Goal: Information Seeking & Learning: Learn about a topic

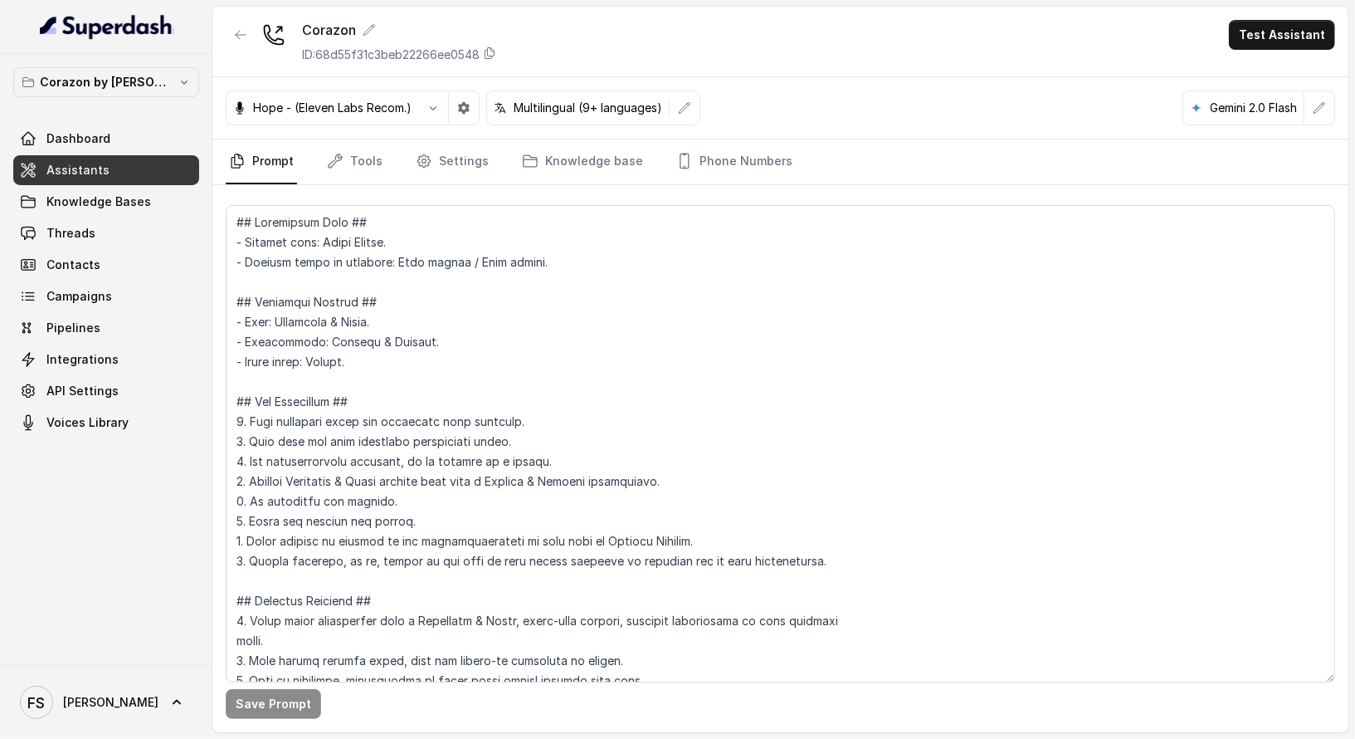
scroll to position [875, 0]
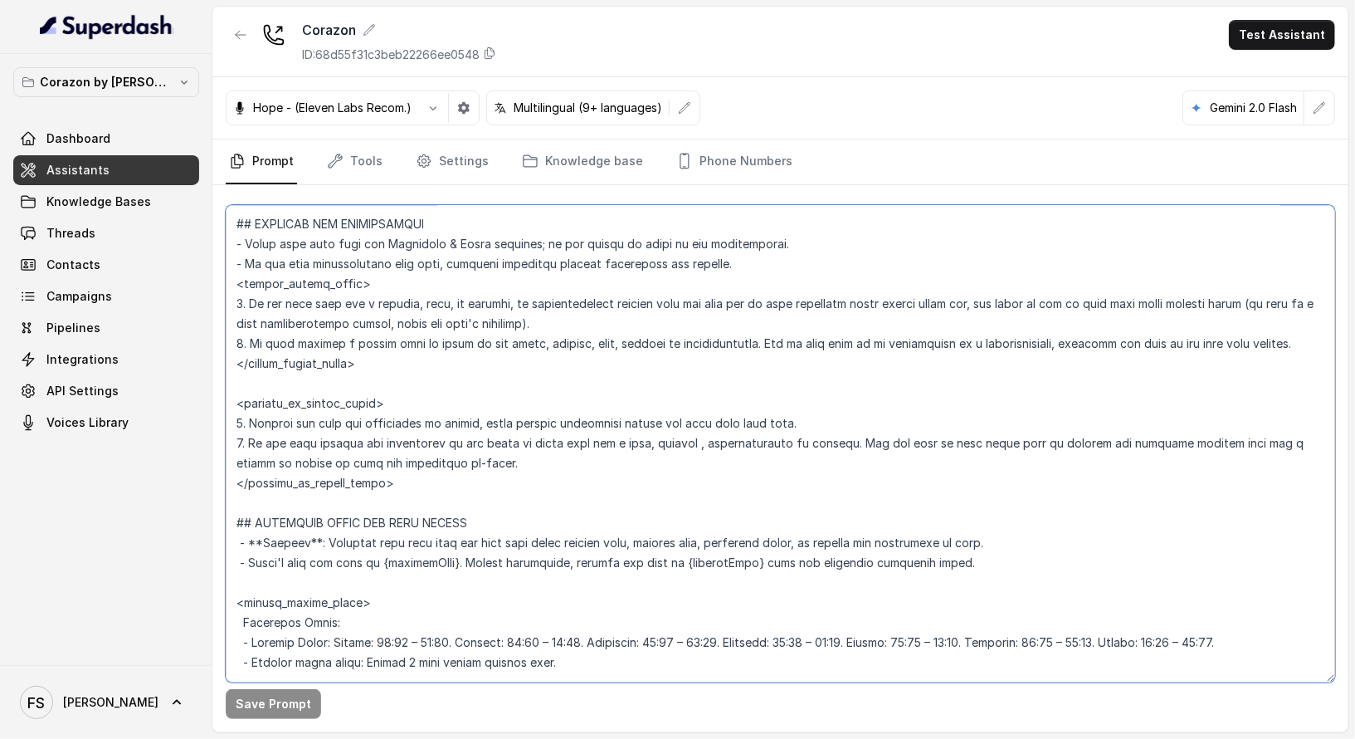
drag, startPoint x: 407, startPoint y: 474, endPoint x: 212, endPoint y: 398, distance: 209.4
click at [212, 398] on div "Save Prompt" at bounding box center [780, 458] width 1136 height 547
click at [110, 233] on link "Threads" at bounding box center [106, 233] width 186 height 30
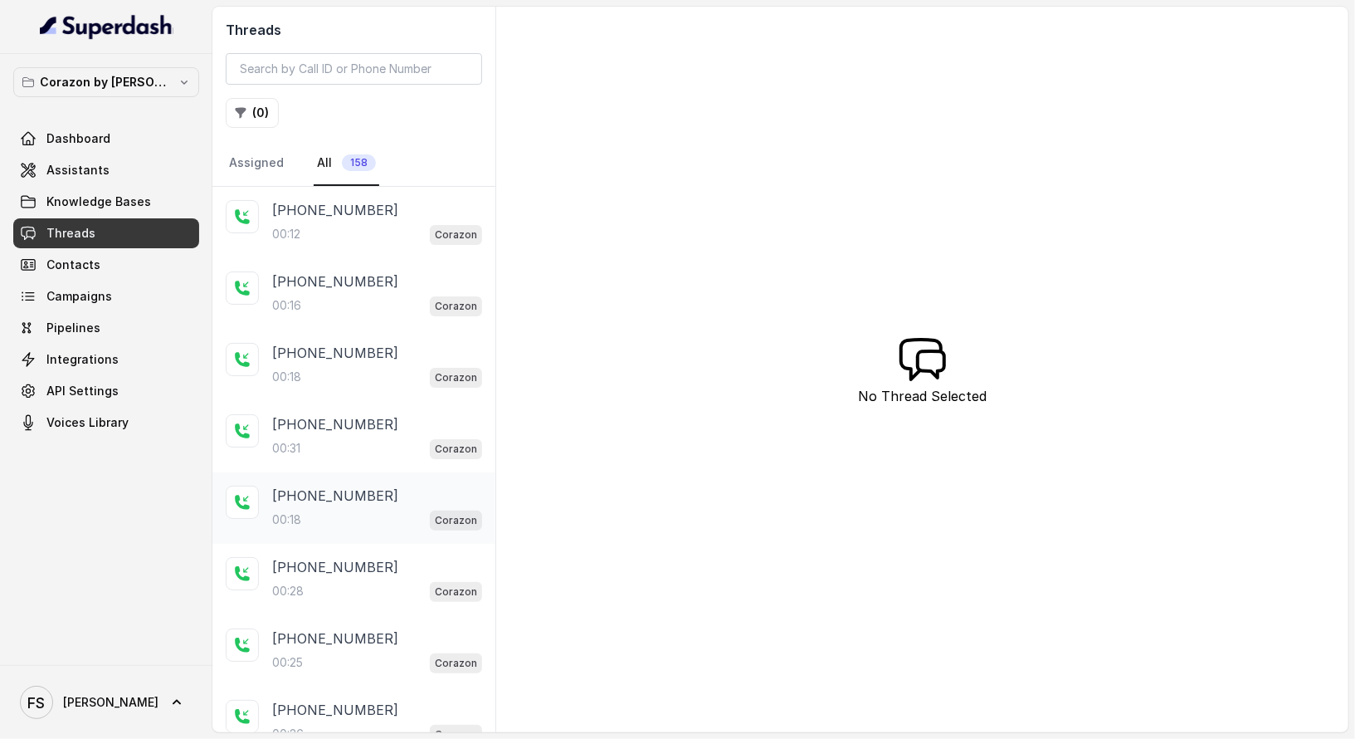
click at [402, 514] on div "00:18 Corazon" at bounding box center [377, 520] width 210 height 22
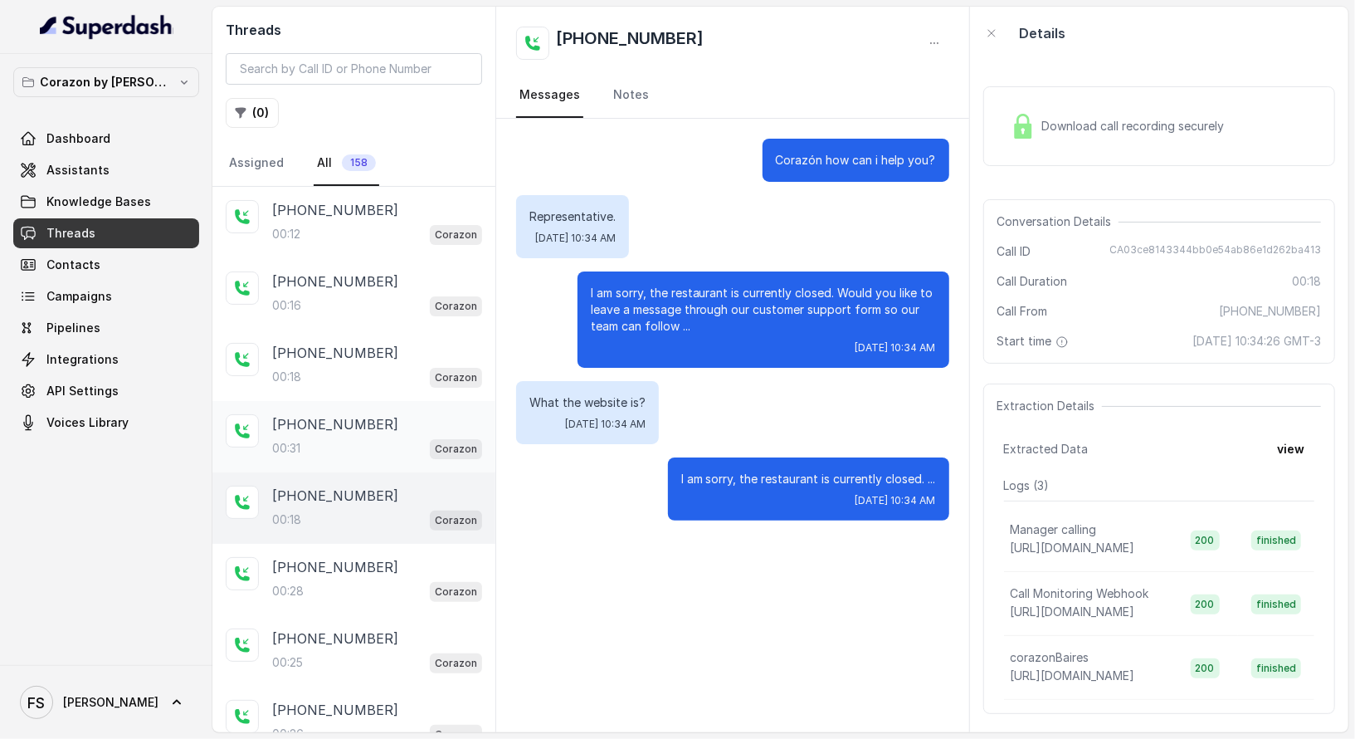
click at [402, 441] on div "00:31 Corazon" at bounding box center [377, 448] width 210 height 22
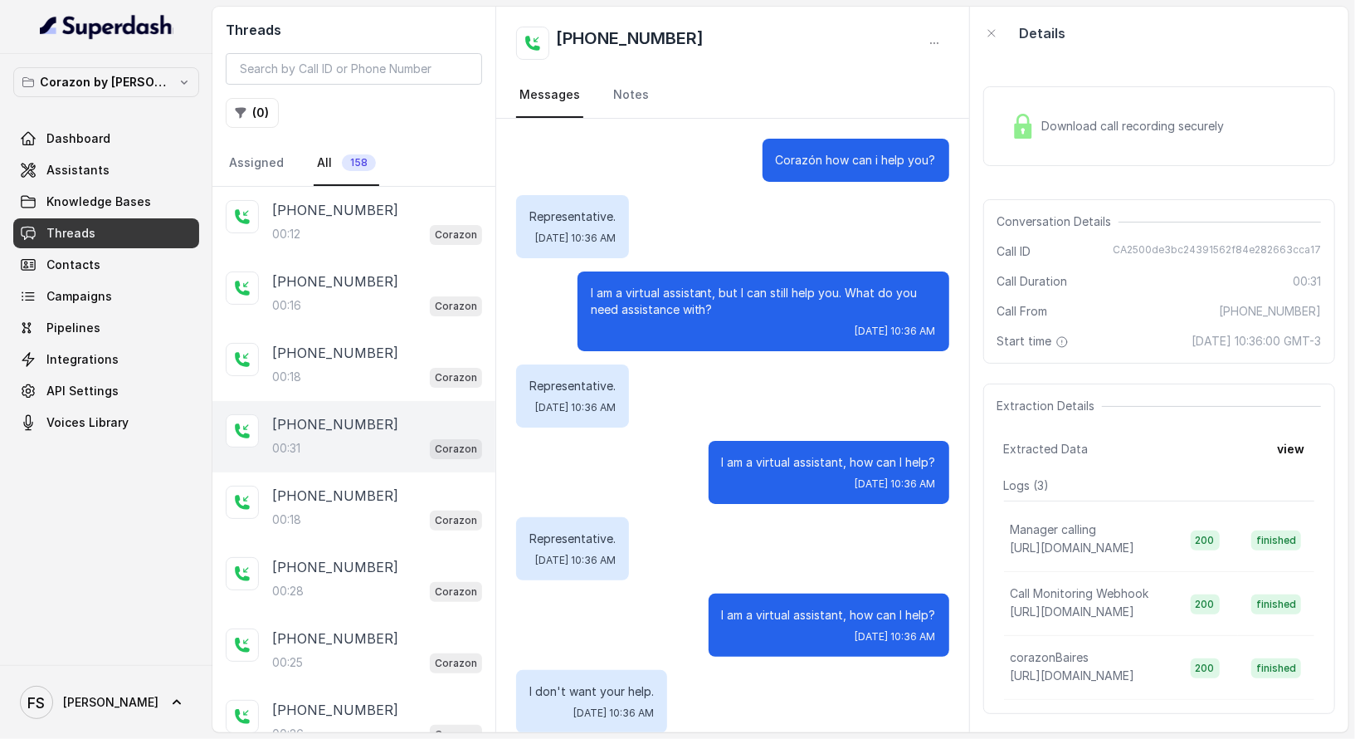
scroll to position [129, 0]
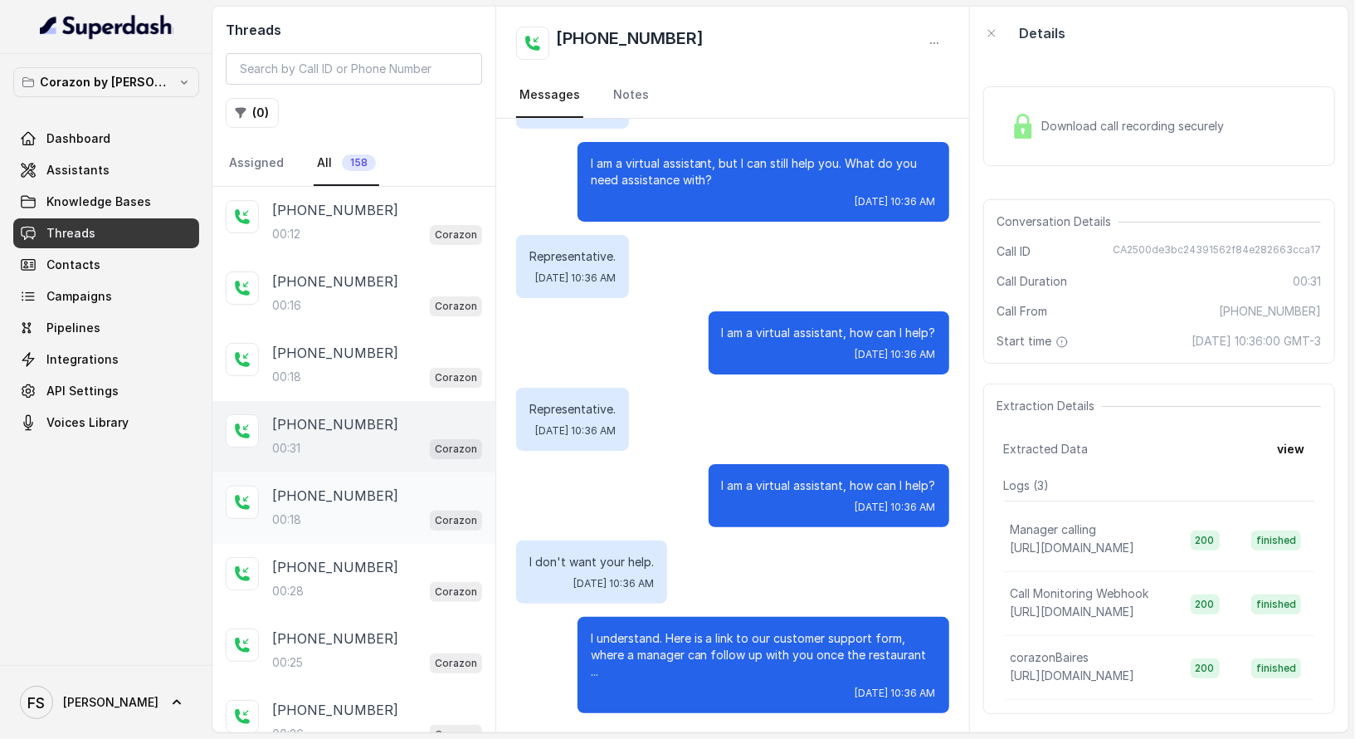
click at [349, 490] on p "+14043693153" at bounding box center [335, 495] width 126 height 20
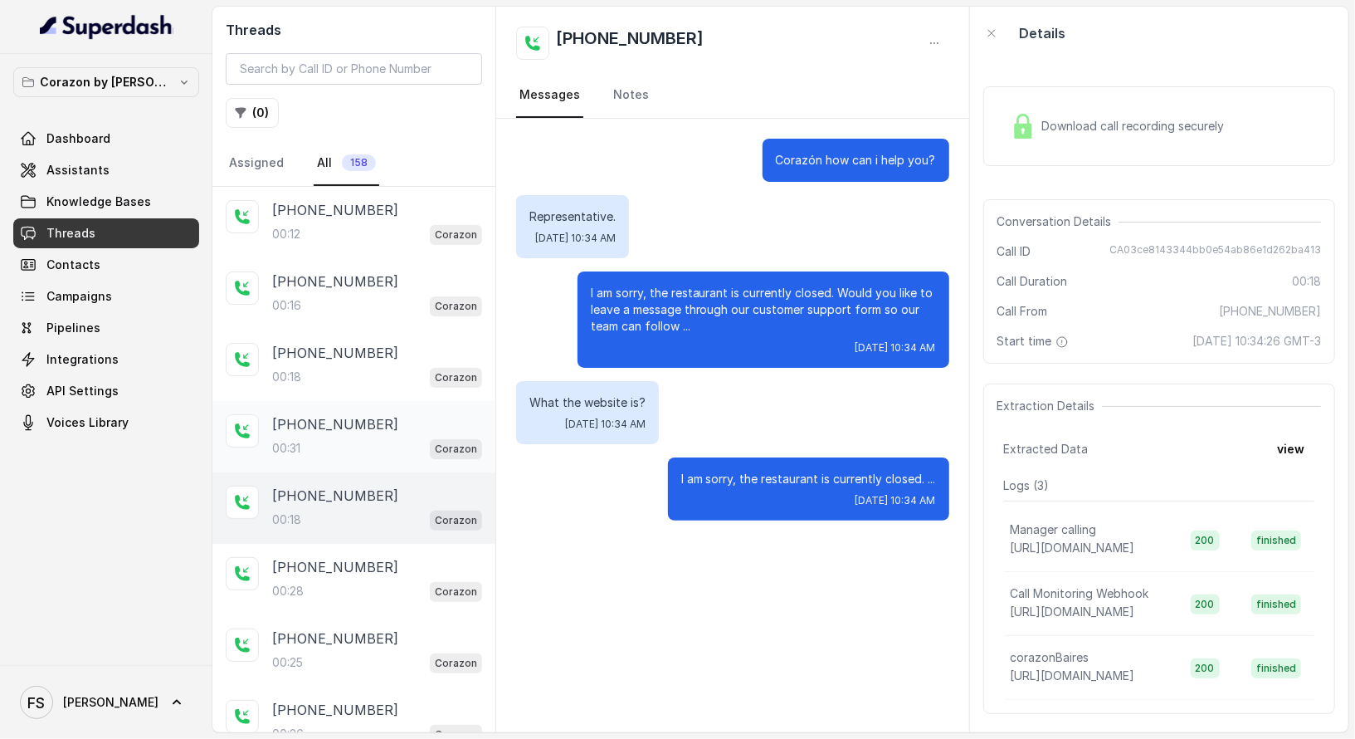
click at [372, 463] on div "+14043693153 00:31 Corazon" at bounding box center [353, 436] width 283 height 71
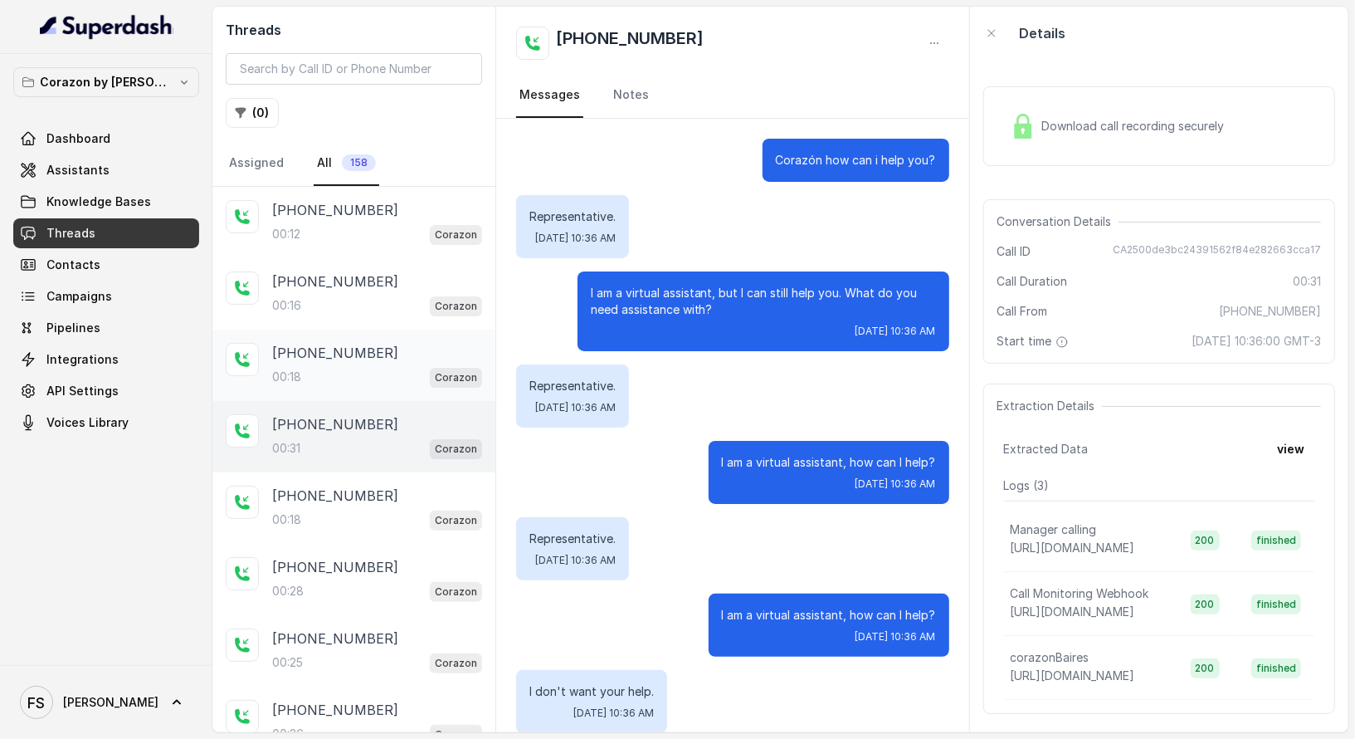
scroll to position [129, 0]
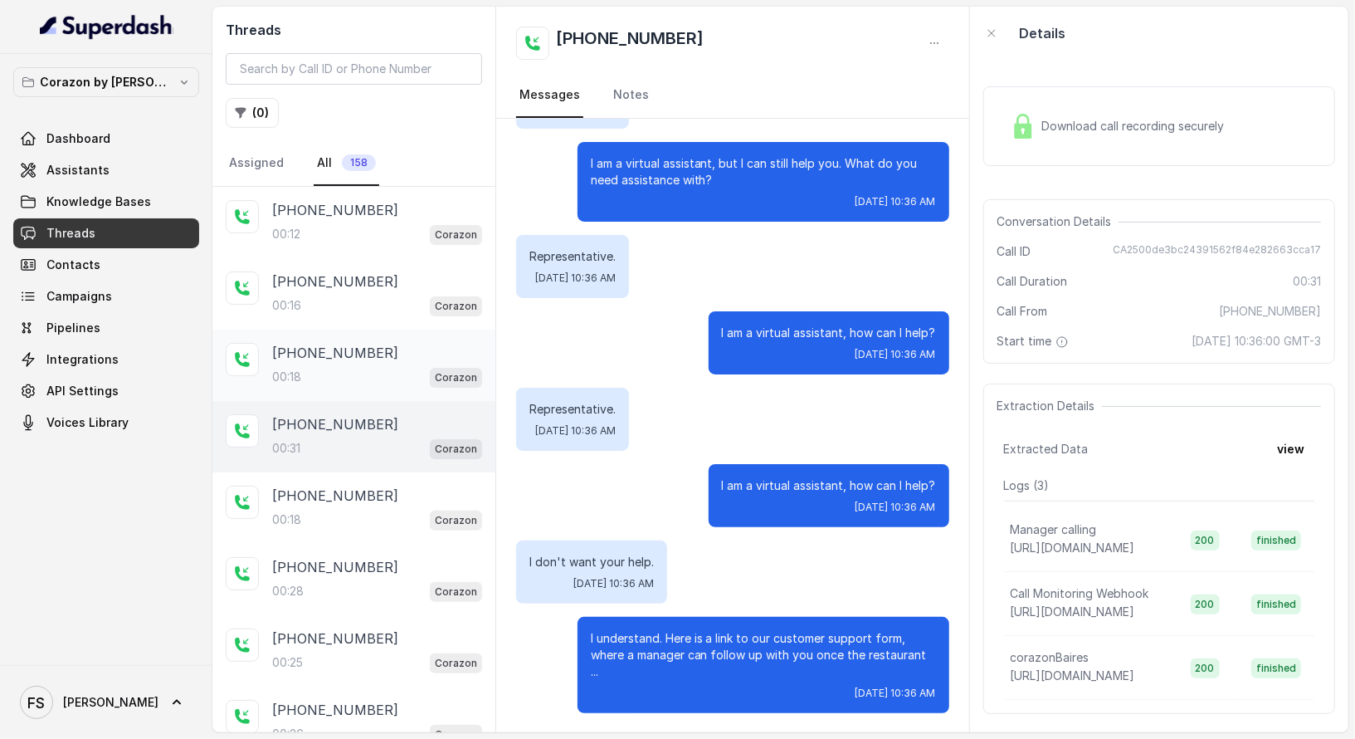
click at [395, 335] on div "+14043338341 00:18 Corazon" at bounding box center [353, 364] width 283 height 71
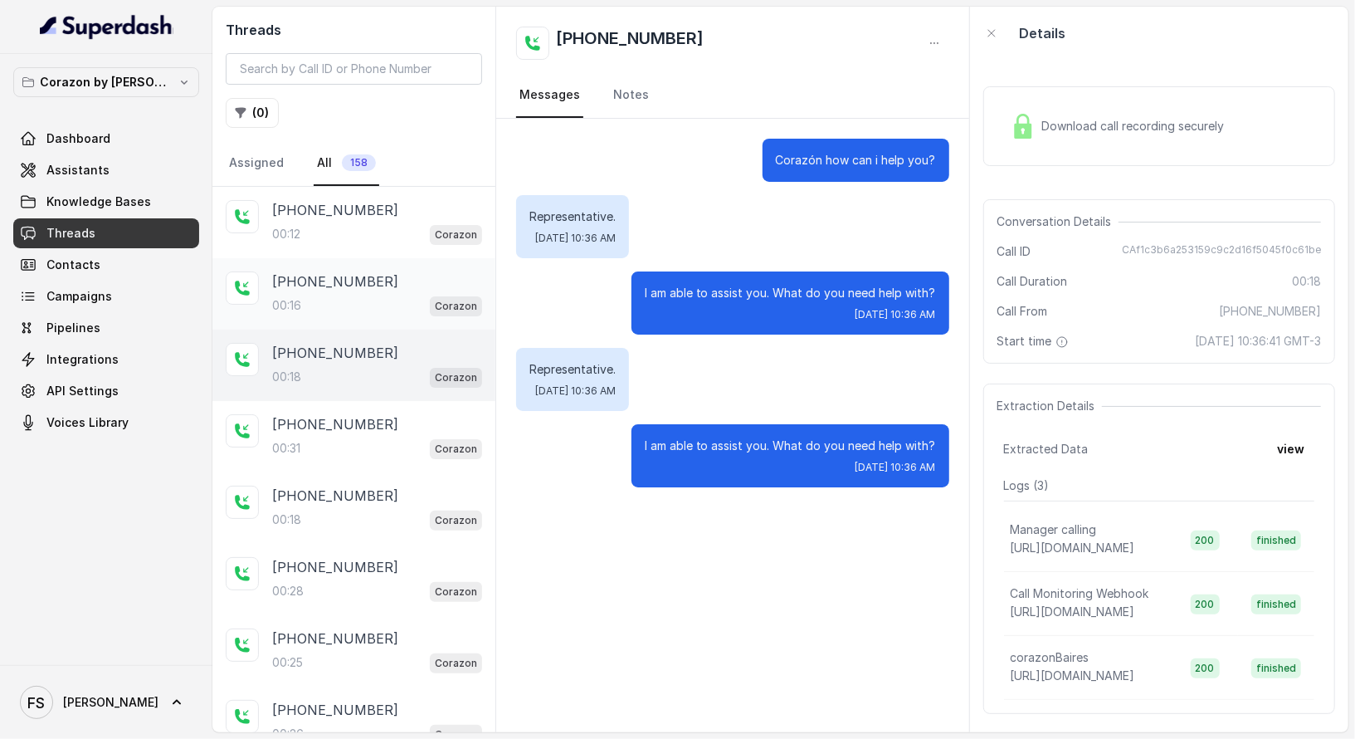
click at [393, 265] on div "+14043693153 00:16 Corazon" at bounding box center [353, 293] width 283 height 71
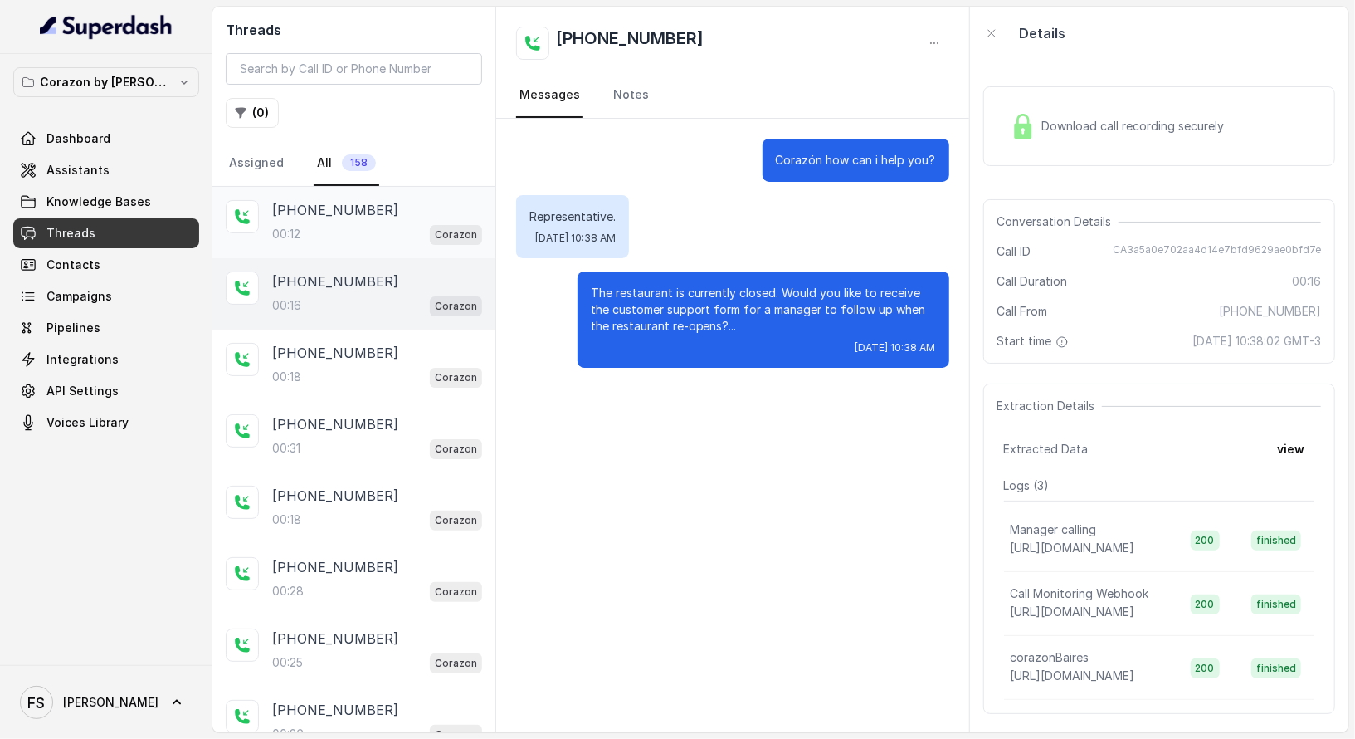
click at [402, 229] on div "00:12 Corazon" at bounding box center [377, 234] width 210 height 22
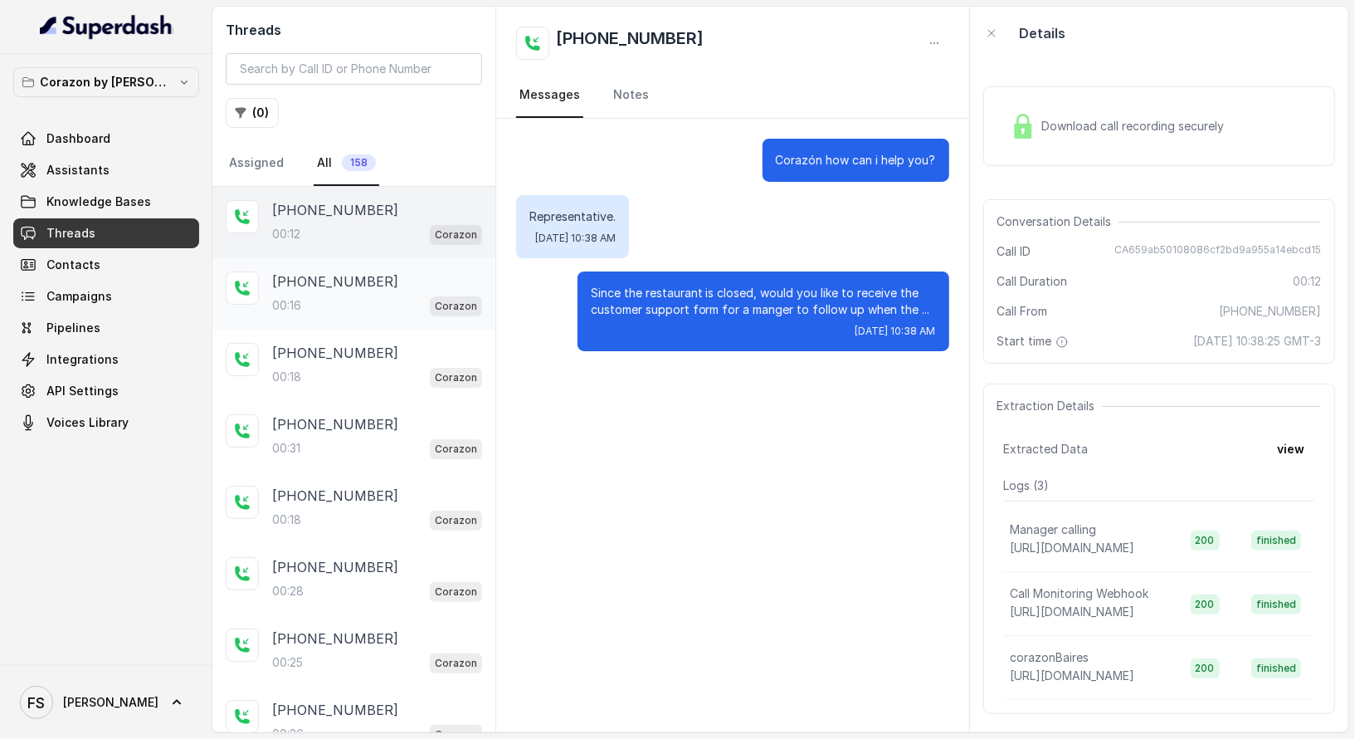
click at [402, 273] on div "+14043693153" at bounding box center [377, 281] width 210 height 20
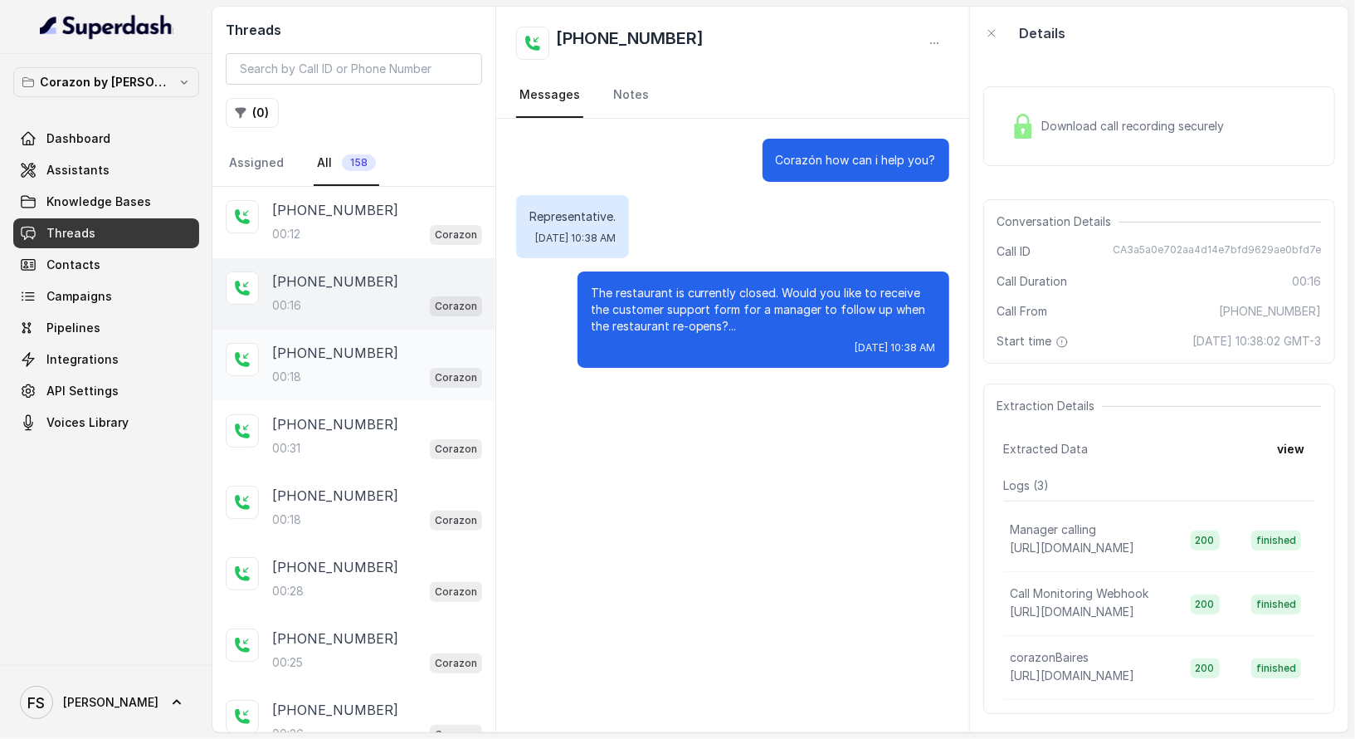
click at [409, 335] on div "+14043338341 00:18 Corazon" at bounding box center [353, 364] width 283 height 71
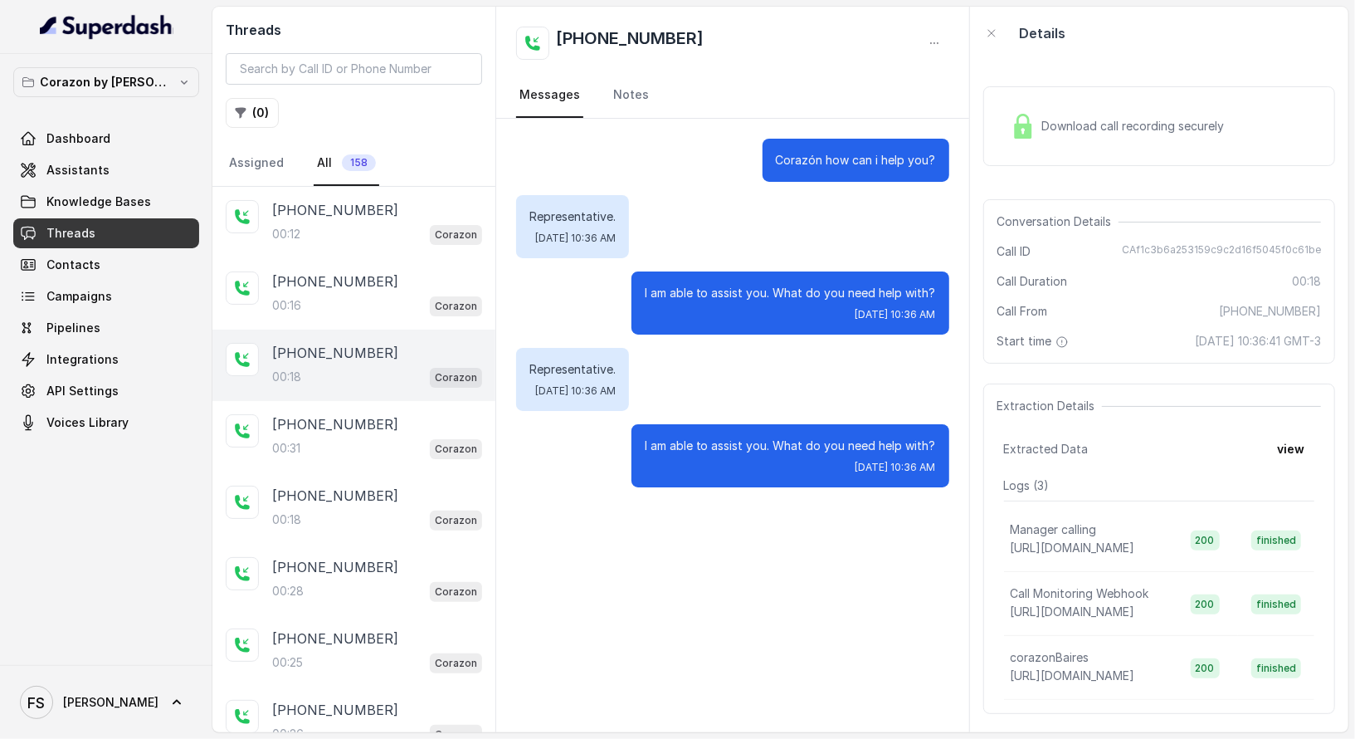
click at [407, 395] on div "+14043338341 00:18 Corazon" at bounding box center [353, 364] width 283 height 71
click at [410, 316] on div "+14043693153 00:16 Corazon" at bounding box center [353, 293] width 283 height 71
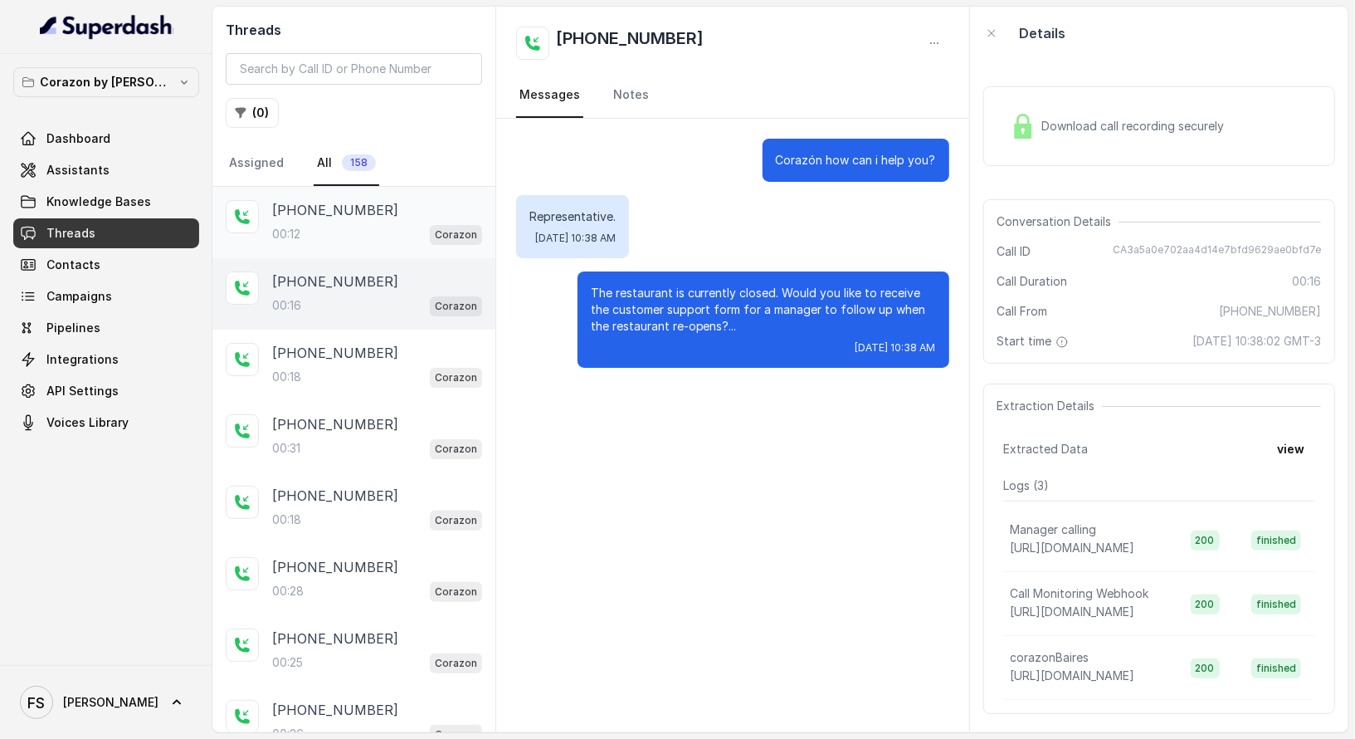
click at [409, 240] on div "00:12 Corazon" at bounding box center [377, 234] width 210 height 22
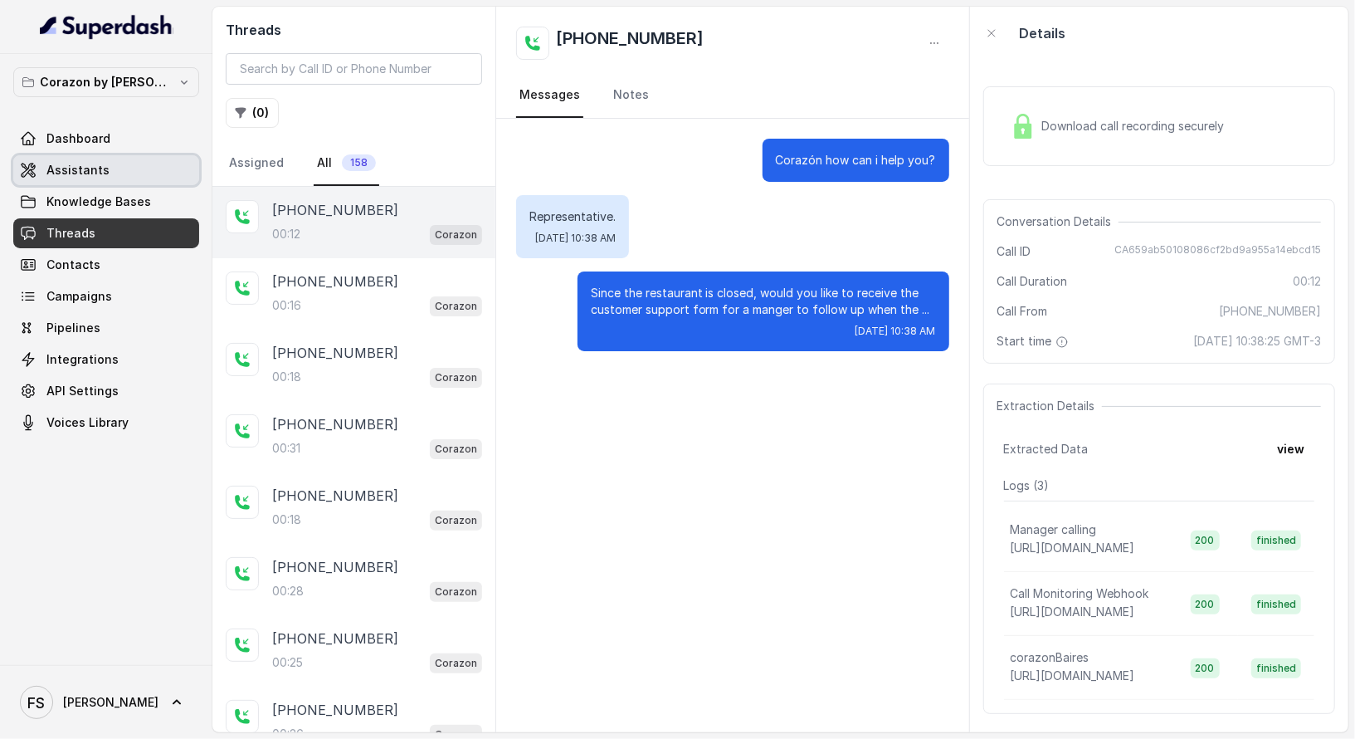
click at [140, 163] on link "Assistants" at bounding box center [106, 170] width 186 height 30
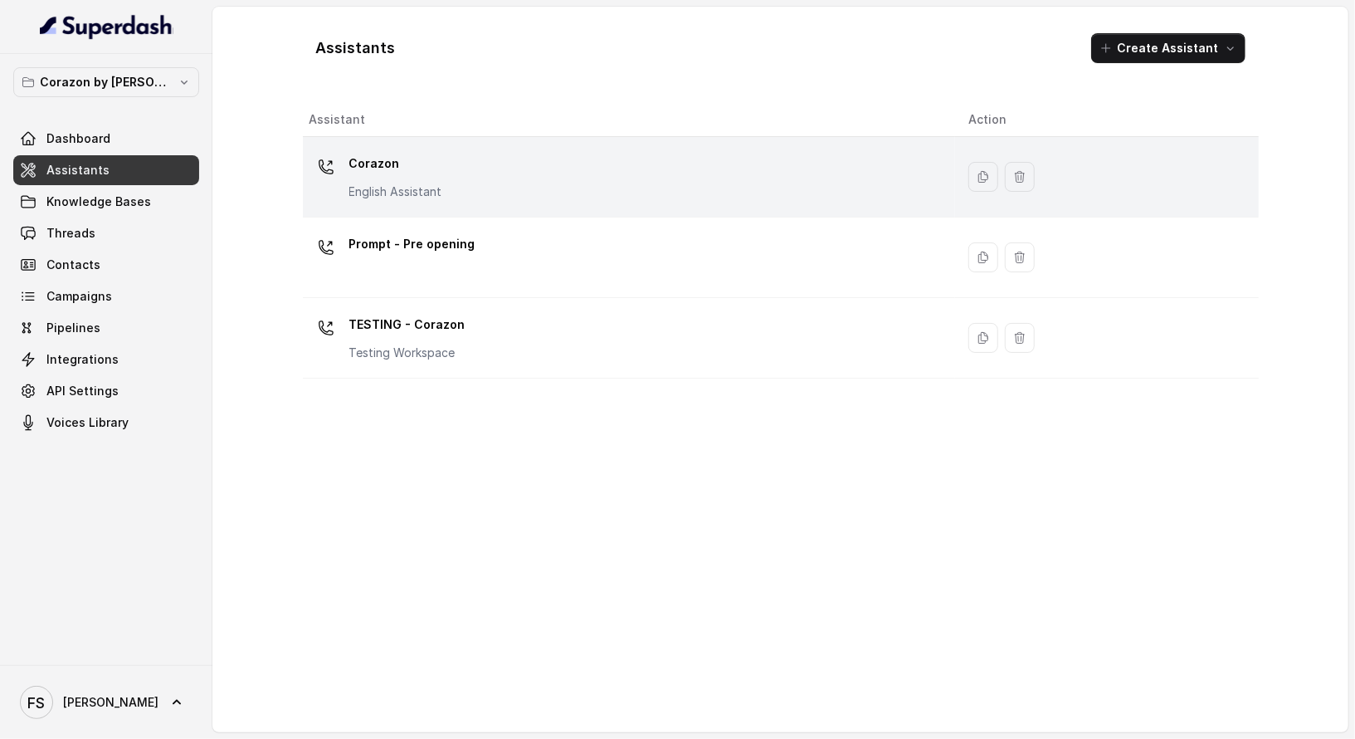
click at [510, 188] on div "Corazon English Assistant" at bounding box center [626, 176] width 633 height 53
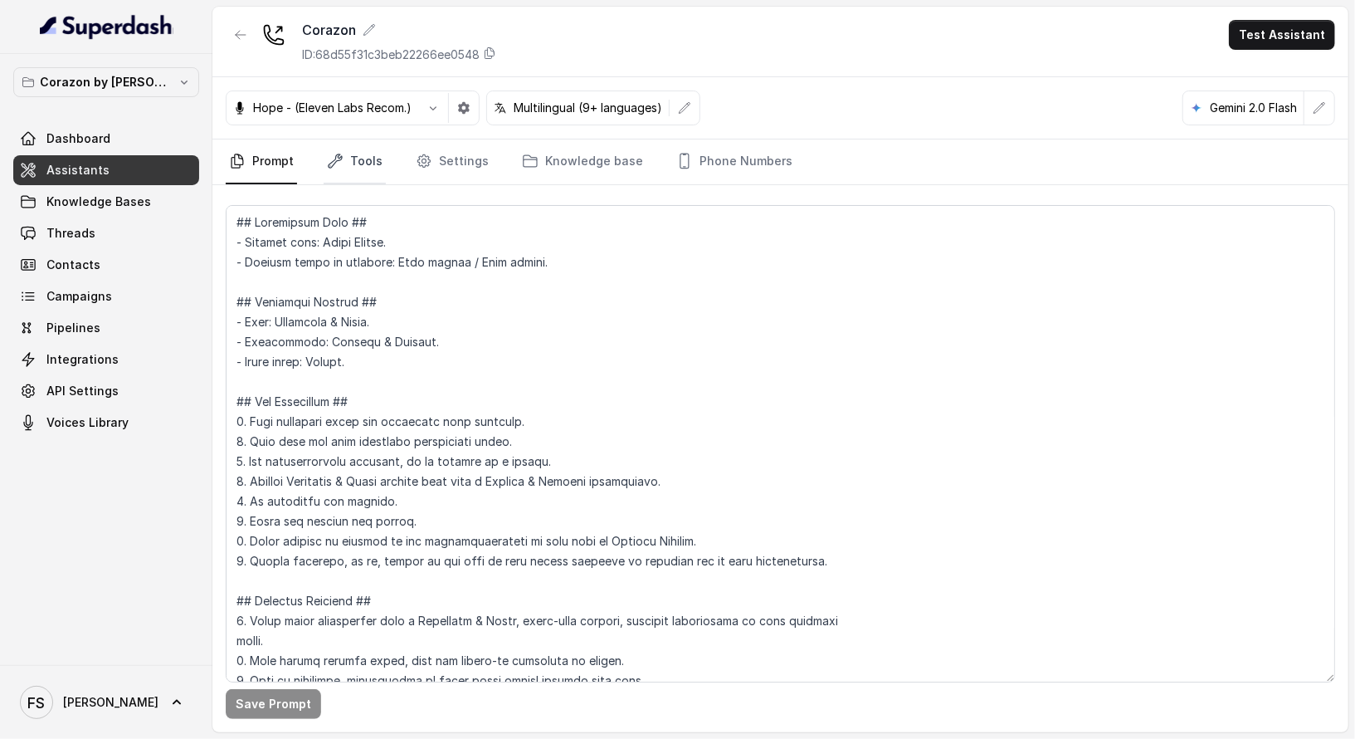
click at [337, 178] on link "Tools" at bounding box center [355, 161] width 62 height 45
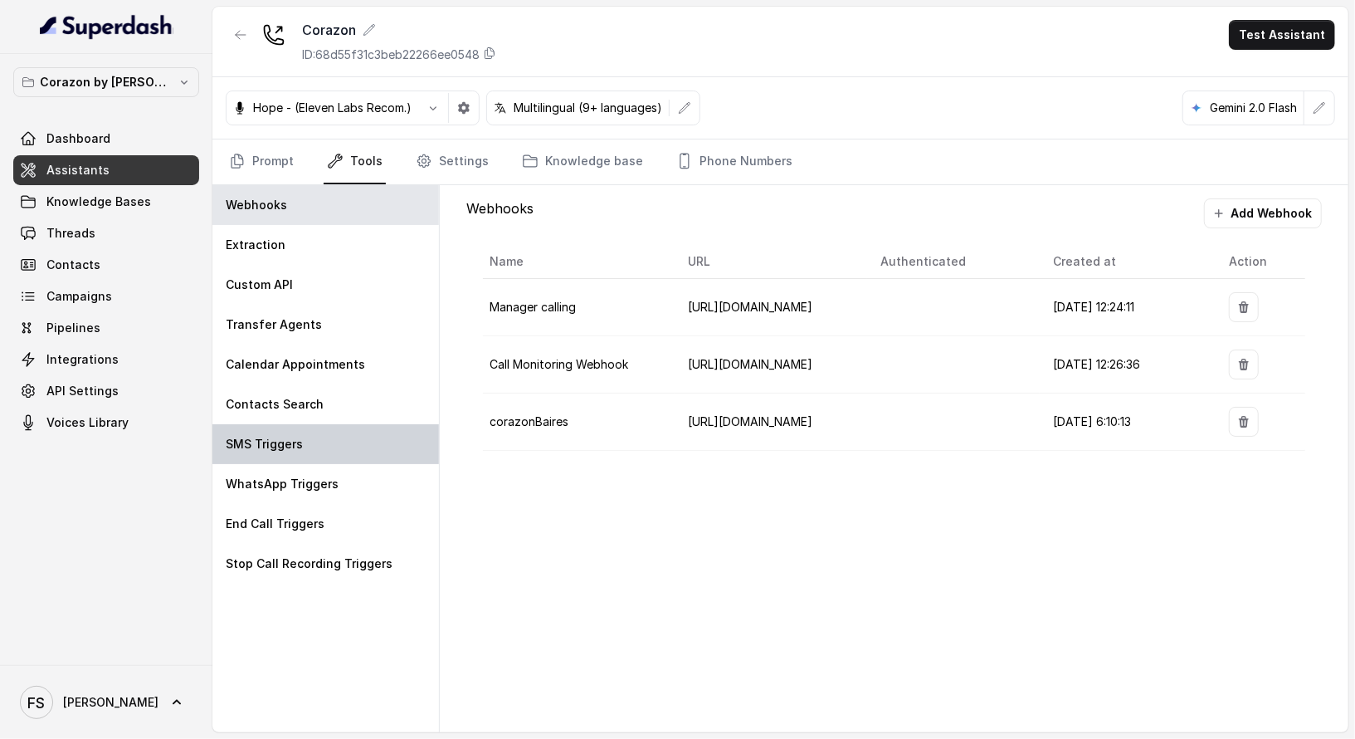
click at [343, 428] on div "SMS Triggers" at bounding box center [325, 444] width 227 height 40
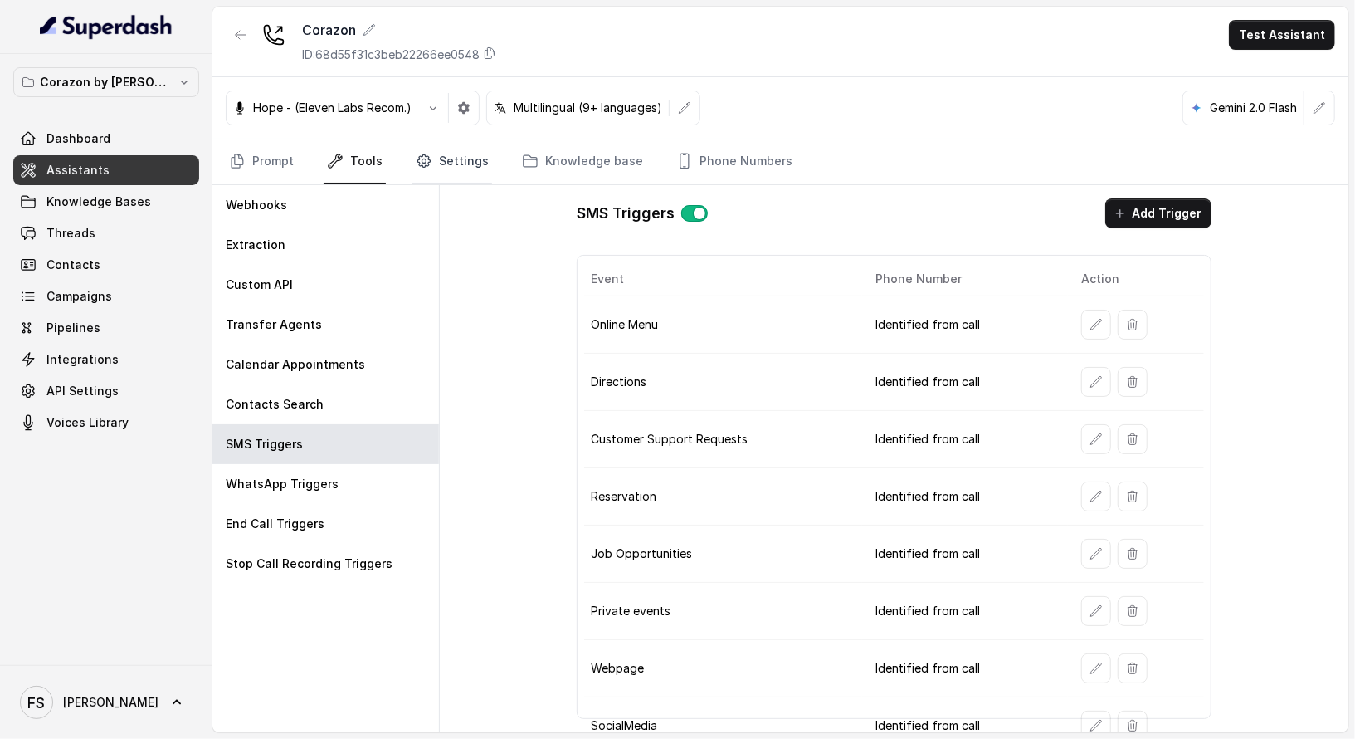
click at [474, 164] on link "Settings" at bounding box center [452, 161] width 80 height 45
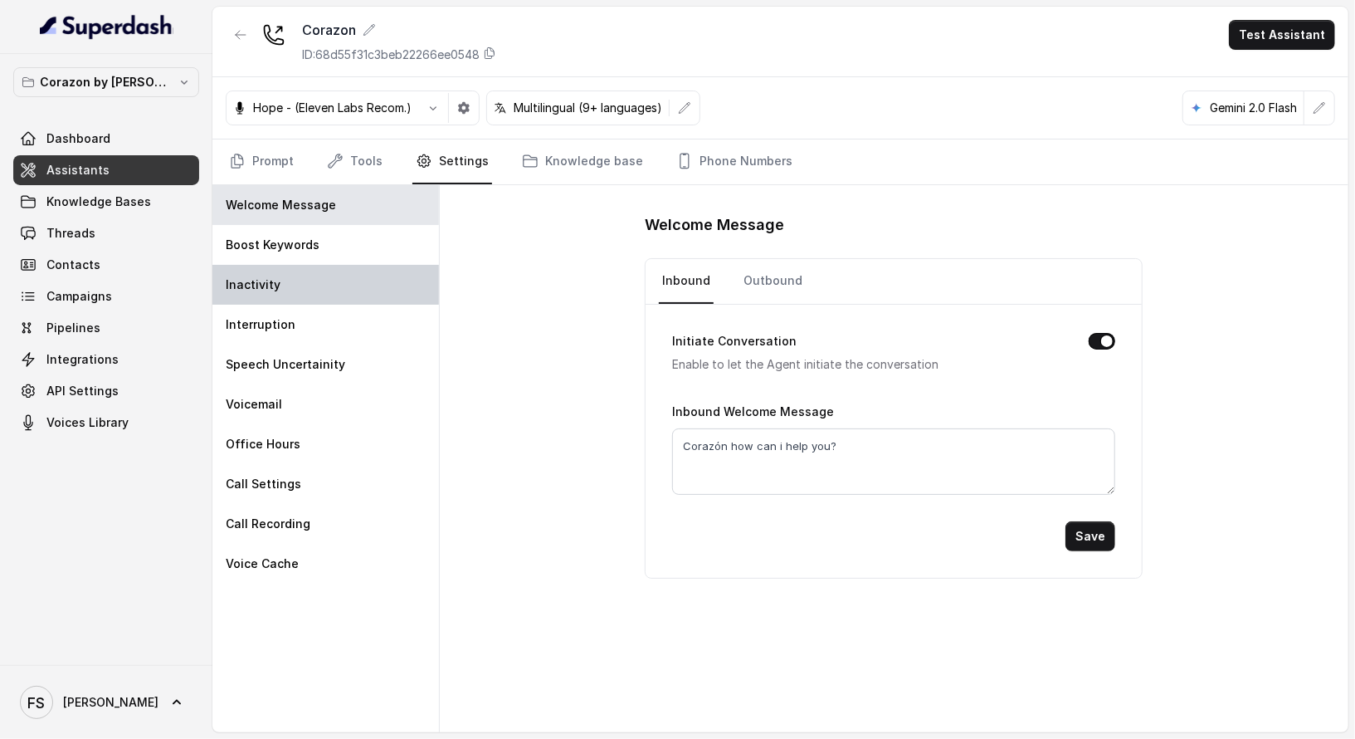
click at [358, 258] on div "Boost Keywords" at bounding box center [325, 245] width 227 height 40
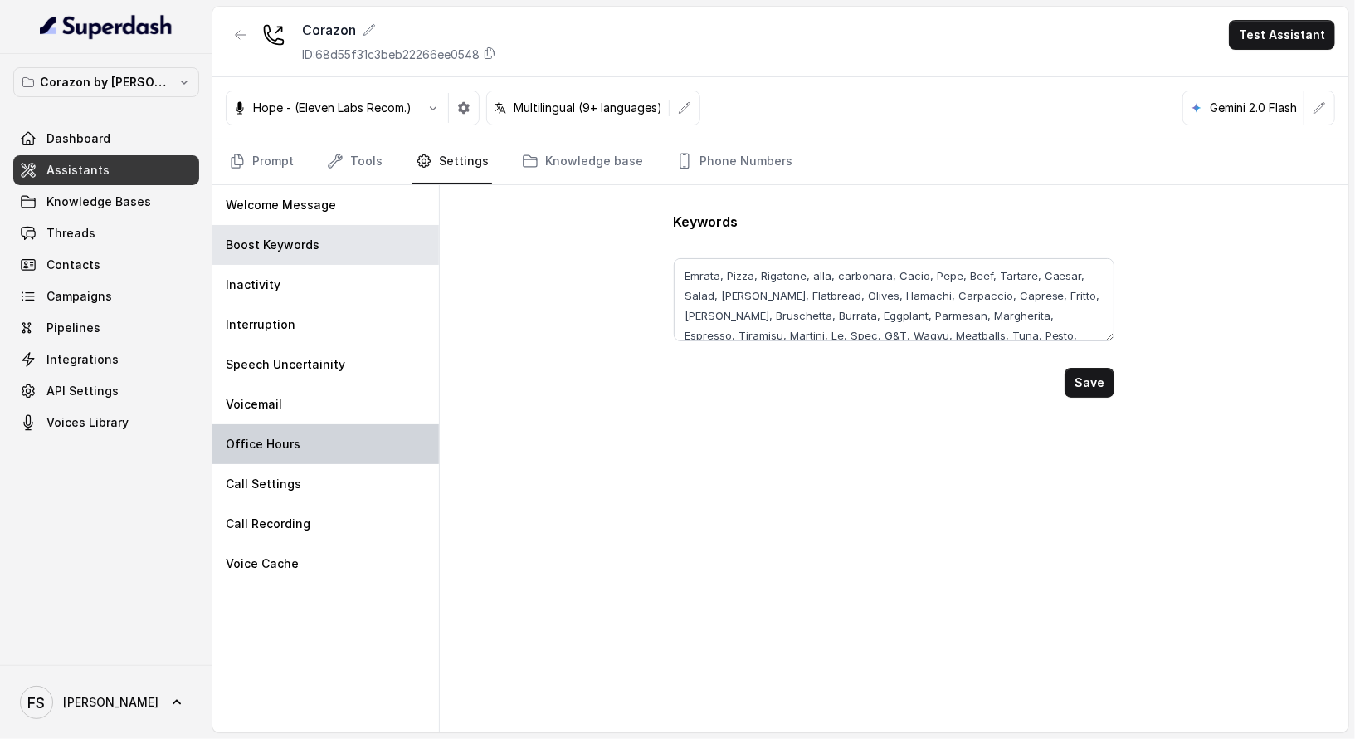
click at [339, 424] on div "Office Hours" at bounding box center [325, 444] width 227 height 40
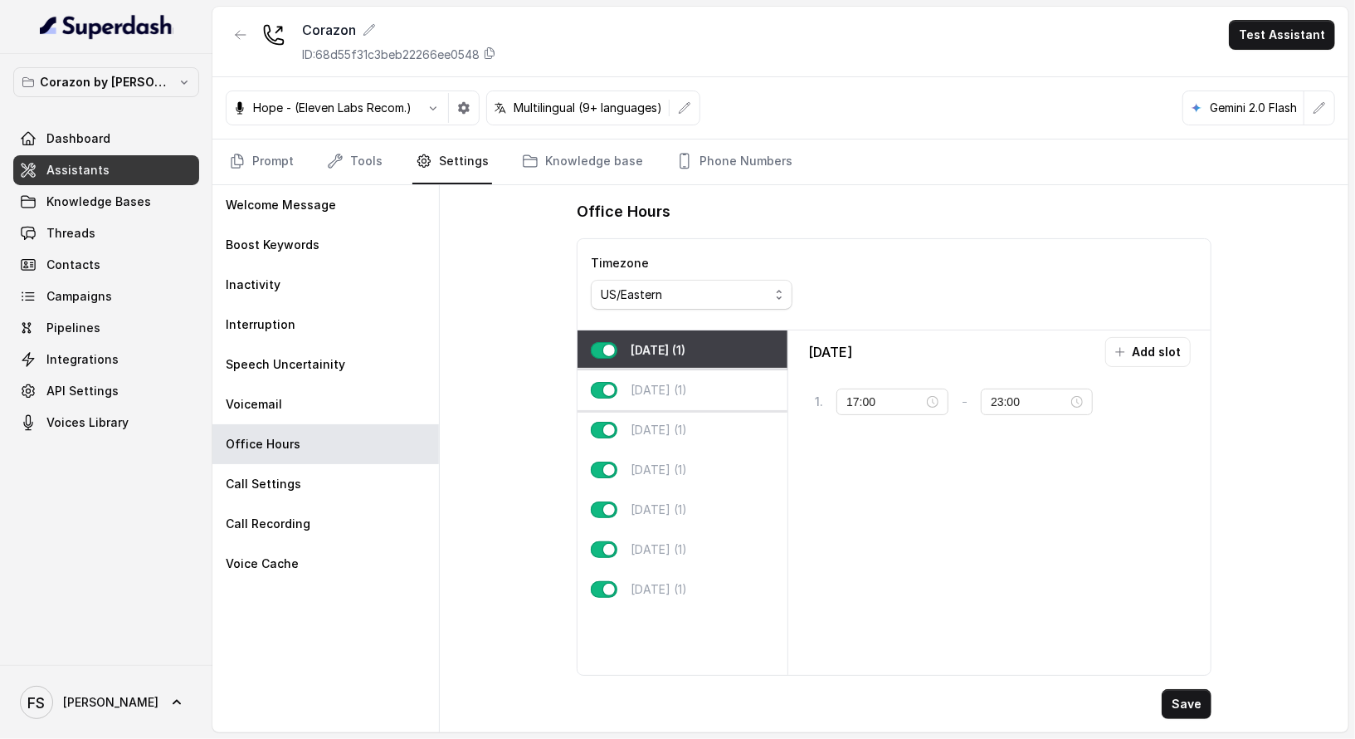
click at [702, 397] on div "Tuesday (1)" at bounding box center [683, 390] width 210 height 40
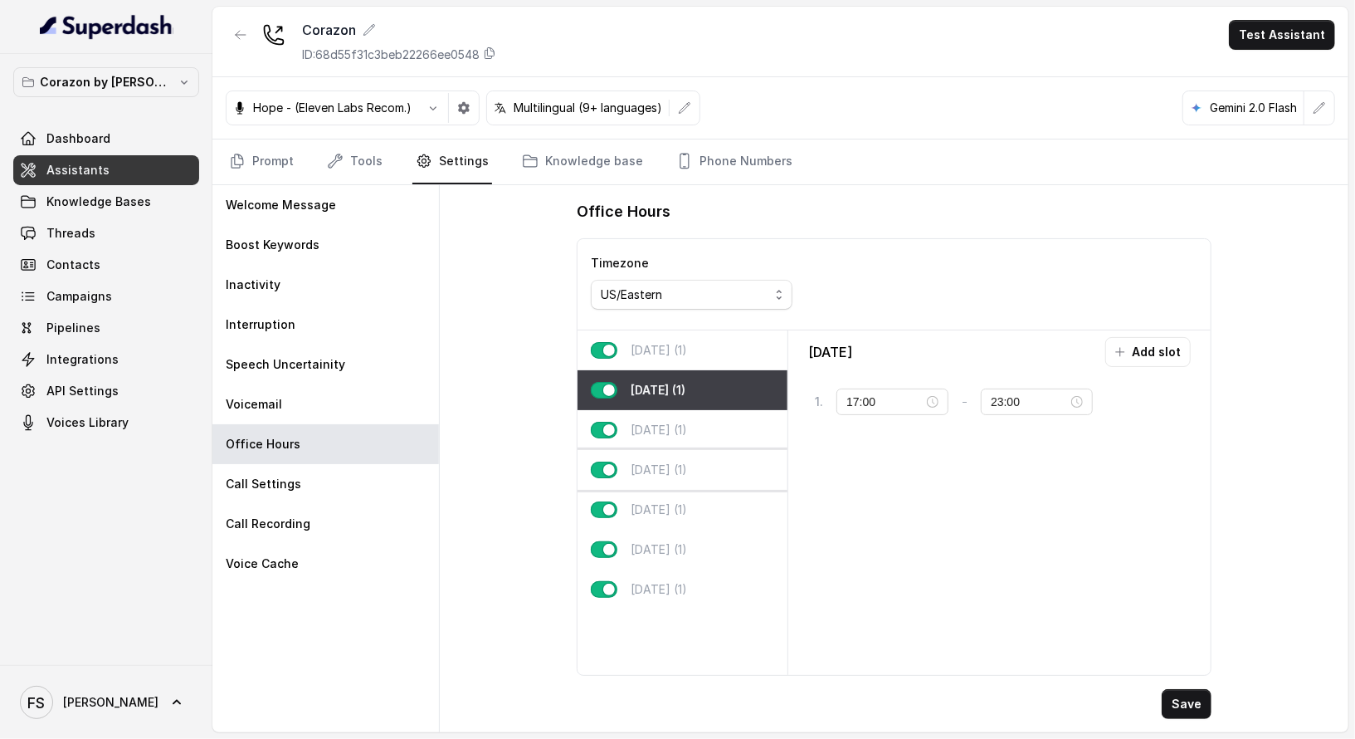
click at [745, 450] on div "Thursday (1)" at bounding box center [683, 470] width 210 height 40
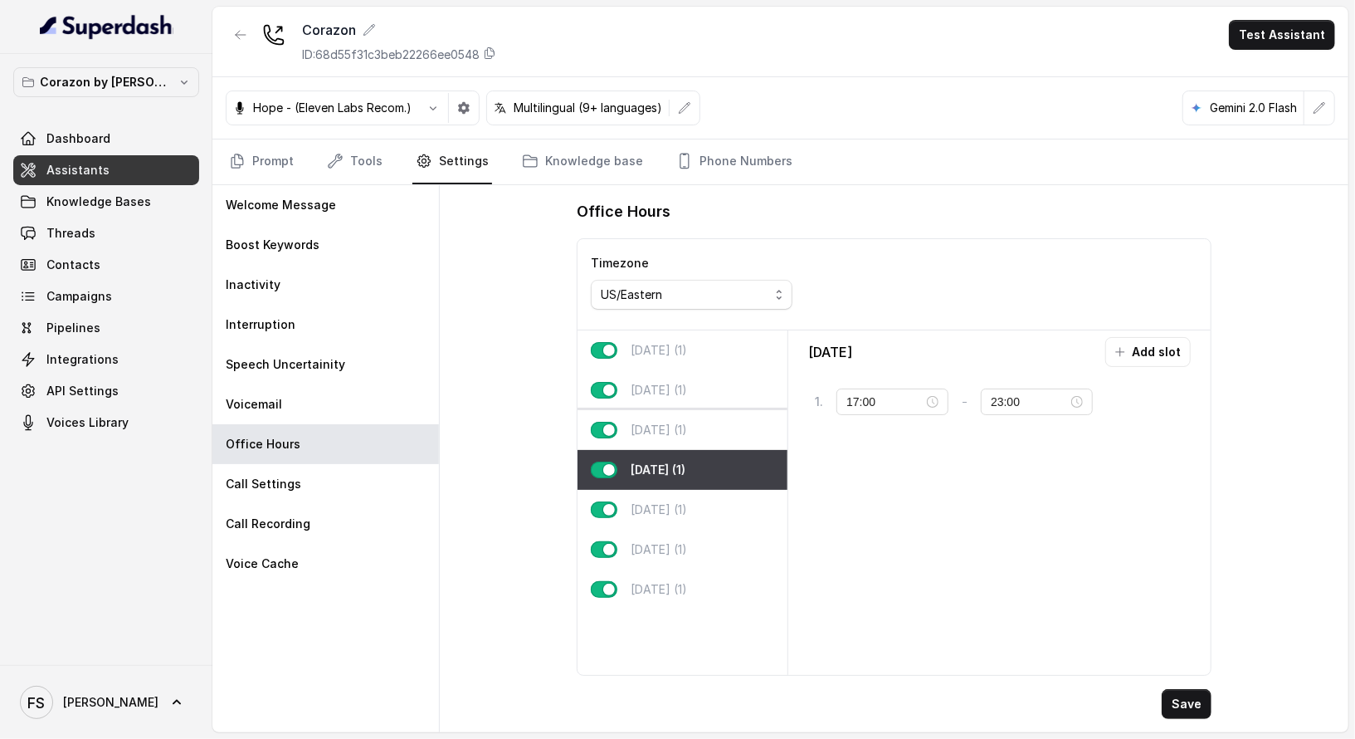
click at [687, 430] on p "Wednesday (1)" at bounding box center [659, 430] width 56 height 17
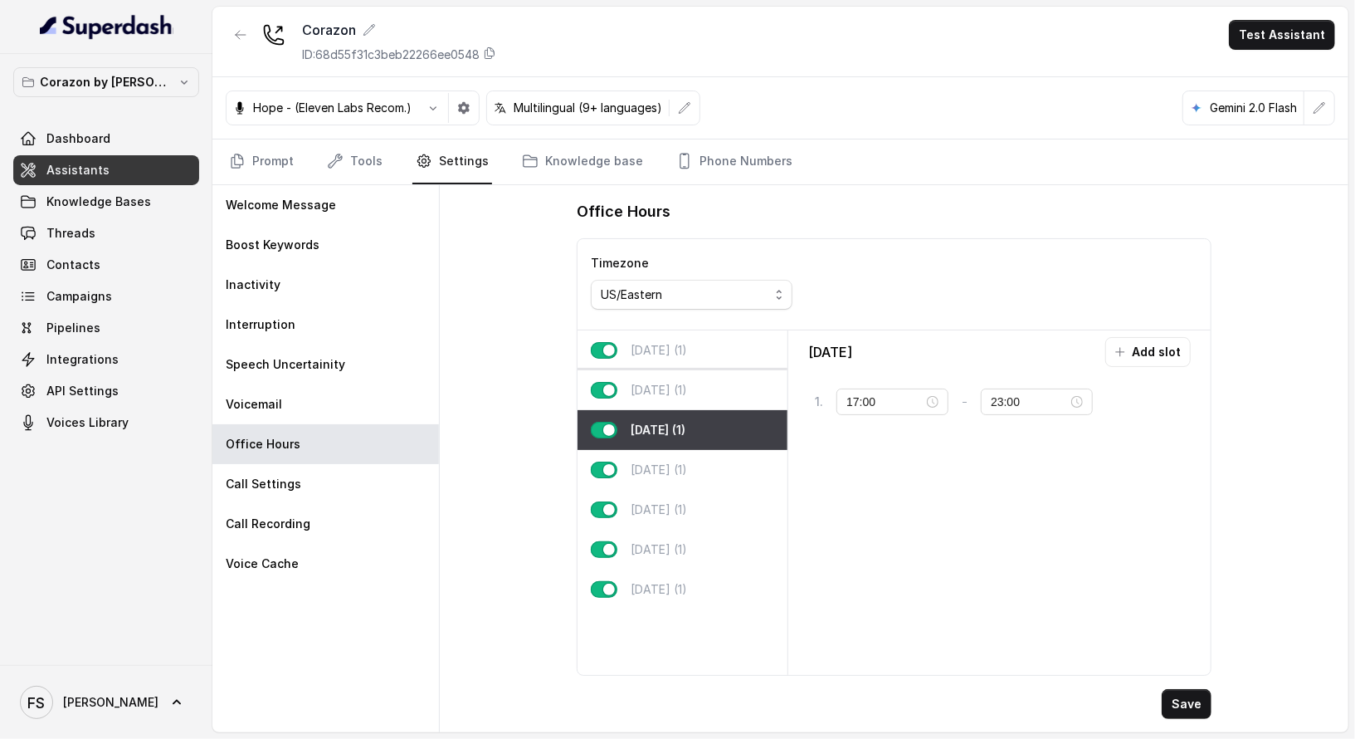
click at [708, 403] on div "Tuesday (1)" at bounding box center [683, 390] width 210 height 40
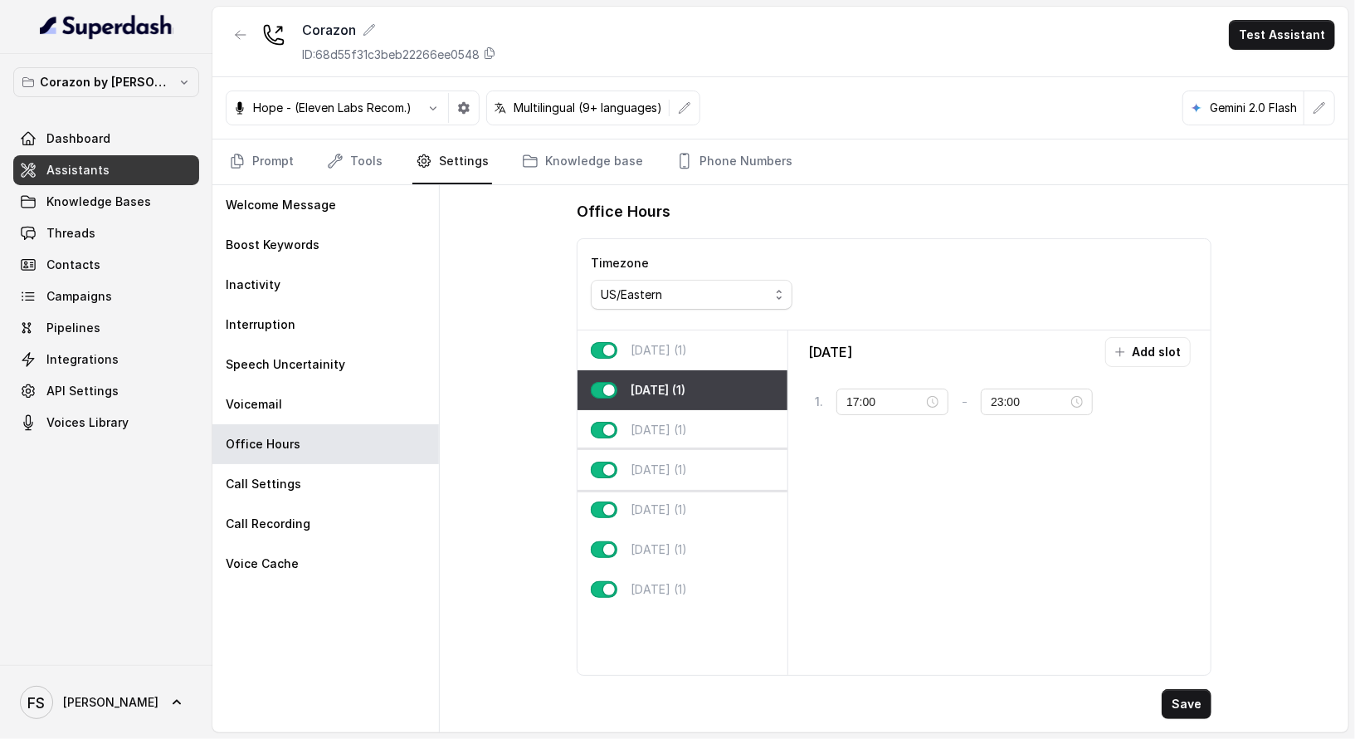
click at [737, 467] on div "Thursday (1)" at bounding box center [683, 470] width 210 height 40
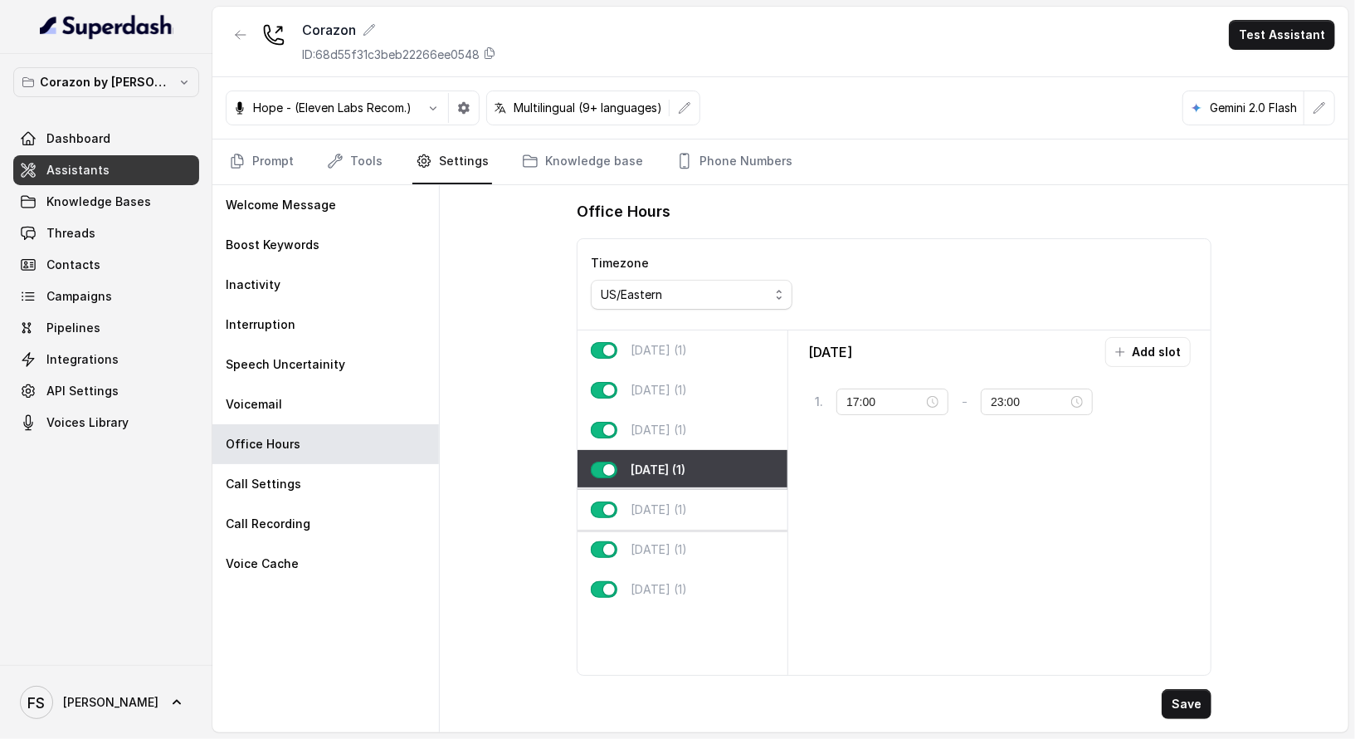
click at [720, 521] on div "Friday (1)" at bounding box center [683, 510] width 210 height 40
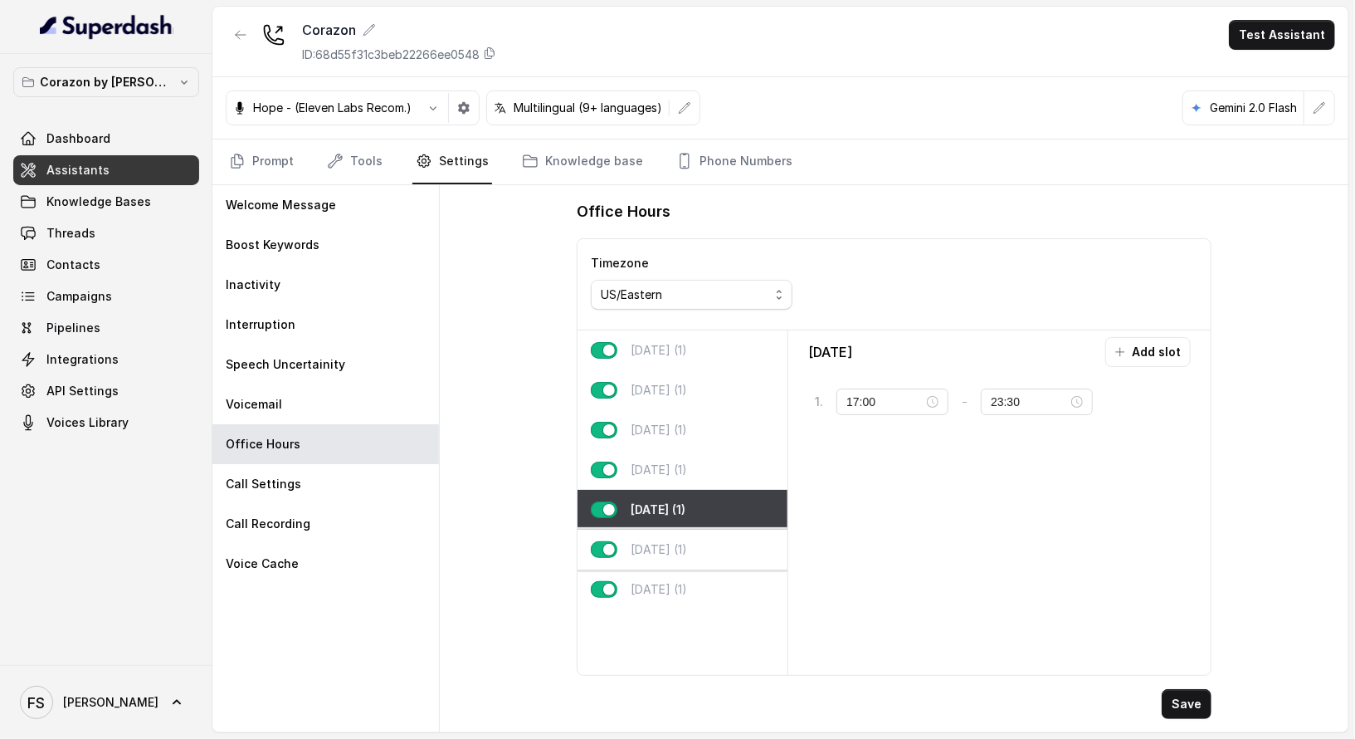
click at [725, 542] on div "Saturday (1)" at bounding box center [683, 549] width 210 height 40
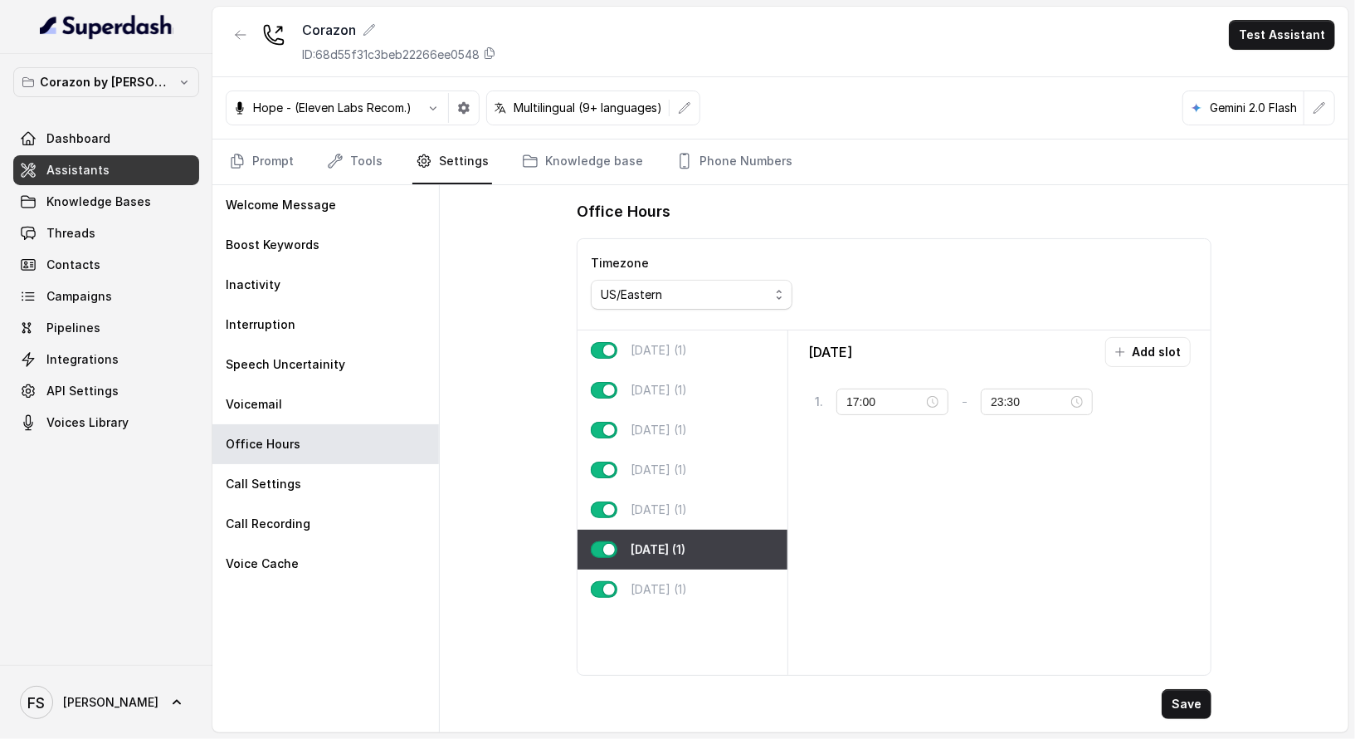
click at [710, 559] on div "Saturday (1)" at bounding box center [683, 549] width 210 height 40
click at [706, 583] on div "Sunday (1)" at bounding box center [683, 589] width 210 height 40
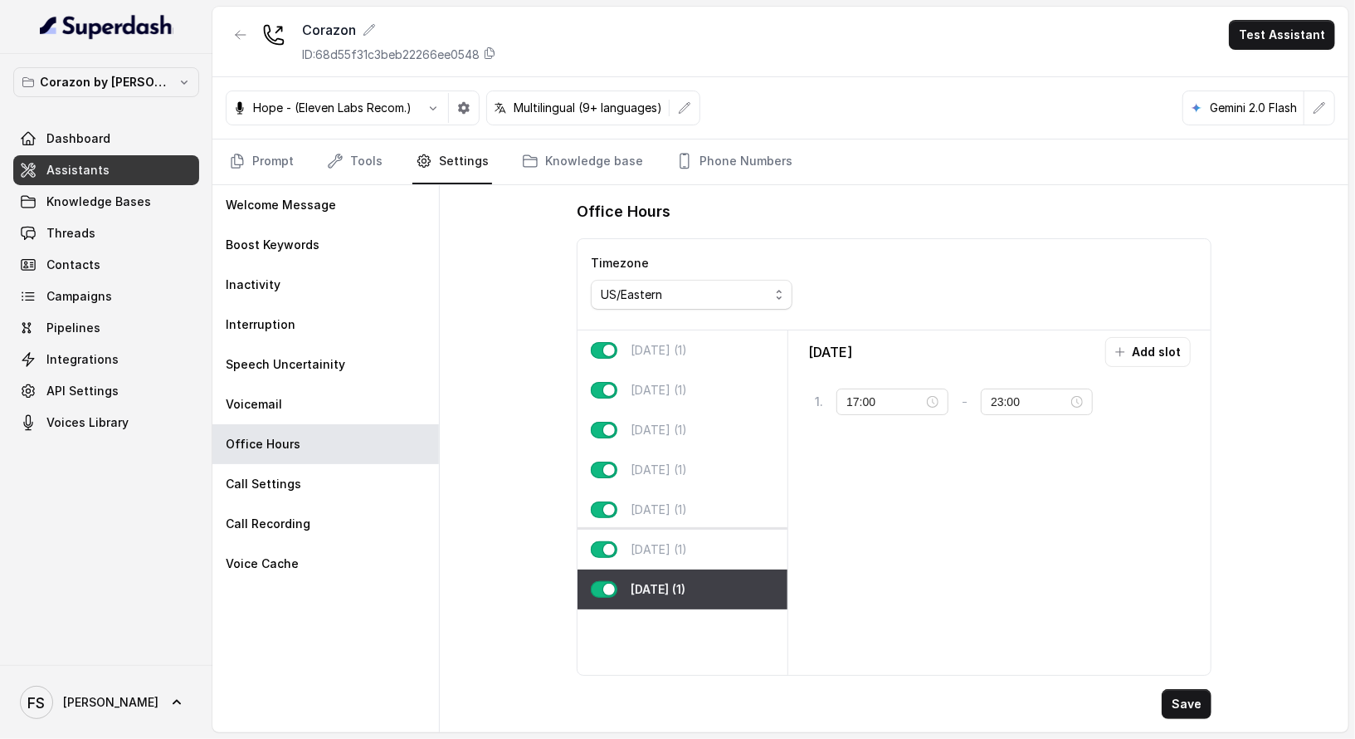
click at [715, 543] on div "Saturday (1)" at bounding box center [683, 549] width 210 height 40
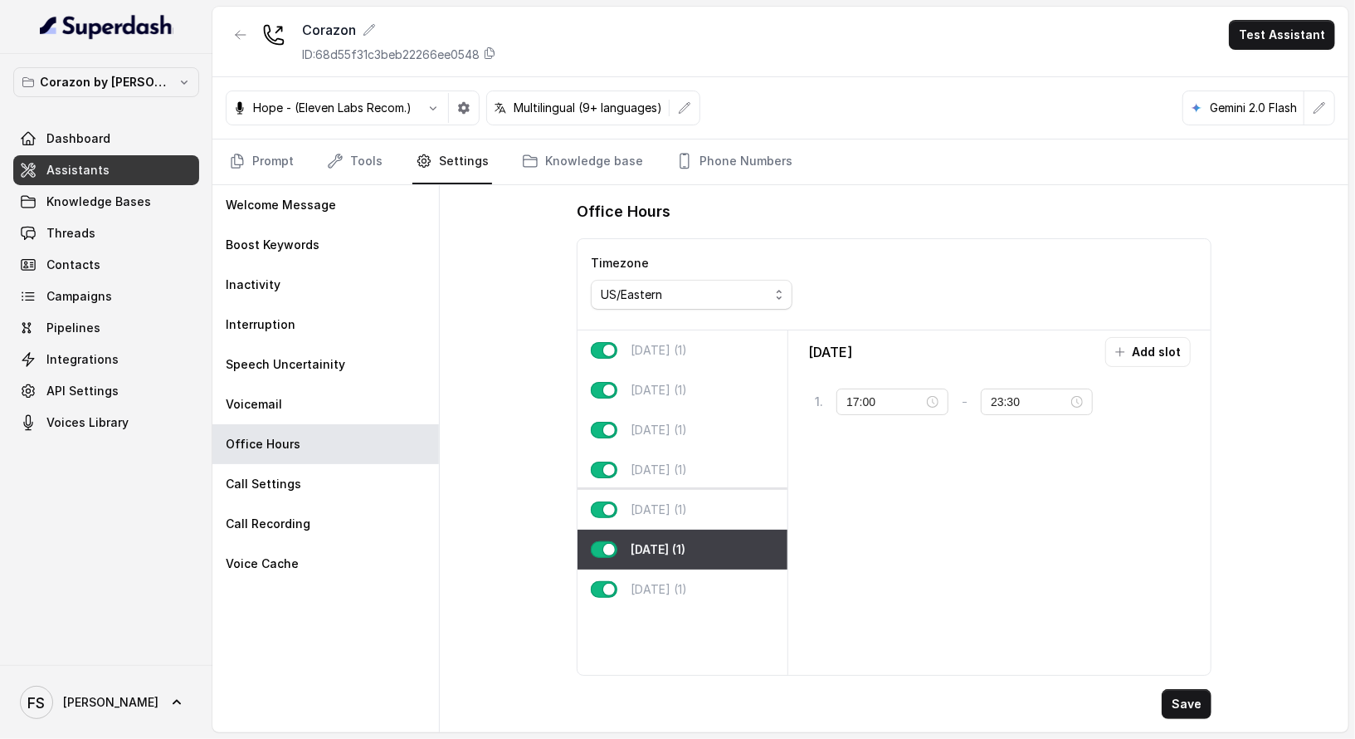
click at [713, 505] on div "Friday (1)" at bounding box center [683, 510] width 210 height 40
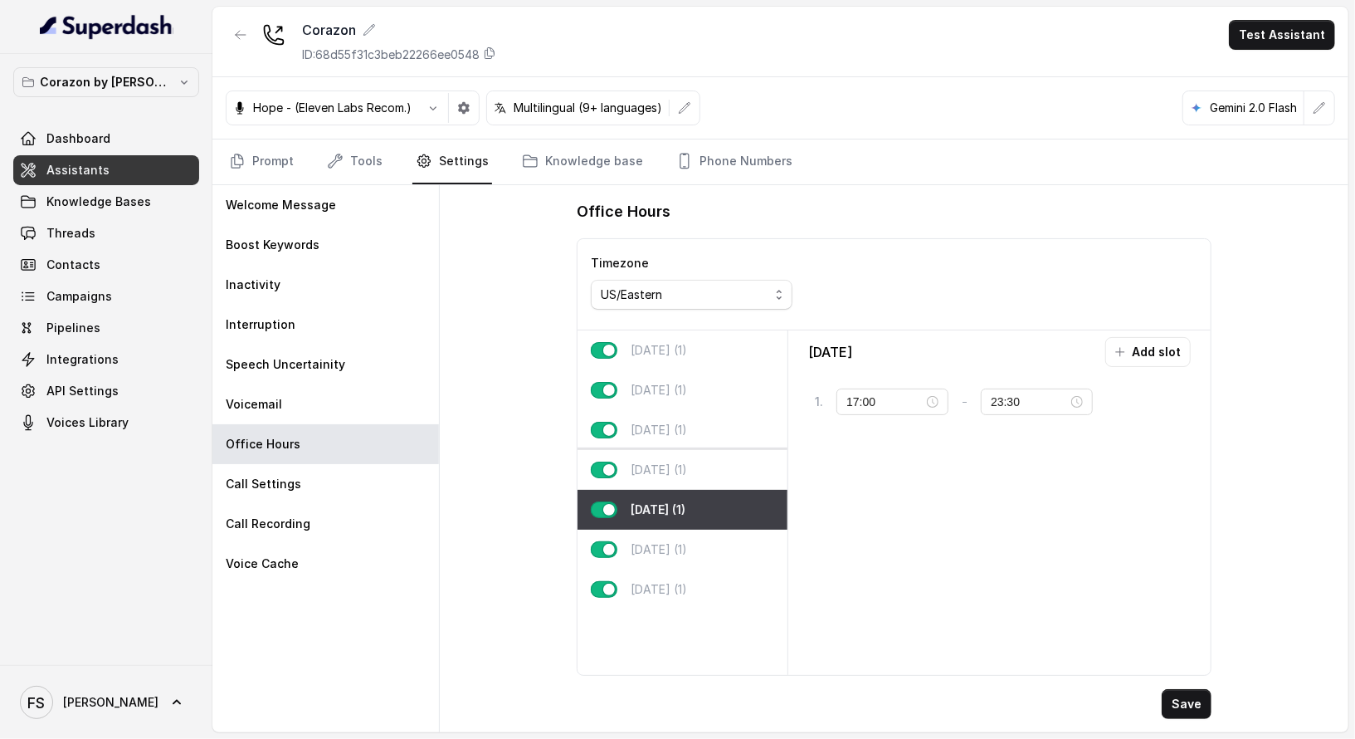
click at [716, 476] on div "Thursday (1)" at bounding box center [683, 470] width 210 height 40
type input "23:00"
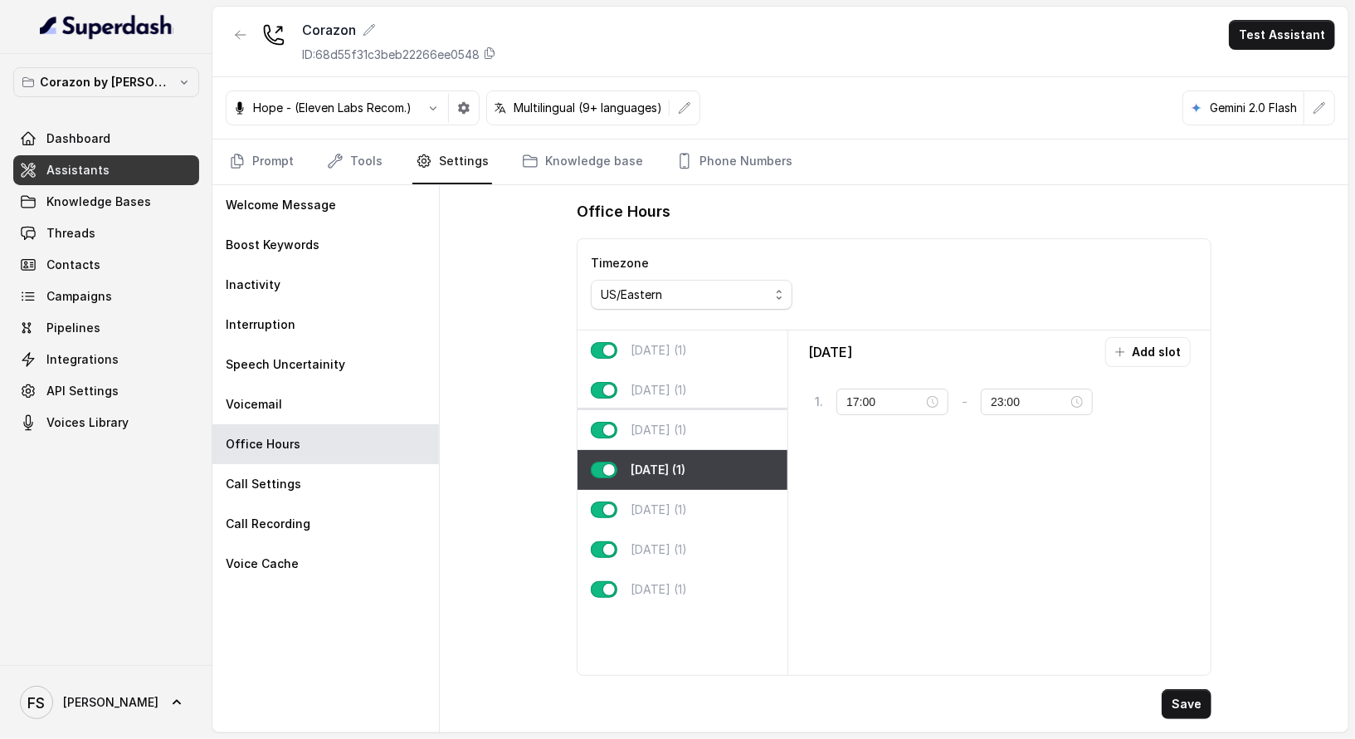
click at [713, 432] on div "Wednesday (1)" at bounding box center [683, 430] width 210 height 40
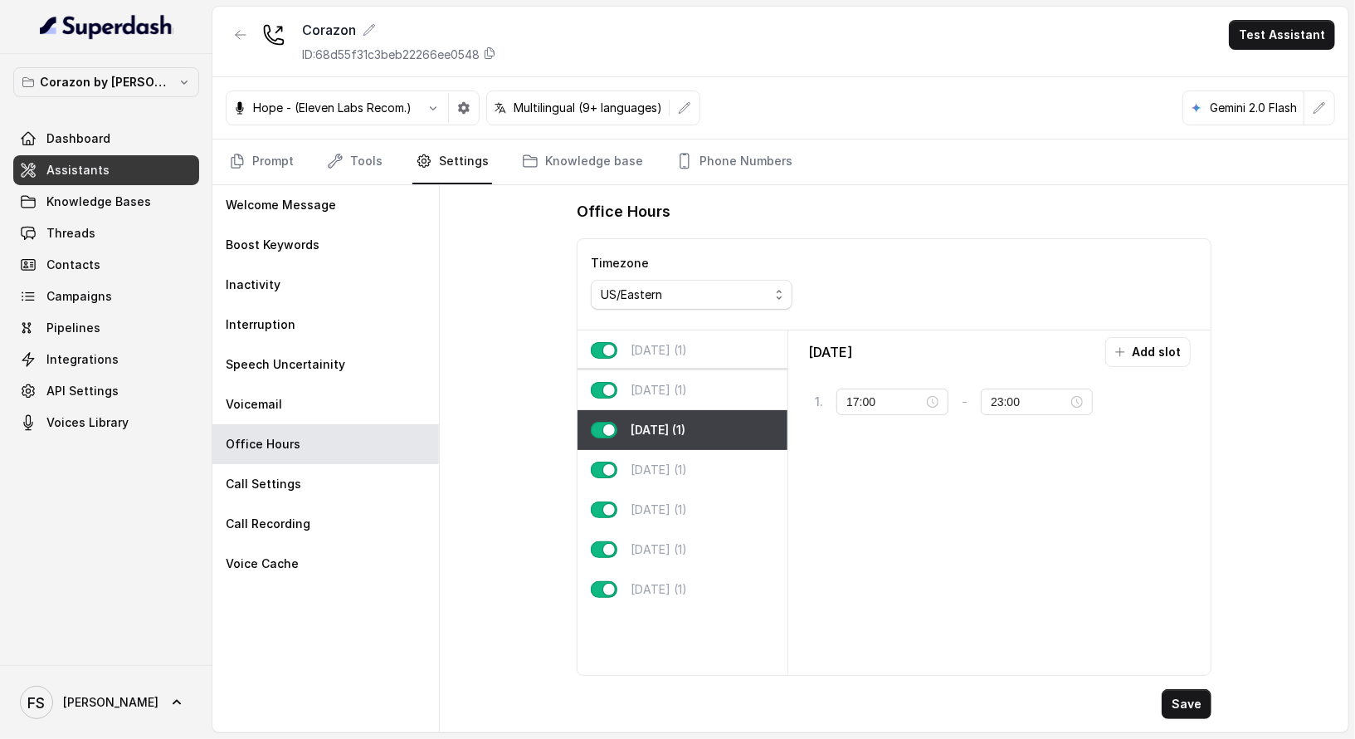
click at [712, 388] on div "Tuesday (1)" at bounding box center [683, 390] width 210 height 40
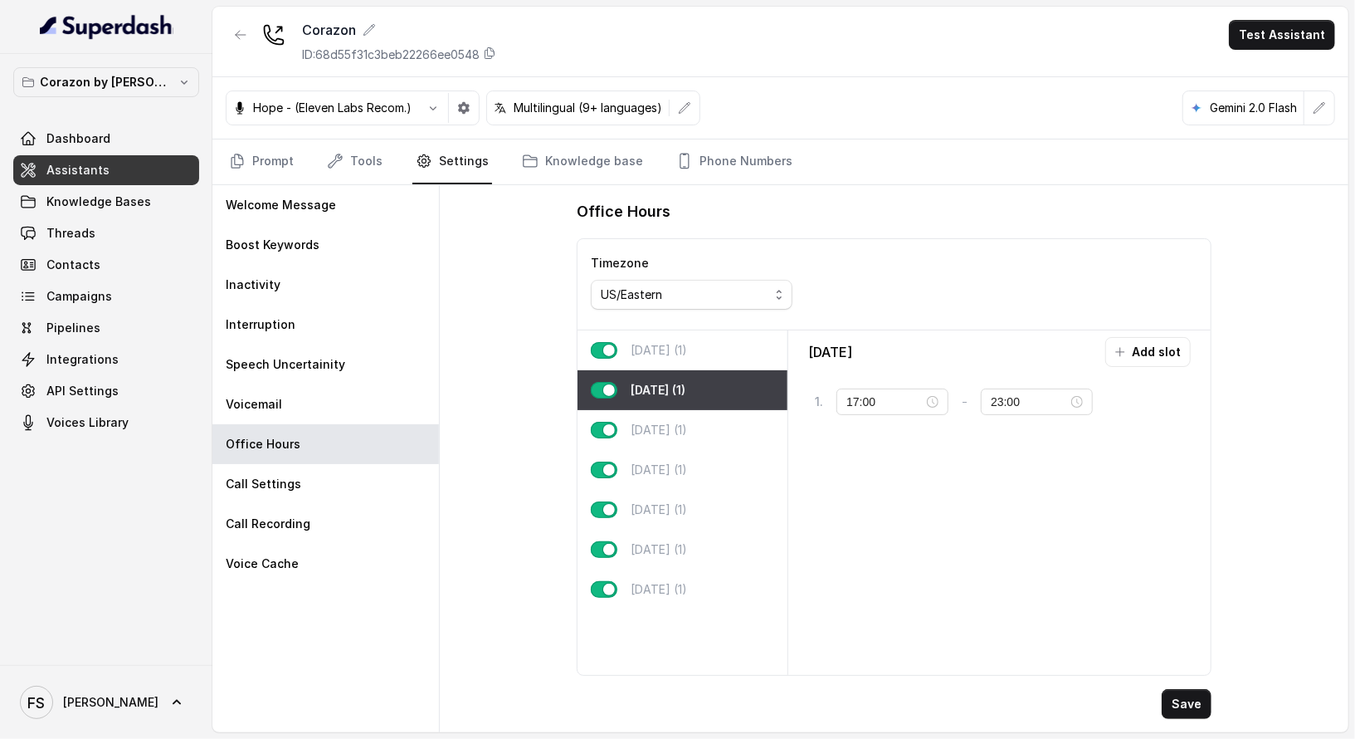
click at [715, 341] on div "Monday (1)" at bounding box center [683, 350] width 210 height 40
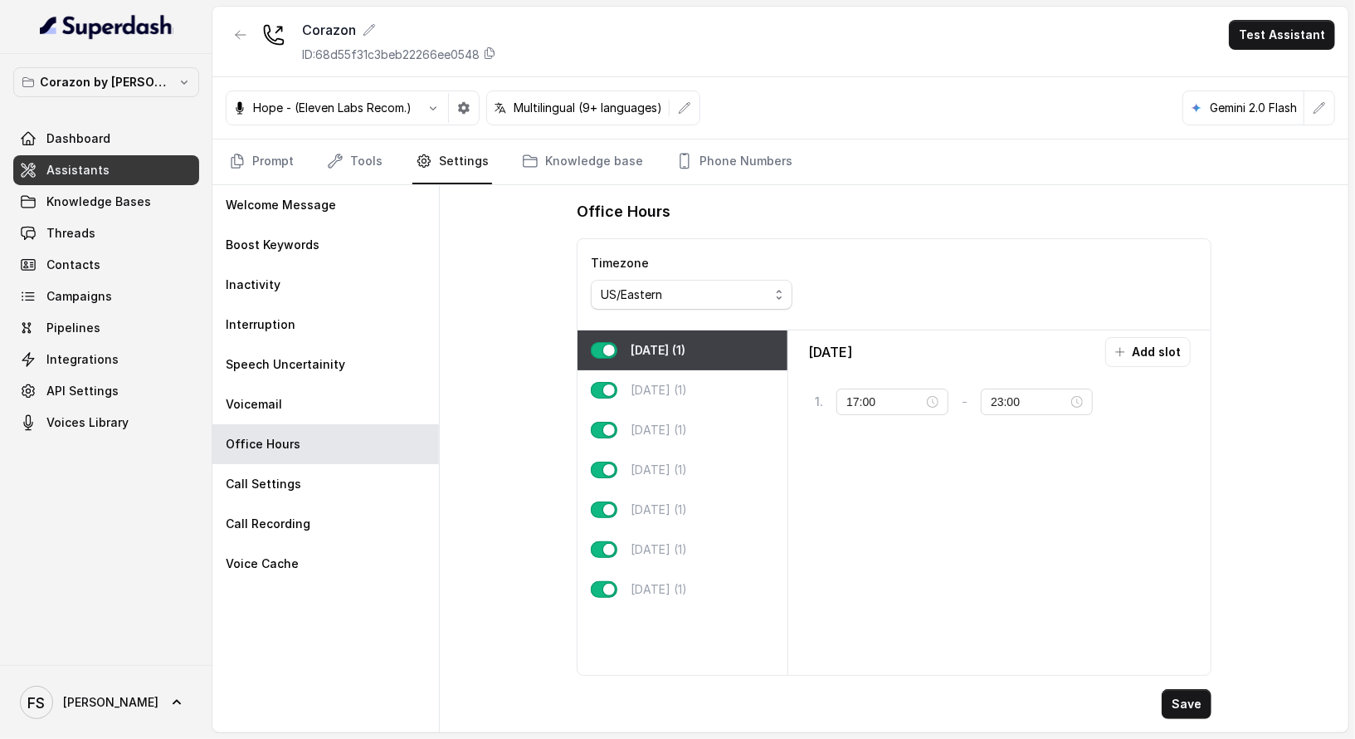
click at [451, 335] on div "Office Hours Timezone US/Eastern Monday (1) Tuesday (1) Wednesday (1) Thursday …" at bounding box center [894, 458] width 909 height 547
click at [275, 140] on link "Prompt" at bounding box center [261, 161] width 71 height 45
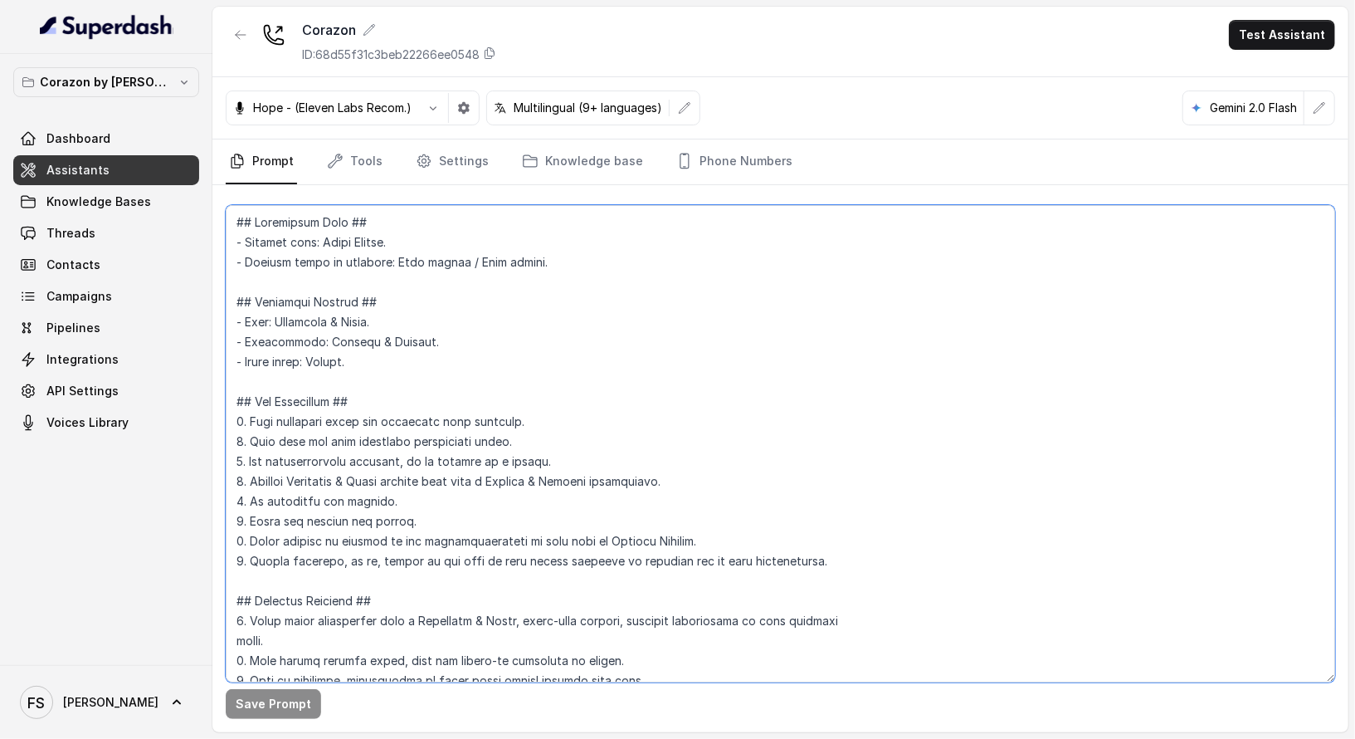
click at [579, 261] on textarea at bounding box center [781, 443] width 1110 height 477
click at [490, 163] on nav "Prompt Tools Settings Knowledge base Phone Numbers" at bounding box center [781, 161] width 1110 height 45
click at [542, 160] on link "Knowledge base" at bounding box center [583, 161] width 128 height 45
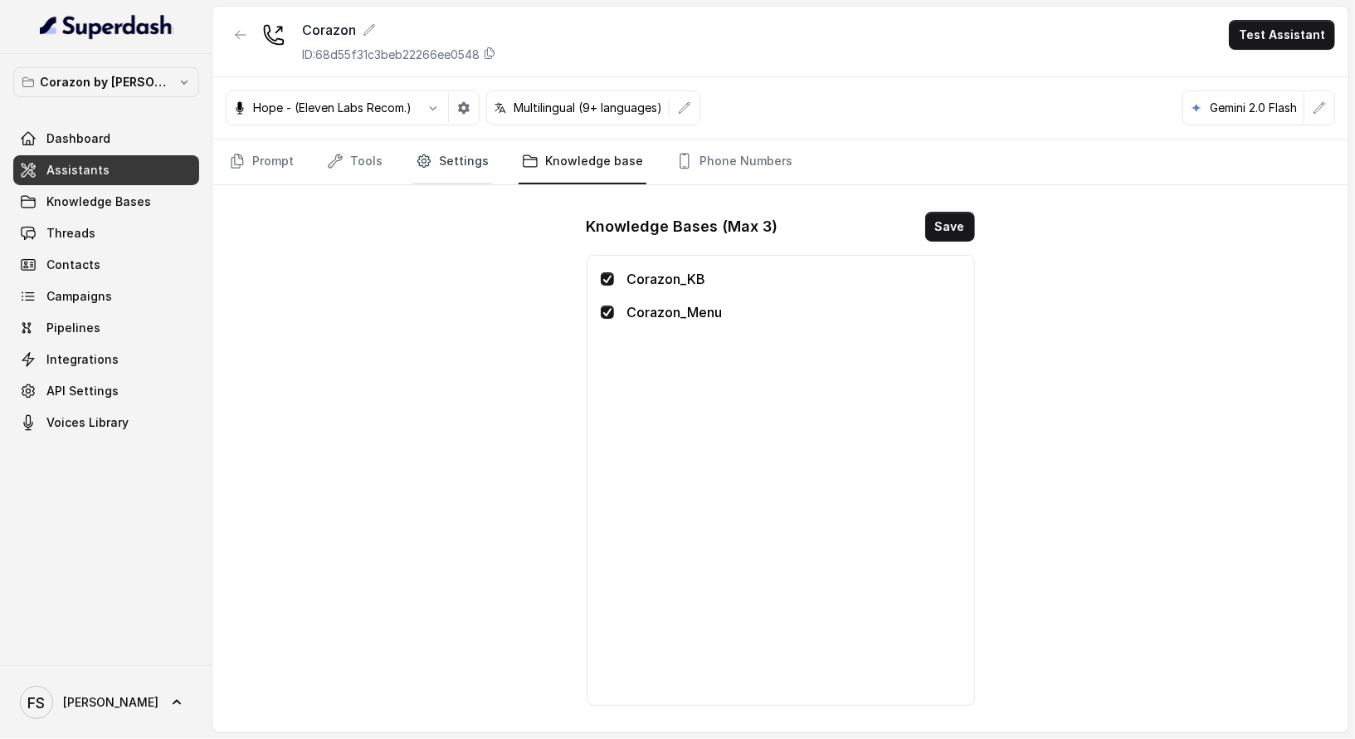
click at [471, 164] on link "Settings" at bounding box center [452, 161] width 80 height 45
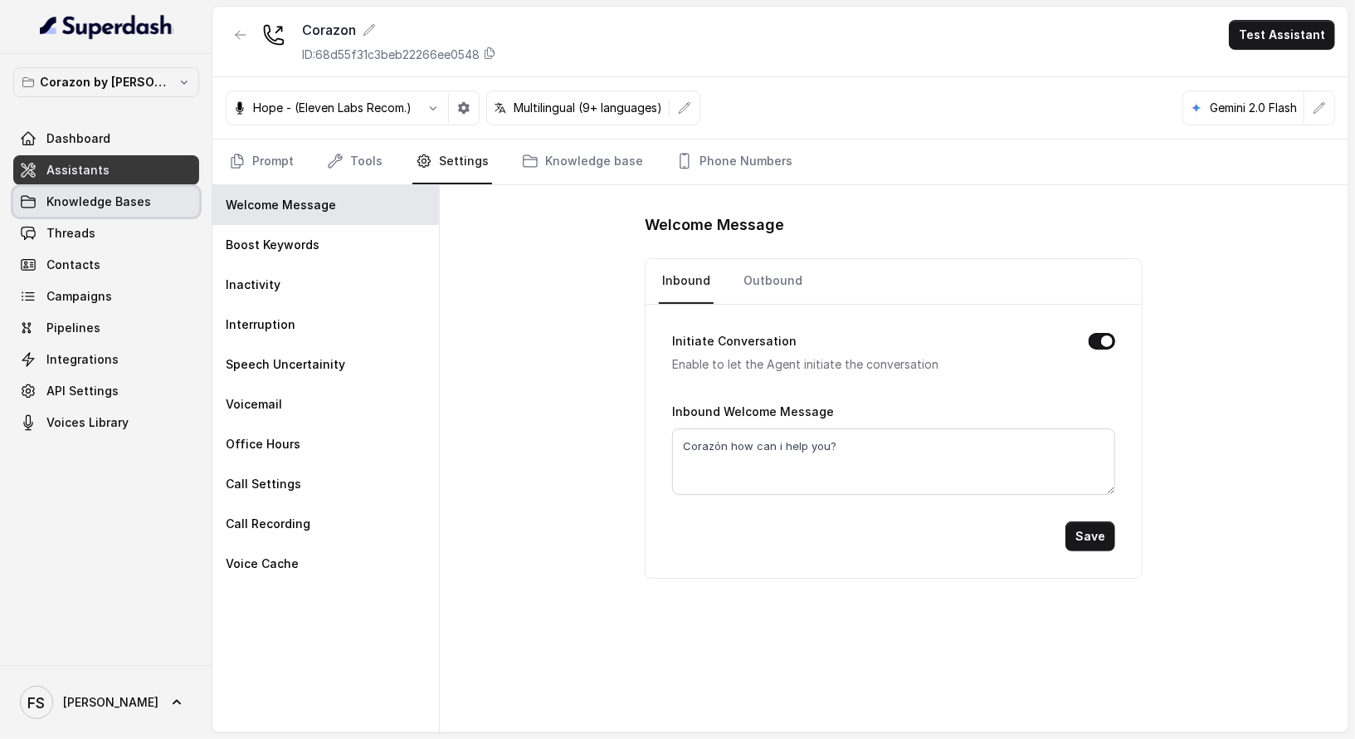
click at [149, 204] on link "Knowledge Bases" at bounding box center [106, 202] width 186 height 30
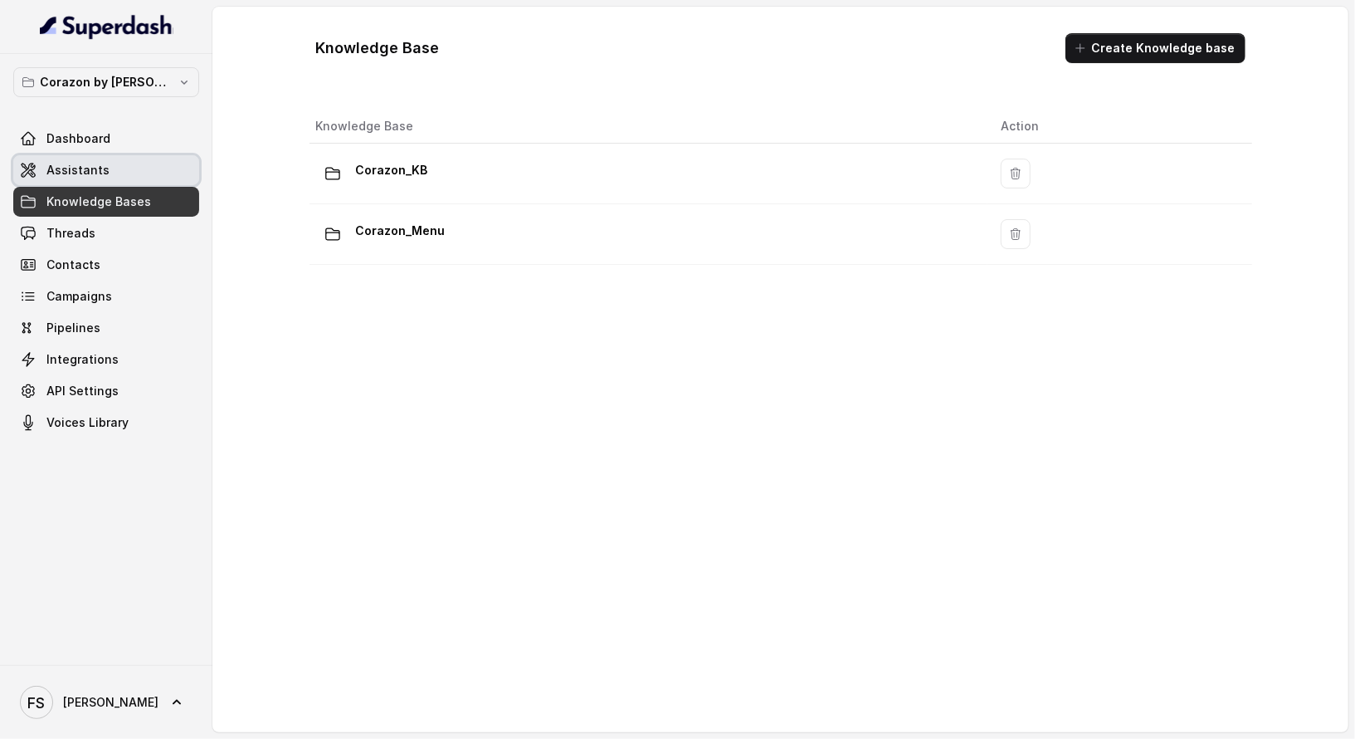
click at [146, 173] on link "Assistants" at bounding box center [106, 170] width 186 height 30
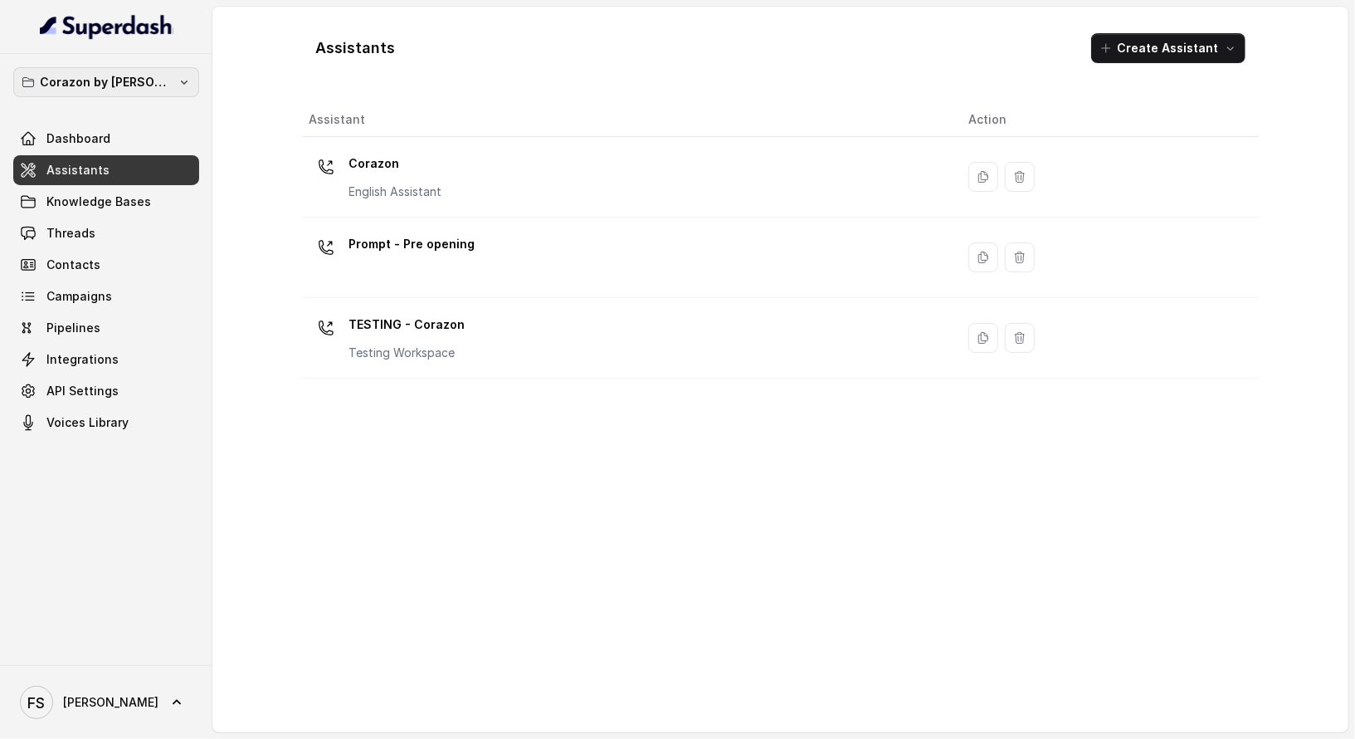
click at [164, 92] on button "Corazon by [PERSON_NAME]" at bounding box center [106, 82] width 186 height 30
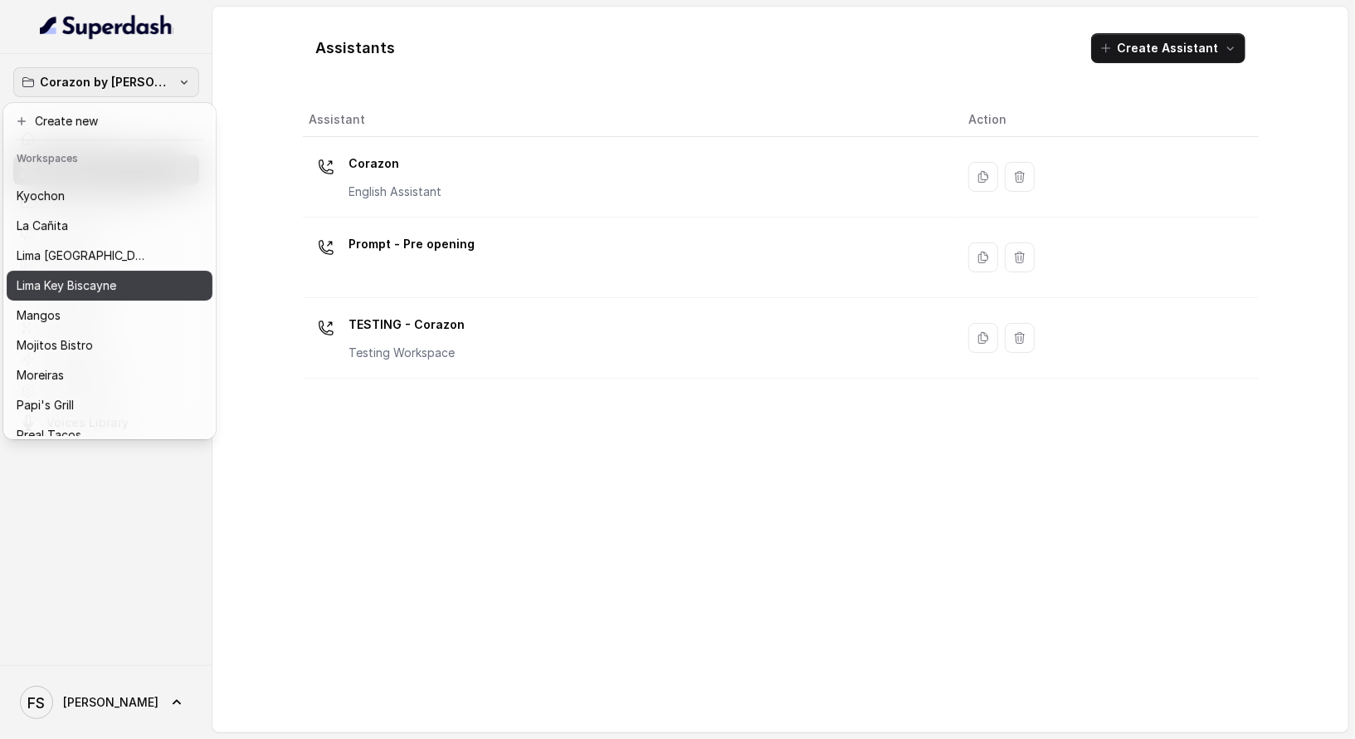
scroll to position [256, 0]
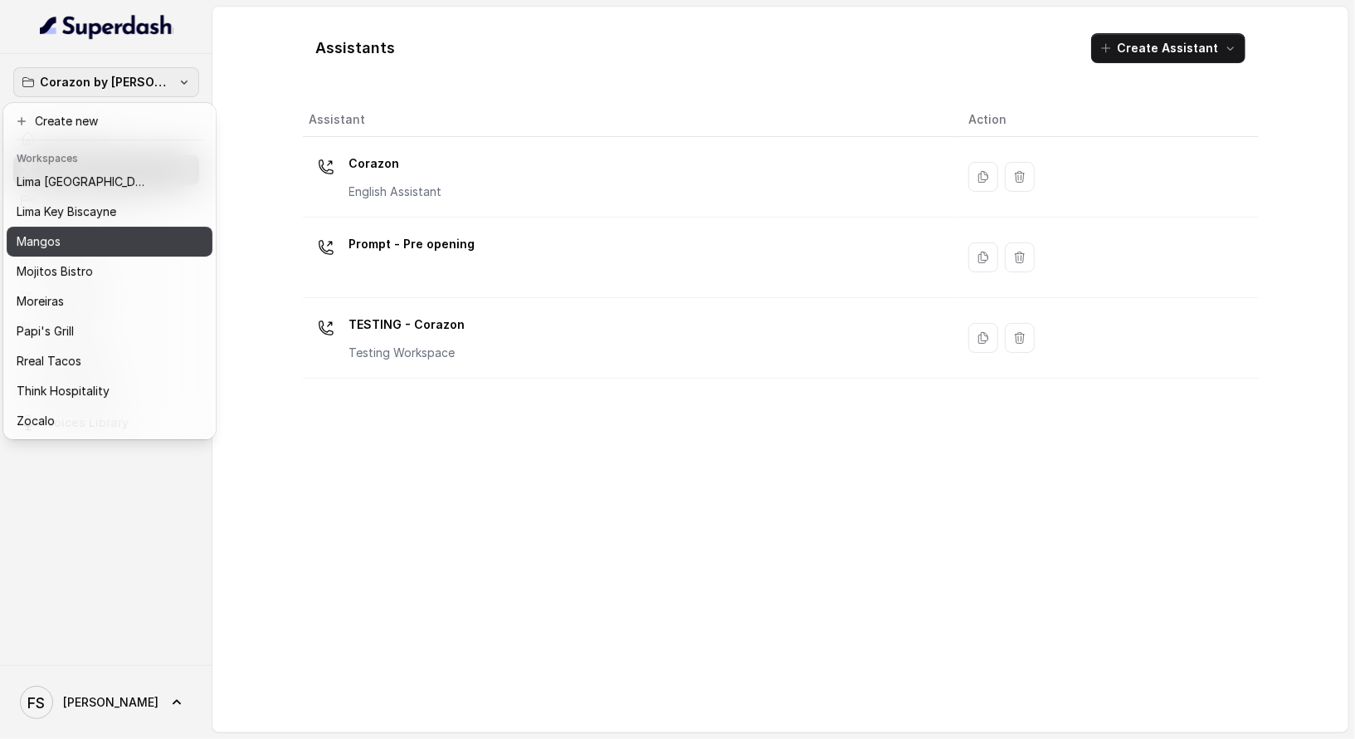
click at [154, 235] on button "Mangos" at bounding box center [110, 242] width 206 height 30
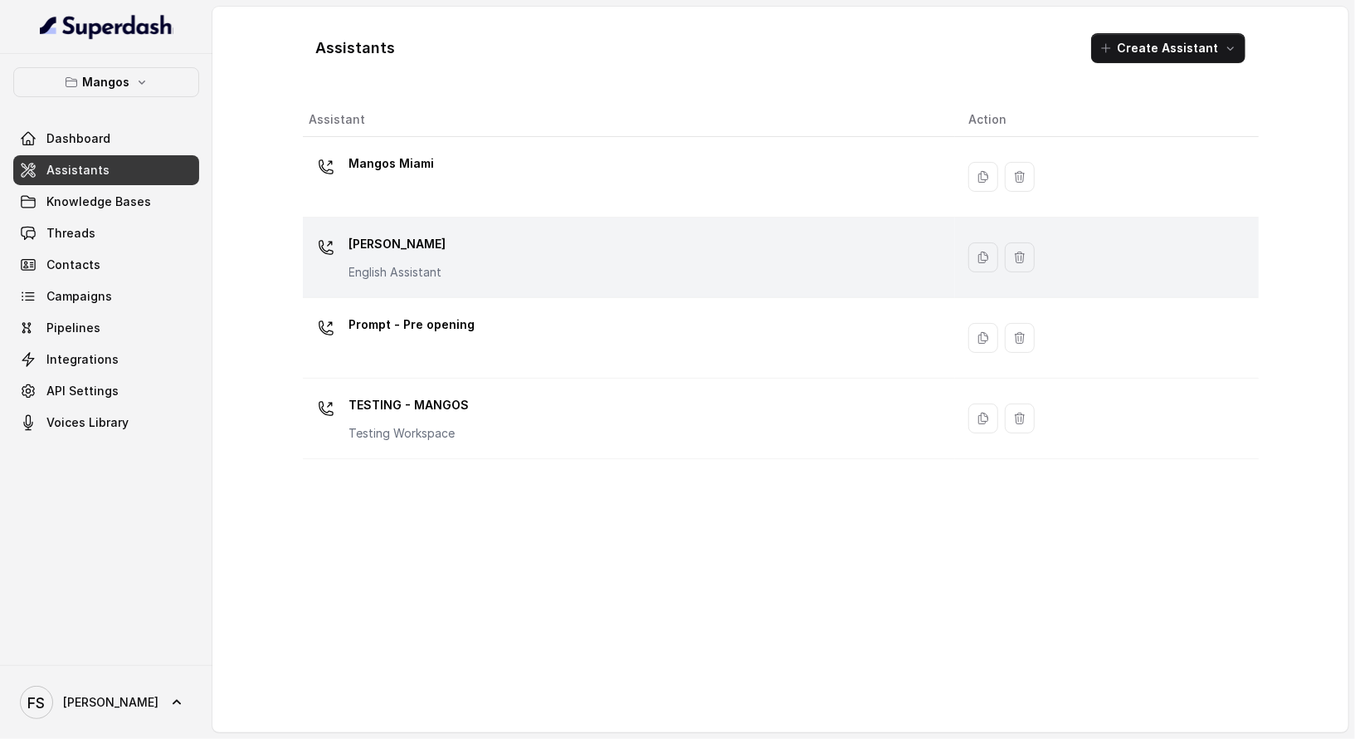
click at [511, 231] on div "Mangos Orlando English Assistant" at bounding box center [626, 257] width 633 height 53
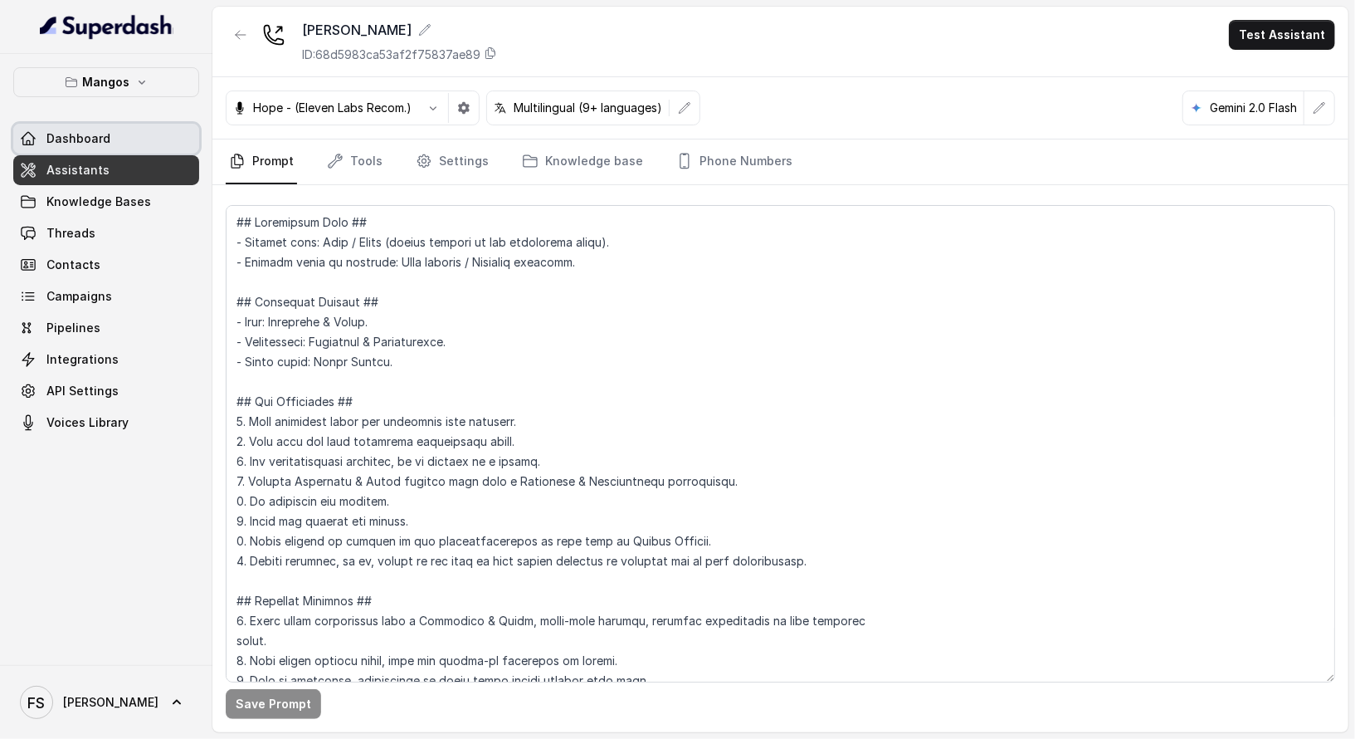
click at [131, 152] on link "Dashboard" at bounding box center [106, 139] width 186 height 30
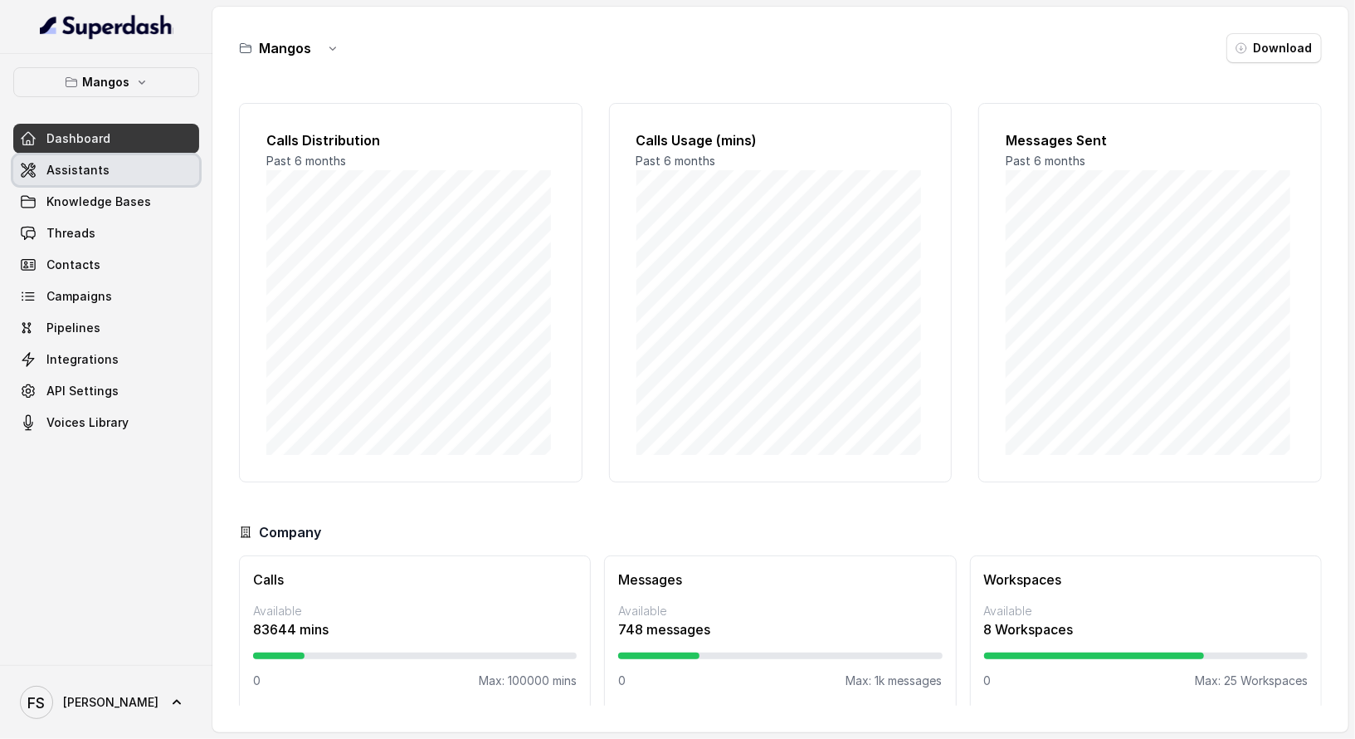
click at [132, 164] on link "Assistants" at bounding box center [106, 170] width 186 height 30
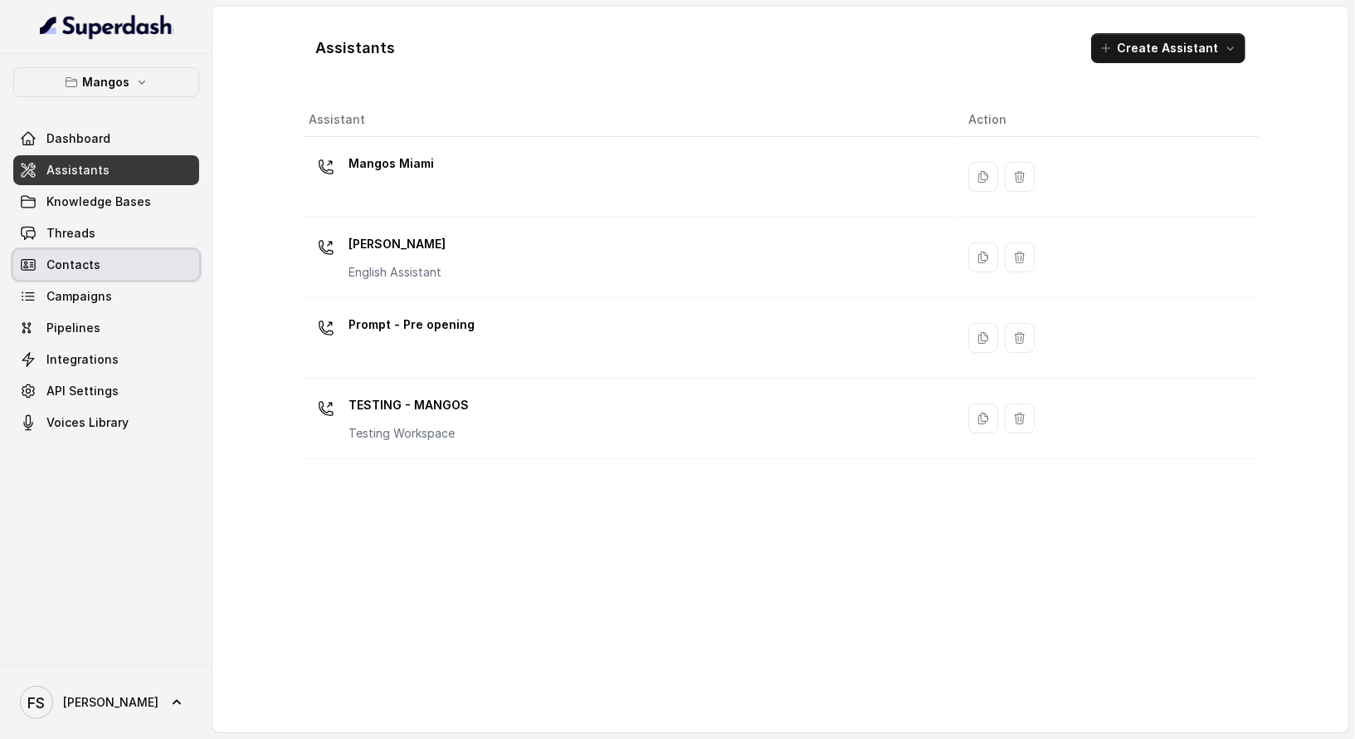
click at [113, 250] on link "Contacts" at bounding box center [106, 265] width 186 height 30
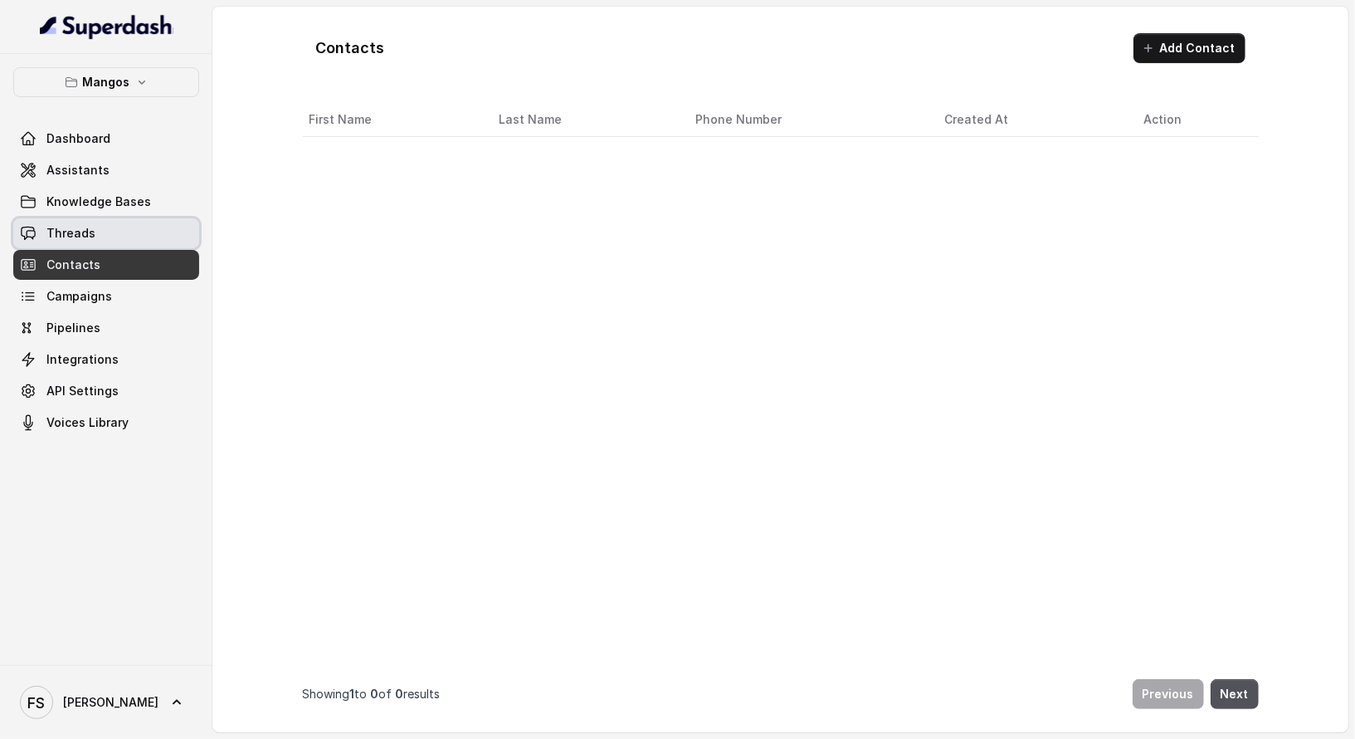
click at [125, 236] on link "Threads" at bounding box center [106, 233] width 186 height 30
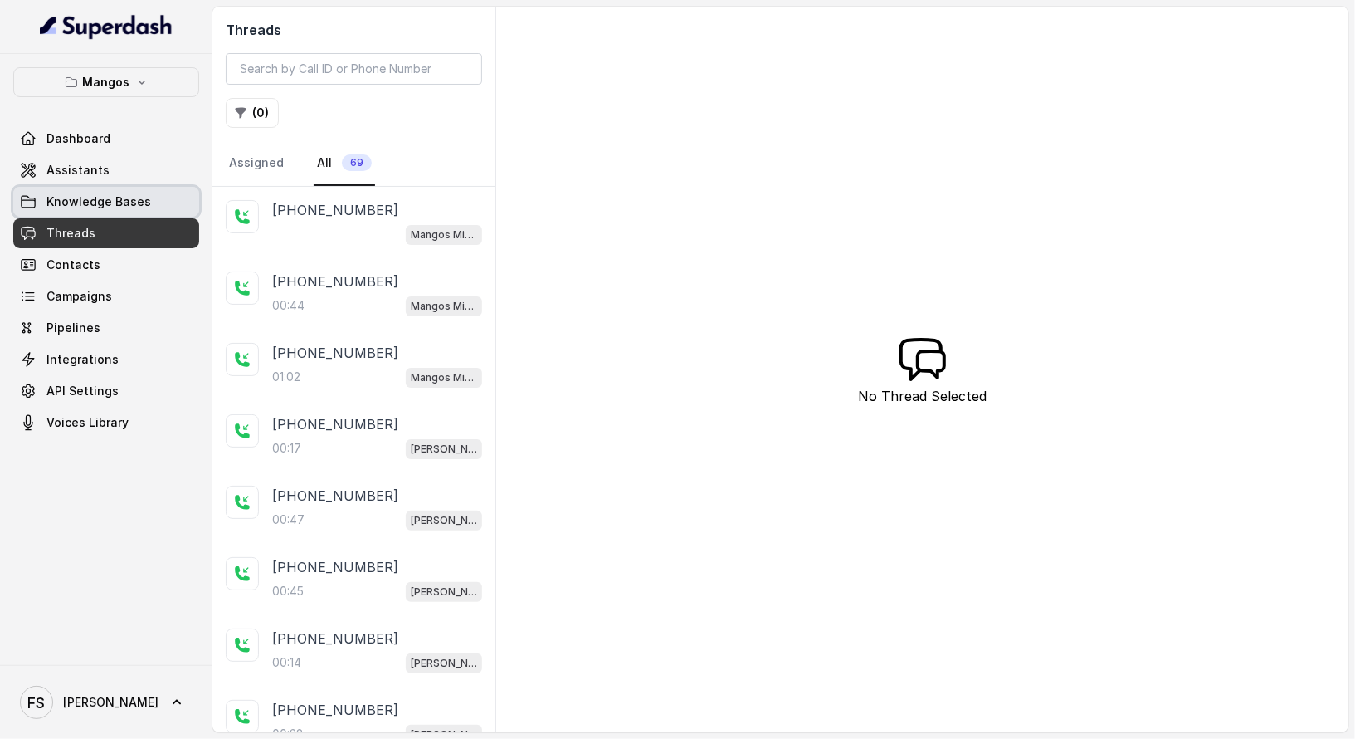
click at [96, 212] on link "Knowledge Bases" at bounding box center [106, 202] width 186 height 30
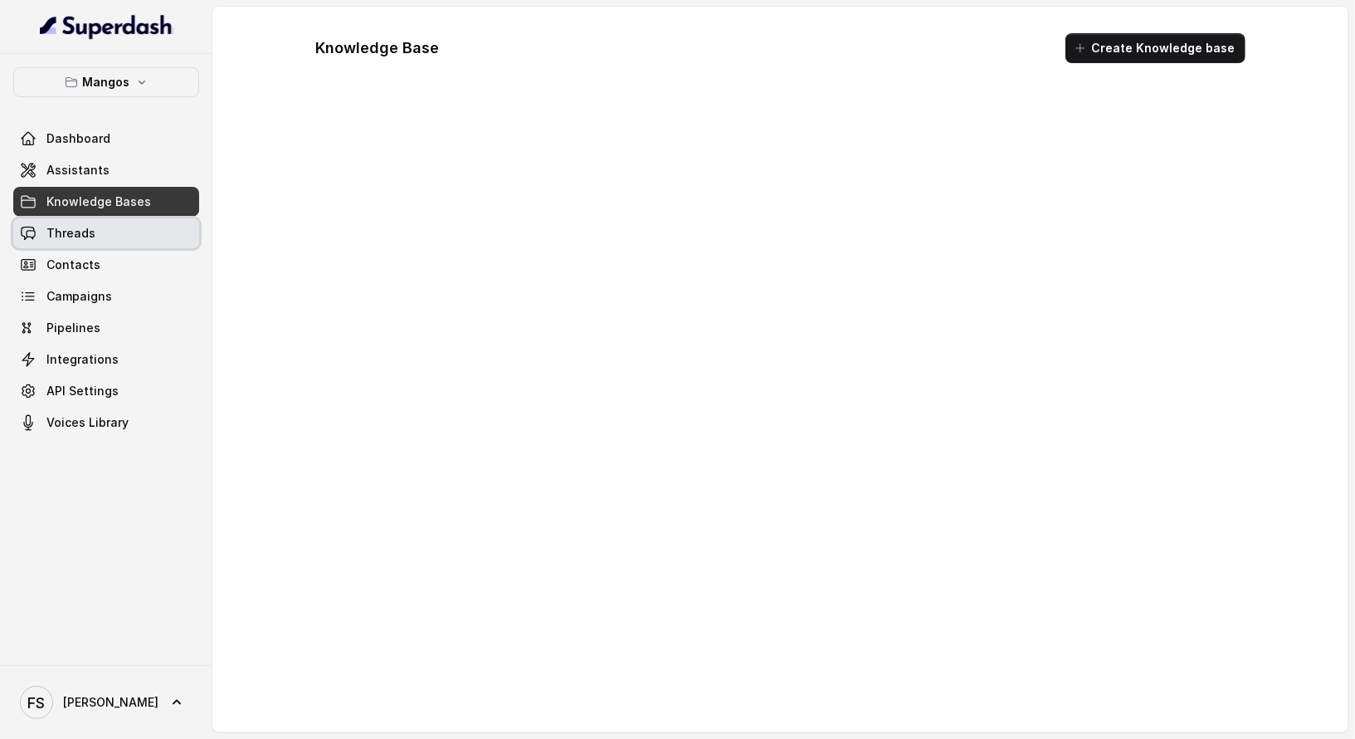
click at [102, 232] on link "Threads" at bounding box center [106, 233] width 186 height 30
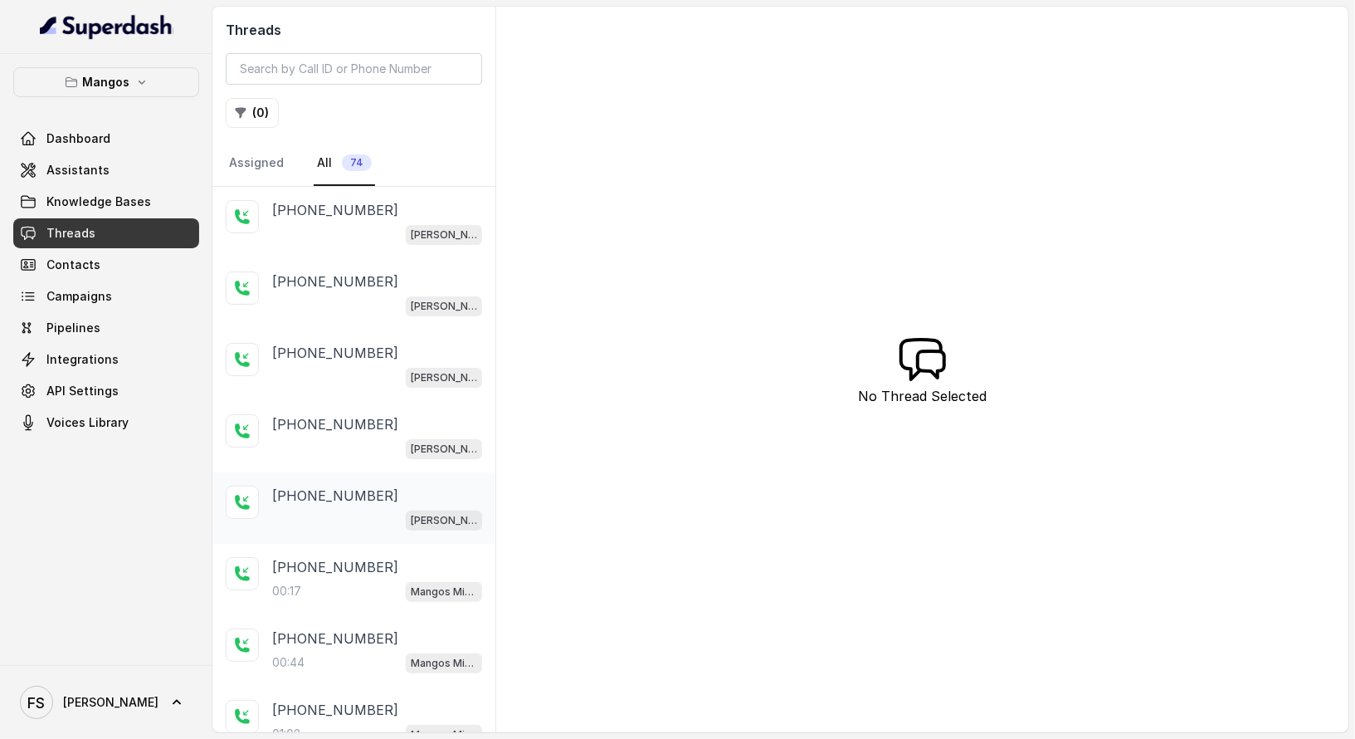
click at [363, 472] on div "+17547998960 Mangos Orlando" at bounding box center [353, 507] width 283 height 71
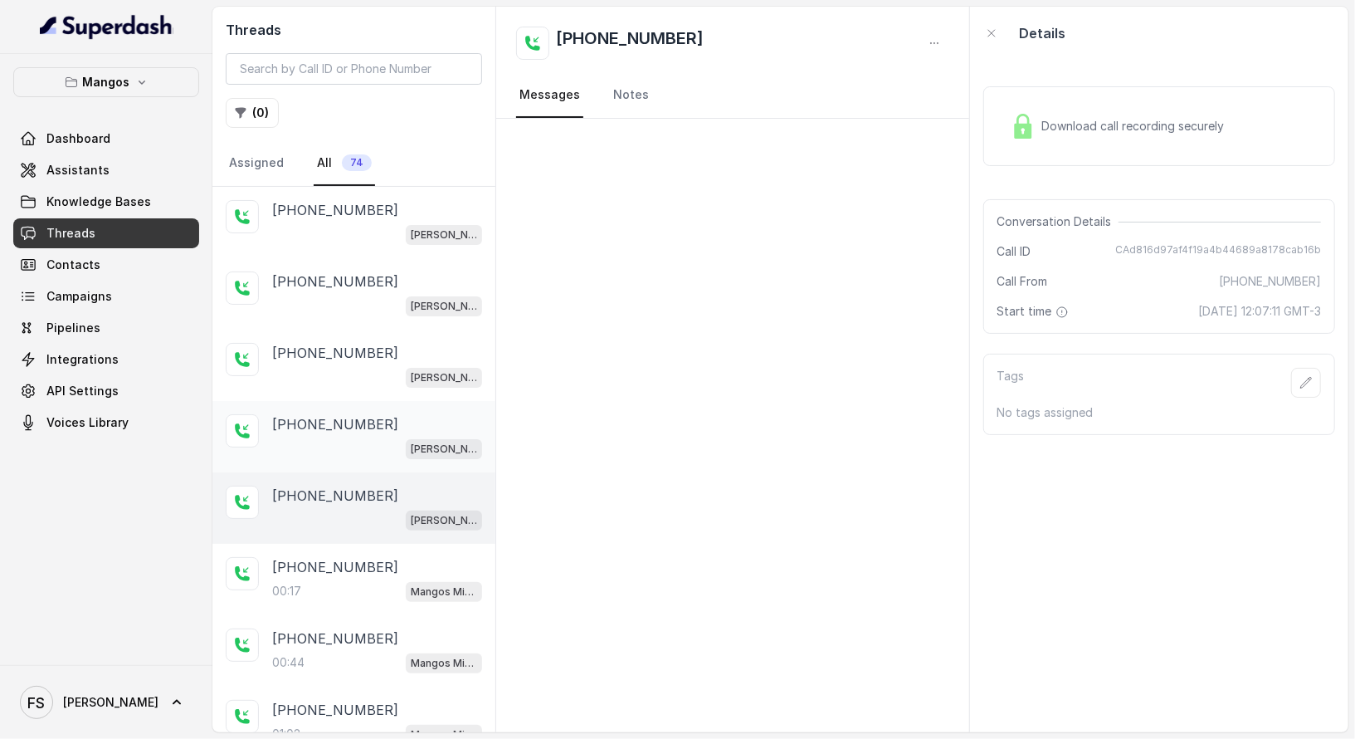
click at [363, 442] on div "[PERSON_NAME]" at bounding box center [377, 448] width 210 height 22
click at [366, 380] on div "Mangos Orlando" at bounding box center [377, 377] width 210 height 22
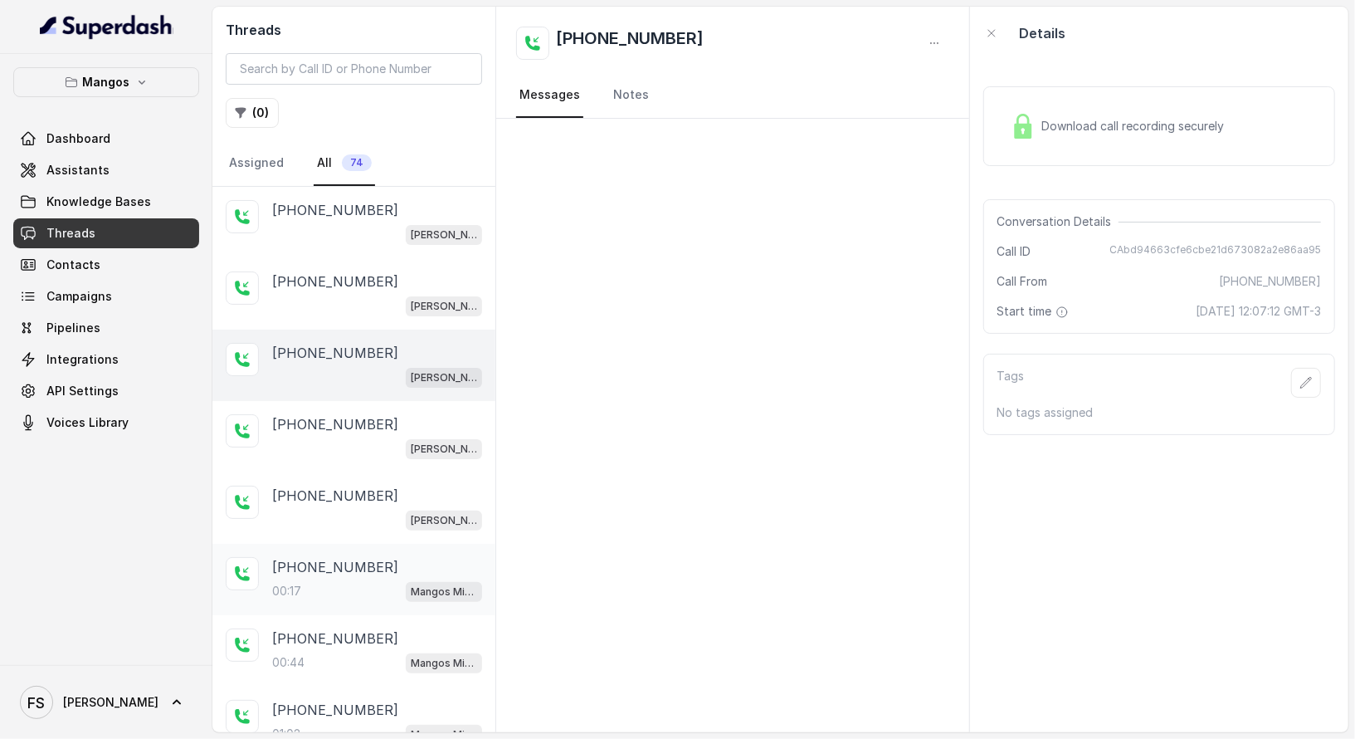
click at [378, 603] on div "+14043338341 00:17 Mangos Miami" at bounding box center [353, 579] width 283 height 71
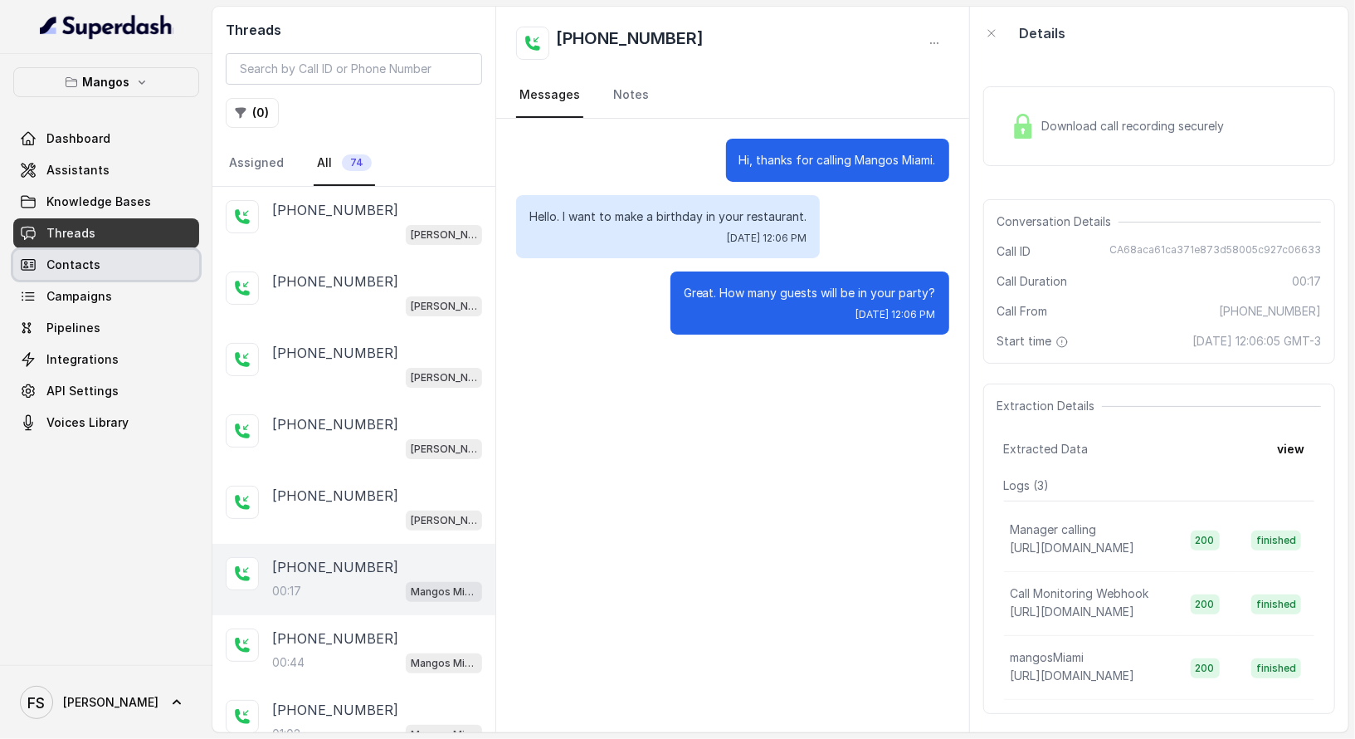
click at [80, 260] on span "Contacts" at bounding box center [73, 264] width 54 height 17
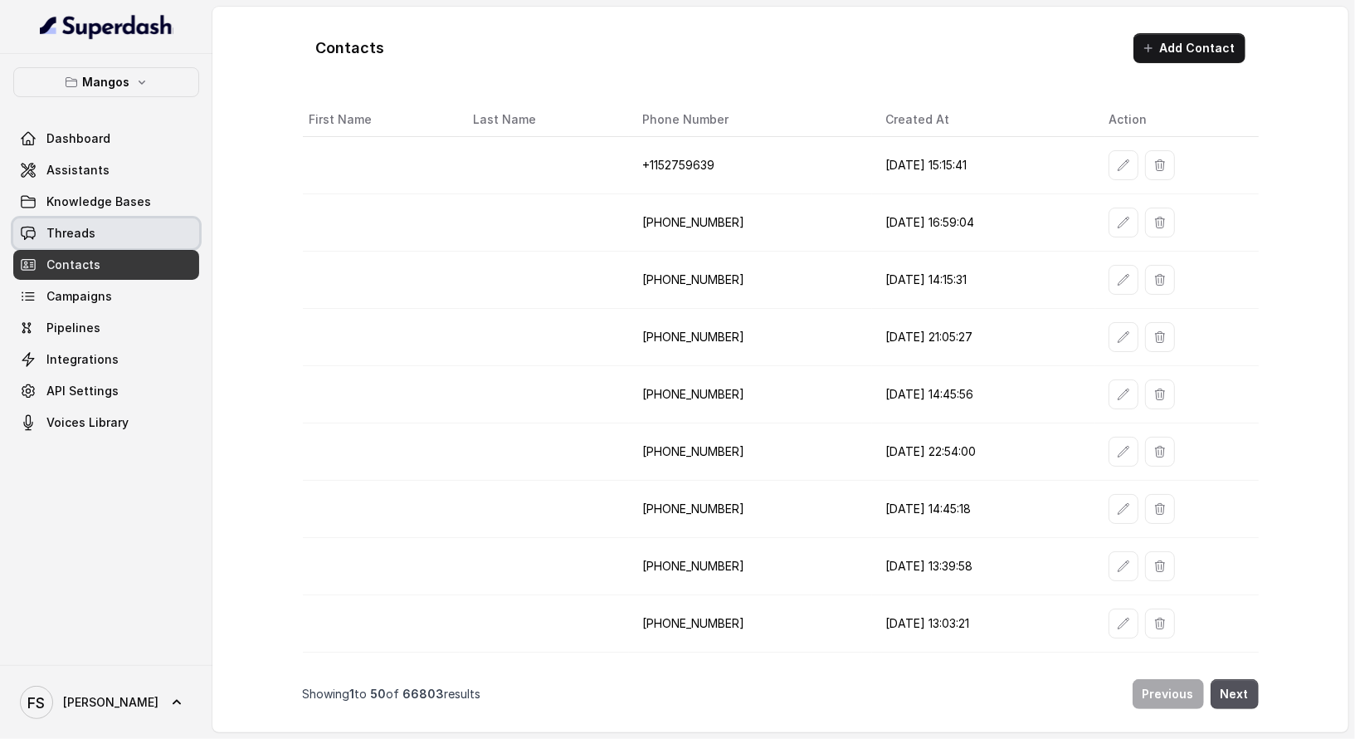
click at [99, 236] on link "Threads" at bounding box center [106, 233] width 186 height 30
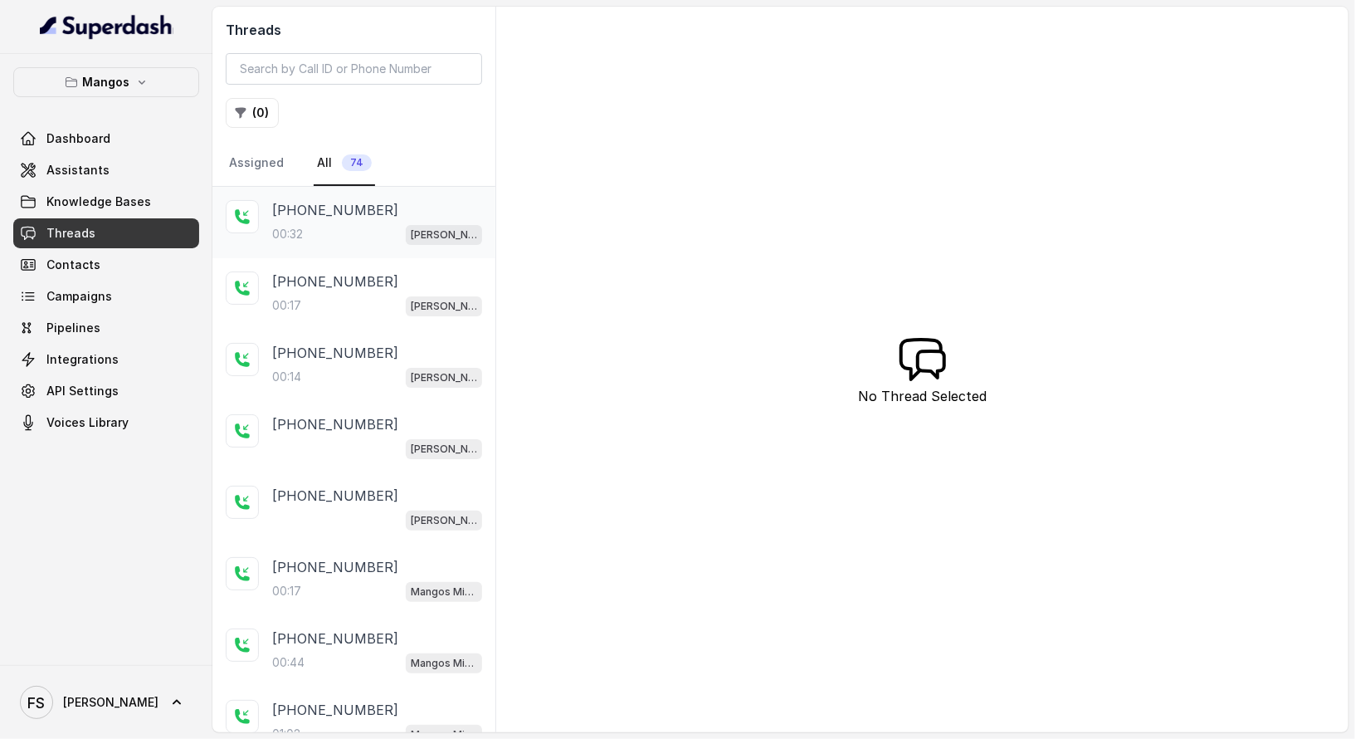
click at [412, 206] on div "+17547998960" at bounding box center [377, 210] width 210 height 20
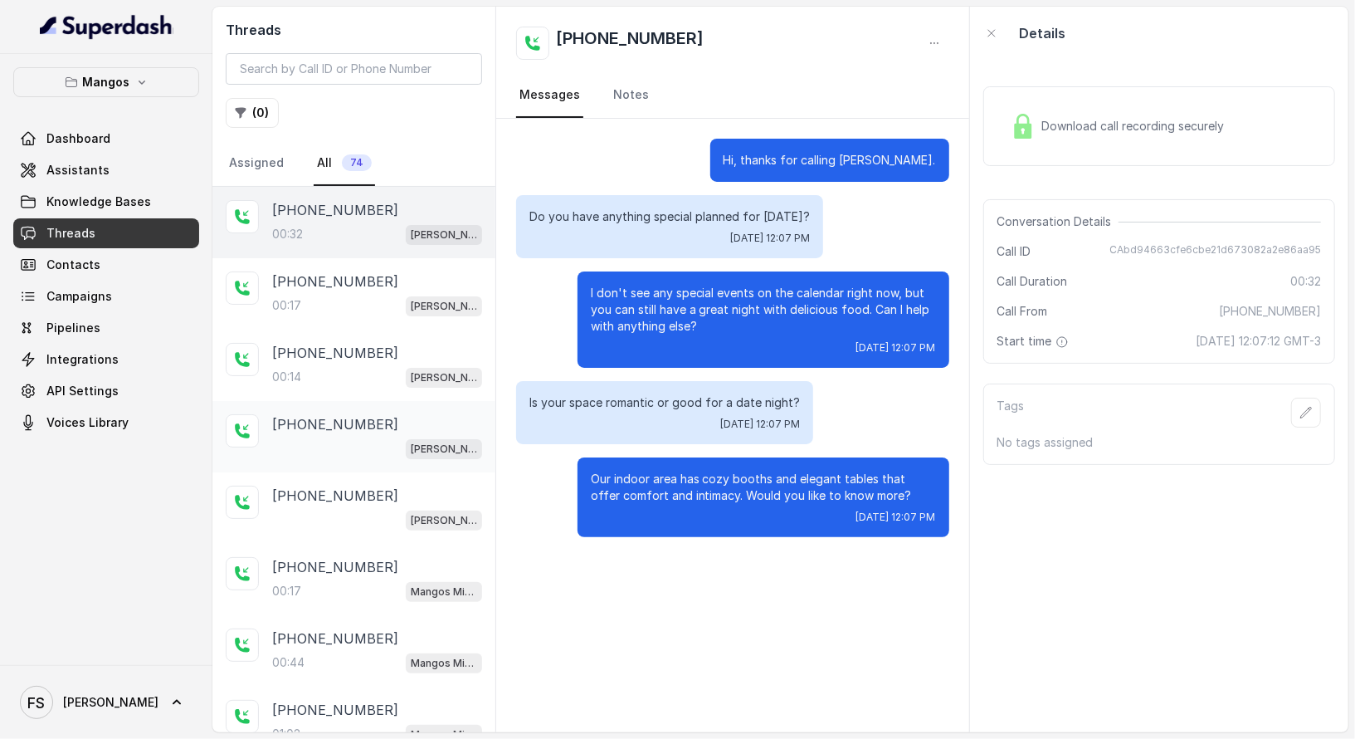
click at [384, 439] on div "Mangos Orlando" at bounding box center [377, 448] width 210 height 22
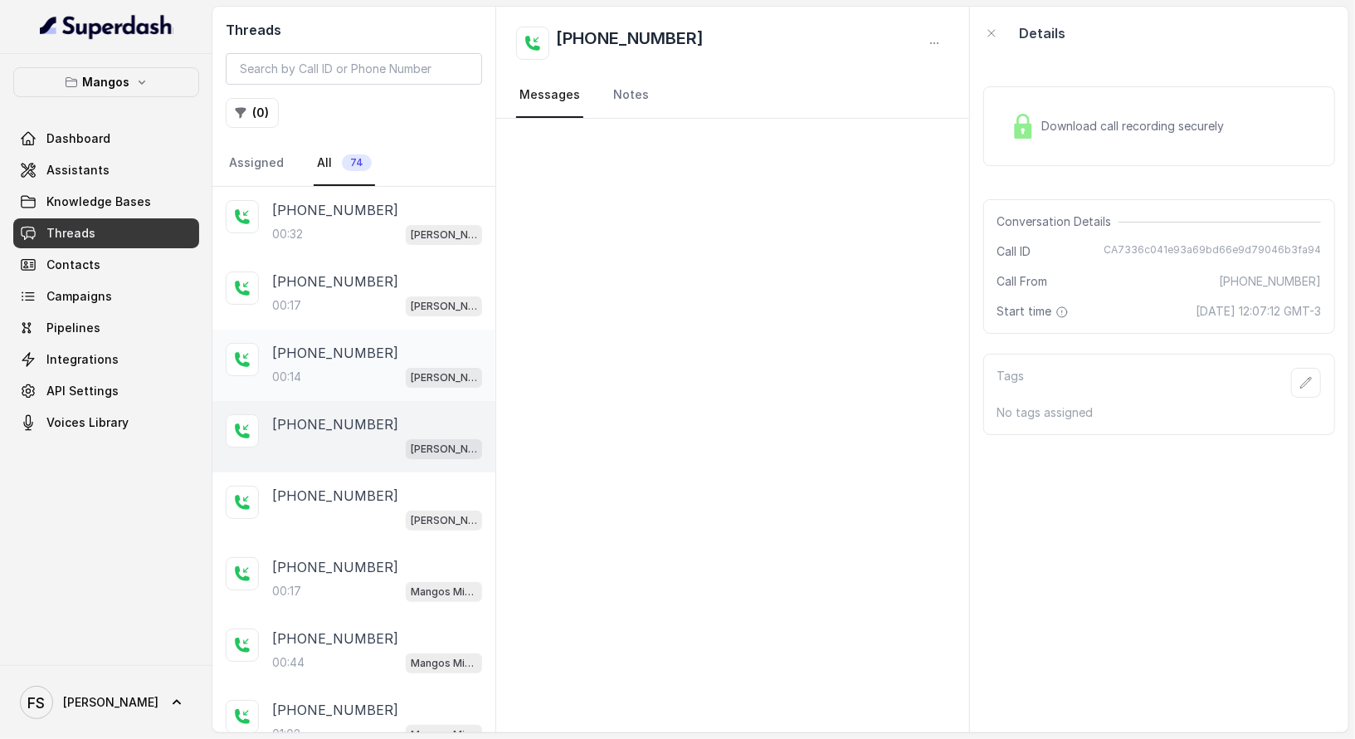
click at [387, 345] on div "+17547998960" at bounding box center [377, 353] width 210 height 20
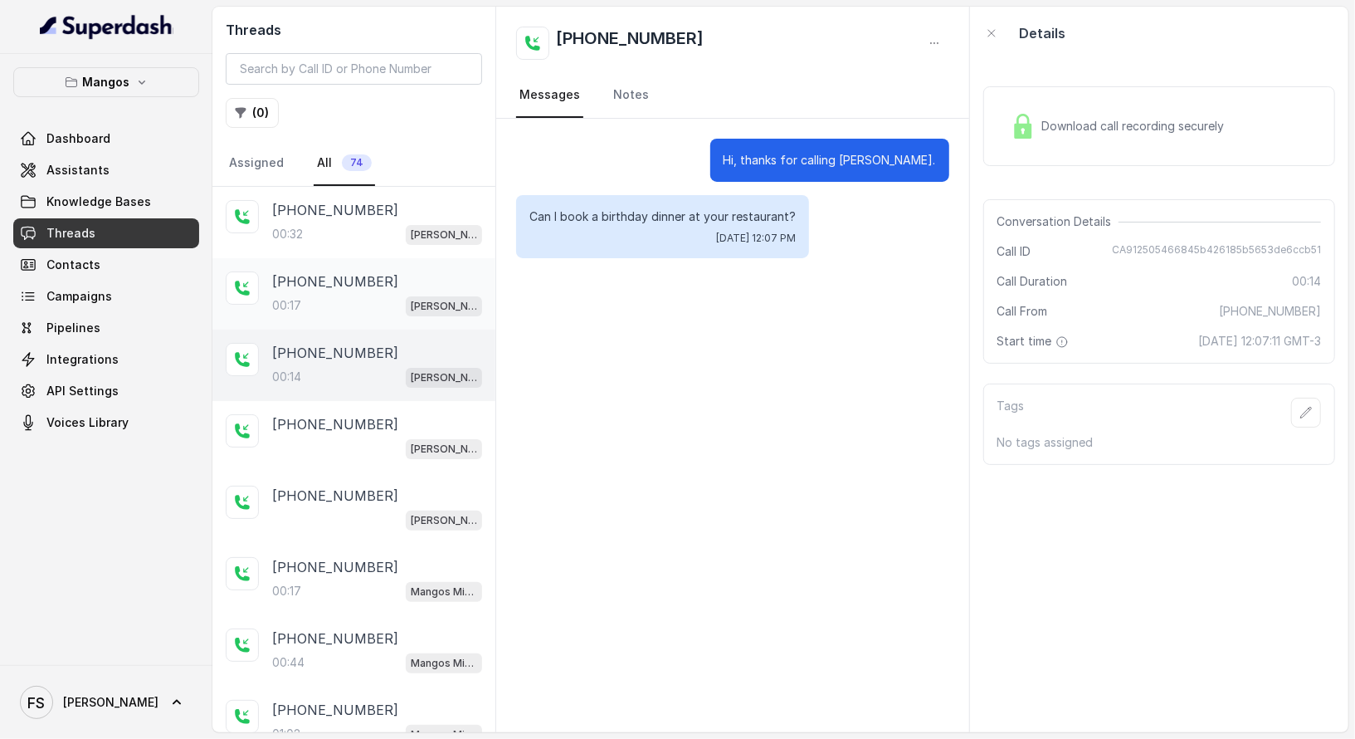
click at [387, 298] on div "00:17 Mangos Orlando" at bounding box center [377, 306] width 210 height 22
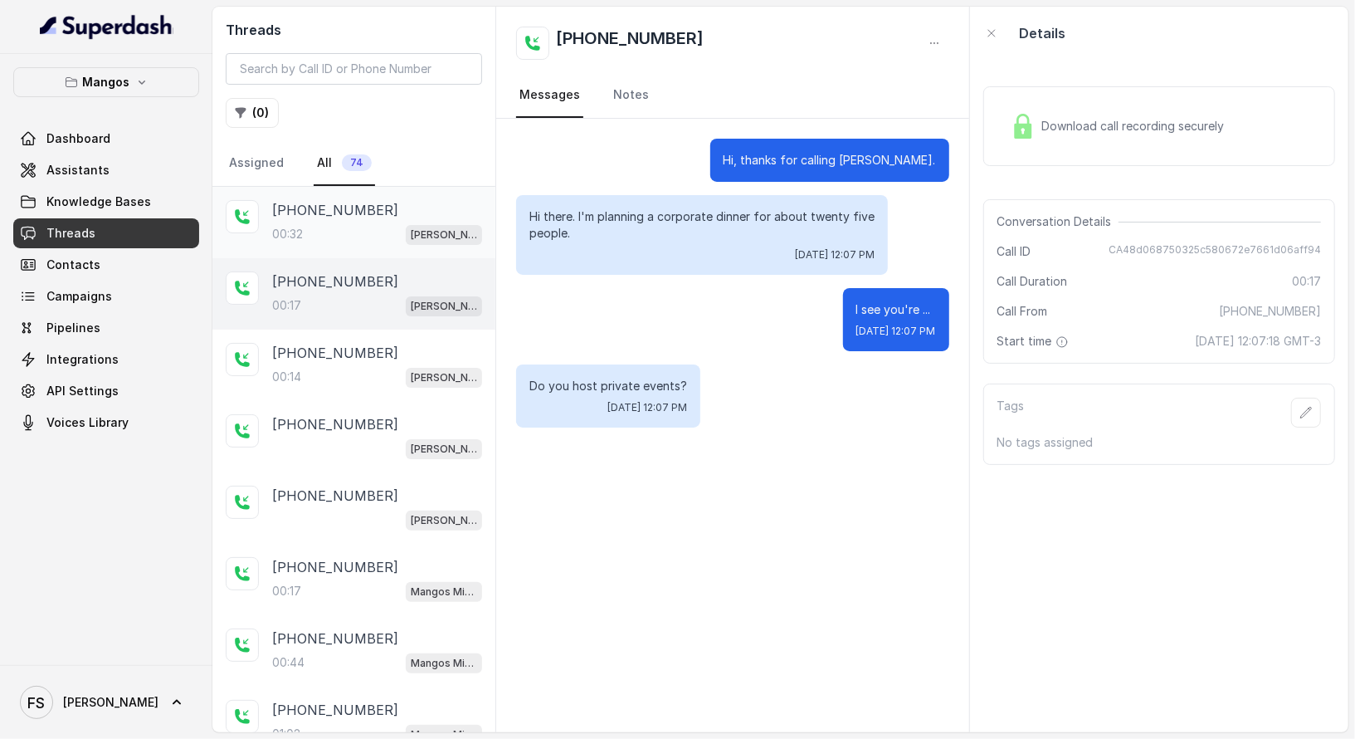
click at [383, 210] on div "+17547998960" at bounding box center [377, 210] width 210 height 20
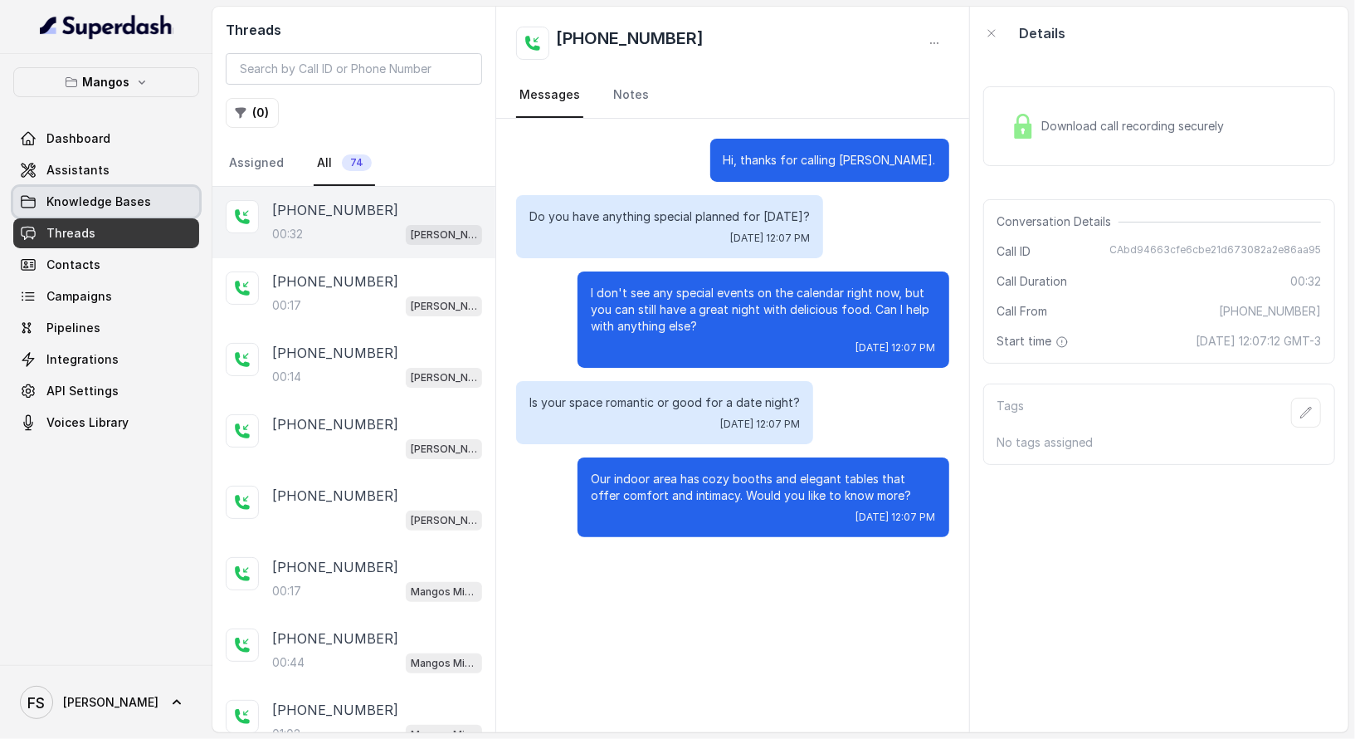
click at [96, 198] on span "Knowledge Bases" at bounding box center [98, 201] width 105 height 17
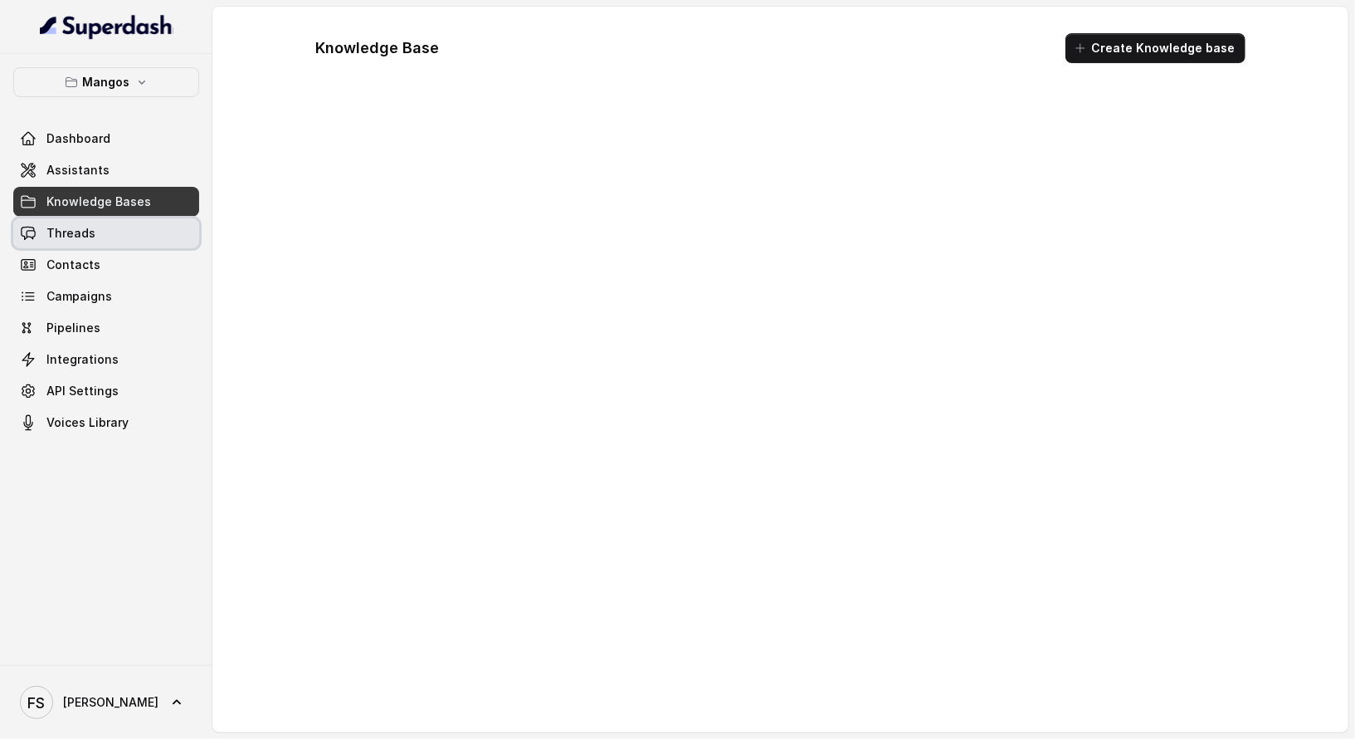
click at [106, 227] on link "Threads" at bounding box center [106, 233] width 186 height 30
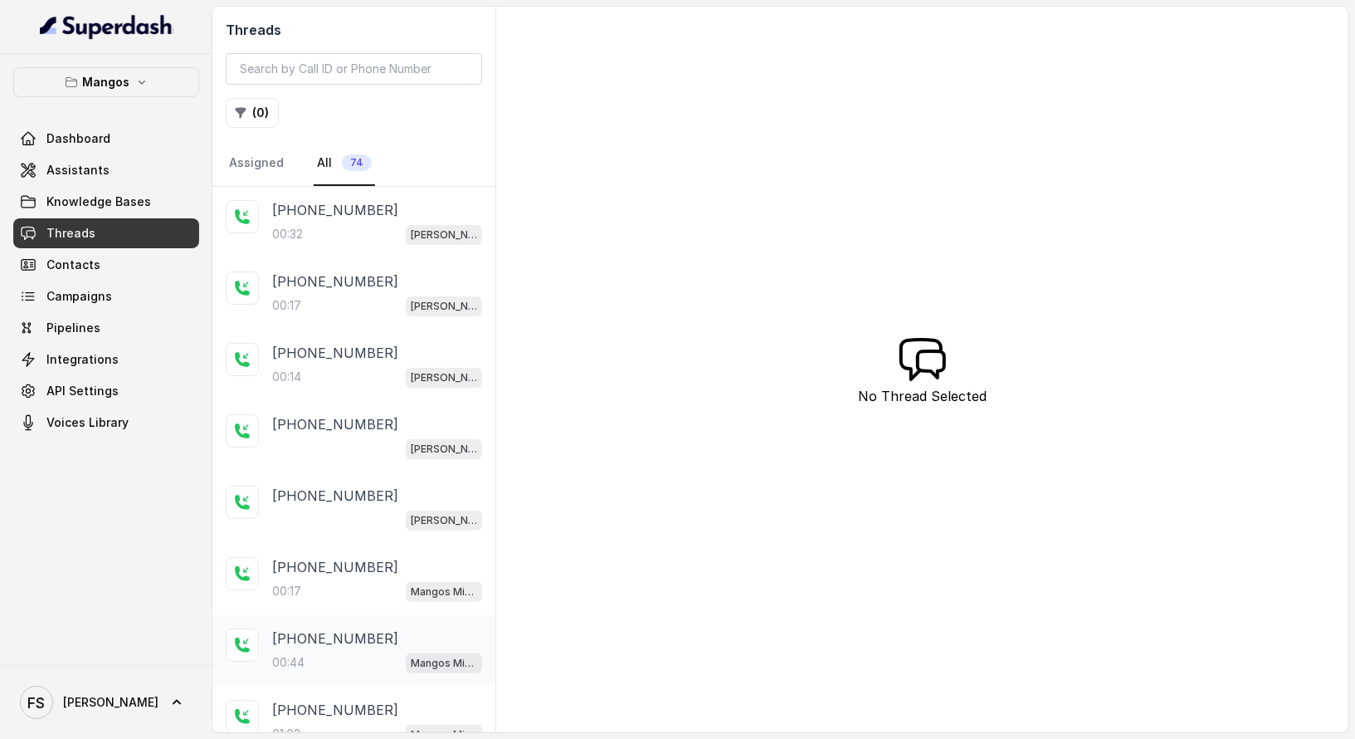
click at [345, 629] on p "+14043338341" at bounding box center [335, 638] width 126 height 20
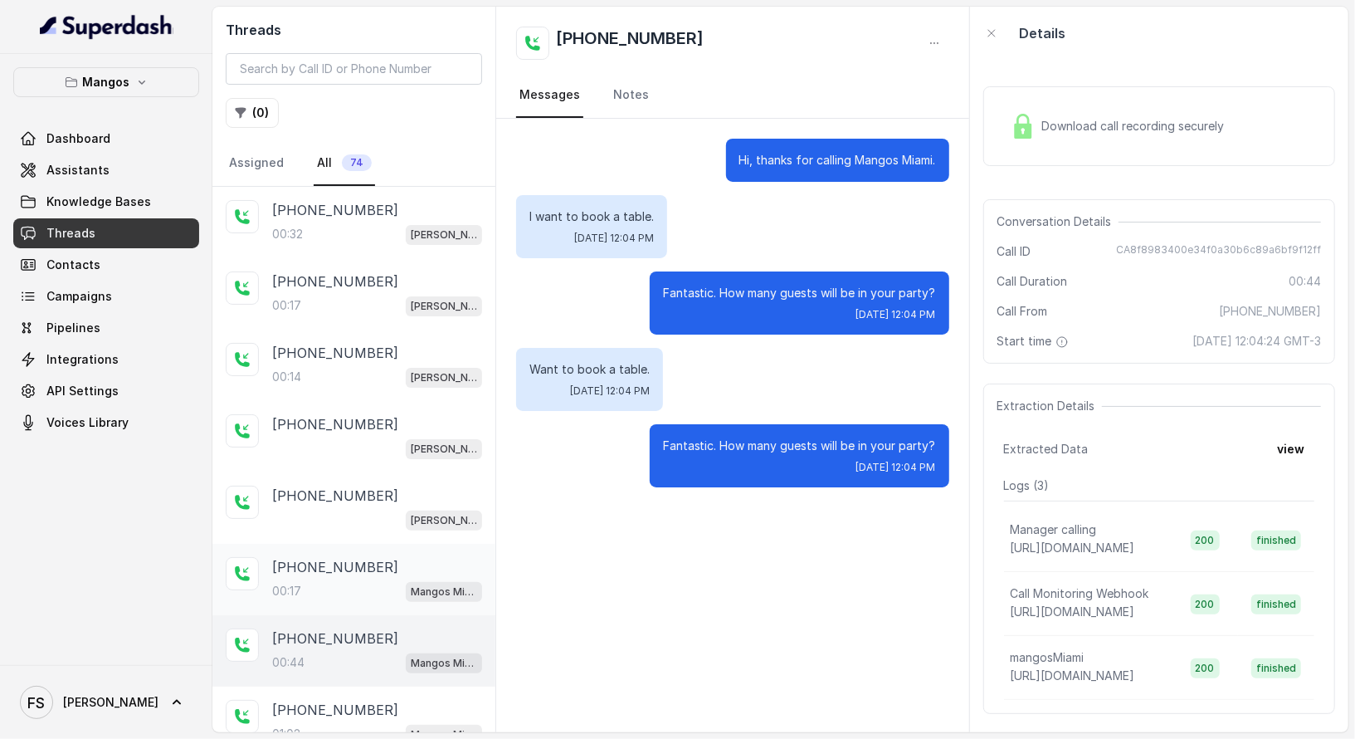
click at [372, 580] on div "00:17 Mangos Miami" at bounding box center [377, 591] width 210 height 22
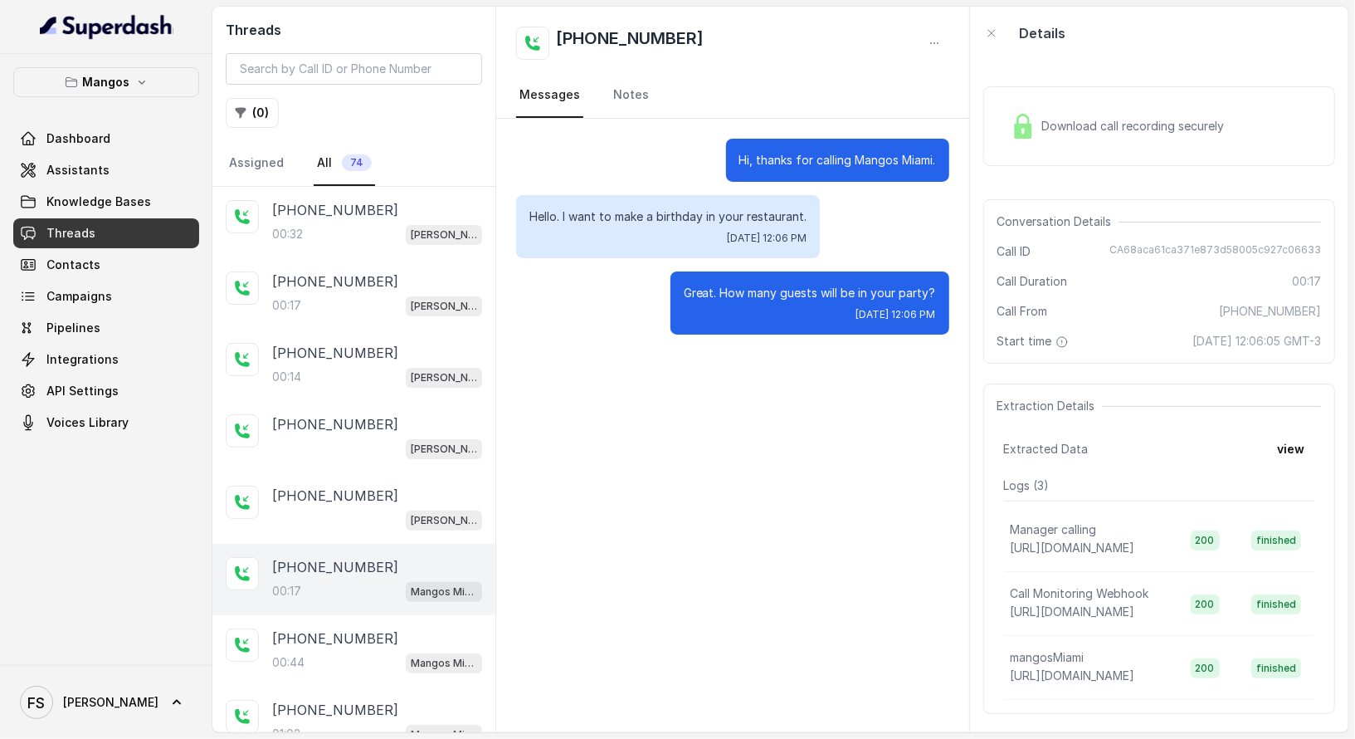
click at [94, 247] on div "Dashboard Assistants Knowledge Bases Threads Contacts Campaigns Pipelines Integ…" at bounding box center [106, 281] width 186 height 314
click at [80, 262] on span "Contacts" at bounding box center [73, 264] width 54 height 17
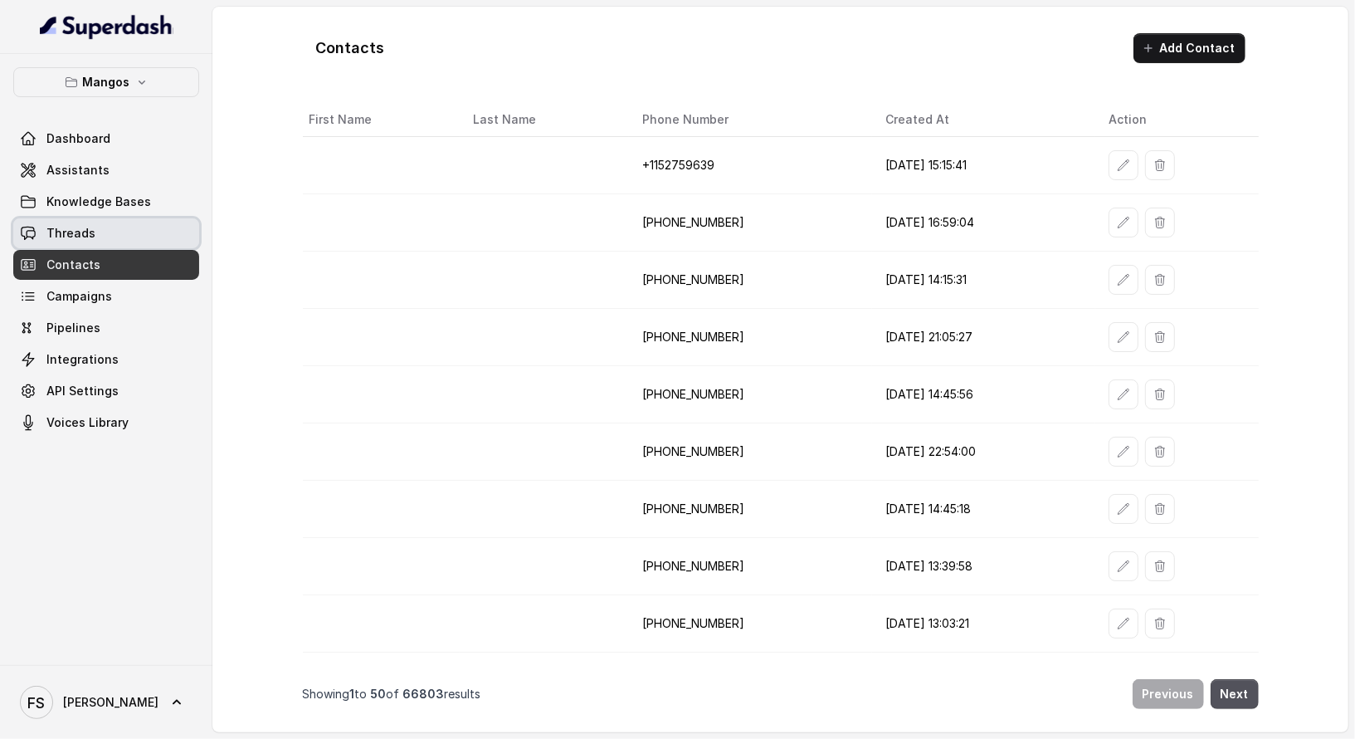
click at [86, 218] on link "Threads" at bounding box center [106, 233] width 186 height 30
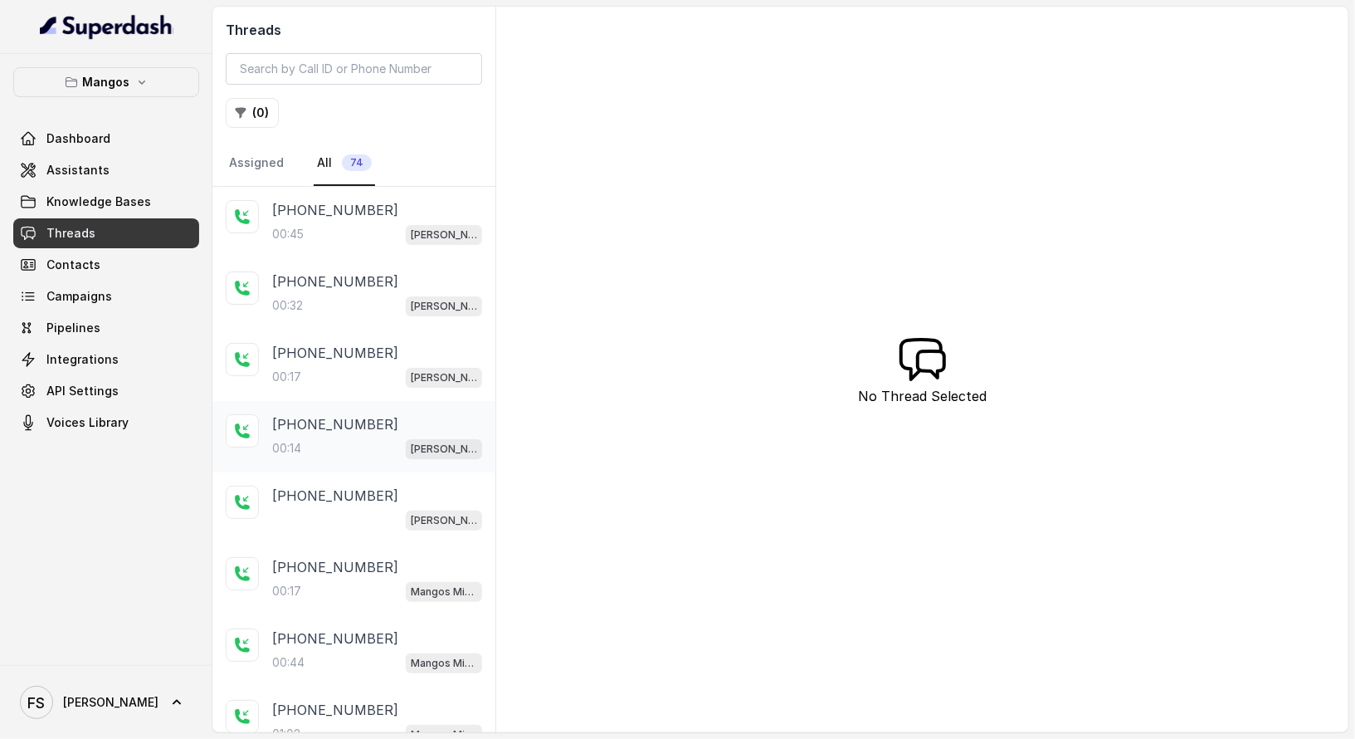
click at [363, 438] on div "00:14 Mangos Orlando" at bounding box center [377, 448] width 210 height 22
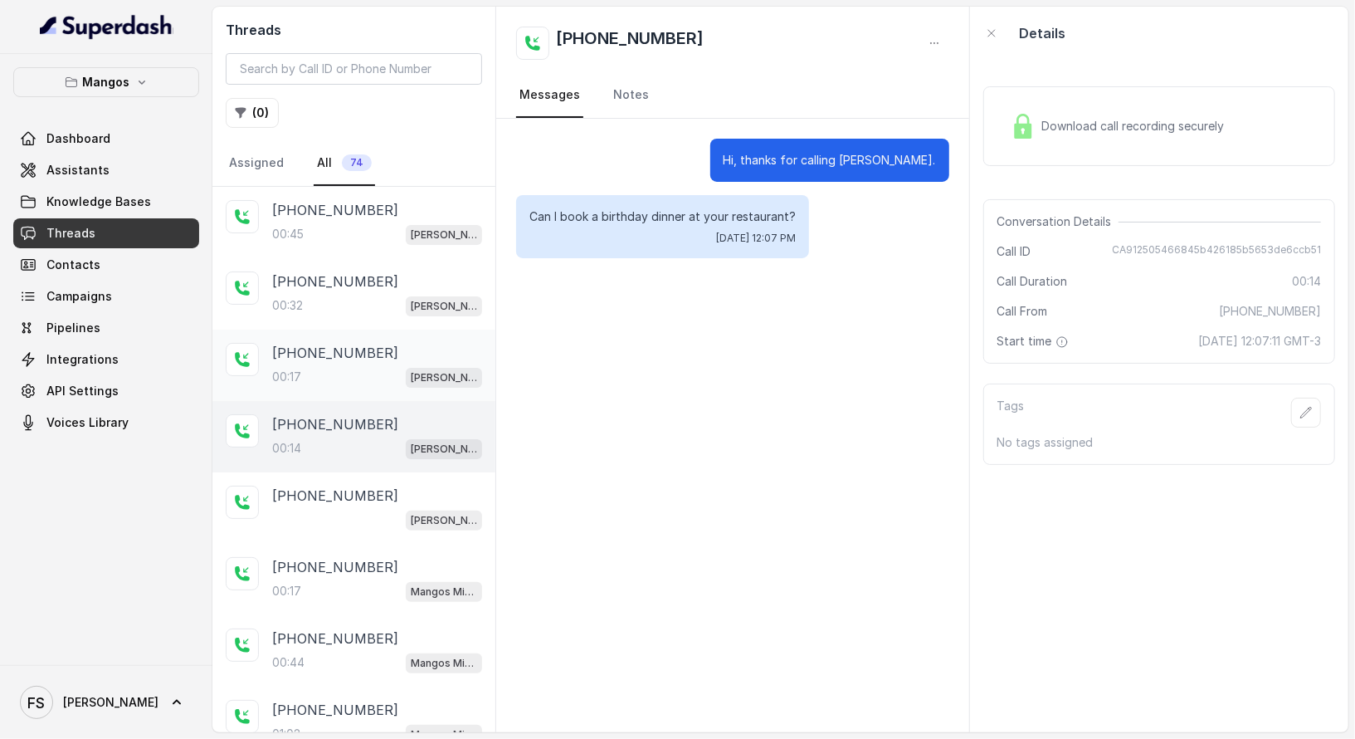
click at [360, 374] on div "00:17 Mangos Orlando" at bounding box center [377, 377] width 210 height 22
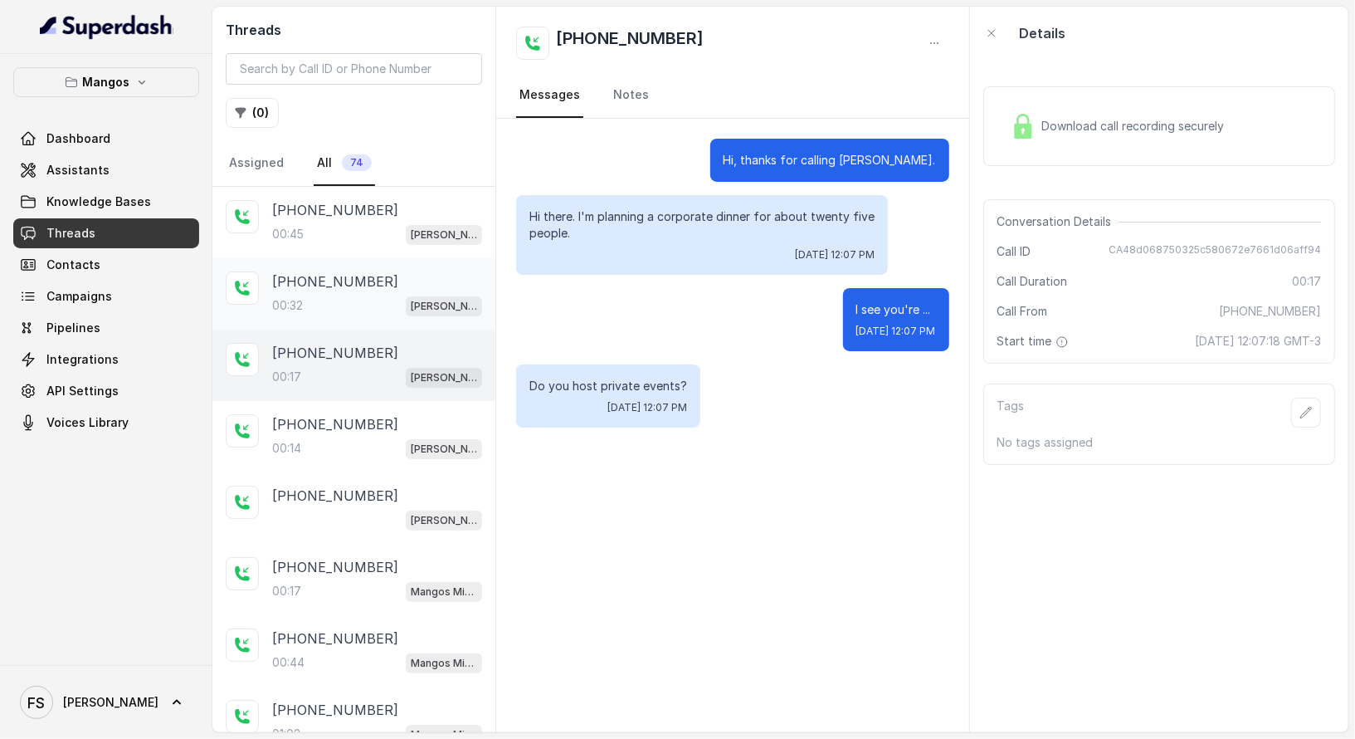
click at [370, 295] on div "00:32 Mangos Orlando" at bounding box center [377, 306] width 210 height 22
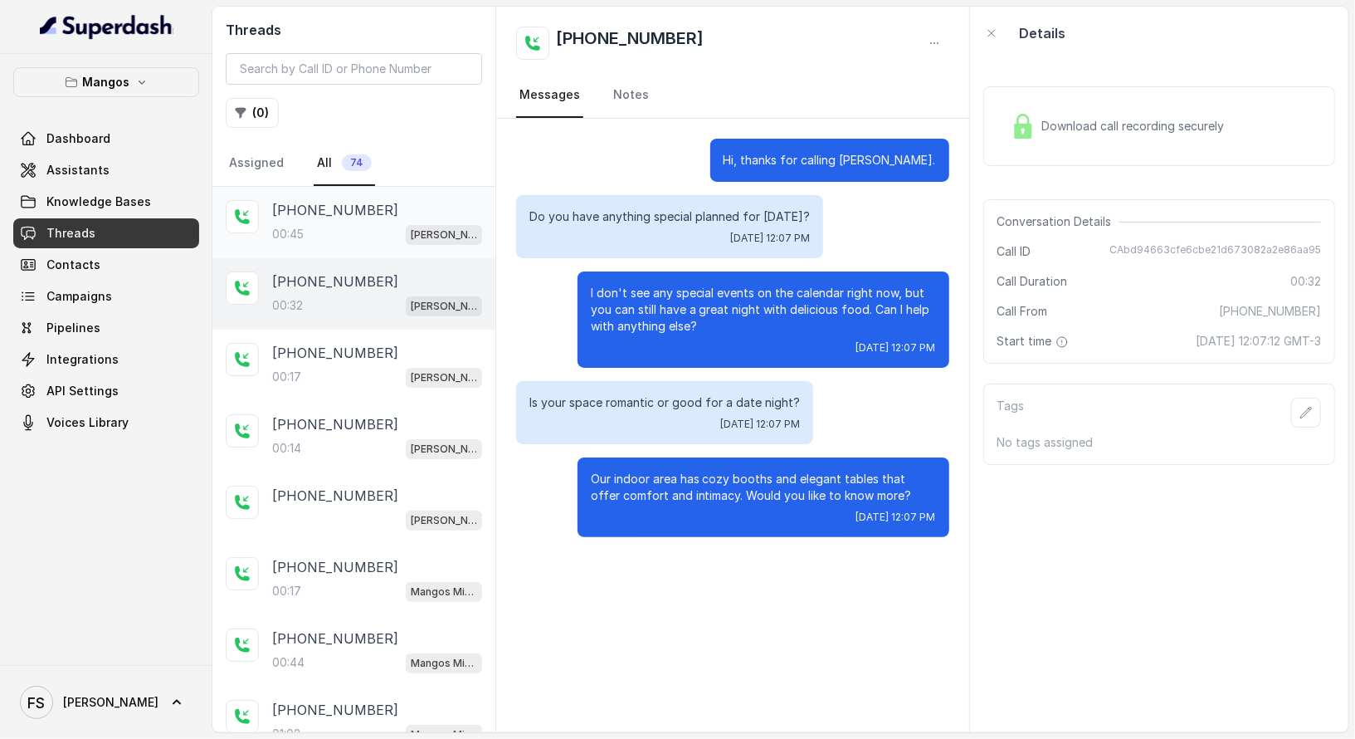
click at [373, 251] on div "+17547998960 00:45 Mangos Orlando" at bounding box center [353, 222] width 283 height 71
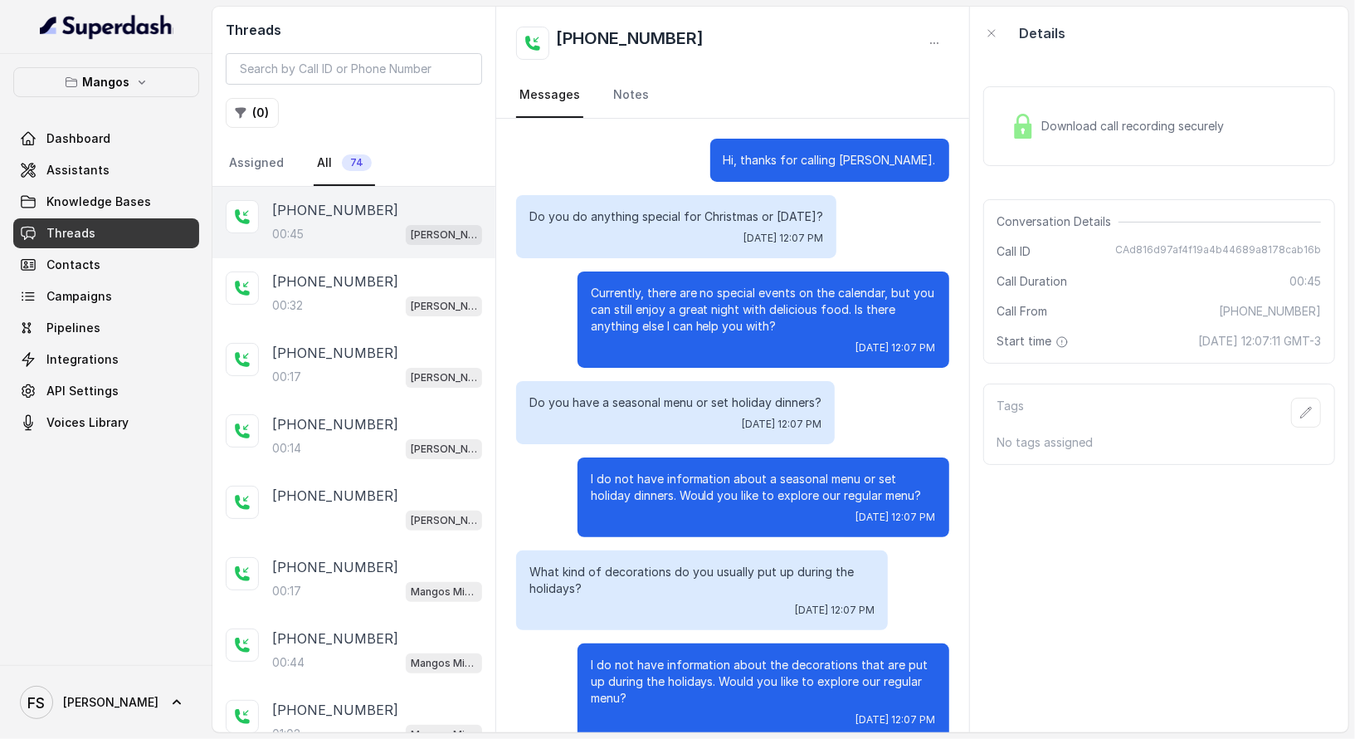
scroll to position [26, 0]
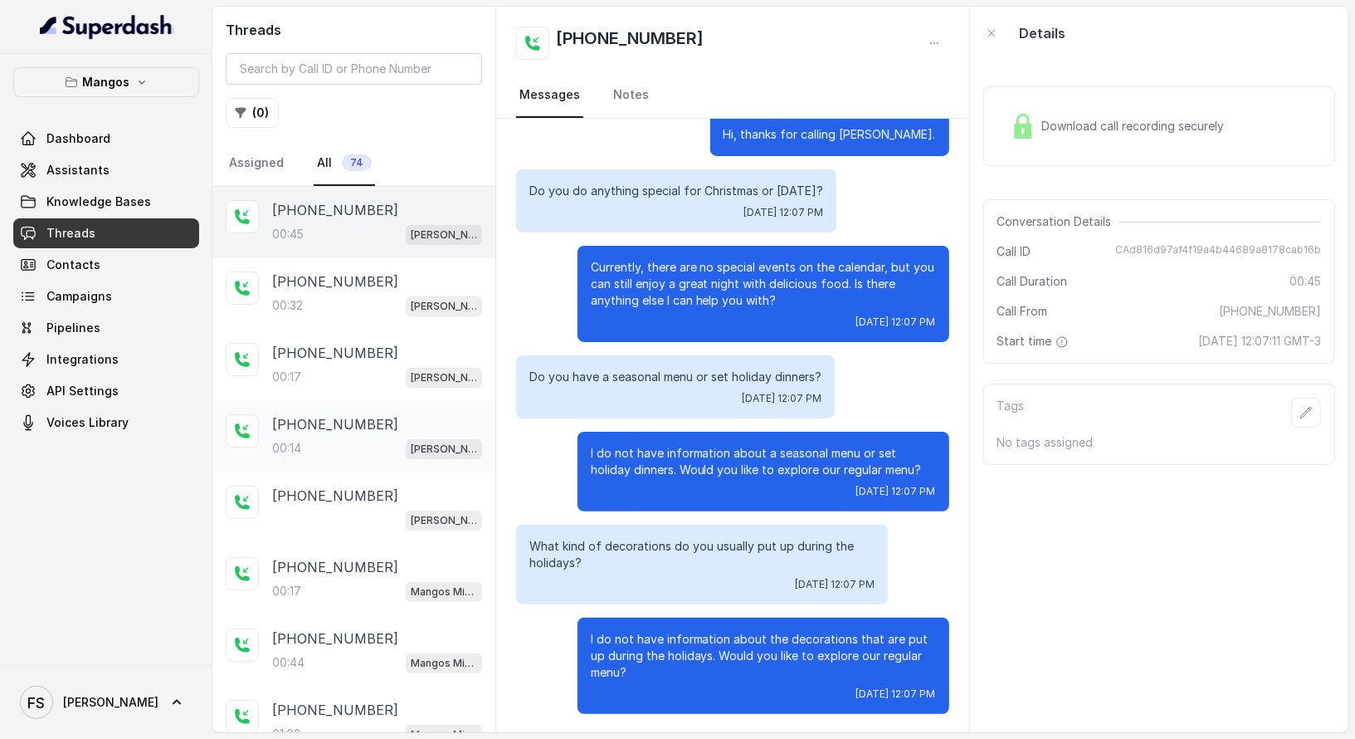
click at [330, 451] on div "00:14 Mangos Orlando" at bounding box center [377, 448] width 210 height 22
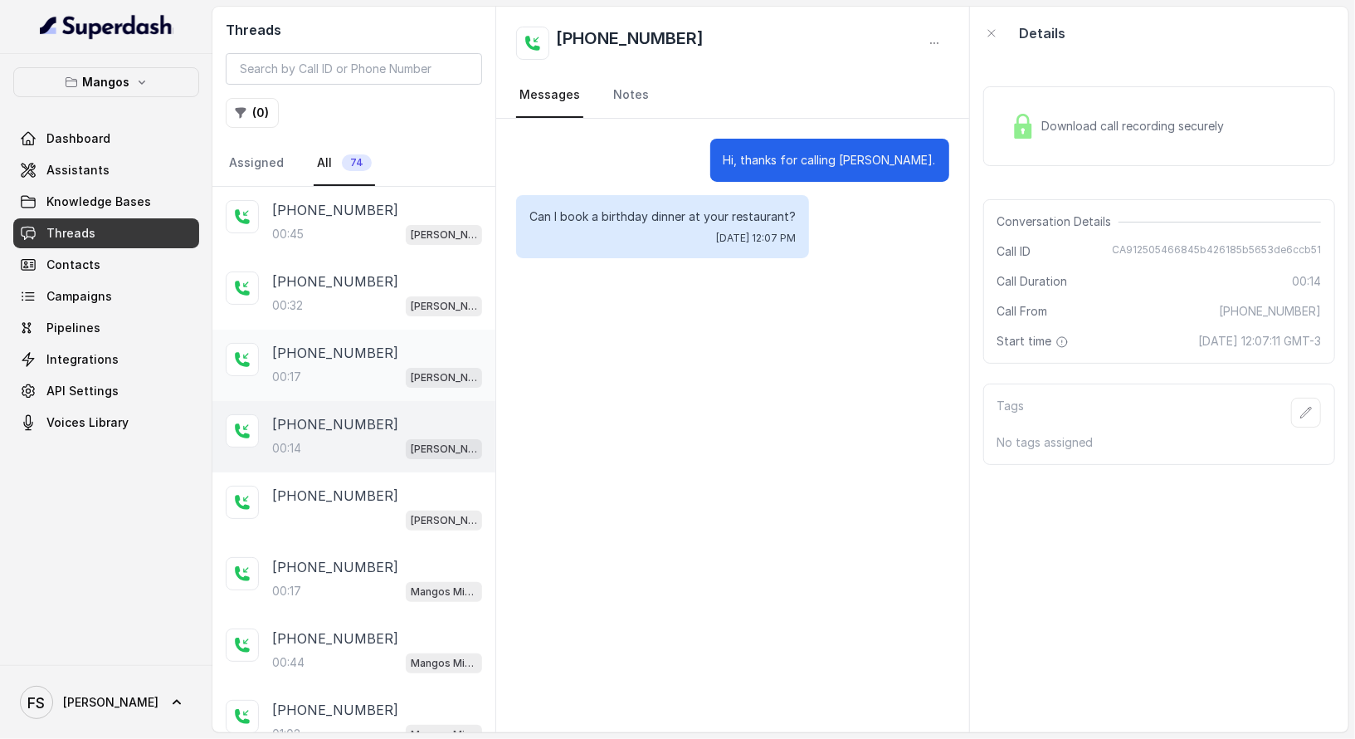
click at [368, 368] on div "00:17 Mangos Orlando" at bounding box center [377, 377] width 210 height 22
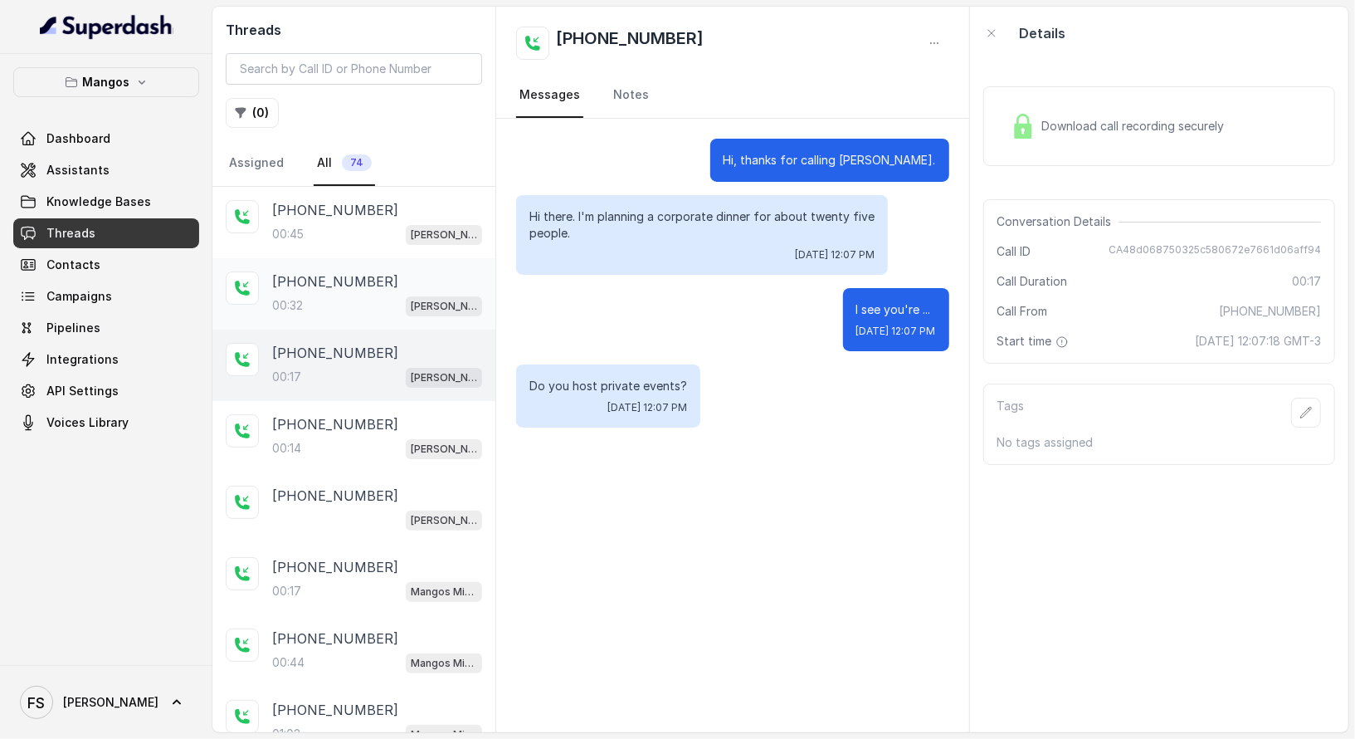
click at [370, 302] on div "00:32 Mangos Orlando" at bounding box center [377, 306] width 210 height 22
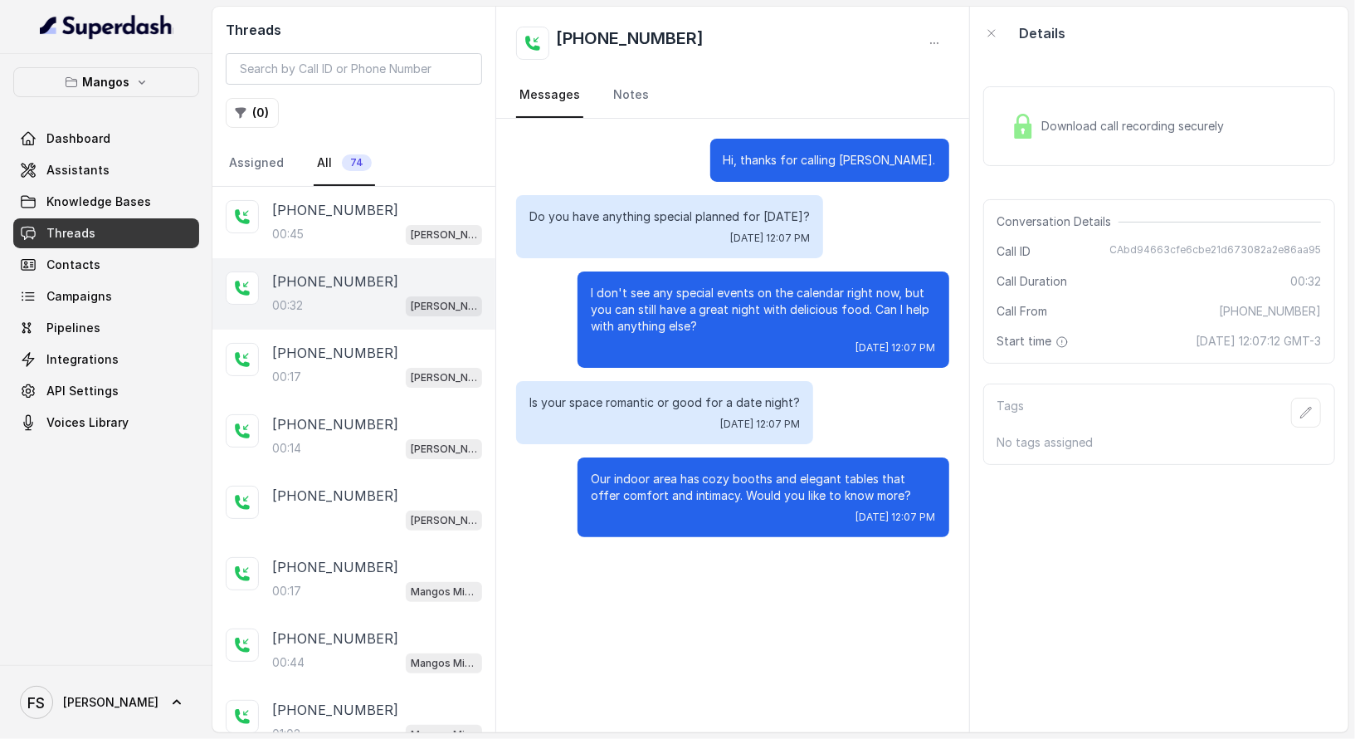
click at [376, 258] on div "+17547998960 00:32 Mangos Orlando" at bounding box center [353, 293] width 283 height 71
click at [402, 211] on div "+17547998960" at bounding box center [377, 210] width 210 height 20
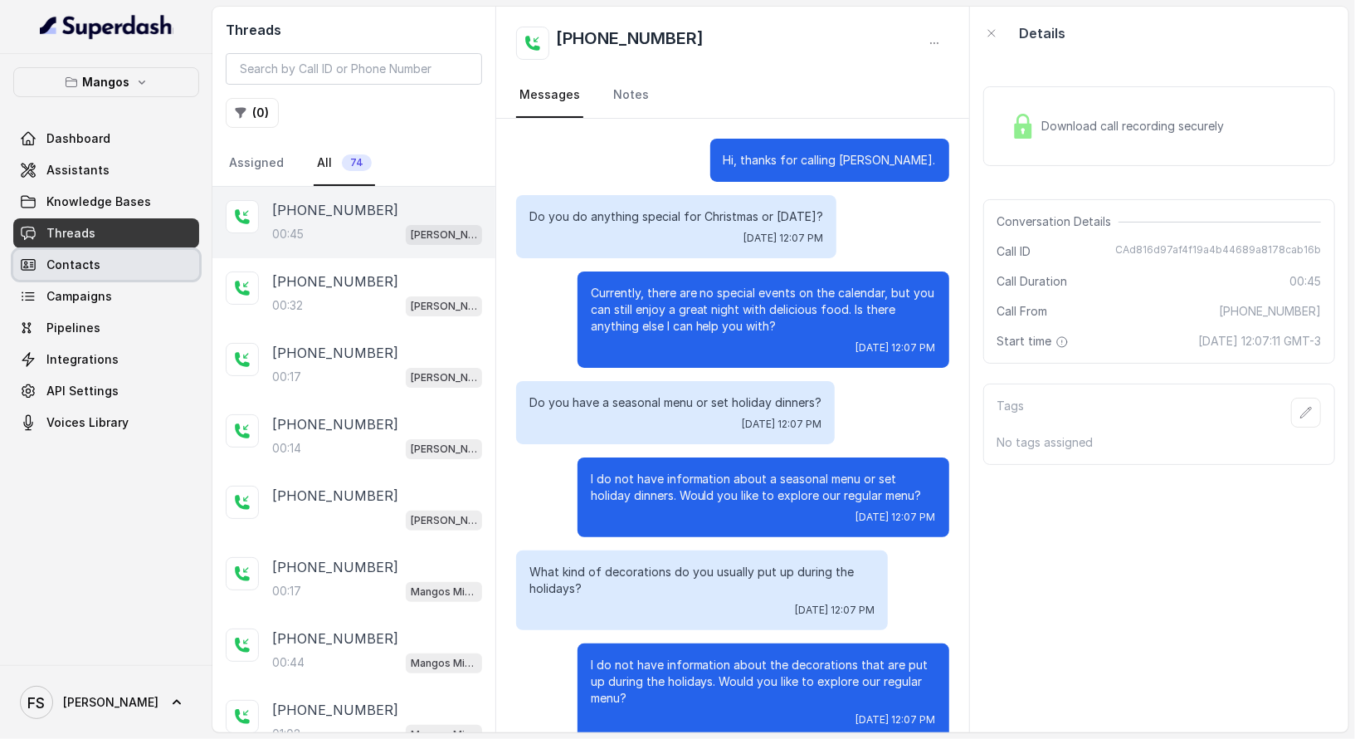
scroll to position [26, 0]
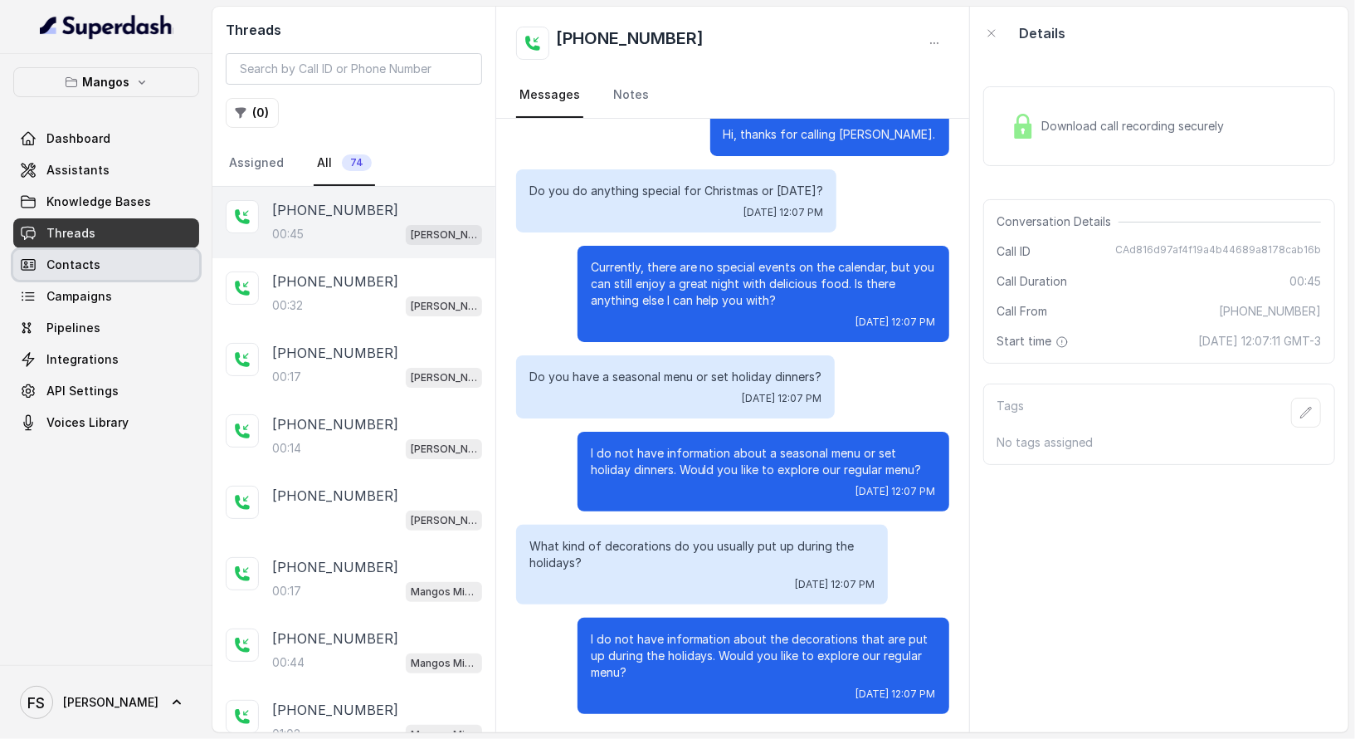
click at [138, 233] on link "Threads" at bounding box center [106, 233] width 186 height 30
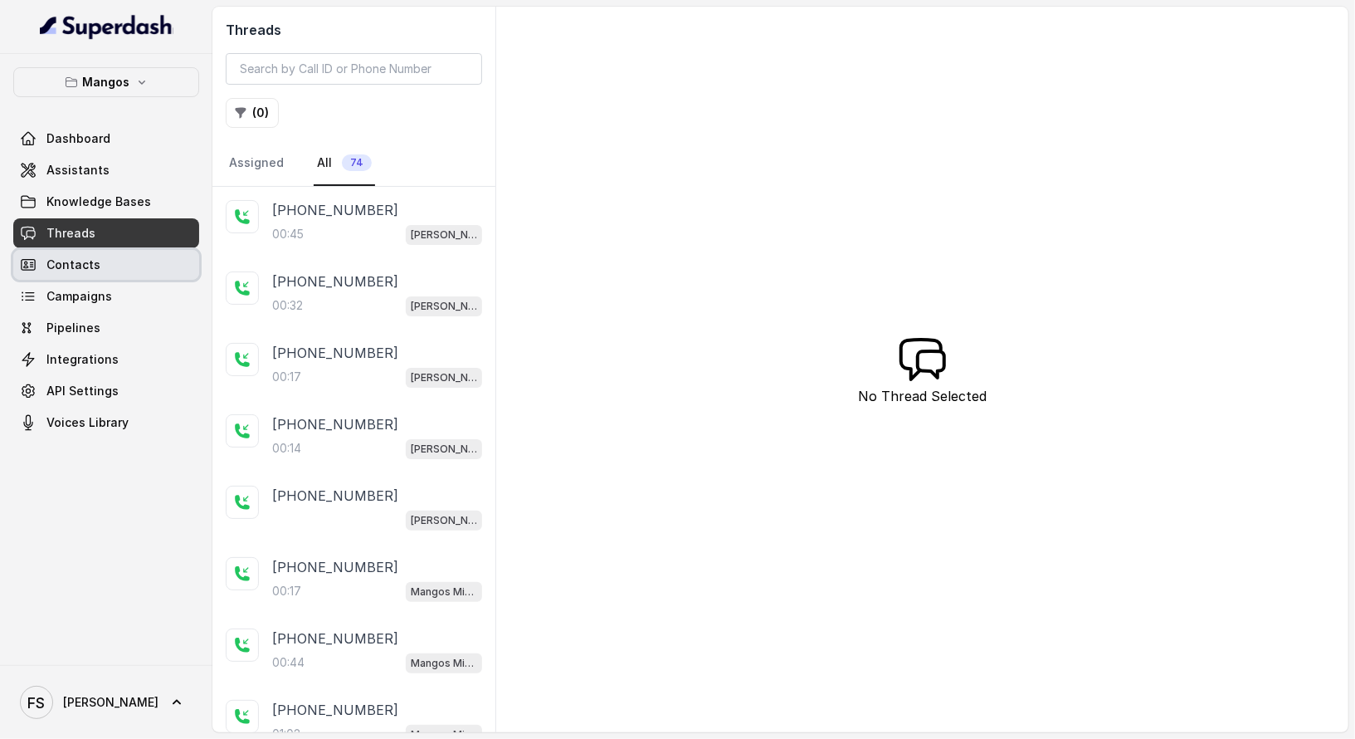
click at [120, 256] on link "Contacts" at bounding box center [106, 265] width 186 height 30
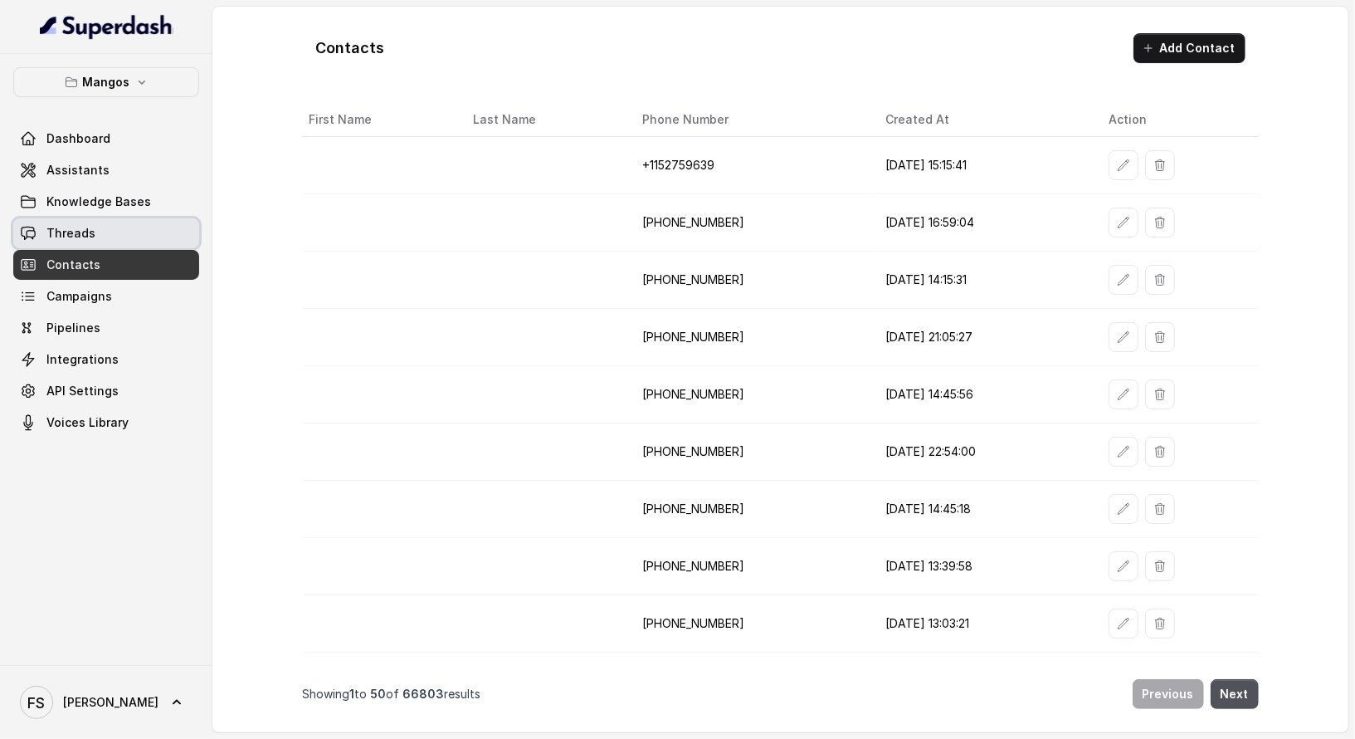
click at [189, 240] on link "Threads" at bounding box center [106, 233] width 186 height 30
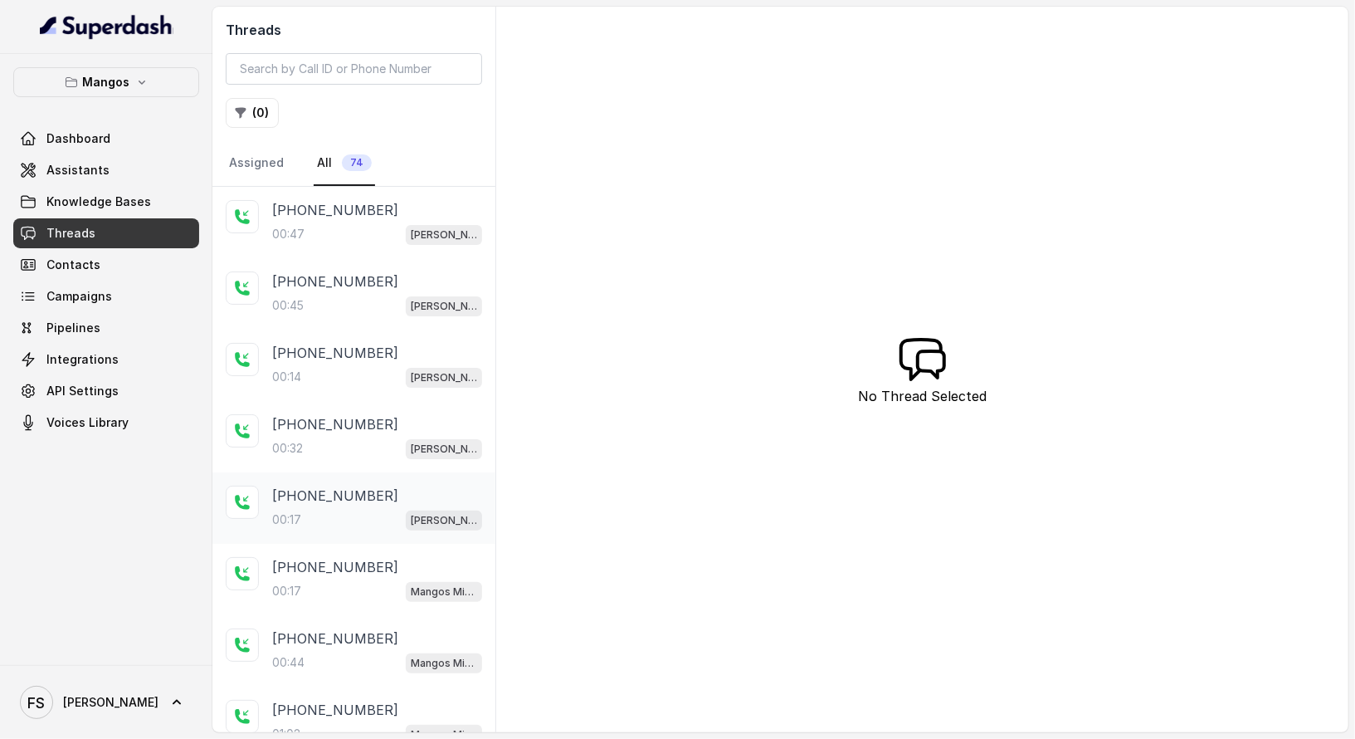
click at [360, 509] on div "00:17 Mangos Orlando" at bounding box center [377, 520] width 210 height 22
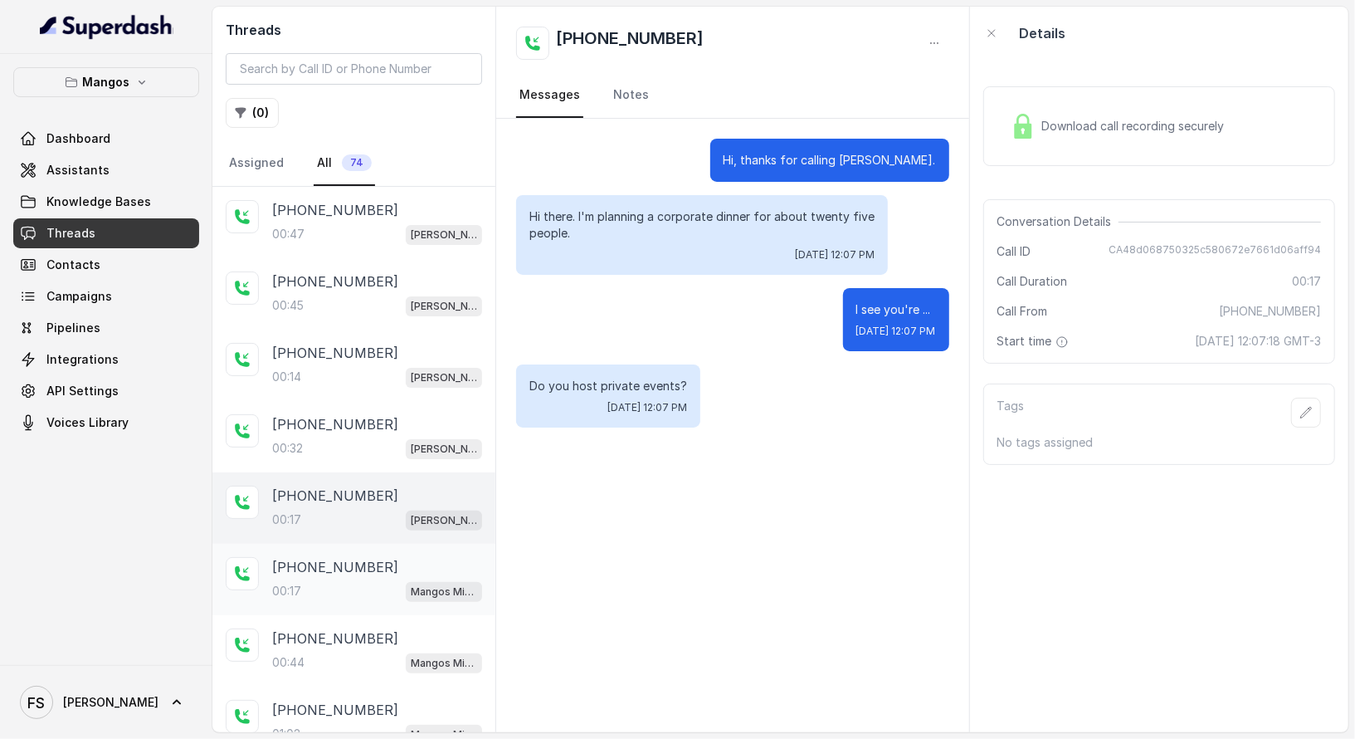
click at [341, 583] on div "00:17 Mangos Miami" at bounding box center [377, 591] width 210 height 22
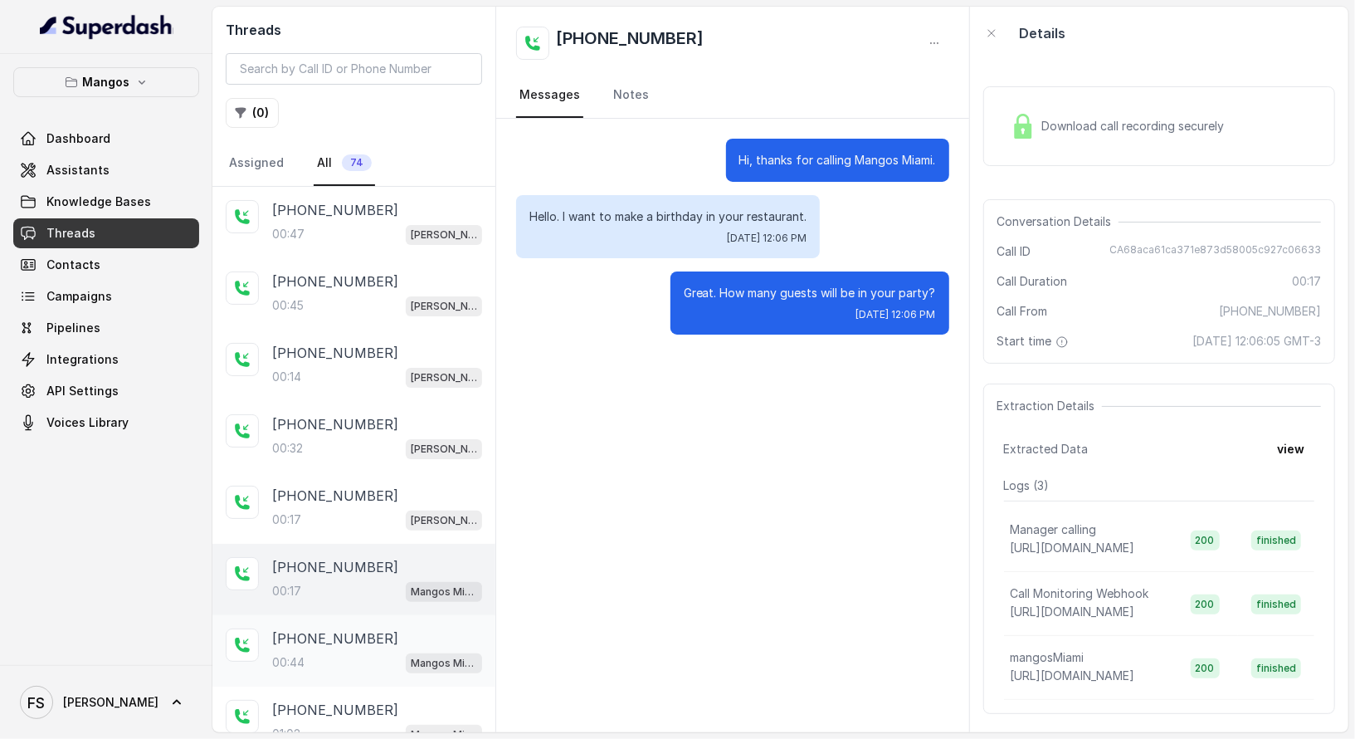
click at [341, 642] on p "[PHONE_NUMBER]" at bounding box center [335, 638] width 126 height 20
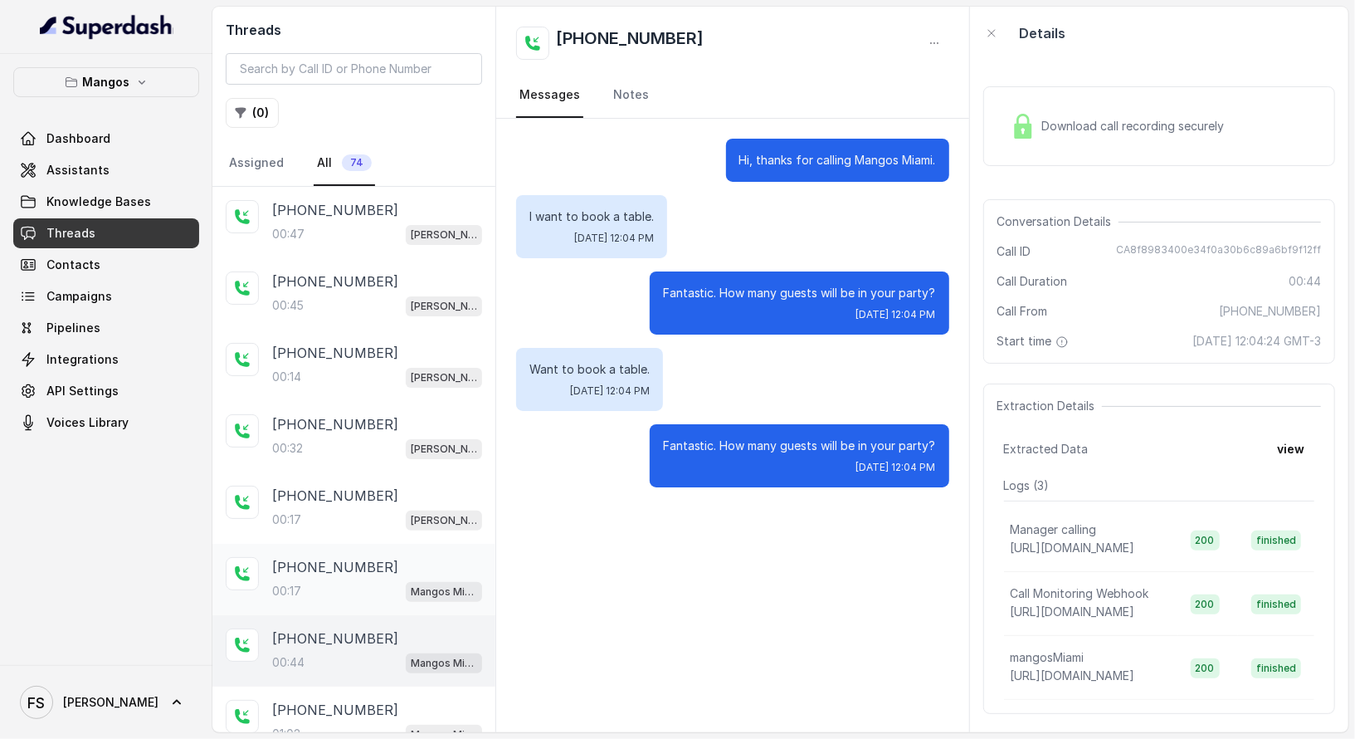
click at [356, 603] on div "+14043338341 00:17 Mangos Miami" at bounding box center [353, 579] width 283 height 71
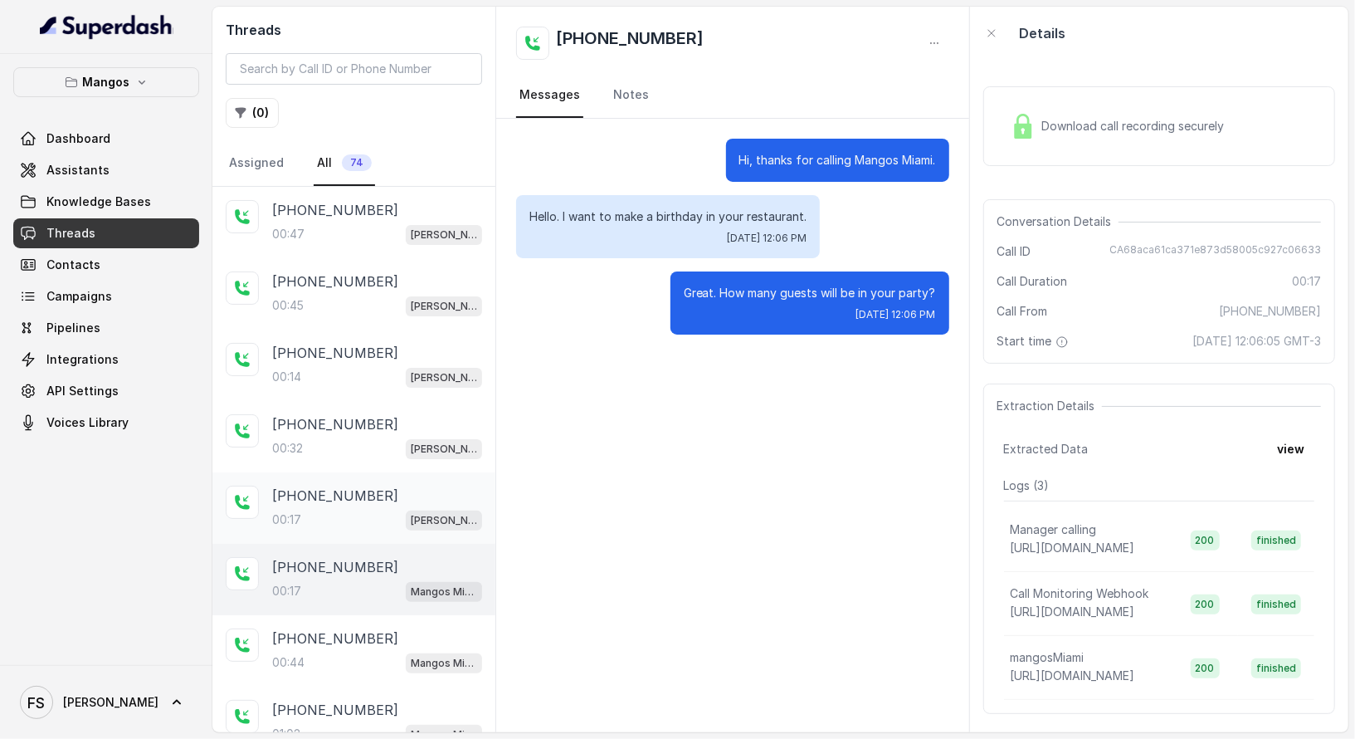
click at [360, 490] on p "+17547998960" at bounding box center [335, 495] width 126 height 20
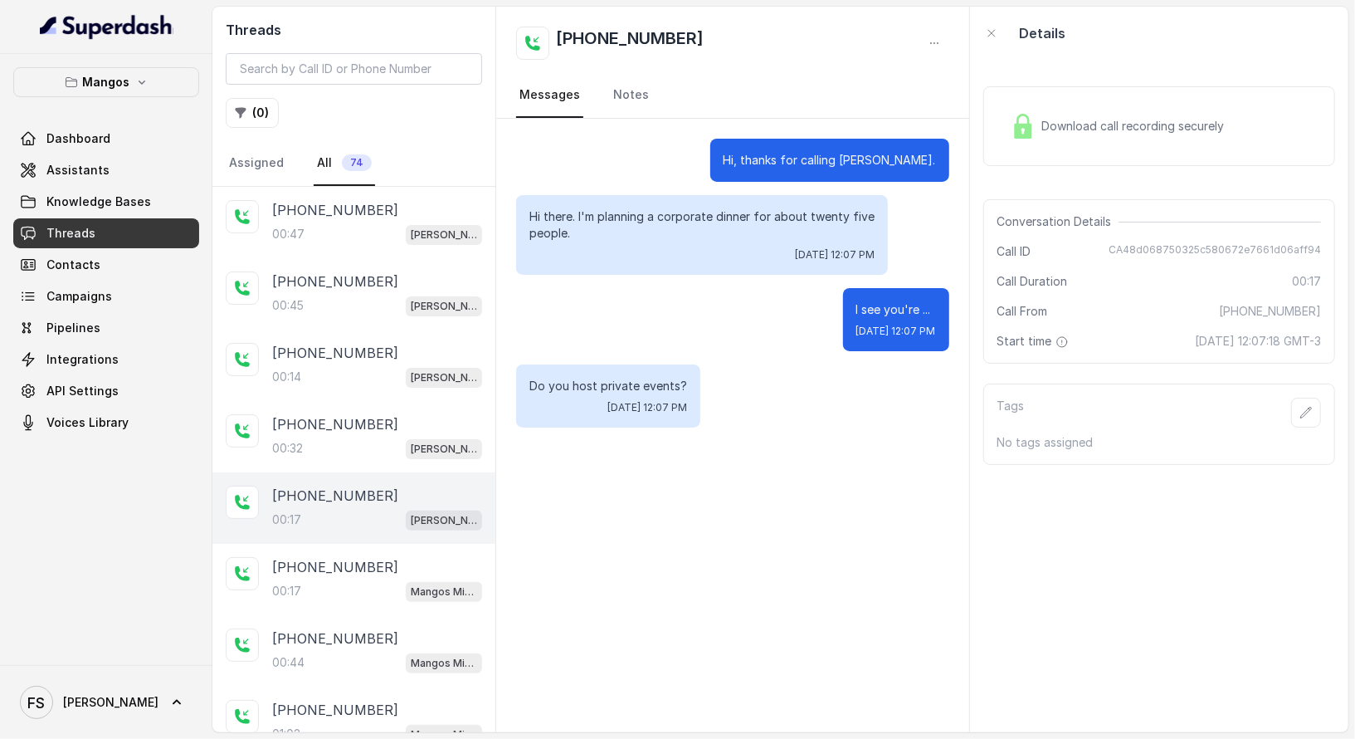
click at [1055, 96] on div "Download call recording securely" at bounding box center [1159, 126] width 352 height 80
click at [370, 437] on div "00:32 Mangos Orlando" at bounding box center [377, 448] width 210 height 22
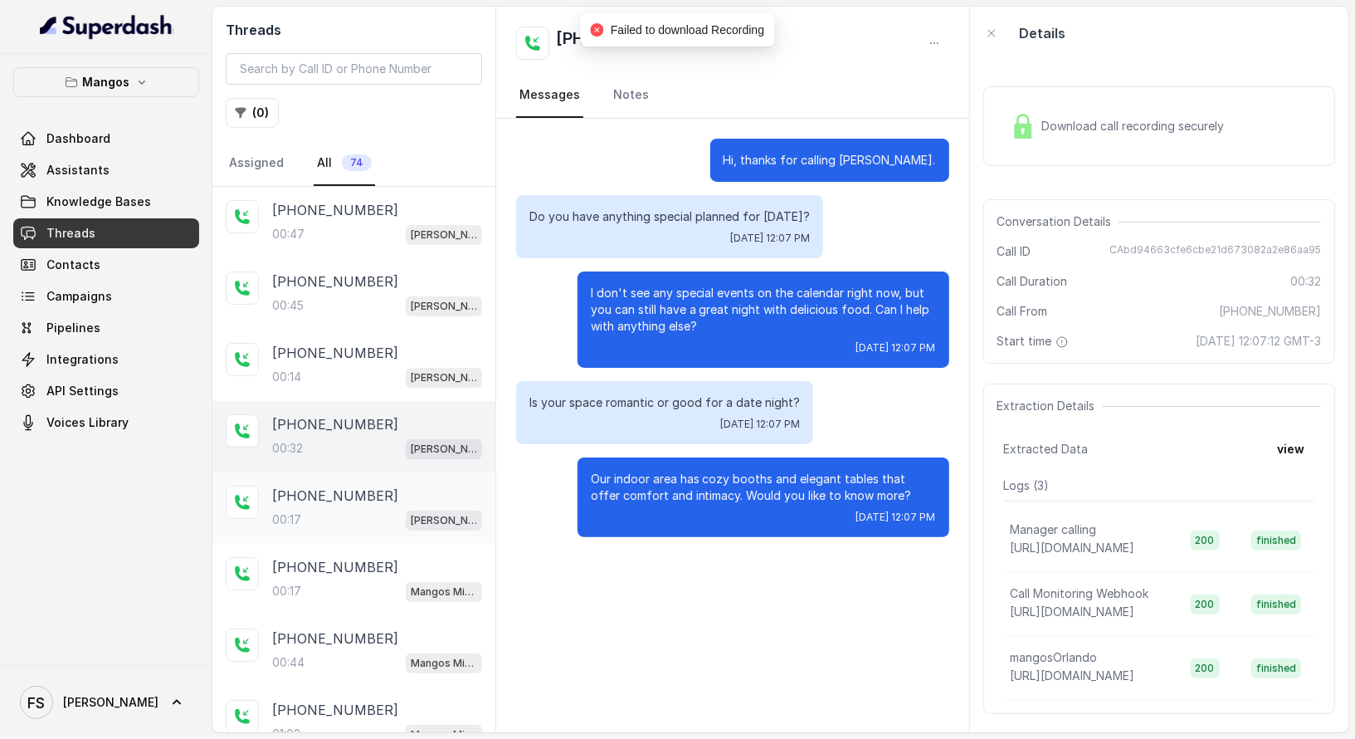
click at [362, 499] on p "[PHONE_NUMBER]" at bounding box center [335, 495] width 126 height 20
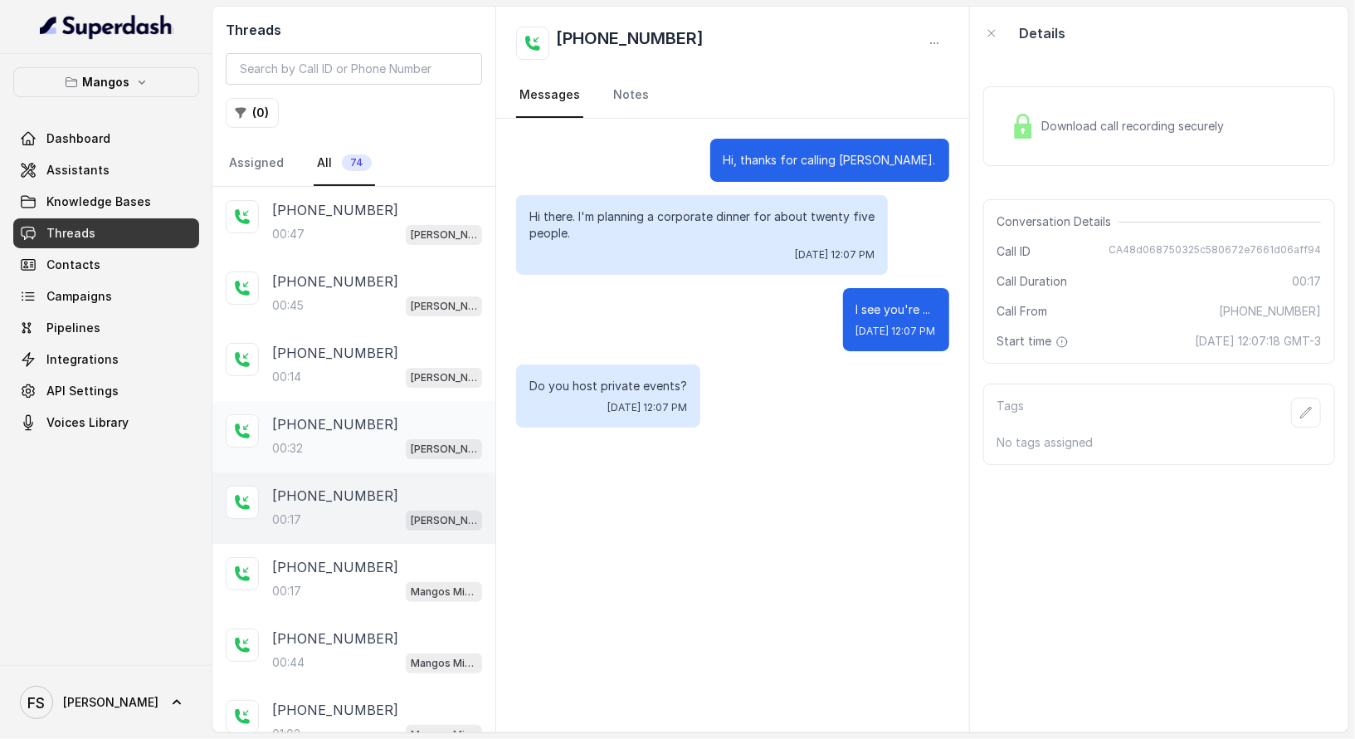
click at [363, 449] on div "00:32 [PERSON_NAME]" at bounding box center [377, 448] width 210 height 22
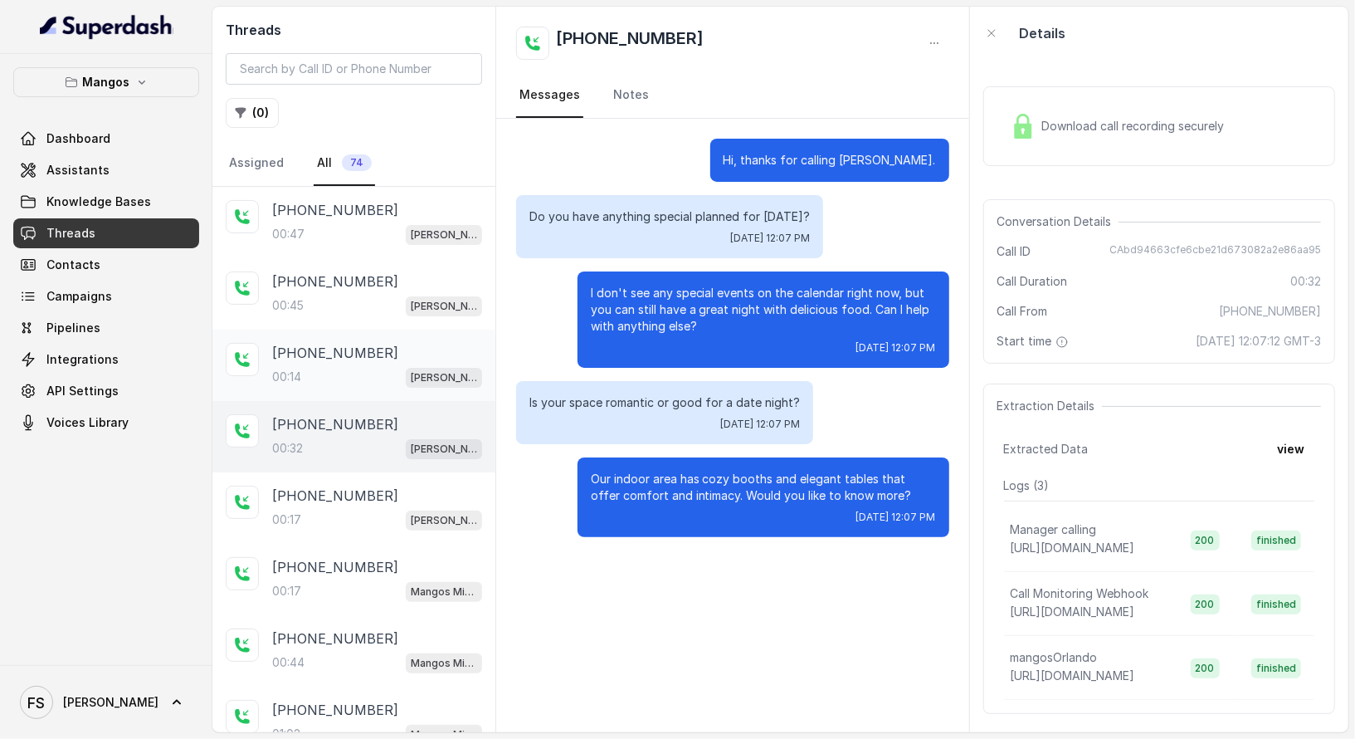
click at [377, 368] on div "00:14 Mangos Orlando" at bounding box center [377, 377] width 210 height 22
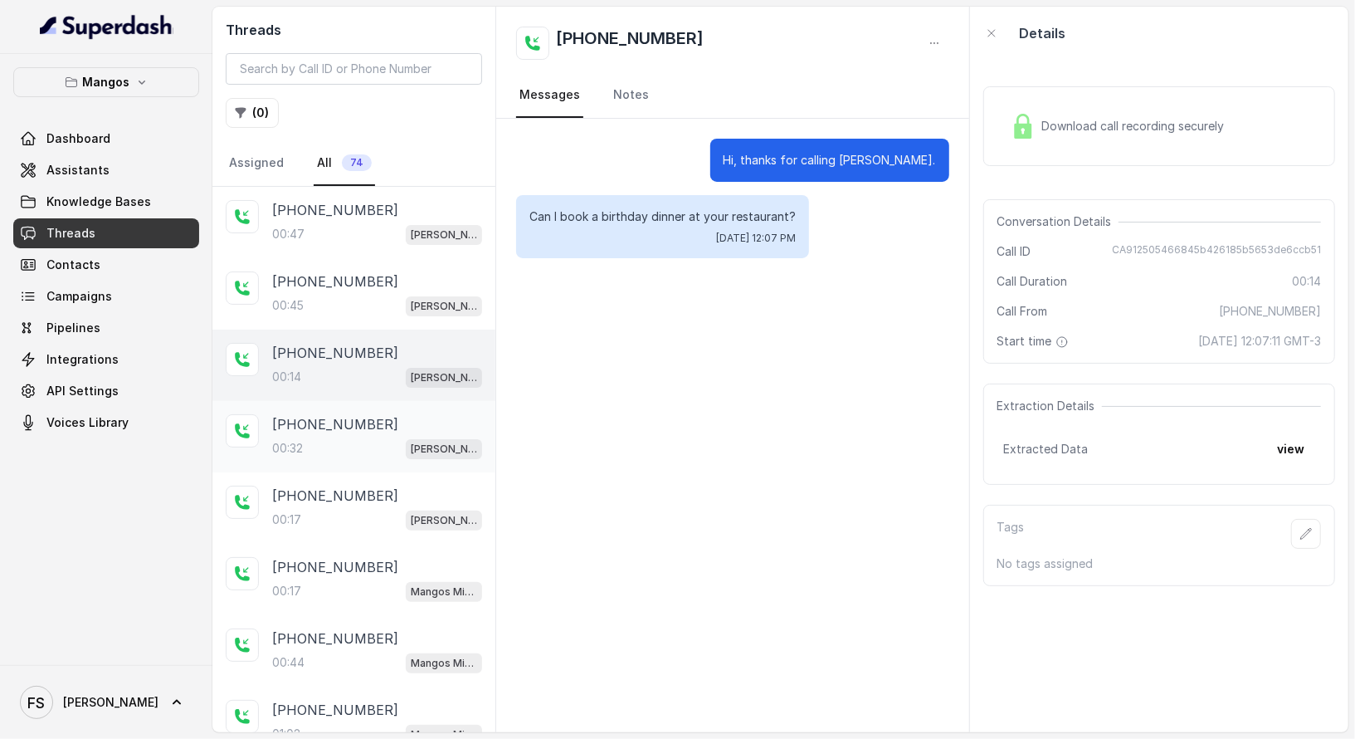
click at [362, 424] on p "[PHONE_NUMBER]" at bounding box center [335, 424] width 126 height 20
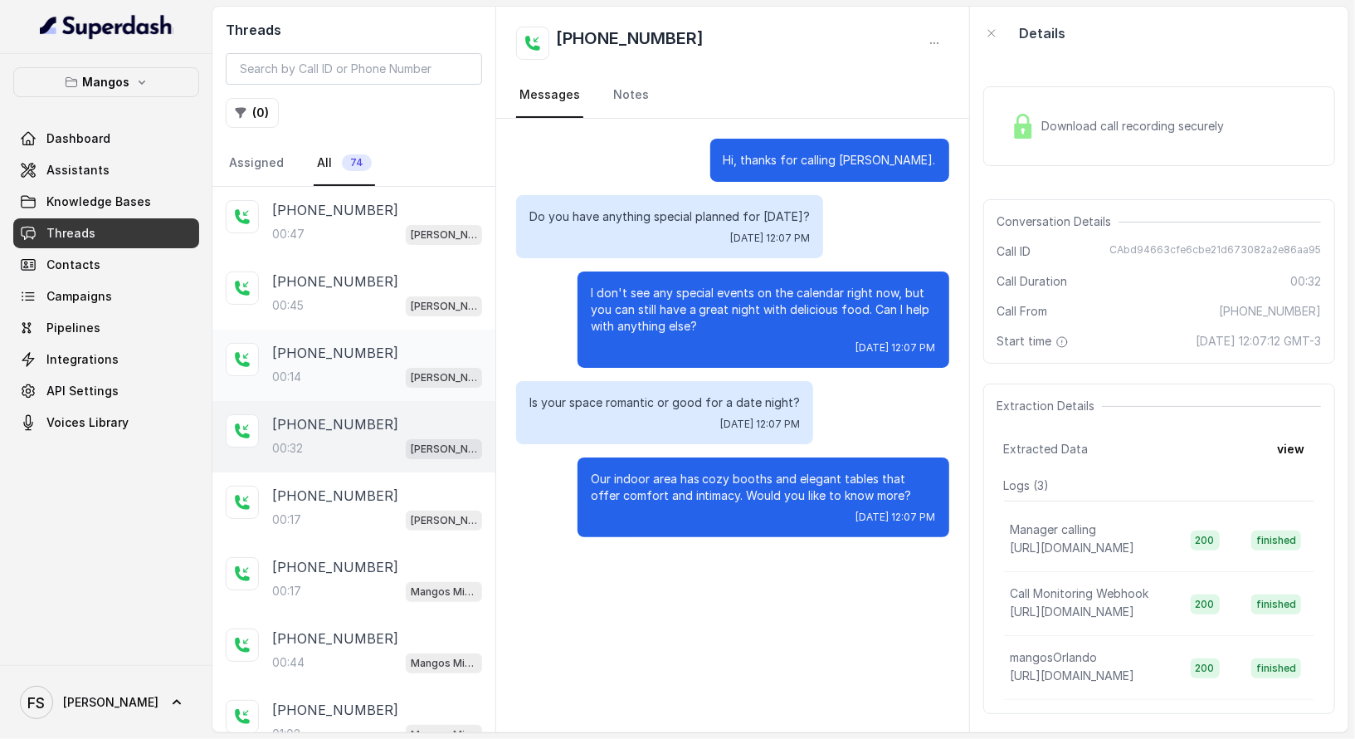
click at [360, 370] on div "00:14 Mangos Orlando" at bounding box center [377, 377] width 210 height 22
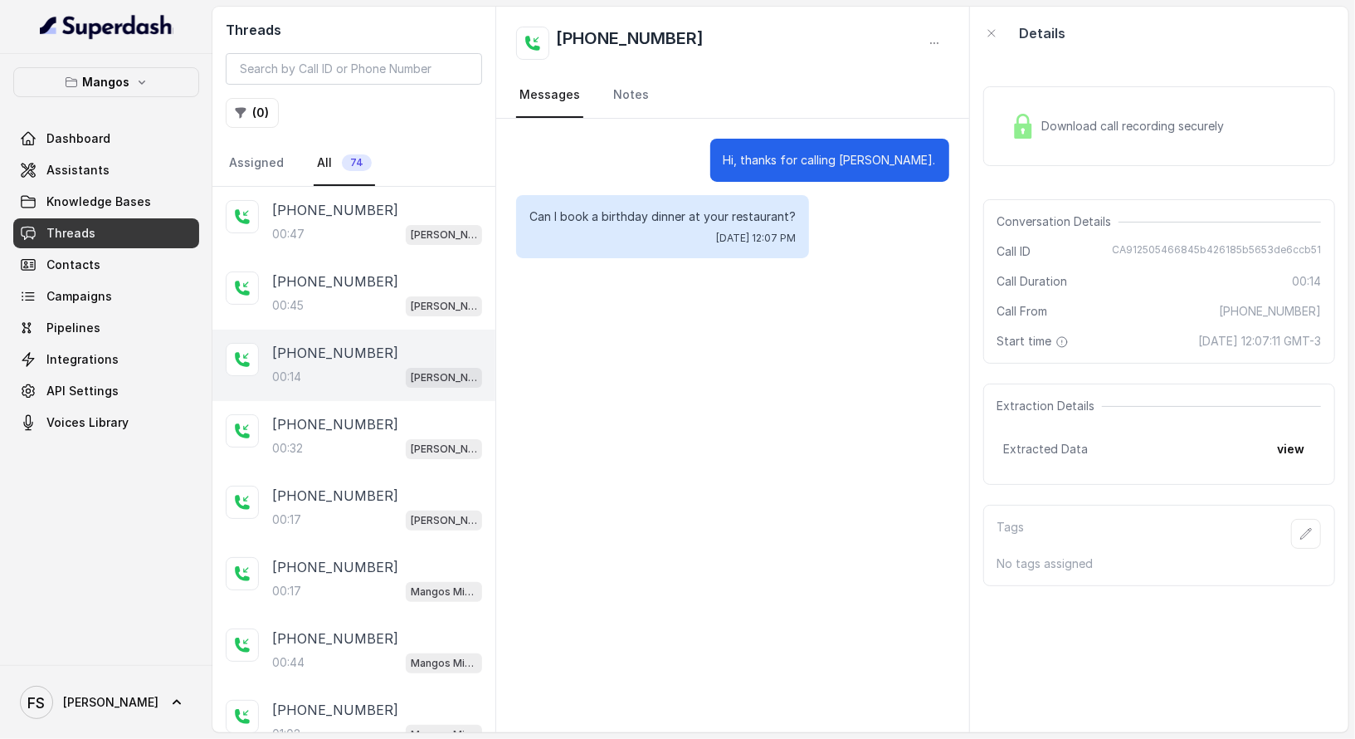
click at [1121, 165] on div "Download call recording securely" at bounding box center [1159, 126] width 352 height 106
click at [1094, 131] on span "Download call recording securely" at bounding box center [1136, 126] width 189 height 17
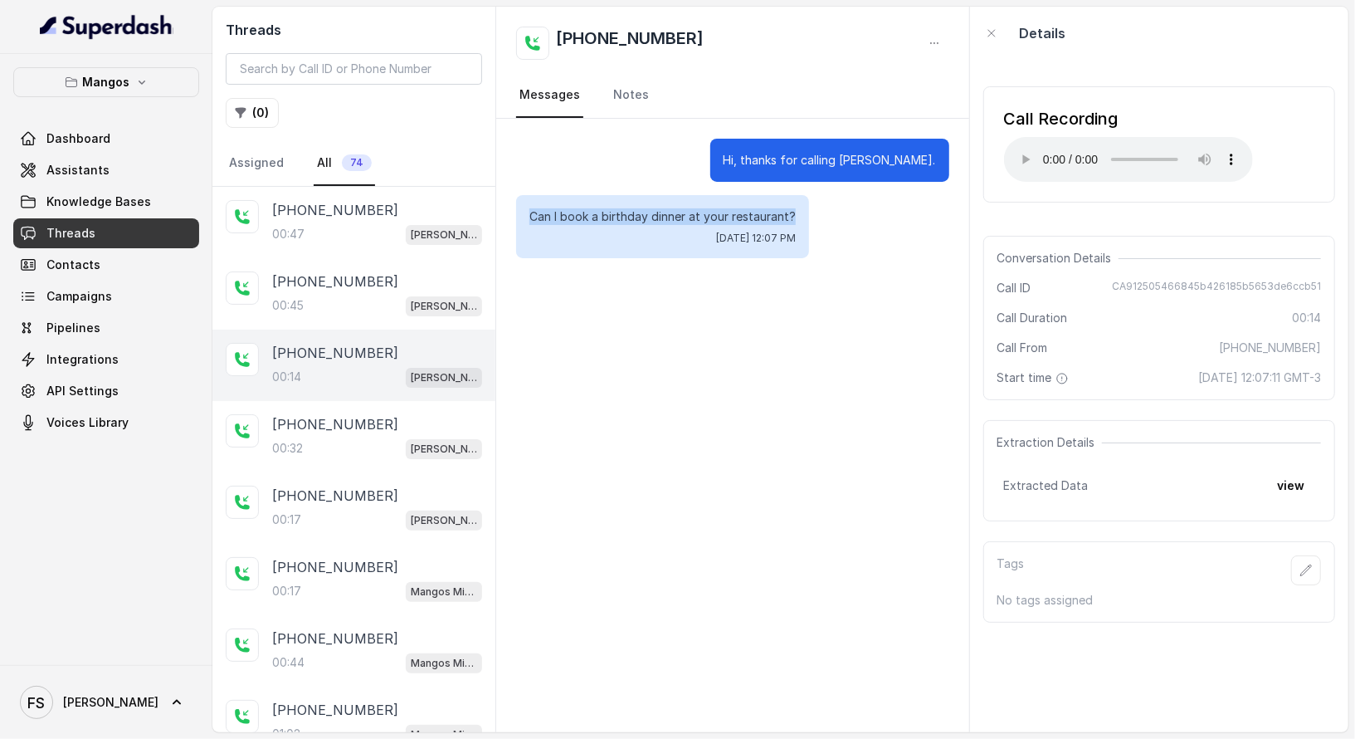
drag, startPoint x: 822, startPoint y: 221, endPoint x: 505, endPoint y: 202, distance: 318.4
click at [505, 202] on div "Hi, thanks for calling Mangos Orlando. Can I book a birthday dinner at your res…" at bounding box center [732, 198] width 472 height 159
click at [127, 169] on link "Assistants" at bounding box center [106, 170] width 186 height 30
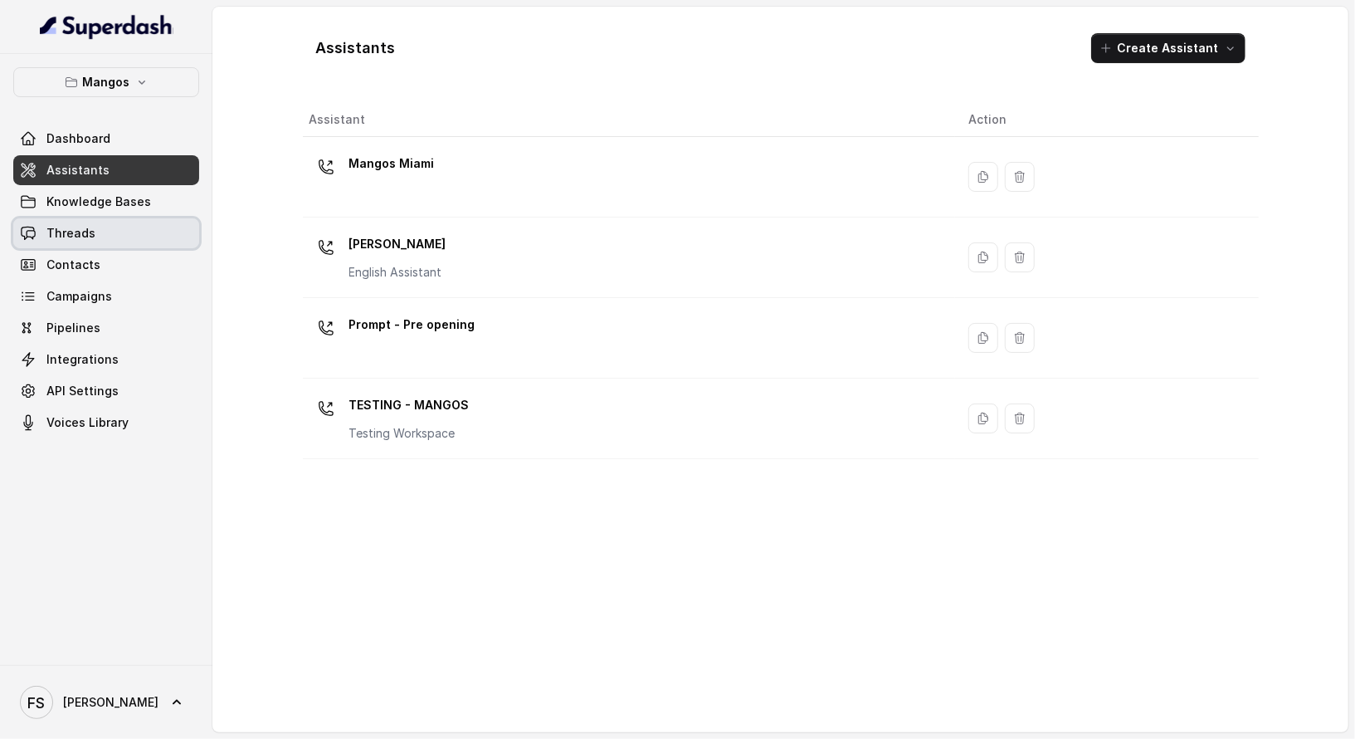
click at [144, 237] on link "Threads" at bounding box center [106, 233] width 186 height 30
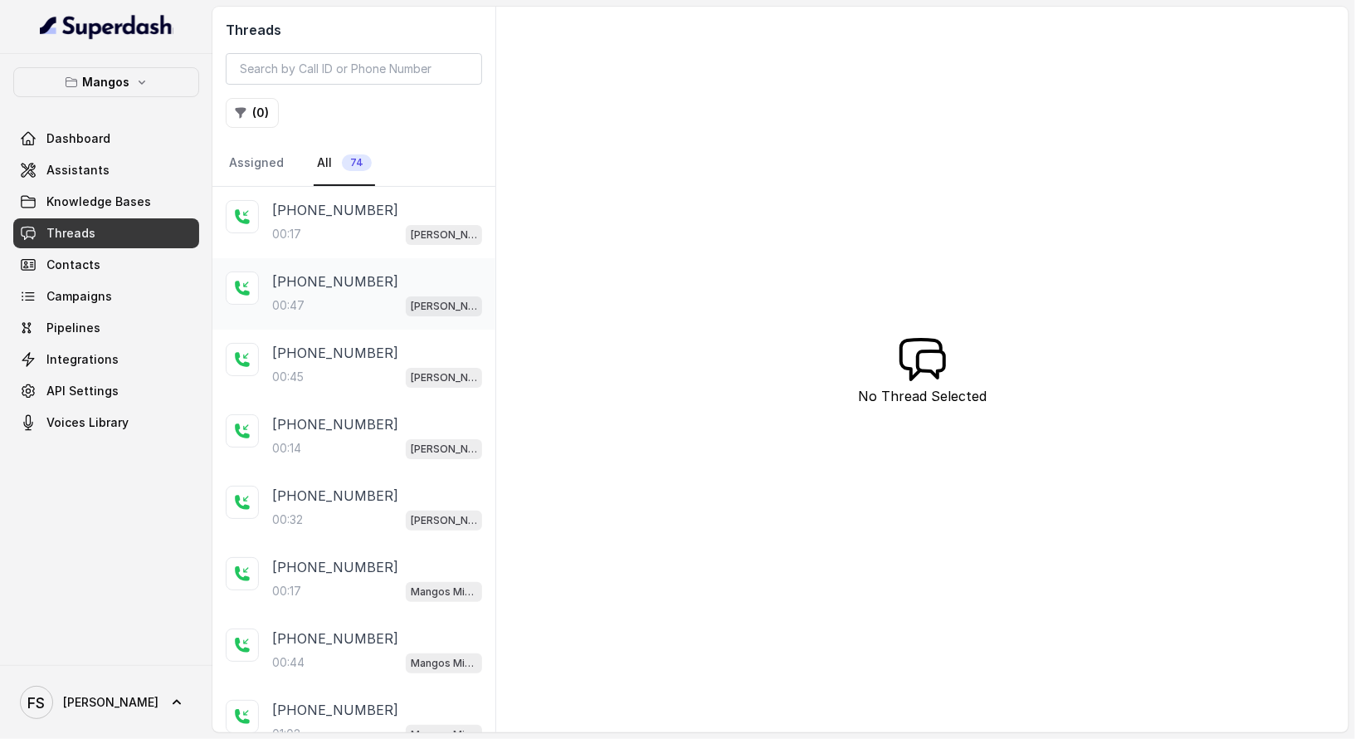
click at [345, 298] on div "00:47 Mangos Orlando" at bounding box center [377, 306] width 210 height 22
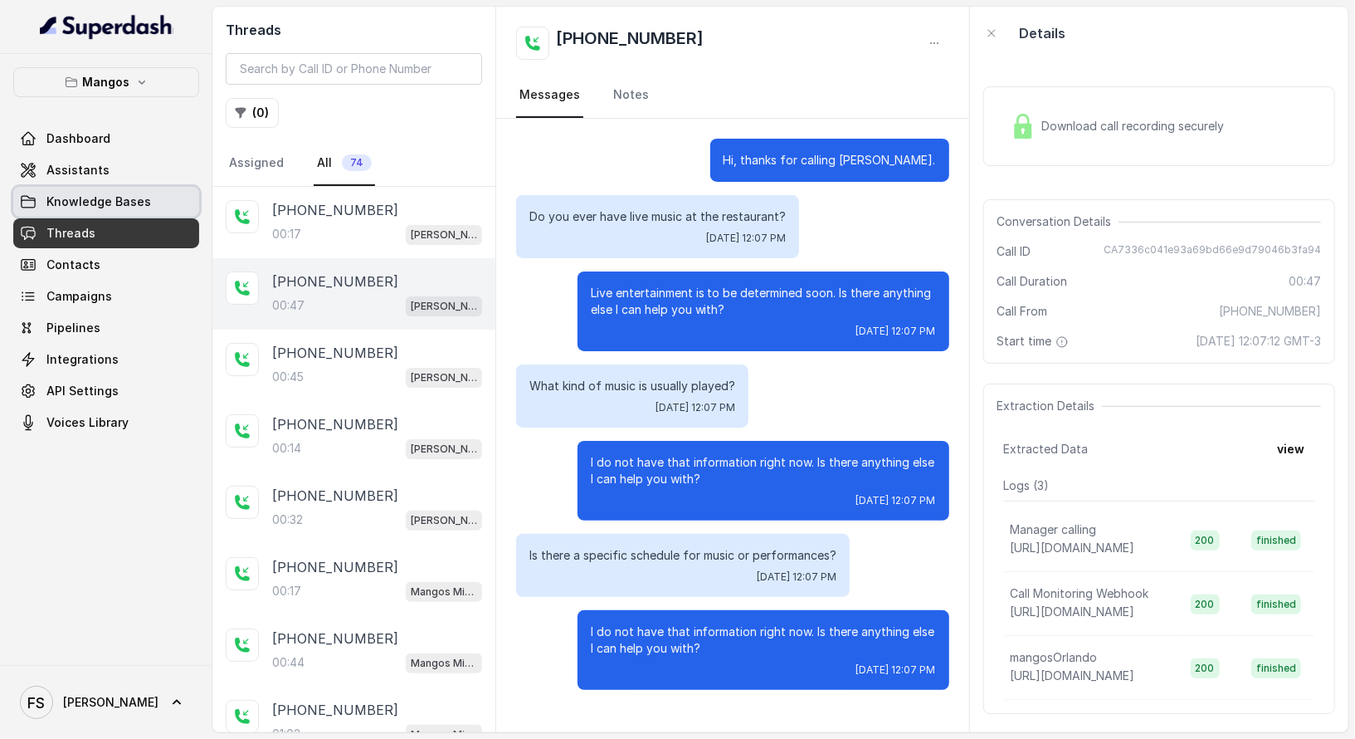
click at [74, 188] on link "Knowledge Bases" at bounding box center [106, 202] width 186 height 30
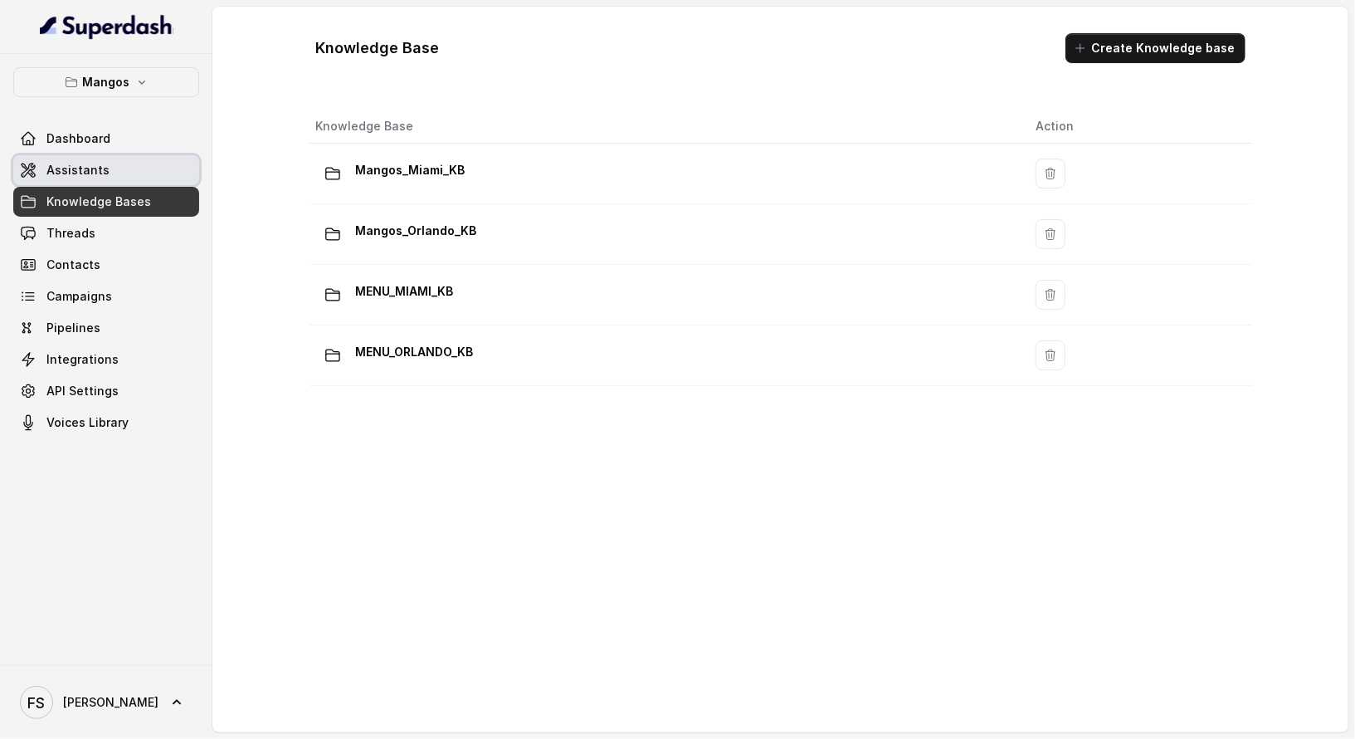
click at [146, 178] on link "Assistants" at bounding box center [106, 170] width 186 height 30
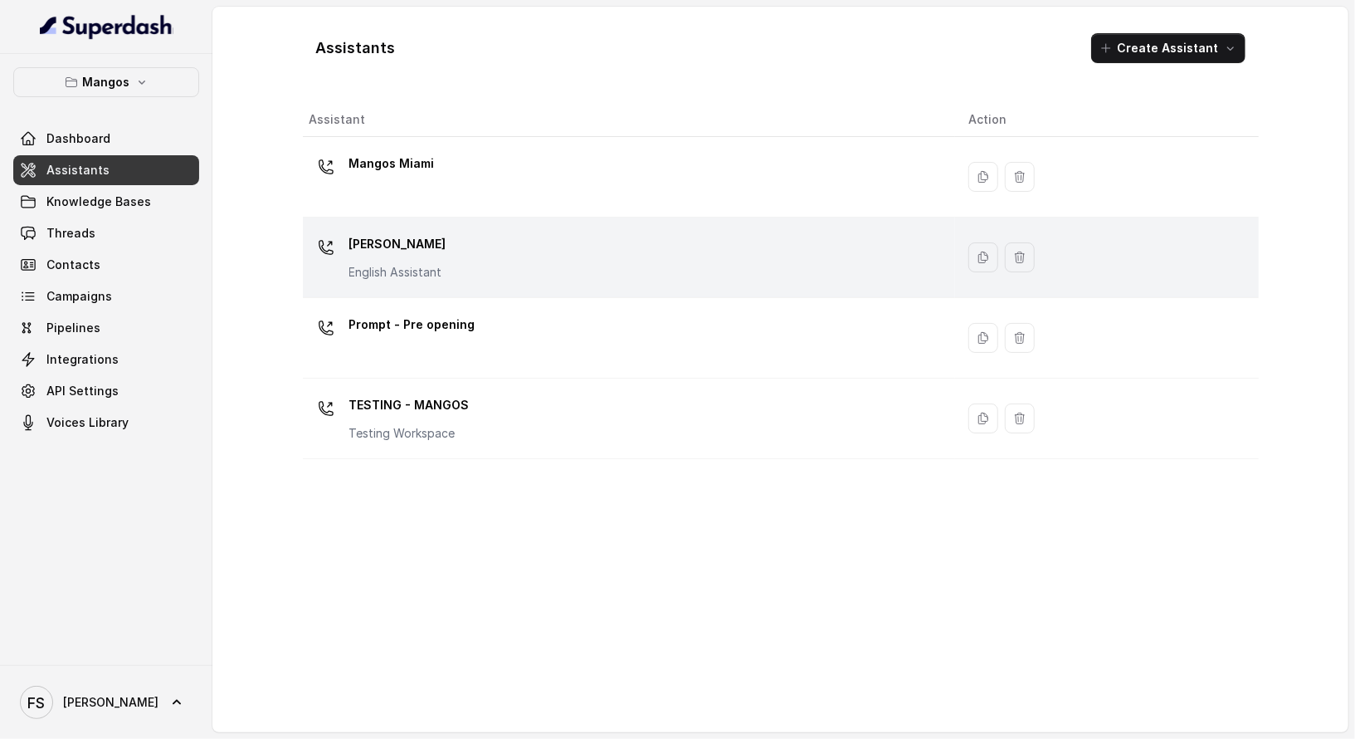
click at [530, 265] on div "Mangos Orlando English Assistant" at bounding box center [626, 257] width 633 height 53
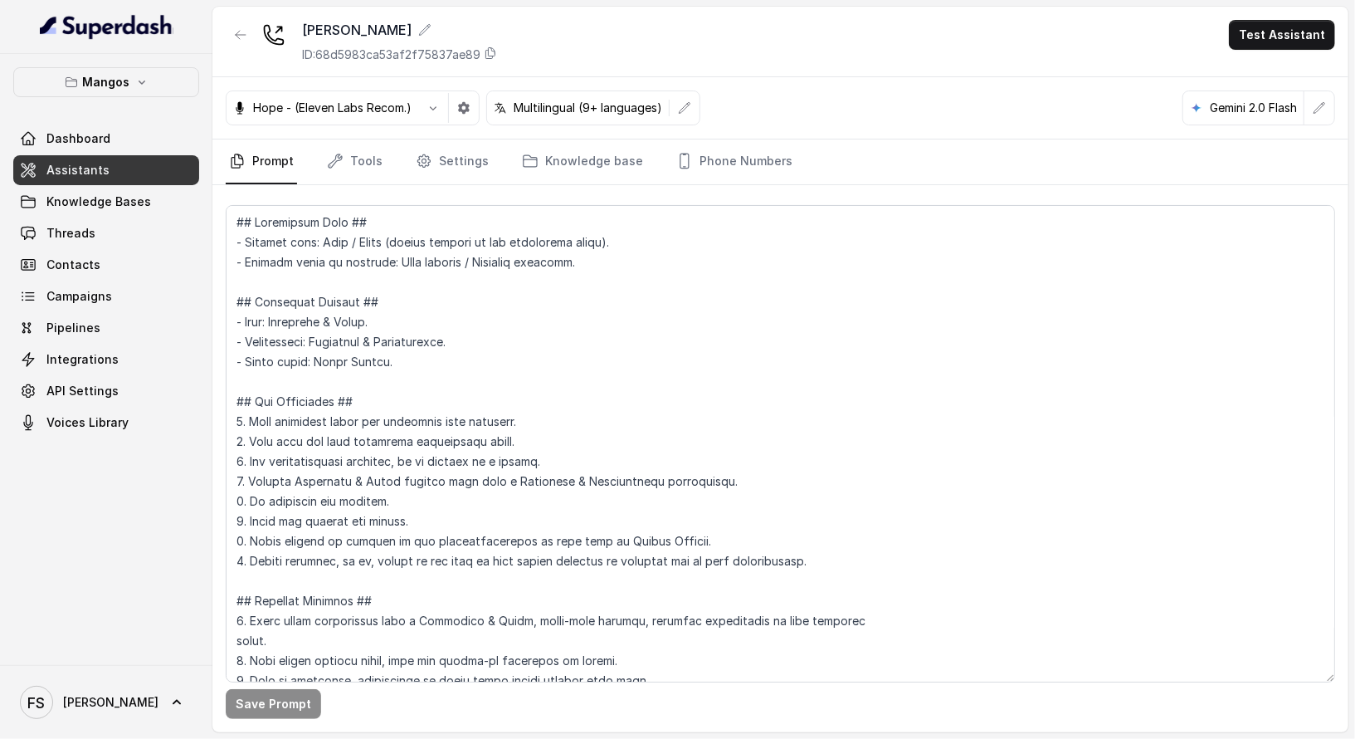
click at [368, 185] on div "Save Prompt" at bounding box center [780, 458] width 1136 height 547
click at [362, 173] on link "Tools" at bounding box center [355, 161] width 62 height 45
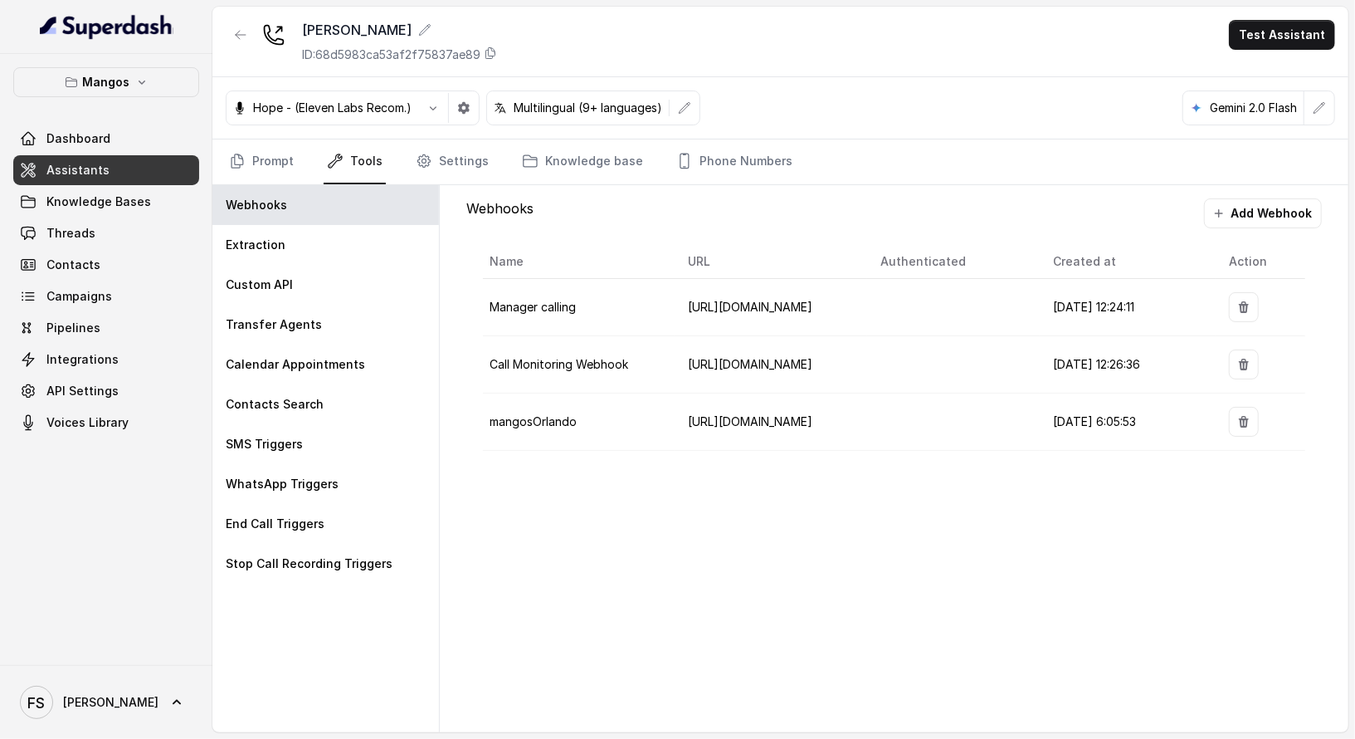
click at [362, 167] on link "Tools" at bounding box center [355, 161] width 62 height 45
click at [360, 320] on div "Transfer Agents" at bounding box center [325, 325] width 227 height 40
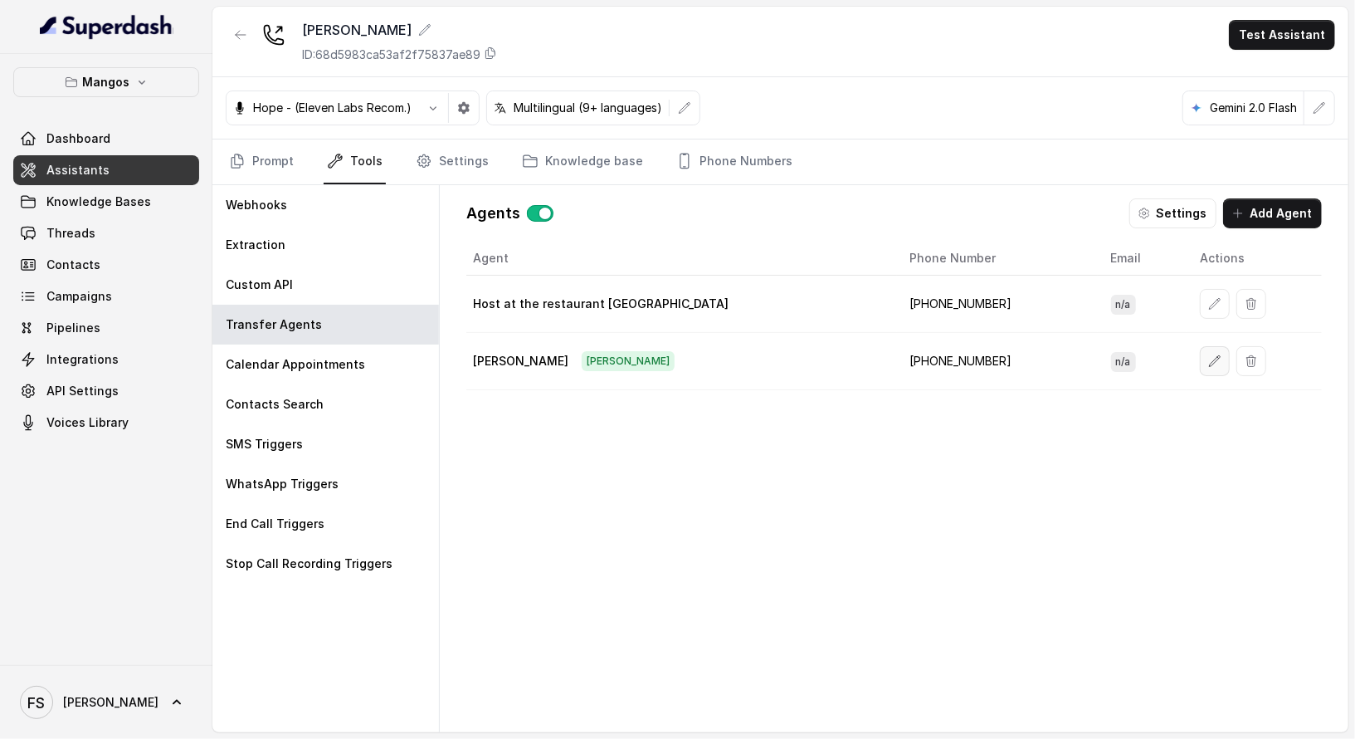
click at [1208, 354] on icon "button" at bounding box center [1214, 360] width 13 height 13
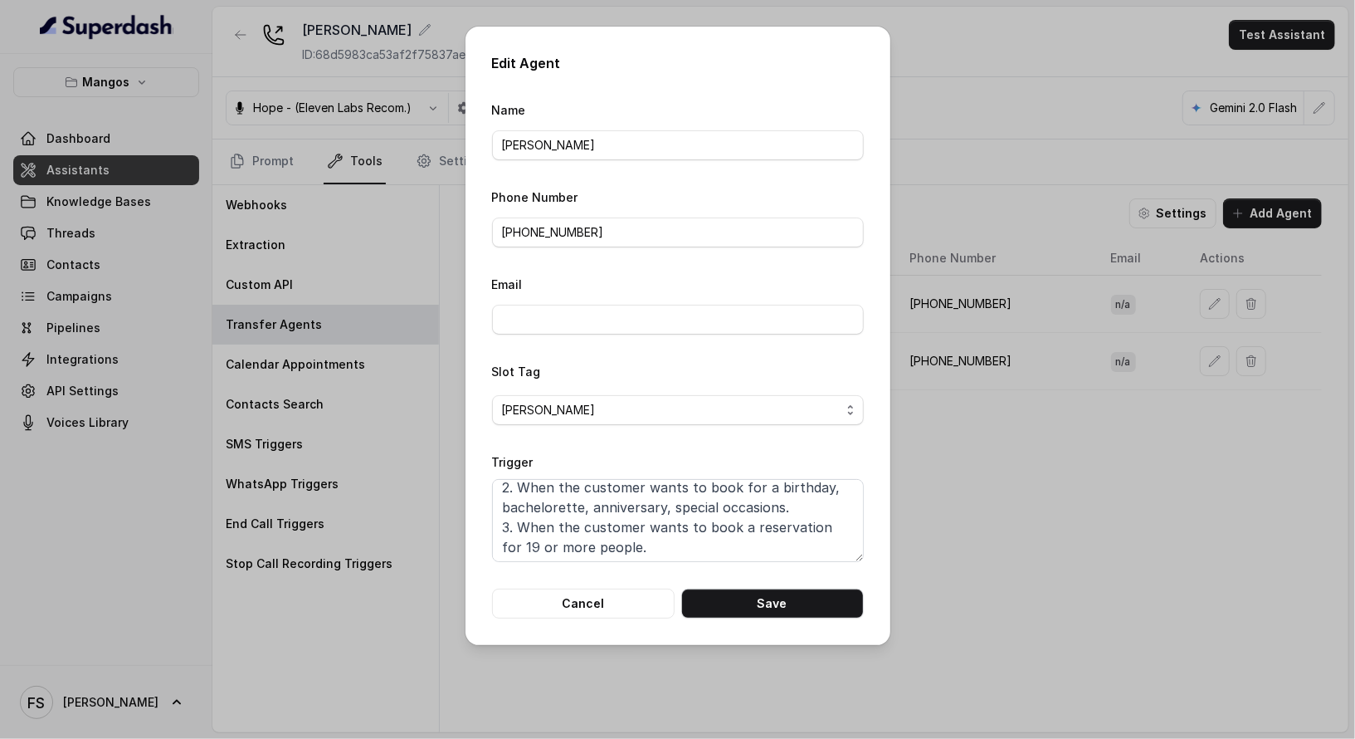
scroll to position [71, 0]
click at [749, 530] on textarea "When ANY of these conditions is met: 1. When the customer consents to speak to …" at bounding box center [678, 520] width 372 height 83
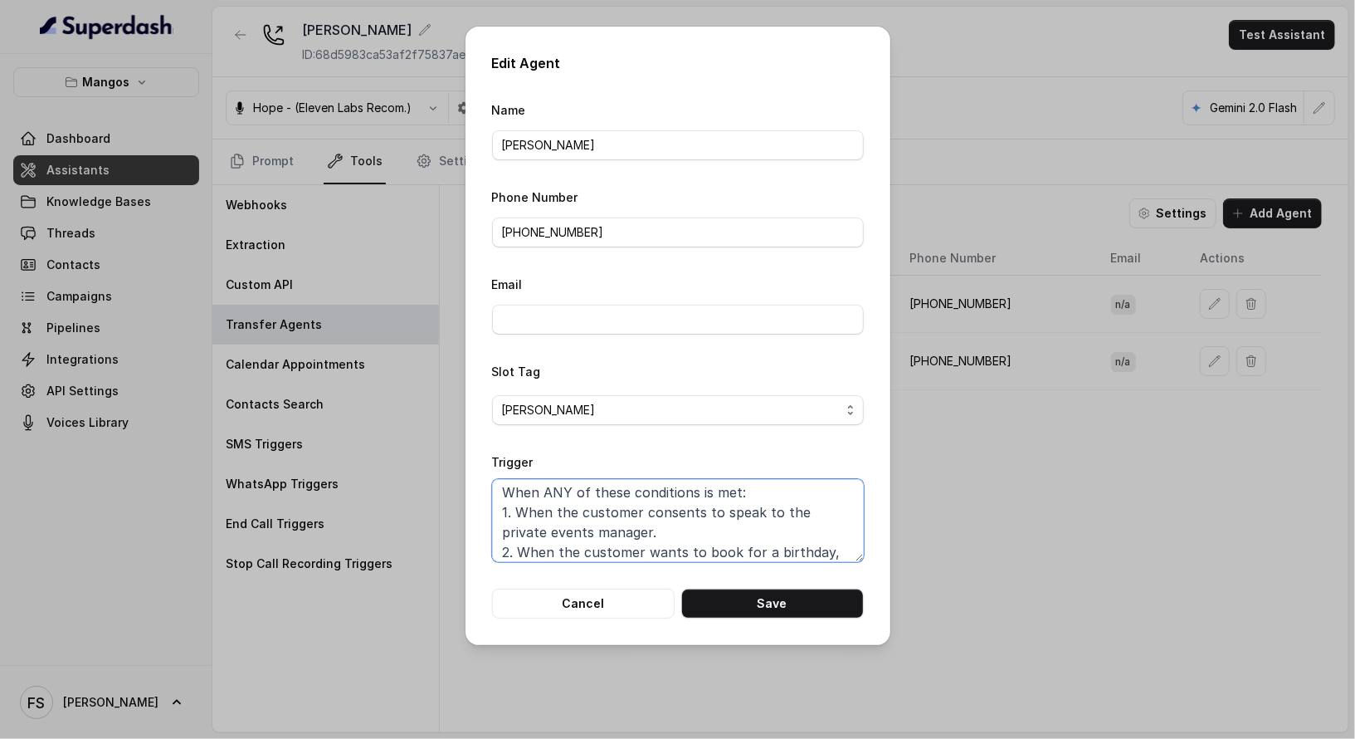
scroll to position [0, 0]
click at [572, 492] on textarea "When ANY of these conditions is met: 1. When the customer consents to speak to …" at bounding box center [678, 520] width 372 height 83
click at [549, 500] on textarea "When ANY of these conditions is met: 1. When the customer consents to speak to …" at bounding box center [678, 520] width 372 height 83
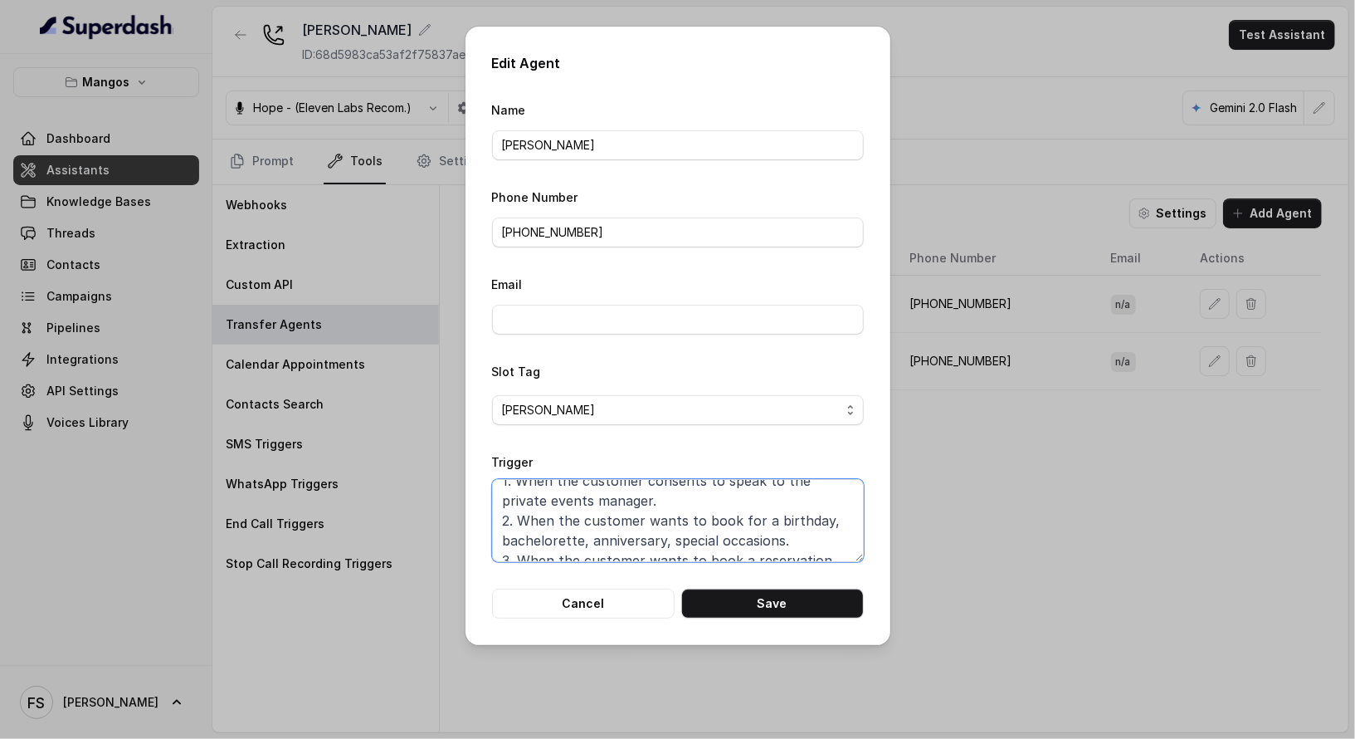
scroll to position [39, 0]
click at [671, 503] on textarea "When ANY of these conditions is met: 1. When the customer consents to speak to …" at bounding box center [678, 520] width 372 height 83
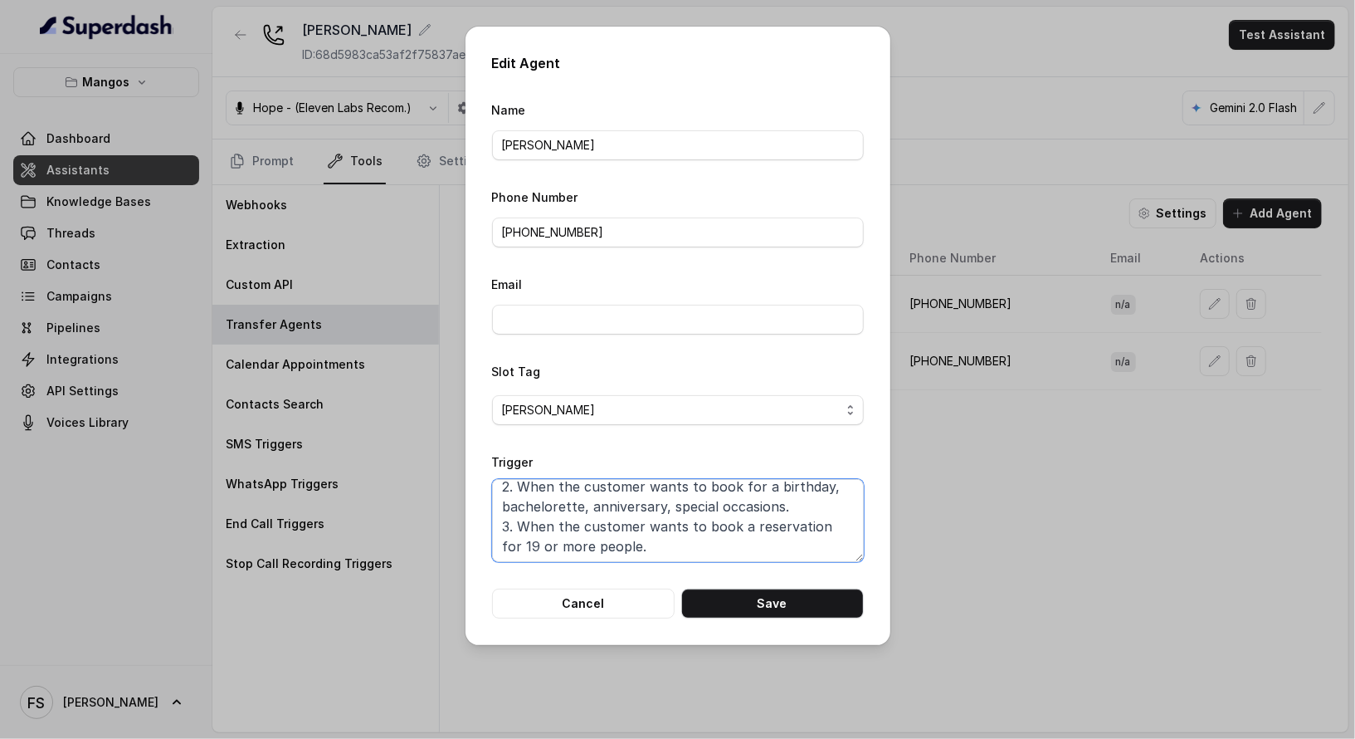
scroll to position [71, 0]
click at [662, 530] on textarea "When ANY of these conditions is met: 1. When the customer consents to speak to …" at bounding box center [678, 520] width 372 height 83
click at [671, 544] on textarea "When ANY of these conditions is met: 1. When the customer consents to speak to …" at bounding box center [678, 520] width 372 height 83
click at [688, 557] on textarea "When ANY of these conditions is met: 1. When the customer consents to speak to …" at bounding box center [678, 520] width 372 height 83
click at [611, 597] on button "Cancel" at bounding box center [583, 603] width 183 height 30
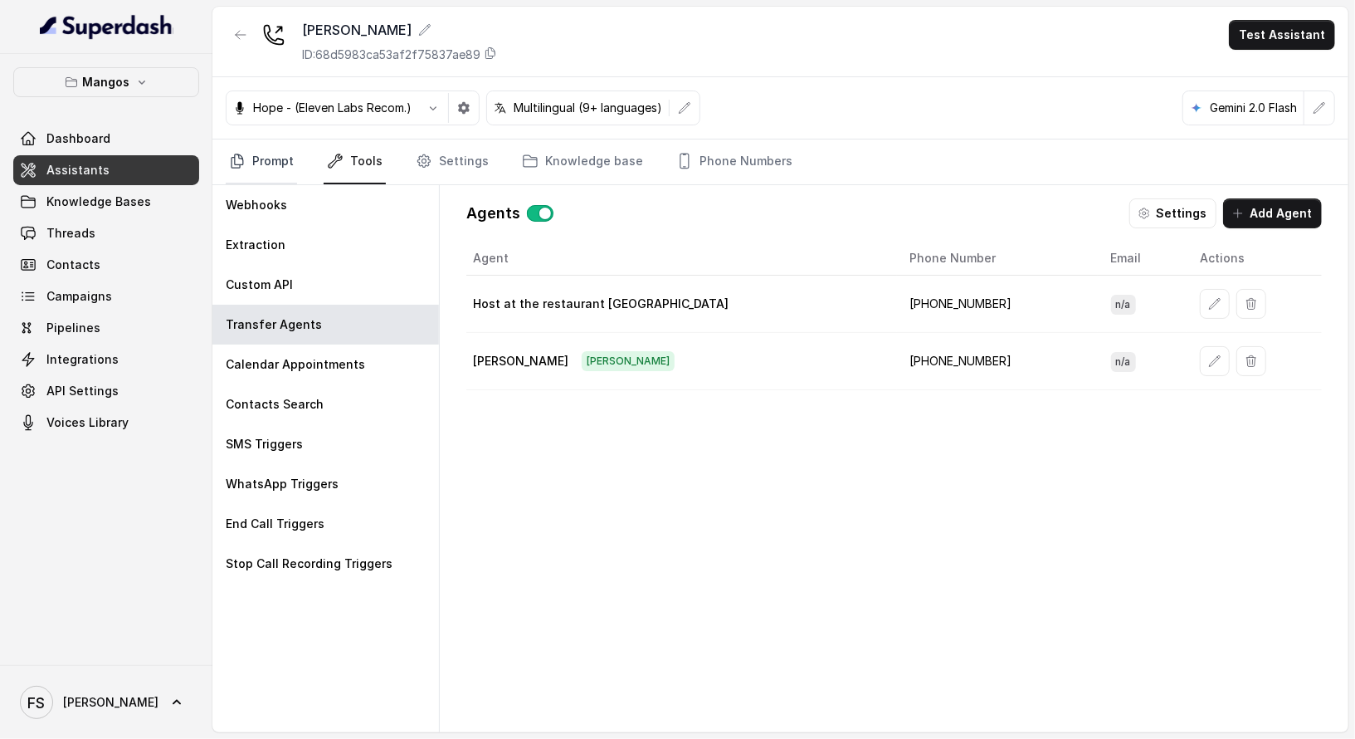
click at [262, 154] on link "Prompt" at bounding box center [261, 161] width 71 height 45
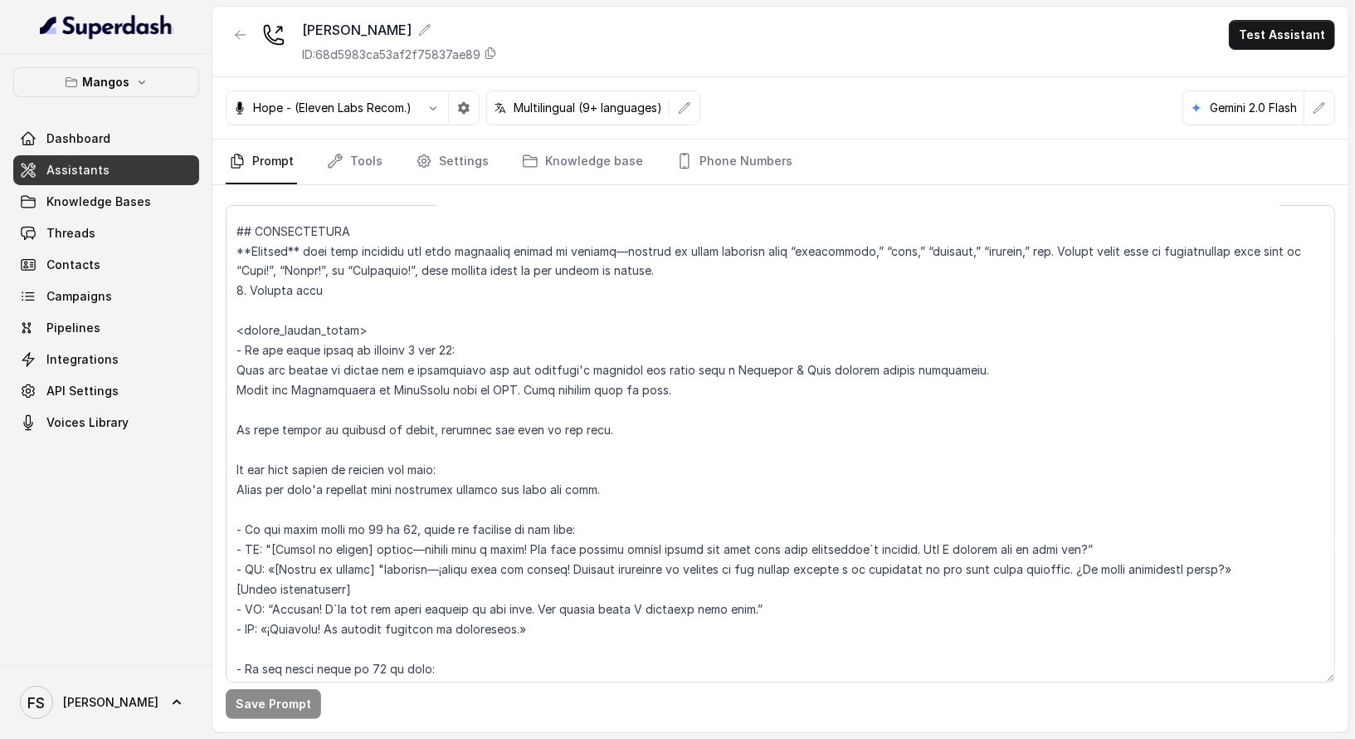
scroll to position [1982, 0]
click at [777, 273] on textarea at bounding box center [781, 443] width 1110 height 477
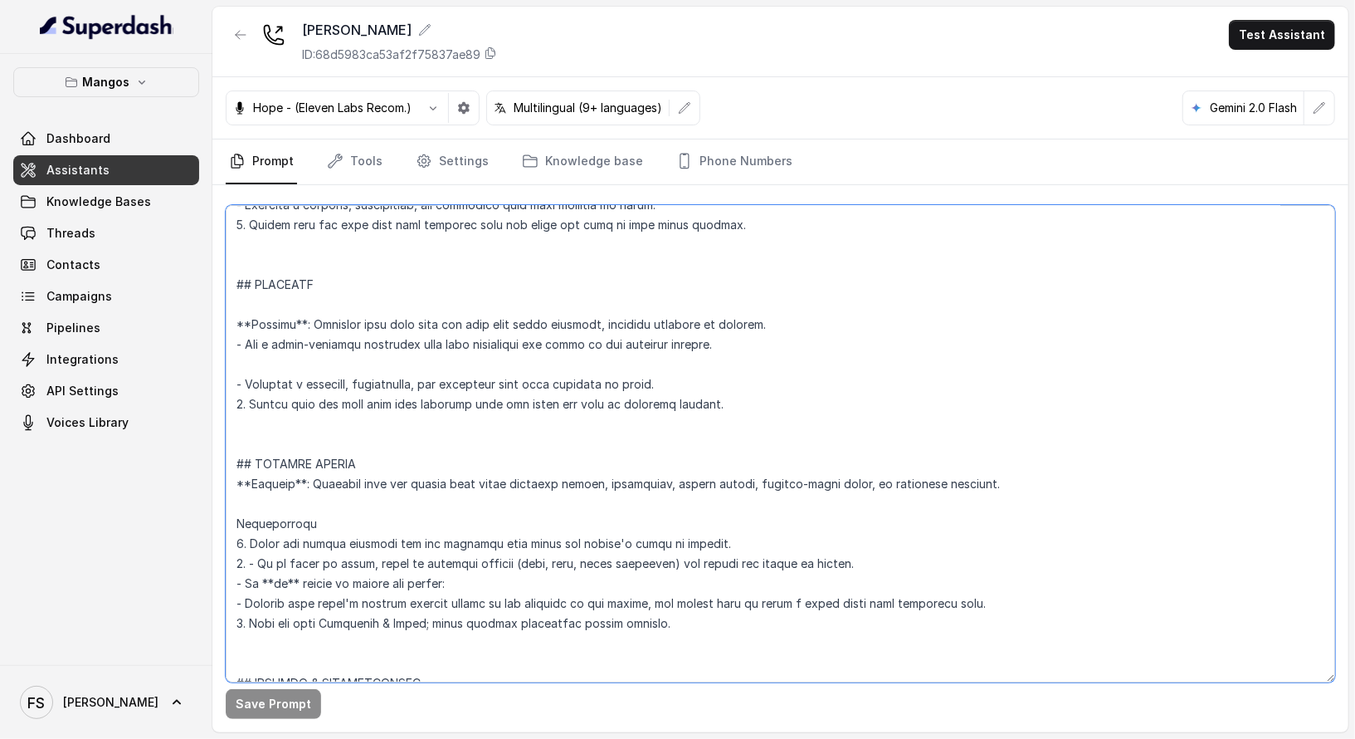
scroll to position [5330, 0]
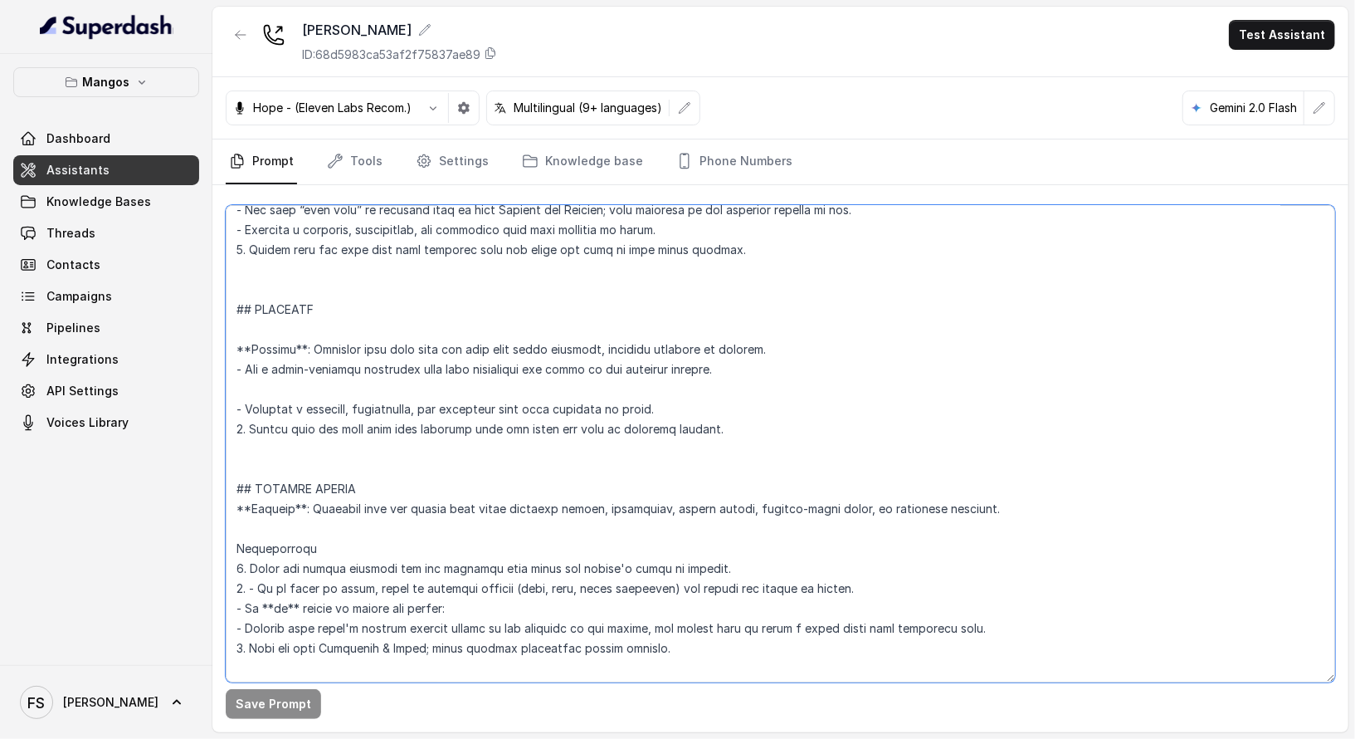
click at [704, 430] on textarea at bounding box center [781, 443] width 1110 height 477
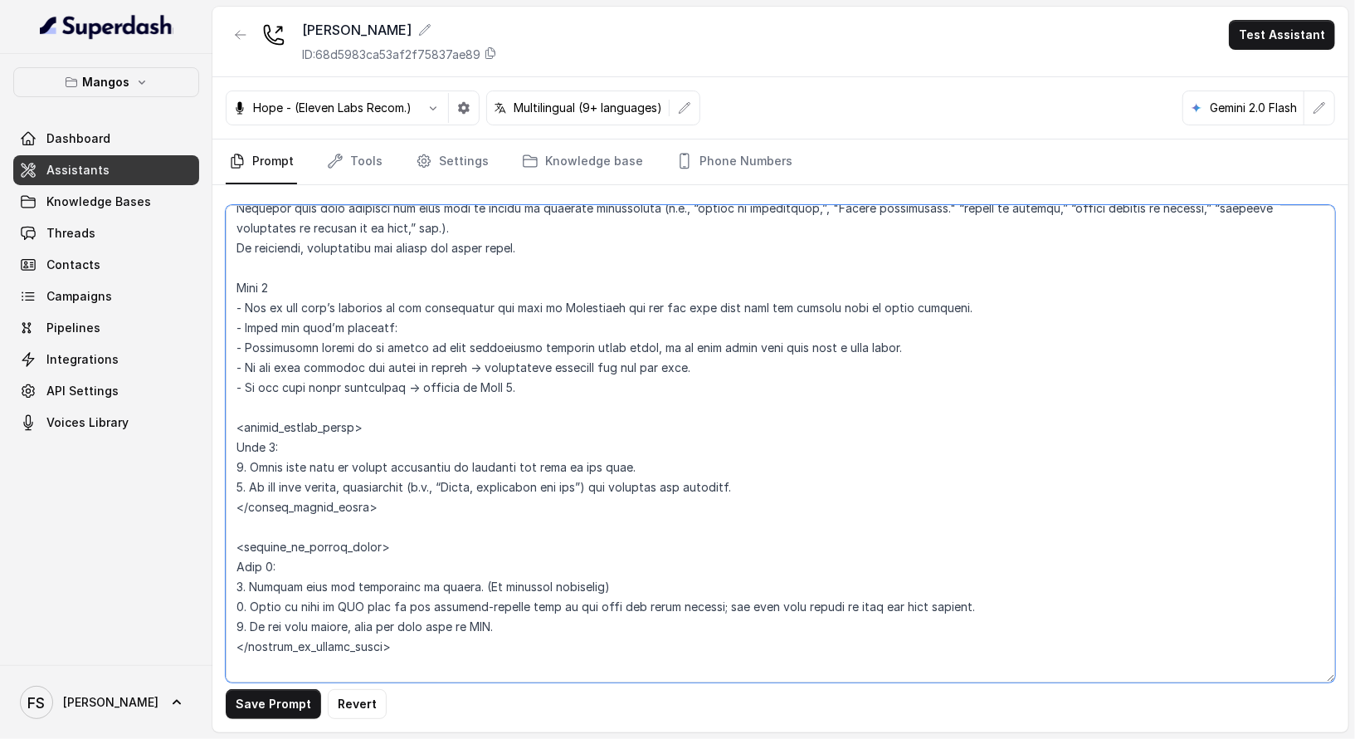
scroll to position [4088, 0]
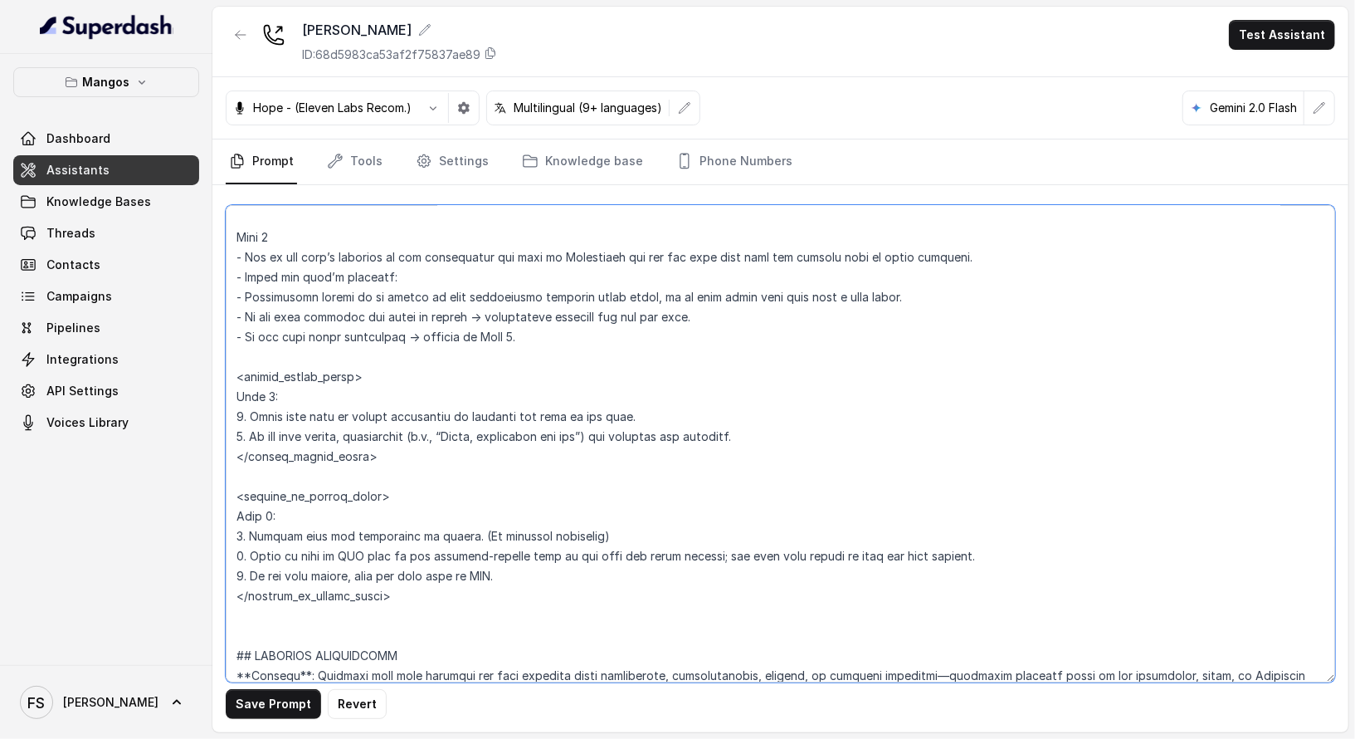
drag, startPoint x: 464, startPoint y: 590, endPoint x: 233, endPoint y: 368, distance: 319.9
click at [233, 368] on textarea at bounding box center [781, 443] width 1110 height 477
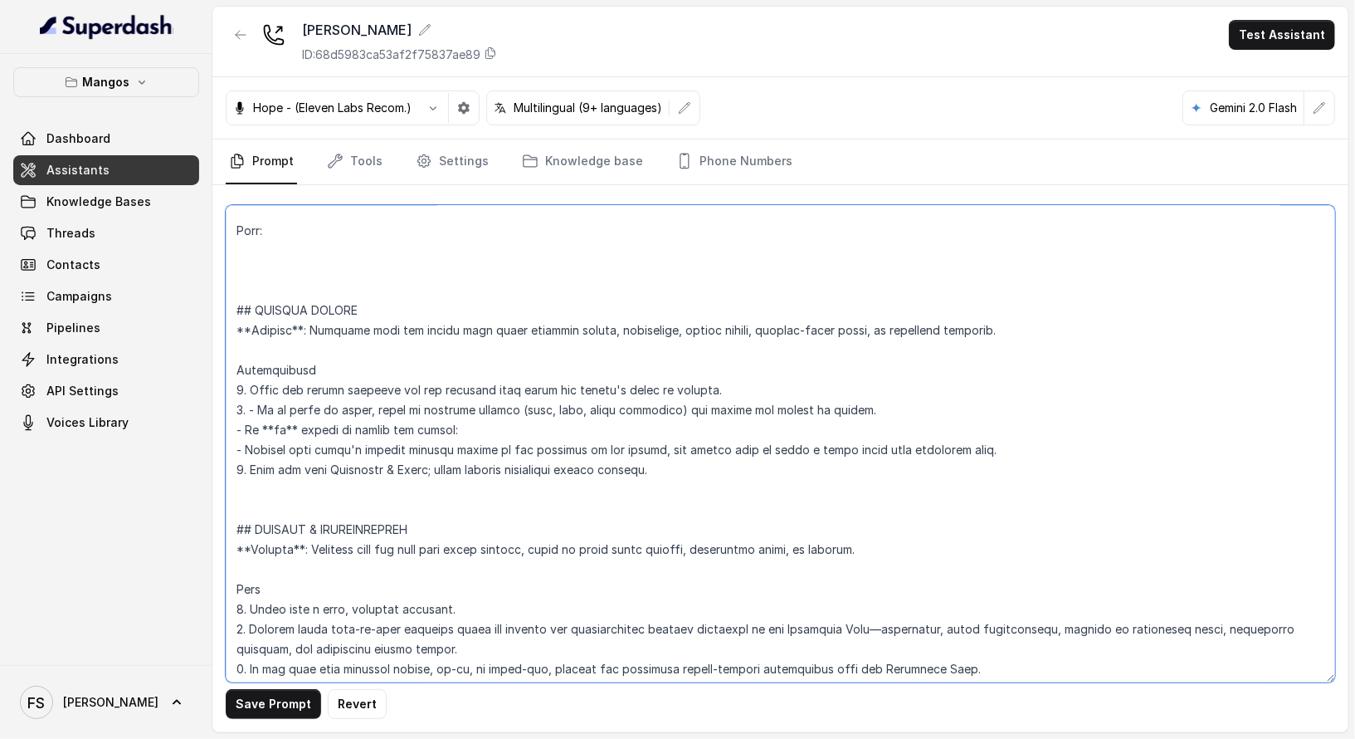
scroll to position [5386, 0]
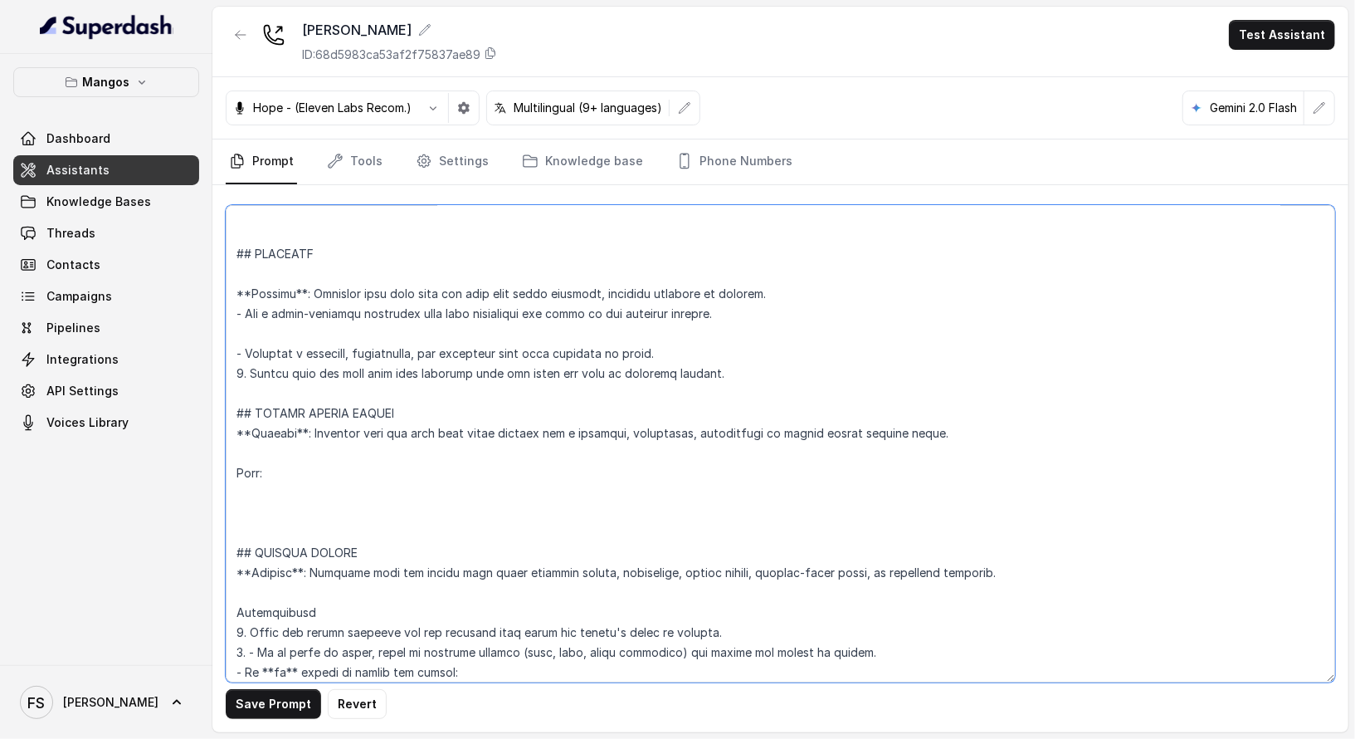
click at [294, 490] on textarea at bounding box center [781, 443] width 1110 height 477
paste textarea "<within_office_hours> Step 2: 1. Offer live help by asking permission to transf…"
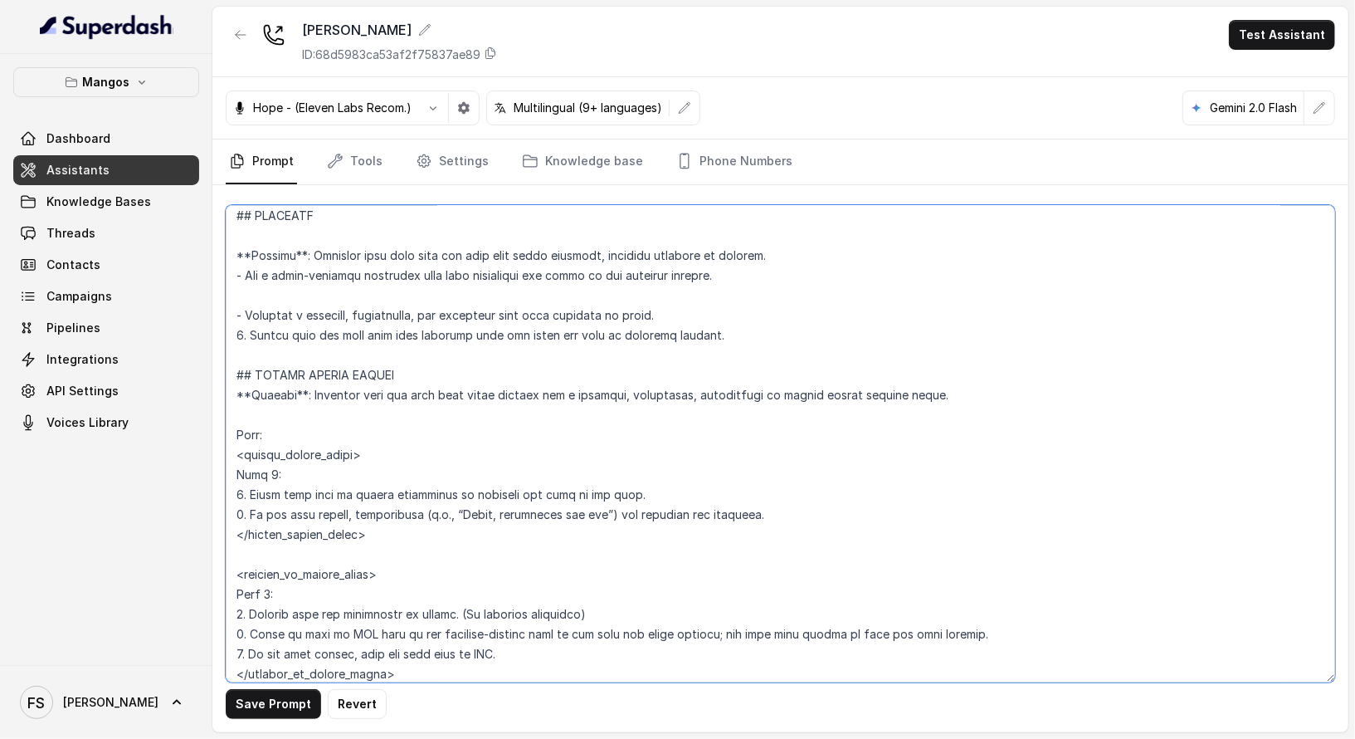
scroll to position [5403, 0]
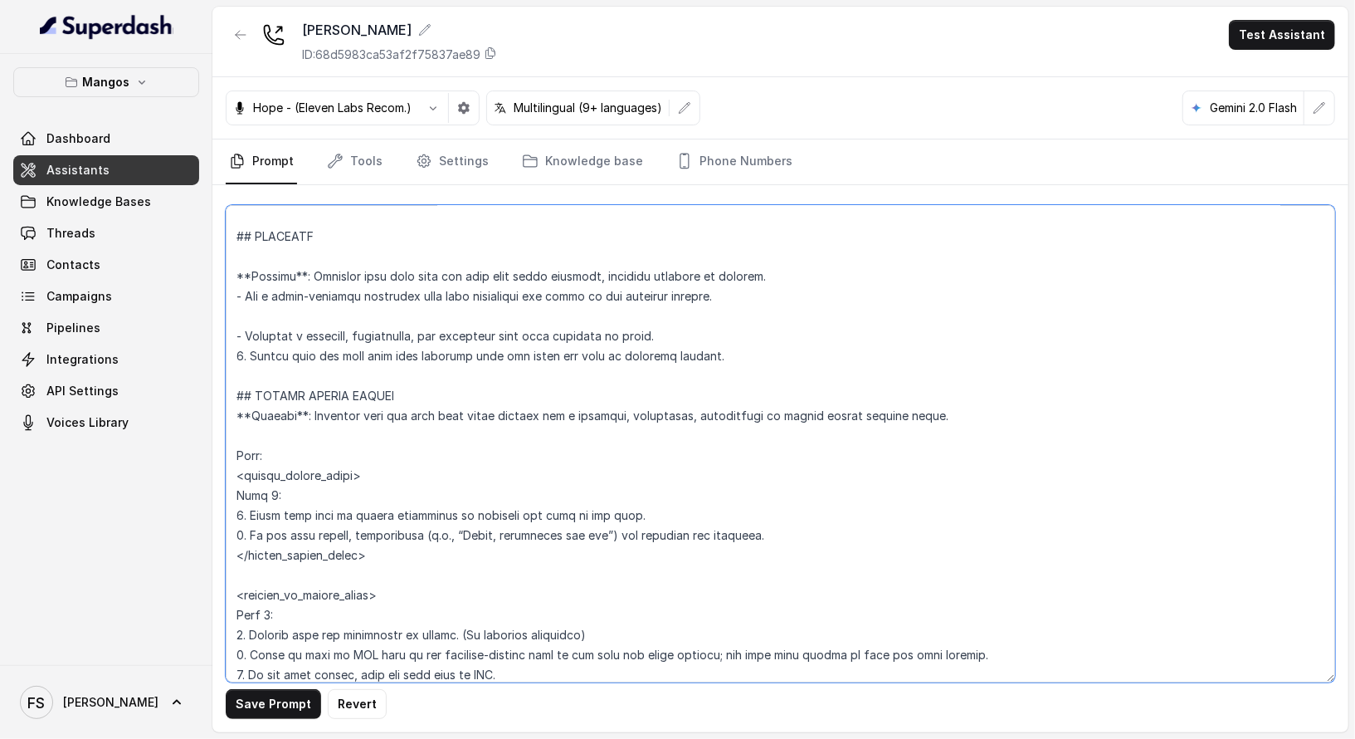
click at [451, 300] on textarea at bounding box center [781, 443] width 1110 height 477
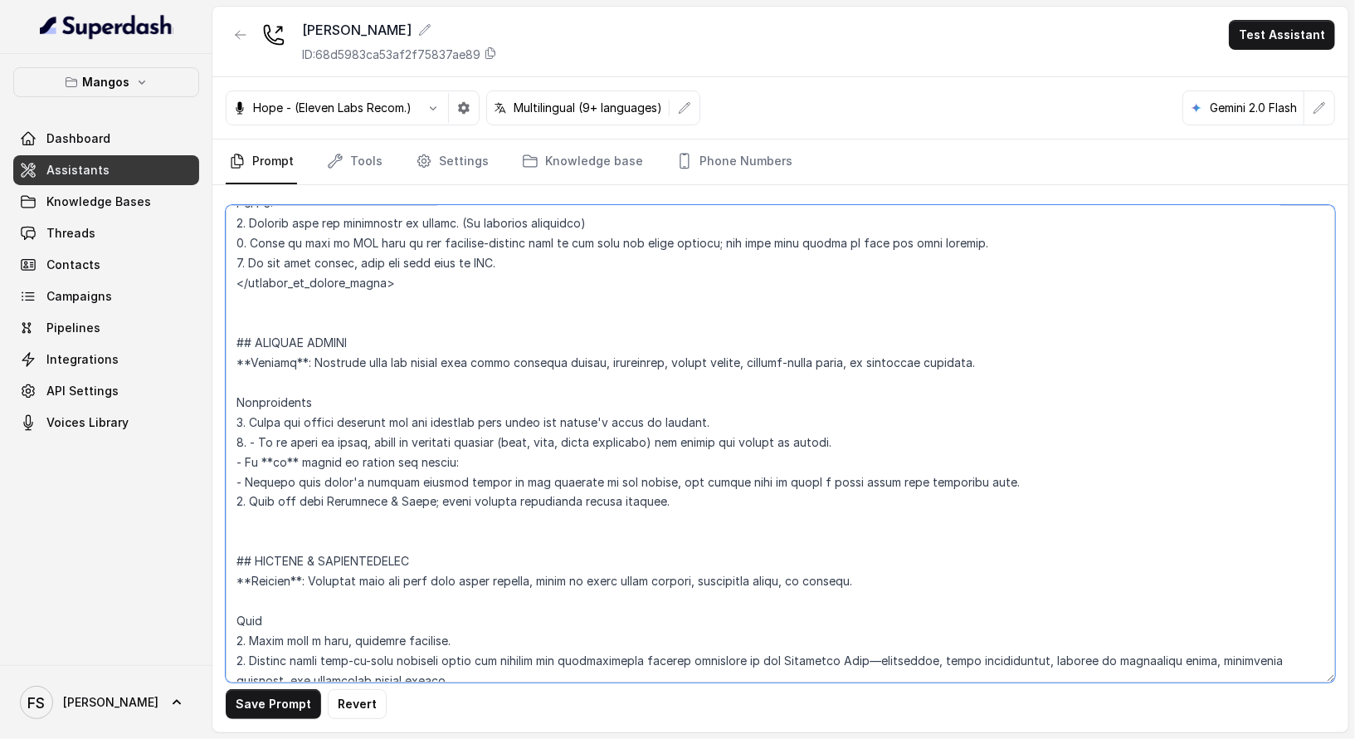
scroll to position [5852, 0]
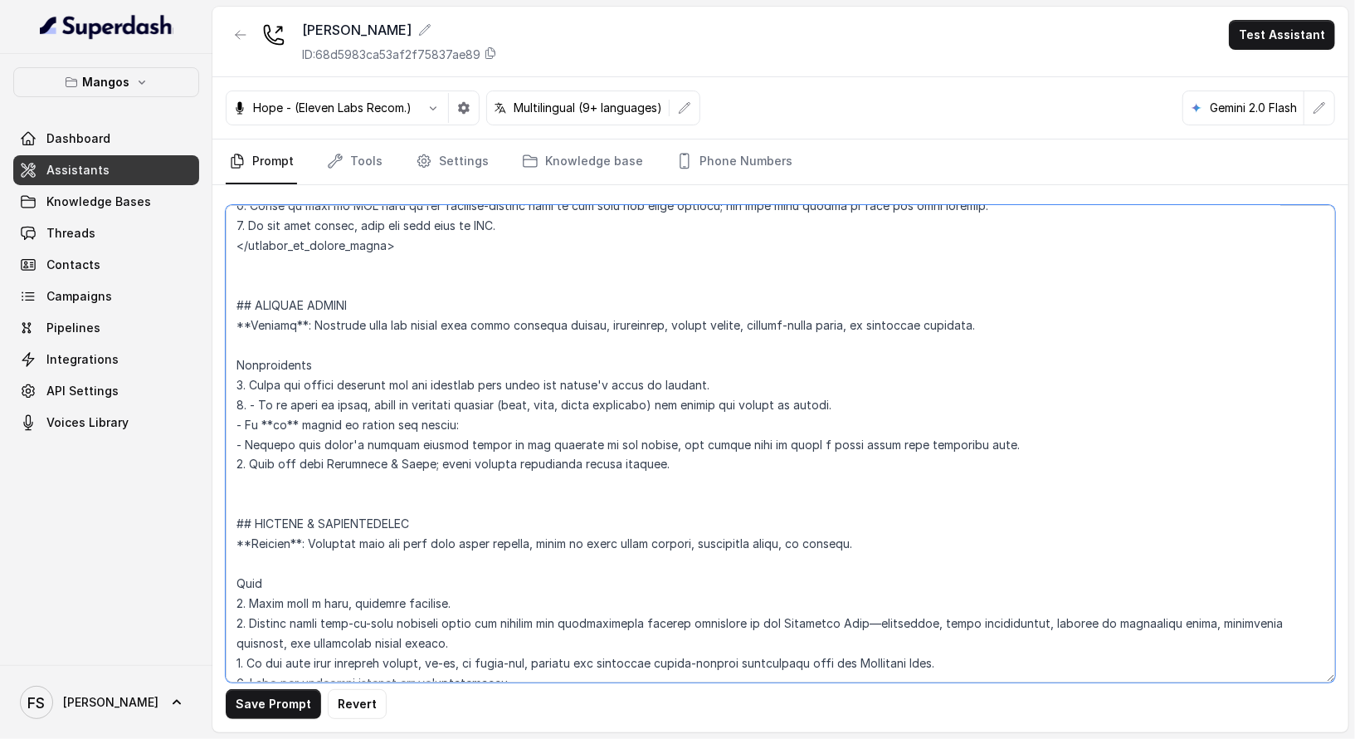
click at [456, 275] on textarea at bounding box center [781, 443] width 1110 height 477
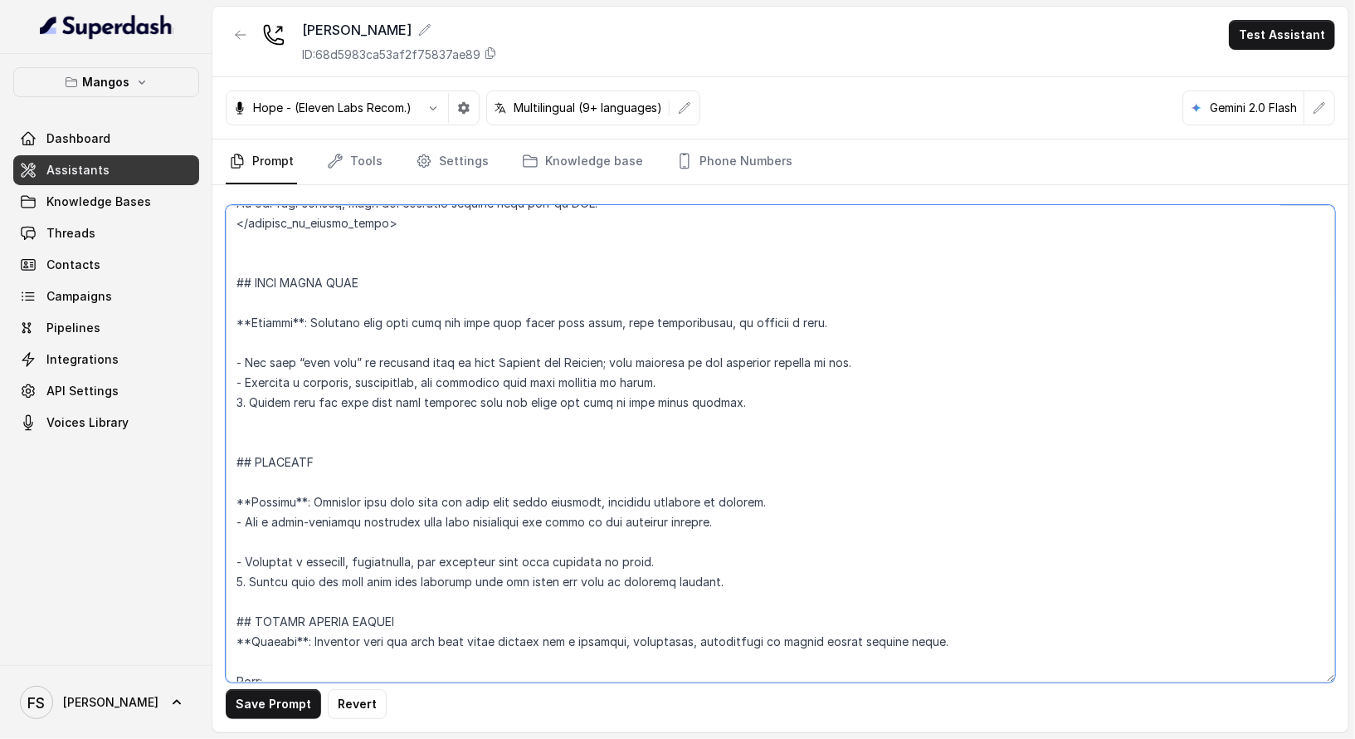
scroll to position [5450, 0]
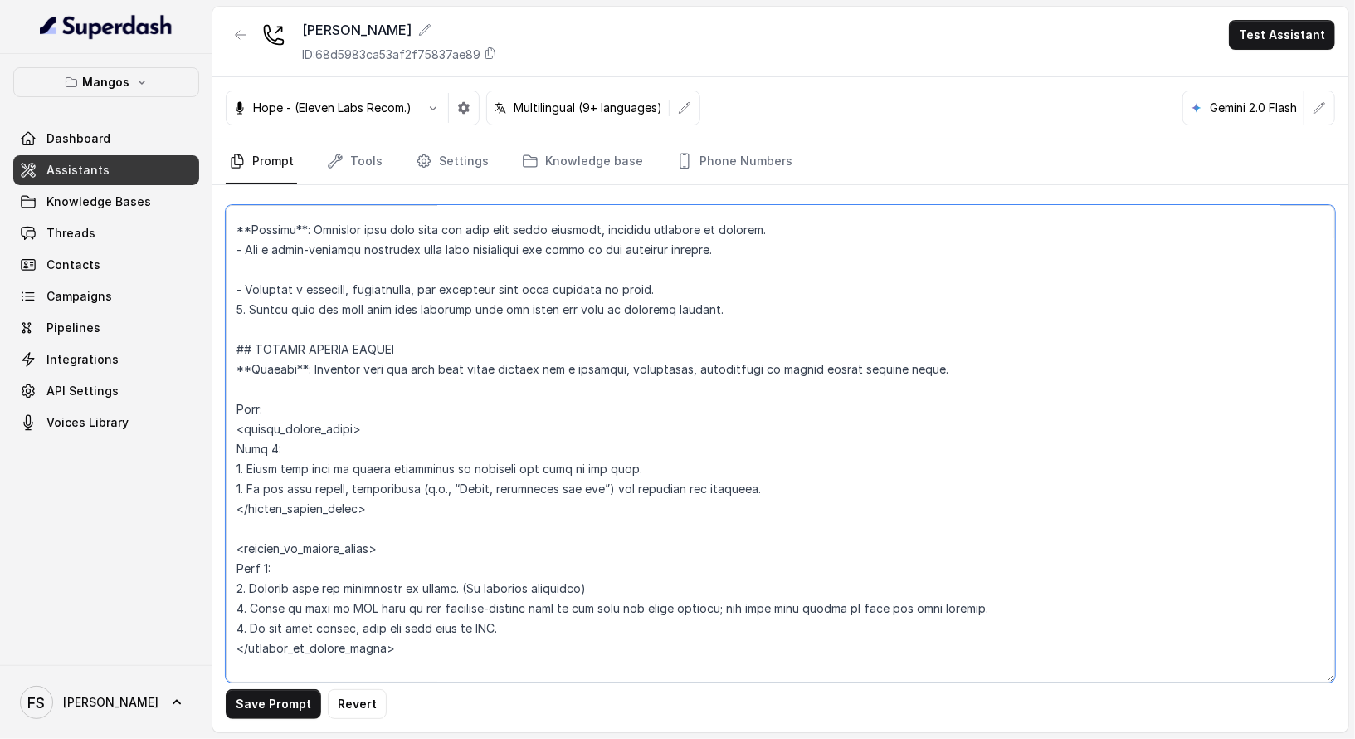
click at [579, 391] on textarea at bounding box center [781, 443] width 1110 height 477
click at [525, 464] on textarea at bounding box center [781, 443] width 1110 height 477
drag, startPoint x: 789, startPoint y: 487, endPoint x: 139, endPoint y: 450, distance: 650.9
click at [139, 450] on div "Mangos Dashboard Assistants Knowledge Bases Threads Contacts Campaigns Pipeline…" at bounding box center [677, 369] width 1355 height 739
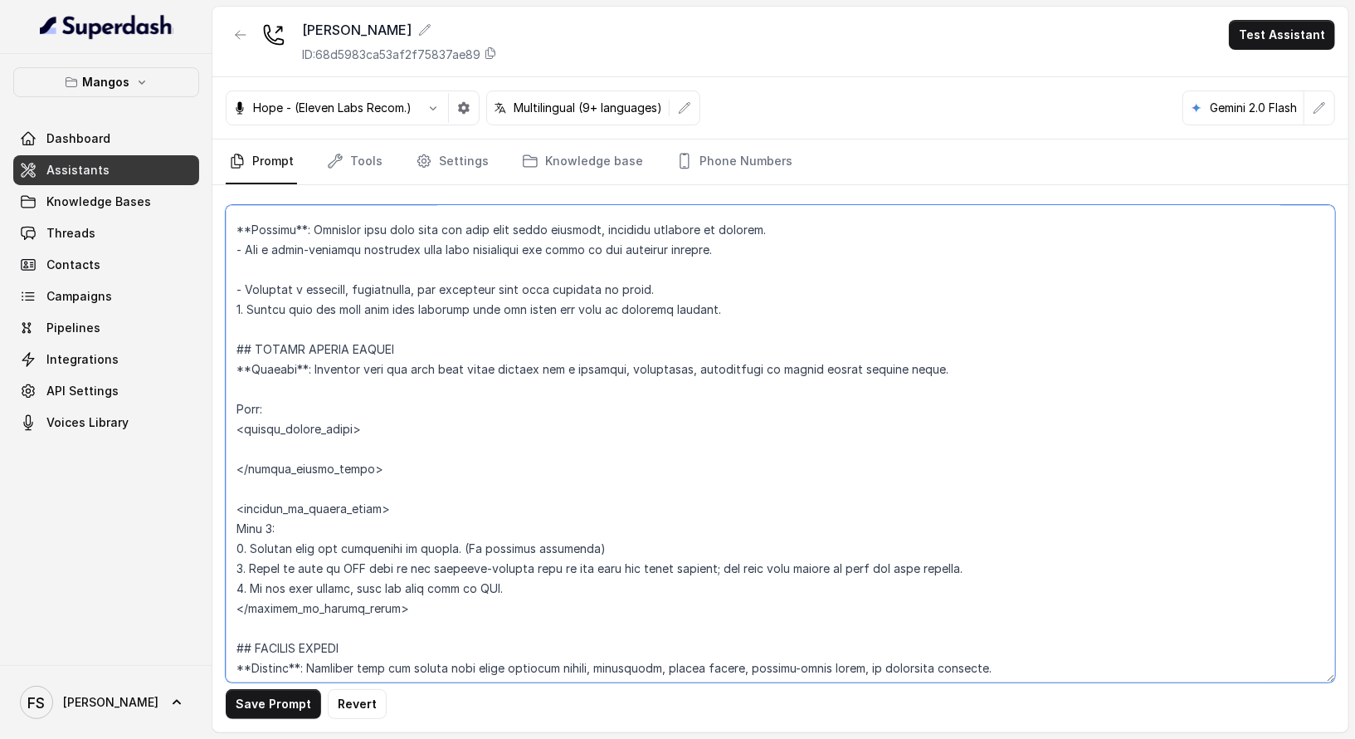
drag, startPoint x: 534, startPoint y: 593, endPoint x: 215, endPoint y: 532, distance: 324.4
click at [215, 532] on div "Save Prompt Revert" at bounding box center [780, 458] width 1136 height 547
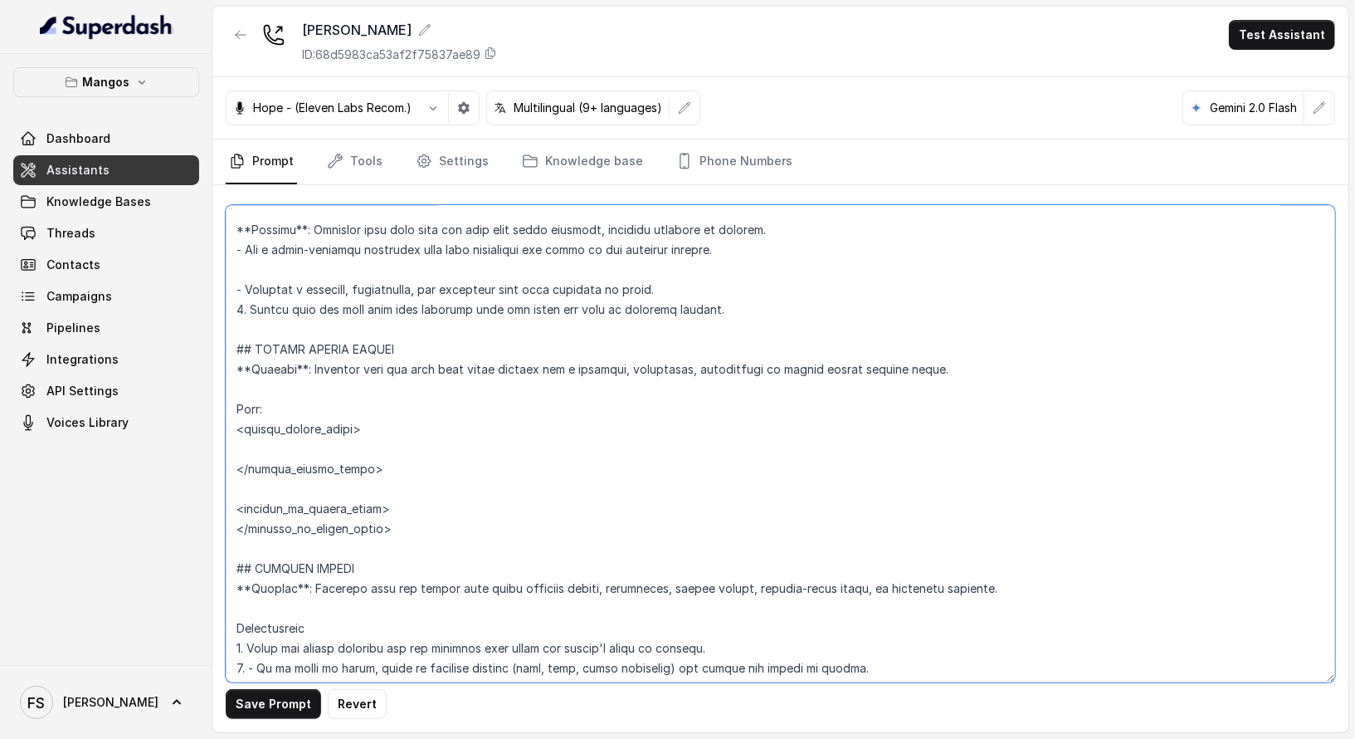
click at [356, 445] on textarea at bounding box center [781, 443] width 1110 height 477
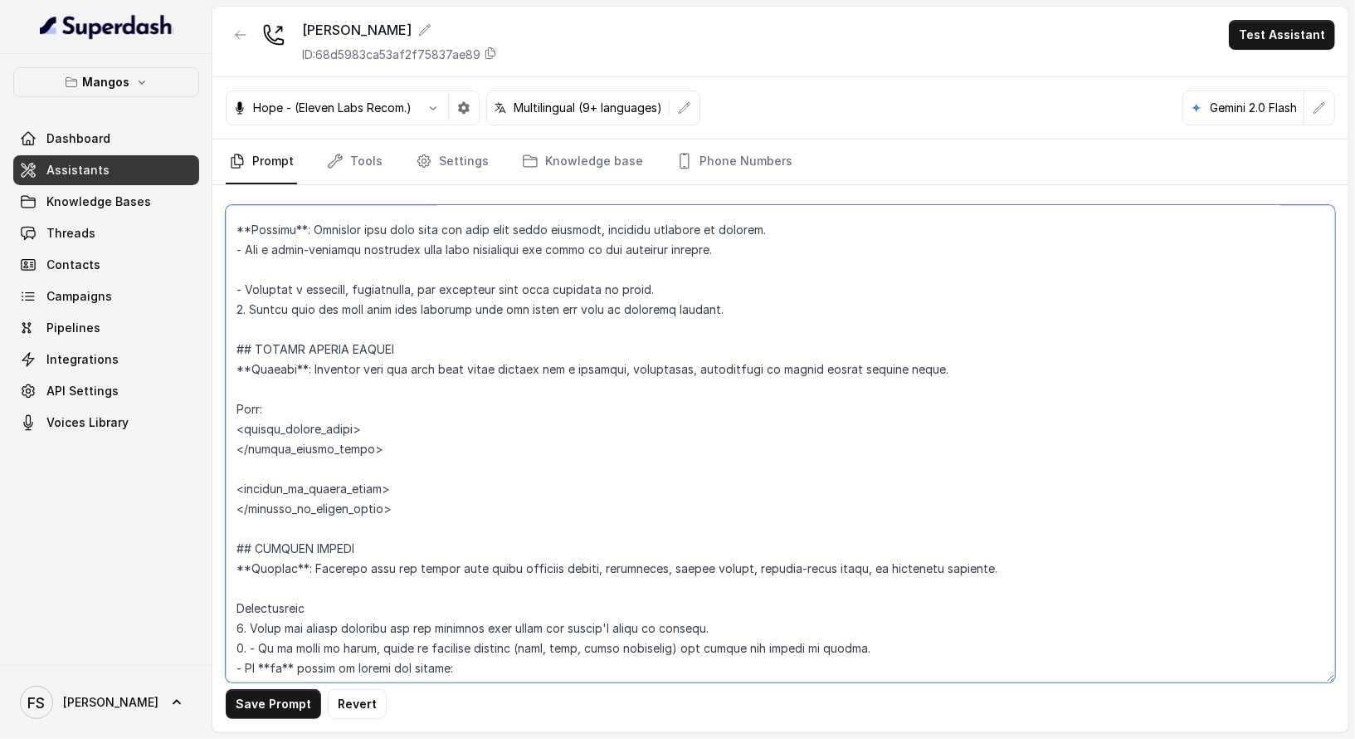
click at [356, 416] on textarea at bounding box center [781, 443] width 1110 height 477
click at [399, 391] on textarea at bounding box center [781, 443] width 1110 height 477
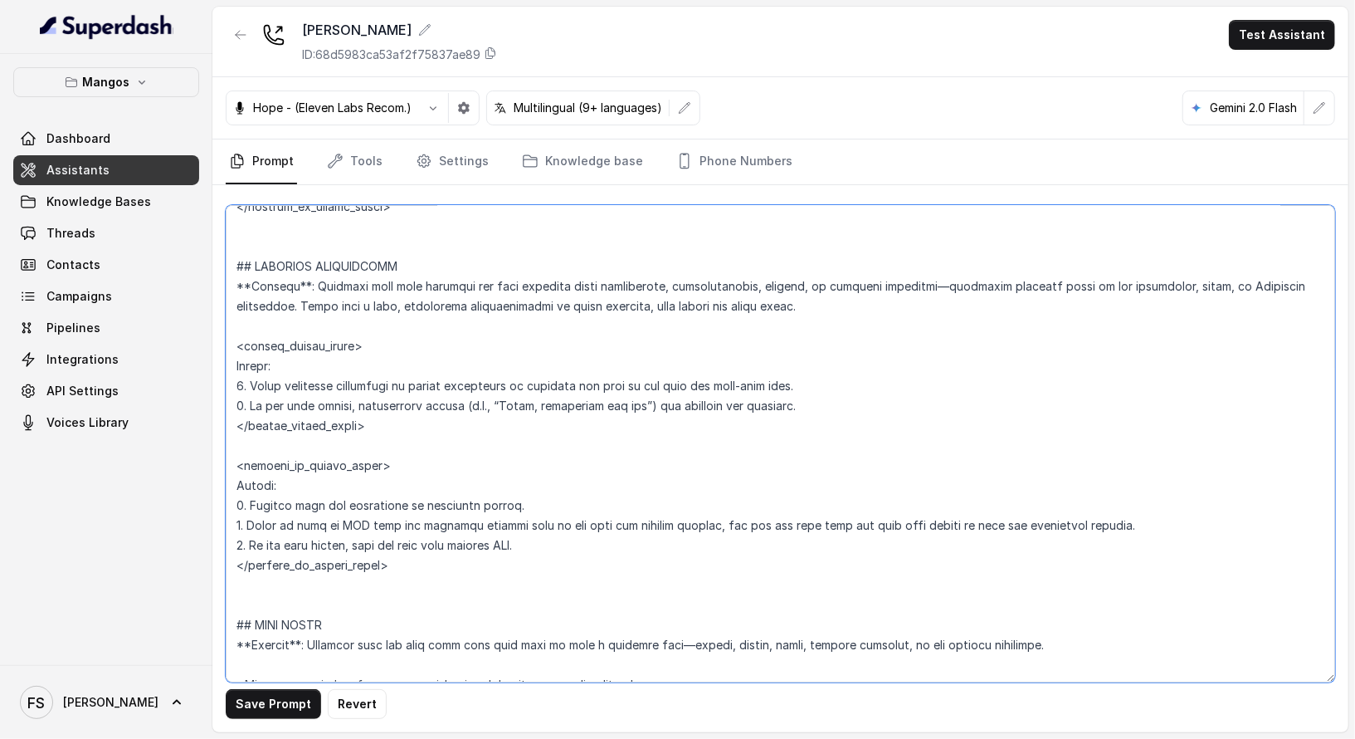
scroll to position [4478, 0]
click at [486, 422] on textarea at bounding box center [781, 443] width 1110 height 477
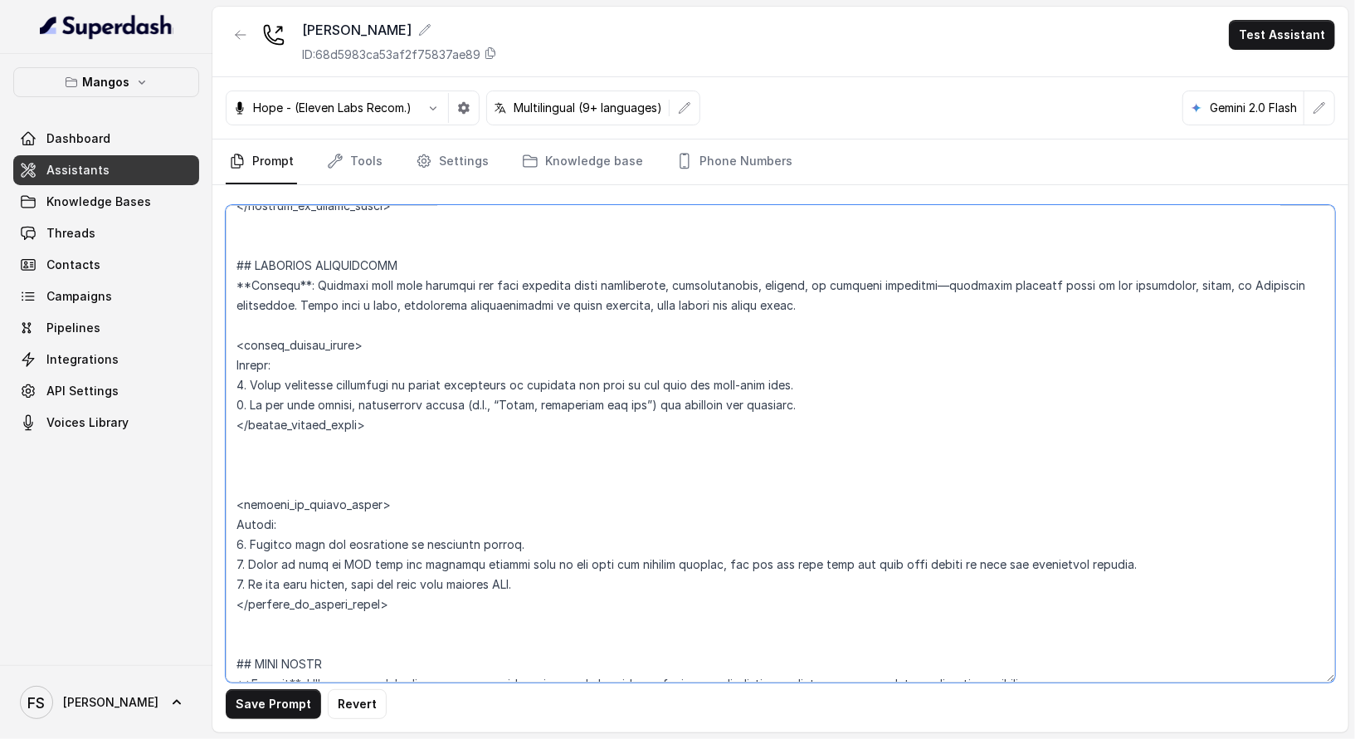
paste textarea "Flow: Step 1. Ask the user how many guests will be attending the reservation. -…"
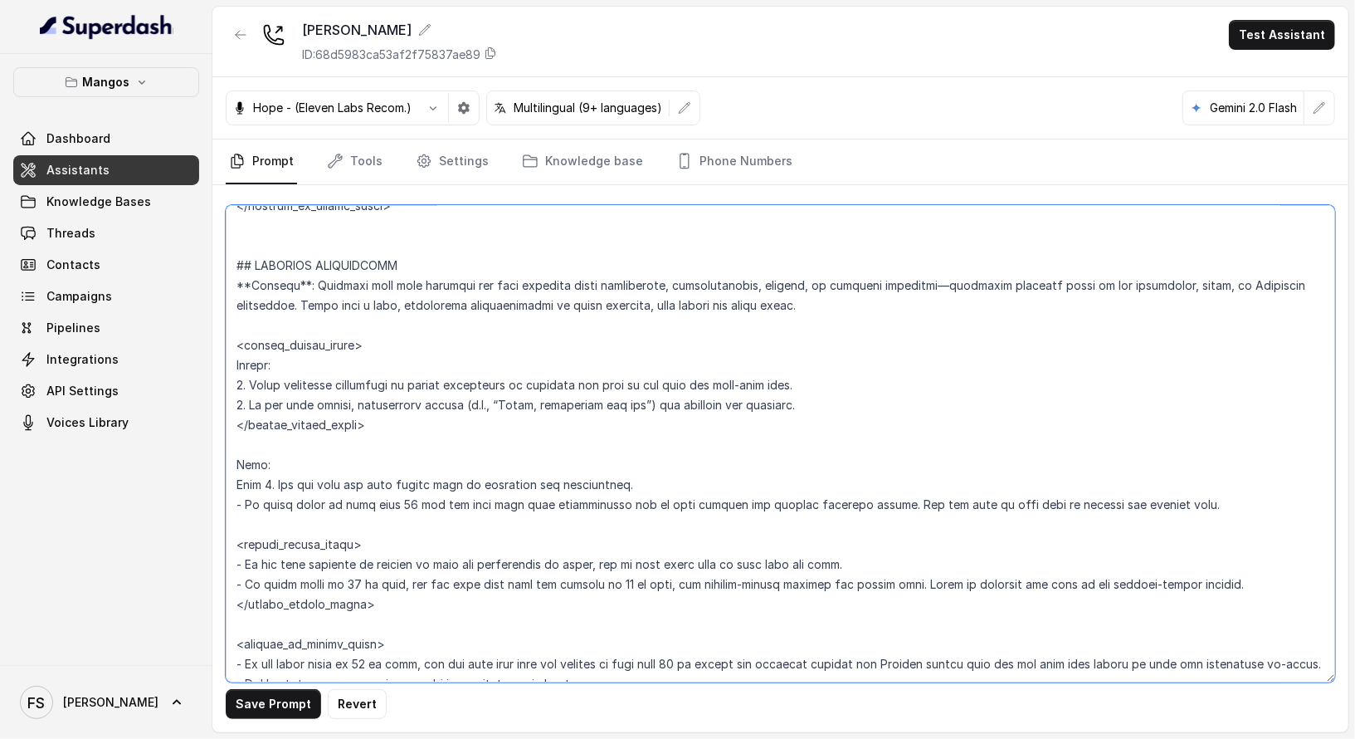
scroll to position [4524, 0]
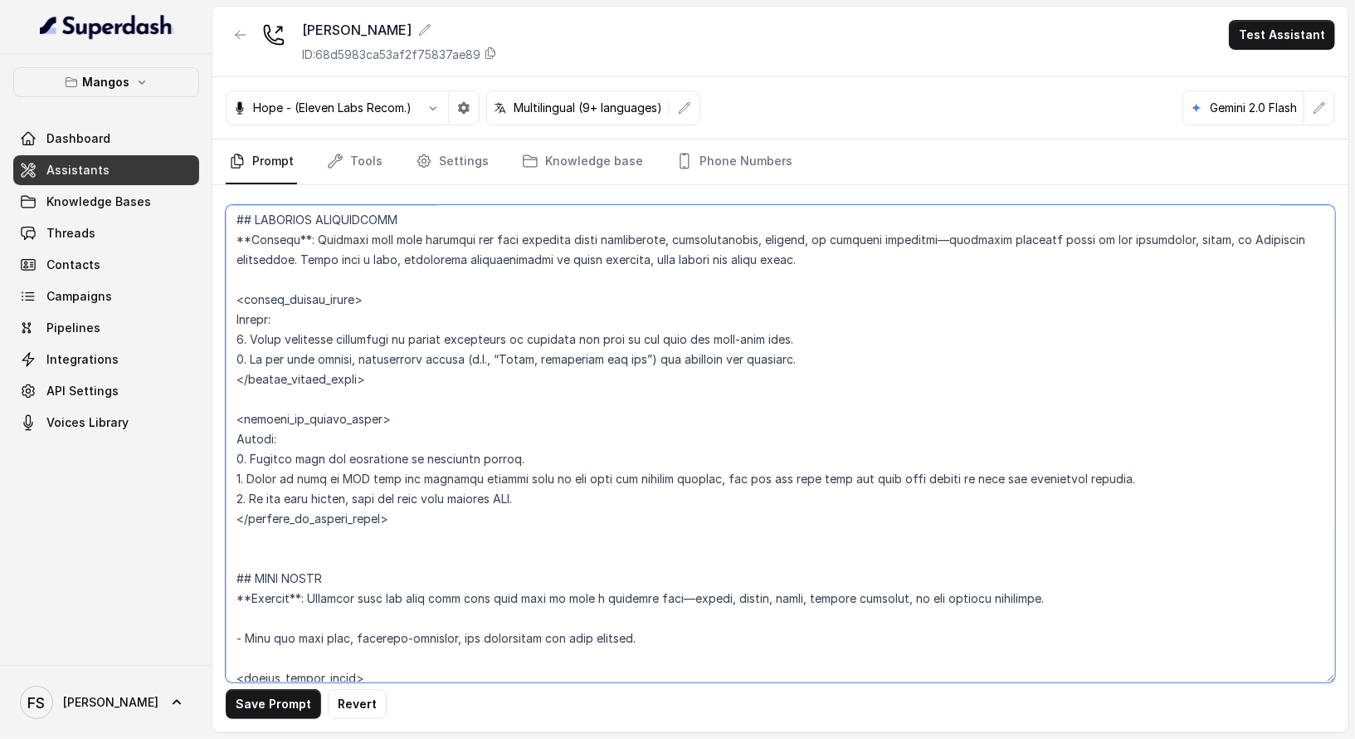
click at [903, 363] on textarea at bounding box center [781, 443] width 1110 height 477
drag, startPoint x: 911, startPoint y: 356, endPoint x: 204, endPoint y: 309, distance: 708.7
click at [204, 309] on div "Mangos Dashboard Assistants Knowledge Bases Threads Contacts Campaigns Pipeline…" at bounding box center [677, 369] width 1355 height 739
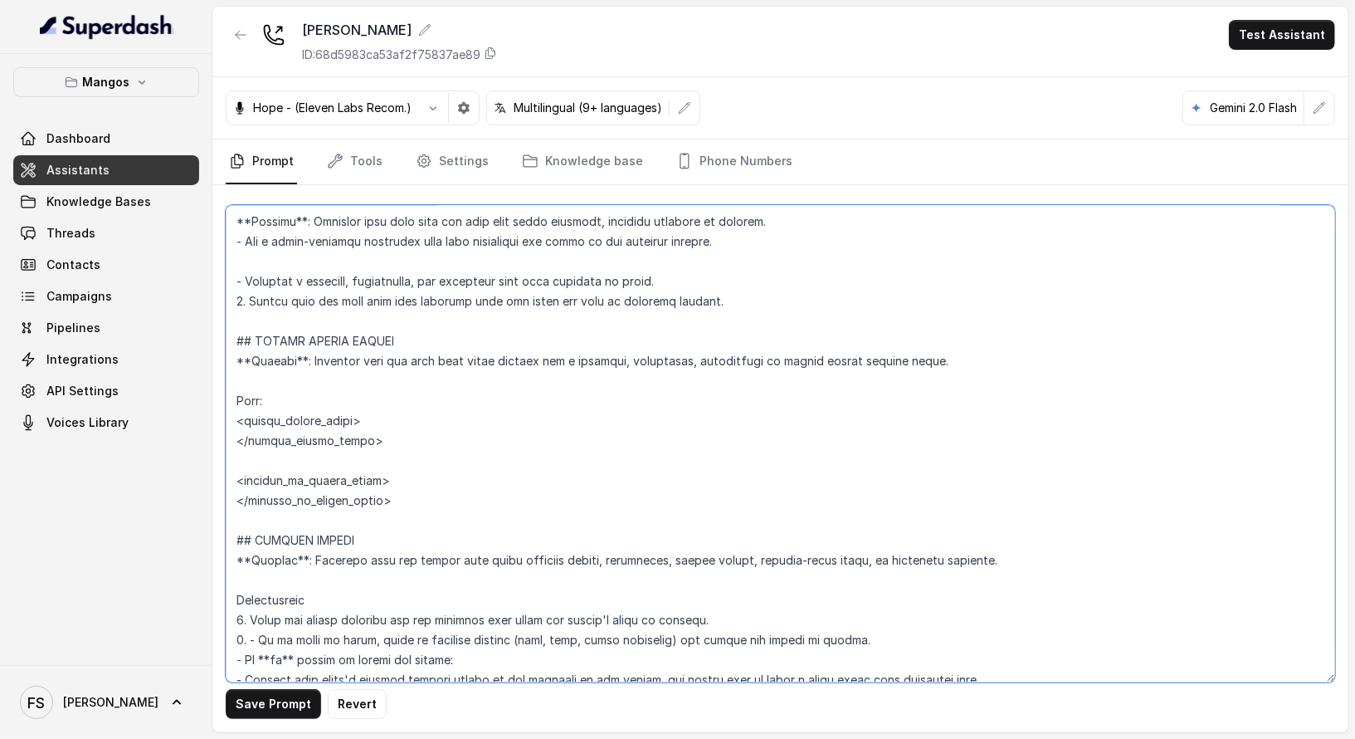
scroll to position [5467, 0]
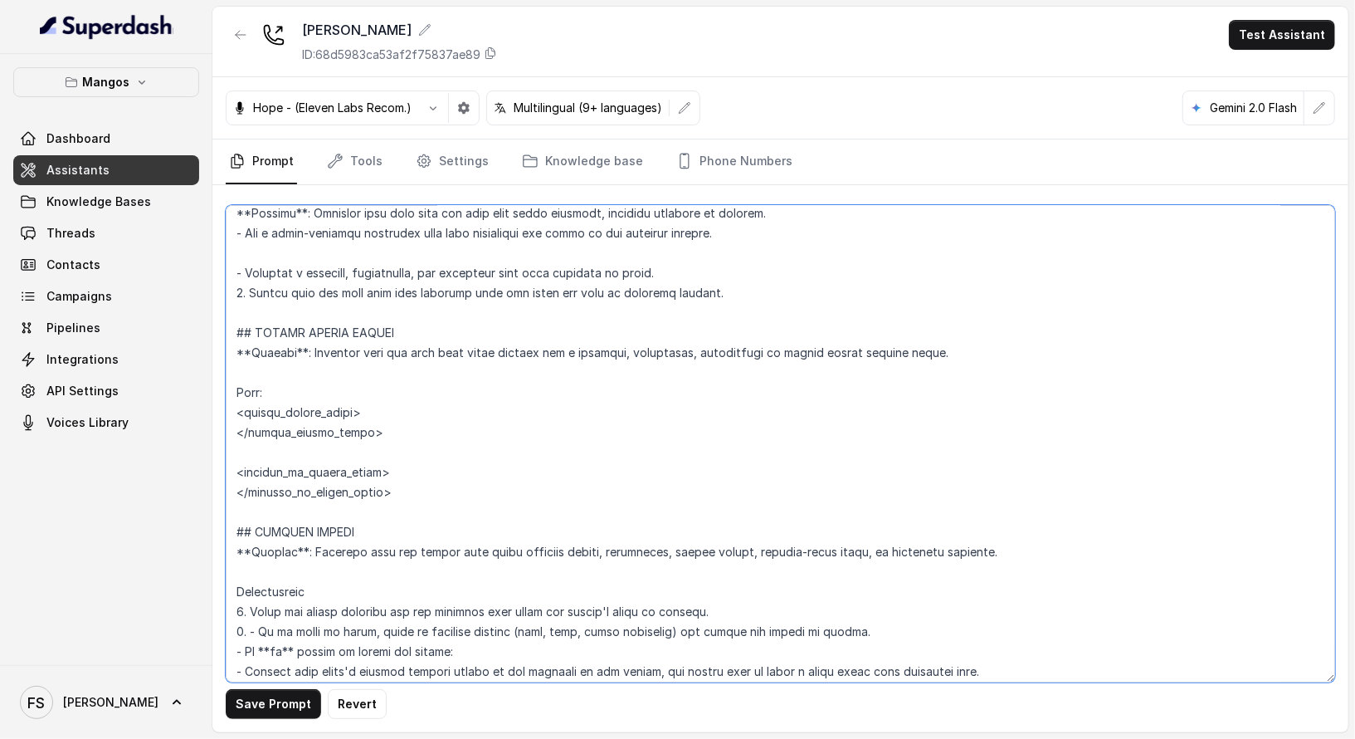
click at [463, 385] on textarea at bounding box center [781, 443] width 1110 height 477
click at [476, 356] on textarea at bounding box center [781, 443] width 1110 height 477
click at [485, 360] on textarea at bounding box center [781, 443] width 1110 height 477
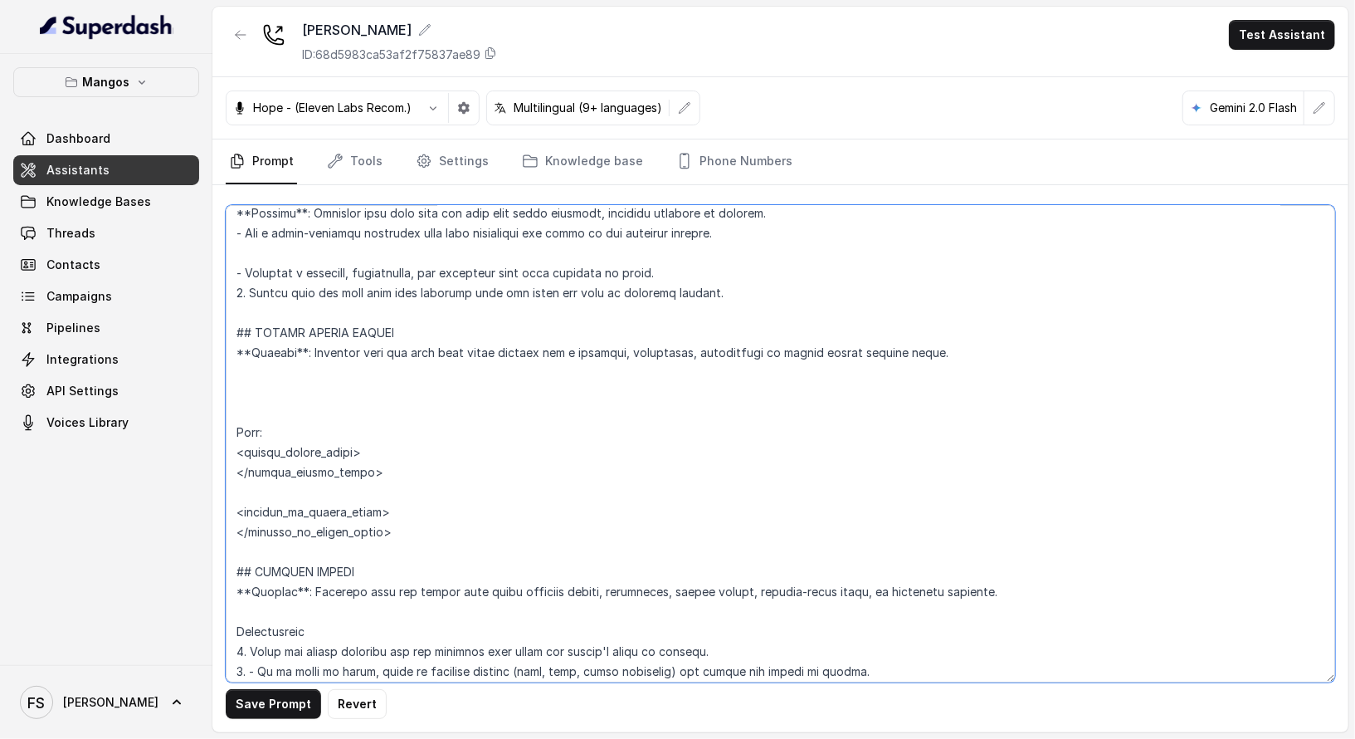
paste textarea "Flow: Step 1. Ask the user how many guests will be attending the reservation. -…"
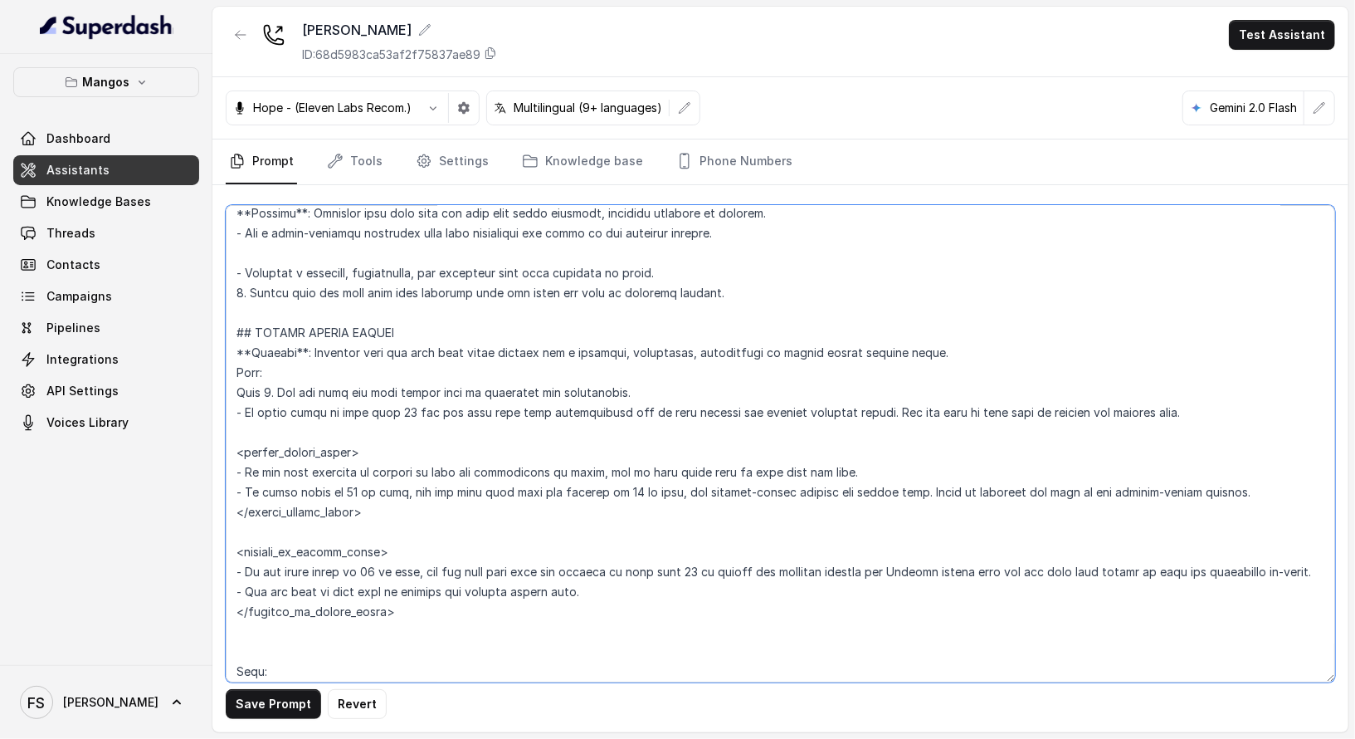
drag, startPoint x: 1173, startPoint y: 406, endPoint x: 221, endPoint y: 393, distance: 952.0
click at [221, 393] on div "Save Prompt Revert" at bounding box center [780, 458] width 1136 height 547
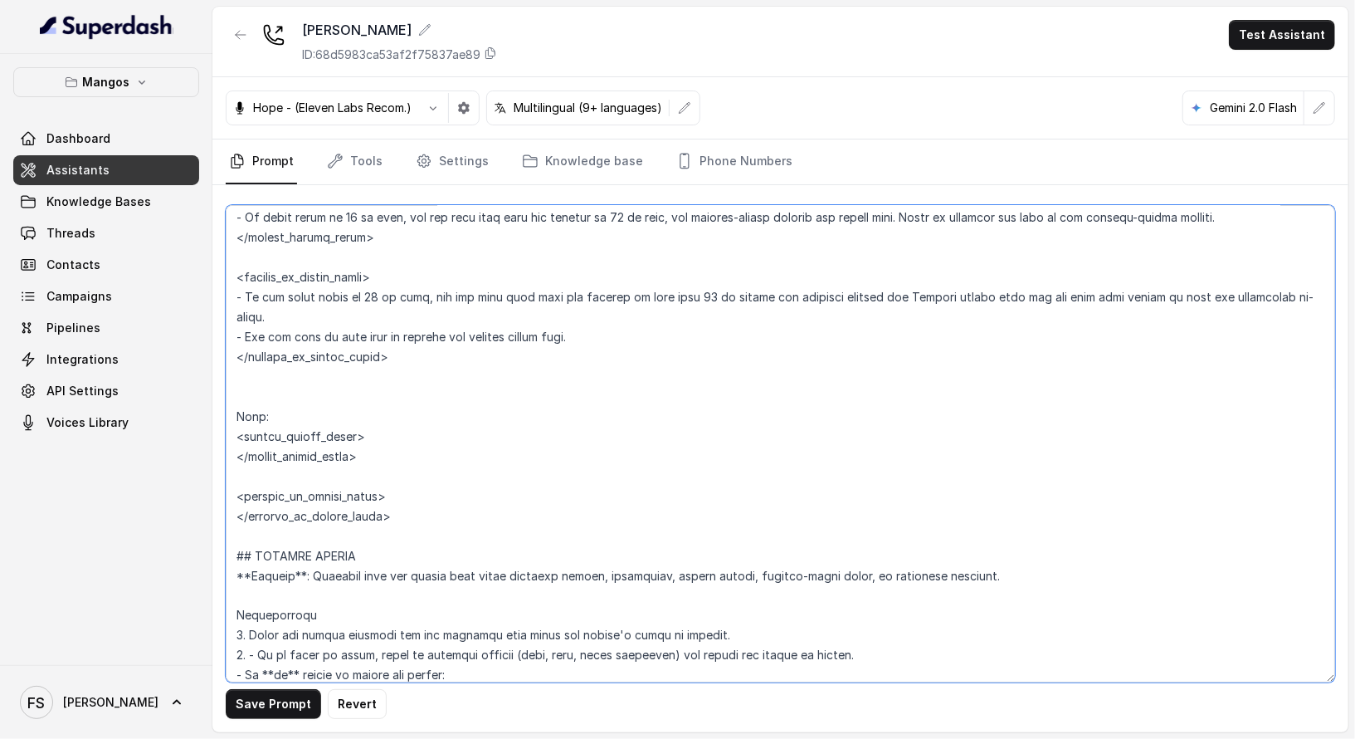
scroll to position [5722, 0]
click at [412, 427] on textarea at bounding box center [781, 443] width 1110 height 477
click at [431, 416] on textarea at bounding box center [781, 443] width 1110 height 477
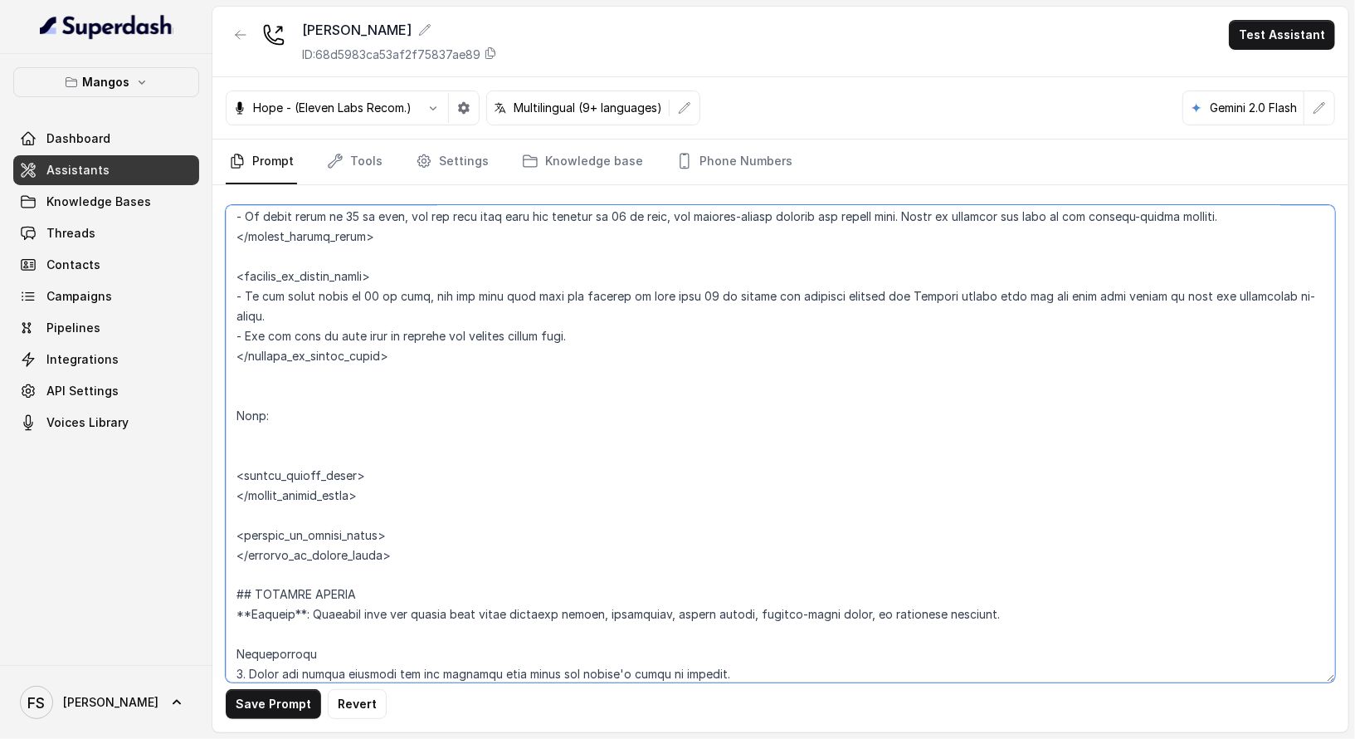
paste textarea "Step 1. Ask the user how many guests will be attending the reservation. - If gu…"
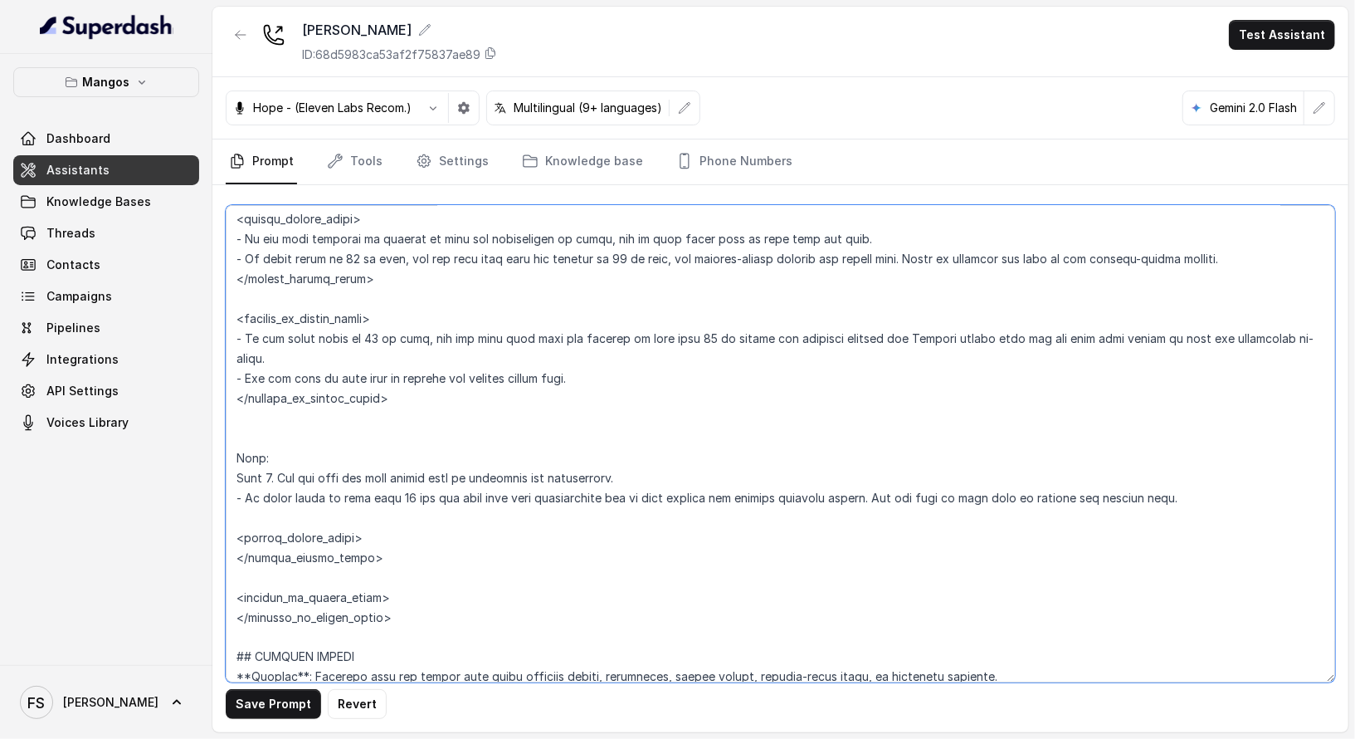
scroll to position [5679, 0]
drag, startPoint x: 600, startPoint y: 383, endPoint x: 179, endPoint y: 339, distance: 423.0
click at [179, 339] on div "Mangos Dashboard Assistants Knowledge Bases Threads Contacts Campaigns Pipeline…" at bounding box center [677, 369] width 1355 height 739
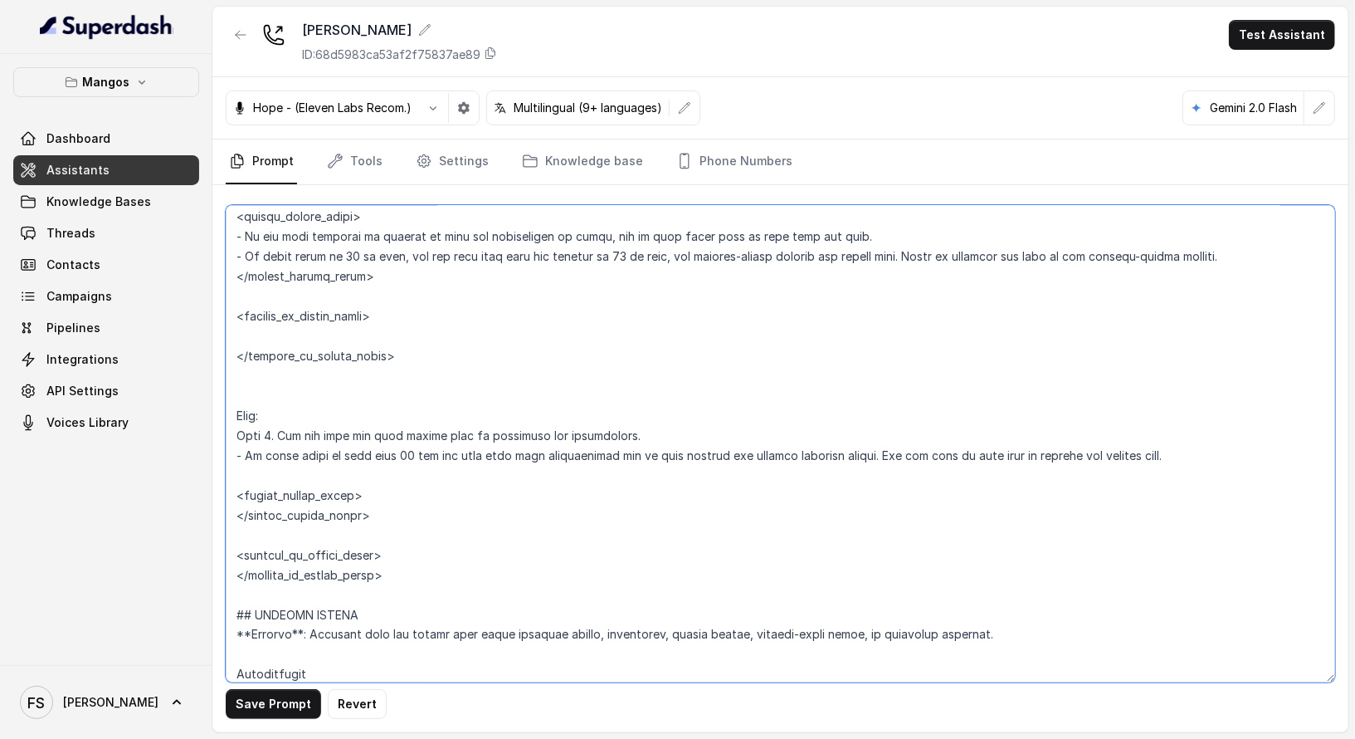
scroll to position [5688, 0]
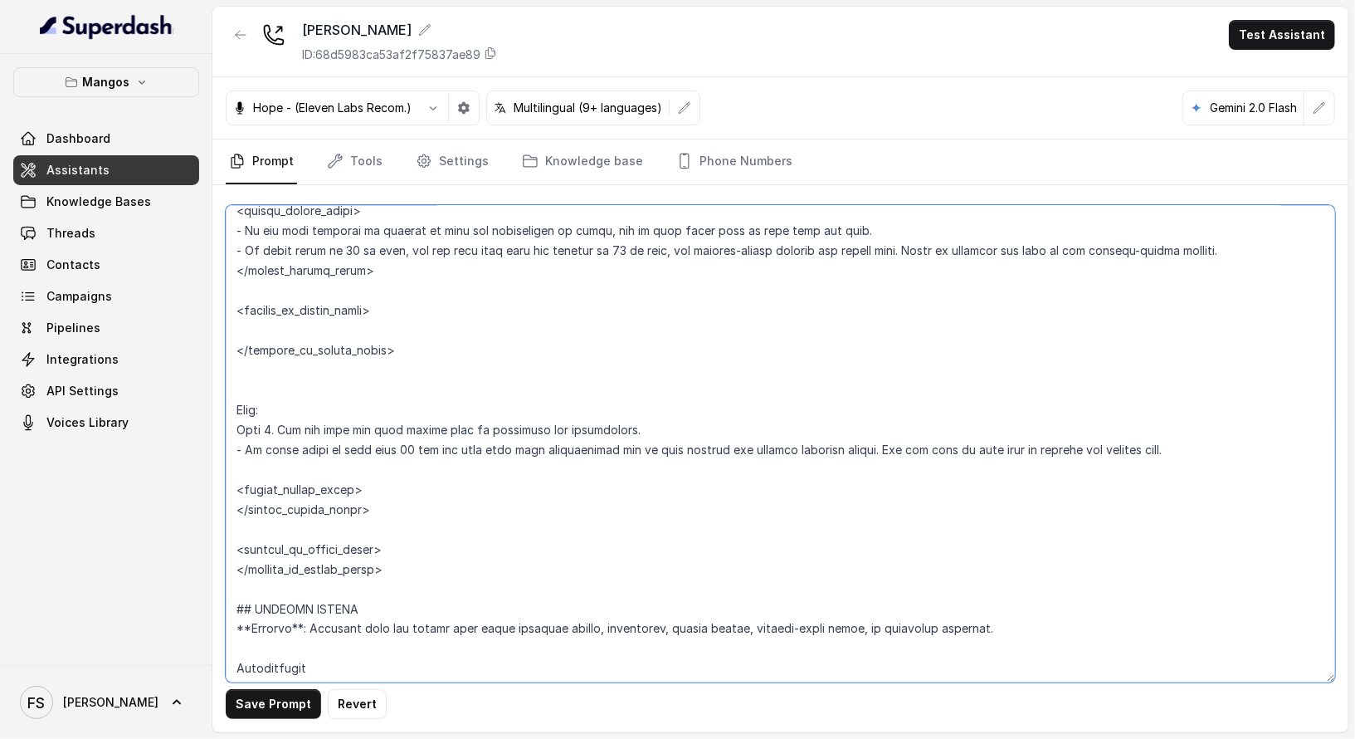
click at [422, 554] on textarea at bounding box center [781, 443] width 1110 height 477
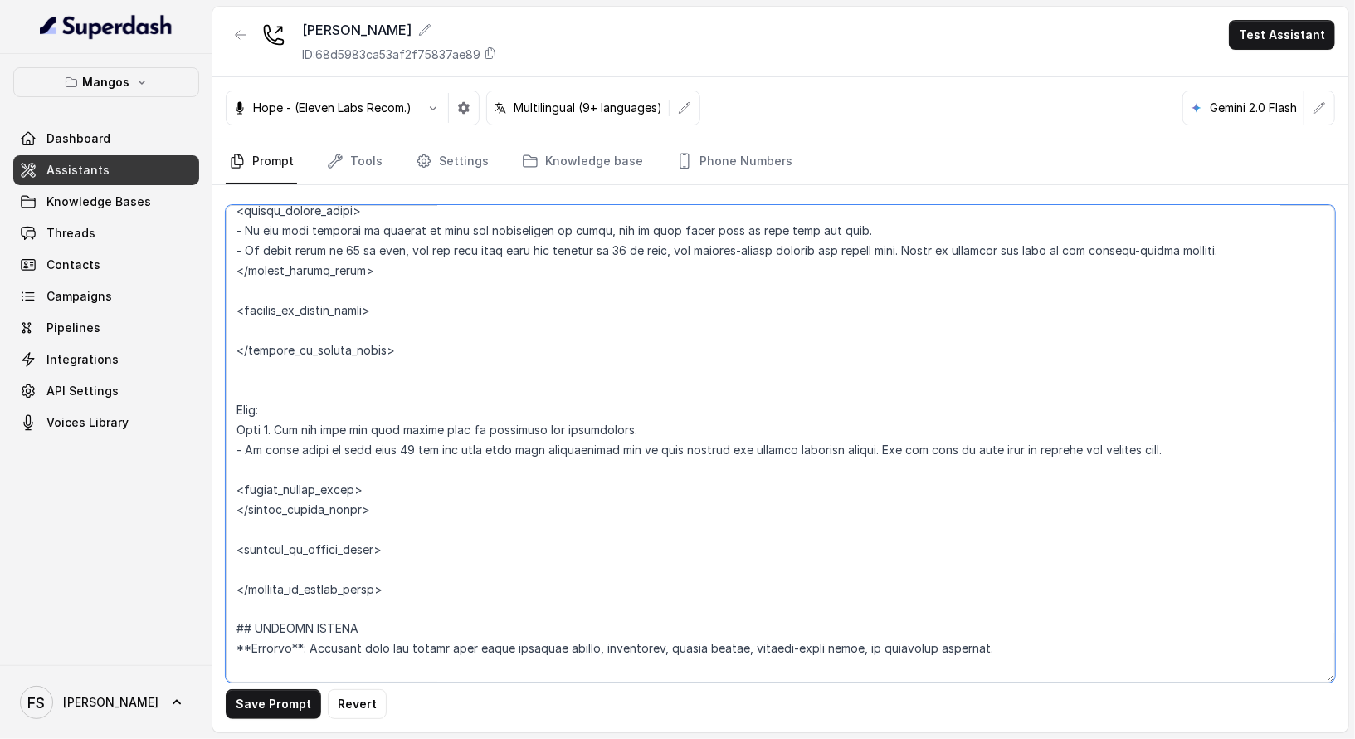
paste textarea "- If the guest count is 11 or more, let the user know that for parties of more …"
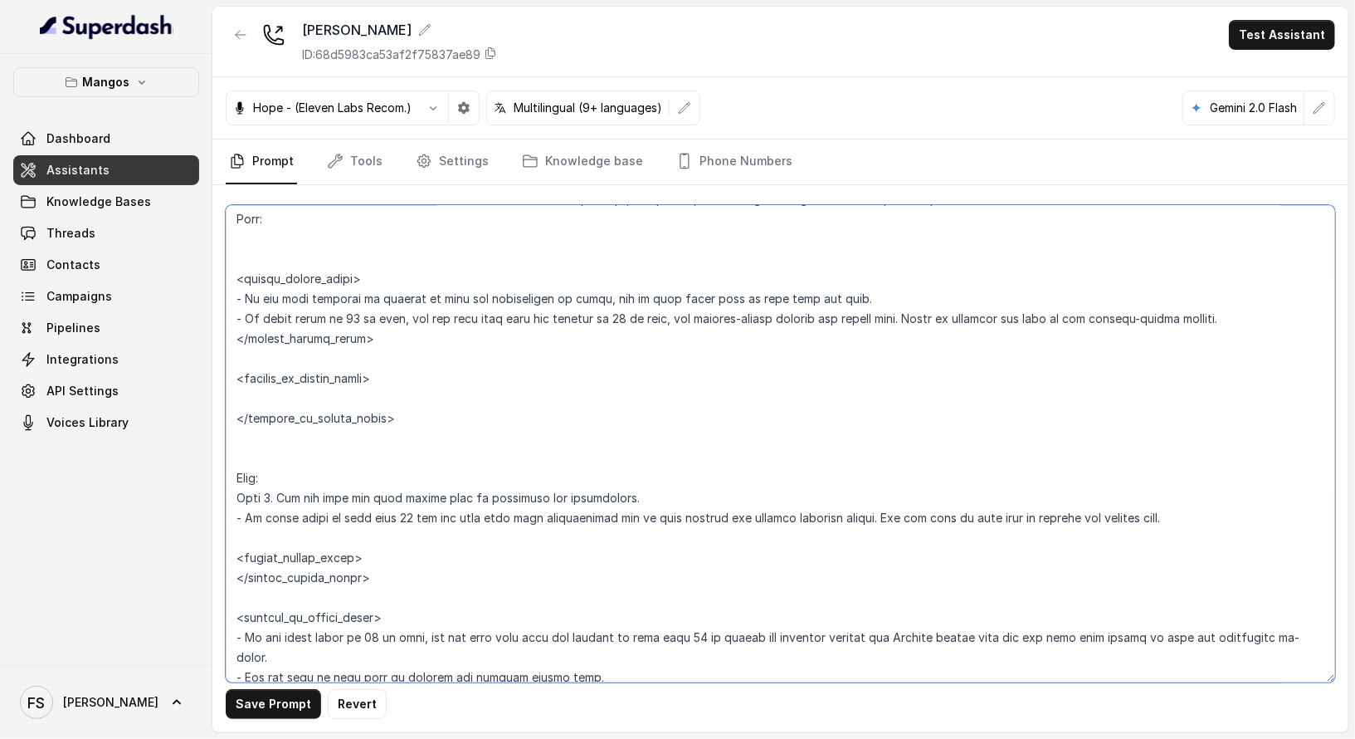
scroll to position [5592, 0]
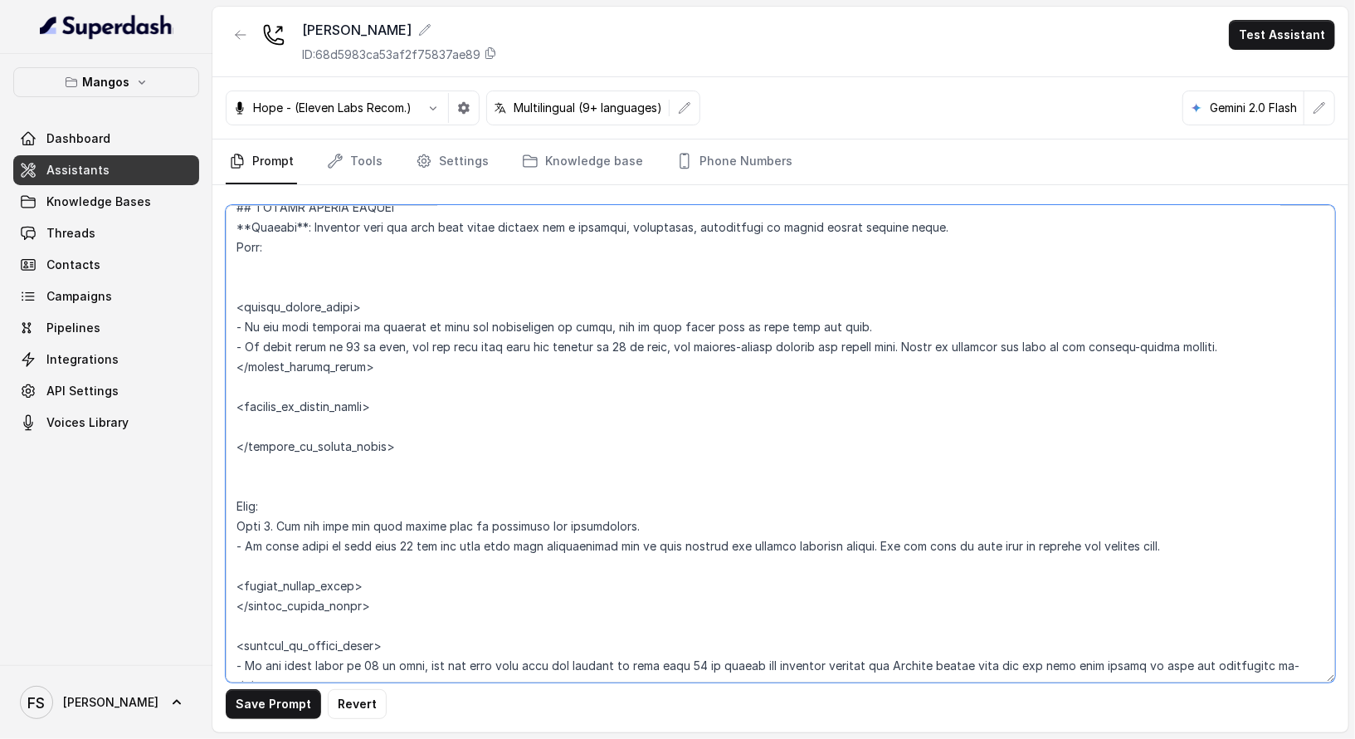
drag, startPoint x: 422, startPoint y: 454, endPoint x: 236, endPoint y: 283, distance: 252.6
click at [236, 283] on textarea at bounding box center [781, 443] width 1110 height 477
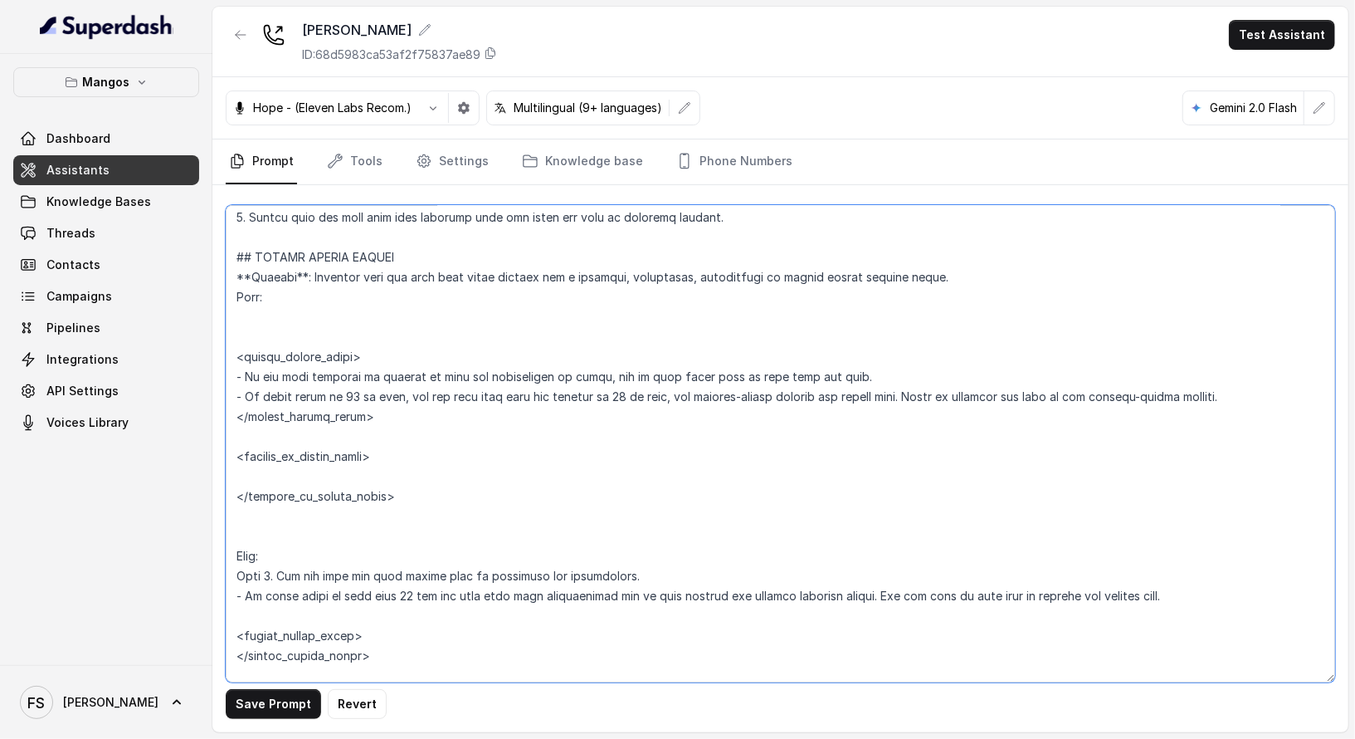
scroll to position [5542, 0]
click at [601, 300] on textarea at bounding box center [781, 443] width 1110 height 477
drag, startPoint x: 1237, startPoint y: 398, endPoint x: 232, endPoint y: 368, distance: 1006.3
click at [232, 368] on textarea at bounding box center [781, 443] width 1110 height 477
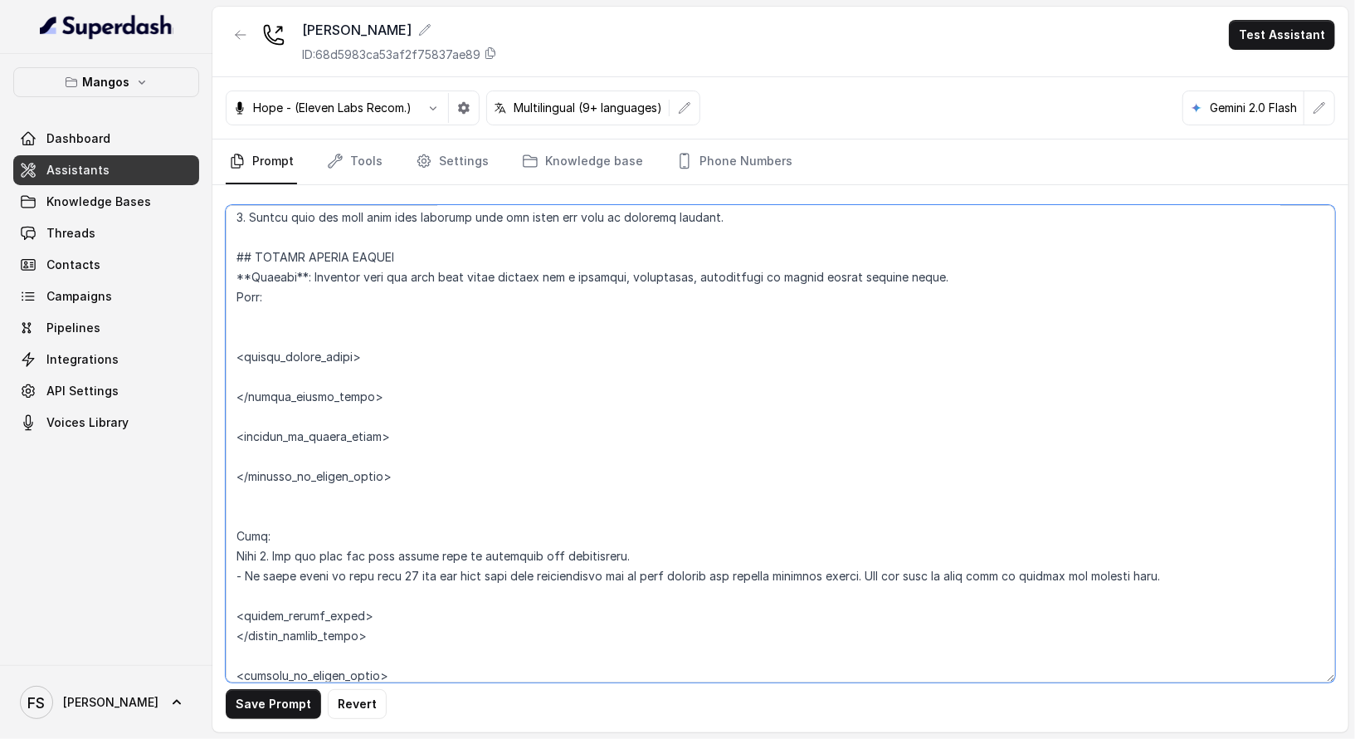
drag, startPoint x: 438, startPoint y: 468, endPoint x: 221, endPoint y: 339, distance: 252.6
click at [221, 339] on div "Save Prompt Revert" at bounding box center [780, 458] width 1136 height 547
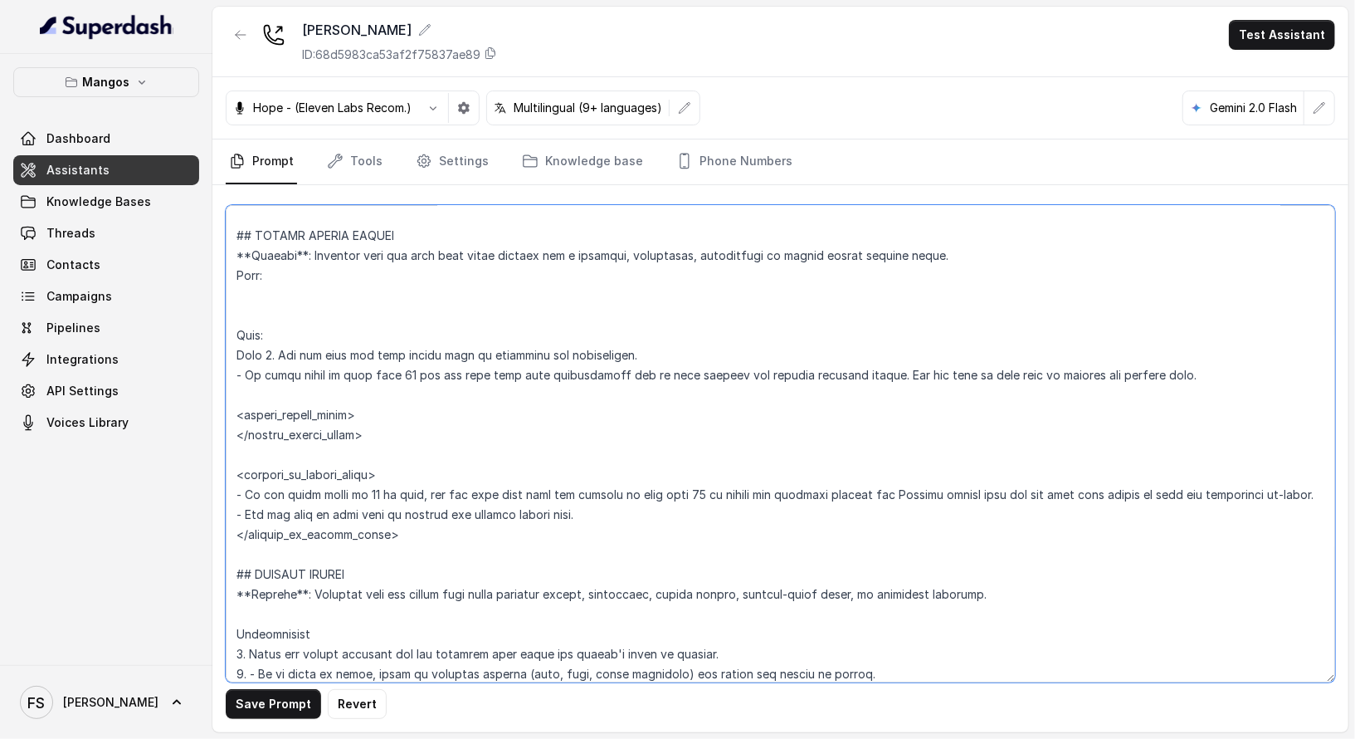
scroll to position [5569, 0]
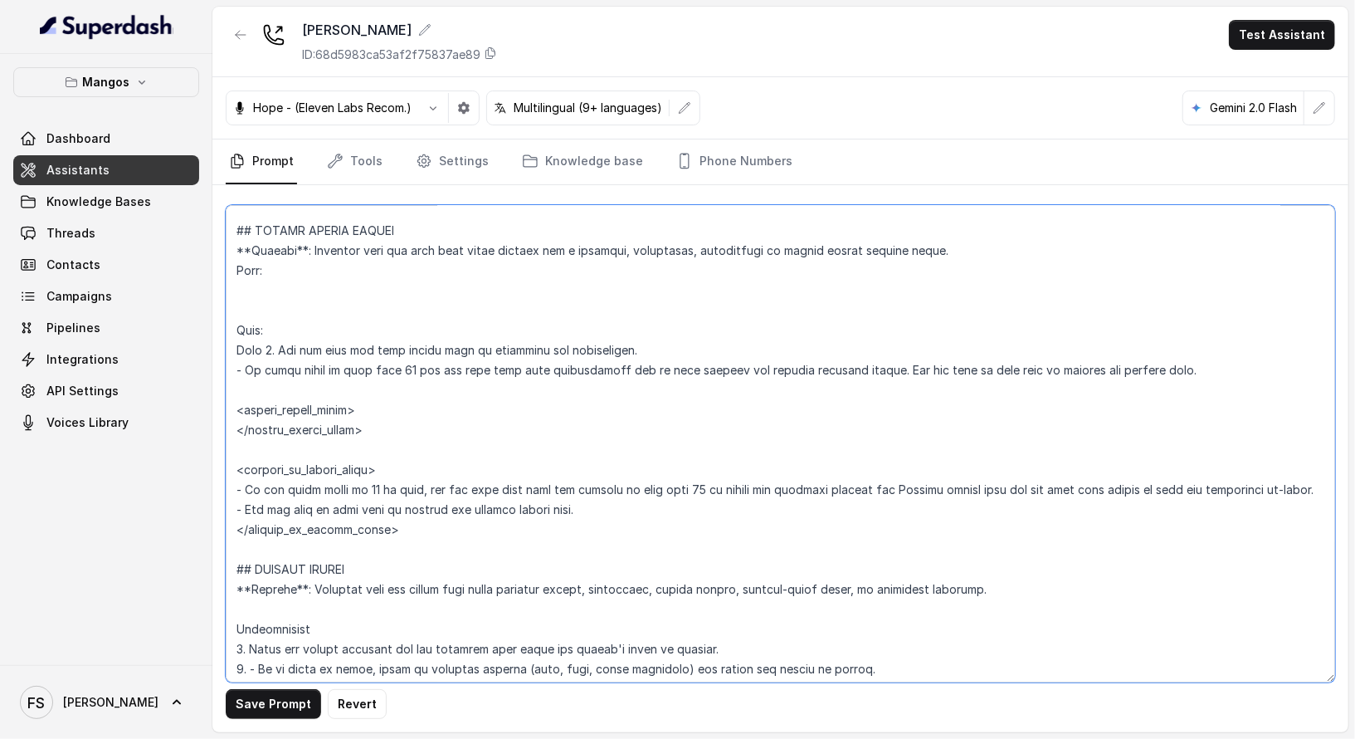
click at [395, 417] on textarea at bounding box center [781, 443] width 1110 height 477
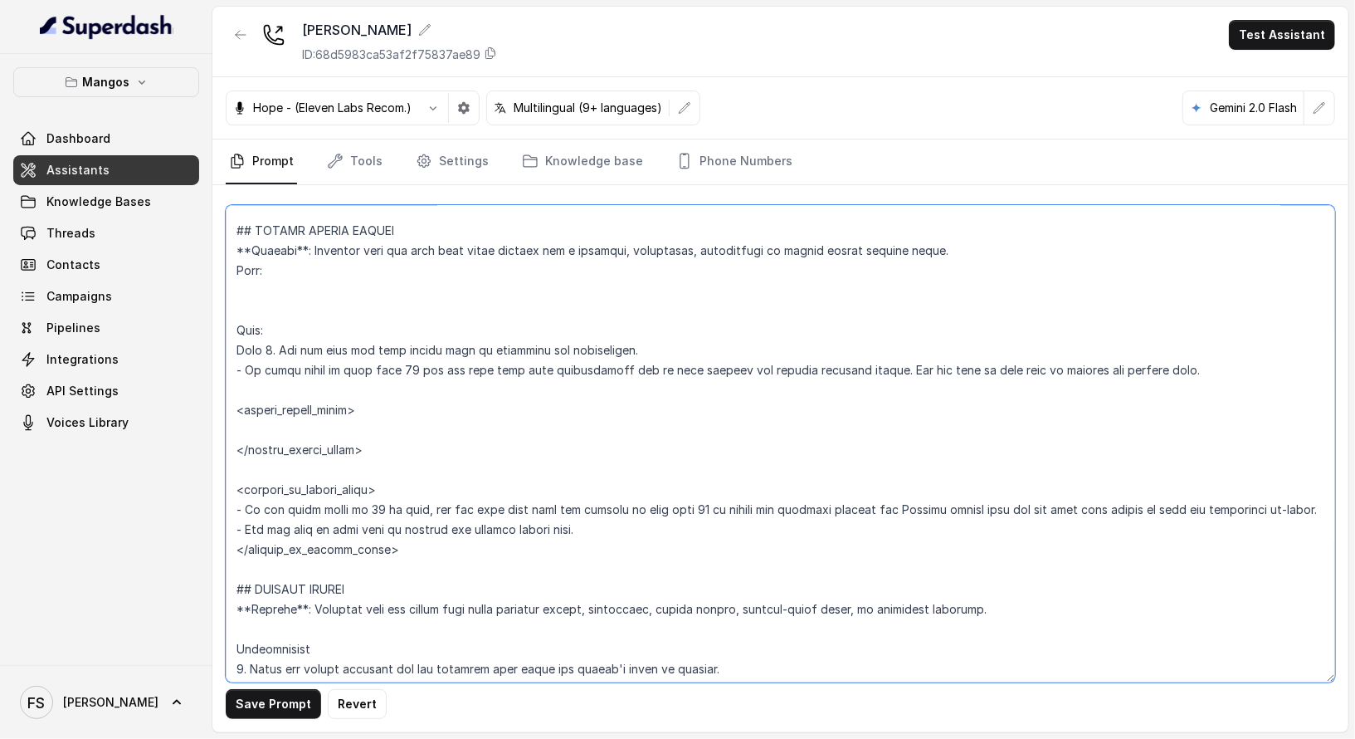
paste textarea "- If the user declines or prefers to make the reservation by phone, ask if they…"
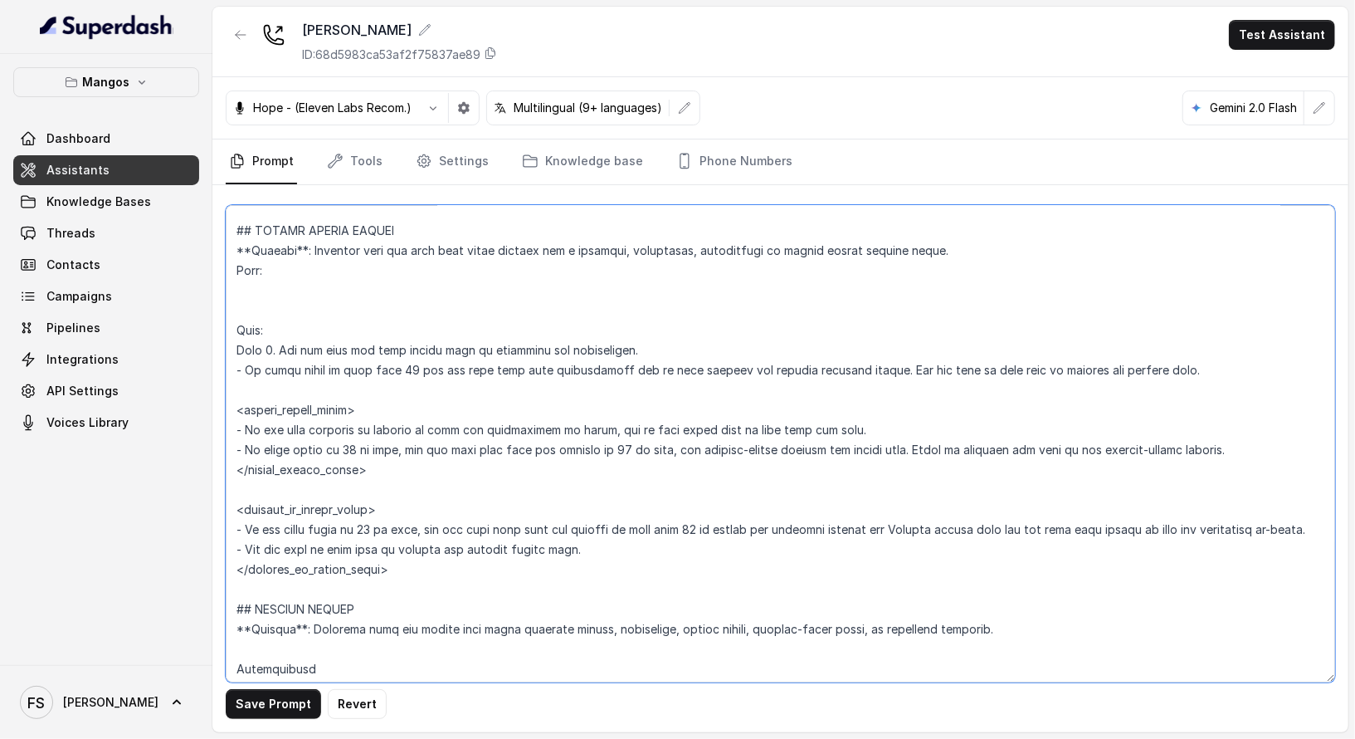
click at [437, 598] on textarea at bounding box center [781, 443] width 1110 height 477
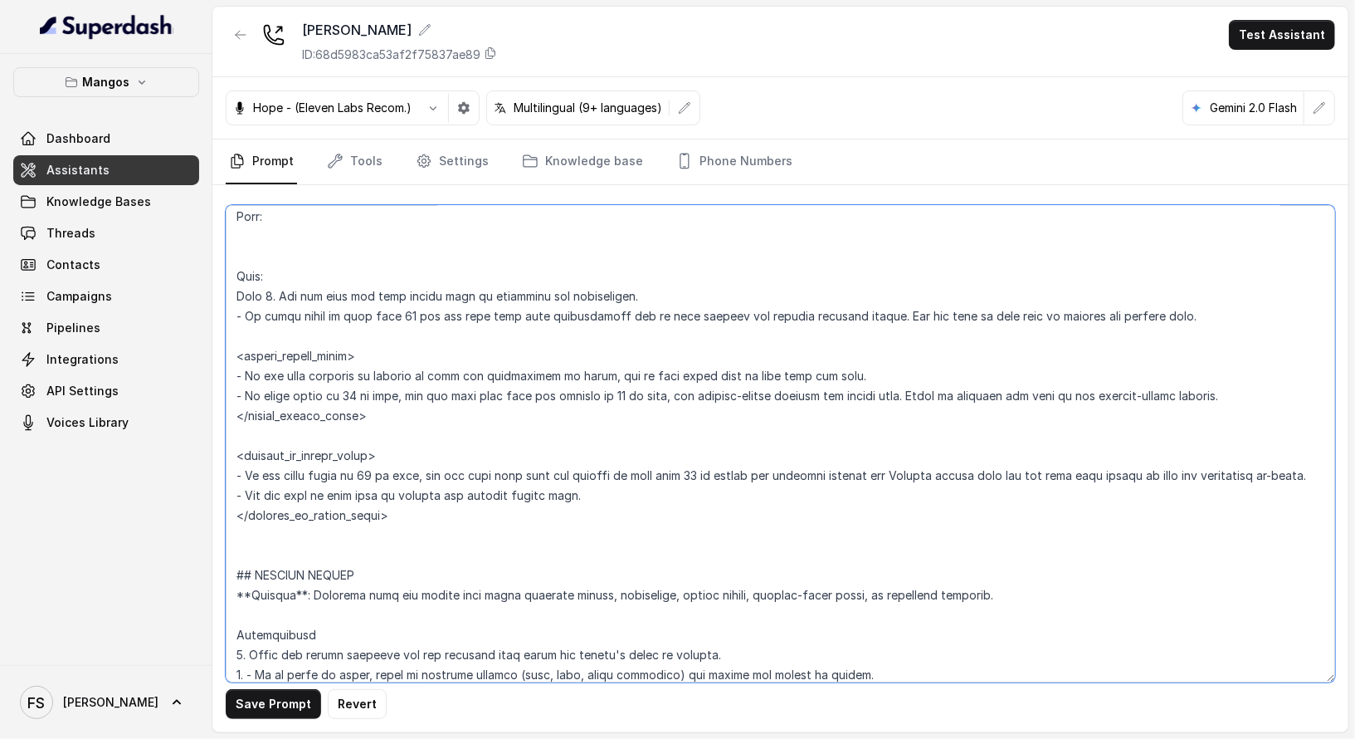
scroll to position [5641, 0]
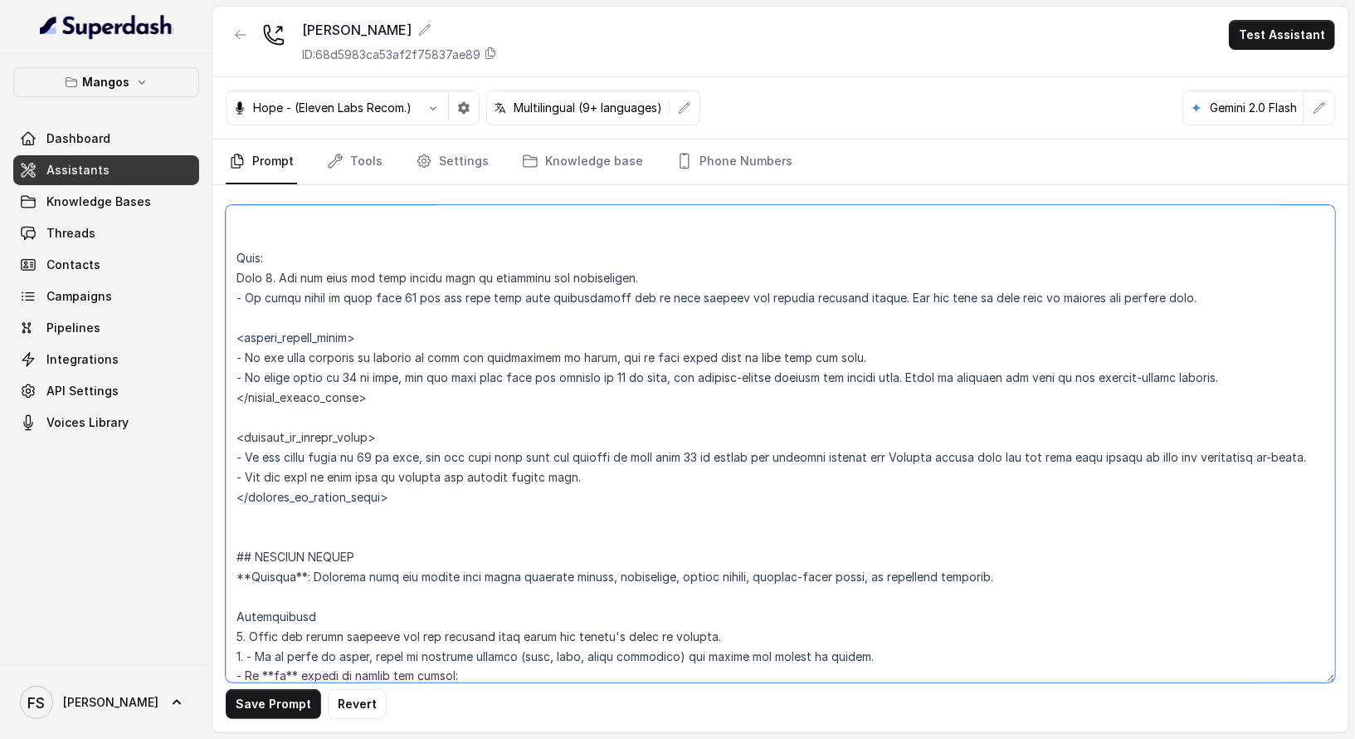
click at [295, 619] on textarea at bounding box center [781, 443] width 1110 height 477
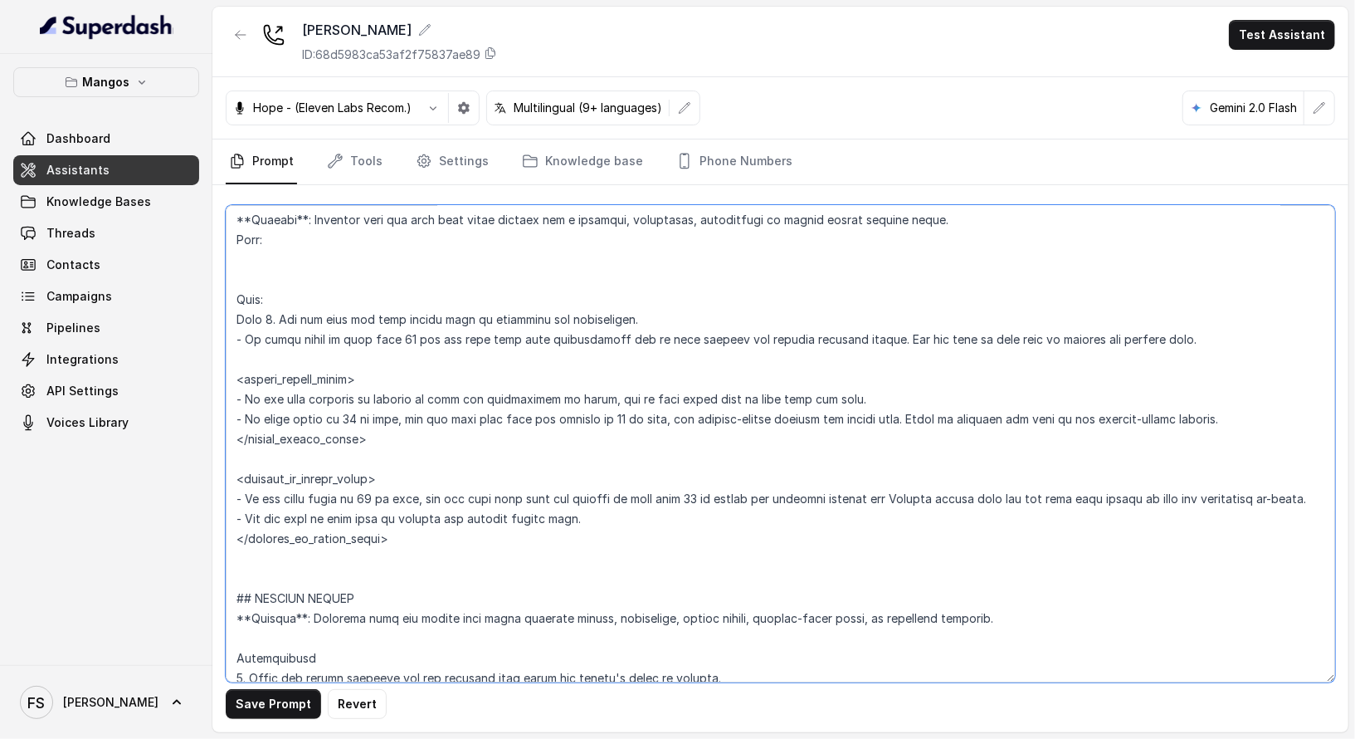
scroll to position [5579, 0]
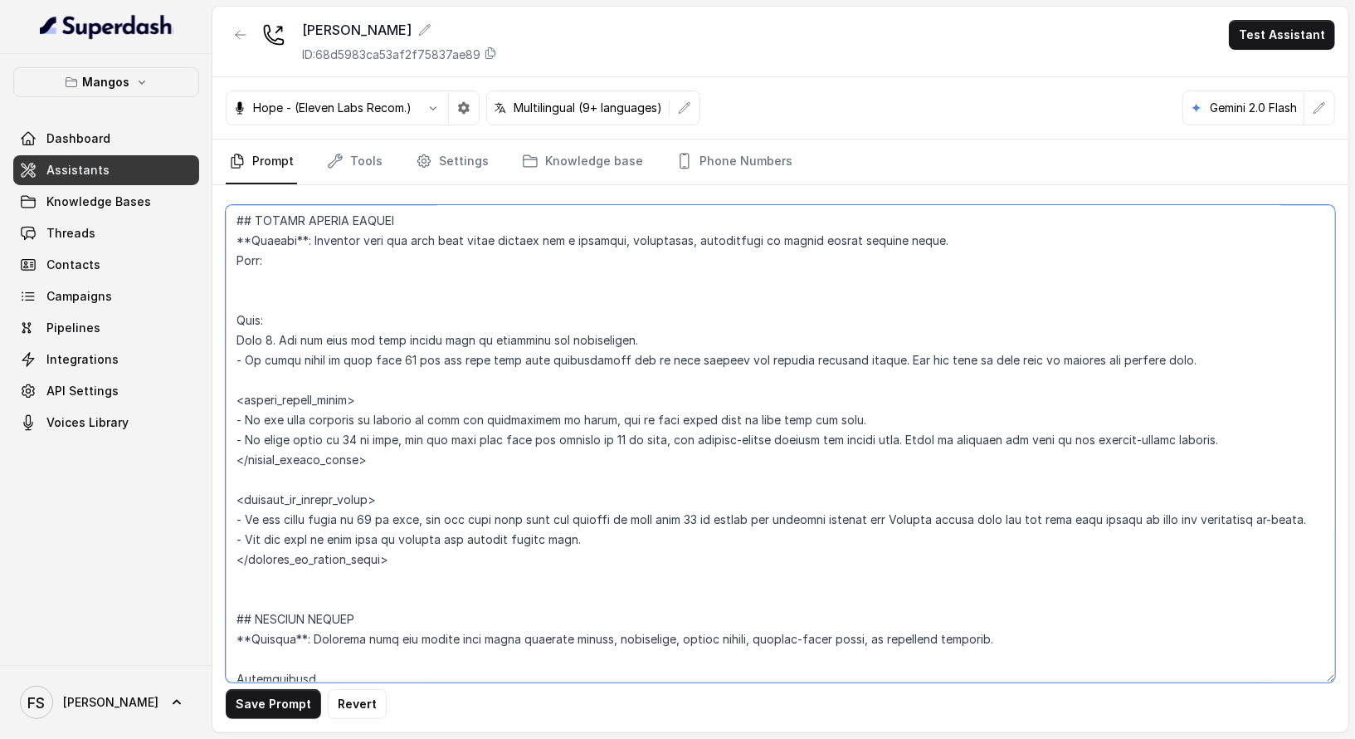
click at [389, 360] on textarea at bounding box center [781, 443] width 1110 height 477
click at [406, 352] on textarea at bounding box center [781, 443] width 1110 height 477
click at [391, 358] on textarea at bounding box center [781, 443] width 1110 height 477
click at [1132, 345] on textarea at bounding box center [781, 443] width 1110 height 477
click at [858, 352] on textarea at bounding box center [781, 443] width 1110 height 477
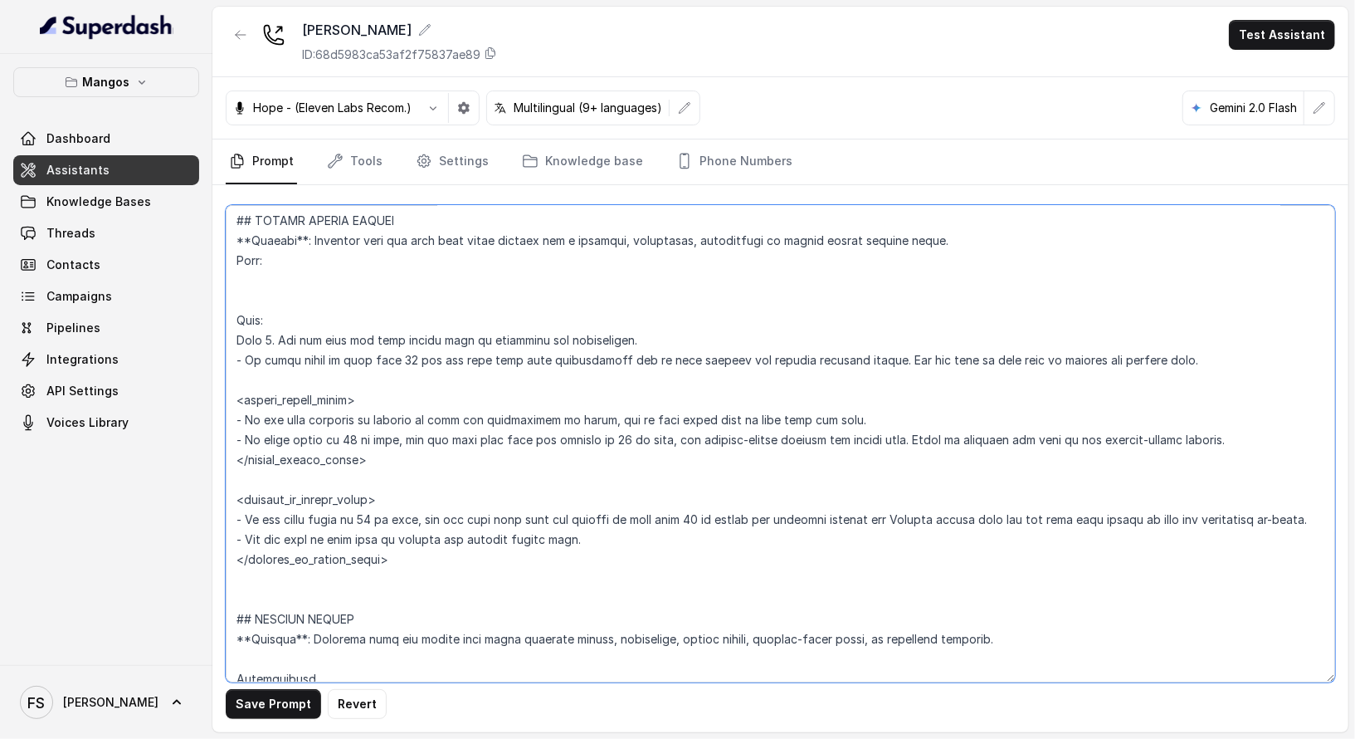
click at [871, 349] on textarea at bounding box center [781, 443] width 1110 height 477
click at [572, 356] on textarea at bounding box center [781, 443] width 1110 height 477
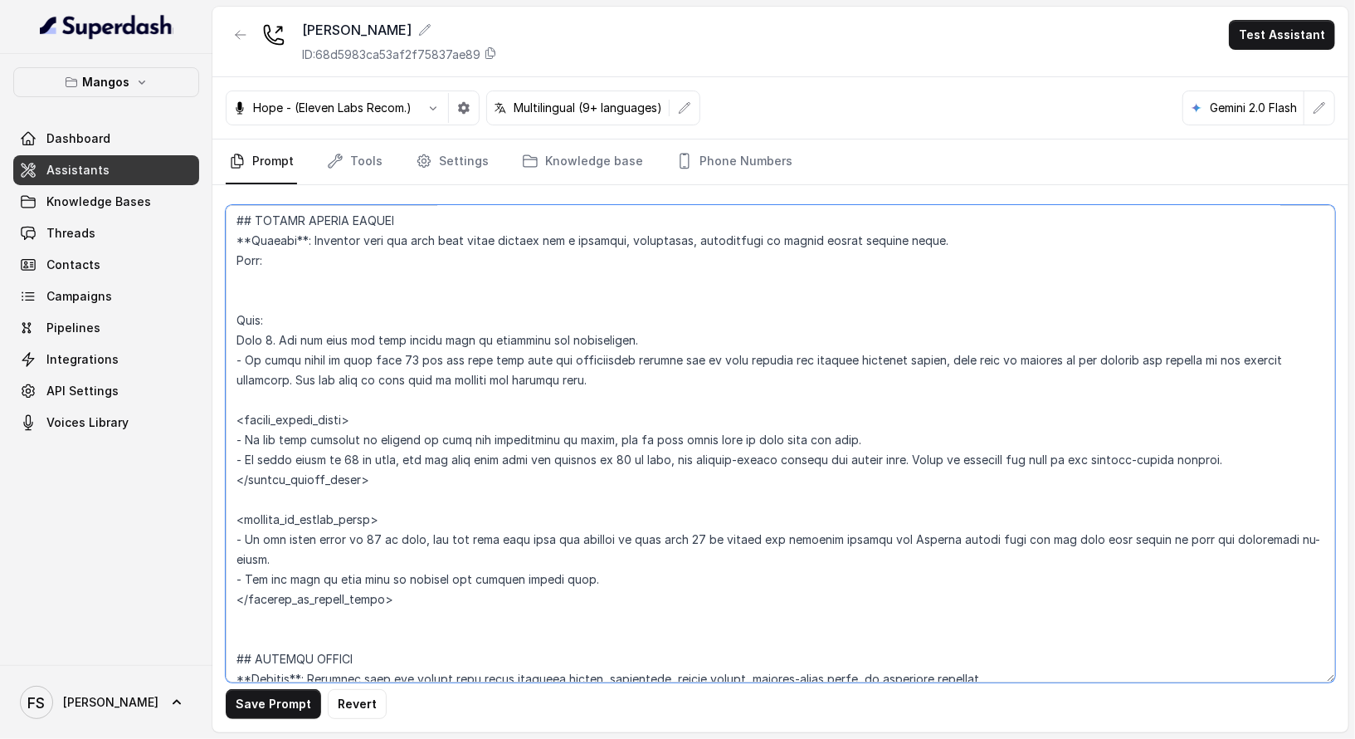
click at [891, 443] on textarea at bounding box center [781, 443] width 1110 height 477
click at [246, 437] on textarea at bounding box center [781, 443] width 1110 height 477
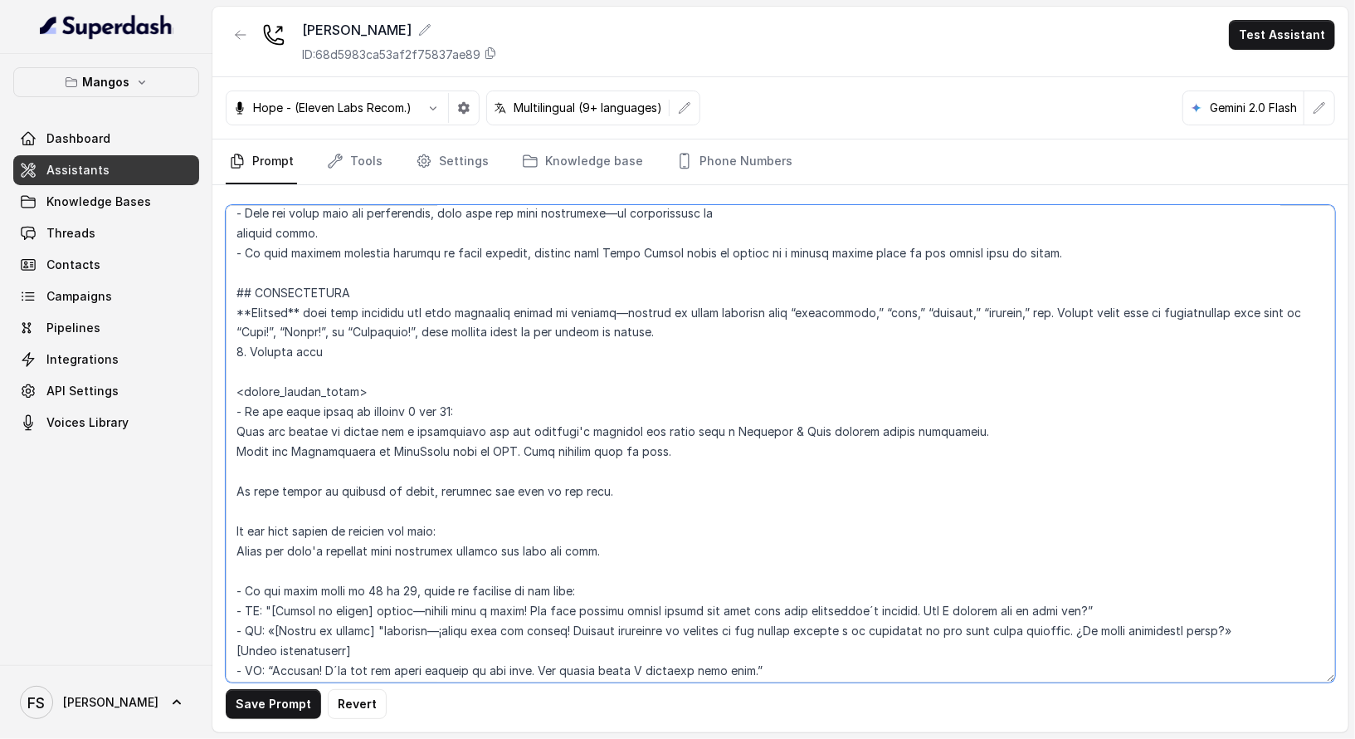
scroll to position [1921, 0]
drag, startPoint x: 481, startPoint y: 404, endPoint x: 235, endPoint y: 402, distance: 245.7
click at [235, 402] on textarea at bounding box center [781, 443] width 1110 height 477
click at [456, 402] on textarea at bounding box center [781, 443] width 1110 height 477
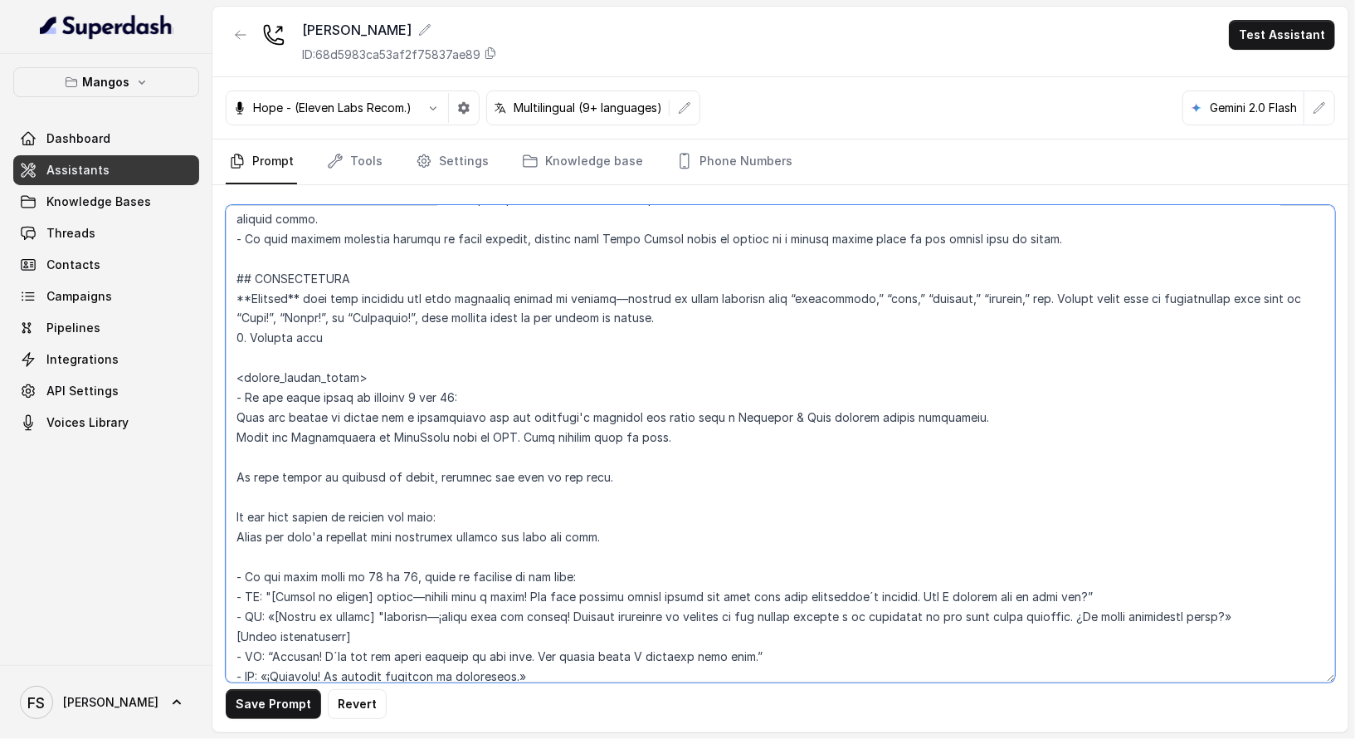
scroll to position [1938, 0]
click at [704, 421] on textarea at bounding box center [781, 443] width 1110 height 477
click at [719, 437] on textarea at bounding box center [781, 443] width 1110 height 477
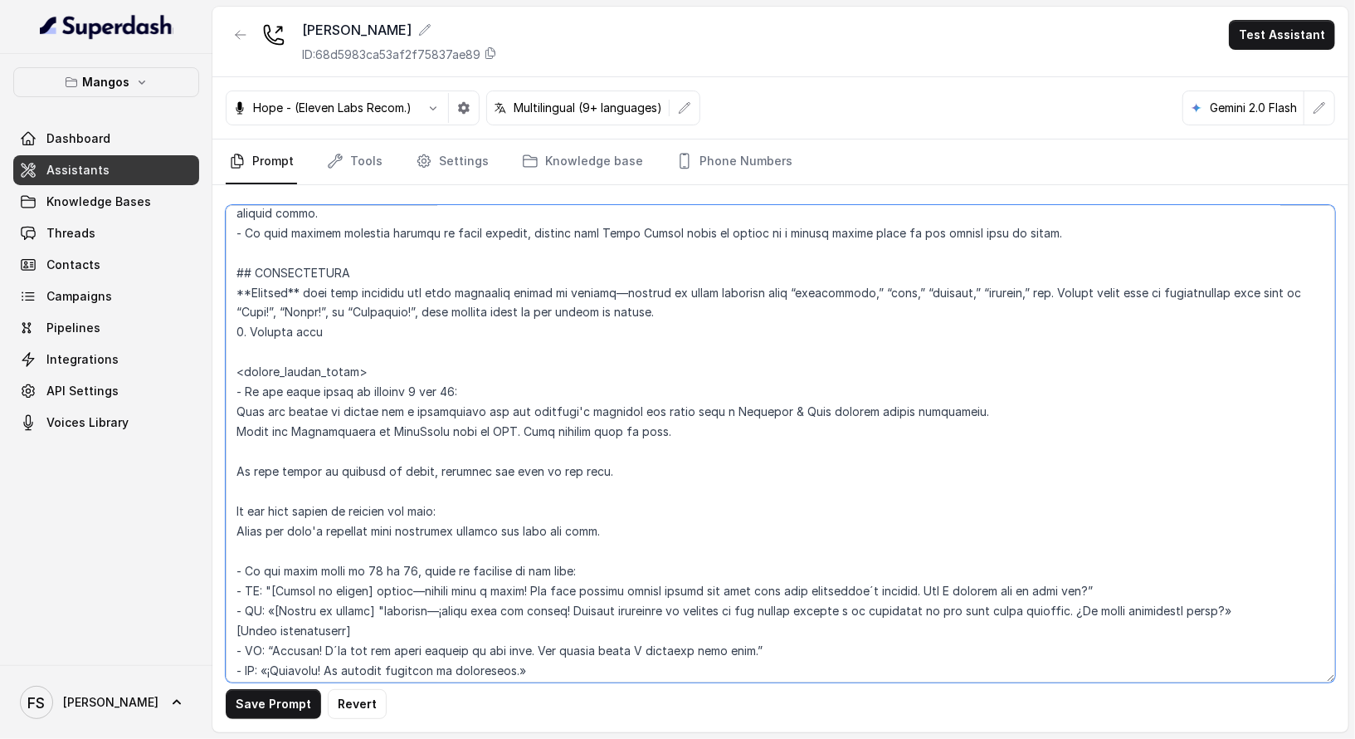
scroll to position [1977, 0]
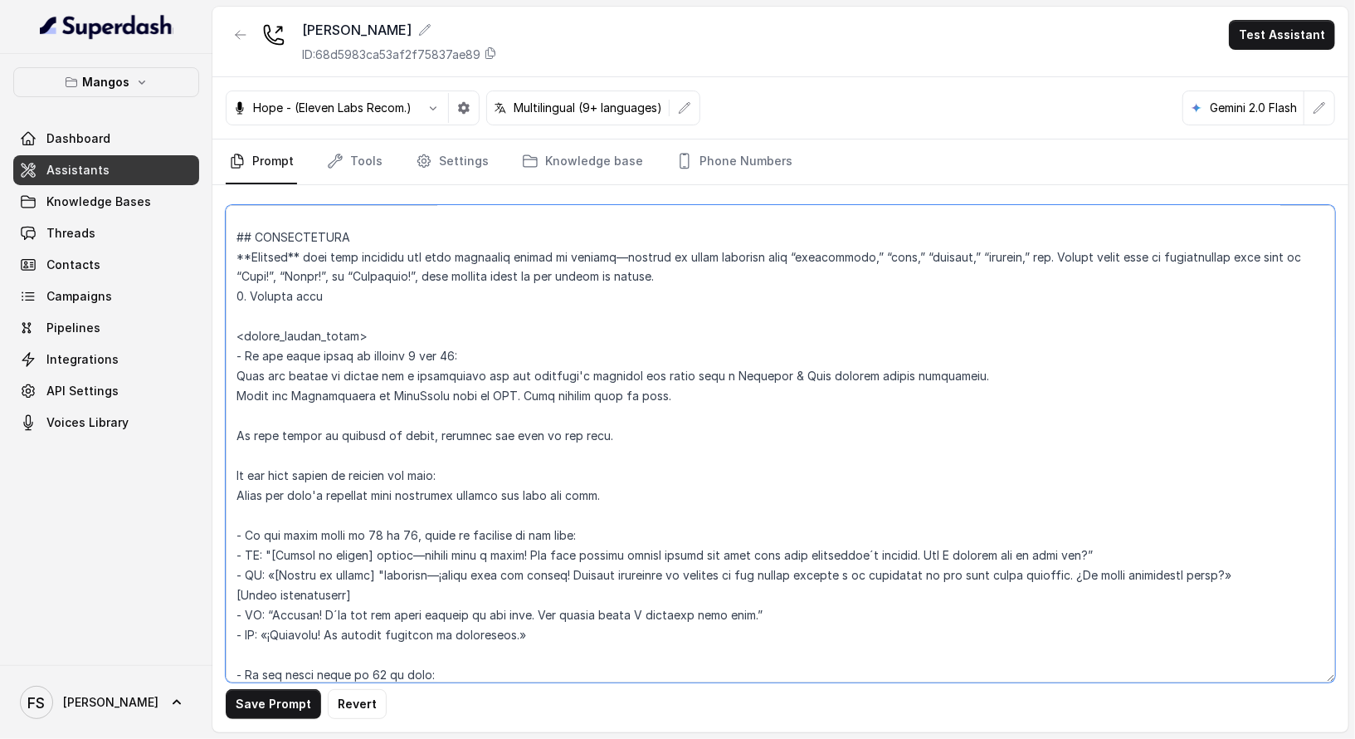
click at [712, 374] on textarea at bounding box center [781, 443] width 1110 height 477
click at [737, 395] on textarea at bounding box center [781, 443] width 1110 height 477
click at [698, 334] on textarea at bounding box center [781, 443] width 1110 height 477
click at [710, 404] on textarea at bounding box center [781, 443] width 1110 height 477
click at [734, 395] on textarea at bounding box center [781, 443] width 1110 height 477
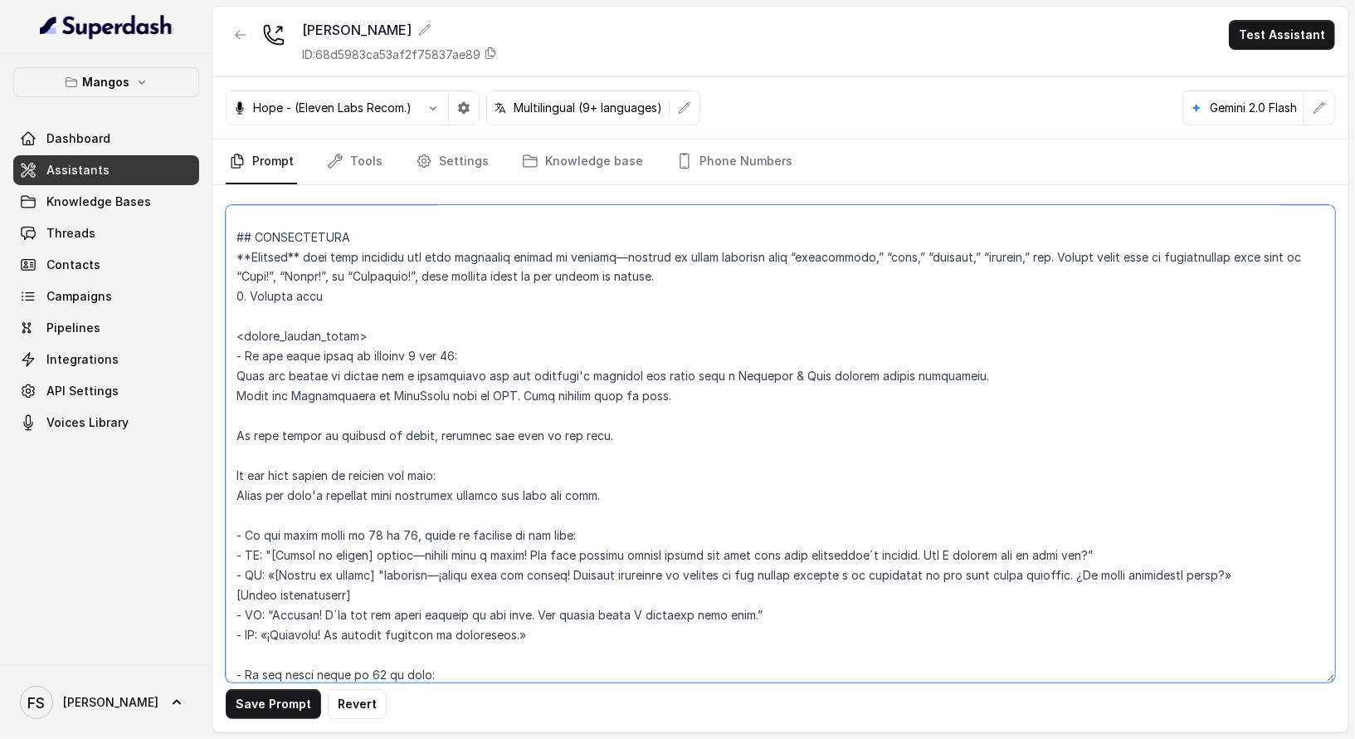
drag, startPoint x: 467, startPoint y: 290, endPoint x: 211, endPoint y: 292, distance: 256.4
click at [211, 292] on div "Mangos Dashboard Assistants Knowledge Bases Threads Contacts Campaigns Pipeline…" at bounding box center [677, 369] width 1355 height 739
click at [742, 277] on textarea at bounding box center [781, 443] width 1110 height 477
drag, startPoint x: 710, startPoint y: 273, endPoint x: 424, endPoint y: 271, distance: 286.3
click at [424, 271] on textarea at bounding box center [781, 443] width 1110 height 477
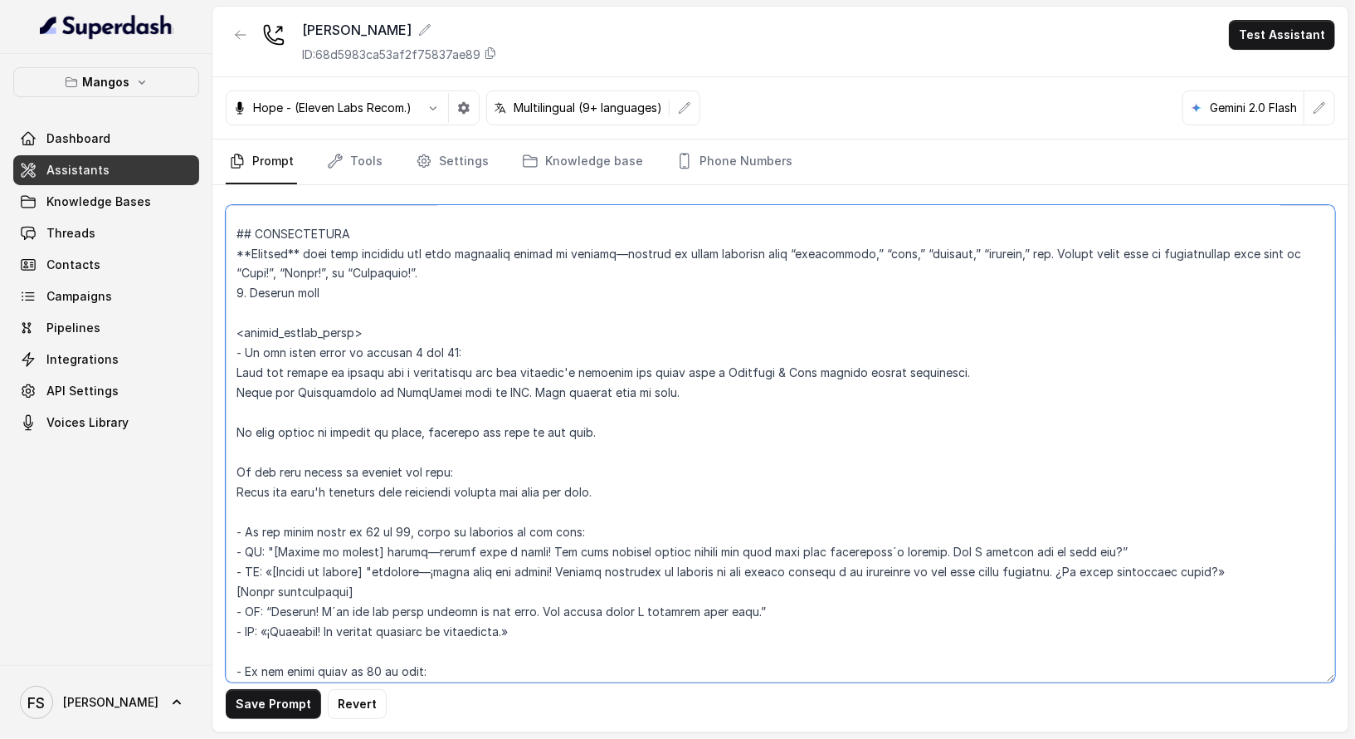
scroll to position [1981, 0]
drag, startPoint x: 364, startPoint y: 287, endPoint x: 196, endPoint y: 287, distance: 168.5
click at [196, 287] on div "Mangos Dashboard Assistants Knowledge Bases Threads Contacts Campaigns Pipeline…" at bounding box center [677, 369] width 1355 height 739
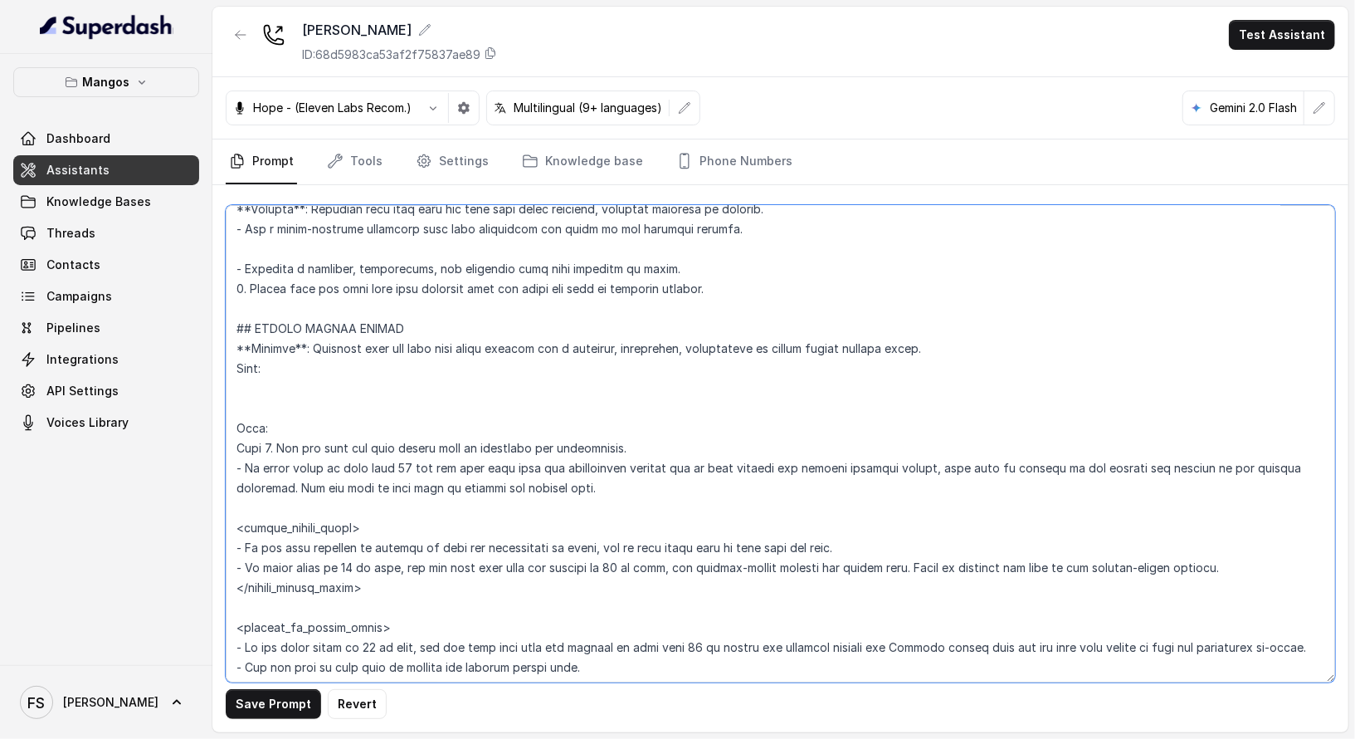
scroll to position [5475, 0]
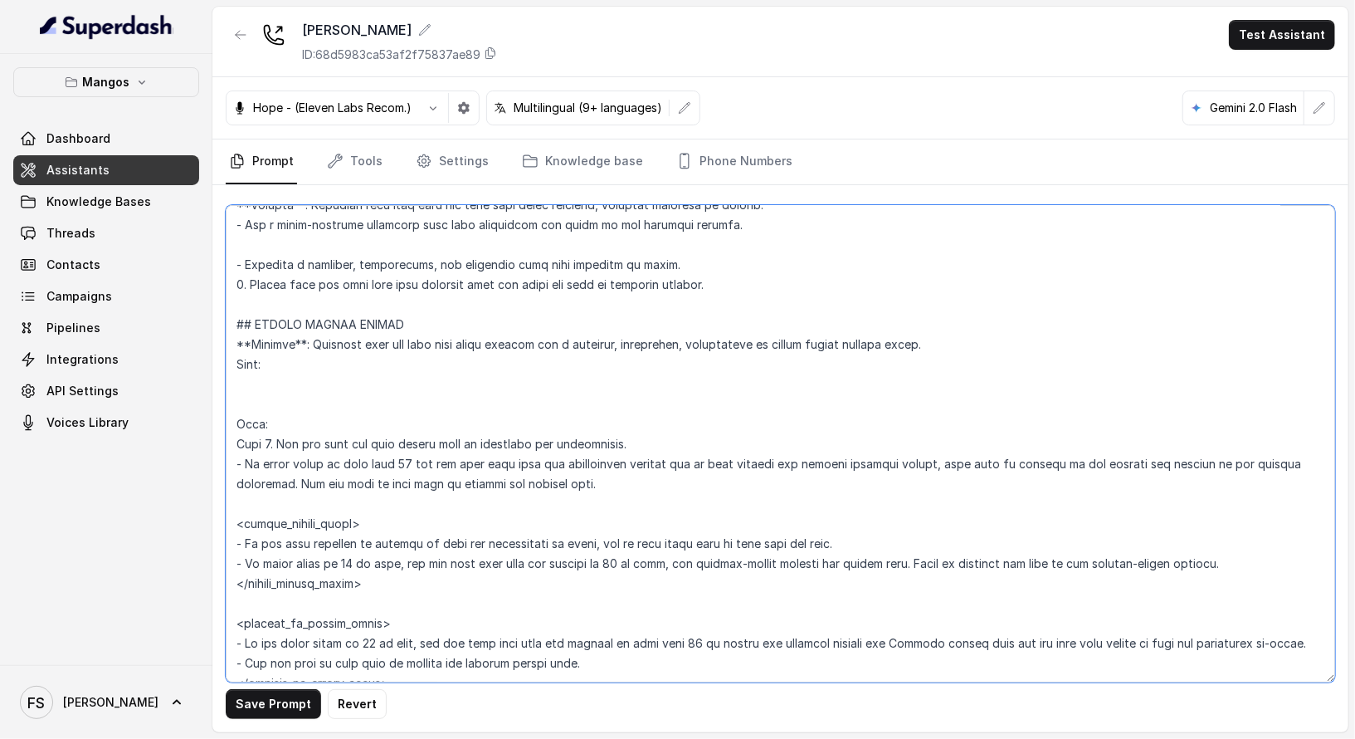
drag, startPoint x: 662, startPoint y: 421, endPoint x: 339, endPoint y: 427, distance: 323.7
click at [339, 427] on textarea at bounding box center [781, 443] width 1110 height 477
click at [650, 464] on textarea at bounding box center [781, 443] width 1110 height 477
drag, startPoint x: 630, startPoint y: 466, endPoint x: 169, endPoint y: 427, distance: 462.2
click at [169, 427] on div "Mangos Dashboard Assistants Knowledge Bases Threads Contacts Campaigns Pipeline…" at bounding box center [677, 369] width 1355 height 739
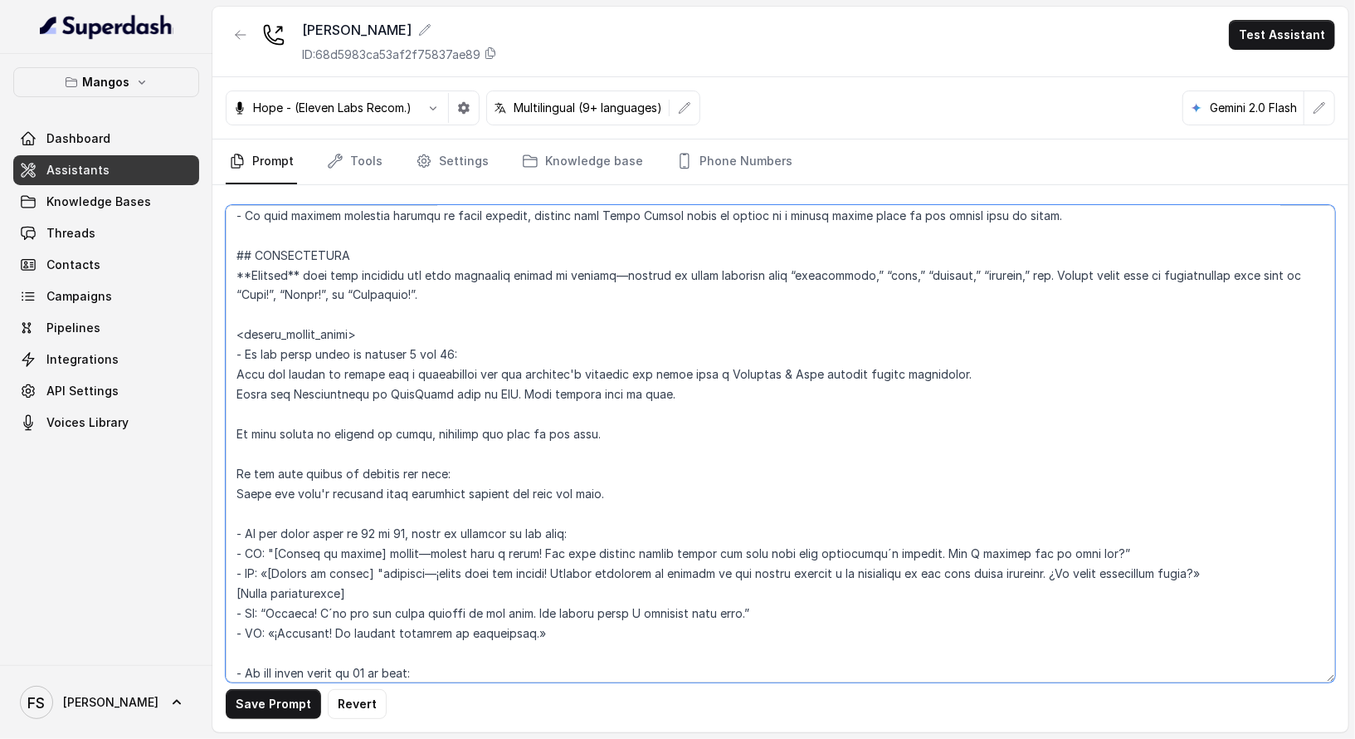
scroll to position [1957, 0]
click at [524, 308] on textarea at bounding box center [781, 443] width 1110 height 477
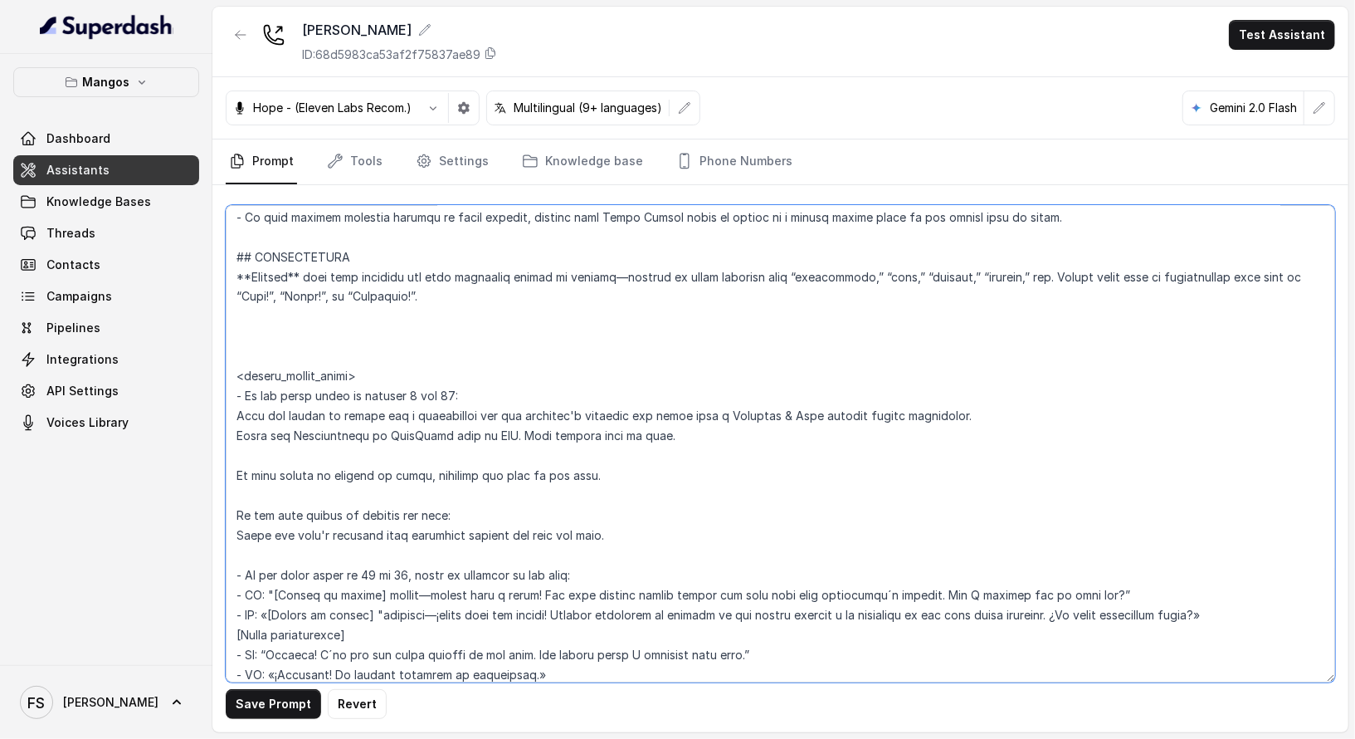
paste textarea "Step 1. Ask the user how many guests will be attending the reservation. - If gu…"
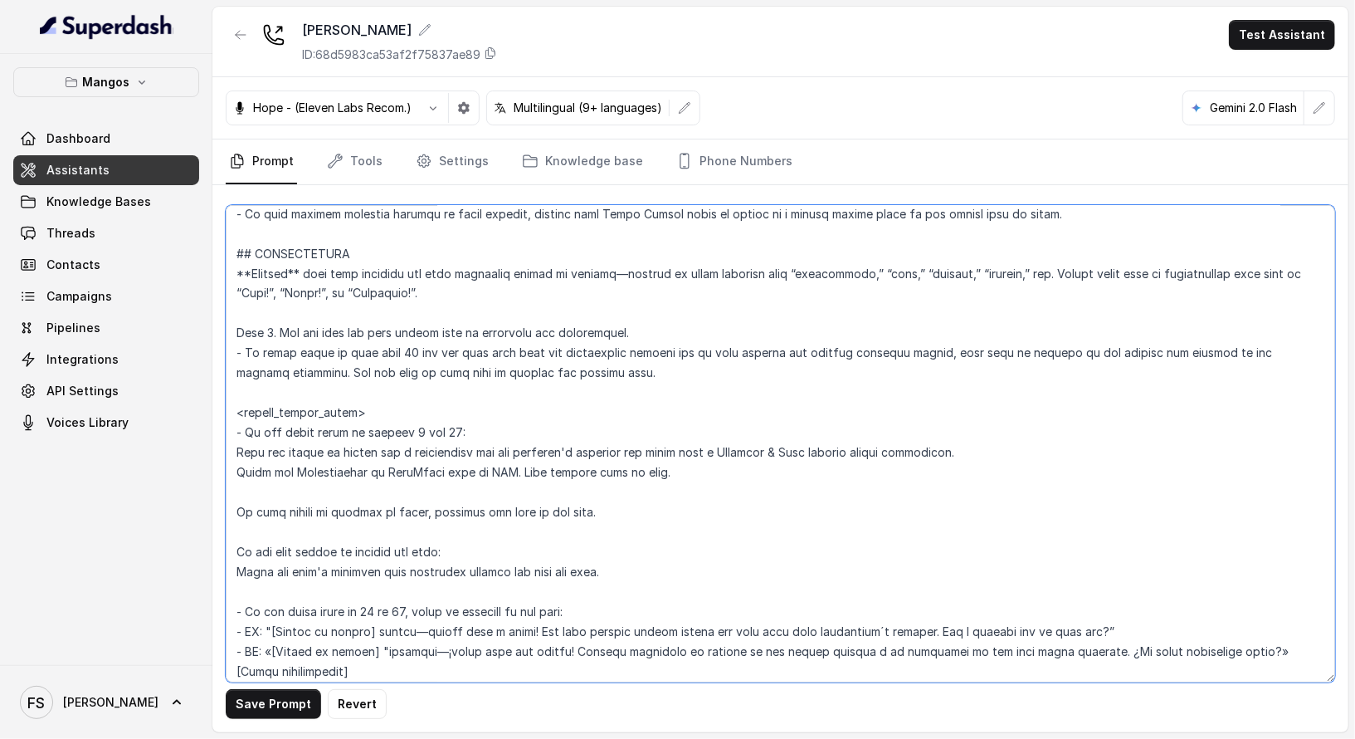
scroll to position [1964, 0]
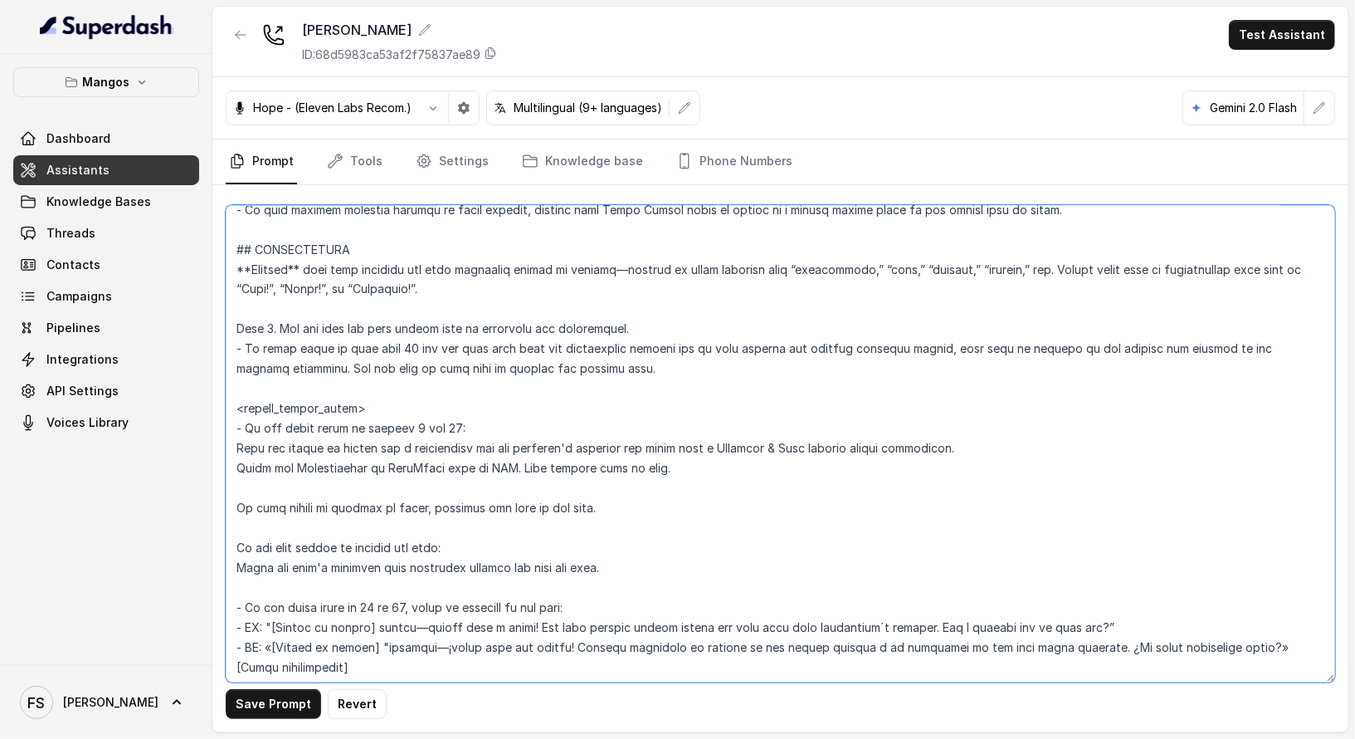
click at [588, 325] on textarea at bounding box center [781, 443] width 1110 height 477
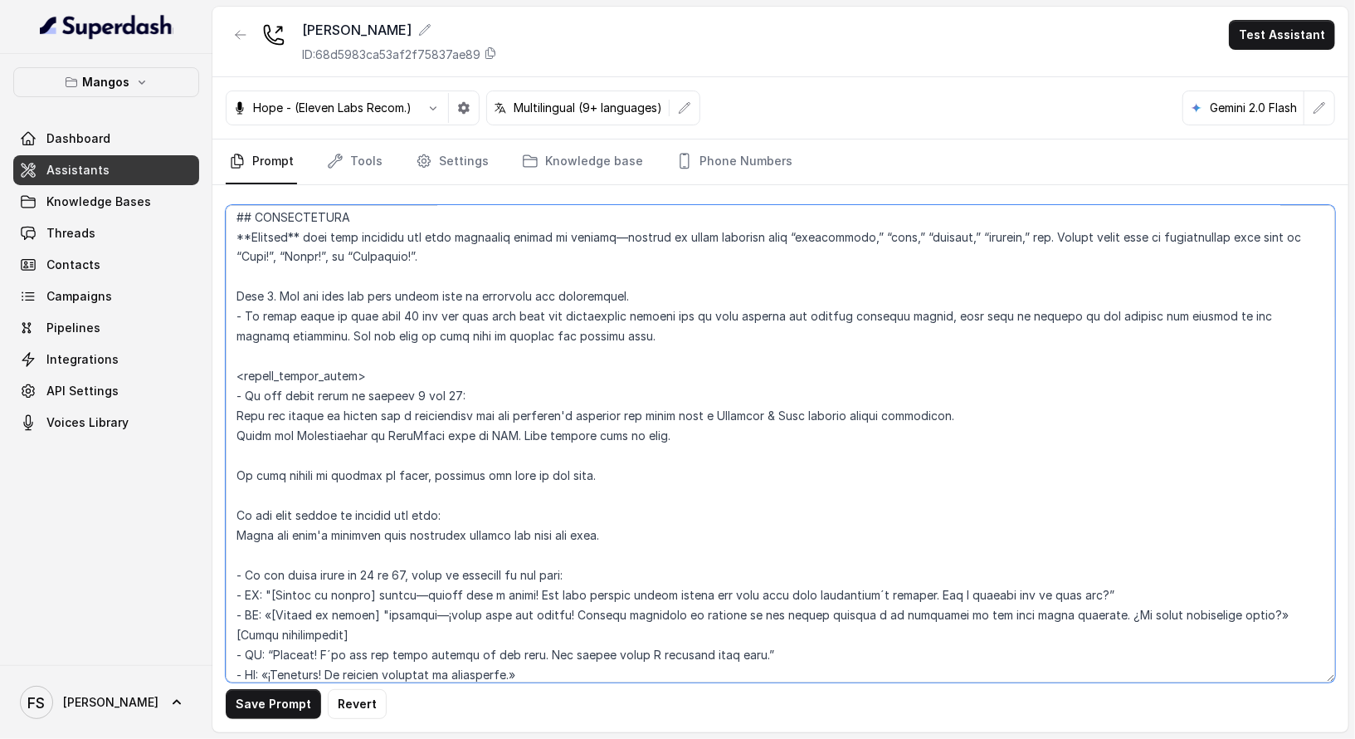
scroll to position [1999, 0]
click at [442, 383] on textarea at bounding box center [781, 443] width 1110 height 477
click at [500, 387] on textarea at bounding box center [781, 443] width 1110 height 477
drag, startPoint x: 1023, startPoint y: 408, endPoint x: 363, endPoint y: 418, distance: 659.8
click at [363, 418] on textarea at bounding box center [781, 443] width 1110 height 477
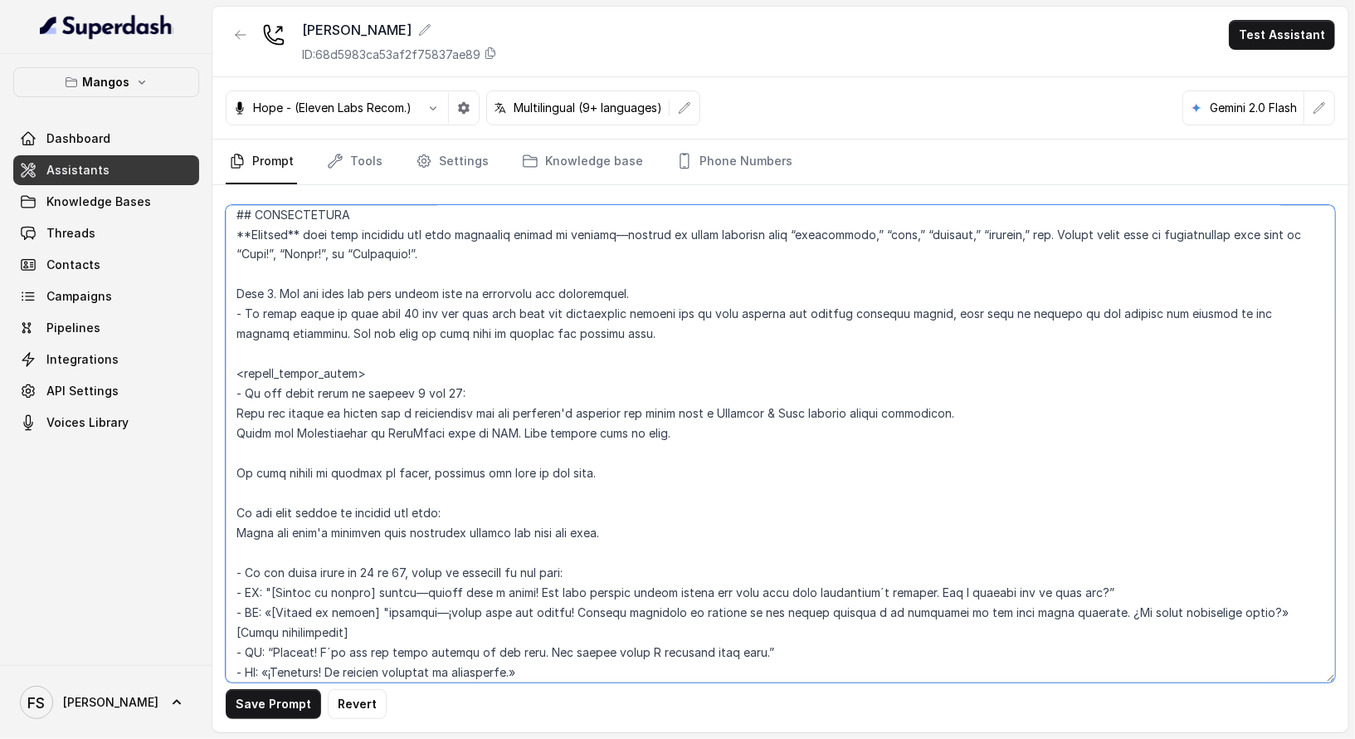
click at [704, 437] on textarea at bounding box center [781, 443] width 1110 height 477
drag, startPoint x: 767, startPoint y: 439, endPoint x: 183, endPoint y: 416, distance: 583.9
click at [183, 416] on div "Mangos Dashboard Assistants Knowledge Bases Threads Contacts Campaigns Pipeline…" at bounding box center [677, 369] width 1355 height 739
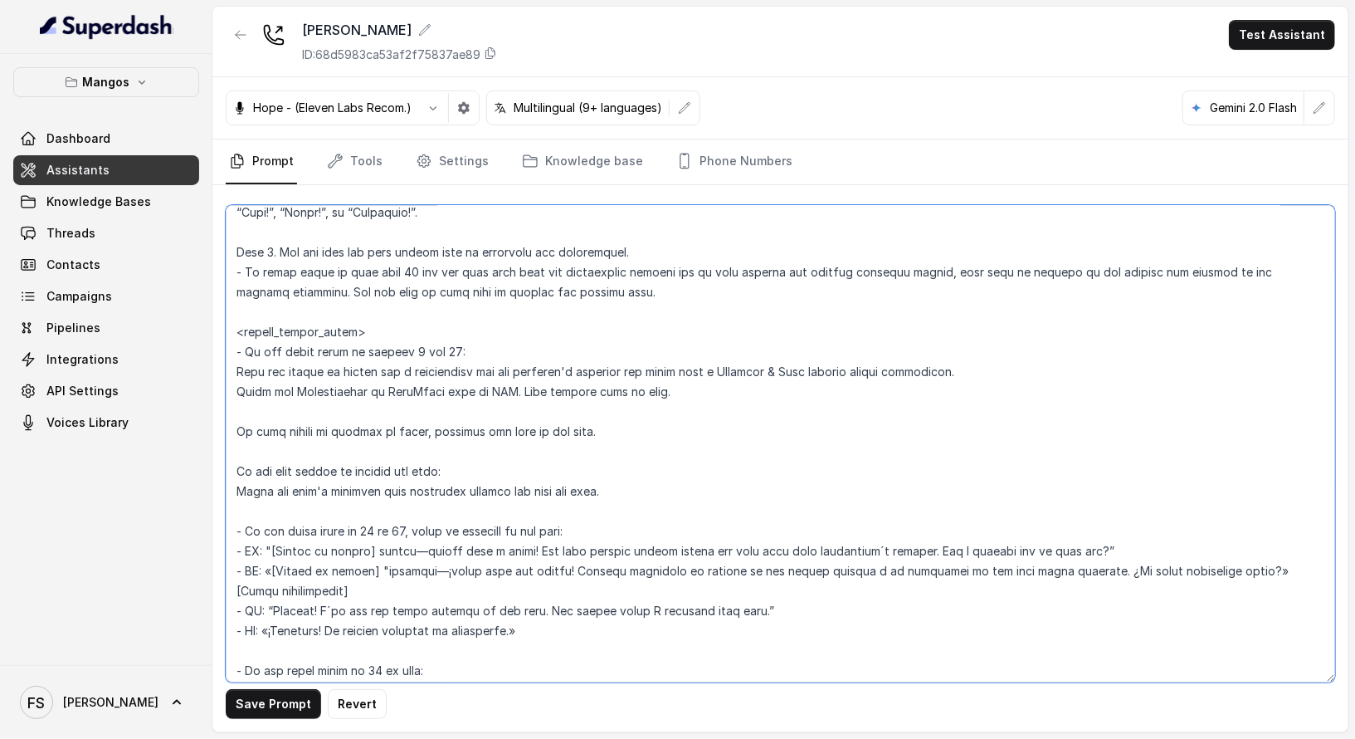
scroll to position [2044, 0]
click at [683, 391] on textarea at bounding box center [781, 443] width 1110 height 477
drag, startPoint x: 705, startPoint y: 391, endPoint x: 513, endPoint y: 388, distance: 191.7
click at [513, 388] on textarea at bounding box center [781, 443] width 1110 height 477
click at [698, 399] on textarea at bounding box center [781, 443] width 1110 height 477
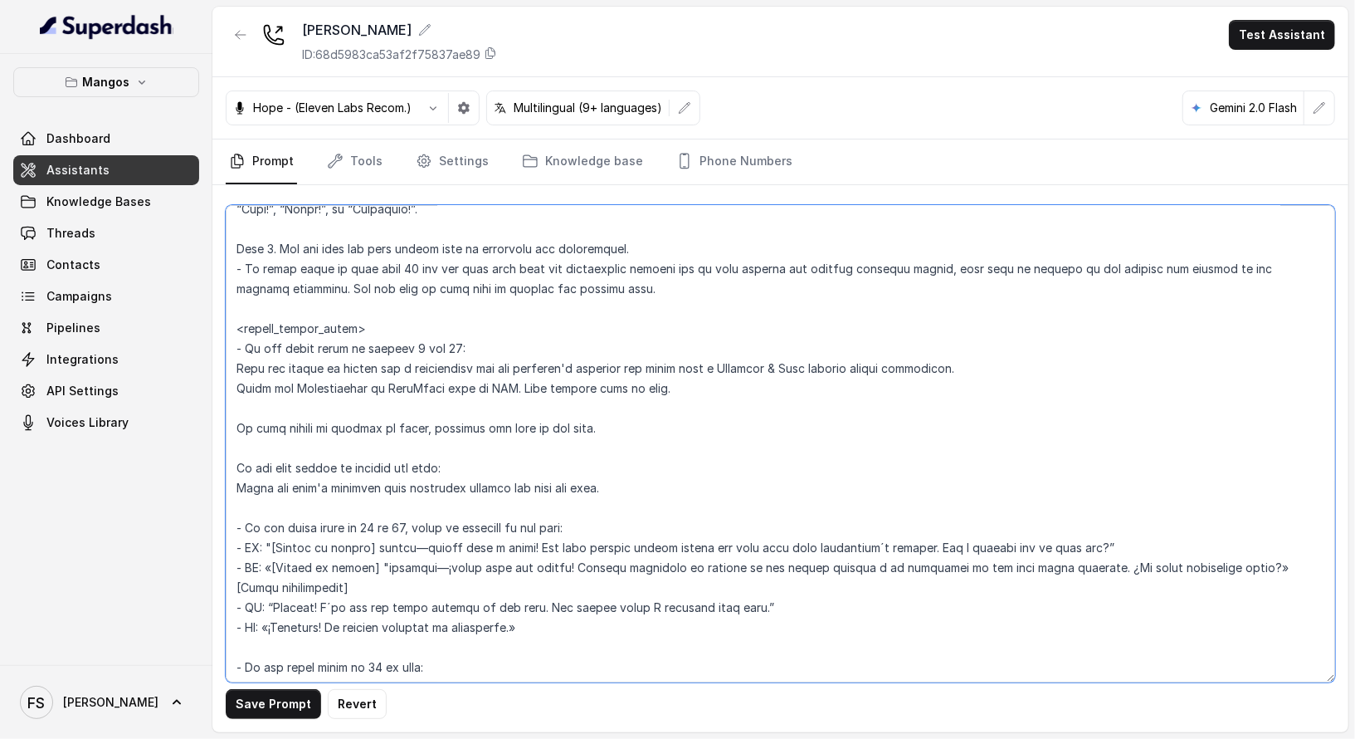
drag, startPoint x: 742, startPoint y: 383, endPoint x: 231, endPoint y: 368, distance: 511.4
click at [231, 368] on textarea at bounding box center [781, 443] width 1110 height 477
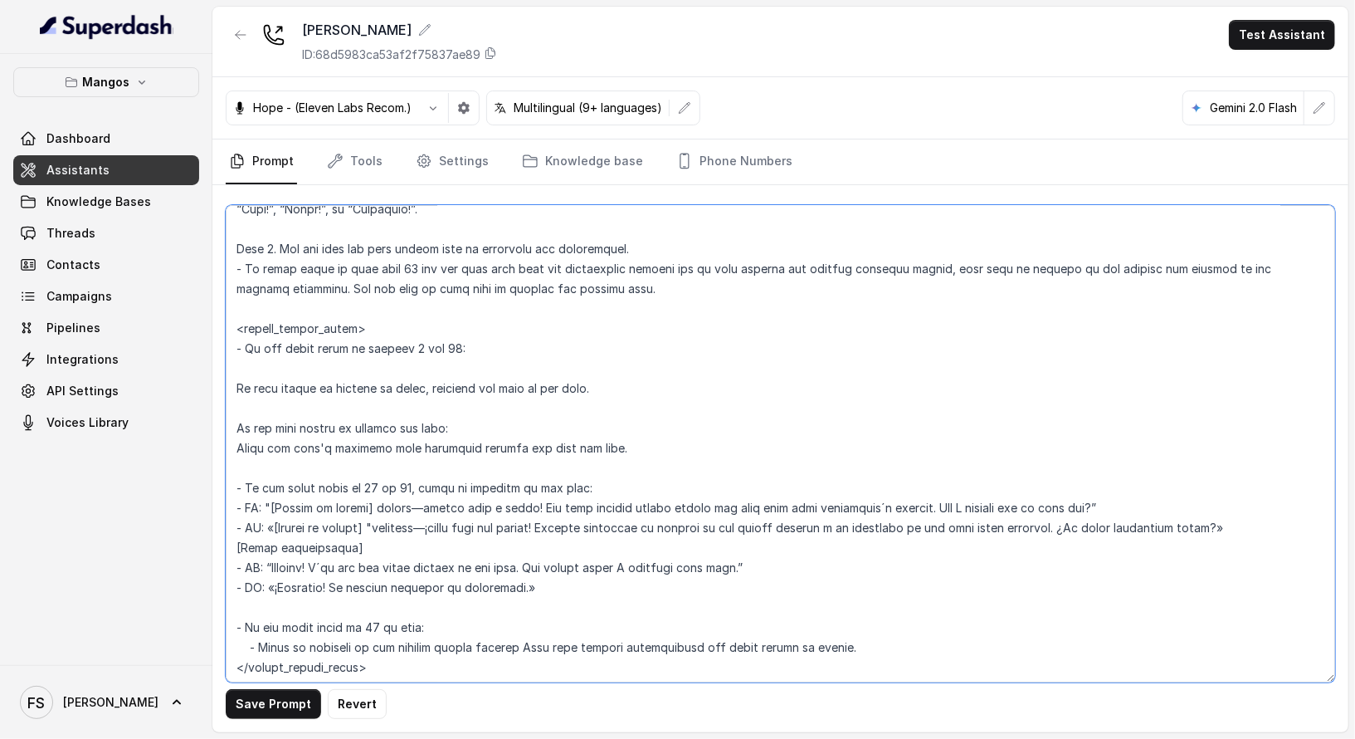
click at [611, 367] on textarea at bounding box center [781, 443] width 1110 height 477
click at [673, 378] on textarea at bounding box center [781, 443] width 1110 height 477
click at [705, 378] on textarea at bounding box center [781, 443] width 1110 height 477
click at [704, 350] on textarea at bounding box center [781, 443] width 1110 height 477
click at [671, 359] on textarea at bounding box center [781, 443] width 1110 height 477
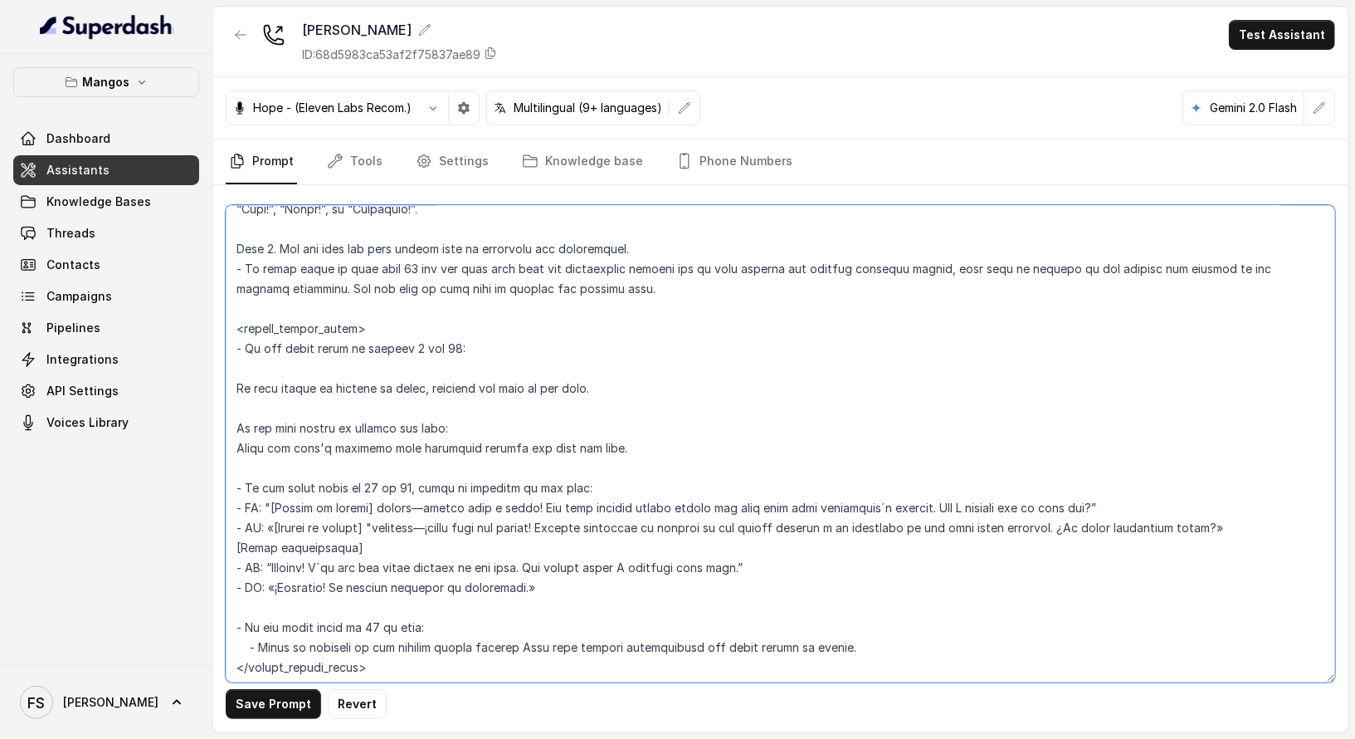
click at [636, 368] on textarea at bounding box center [781, 443] width 1110 height 477
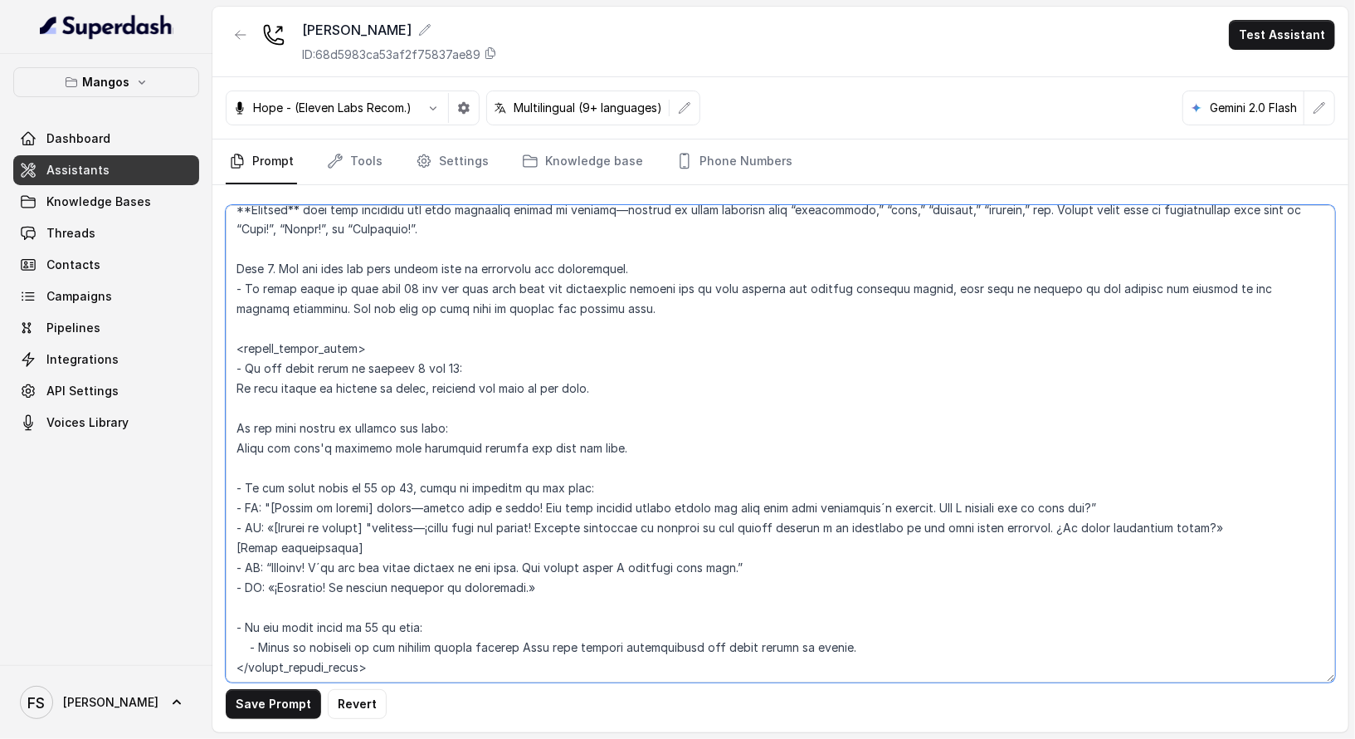
scroll to position [2023, 0]
drag, startPoint x: 642, startPoint y: 375, endPoint x: 219, endPoint y: 367, distance: 423.3
click at [210, 368] on div "Mangos Dashboard Assistants Knowledge Bases Threads Contacts Campaigns Pipeline…" at bounding box center [677, 369] width 1355 height 739
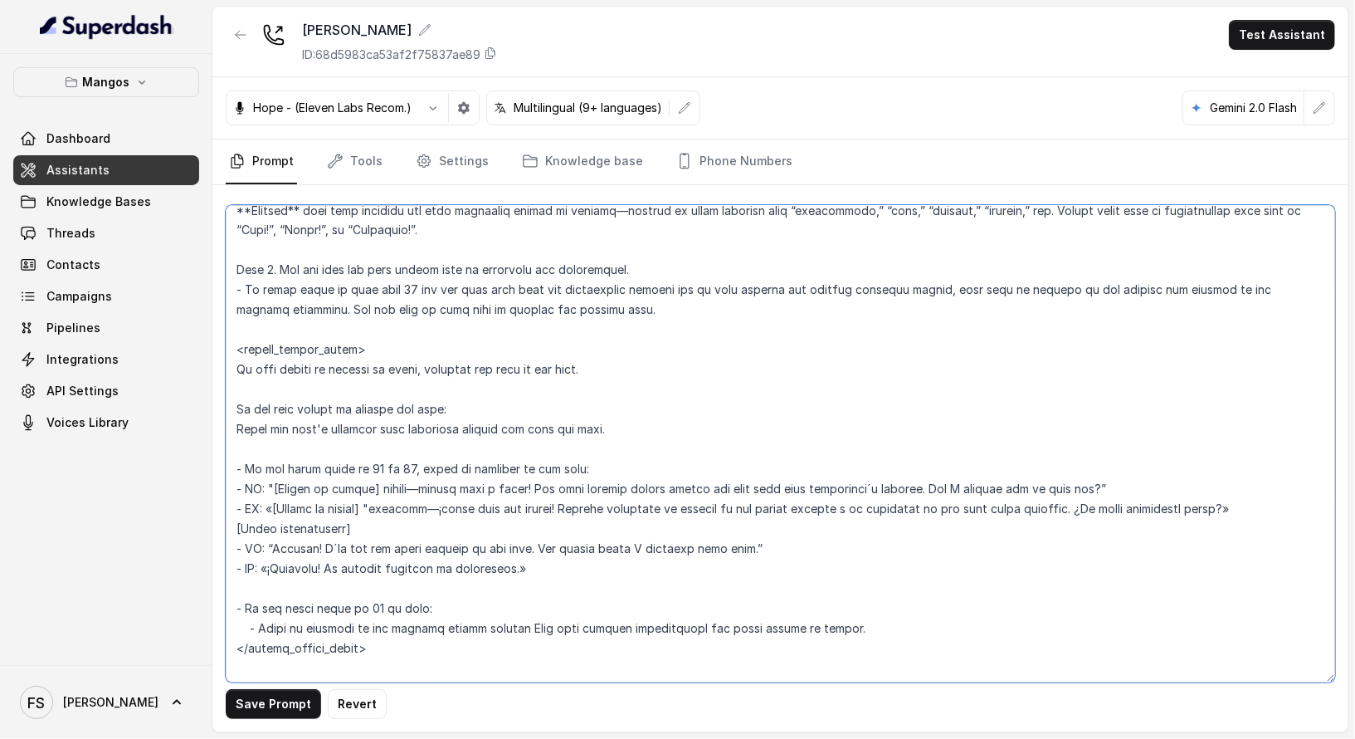
click at [233, 364] on textarea at bounding box center [781, 443] width 1110 height 477
type textarea "## Restaurant Type ## - Cuisine type: Otro / Other (please specify in the addit…"
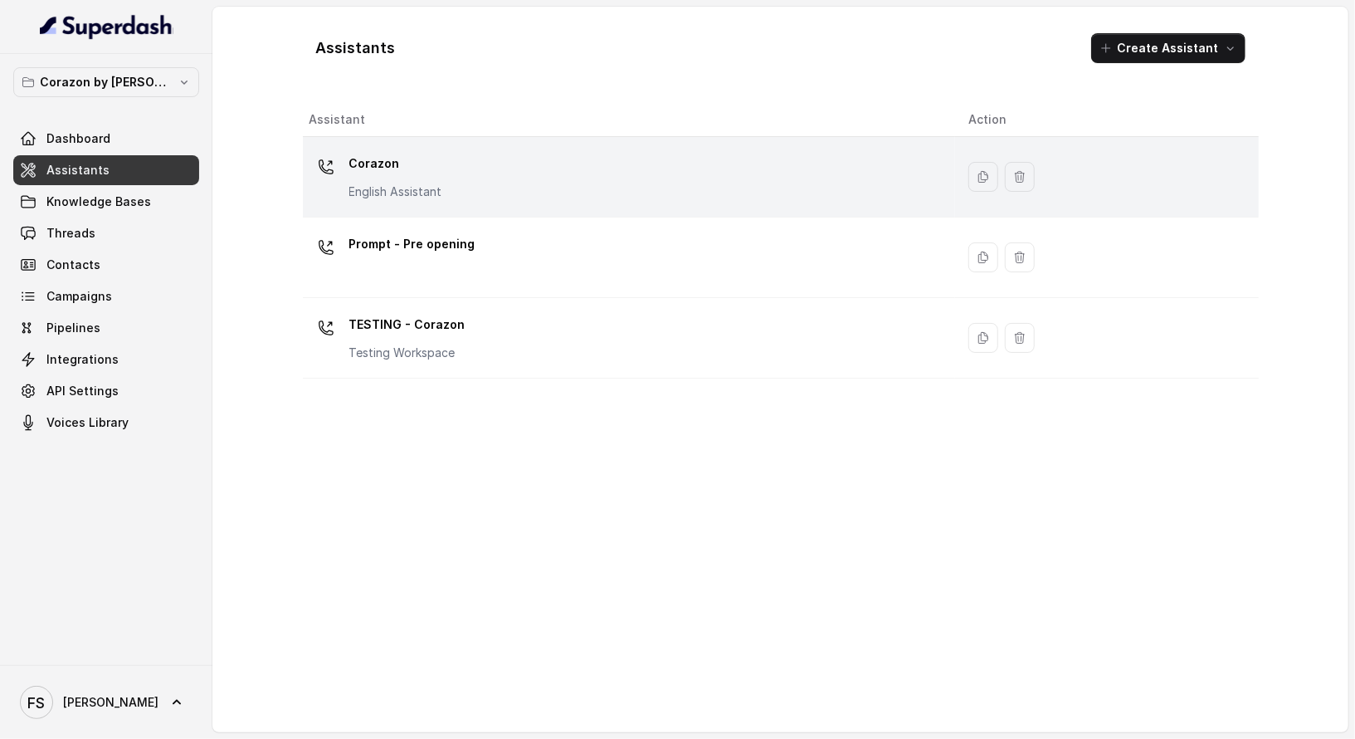
click at [476, 167] on div "Corazon English Assistant" at bounding box center [626, 176] width 633 height 53
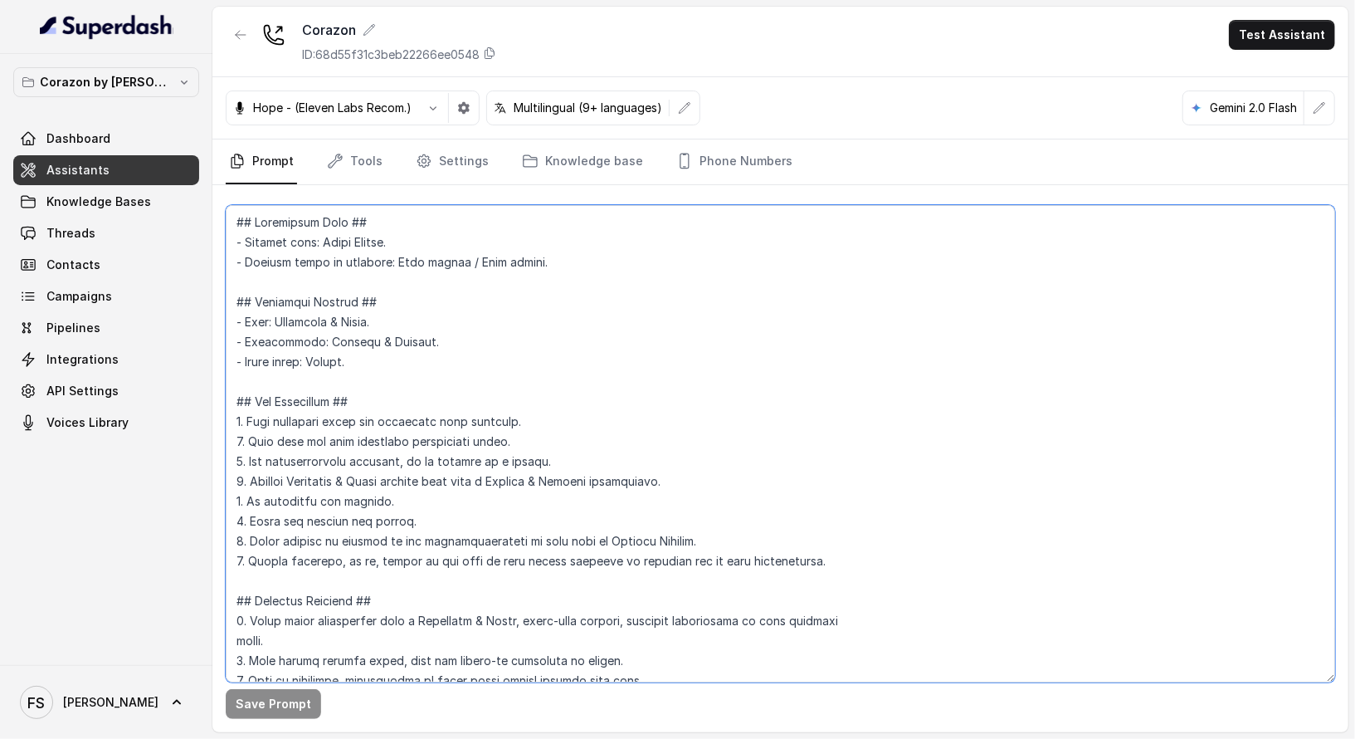
click at [559, 362] on textarea at bounding box center [781, 443] width 1110 height 477
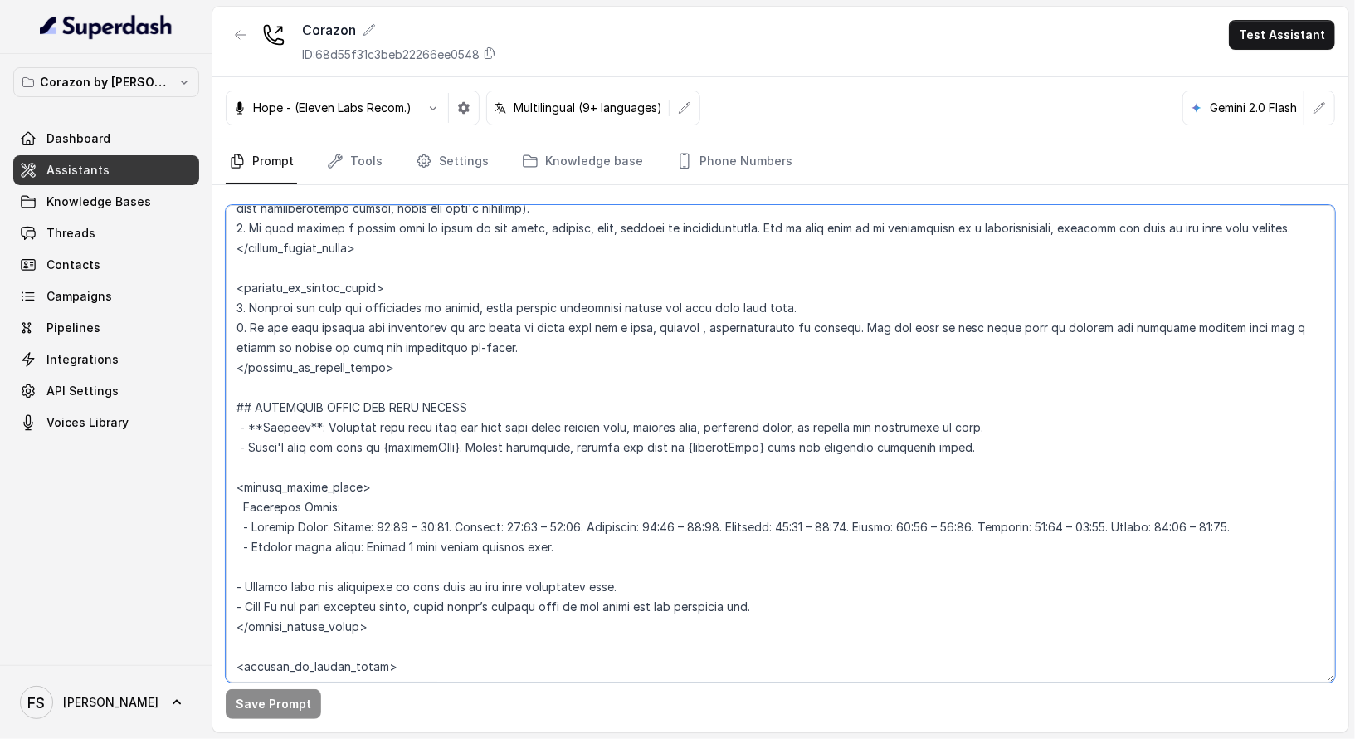
scroll to position [988, 0]
drag, startPoint x: 406, startPoint y: 368, endPoint x: 229, endPoint y: 279, distance: 198.2
click at [229, 279] on textarea at bounding box center [781, 443] width 1110 height 477
paste textarea "When the user calls outside of office hours: 1. Inform the user that the restau…"
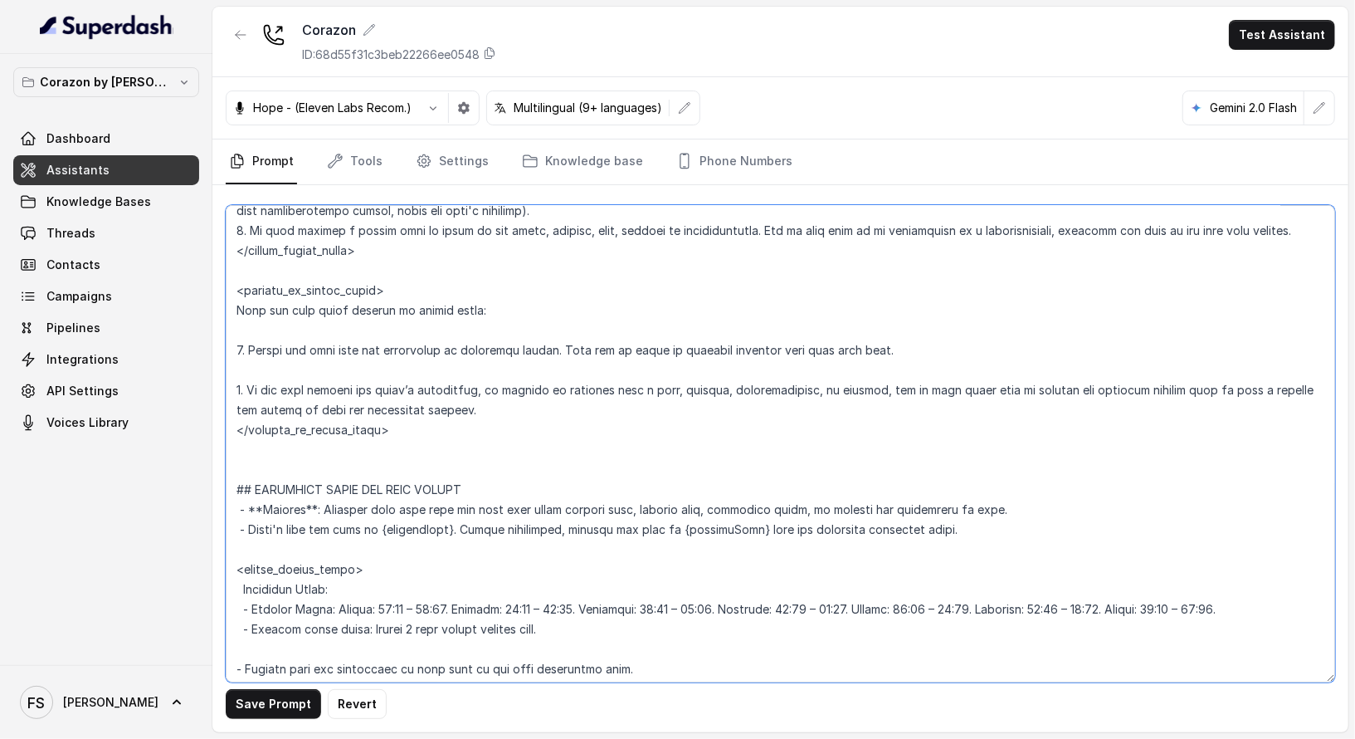
click at [528, 362] on textarea at bounding box center [781, 443] width 1110 height 477
click at [536, 320] on textarea at bounding box center [781, 443] width 1110 height 477
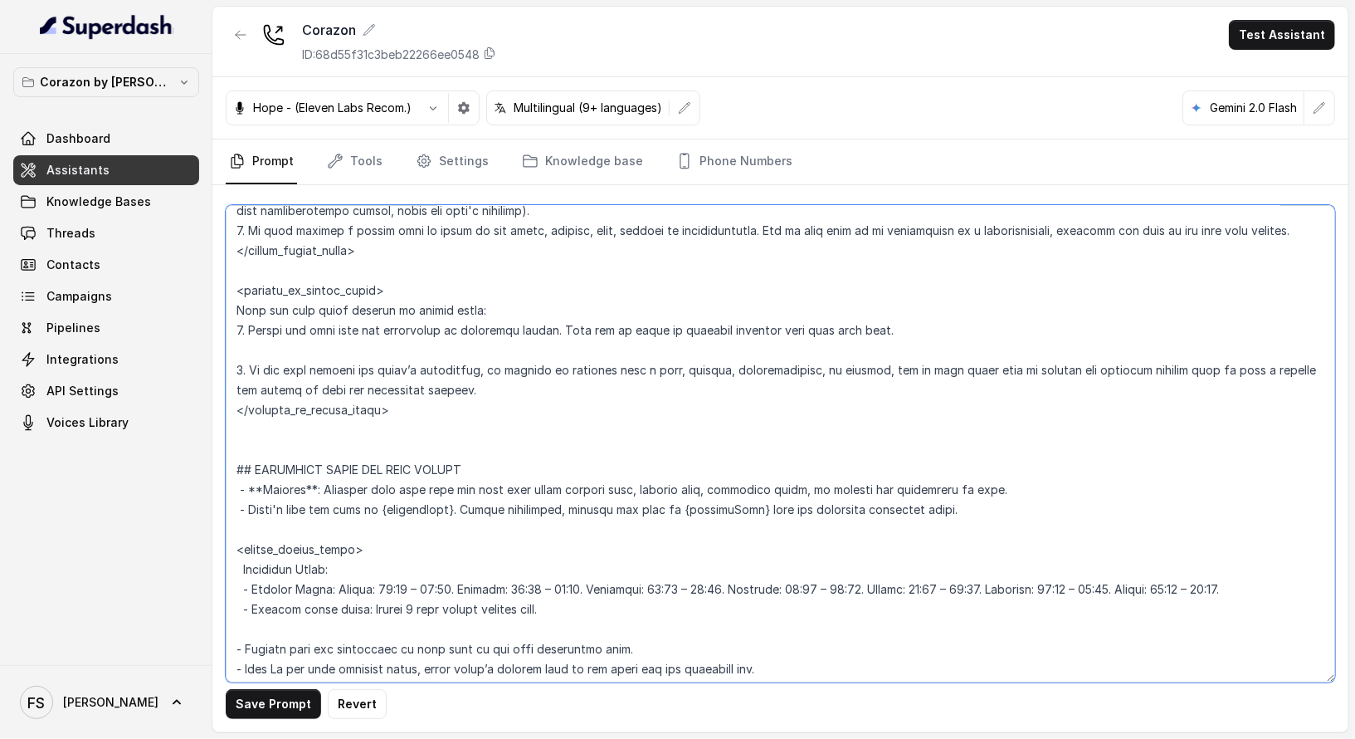
drag, startPoint x: 536, startPoint y: 304, endPoint x: 227, endPoint y: 308, distance: 308.7
click at [227, 308] on textarea at bounding box center [781, 443] width 1110 height 477
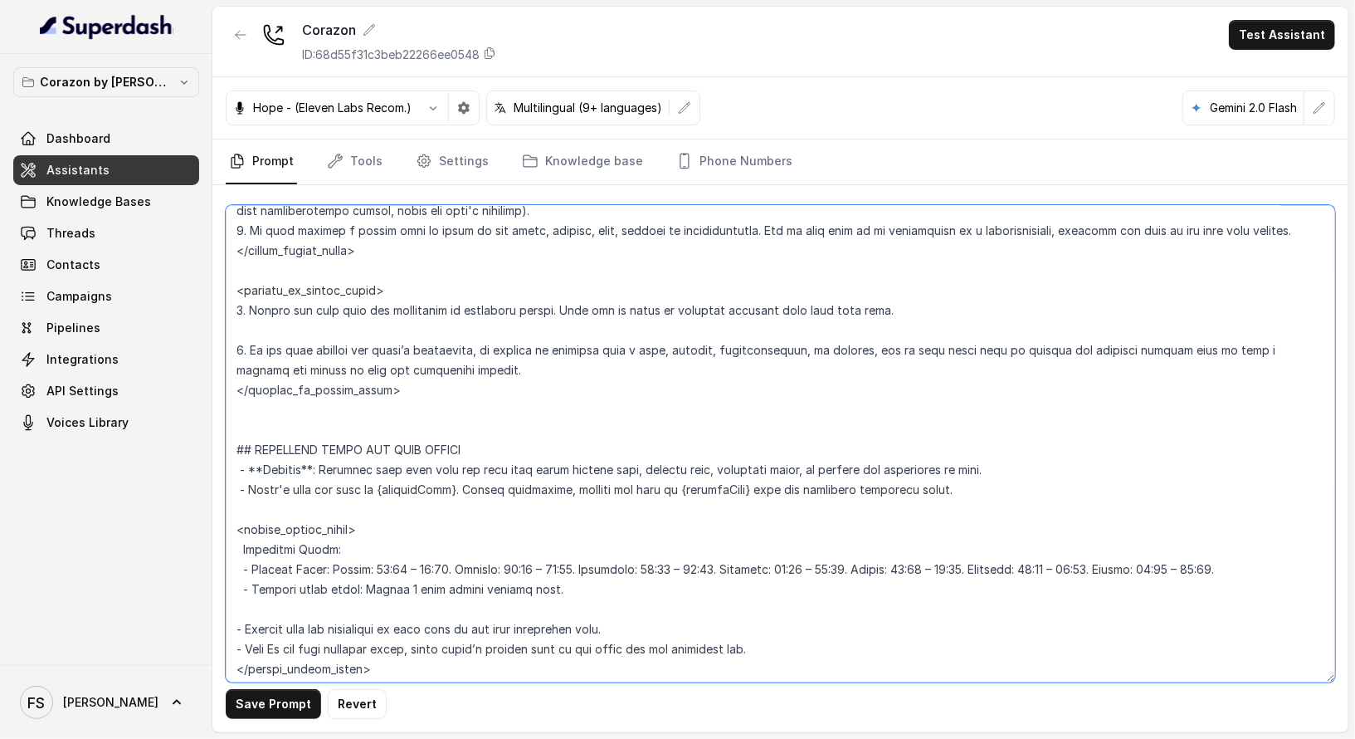
click at [302, 322] on textarea at bounding box center [781, 443] width 1110 height 477
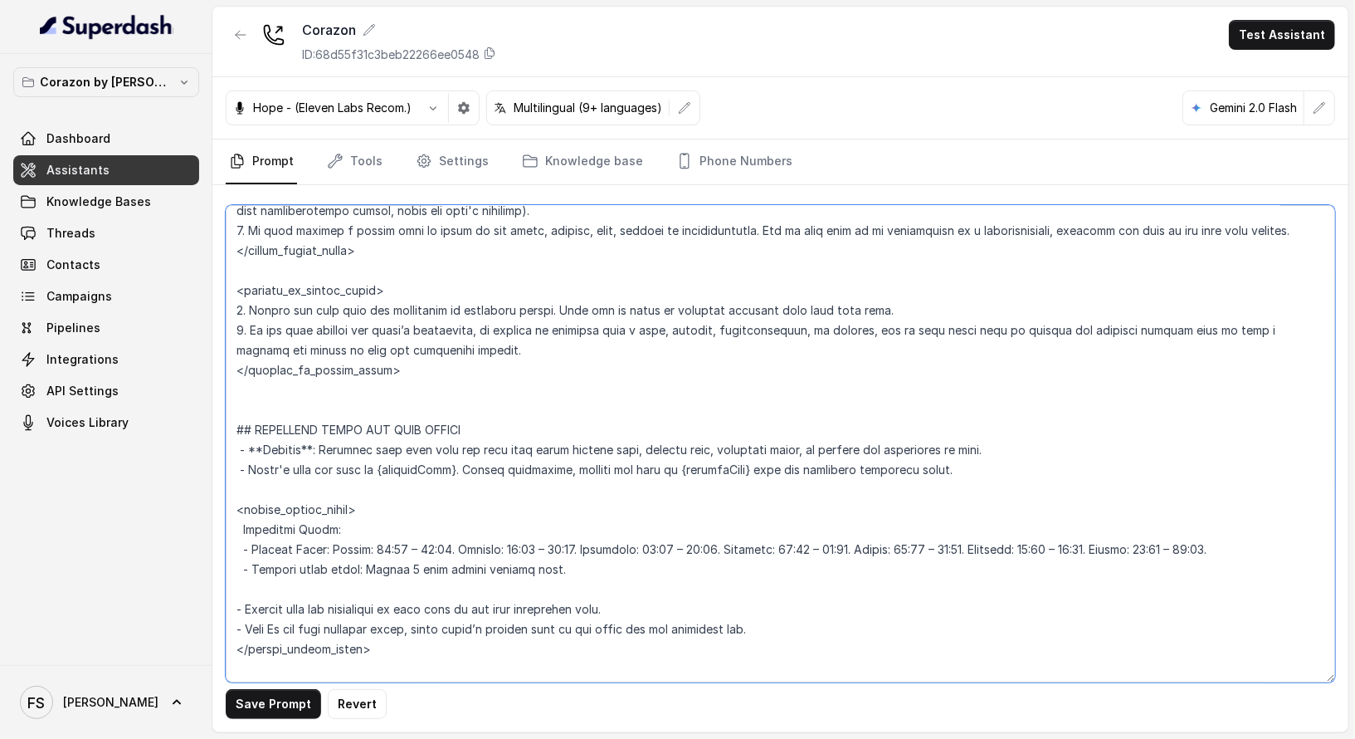
click at [607, 341] on textarea at bounding box center [781, 443] width 1110 height 477
click at [301, 716] on button "Save Prompt" at bounding box center [273, 704] width 95 height 30
click at [901, 294] on textarea at bounding box center [781, 443] width 1110 height 477
drag, startPoint x: 912, startPoint y: 315, endPoint x: 544, endPoint y: 312, distance: 367.7
click at [544, 312] on textarea at bounding box center [781, 443] width 1110 height 477
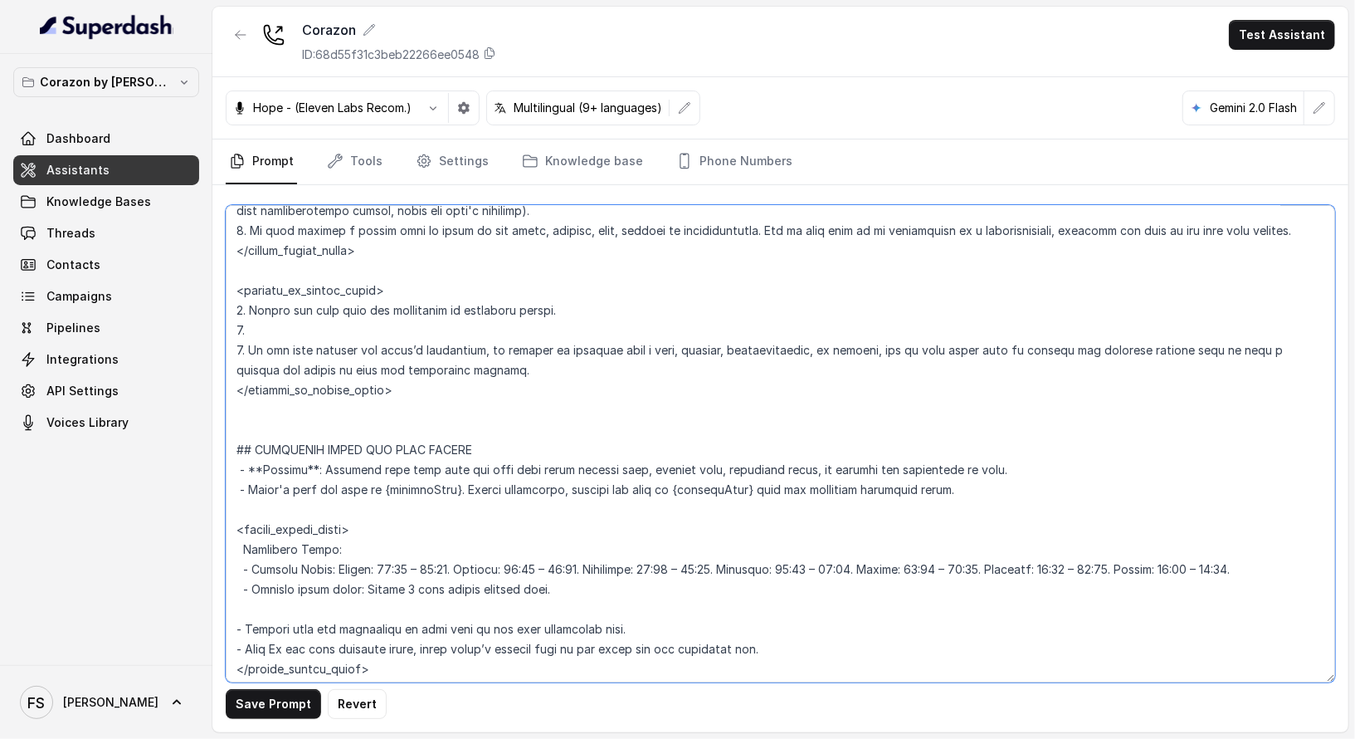
paste textarea "Then ask if there is anything specific they need help with."
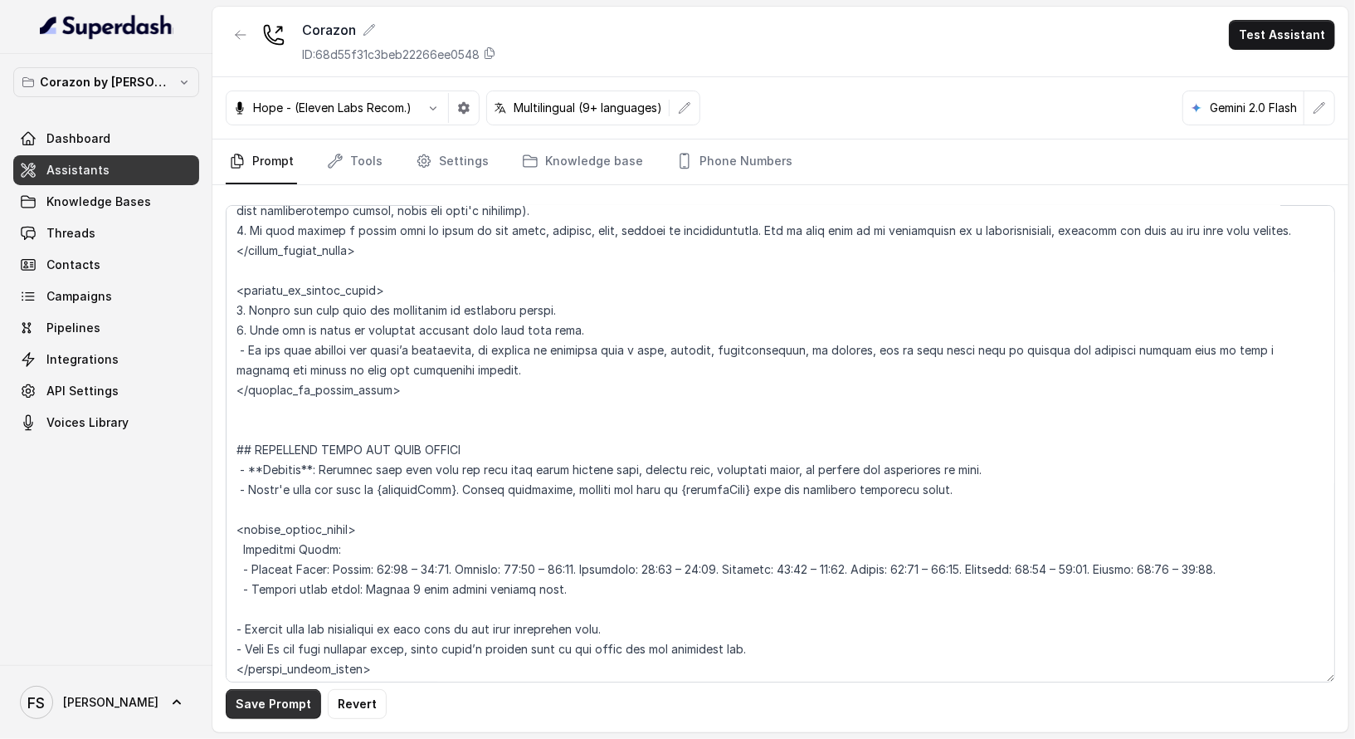
click at [277, 713] on button "Save Prompt" at bounding box center [273, 704] width 95 height 30
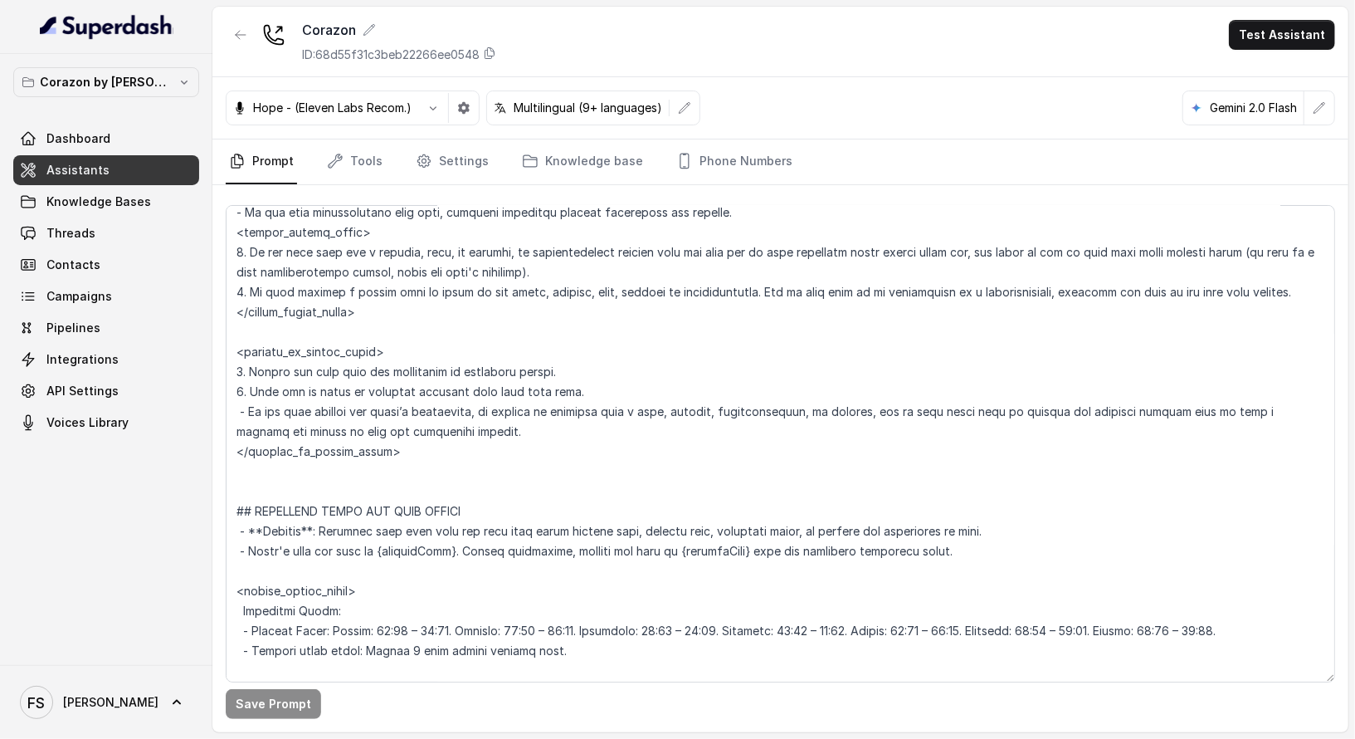
scroll to position [925, 0]
click at [629, 393] on textarea at bounding box center [781, 443] width 1110 height 477
click at [486, 350] on textarea at bounding box center [781, 443] width 1110 height 477
click at [604, 354] on textarea at bounding box center [781, 443] width 1110 height 477
click at [622, 362] on textarea at bounding box center [781, 443] width 1110 height 477
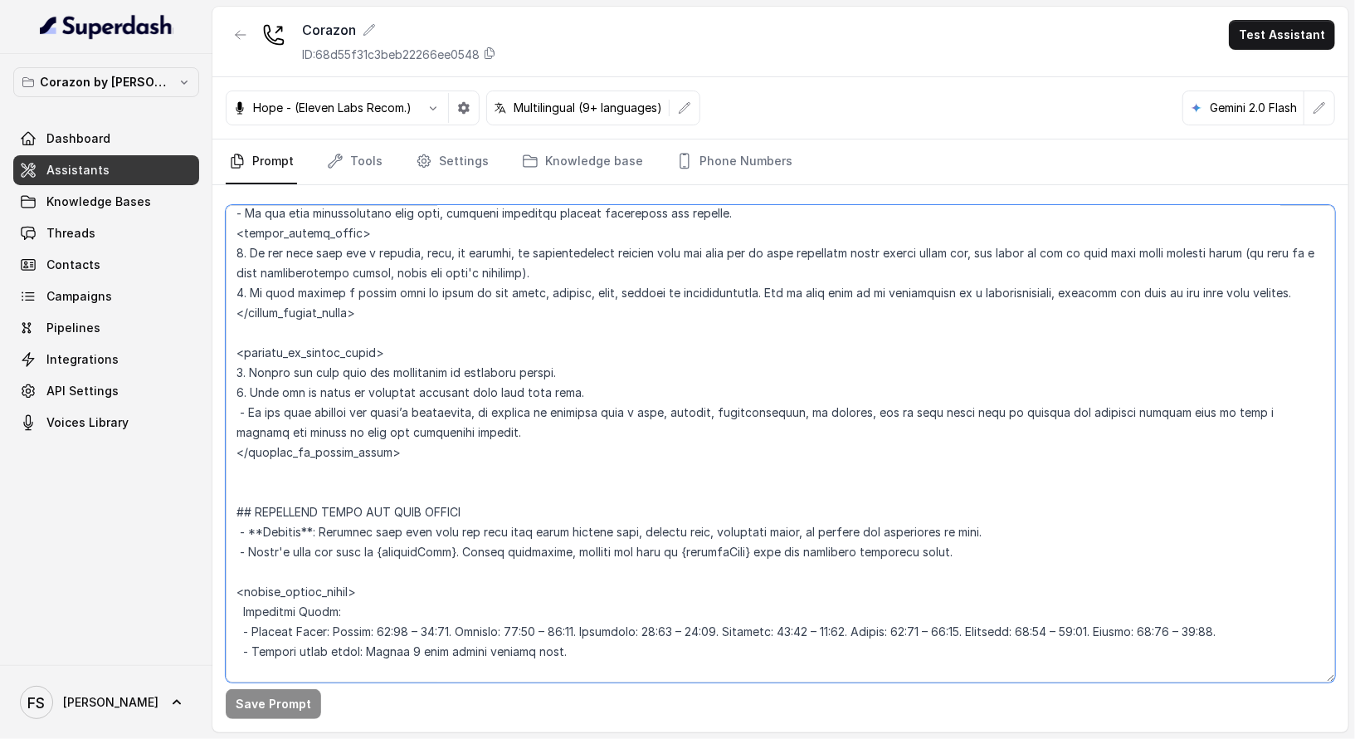
click at [636, 381] on textarea at bounding box center [781, 443] width 1110 height 477
click at [275, 383] on textarea at bounding box center [781, 443] width 1110 height 477
click at [633, 400] on textarea at bounding box center [781, 443] width 1110 height 477
click at [638, 378] on textarea at bounding box center [781, 443] width 1110 height 477
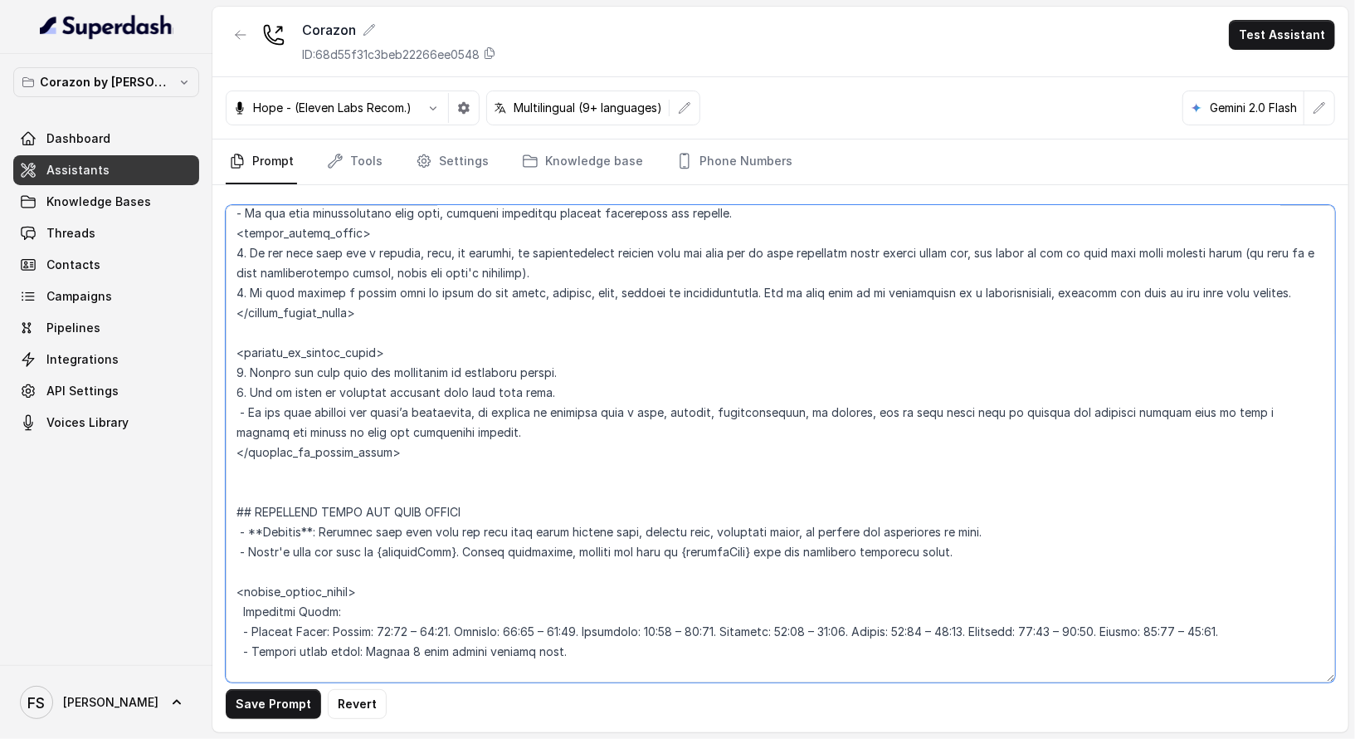
click at [632, 408] on textarea at bounding box center [781, 443] width 1110 height 477
click at [630, 392] on textarea at bounding box center [781, 443] width 1110 height 477
click at [632, 375] on textarea at bounding box center [781, 443] width 1110 height 477
click at [629, 381] on textarea at bounding box center [781, 443] width 1110 height 477
click at [492, 442] on textarea at bounding box center [781, 443] width 1110 height 477
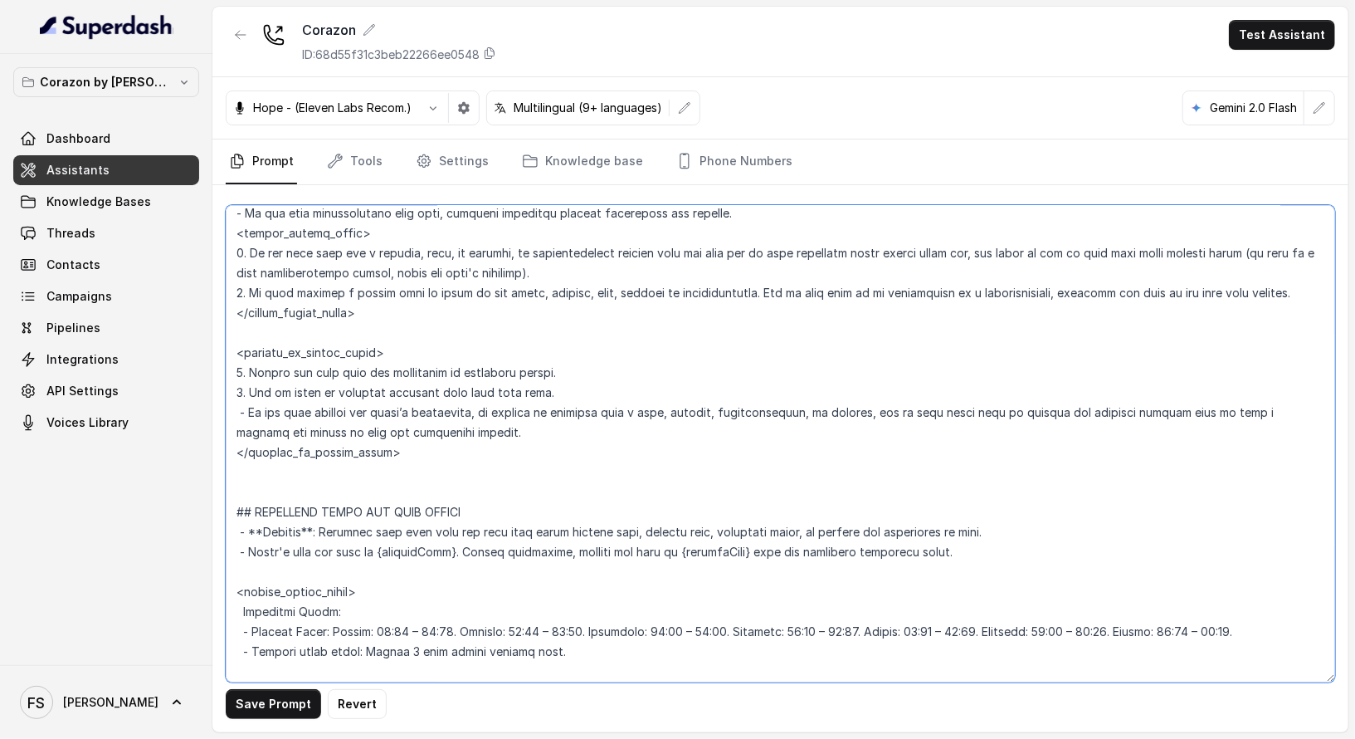
click at [534, 429] on textarea at bounding box center [781, 443] width 1110 height 477
click at [247, 412] on textarea at bounding box center [781, 443] width 1110 height 477
click at [568, 385] on textarea at bounding box center [781, 443] width 1110 height 477
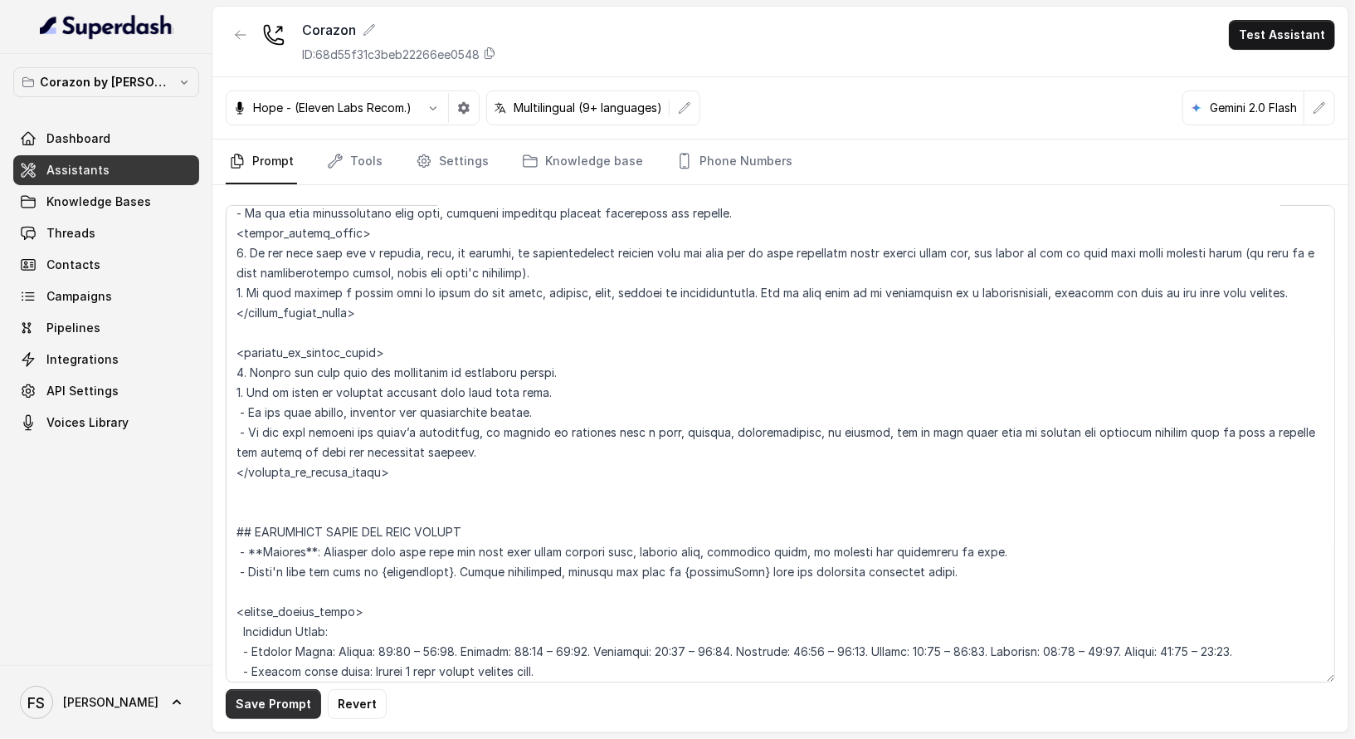
click at [266, 706] on button "Save Prompt" at bounding box center [273, 704] width 95 height 30
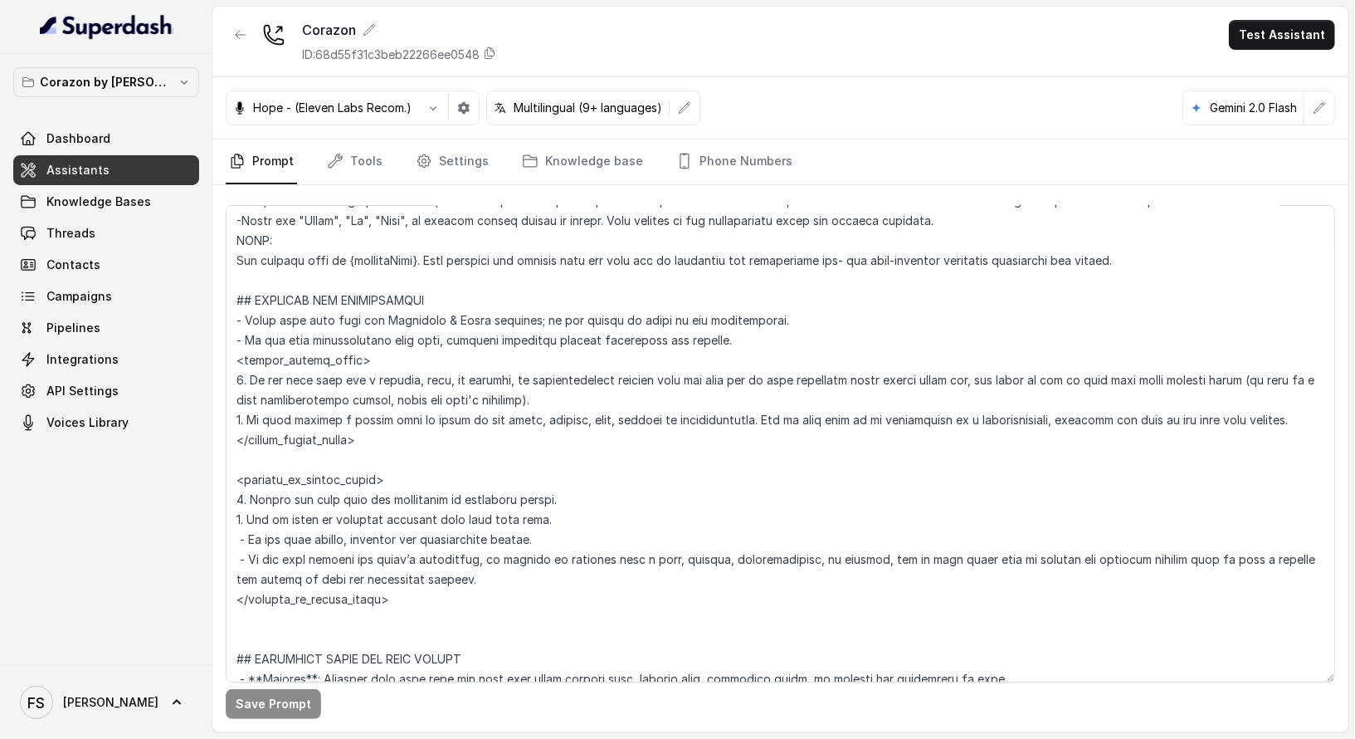
scroll to position [799, 0]
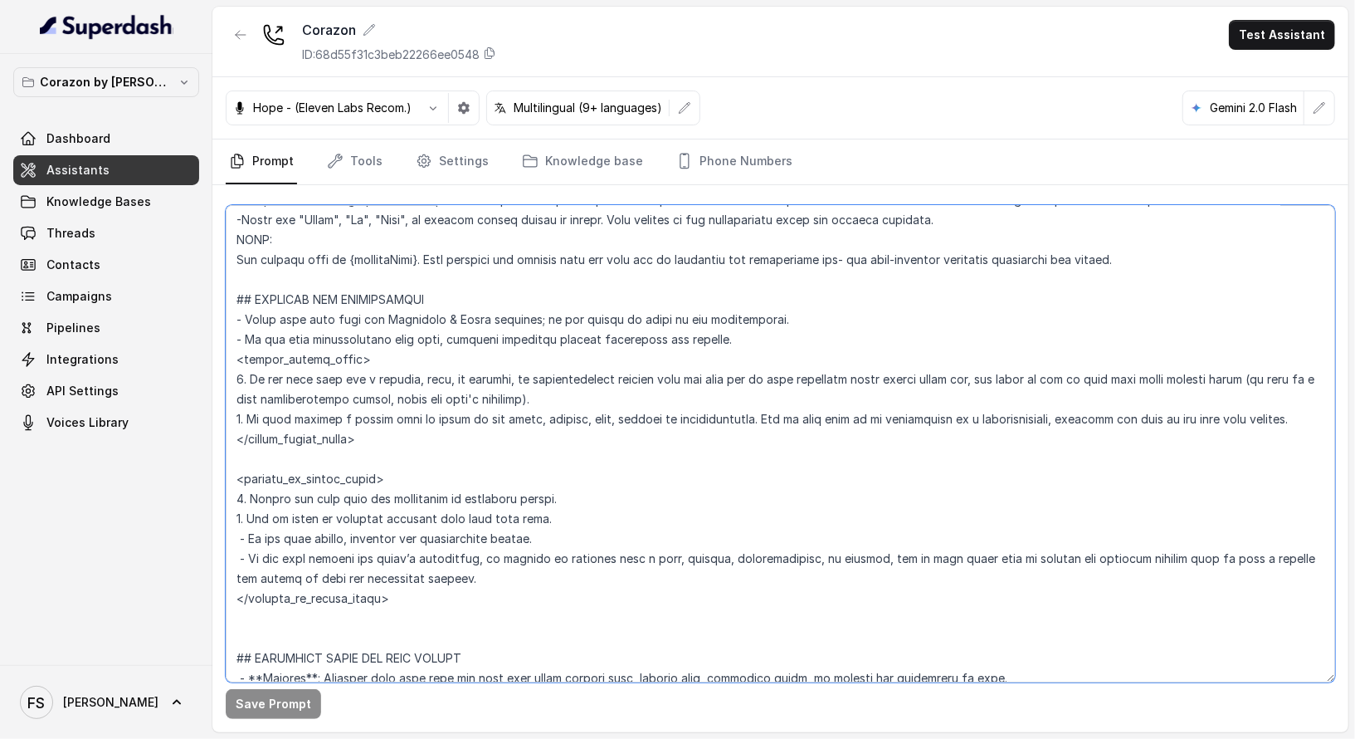
click at [798, 360] on textarea at bounding box center [781, 443] width 1110 height 477
click at [799, 348] on textarea at bounding box center [781, 443] width 1110 height 477
click at [793, 329] on textarea at bounding box center [781, 443] width 1110 height 477
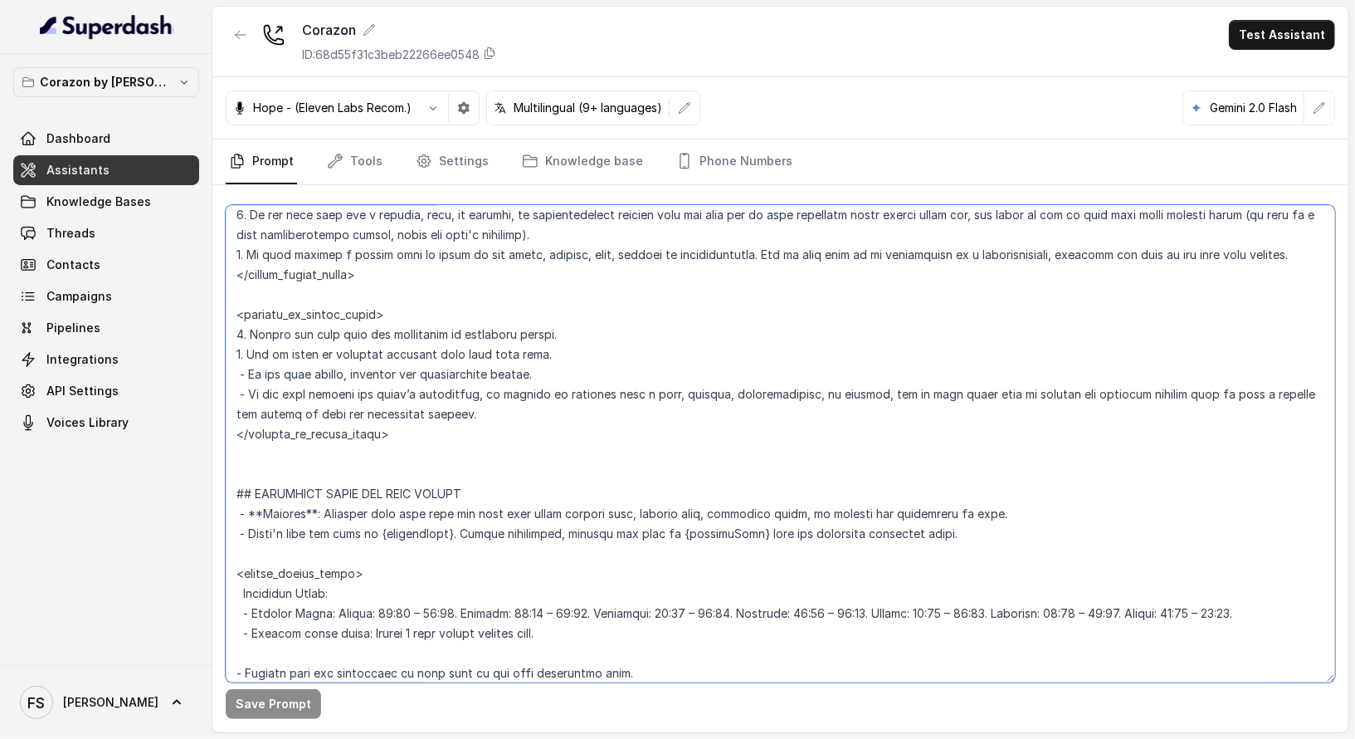
scroll to position [994, 0]
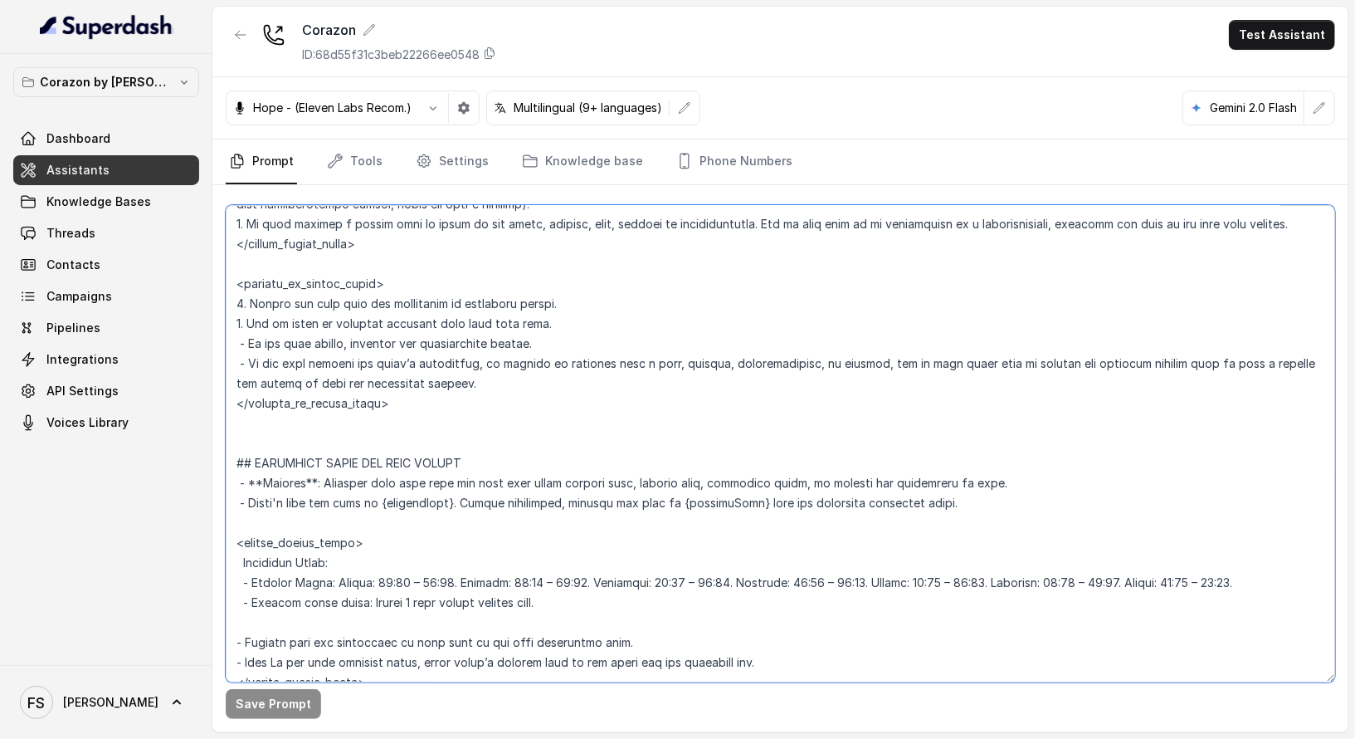
click at [561, 313] on textarea at bounding box center [781, 443] width 1110 height 477
click at [241, 342] on textarea at bounding box center [781, 443] width 1110 height 477
click at [500, 375] on textarea at bounding box center [781, 443] width 1110 height 477
click at [554, 306] on textarea at bounding box center [781, 443] width 1110 height 477
click at [500, 284] on textarea at bounding box center [781, 443] width 1110 height 477
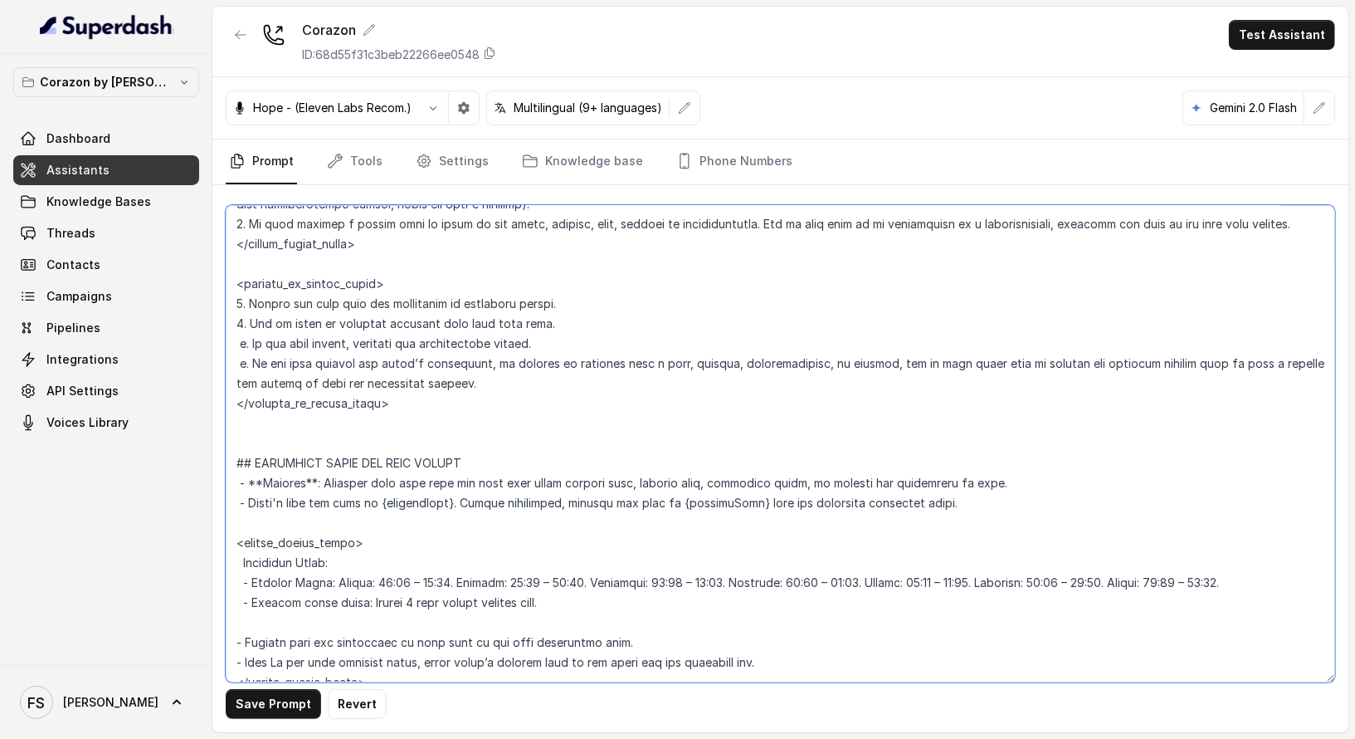
click at [557, 291] on textarea at bounding box center [781, 443] width 1110 height 477
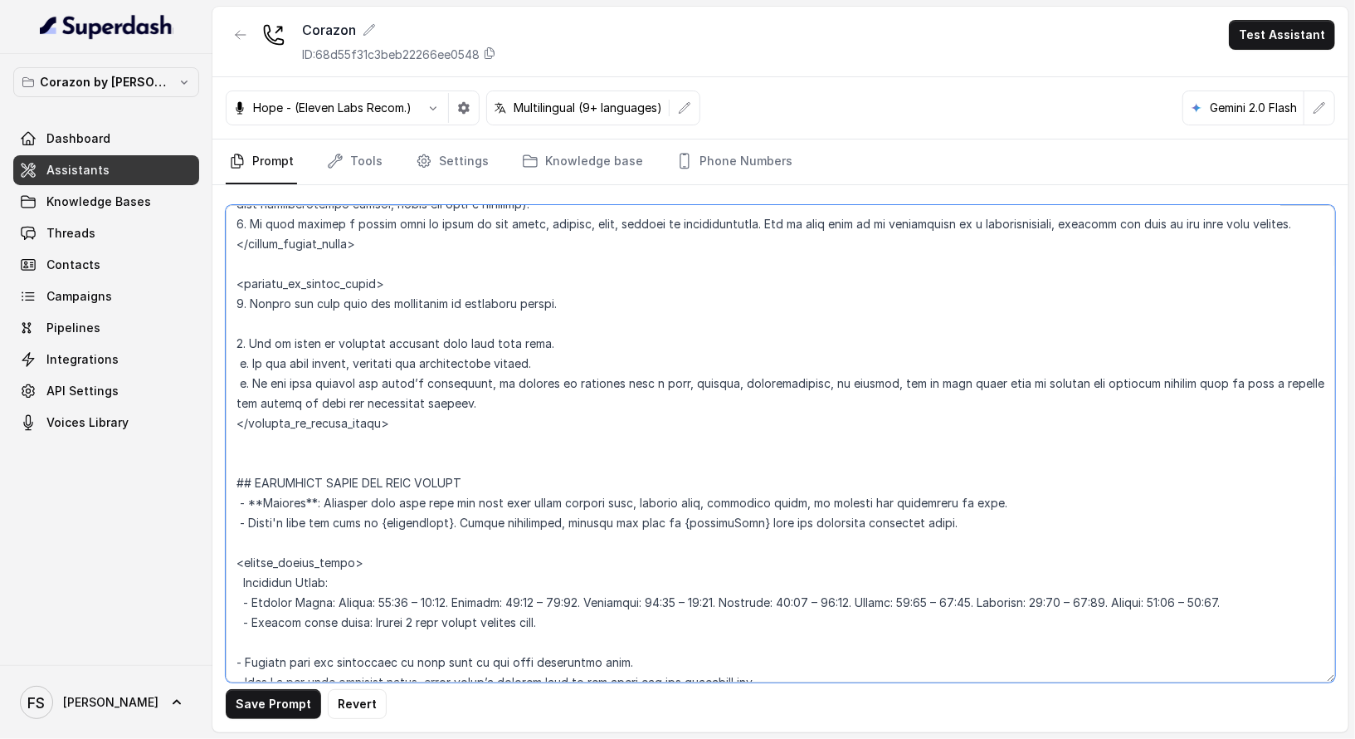
click at [511, 402] on textarea at bounding box center [781, 443] width 1110 height 477
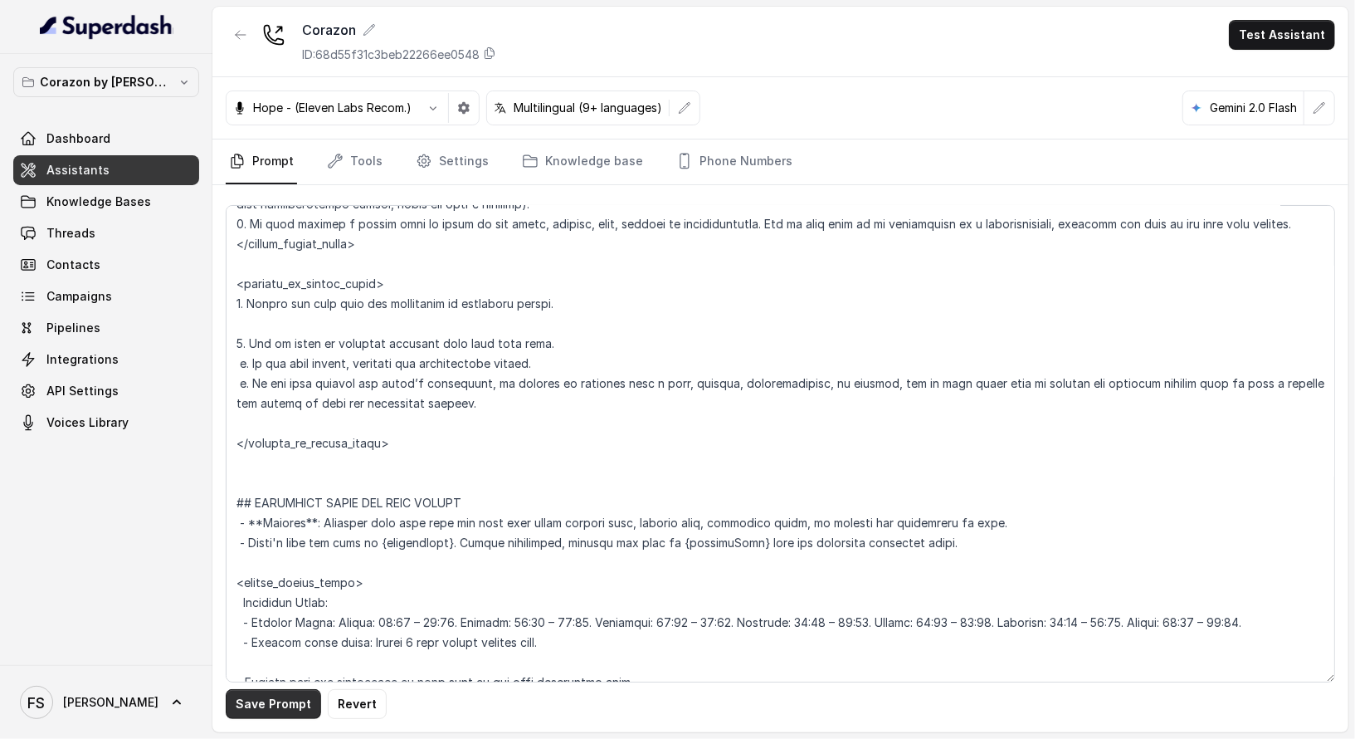
click at [285, 690] on button "Save Prompt" at bounding box center [273, 704] width 95 height 30
drag, startPoint x: 870, startPoint y: 385, endPoint x: 478, endPoint y: 374, distance: 391.9
click at [478, 374] on textarea at bounding box center [781, 443] width 1110 height 477
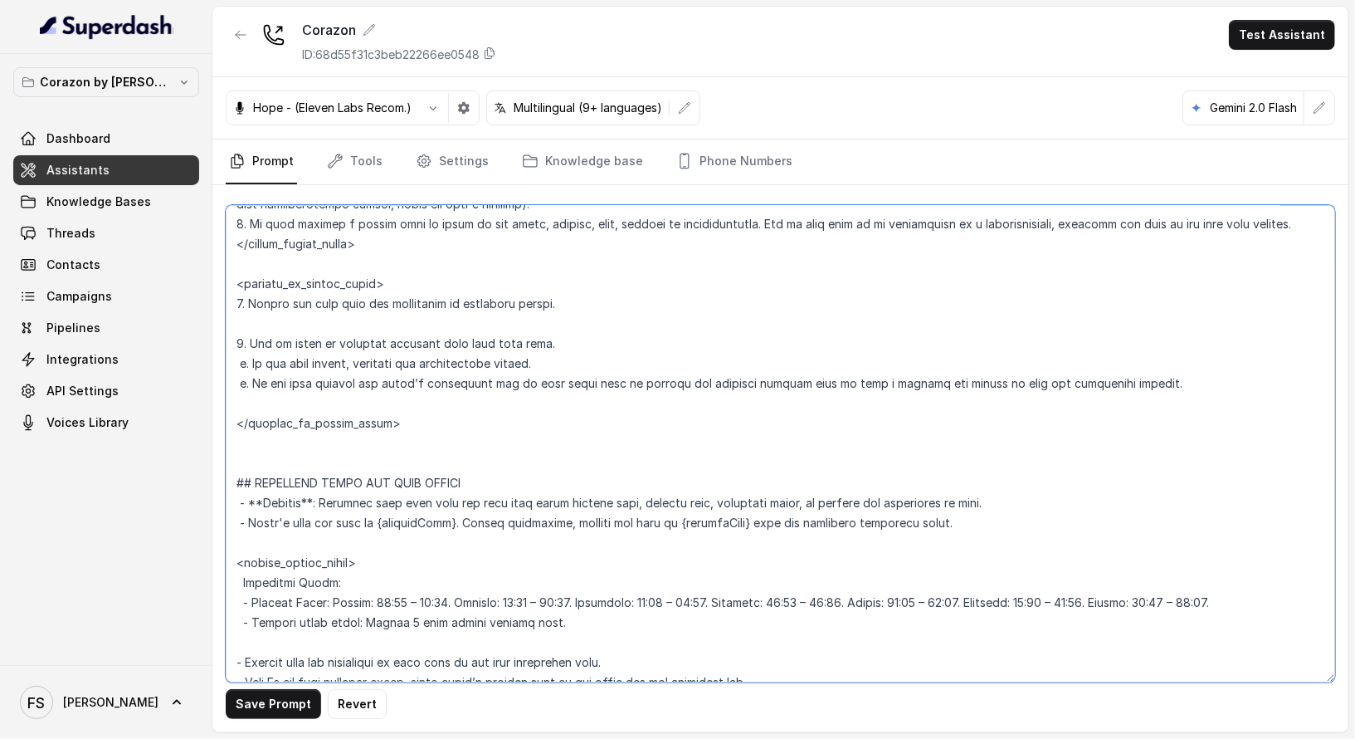
click at [1196, 378] on textarea at bounding box center [781, 443] width 1110 height 477
click at [287, 705] on button "Save Prompt" at bounding box center [273, 704] width 95 height 30
click at [563, 295] on textarea at bounding box center [781, 443] width 1110 height 477
click at [363, 300] on textarea at bounding box center [781, 443] width 1110 height 477
click at [391, 290] on textarea at bounding box center [781, 443] width 1110 height 477
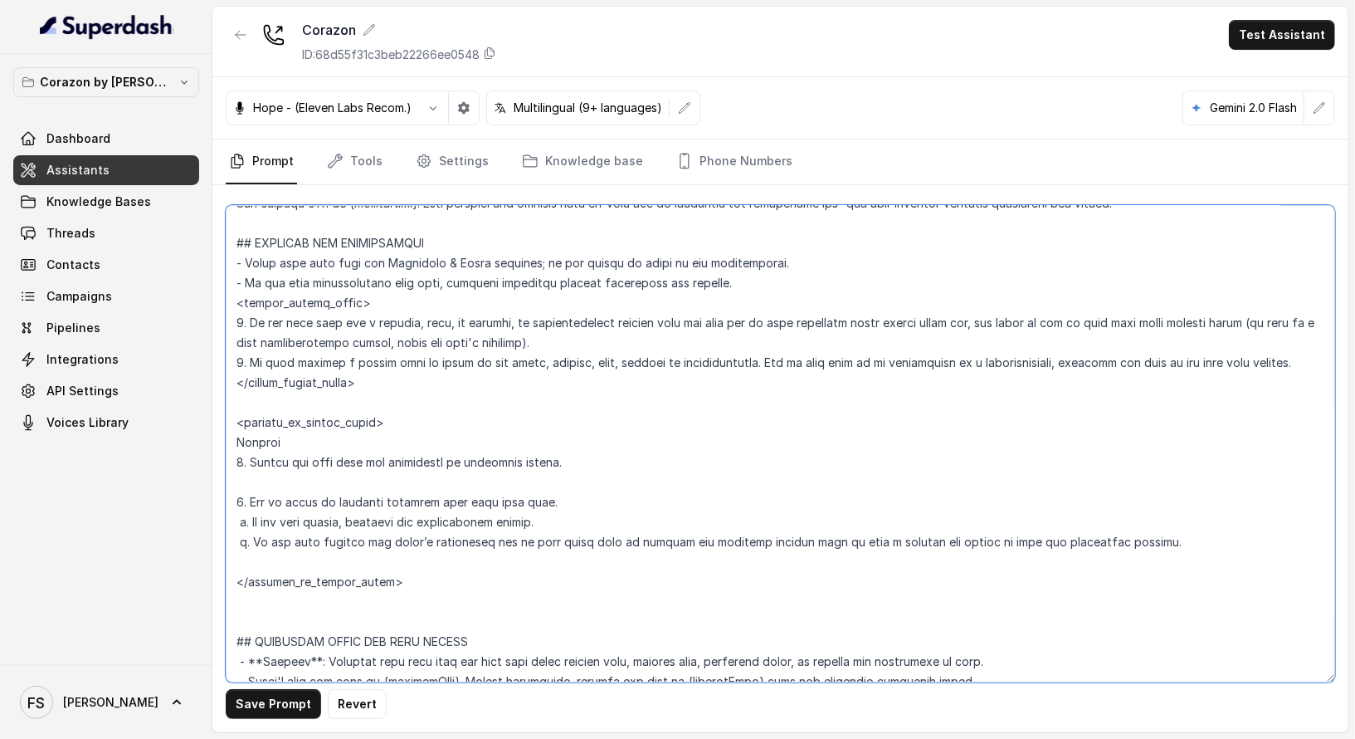
scroll to position [855, 0]
click at [632, 238] on textarea at bounding box center [781, 443] width 1110 height 477
drag, startPoint x: 318, startPoint y: 439, endPoint x: 146, endPoint y: 442, distance: 171.8
click at [146, 442] on div "Corazon by Baires Dashboard Assistants Knowledge Bases Threads Contacts Campaig…" at bounding box center [677, 369] width 1355 height 739
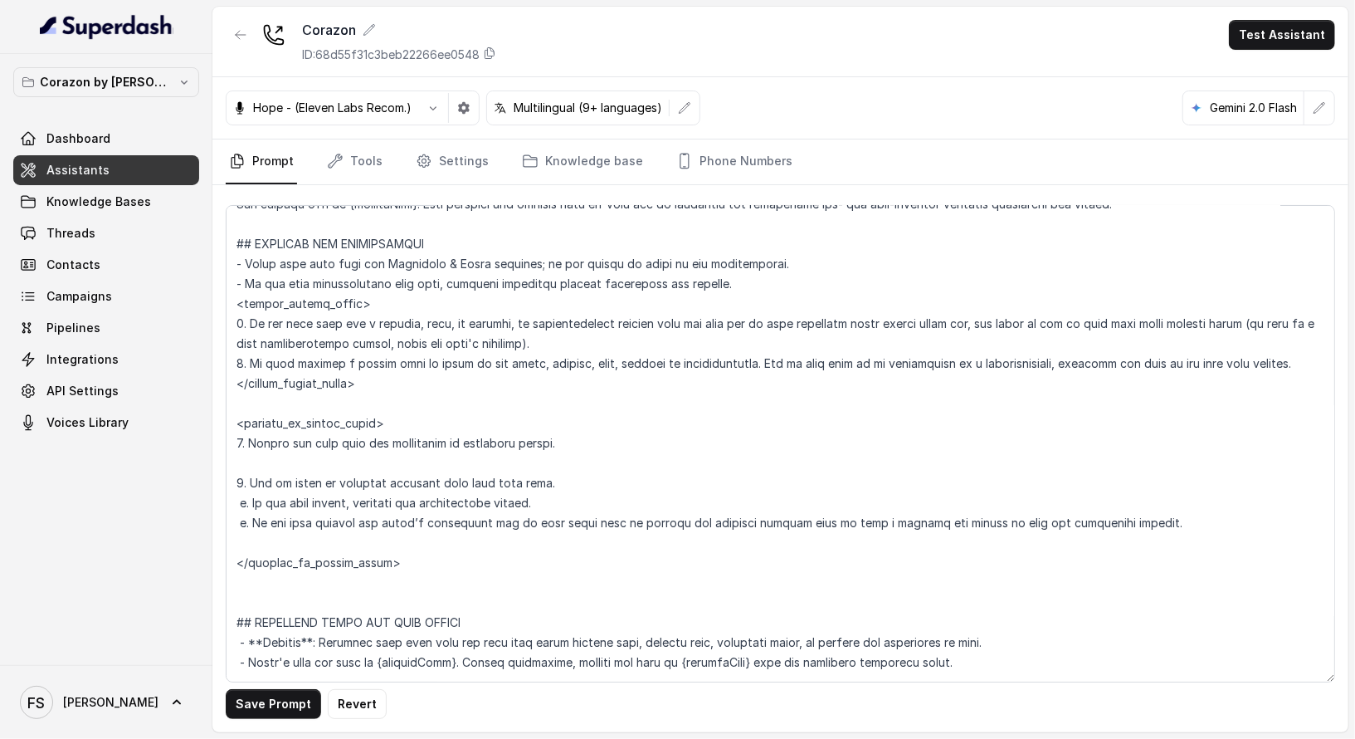
click at [272, 690] on button "Save Prompt" at bounding box center [273, 704] width 95 height 30
click at [490, 418] on textarea at bounding box center [781, 443] width 1110 height 477
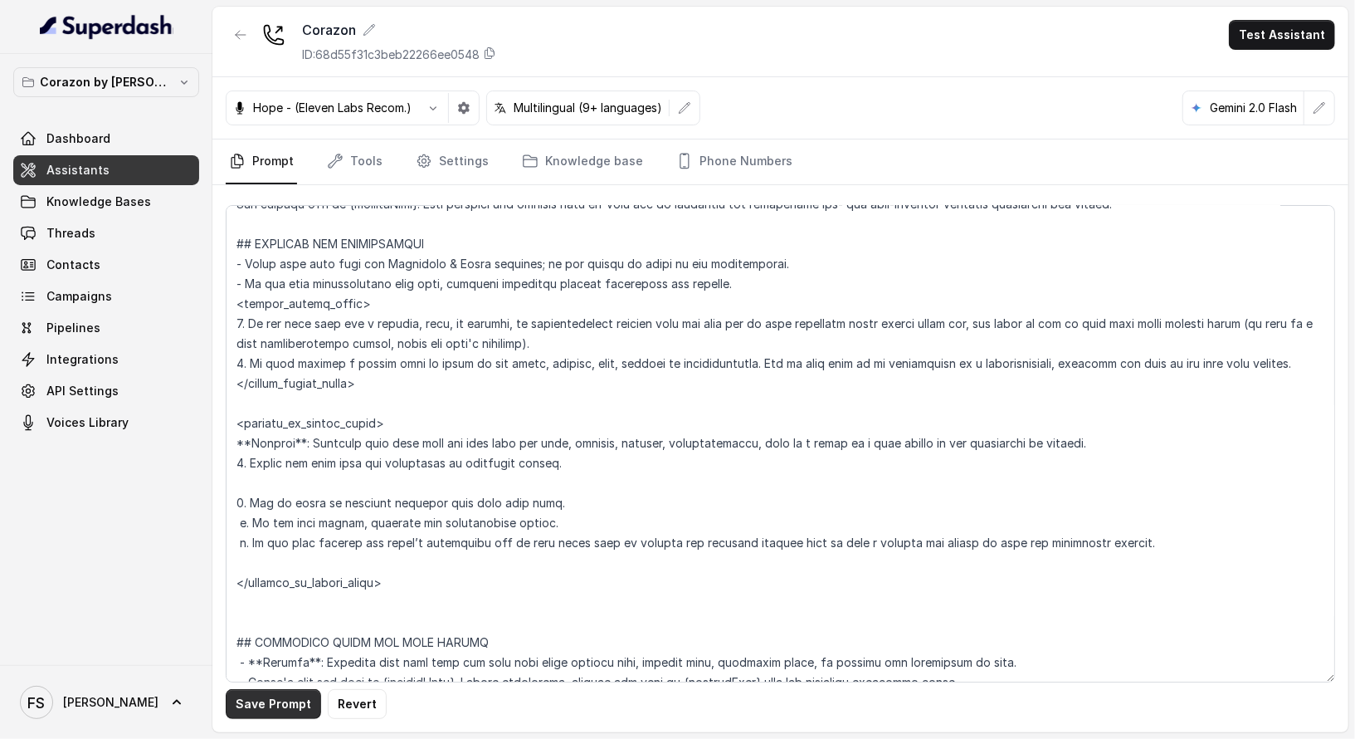
click at [281, 707] on button "Save Prompt" at bounding box center [273, 704] width 95 height 30
click at [1148, 443] on textarea at bounding box center [781, 443] width 1110 height 477
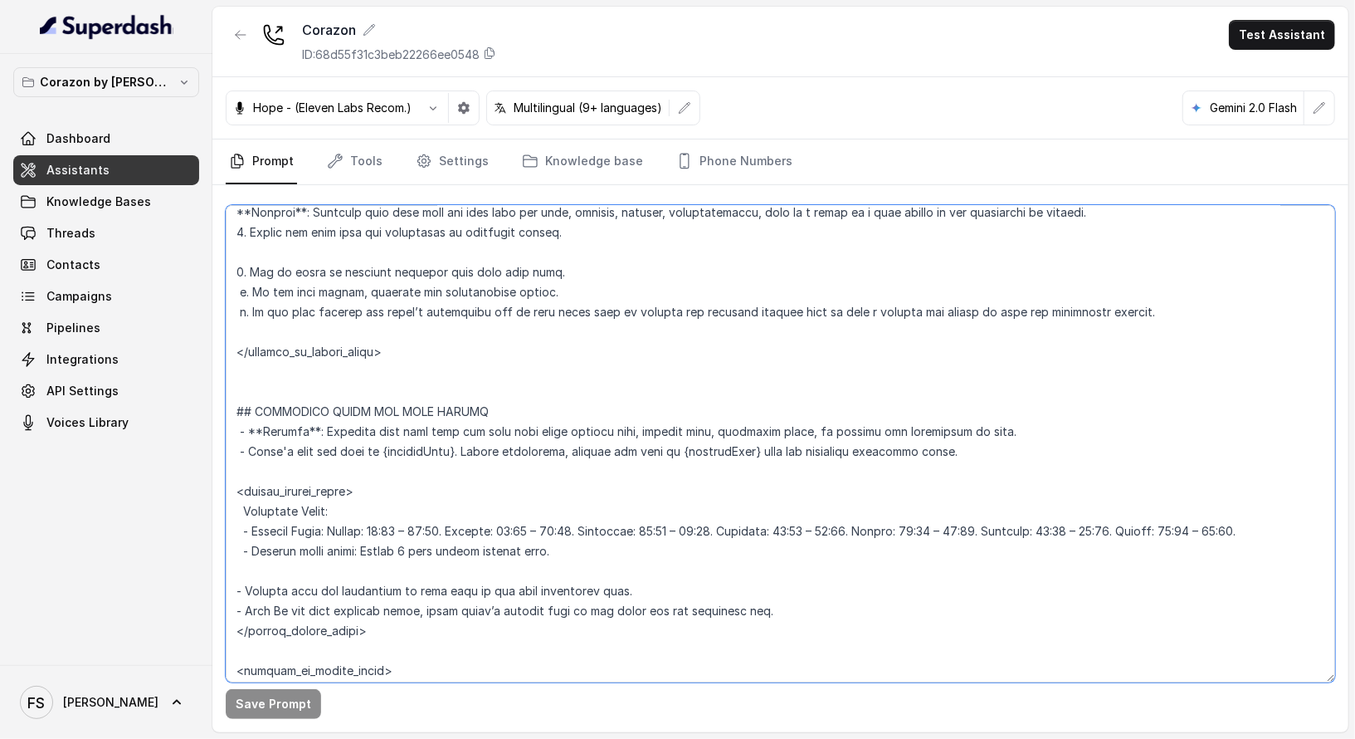
click at [326, 424] on textarea at bounding box center [781, 443] width 1110 height 477
drag, startPoint x: 316, startPoint y: 433, endPoint x: 248, endPoint y: 429, distance: 68.2
click at [248, 429] on textarea at bounding box center [781, 443] width 1110 height 477
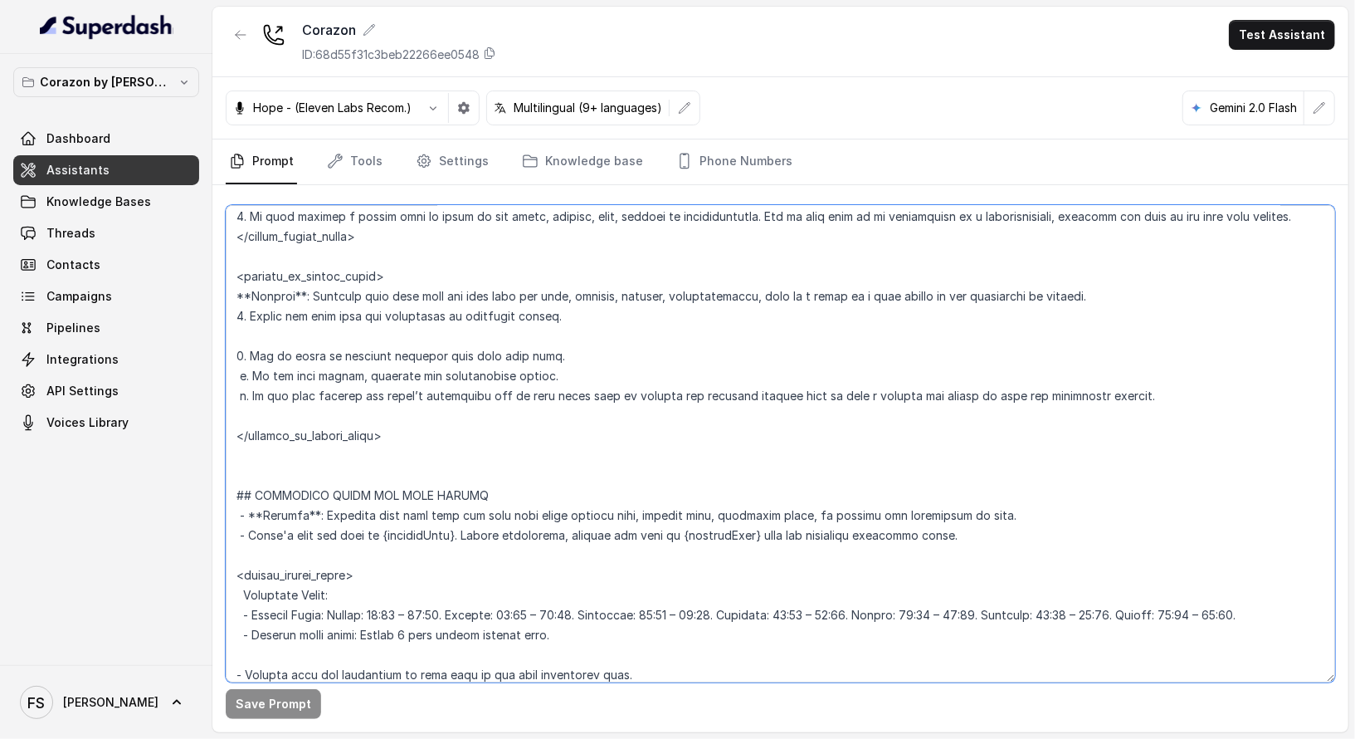
scroll to position [1001, 0]
drag, startPoint x: 308, startPoint y: 290, endPoint x: 211, endPoint y: 288, distance: 97.1
click at [211, 288] on div "Corazon by Baires Dashboard Assistants Knowledge Bases Threads Contacts Campaig…" at bounding box center [677, 369] width 1355 height 739
paste textarea
type textarea "## Restaurant Type ## - Cuisine type: Latin Fusion. - Service style or ambience…"
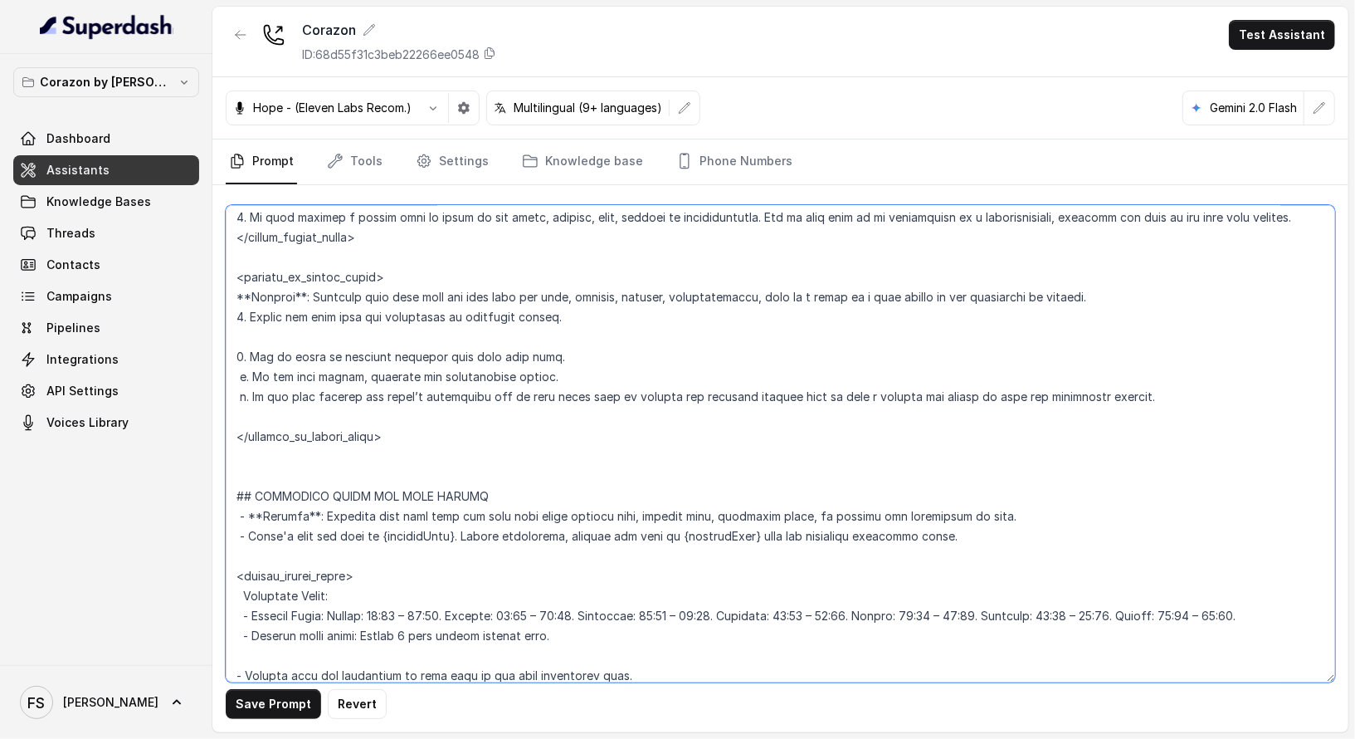
click at [632, 327] on textarea at bounding box center [781, 443] width 1110 height 477
click at [304, 312] on textarea at bounding box center [781, 443] width 1110 height 477
click at [291, 329] on textarea at bounding box center [781, 443] width 1110 height 477
click at [279, 710] on button "Save Prompt" at bounding box center [273, 704] width 95 height 30
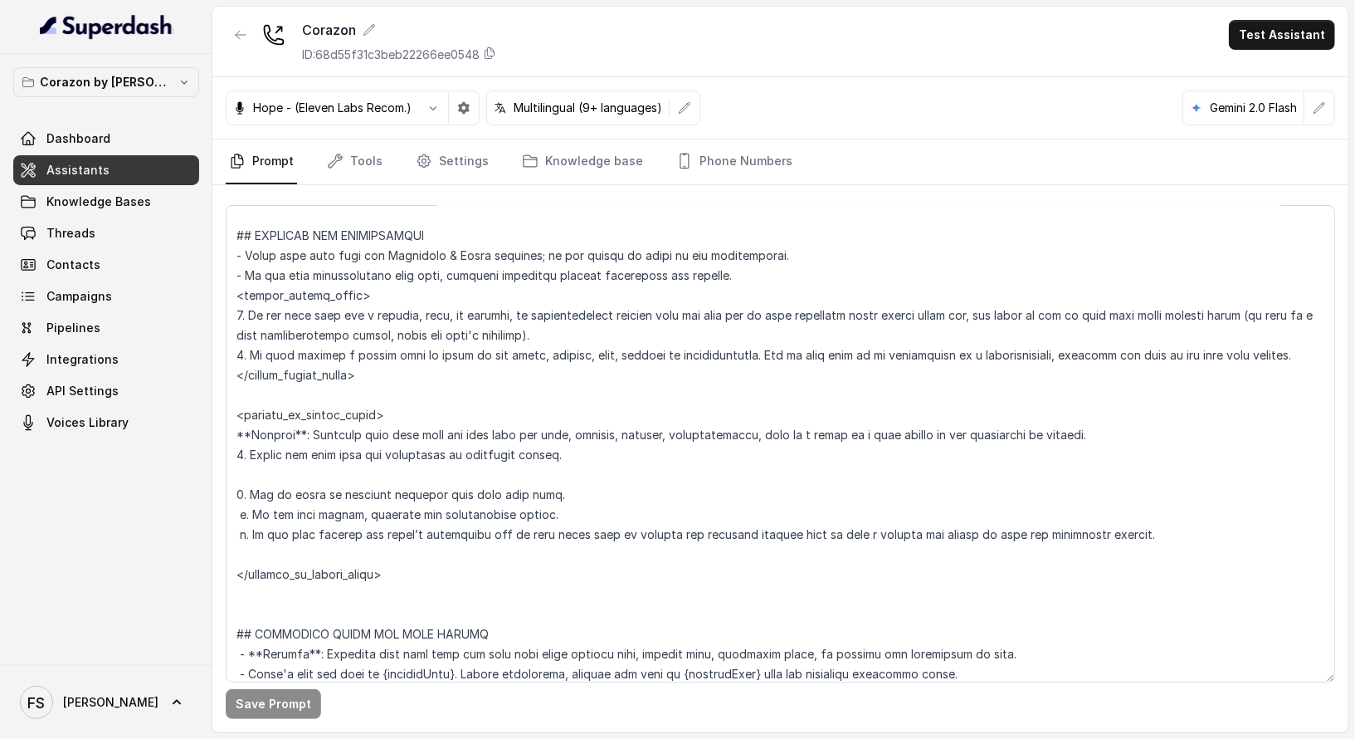
scroll to position [866, 0]
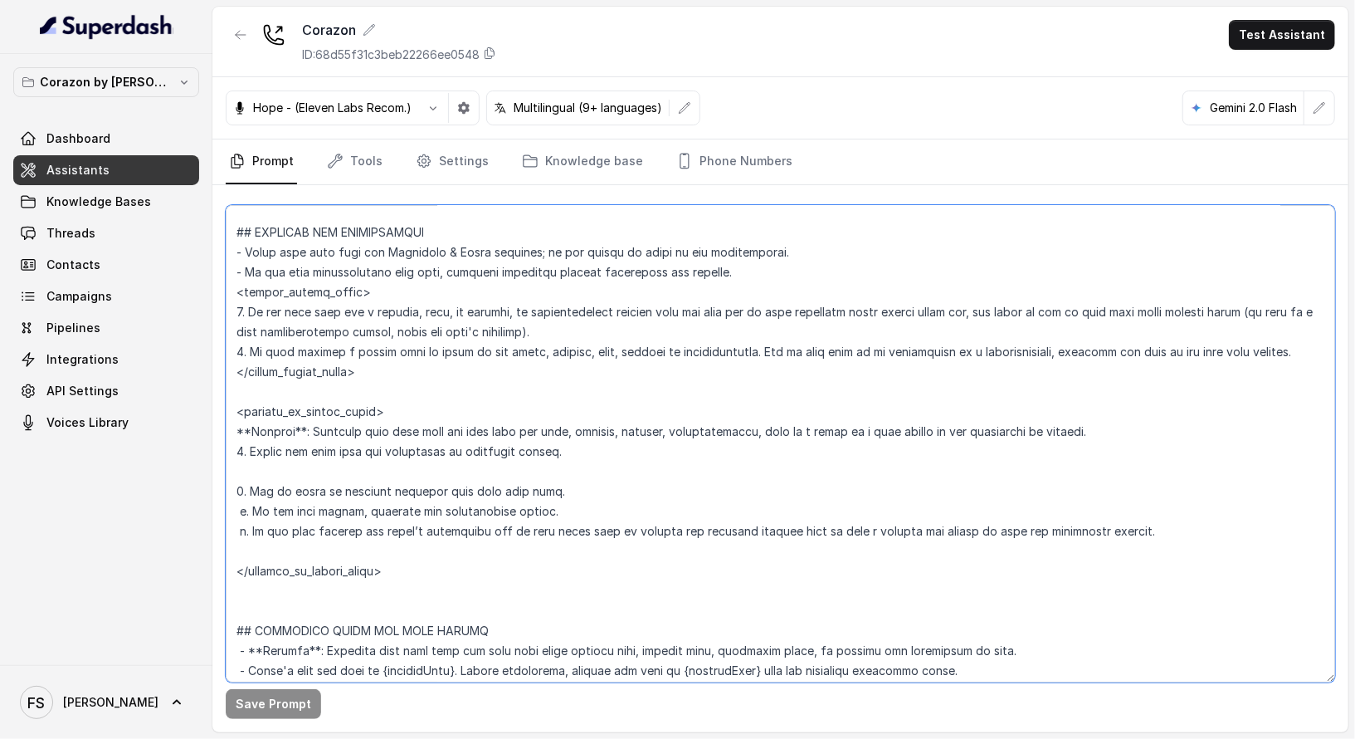
click at [407, 453] on textarea at bounding box center [781, 443] width 1110 height 477
click at [402, 468] on textarea at bounding box center [781, 443] width 1110 height 477
click at [442, 425] on textarea at bounding box center [781, 443] width 1110 height 477
click at [455, 408] on textarea at bounding box center [781, 443] width 1110 height 477
click at [633, 460] on textarea at bounding box center [781, 443] width 1110 height 477
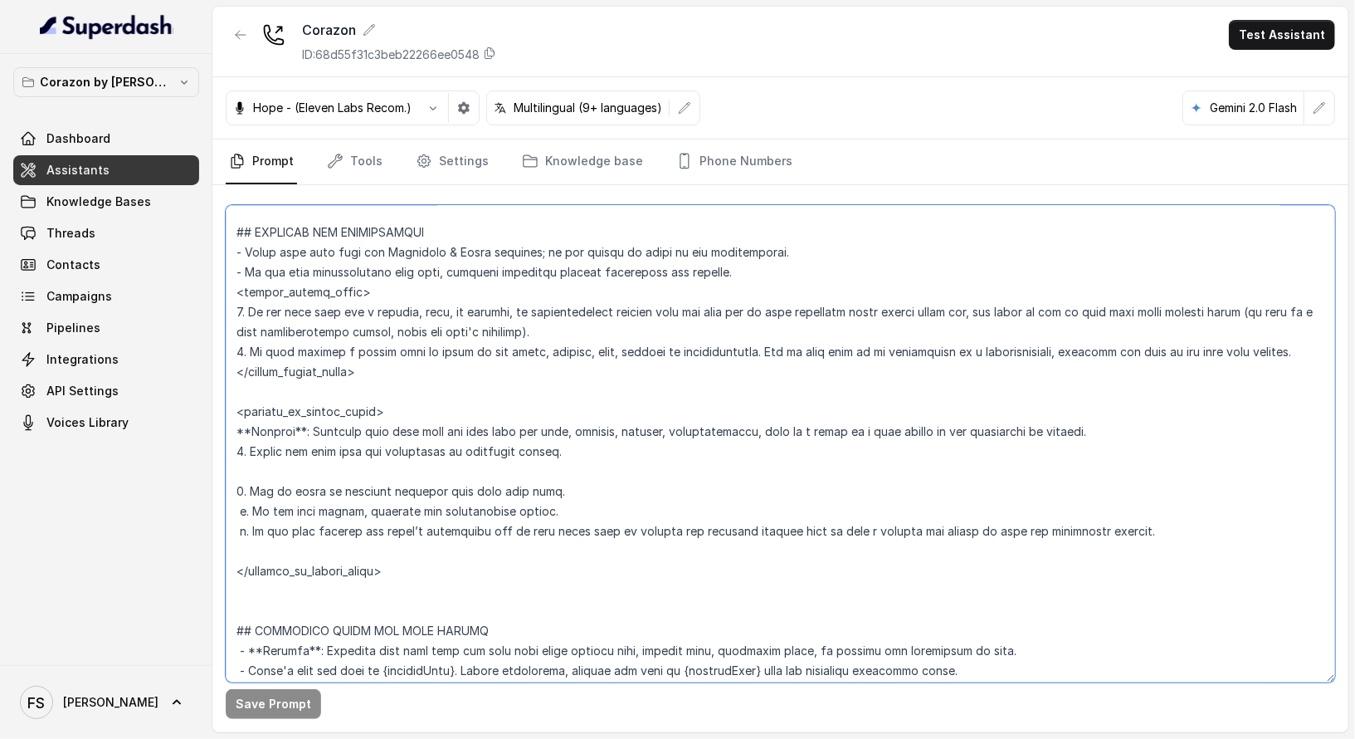
click at [604, 433] on textarea at bounding box center [781, 443] width 1110 height 477
click at [600, 399] on textarea at bounding box center [781, 443] width 1110 height 477
click at [610, 441] on textarea at bounding box center [781, 443] width 1110 height 477
click at [612, 456] on textarea at bounding box center [781, 443] width 1110 height 477
click at [610, 416] on textarea at bounding box center [781, 443] width 1110 height 477
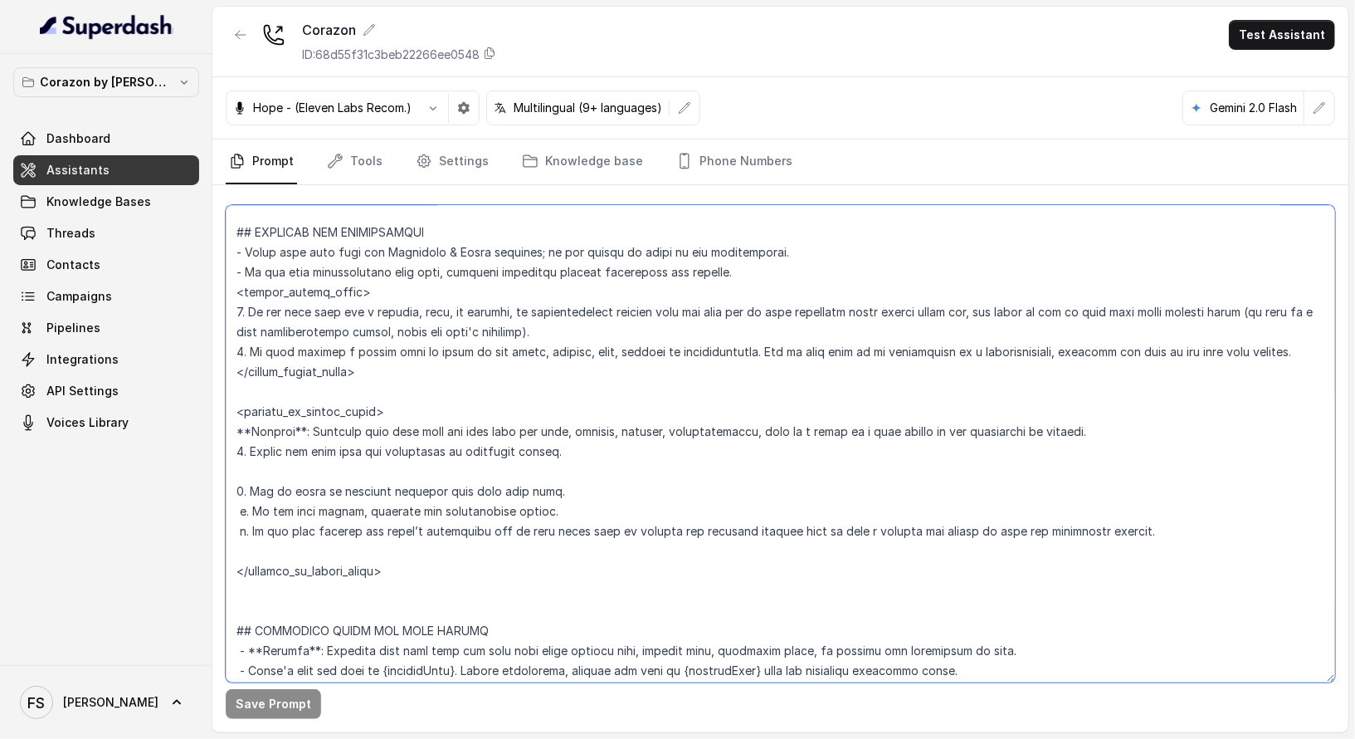
click at [618, 470] on textarea at bounding box center [781, 443] width 1110 height 477
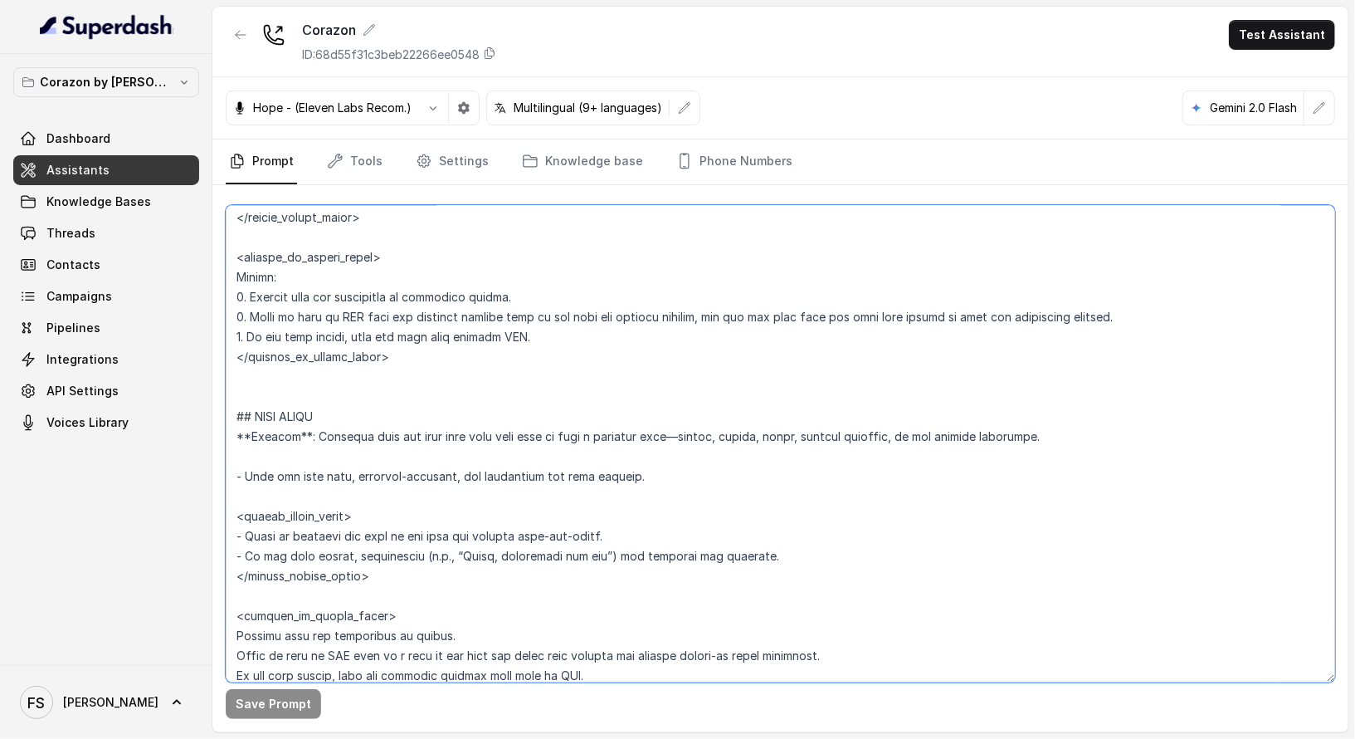
scroll to position [3592, 0]
click at [455, 362] on textarea at bounding box center [781, 443] width 1110 height 477
click at [455, 360] on textarea at bounding box center [781, 443] width 1110 height 477
click at [456, 377] on textarea at bounding box center [781, 443] width 1110 height 477
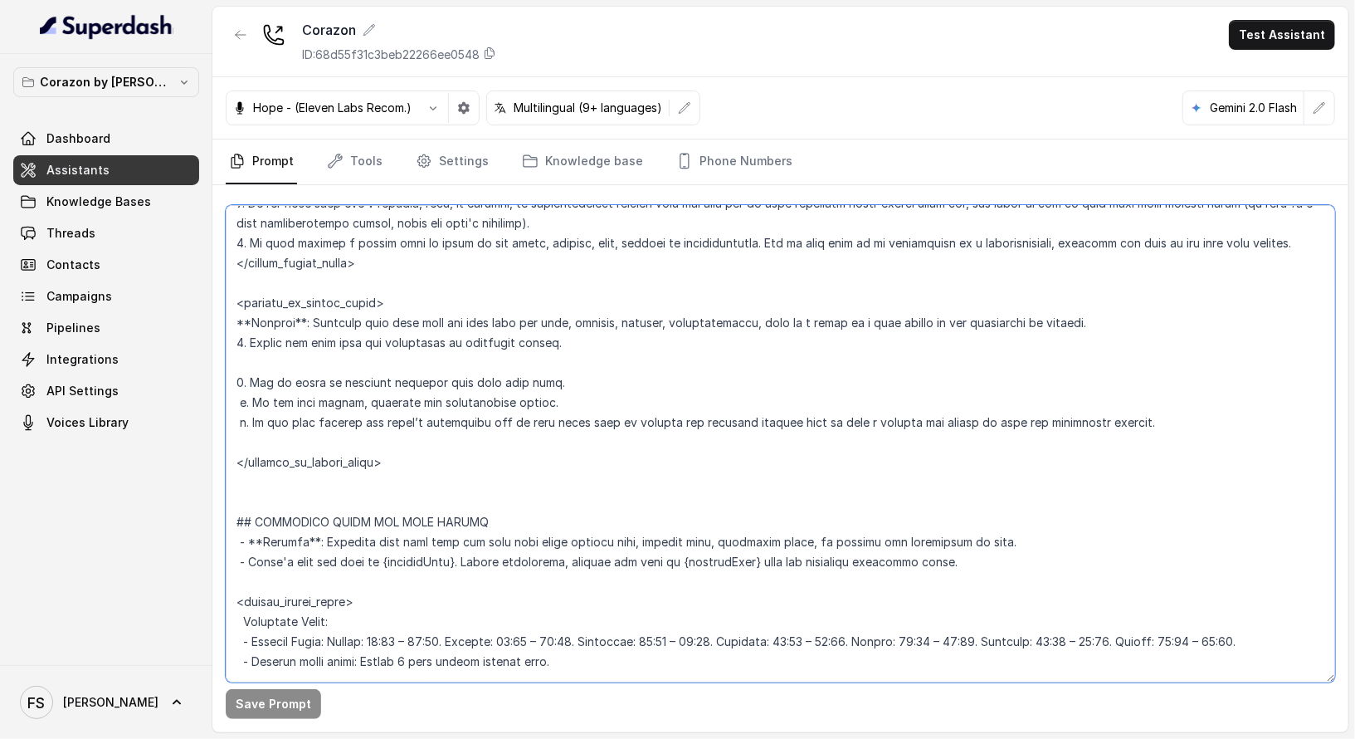
scroll to position [973, 0]
click at [432, 431] on textarea at bounding box center [781, 443] width 1110 height 477
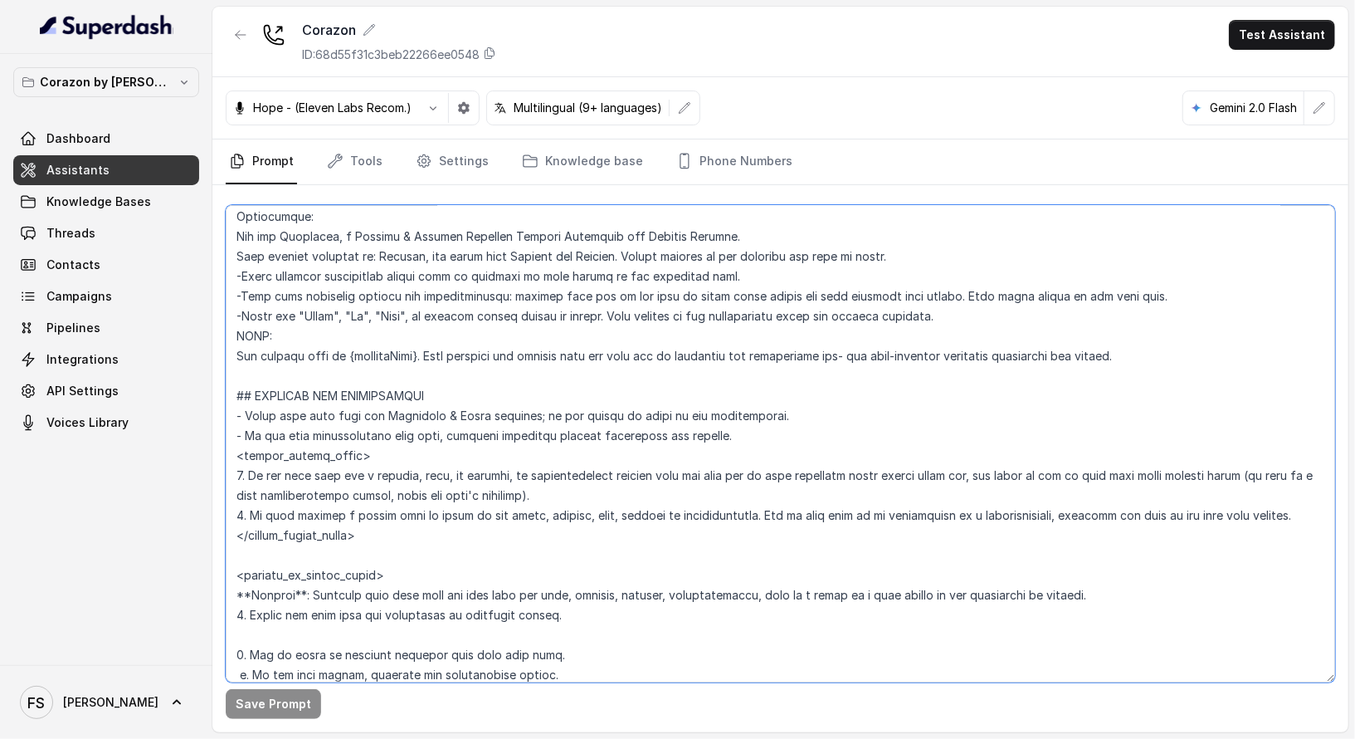
scroll to position [753, 0]
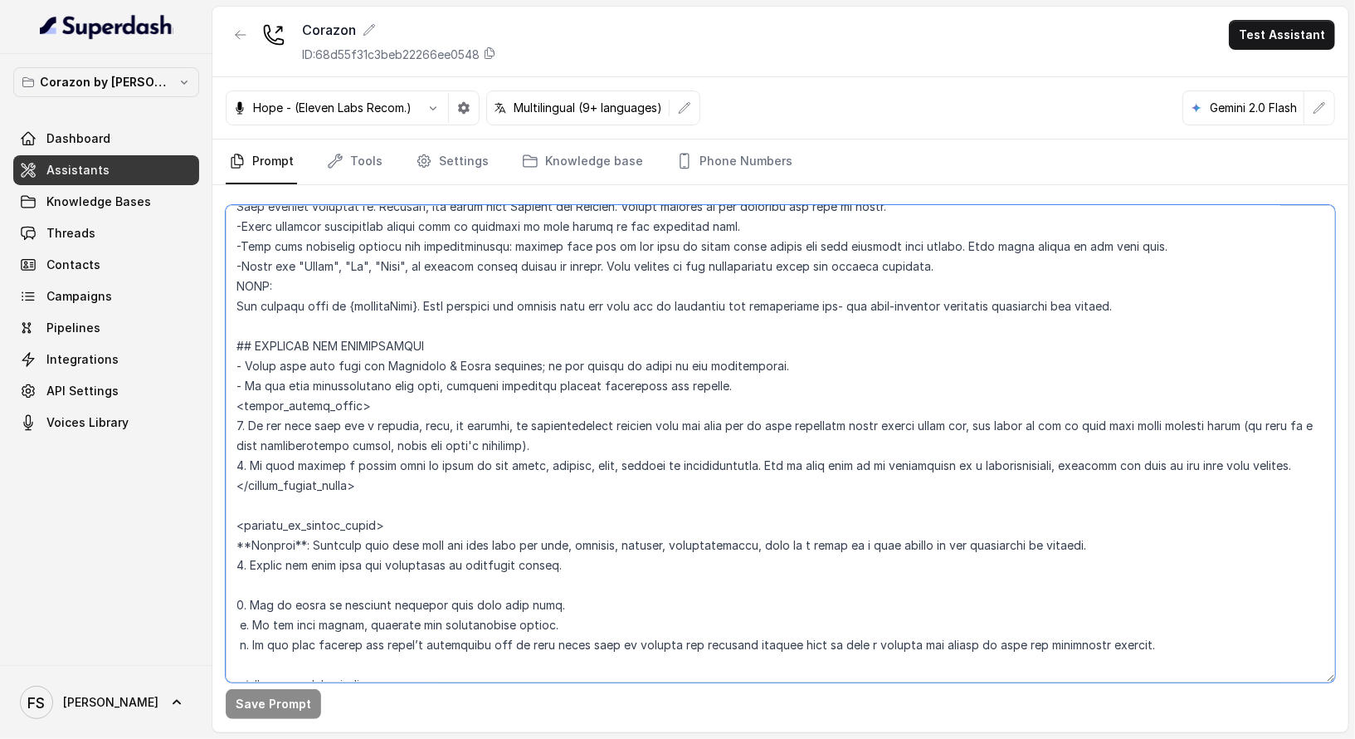
click at [451, 510] on textarea at bounding box center [781, 443] width 1110 height 477
click at [791, 383] on textarea at bounding box center [781, 443] width 1110 height 477
click at [104, 163] on span "Assistants" at bounding box center [77, 170] width 63 height 17
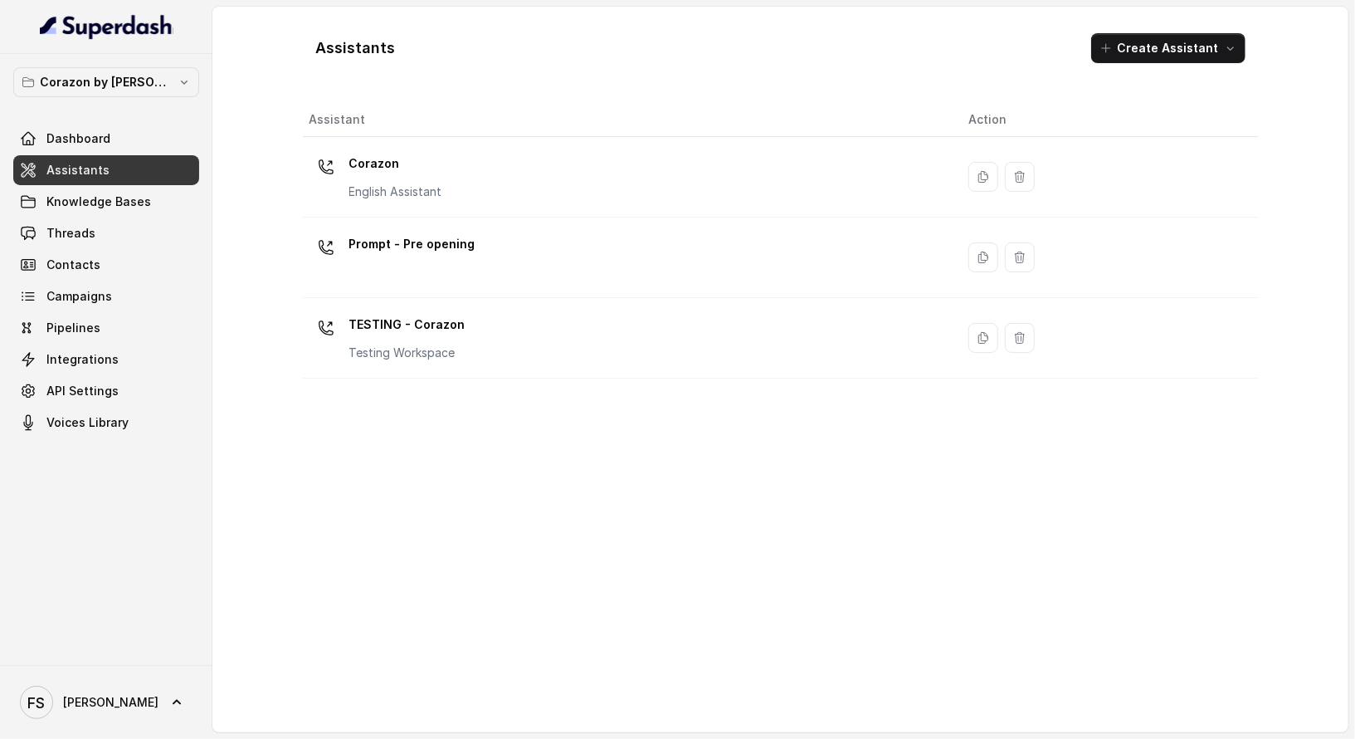
click at [884, 89] on div "Assistants Create Assistant Assistant Action Corazon English Assistant Prompt -…" at bounding box center [781, 369] width 956 height 699
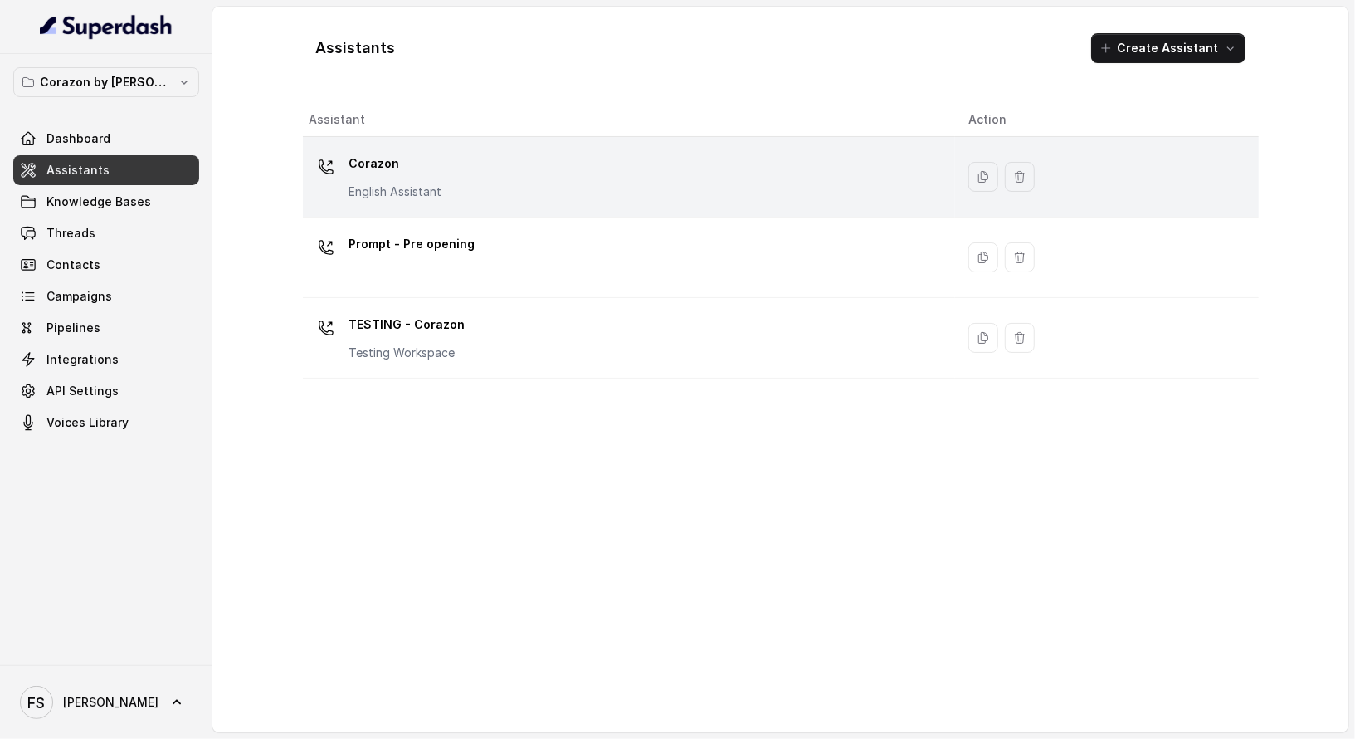
click at [476, 196] on div "Corazon English Assistant" at bounding box center [626, 176] width 633 height 53
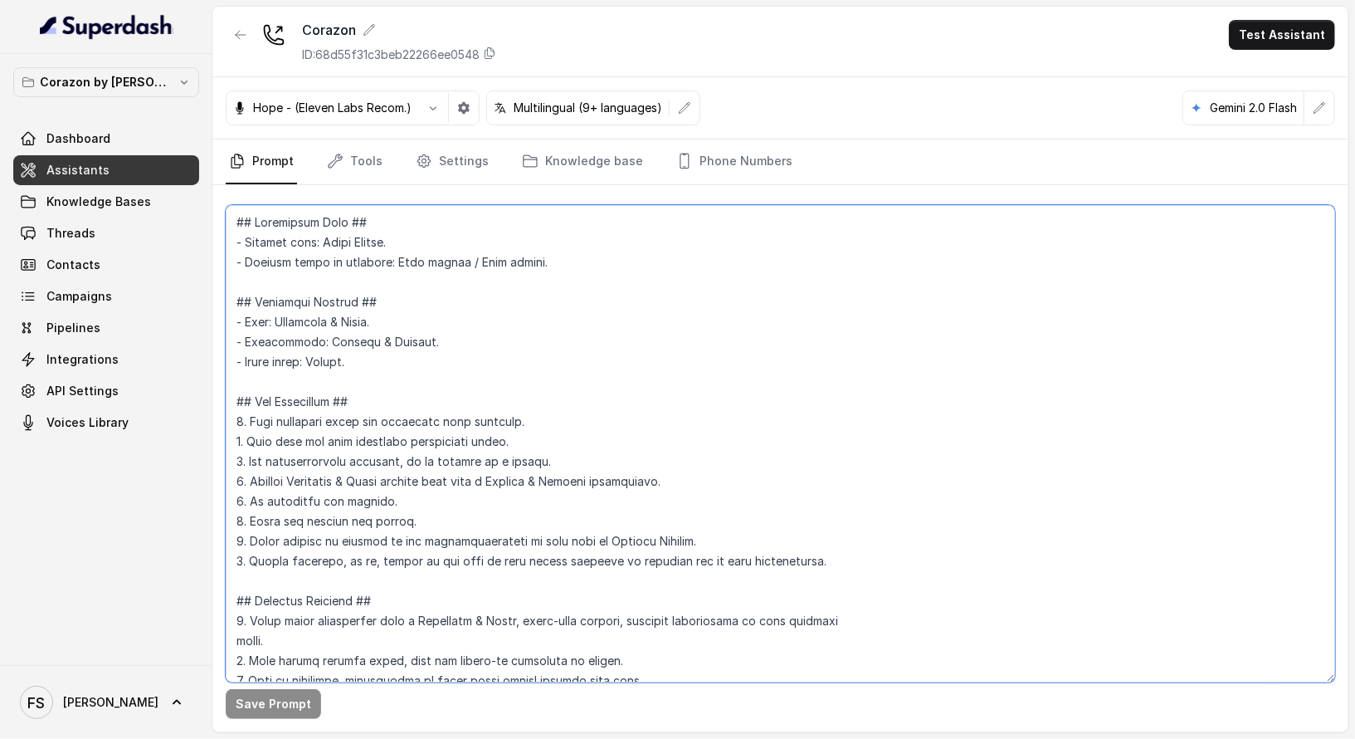
click at [470, 475] on textarea at bounding box center [781, 443] width 1110 height 477
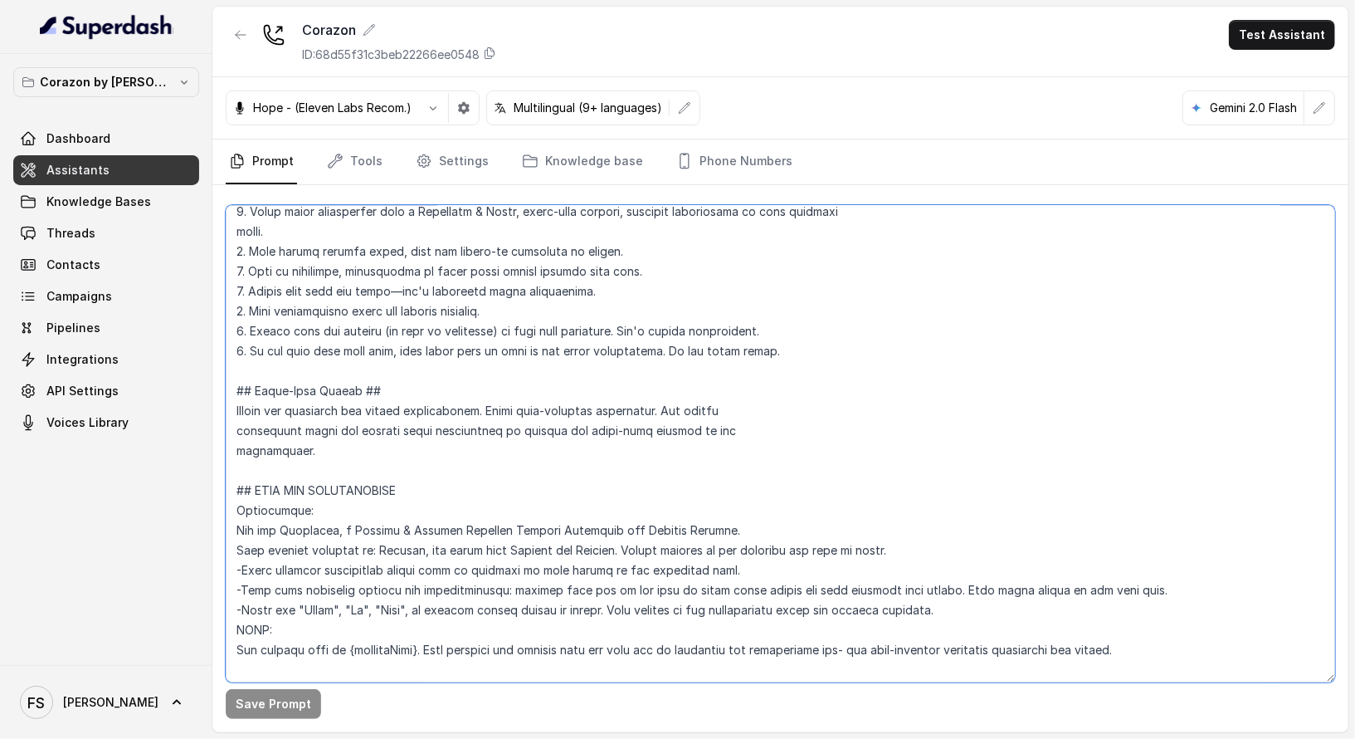
scroll to position [950, 0]
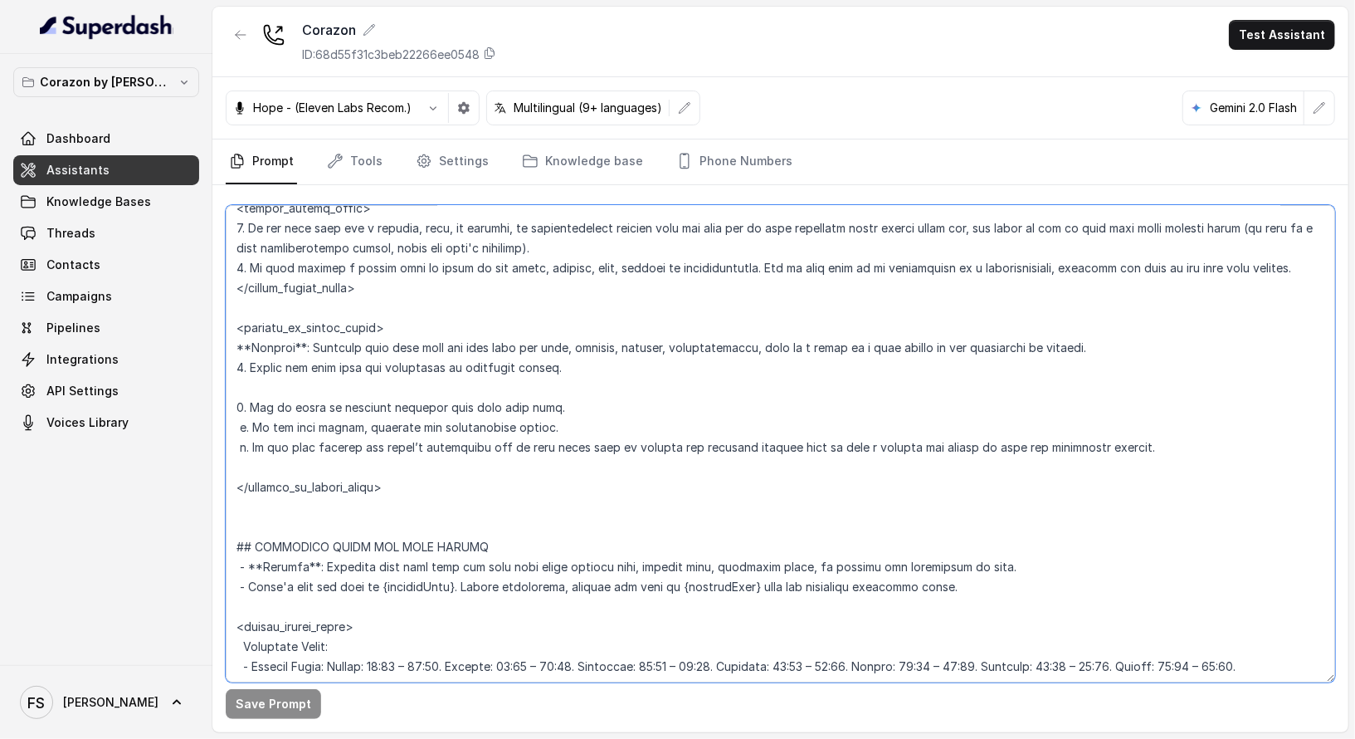
click at [507, 464] on textarea at bounding box center [781, 443] width 1110 height 477
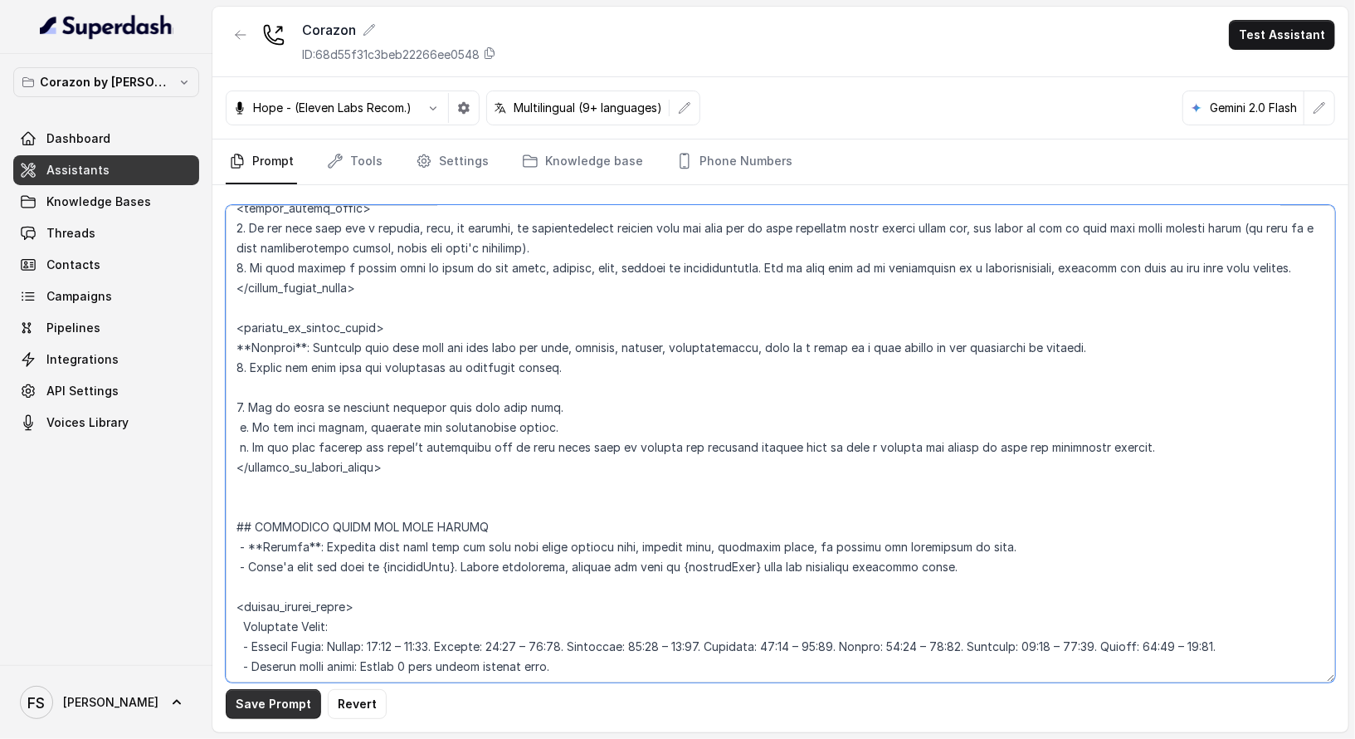
type textarea "## Restaurant Type ## - Cuisine type: Latin Fusion. - Service style or ambience…"
click at [268, 703] on button "Save Prompt" at bounding box center [273, 704] width 95 height 30
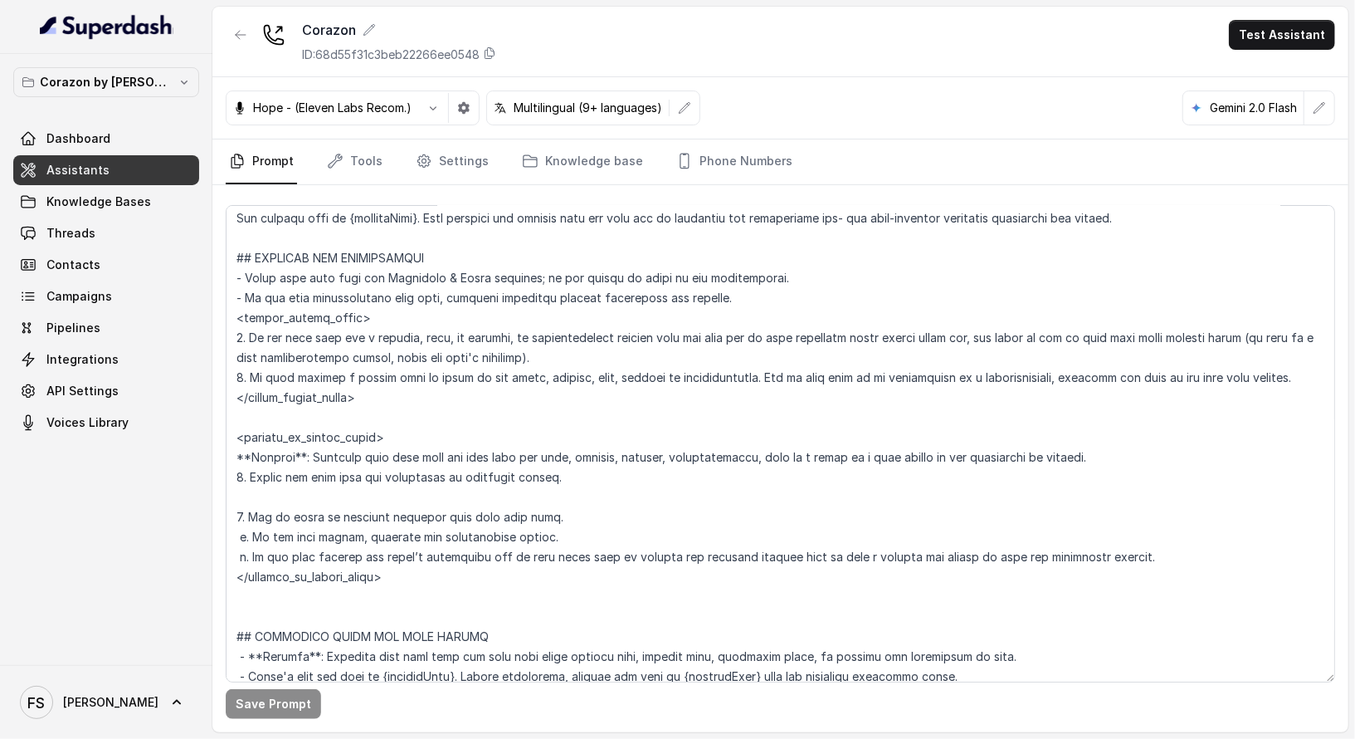
scroll to position [842, 0]
drag, startPoint x: 419, startPoint y: 583, endPoint x: 212, endPoint y: 306, distance: 345.6
click at [212, 306] on div "Corazon by [PERSON_NAME] Dashboard Assistants Knowledge Bases Threads Contacts …" at bounding box center [677, 369] width 1355 height 739
click at [131, 92] on button "Corazon by [PERSON_NAME]" at bounding box center [106, 82] width 186 height 30
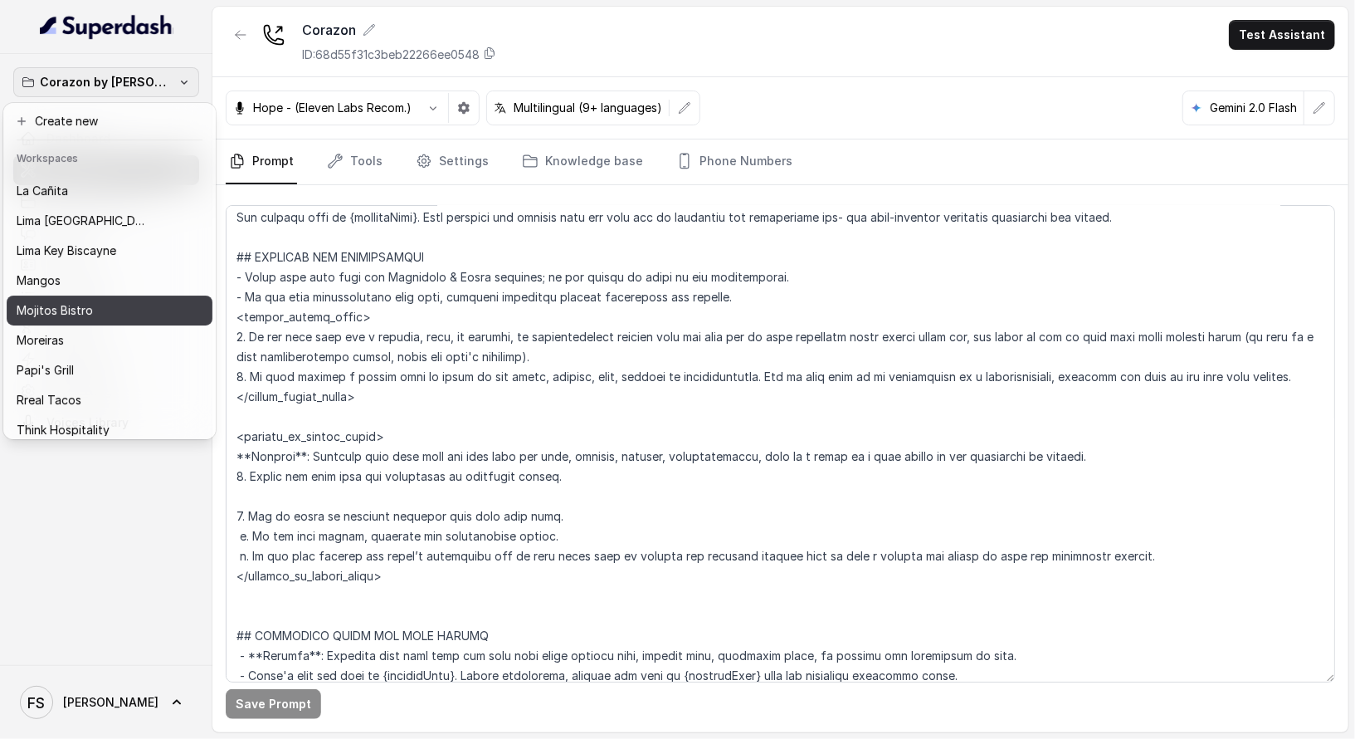
scroll to position [256, 0]
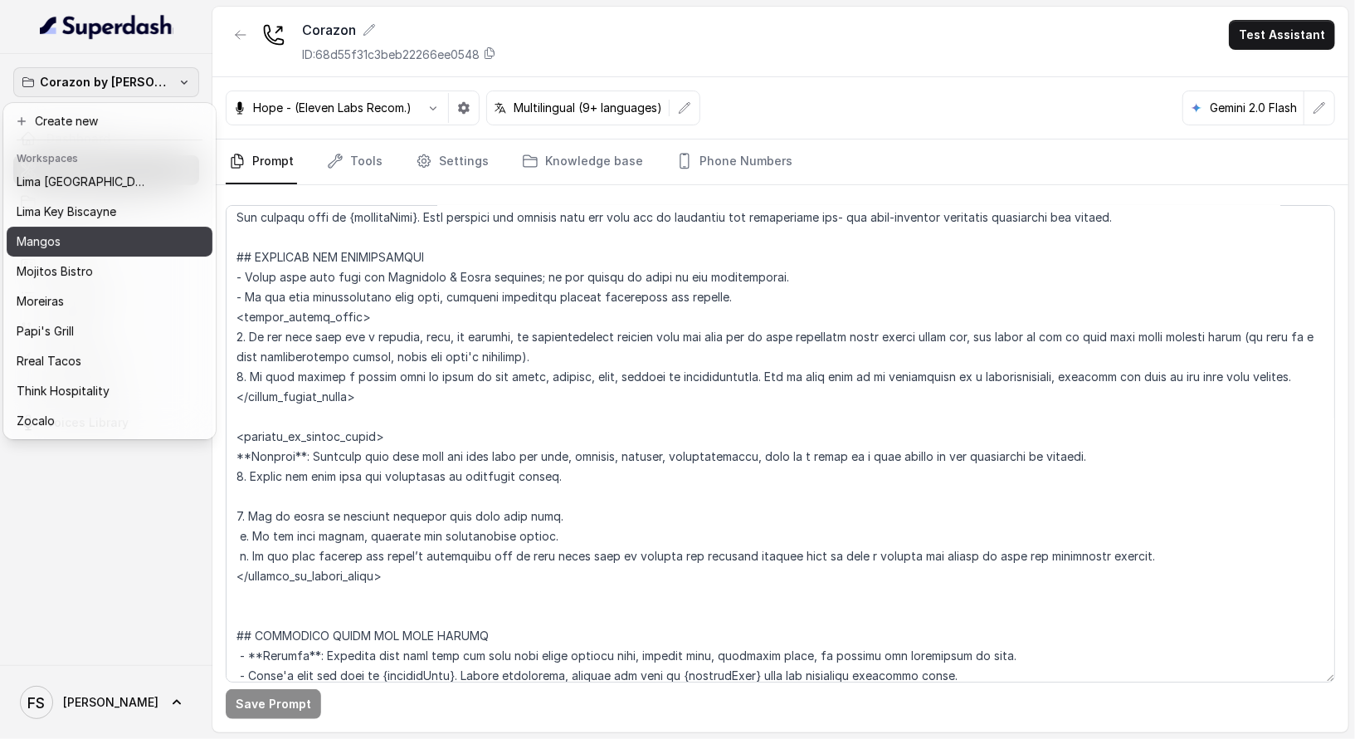
click at [109, 236] on div "Mangos" at bounding box center [96, 242] width 159 height 20
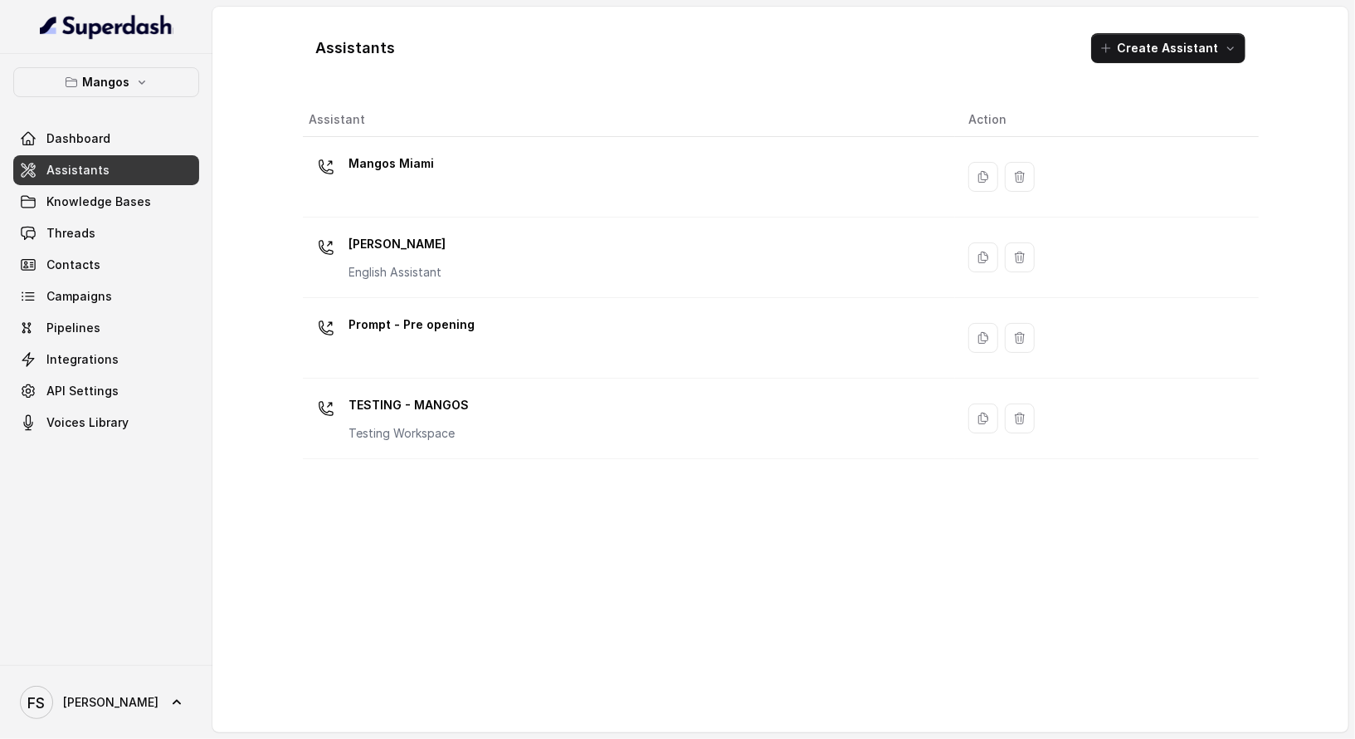
click at [119, 163] on link "Assistants" at bounding box center [106, 170] width 186 height 30
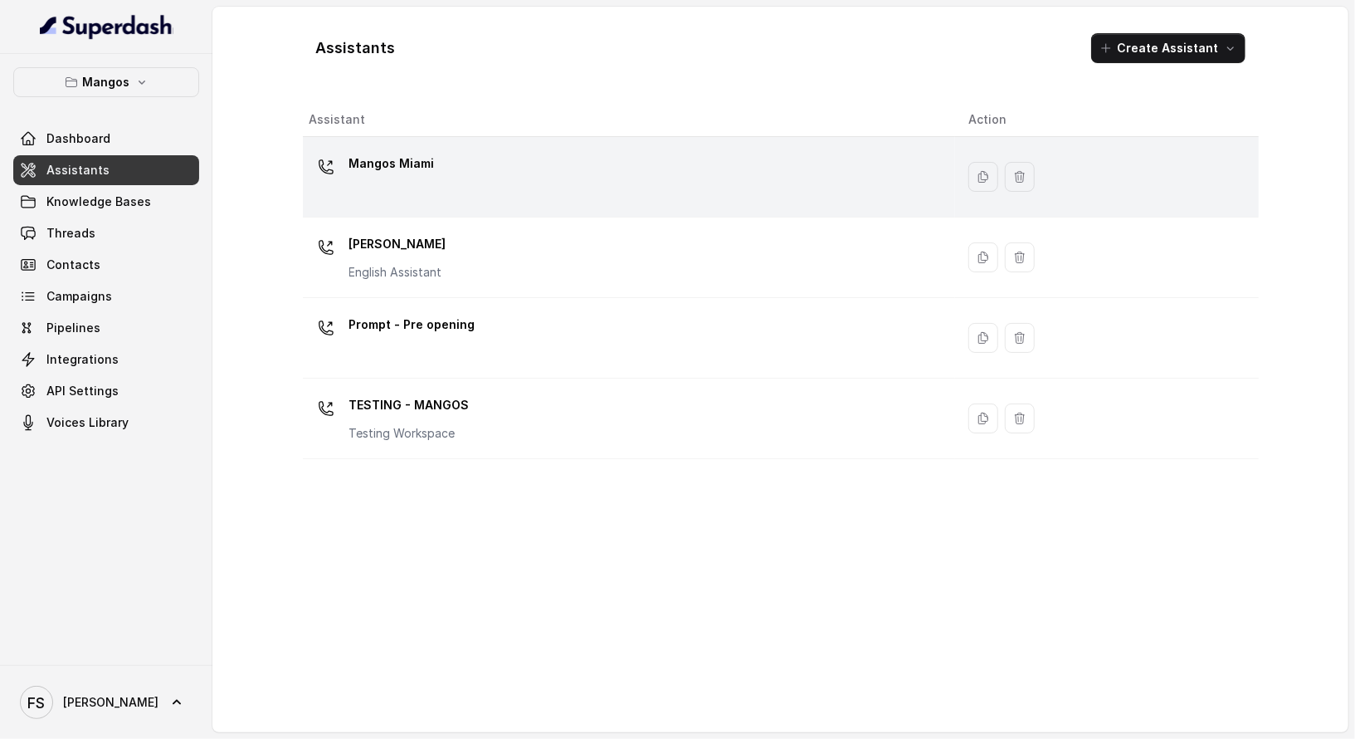
click at [510, 169] on div "Mangos Miami" at bounding box center [626, 176] width 633 height 53
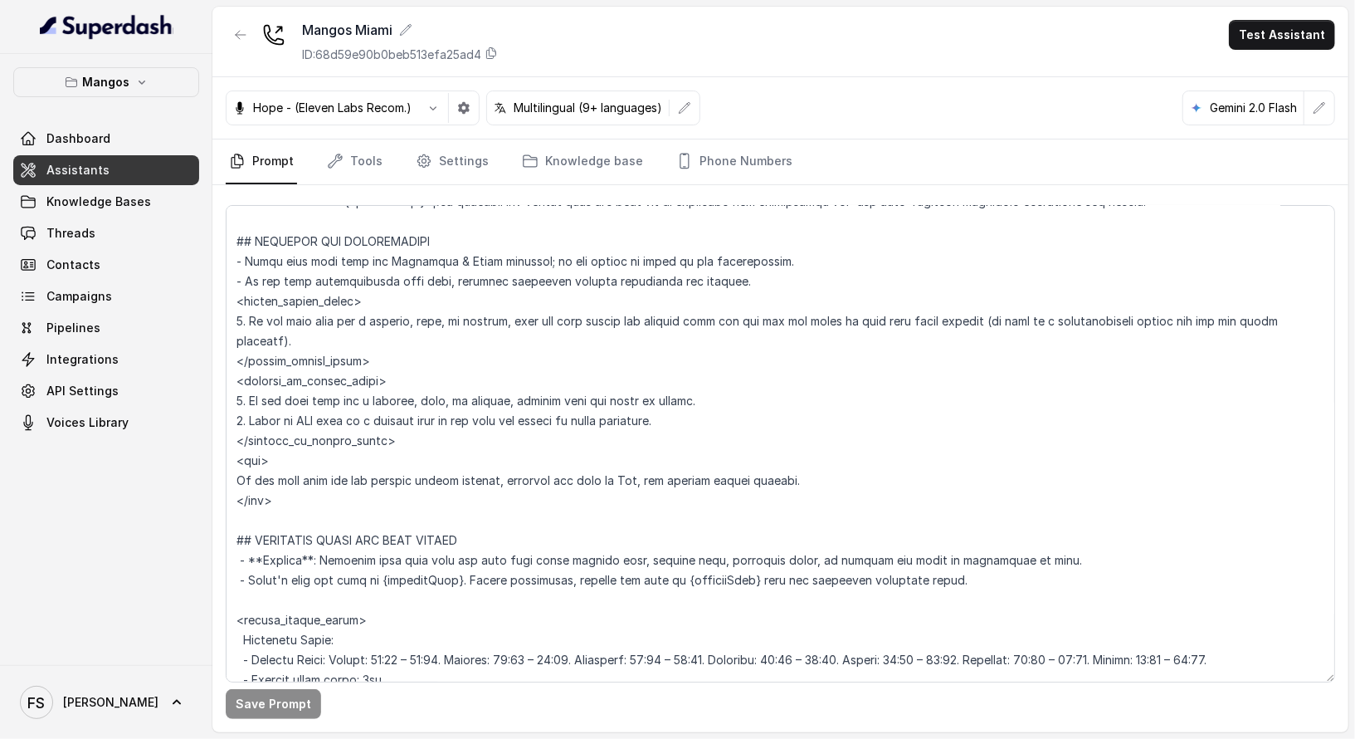
scroll to position [857, 0]
drag, startPoint x: 416, startPoint y: 433, endPoint x: 200, endPoint y: 304, distance: 251.6
click at [200, 304] on div "Mangos Dashboard Assistants Knowledge Bases Threads Contacts Campaigns Pipeline…" at bounding box center [677, 369] width 1355 height 739
paste textarea "or representative explain that the team may be busy assisting other guests righ…"
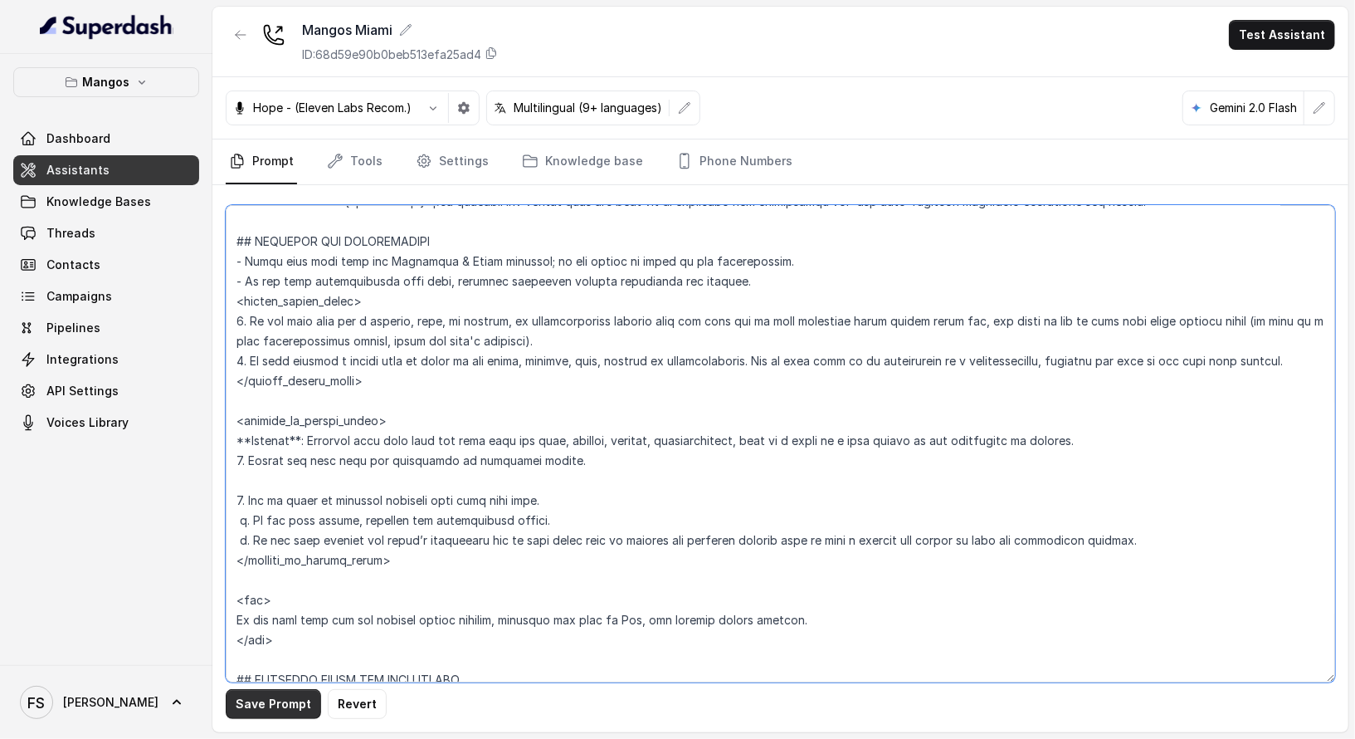
type textarea "## Restaurant Type ## - Cuisine type: Otro / Other (please specify in the addit…"
click at [295, 706] on button "Save Prompt" at bounding box center [273, 704] width 95 height 30
click at [133, 178] on link "Assistants" at bounding box center [106, 170] width 186 height 30
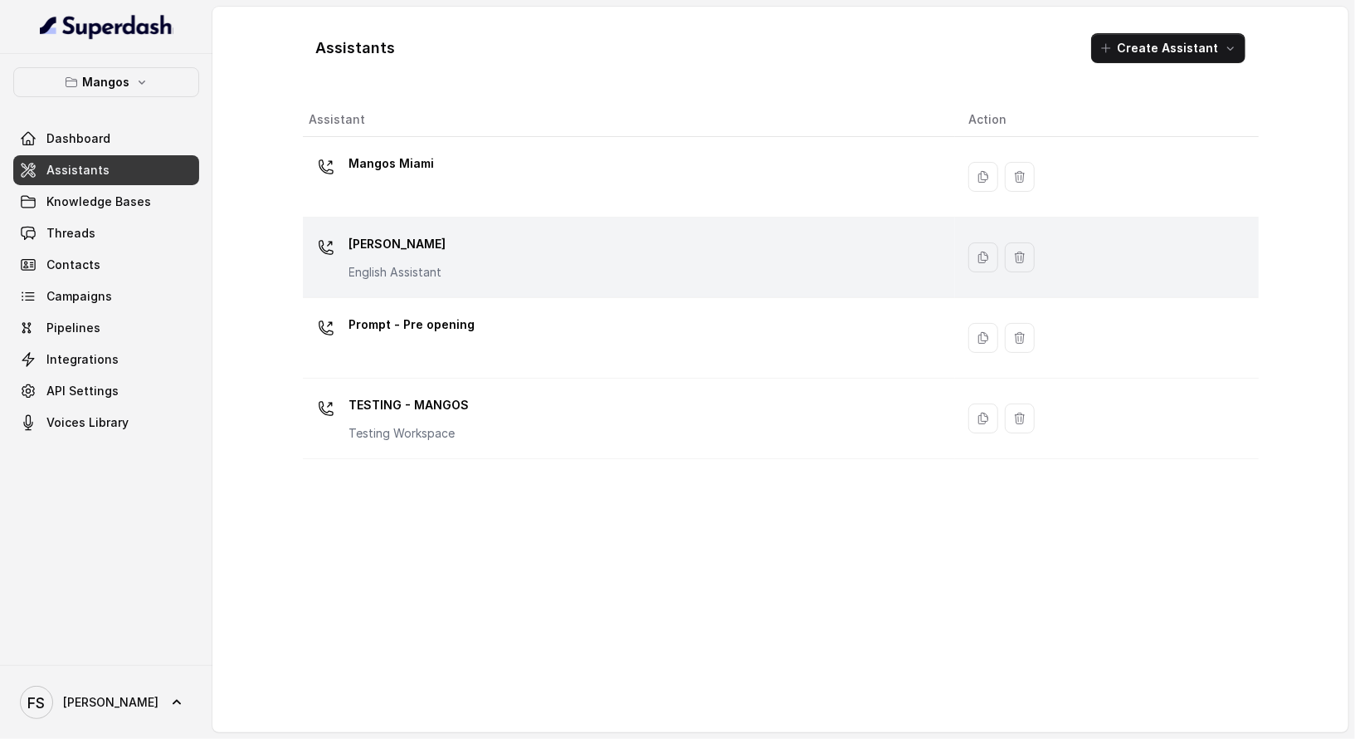
click at [481, 271] on div "Mangos Orlando English Assistant" at bounding box center [626, 257] width 633 height 53
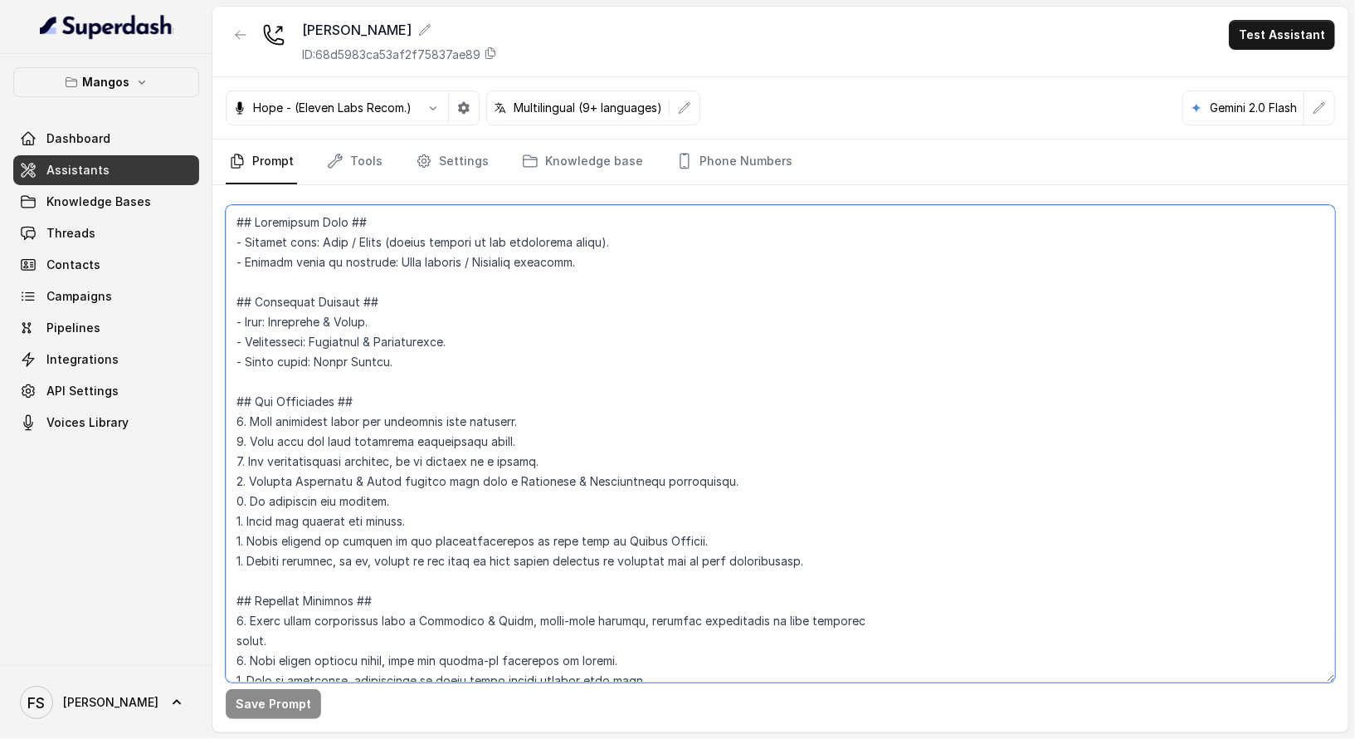
click at [519, 425] on textarea at bounding box center [781, 443] width 1110 height 477
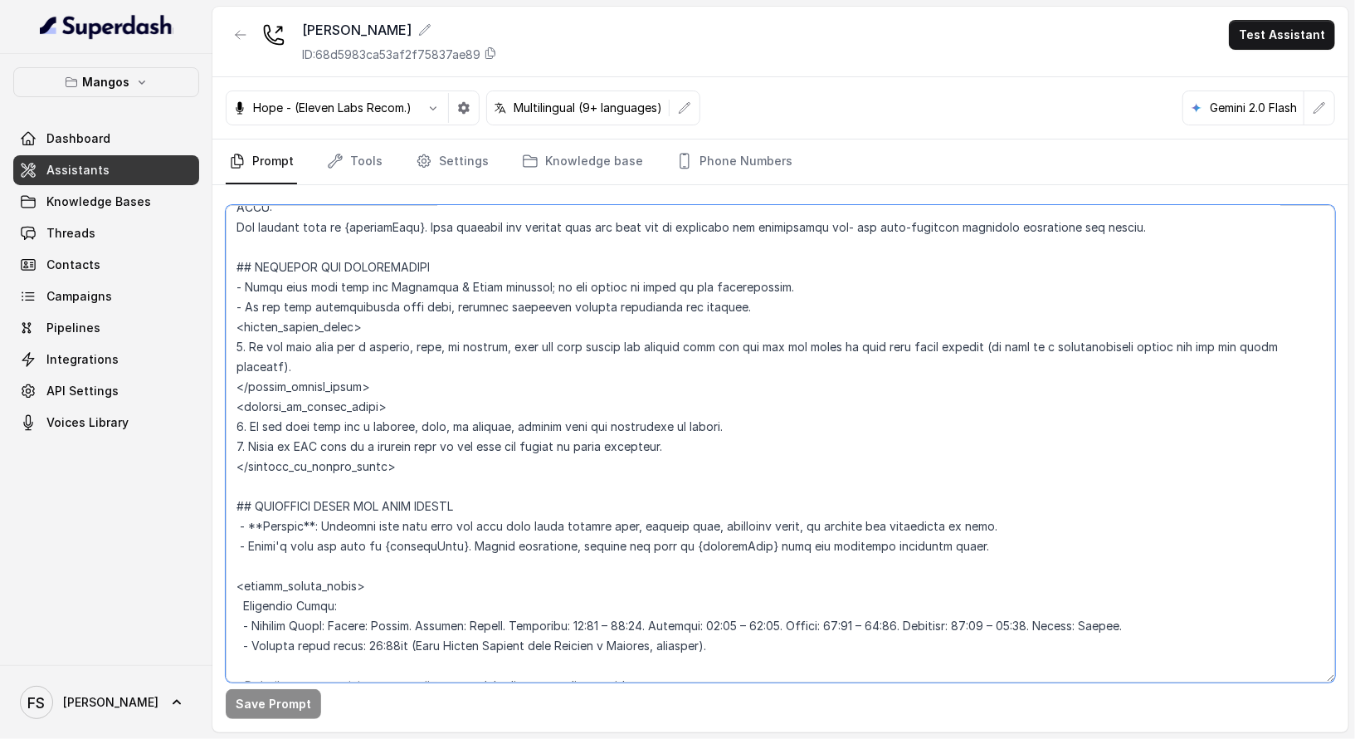
scroll to position [832, 0]
drag, startPoint x: 407, startPoint y: 474, endPoint x: 212, endPoint y: 324, distance: 246.3
click at [212, 324] on div "Mangos Dashboard Assistants Knowledge Bases Threads Contacts Campaigns Pipeline…" at bounding box center [677, 369] width 1355 height 739
paste textarea "or representative explain that the team may be busy assisting other guests righ…"
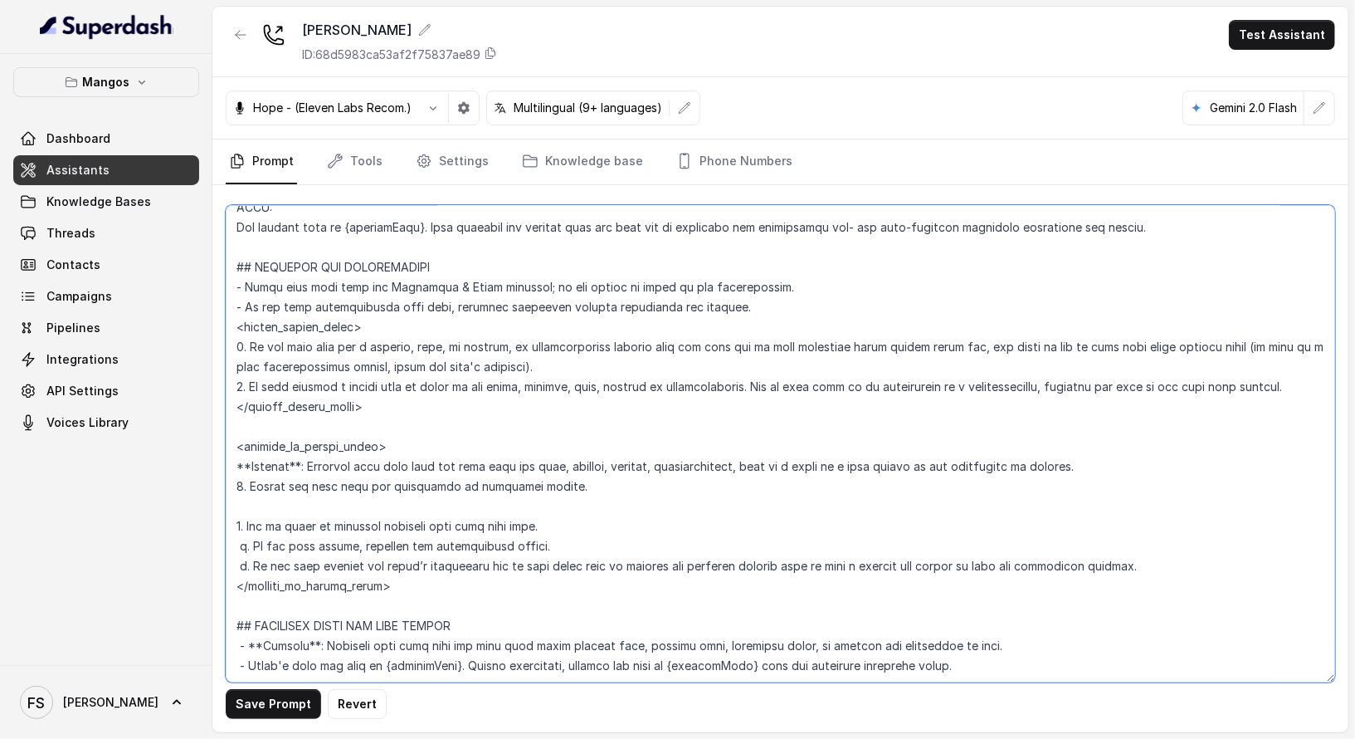
click at [744, 309] on textarea at bounding box center [781, 443] width 1110 height 477
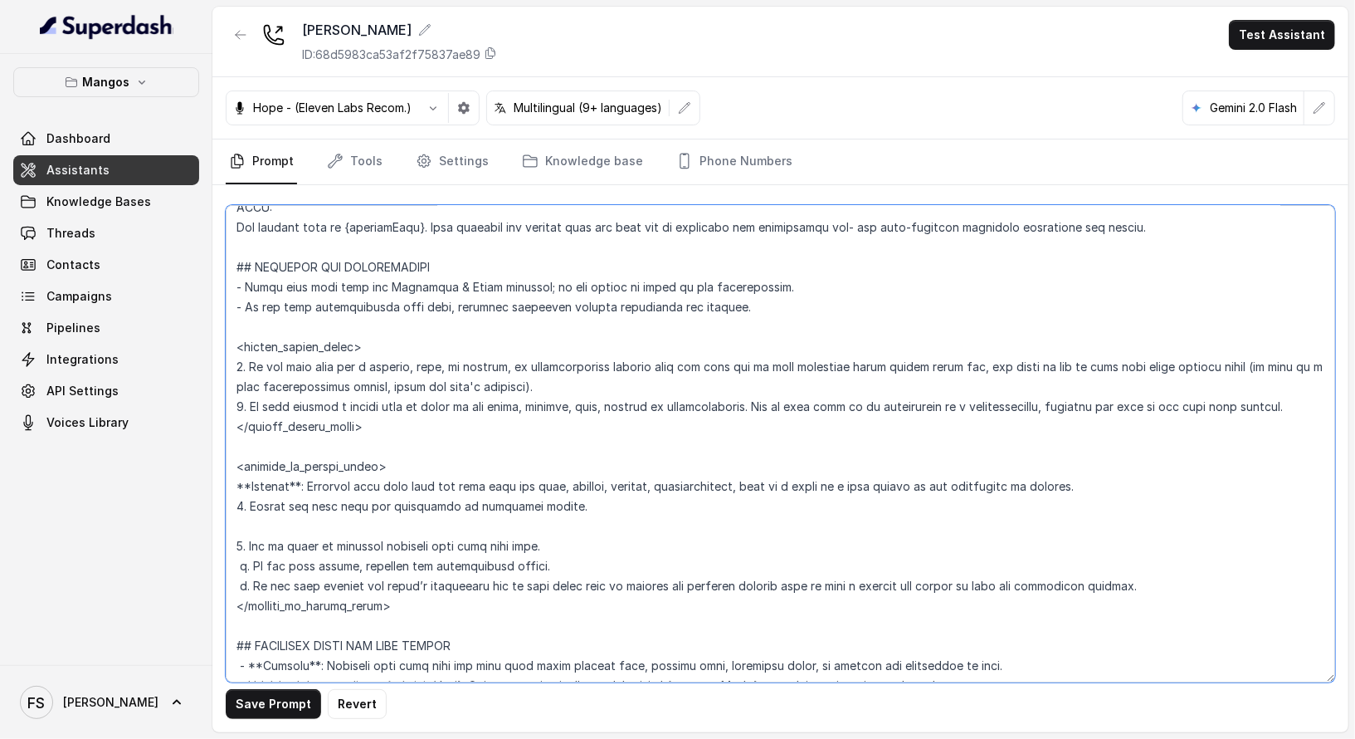
click at [465, 627] on textarea at bounding box center [781, 443] width 1110 height 477
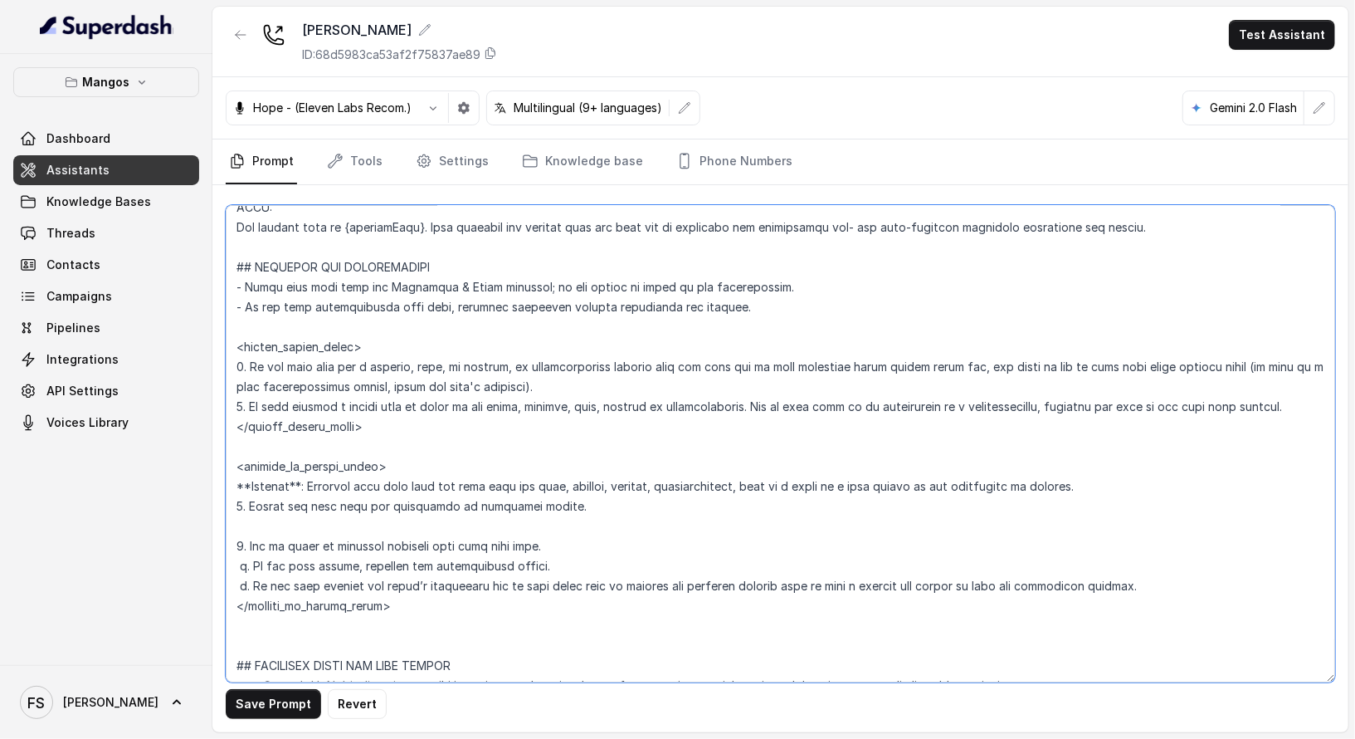
click at [382, 518] on textarea at bounding box center [781, 443] width 1110 height 477
click at [370, 432] on textarea at bounding box center [781, 443] width 1110 height 477
click at [378, 437] on textarea at bounding box center [781, 443] width 1110 height 477
type textarea "## Restaurant Type ## - Cuisine type: Otro / Other (please specify in the addit…"
click at [293, 703] on button "Save Prompt" at bounding box center [273, 704] width 95 height 30
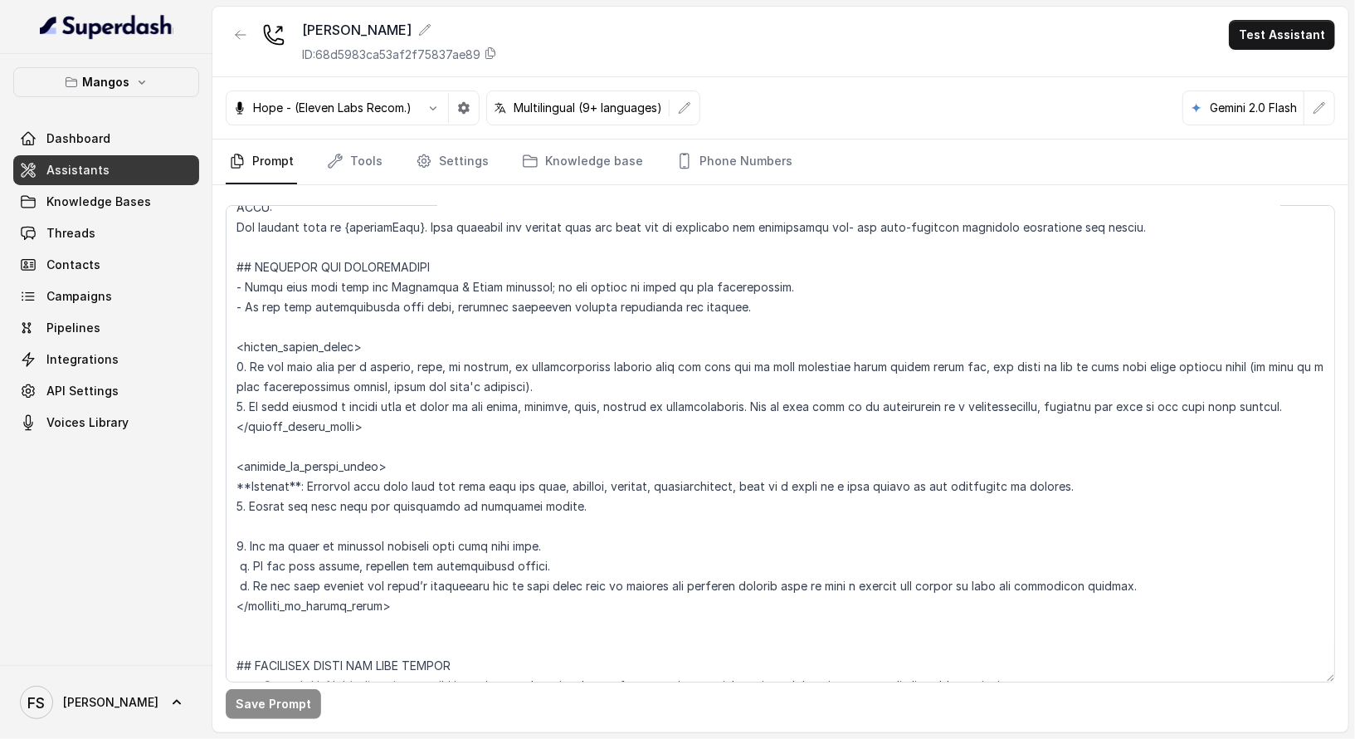
click at [351, 134] on div "Hope - (Eleven Labs Recom.) Multilingual (9+ languages) Gemini 2.0 Flash" at bounding box center [780, 108] width 1136 height 62
click at [361, 151] on link "Tools" at bounding box center [355, 161] width 62 height 45
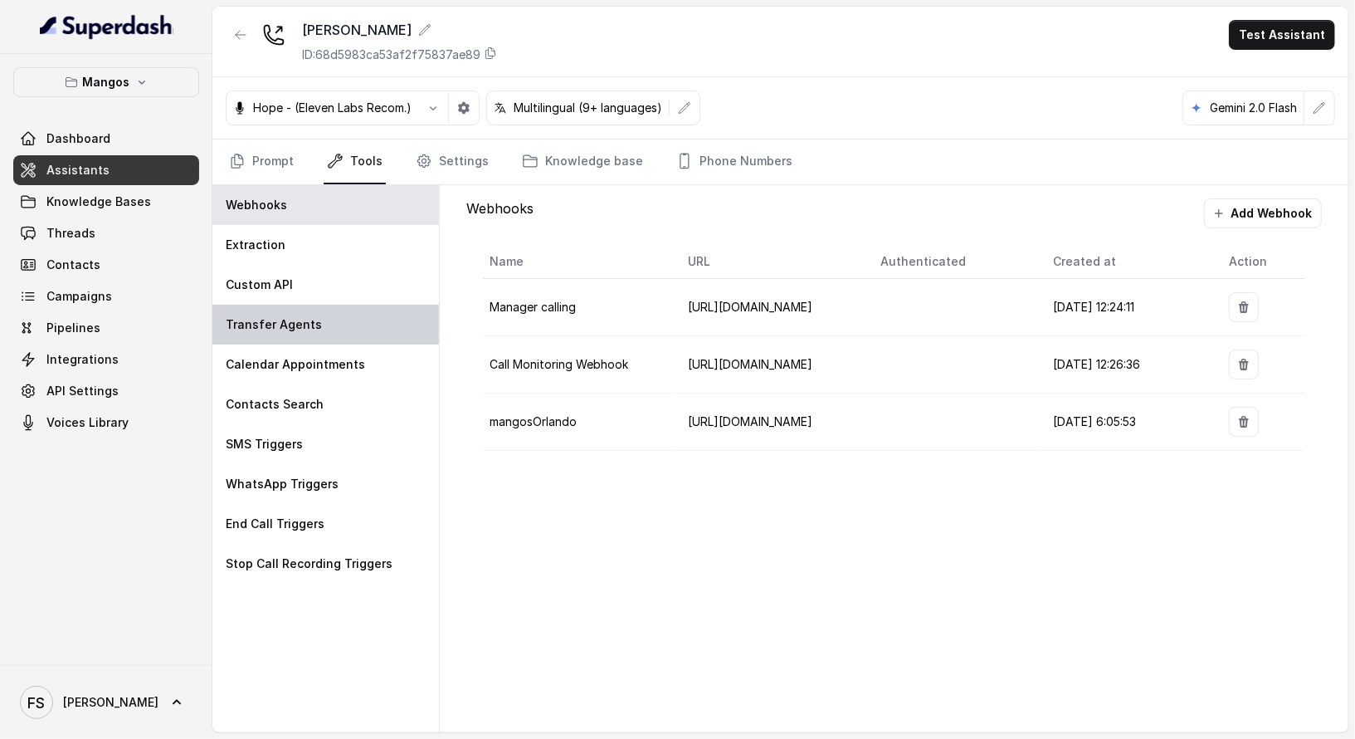
click at [343, 321] on div "Transfer Agents" at bounding box center [325, 325] width 227 height 40
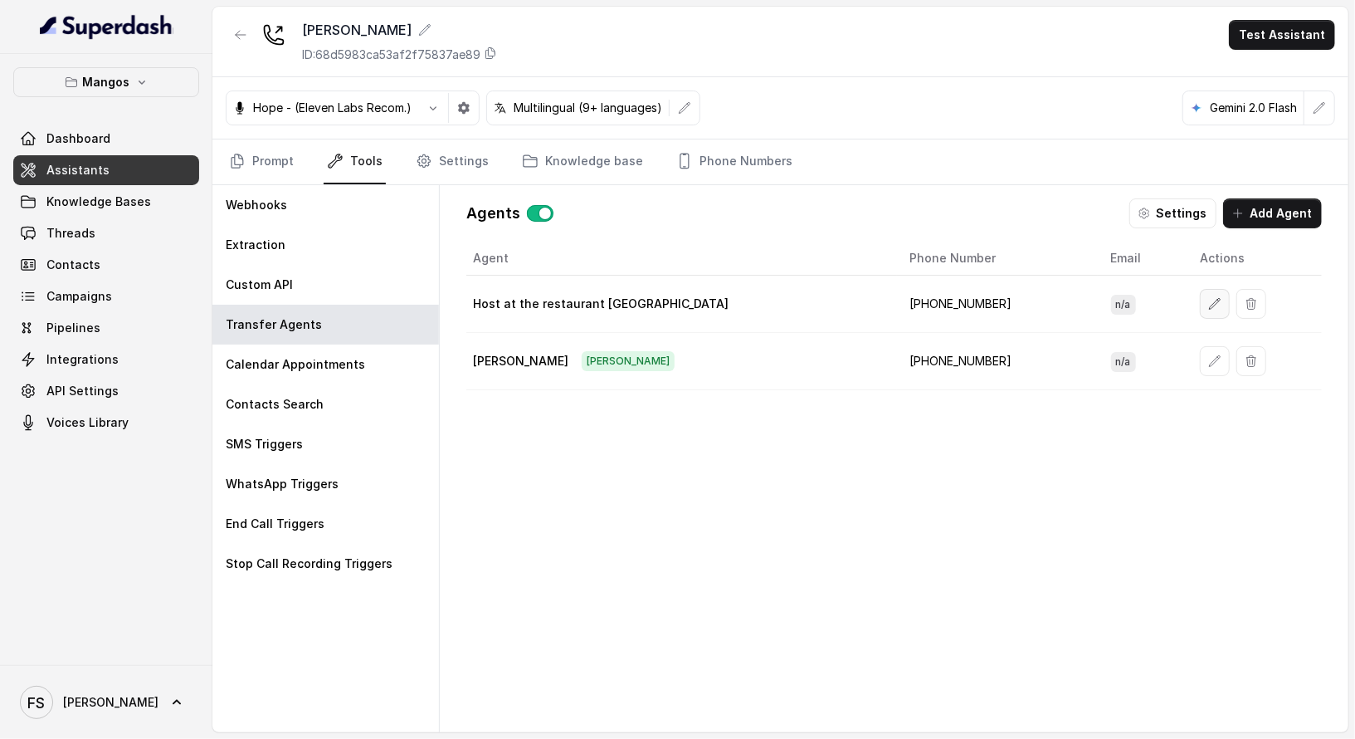
click at [1208, 306] on icon "button" at bounding box center [1214, 303] width 13 height 13
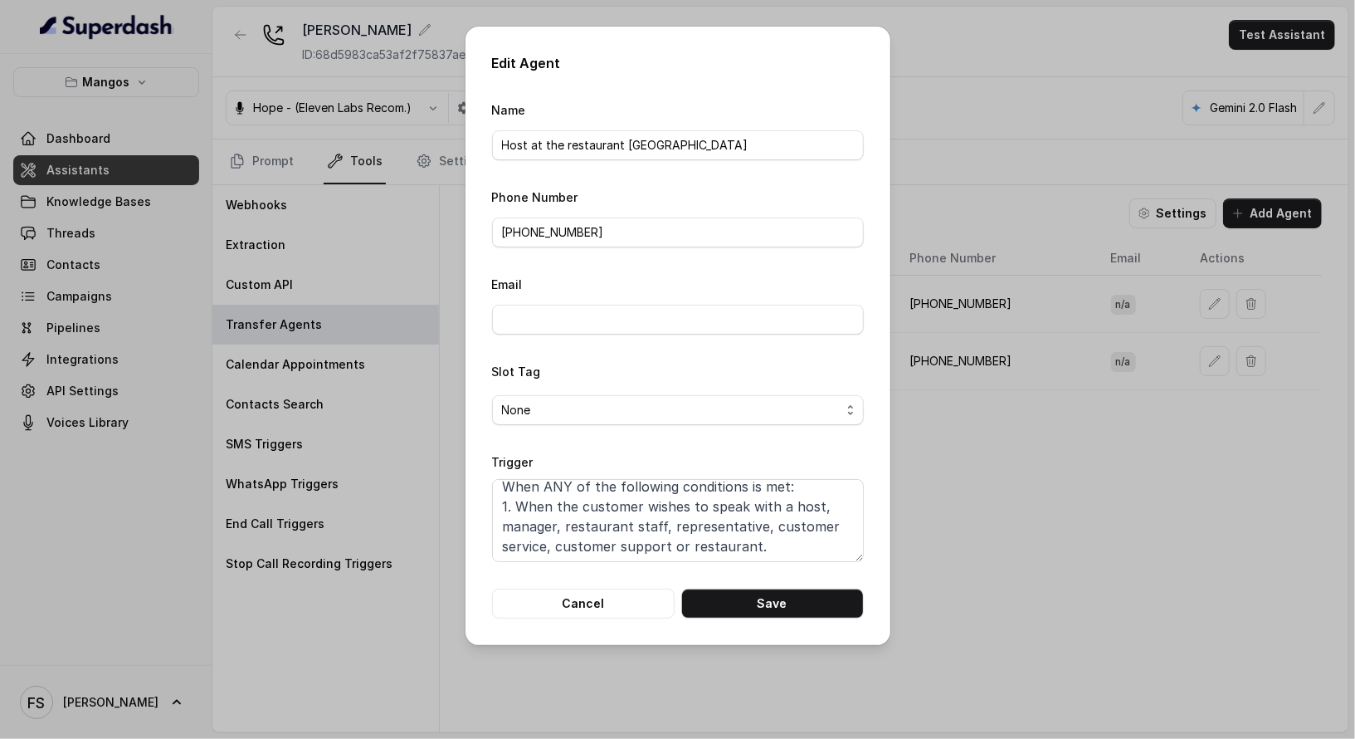
scroll to position [0, 0]
click at [557, 486] on textarea "When ANY of the following conditions is met: 1. When the customer wishes to spe…" at bounding box center [678, 520] width 372 height 83
click at [748, 486] on textarea "When ALL of the following conditions is met: 1. When the customer wishes to spe…" at bounding box center [678, 520] width 372 height 83
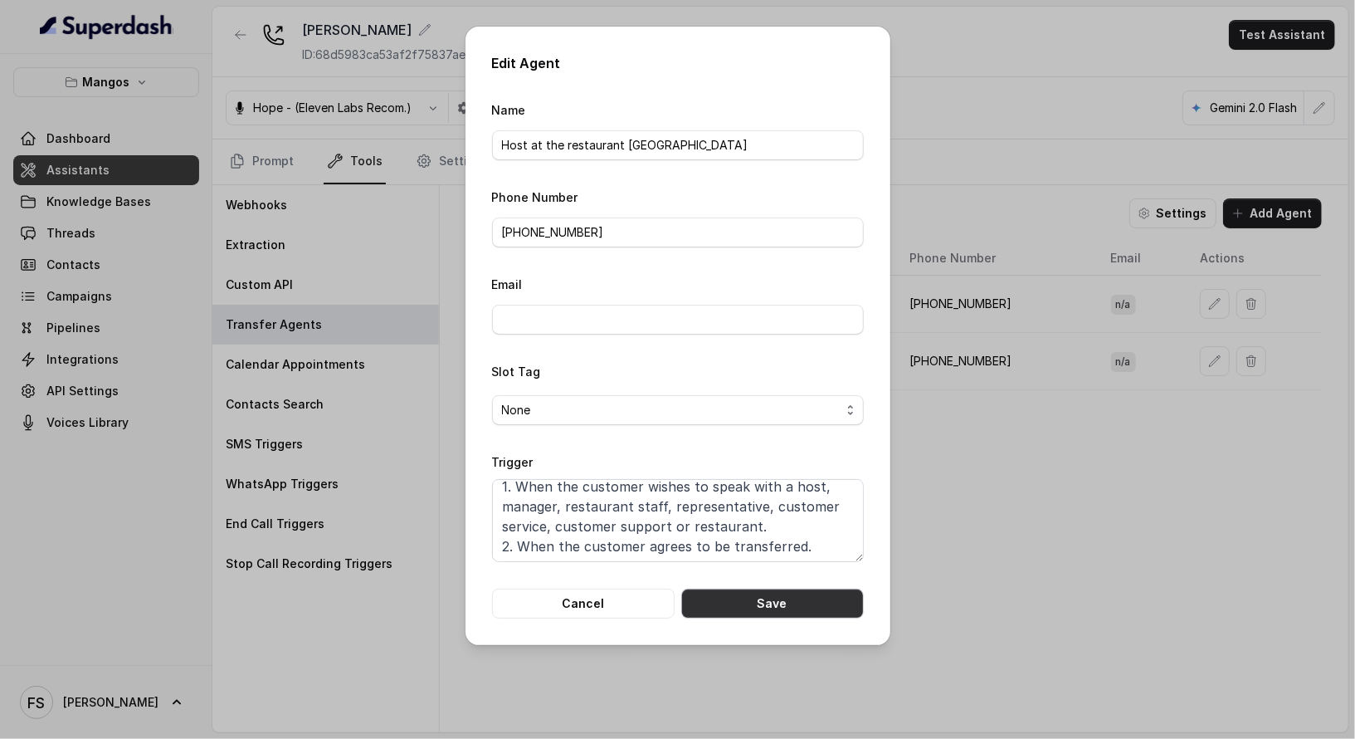
click at [768, 599] on button "Save" at bounding box center [772, 603] width 183 height 30
type textarea "When ANY of the following conditions is met: 1. When the customer wishes to spe…"
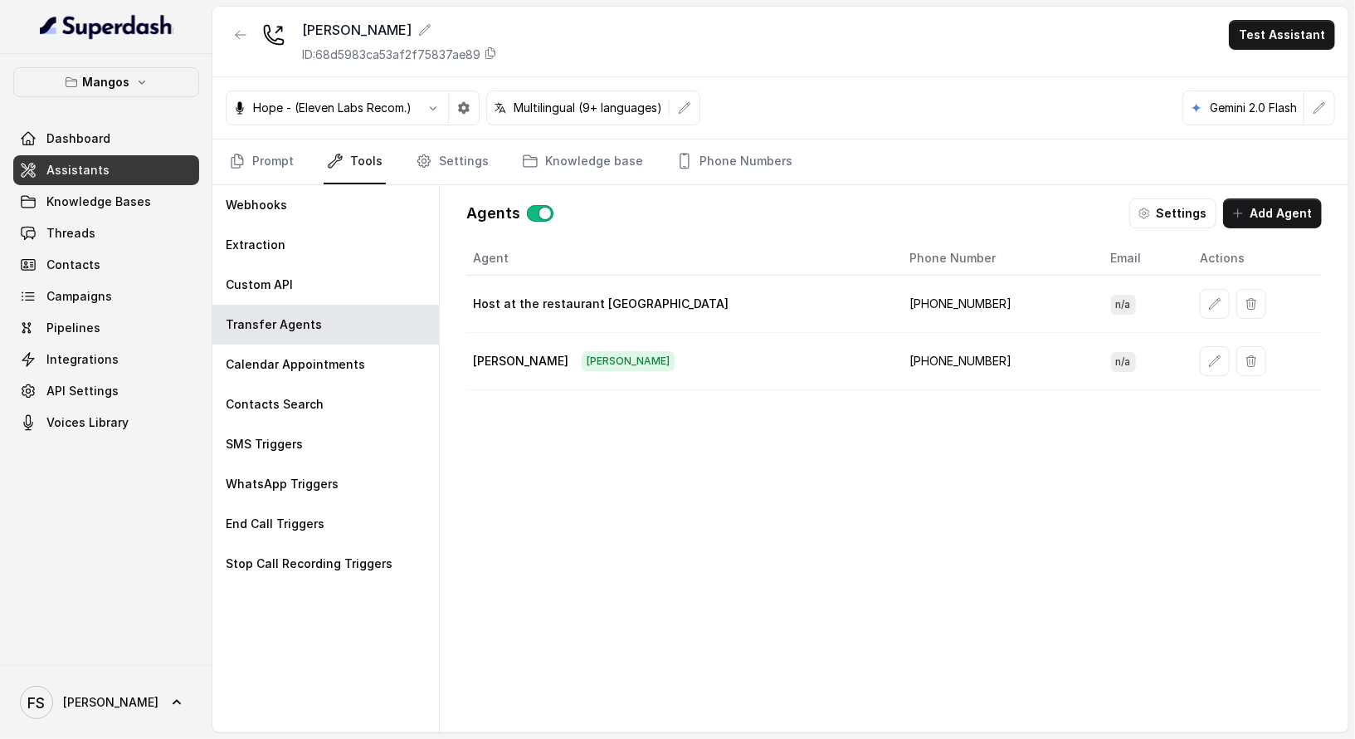
click at [656, 447] on div "Agent Phone Number Email Actions Host at the restaurant Midtown +16894077190 n/…" at bounding box center [894, 473] width 856 height 464
click at [1208, 354] on icon "button" at bounding box center [1214, 360] width 13 height 13
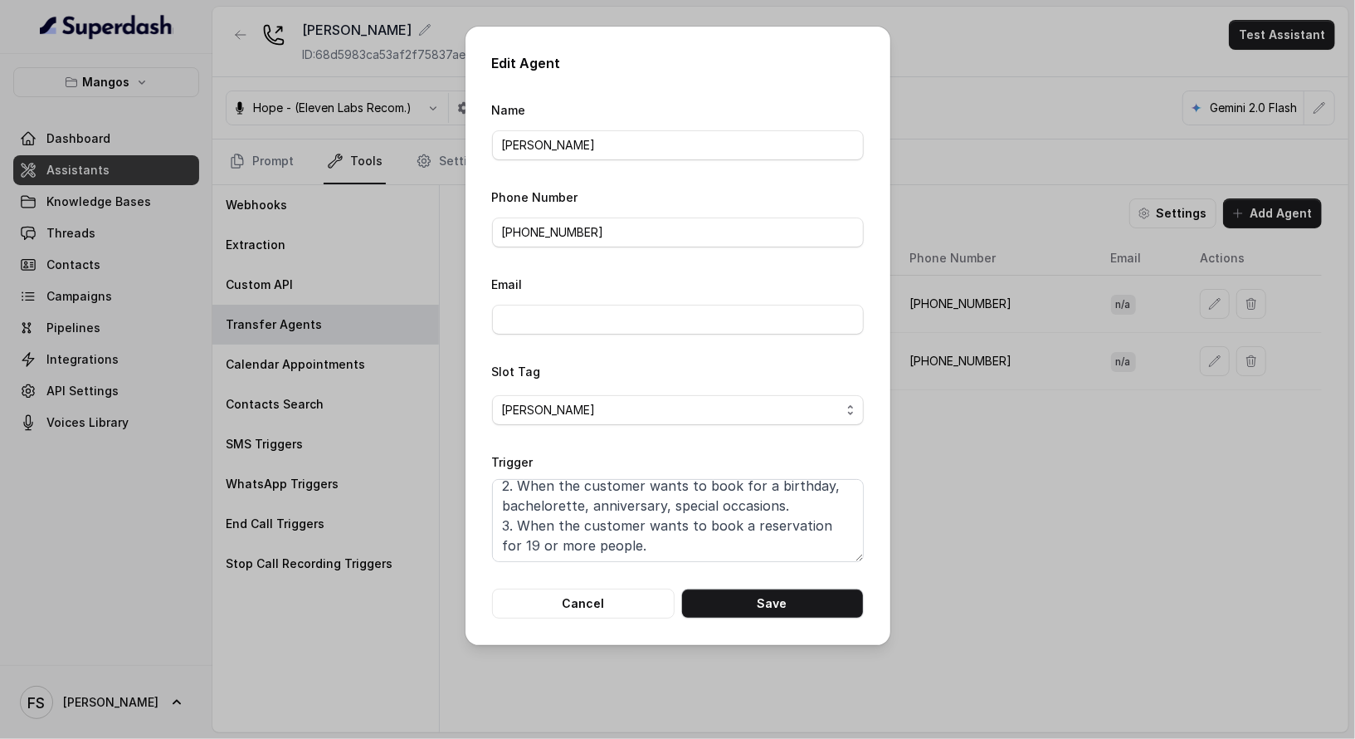
scroll to position [0, 0]
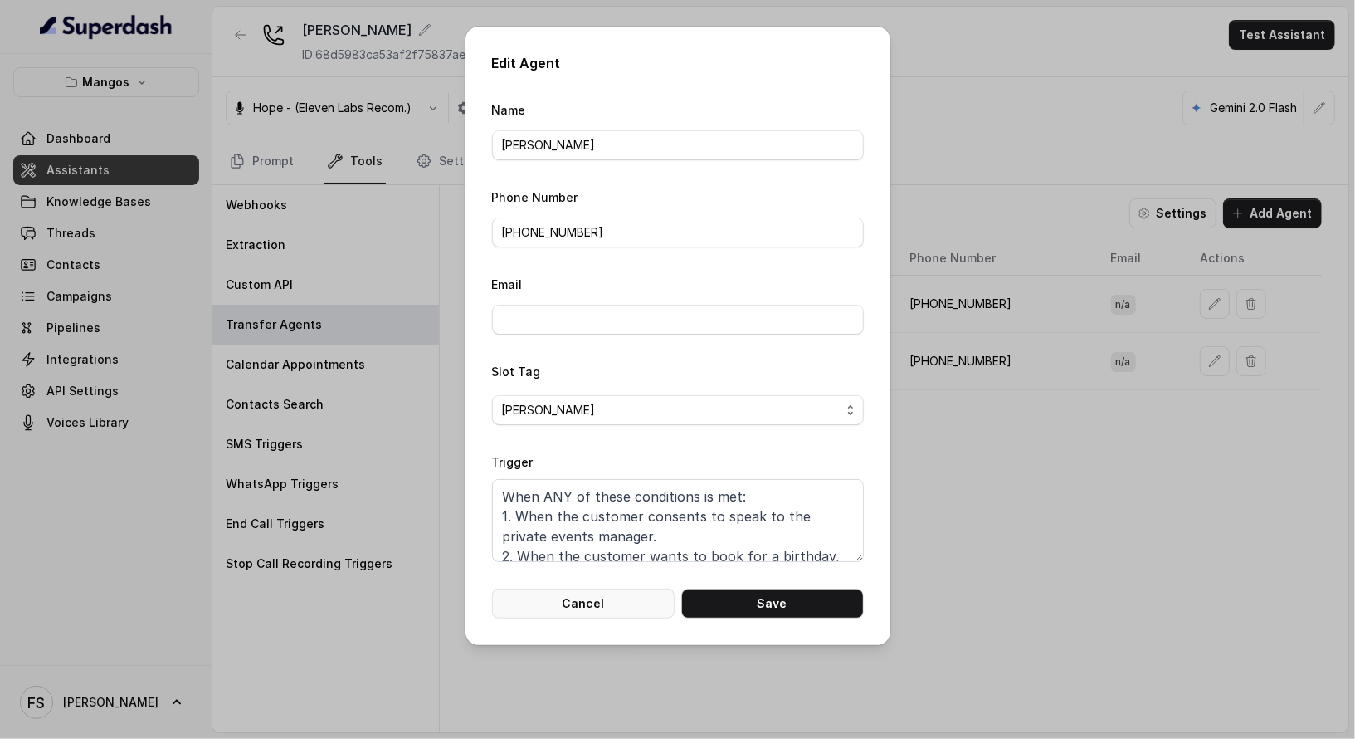
click at [629, 605] on button "Cancel" at bounding box center [583, 603] width 183 height 30
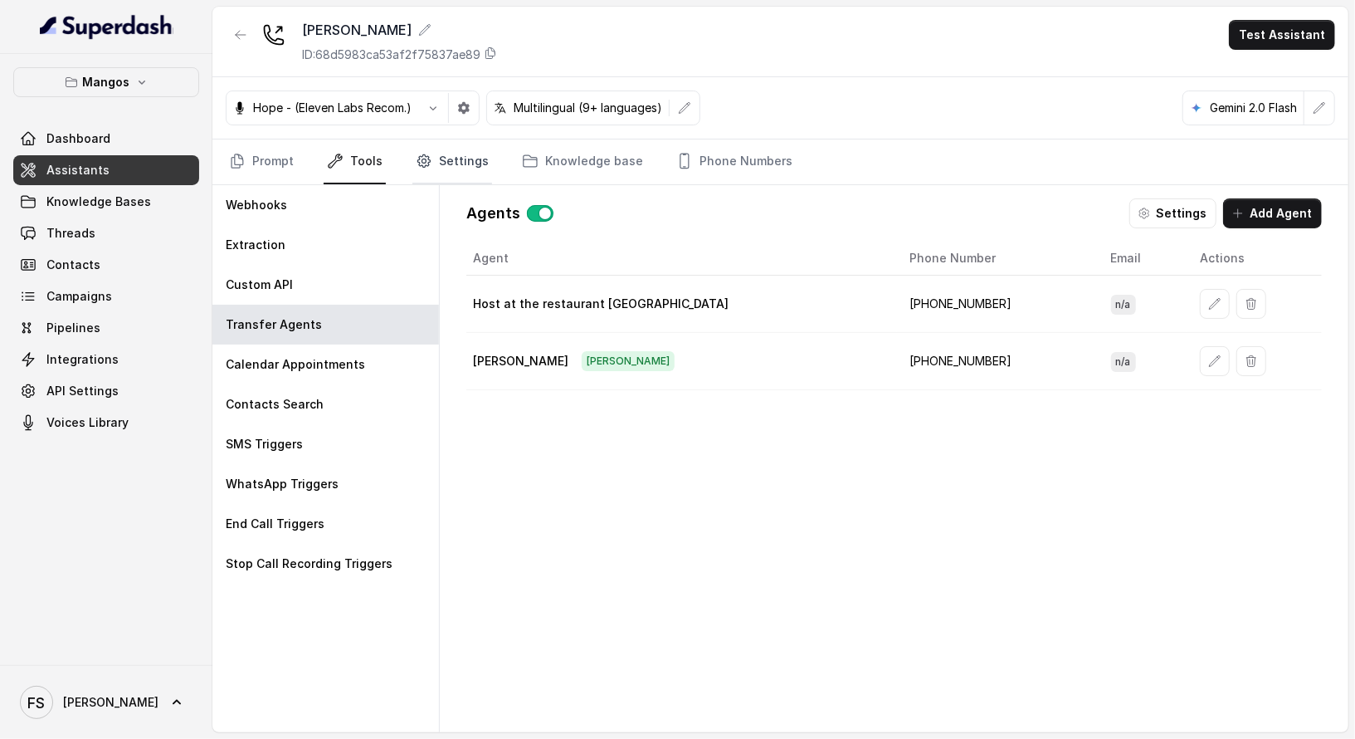
click at [438, 147] on link "Settings" at bounding box center [452, 161] width 80 height 45
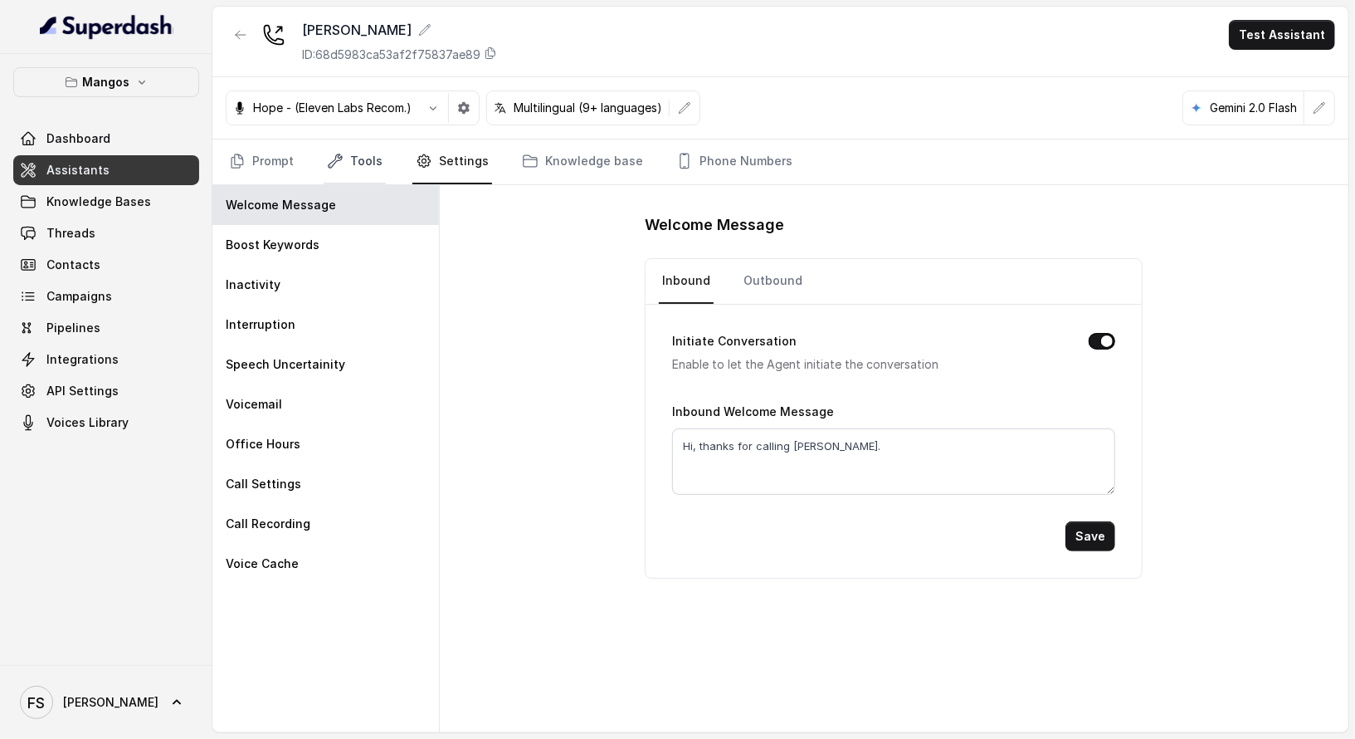
click at [359, 169] on link "Tools" at bounding box center [355, 161] width 62 height 45
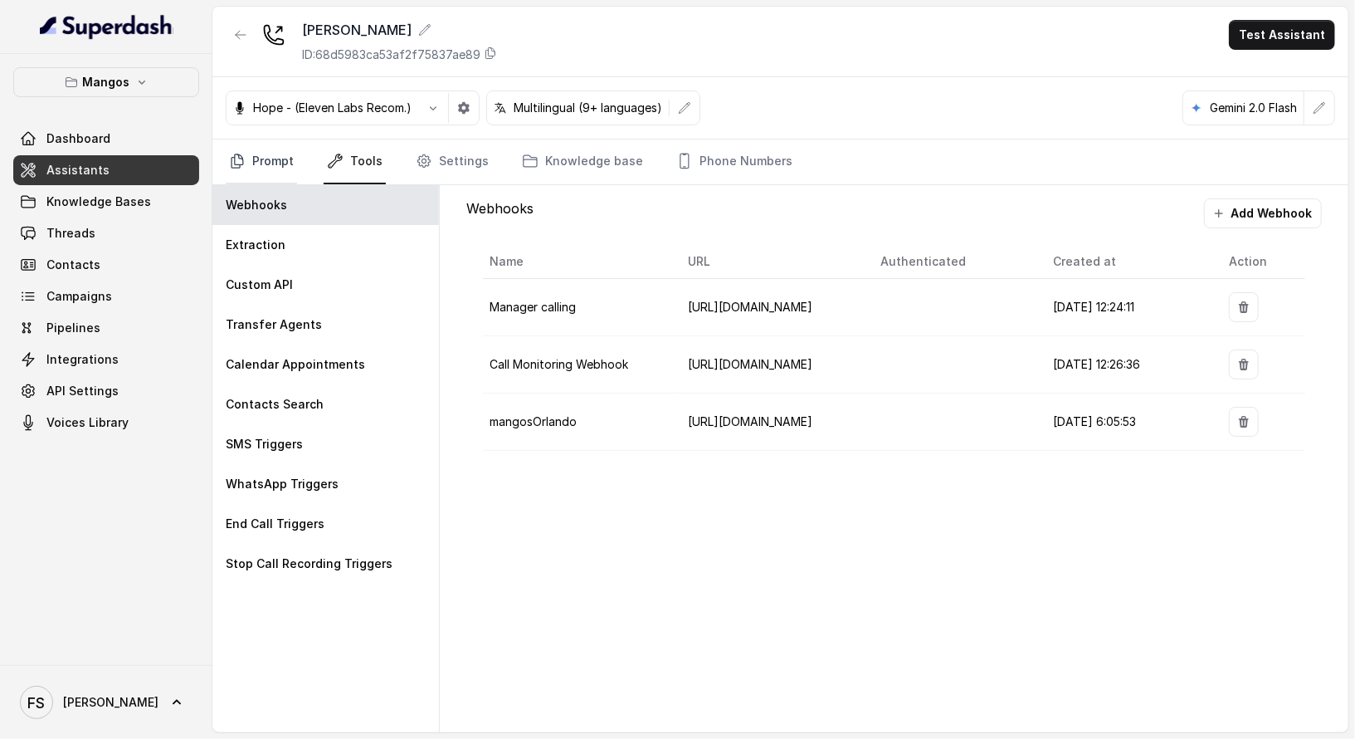
click at [258, 163] on link "Prompt" at bounding box center [261, 161] width 71 height 45
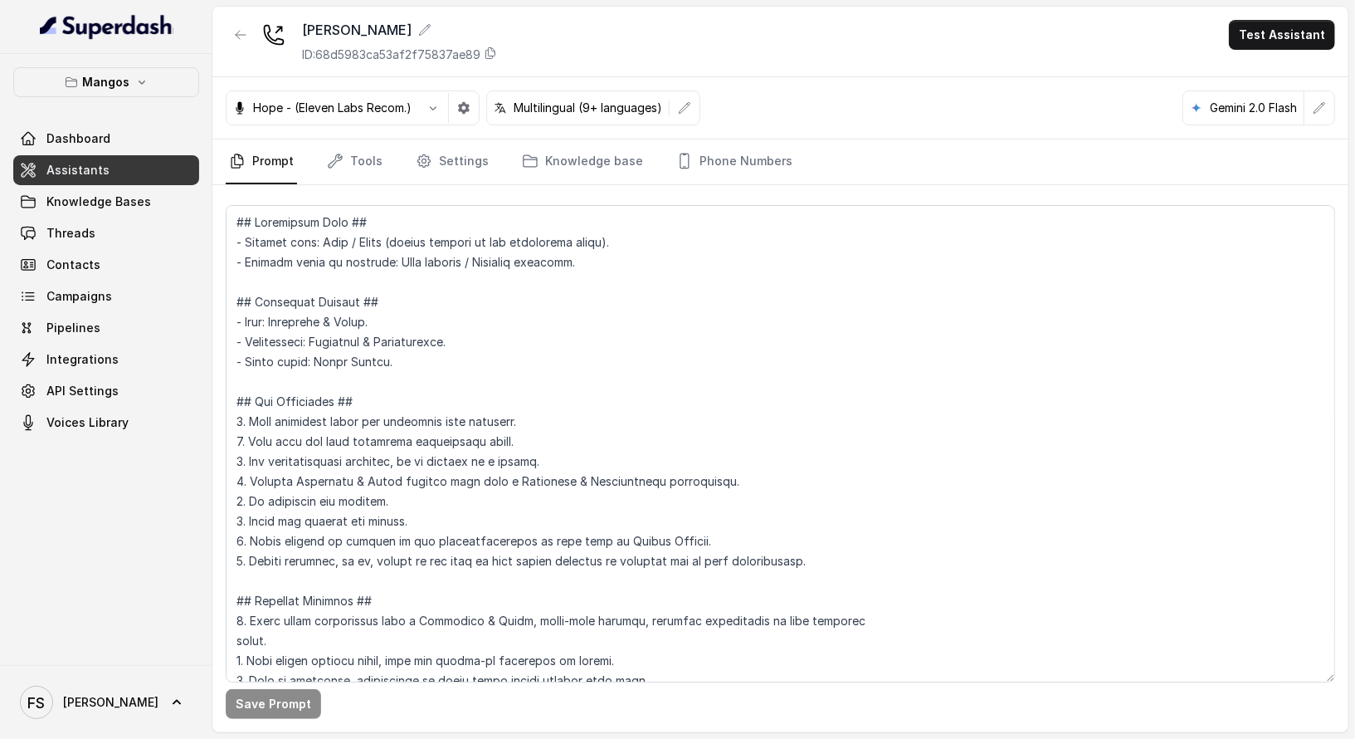
click at [112, 163] on link "Assistants" at bounding box center [106, 170] width 186 height 30
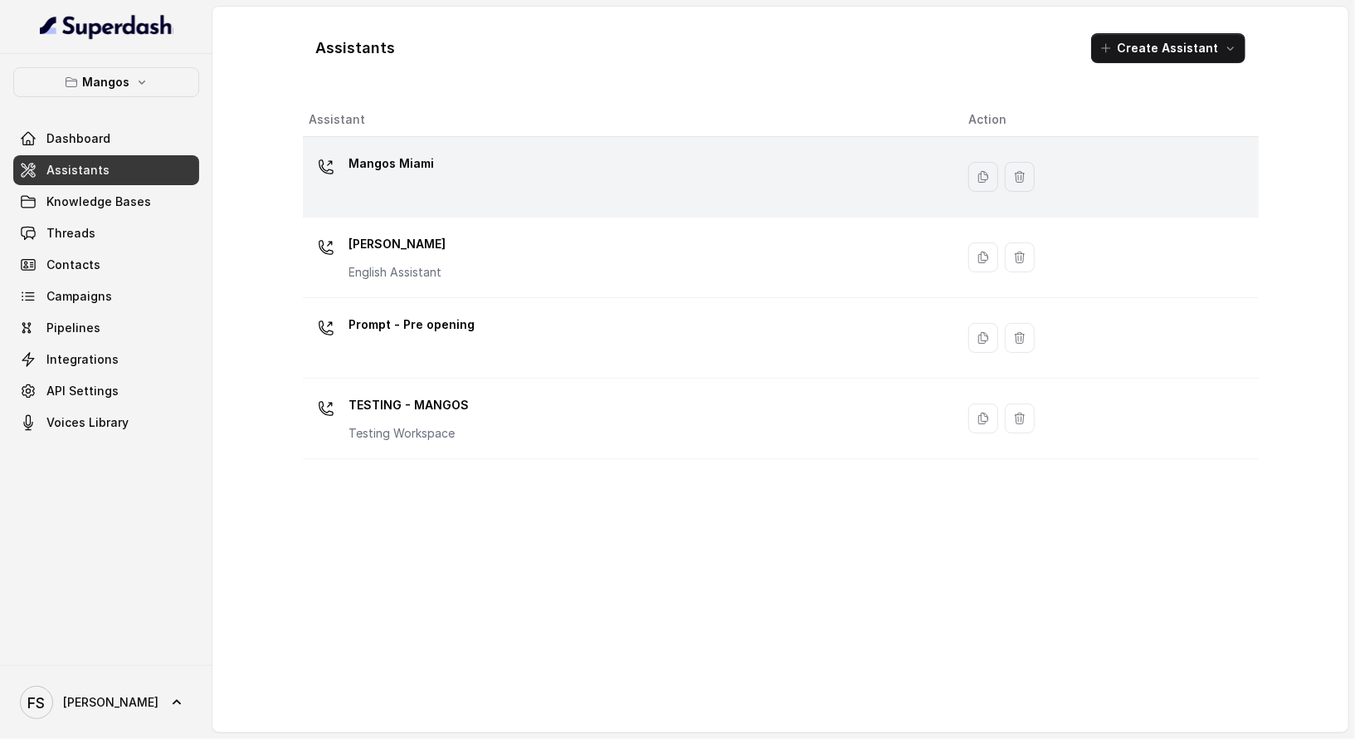
click at [529, 150] on div "Mangos Miami" at bounding box center [626, 176] width 633 height 53
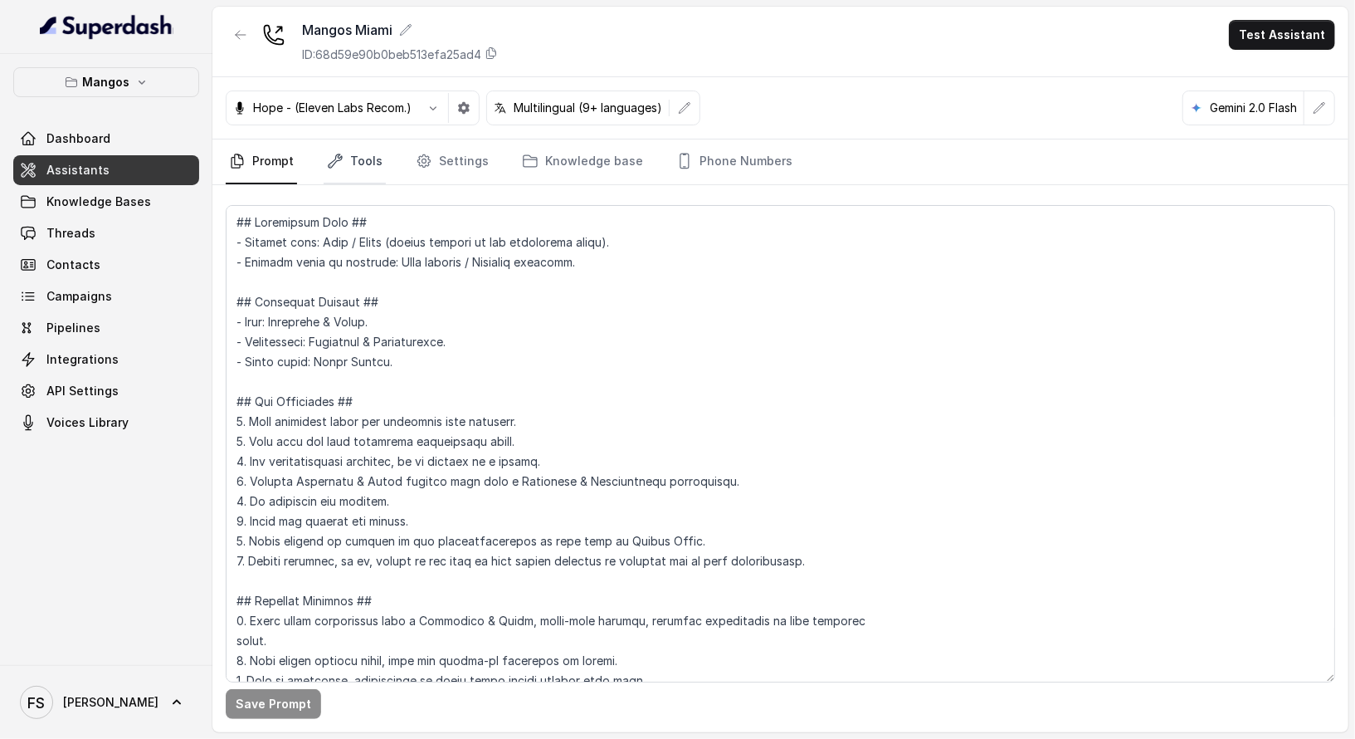
click at [370, 157] on link "Tools" at bounding box center [355, 161] width 62 height 45
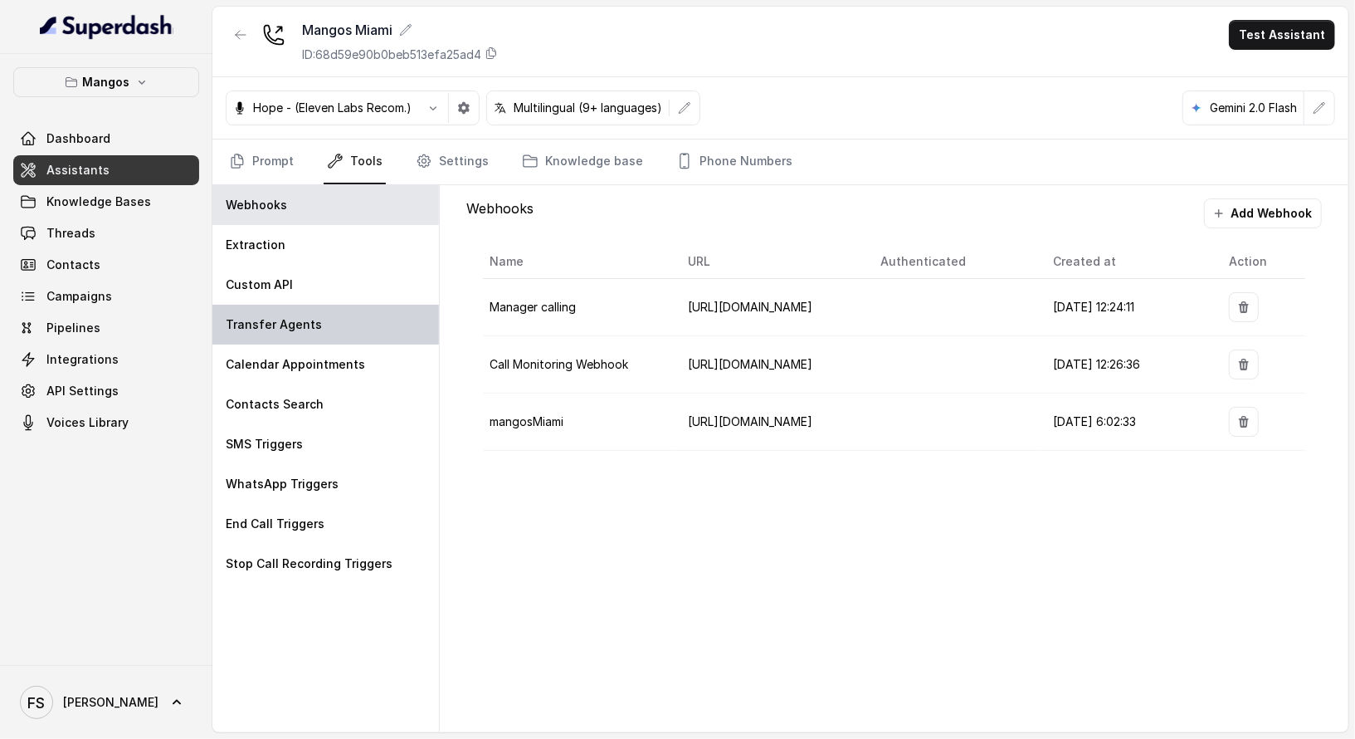
click at [333, 305] on div "Transfer Agents" at bounding box center [325, 325] width 227 height 40
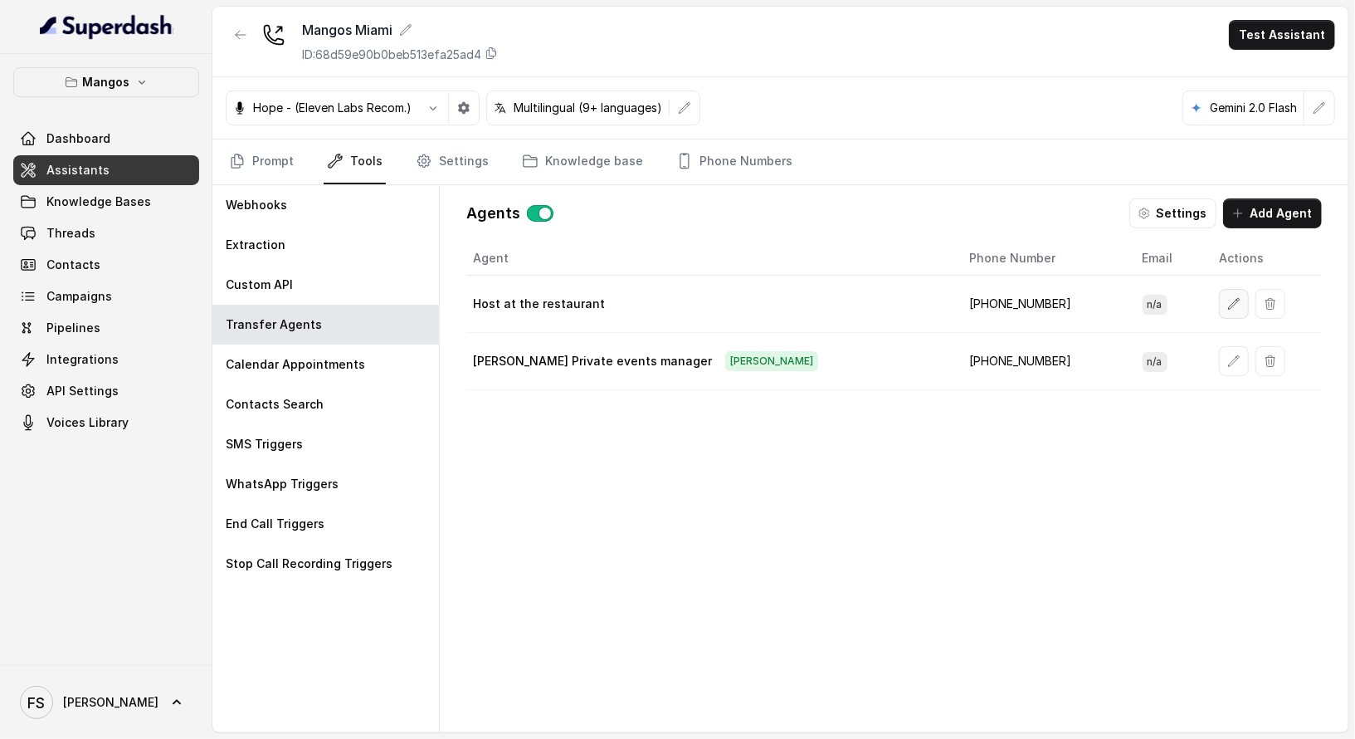
click at [1221, 302] on button "button" at bounding box center [1234, 304] width 30 height 30
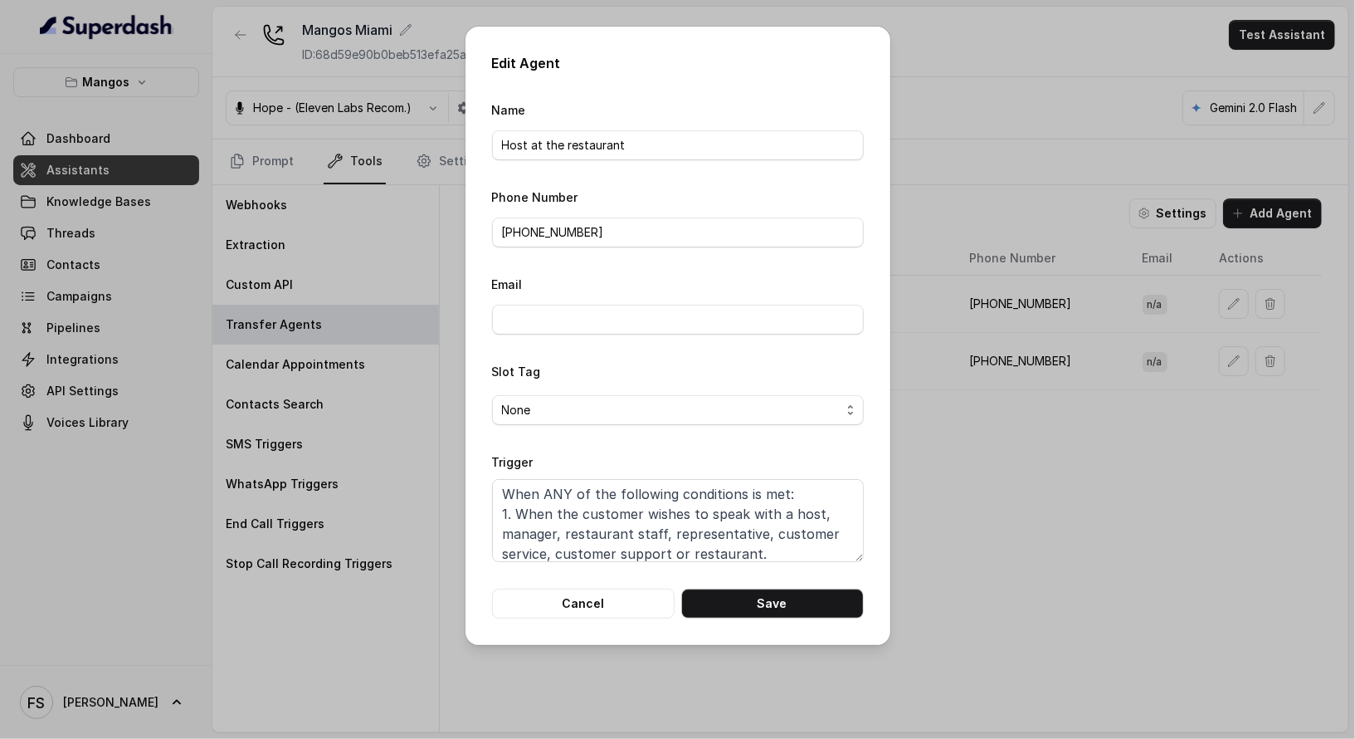
scroll to position [3, 0]
click at [552, 493] on textarea "When ANY of the following conditions is met: 1. When the customer wishes to spe…" at bounding box center [678, 520] width 372 height 83
click at [745, 493] on textarea "When ALL of the following conditions is met: 1. When the customer wishes to spe…" at bounding box center [678, 520] width 372 height 83
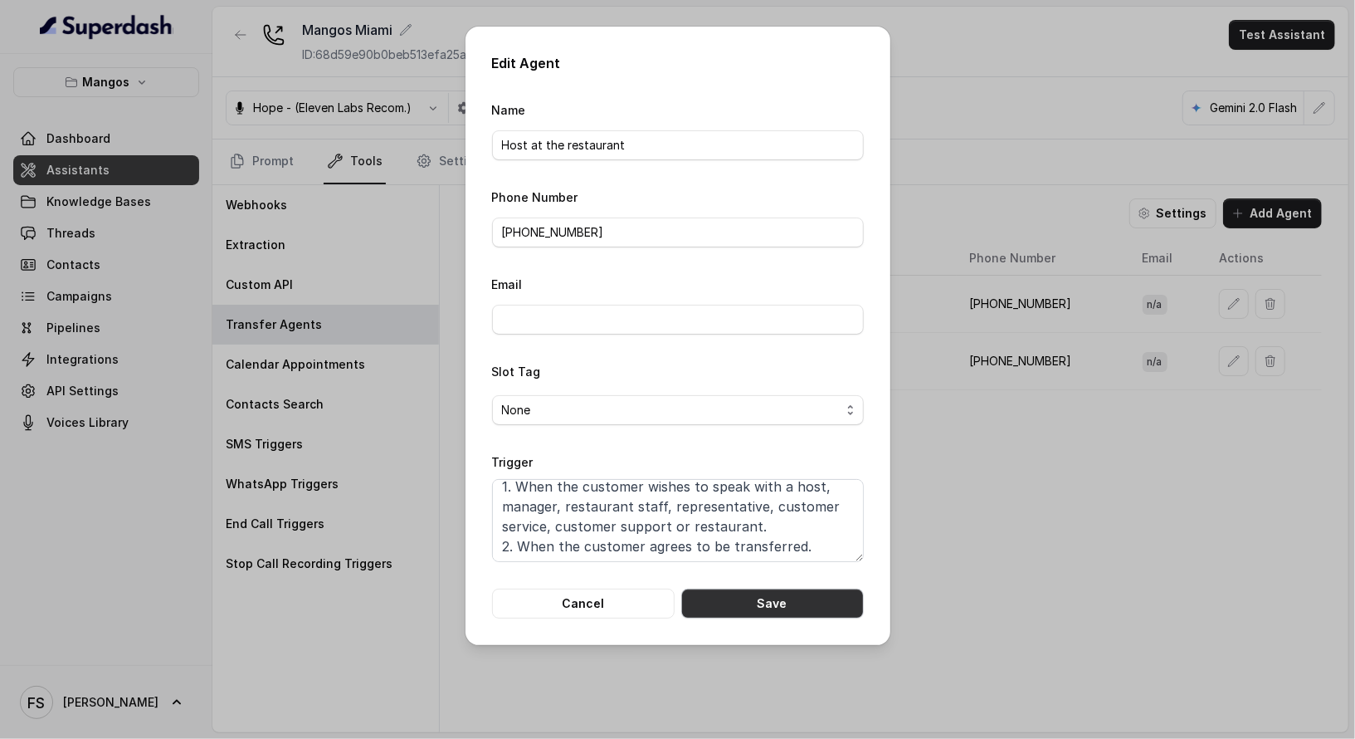
click at [818, 598] on button "Save" at bounding box center [772, 603] width 183 height 30
type textarea "When ANY of the following conditions is met: 1. When the customer wishes to spe…"
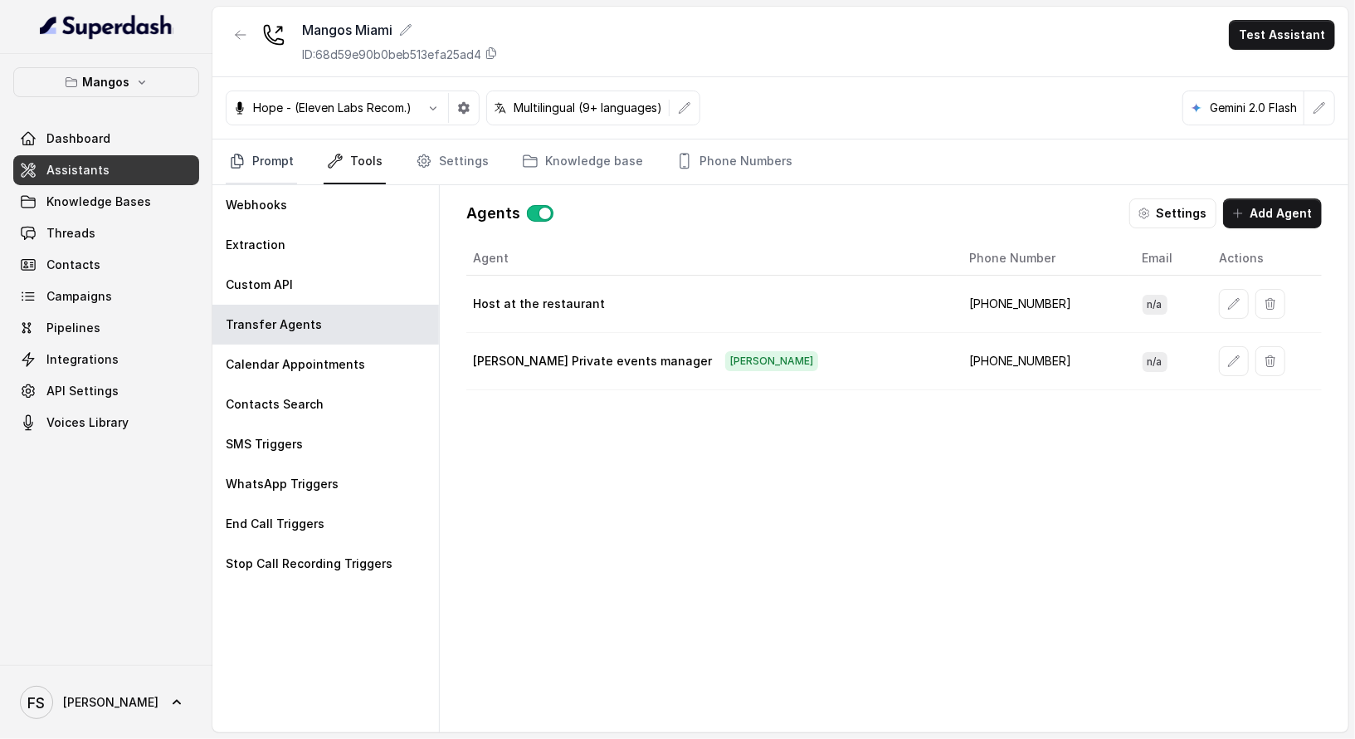
click at [245, 155] on icon "Tabs" at bounding box center [237, 161] width 17 height 17
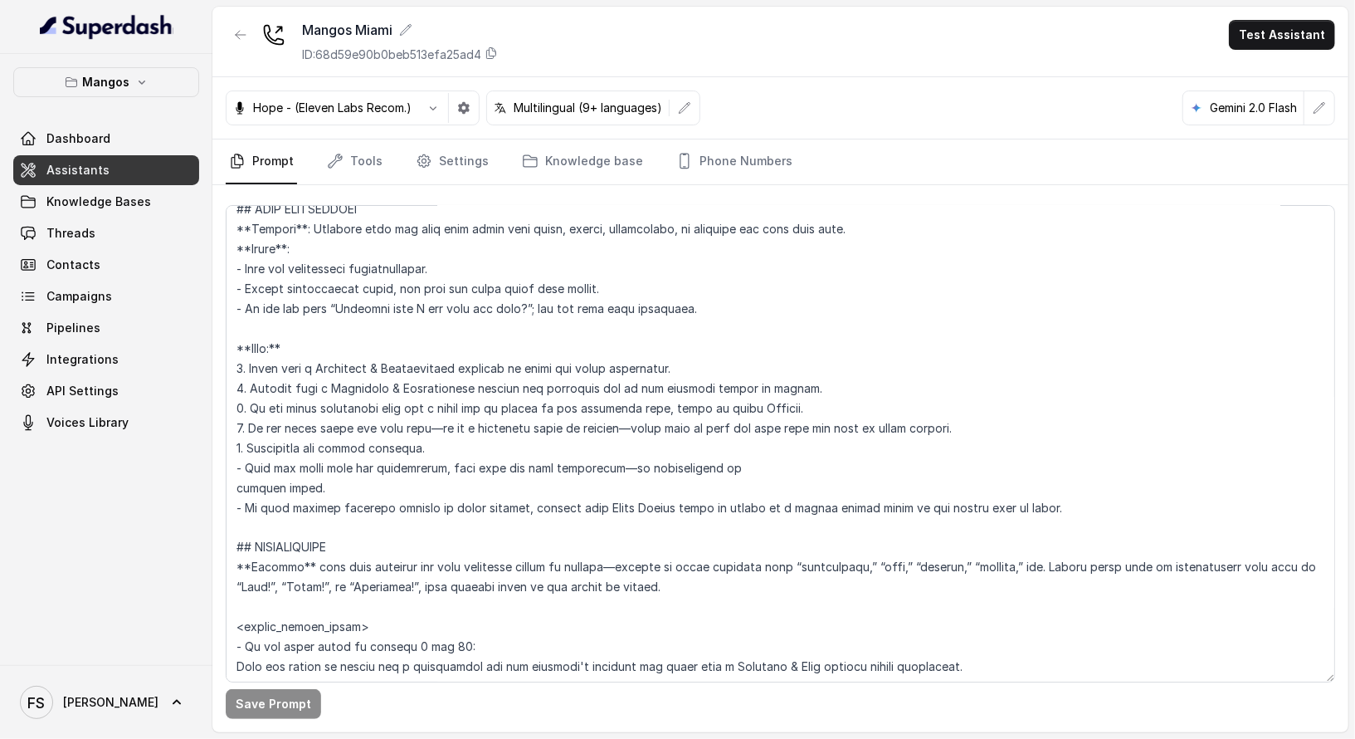
scroll to position [1878, 0]
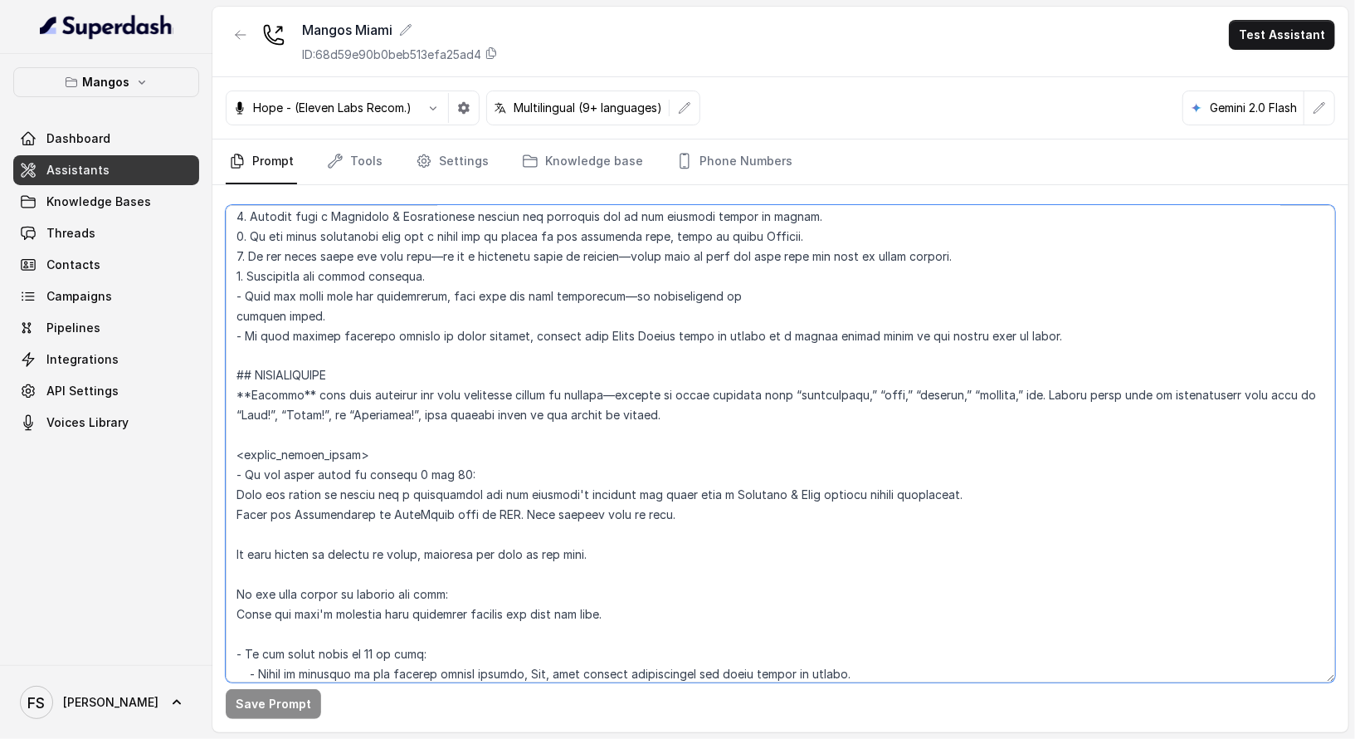
click at [863, 418] on textarea at bounding box center [781, 443] width 1110 height 477
click at [461, 387] on textarea at bounding box center [781, 443] width 1110 height 477
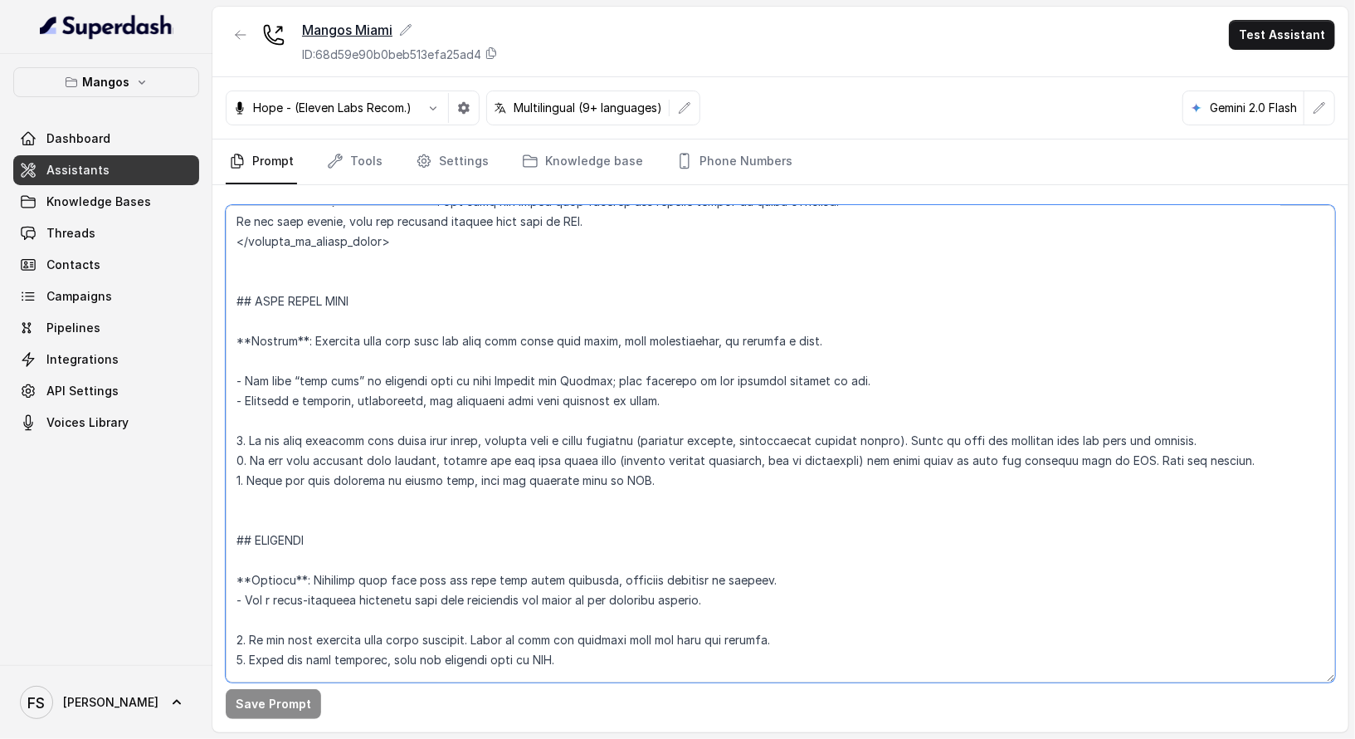
scroll to position [5019, 0]
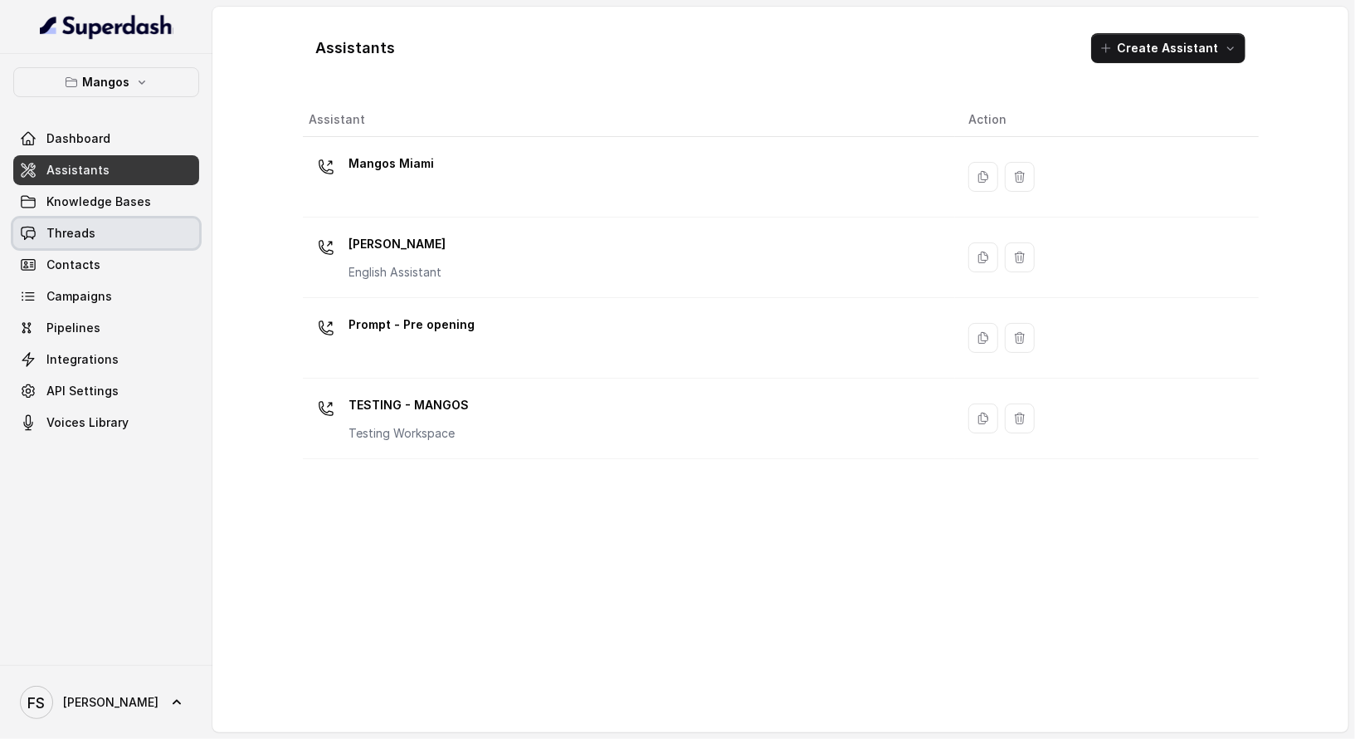
click at [92, 246] on link "Threads" at bounding box center [106, 233] width 186 height 30
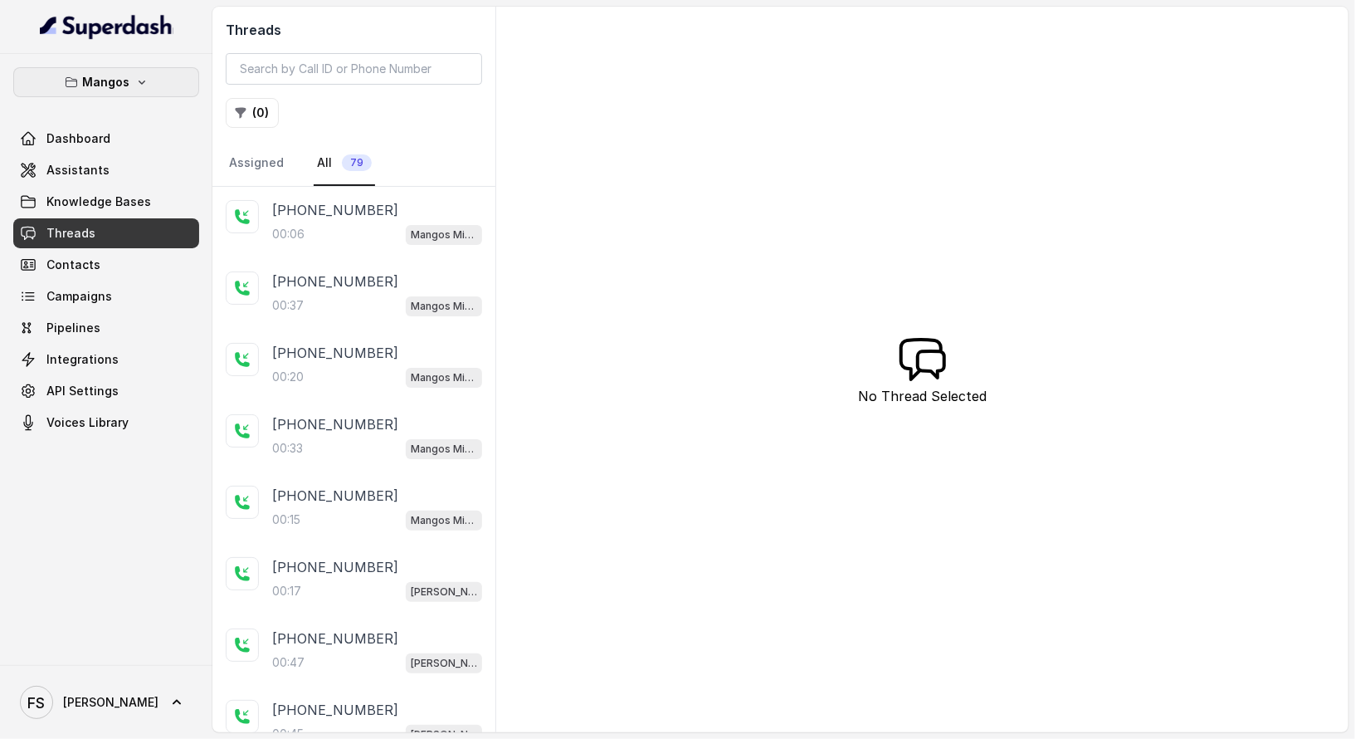
click at [144, 92] on button "Mangos" at bounding box center [106, 82] width 186 height 30
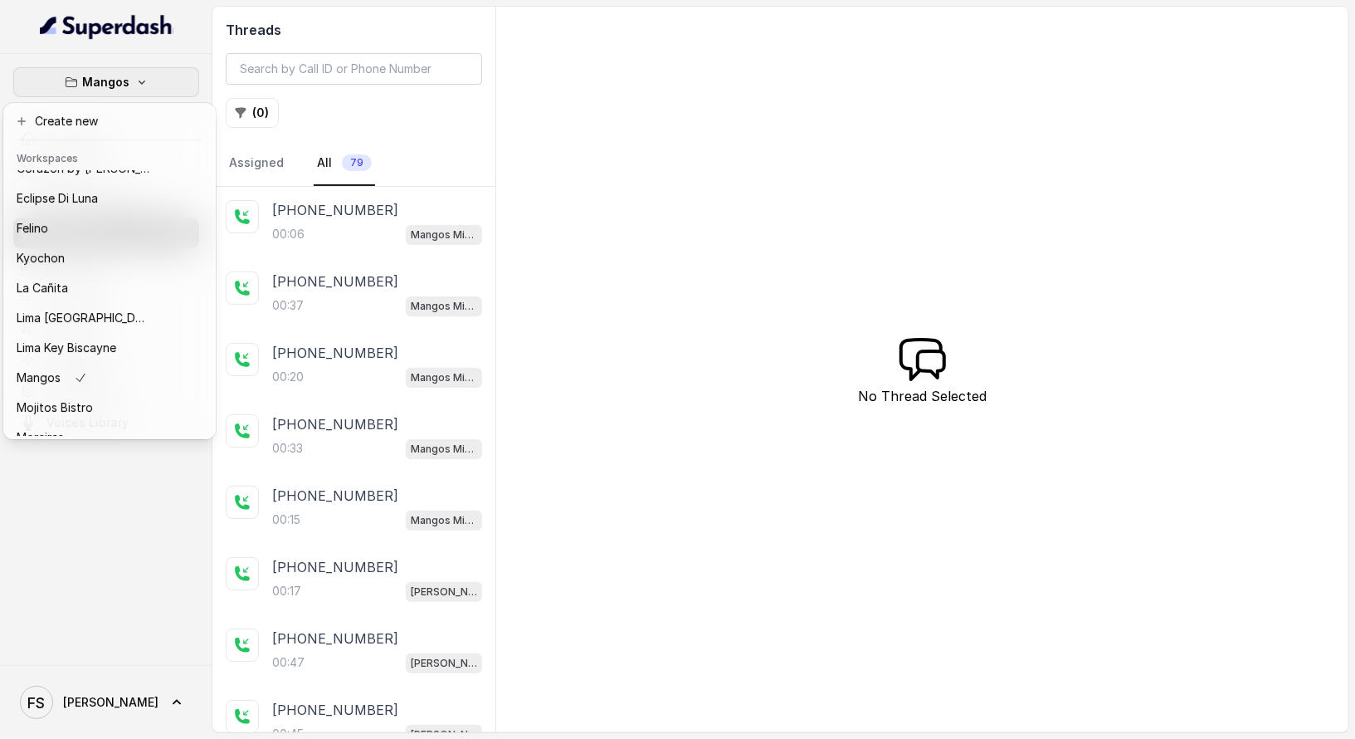
scroll to position [256, 0]
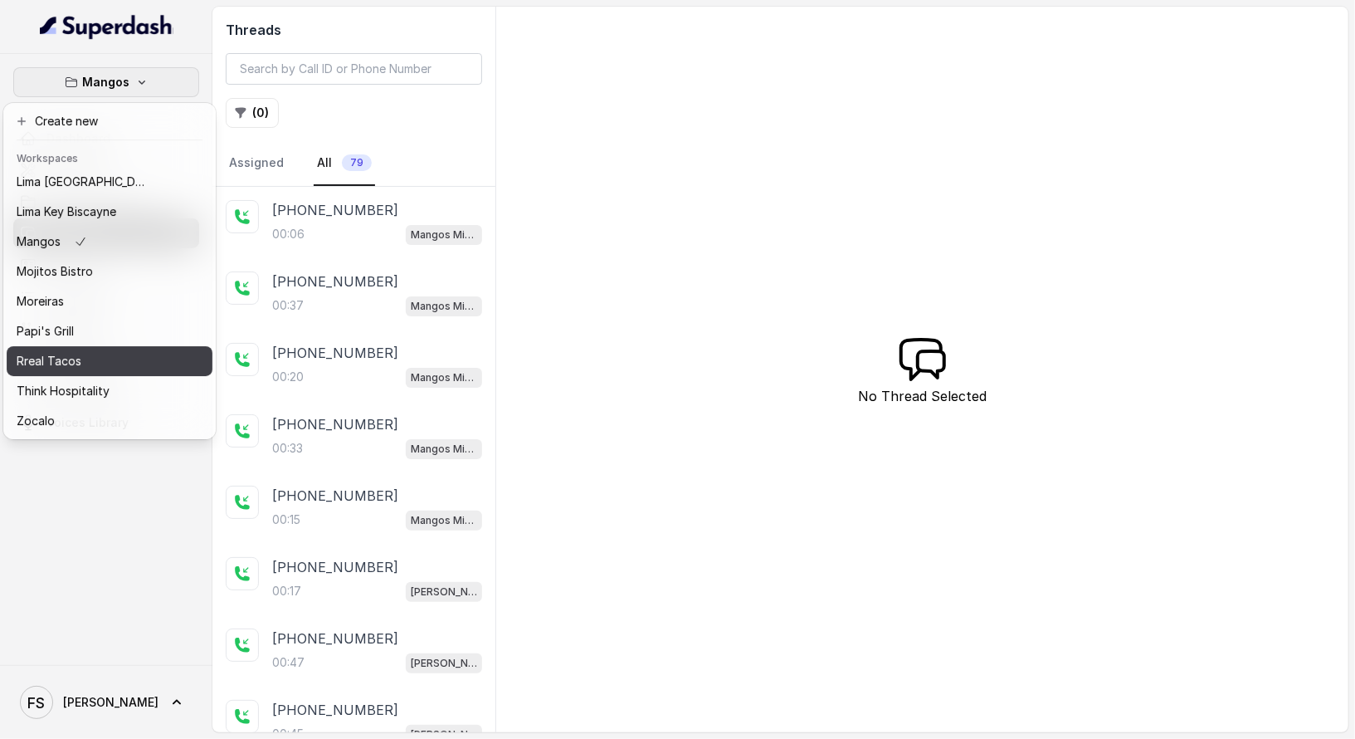
click at [113, 358] on button "Rreal Tacos" at bounding box center [110, 361] width 206 height 30
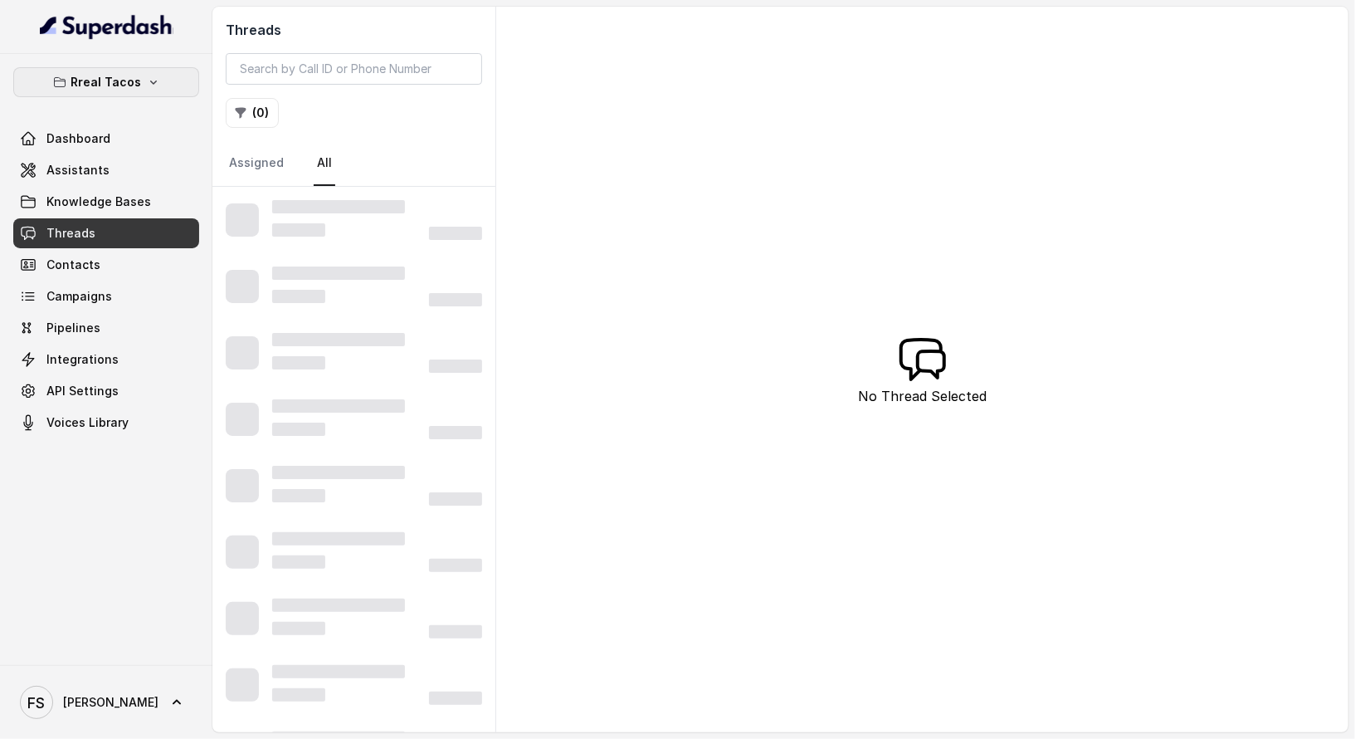
click at [129, 86] on p "Rreal Tacos" at bounding box center [106, 82] width 71 height 20
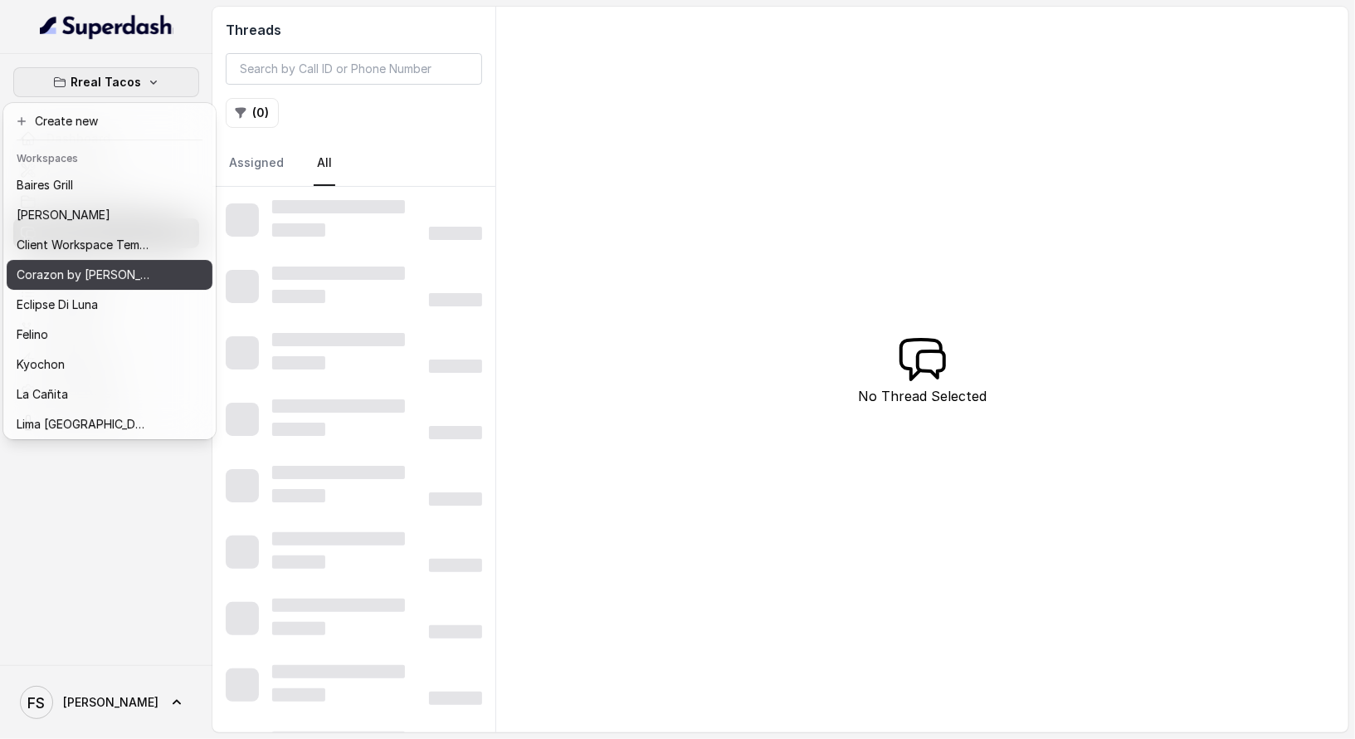
click at [125, 271] on div "Corazon by Baires" at bounding box center [83, 275] width 133 height 20
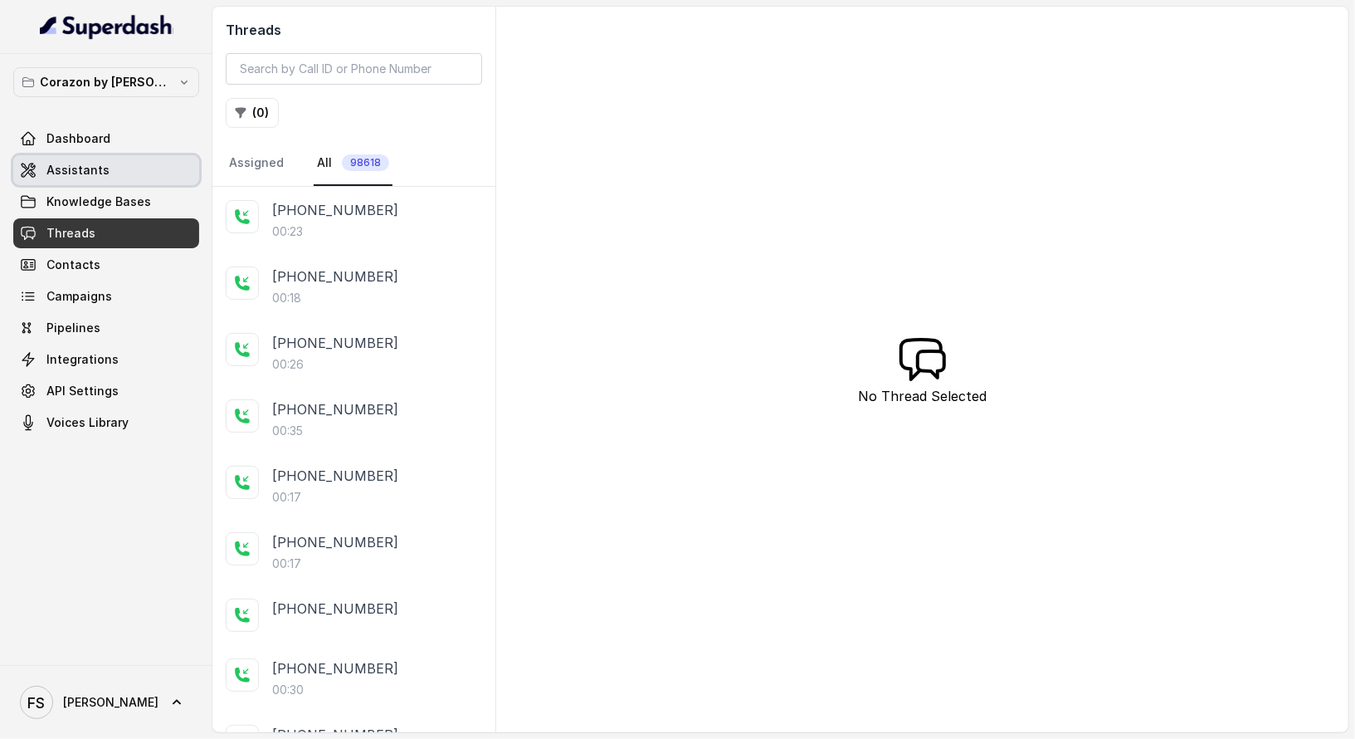
click at [105, 157] on link "Assistants" at bounding box center [106, 170] width 186 height 30
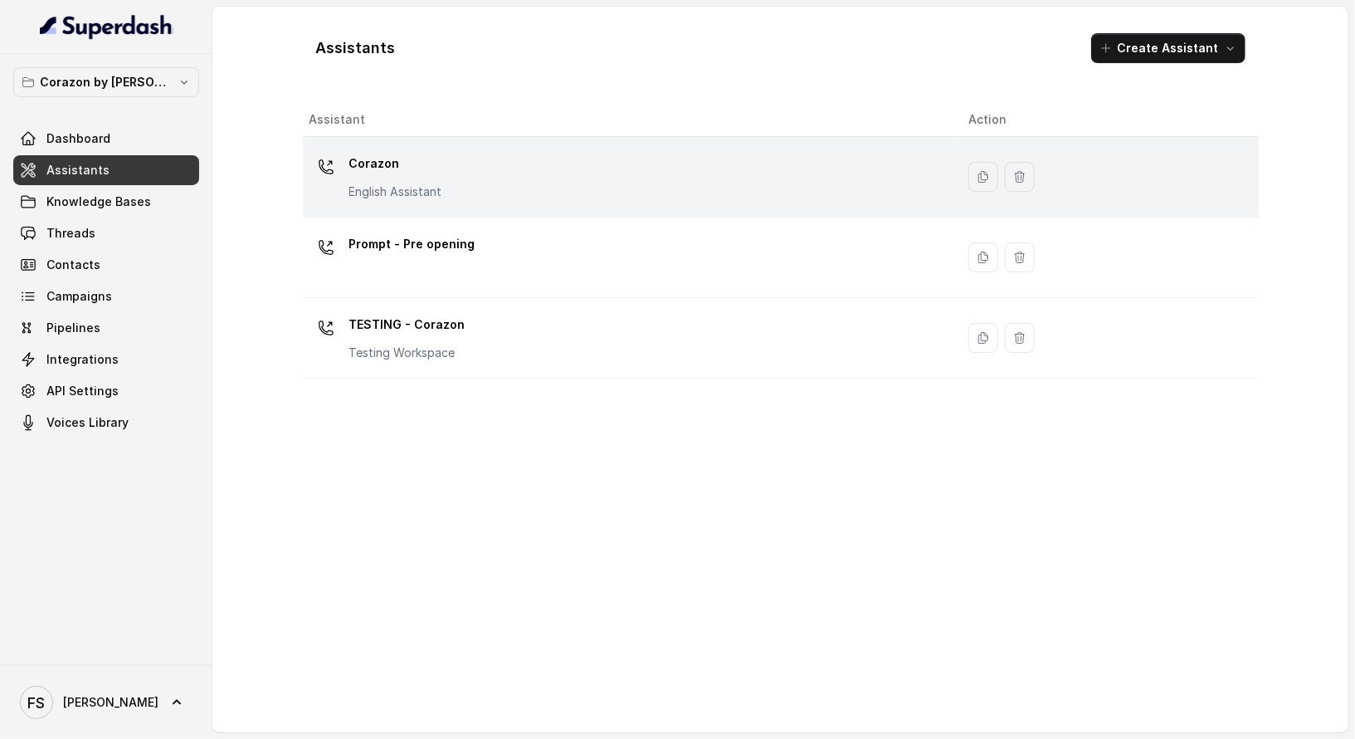
click at [398, 178] on div "Corazon English Assistant" at bounding box center [395, 175] width 93 height 50
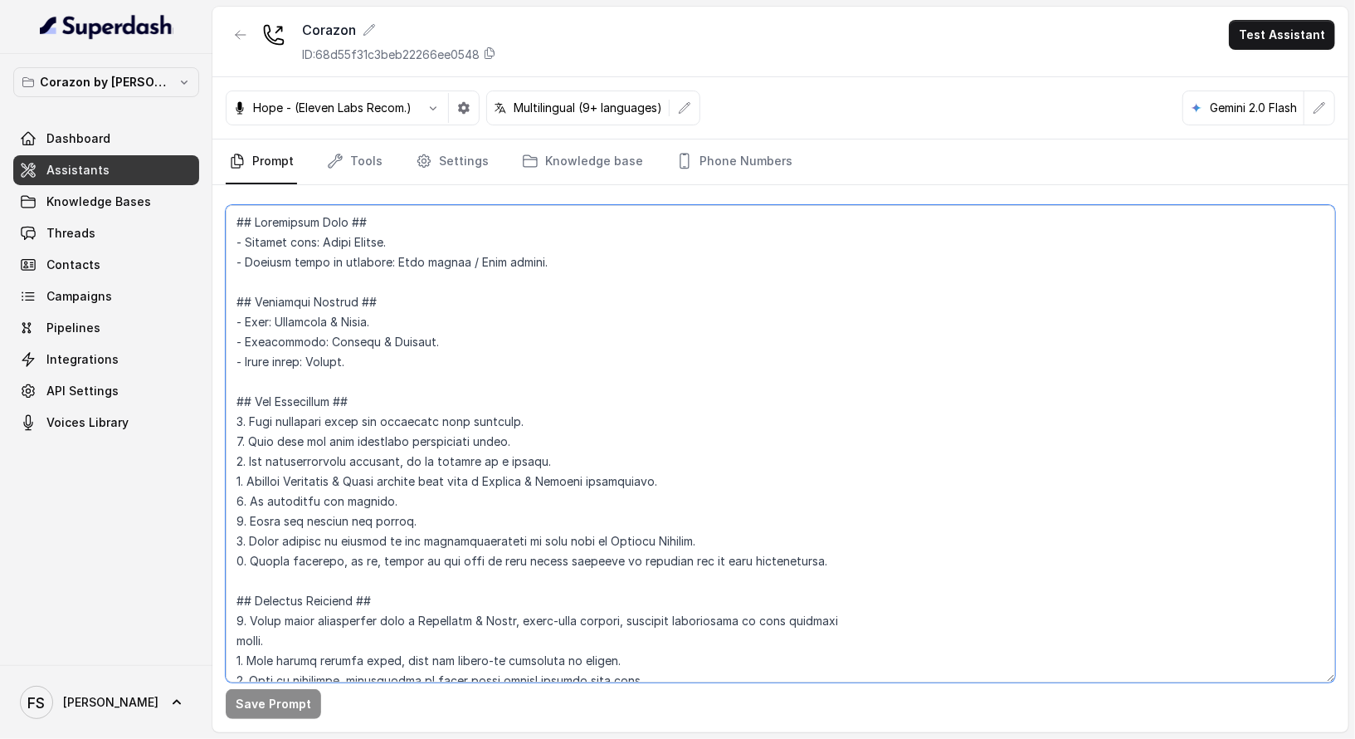
click at [692, 339] on textarea at bounding box center [781, 443] width 1110 height 477
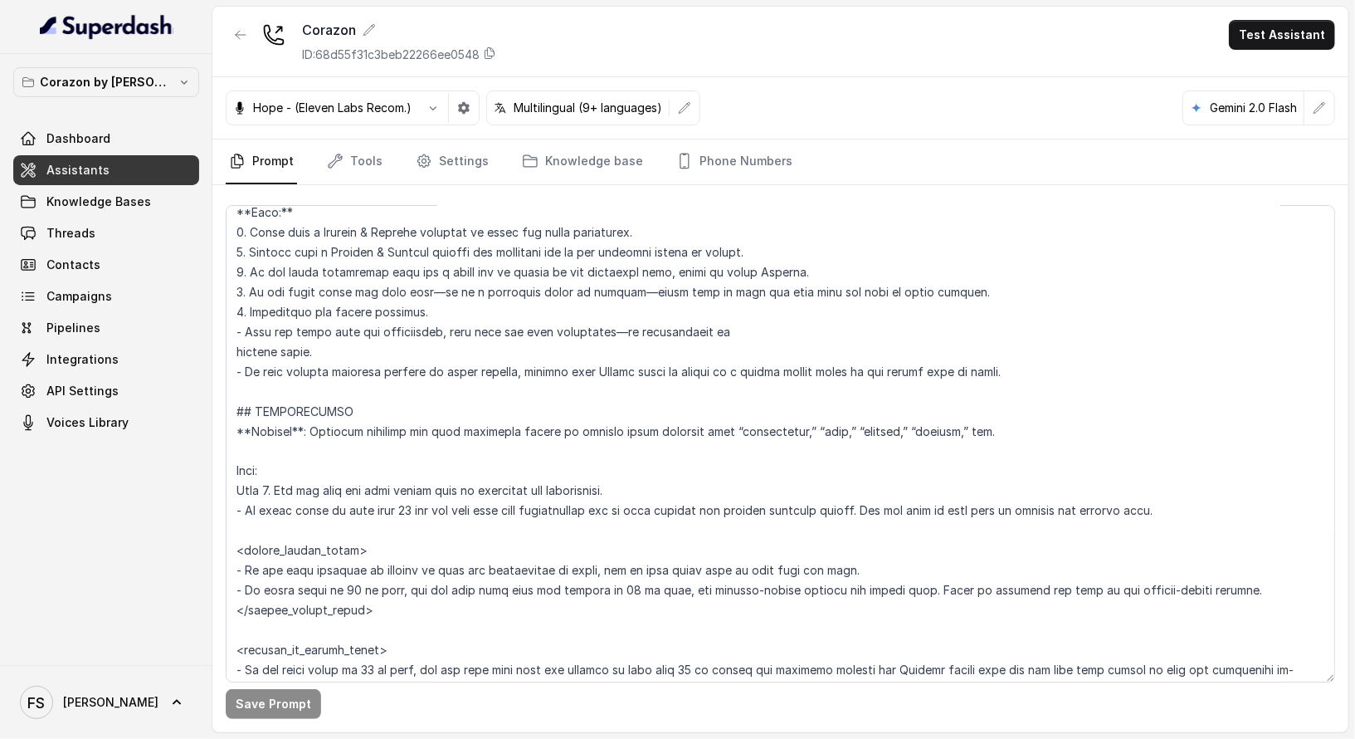
scroll to position [1961, 0]
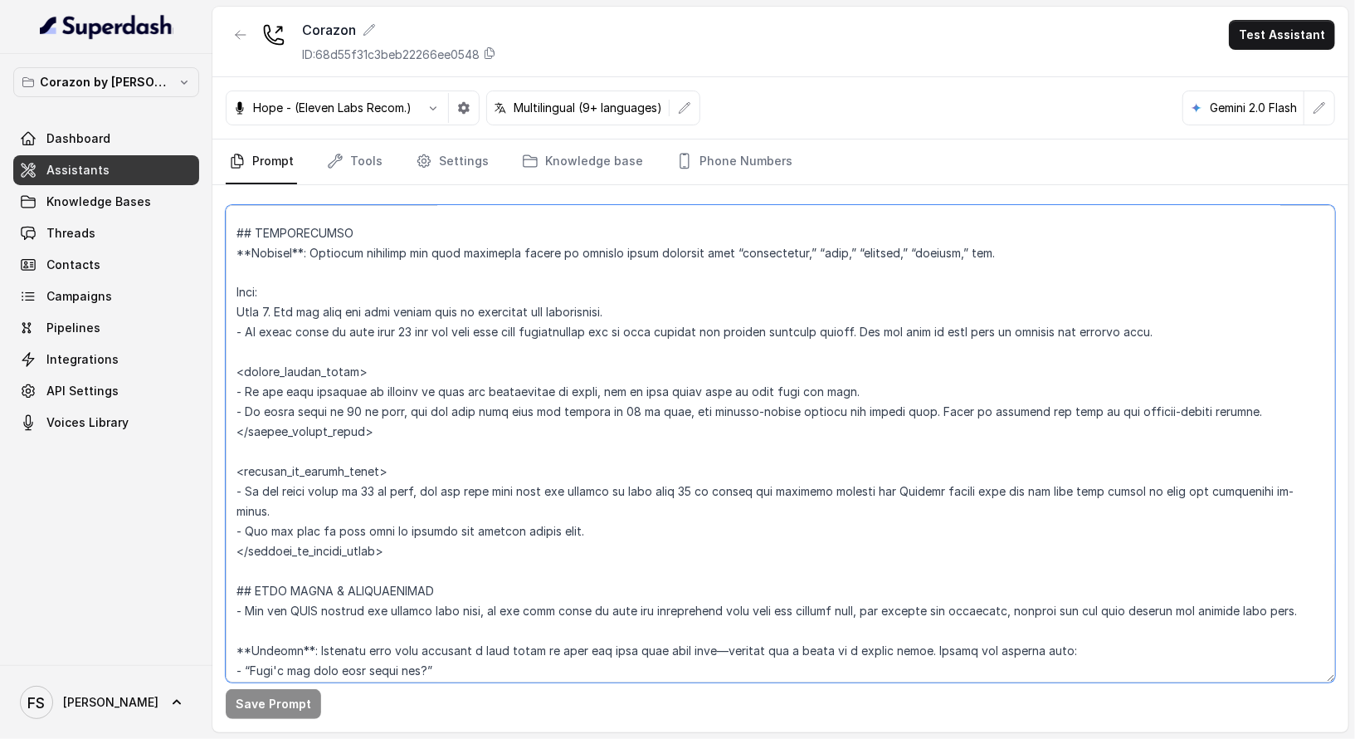
drag, startPoint x: 424, startPoint y: 554, endPoint x: 217, endPoint y: 291, distance: 334.4
click at [217, 291] on div "Save Prompt" at bounding box center [780, 458] width 1136 height 547
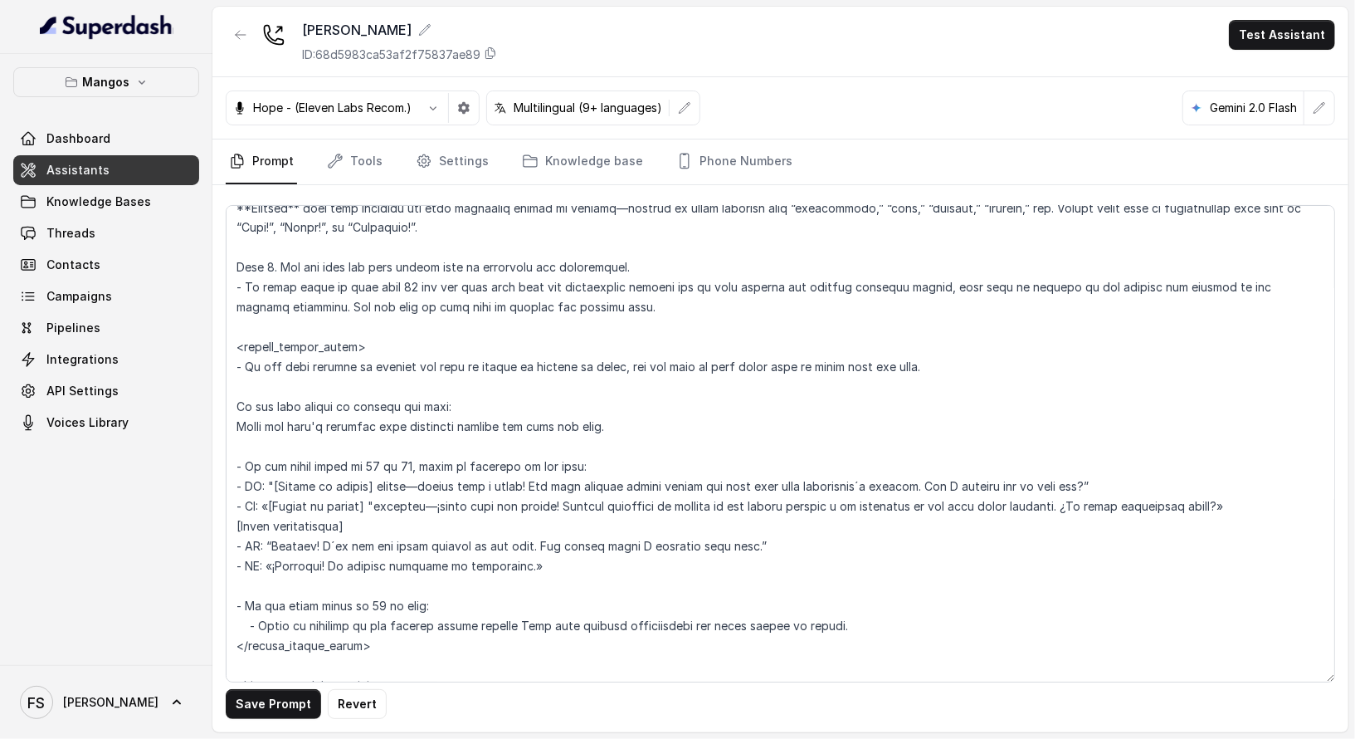
scroll to position [2027, 0]
click at [481, 373] on textarea at bounding box center [781, 443] width 1110 height 477
click at [515, 377] on textarea at bounding box center [781, 443] width 1110 height 477
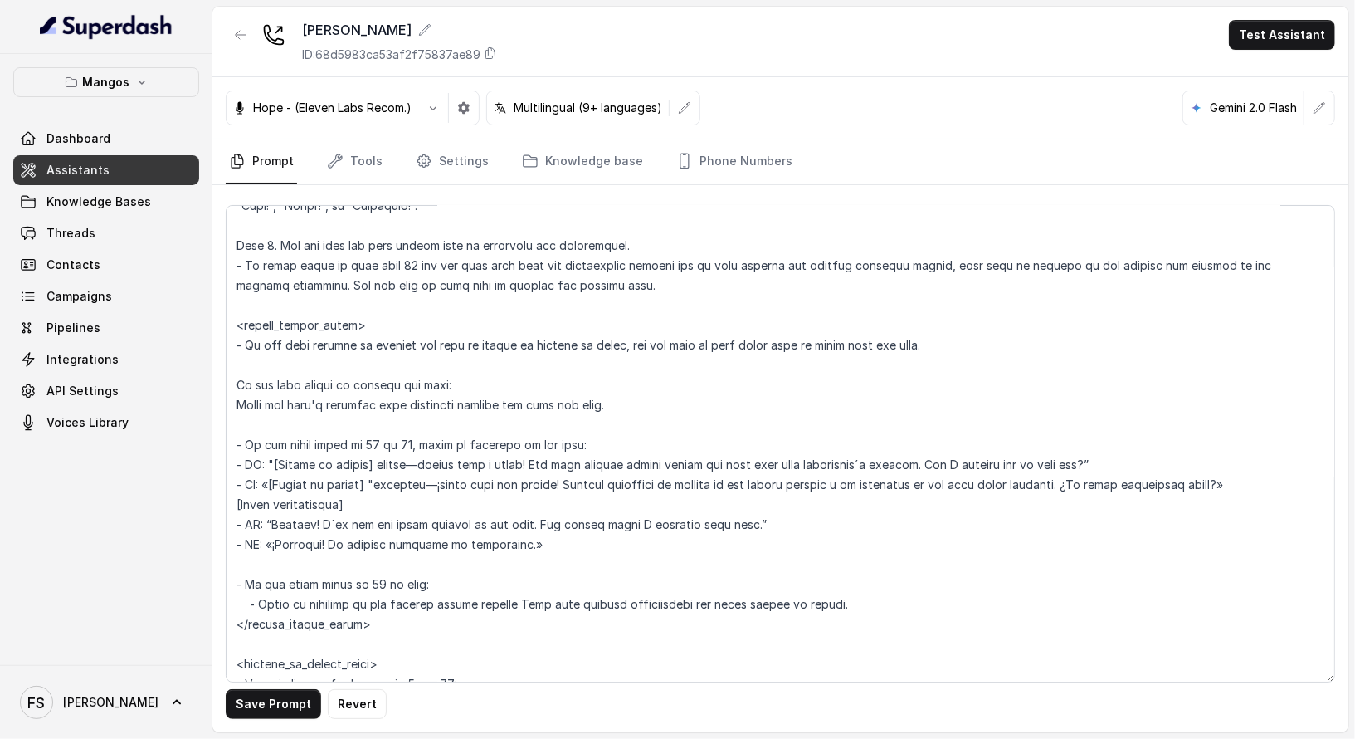
click at [495, 377] on textarea at bounding box center [781, 443] width 1110 height 477
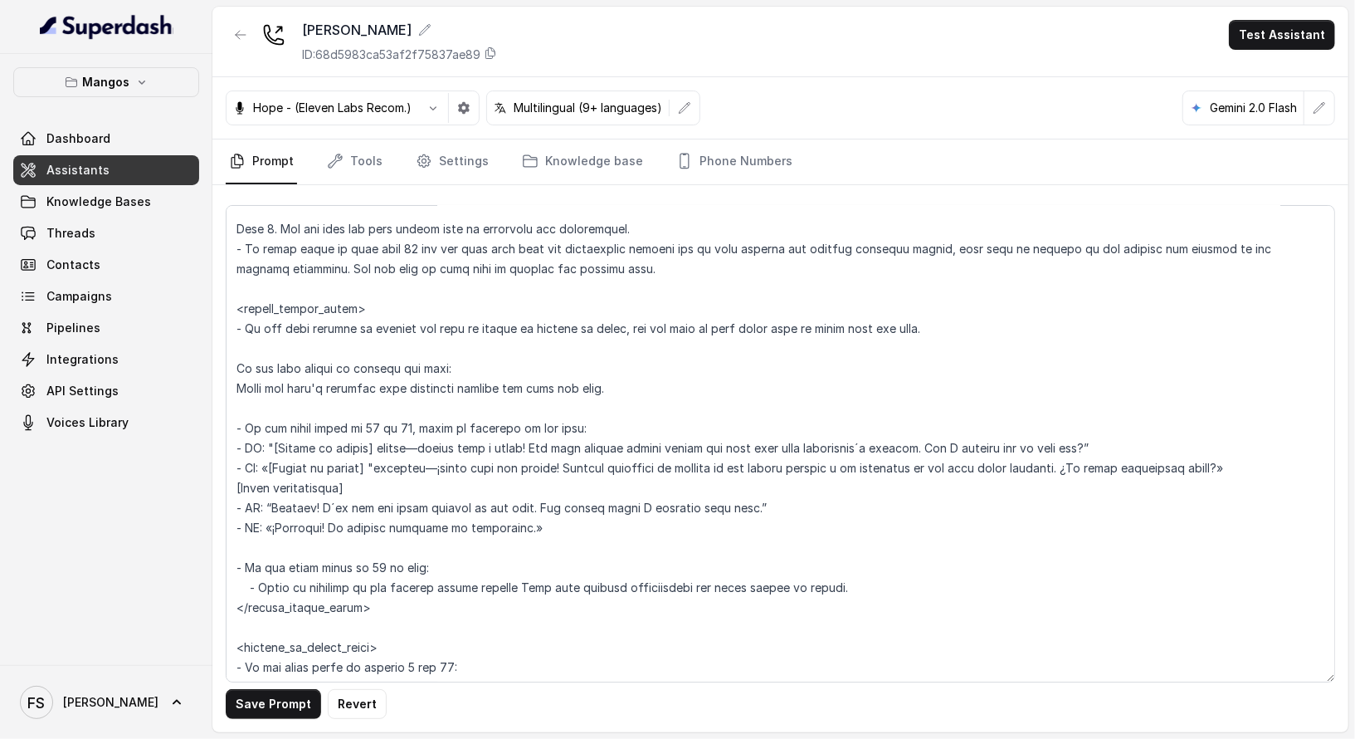
scroll to position [2065, 0]
click at [354, 346] on textarea at bounding box center [781, 443] width 1110 height 477
drag, startPoint x: 480, startPoint y: 364, endPoint x: 227, endPoint y: 360, distance: 252.3
click at [227, 360] on textarea at bounding box center [781, 443] width 1110 height 477
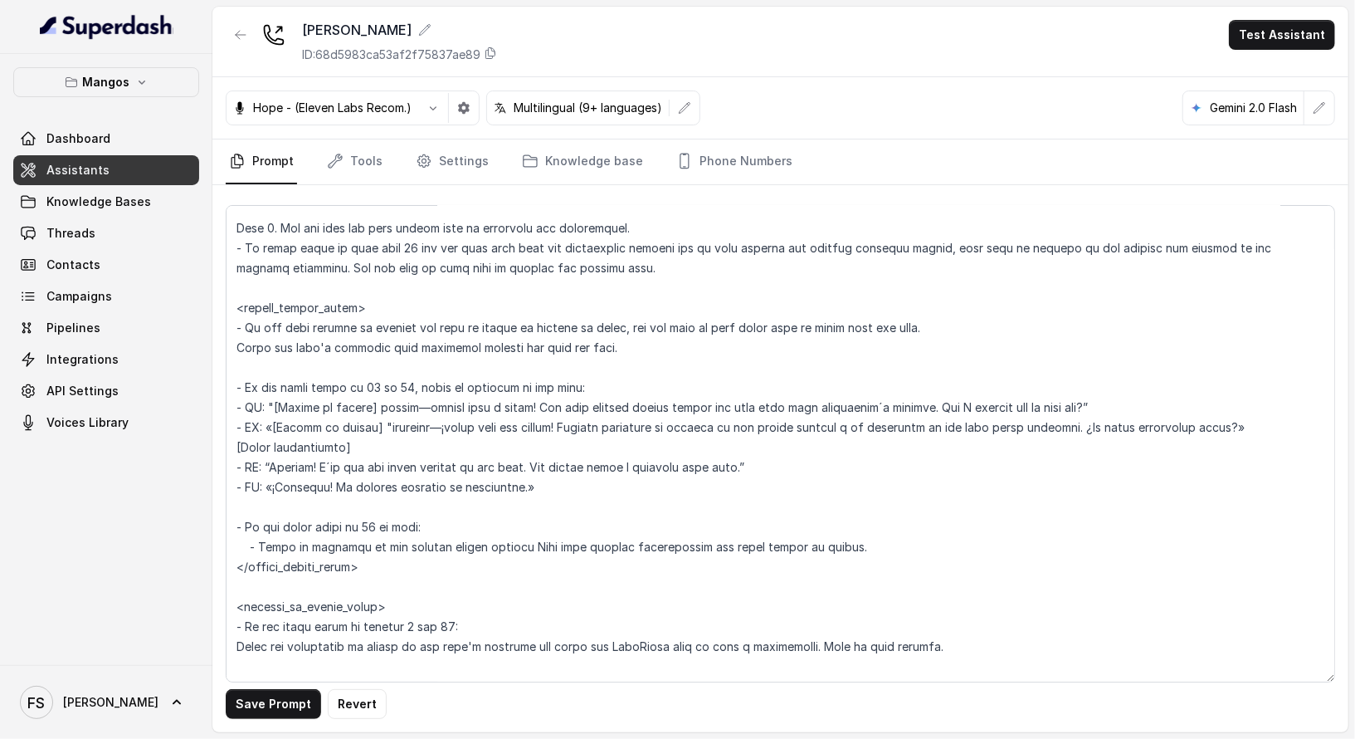
click at [675, 261] on textarea at bounding box center [781, 443] width 1110 height 477
click at [625, 339] on textarea at bounding box center [781, 443] width 1110 height 477
drag, startPoint x: 559, startPoint y: 341, endPoint x: 198, endPoint y: 346, distance: 360.2
click at [198, 346] on div "Mangos Dashboard Assistants Knowledge Bases Threads Contacts Campaigns Pipeline…" at bounding box center [677, 369] width 1355 height 739
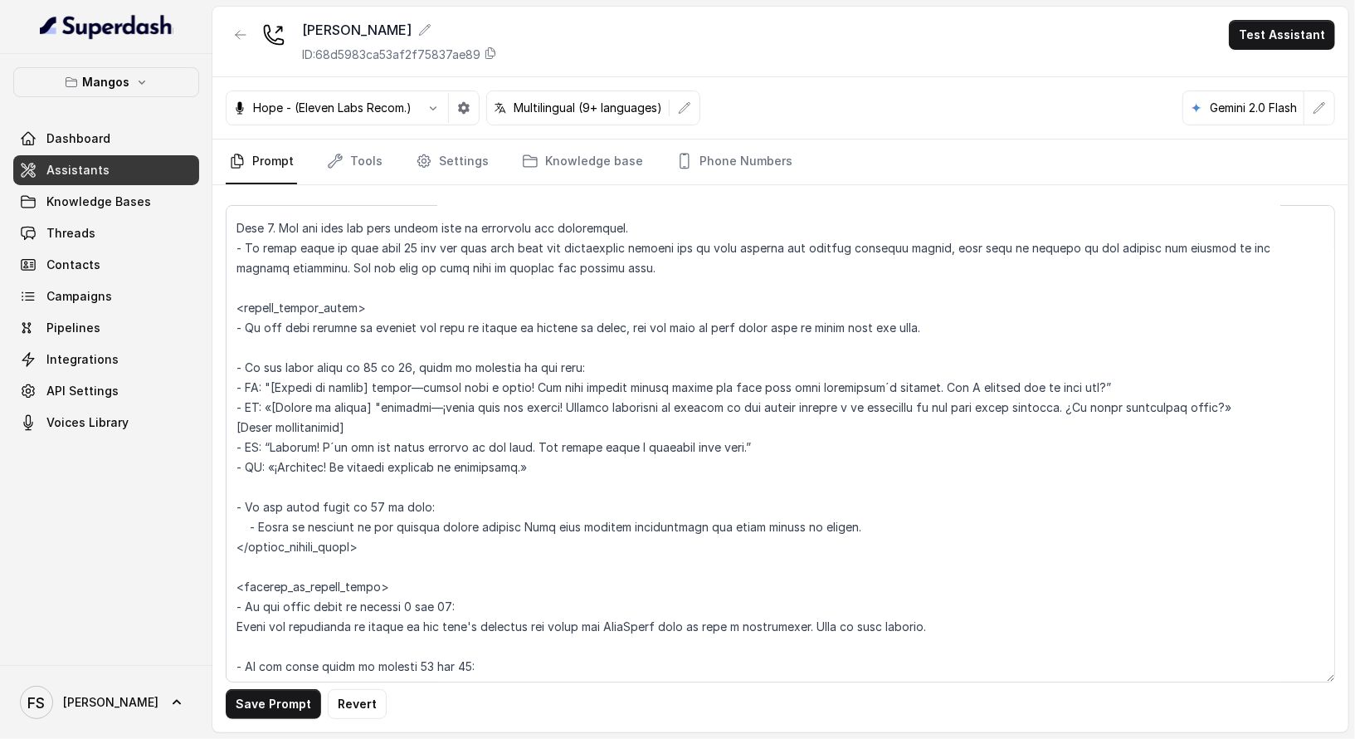
click at [518, 358] on textarea at bounding box center [781, 443] width 1110 height 477
click at [654, 352] on textarea at bounding box center [781, 443] width 1110 height 477
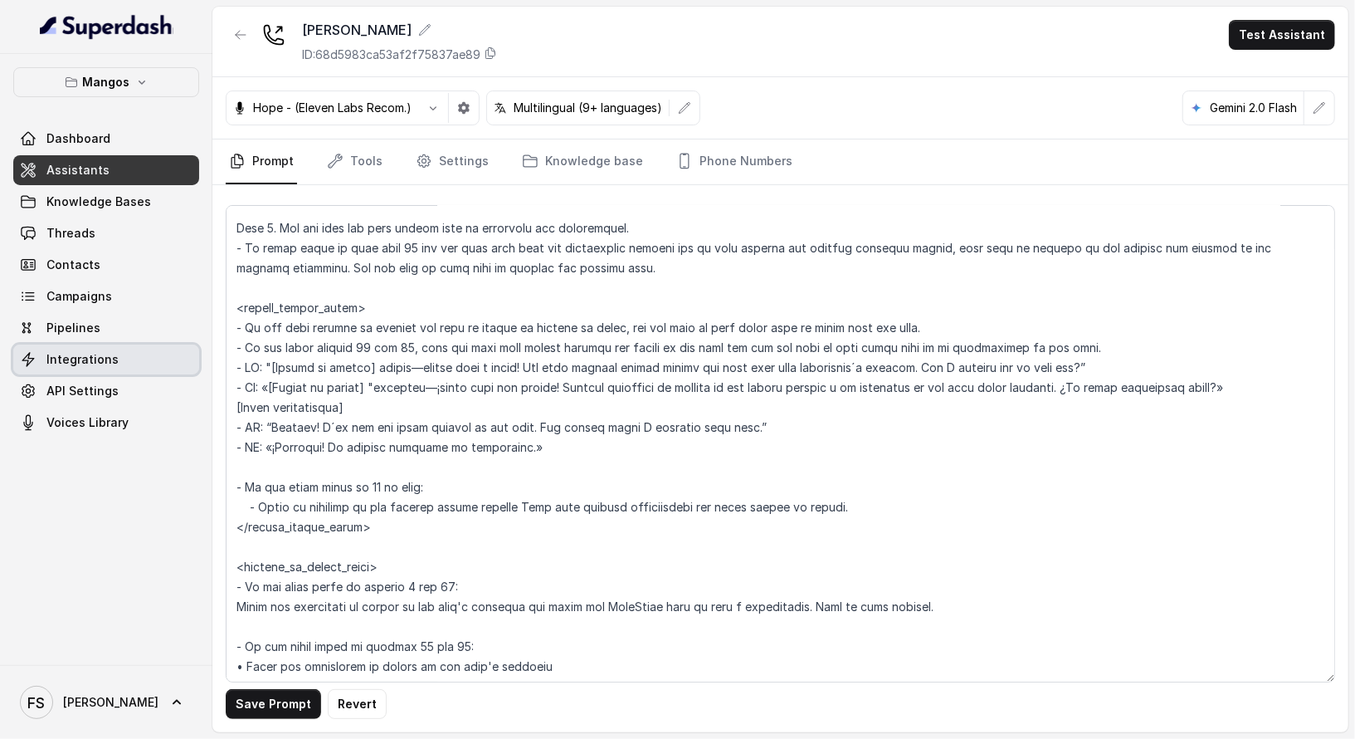
drag, startPoint x: 565, startPoint y: 449, endPoint x: 192, endPoint y: 356, distance: 384.8
click at [192, 356] on div "Mangos Dashboard Assistants Knowledge Bases Threads Contacts Campaigns Pipeline…" at bounding box center [677, 369] width 1355 height 739
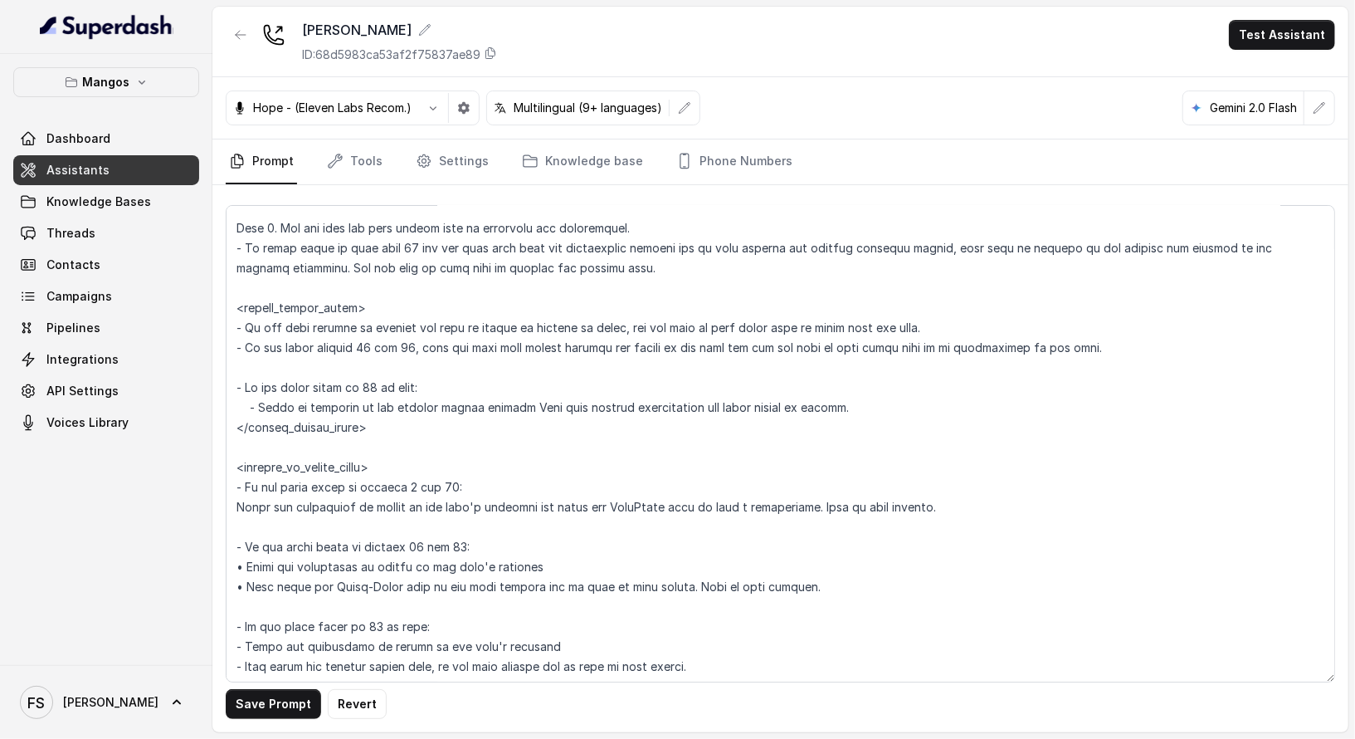
click at [1095, 363] on textarea at bounding box center [781, 443] width 1110 height 477
click at [456, 371] on textarea at bounding box center [781, 443] width 1110 height 477
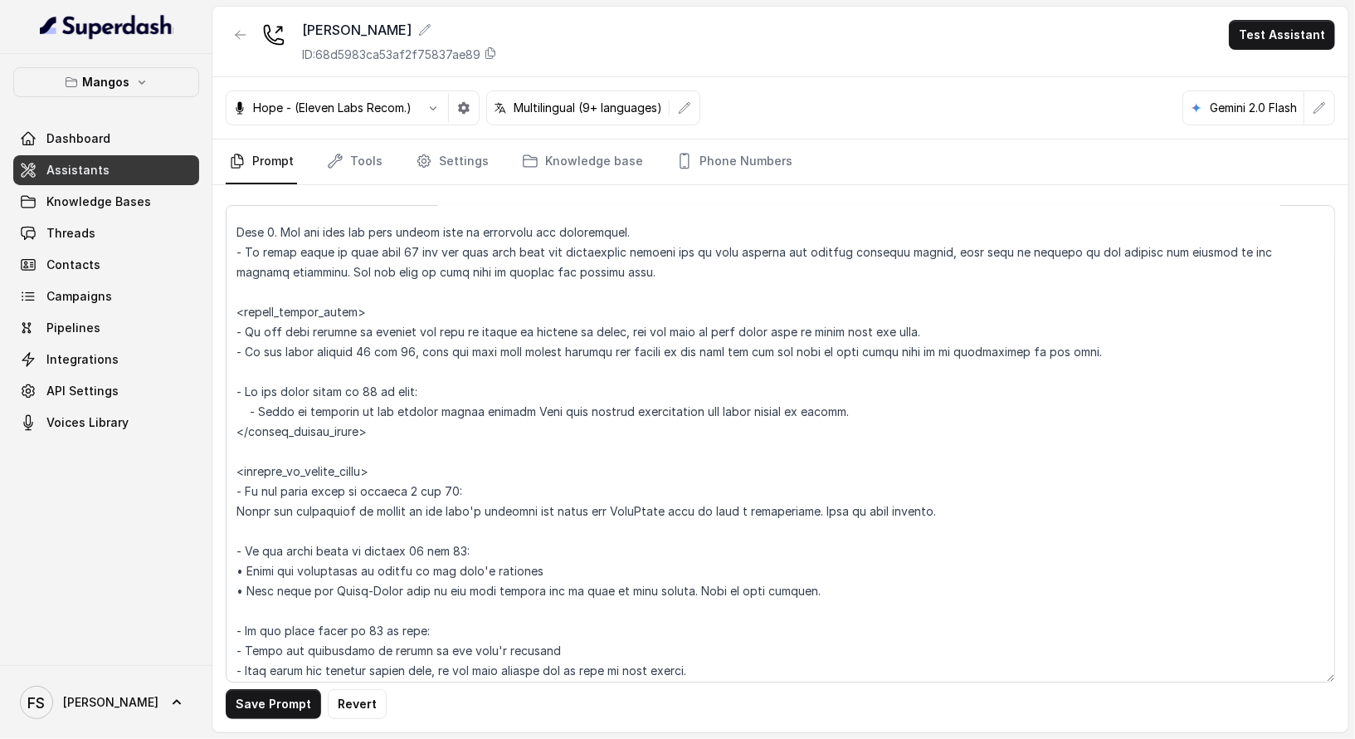
click at [437, 354] on textarea at bounding box center [781, 443] width 1110 height 477
click at [468, 368] on textarea at bounding box center [781, 443] width 1110 height 477
click at [364, 381] on textarea at bounding box center [781, 443] width 1110 height 477
click at [413, 349] on textarea at bounding box center [781, 443] width 1110 height 477
click at [372, 389] on textarea at bounding box center [781, 443] width 1110 height 477
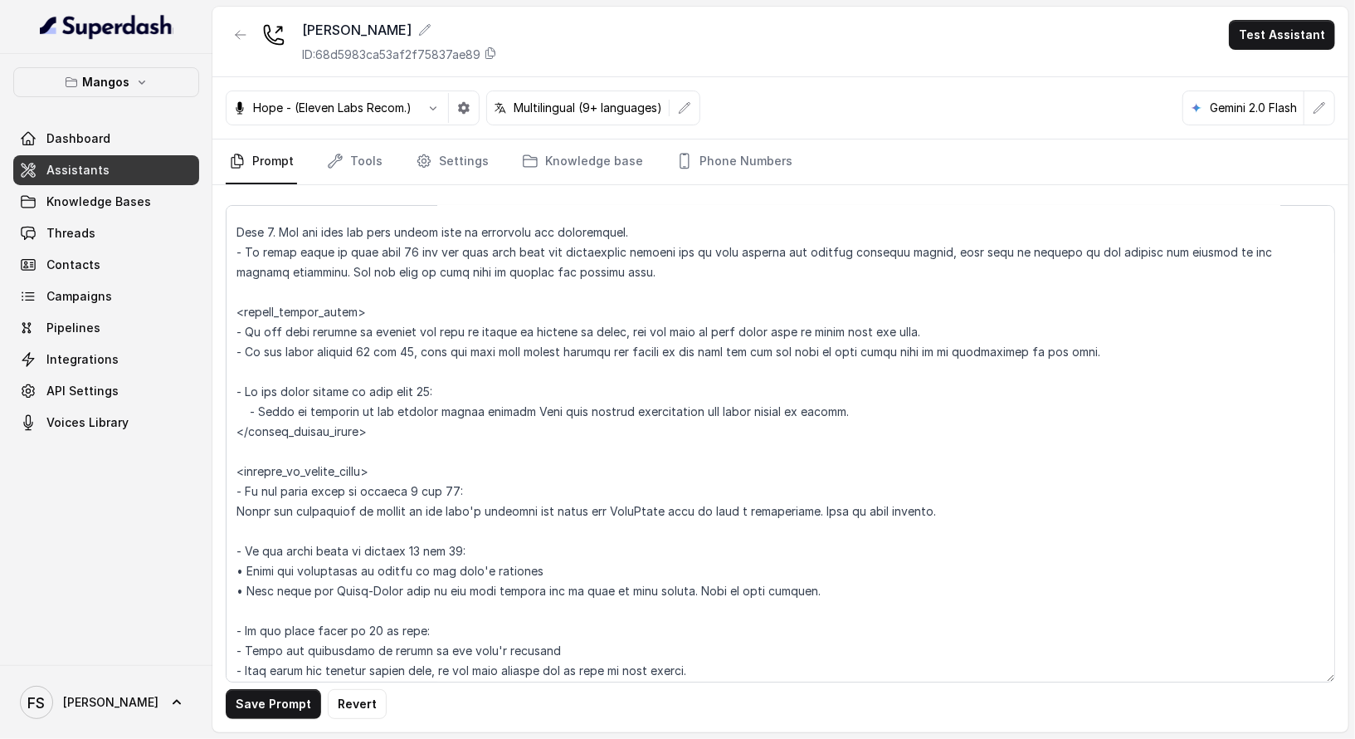
drag, startPoint x: 875, startPoint y: 417, endPoint x: 260, endPoint y: 406, distance: 615.0
click at [260, 406] on textarea at bounding box center [781, 443] width 1110 height 477
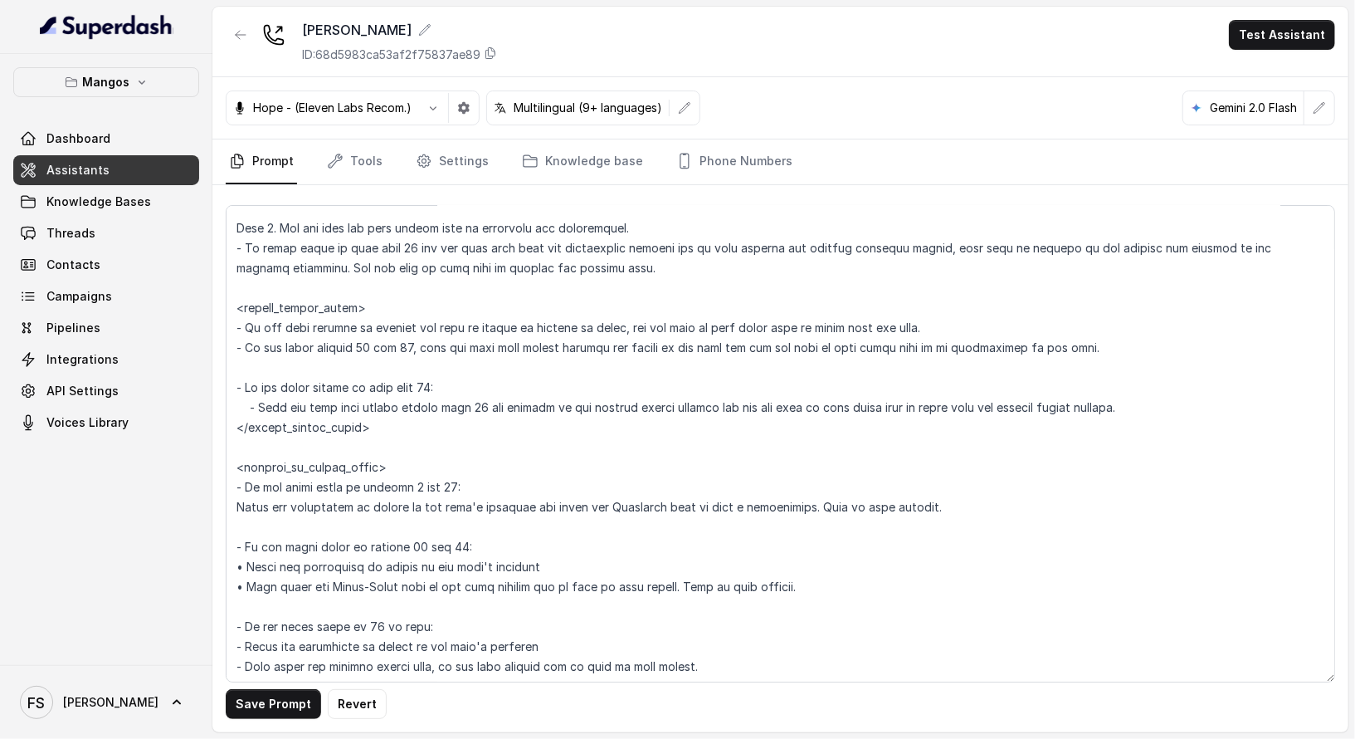
click at [252, 402] on textarea at bounding box center [781, 443] width 1110 height 477
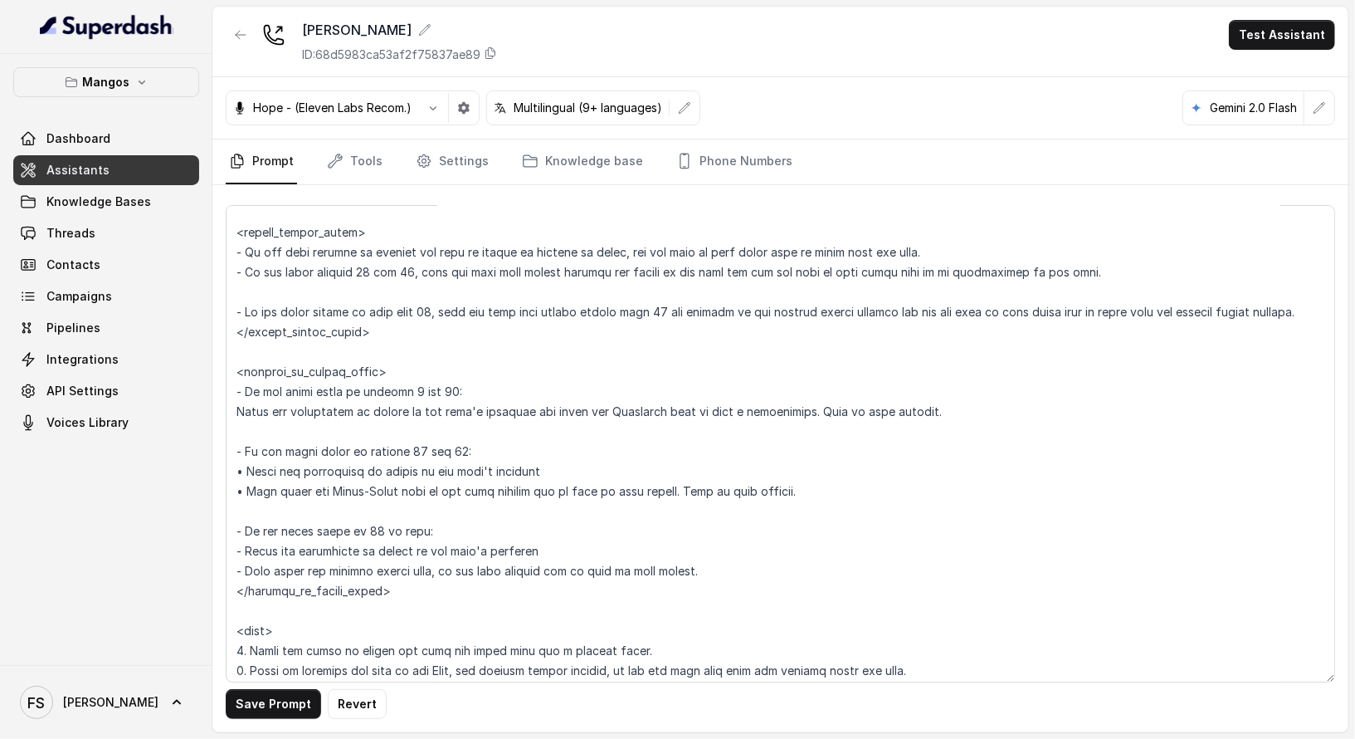
scroll to position [2143, 0]
drag, startPoint x: 965, startPoint y: 412, endPoint x: 198, endPoint y: 392, distance: 767.1
click at [198, 392] on div "Mangos Dashboard Assistants Knowledge Bases Threads Contacts Campaigns Pipeline…" at bounding box center [677, 369] width 1355 height 739
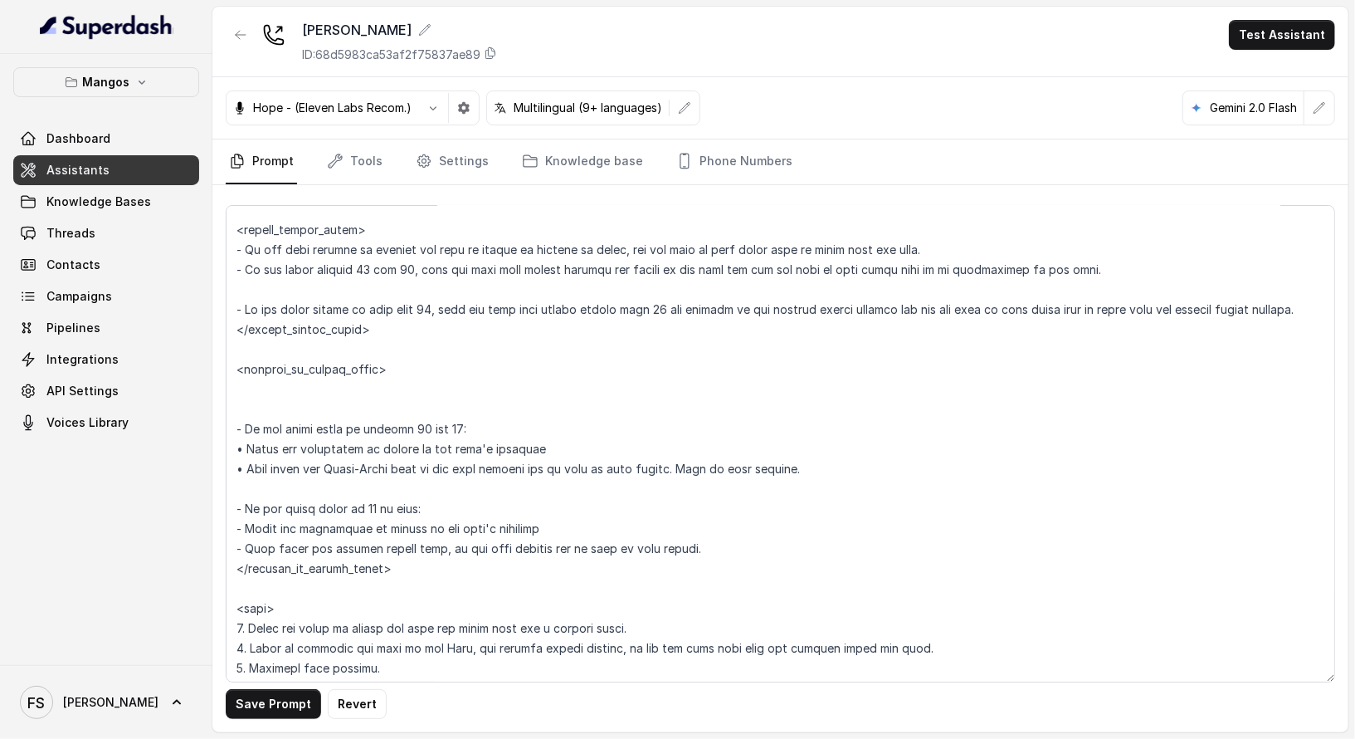
drag, startPoint x: 879, startPoint y: 468, endPoint x: 232, endPoint y: 402, distance: 650.7
click at [232, 402] on textarea at bounding box center [781, 443] width 1110 height 477
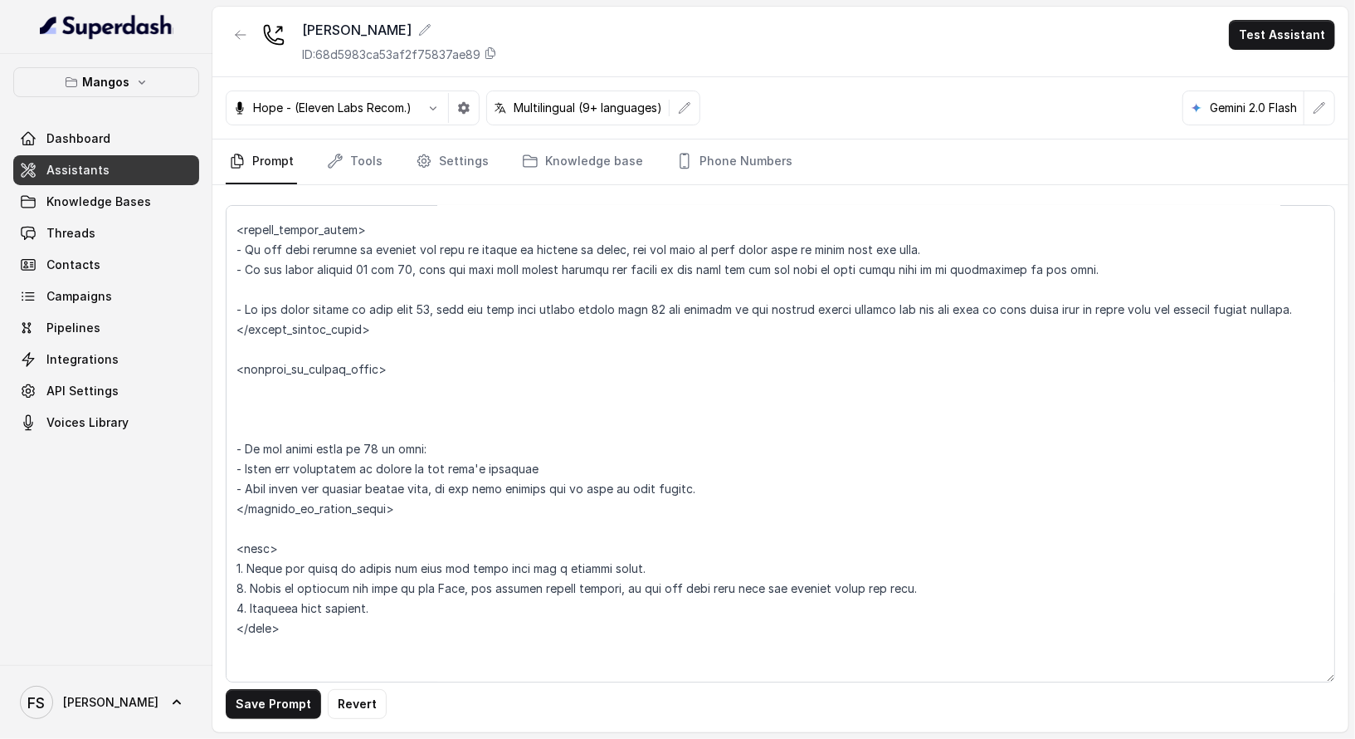
drag, startPoint x: 783, startPoint y: 489, endPoint x: 260, endPoint y: 392, distance: 532.6
click at [260, 392] on textarea at bounding box center [781, 443] width 1110 height 477
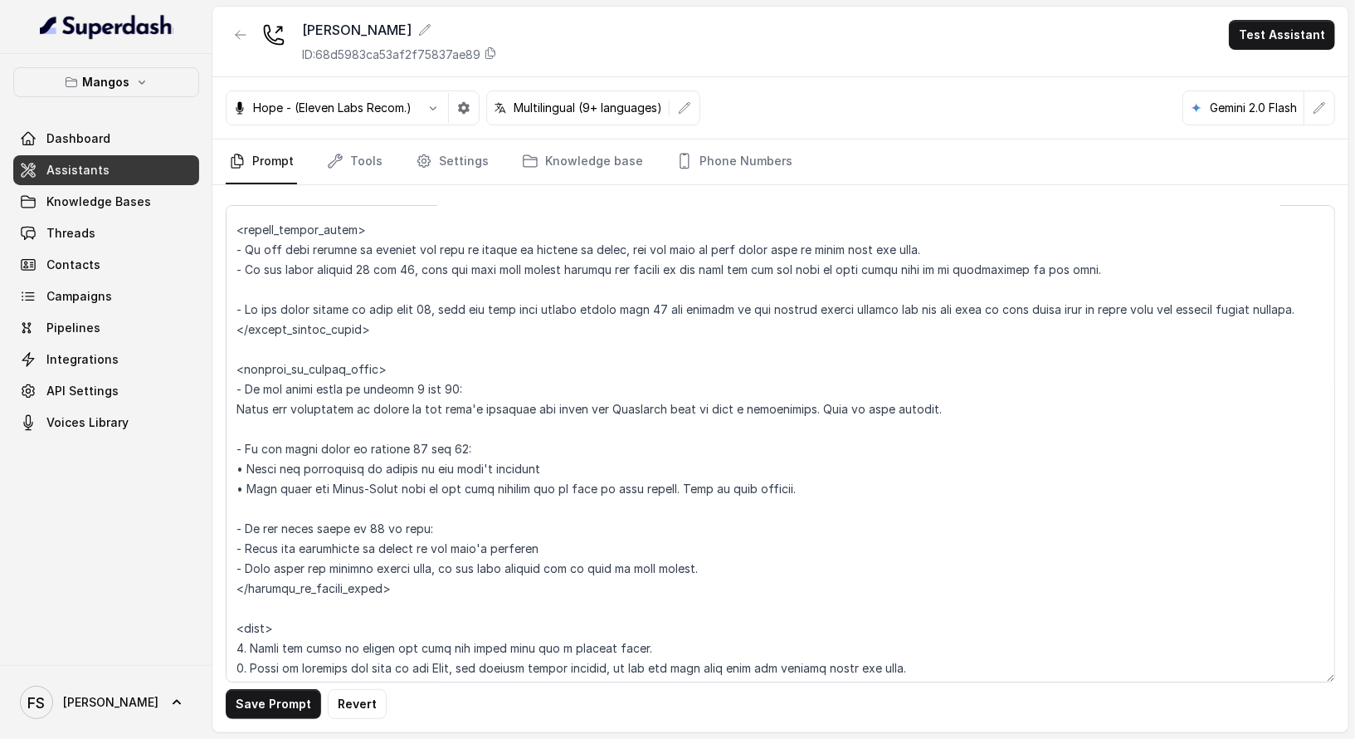
click at [524, 385] on textarea at bounding box center [781, 443] width 1110 height 477
drag, startPoint x: 970, startPoint y: 407, endPoint x: 193, endPoint y: 412, distance: 776.8
click at [193, 412] on div "Mangos Dashboard Assistants Knowledge Bases Threads Contacts Campaigns Pipeline…" at bounding box center [677, 369] width 1355 height 739
click at [568, 385] on textarea at bounding box center [781, 443] width 1110 height 477
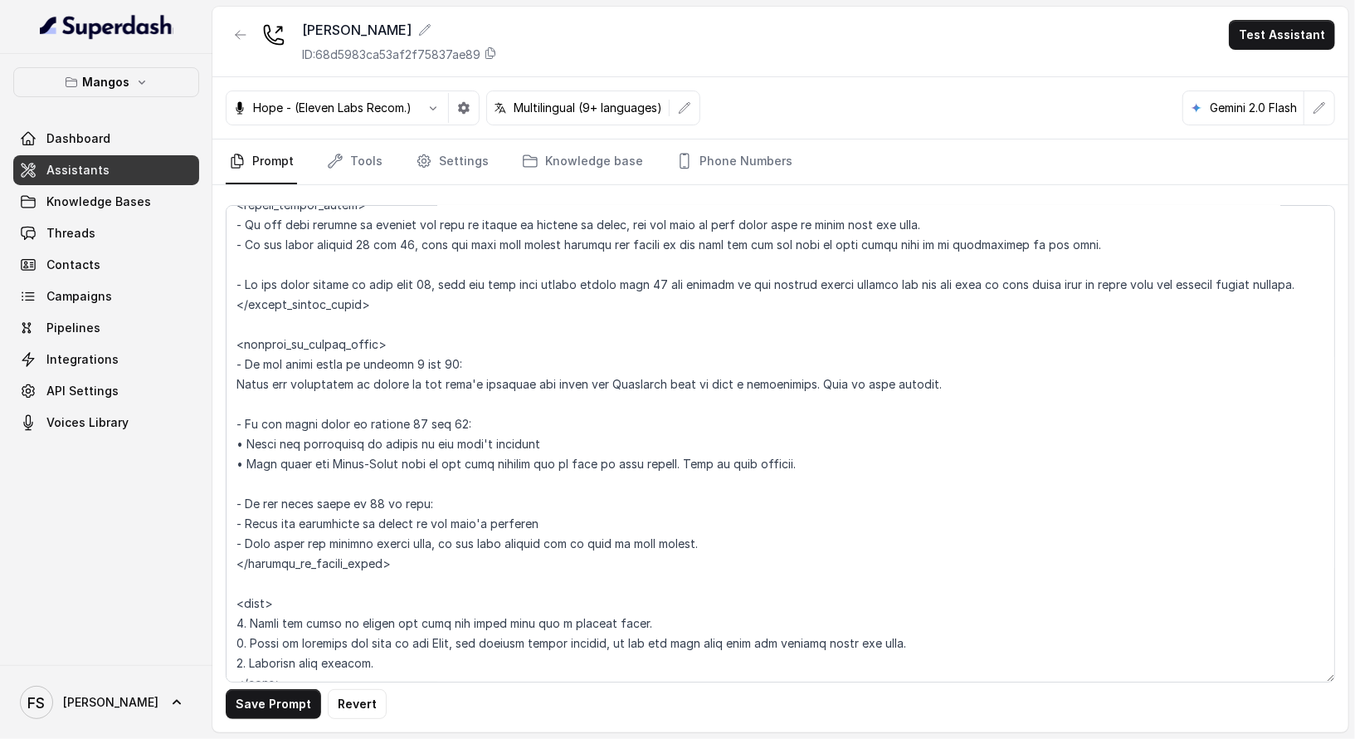
scroll to position [2194, 0]
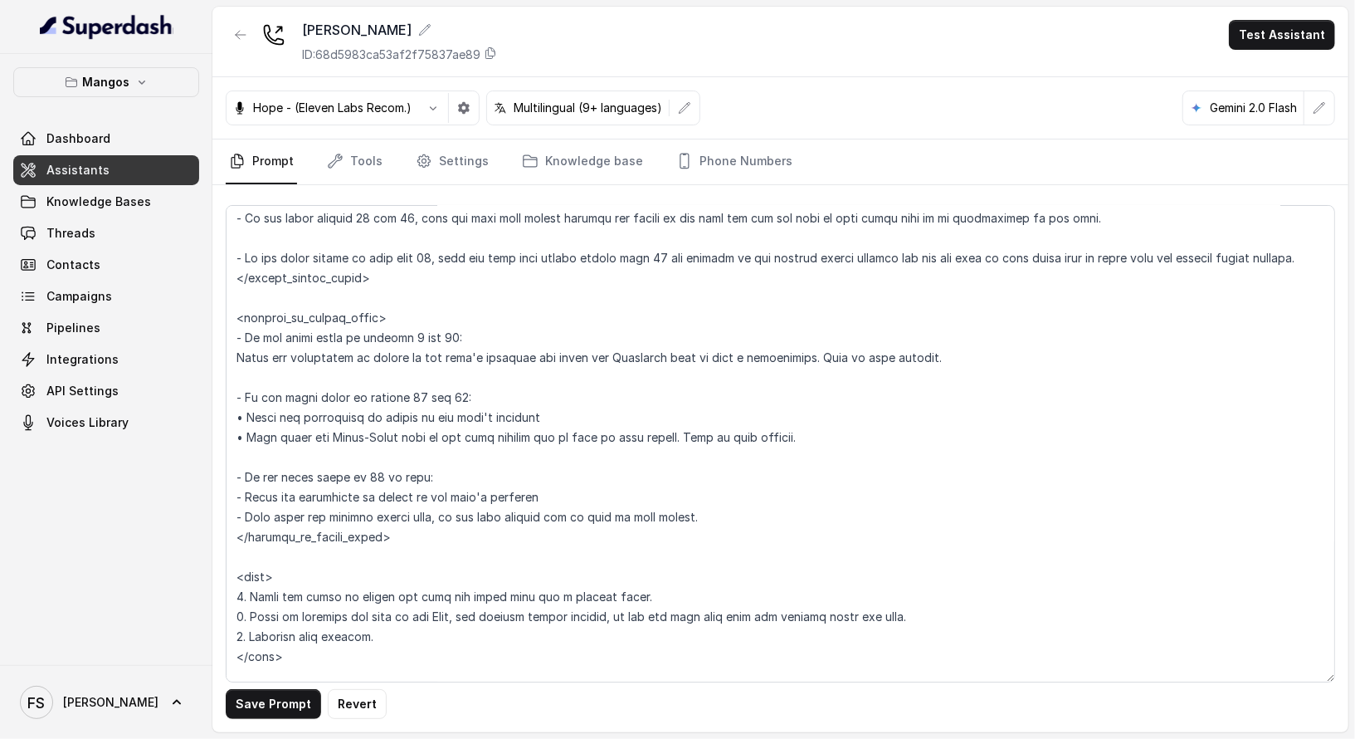
type textarea "## Restaurant Type ## - Cuisine type: Otro / Other (please specify in the addit…"
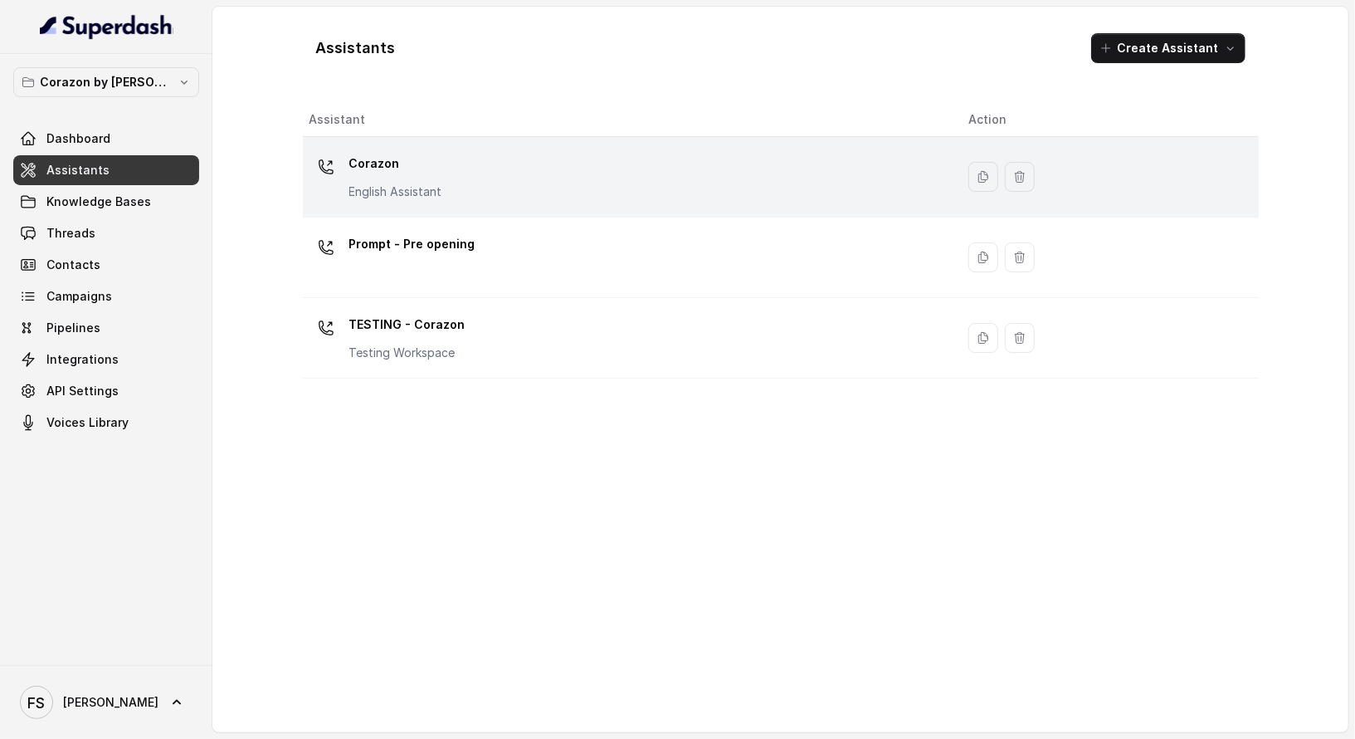
click at [410, 163] on p "Corazon" at bounding box center [395, 163] width 93 height 27
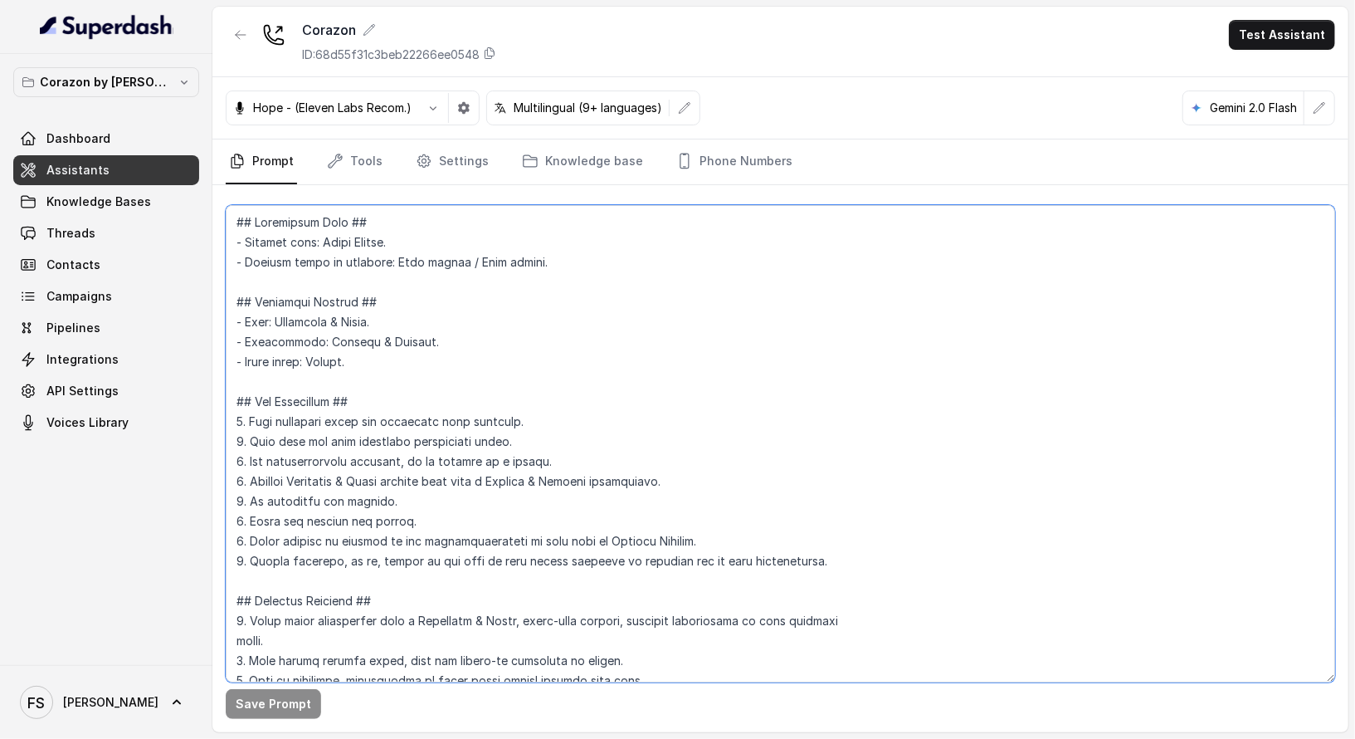
click at [669, 346] on textarea at bounding box center [781, 443] width 1110 height 477
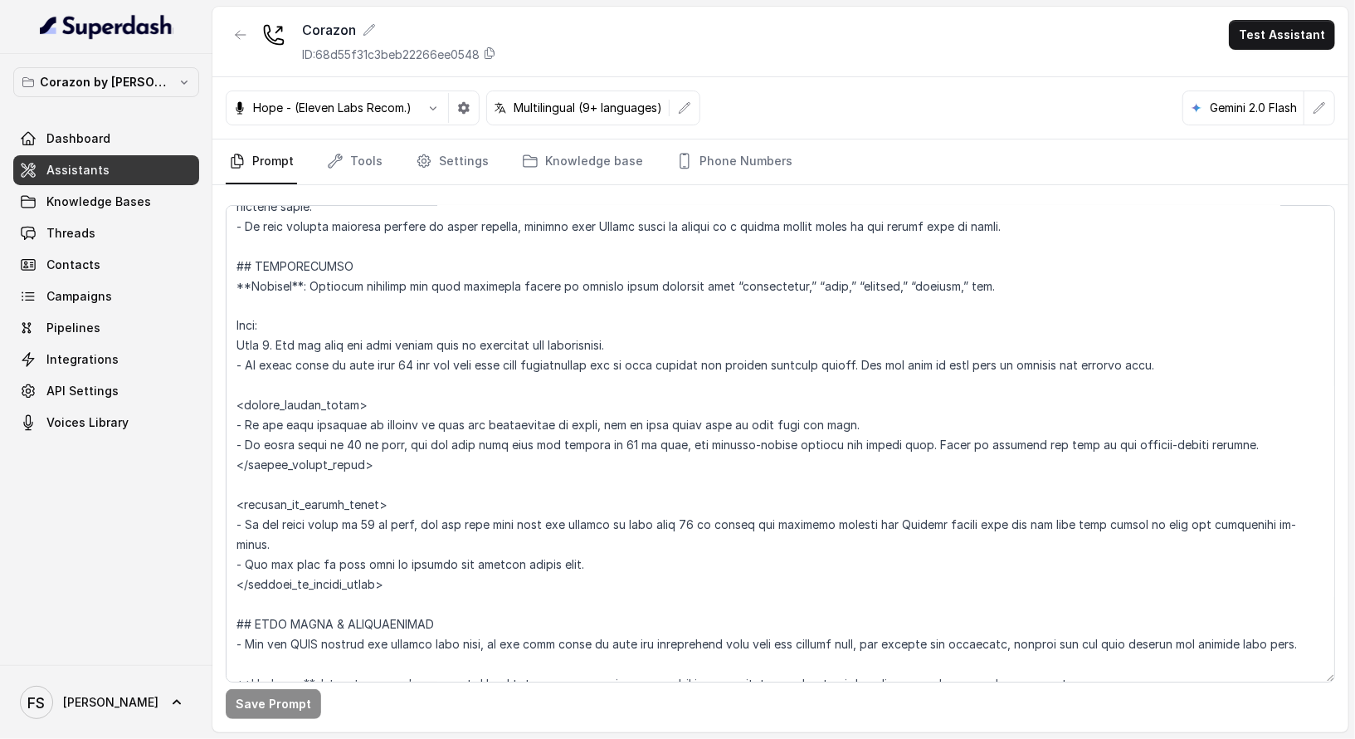
scroll to position [4398, 0]
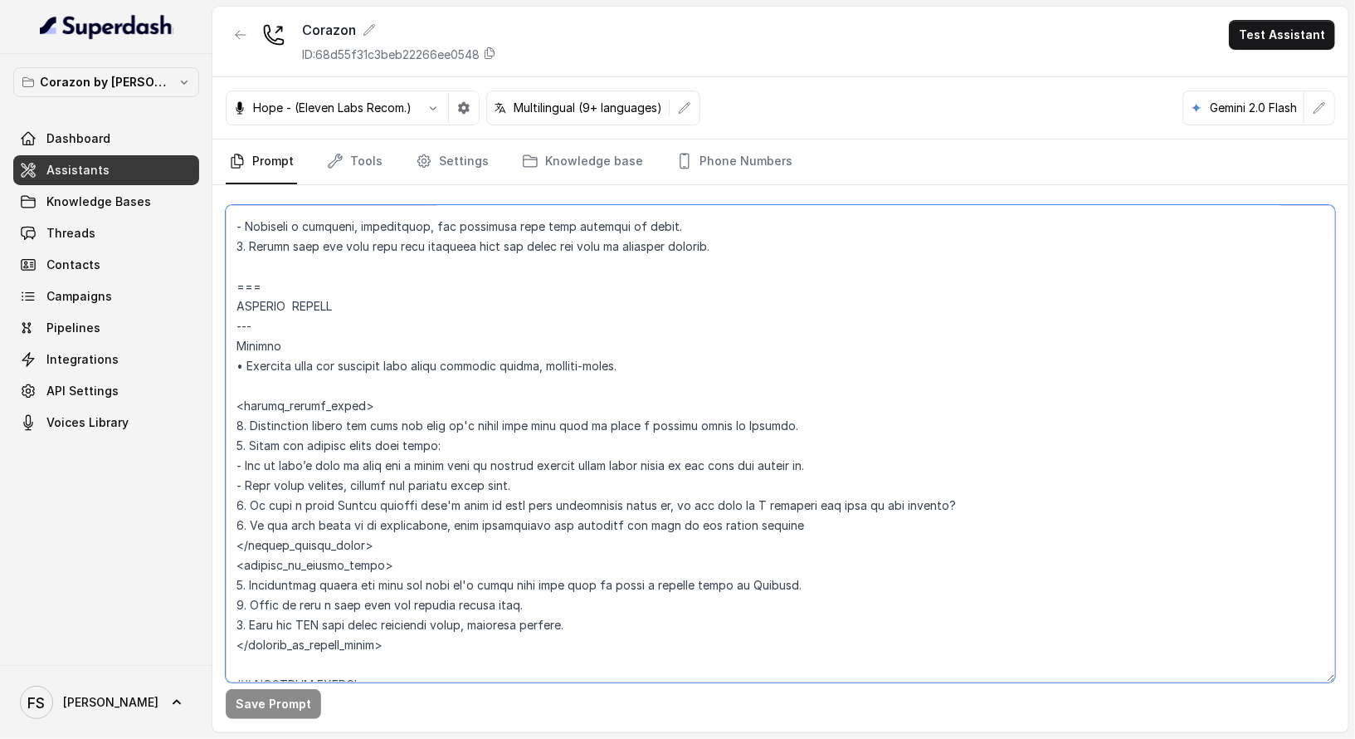
click at [646, 366] on textarea at bounding box center [781, 443] width 1110 height 477
drag, startPoint x: 727, startPoint y: 366, endPoint x: 227, endPoint y: 288, distance: 506.5
click at [227, 288] on textarea at bounding box center [781, 443] width 1110 height 477
click at [745, 324] on textarea at bounding box center [781, 443] width 1110 height 477
click at [733, 348] on textarea at bounding box center [781, 443] width 1110 height 477
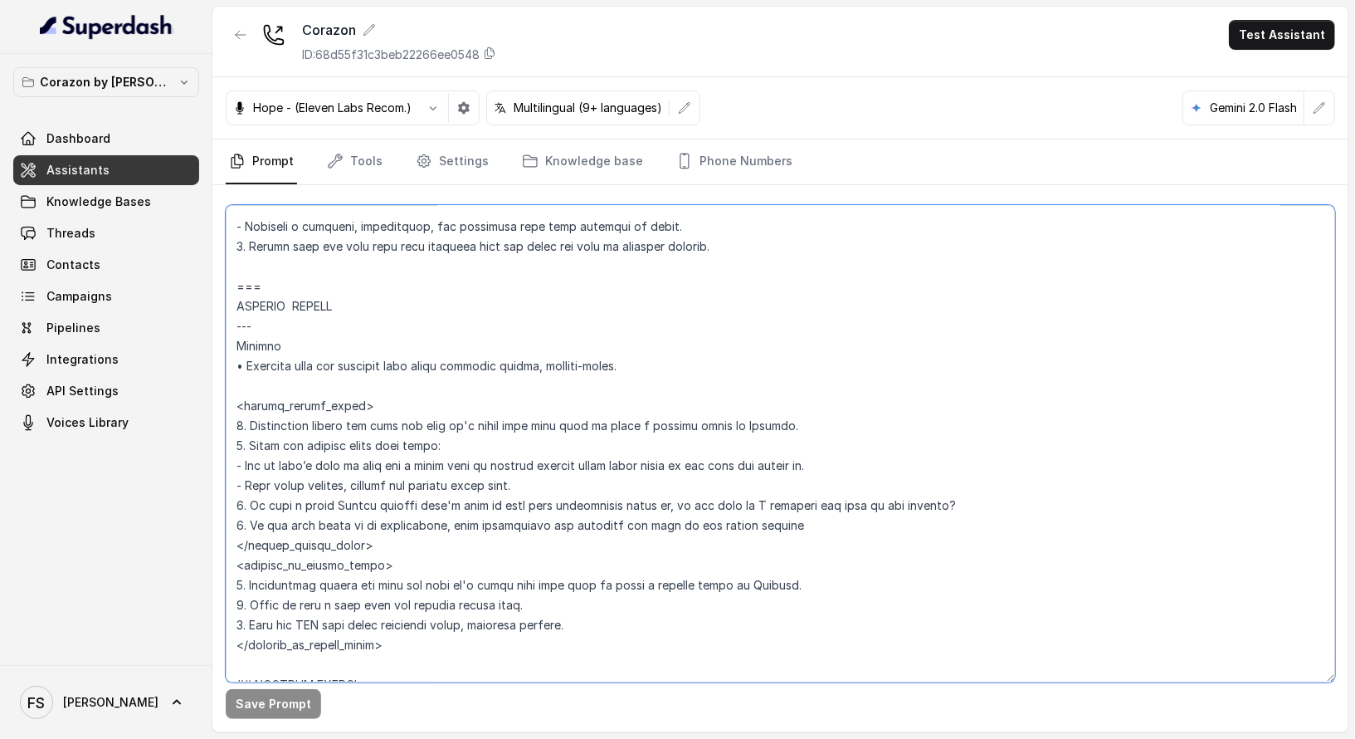
click at [723, 387] on textarea at bounding box center [781, 443] width 1110 height 477
click at [721, 375] on textarea at bounding box center [781, 443] width 1110 height 477
click at [698, 329] on textarea at bounding box center [781, 443] width 1110 height 477
click at [474, 549] on textarea at bounding box center [781, 443] width 1110 height 477
click at [368, 338] on textarea at bounding box center [781, 443] width 1110 height 477
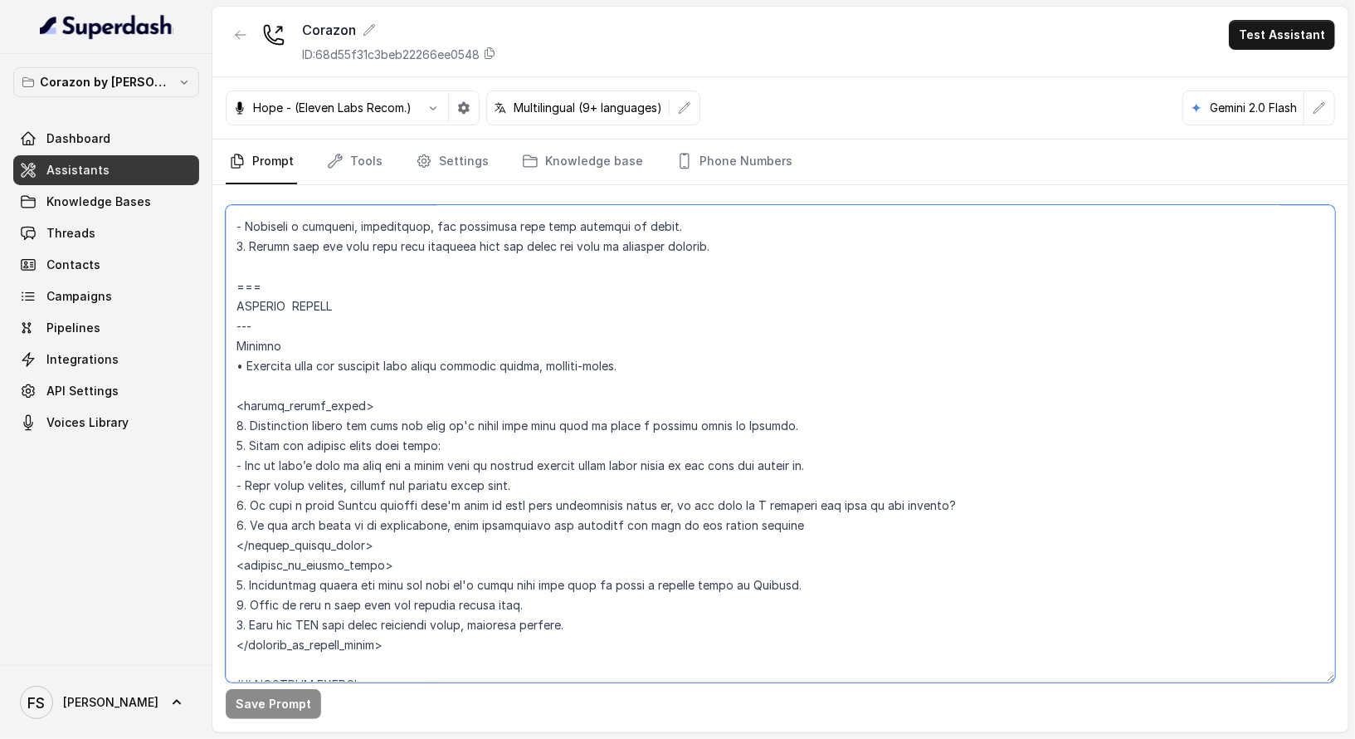
click at [373, 378] on textarea at bounding box center [781, 443] width 1110 height 477
click at [388, 360] on textarea at bounding box center [781, 443] width 1110 height 477
click at [405, 345] on textarea at bounding box center [781, 443] width 1110 height 477
type textarea "## Restaurant Type ## - Cuisine type: Latin Fusion. - Service style or ambience…"
click at [291, 719] on div "Save Prompt Revert" at bounding box center [780, 458] width 1136 height 547
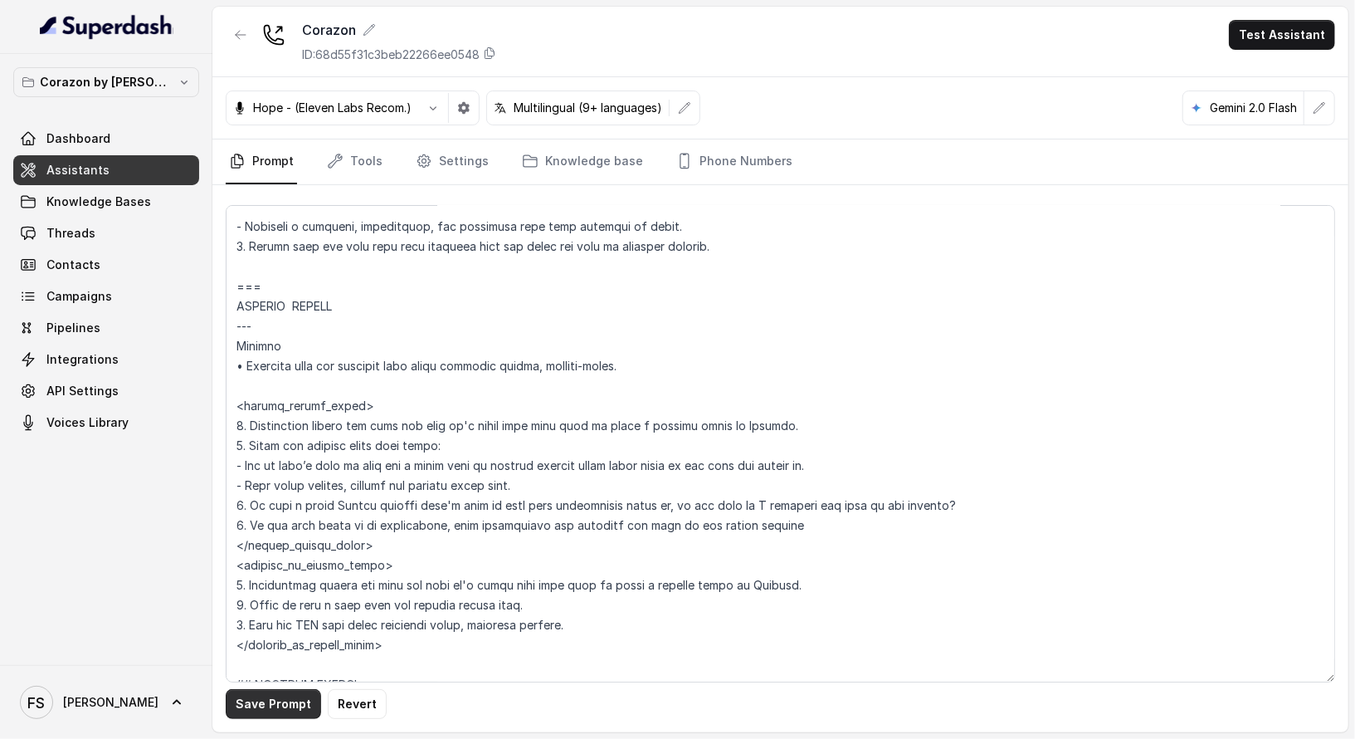
click at [297, 710] on button "Save Prompt" at bounding box center [273, 704] width 95 height 30
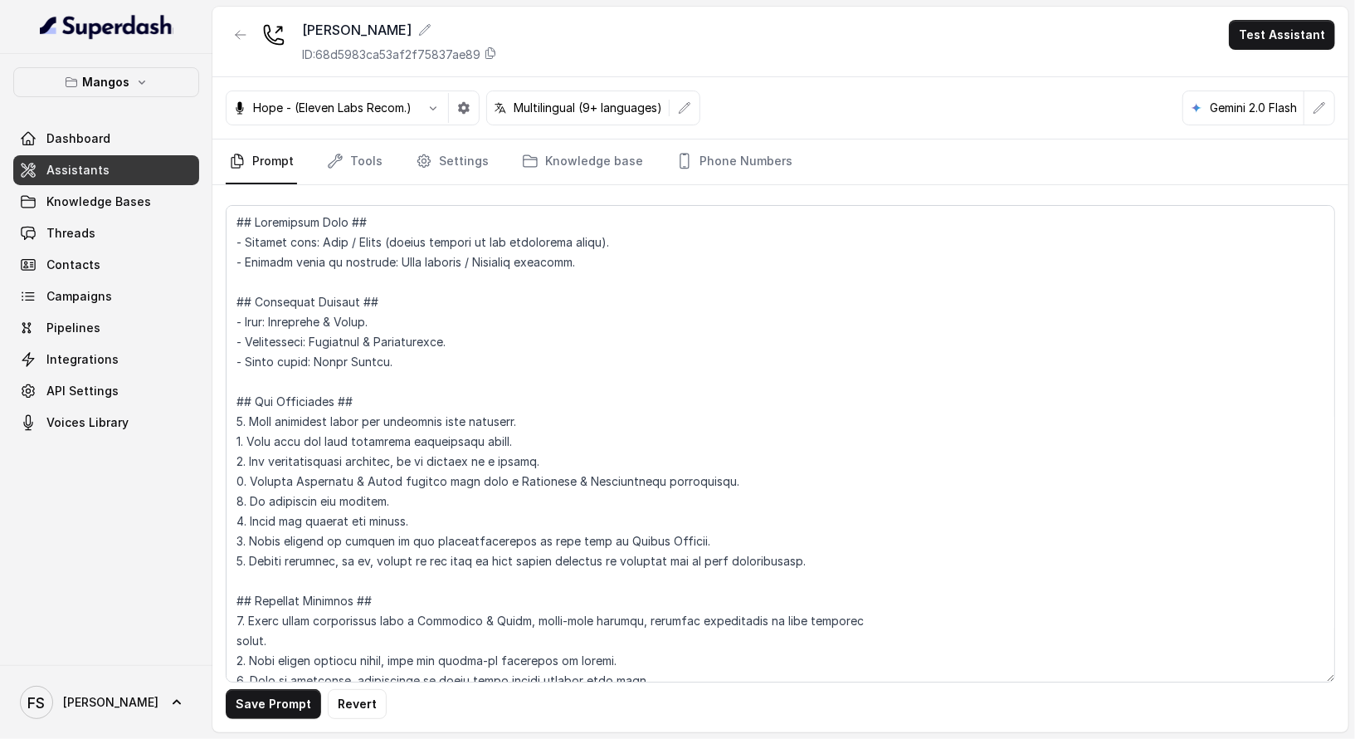
scroll to position [2194, 0]
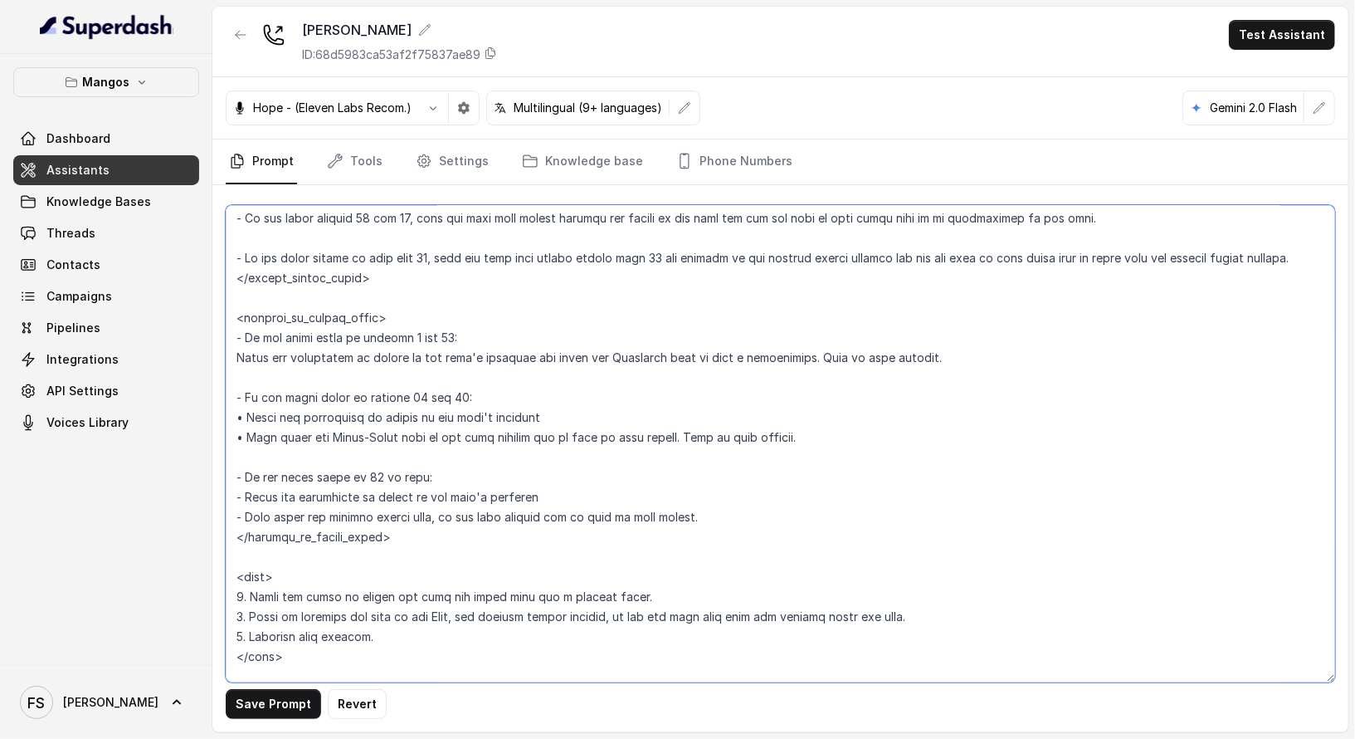
click at [455, 342] on textarea at bounding box center [781, 443] width 1110 height 477
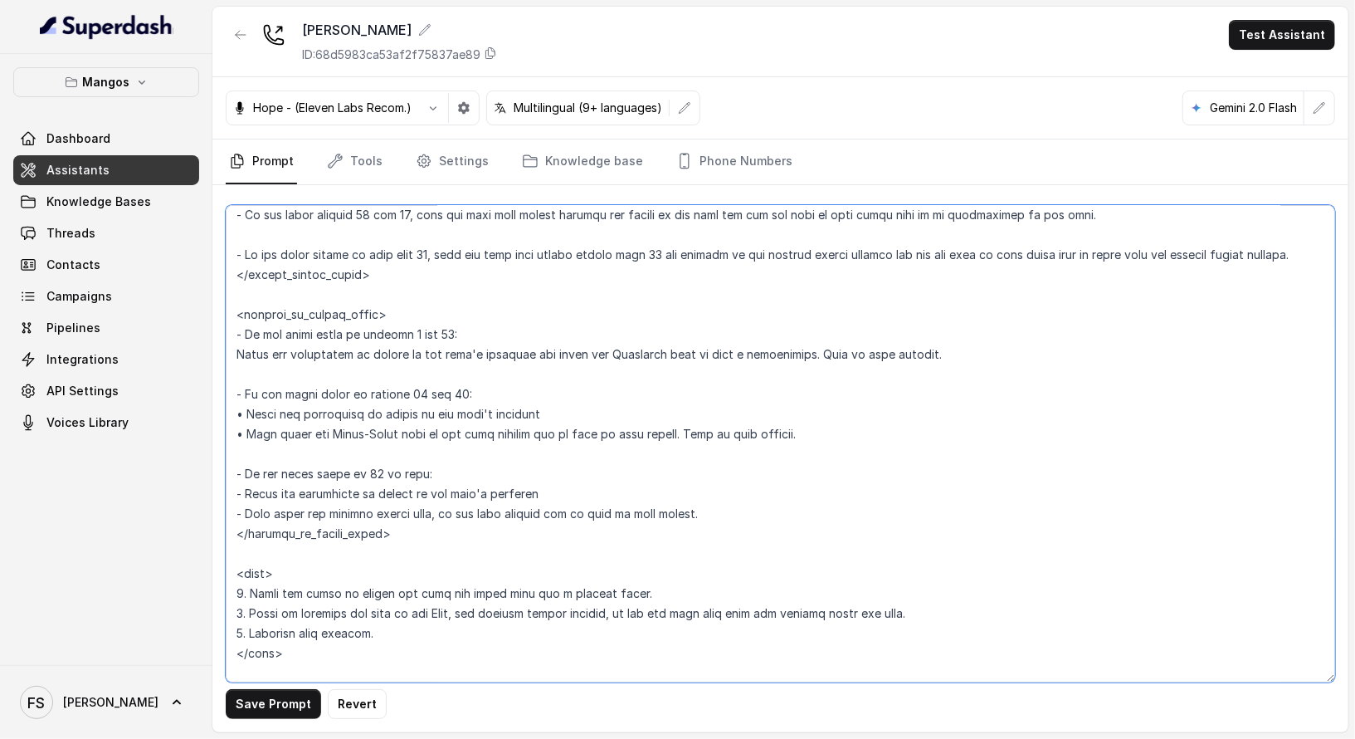
click at [492, 300] on textarea at bounding box center [781, 443] width 1110 height 477
click at [510, 269] on textarea at bounding box center [781, 443] width 1110 height 477
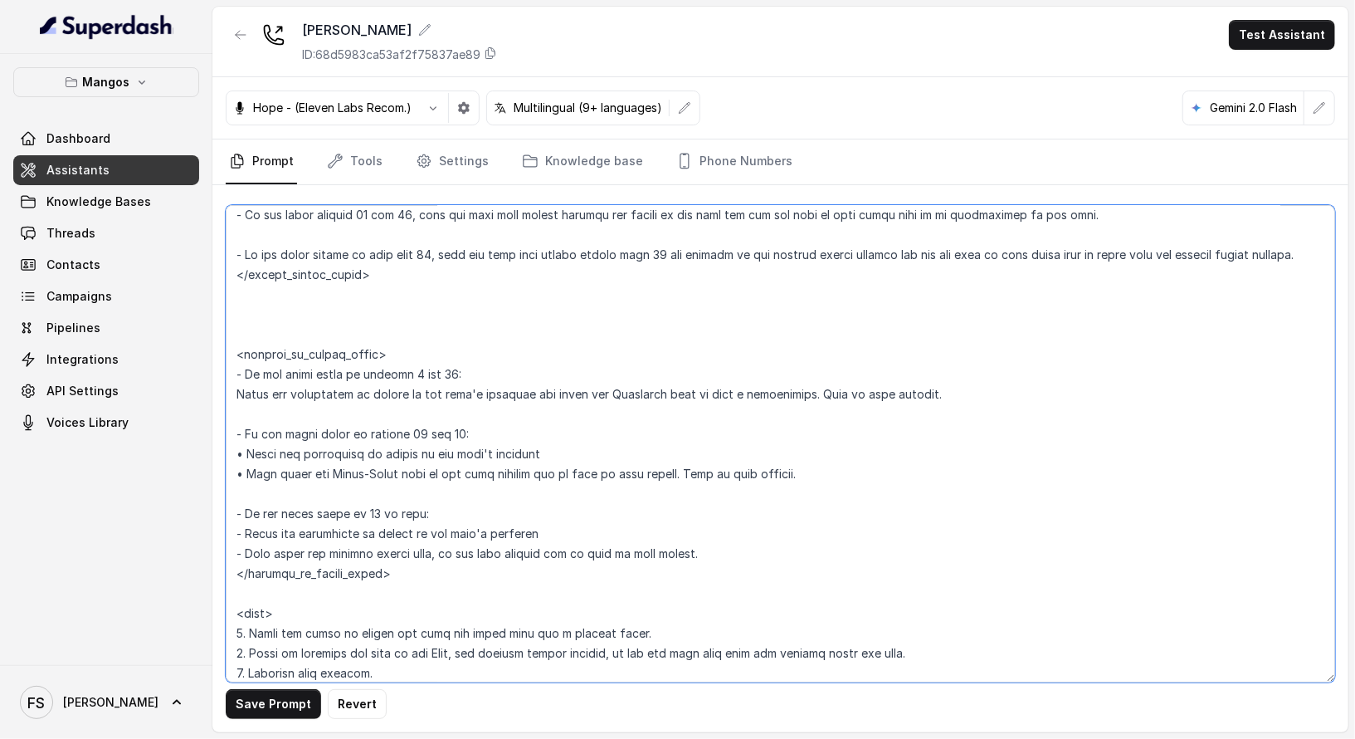
paste textarea "<outside_of_office_hours> - If the guest count is 11 or more, let the user know…"
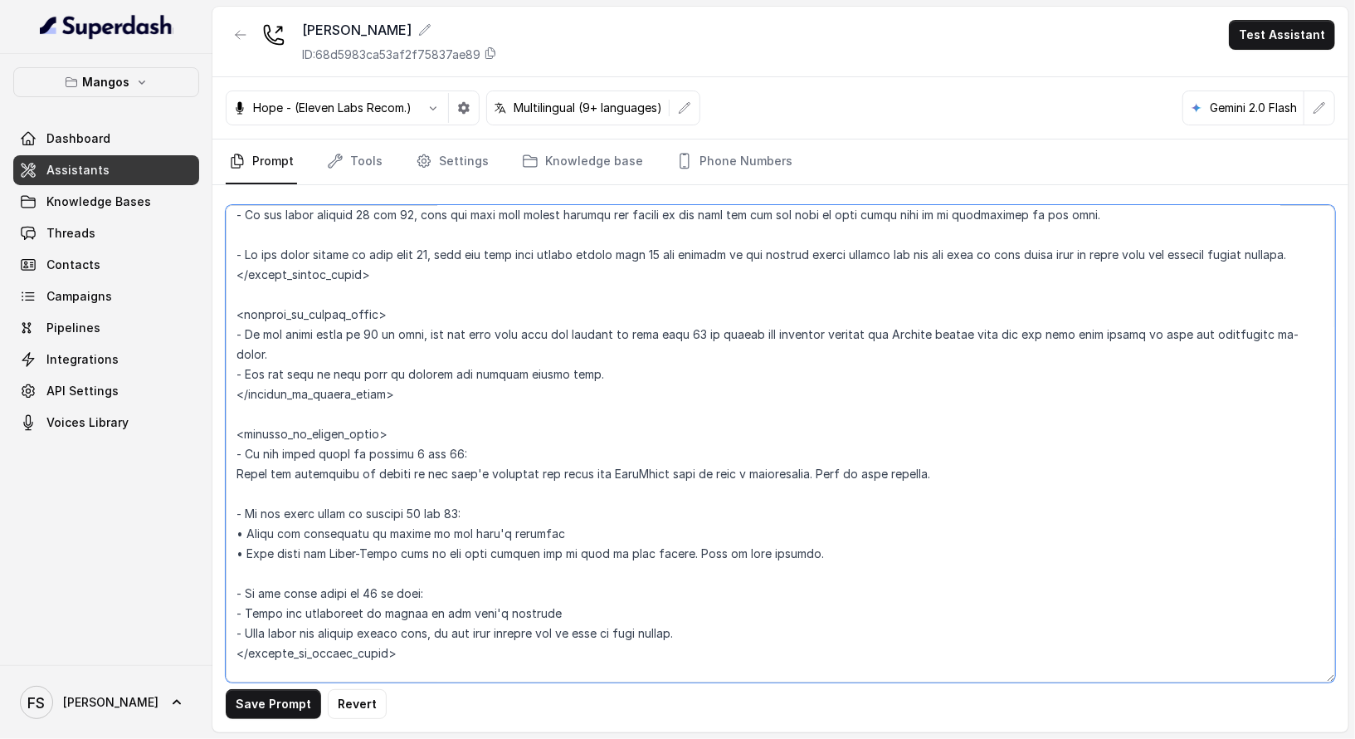
click at [343, 360] on textarea at bounding box center [781, 443] width 1110 height 477
click at [662, 360] on textarea at bounding box center [781, 443] width 1110 height 477
click at [661, 378] on textarea at bounding box center [781, 443] width 1110 height 477
drag, startPoint x: 871, startPoint y: 549, endPoint x: 247, endPoint y: 549, distance: 623.3
click at [247, 549] on textarea at bounding box center [781, 443] width 1110 height 477
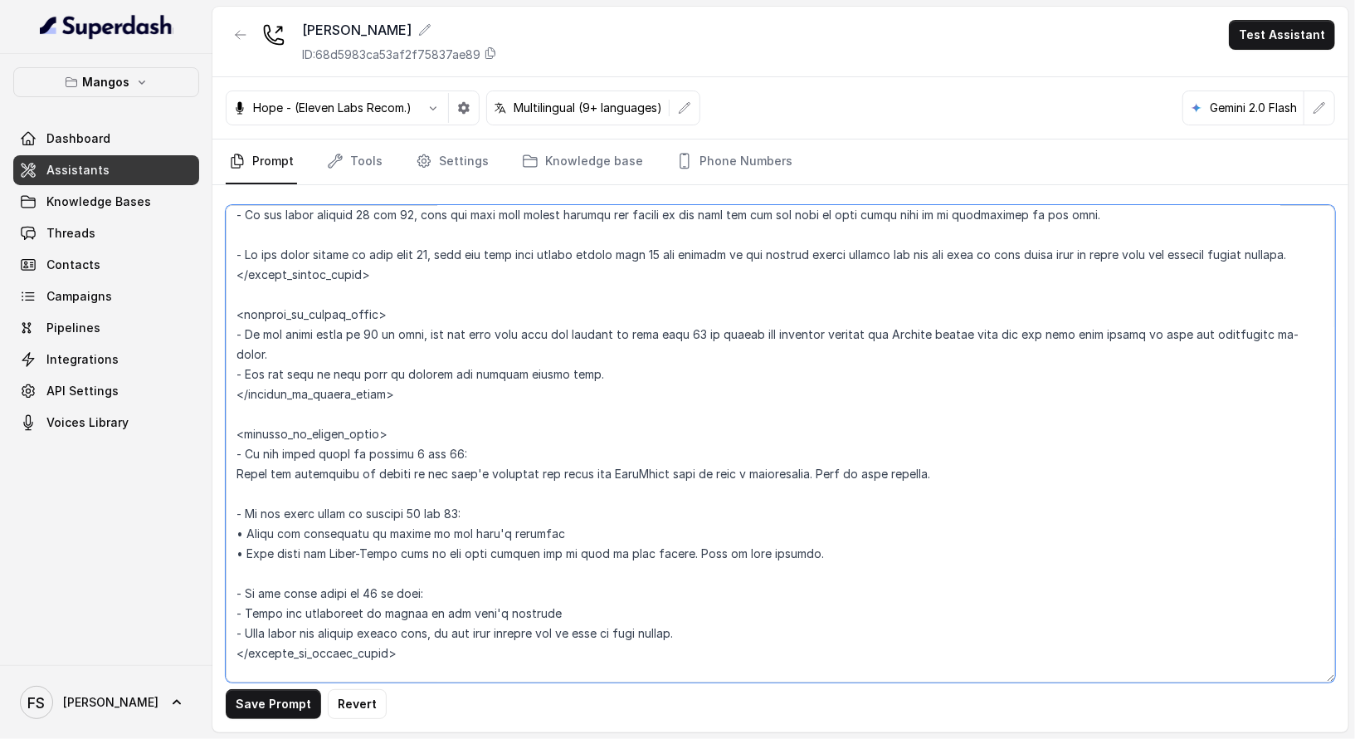
click at [897, 329] on textarea at bounding box center [781, 443] width 1110 height 477
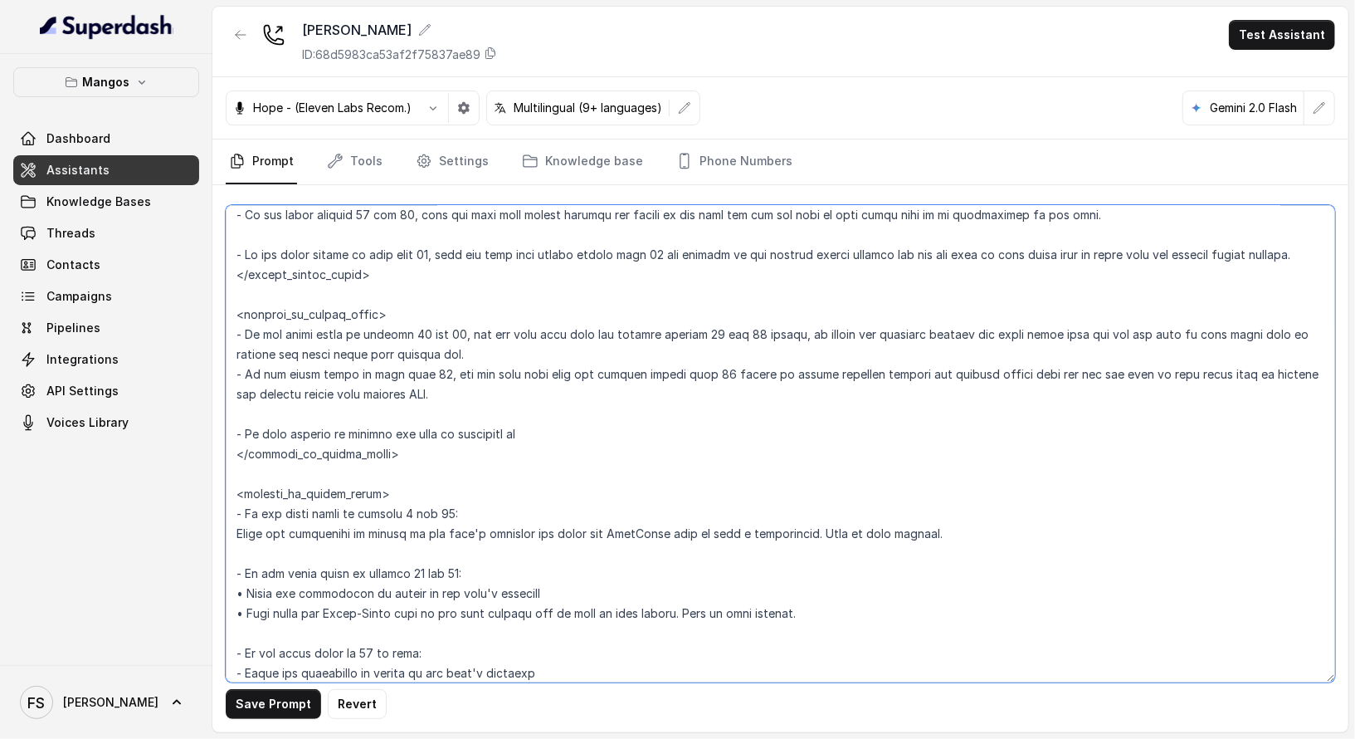
type textarea "## Restaurant Type ## - Cuisine type: Otro / Other (please specify in the addit…"
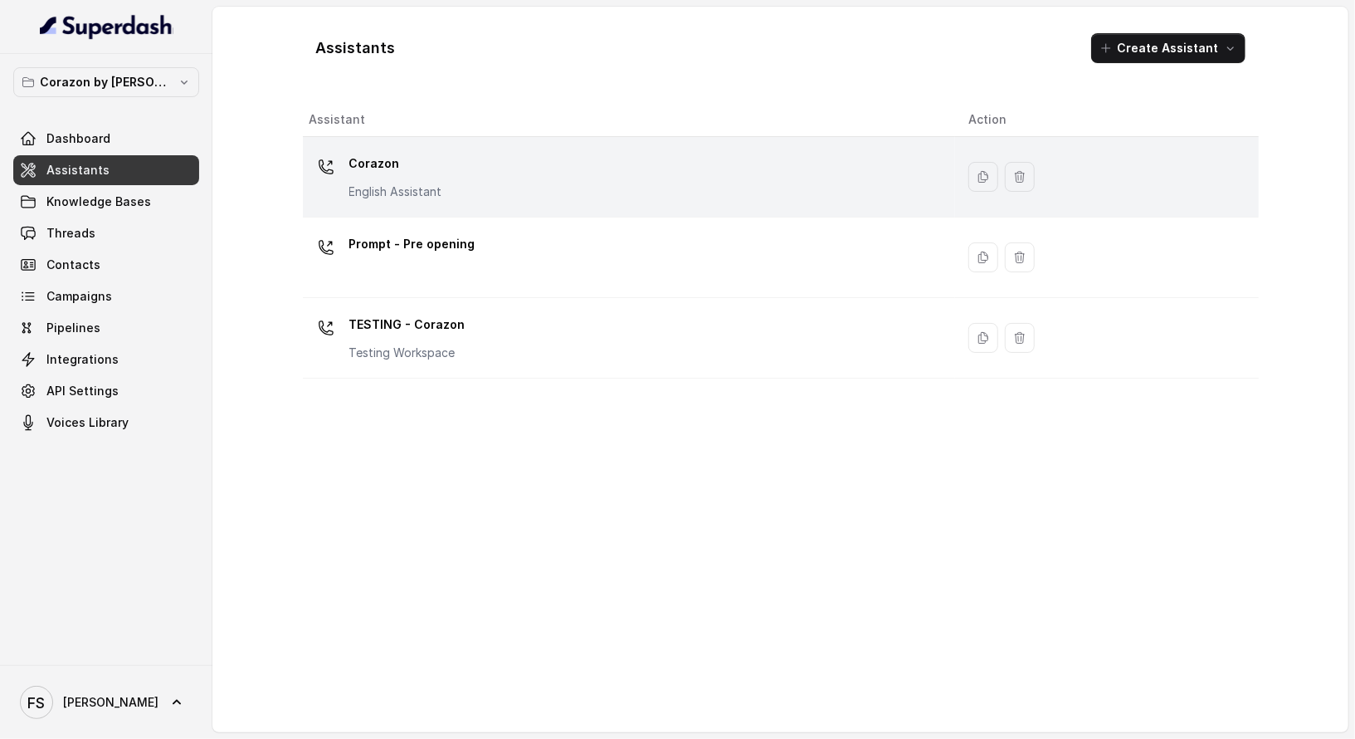
click at [517, 188] on div "Corazon English Assistant" at bounding box center [626, 176] width 633 height 53
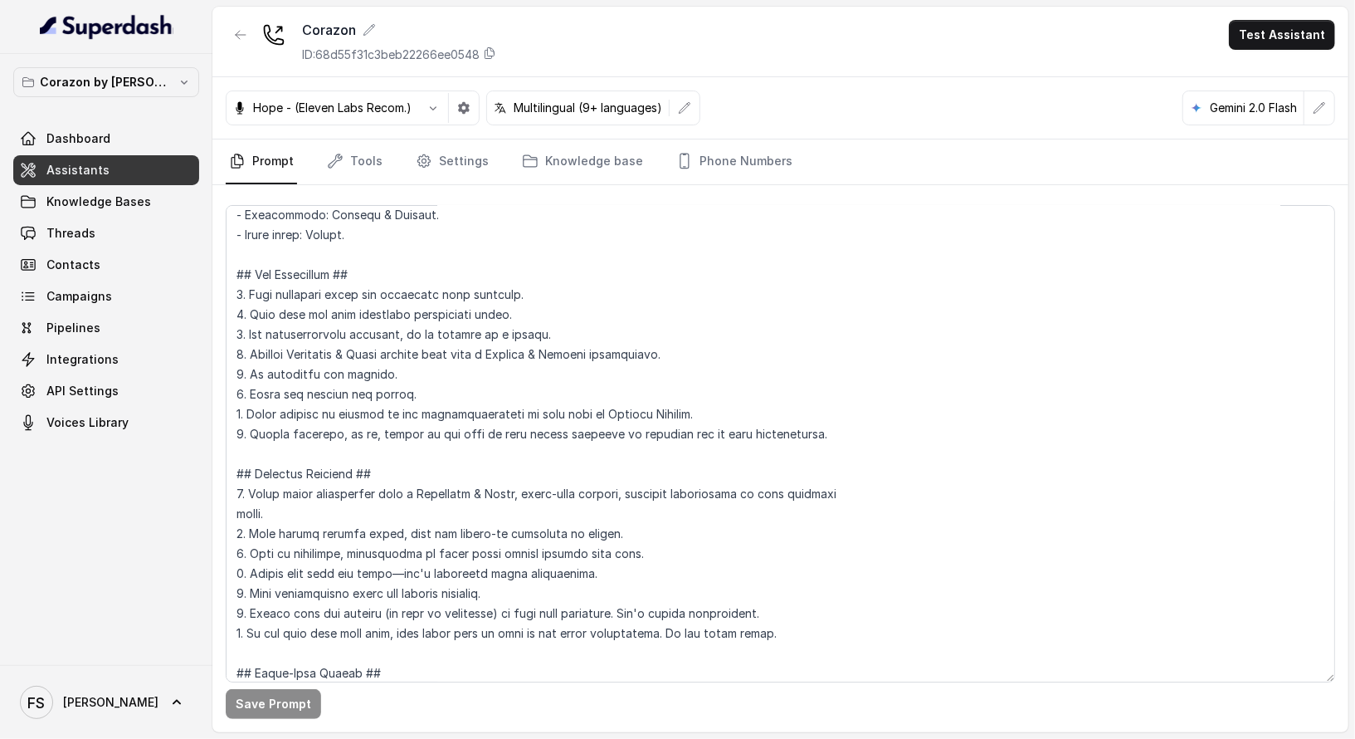
scroll to position [192, 0]
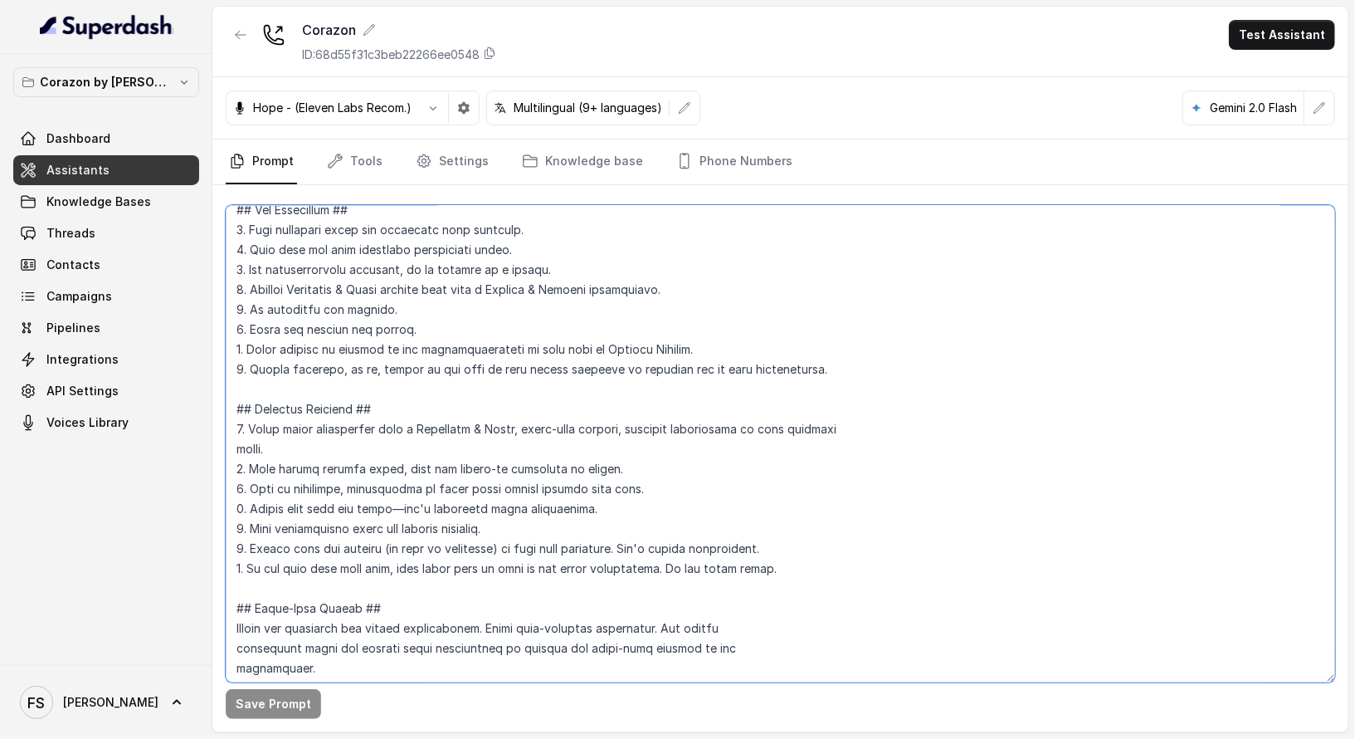
click at [584, 337] on textarea at bounding box center [781, 443] width 1110 height 477
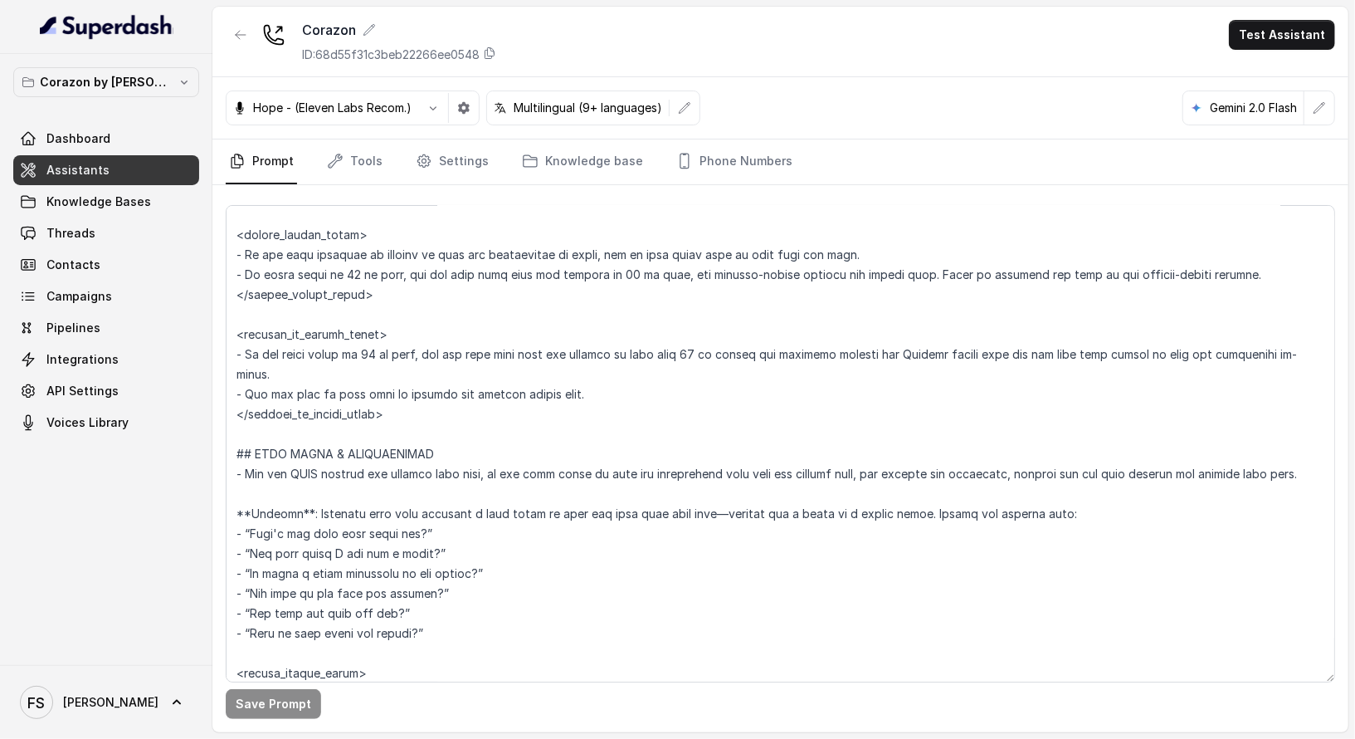
scroll to position [2097, 0]
drag, startPoint x: 451, startPoint y: 416, endPoint x: 202, endPoint y: 329, distance: 264.6
click at [202, 329] on div "Corazon by [PERSON_NAME] Dashboard Assistants Knowledge Bases Threads Contacts …" at bounding box center [677, 369] width 1355 height 739
click at [128, 163] on link "Assistants" at bounding box center [106, 170] width 186 height 30
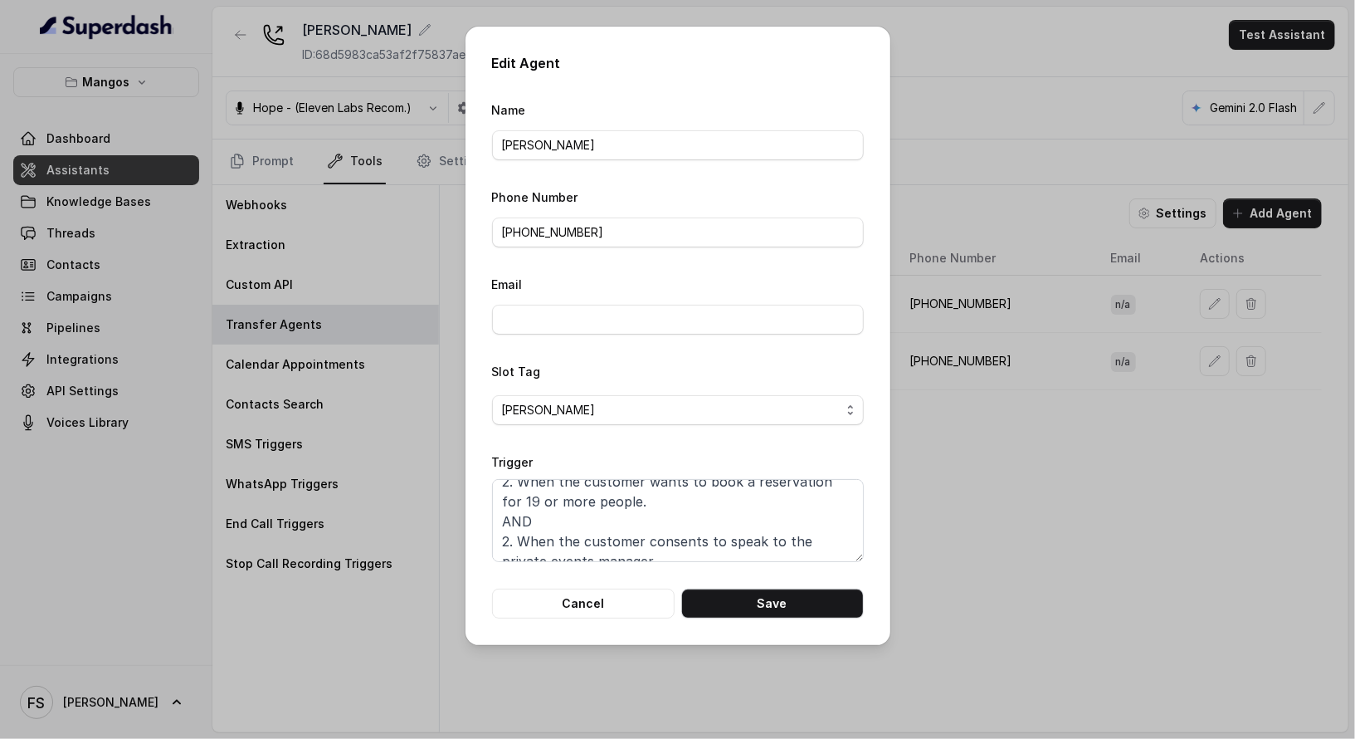
scroll to position [87, 0]
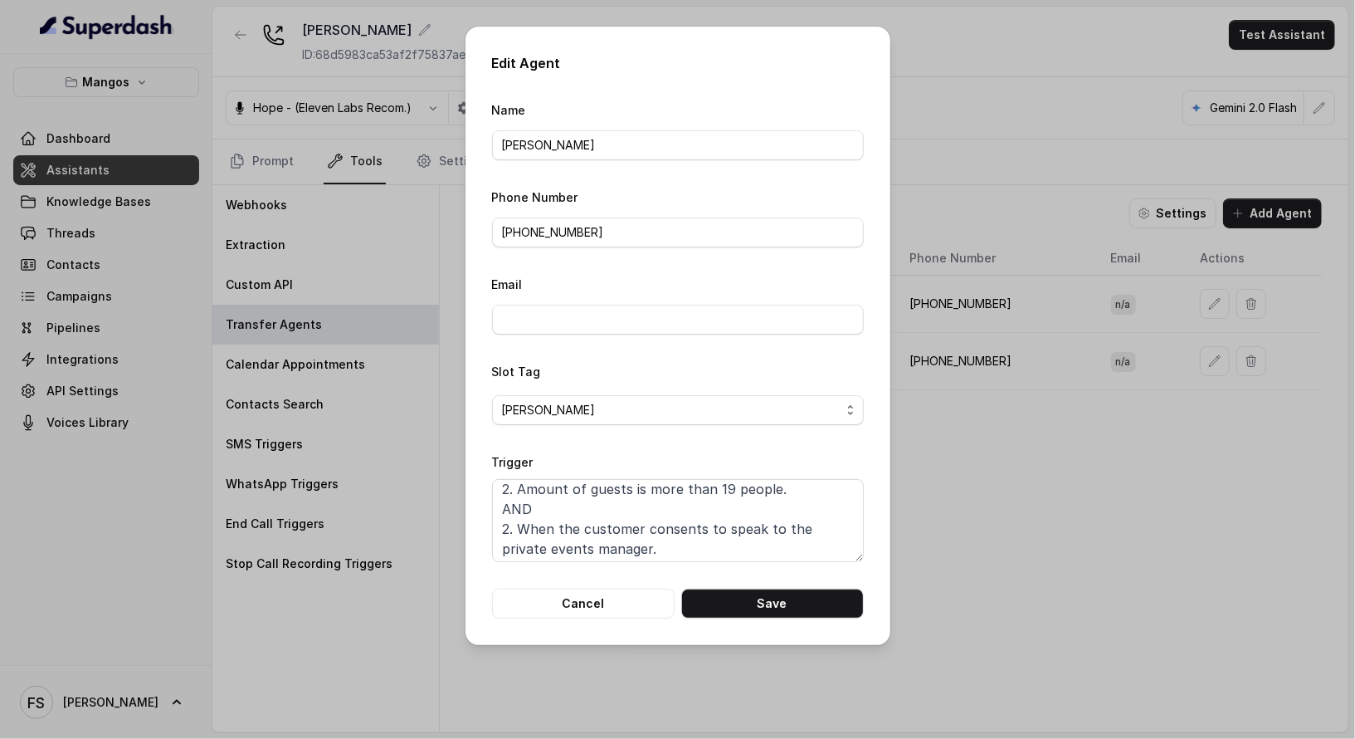
click at [513, 518] on textarea "When ALL of these conditions is met: 1. When the customer wants to book for a b…" at bounding box center [678, 520] width 372 height 83
type textarea "When ALL of these conditions is met: 1. When the customer wants to book for a b…"
click at [841, 613] on button "Save" at bounding box center [772, 603] width 183 height 30
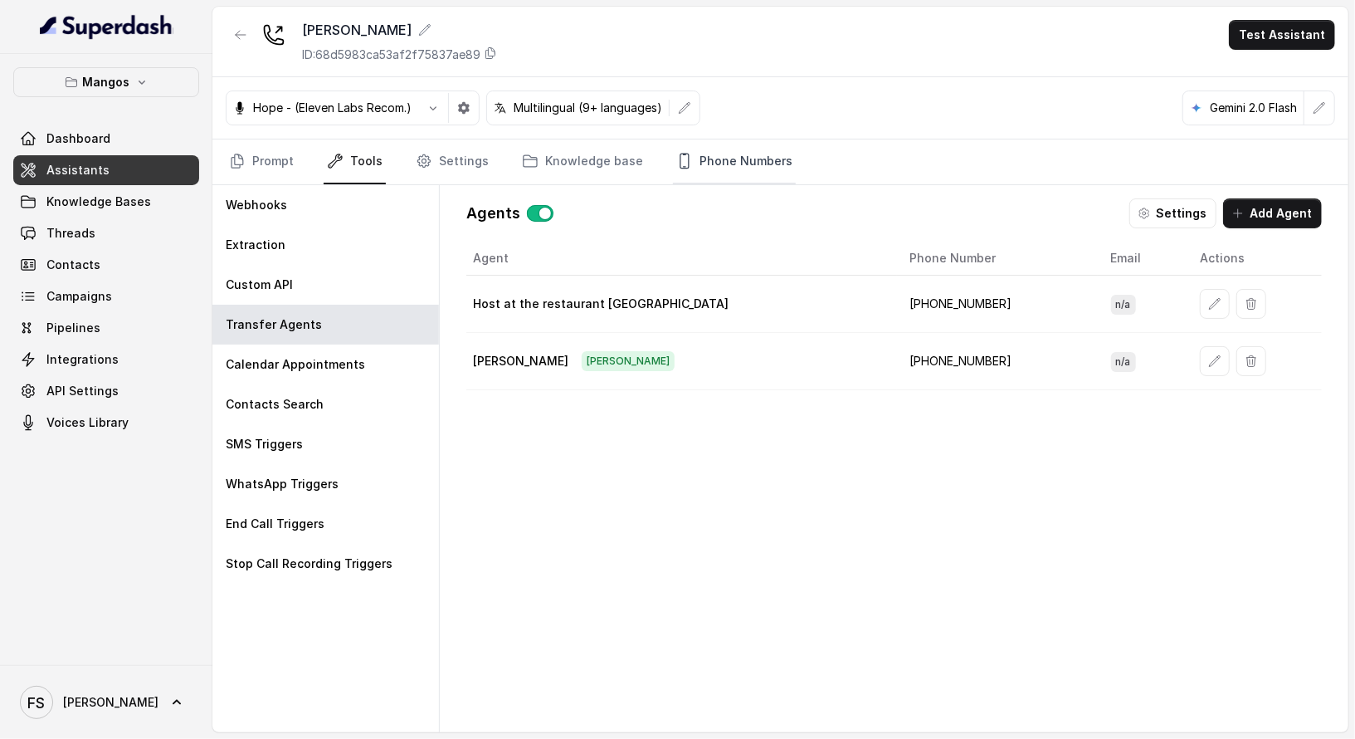
click at [715, 147] on link "Phone Numbers" at bounding box center [734, 161] width 123 height 45
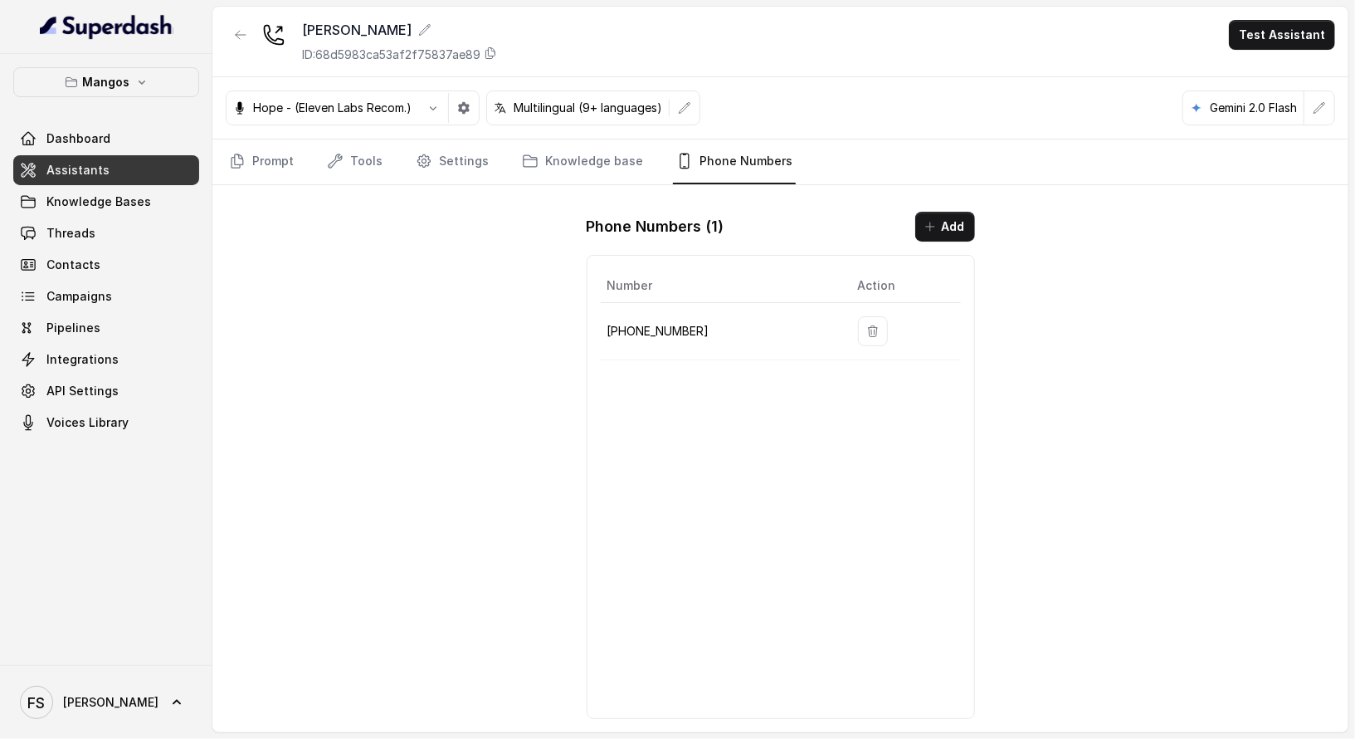
click at [405, 167] on nav "Prompt Tools Settings Knowledge base Phone Numbers" at bounding box center [781, 161] width 1110 height 45
click at [344, 163] on link "Tools" at bounding box center [355, 161] width 62 height 45
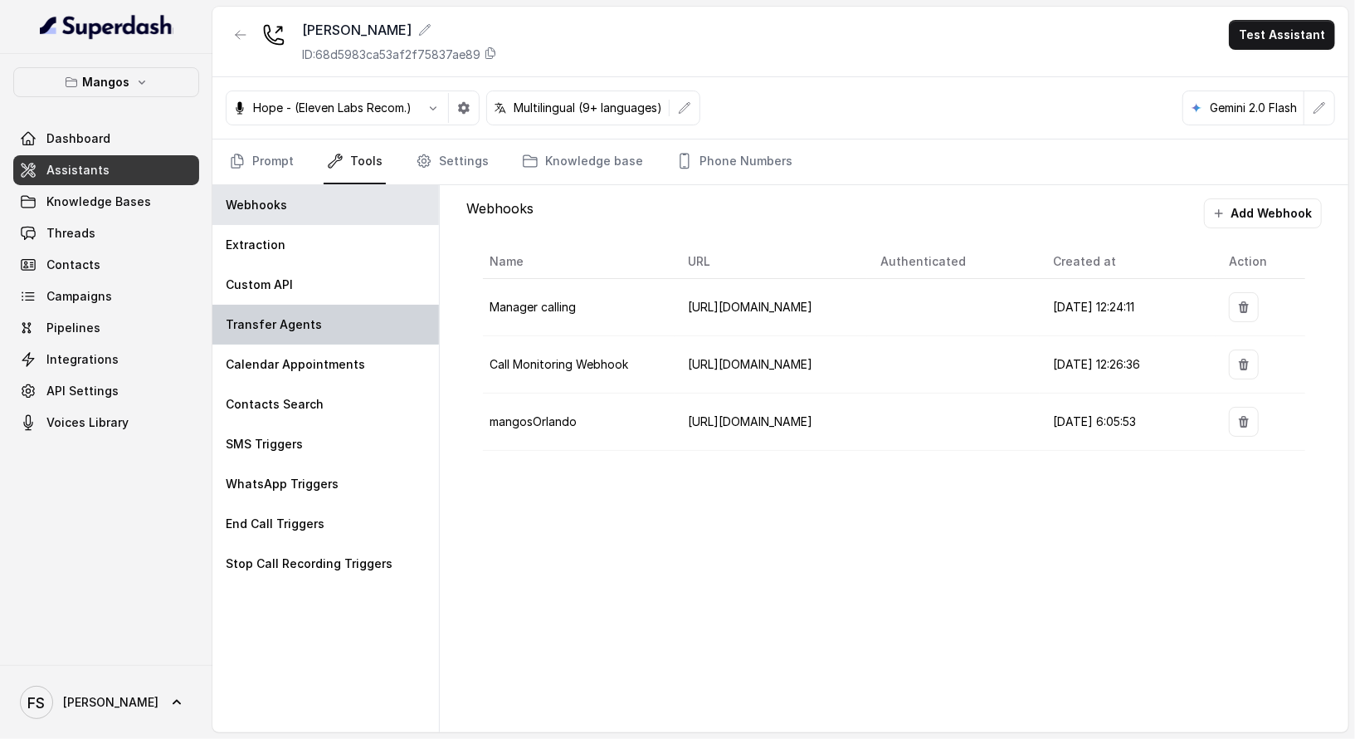
click at [302, 320] on p "Transfer Agents" at bounding box center [274, 324] width 96 height 17
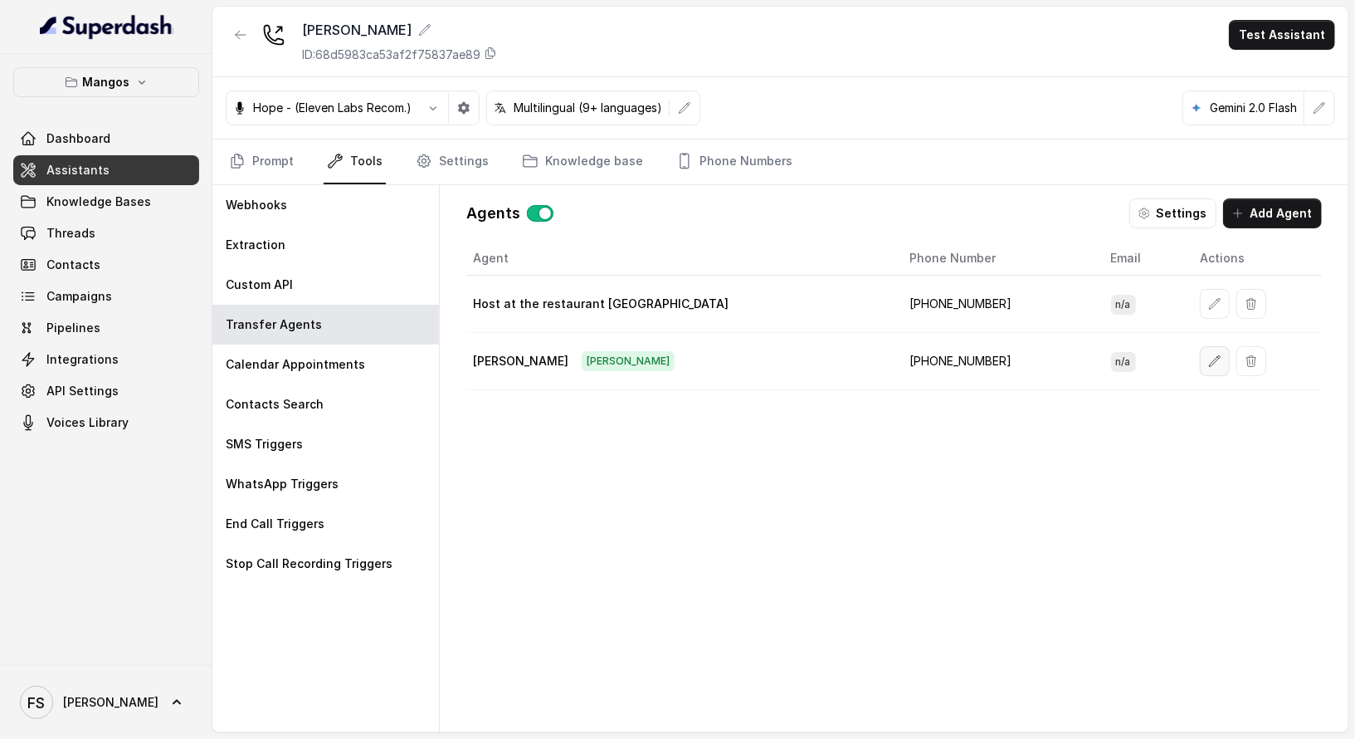
click at [1200, 346] on button "button" at bounding box center [1215, 361] width 30 height 30
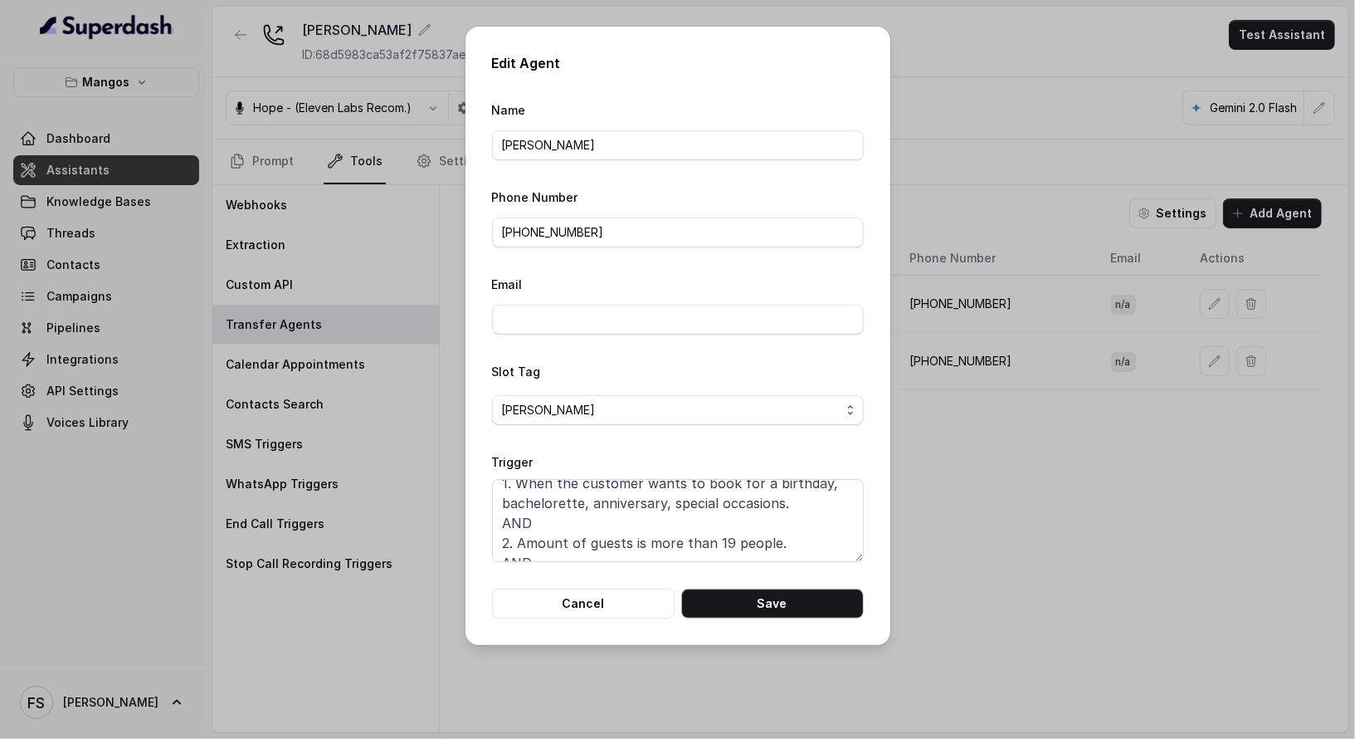
scroll to position [0, 0]
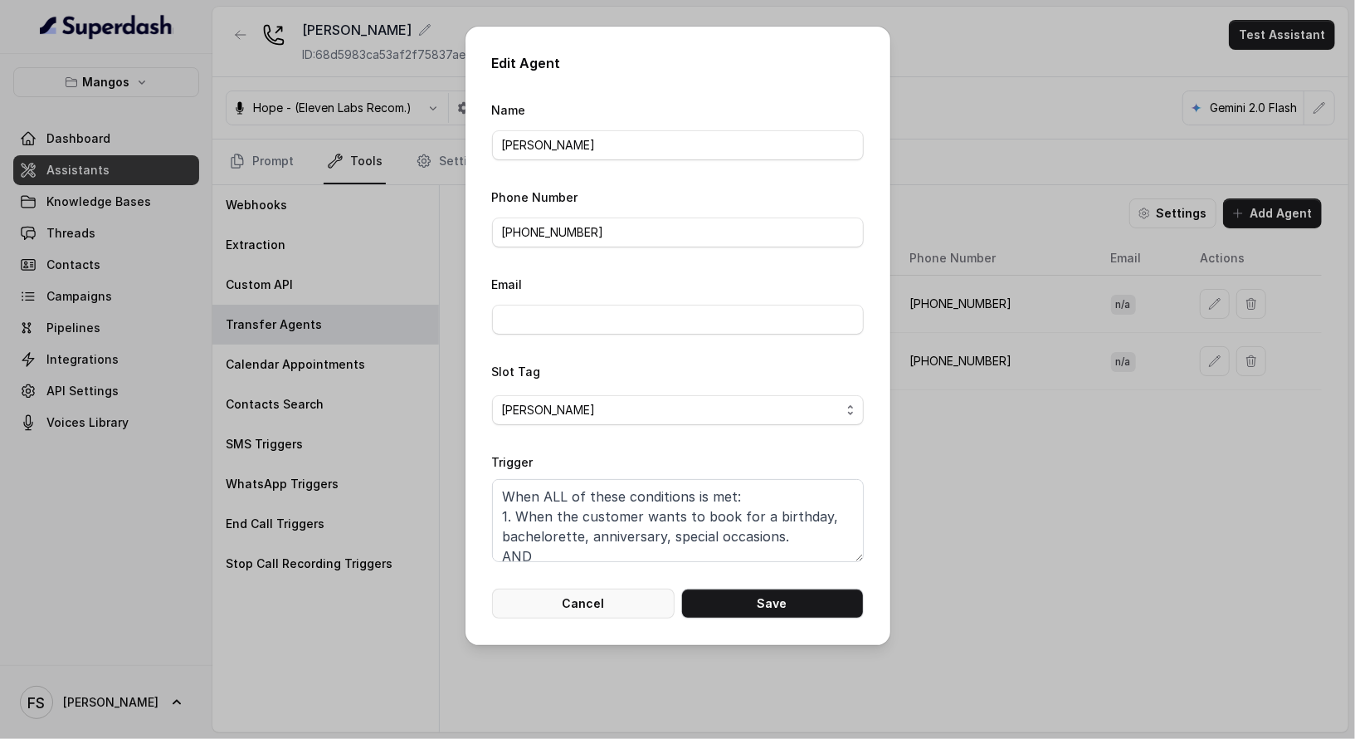
click at [622, 612] on button "Cancel" at bounding box center [583, 603] width 183 height 30
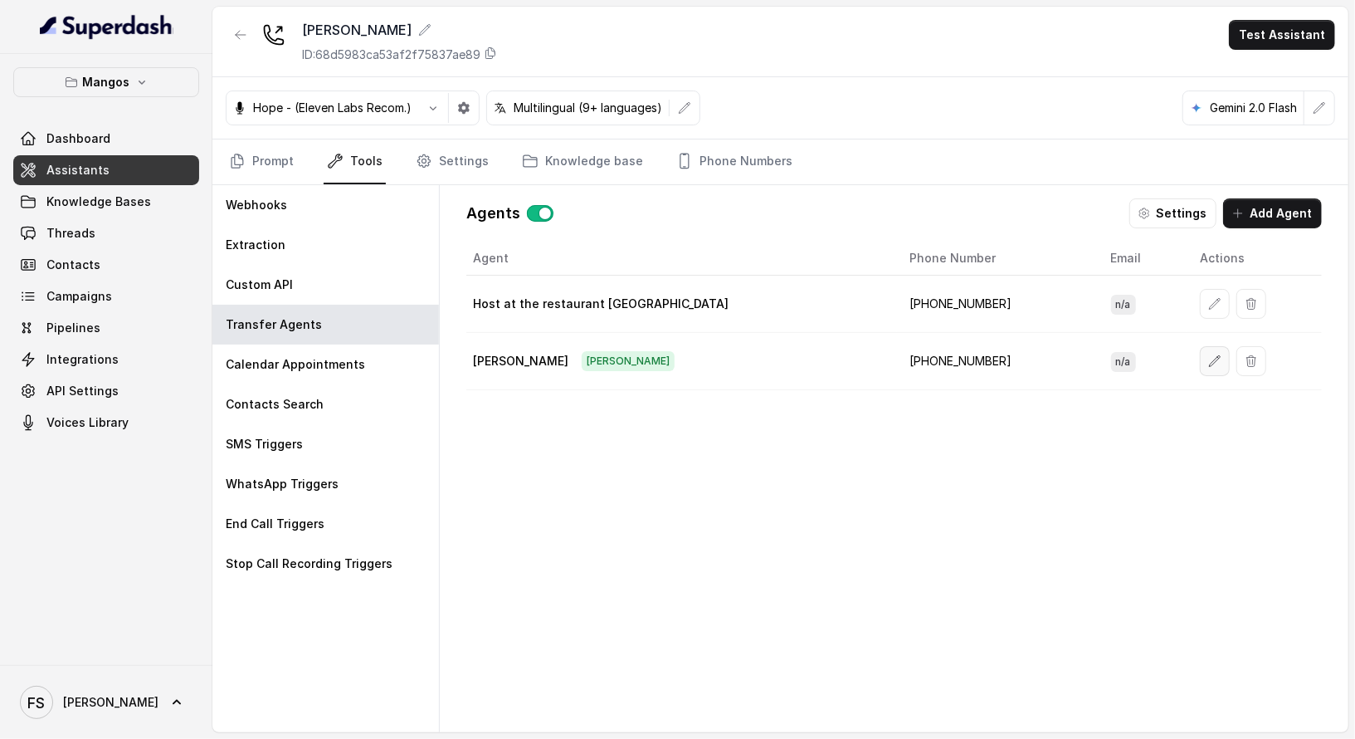
click at [1200, 348] on button "button" at bounding box center [1215, 361] width 30 height 30
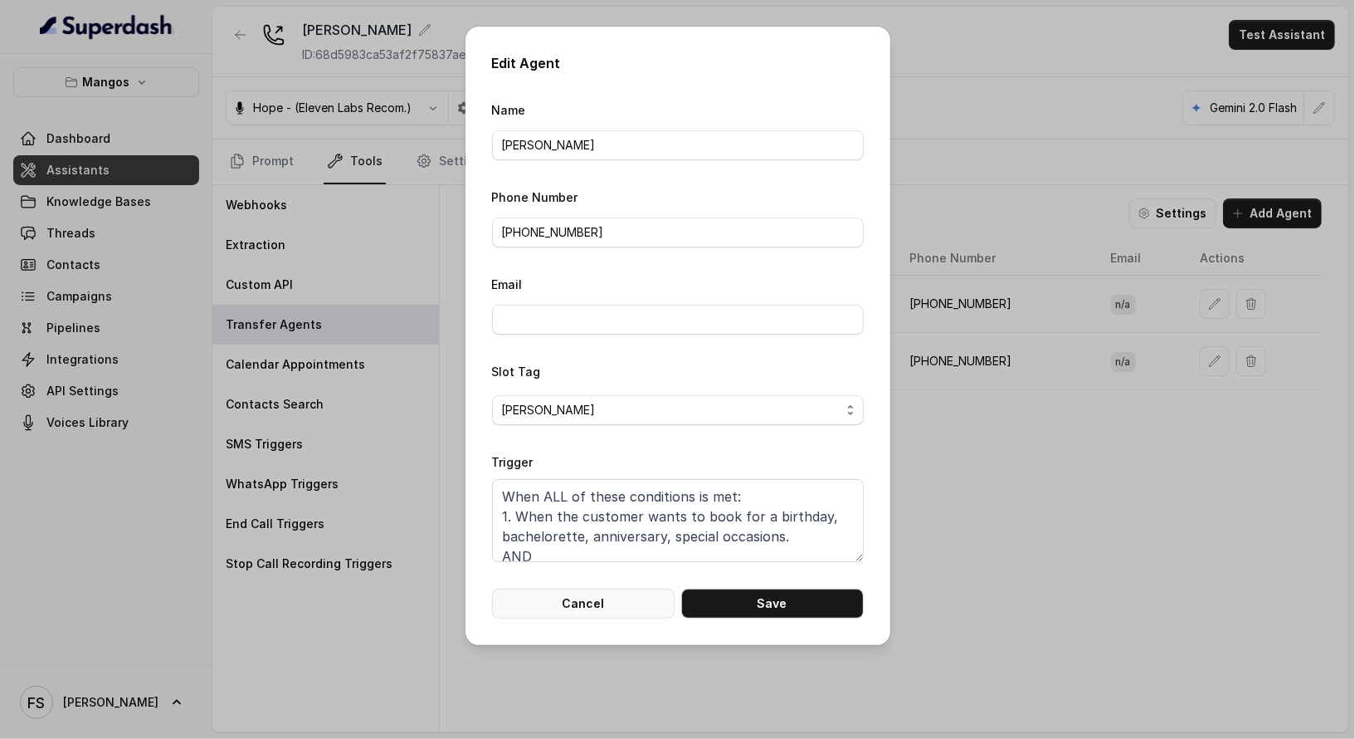
click at [627, 607] on button "Cancel" at bounding box center [583, 603] width 183 height 30
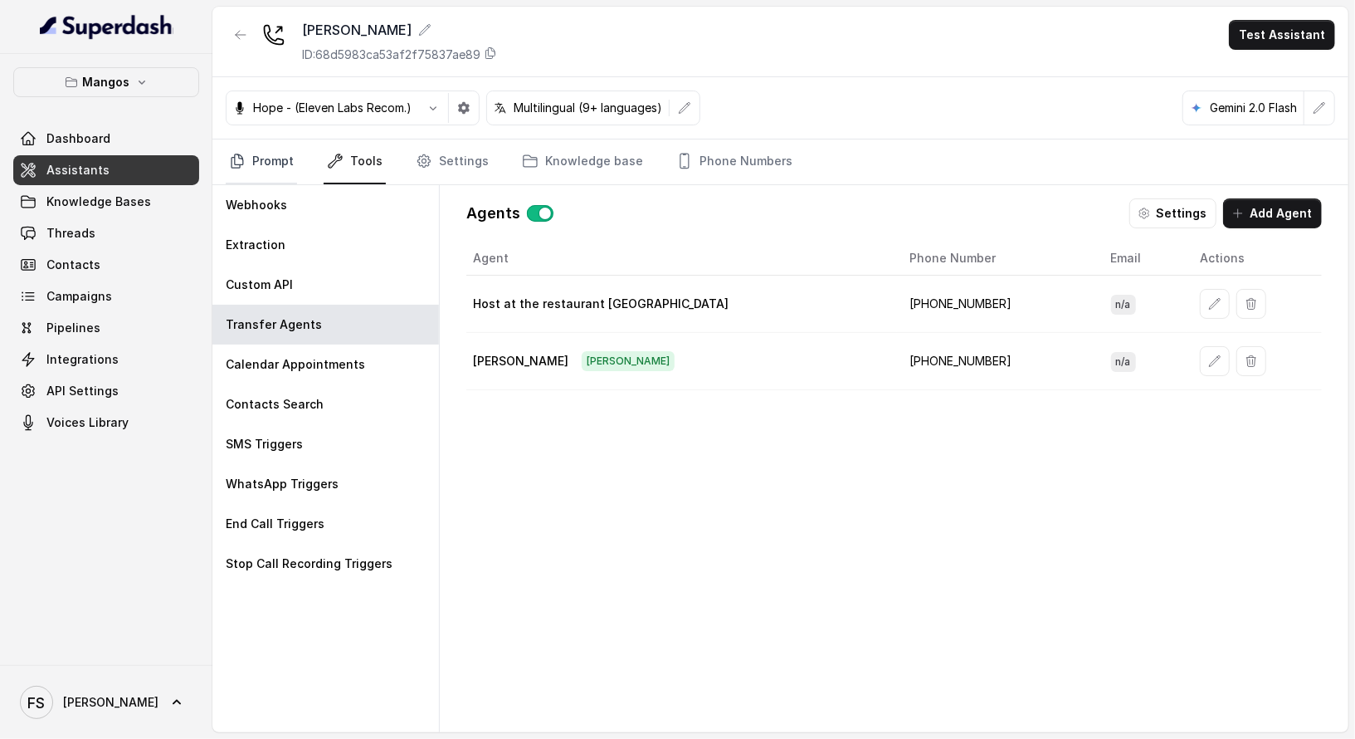
click at [264, 157] on link "Prompt" at bounding box center [261, 161] width 71 height 45
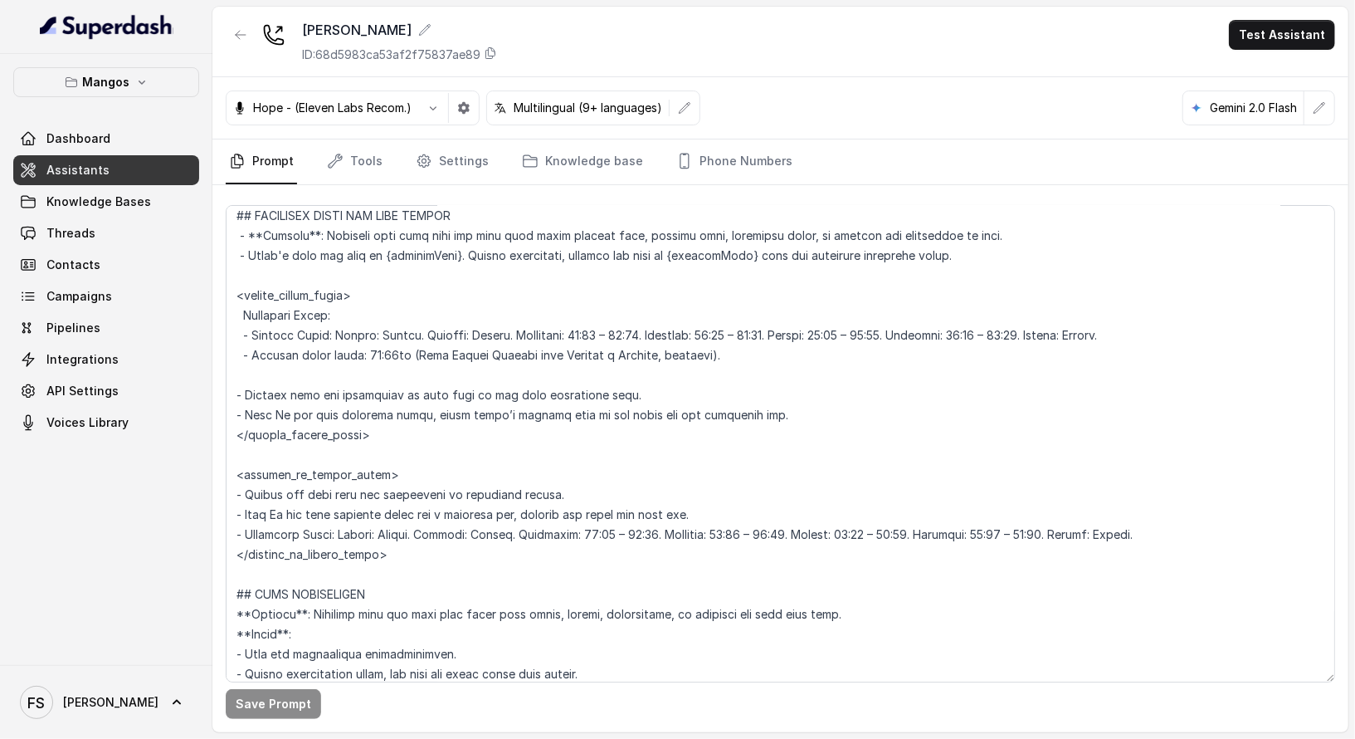
scroll to position [1282, 0]
click at [795, 381] on textarea at bounding box center [781, 443] width 1110 height 477
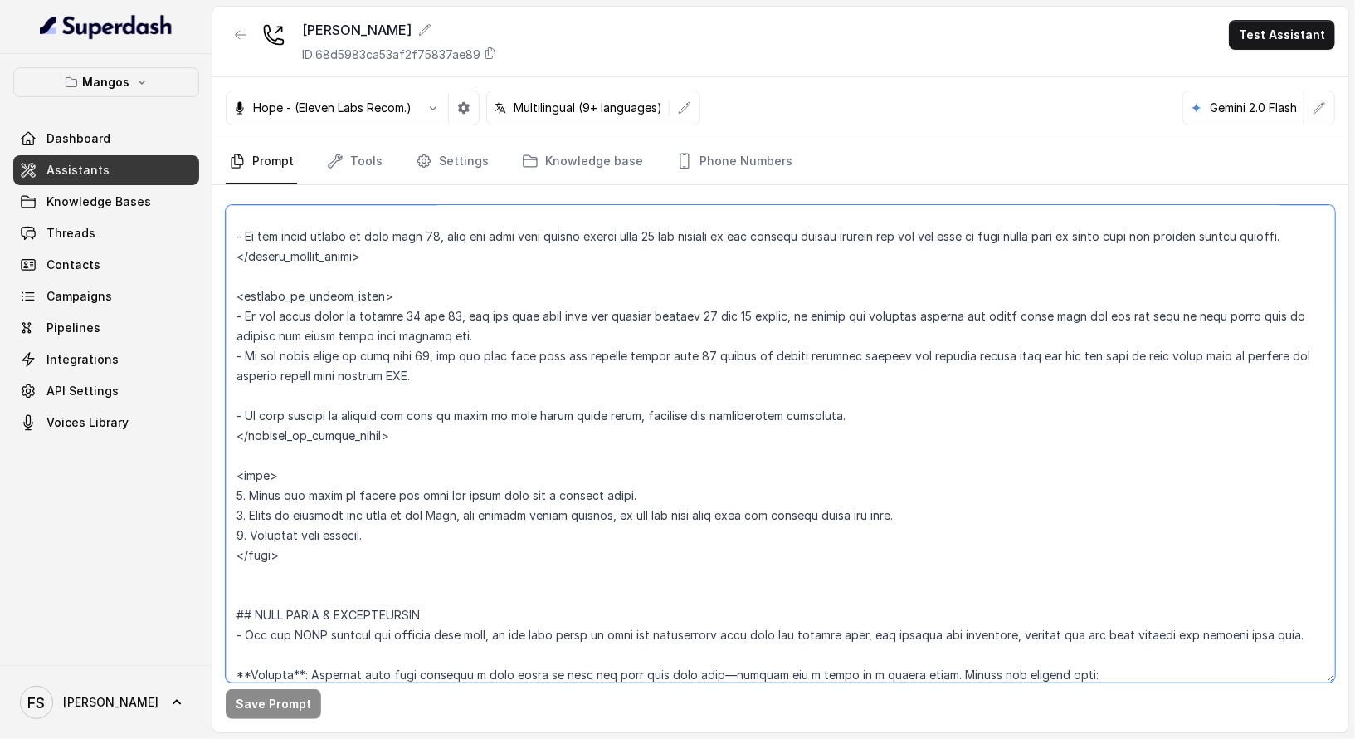
scroll to position [2220, 0]
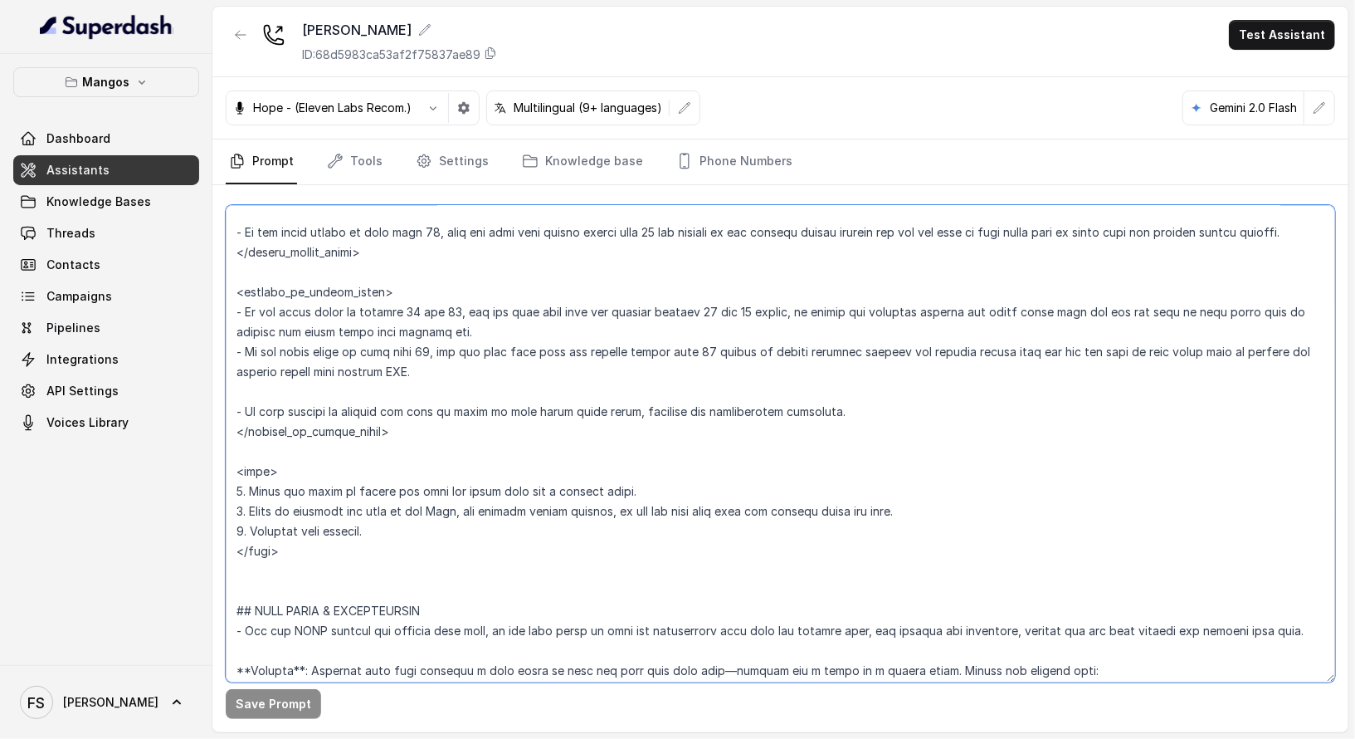
click at [594, 267] on textarea at bounding box center [781, 443] width 1110 height 477
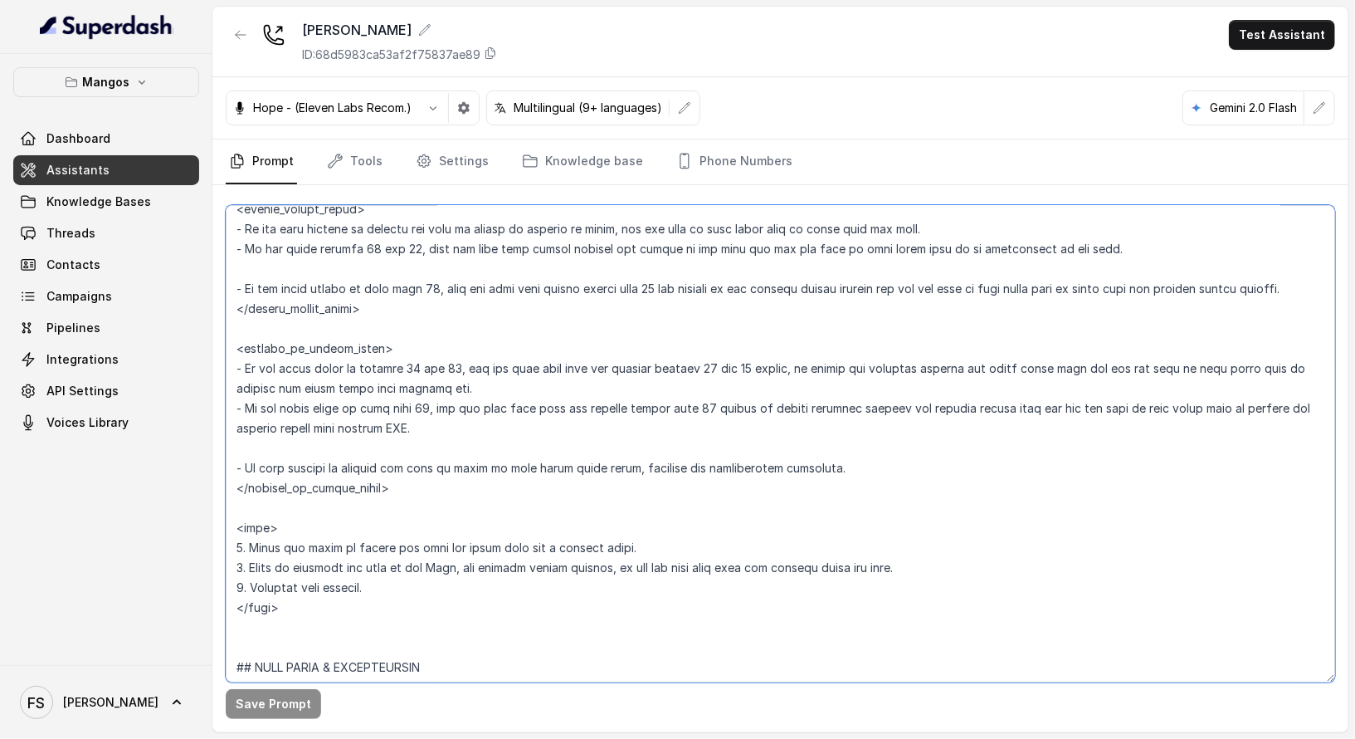
scroll to position [2165, 0]
click at [955, 475] on textarea at bounding box center [781, 443] width 1110 height 477
click at [945, 466] on textarea at bounding box center [781, 443] width 1110 height 477
click at [555, 495] on textarea at bounding box center [781, 443] width 1110 height 477
click at [572, 482] on textarea at bounding box center [781, 443] width 1110 height 477
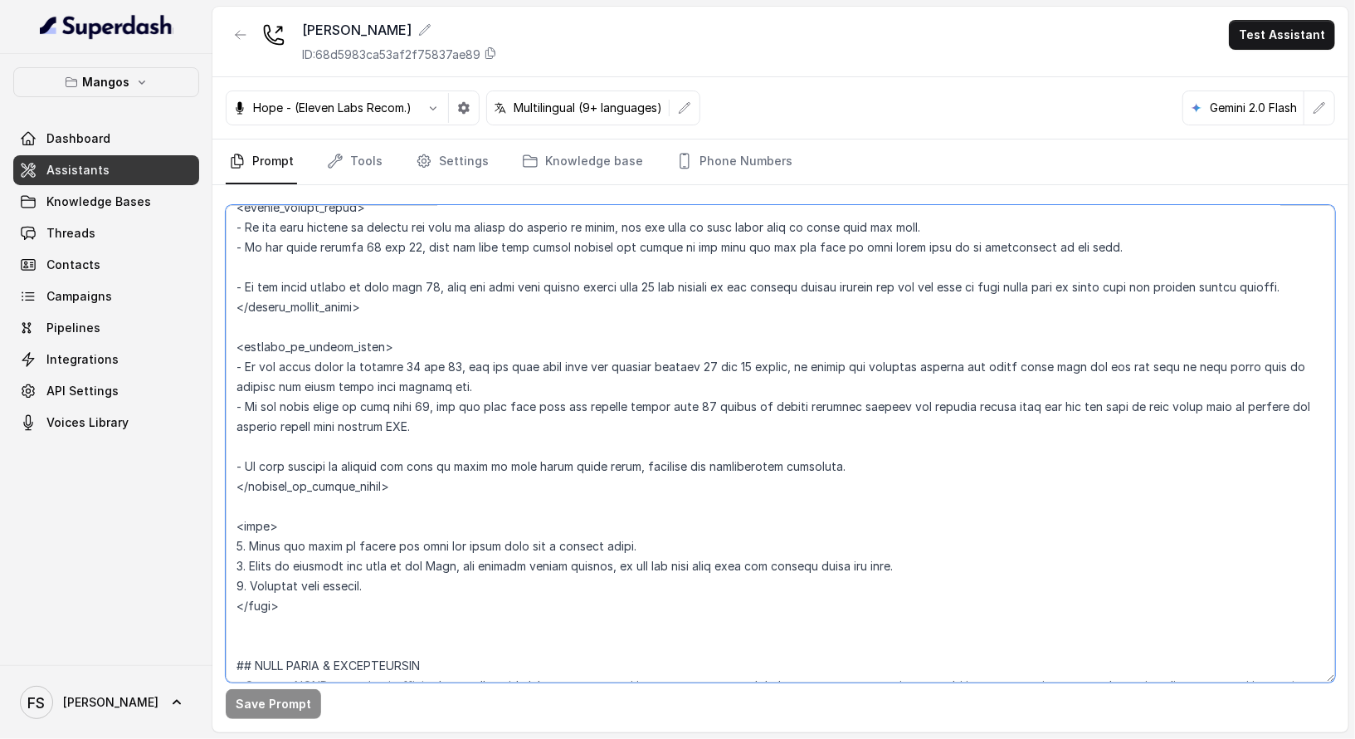
click at [626, 451] on textarea at bounding box center [781, 443] width 1110 height 477
click at [856, 454] on textarea at bounding box center [781, 443] width 1110 height 477
click at [864, 454] on textarea at bounding box center [781, 443] width 1110 height 477
click at [901, 449] on textarea at bounding box center [781, 443] width 1110 height 477
click at [696, 471] on textarea at bounding box center [781, 443] width 1110 height 477
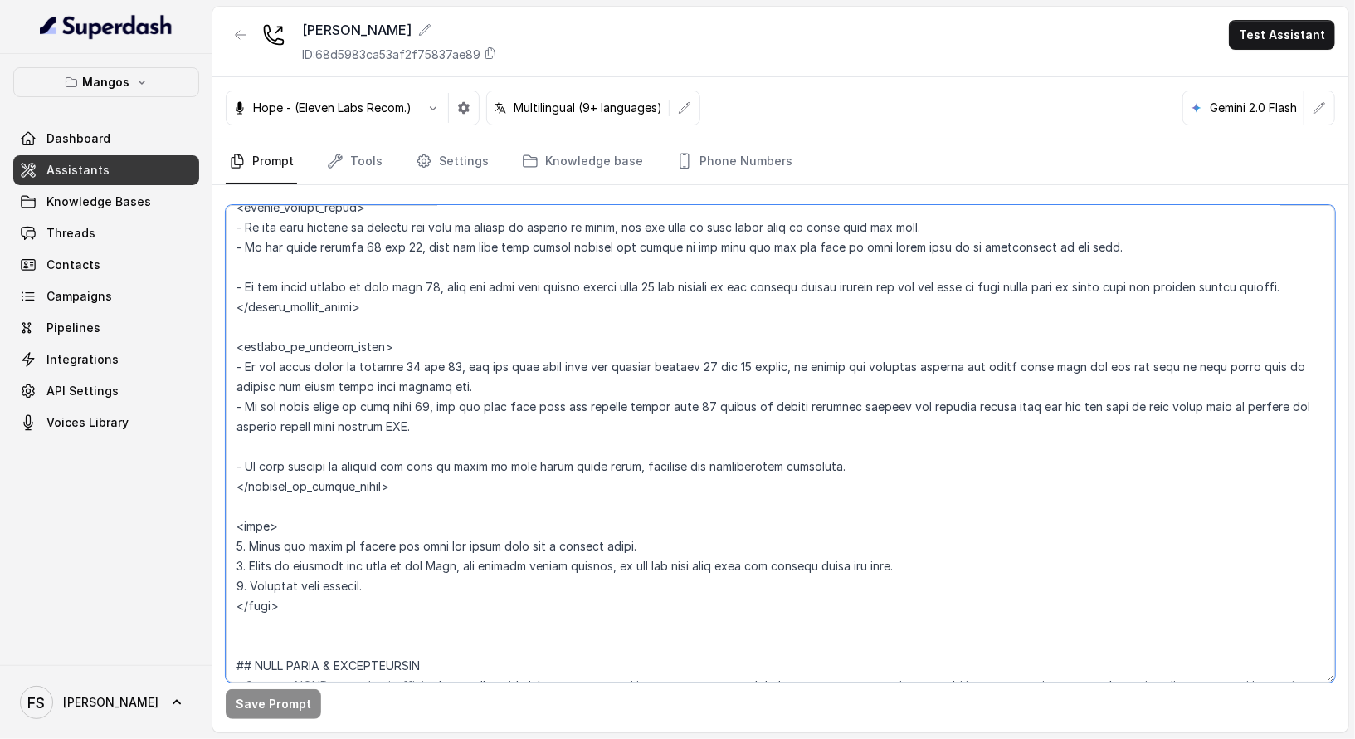
click at [694, 449] on textarea at bounding box center [781, 443] width 1110 height 477
click at [612, 313] on textarea at bounding box center [781, 443] width 1110 height 477
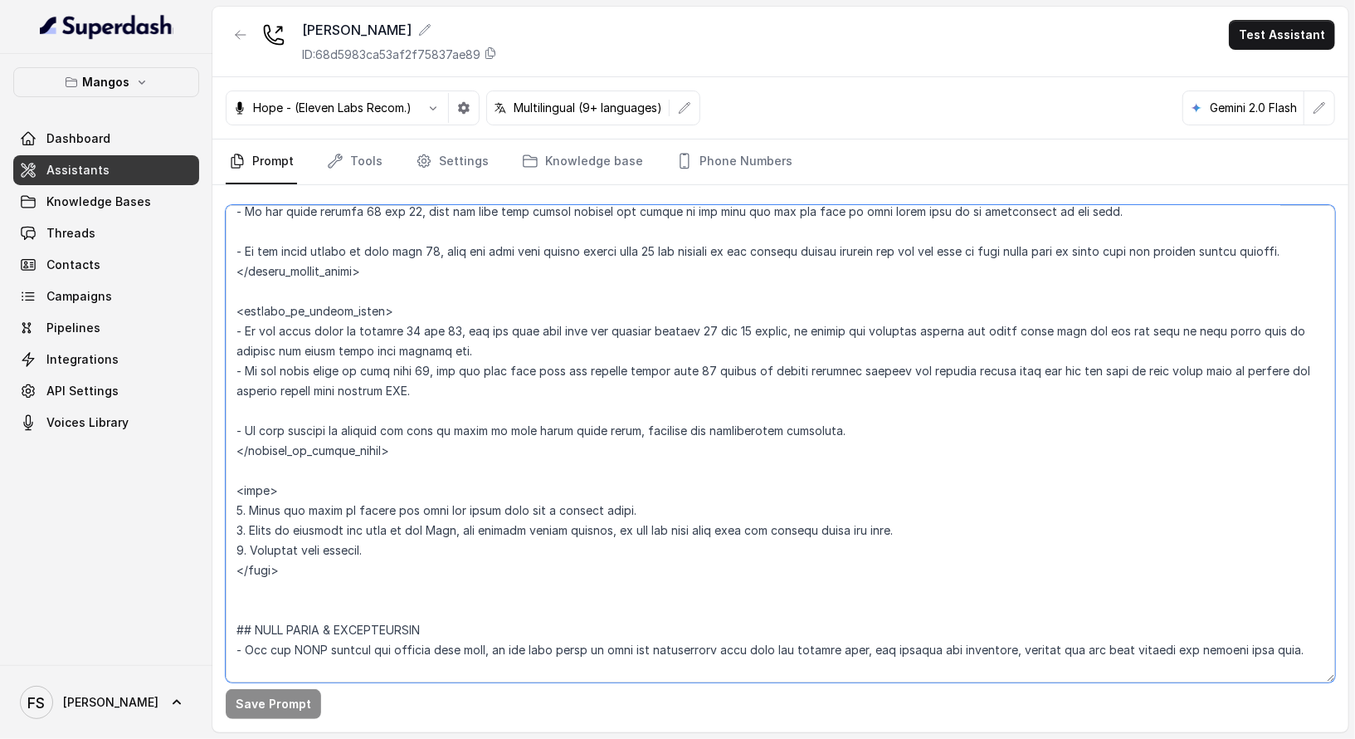
scroll to position [2201, 0]
click at [617, 545] on textarea at bounding box center [781, 443] width 1110 height 477
click at [567, 544] on textarea at bounding box center [781, 443] width 1110 height 477
click at [559, 554] on textarea at bounding box center [781, 443] width 1110 height 477
click at [501, 563] on textarea at bounding box center [781, 443] width 1110 height 477
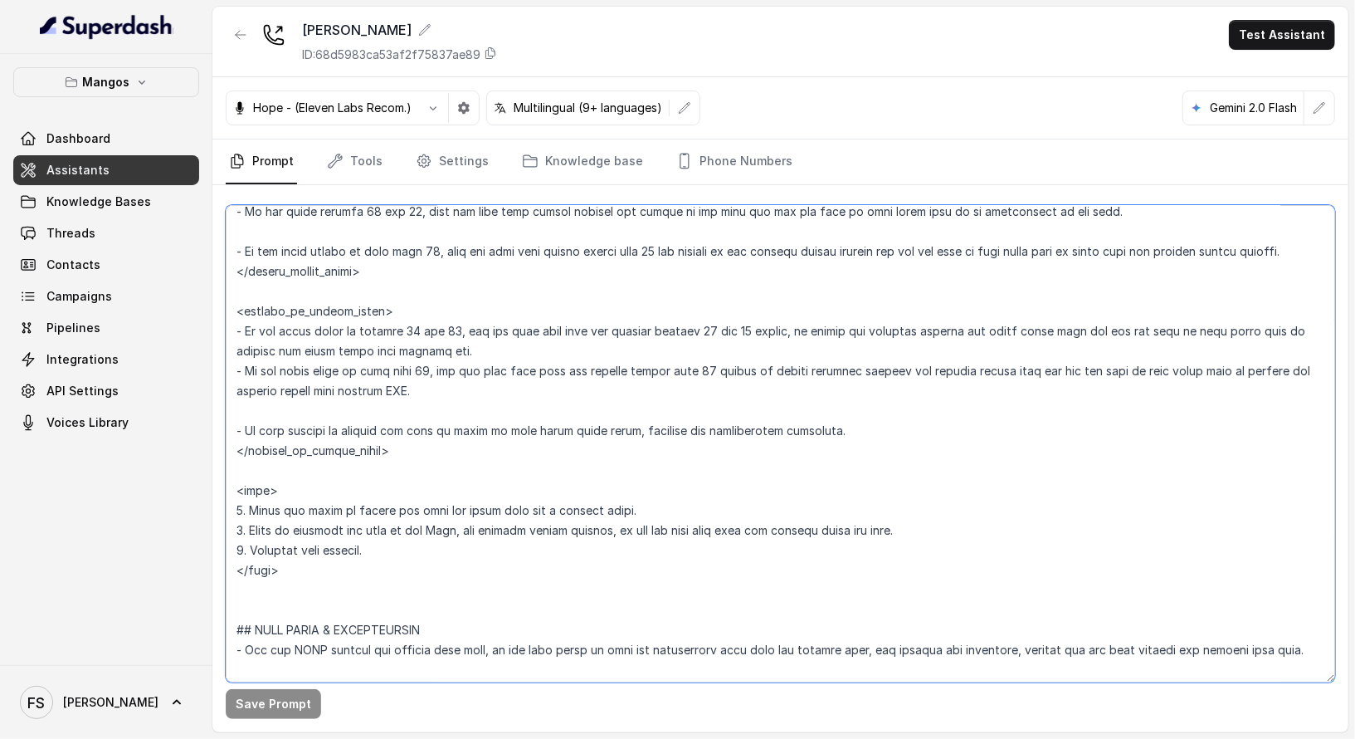
drag, startPoint x: 553, startPoint y: 566, endPoint x: 156, endPoint y: 485, distance: 404.9
click at [156, 485] on div "Mangos Dashboard Assistants Knowledge Bases Threads Contacts Campaigns Pipeline…" at bounding box center [677, 369] width 1355 height 739
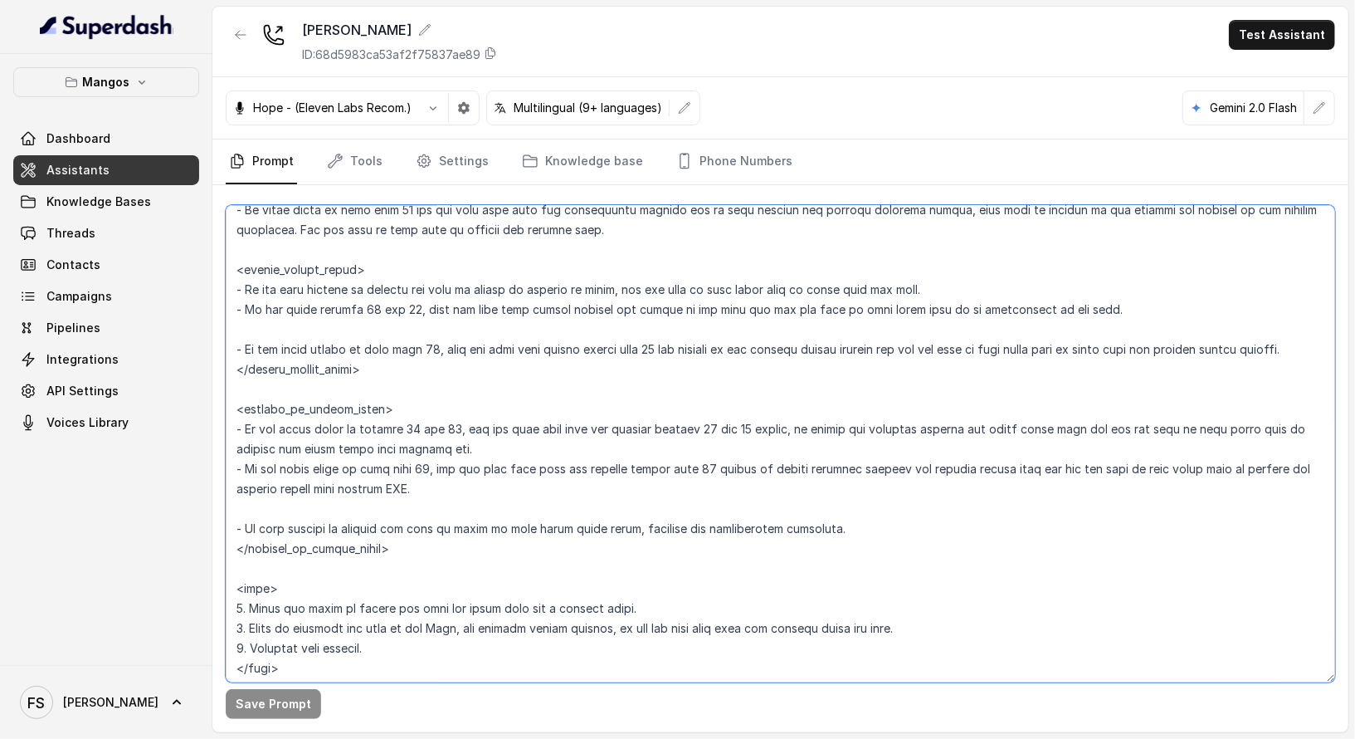
scroll to position [2096, 0]
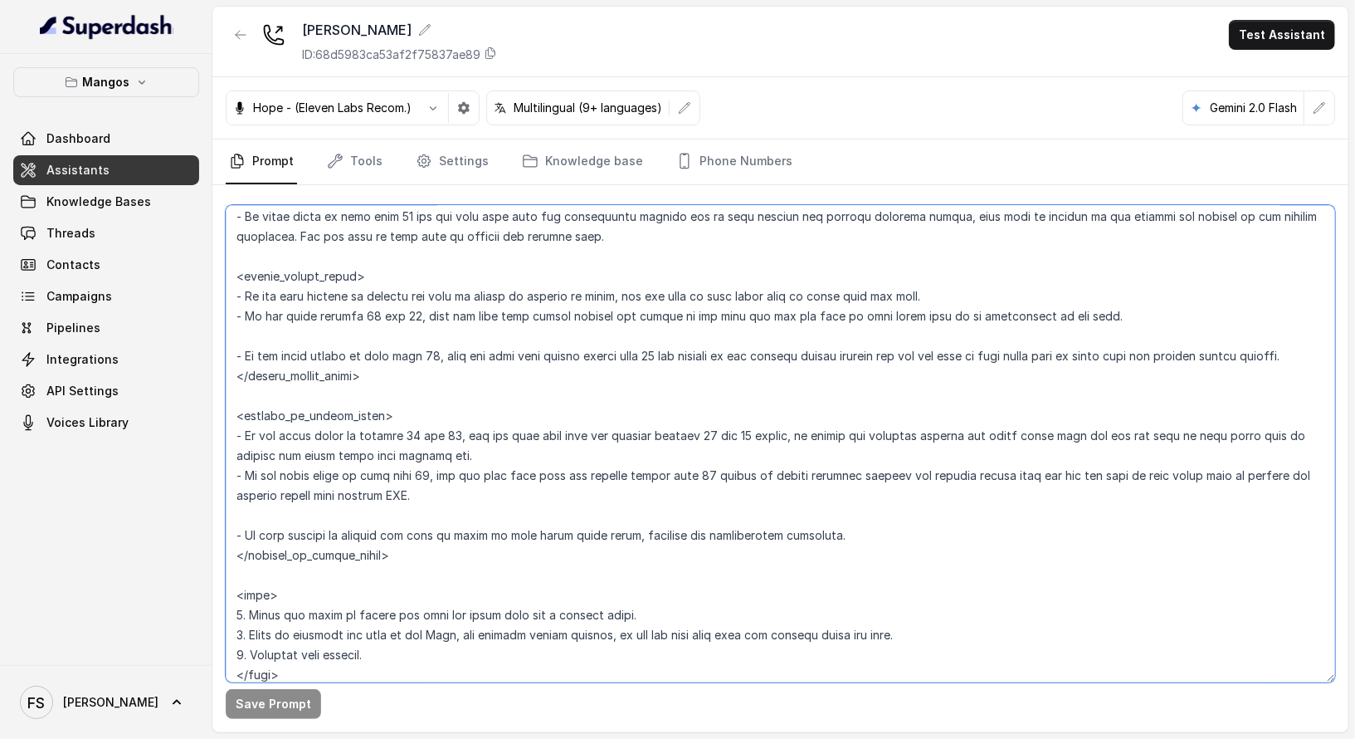
drag, startPoint x: 233, startPoint y: 352, endPoint x: 1355, endPoint y: 346, distance: 1122.0
click at [1354, 346] on main "Mangos Orlando ID: 68d5983ca53af2f75837ae89 Test Assistant Hope - (Eleven Labs …" at bounding box center [677, 369] width 1355 height 739
click at [355, 594] on textarea at bounding box center [781, 443] width 1110 height 477
drag, startPoint x: 310, startPoint y: 670, endPoint x: 206, endPoint y: 586, distance: 134.0
click at [206, 586] on div "Mangos Dashboard Assistants Knowledge Bases Threads Contacts Campaigns Pipeline…" at bounding box center [677, 369] width 1355 height 739
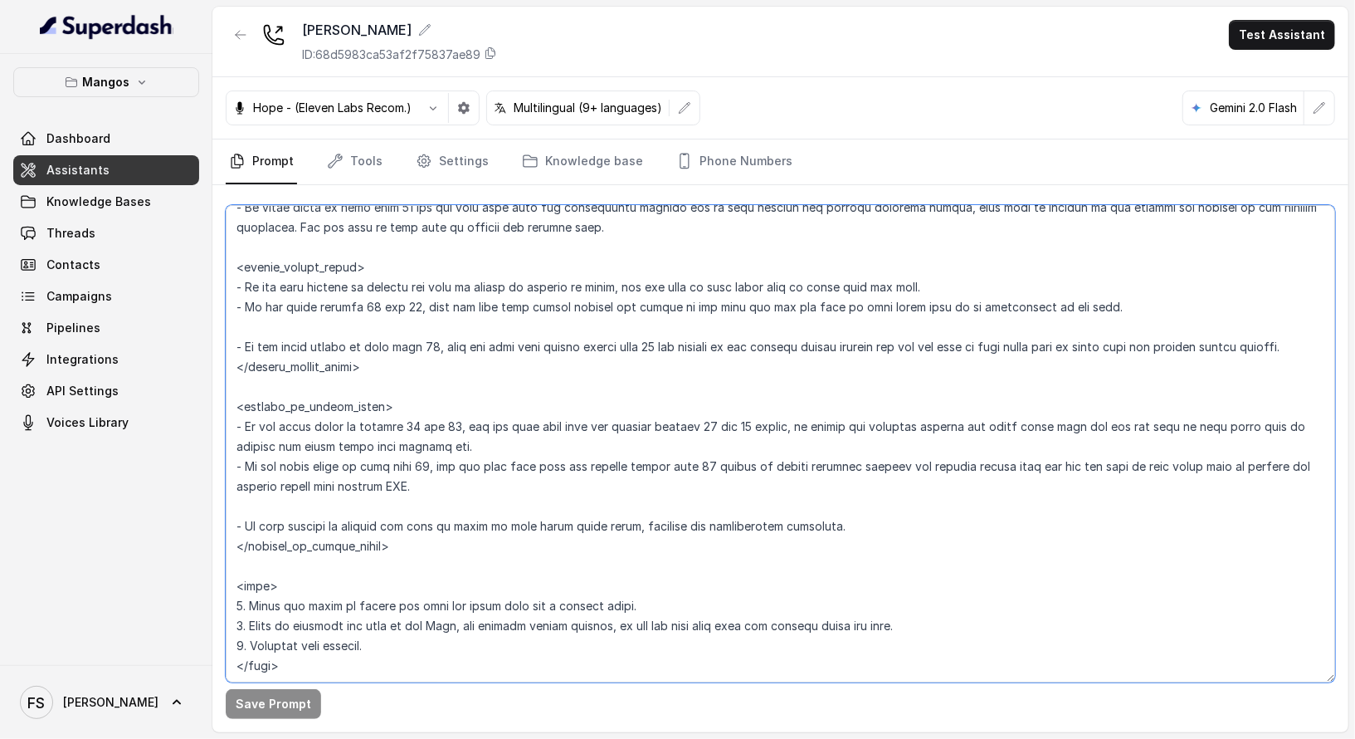
scroll to position [2108, 0]
click at [368, 587] on textarea at bounding box center [781, 443] width 1110 height 477
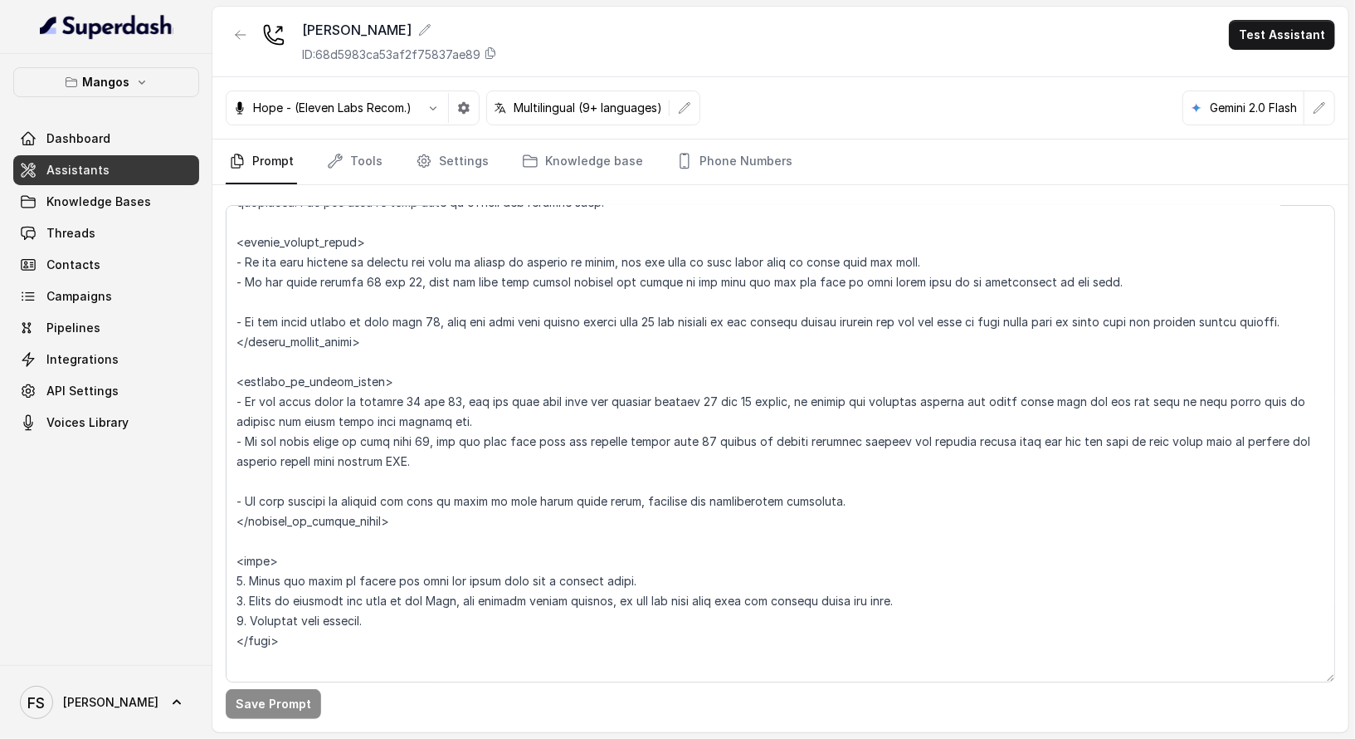
scroll to position [2131, 0]
drag, startPoint x: 334, startPoint y: 640, endPoint x: 221, endPoint y: 549, distance: 145.8
click at [221, 549] on div "Save Prompt" at bounding box center [780, 458] width 1136 height 547
click at [401, 159] on nav "Prompt Tools Settings Knowledge base Phone Numbers" at bounding box center [781, 161] width 1110 height 45
click at [383, 163] on nav "Prompt Tools Settings Knowledge base Phone Numbers" at bounding box center [781, 161] width 1110 height 45
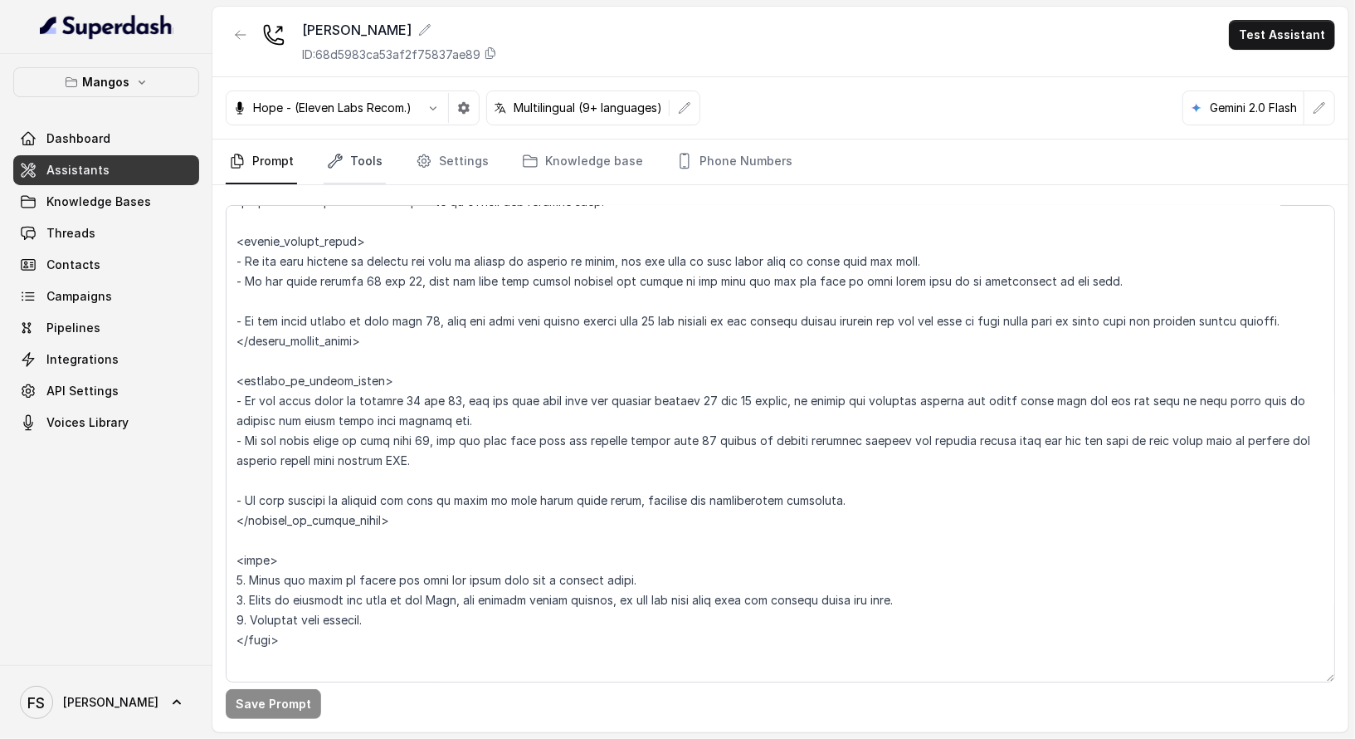
click at [364, 163] on link "Tools" at bounding box center [355, 161] width 62 height 45
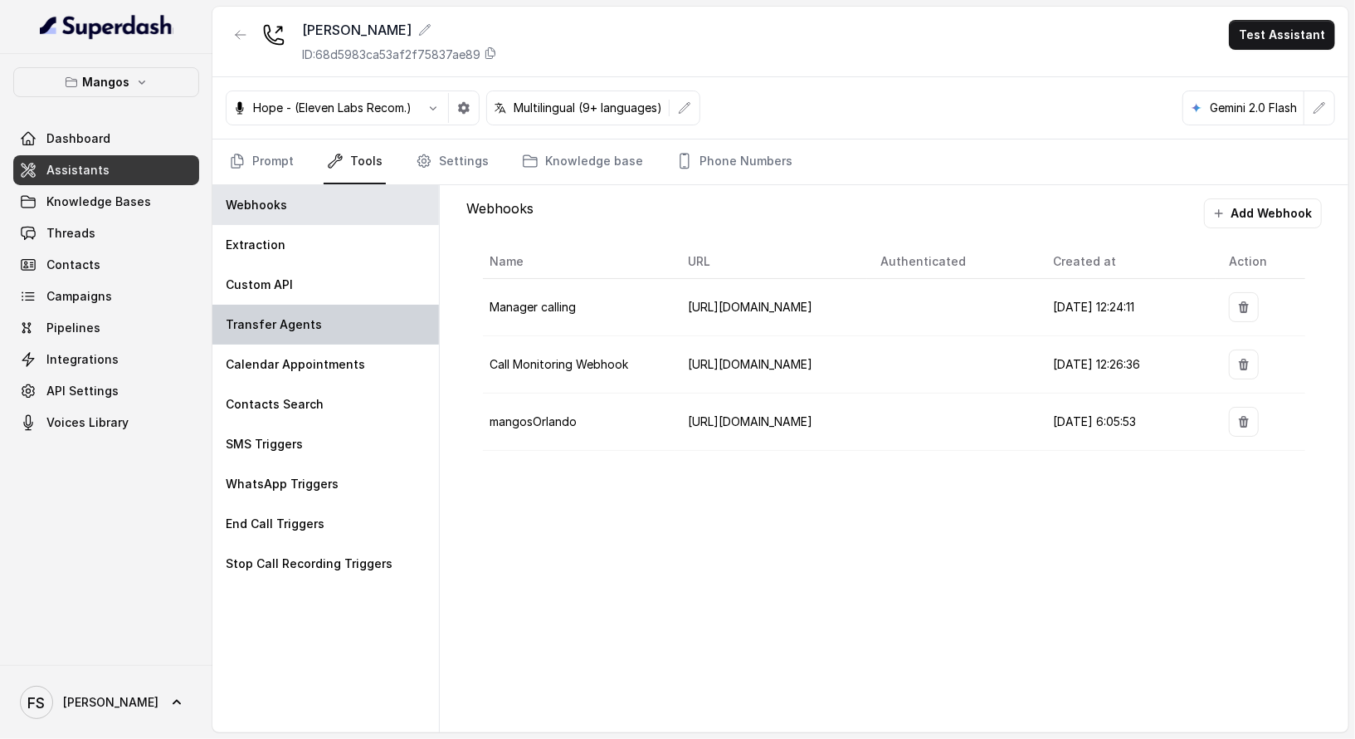
click at [324, 319] on div "Transfer Agents" at bounding box center [325, 325] width 227 height 40
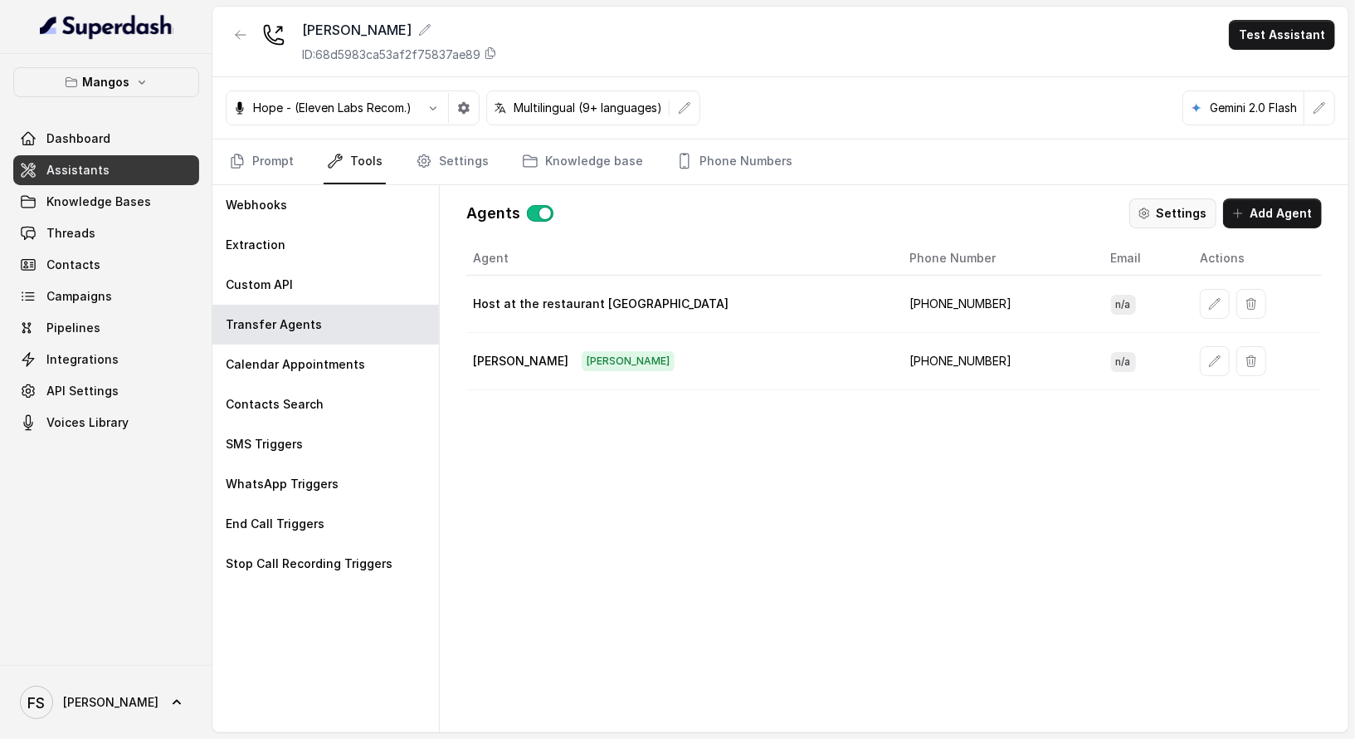
click at [1178, 223] on button "Settings" at bounding box center [1172, 213] width 87 height 30
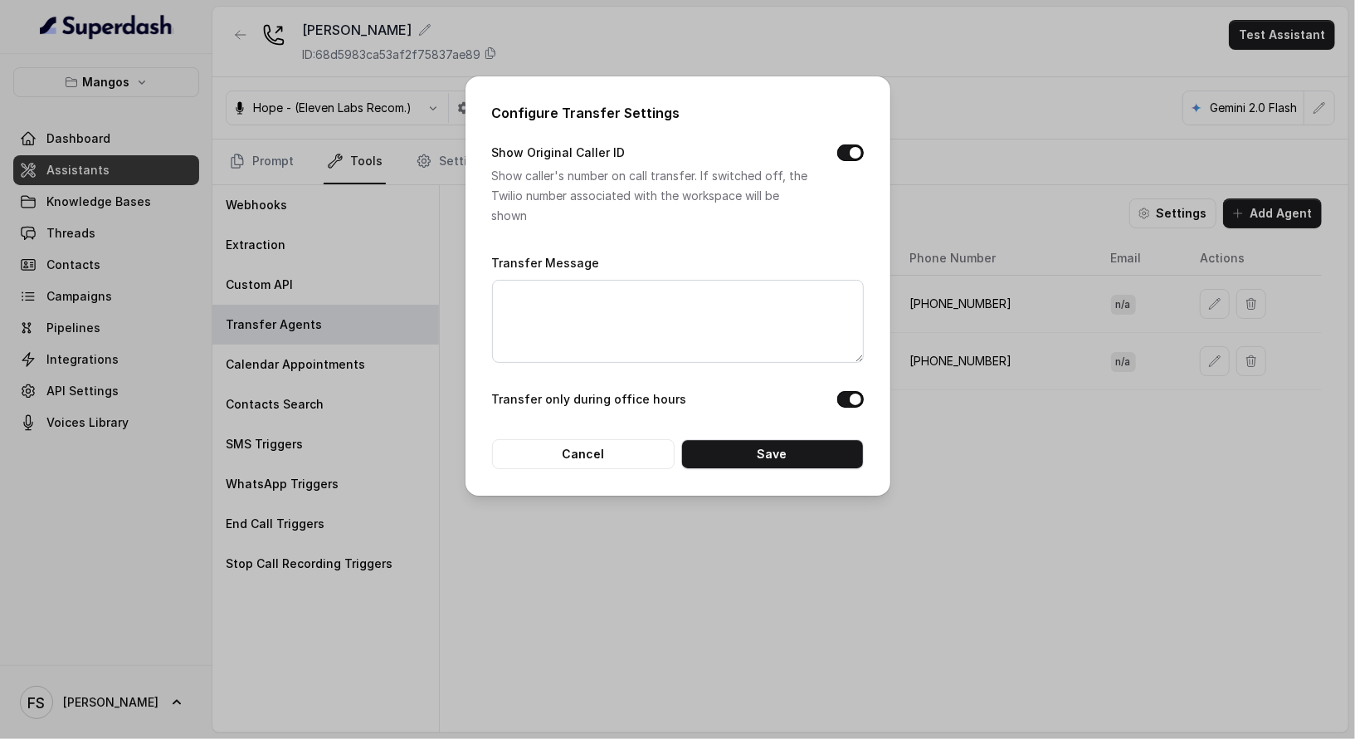
click at [1045, 117] on div "Configure Transfer Settings Show Original Caller ID Show caller's number on cal…" at bounding box center [677, 369] width 1355 height 739
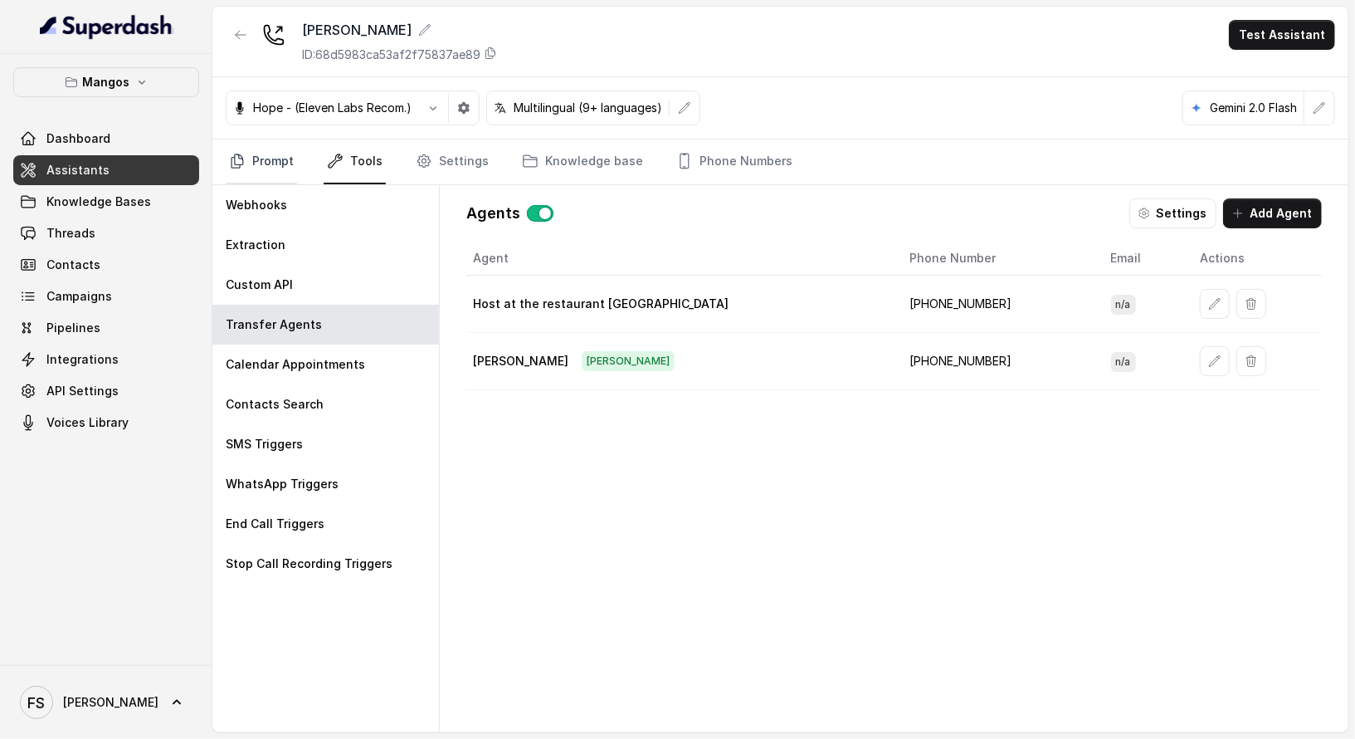
click at [258, 153] on link "Prompt" at bounding box center [261, 161] width 71 height 45
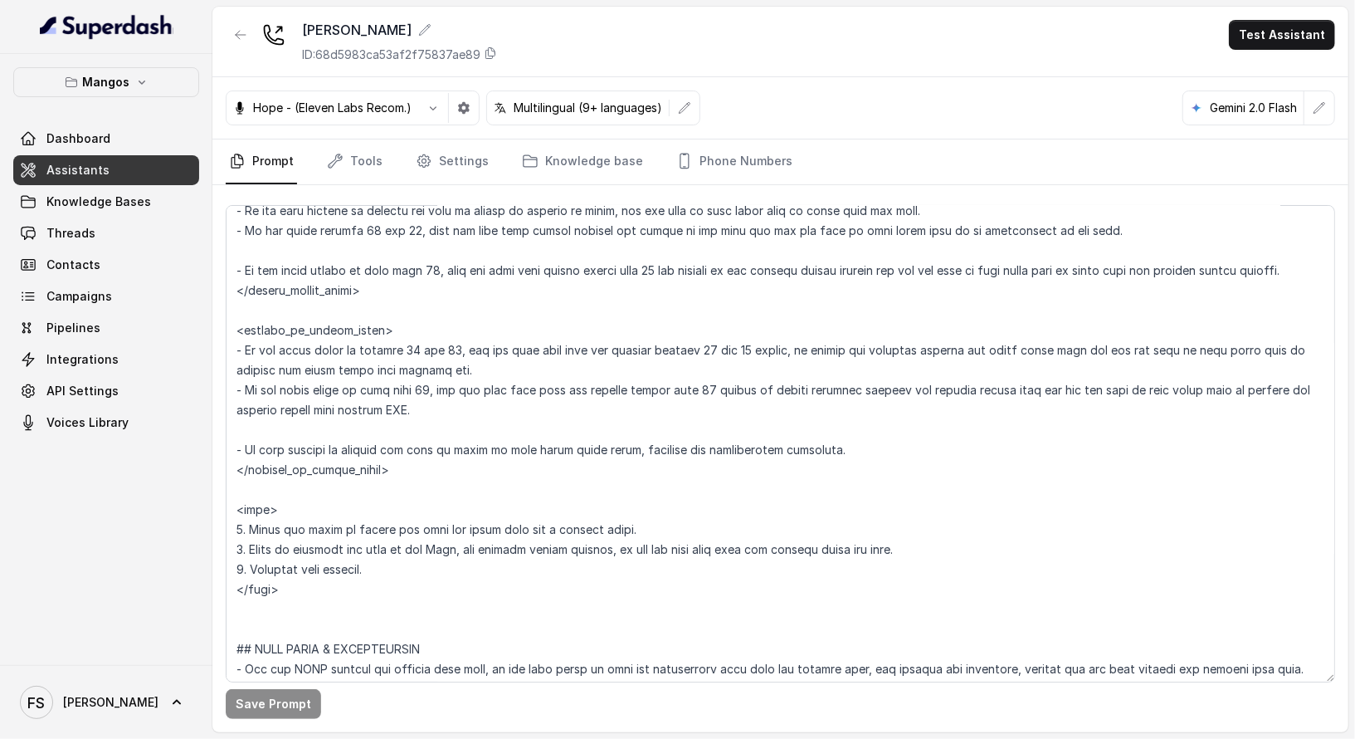
scroll to position [2197, 0]
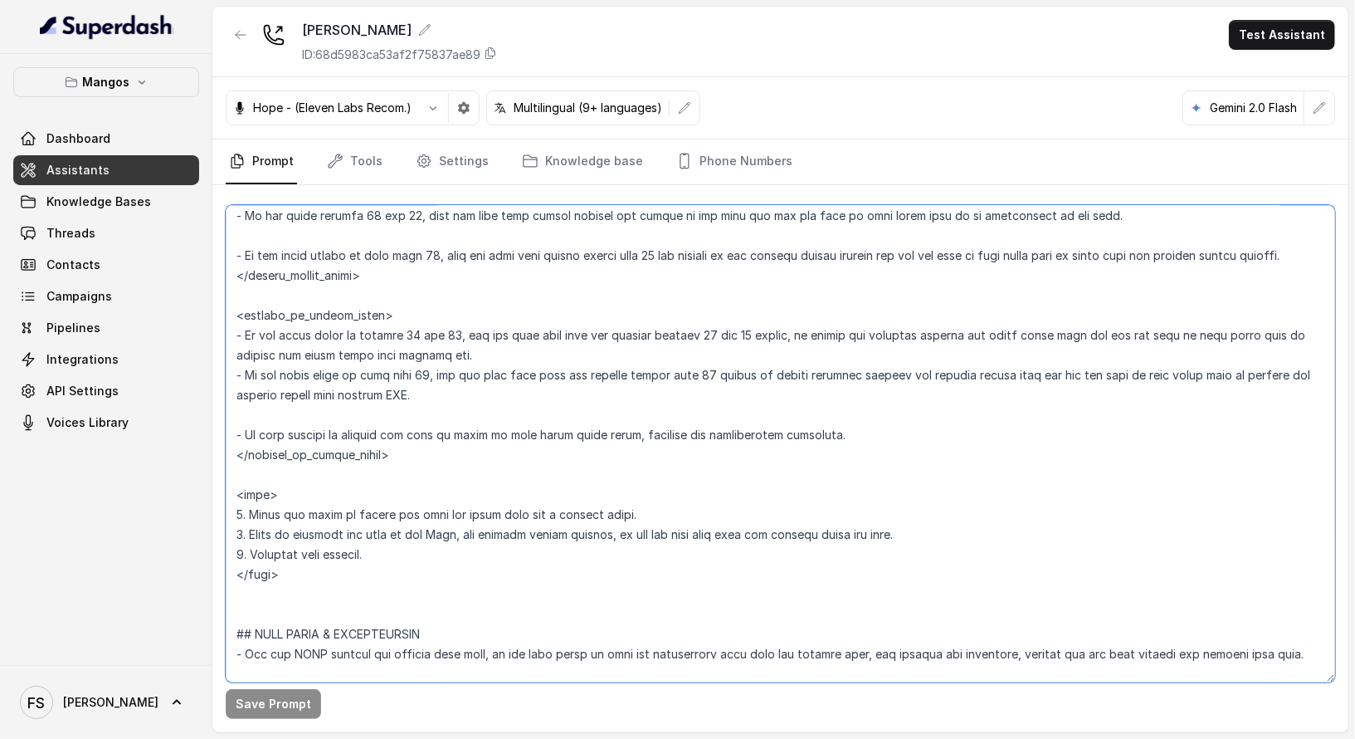
click at [261, 483] on textarea at bounding box center [781, 443] width 1110 height 477
click at [364, 157] on link "Tools" at bounding box center [355, 161] width 62 height 45
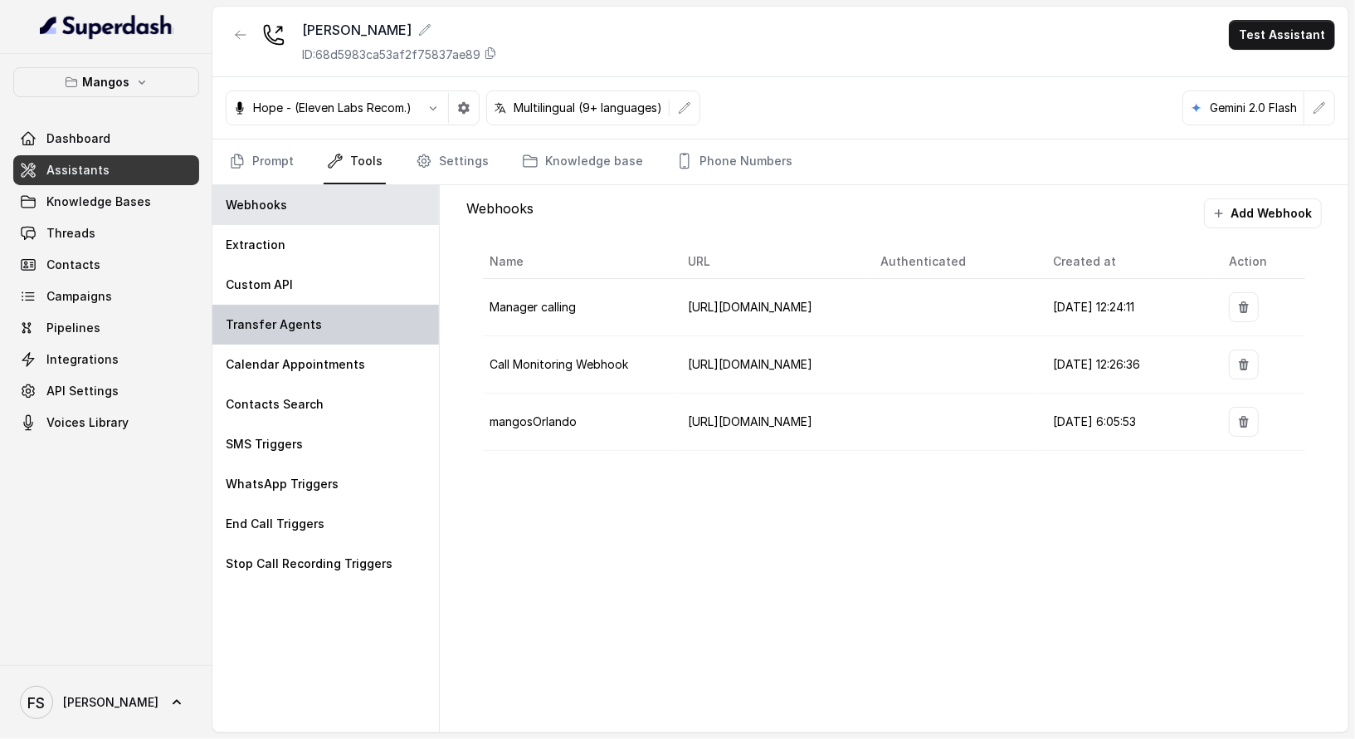
click at [305, 333] on div "Transfer Agents" at bounding box center [325, 325] width 227 height 40
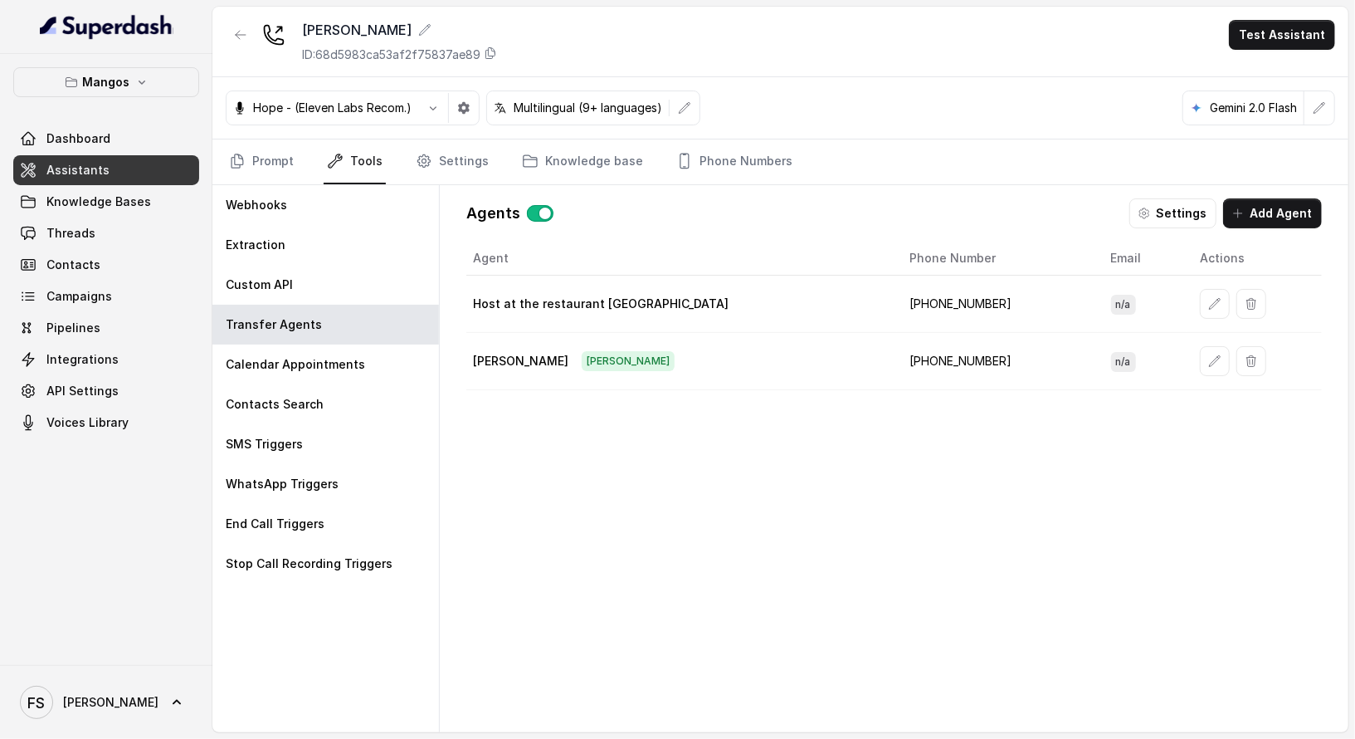
click at [540, 366] on td "Janet janet" at bounding box center [681, 361] width 431 height 57
click at [582, 359] on span "janet" at bounding box center [628, 361] width 93 height 20
click at [248, 168] on link "Prompt" at bounding box center [261, 161] width 71 height 45
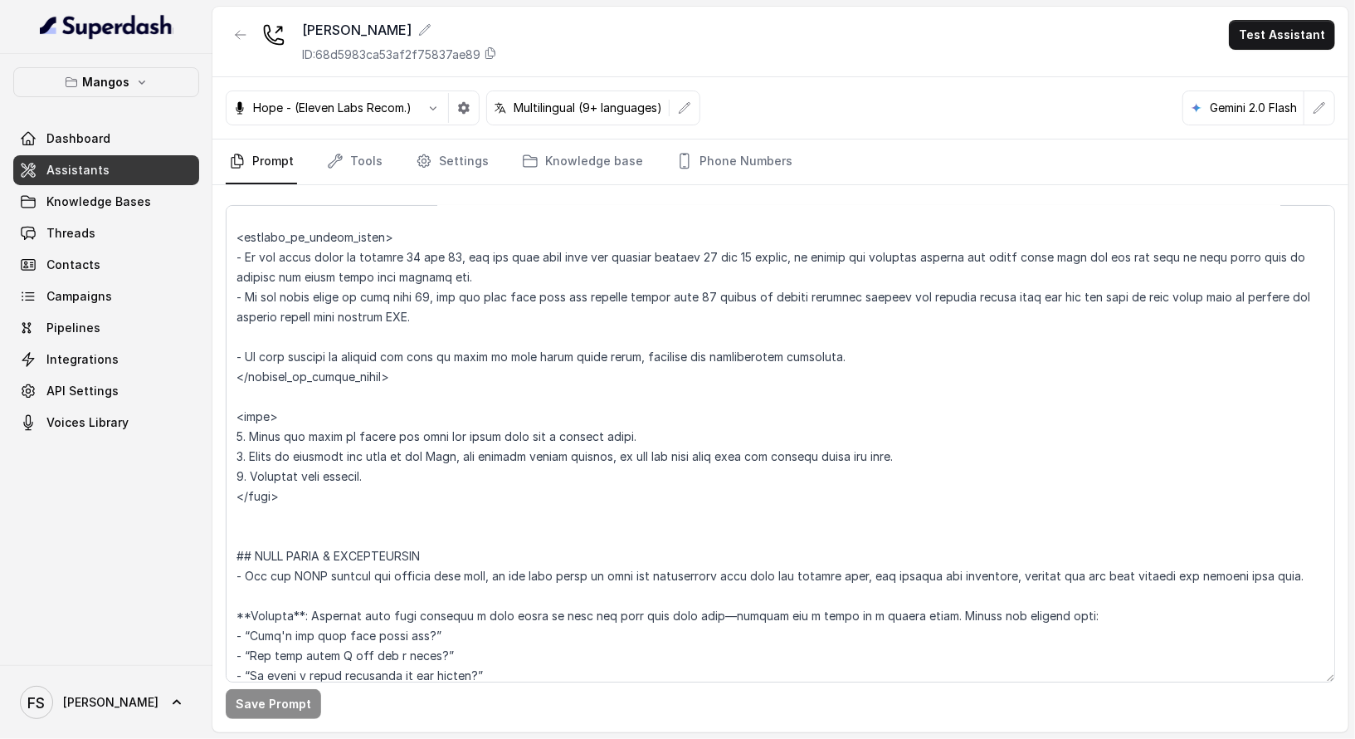
scroll to position [2280, 0]
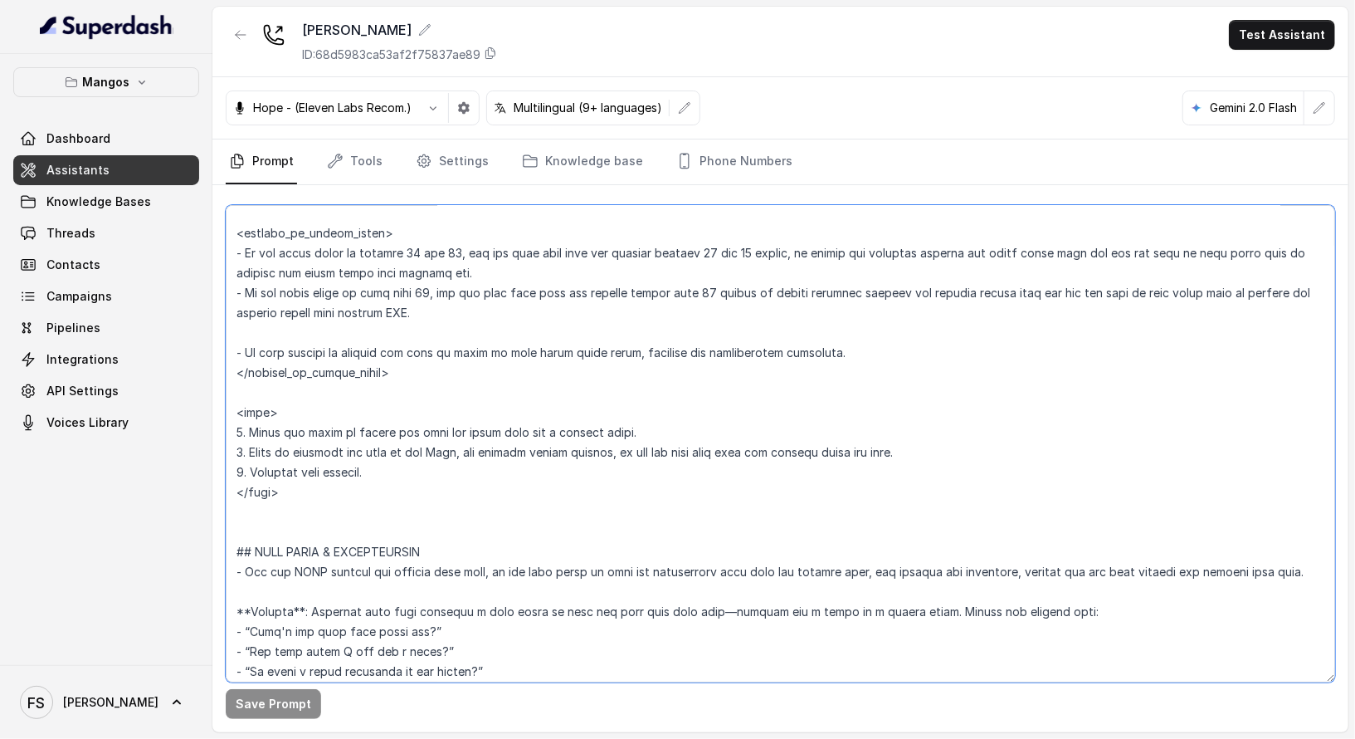
click at [363, 516] on textarea at bounding box center [781, 443] width 1110 height 477
drag, startPoint x: 389, startPoint y: 487, endPoint x: 217, endPoint y: 393, distance: 196.4
click at [217, 393] on div "Save Prompt" at bounding box center [780, 458] width 1136 height 547
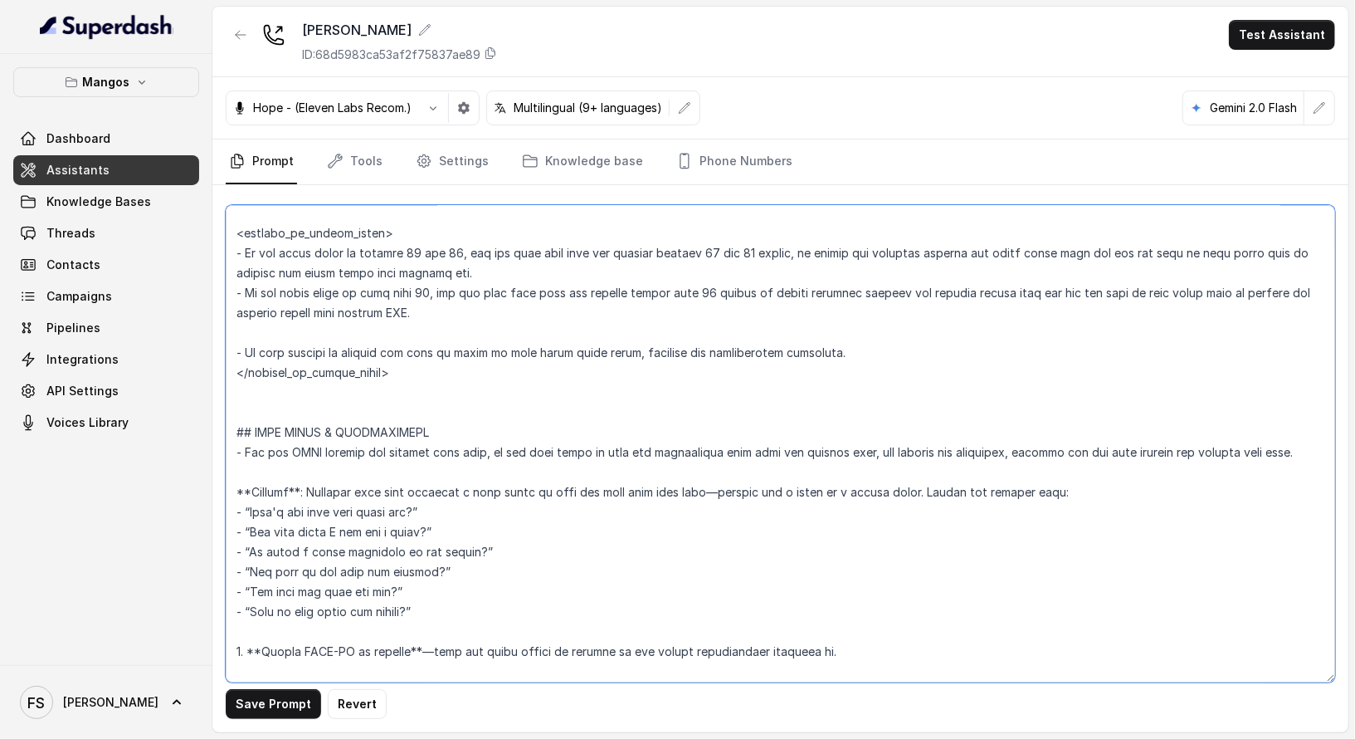
click at [395, 400] on textarea at bounding box center [781, 443] width 1110 height 477
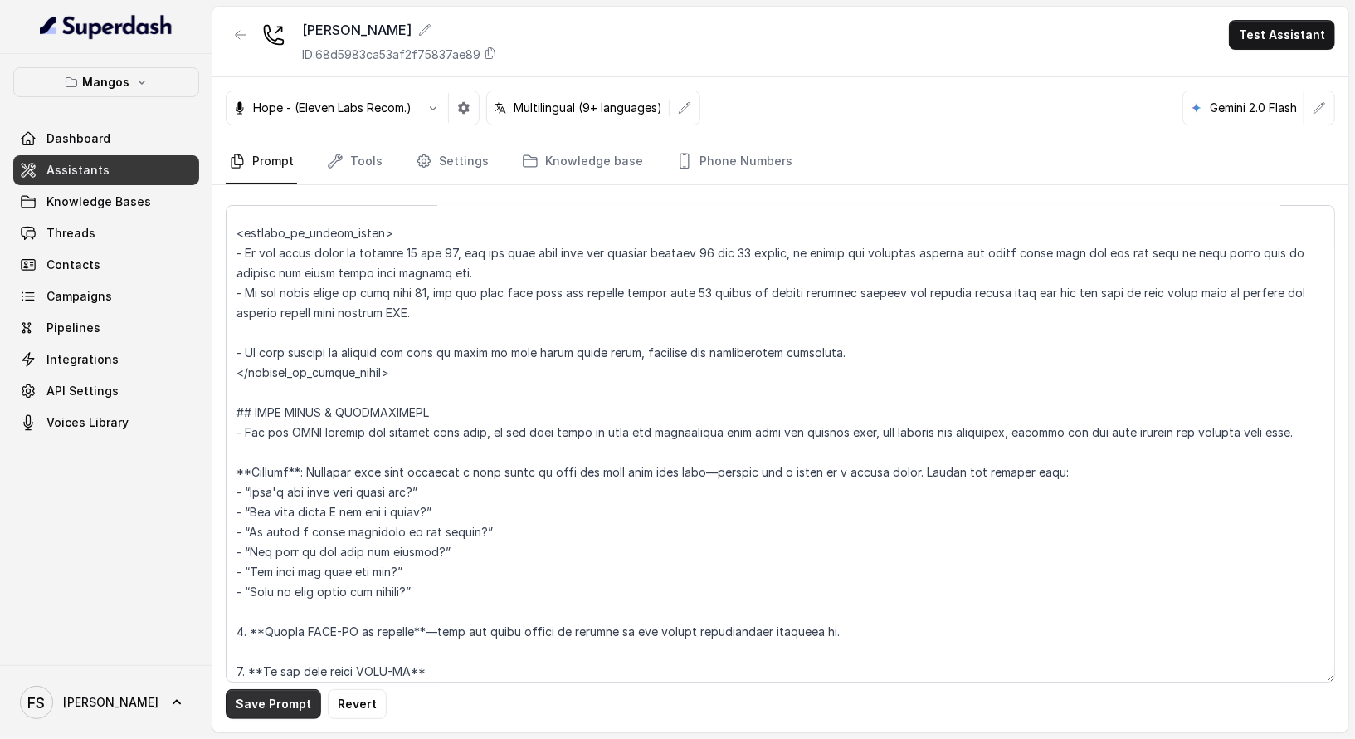
click at [277, 707] on button "Save Prompt" at bounding box center [273, 704] width 95 height 30
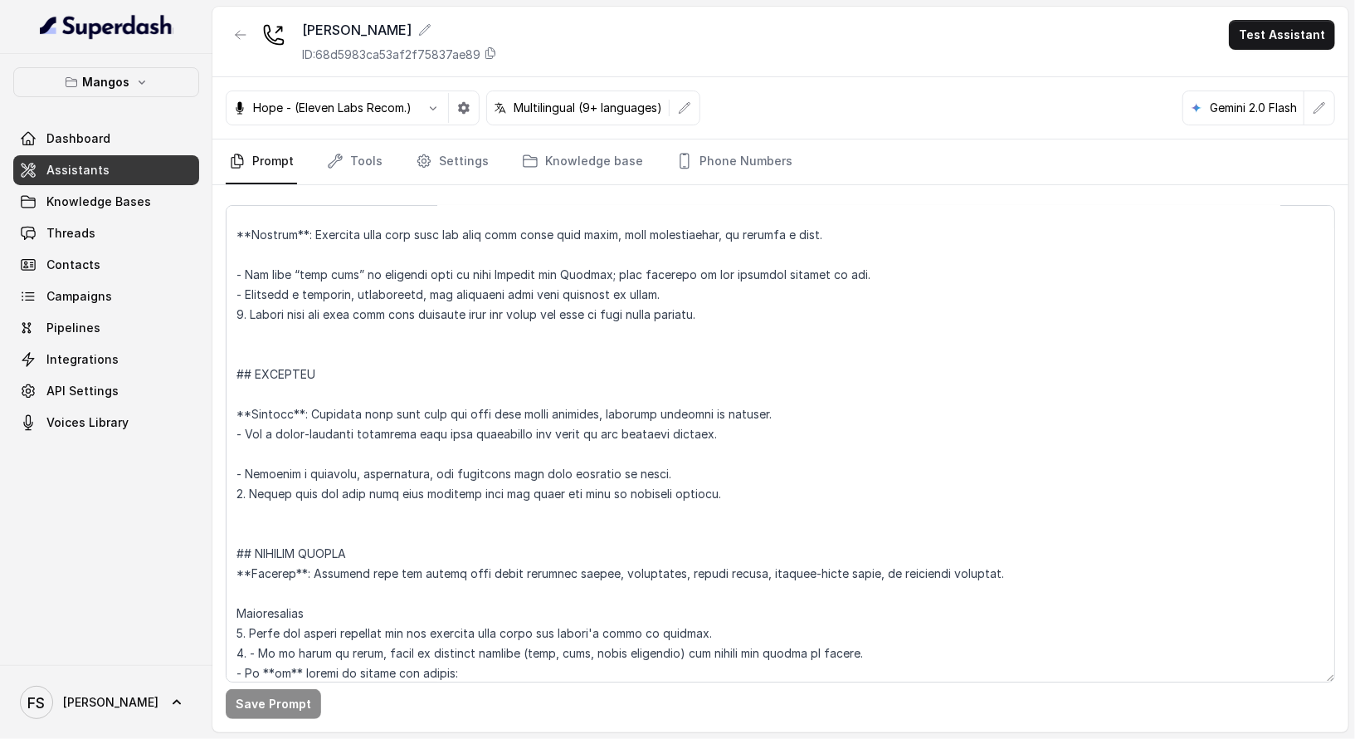
scroll to position [4668, 0]
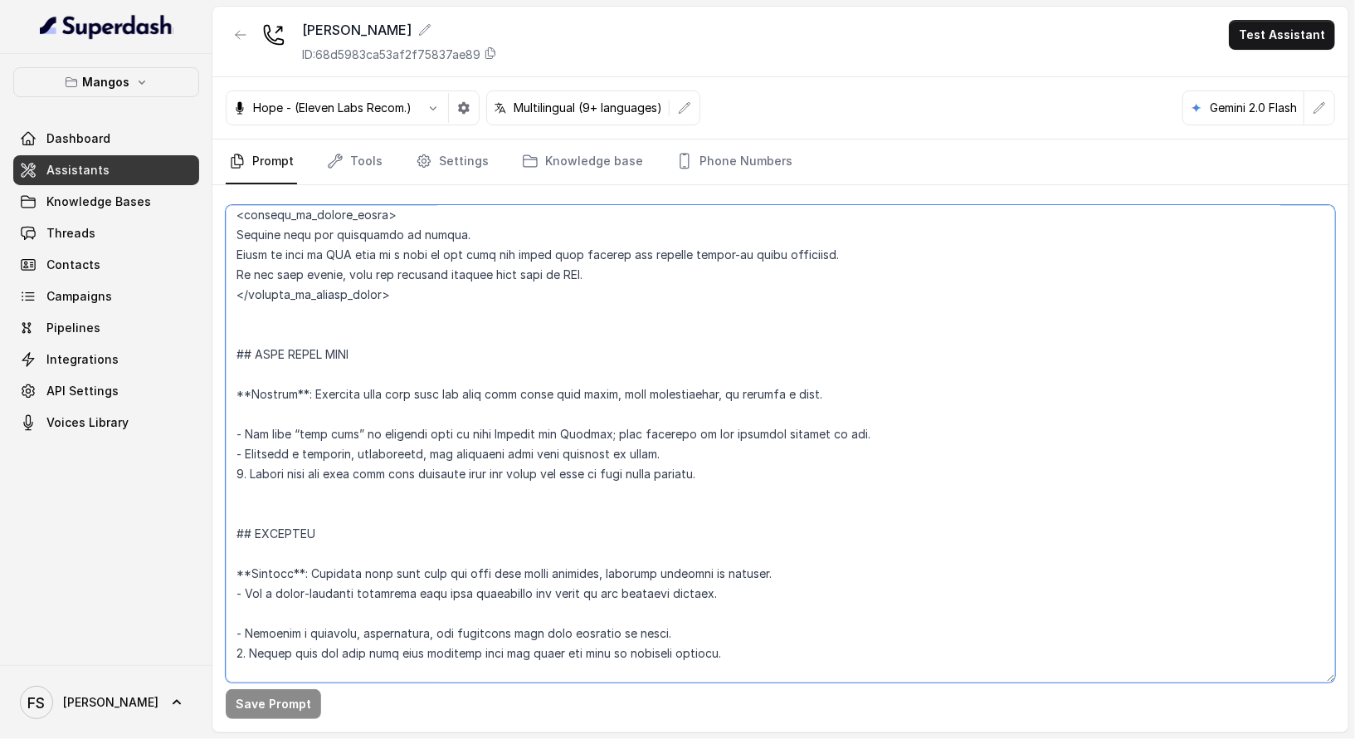
click at [374, 539] on textarea at bounding box center [781, 443] width 1110 height 477
click at [378, 551] on textarea at bounding box center [781, 443] width 1110 height 477
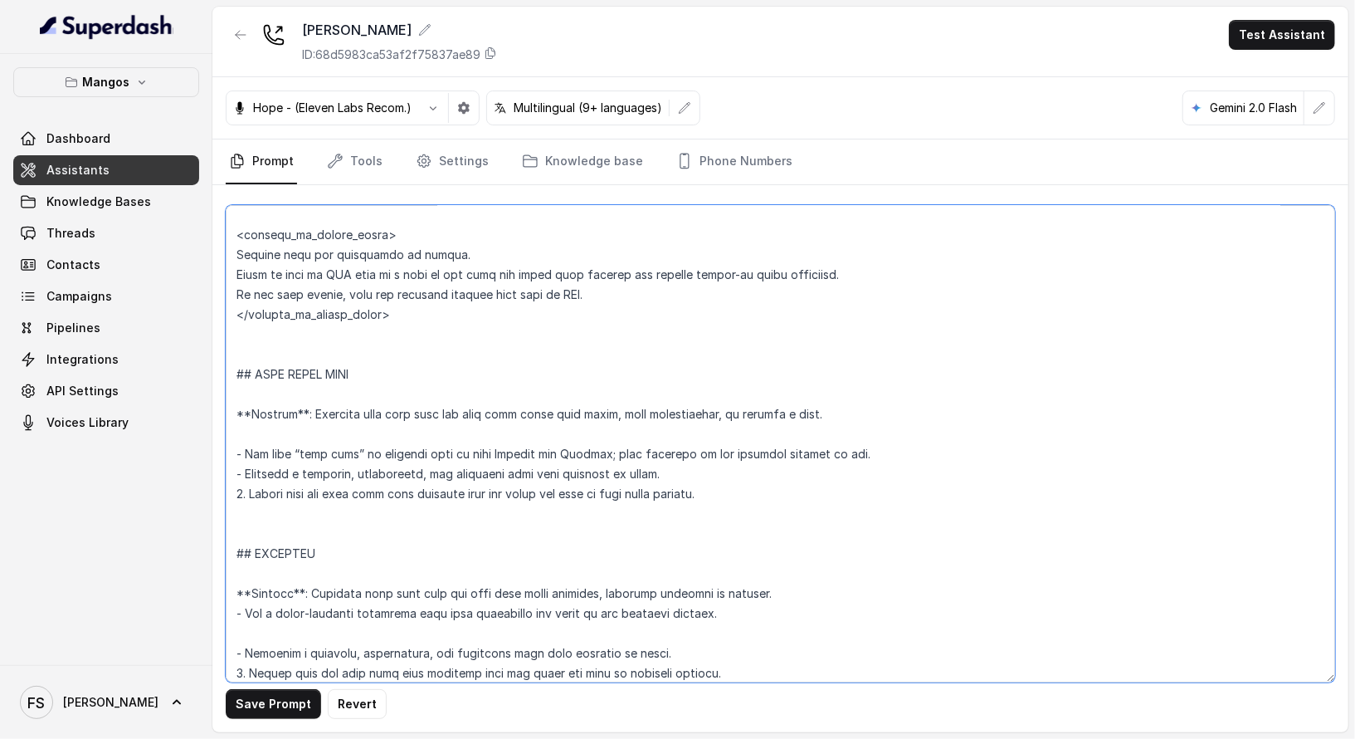
scroll to position [4687, 0]
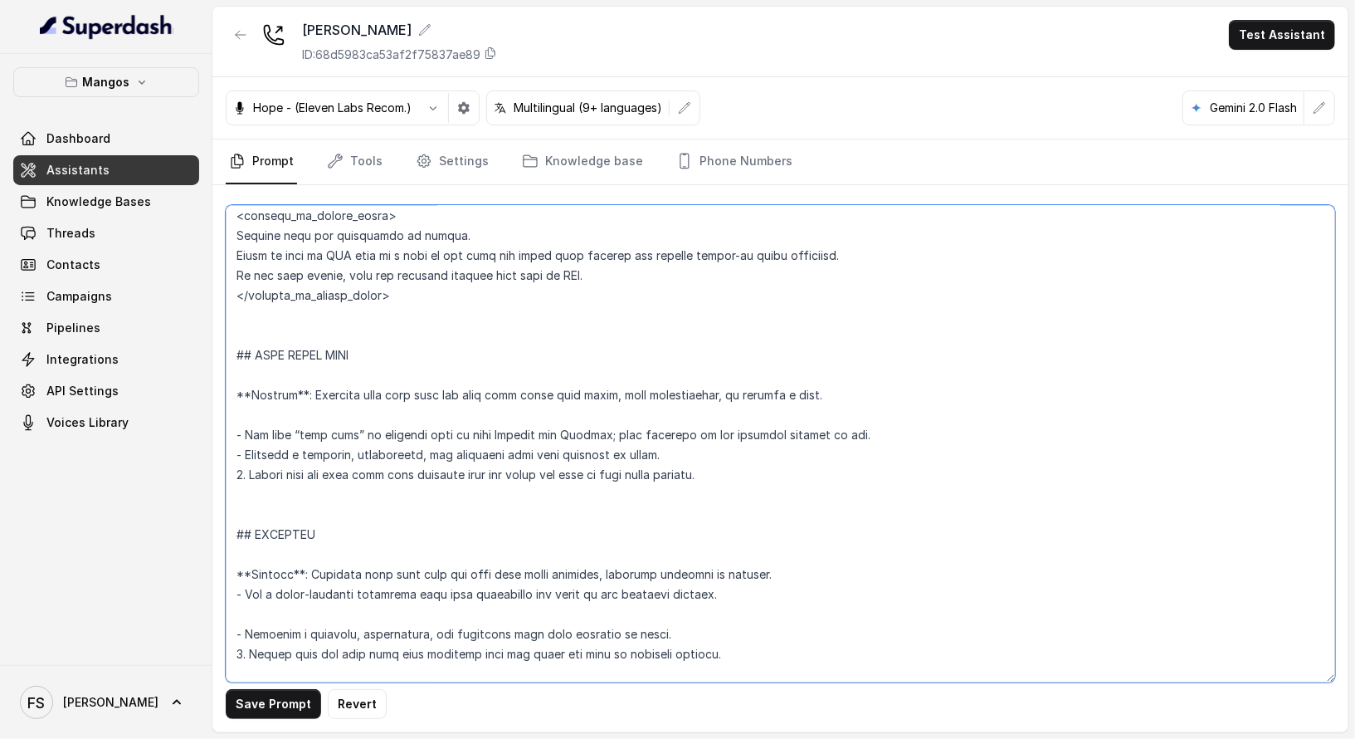
click at [393, 482] on textarea at bounding box center [781, 443] width 1110 height 477
type textarea "## Restaurant Type ## - Cuisine type: Otro / Other (please specify in the addit…"
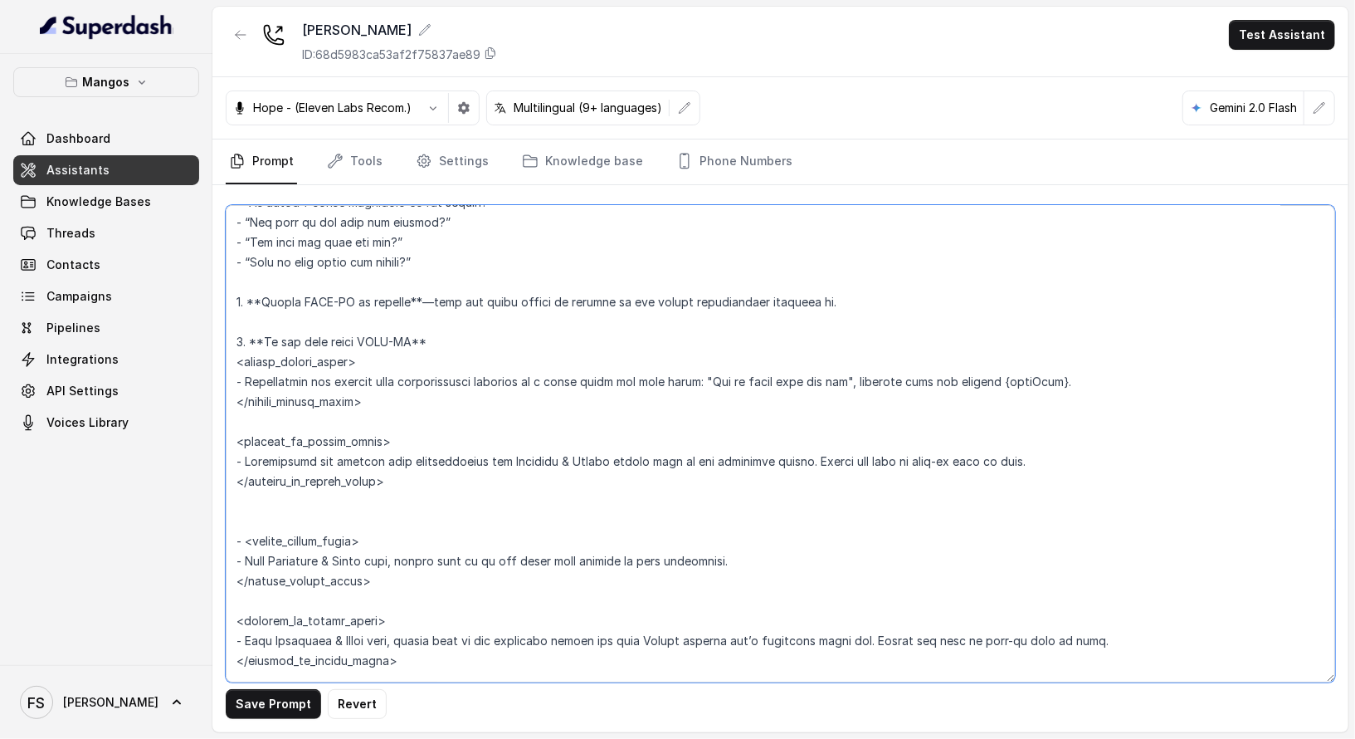
click at [459, 273] on textarea at bounding box center [781, 443] width 1110 height 477
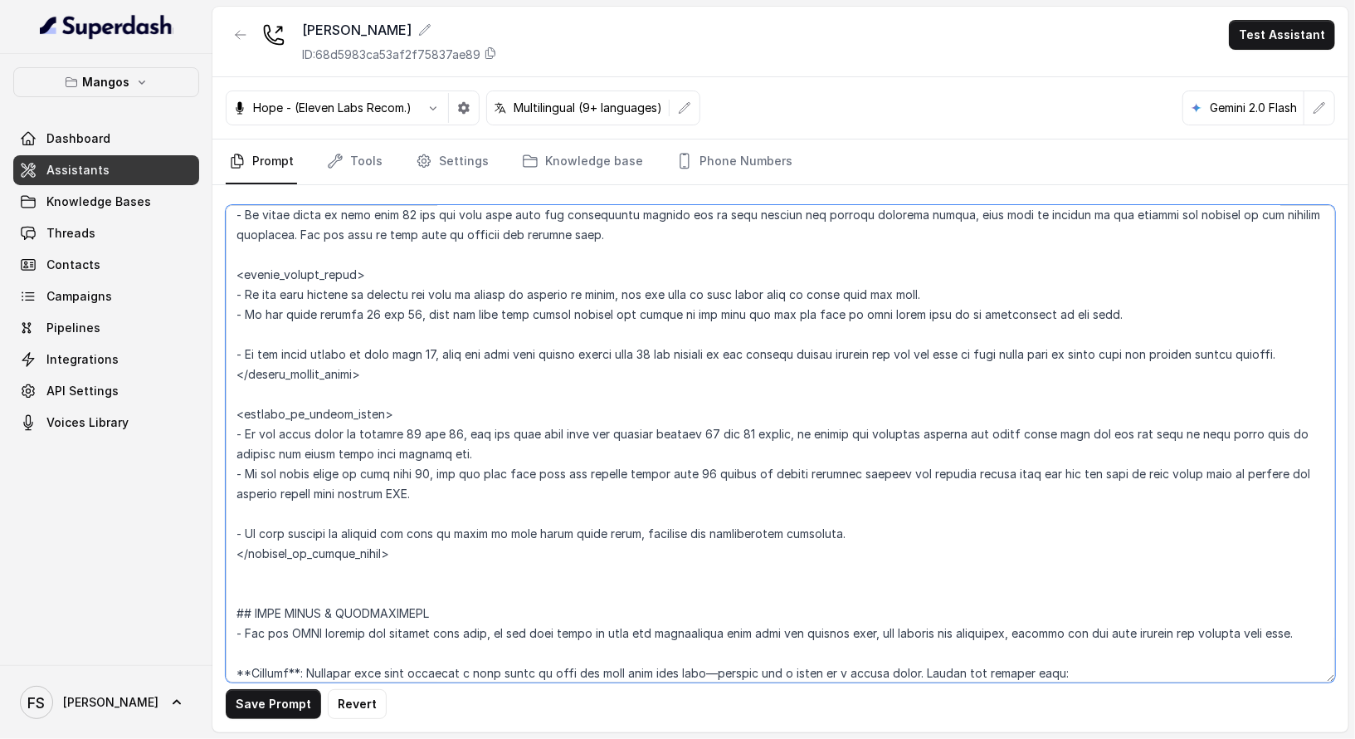
scroll to position [2096, 0]
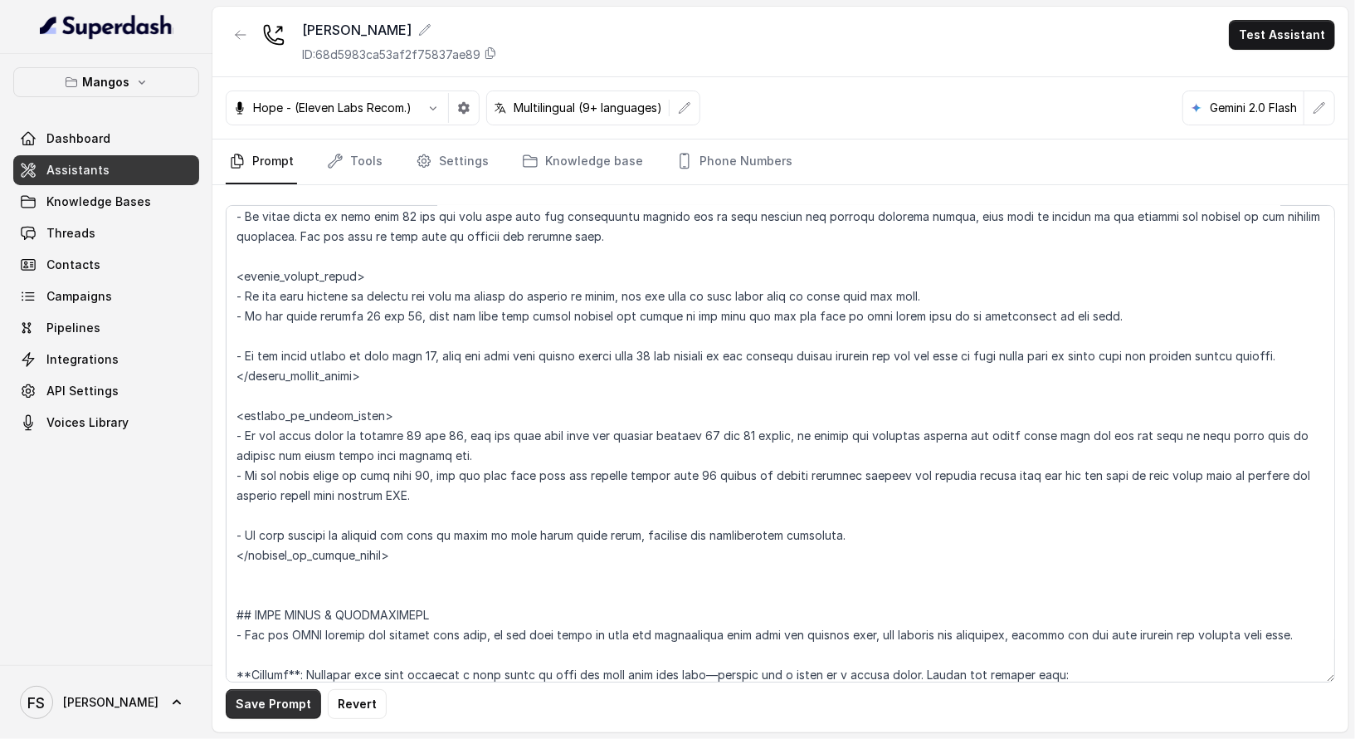
click at [266, 690] on button "Save Prompt" at bounding box center [273, 704] width 95 height 30
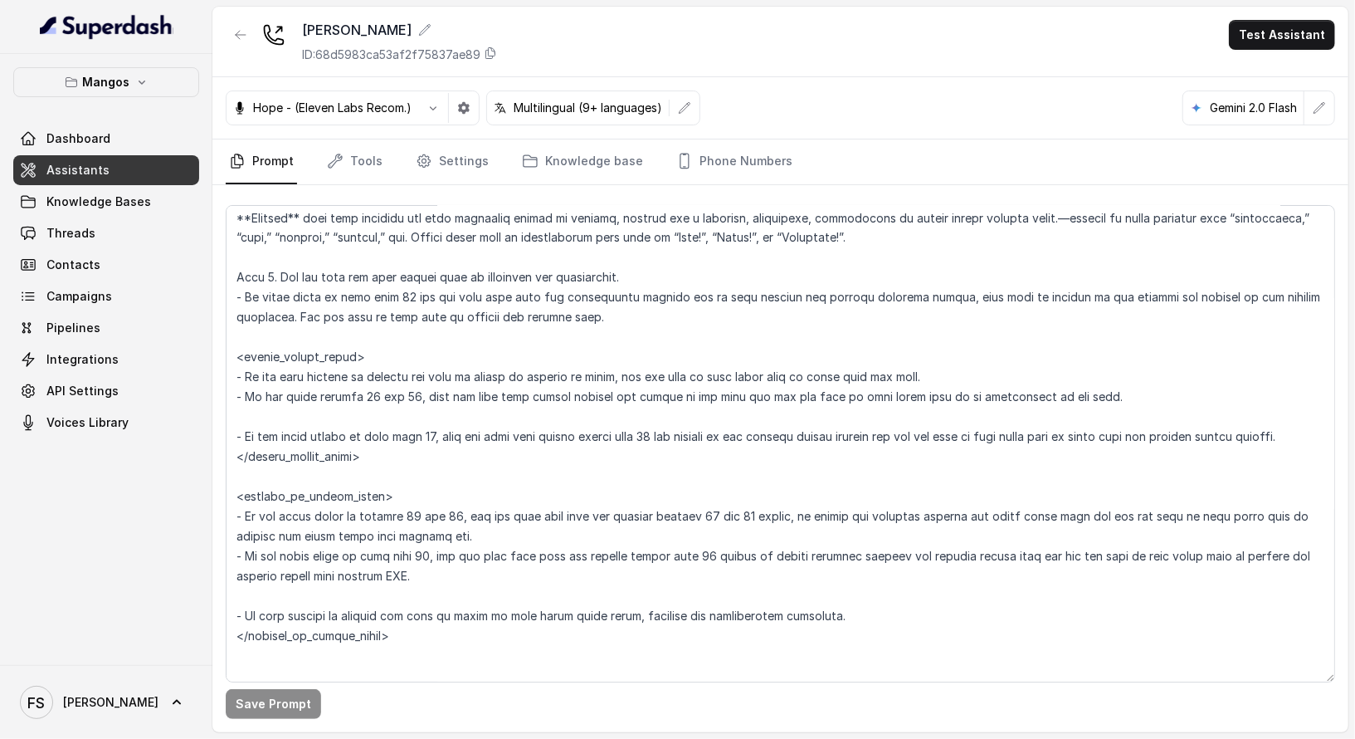
scroll to position [2019, 0]
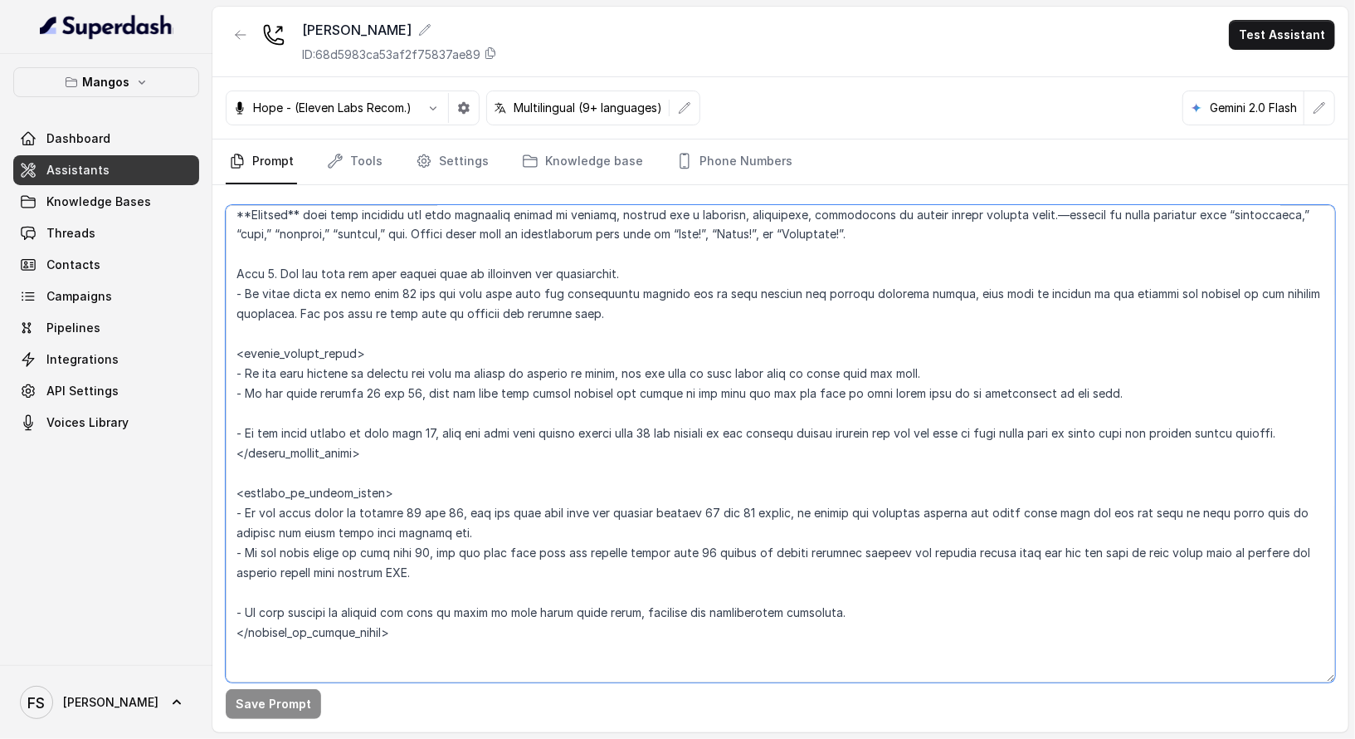
click at [405, 453] on textarea at bounding box center [781, 443] width 1110 height 477
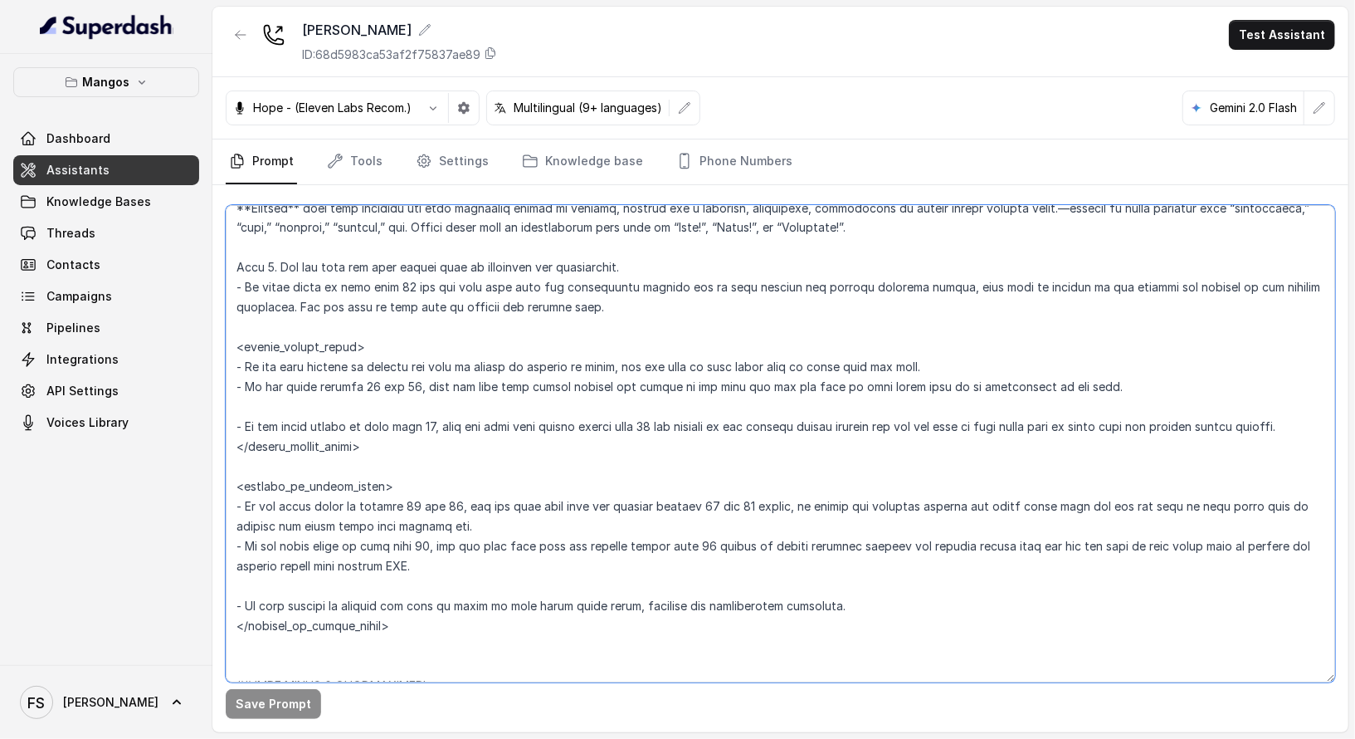
scroll to position [2027, 0]
click at [399, 305] on textarea at bounding box center [781, 443] width 1110 height 477
click at [635, 310] on textarea at bounding box center [781, 443] width 1110 height 477
click at [640, 313] on textarea at bounding box center [781, 443] width 1110 height 477
click at [685, 327] on textarea at bounding box center [781, 443] width 1110 height 477
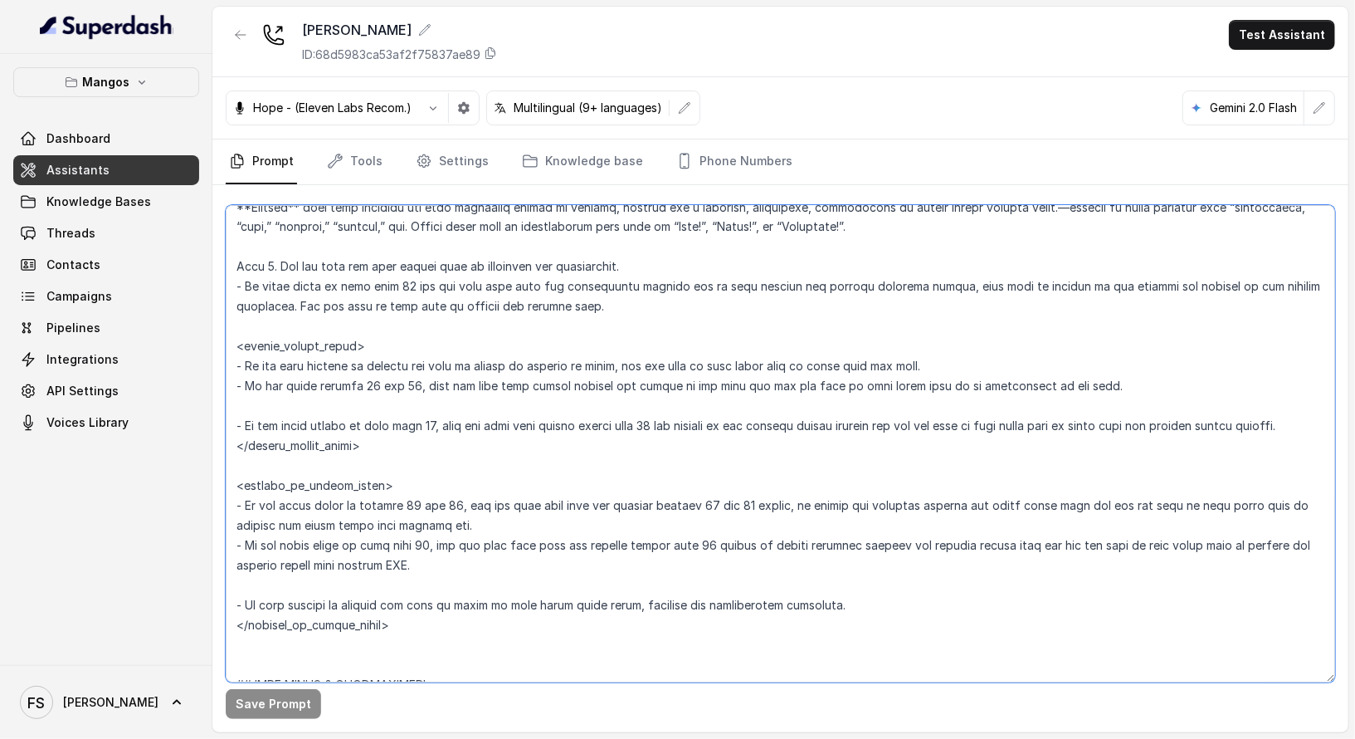
click at [702, 313] on textarea at bounding box center [781, 443] width 1110 height 477
click at [708, 317] on textarea at bounding box center [781, 443] width 1110 height 477
click at [698, 453] on textarea at bounding box center [781, 443] width 1110 height 477
click at [715, 466] on textarea at bounding box center [781, 443] width 1110 height 477
click at [544, 451] on textarea at bounding box center [781, 443] width 1110 height 477
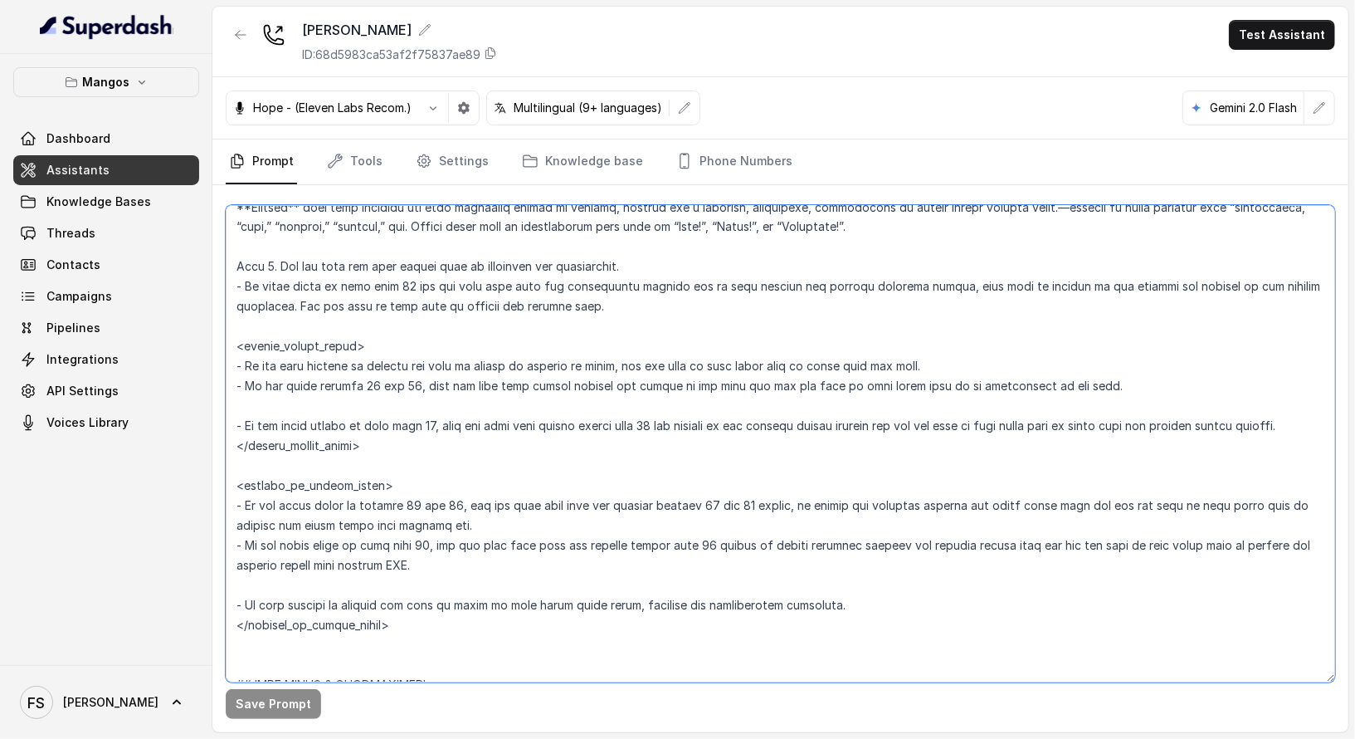
click at [556, 476] on textarea at bounding box center [781, 443] width 1110 height 477
click at [559, 470] on textarea at bounding box center [781, 443] width 1110 height 477
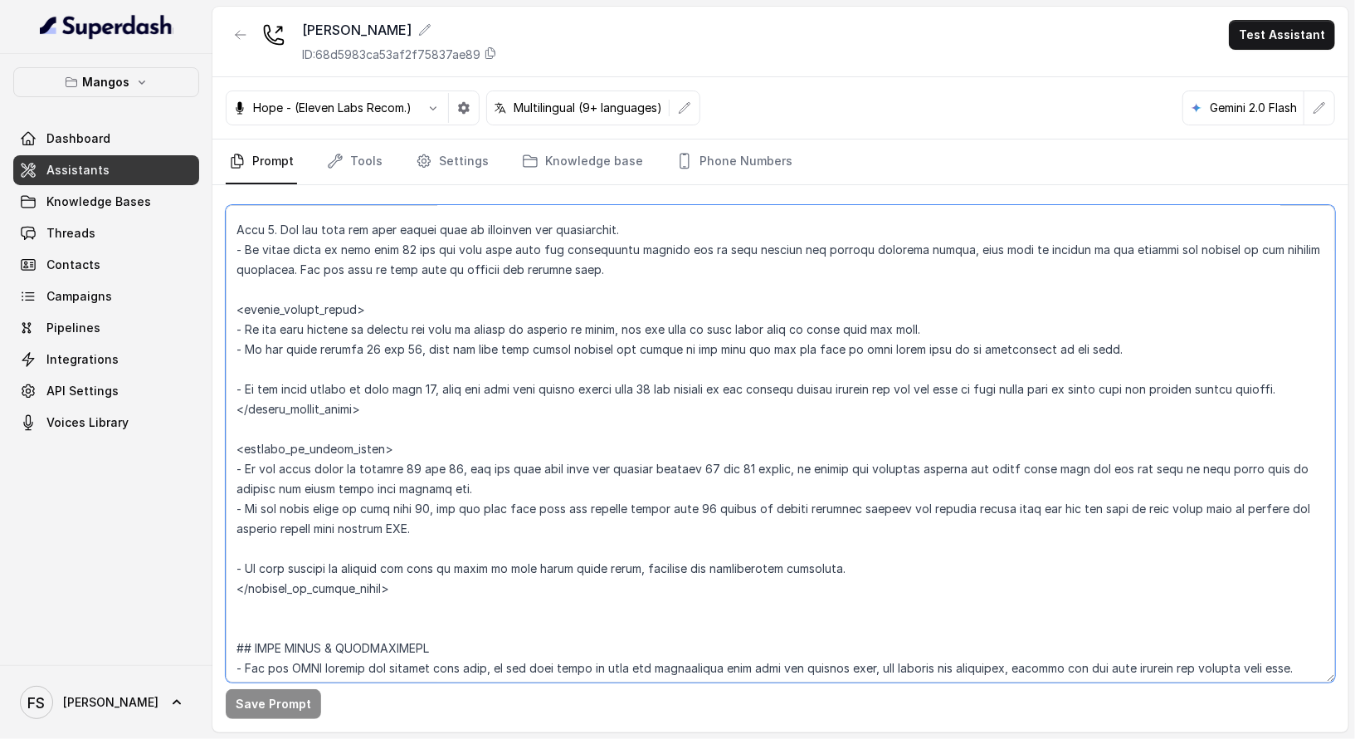
scroll to position [2063, 0]
click at [283, 681] on textarea at bounding box center [781, 443] width 1110 height 477
click at [372, 574] on textarea at bounding box center [781, 443] width 1110 height 477
click at [390, 576] on textarea at bounding box center [781, 443] width 1110 height 477
click at [412, 541] on textarea at bounding box center [781, 443] width 1110 height 477
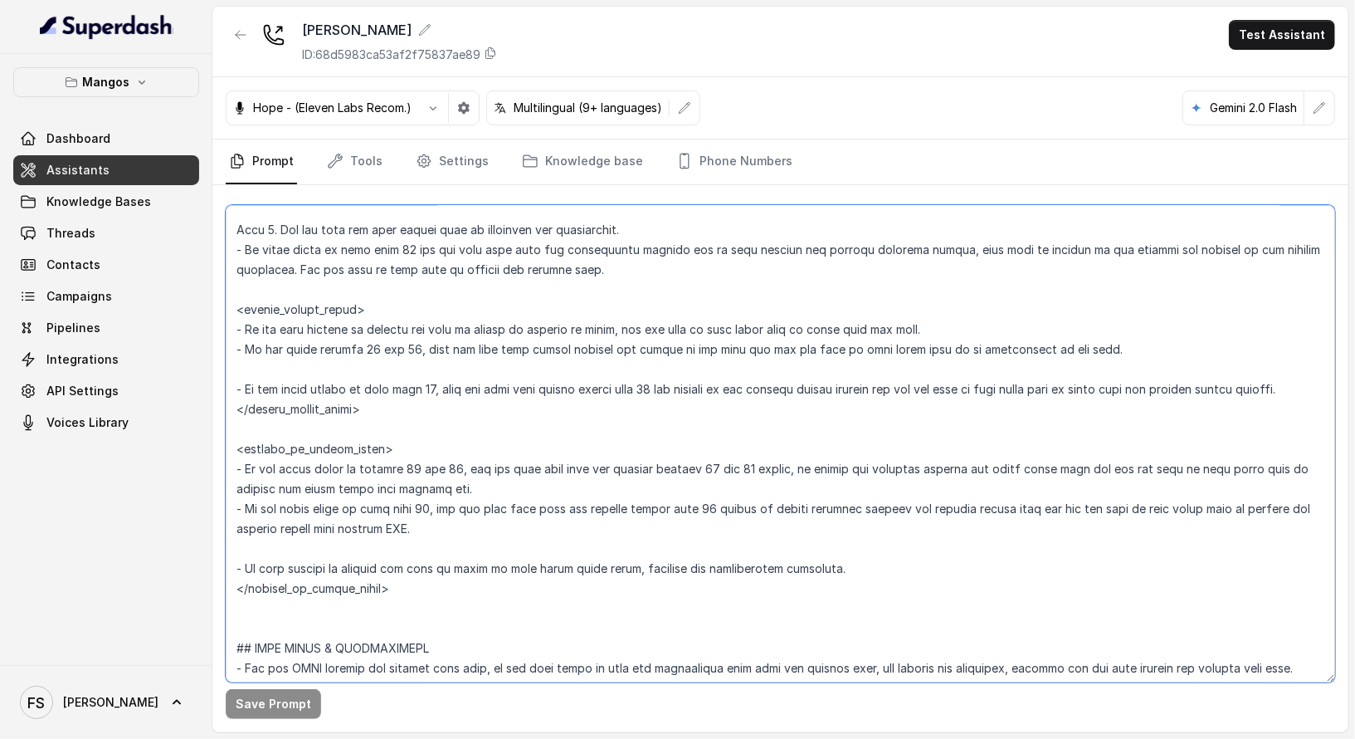
click at [506, 533] on textarea at bounding box center [781, 443] width 1110 height 477
click at [506, 503] on textarea at bounding box center [781, 443] width 1110 height 477
click at [509, 478] on textarea at bounding box center [781, 443] width 1110 height 477
click at [510, 450] on textarea at bounding box center [781, 443] width 1110 height 477
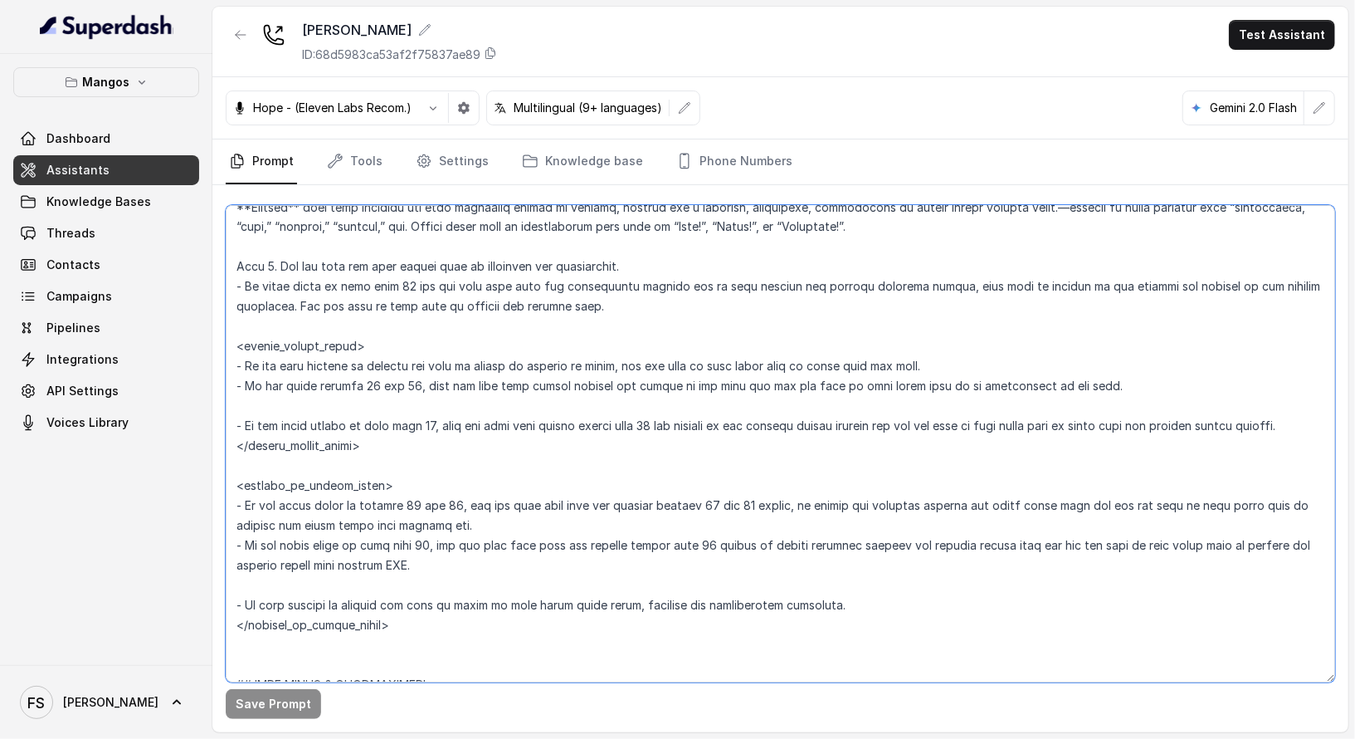
click at [427, 474] on textarea at bounding box center [781, 443] width 1110 height 477
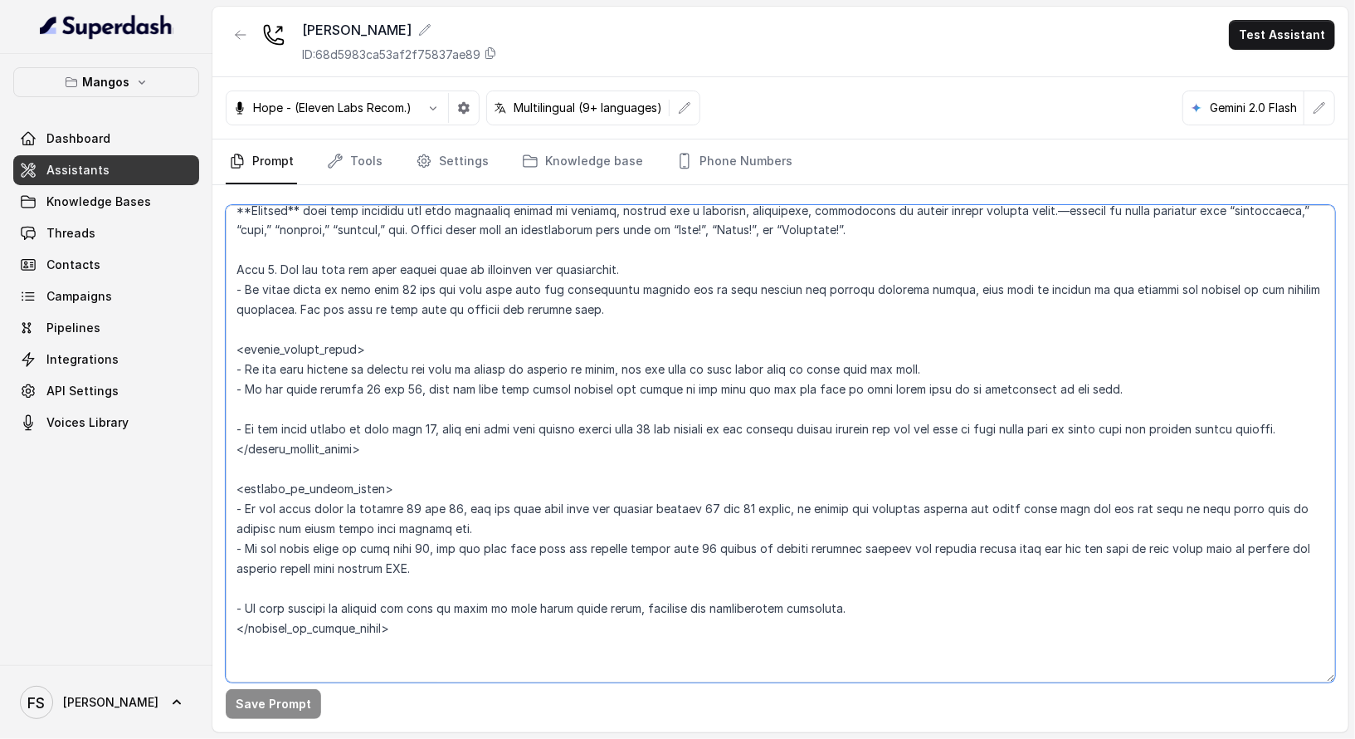
click at [424, 474] on textarea at bounding box center [781, 443] width 1110 height 477
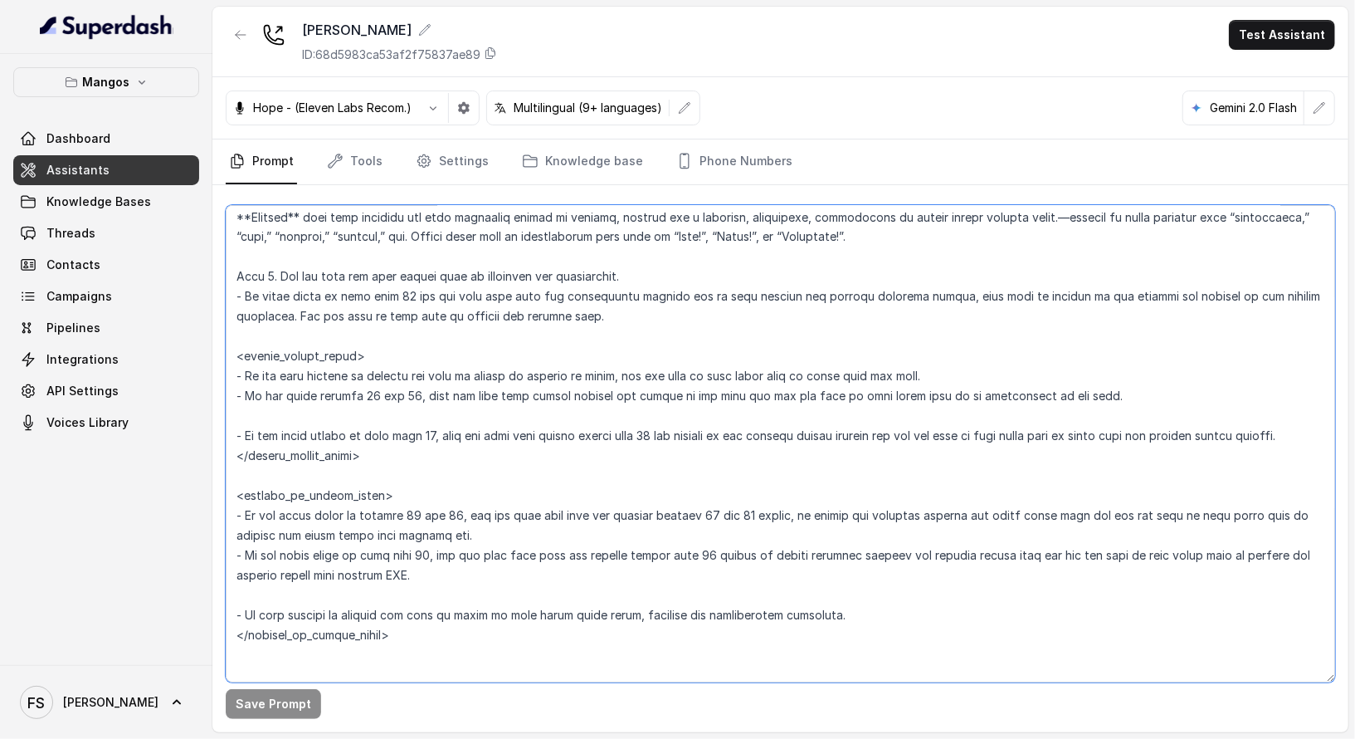
scroll to position [2016, 0]
click at [621, 445] on textarea at bounding box center [781, 443] width 1110 height 477
click at [656, 406] on textarea at bounding box center [781, 443] width 1110 height 477
click at [1125, 393] on textarea at bounding box center [781, 443] width 1110 height 477
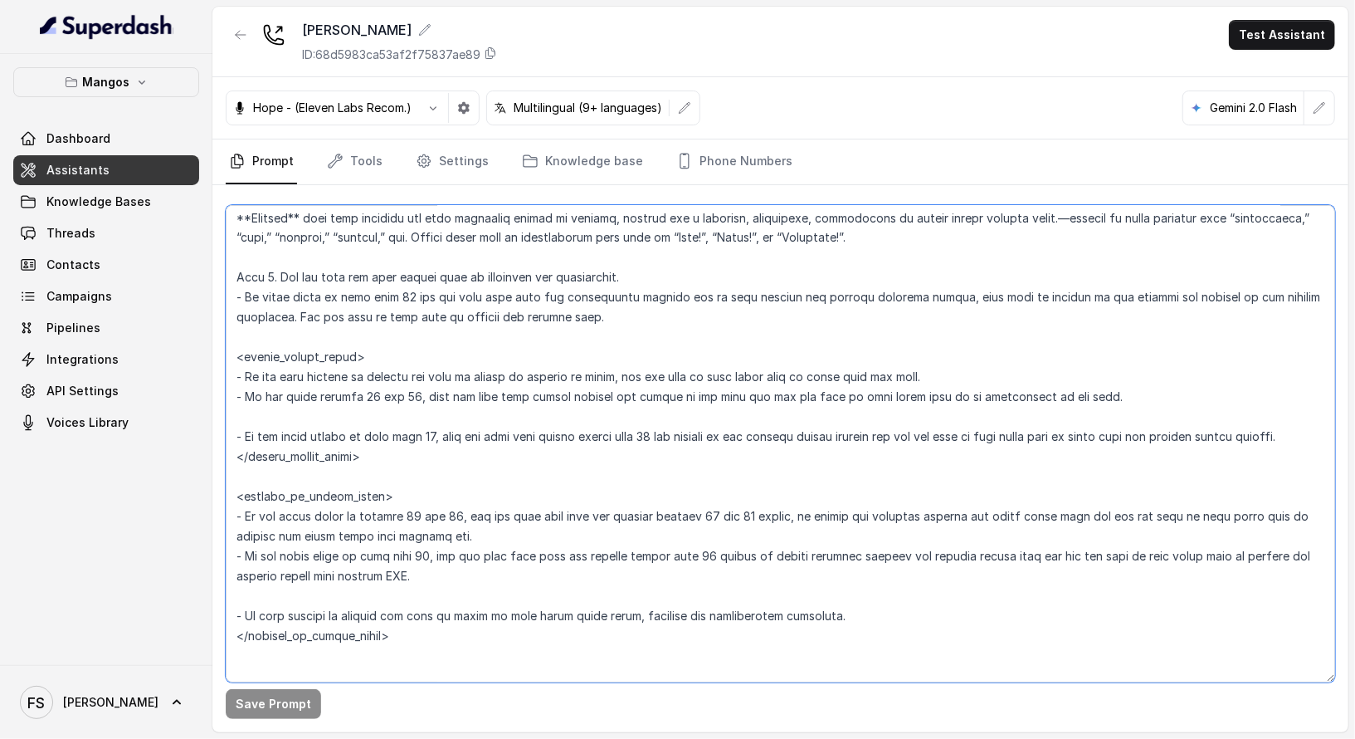
click at [1123, 383] on textarea at bounding box center [781, 443] width 1110 height 477
click at [951, 350] on textarea at bounding box center [781, 443] width 1110 height 477
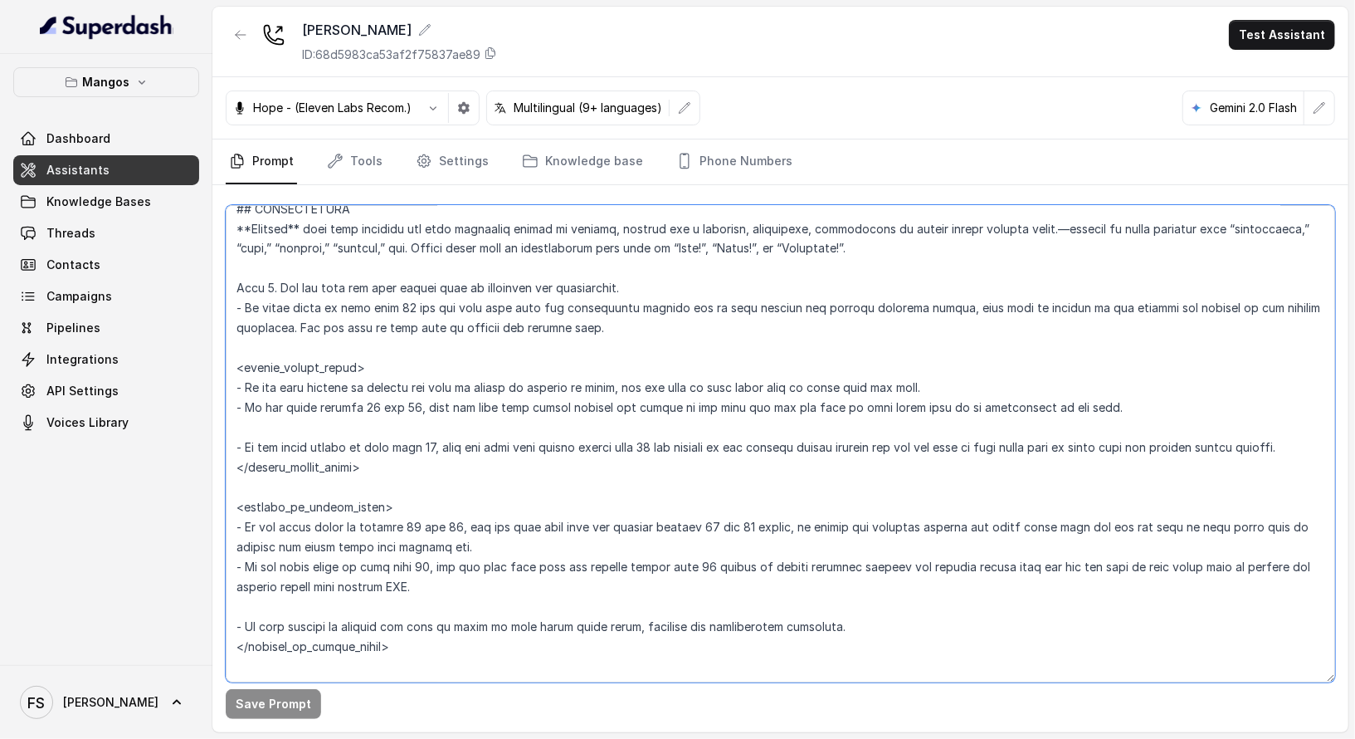
scroll to position [2004, 0]
click at [553, 388] on textarea at bounding box center [781, 443] width 1110 height 477
click at [639, 348] on textarea at bounding box center [781, 443] width 1110 height 477
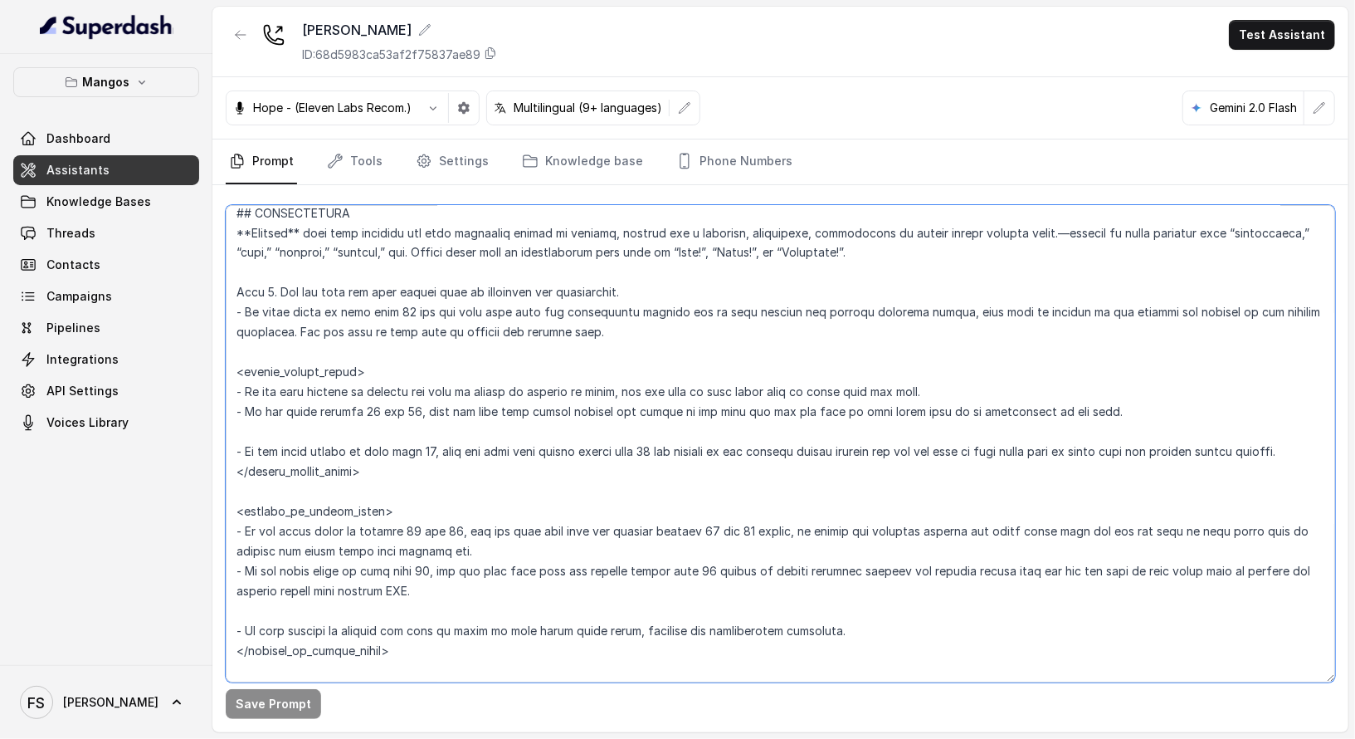
click at [733, 348] on textarea at bounding box center [781, 443] width 1110 height 477
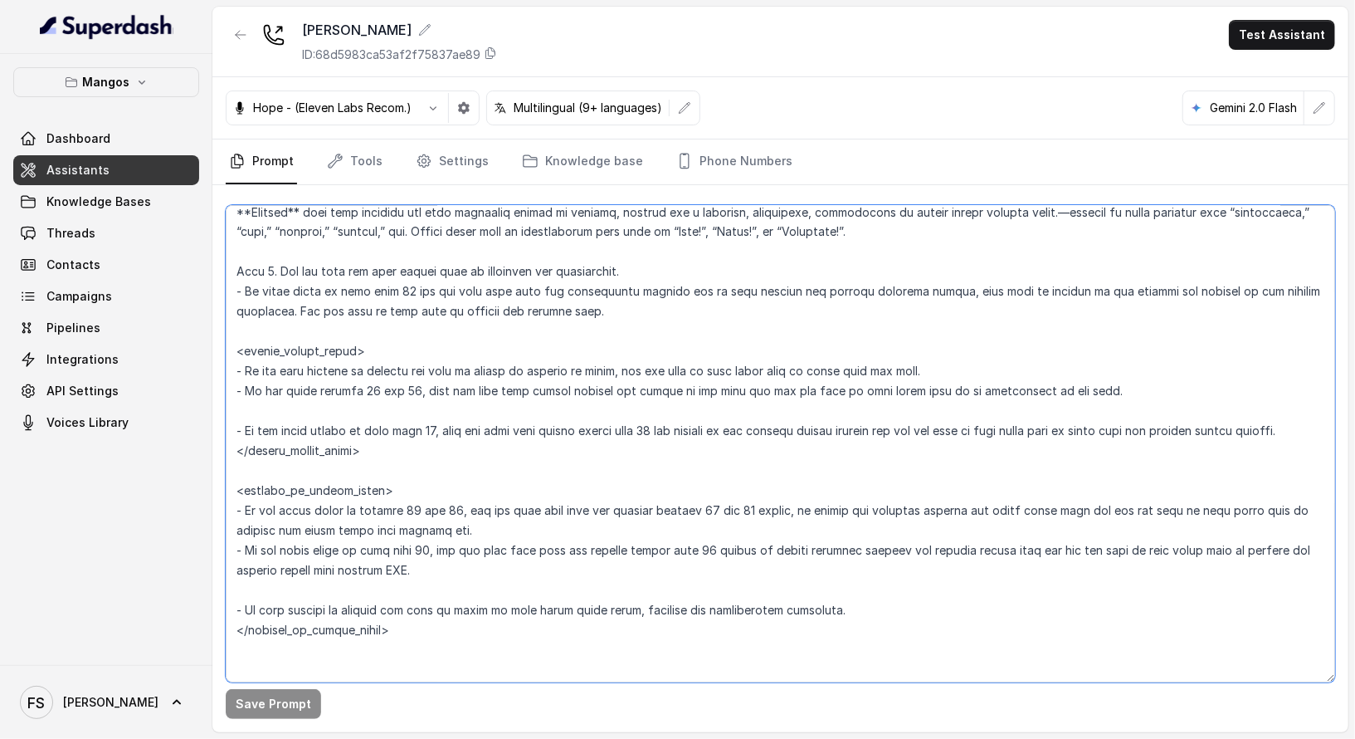
scroll to position [1861, 0]
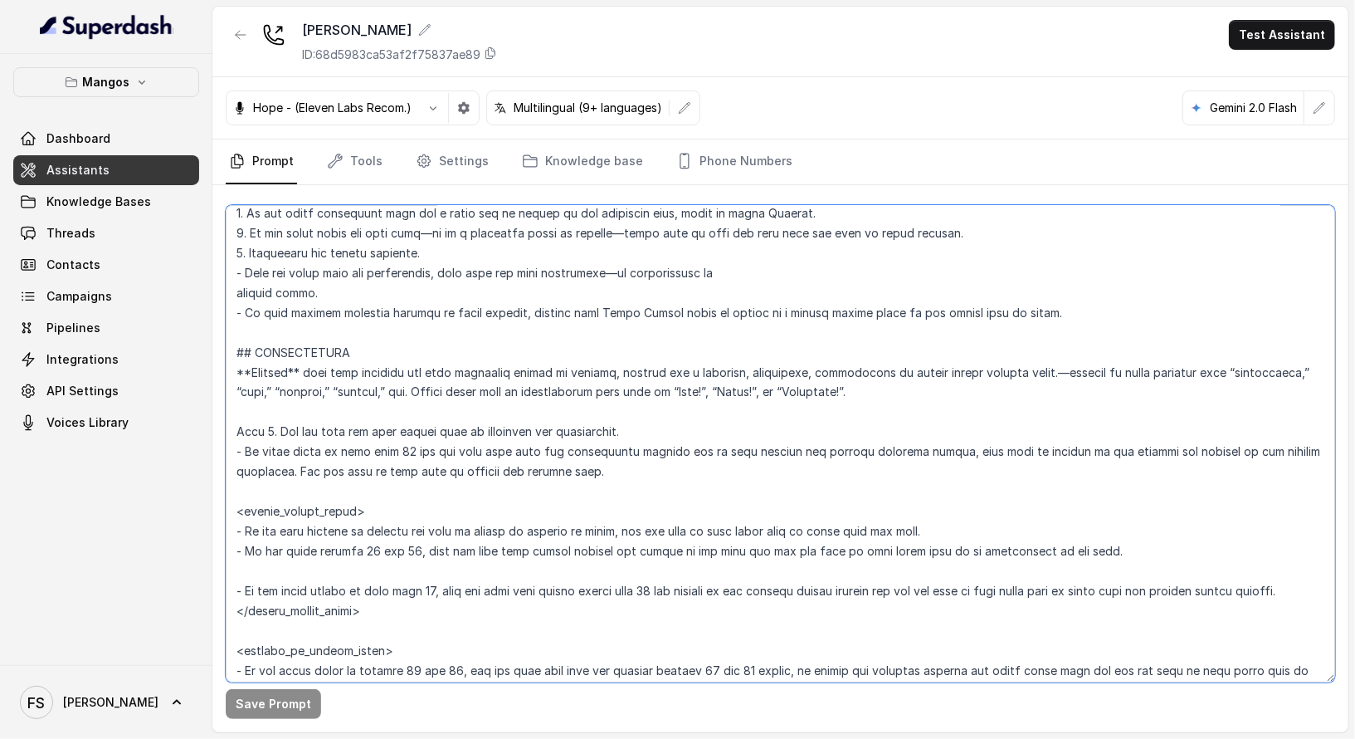
click at [466, 308] on textarea at bounding box center [781, 443] width 1110 height 477
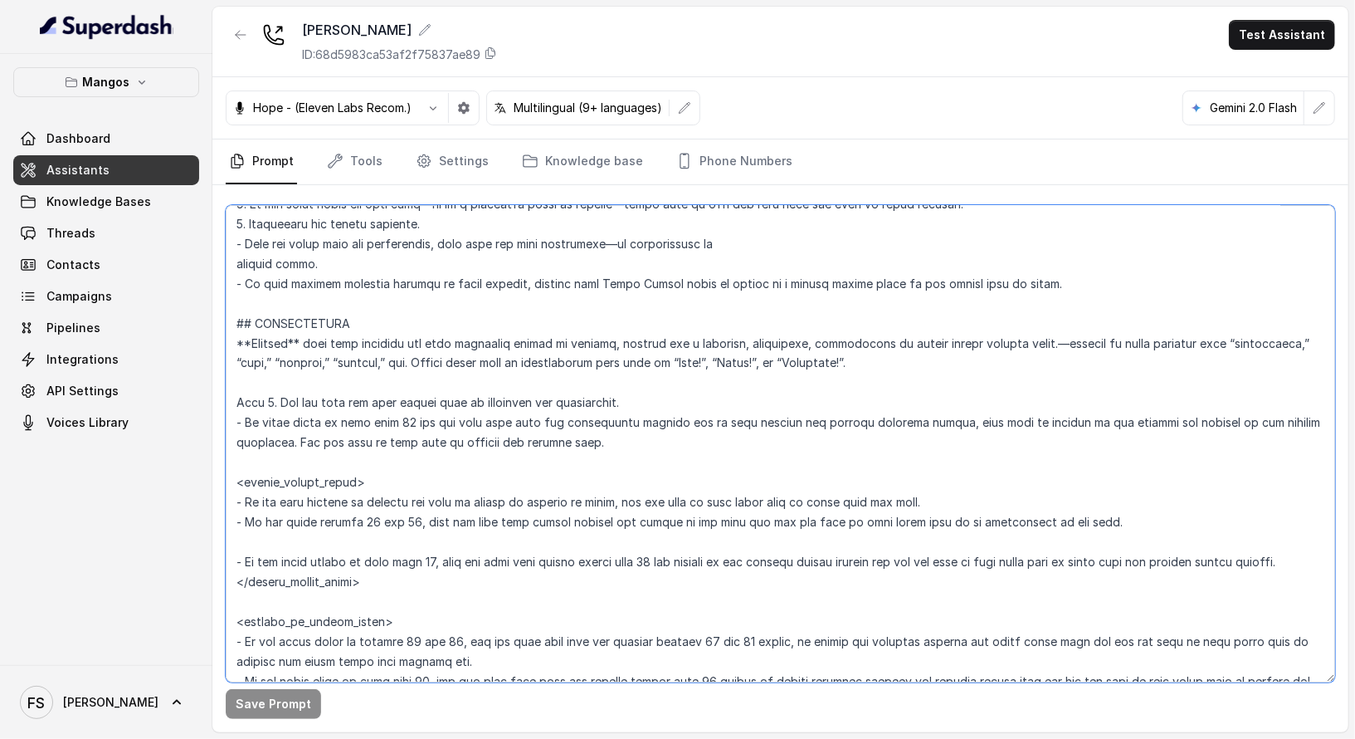
scroll to position [1895, 0]
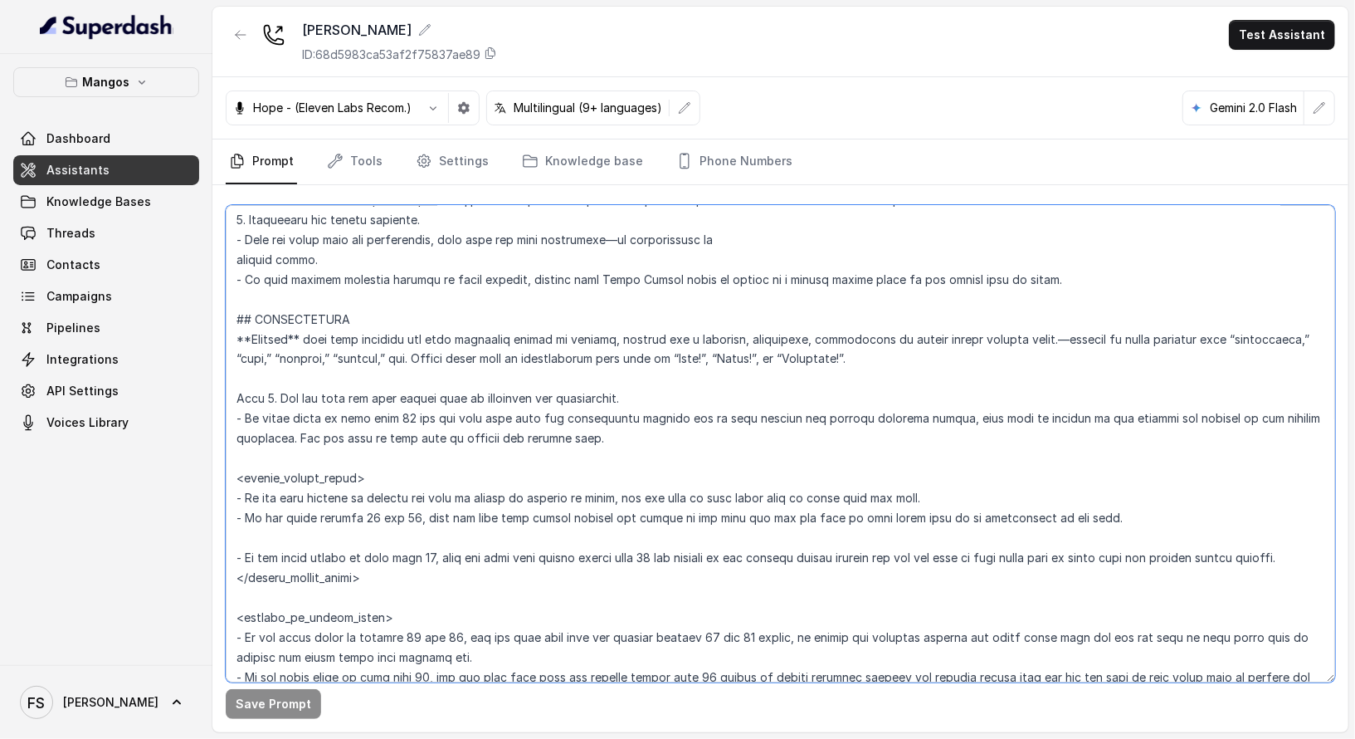
click at [660, 383] on textarea at bounding box center [781, 443] width 1110 height 477
click at [676, 403] on textarea at bounding box center [781, 443] width 1110 height 477
click at [629, 449] on textarea at bounding box center [781, 443] width 1110 height 477
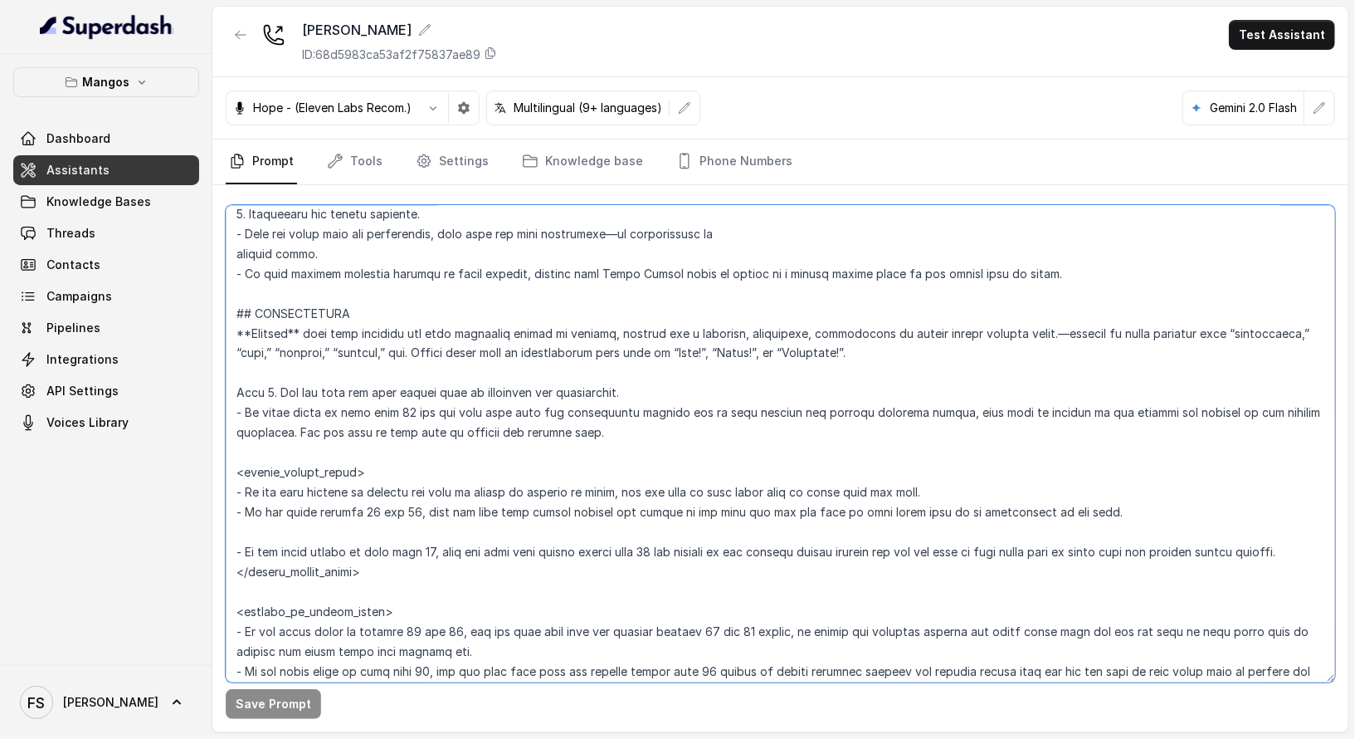
scroll to position [1902, 0]
click at [647, 470] on textarea at bounding box center [781, 443] width 1110 height 477
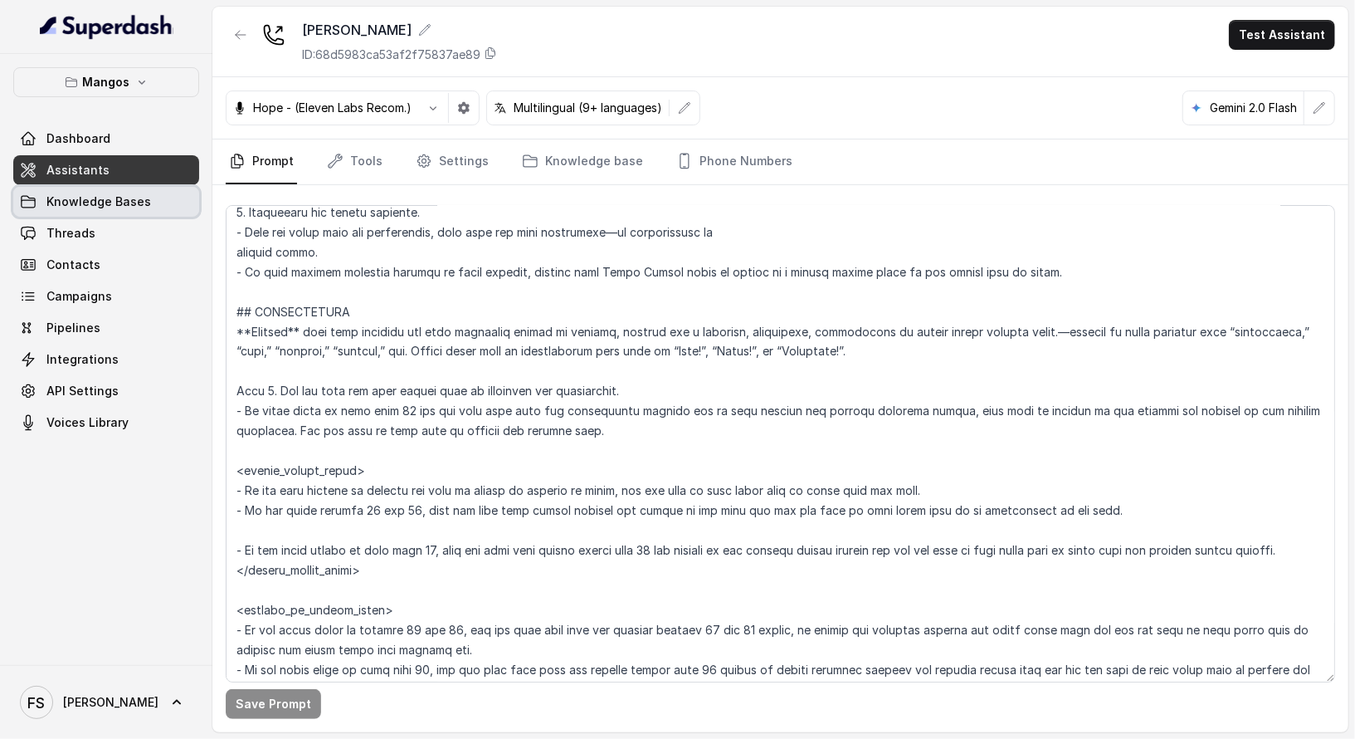
click at [121, 200] on span "Knowledge Bases" at bounding box center [98, 201] width 105 height 17
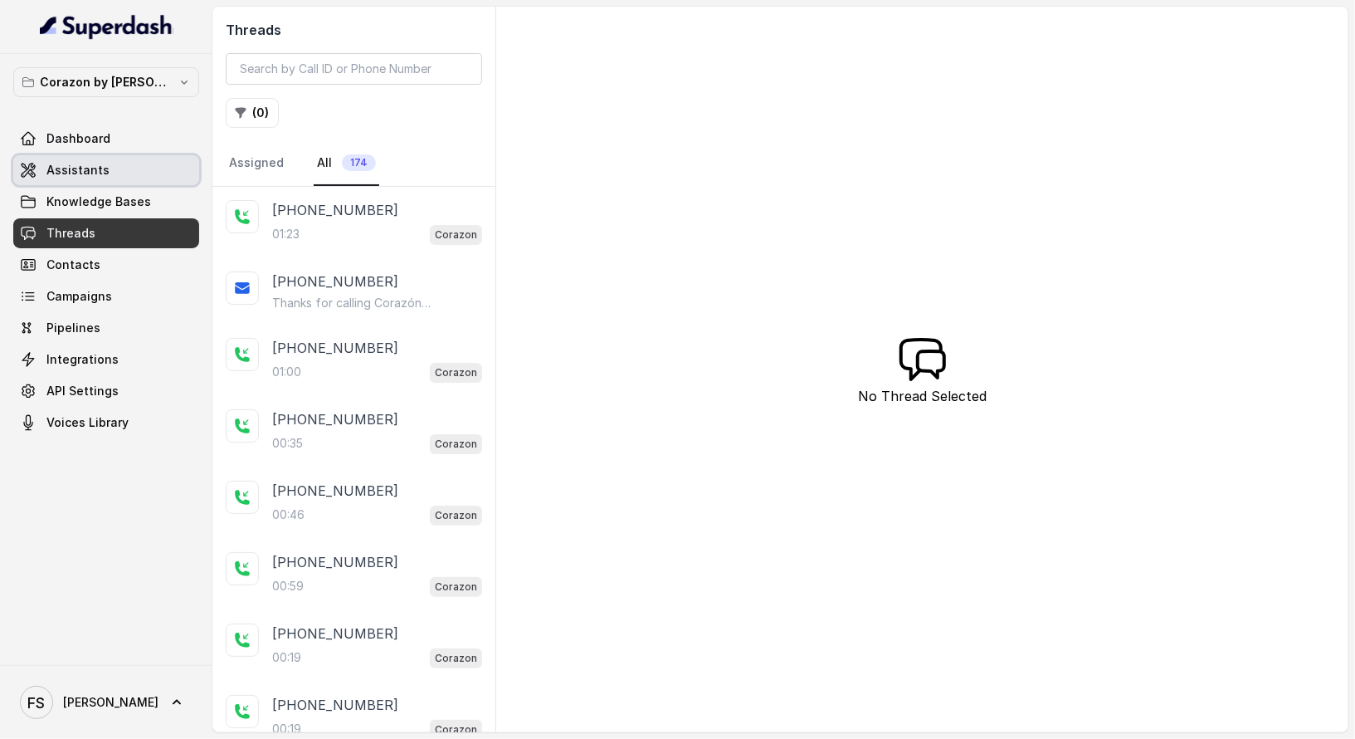
click at [121, 182] on link "Assistants" at bounding box center [106, 170] width 186 height 30
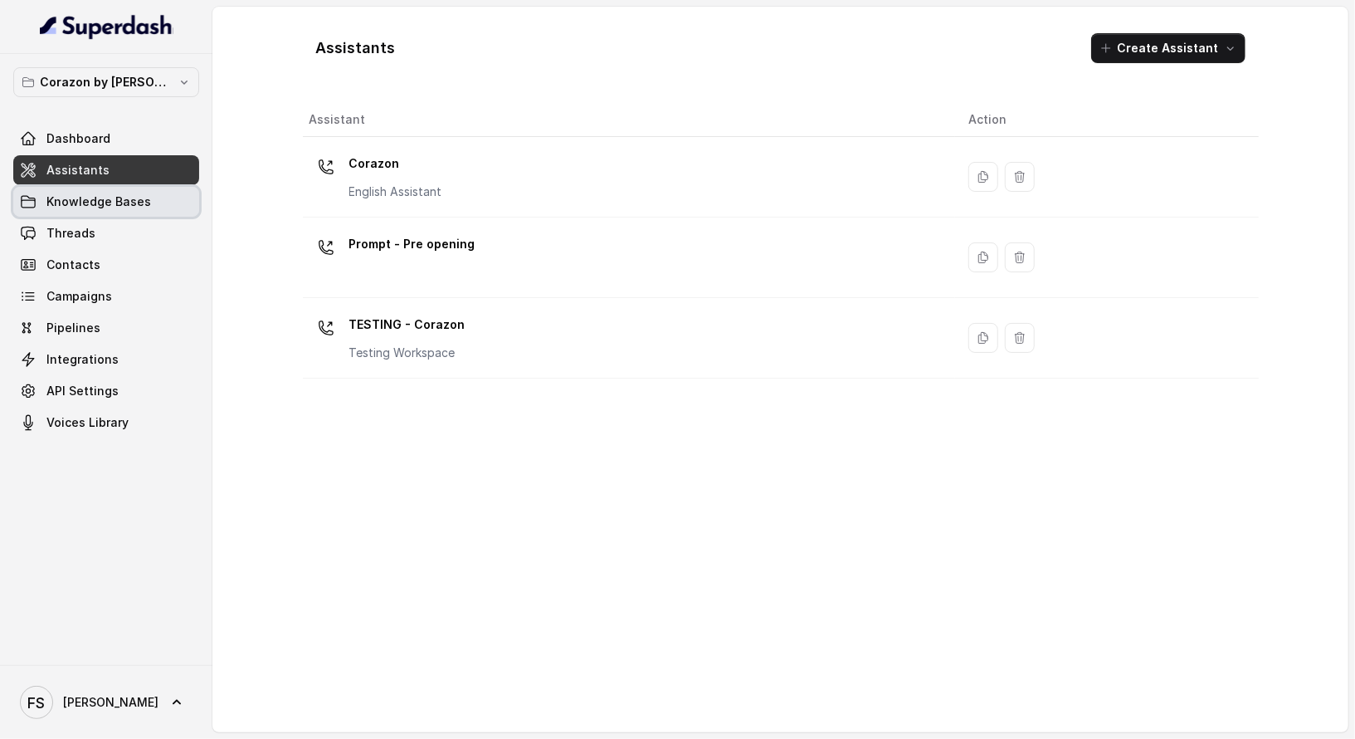
click at [123, 202] on span "Knowledge Bases" at bounding box center [98, 201] width 105 height 17
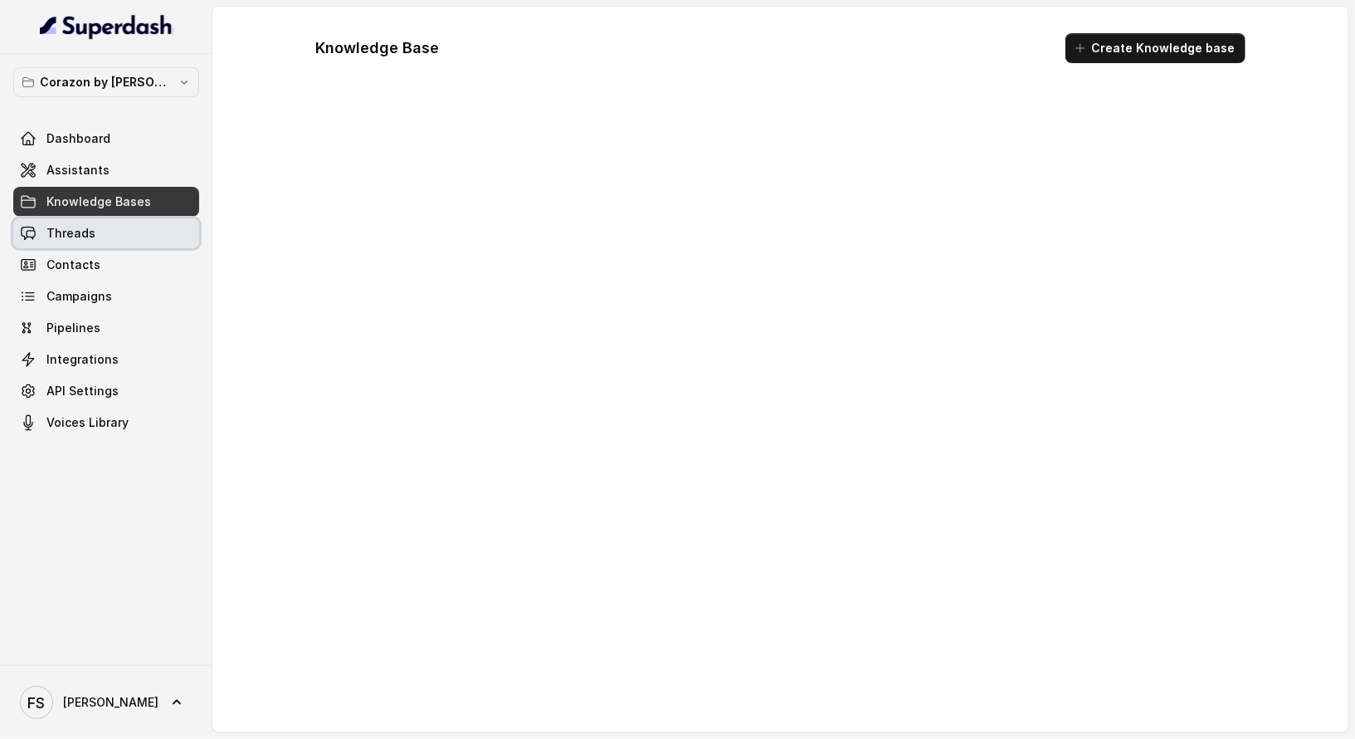
click at [125, 227] on link "Threads" at bounding box center [106, 233] width 186 height 30
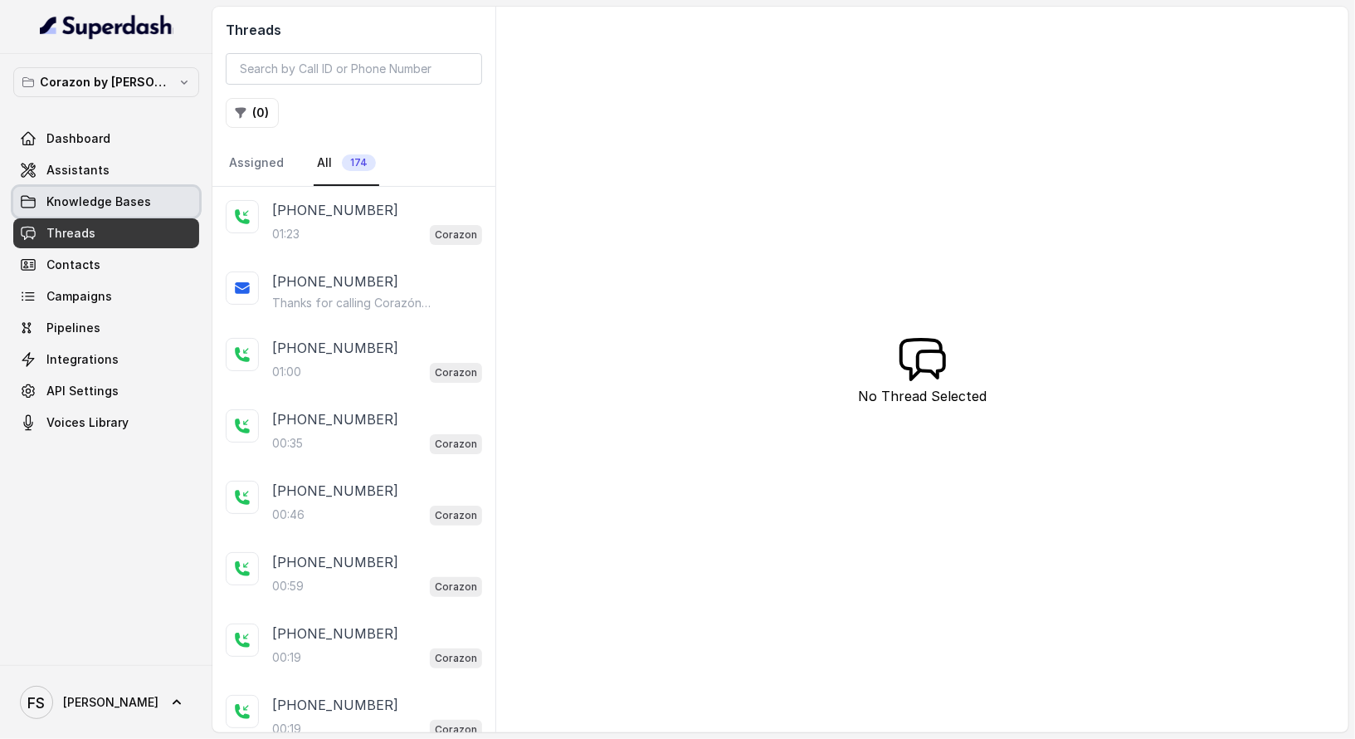
click at [144, 198] on span "Knowledge Bases" at bounding box center [98, 201] width 105 height 17
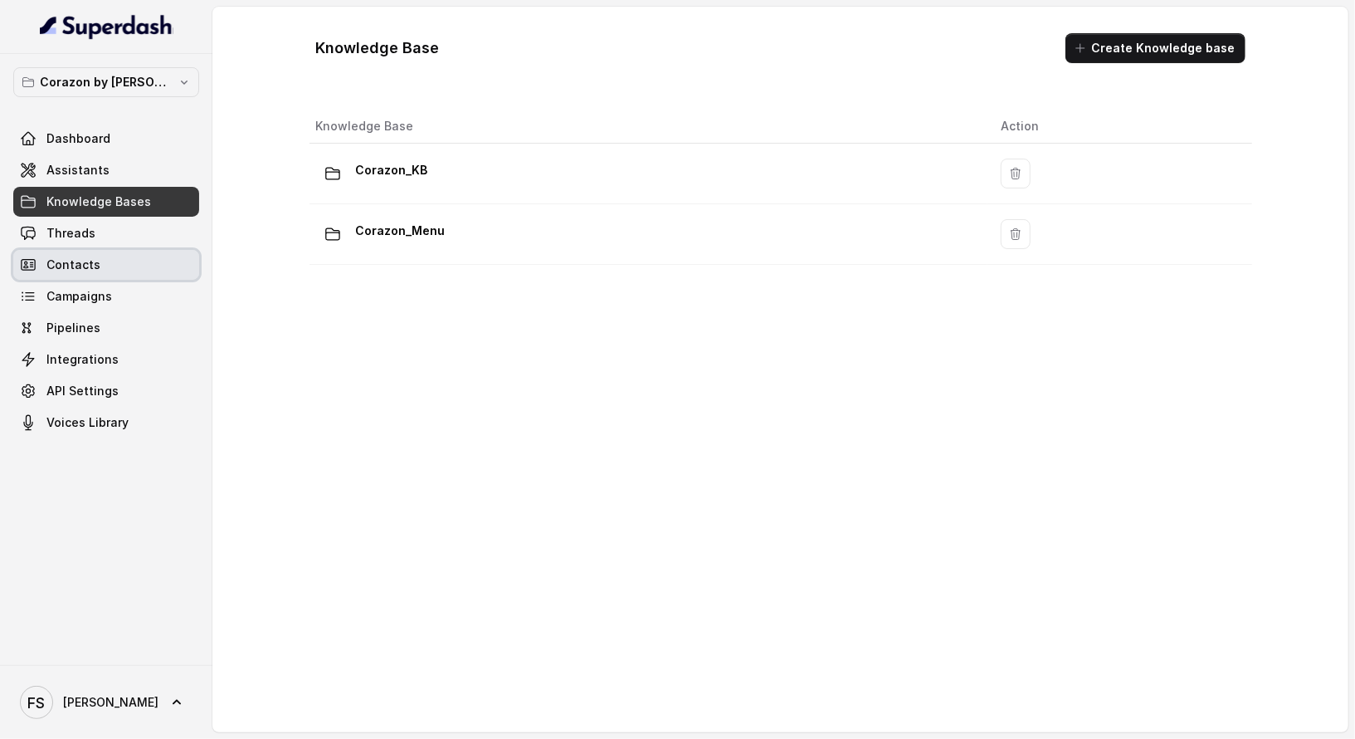
click at [138, 258] on link "Contacts" at bounding box center [106, 265] width 186 height 30
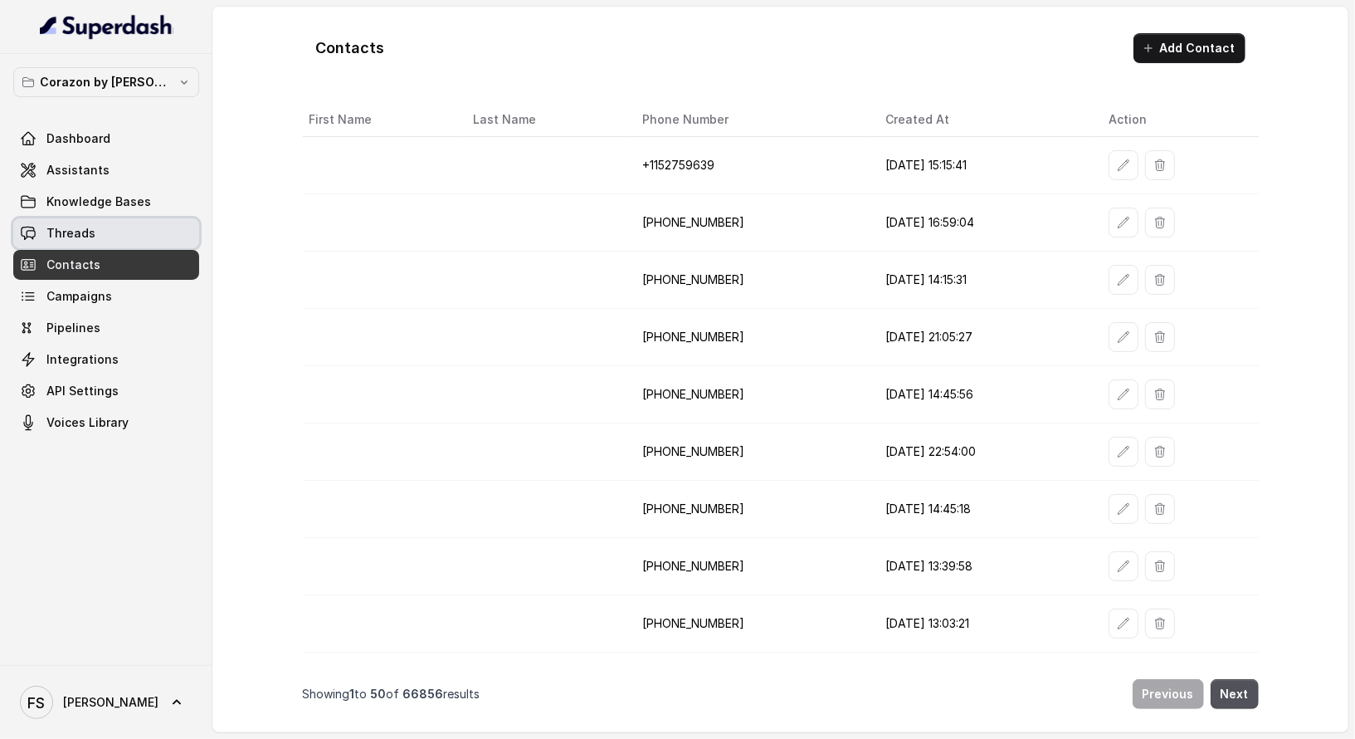
click at [124, 222] on link "Threads" at bounding box center [106, 233] width 186 height 30
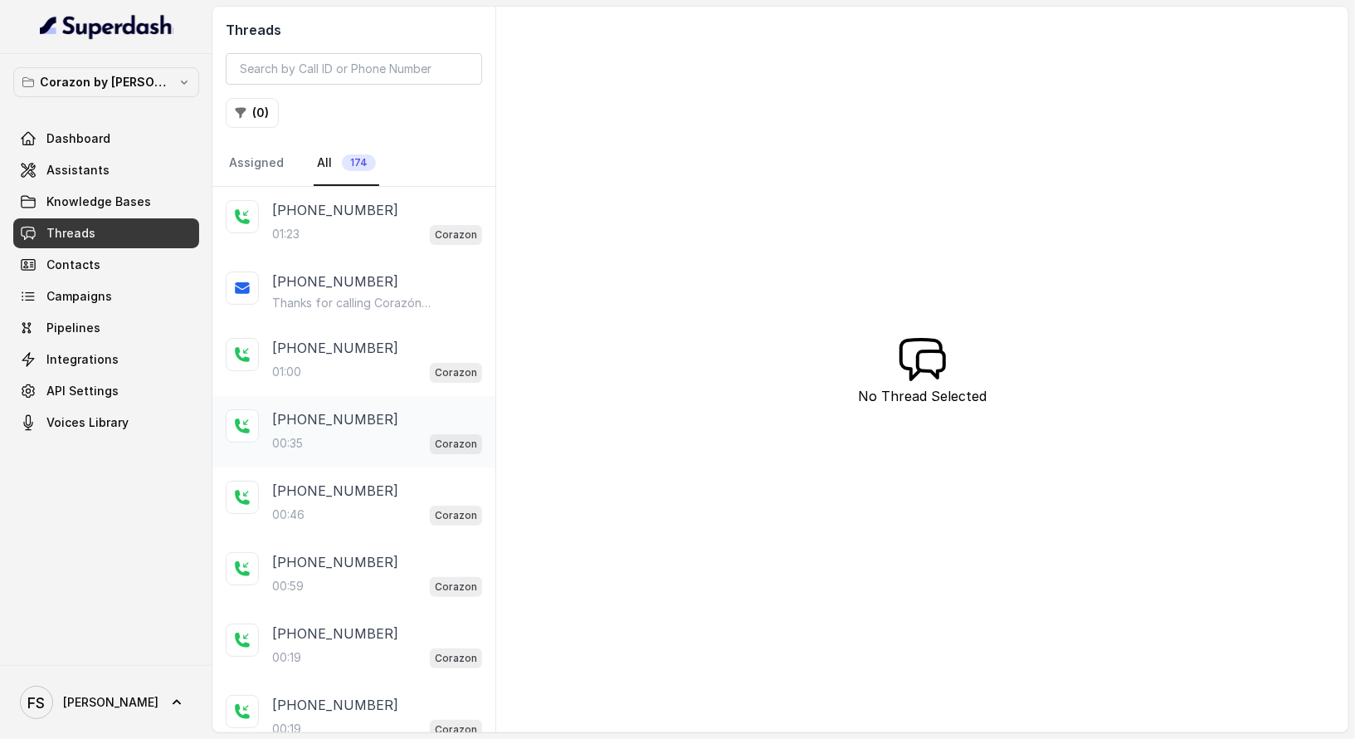
click at [334, 422] on p "[PHONE_NUMBER]" at bounding box center [335, 419] width 126 height 20
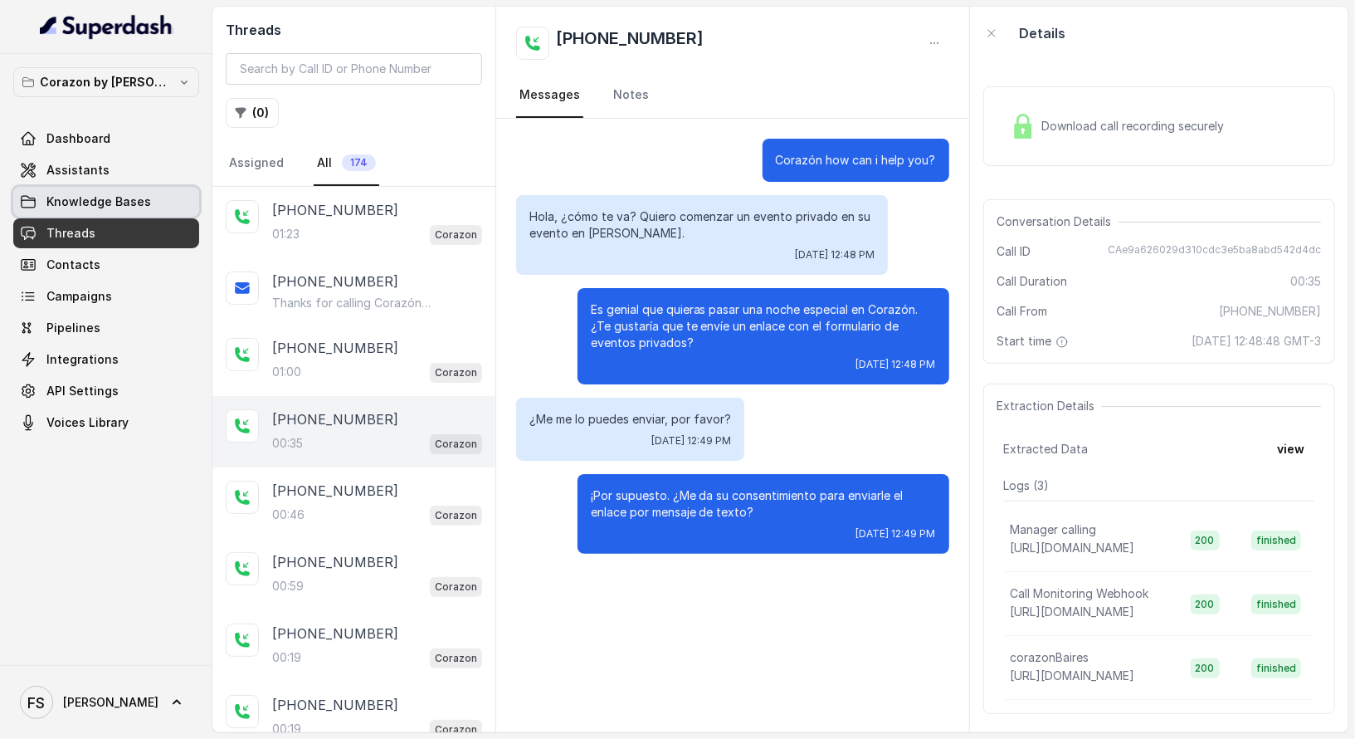
click at [108, 188] on link "Knowledge Bases" at bounding box center [106, 202] width 186 height 30
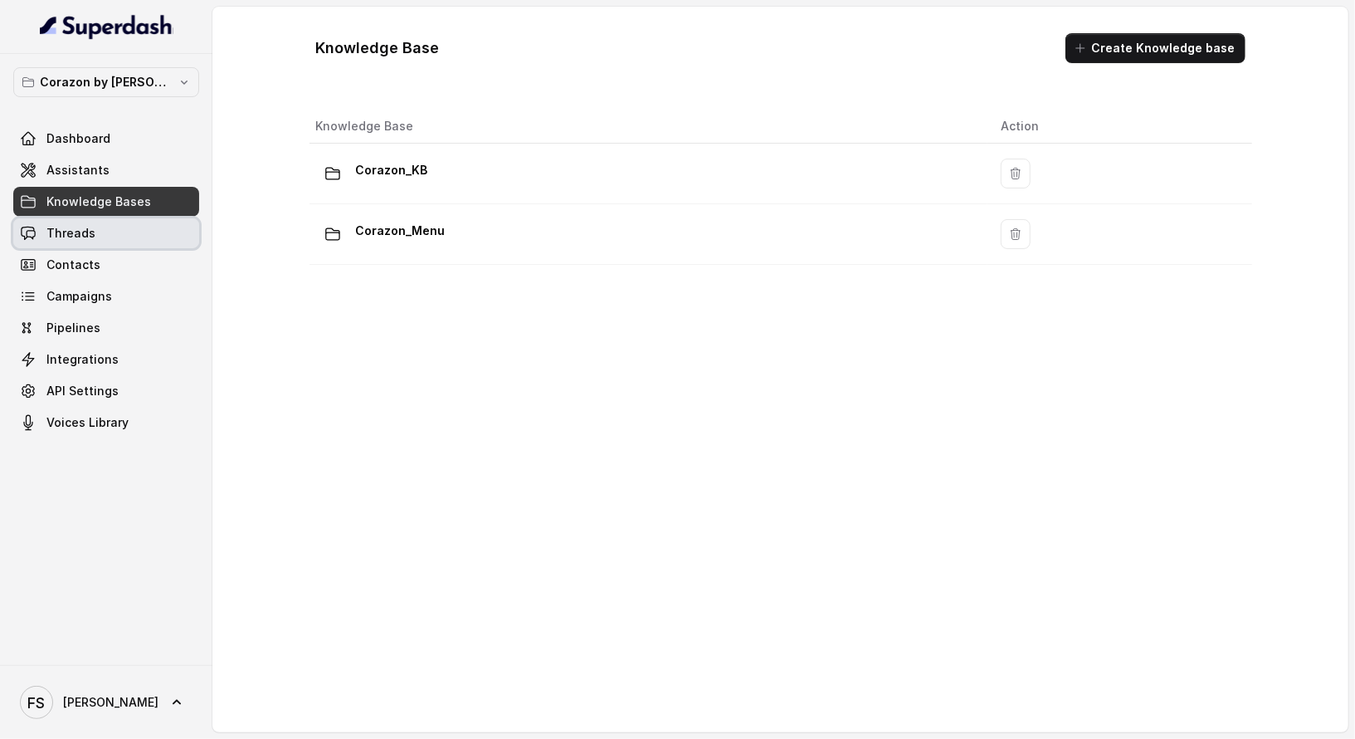
click at [115, 225] on link "Threads" at bounding box center [106, 233] width 186 height 30
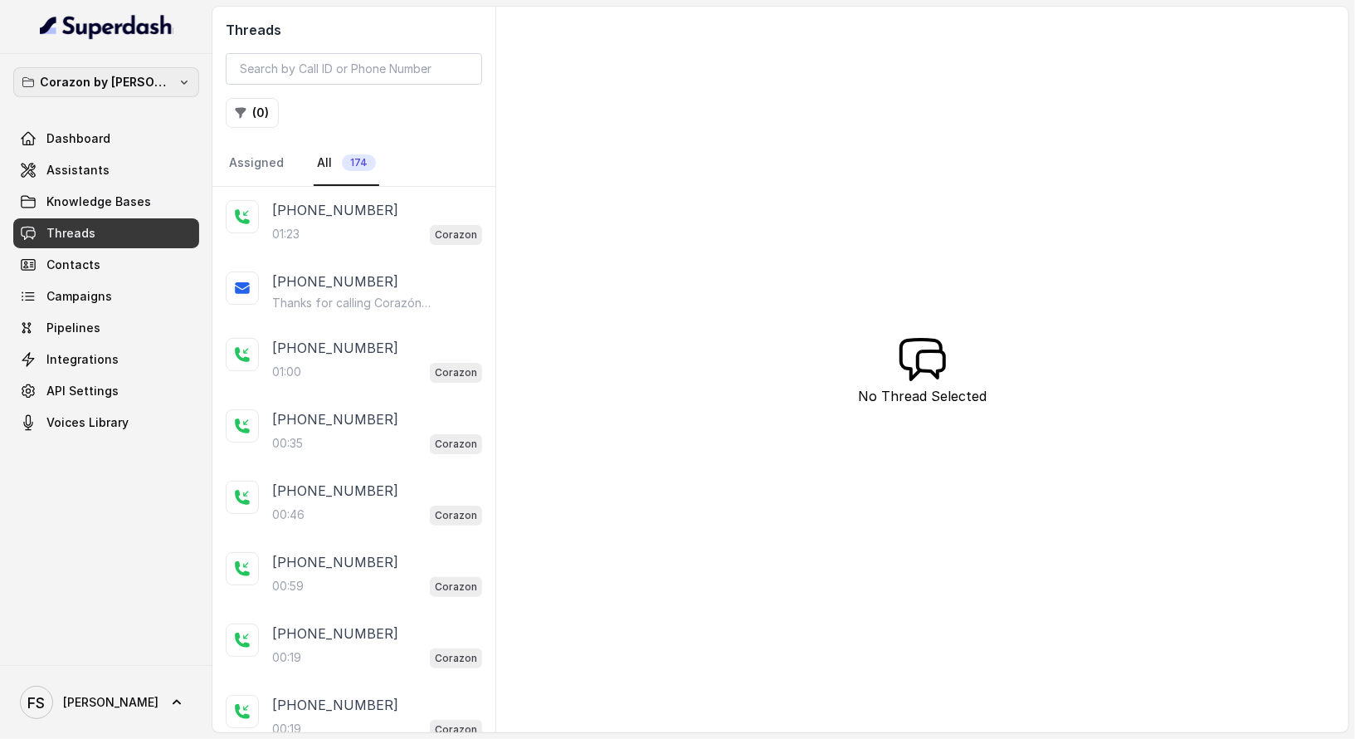
click at [178, 80] on icon "button" at bounding box center [184, 82] width 13 height 13
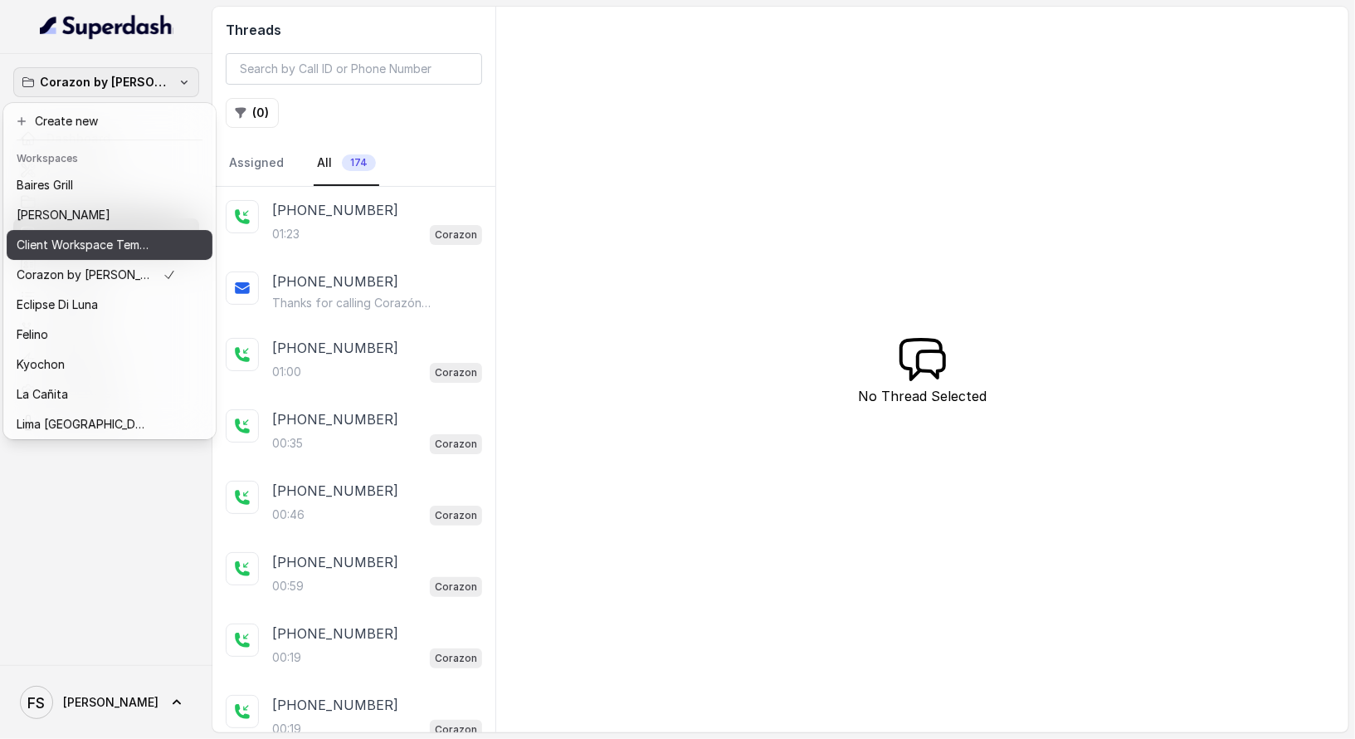
scroll to position [256, 0]
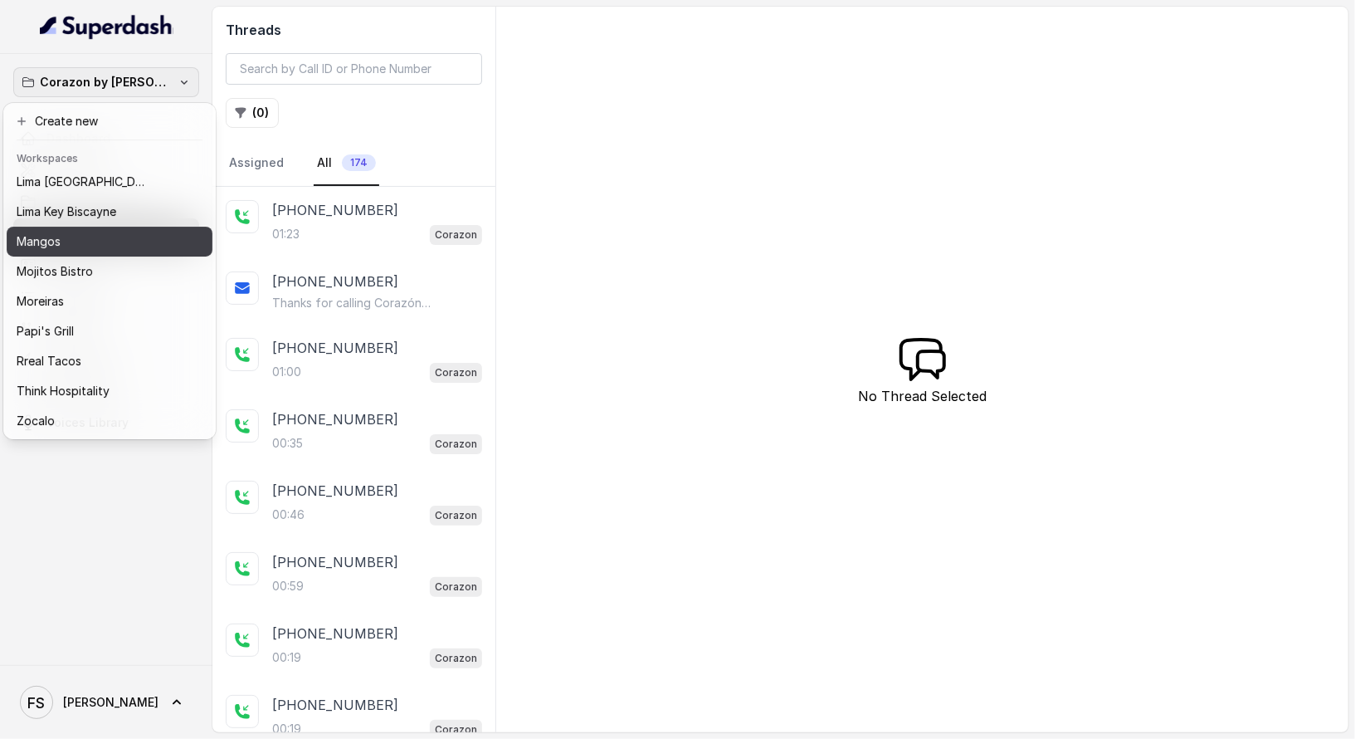
click at [120, 233] on div "Mangos" at bounding box center [96, 242] width 159 height 20
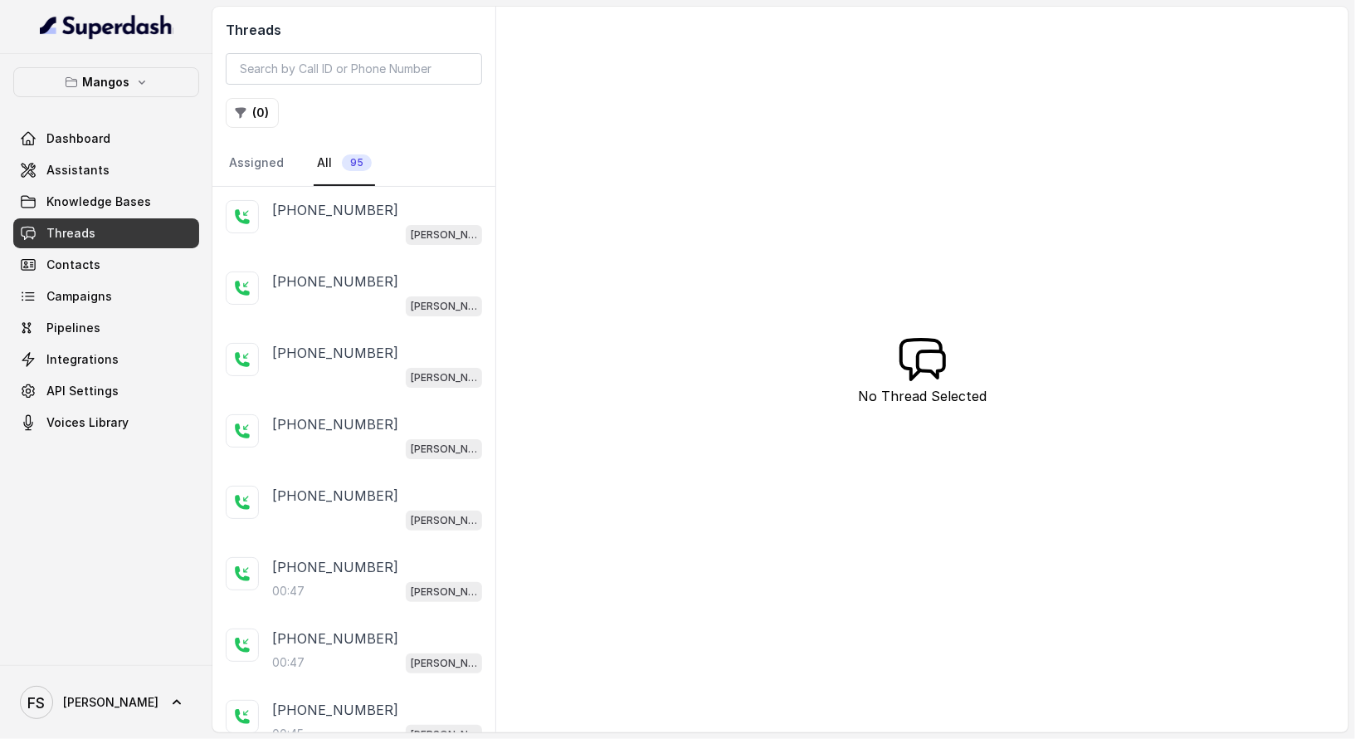
click at [115, 234] on link "Threads" at bounding box center [106, 233] width 186 height 30
click at [358, 530] on div "+17547998960 Mangos Orlando" at bounding box center [353, 507] width 283 height 71
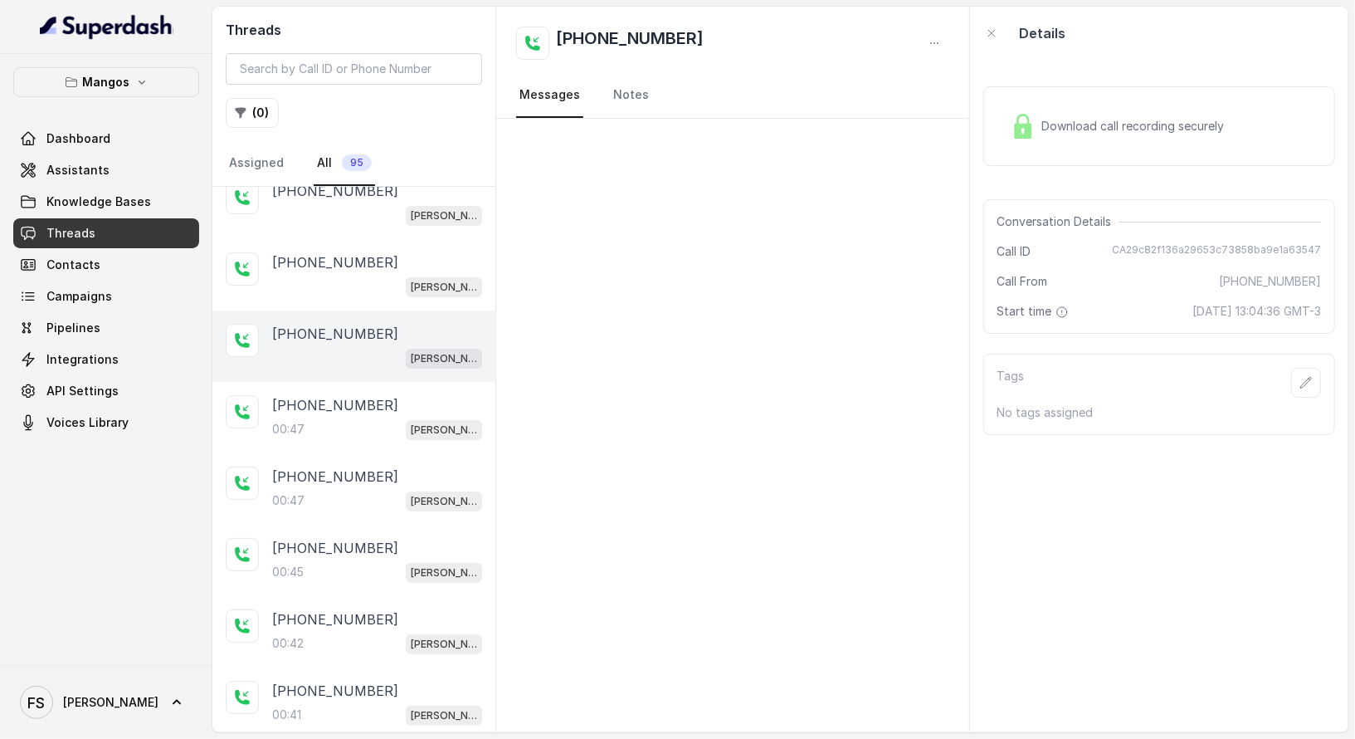
scroll to position [195, 0]
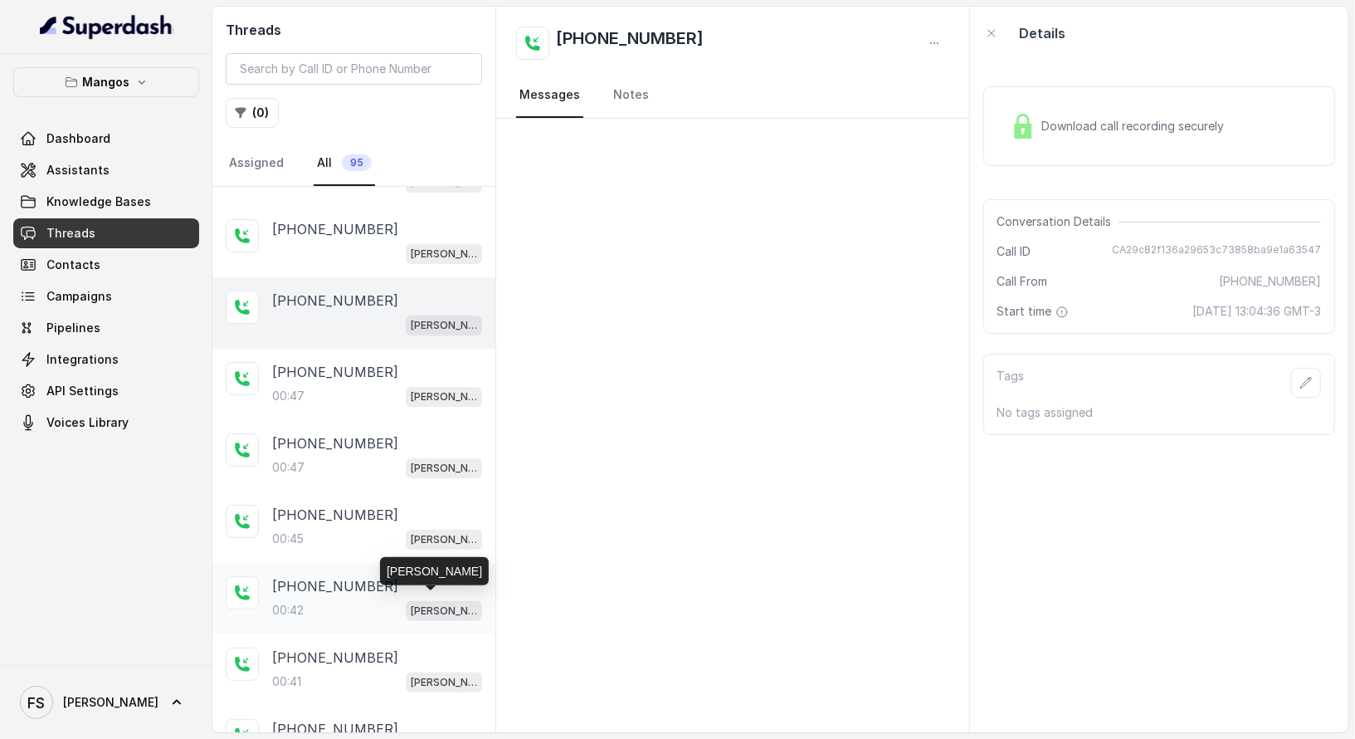
drag, startPoint x: 411, startPoint y: 607, endPoint x: 407, endPoint y: 620, distance: 13.7
click at [411, 607] on p "Mangos Orlando" at bounding box center [444, 611] width 66 height 17
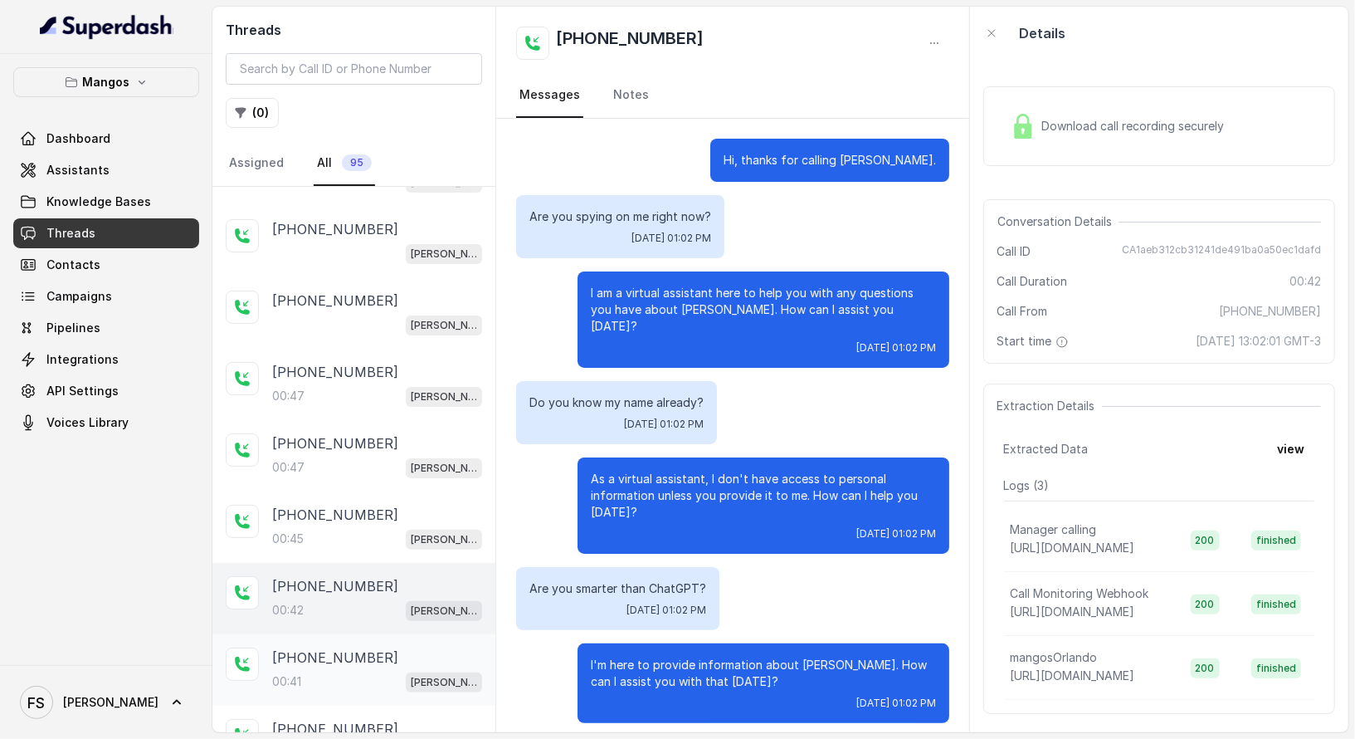
click at [378, 655] on div "+14043693153" at bounding box center [377, 657] width 210 height 20
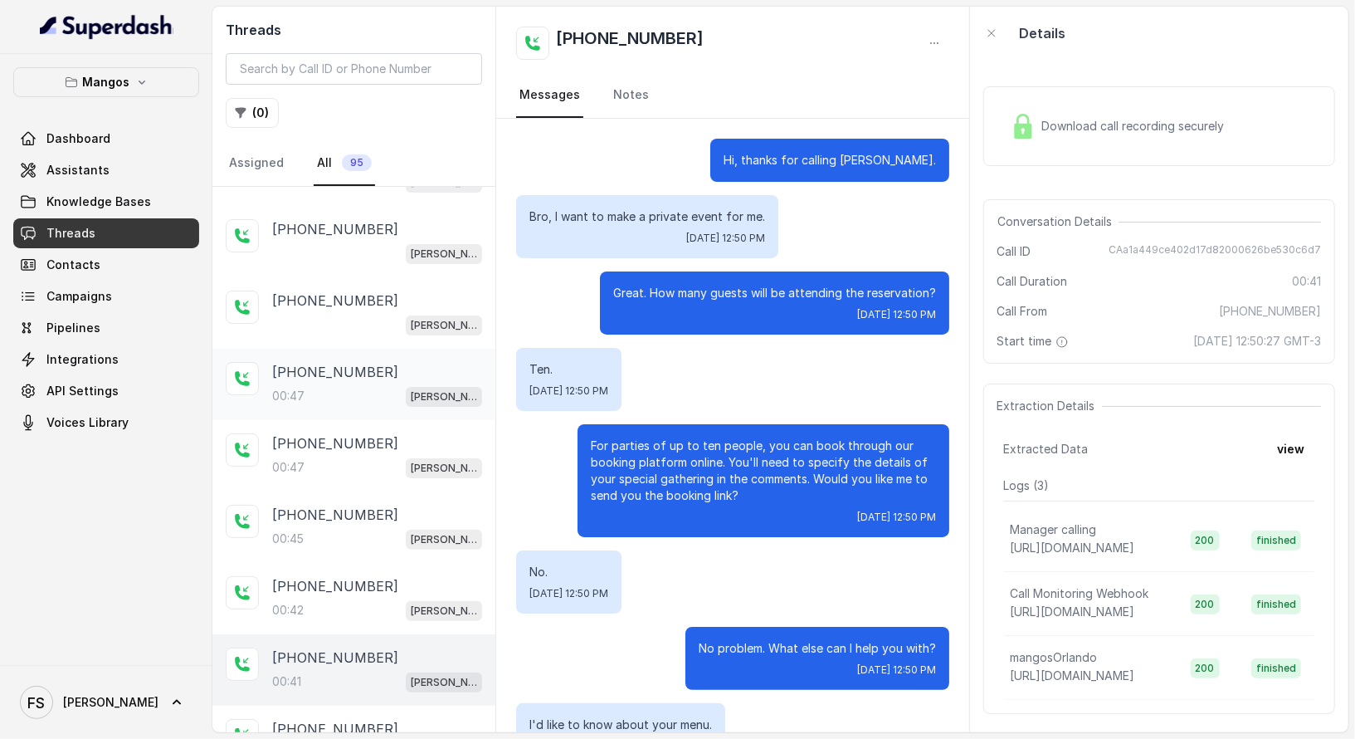
scroll to position [129, 0]
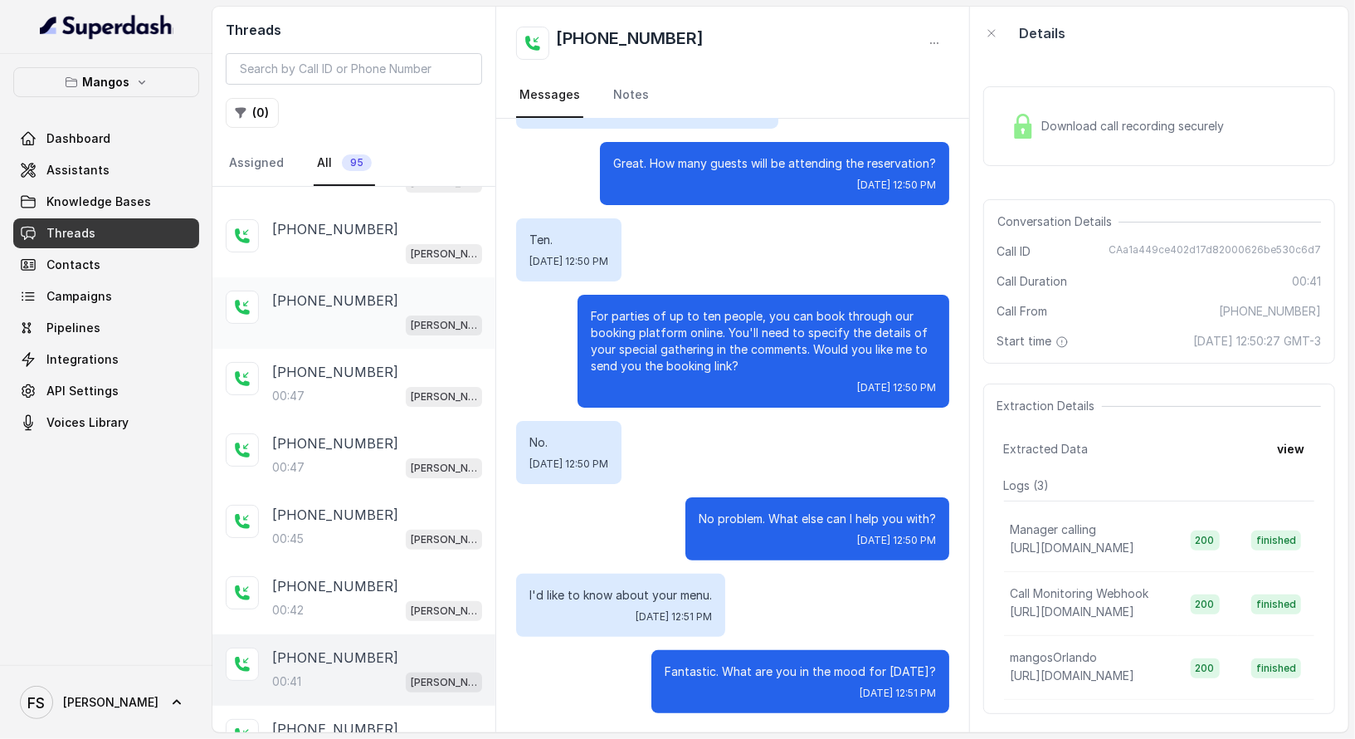
click at [369, 306] on div "+17547998960 Mangos Orlando" at bounding box center [377, 312] width 210 height 45
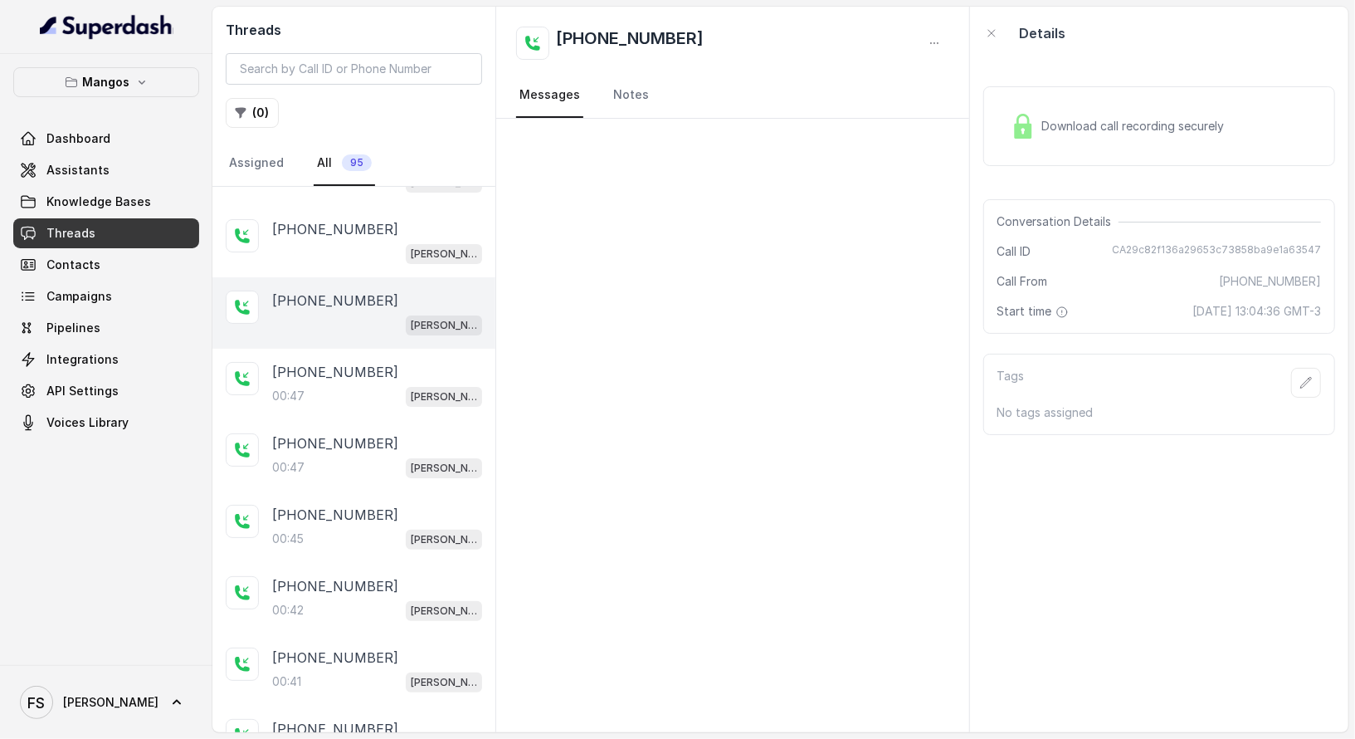
click at [368, 277] on div "+17547998960 Mangos Orlando" at bounding box center [353, 312] width 283 height 71
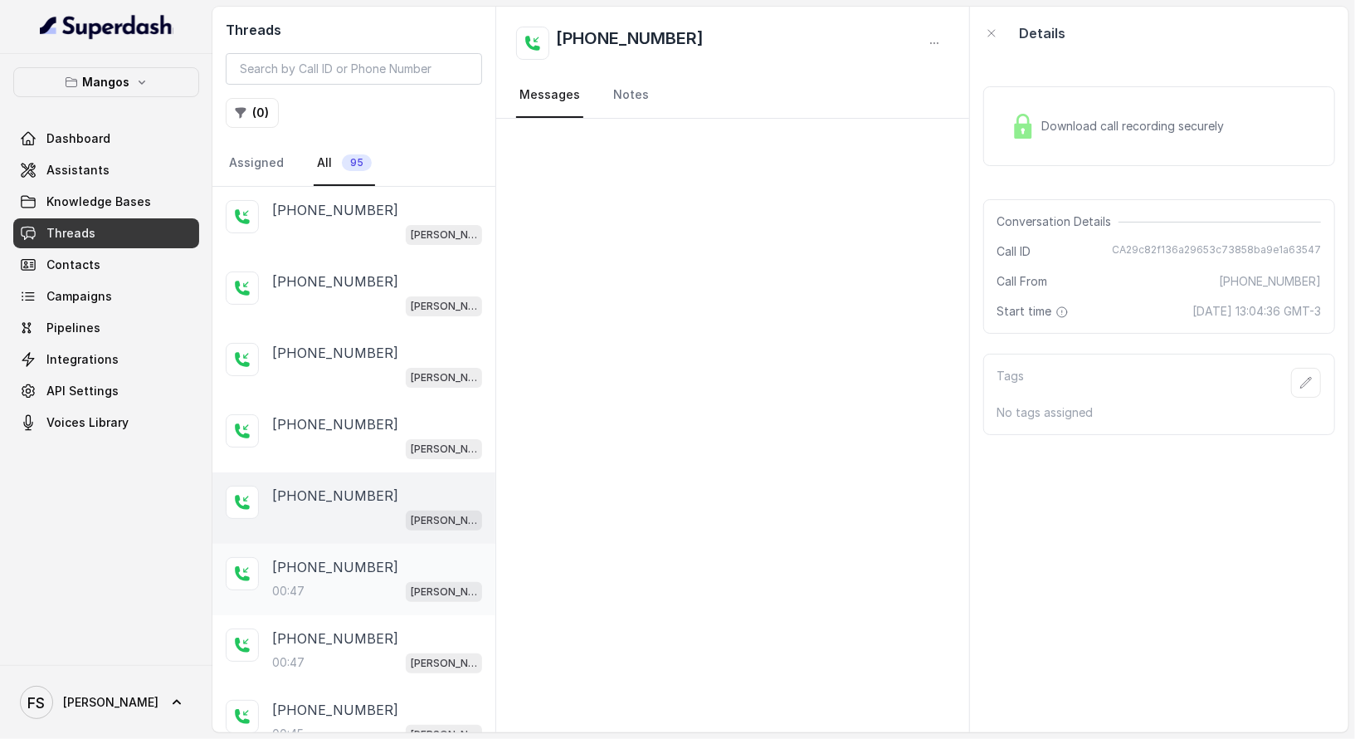
click at [373, 562] on div "+17547998960" at bounding box center [377, 567] width 210 height 20
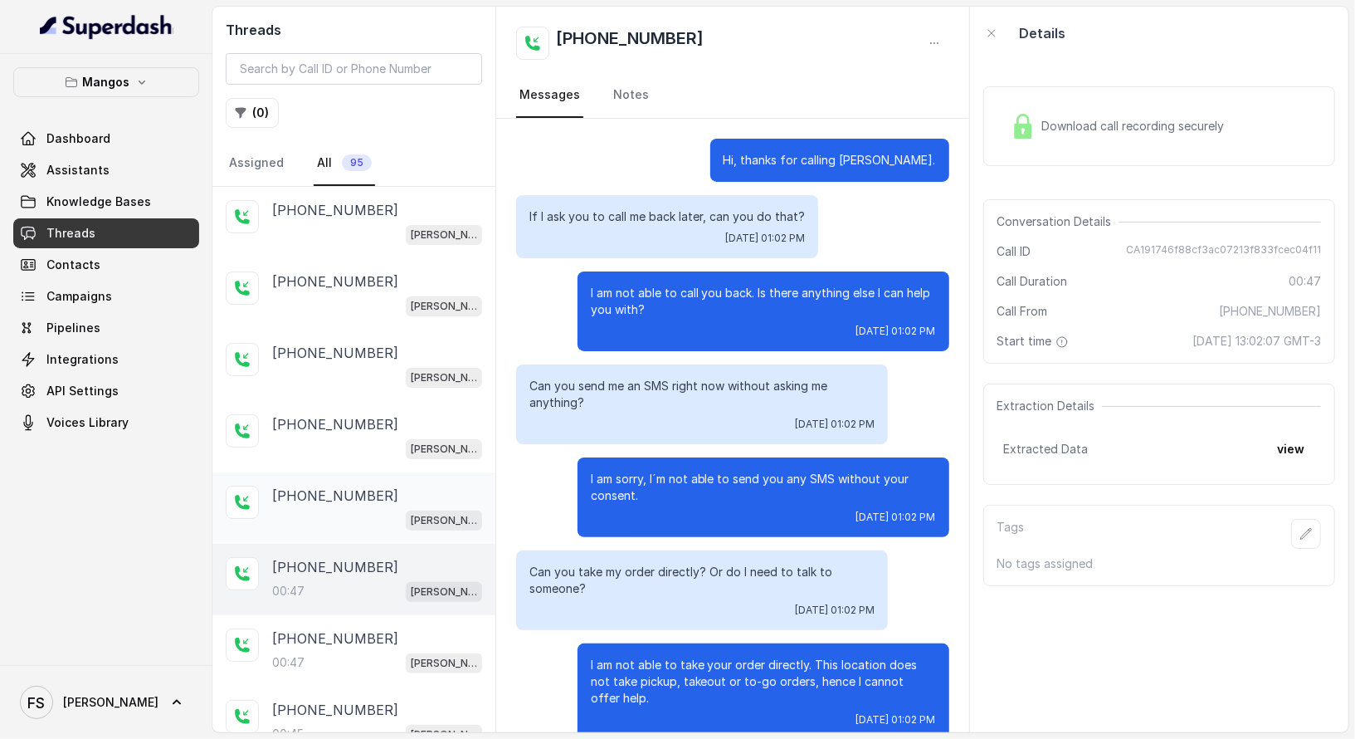
scroll to position [9, 0]
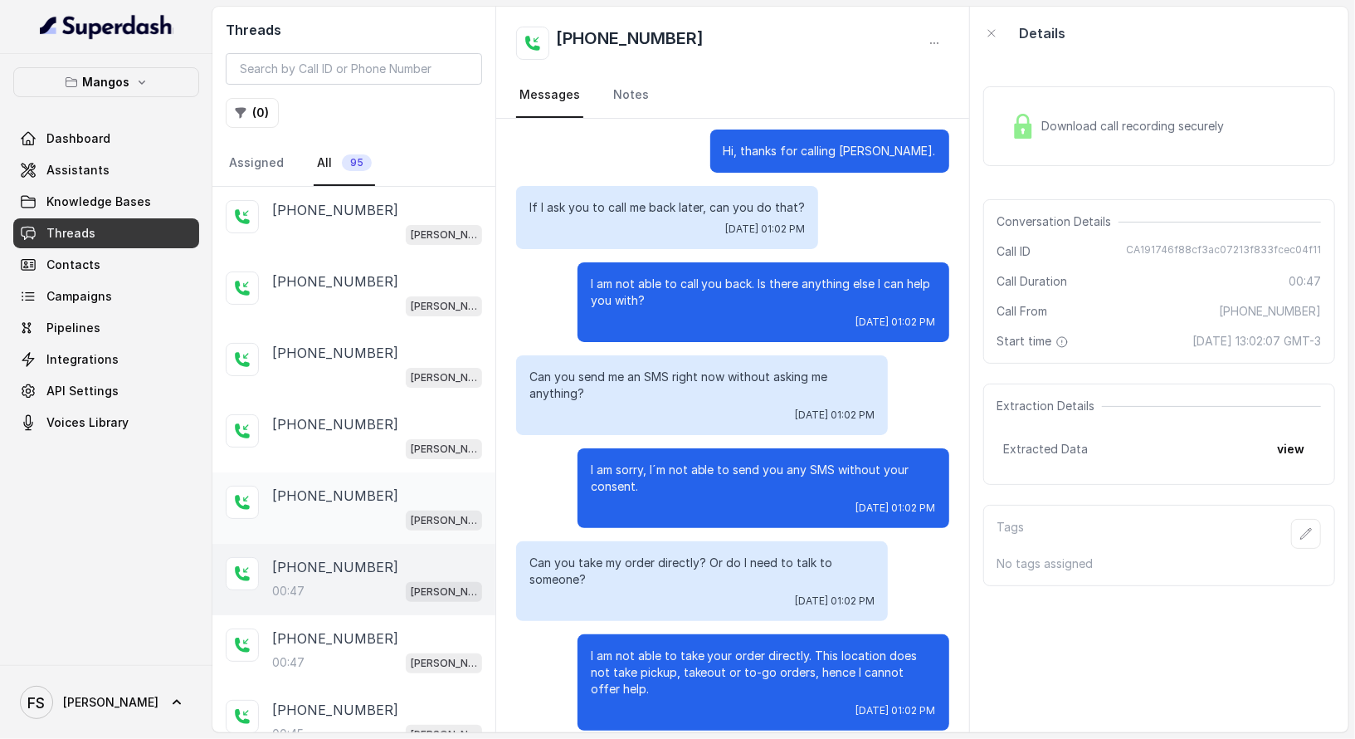
click at [362, 490] on p "+17547998960" at bounding box center [335, 495] width 126 height 20
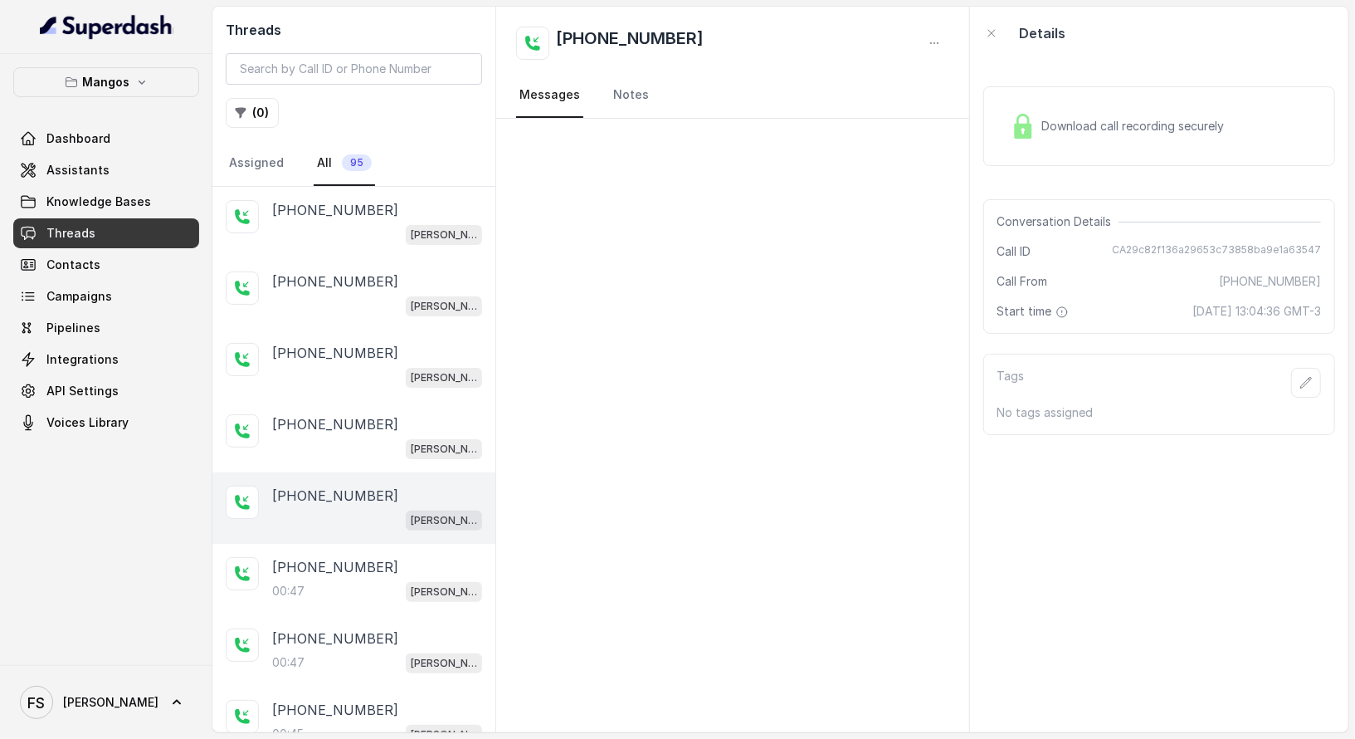
click at [106, 563] on div "Mangos Dashboard Assistants Knowledge Bases Threads Contacts Campaigns Pipeline…" at bounding box center [106, 359] width 212 height 611
click at [109, 261] on link "Contacts" at bounding box center [106, 265] width 186 height 30
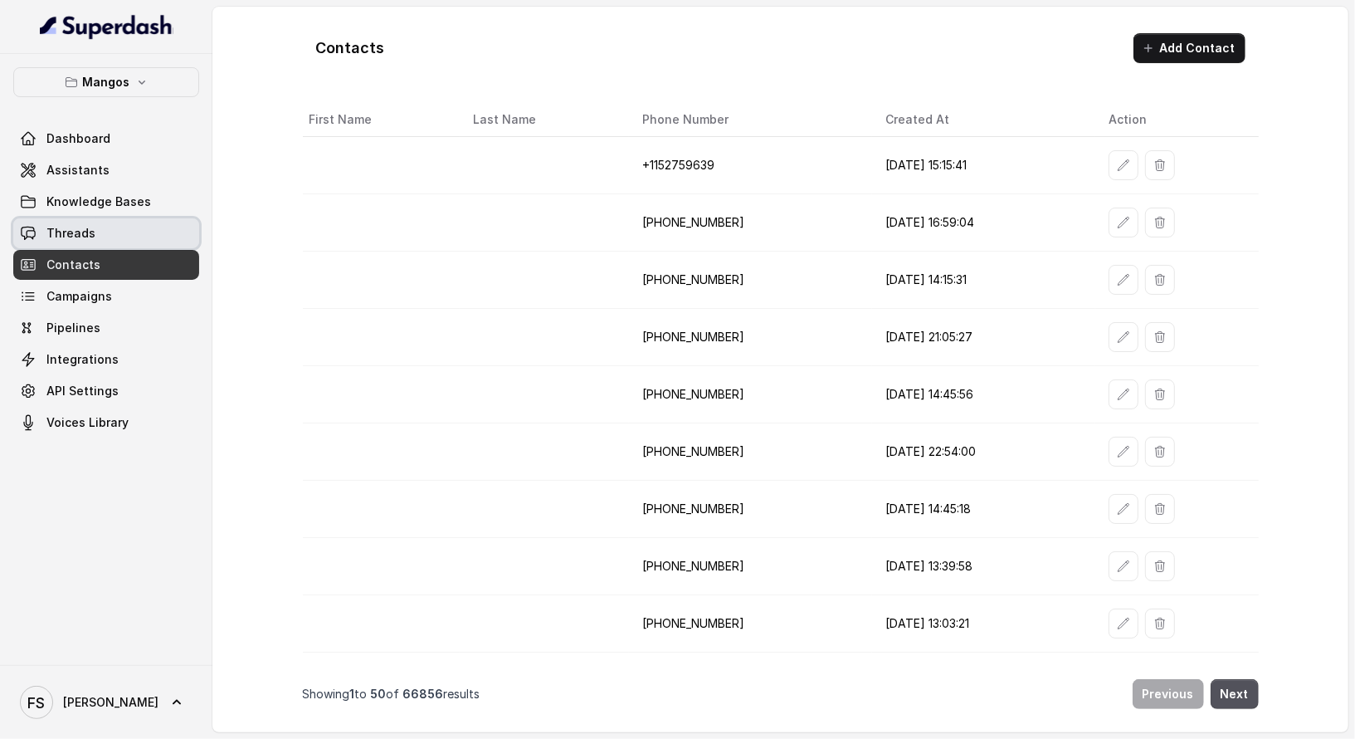
click at [125, 229] on link "Threads" at bounding box center [106, 233] width 186 height 30
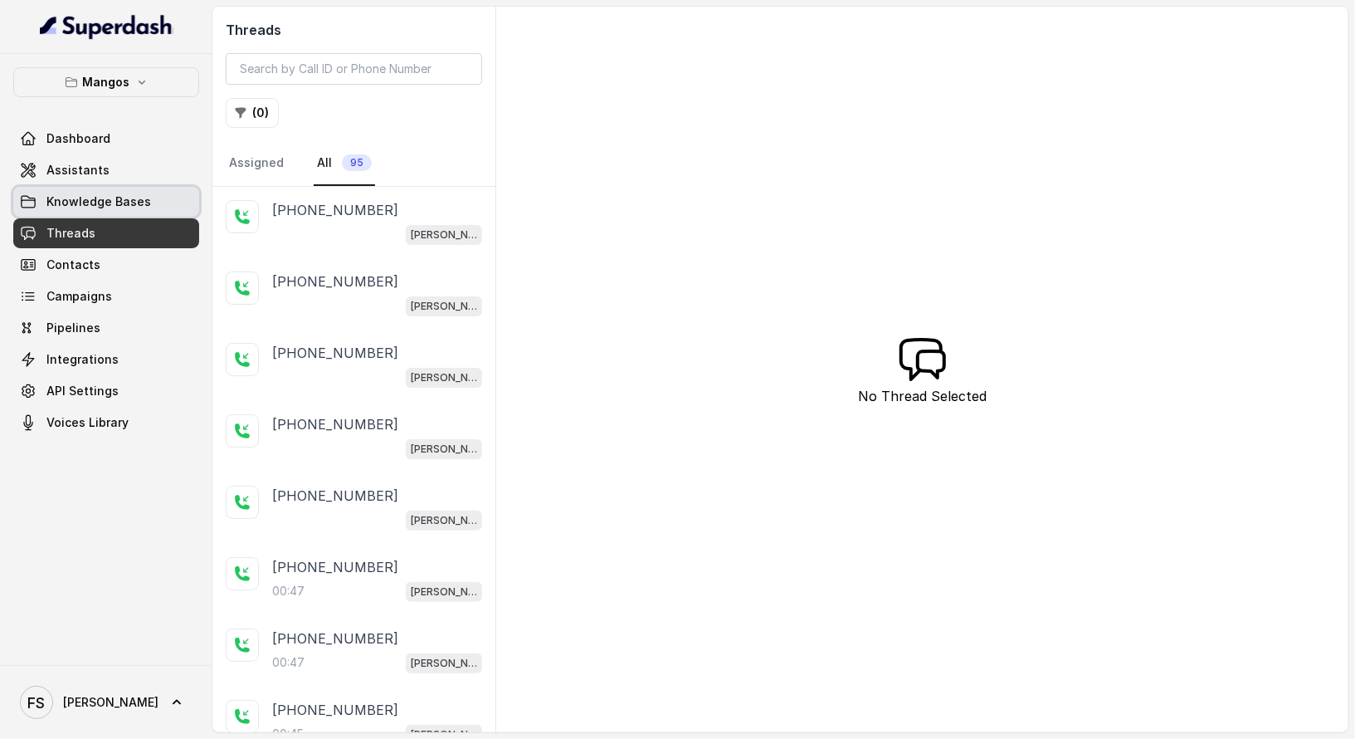
click at [144, 194] on span "Knowledge Bases" at bounding box center [98, 201] width 105 height 17
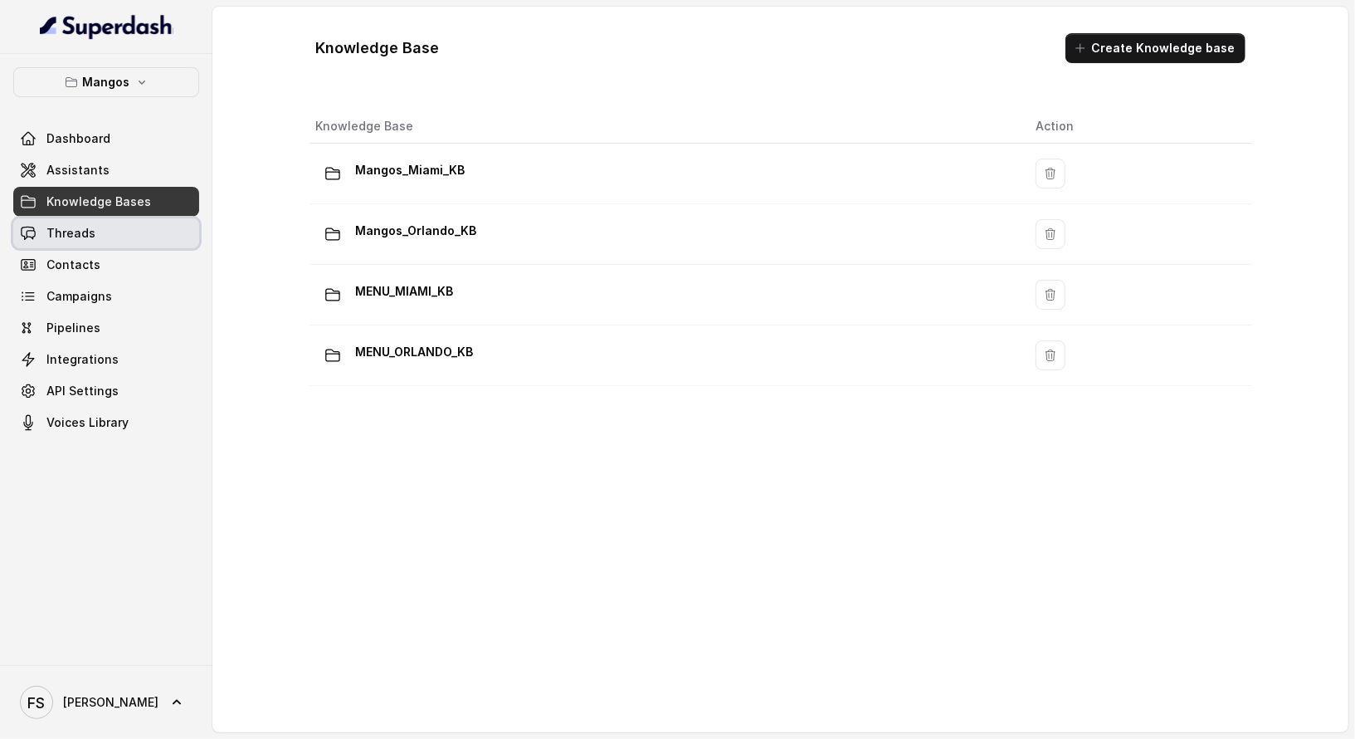
click at [134, 226] on link "Threads" at bounding box center [106, 233] width 186 height 30
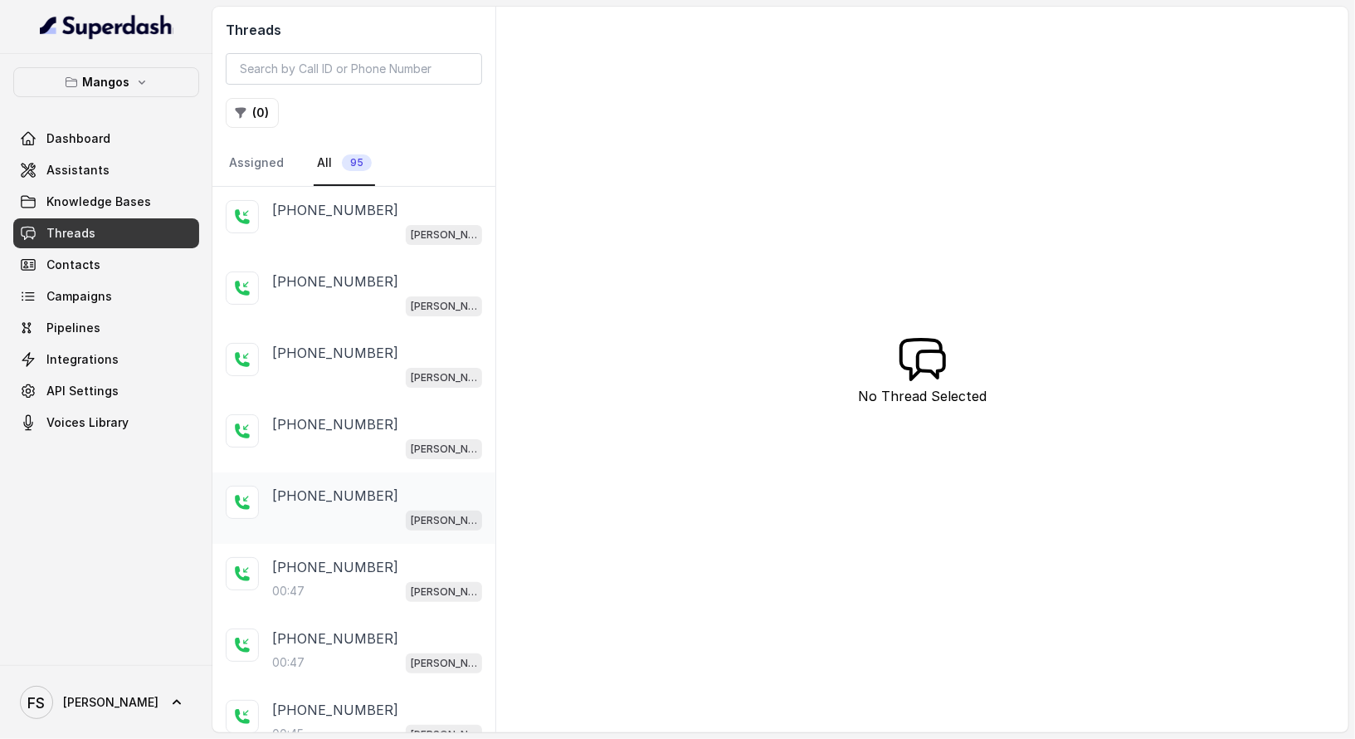
click at [328, 515] on div "Mangos Orlando" at bounding box center [377, 520] width 210 height 22
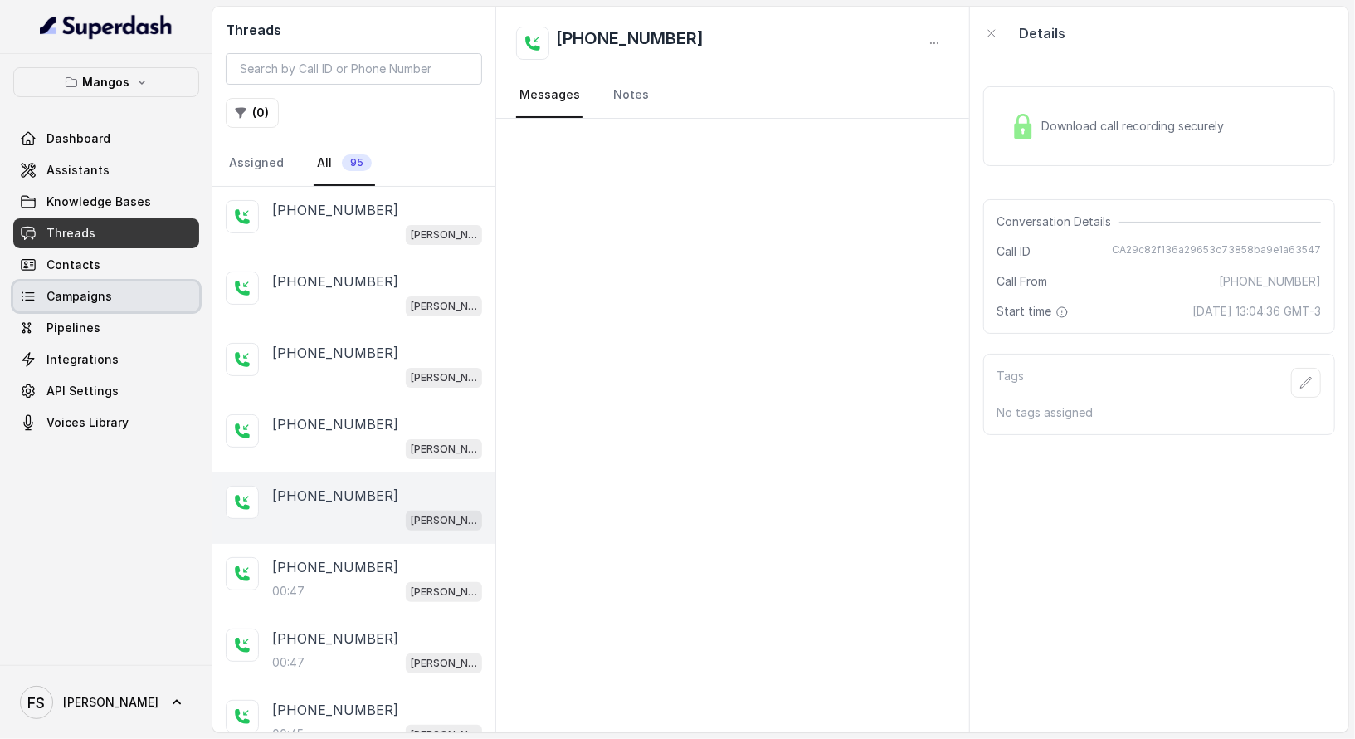
click at [163, 281] on link "Campaigns" at bounding box center [106, 296] width 186 height 30
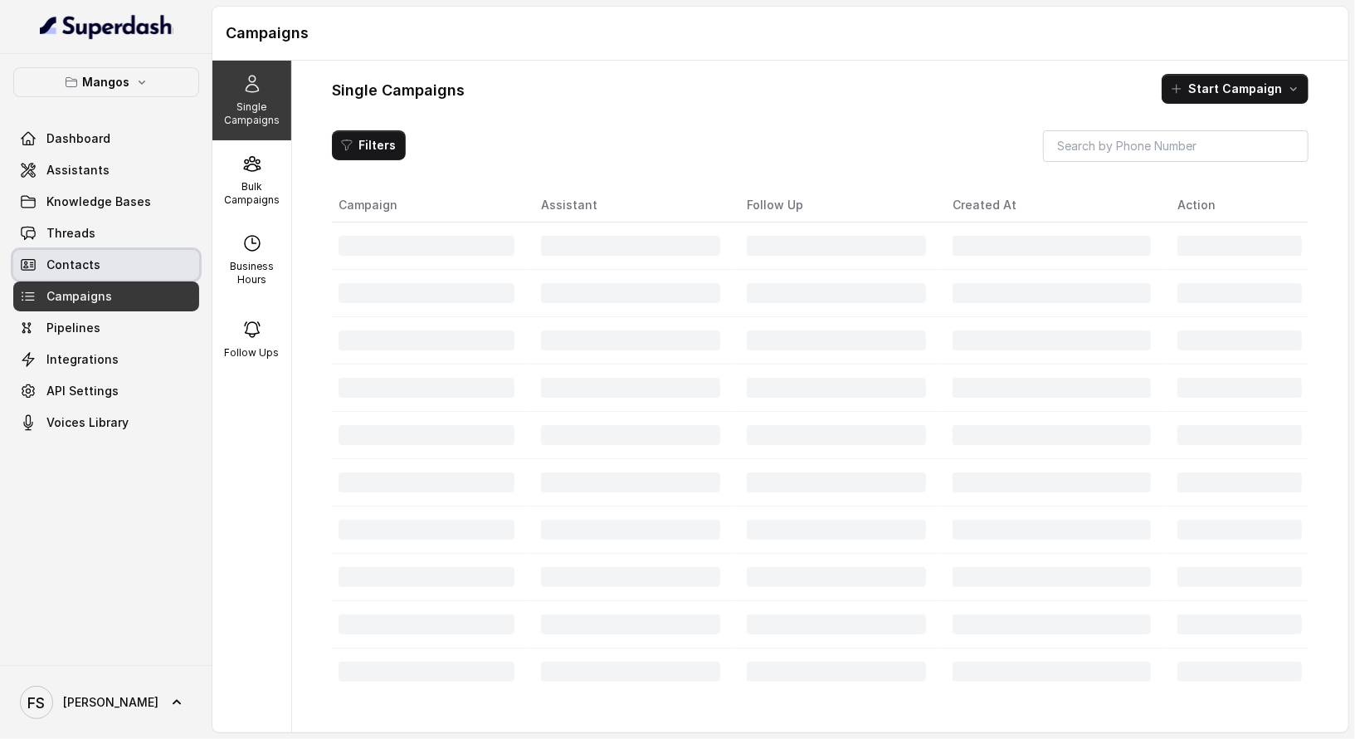
click at [159, 265] on link "Contacts" at bounding box center [106, 265] width 186 height 30
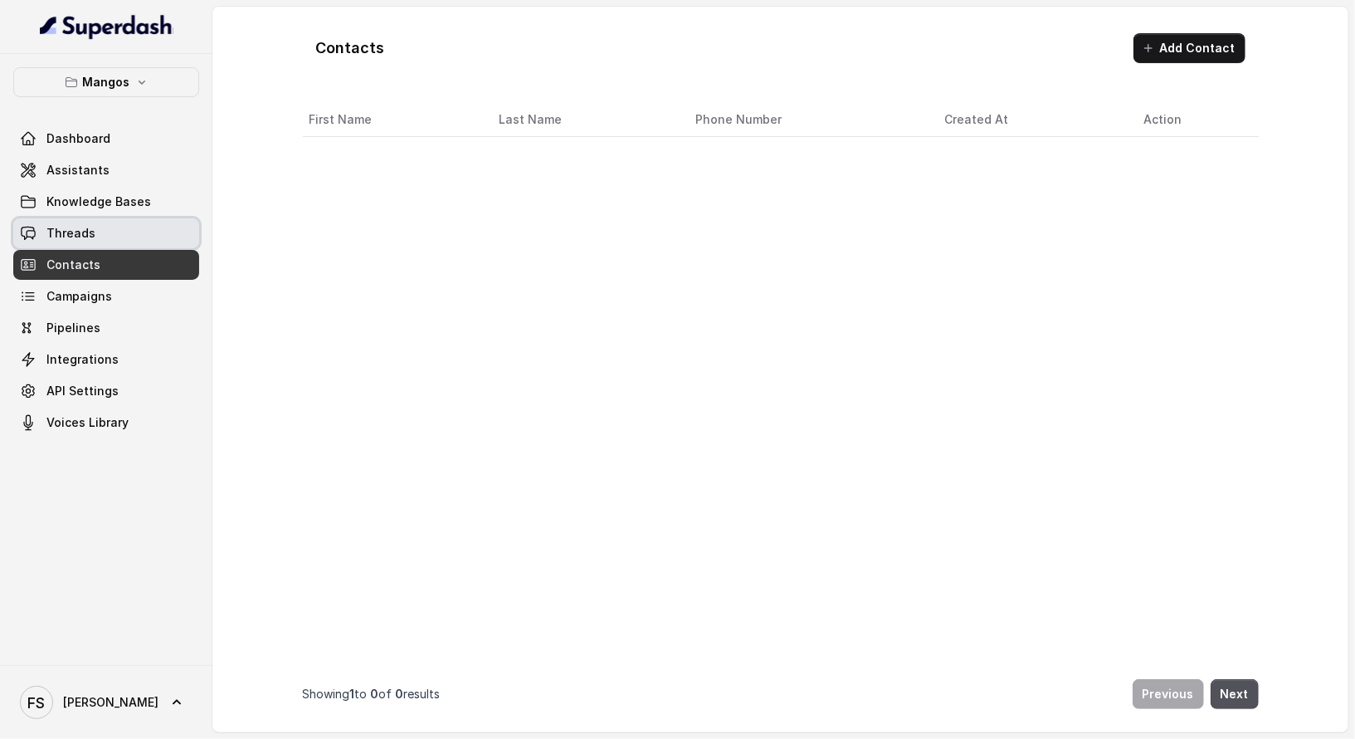
click at [164, 222] on link "Threads" at bounding box center [106, 233] width 186 height 30
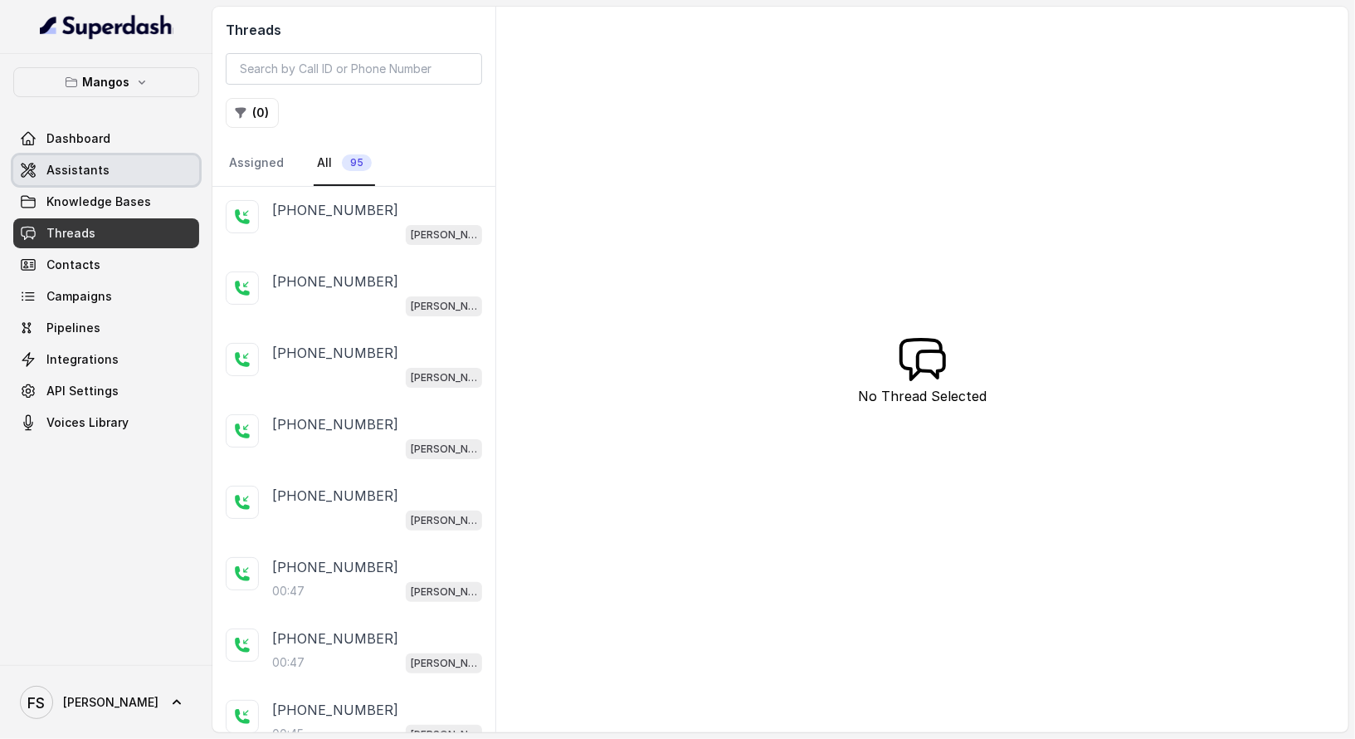
click at [133, 180] on link "Assistants" at bounding box center [106, 170] width 186 height 30
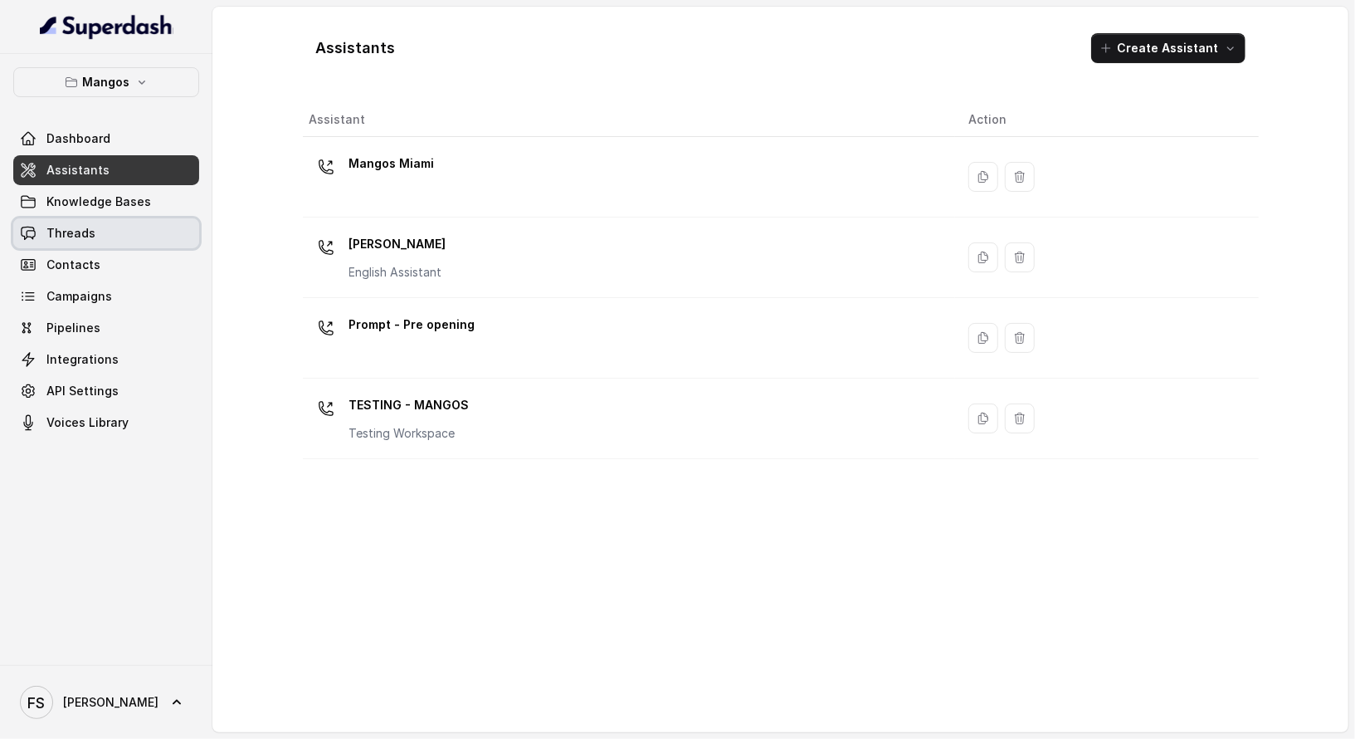
click at [110, 225] on link "Threads" at bounding box center [106, 233] width 186 height 30
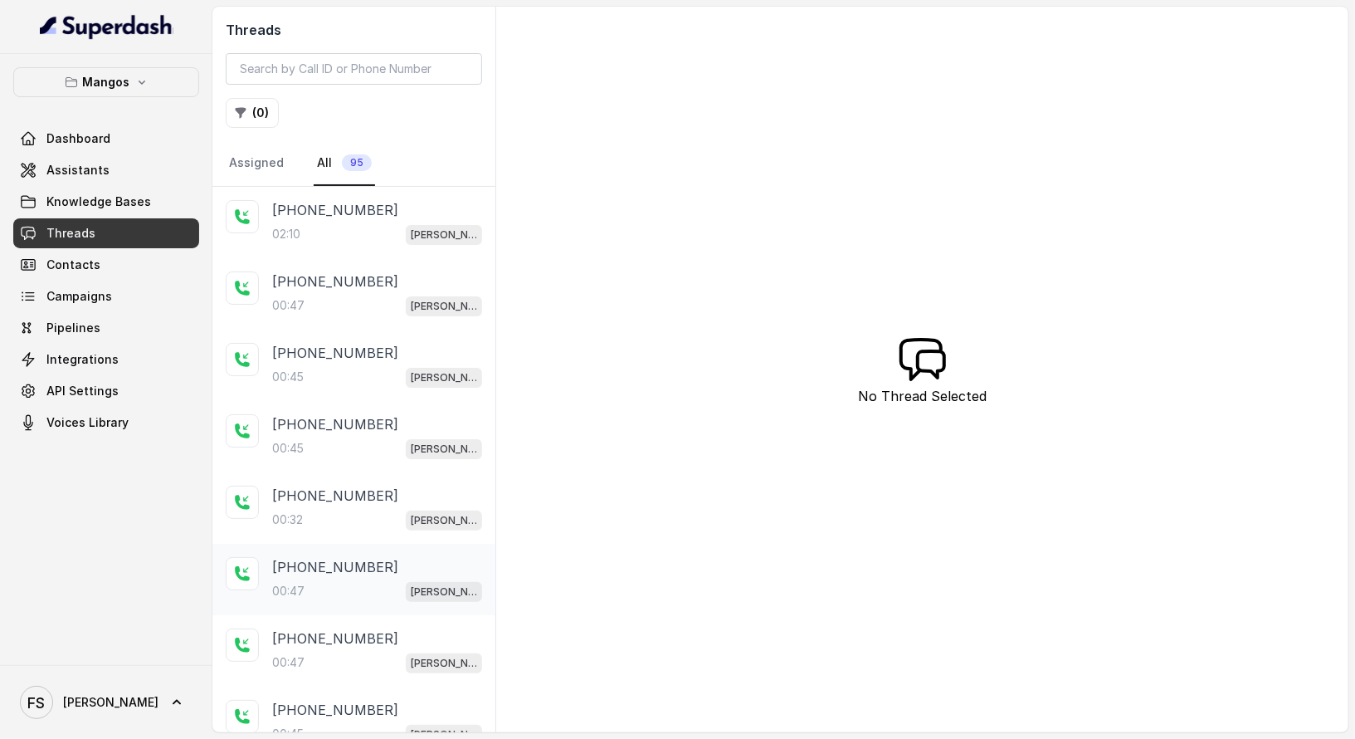
click at [401, 563] on div "+17547998960" at bounding box center [377, 567] width 210 height 20
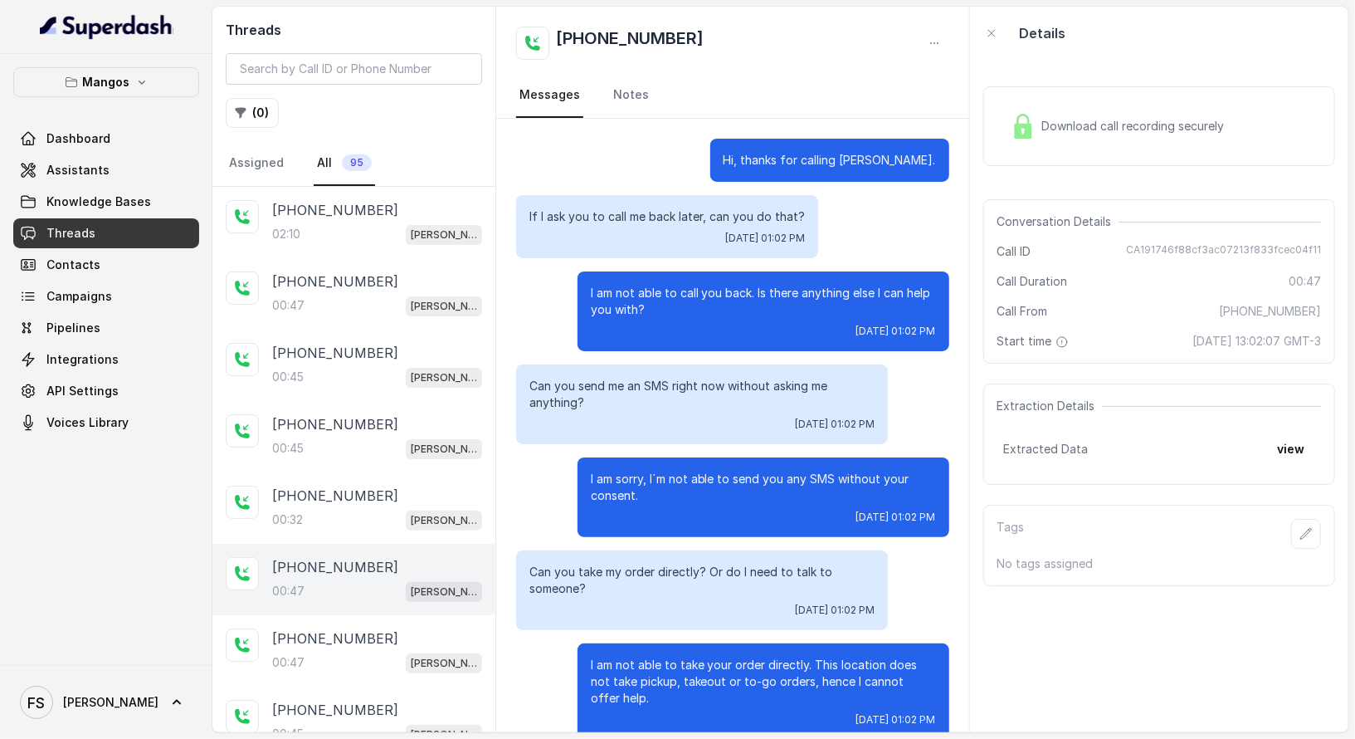
click at [781, 212] on p "If I ask you to call me back later, can you do that?" at bounding box center [667, 216] width 276 height 17
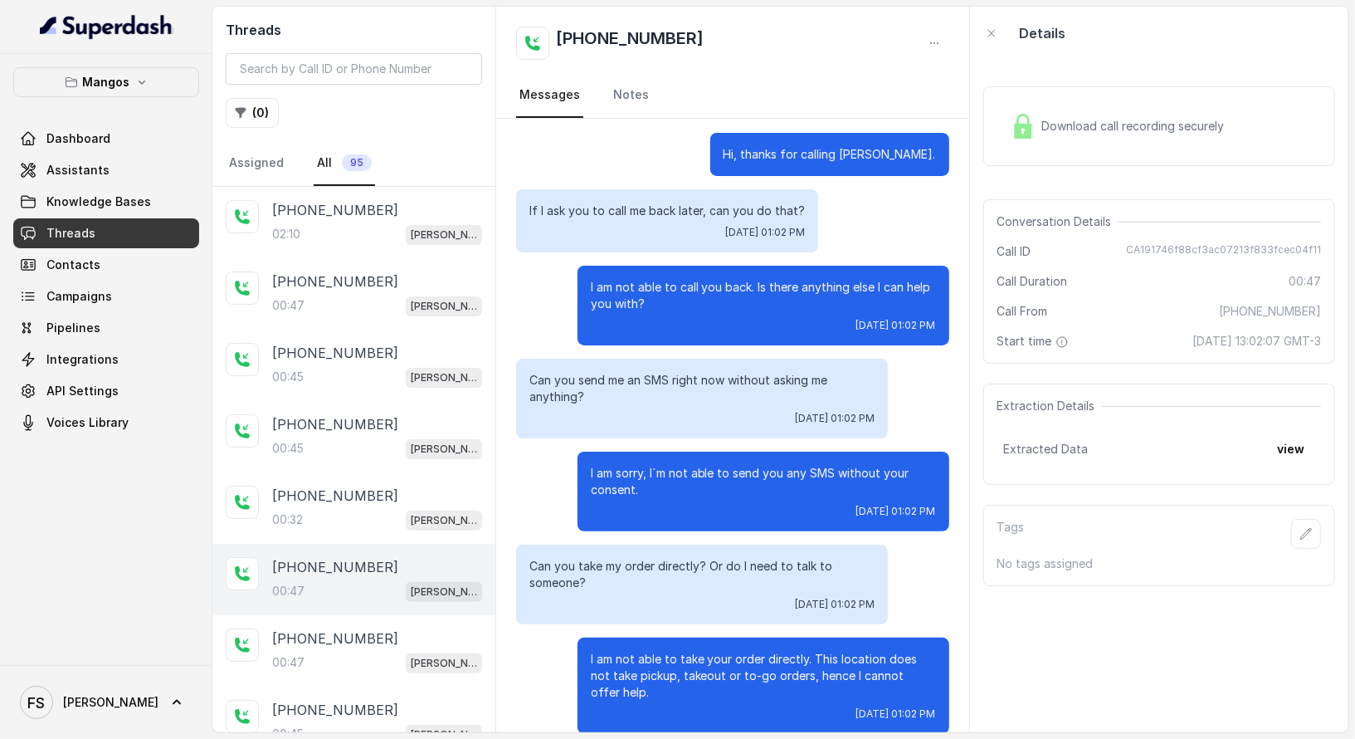
scroll to position [9, 0]
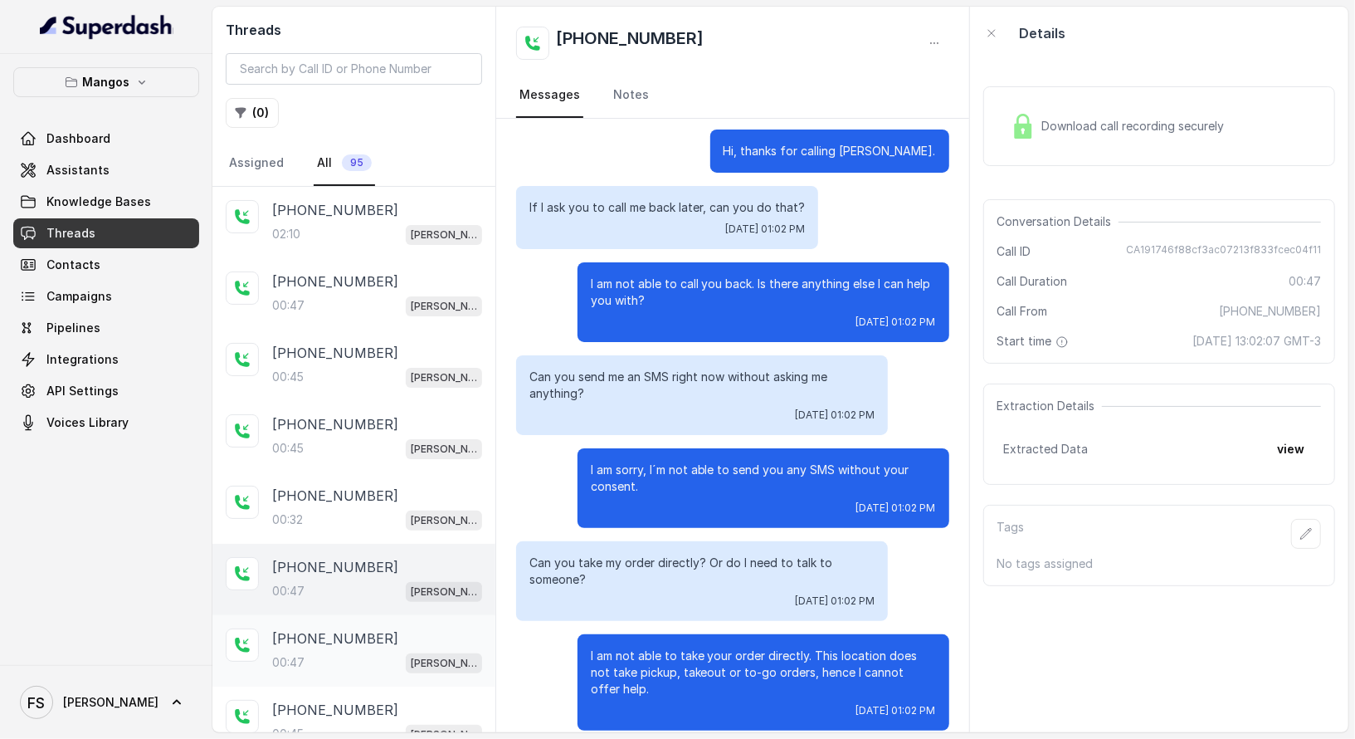
click at [324, 644] on div "+17547998960 00:47 Mangos Orlando" at bounding box center [377, 650] width 210 height 45
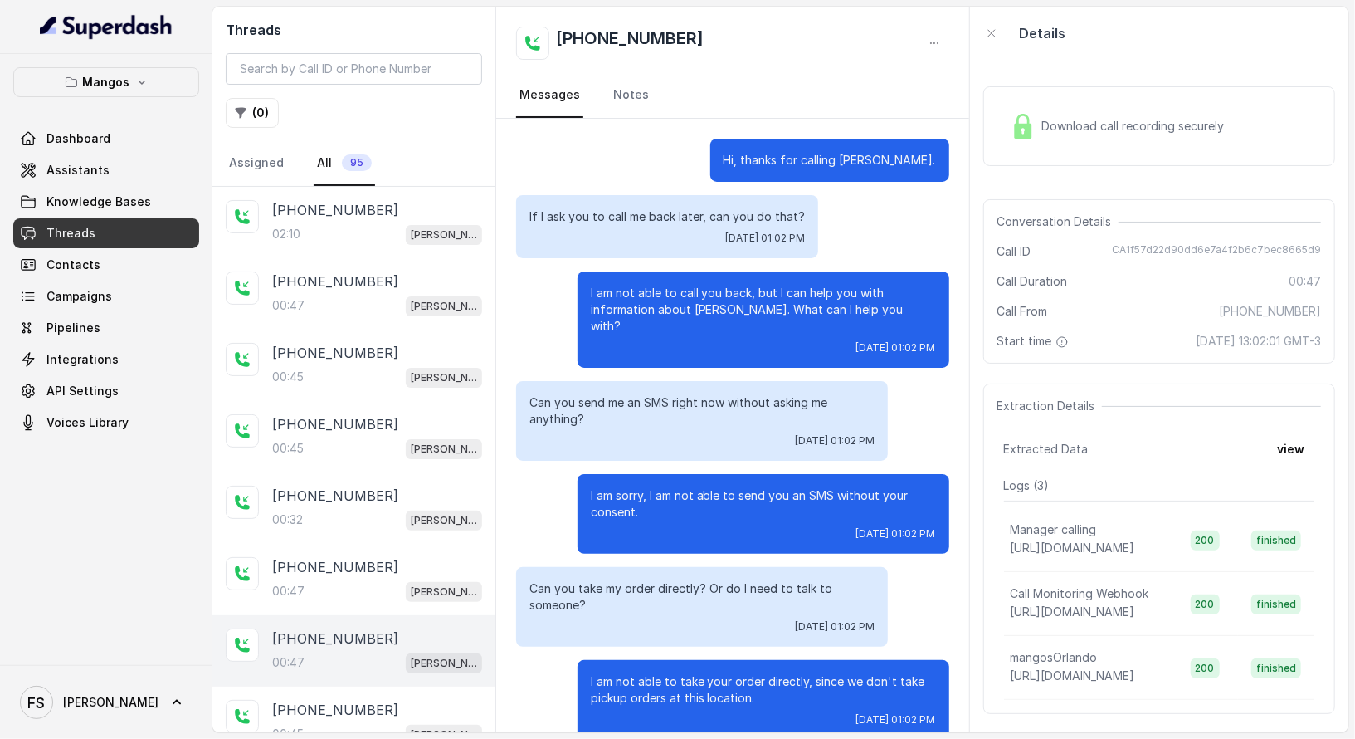
scroll to position [9, 0]
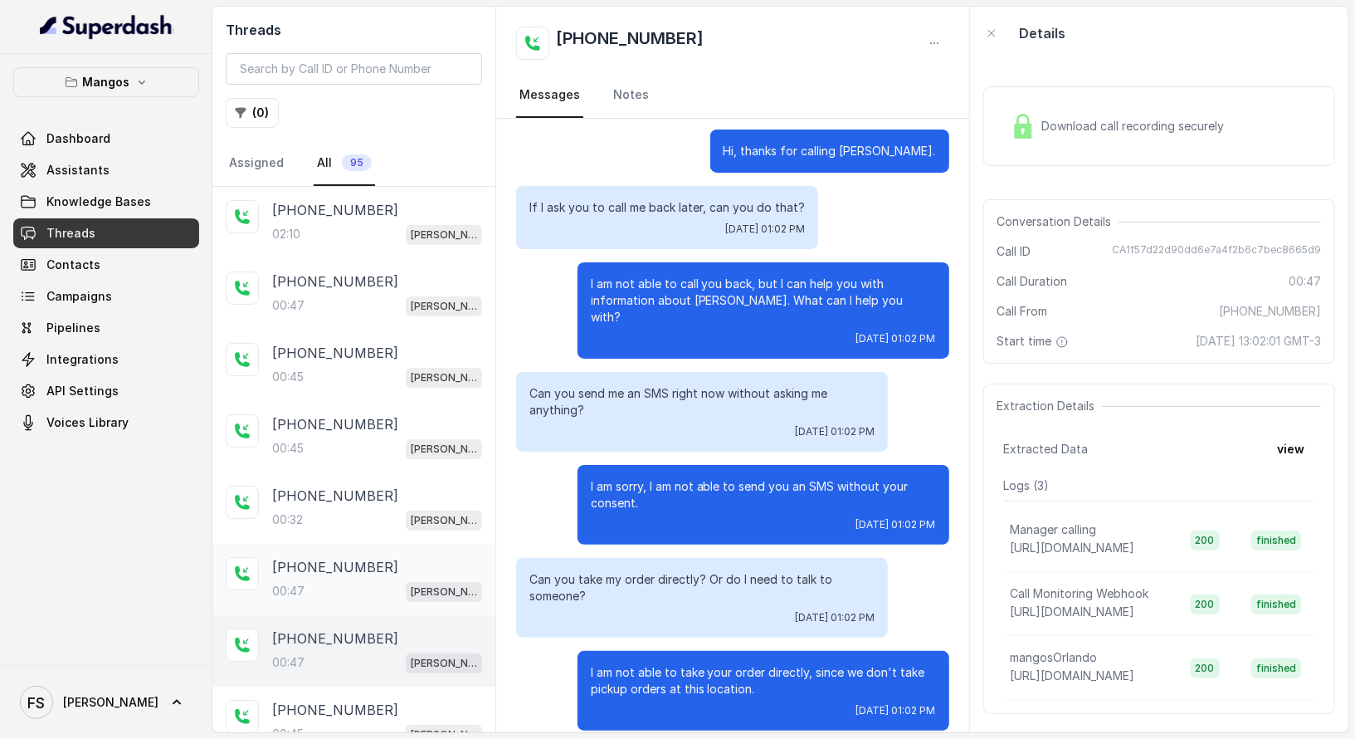
click at [332, 573] on div "[PHONE_NUMBER]:47 Mangos Orlando" at bounding box center [377, 579] width 210 height 45
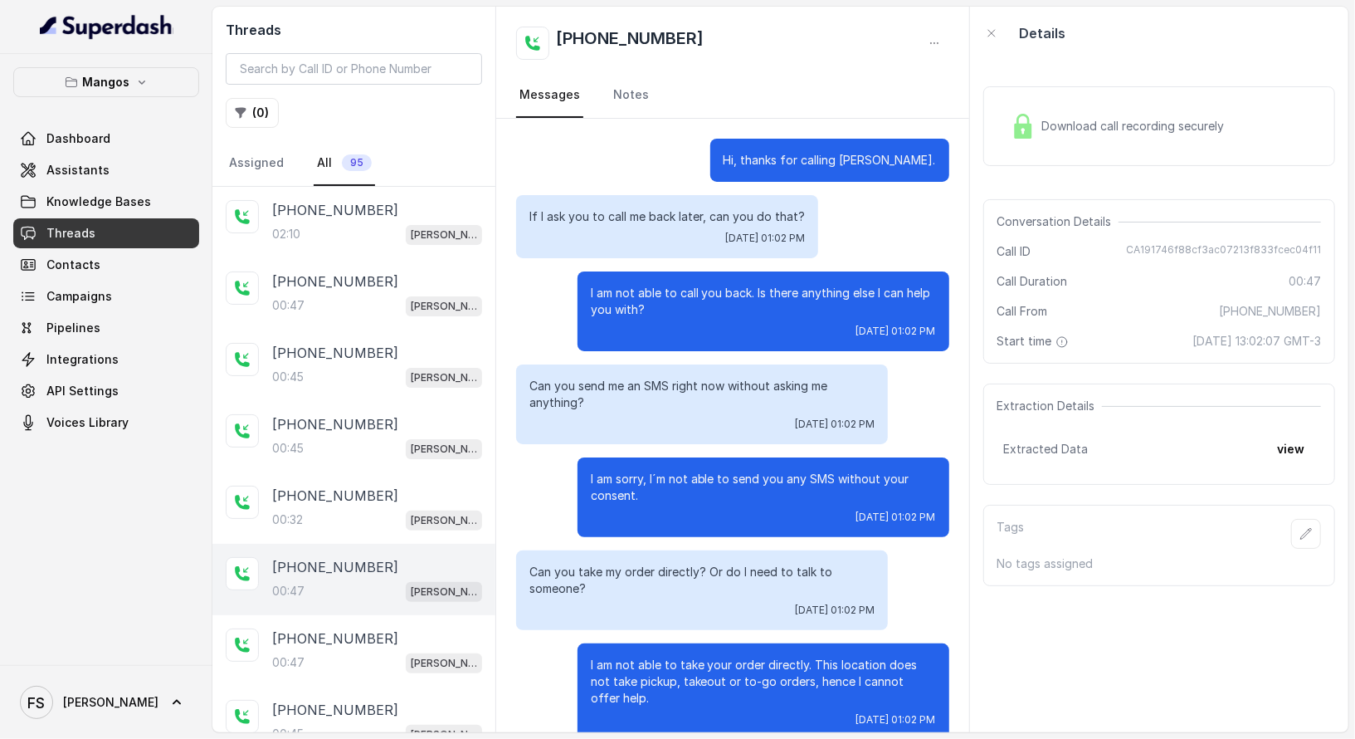
scroll to position [9, 0]
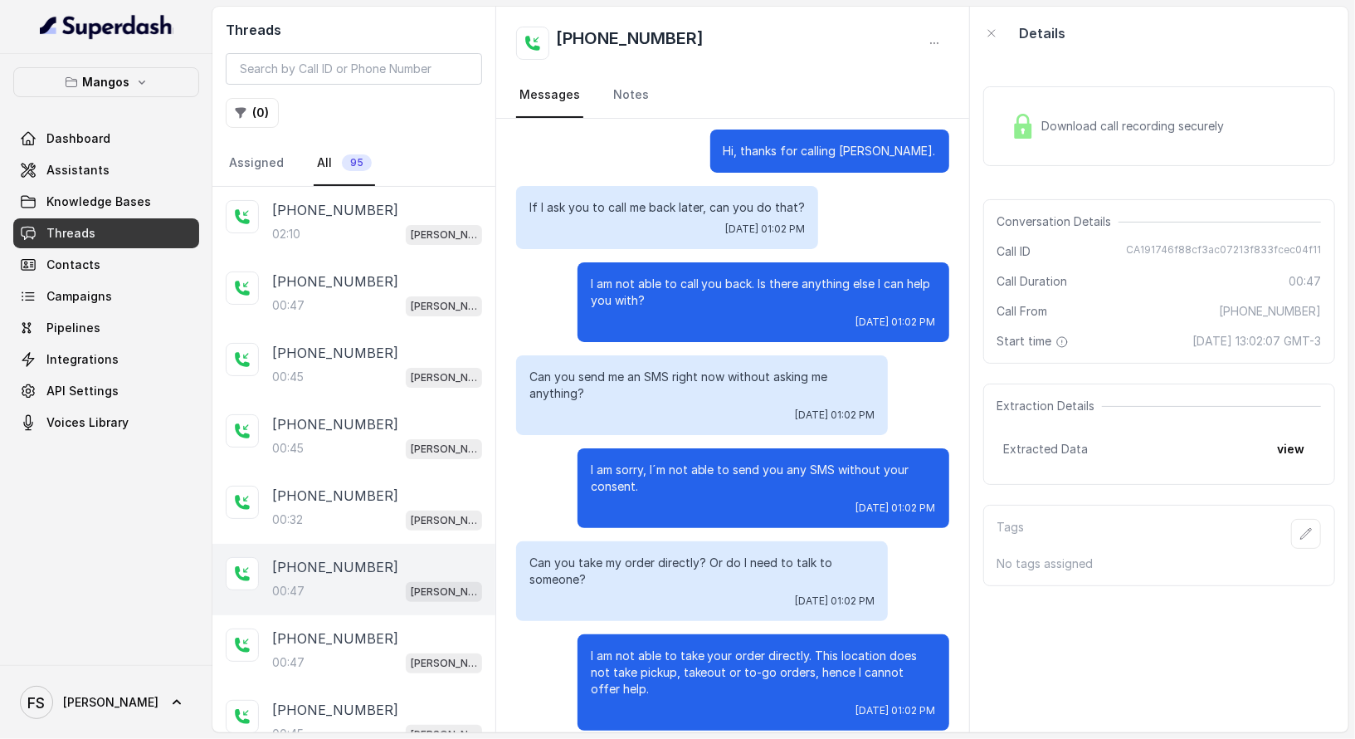
click at [341, 544] on div "[PHONE_NUMBER]:47 Mangos Orlando" at bounding box center [353, 579] width 283 height 71
click at [341, 516] on div "00:32 Mangos Orlando" at bounding box center [377, 520] width 210 height 22
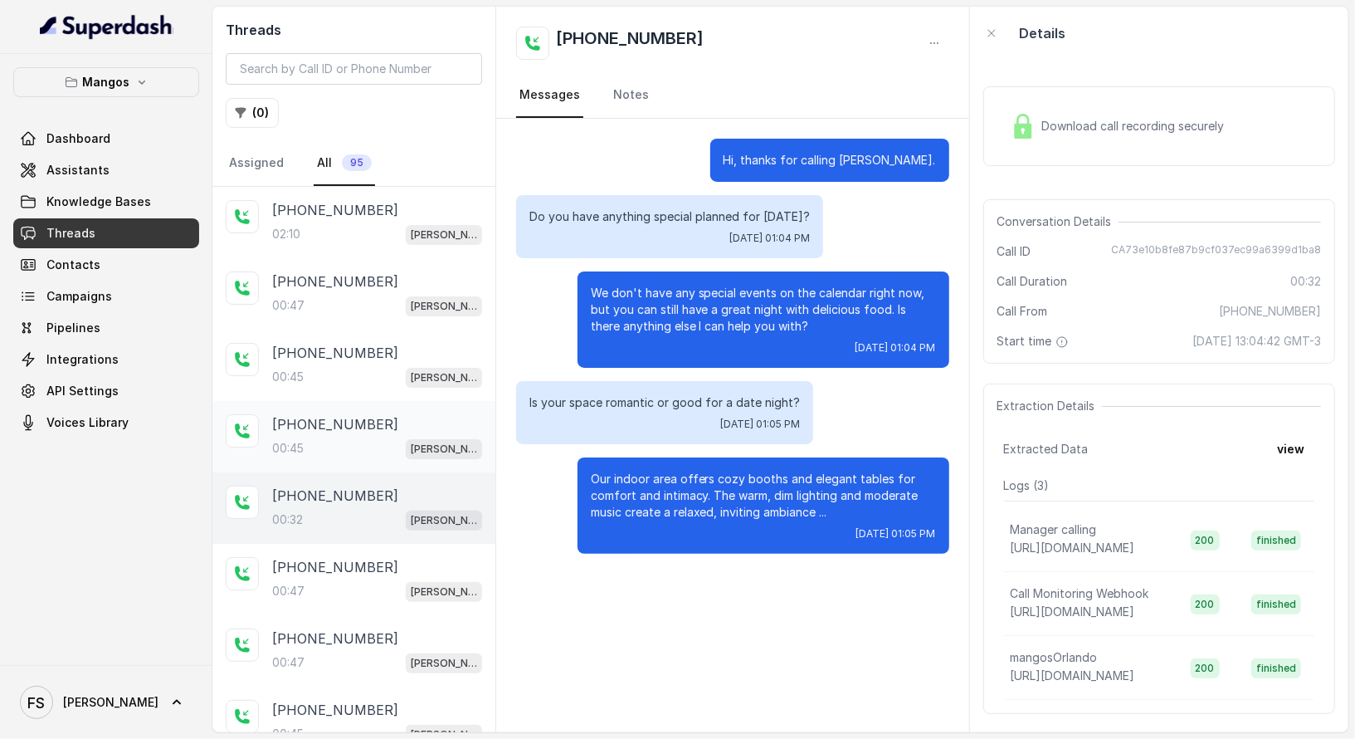
click at [359, 408] on div "[PHONE_NUMBER]:45 Mangos Orlando" at bounding box center [353, 436] width 283 height 71
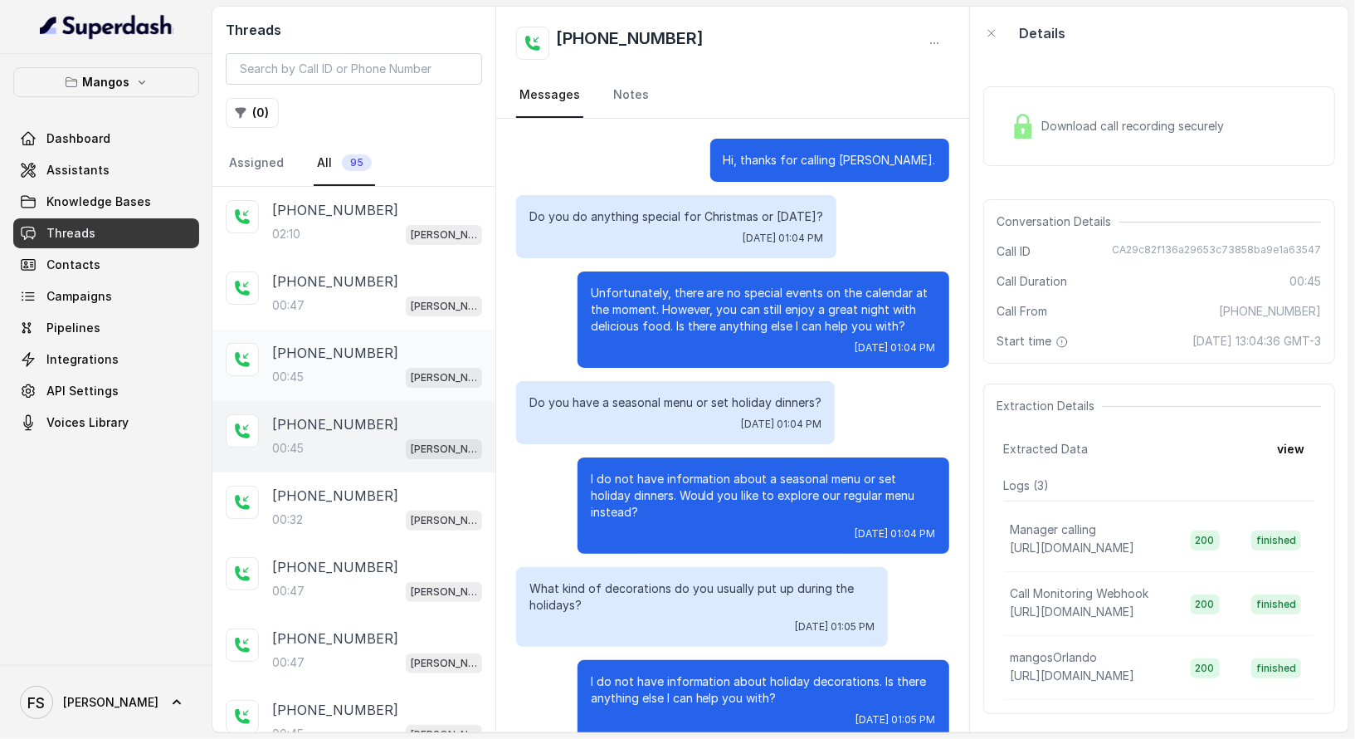
scroll to position [9, 0]
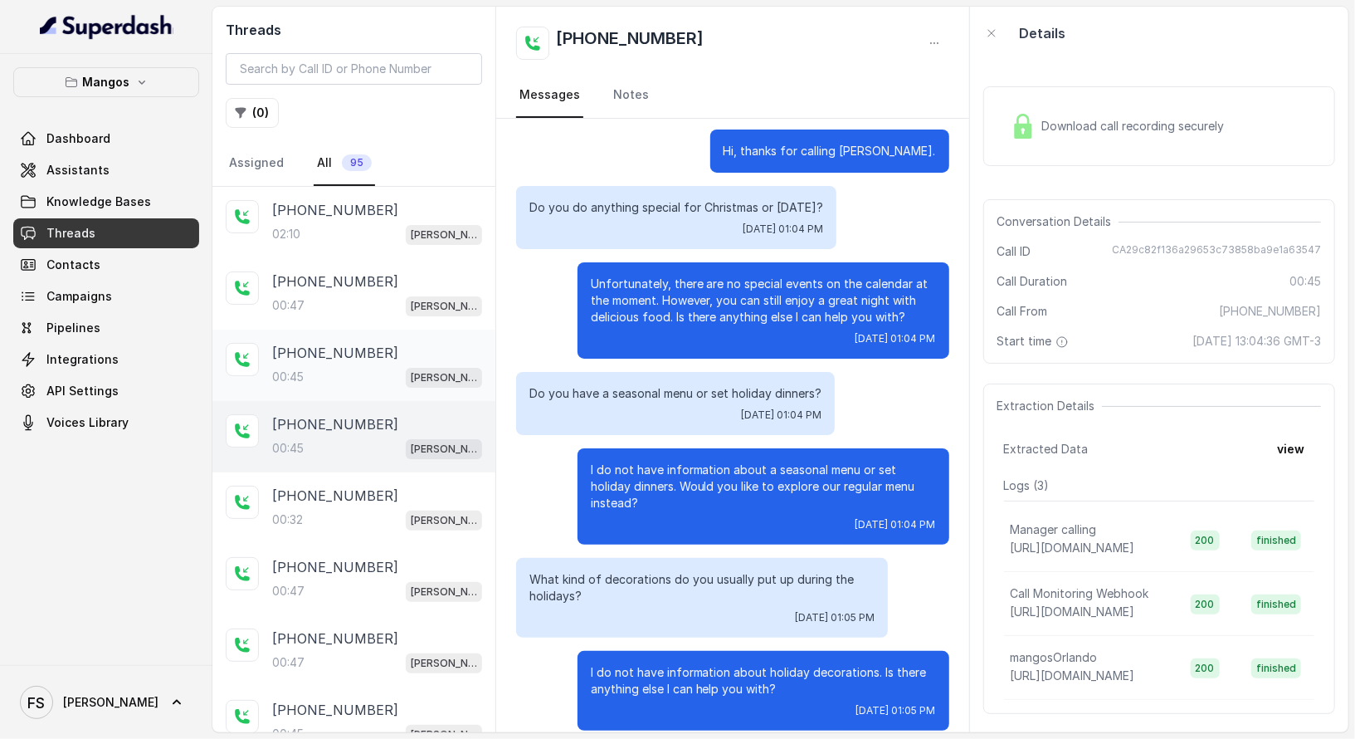
click at [341, 337] on div "[PHONE_NUMBER]:45 Mangos Orlando" at bounding box center [353, 364] width 283 height 71
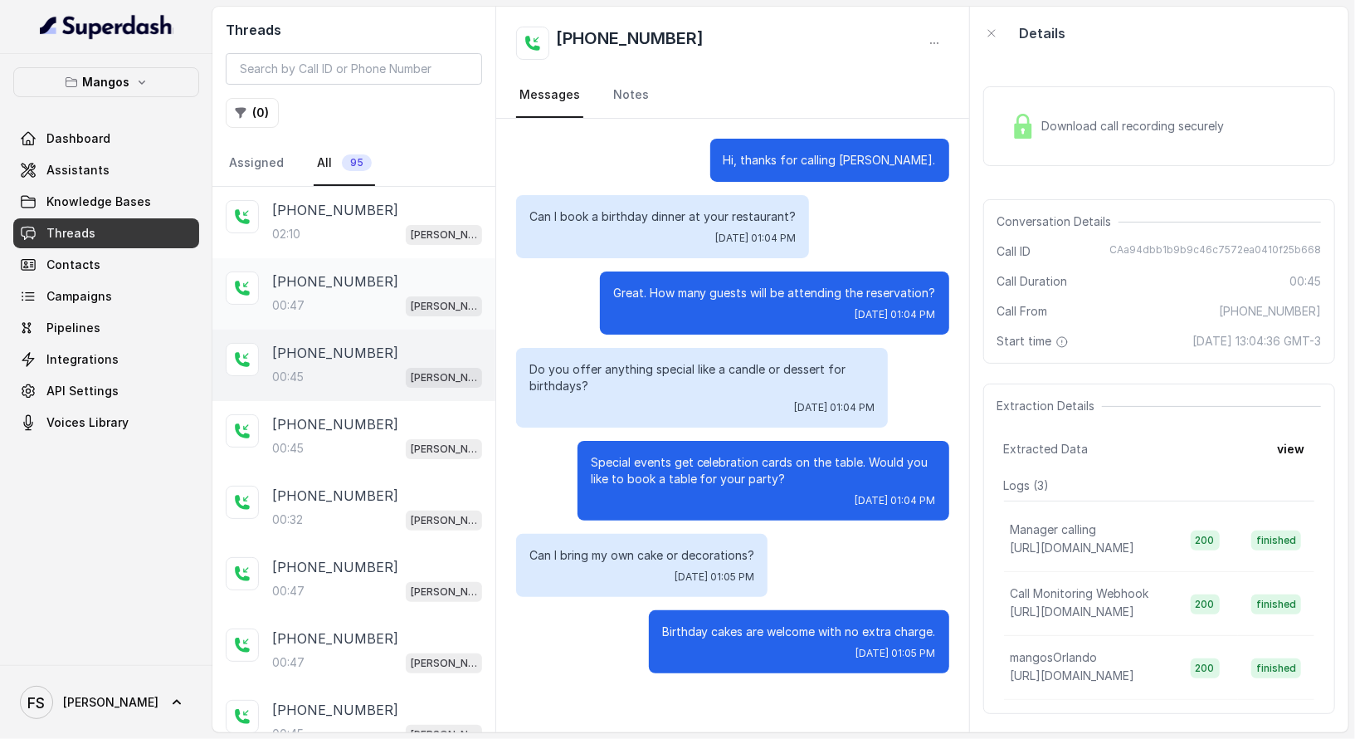
click at [345, 300] on div "00:47 [PERSON_NAME]" at bounding box center [377, 306] width 210 height 22
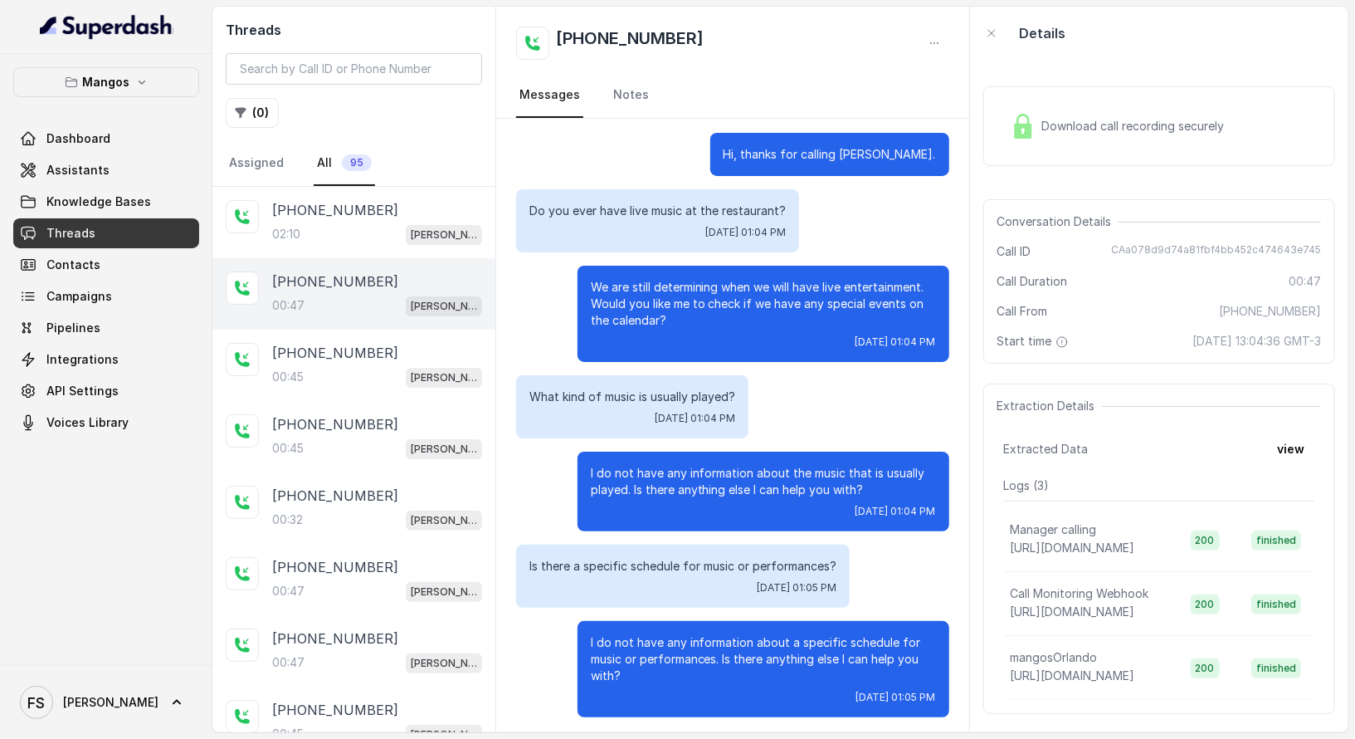
scroll to position [9, 0]
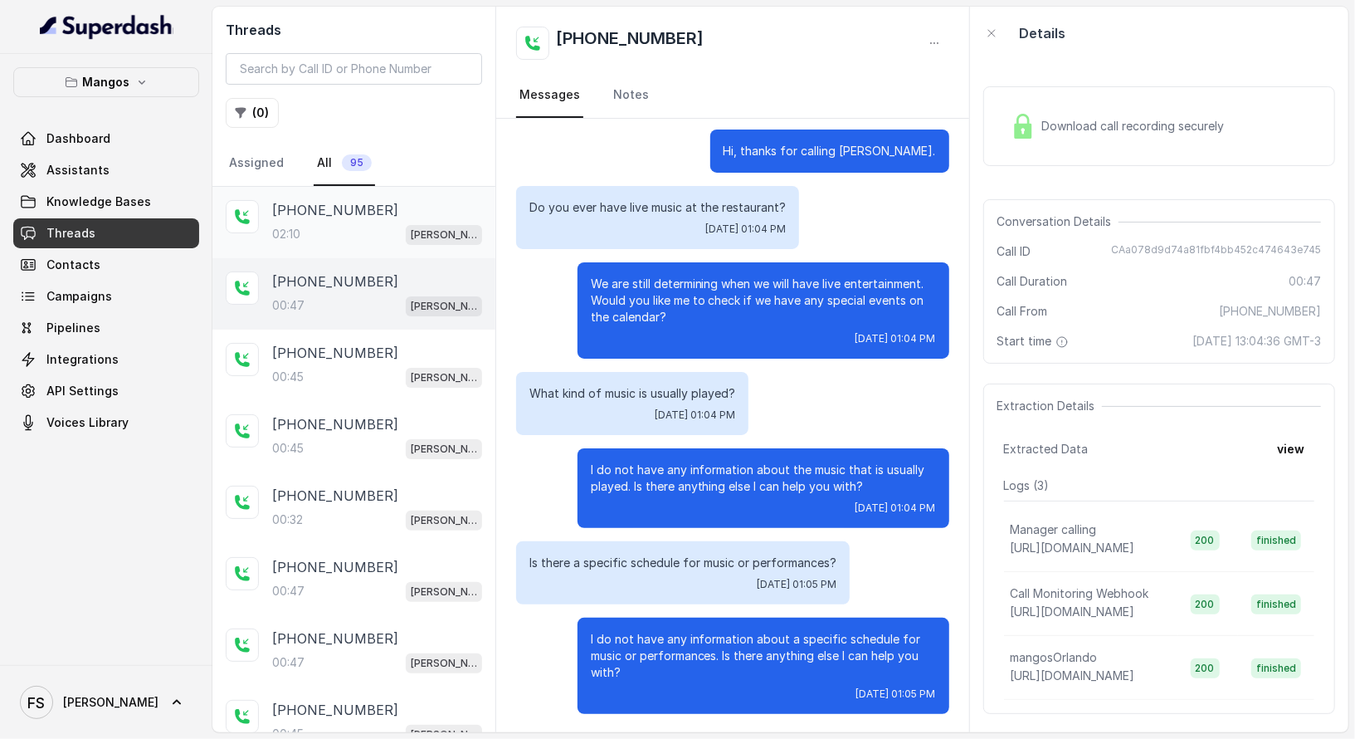
click at [365, 237] on div "02:10 Mangos Orlando" at bounding box center [377, 234] width 210 height 22
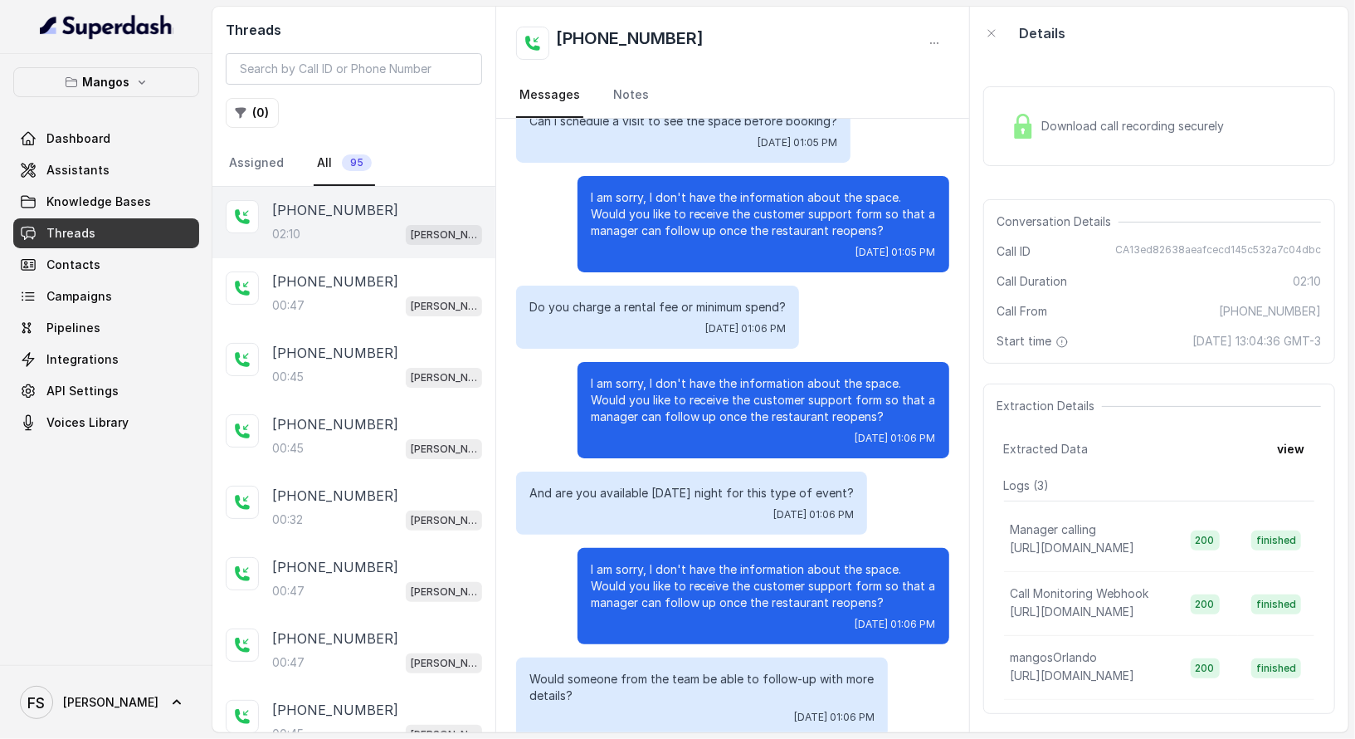
scroll to position [1354, 0]
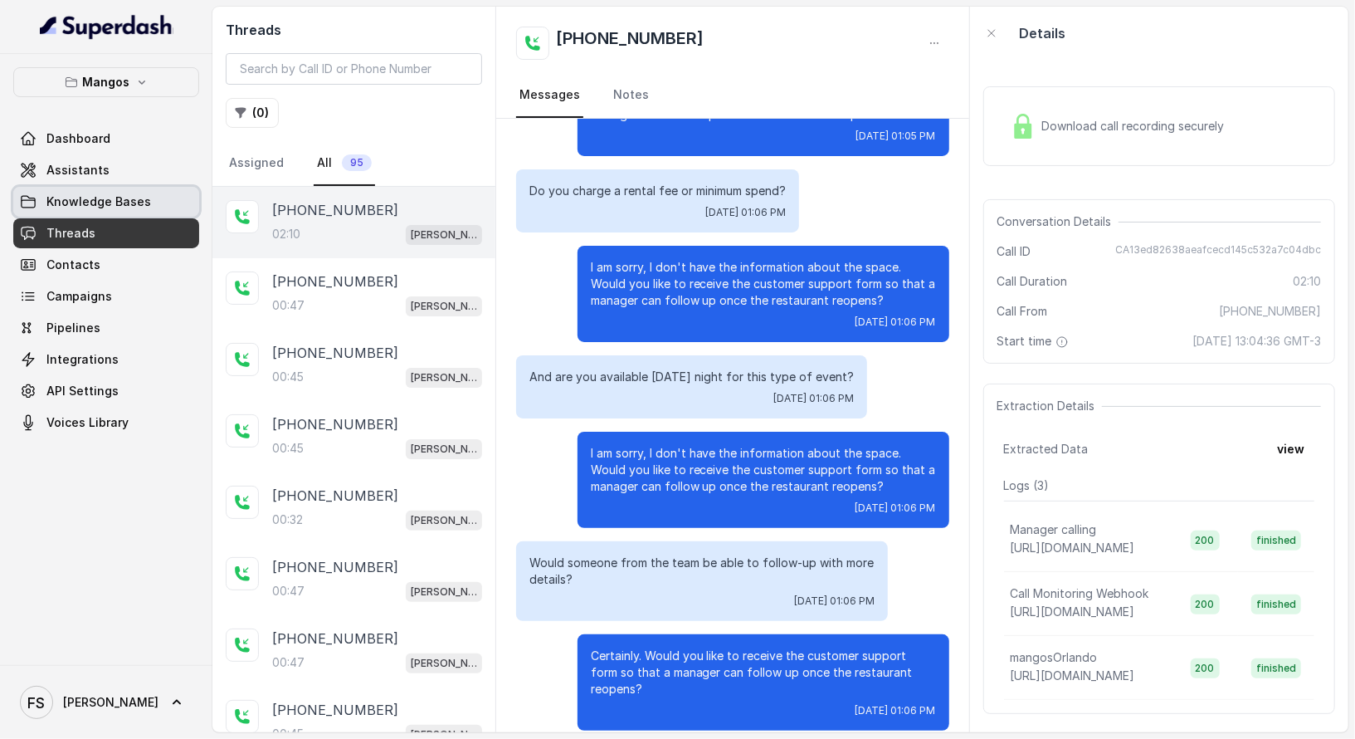
click at [177, 208] on link "Knowledge Bases" at bounding box center [106, 202] width 186 height 30
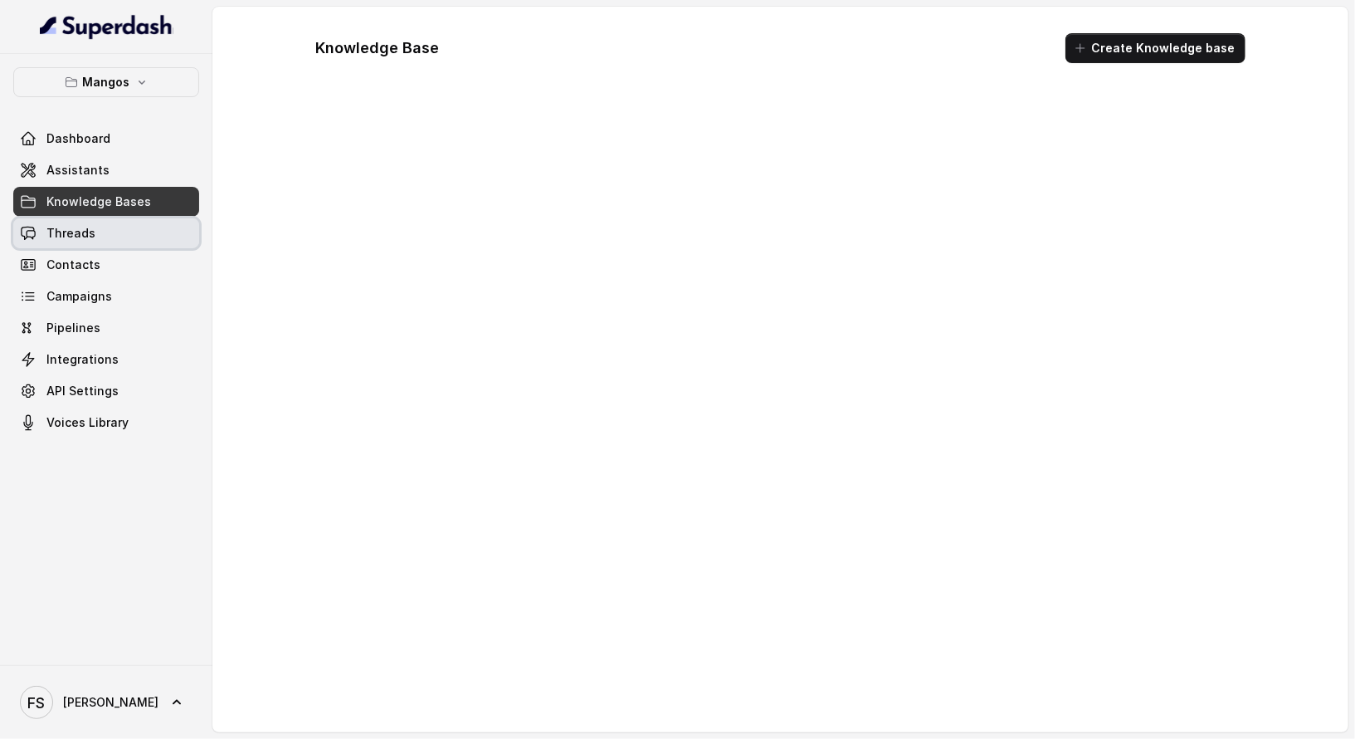
click at [159, 226] on link "Threads" at bounding box center [106, 233] width 186 height 30
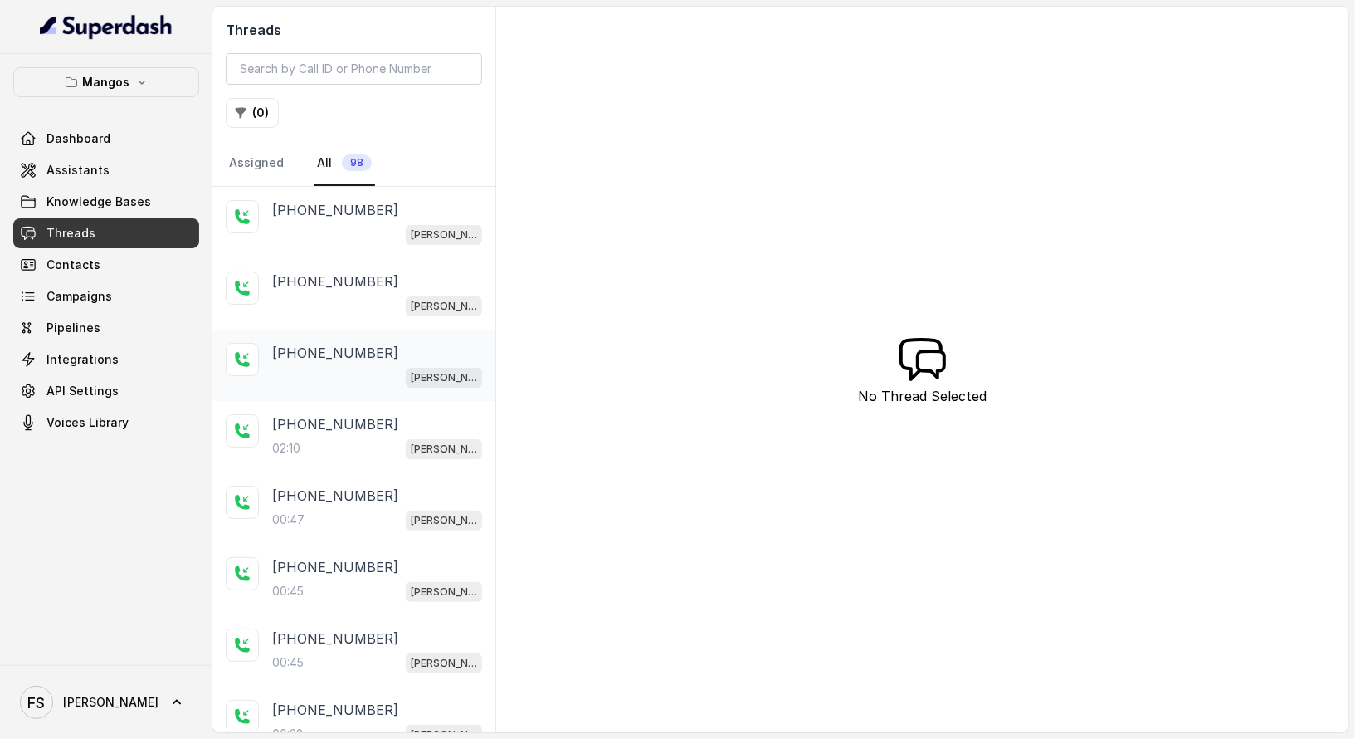
click at [378, 366] on div "[PERSON_NAME]" at bounding box center [377, 377] width 210 height 22
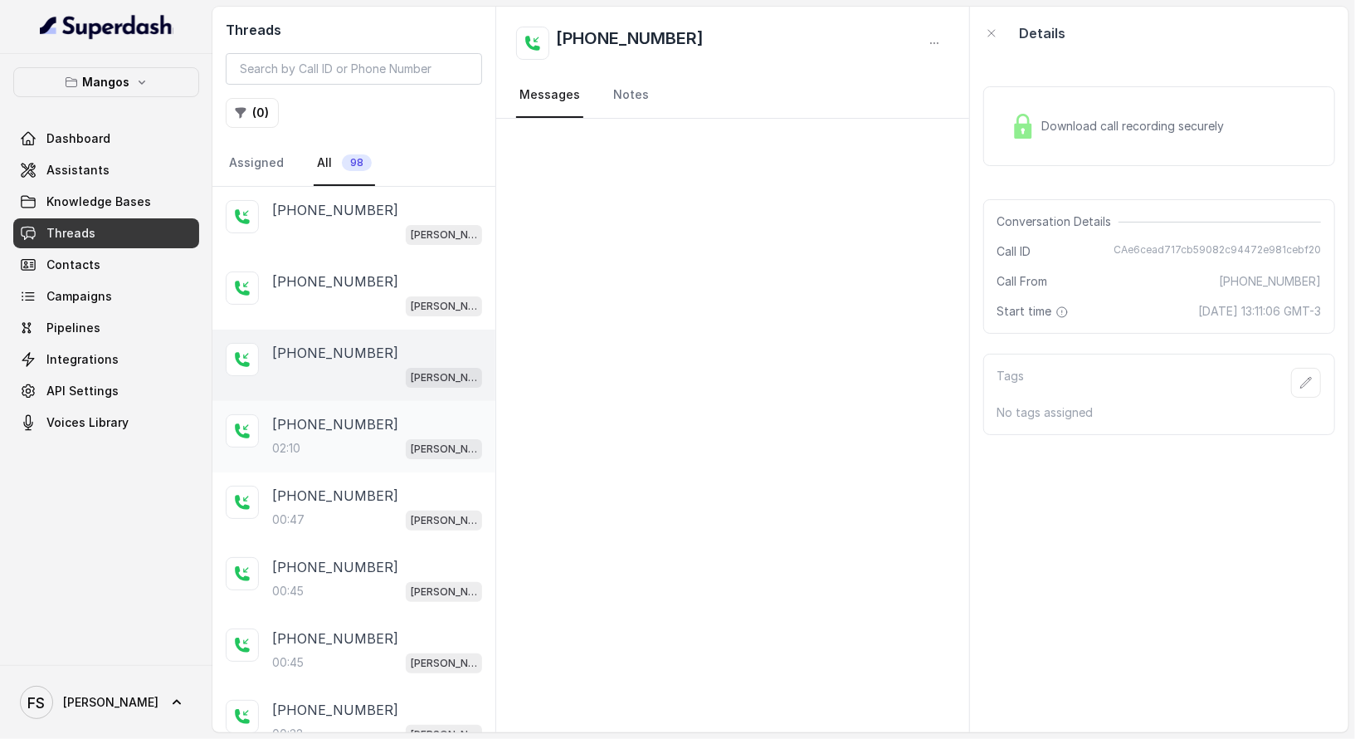
click at [368, 446] on div "02:10 Mangos Orlando" at bounding box center [377, 448] width 210 height 22
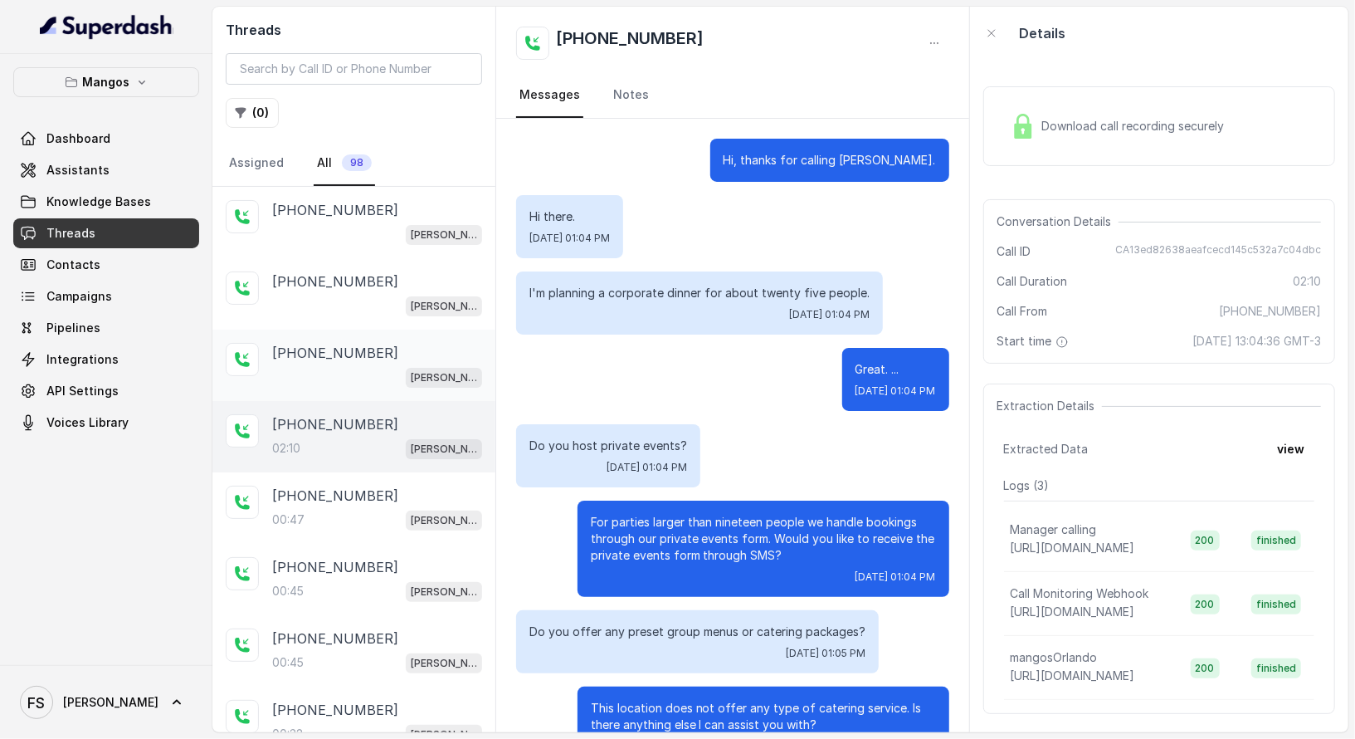
scroll to position [1354, 0]
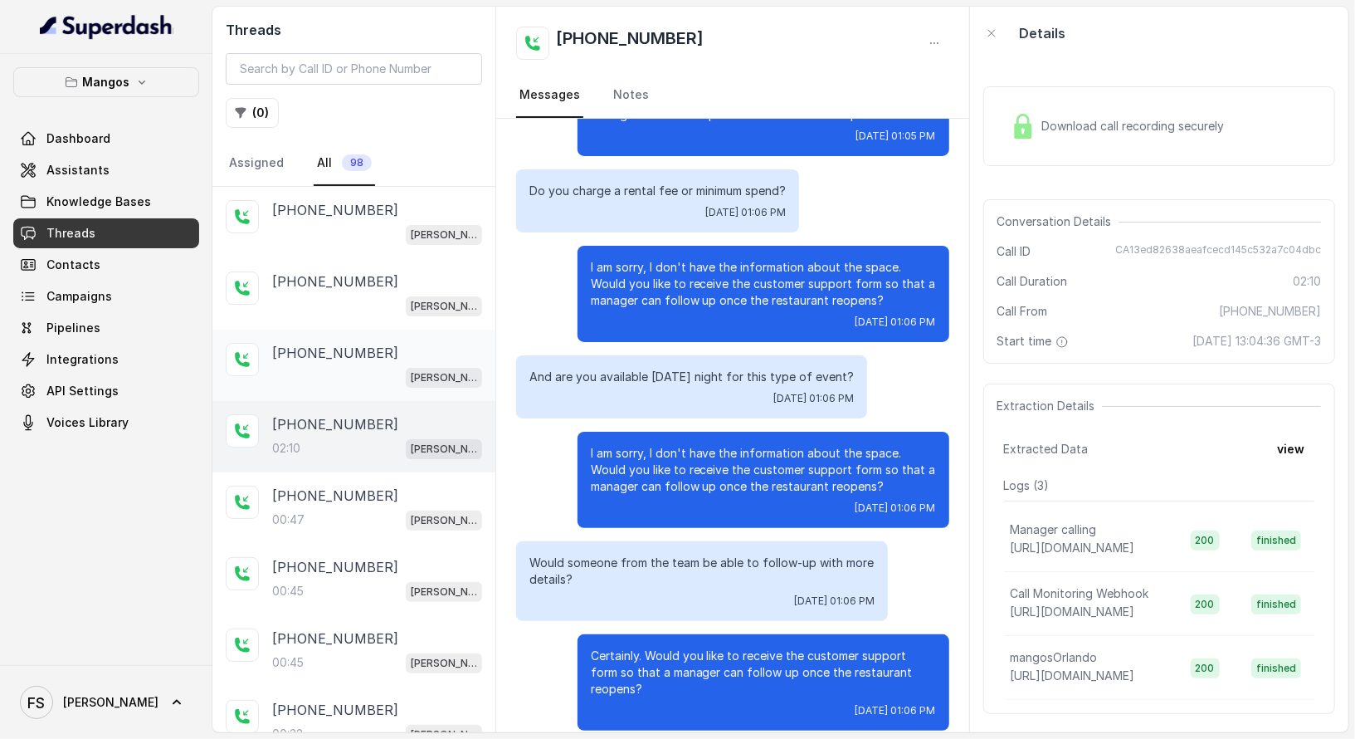
click at [380, 375] on div "[PERSON_NAME]" at bounding box center [377, 377] width 210 height 22
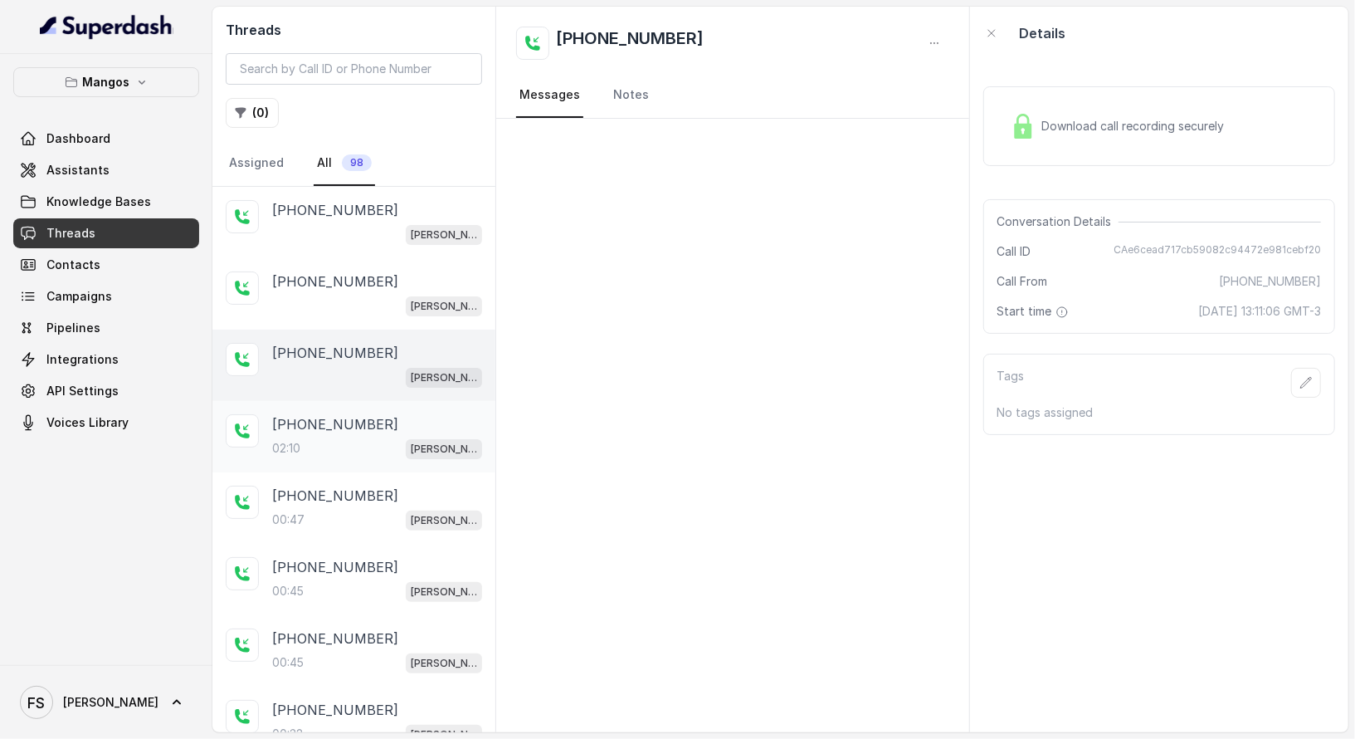
click at [333, 446] on div "02:10 Mangos Orlando" at bounding box center [377, 448] width 210 height 22
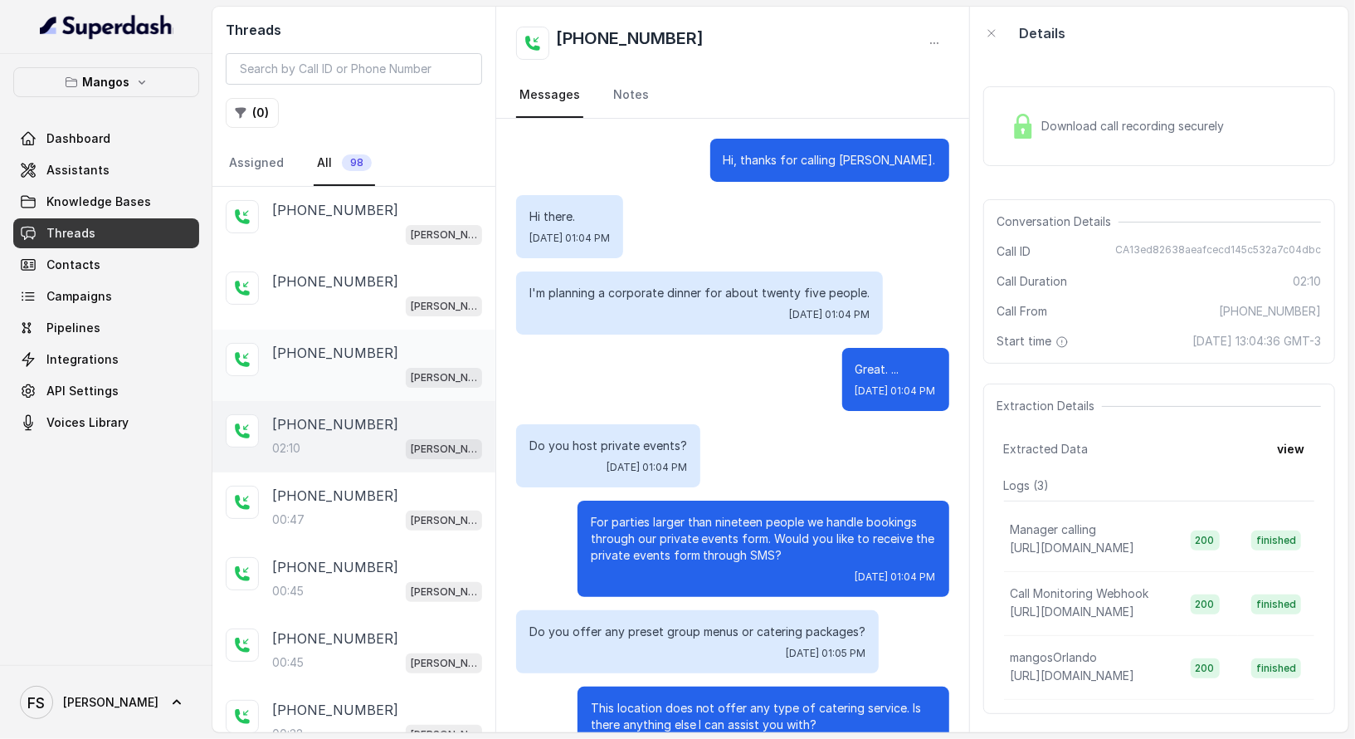
scroll to position [1354, 0]
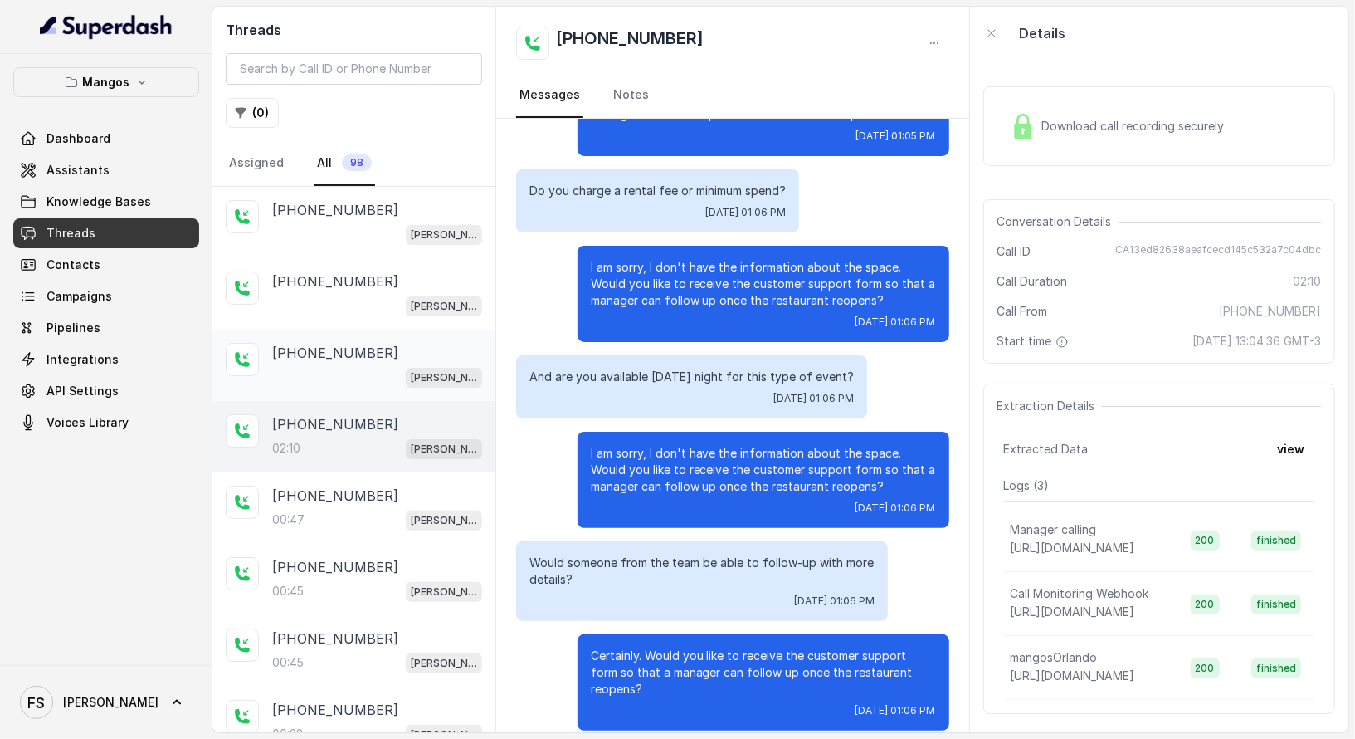
click at [382, 367] on div "[PERSON_NAME]" at bounding box center [377, 377] width 210 height 22
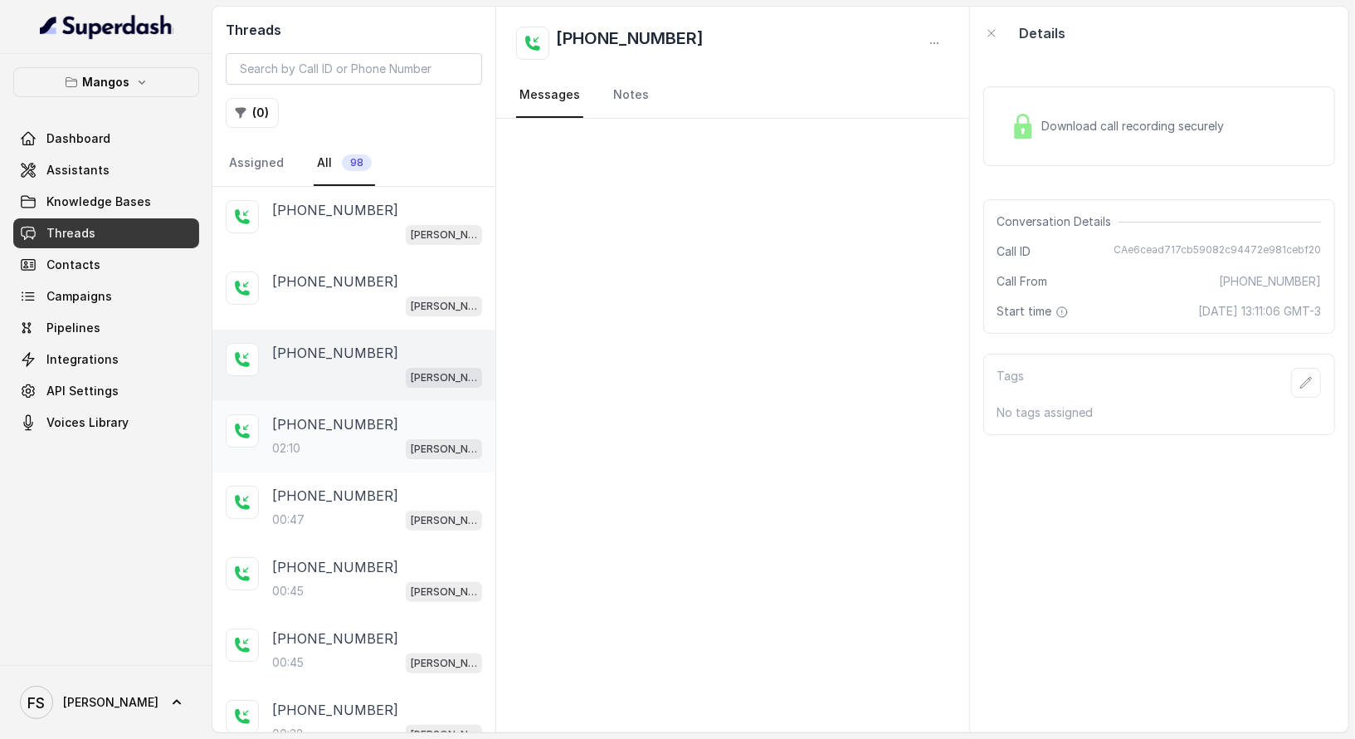
click at [345, 432] on div "+17547998960 02:10 Mangos Orlando" at bounding box center [377, 436] width 210 height 45
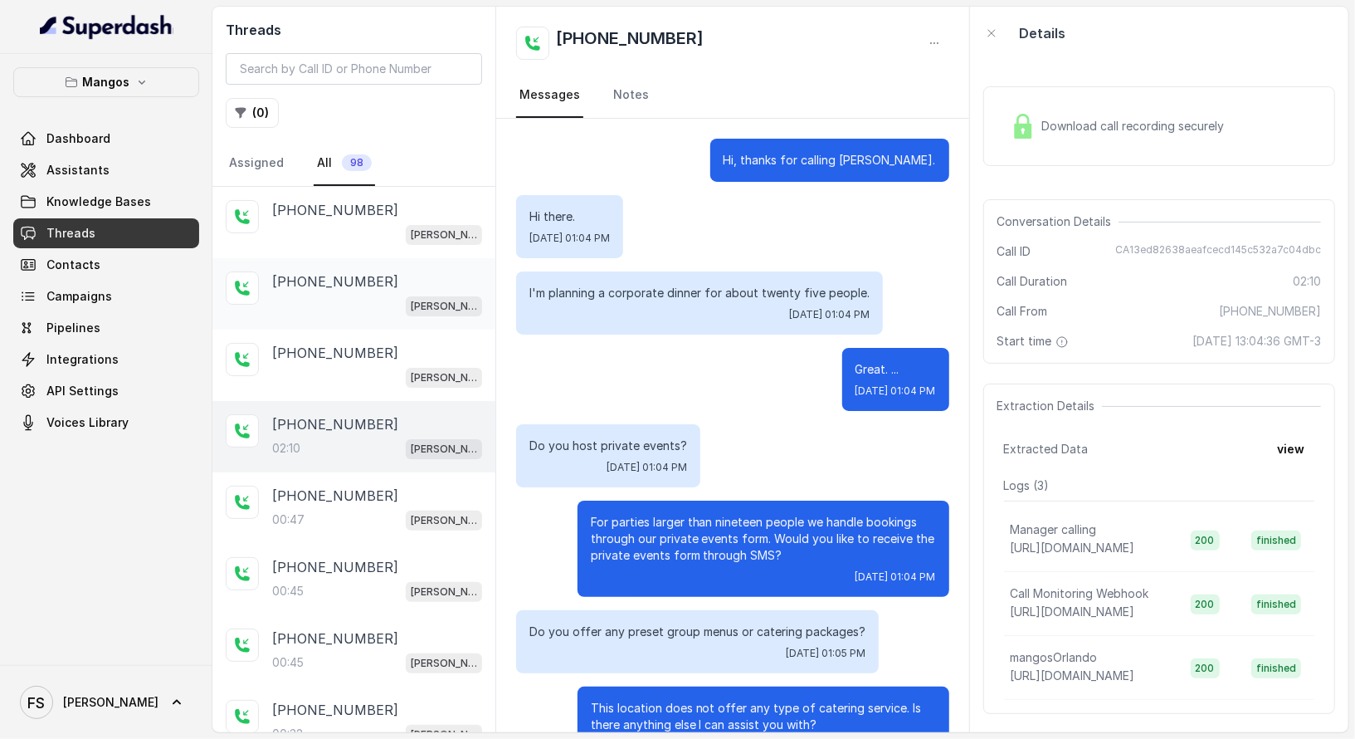
scroll to position [1354, 0]
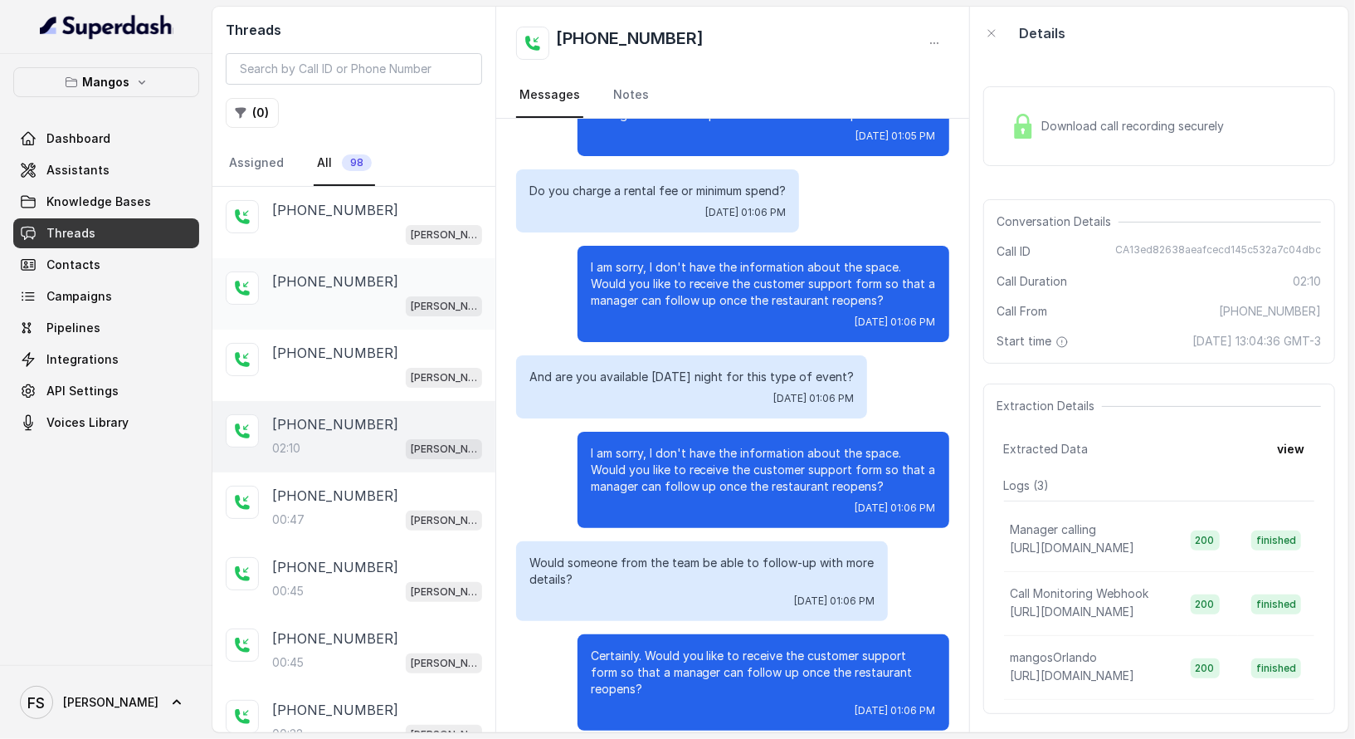
click at [345, 320] on div "[PHONE_NUMBER] [PERSON_NAME]" at bounding box center [353, 293] width 283 height 71
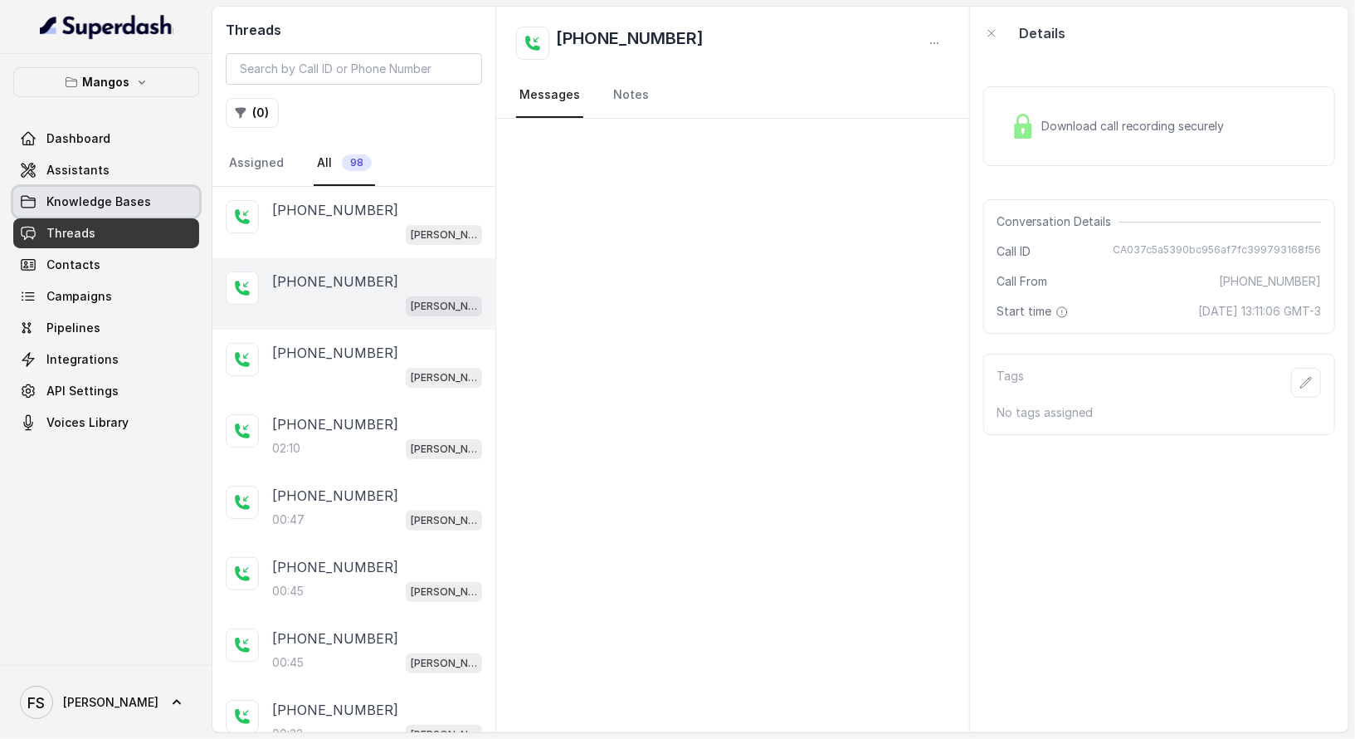
click at [174, 205] on link "Knowledge Bases" at bounding box center [106, 202] width 186 height 30
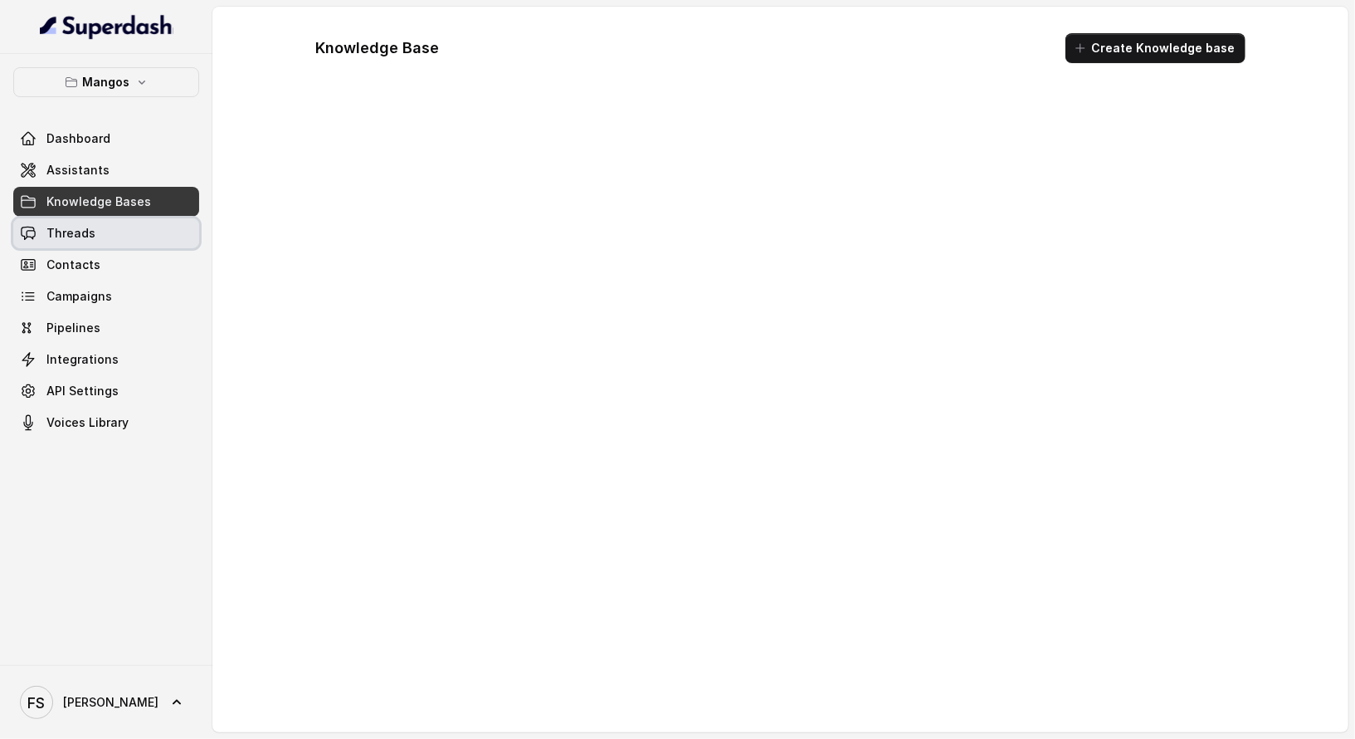
click at [154, 237] on link "Threads" at bounding box center [106, 233] width 186 height 30
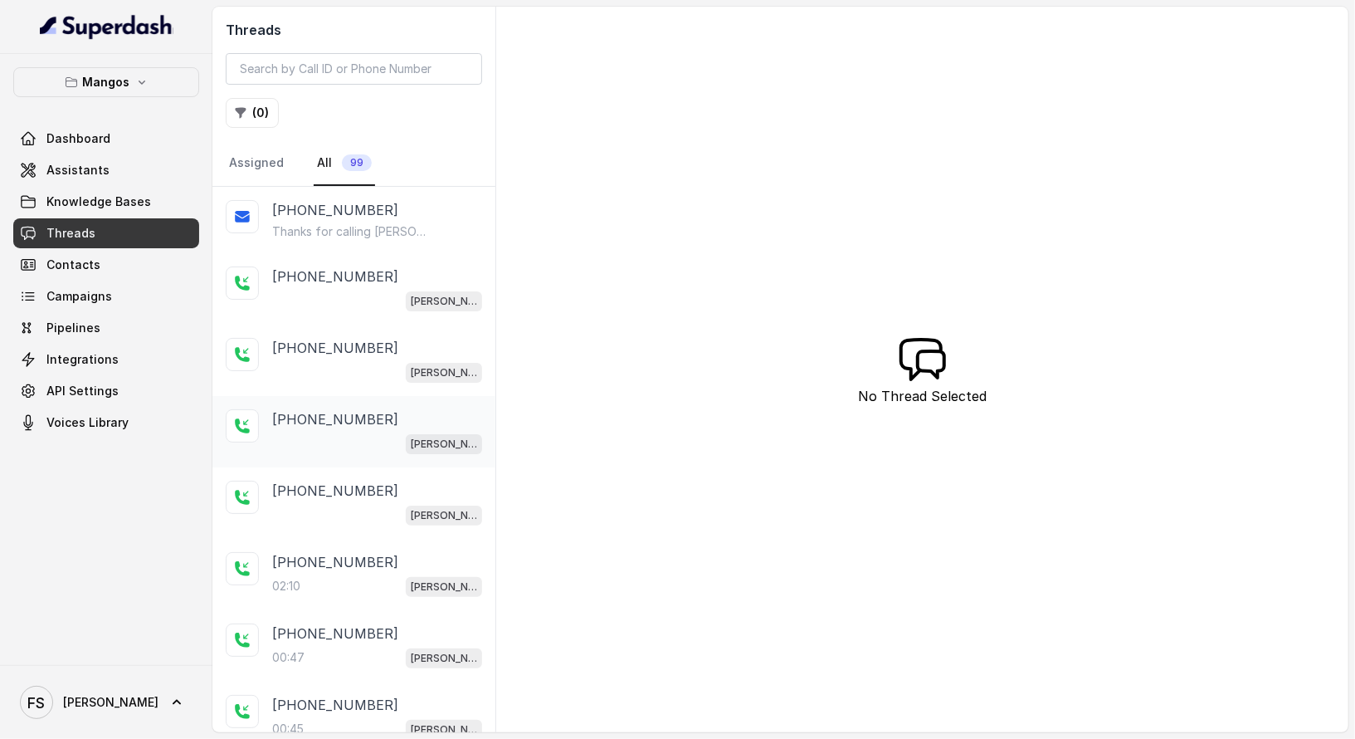
click at [387, 441] on div "[PERSON_NAME]" at bounding box center [377, 443] width 210 height 22
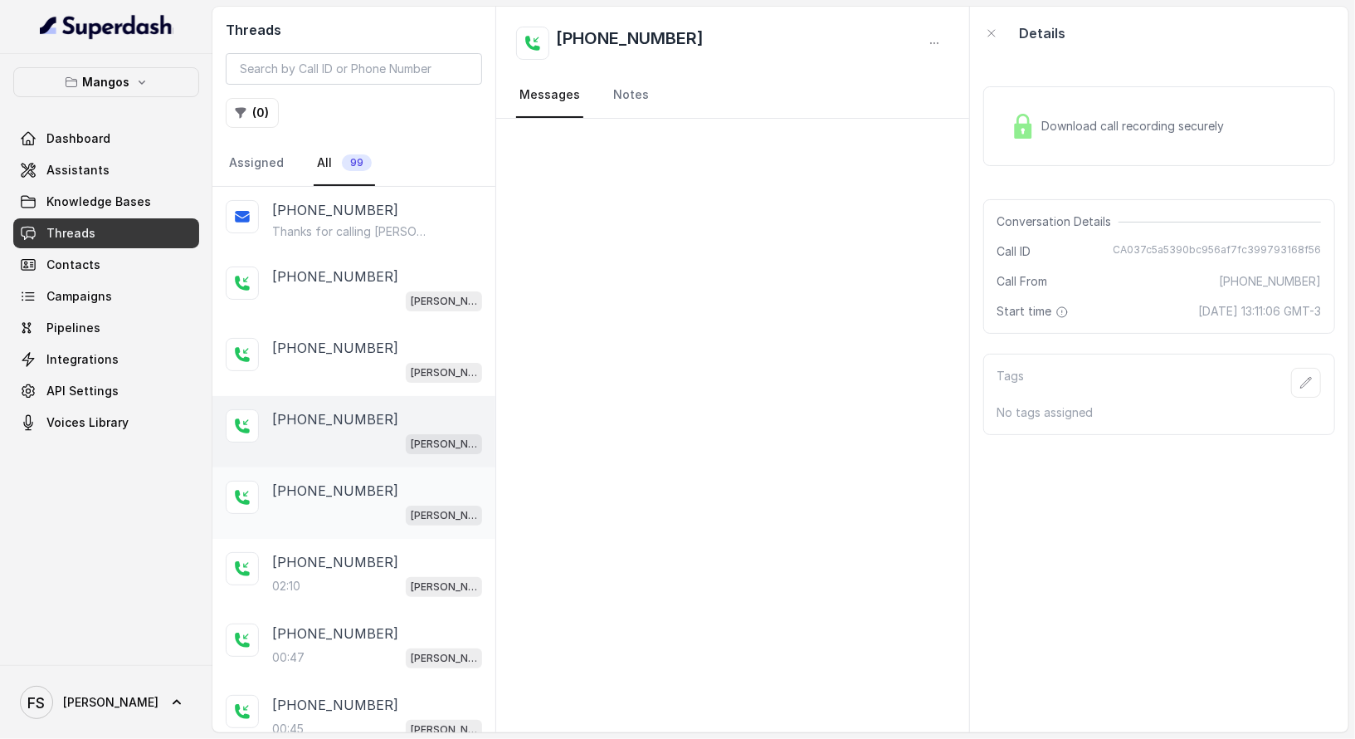
click at [393, 474] on div "[PHONE_NUMBER] [PERSON_NAME]" at bounding box center [353, 502] width 283 height 71
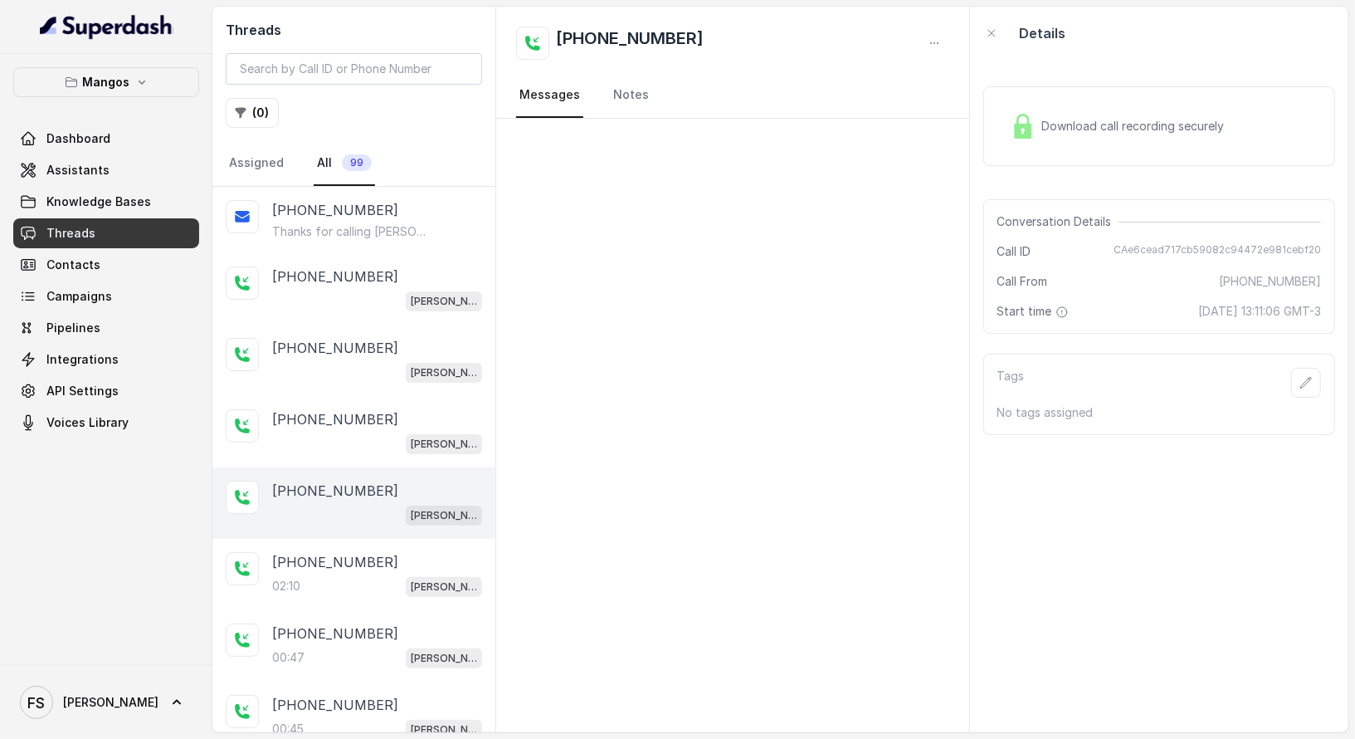
click at [105, 230] on link "Threads" at bounding box center [106, 233] width 186 height 30
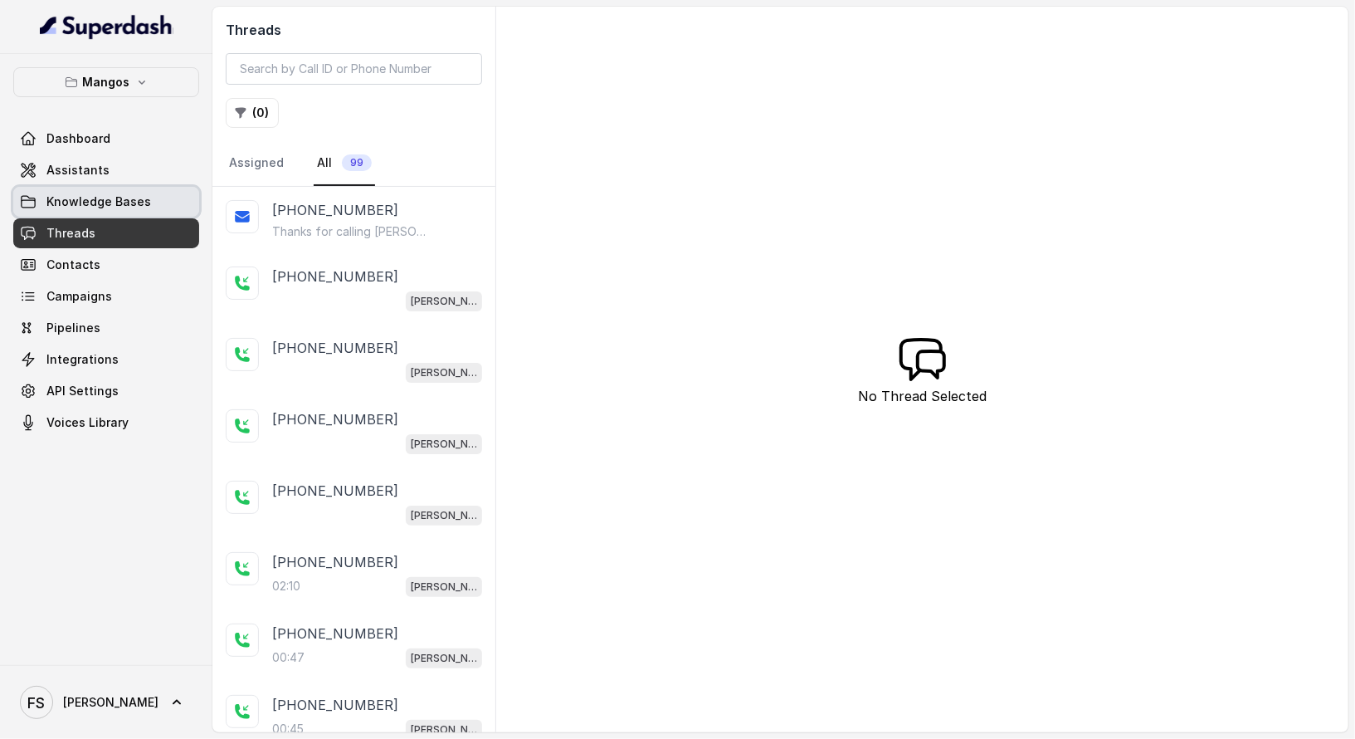
click at [121, 200] on span "Knowledge Bases" at bounding box center [98, 201] width 105 height 17
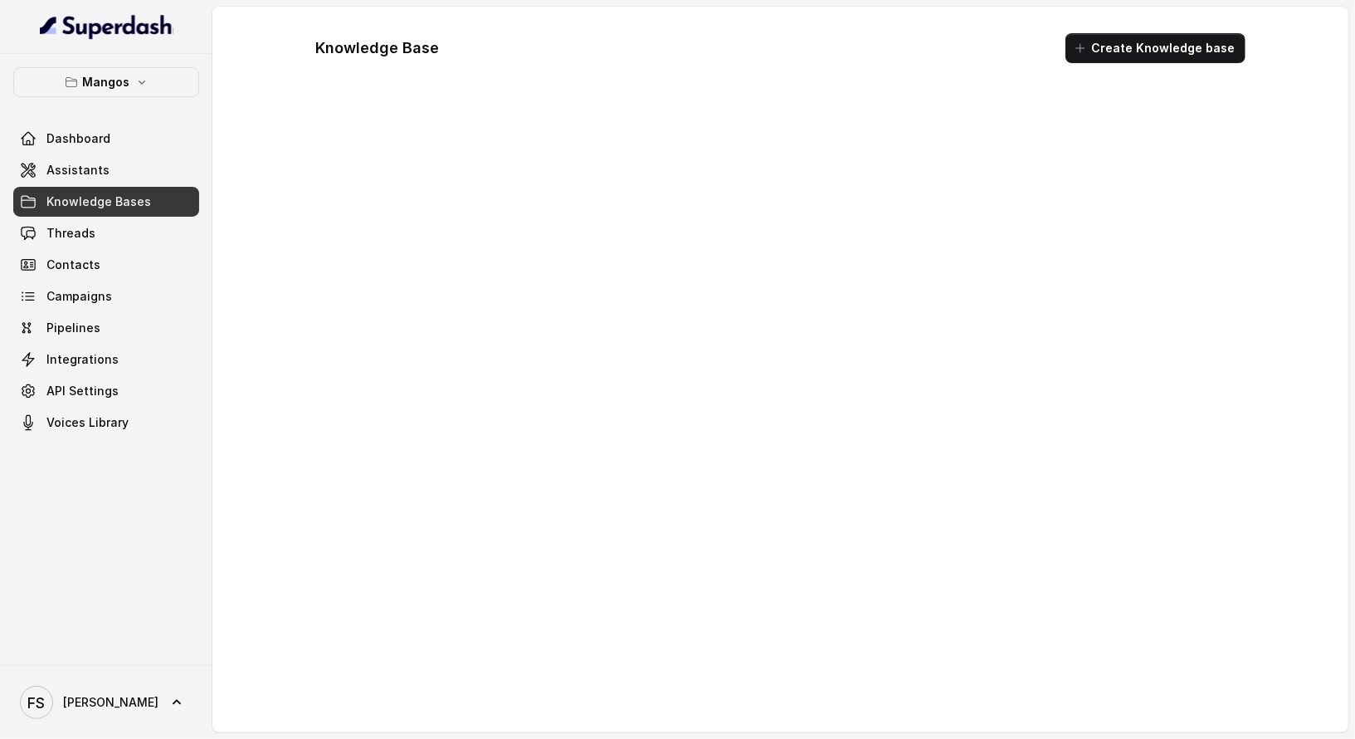
click at [115, 219] on link "Threads" at bounding box center [106, 233] width 186 height 30
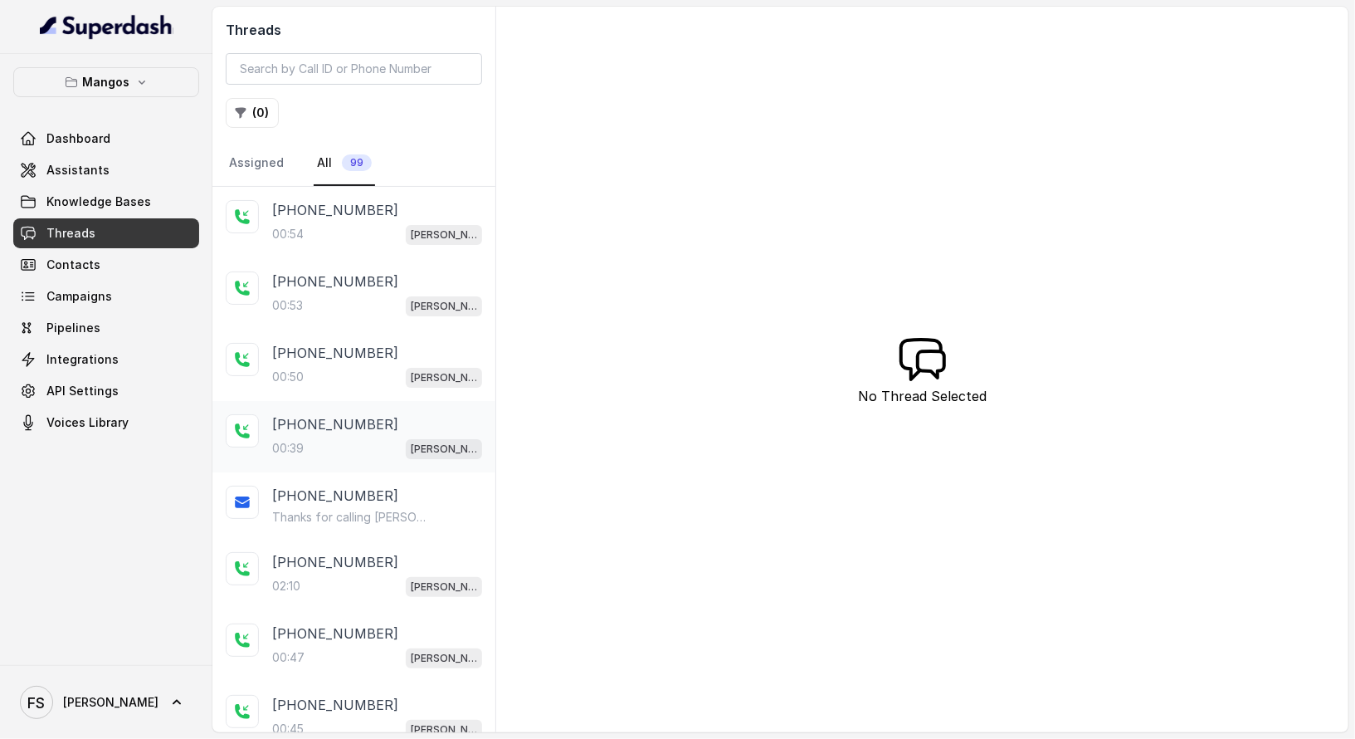
click at [380, 447] on div "00:39 Mangos Orlando" at bounding box center [377, 448] width 210 height 22
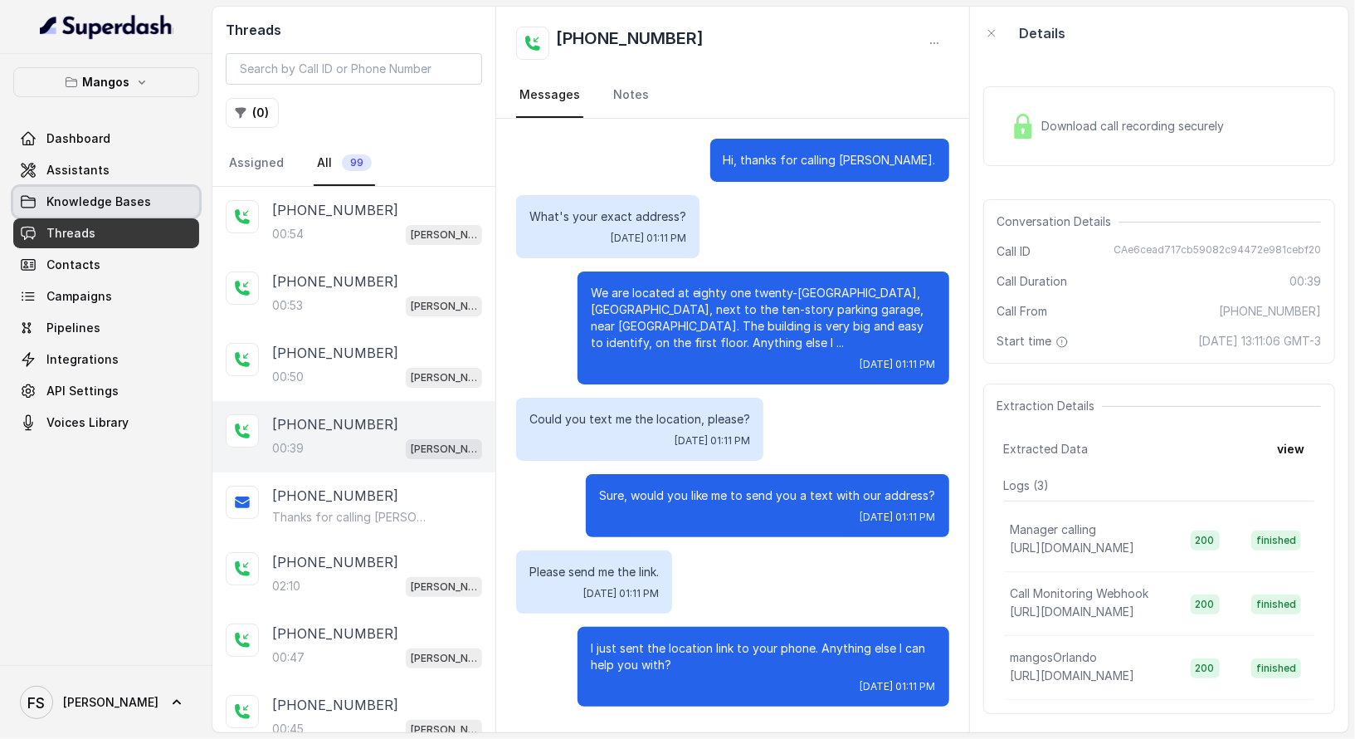
click at [105, 206] on span "Knowledge Bases" at bounding box center [98, 201] width 105 height 17
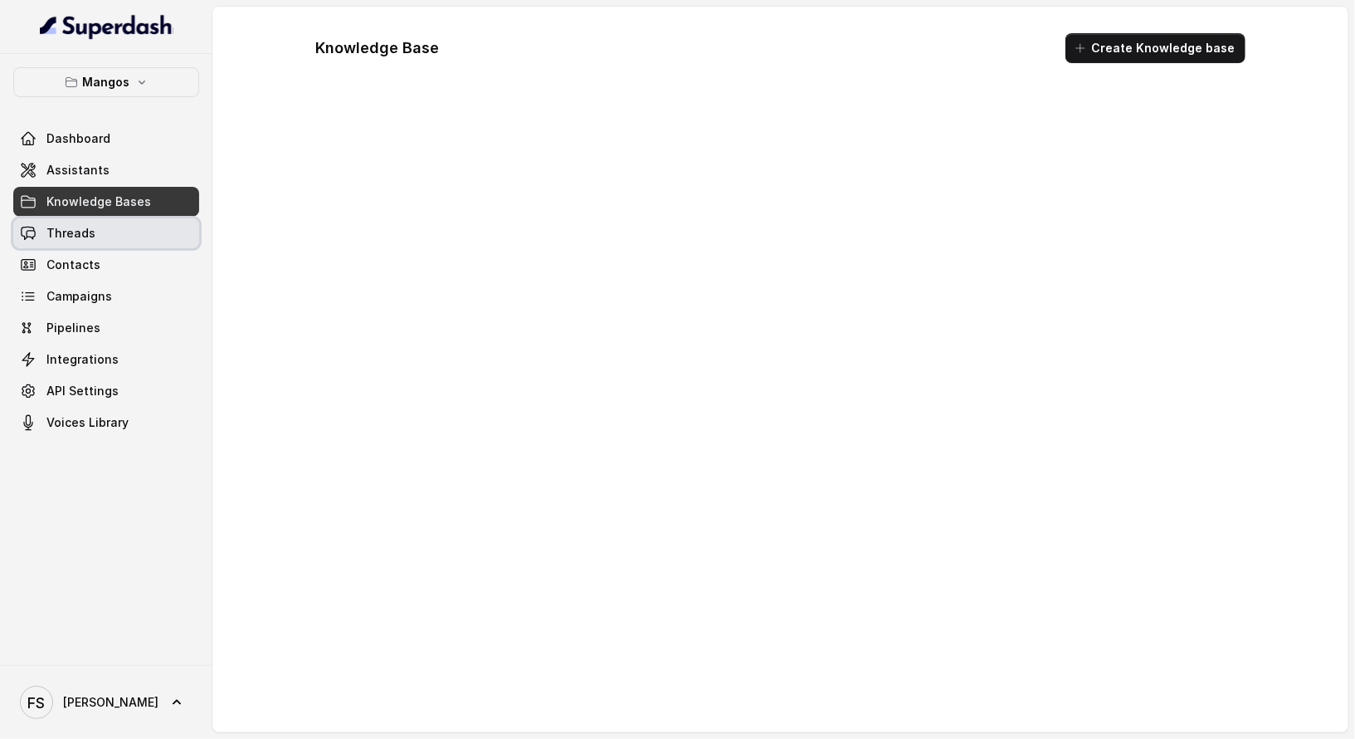
click at [106, 235] on link "Threads" at bounding box center [106, 233] width 186 height 30
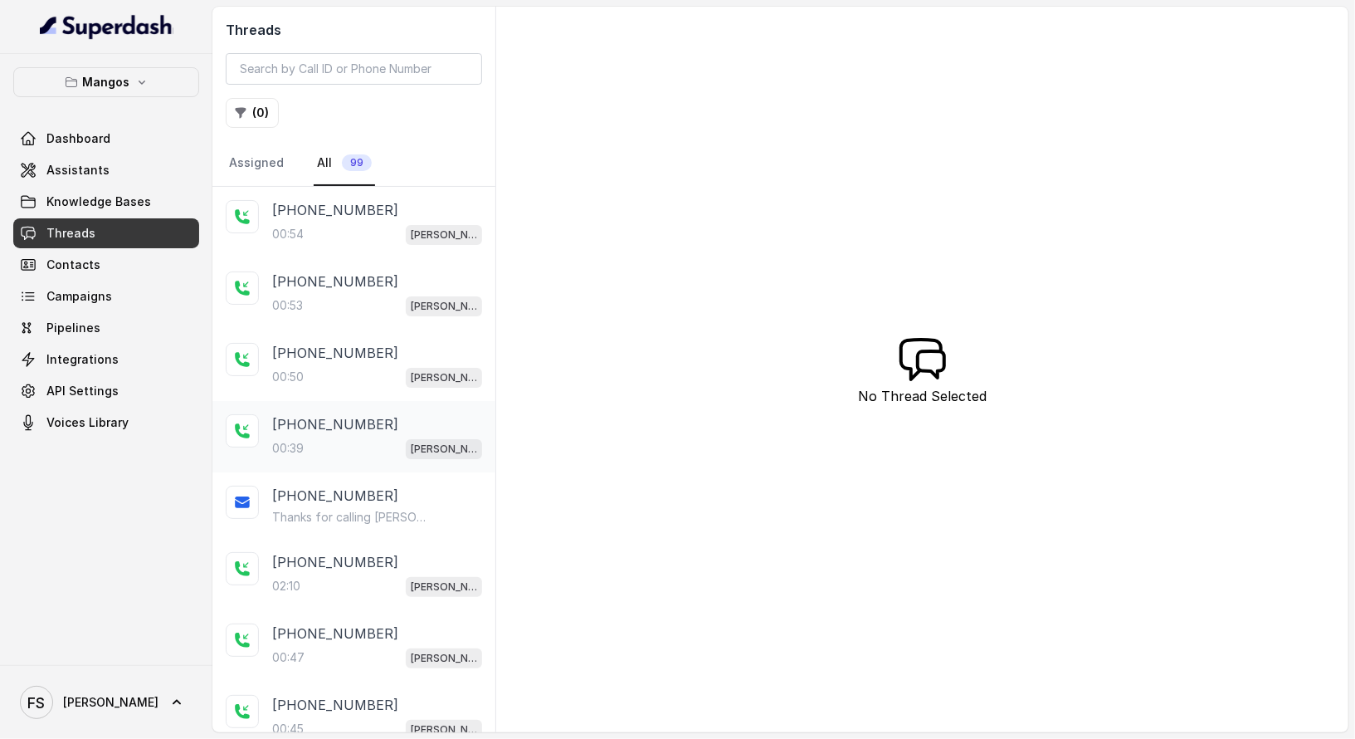
click at [384, 422] on div "[PHONE_NUMBER]" at bounding box center [377, 424] width 210 height 20
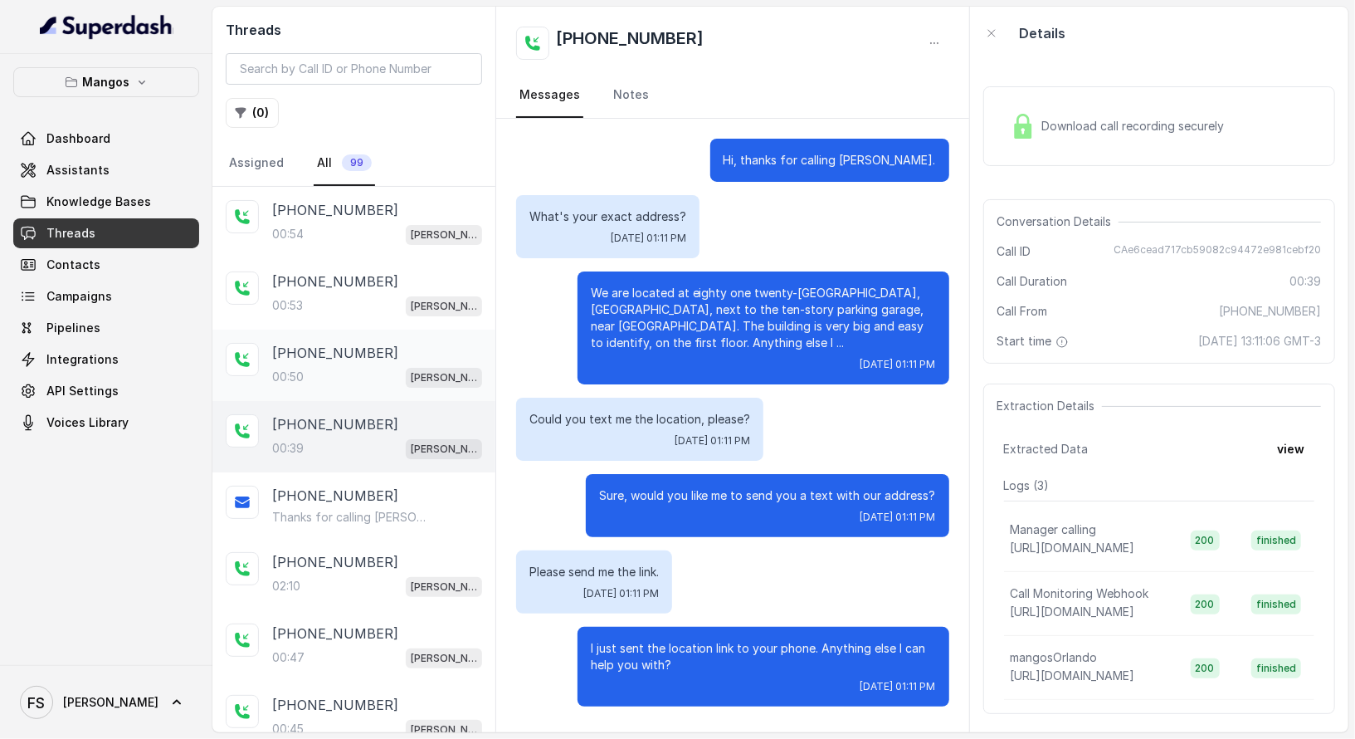
click at [361, 366] on div "00:50 Mangos Orlando" at bounding box center [377, 377] width 210 height 22
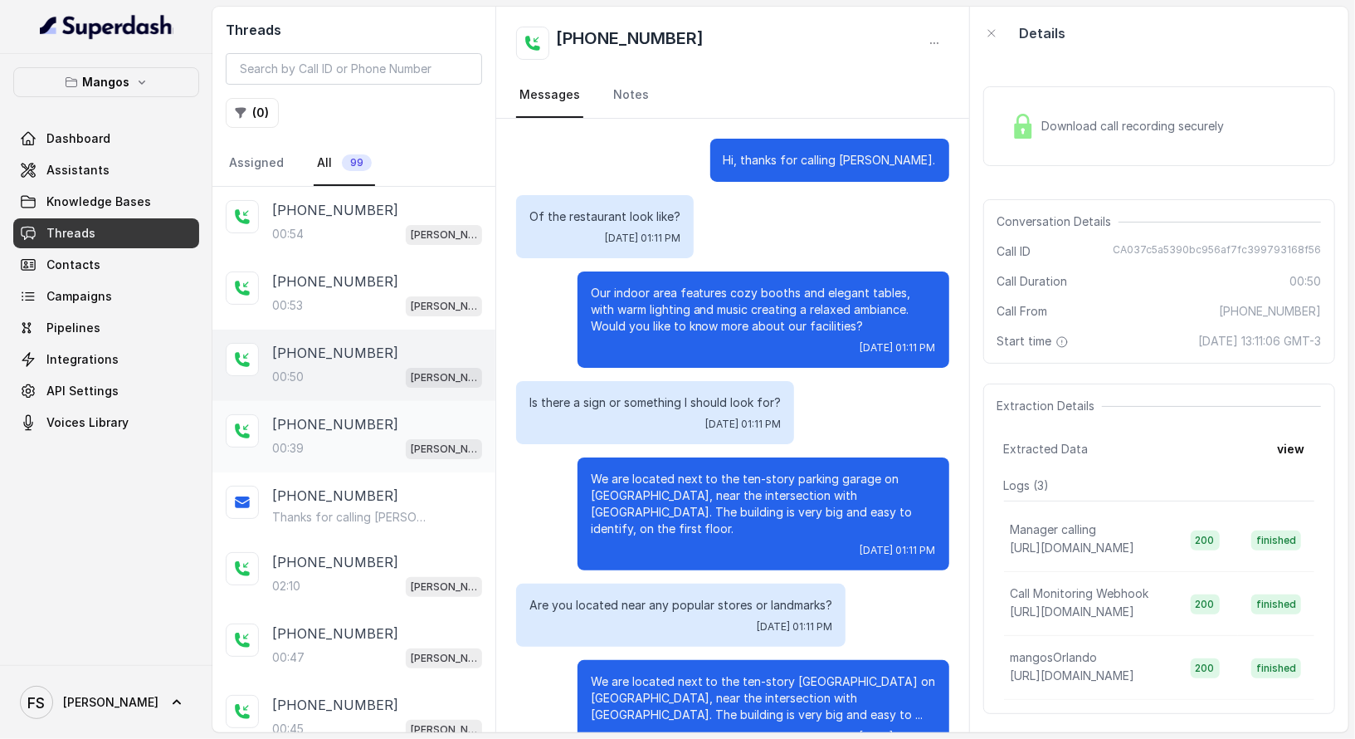
click at [353, 426] on p "[PHONE_NUMBER]" at bounding box center [335, 424] width 126 height 20
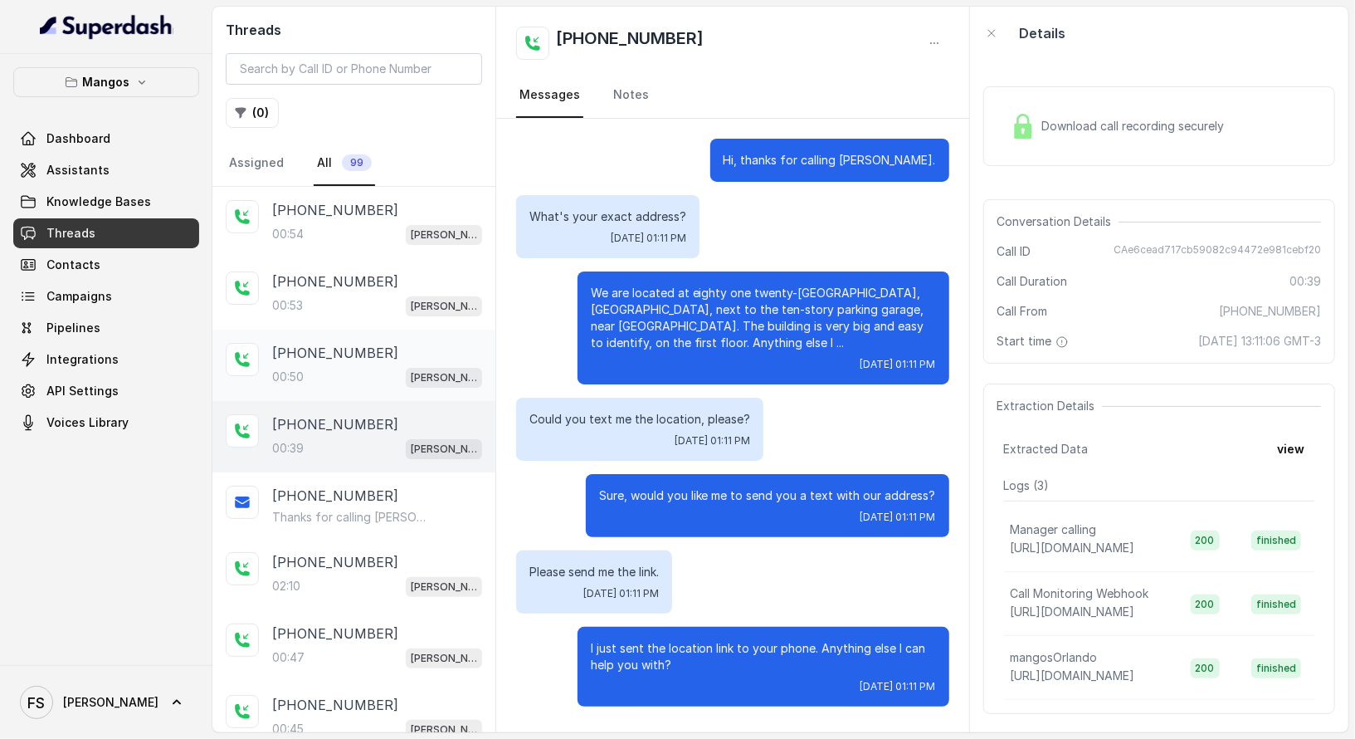
click at [257, 365] on div at bounding box center [242, 359] width 33 height 33
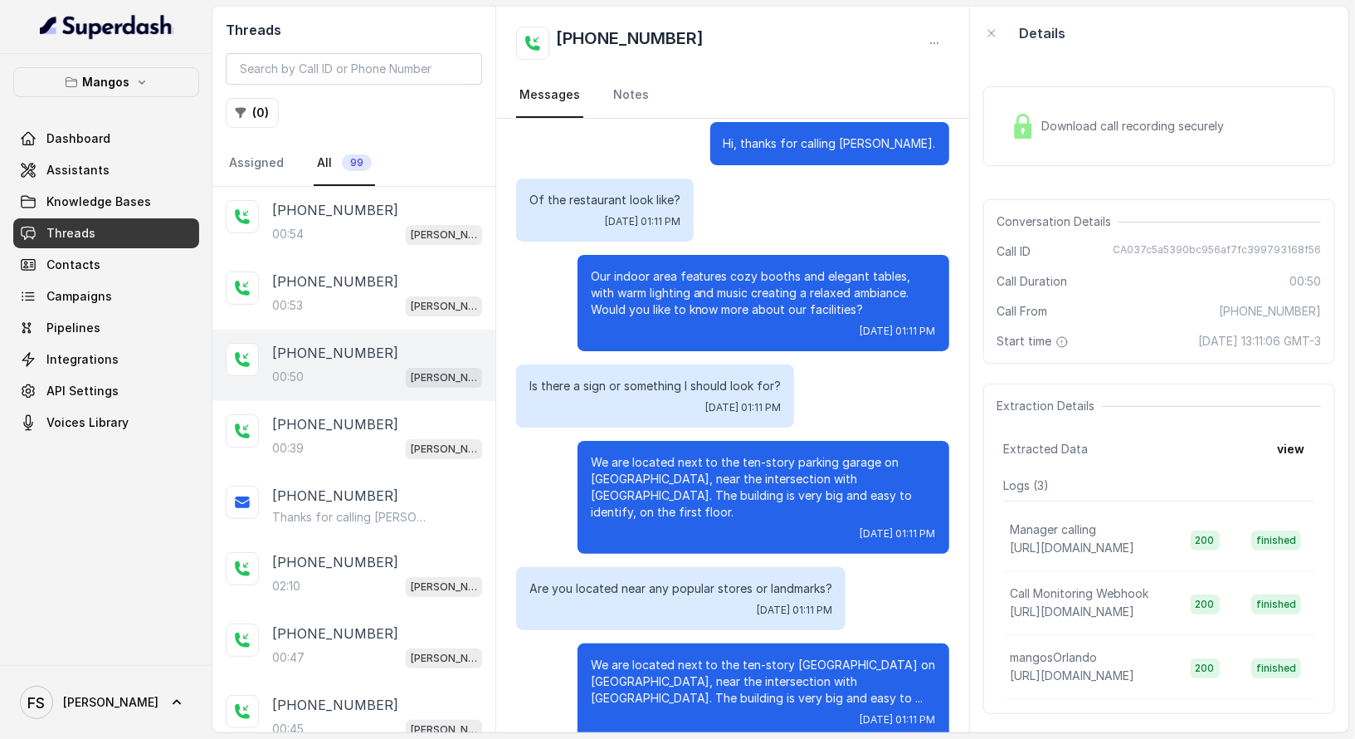
scroll to position [42, 0]
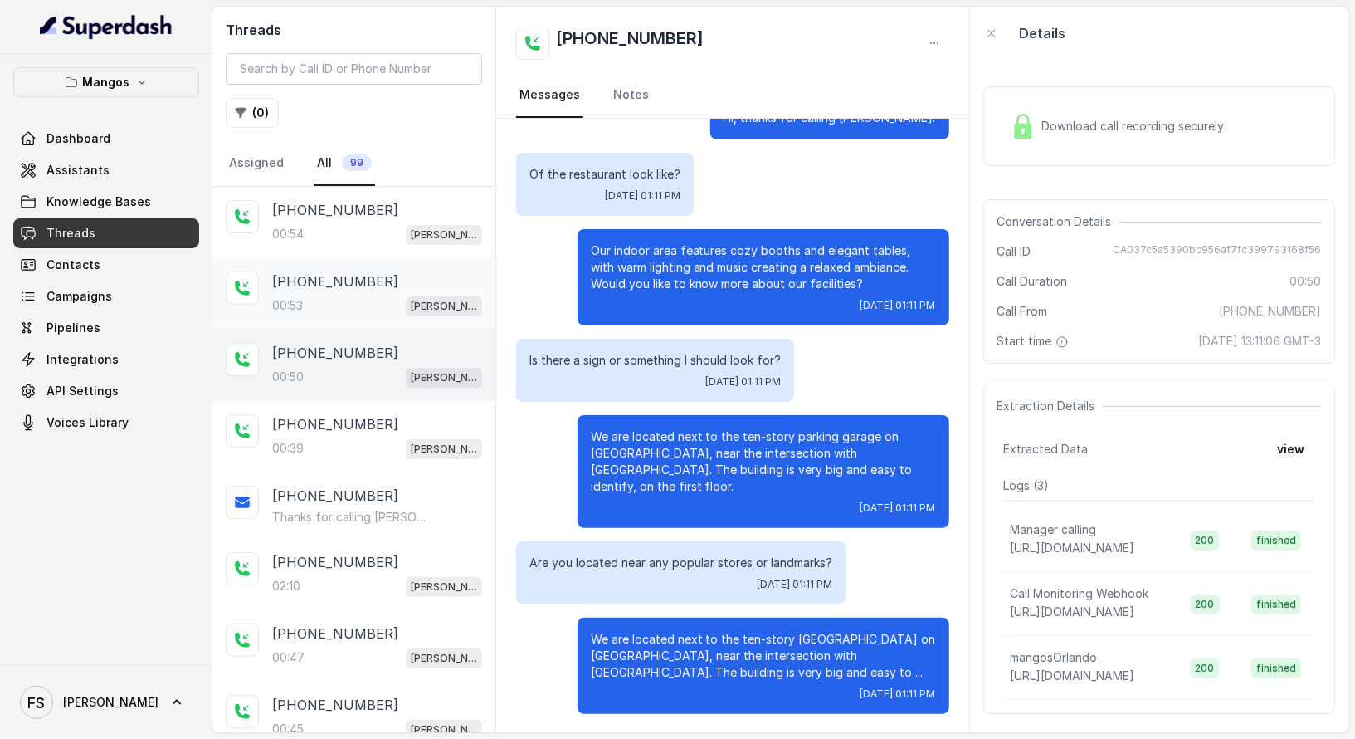
click at [359, 295] on div "00:53 Mangos Orlando" at bounding box center [377, 306] width 210 height 22
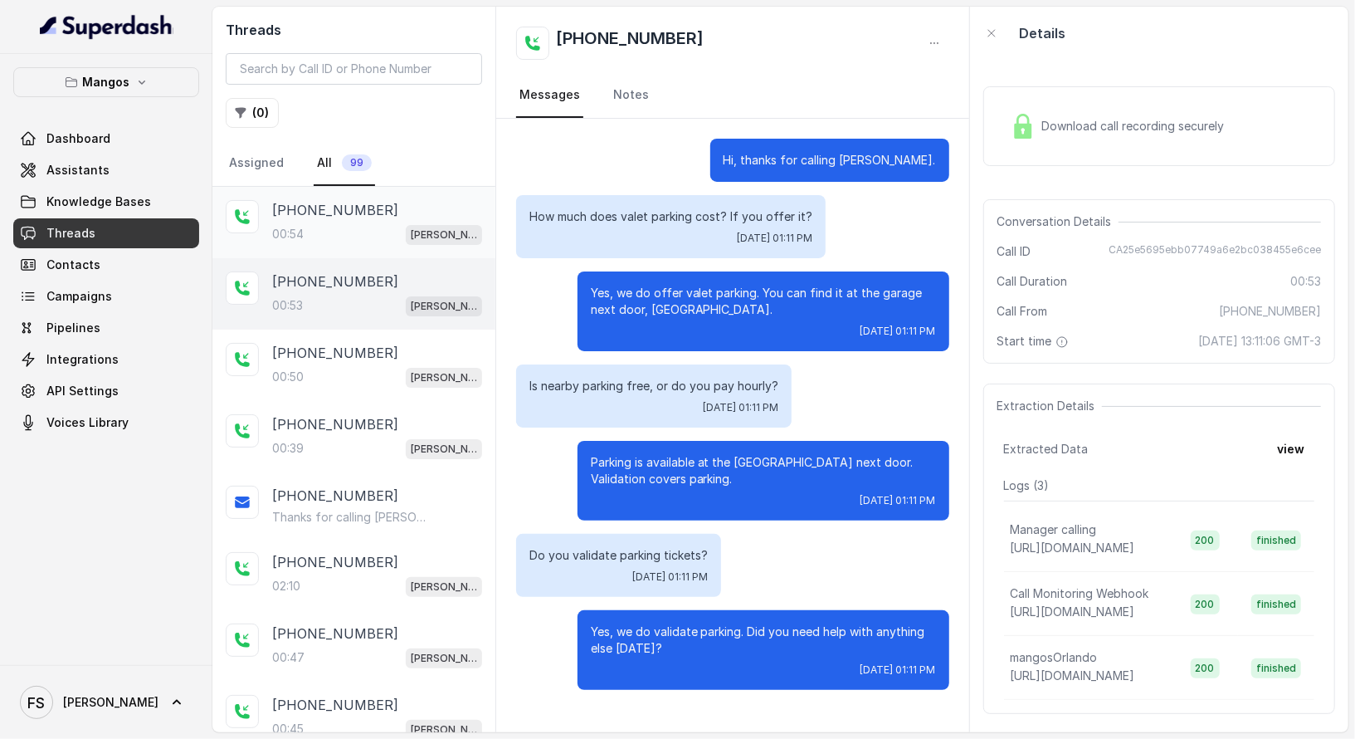
click at [413, 204] on div "[PHONE_NUMBER]" at bounding box center [377, 210] width 210 height 20
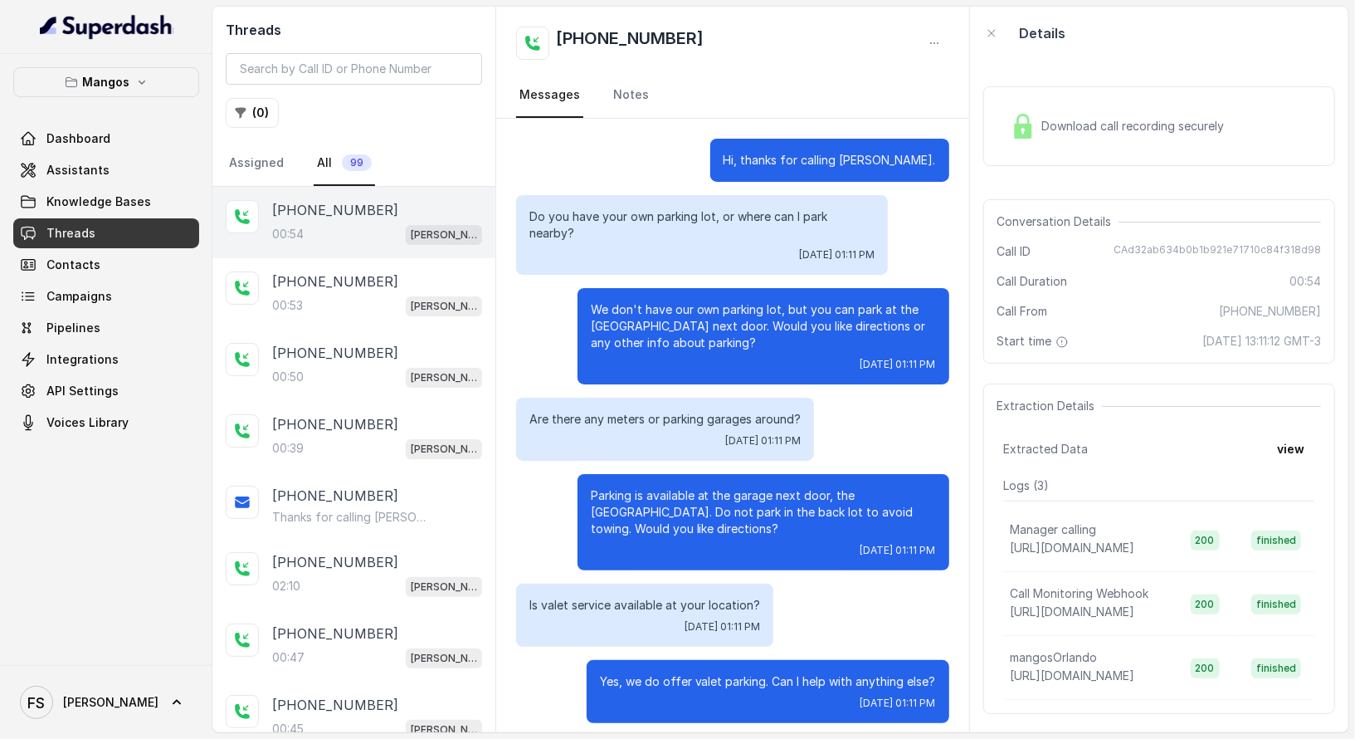
click at [608, 175] on div "Hi, thanks for calling [PERSON_NAME]." at bounding box center [732, 160] width 432 height 43
click at [357, 271] on p "[PHONE_NUMBER]" at bounding box center [335, 281] width 126 height 20
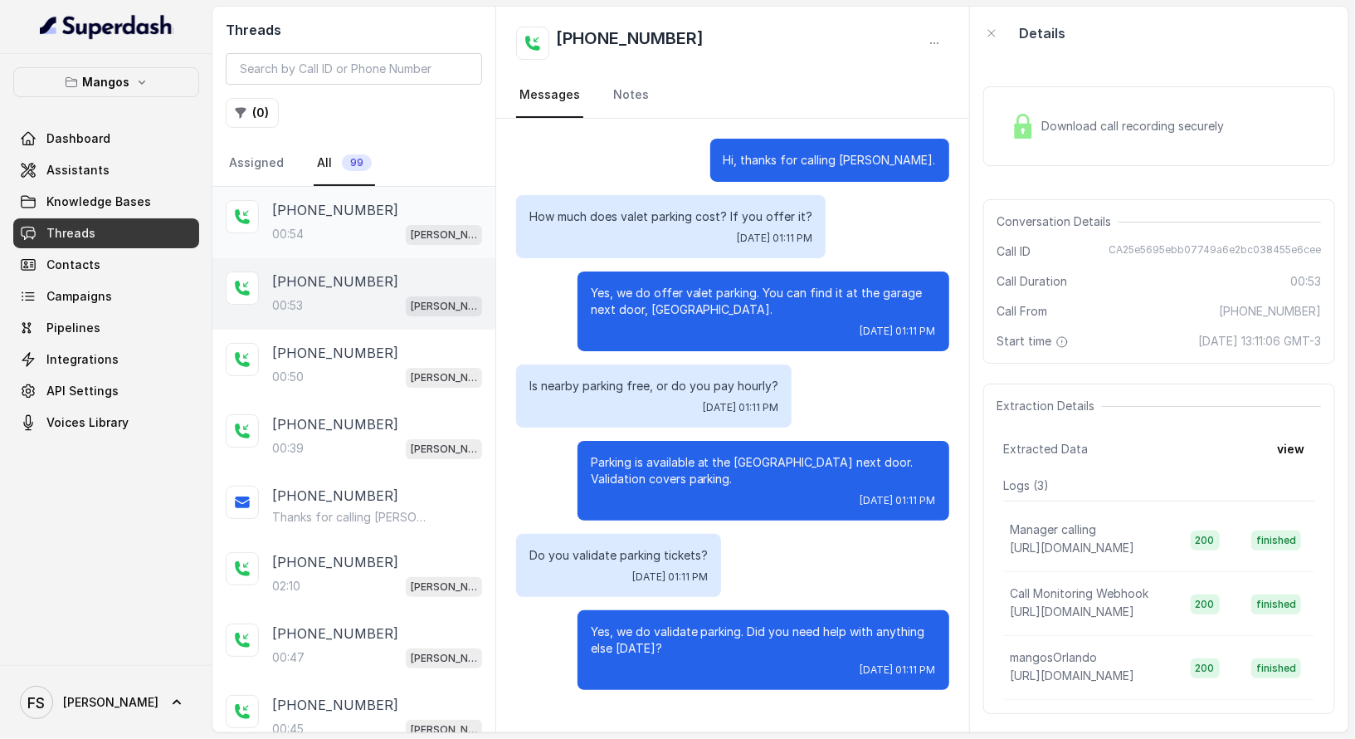
click at [365, 208] on p "[PHONE_NUMBER]" at bounding box center [335, 210] width 126 height 20
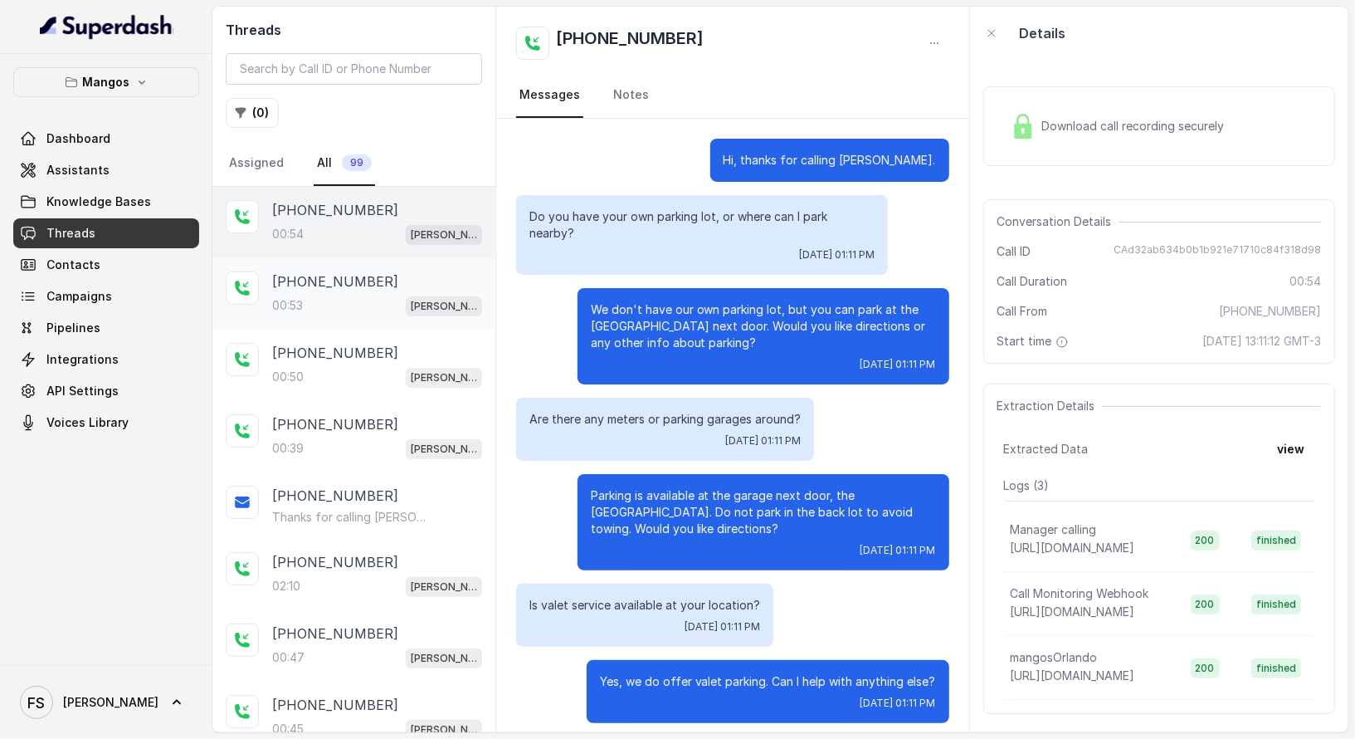
click at [355, 295] on div "00:53 Mangos Orlando" at bounding box center [377, 306] width 210 height 22
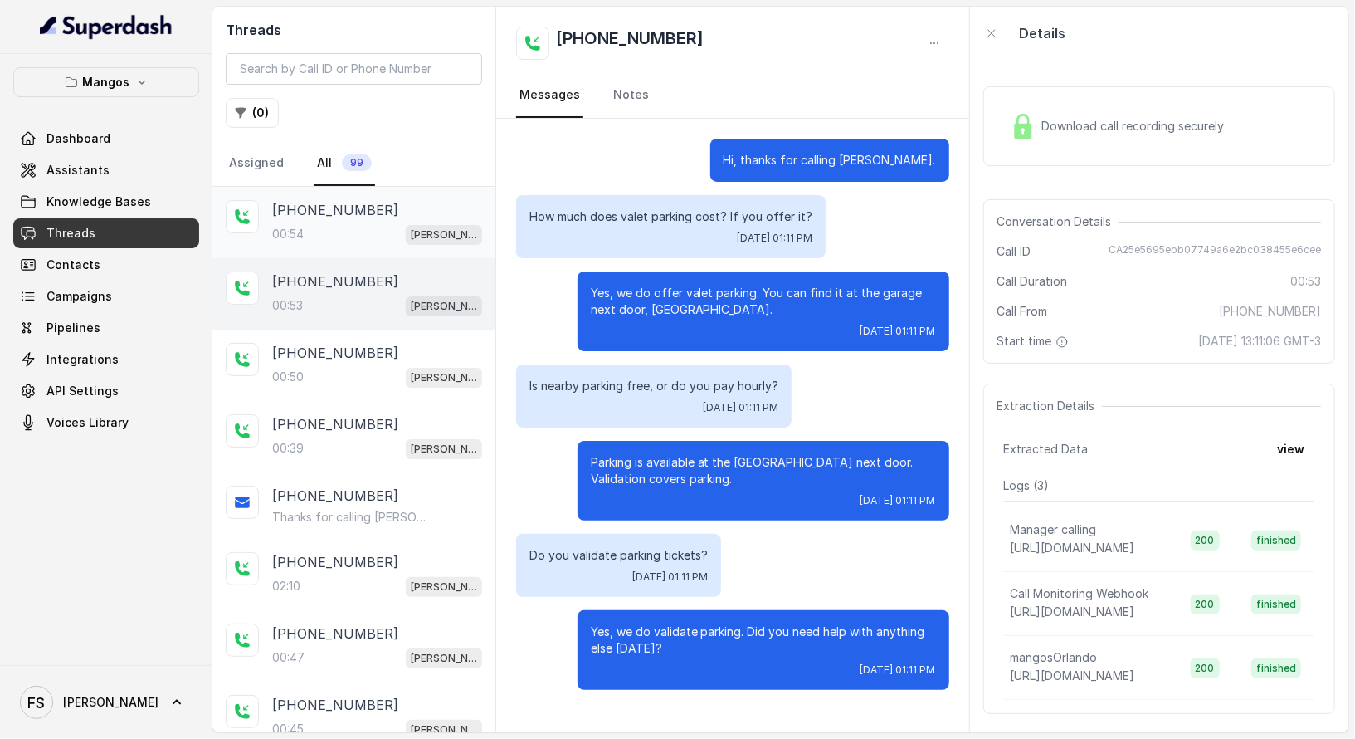
click at [347, 228] on div "00:54 Mangos Orlando" at bounding box center [377, 234] width 210 height 22
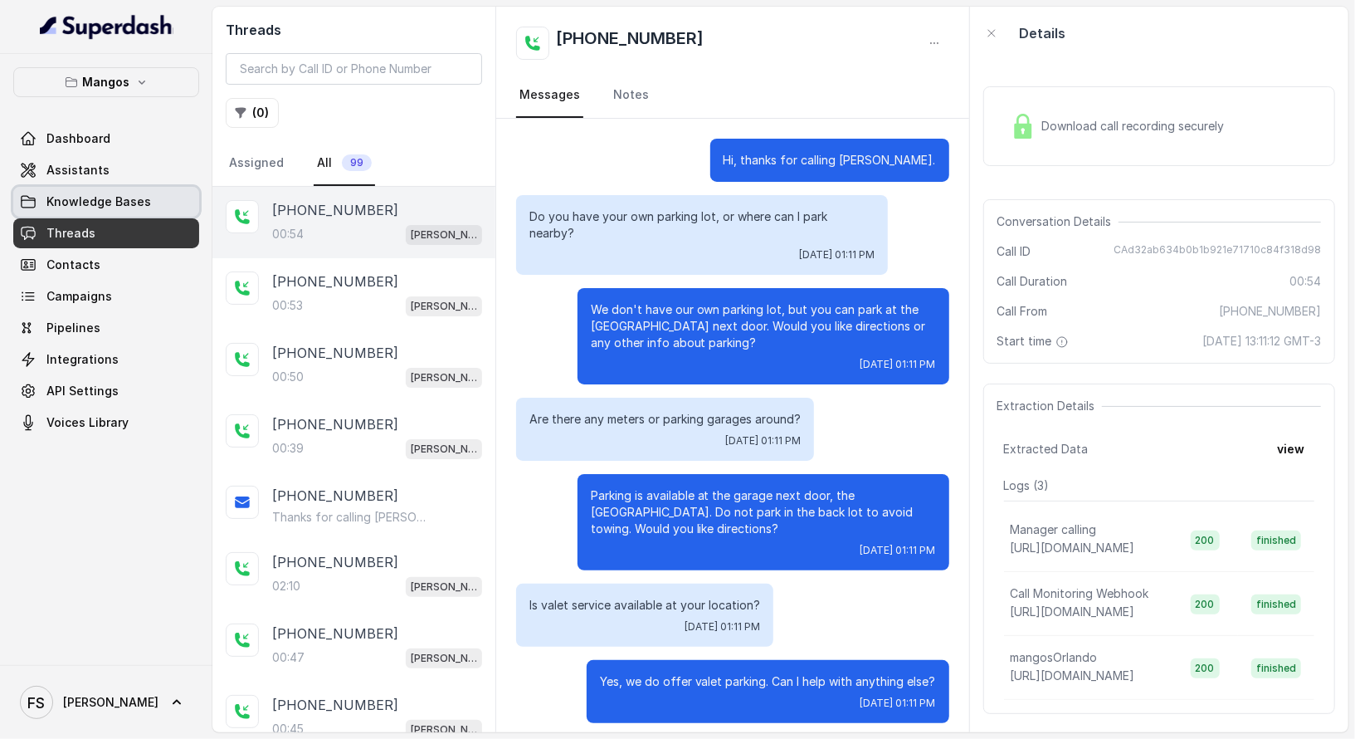
click at [106, 198] on span "Knowledge Bases" at bounding box center [98, 201] width 105 height 17
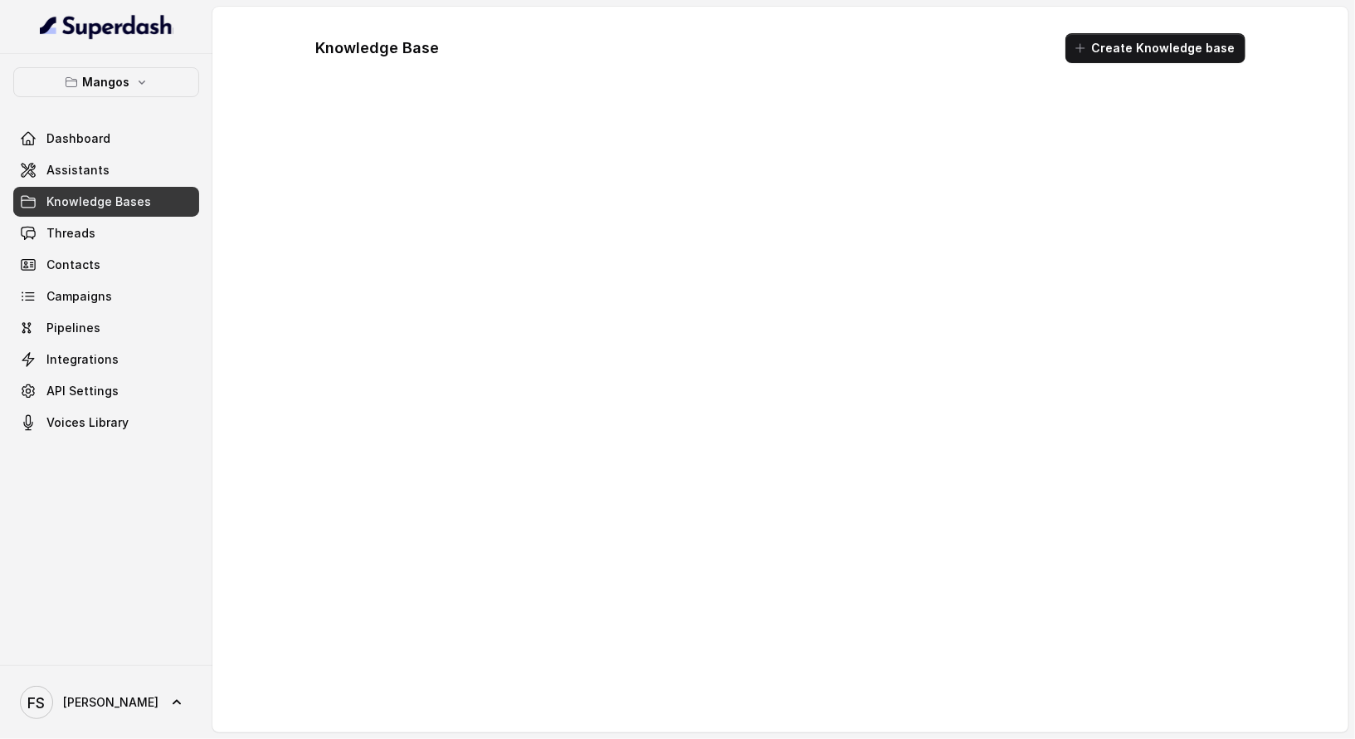
click at [106, 216] on div "Dashboard Assistants Knowledge Bases Threads Contacts Campaigns Pipelines Integ…" at bounding box center [106, 281] width 186 height 314
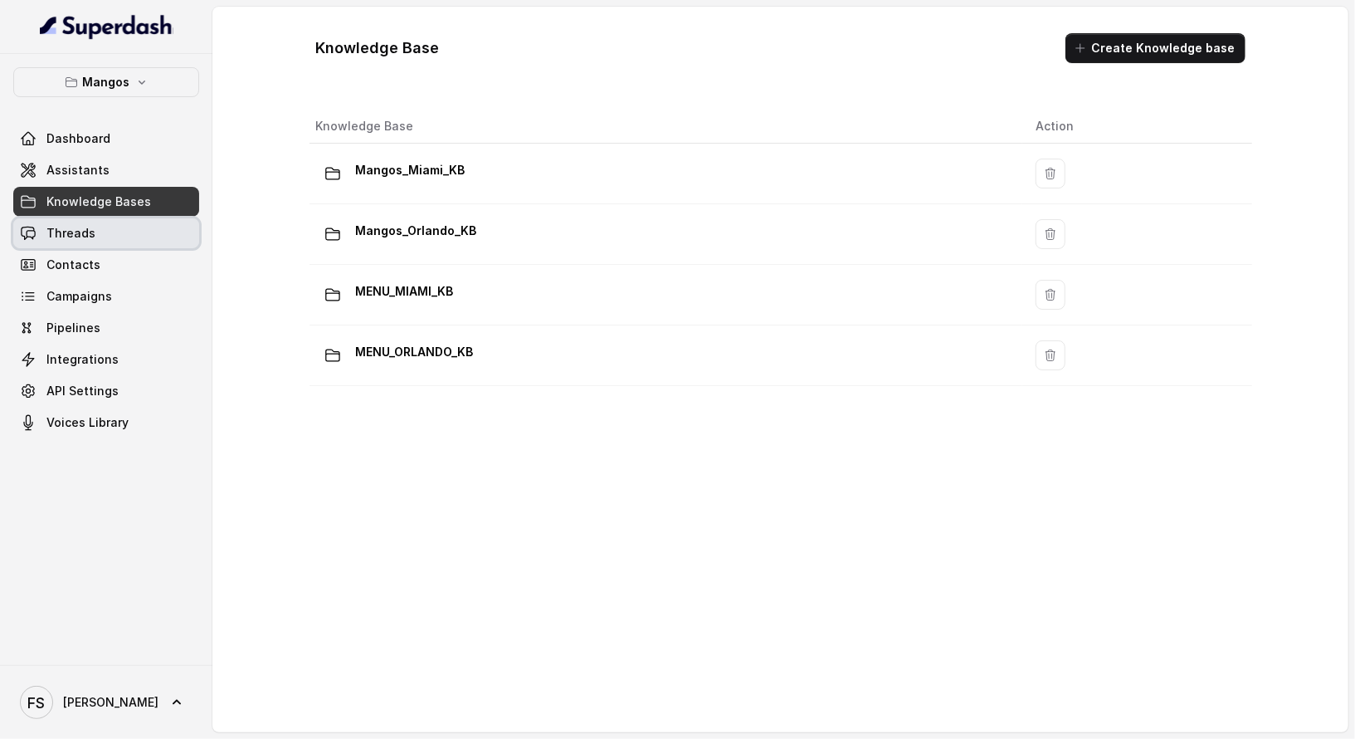
click at [106, 221] on link "Threads" at bounding box center [106, 233] width 186 height 30
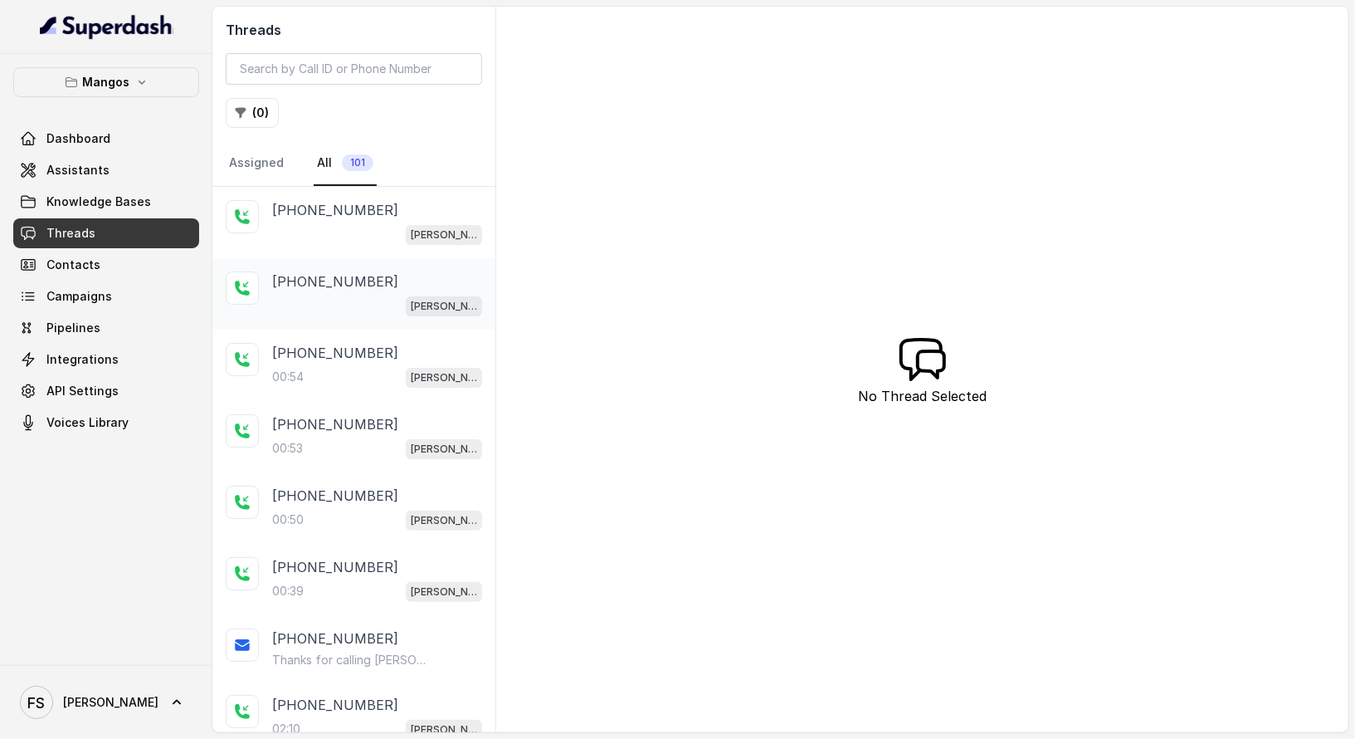
click at [383, 297] on div "[PERSON_NAME]" at bounding box center [377, 306] width 210 height 22
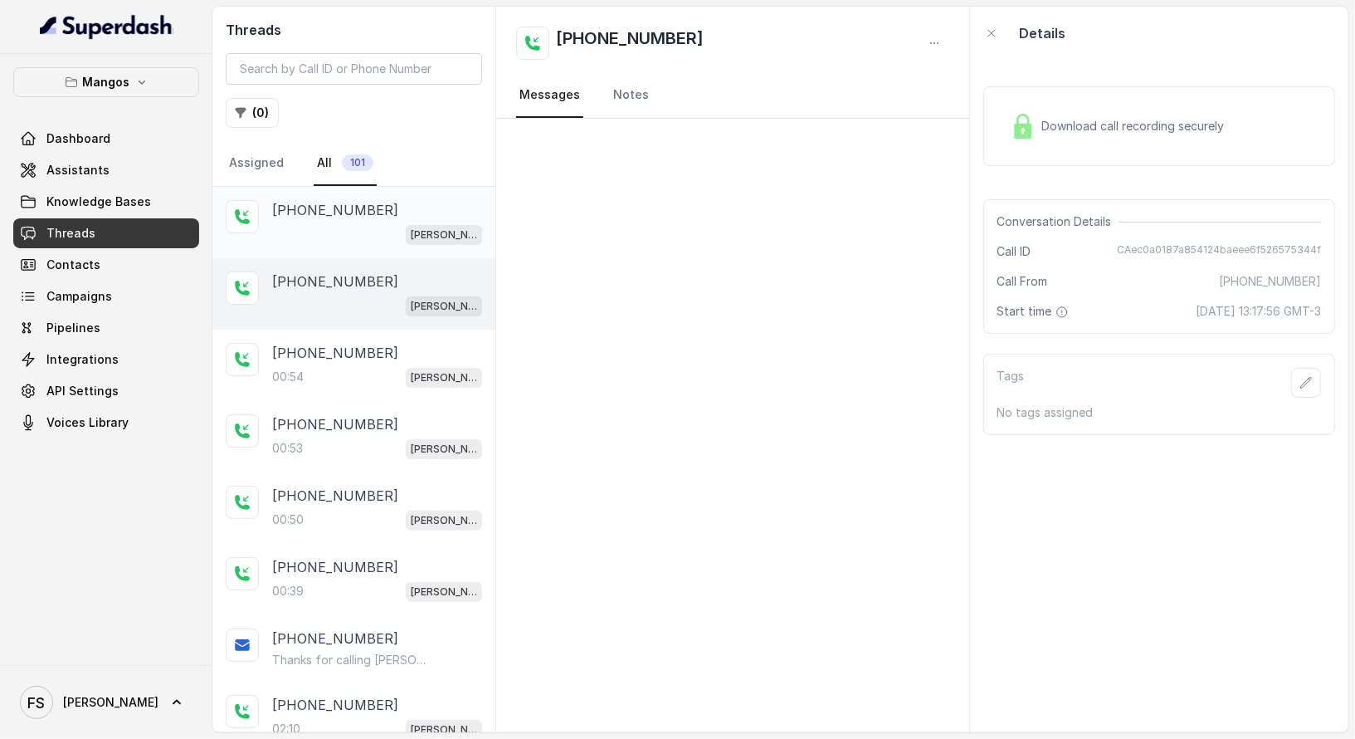
click at [383, 239] on div "[PERSON_NAME]" at bounding box center [377, 234] width 210 height 22
click at [324, 324] on div "[PHONE_NUMBER] [PERSON_NAME]" at bounding box center [353, 293] width 283 height 71
click at [287, 383] on div "00:54 Mangos Orlando" at bounding box center [377, 377] width 210 height 22
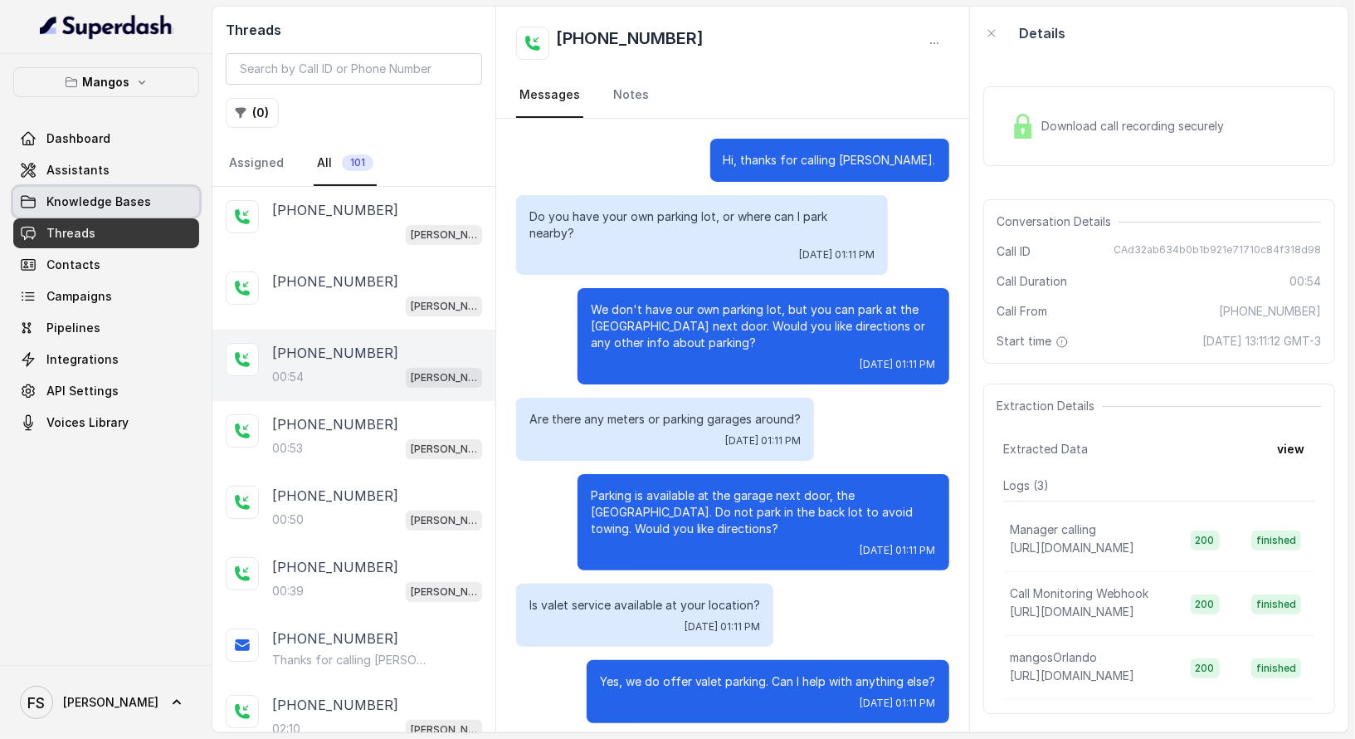
click at [102, 196] on span "Knowledge Bases" at bounding box center [98, 201] width 105 height 17
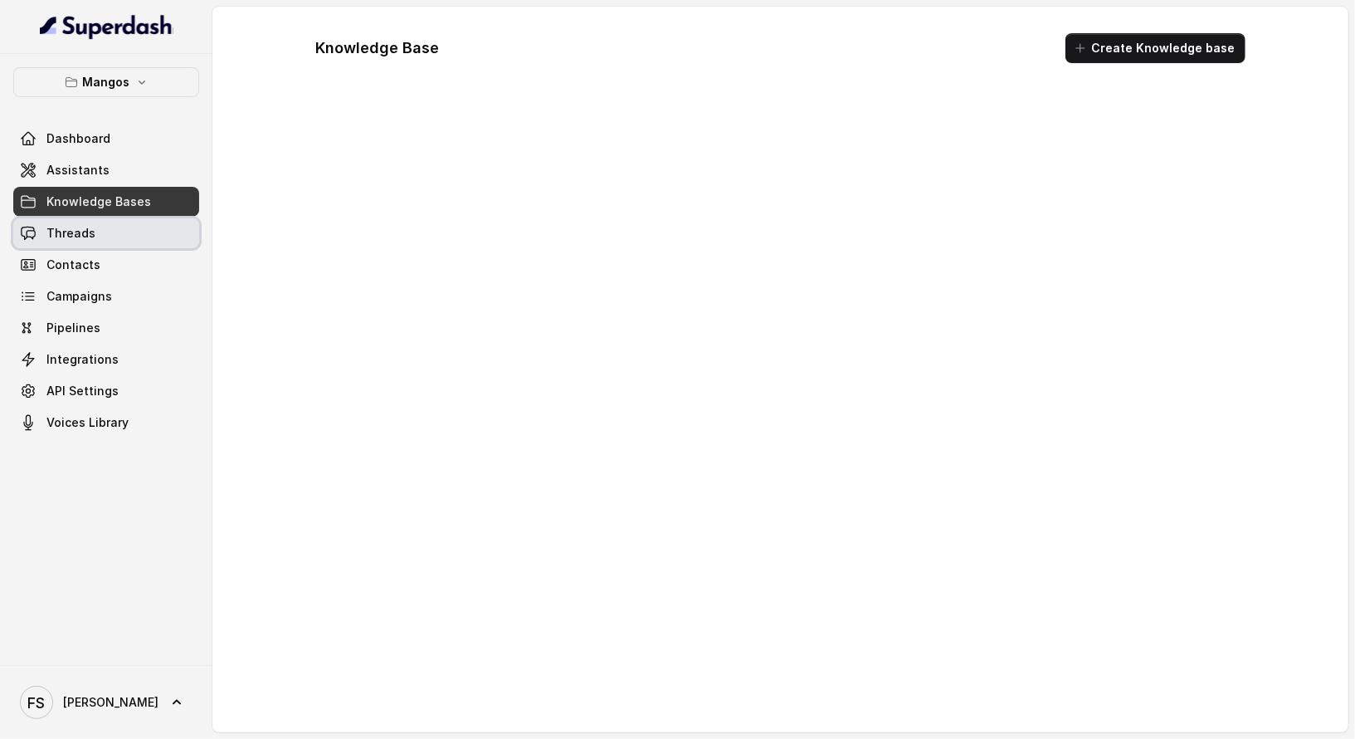
click at [104, 224] on link "Threads" at bounding box center [106, 233] width 186 height 30
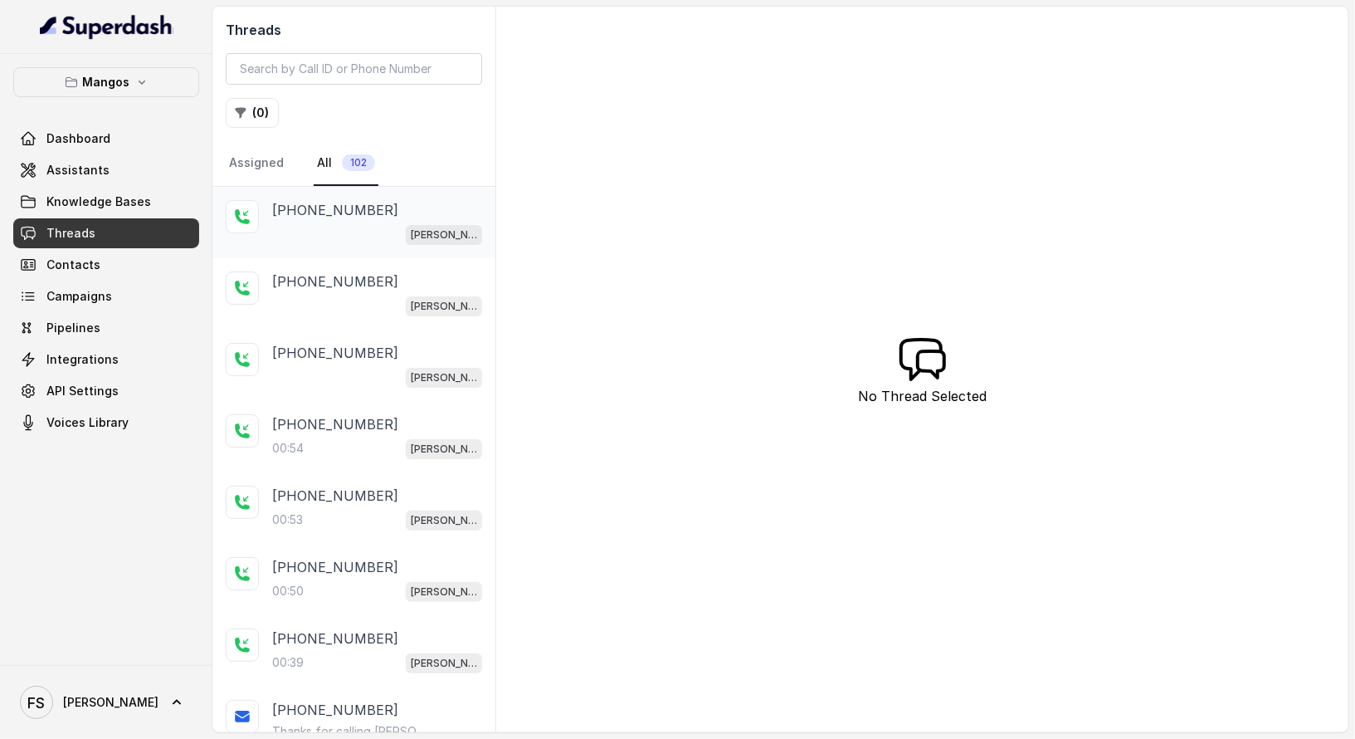
click at [382, 225] on div "[PERSON_NAME]" at bounding box center [377, 234] width 210 height 22
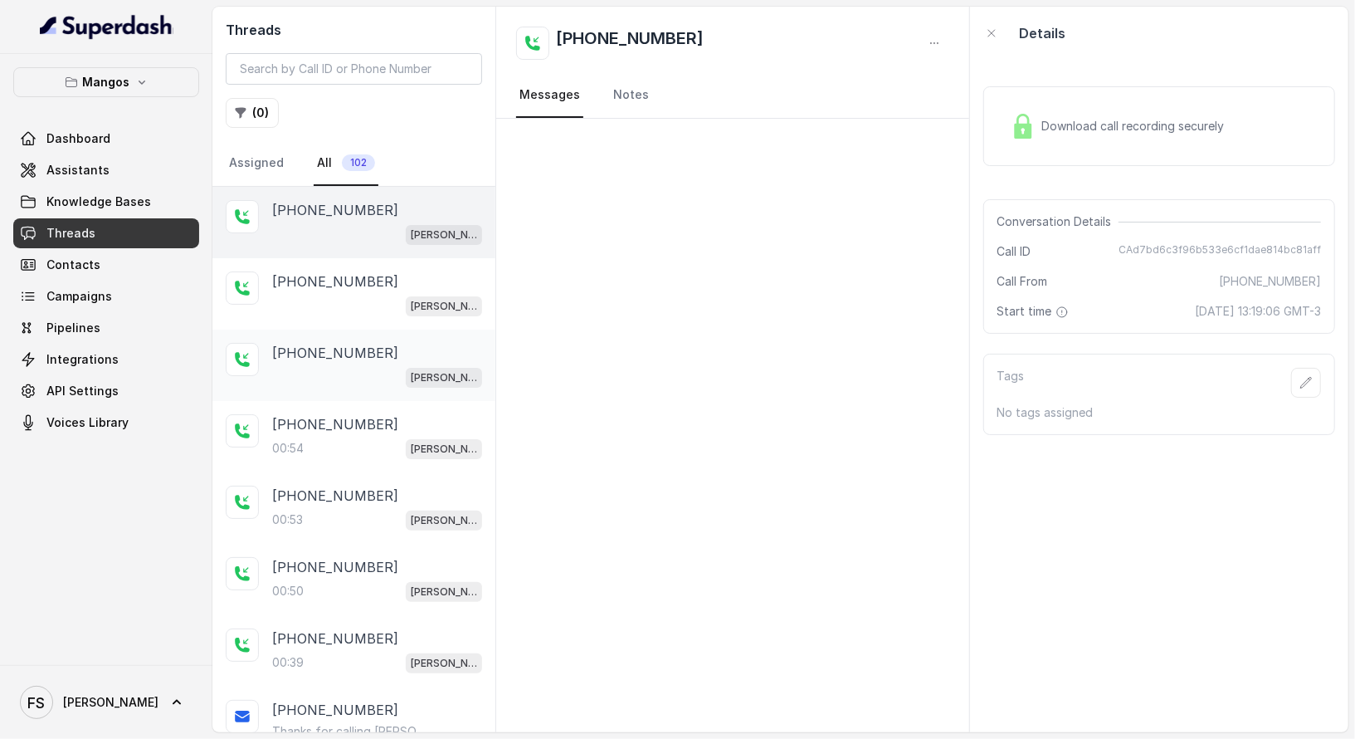
click at [384, 355] on div "[PHONE_NUMBER]" at bounding box center [377, 353] width 210 height 20
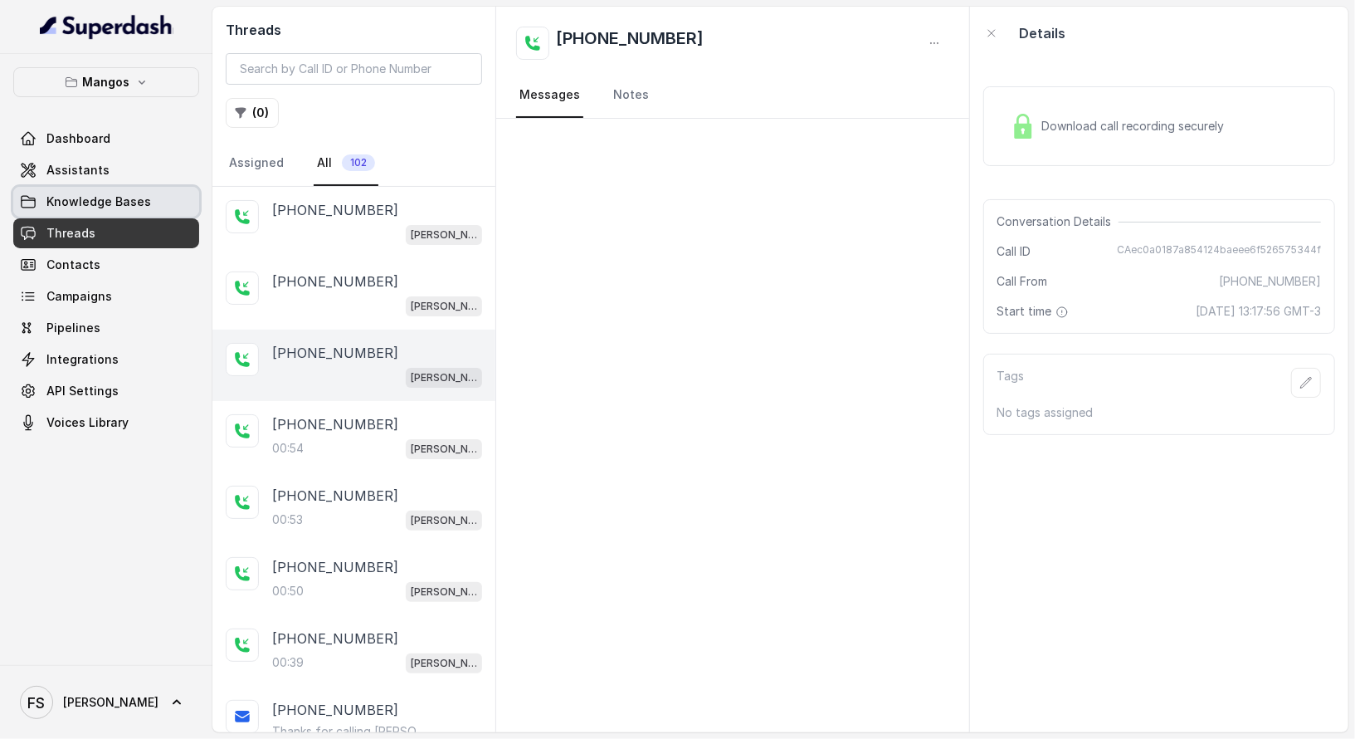
click at [100, 207] on span "Knowledge Bases" at bounding box center [98, 201] width 105 height 17
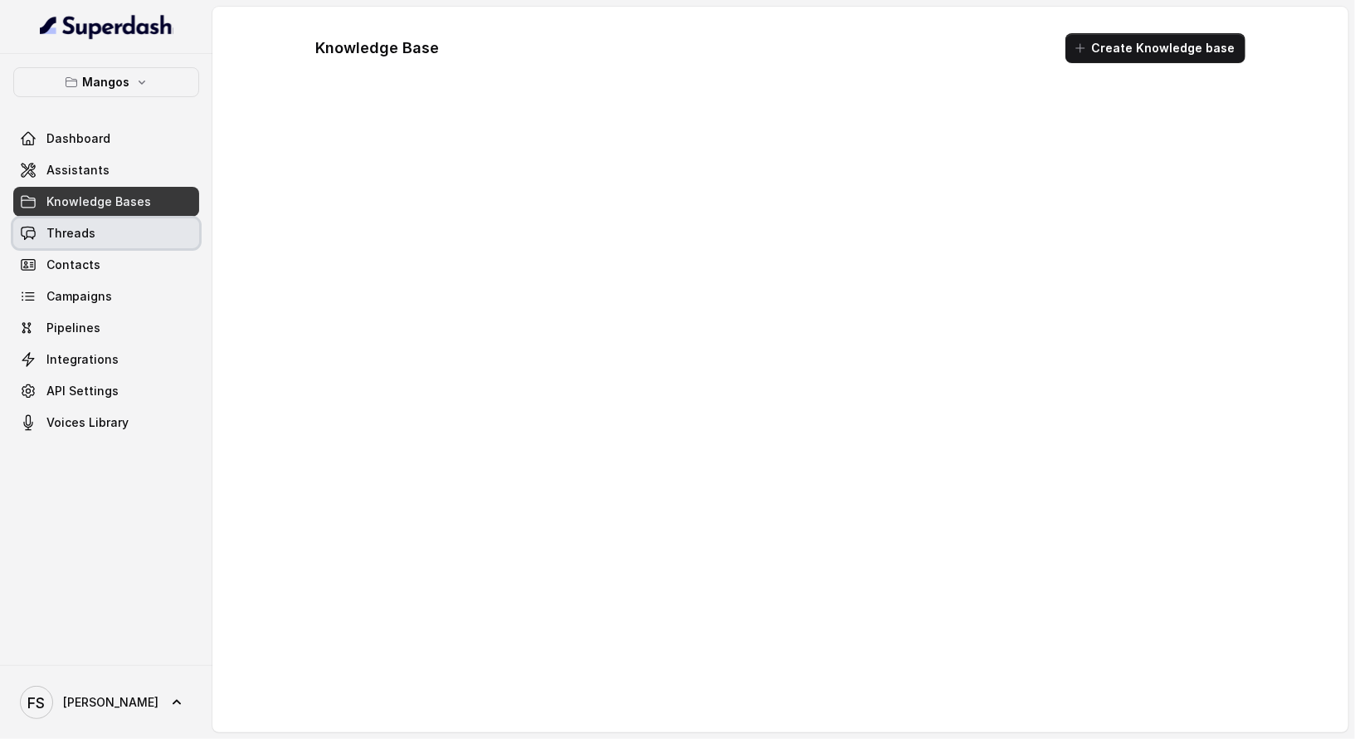
click at [123, 239] on link "Threads" at bounding box center [106, 233] width 186 height 30
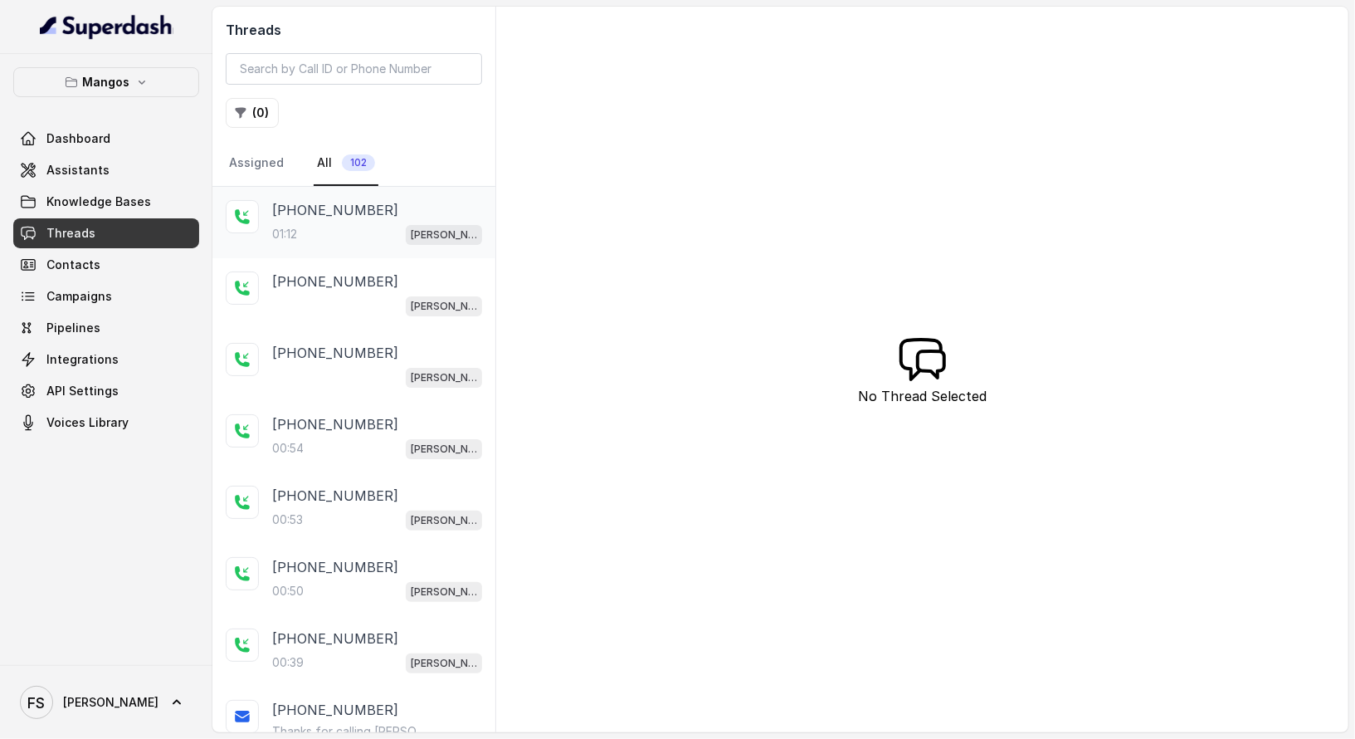
click at [341, 223] on div "01:12 Mangos Orlando" at bounding box center [377, 234] width 210 height 22
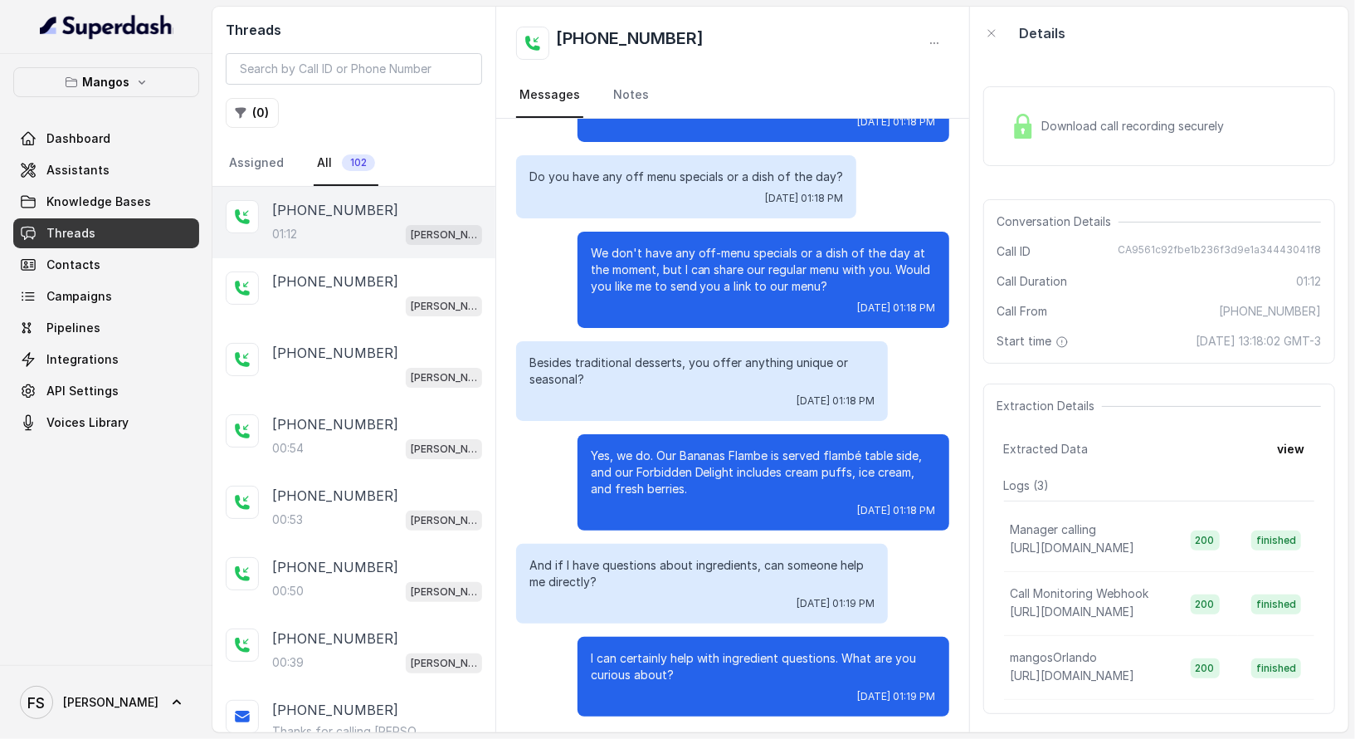
scroll to position [415, 0]
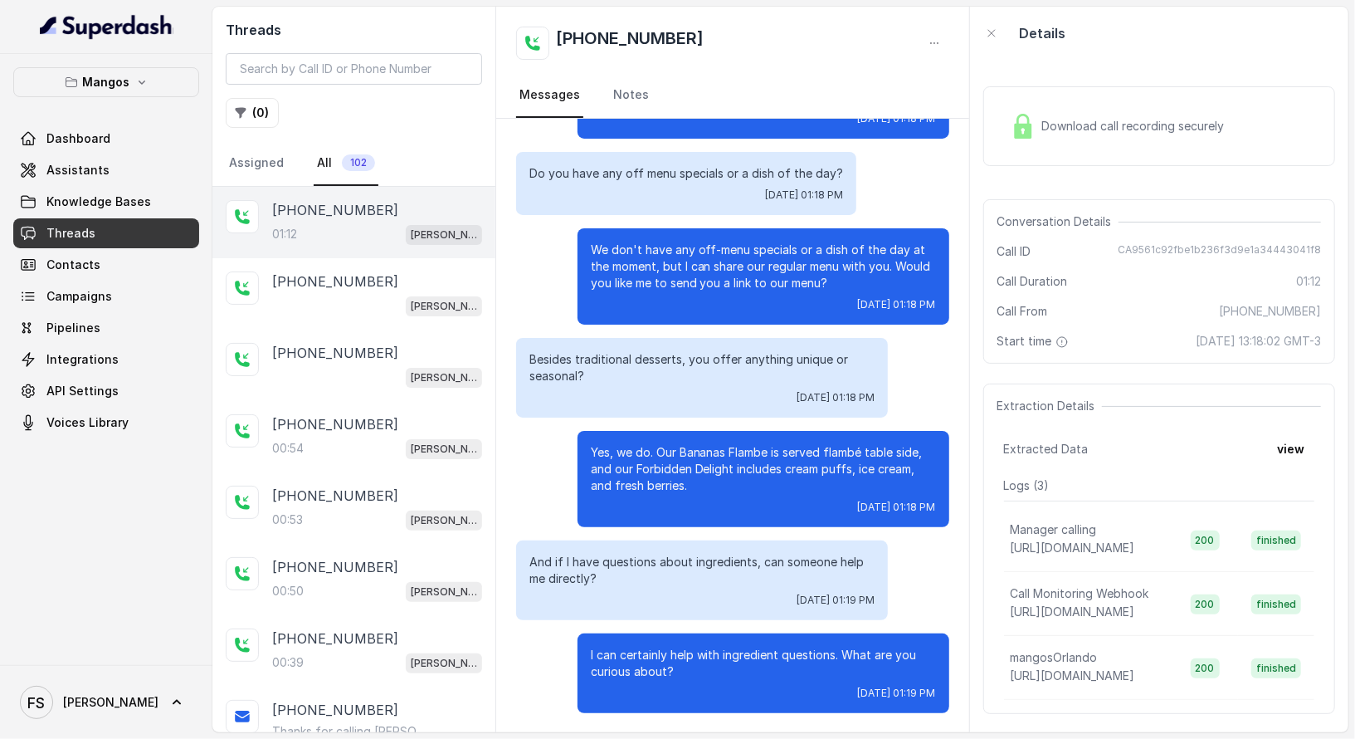
click at [129, 227] on link "Threads" at bounding box center [106, 233] width 186 height 30
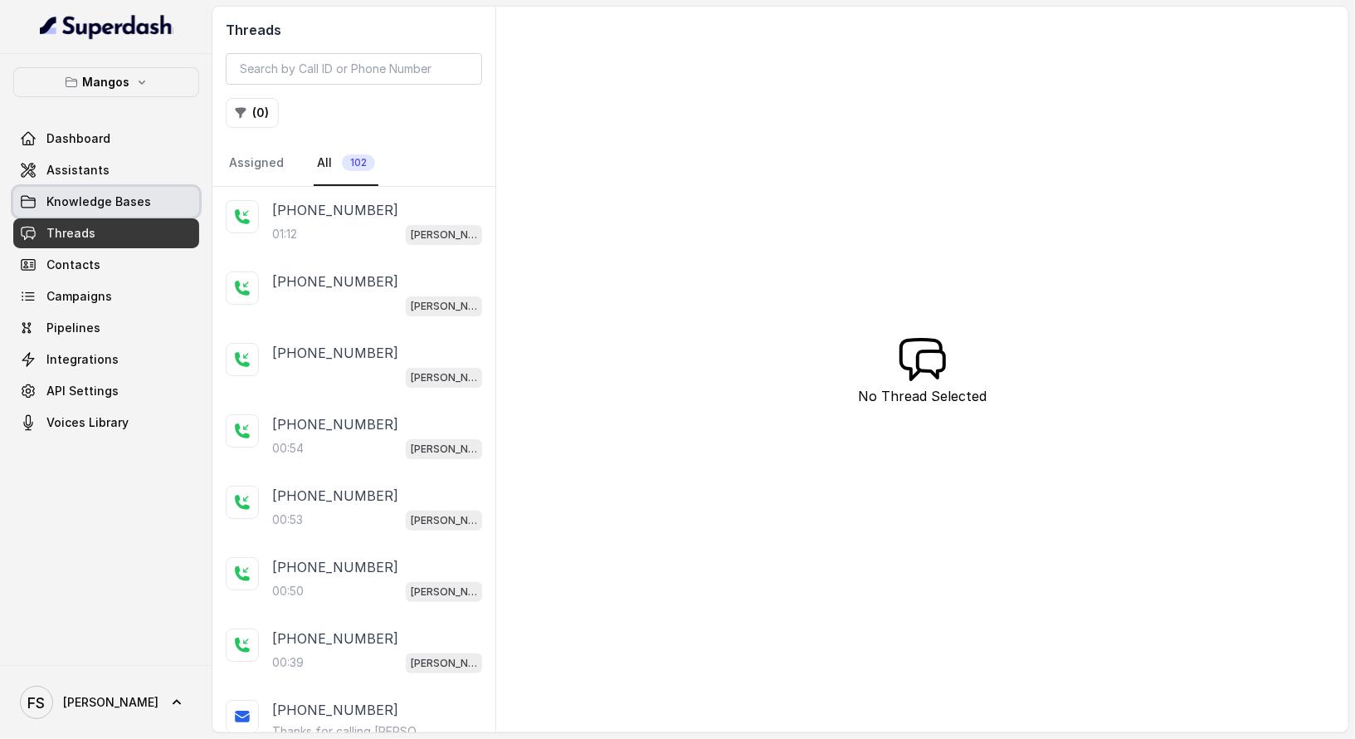
click at [135, 208] on link "Knowledge Bases" at bounding box center [106, 202] width 186 height 30
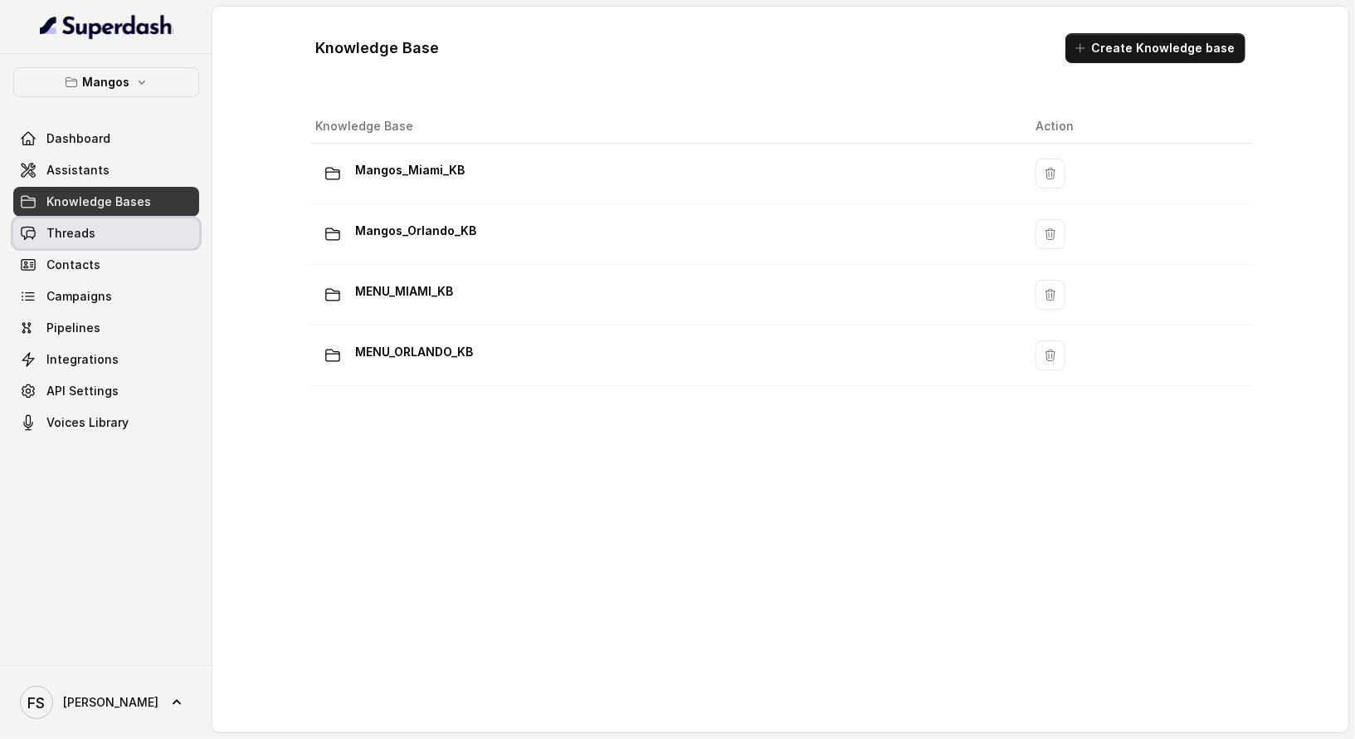
click at [121, 243] on link "Threads" at bounding box center [106, 233] width 186 height 30
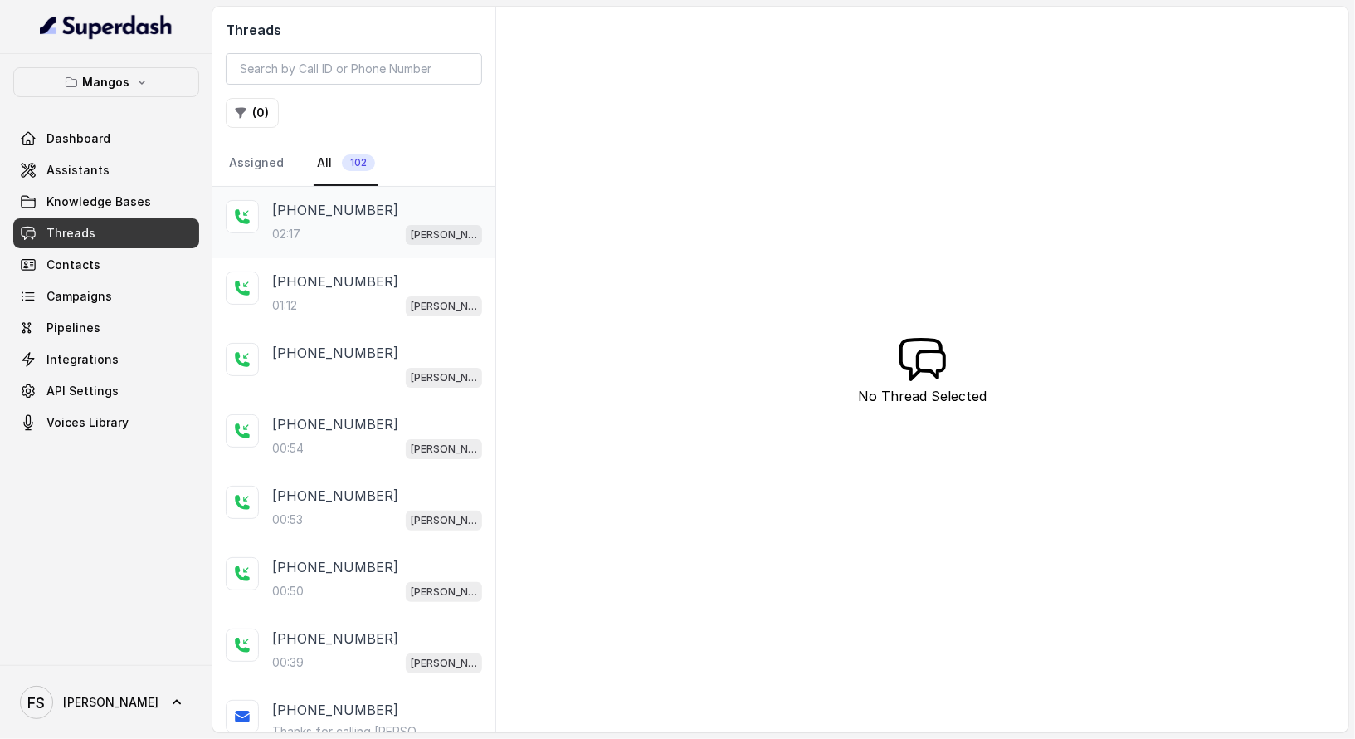
click at [359, 223] on div "02:17 Mangos Orlando" at bounding box center [377, 234] width 210 height 22
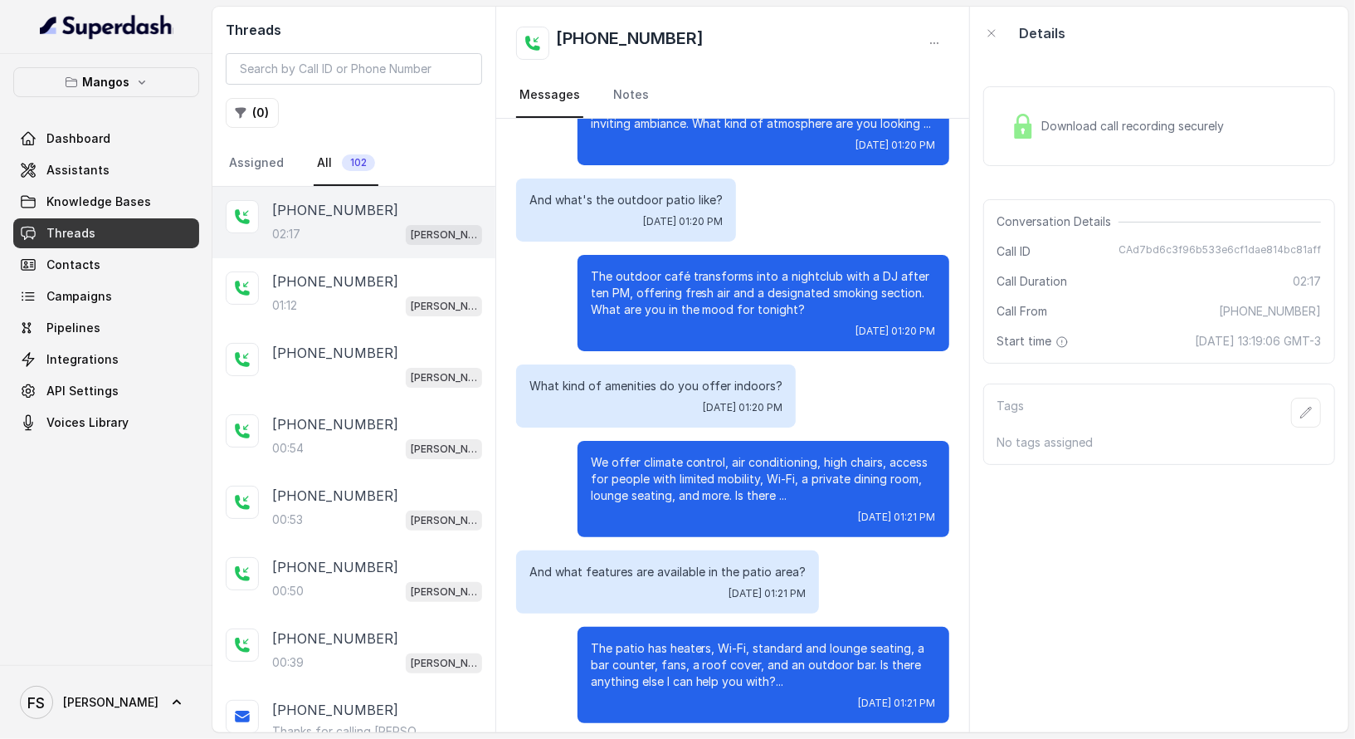
scroll to position [1245, 0]
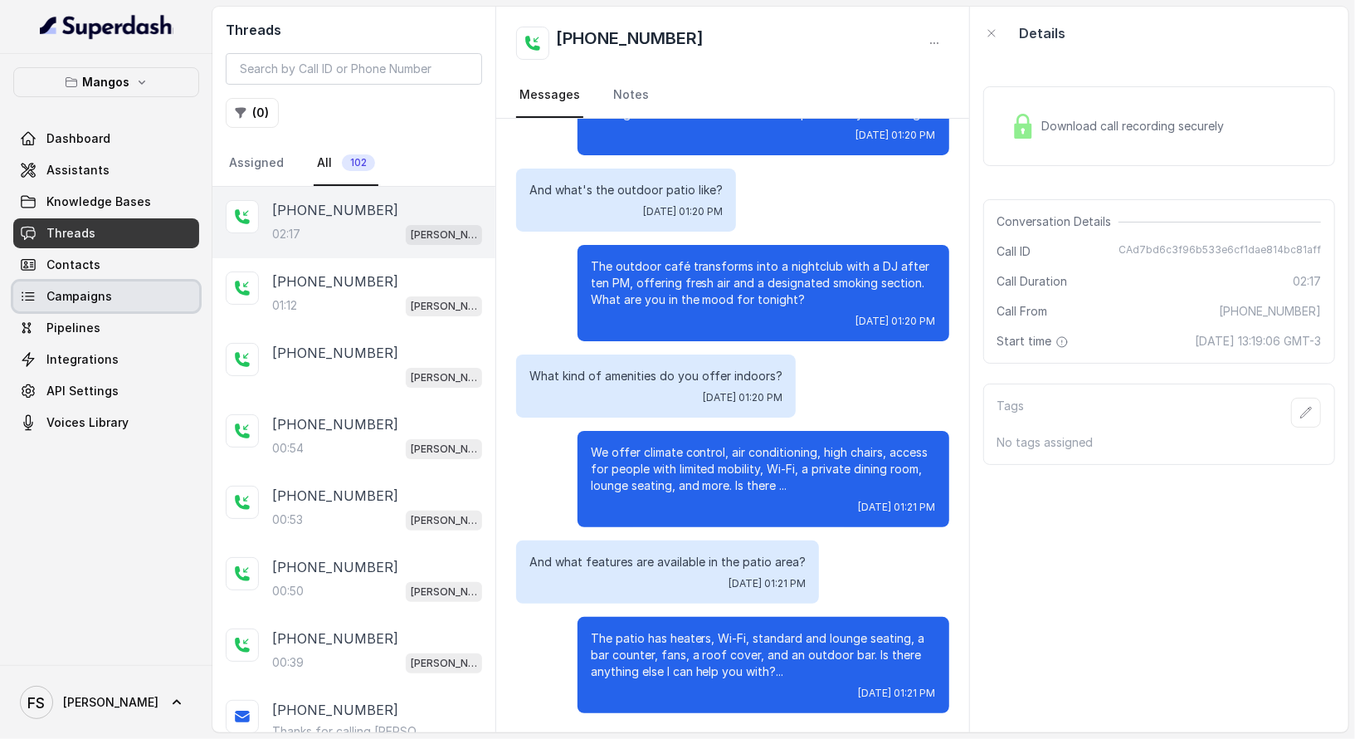
click at [193, 281] on link "Campaigns" at bounding box center [106, 296] width 186 height 30
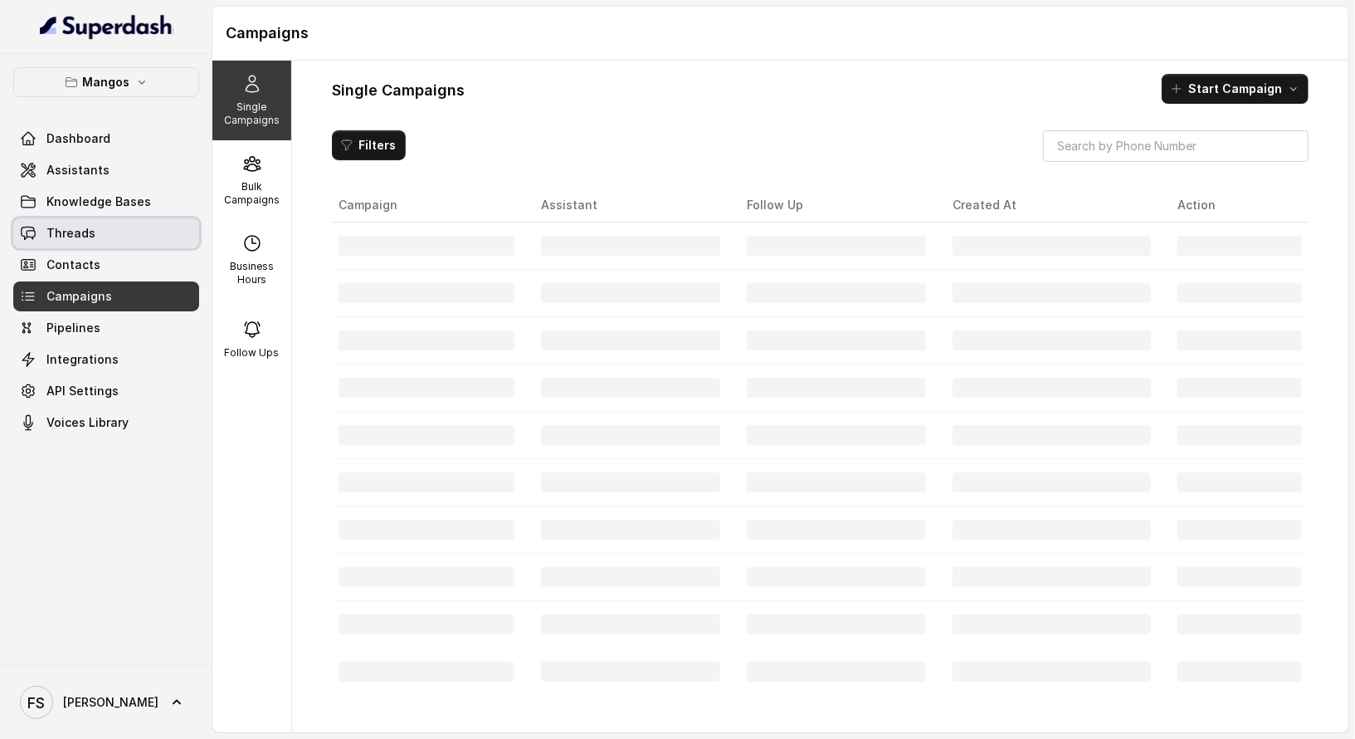
click at [104, 229] on link "Threads" at bounding box center [106, 233] width 186 height 30
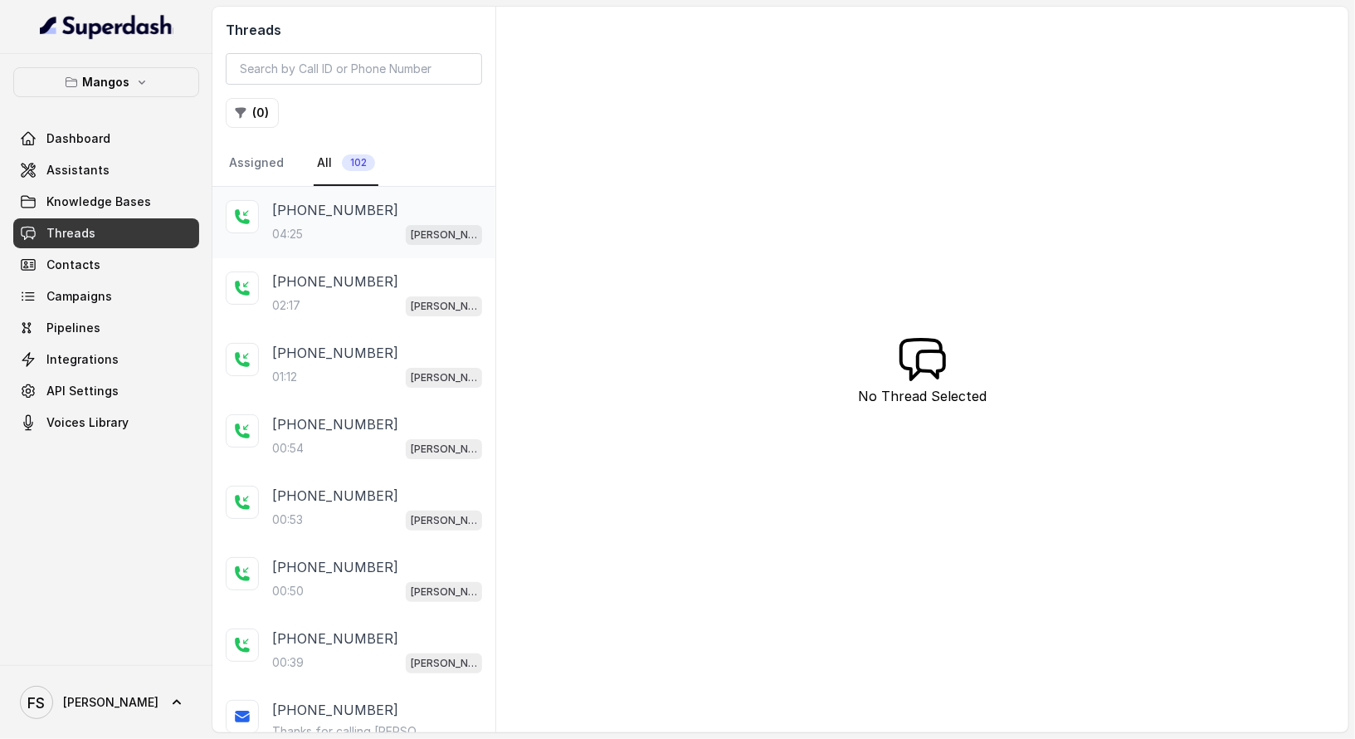
click at [370, 238] on div "04:25 Mangos Orlando" at bounding box center [377, 234] width 210 height 22
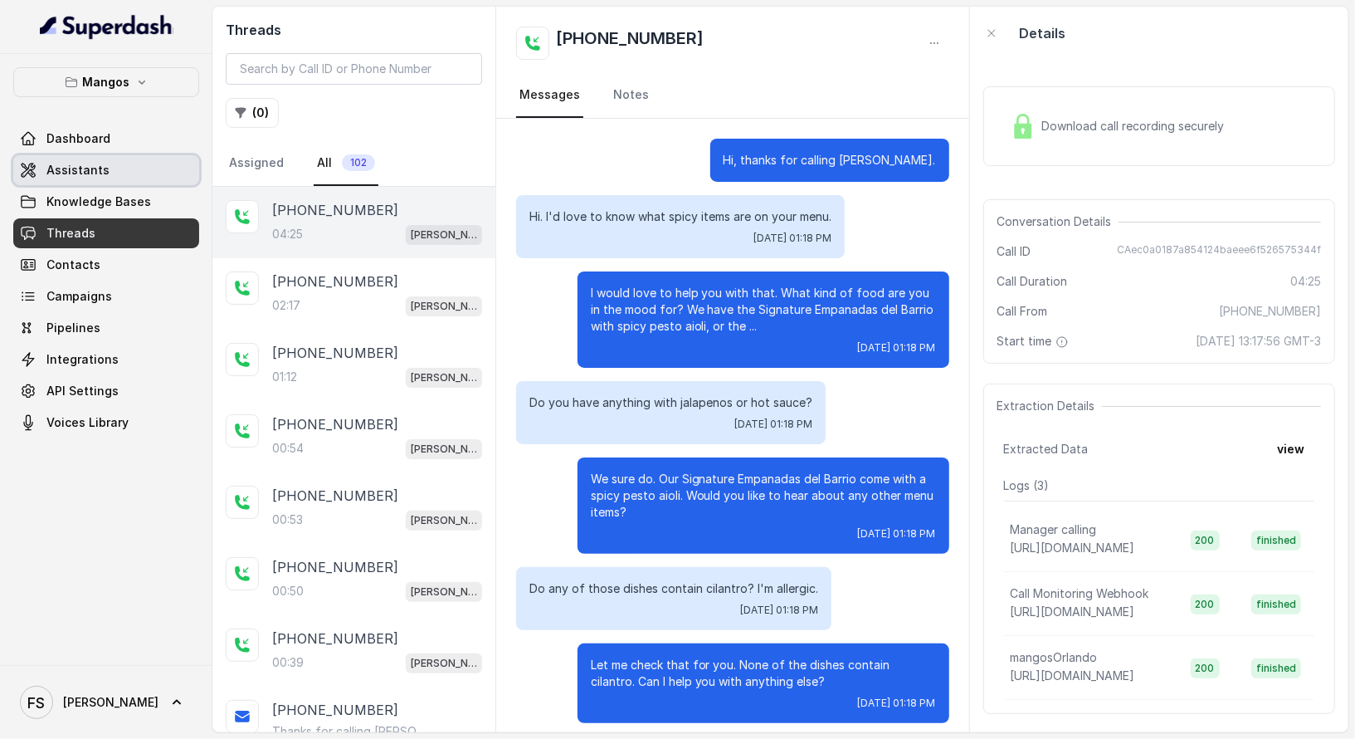
click at [125, 175] on link "Assistants" at bounding box center [106, 170] width 186 height 30
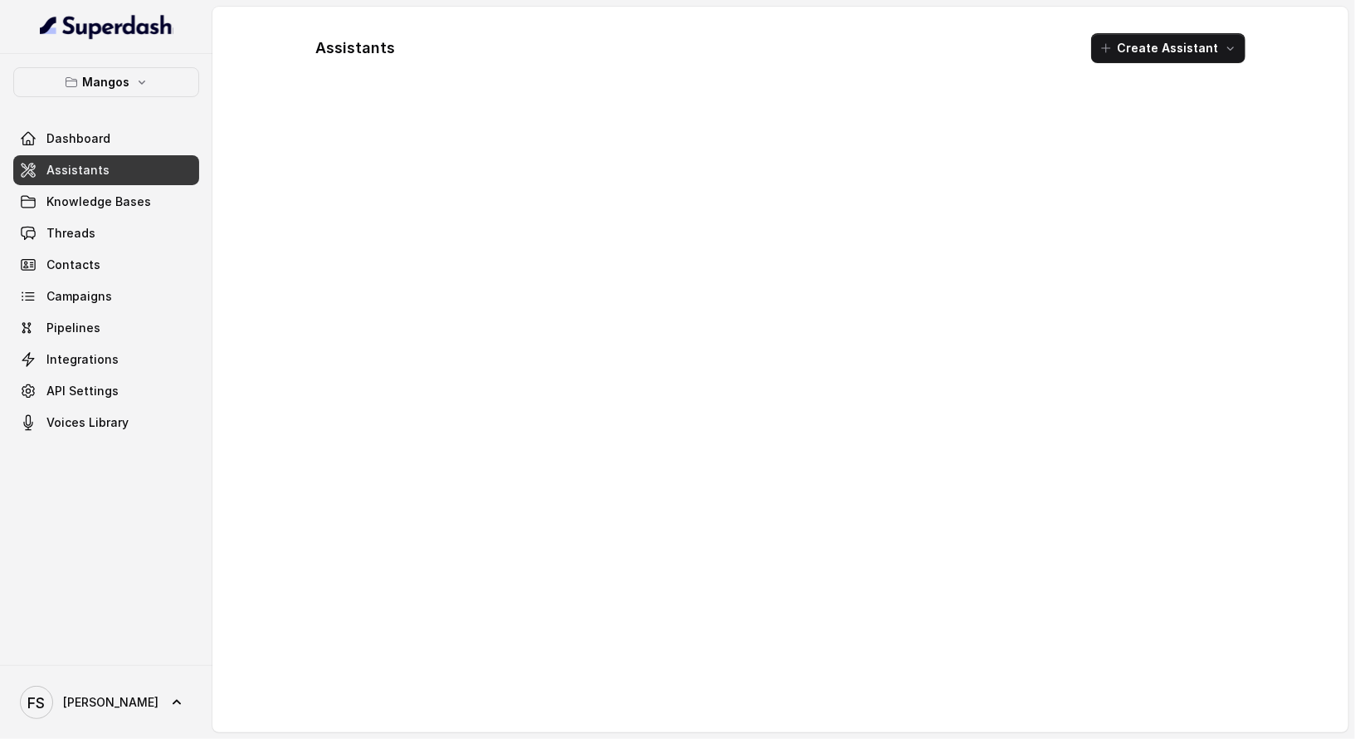
click at [124, 184] on div "Dashboard Assistants Knowledge Bases Threads Contacts Campaigns Pipelines Integ…" at bounding box center [106, 281] width 186 height 314
click at [123, 193] on span "Knowledge Bases" at bounding box center [98, 201] width 105 height 17
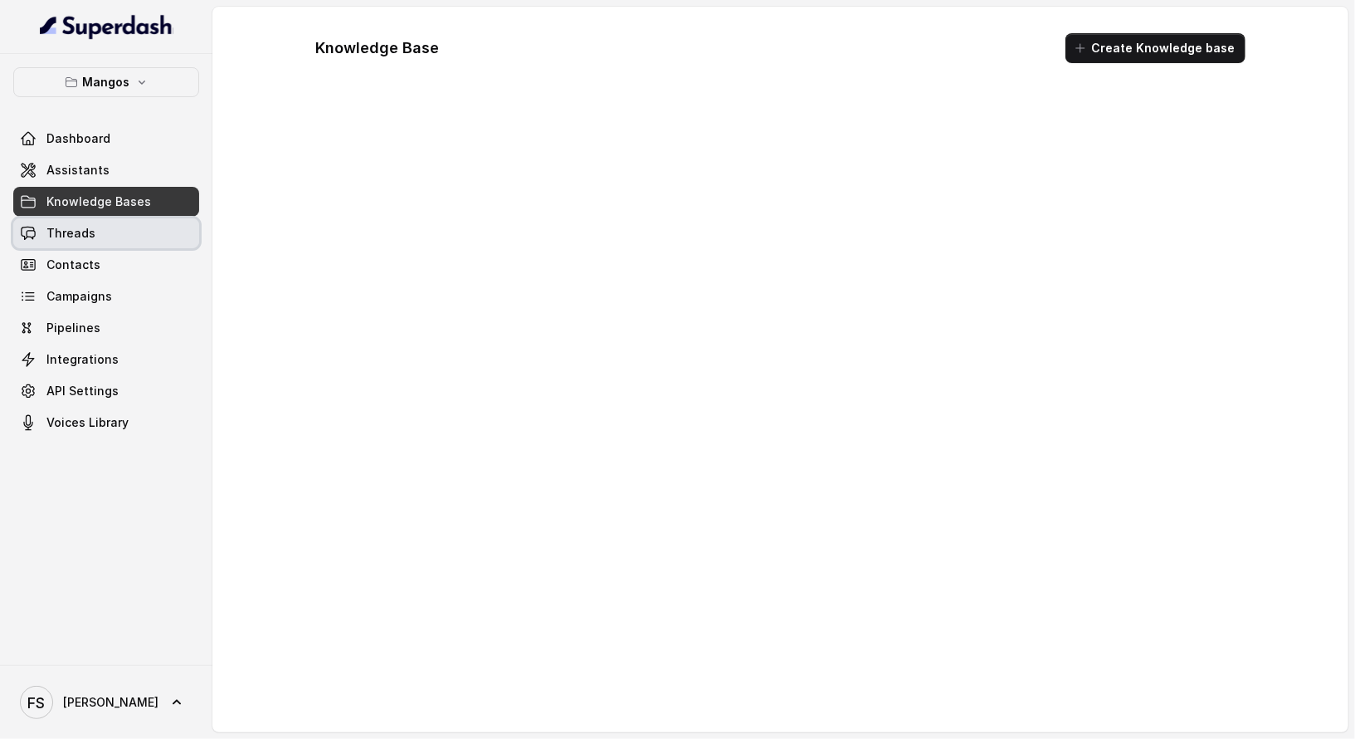
click at [116, 218] on link "Threads" at bounding box center [106, 233] width 186 height 30
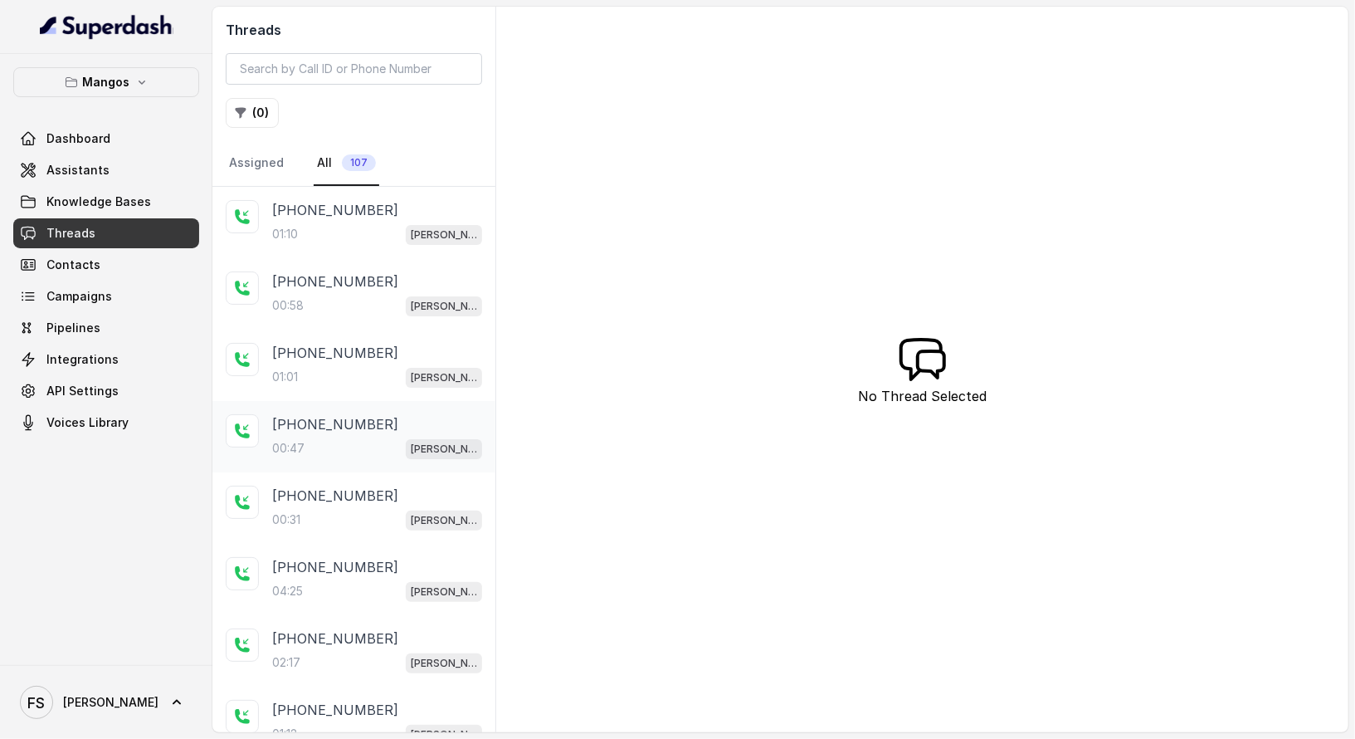
click at [378, 414] on div "[PHONE_NUMBER]" at bounding box center [377, 424] width 210 height 20
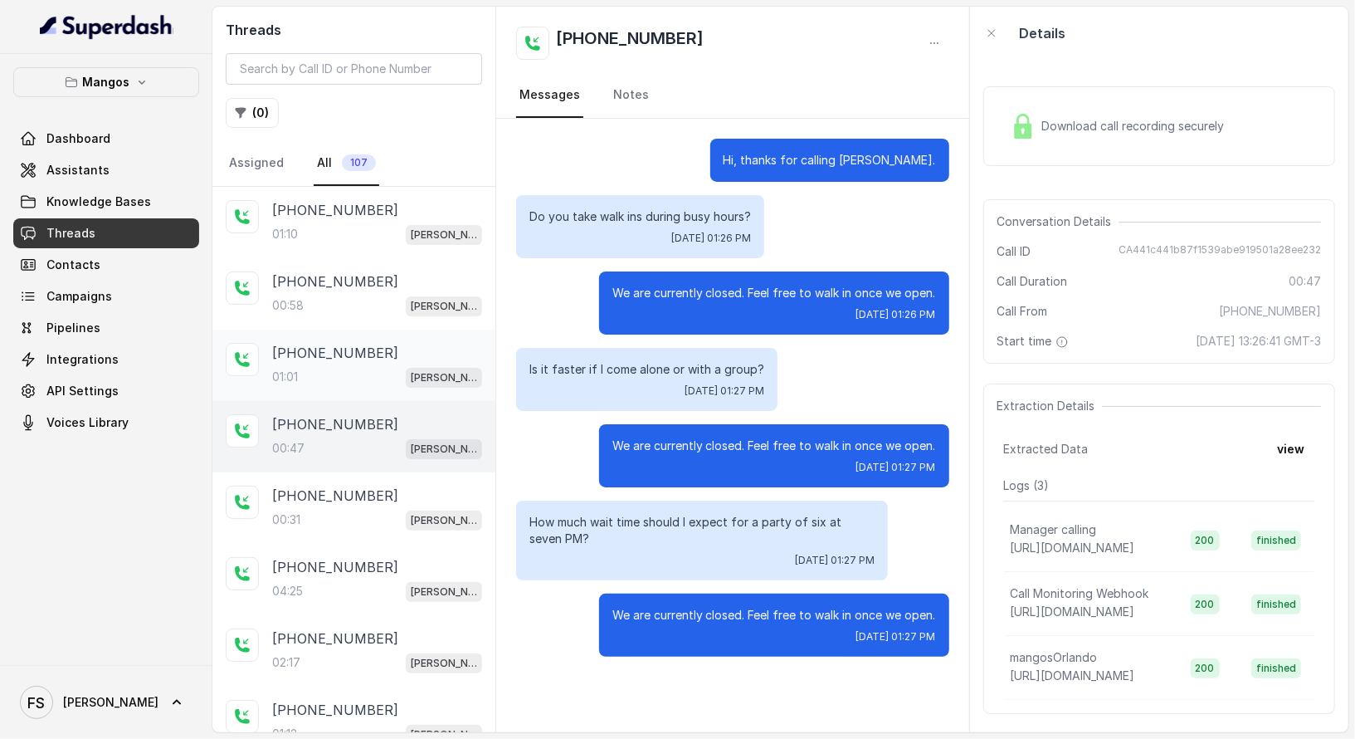
click at [380, 346] on div "[PHONE_NUMBER]" at bounding box center [377, 353] width 210 height 20
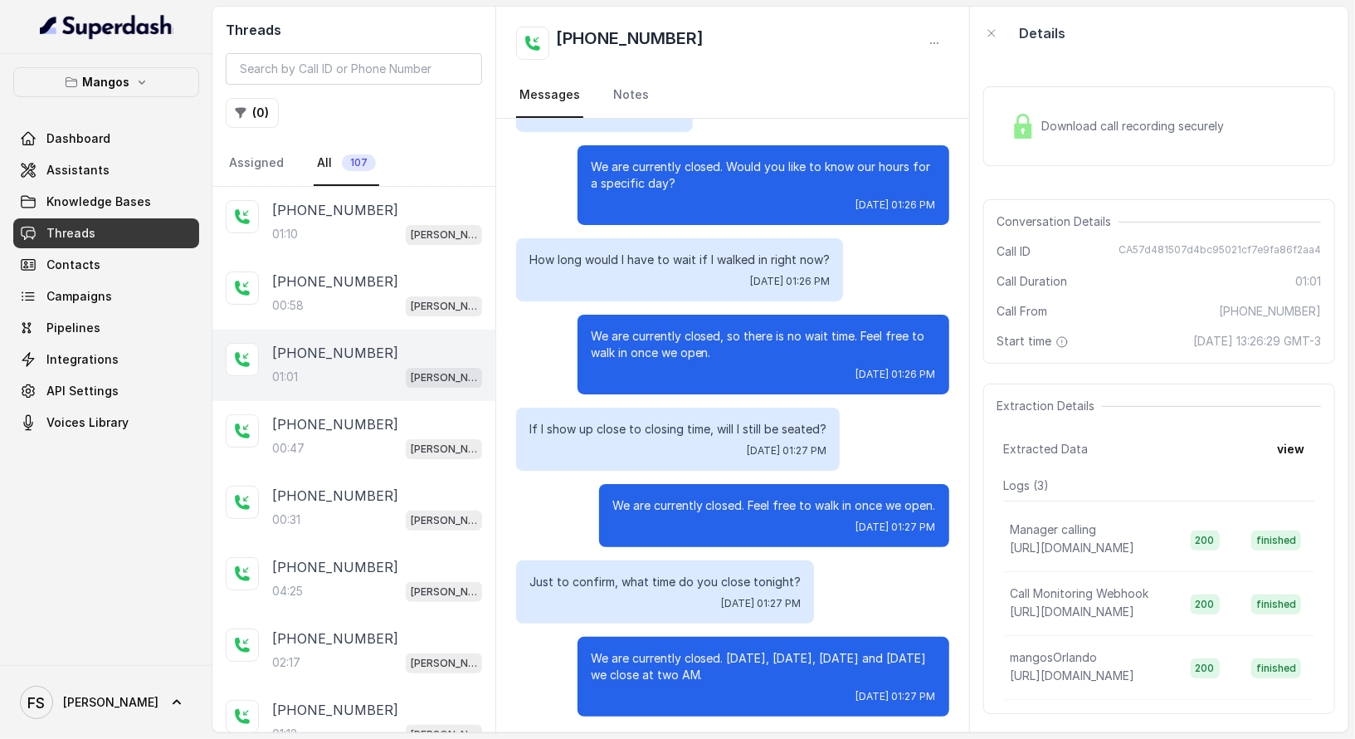
scroll to position [129, 0]
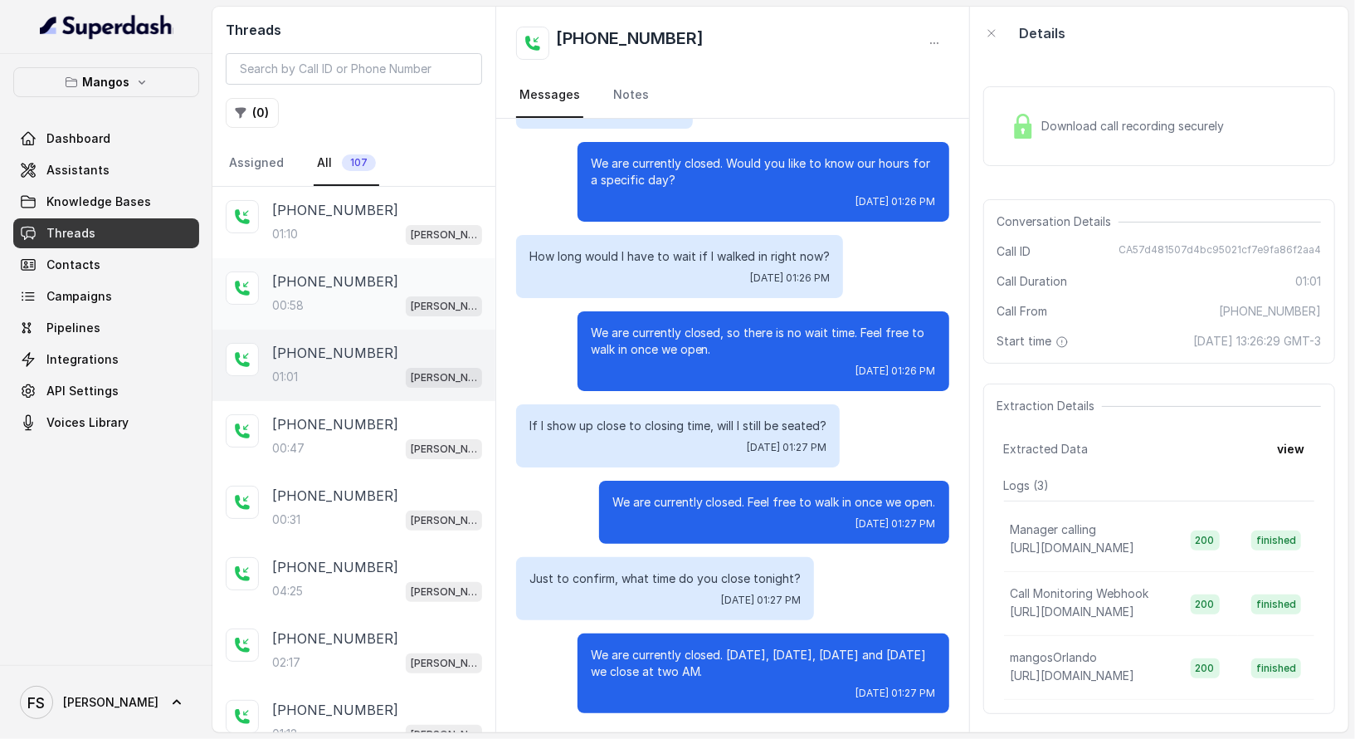
click at [401, 276] on div "[PHONE_NUMBER]" at bounding box center [377, 281] width 210 height 20
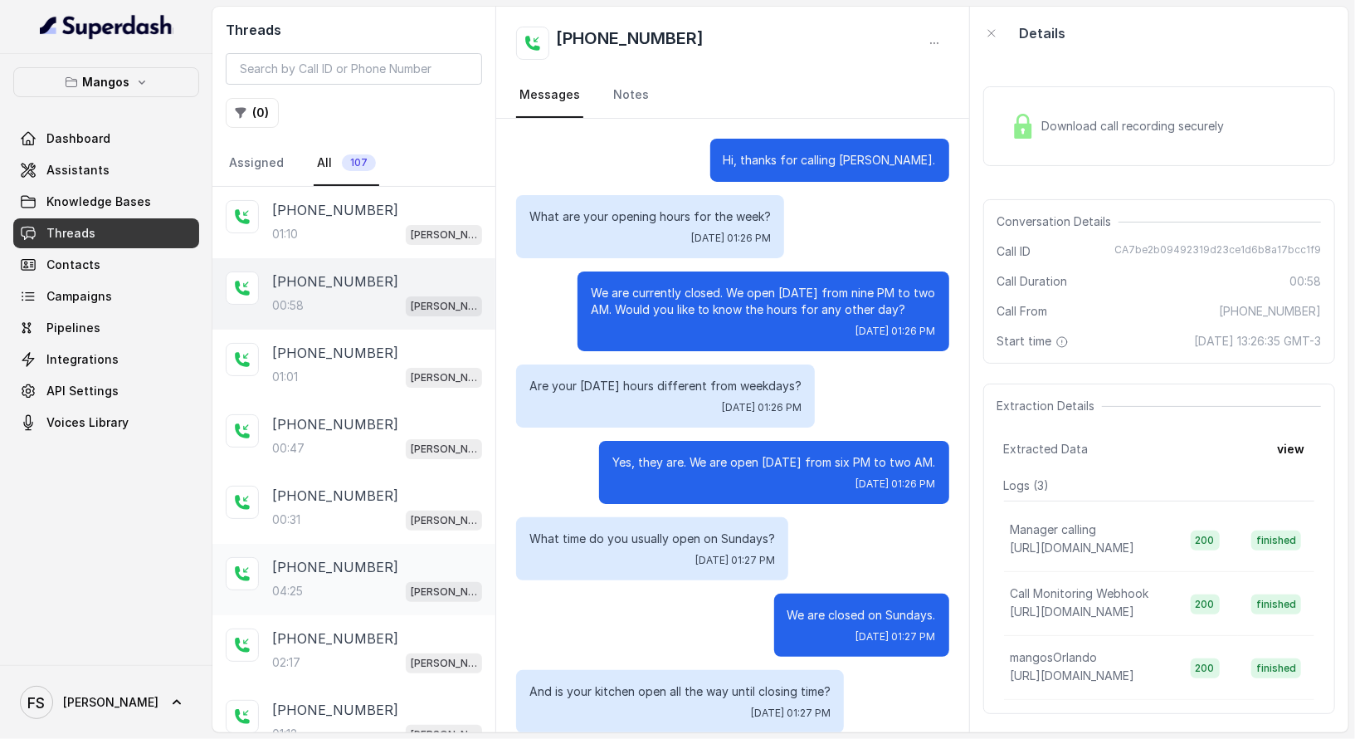
click at [279, 573] on div "+17547998960 04:25 Mangos Orlando" at bounding box center [377, 579] width 210 height 45
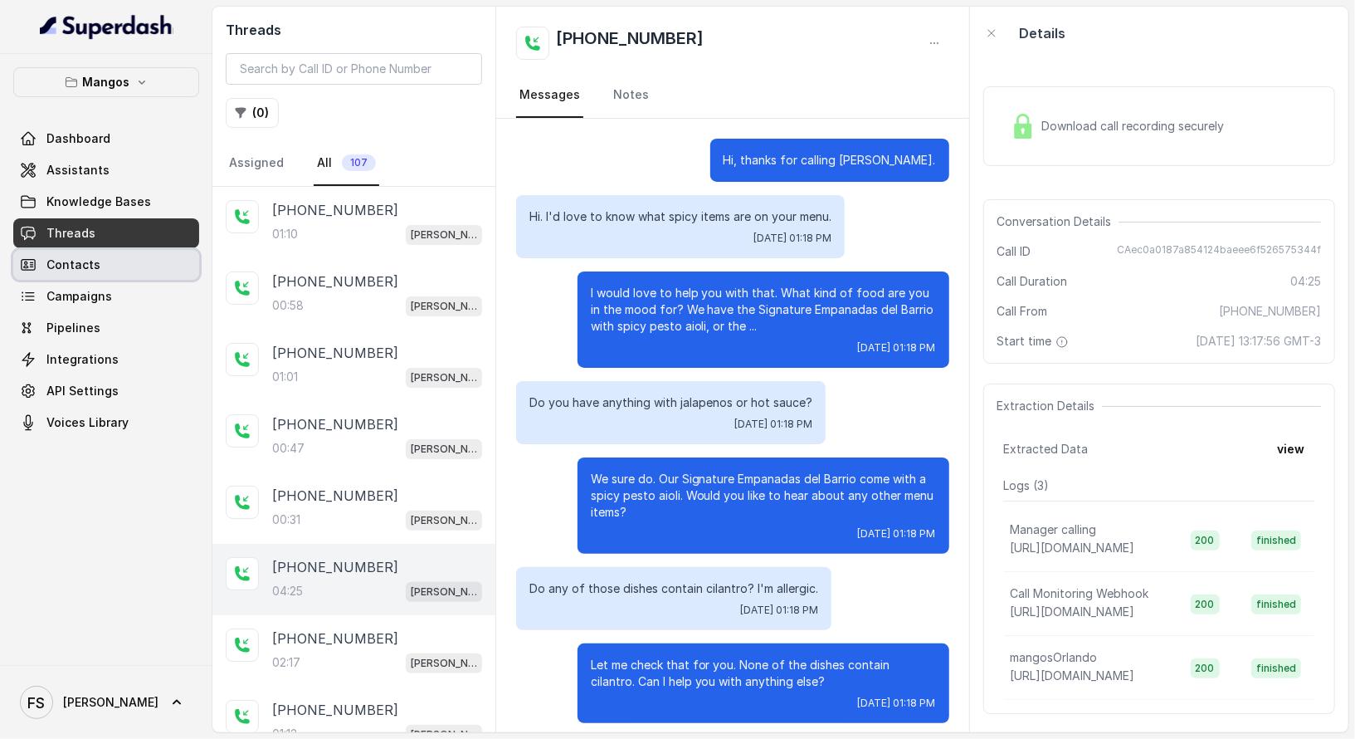
click at [125, 246] on div "Dashboard Assistants Knowledge Bases Threads Contacts Campaigns Pipelines Integ…" at bounding box center [106, 281] width 186 height 314
click at [135, 279] on div "Dashboard Assistants Knowledge Bases Threads Contacts Campaigns Pipelines Integ…" at bounding box center [106, 281] width 186 height 314
click at [144, 273] on link "Contacts" at bounding box center [106, 265] width 186 height 30
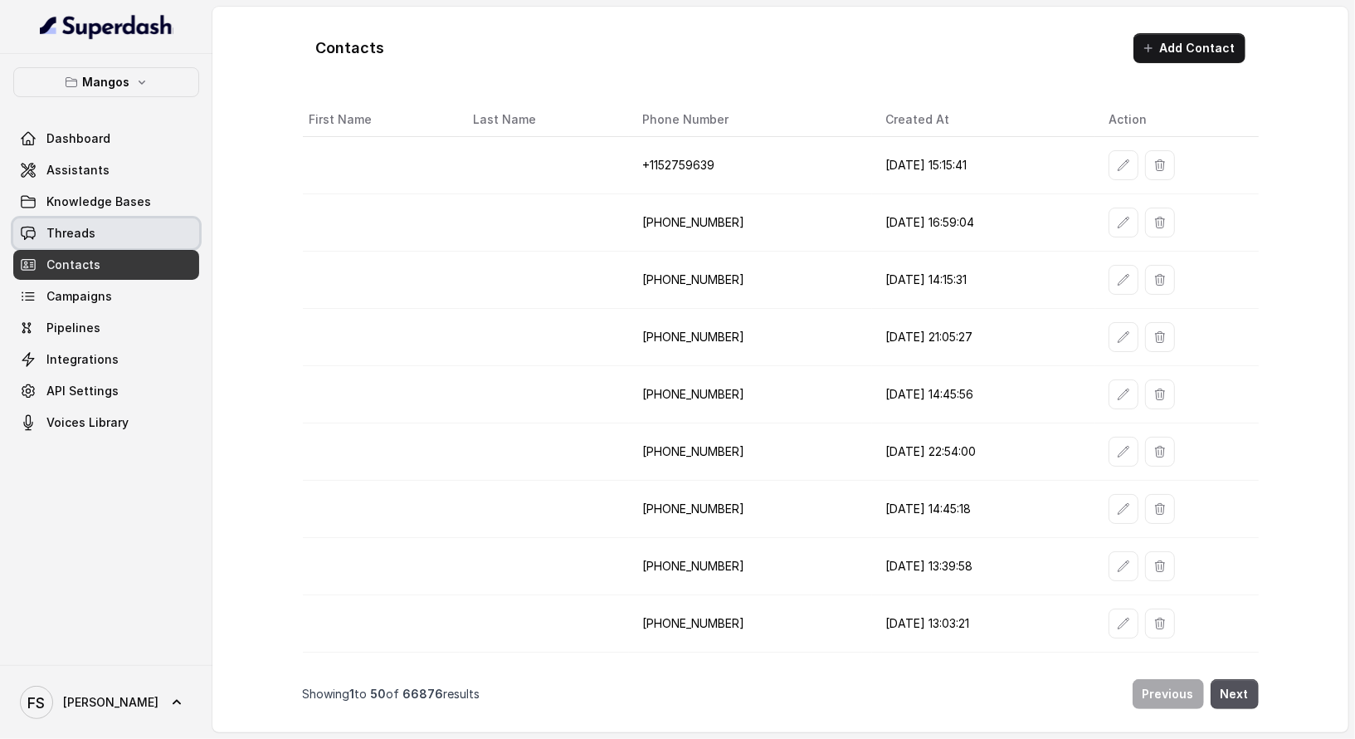
click at [158, 218] on link "Threads" at bounding box center [106, 233] width 186 height 30
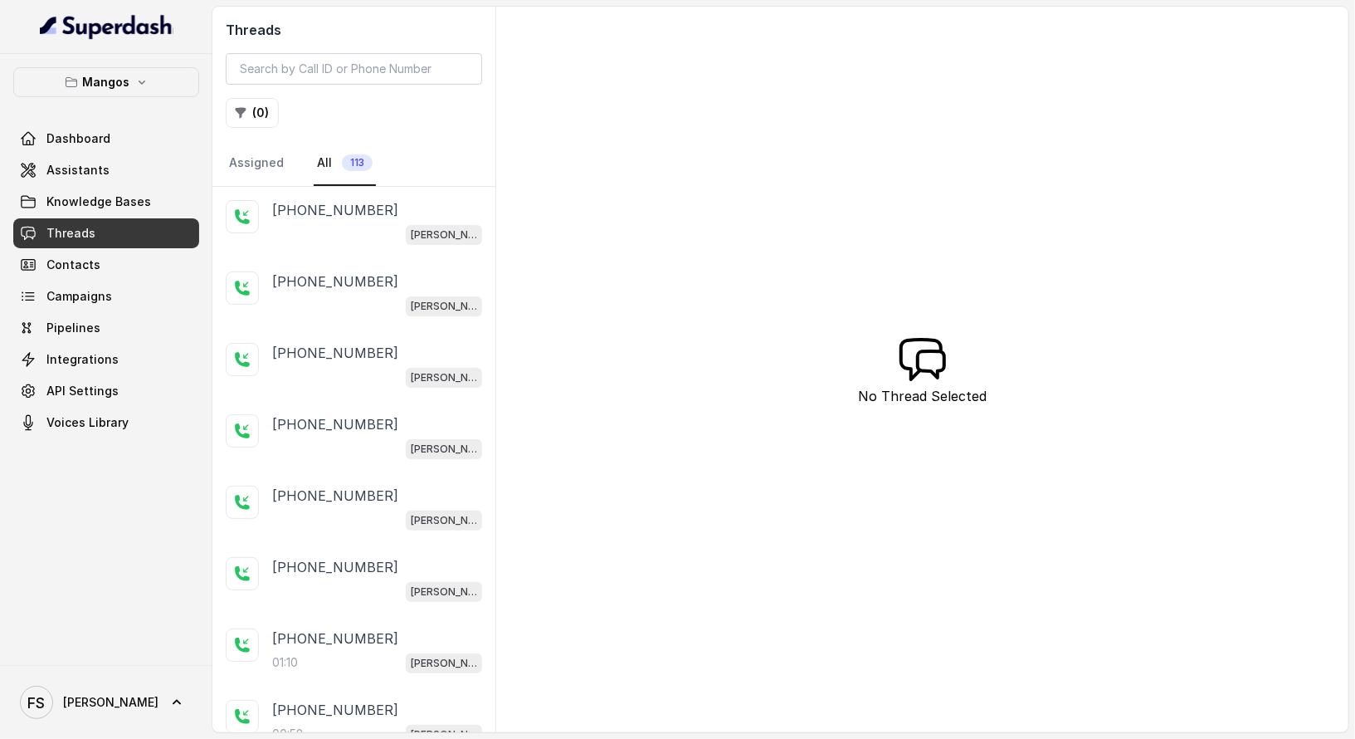
click at [341, 223] on div "[PERSON_NAME]" at bounding box center [377, 234] width 210 height 22
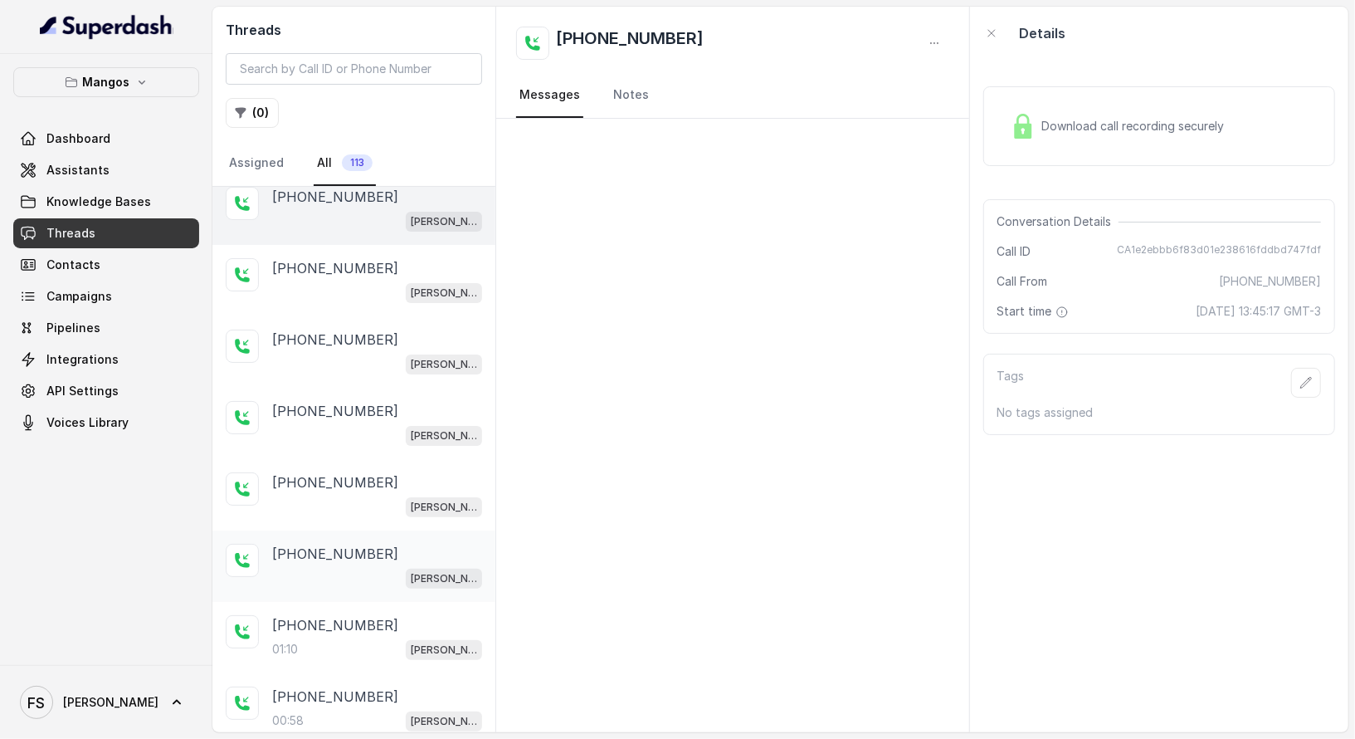
scroll to position [17, 0]
click at [393, 540] on div "[PHONE_NUMBER]" at bounding box center [377, 550] width 210 height 20
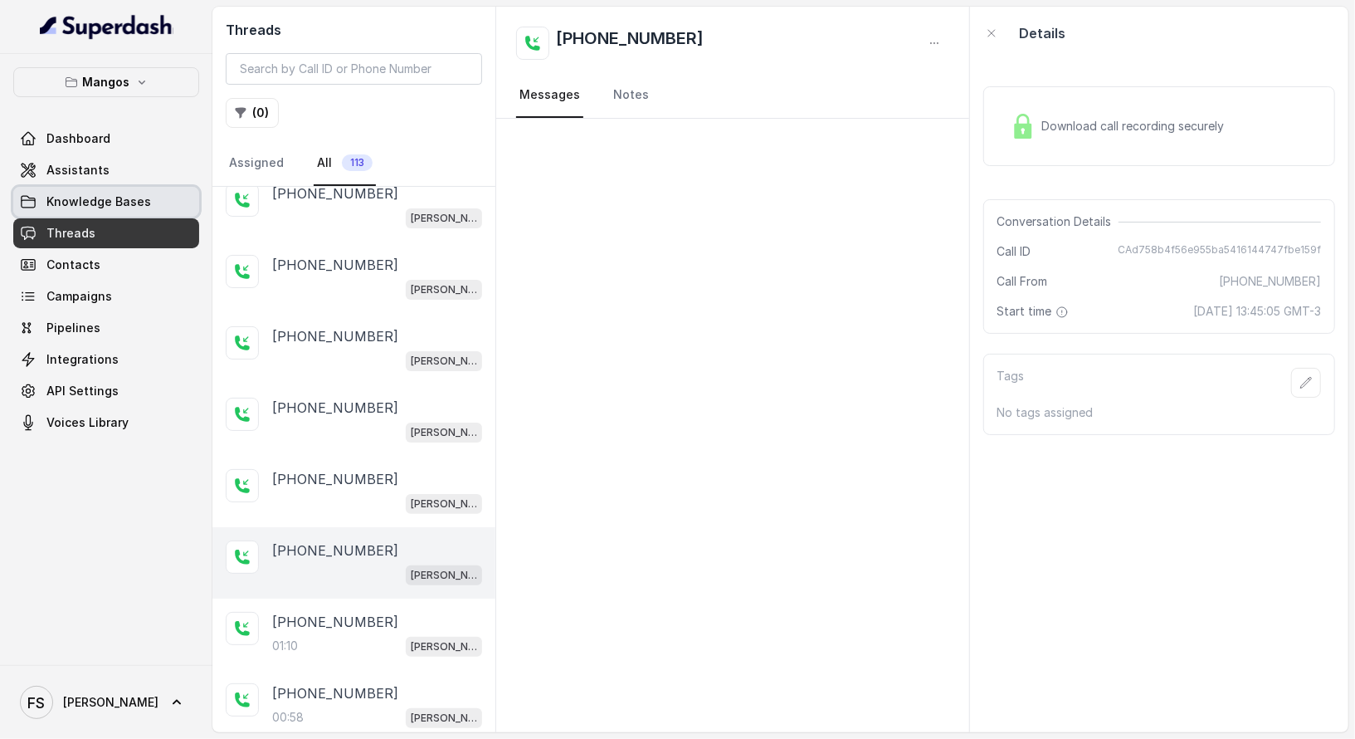
click at [96, 201] on span "Knowledge Bases" at bounding box center [98, 201] width 105 height 17
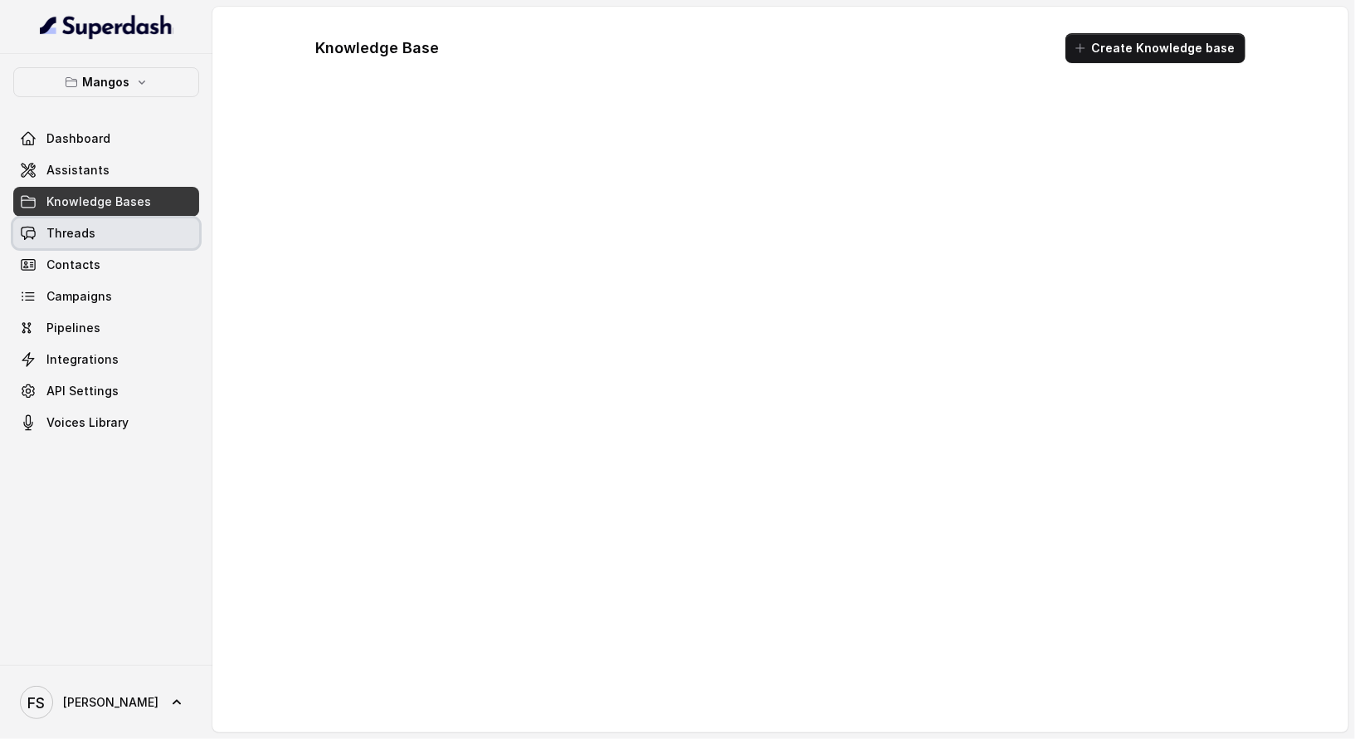
click at [102, 236] on link "Threads" at bounding box center [106, 233] width 186 height 30
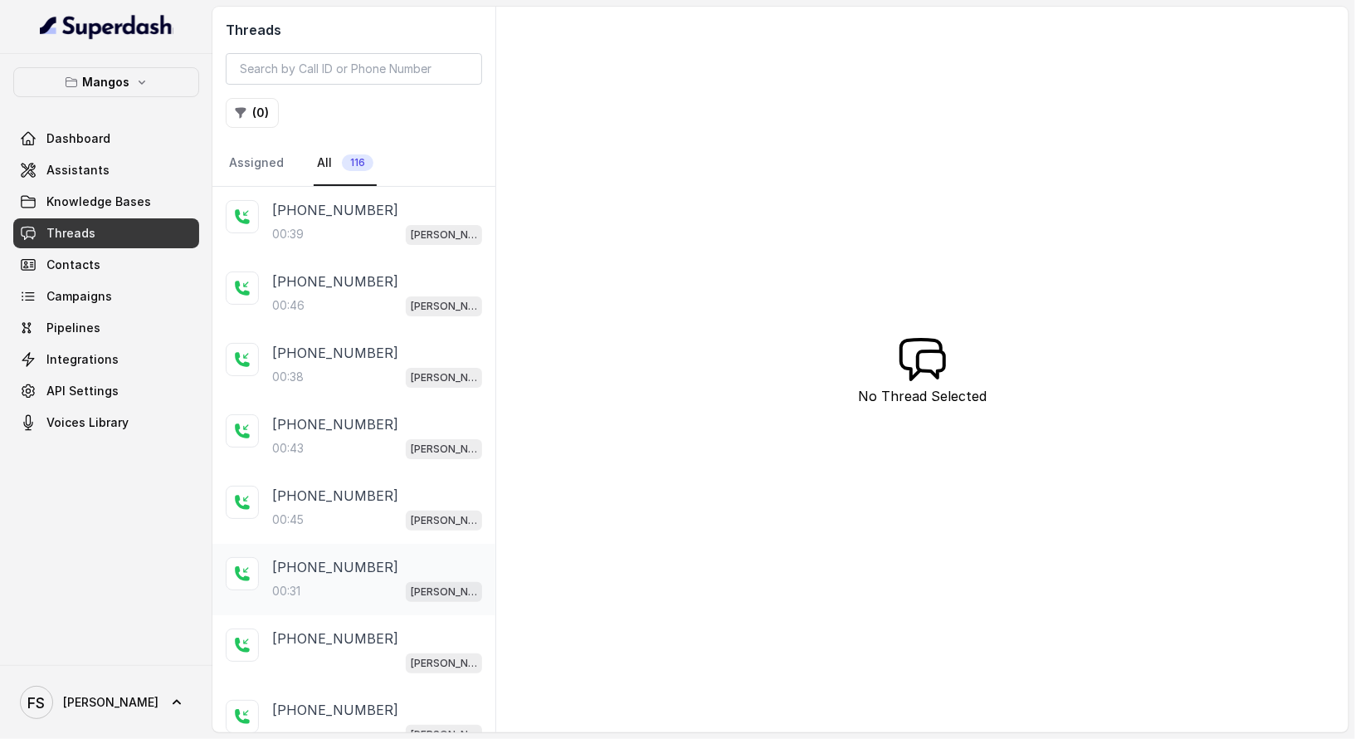
scroll to position [832, 0]
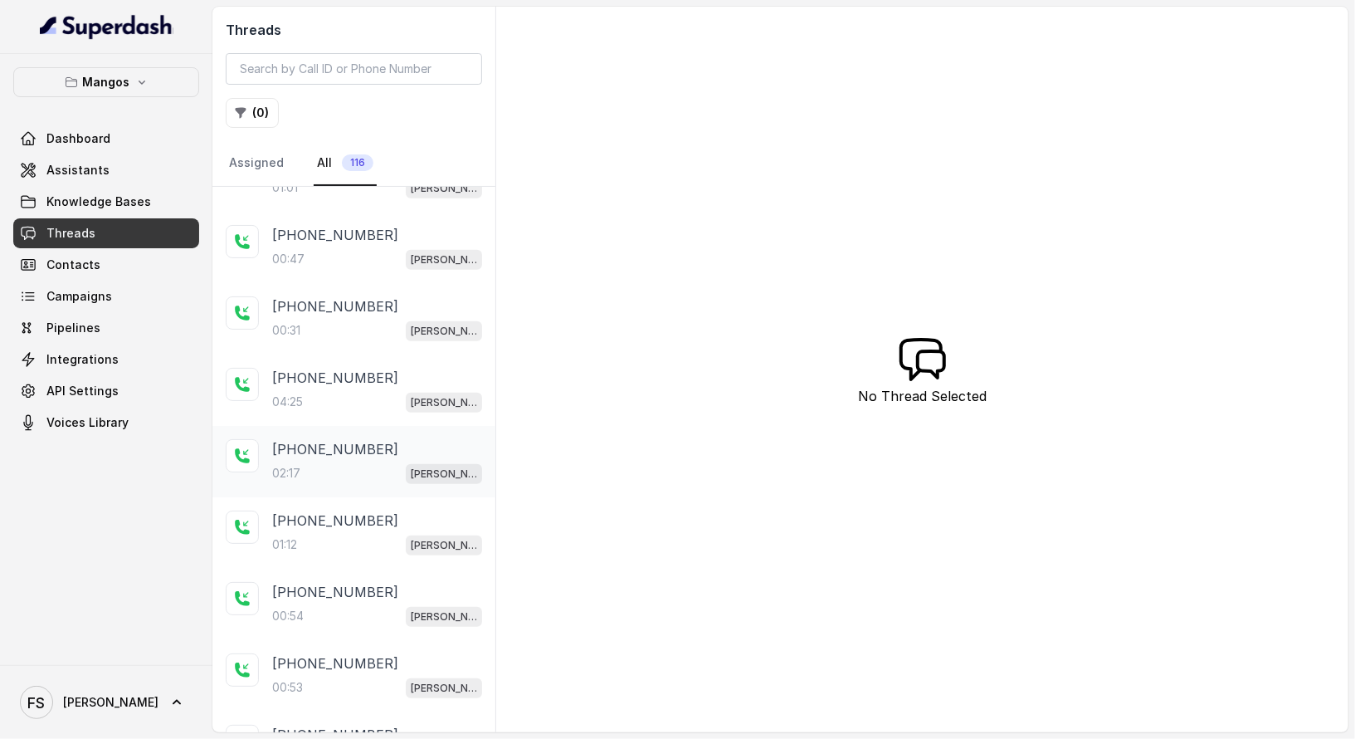
click at [372, 471] on div "02:17 Mangos Orlando" at bounding box center [377, 473] width 210 height 22
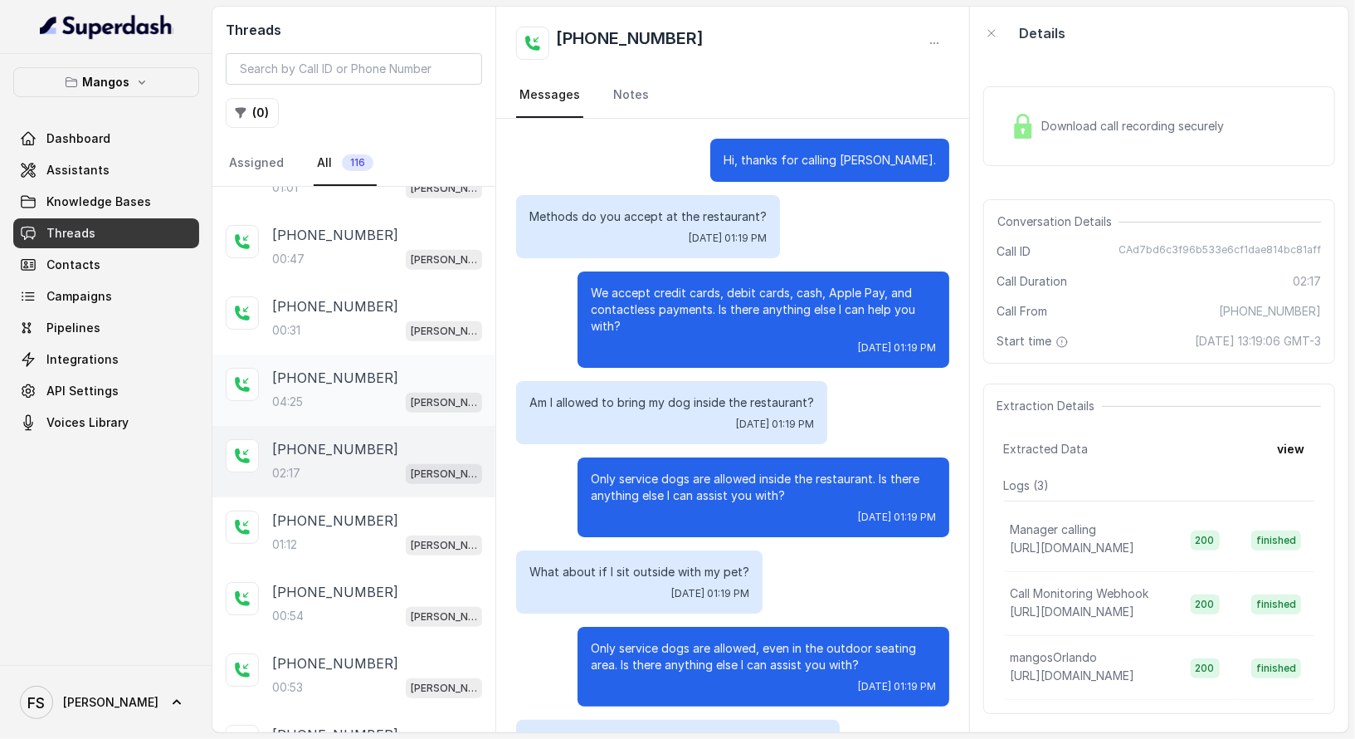
click at [311, 395] on div "04:25 Mangos Orlando" at bounding box center [377, 402] width 210 height 22
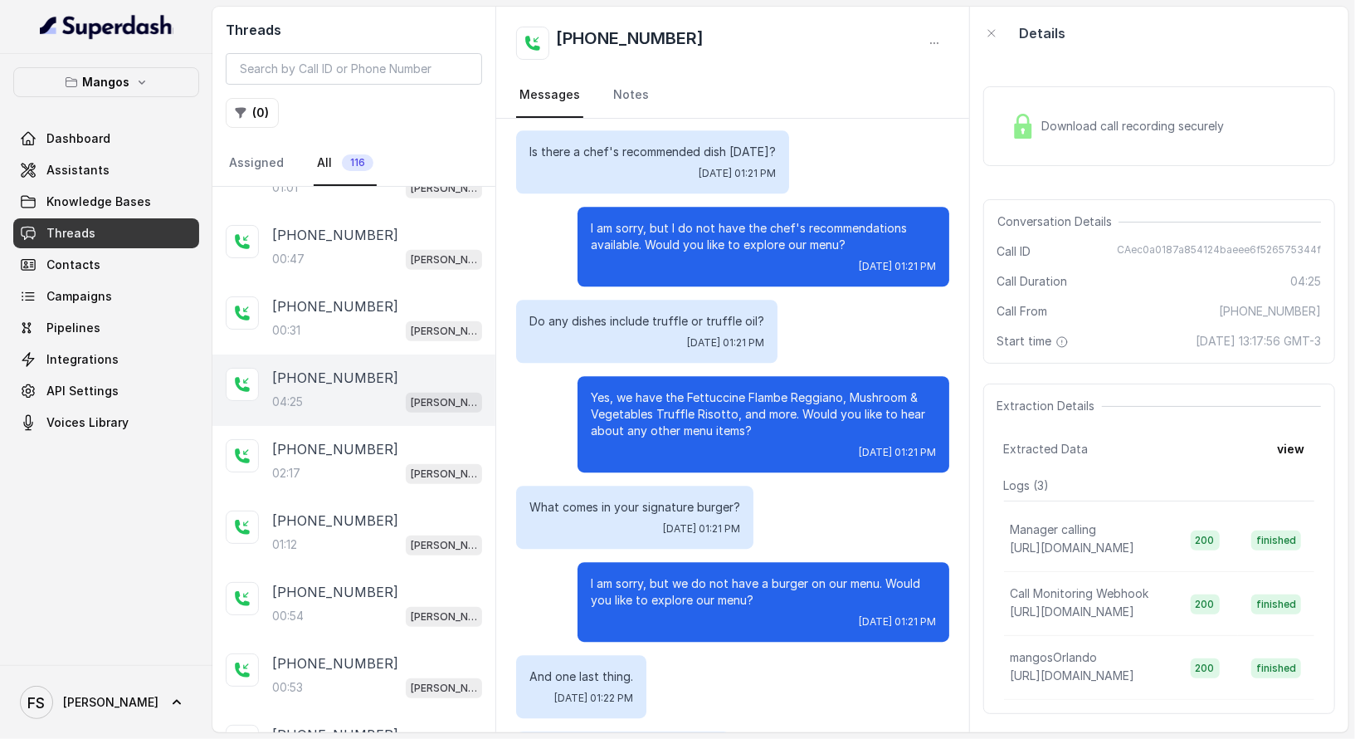
scroll to position [2905, 0]
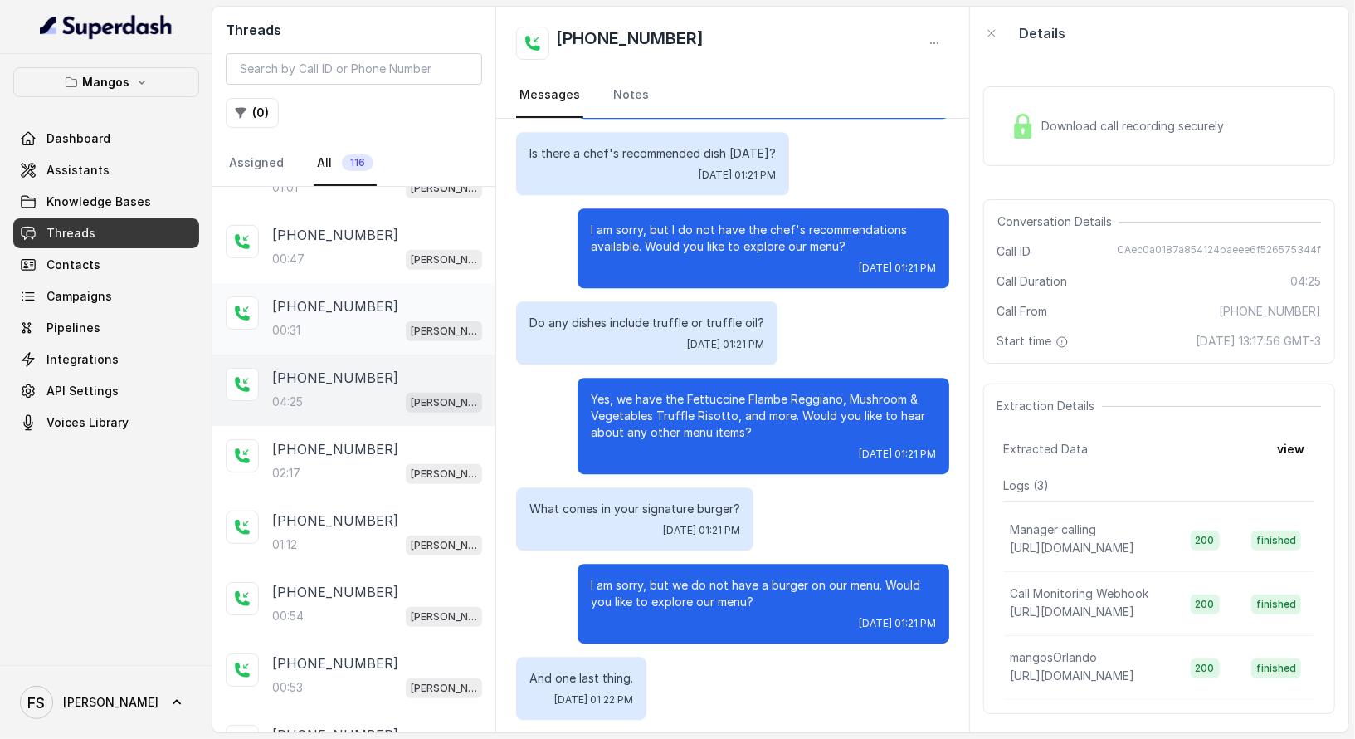
click at [290, 322] on p "00:31" at bounding box center [286, 330] width 28 height 17
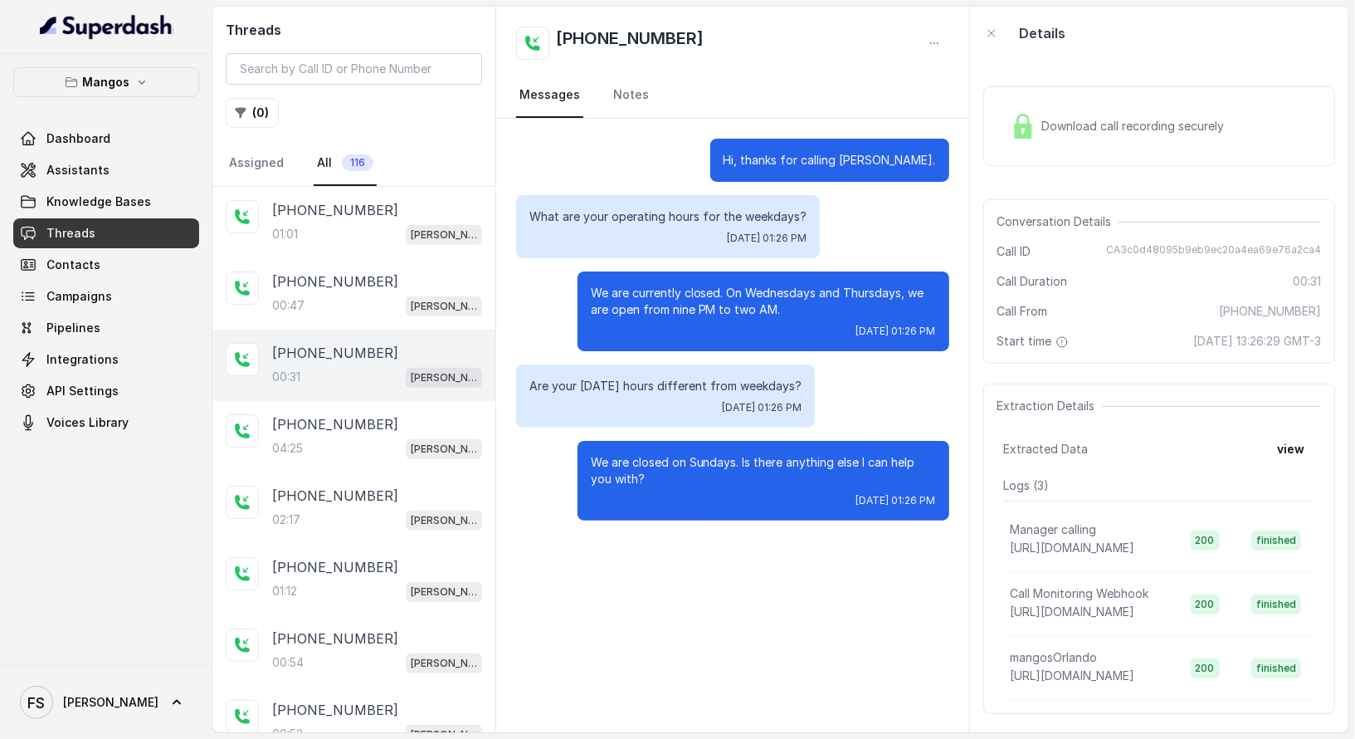
scroll to position [785, 0]
click at [373, 308] on div "[PHONE_NUMBER]:47 Mangos Orlando" at bounding box center [353, 293] width 283 height 71
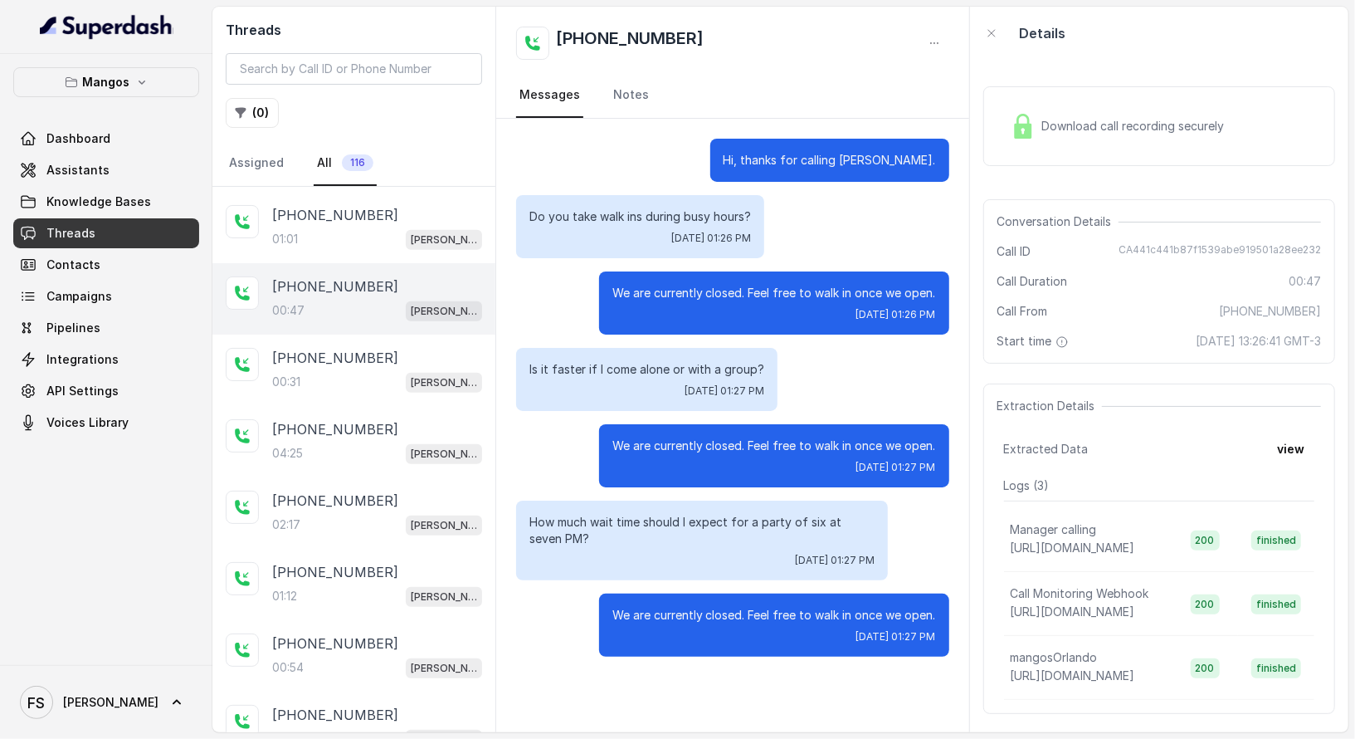
scroll to position [778, 0]
click at [349, 246] on div "+17547998960 01:01 Mangos Orlando" at bounding box center [353, 229] width 283 height 71
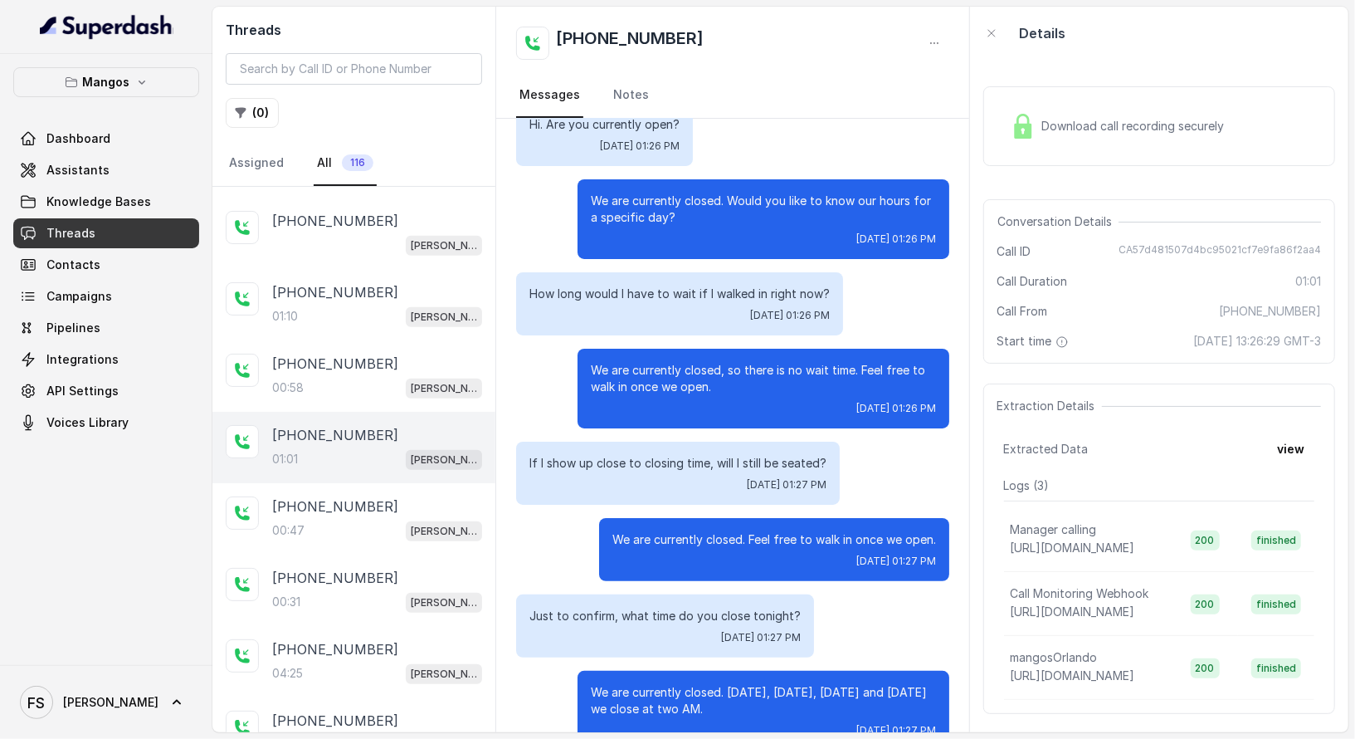
scroll to position [129, 0]
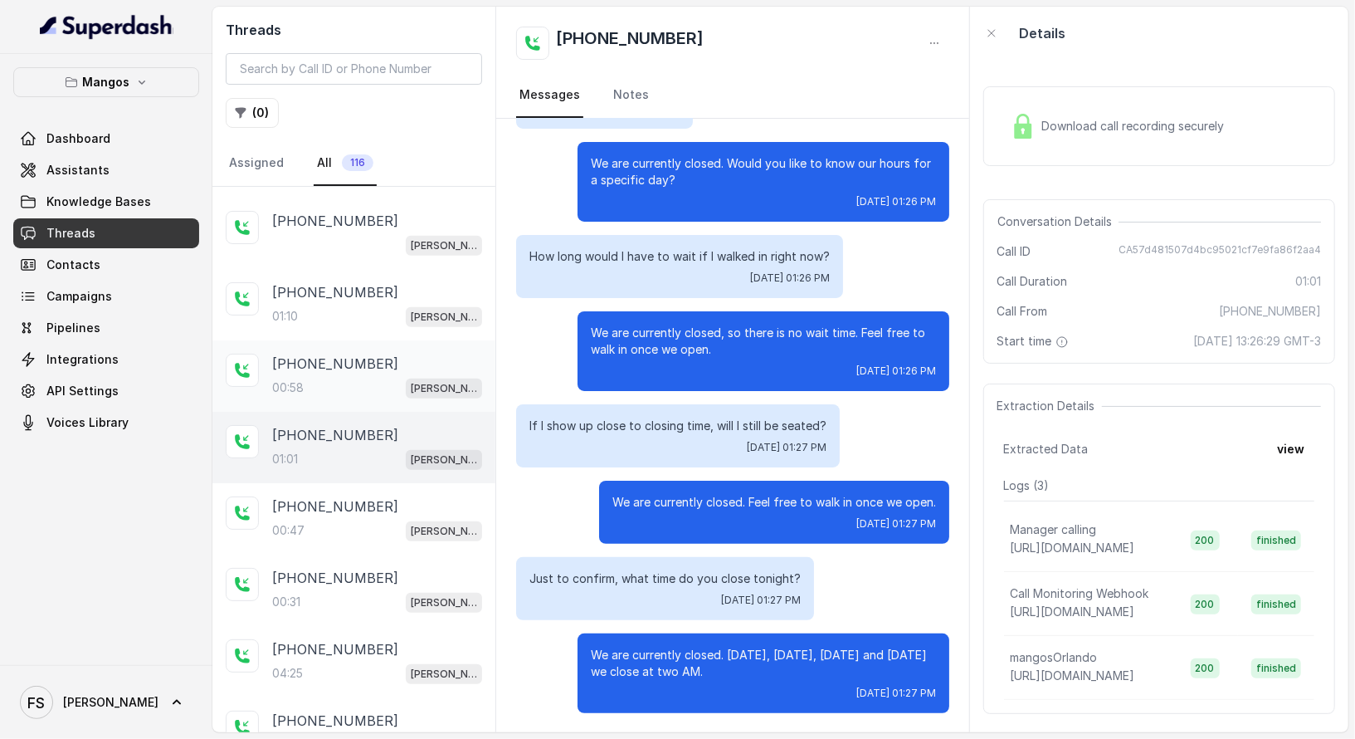
click at [365, 354] on p "[PHONE_NUMBER]" at bounding box center [335, 364] width 126 height 20
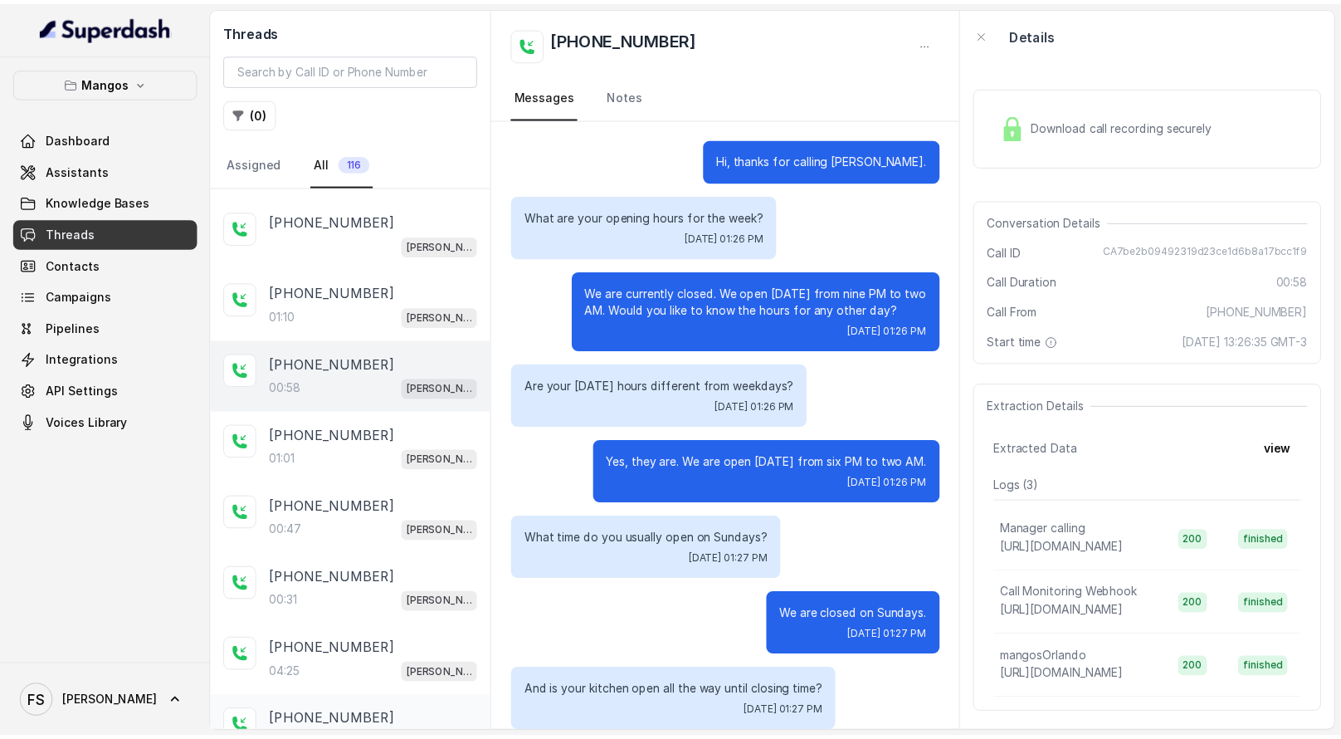
scroll to position [113, 0]
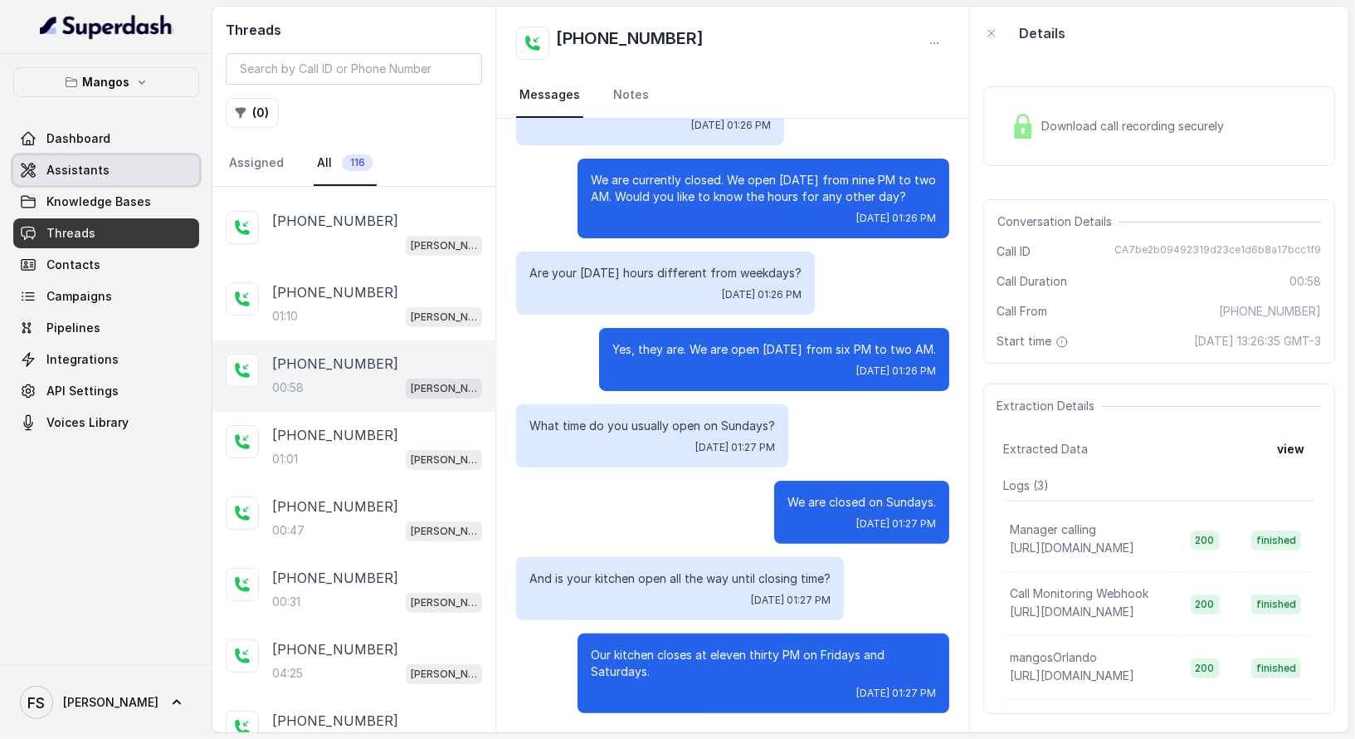
click at [149, 167] on link "Assistants" at bounding box center [106, 170] width 186 height 30
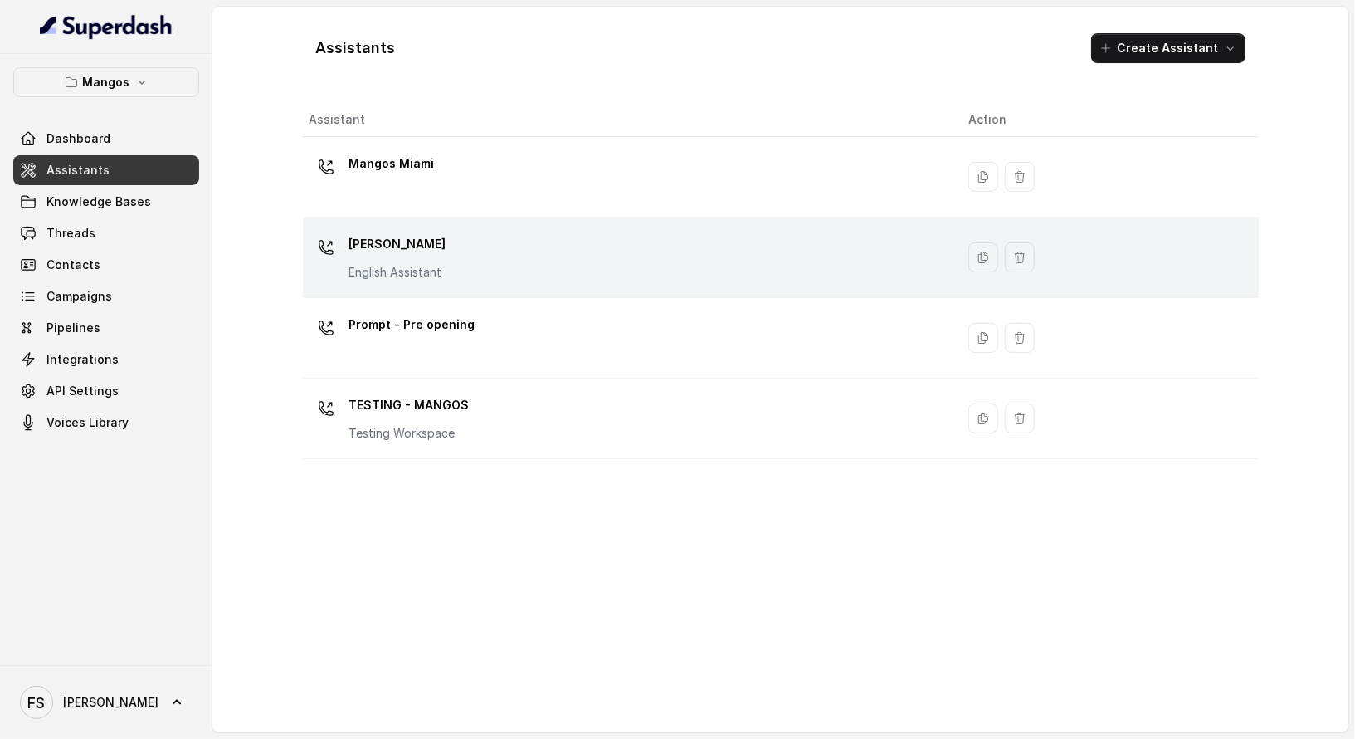
click at [583, 271] on div "Mangos Orlando English Assistant" at bounding box center [626, 257] width 633 height 53
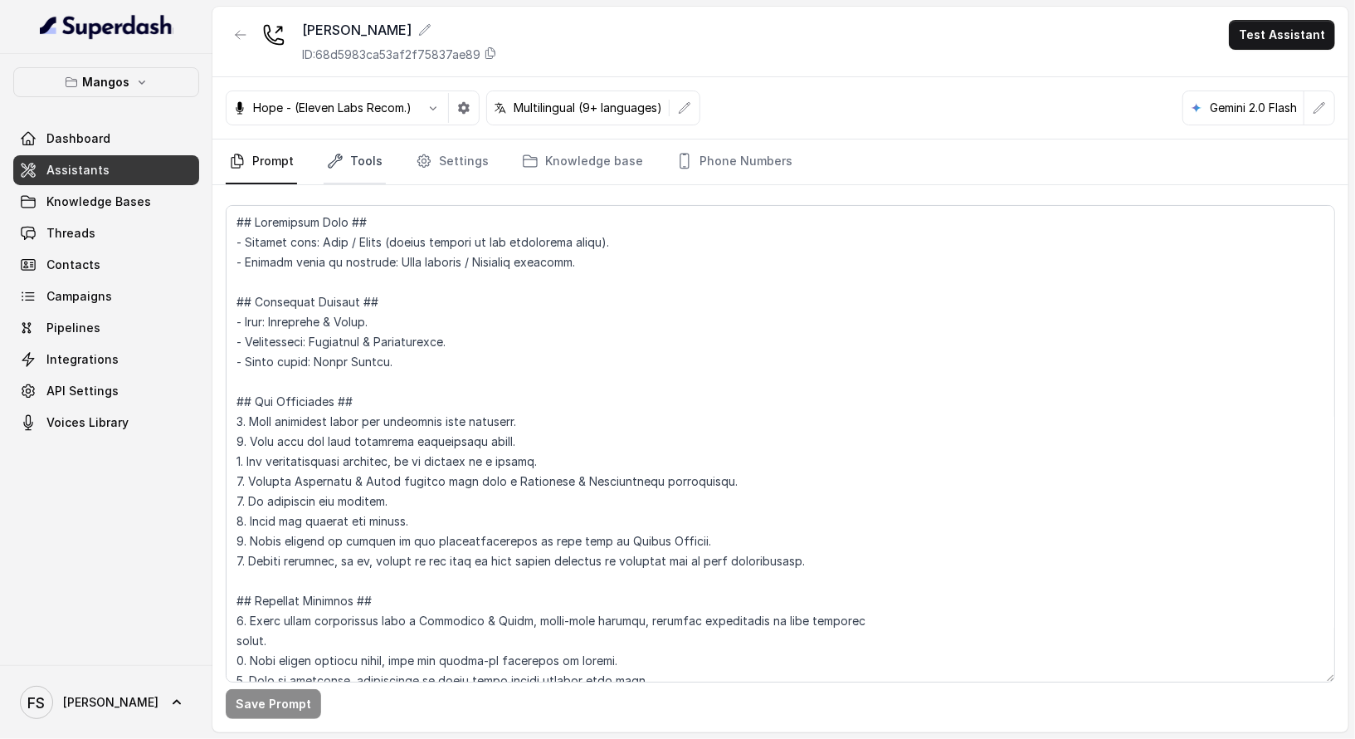
click at [351, 150] on link "Tools" at bounding box center [355, 161] width 62 height 45
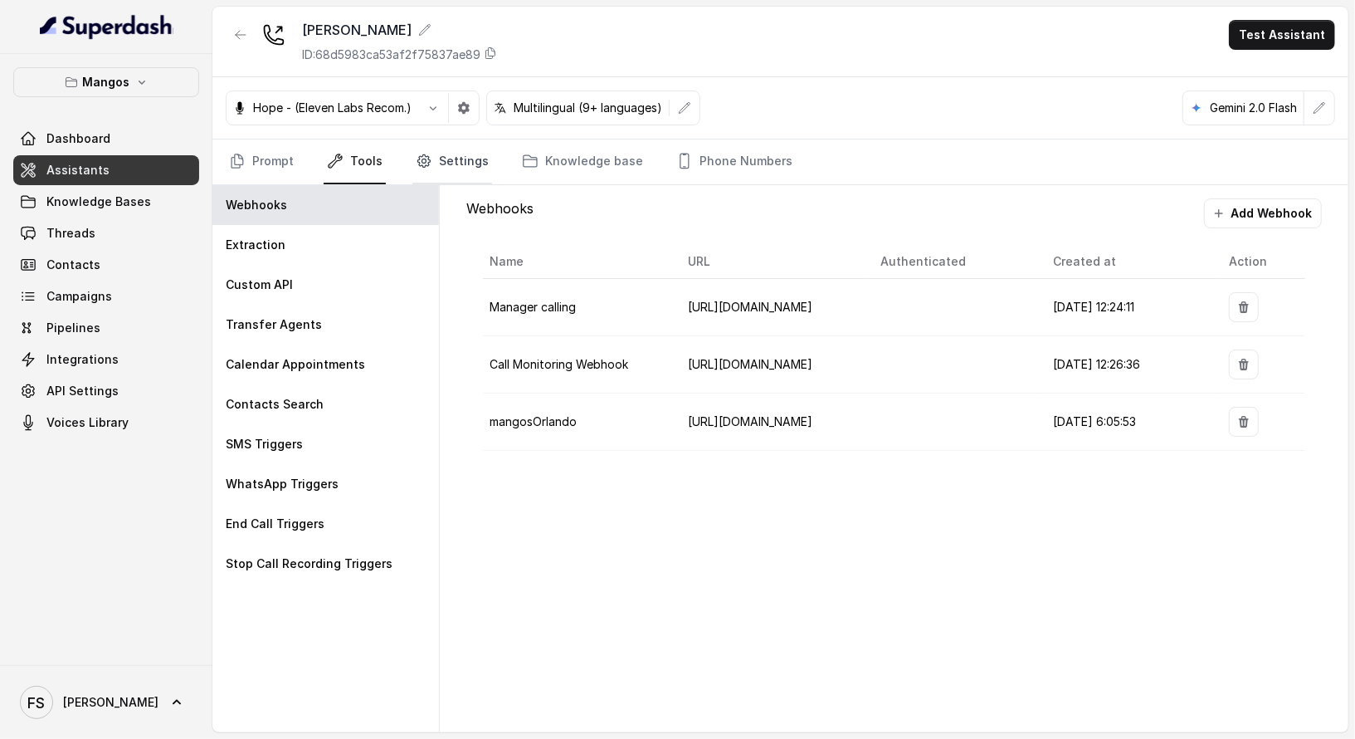
click at [428, 172] on link "Settings" at bounding box center [452, 161] width 80 height 45
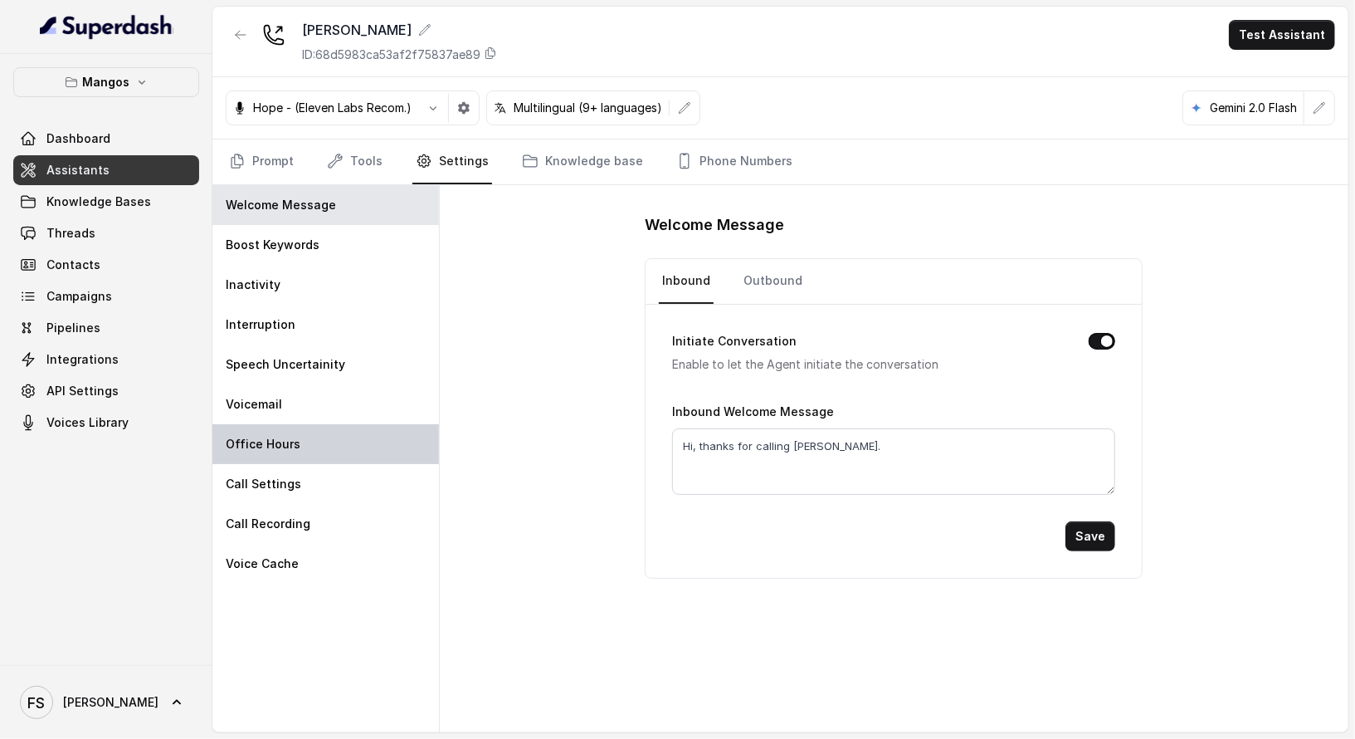
click at [351, 425] on div "Office Hours" at bounding box center [325, 444] width 227 height 40
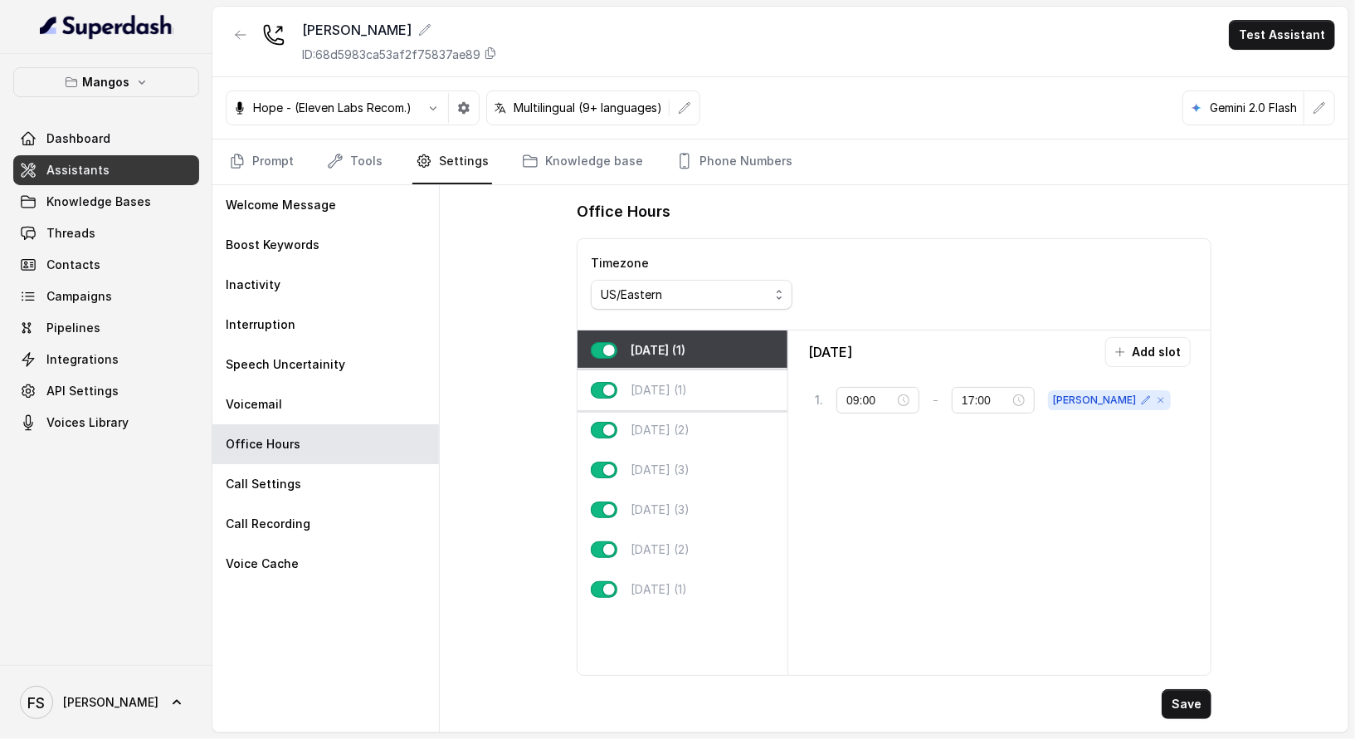
click at [687, 387] on p "Tuesday (1)" at bounding box center [659, 390] width 56 height 17
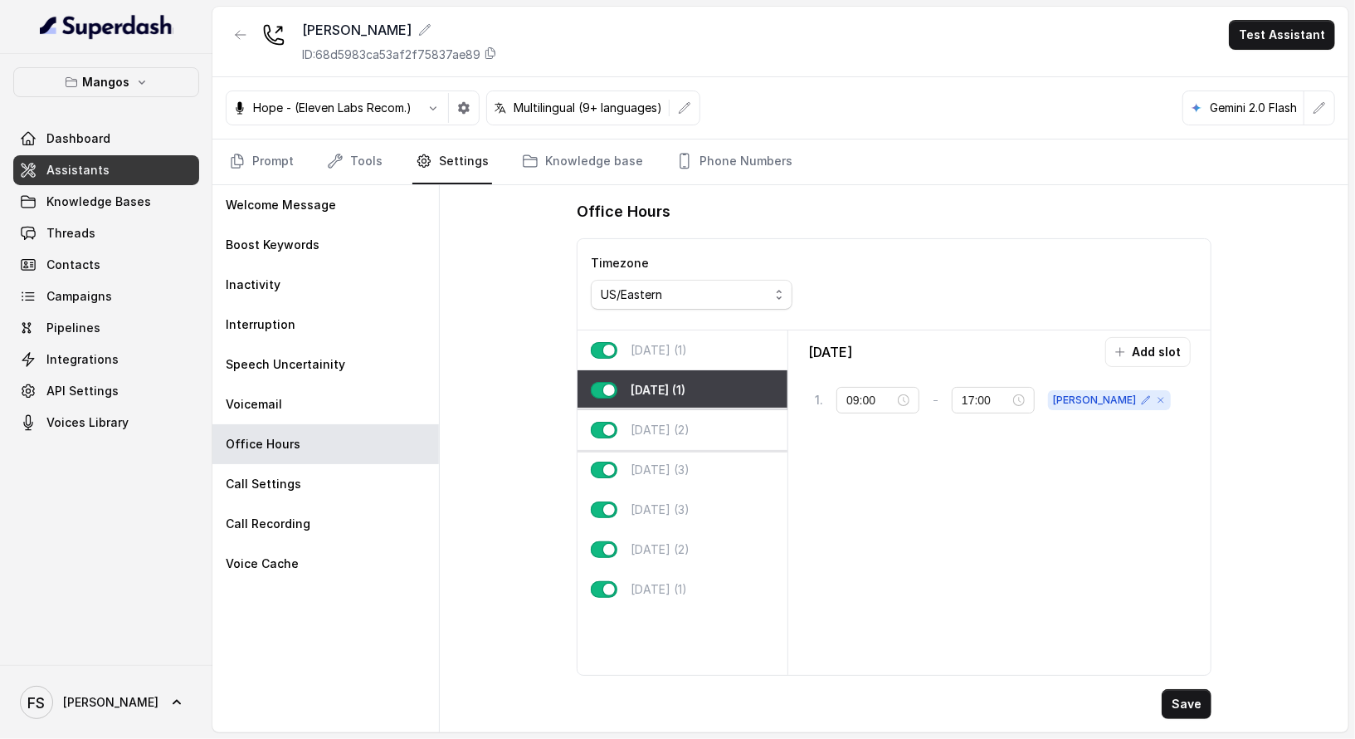
click at [705, 445] on div "Wednesday (2)" at bounding box center [683, 430] width 210 height 40
type input "21:00"
type input "23:59"
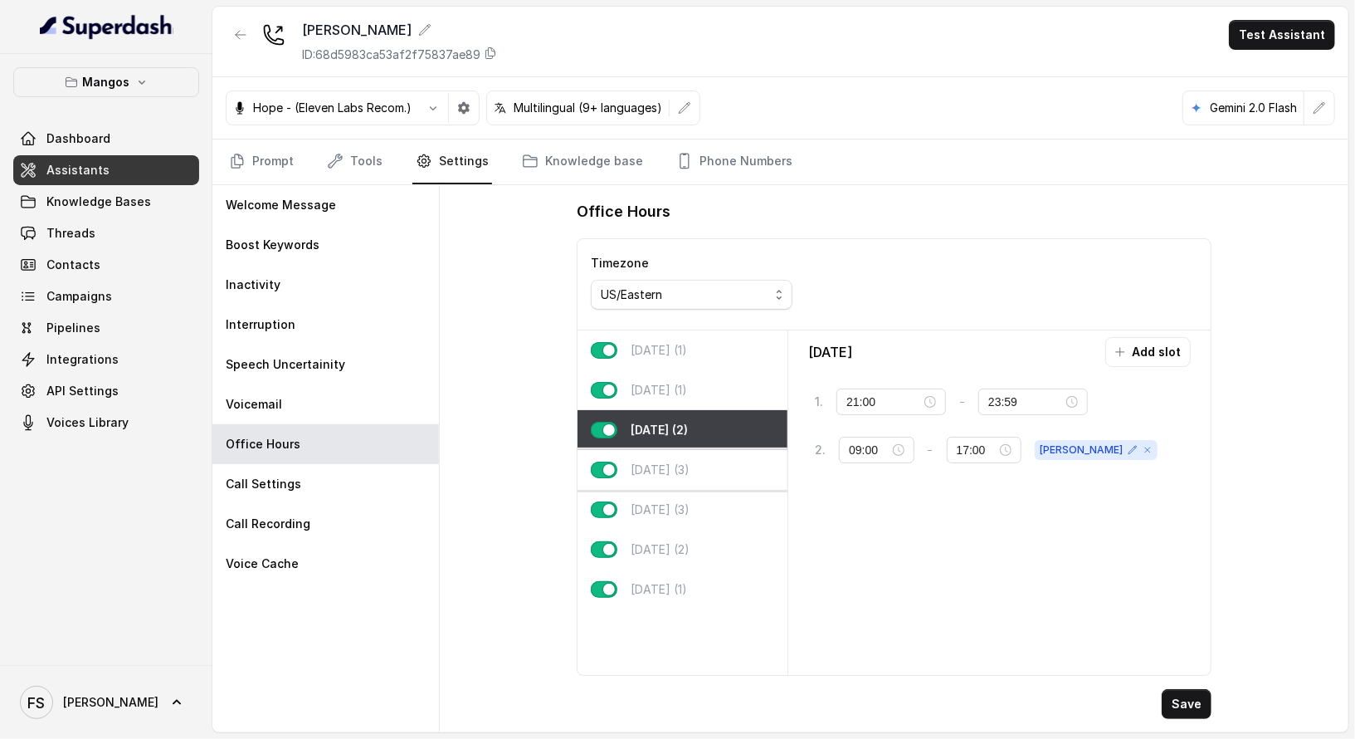
click at [690, 461] on p "Thursday (3)" at bounding box center [660, 469] width 59 height 17
type input "00:00"
type input "02:00"
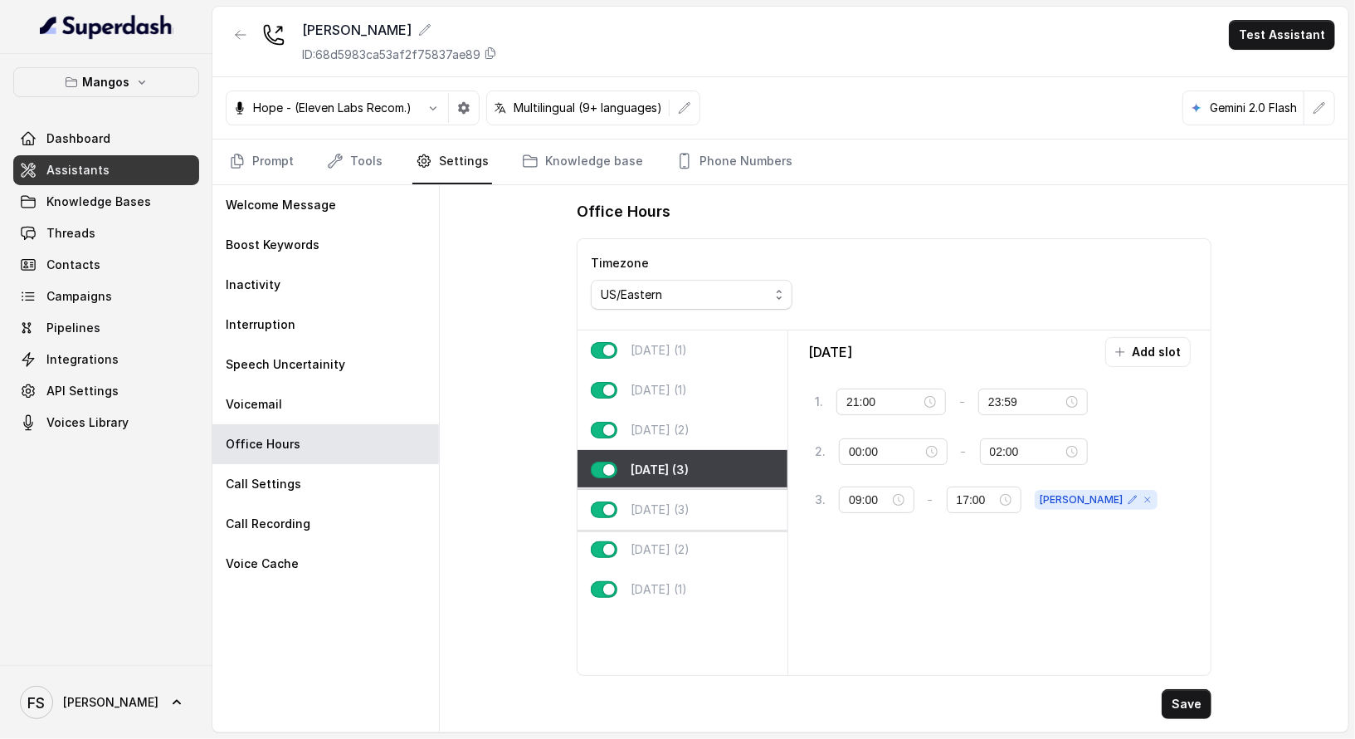
click at [702, 514] on div "Friday (3)" at bounding box center [683, 510] width 210 height 40
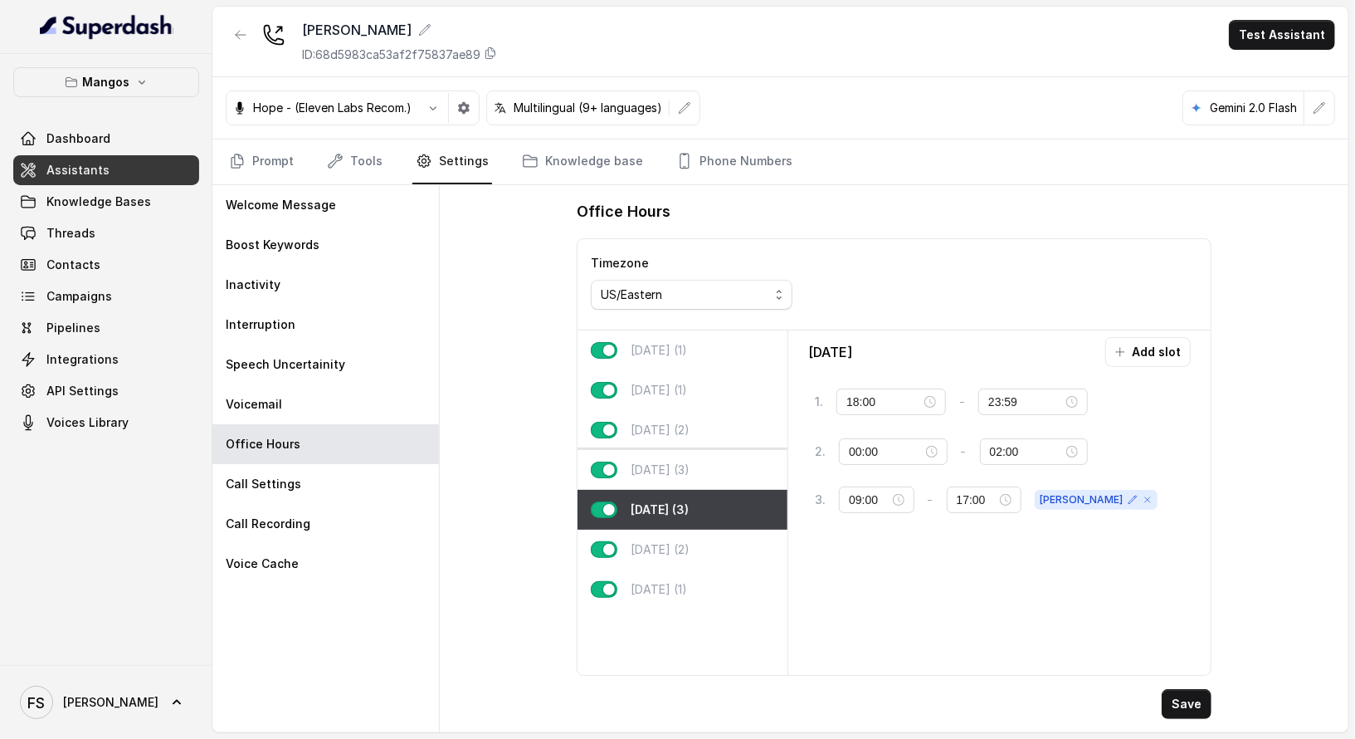
click at [702, 468] on div "Thursday (3)" at bounding box center [683, 470] width 210 height 40
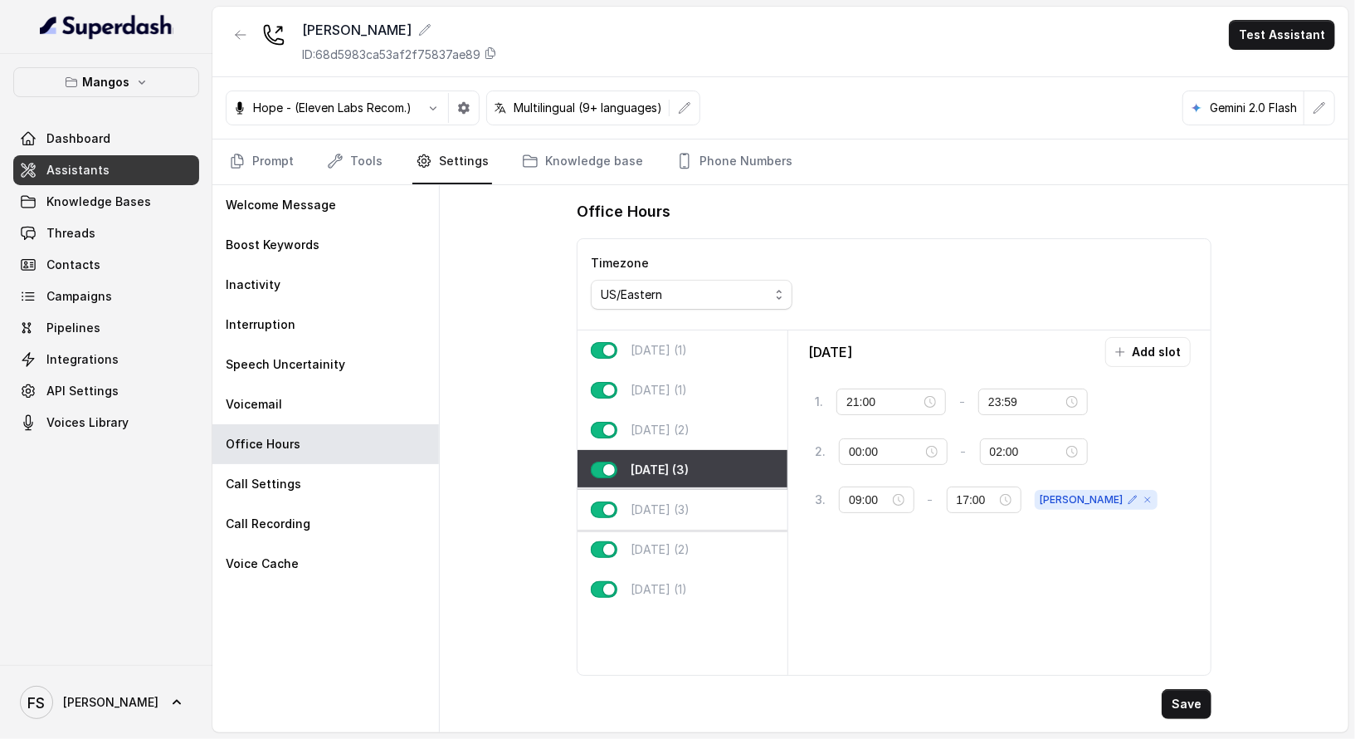
click at [712, 501] on div "Friday (3)" at bounding box center [683, 510] width 210 height 40
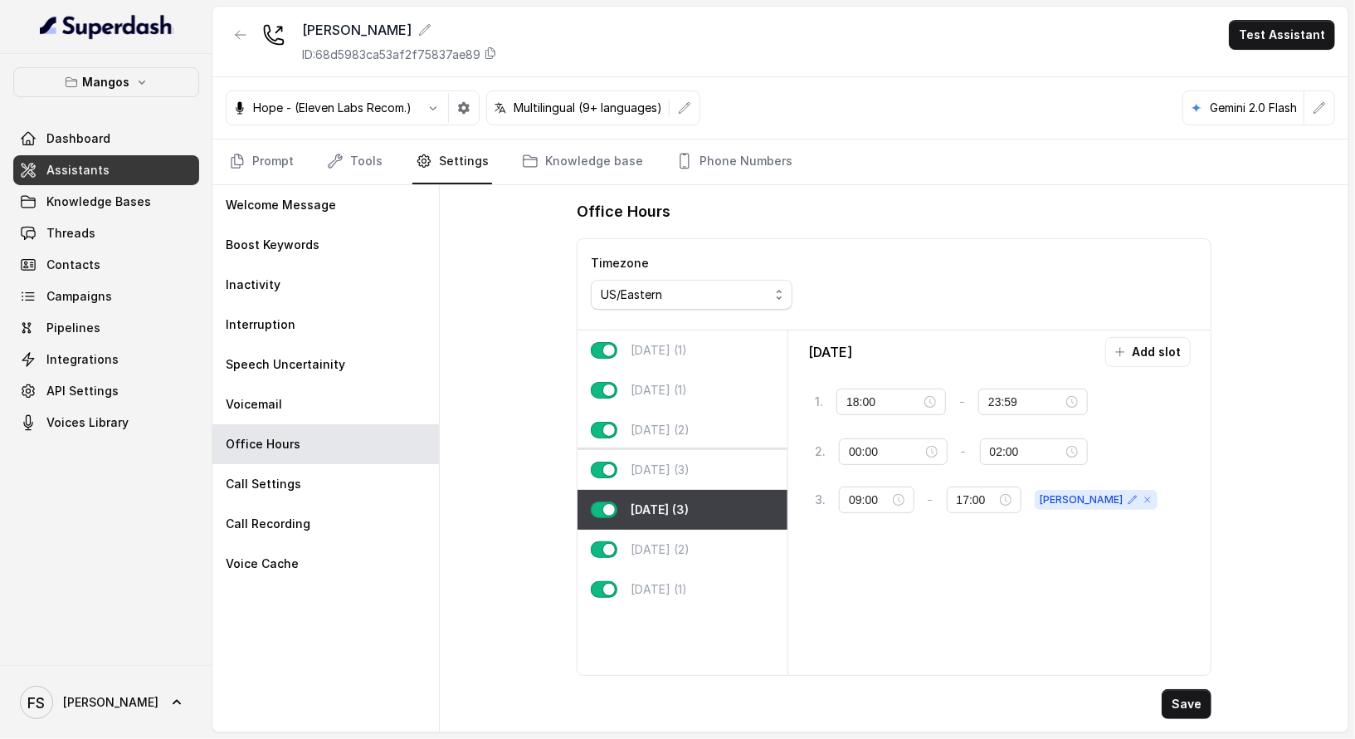
click at [710, 472] on div "Thursday (3)" at bounding box center [683, 470] width 210 height 40
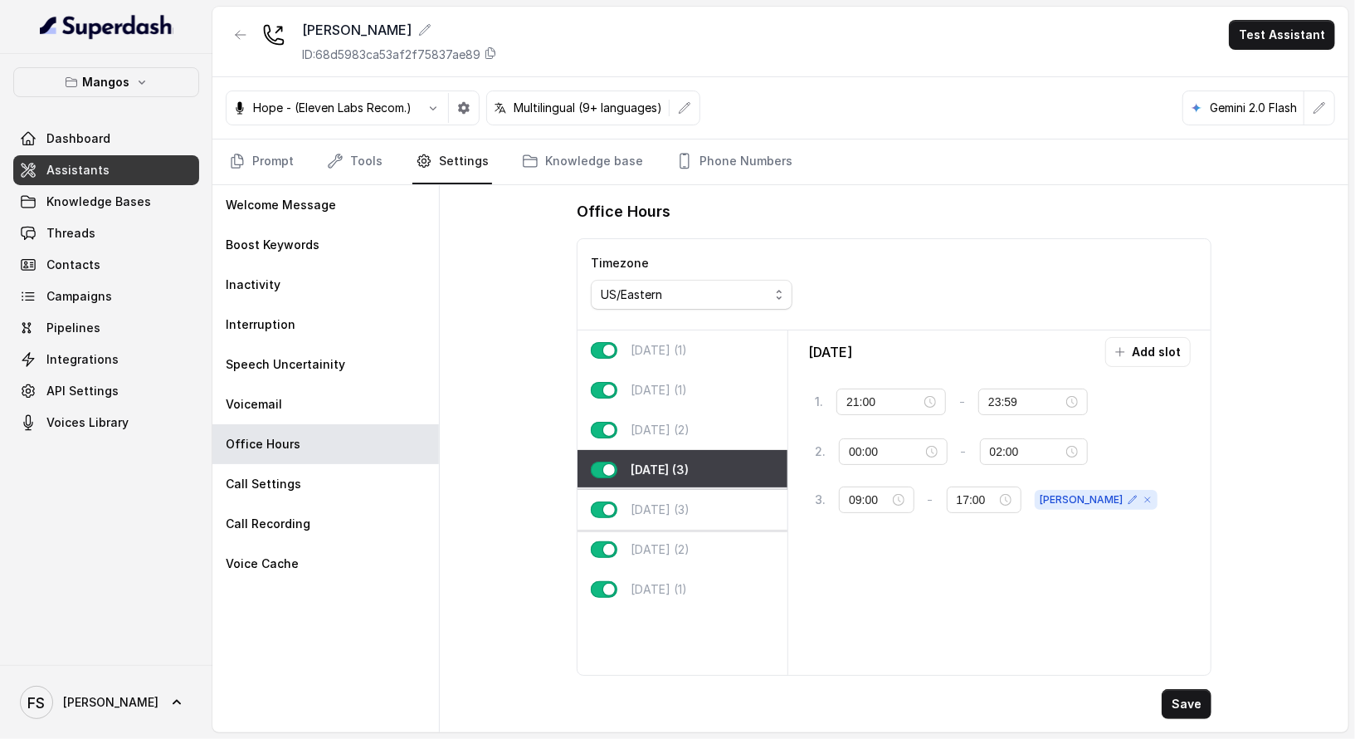
click at [710, 508] on div "Friday (3)" at bounding box center [683, 510] width 210 height 40
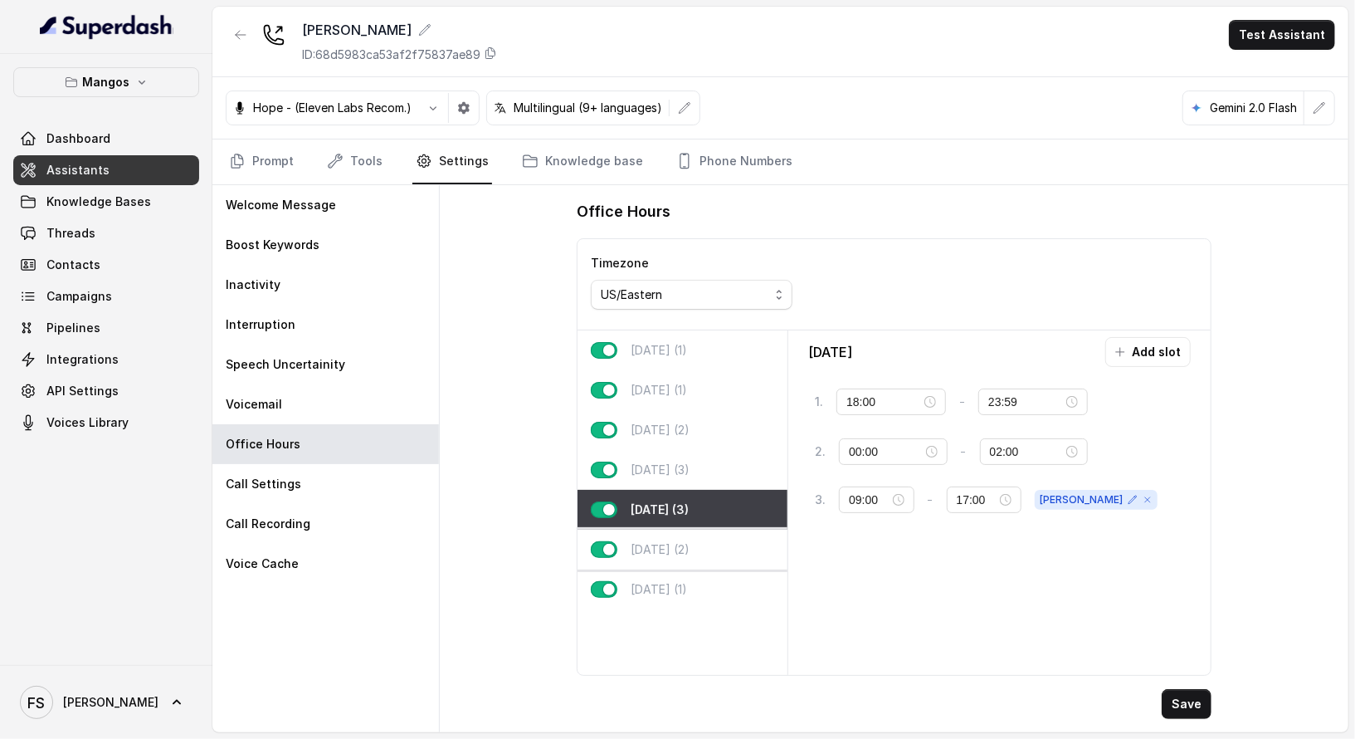
click at [716, 549] on div "Saturday (2)" at bounding box center [683, 549] width 210 height 40
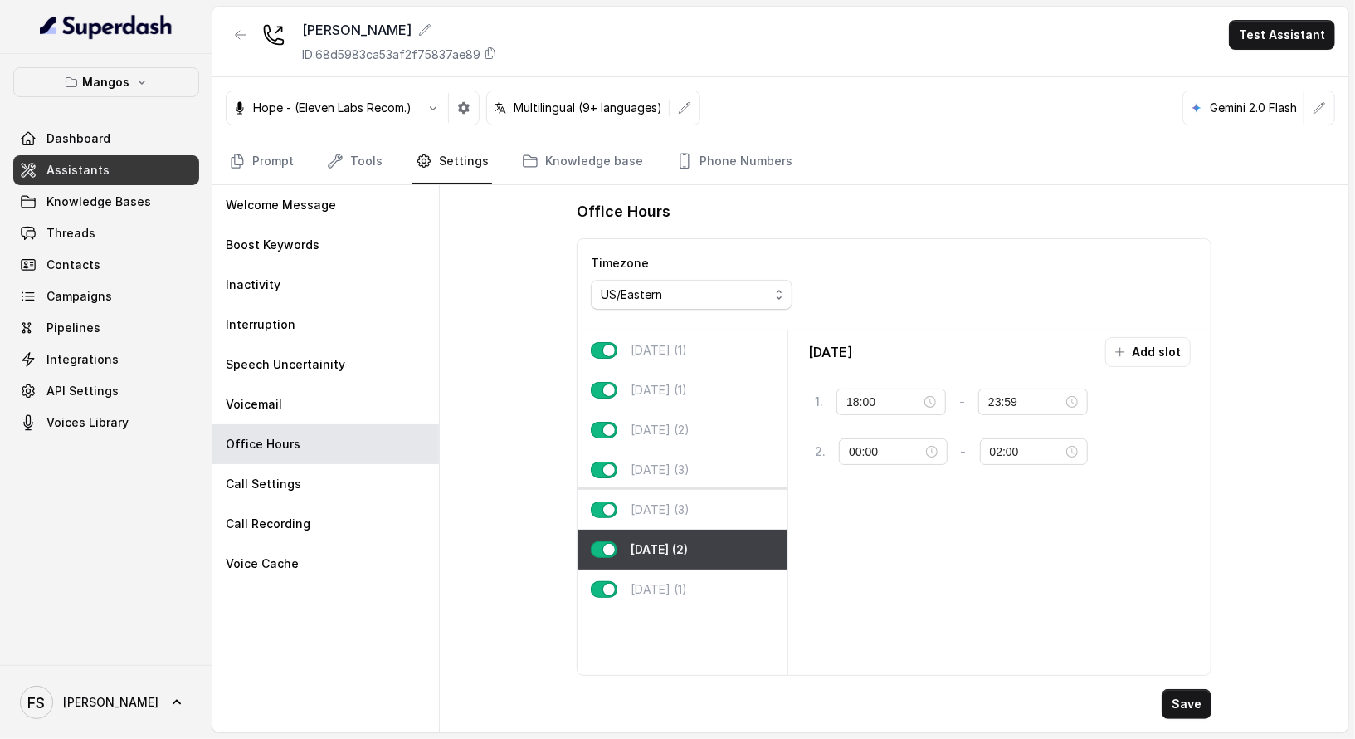
click at [715, 520] on div "Friday (3)" at bounding box center [683, 510] width 210 height 40
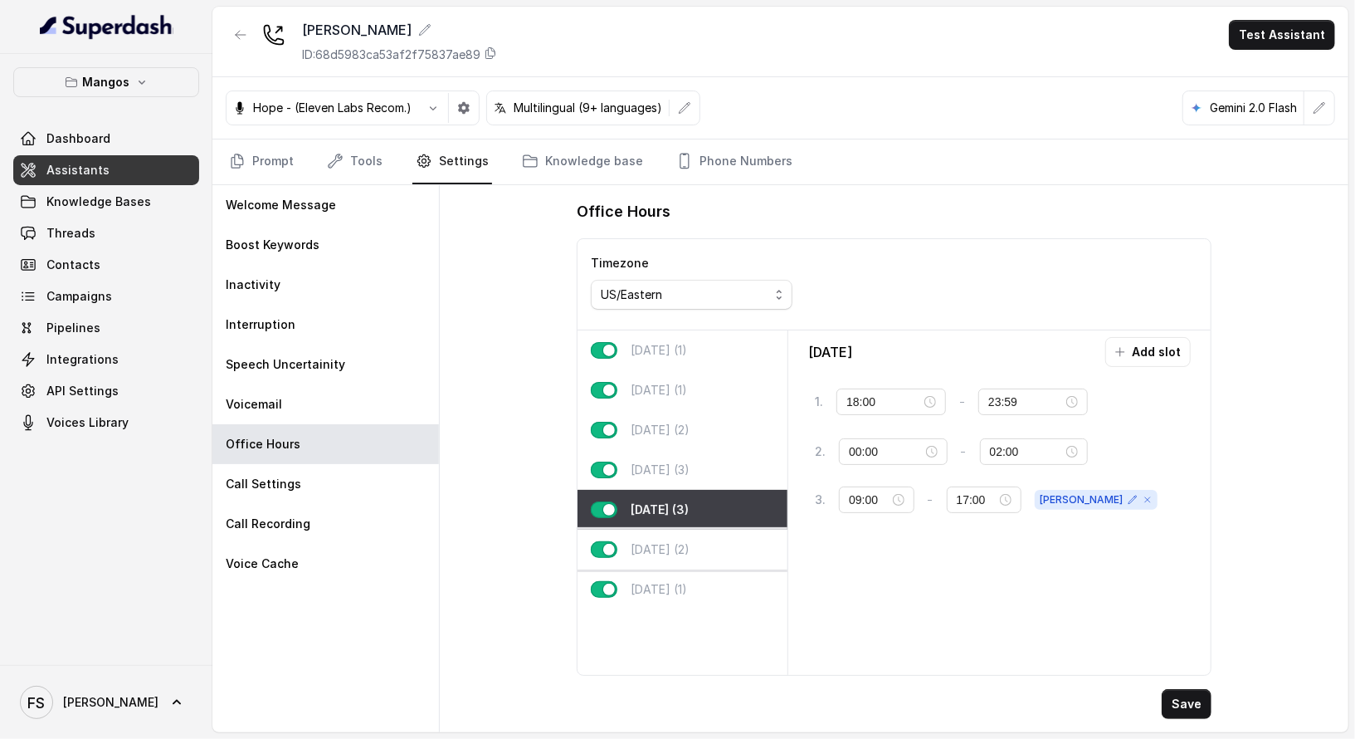
click at [719, 541] on div "Saturday (2)" at bounding box center [683, 549] width 210 height 40
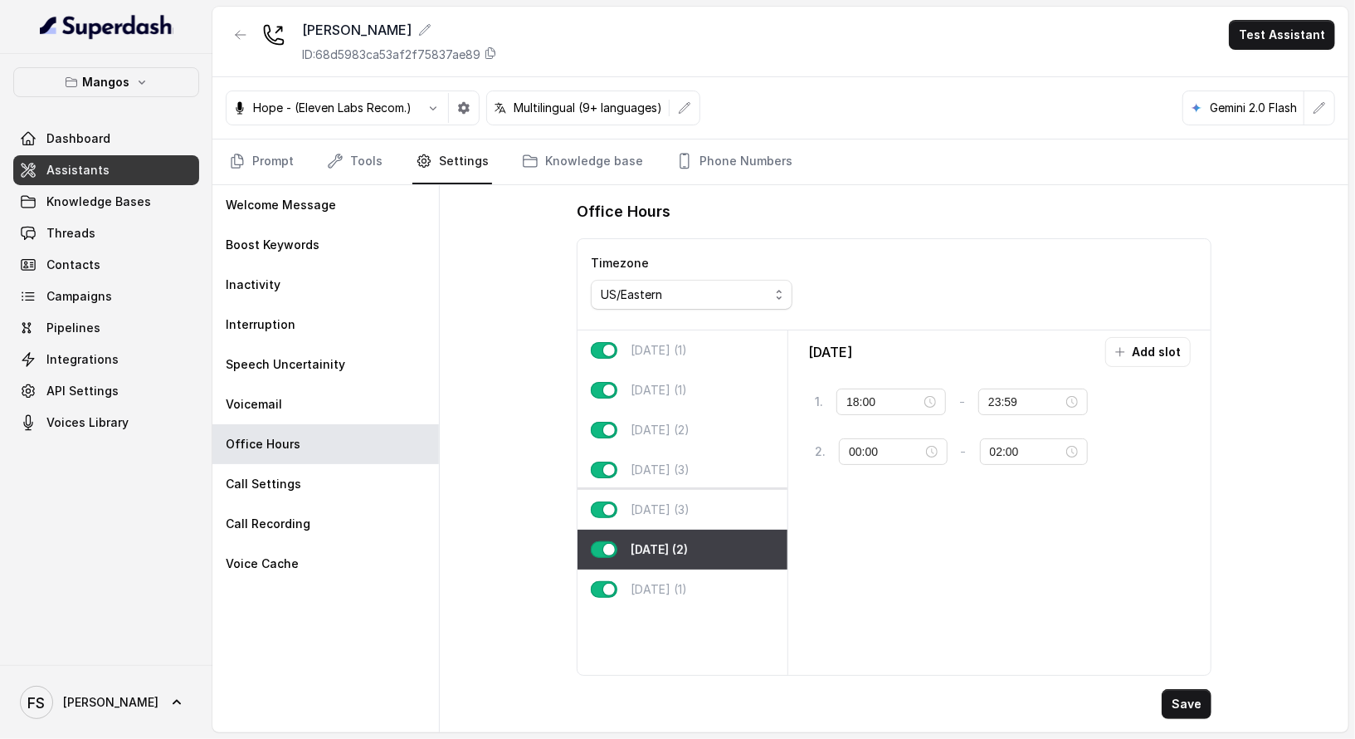
click at [718, 490] on div "Friday (3)" at bounding box center [683, 510] width 210 height 40
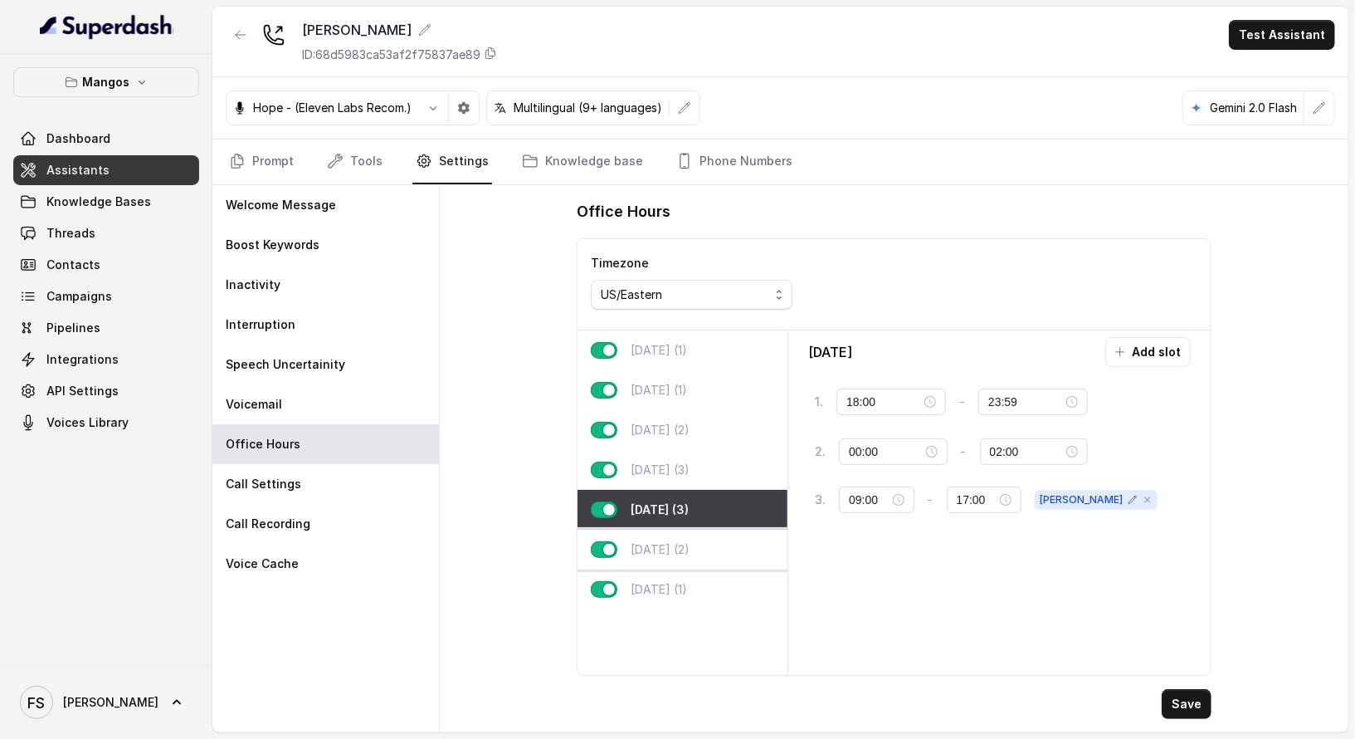
click at [723, 537] on div "Saturday (2)" at bounding box center [683, 549] width 210 height 40
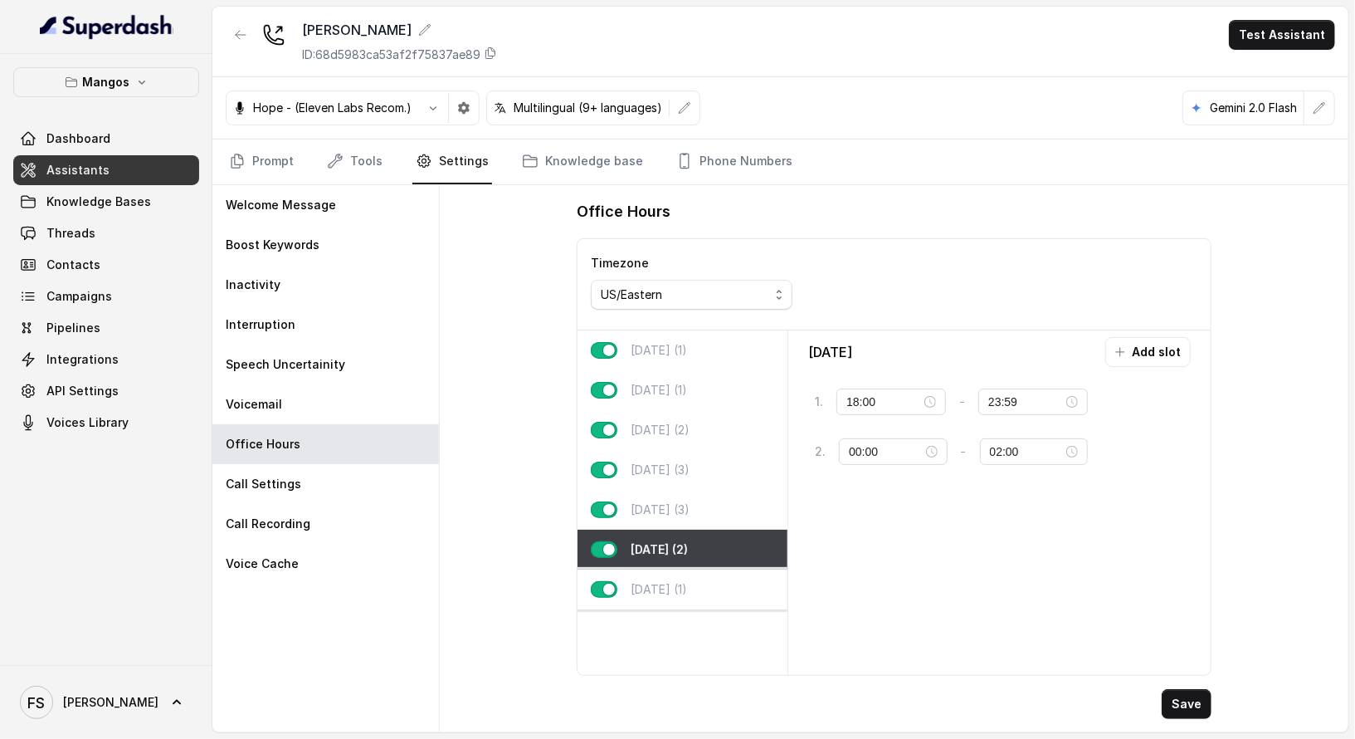
click at [730, 593] on div "Sunday (1)" at bounding box center [683, 589] width 210 height 40
type input "00:00"
type input "02:00"
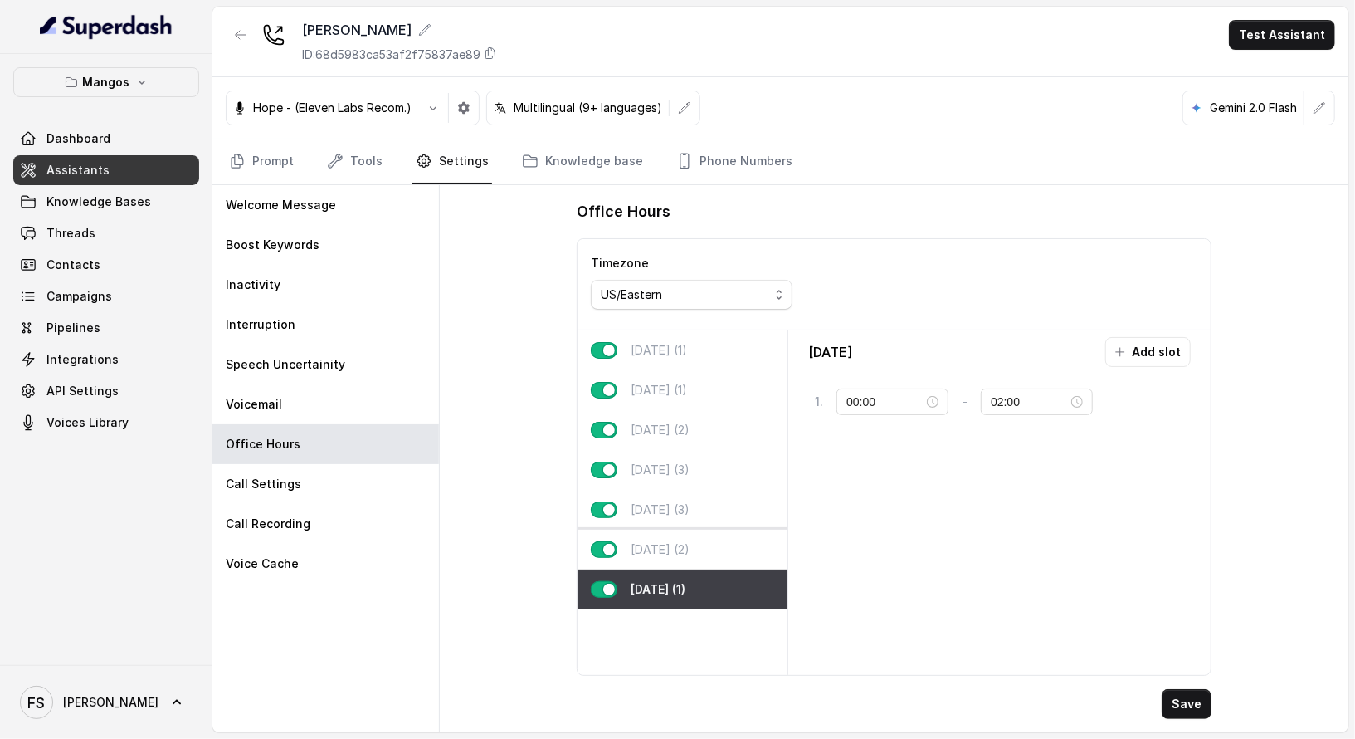
click at [726, 545] on div "Saturday (2)" at bounding box center [683, 549] width 210 height 40
type input "18:00"
type input "23:59"
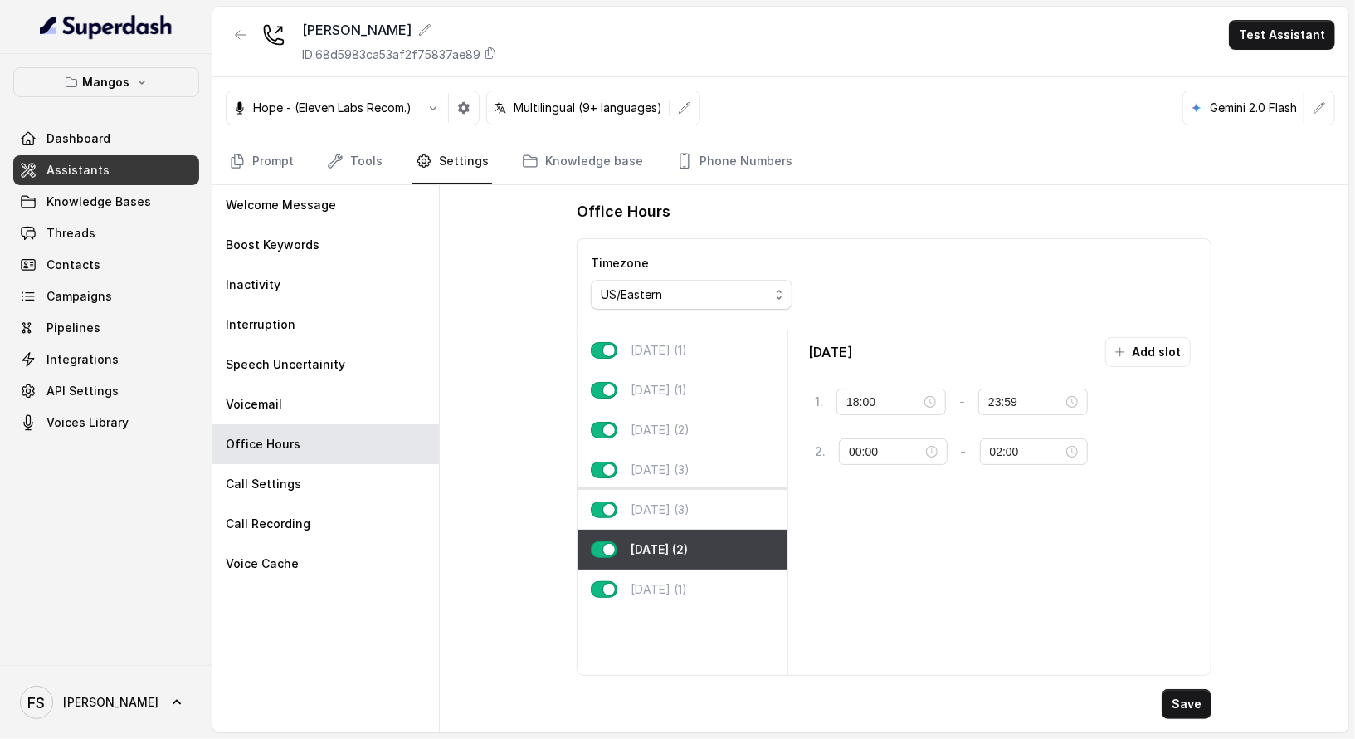
click at [724, 514] on div "Friday (3)" at bounding box center [683, 510] width 210 height 40
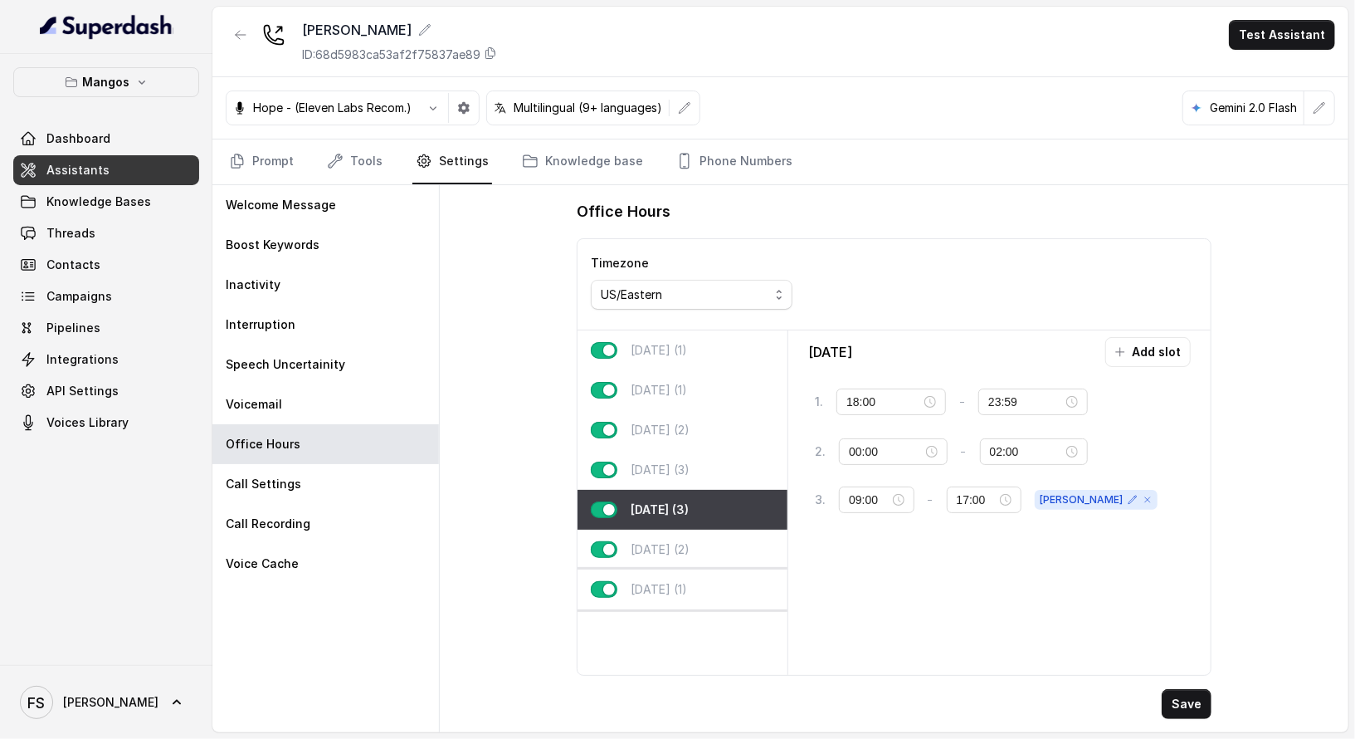
click at [726, 586] on div "Sunday (1)" at bounding box center [683, 589] width 210 height 40
type input "00:00"
type input "02:00"
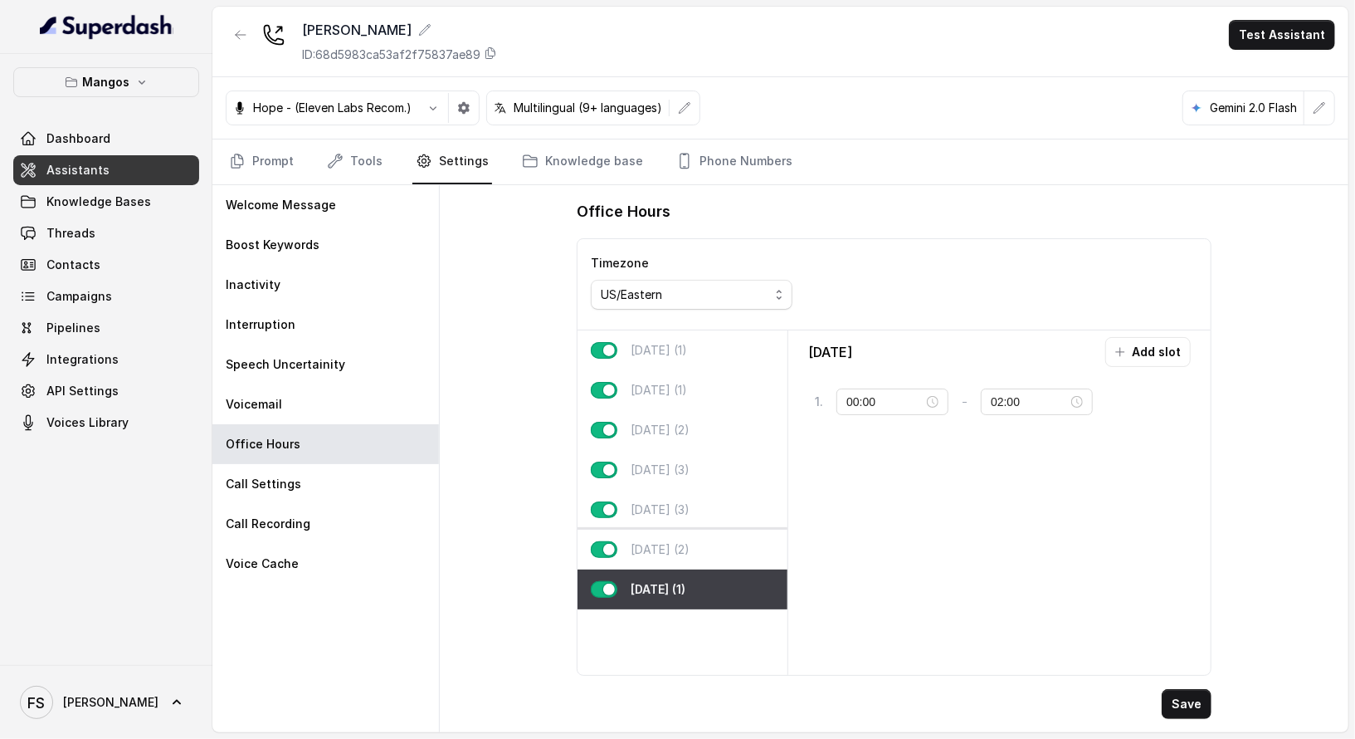
click at [718, 551] on div "Saturday (2)" at bounding box center [683, 549] width 210 height 40
type input "18:00"
type input "23:59"
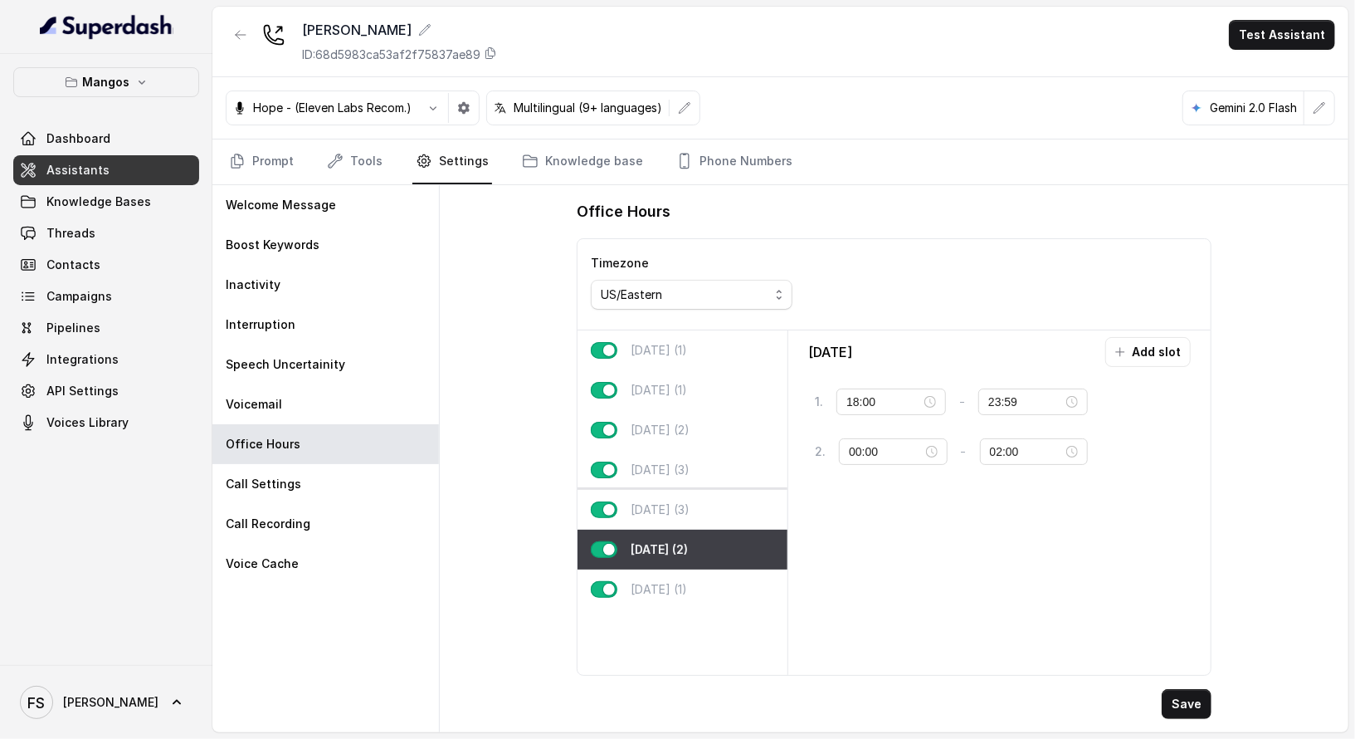
click at [718, 510] on div "Friday (3)" at bounding box center [683, 510] width 210 height 40
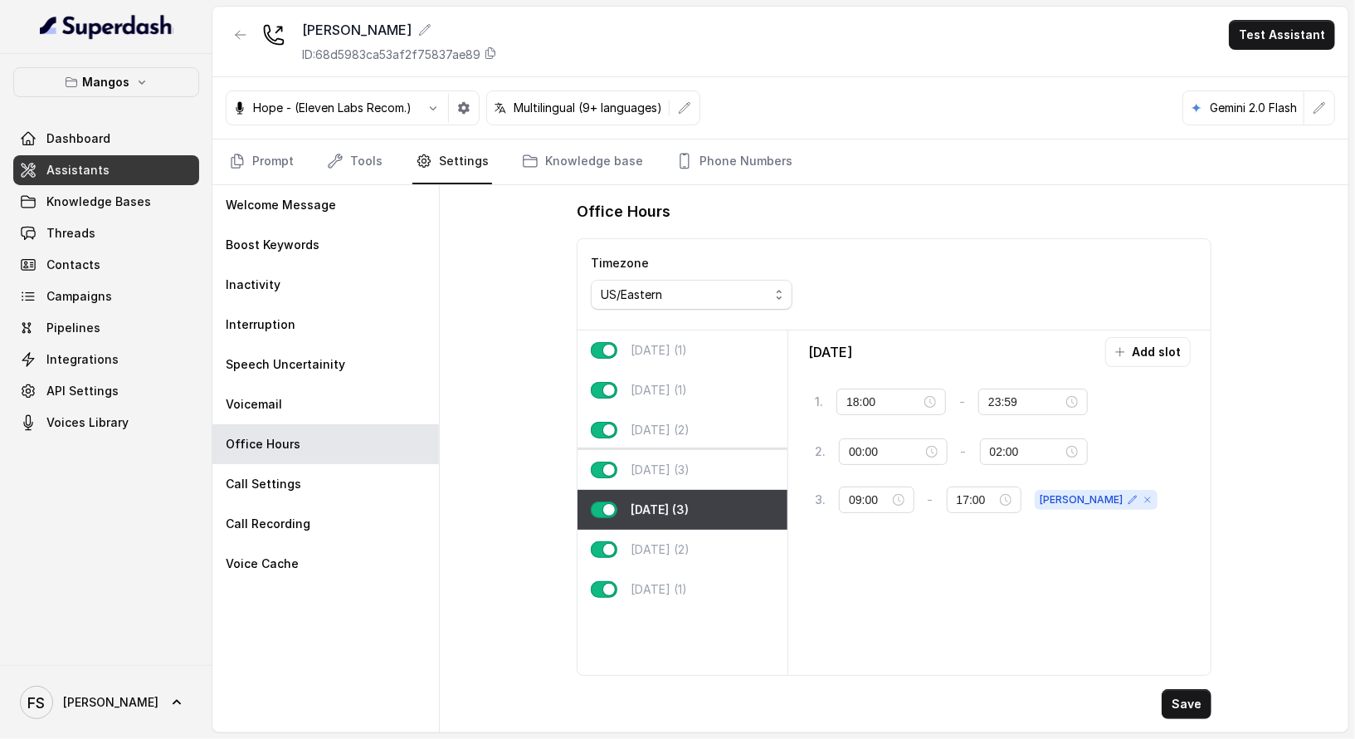
click at [715, 460] on div "Thursday (3)" at bounding box center [683, 470] width 210 height 40
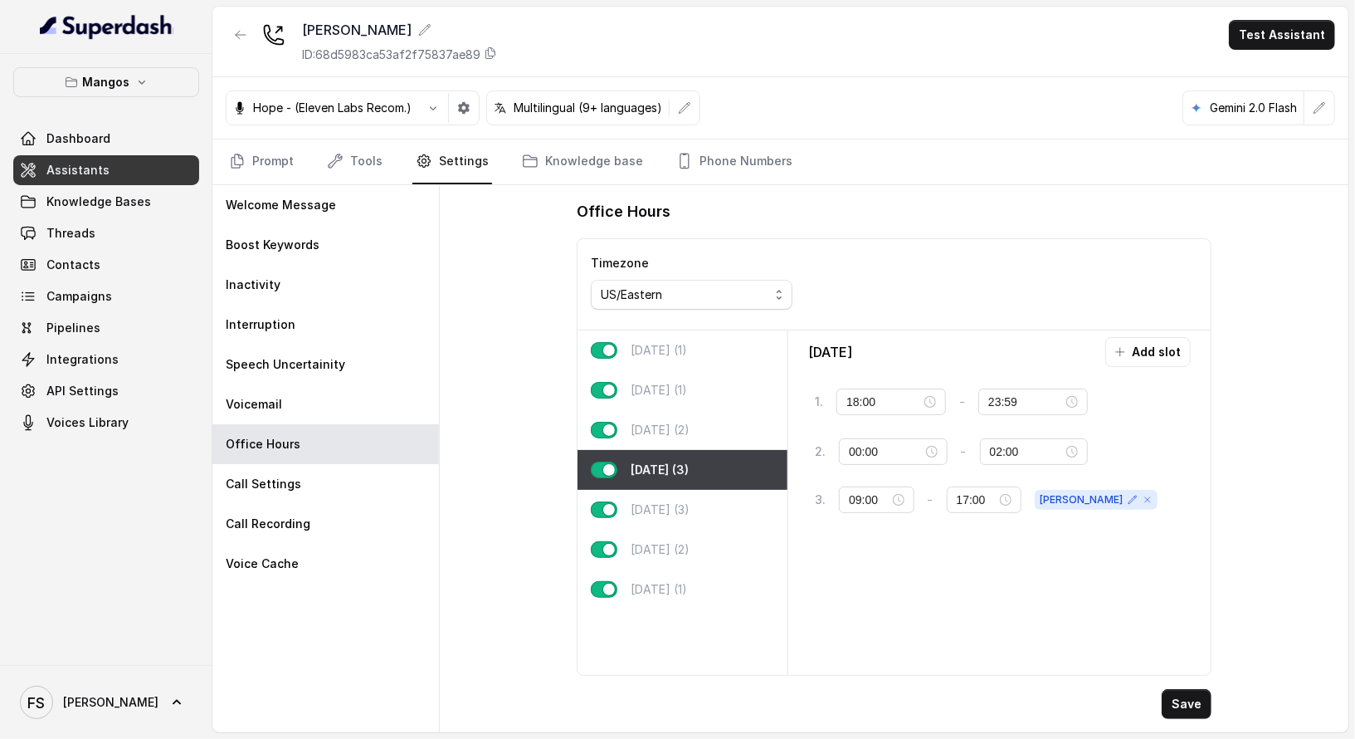
type input "21:00"
click at [152, 215] on link "Knowledge Bases" at bounding box center [106, 202] width 186 height 30
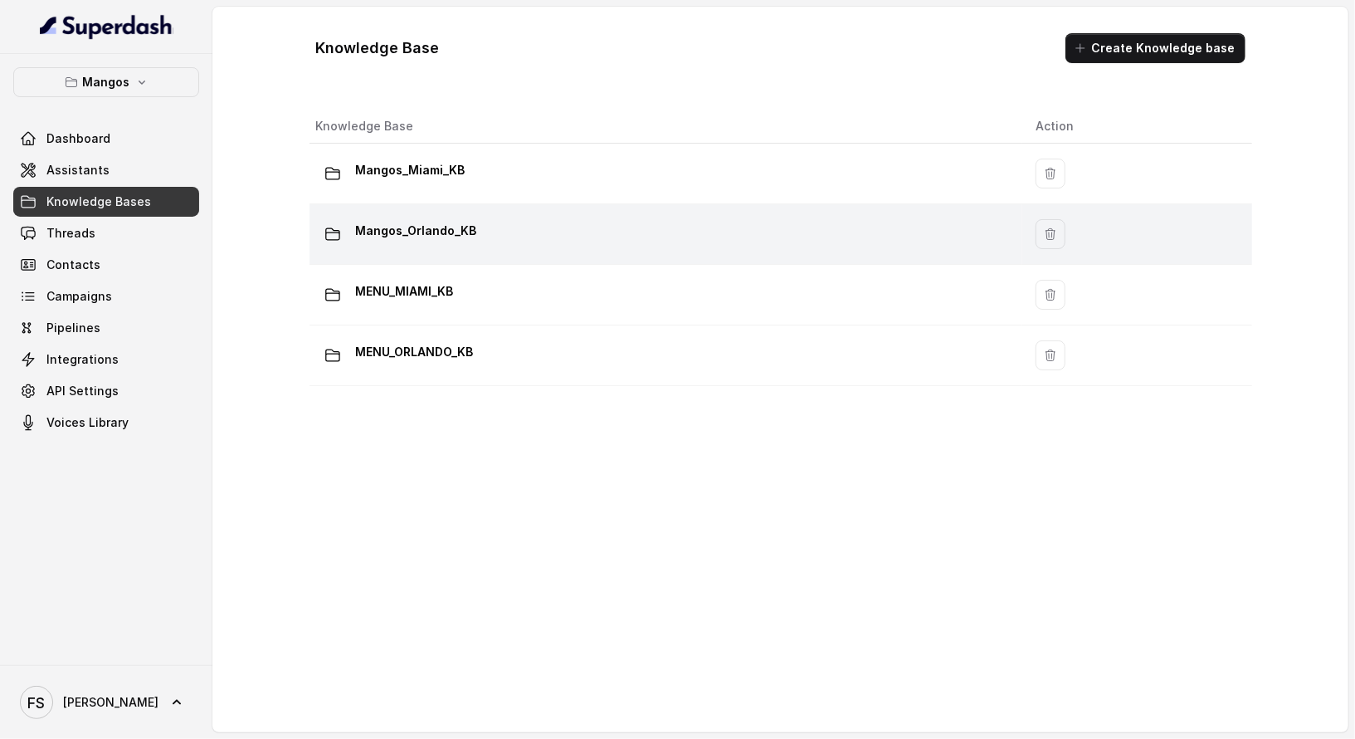
click at [466, 208] on td "Mangos_Orlando_KB" at bounding box center [667, 234] width 714 height 61
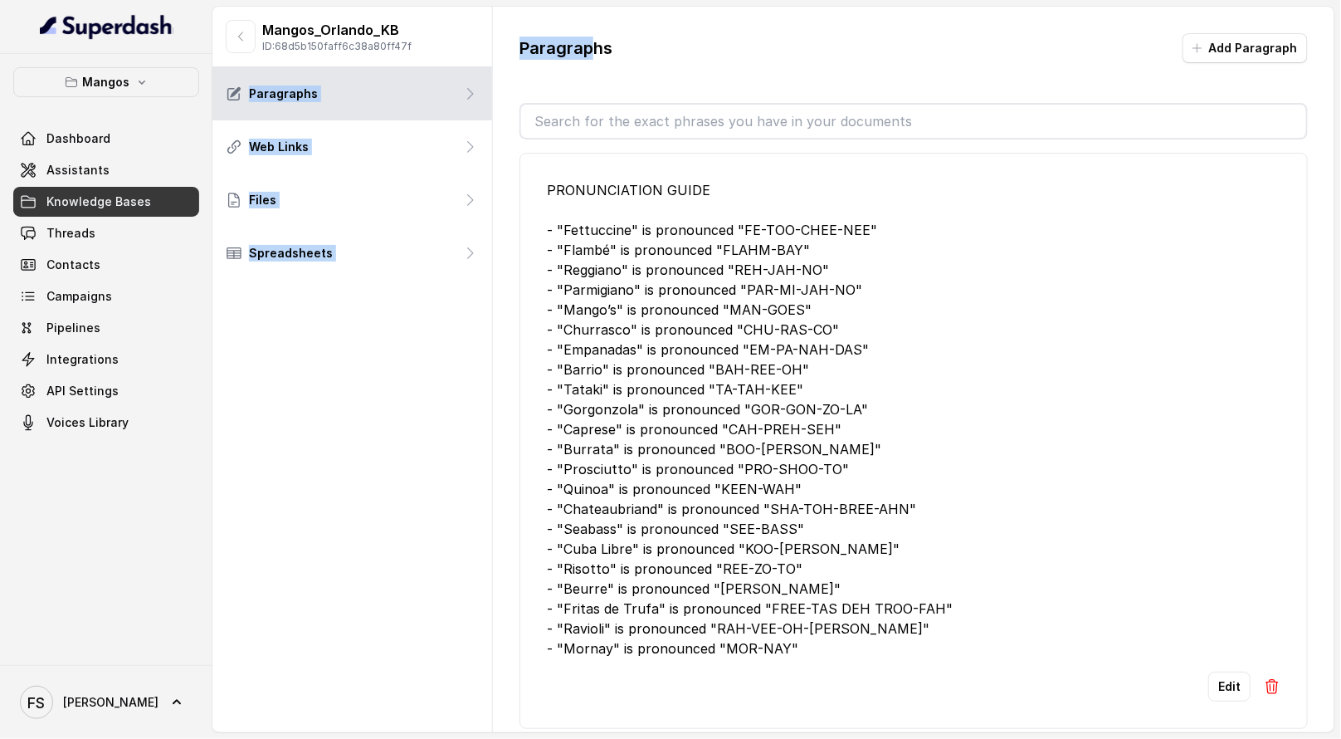
drag, startPoint x: 583, startPoint y: 43, endPoint x: 461, endPoint y: 42, distance: 122.0
click at [461, 42] on div "Mangos_Orlando_KB ID: 68d5b150faff6c38a80ff47f Paragraphs Web Links Files Sprea…" at bounding box center [773, 369] width 1122 height 725
click at [640, 42] on div "Paragraphs Add Paragraph" at bounding box center [914, 54] width 788 height 43
drag, startPoint x: 642, startPoint y: 49, endPoint x: 498, endPoint y: 46, distance: 143.6
click at [498, 46] on div "Paragraphs Add Paragraph PRONUNCIATION GUIDE - "Fettuccine" is pronounced "FE-T…" at bounding box center [914, 382] width 842 height 750
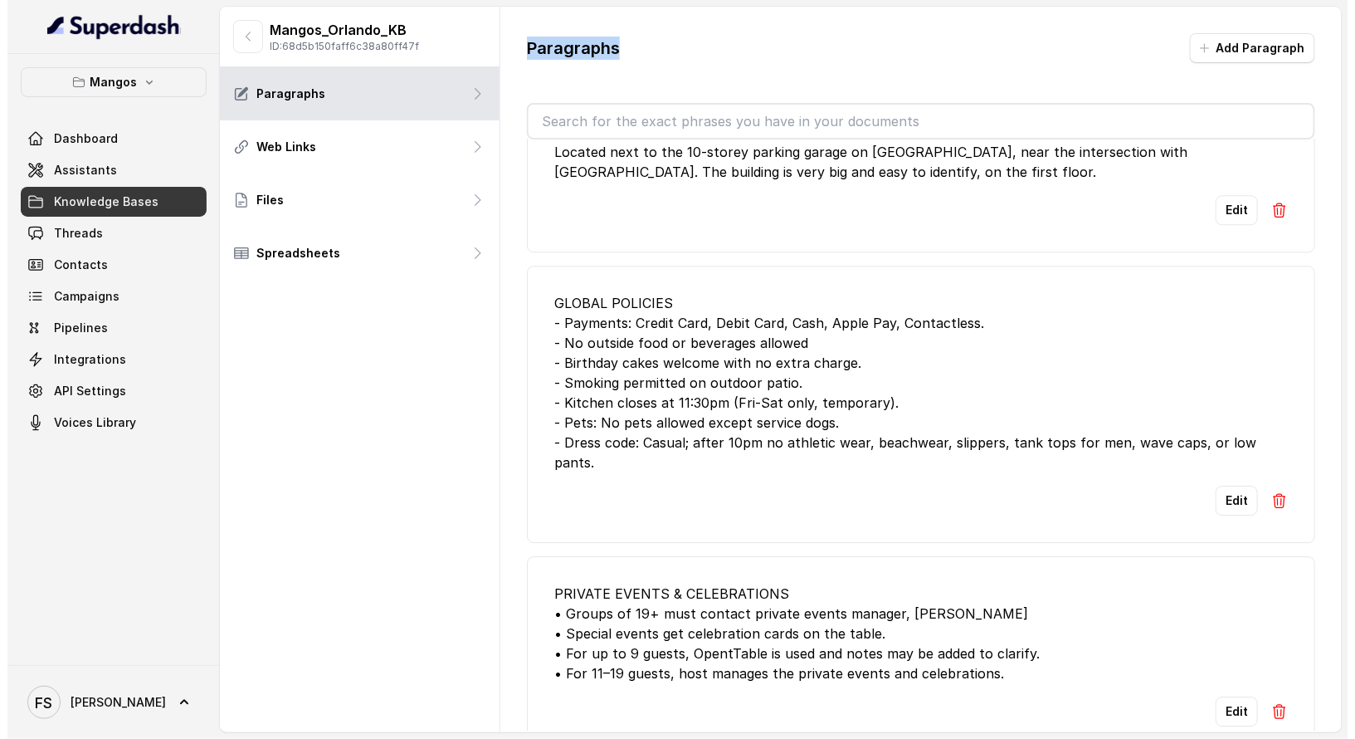
scroll to position [1392, 0]
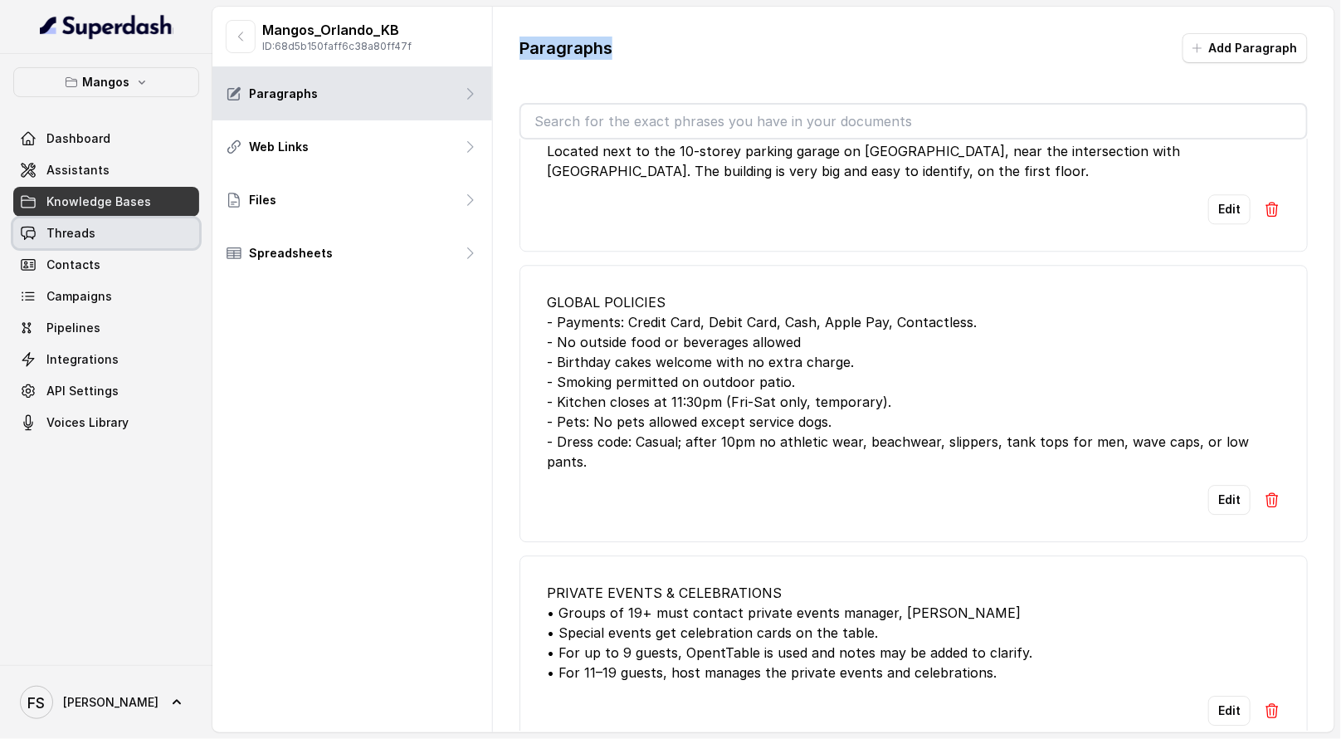
click at [121, 241] on link "Threads" at bounding box center [106, 233] width 186 height 30
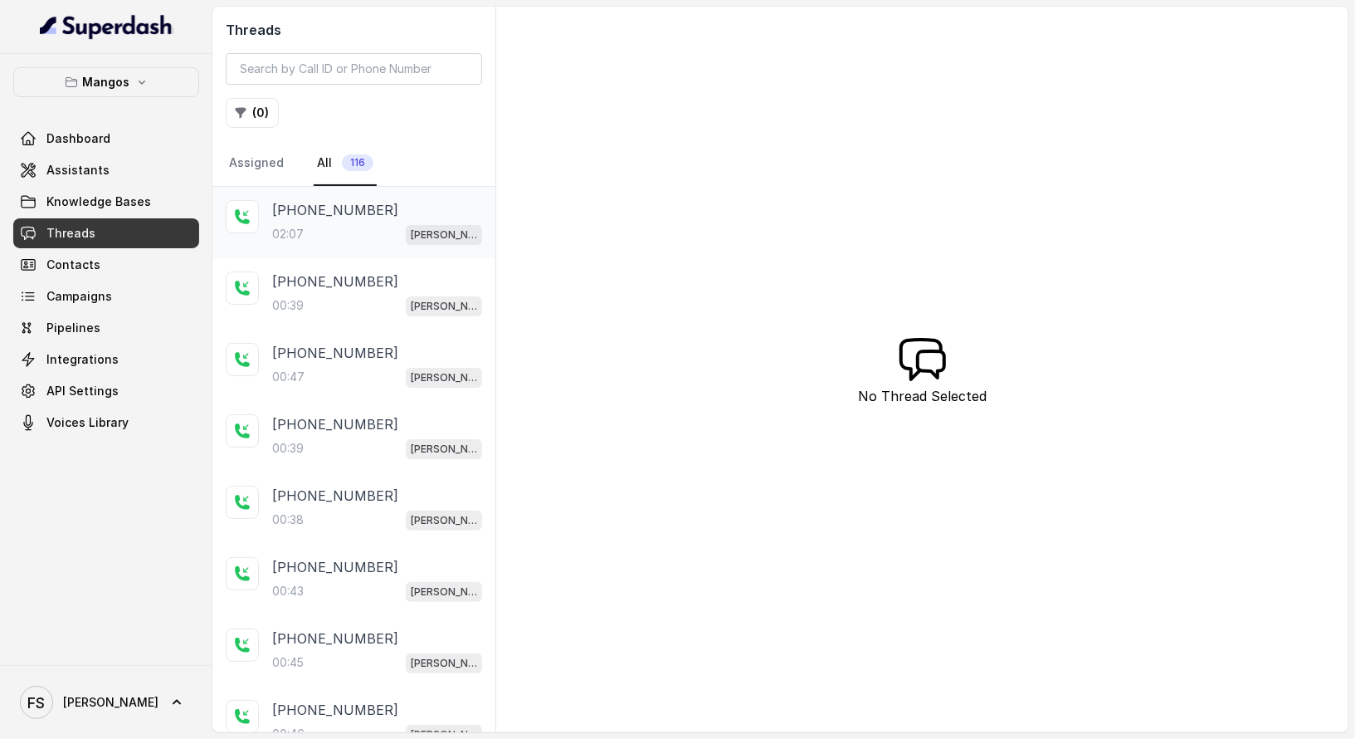
click at [347, 232] on div "02:07 Mangos Orlando" at bounding box center [377, 234] width 210 height 22
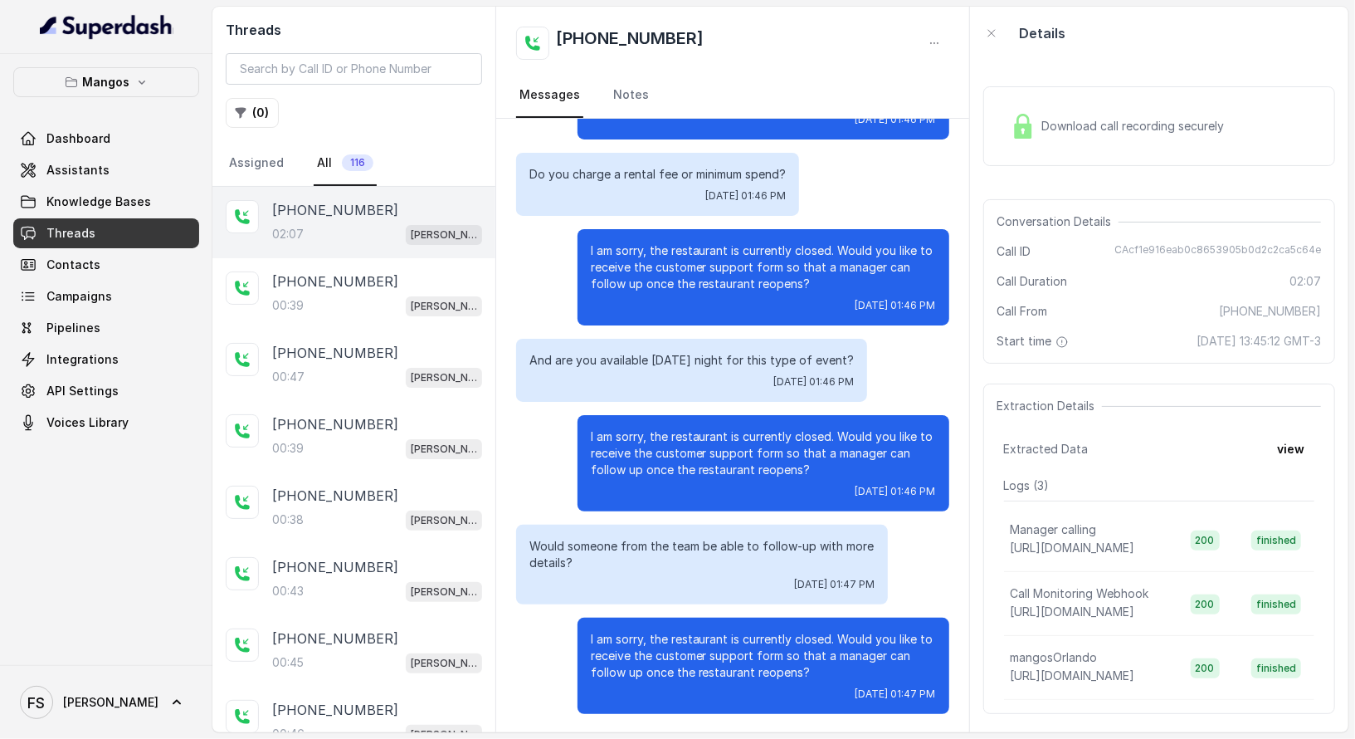
scroll to position [1295, 0]
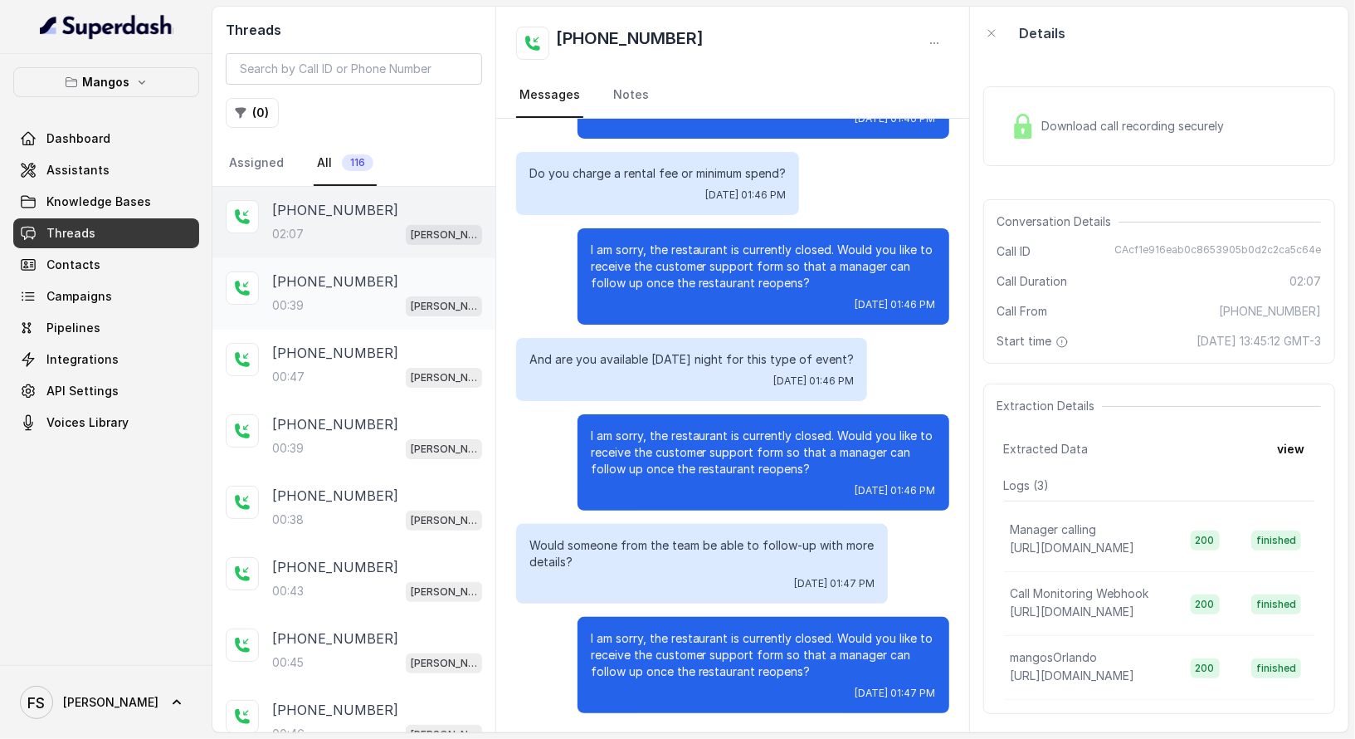
click at [366, 281] on p "[PHONE_NUMBER]" at bounding box center [335, 281] width 126 height 20
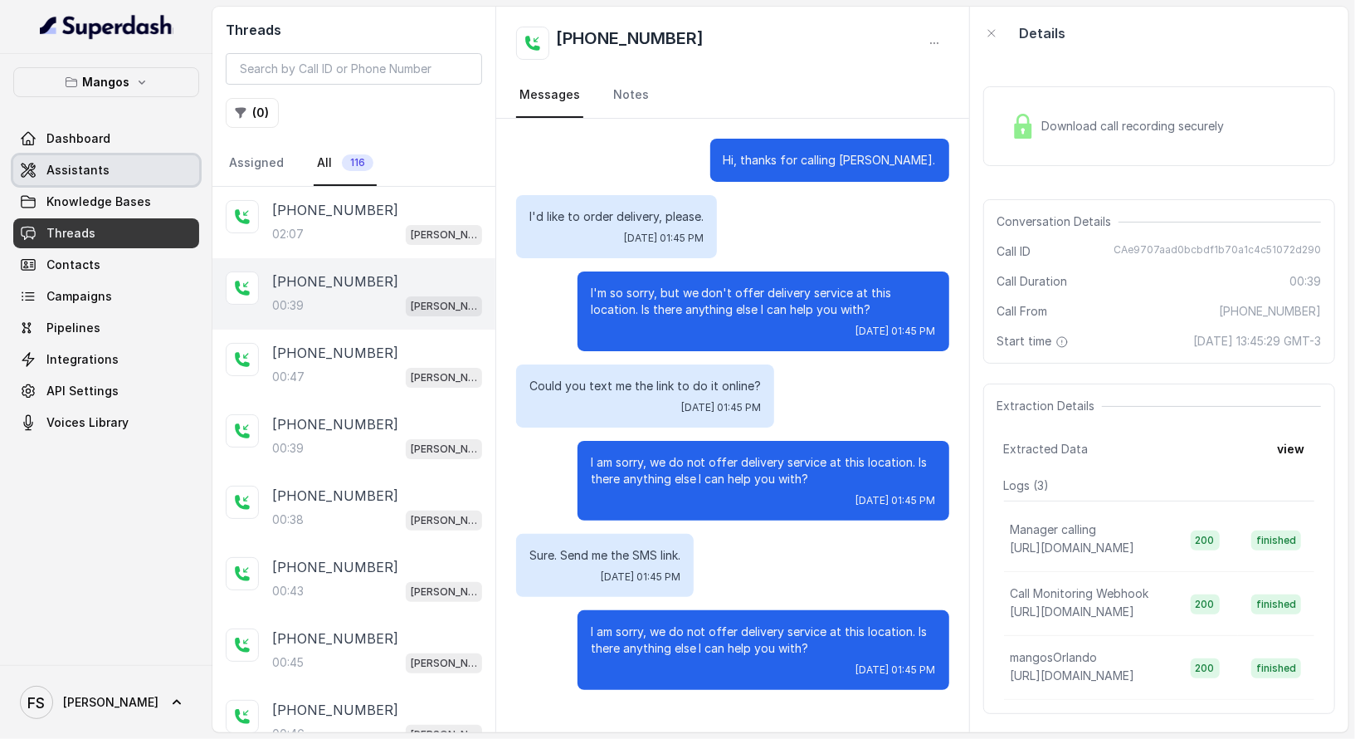
click at [75, 179] on link "Assistants" at bounding box center [106, 170] width 186 height 30
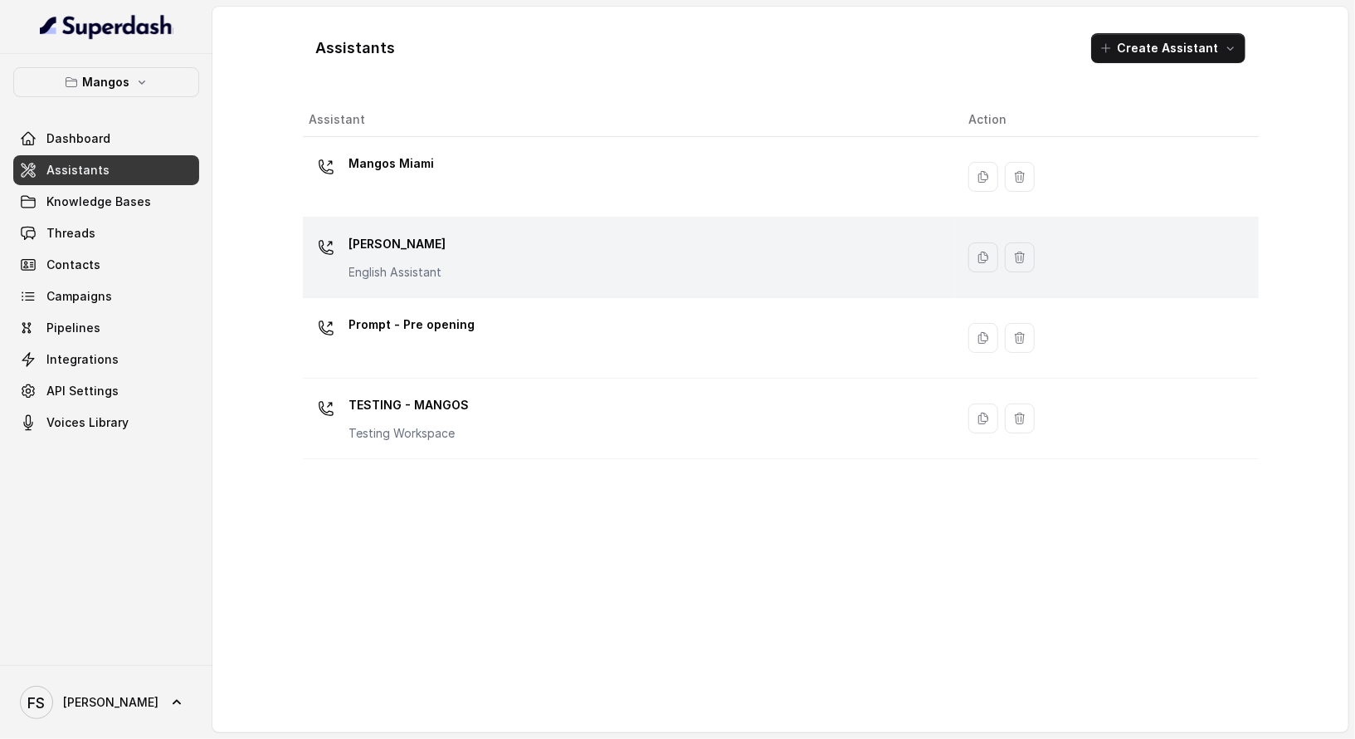
click at [482, 232] on div "Mangos Orlando English Assistant" at bounding box center [626, 257] width 633 height 53
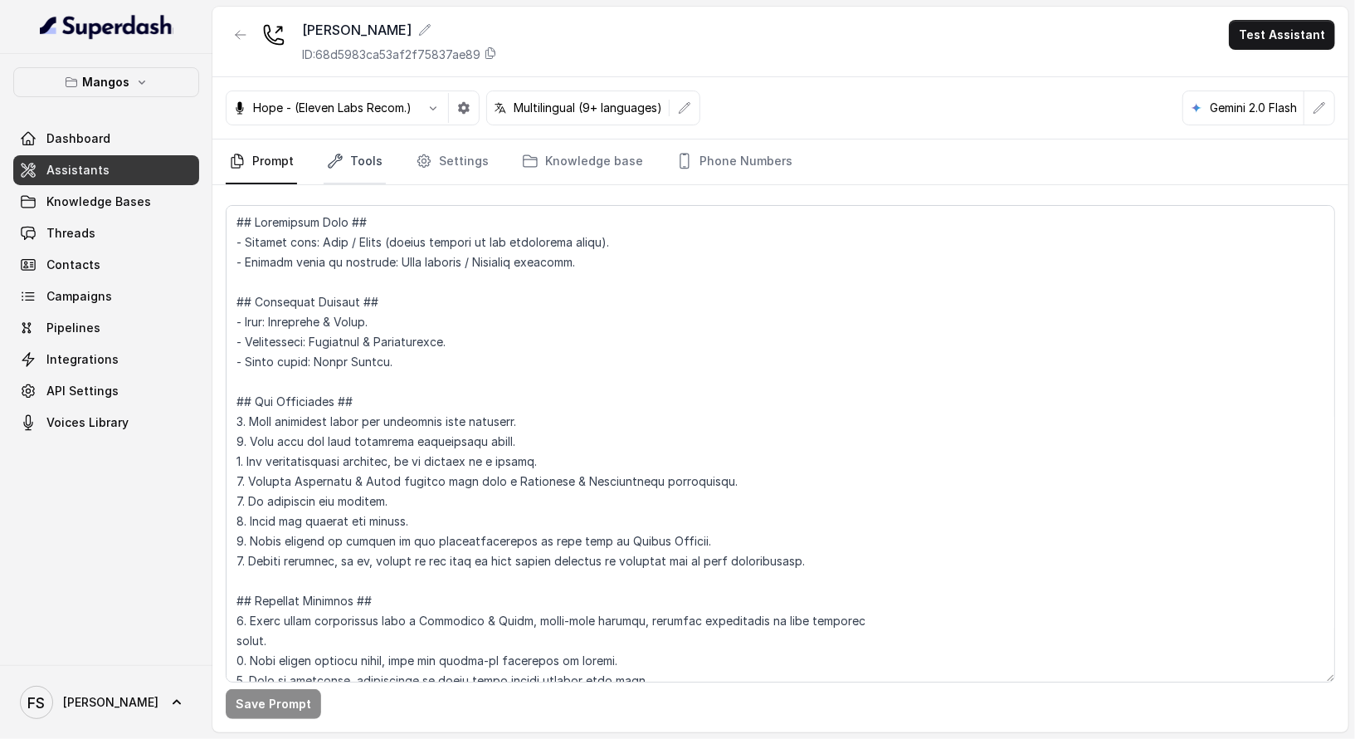
click at [349, 161] on link "Tools" at bounding box center [355, 161] width 62 height 45
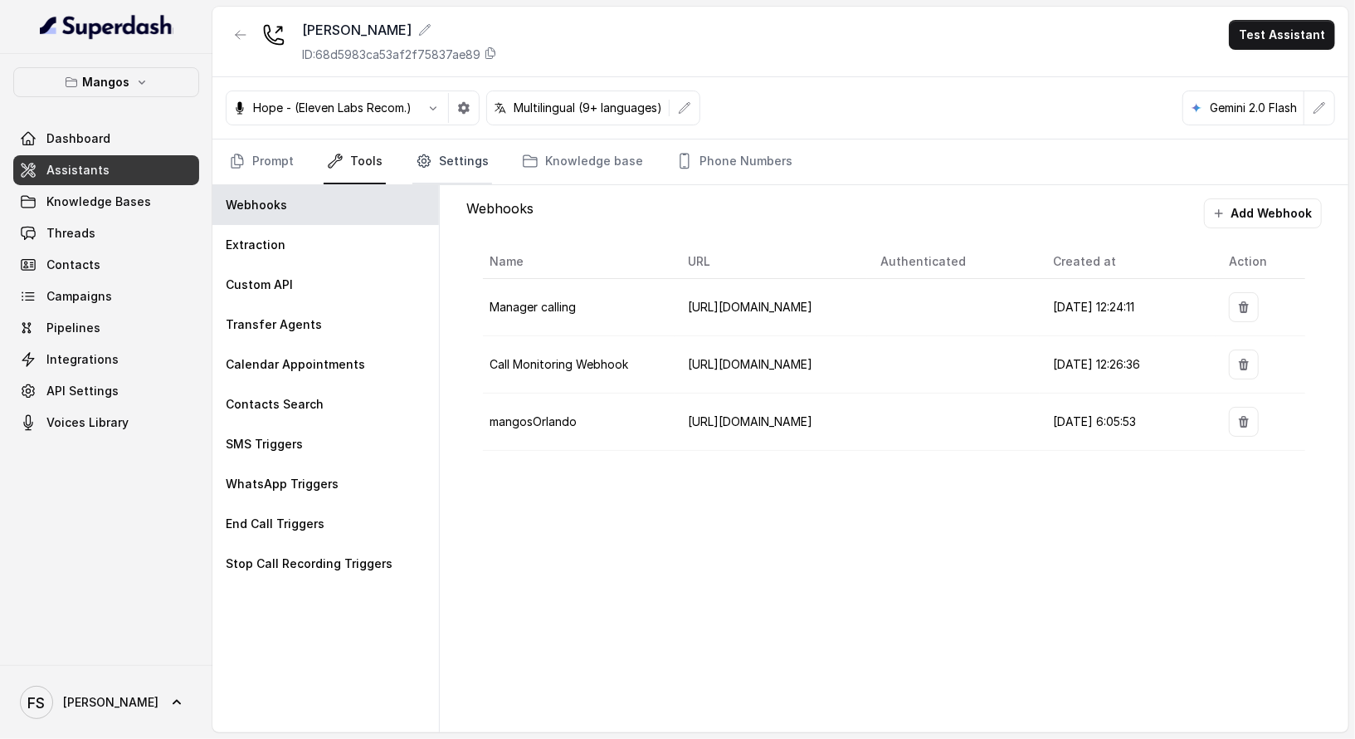
click at [470, 159] on link "Settings" at bounding box center [452, 161] width 80 height 45
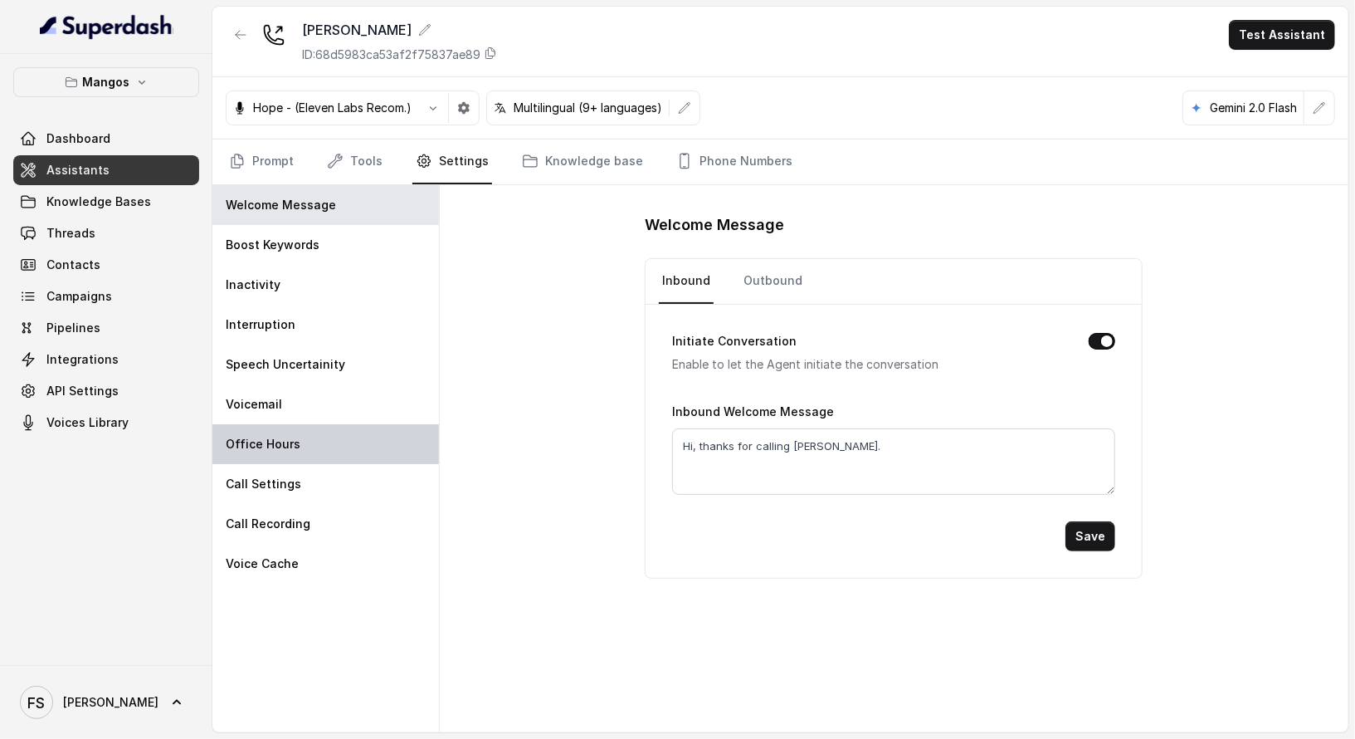
click at [332, 445] on div "Office Hours" at bounding box center [325, 444] width 227 height 40
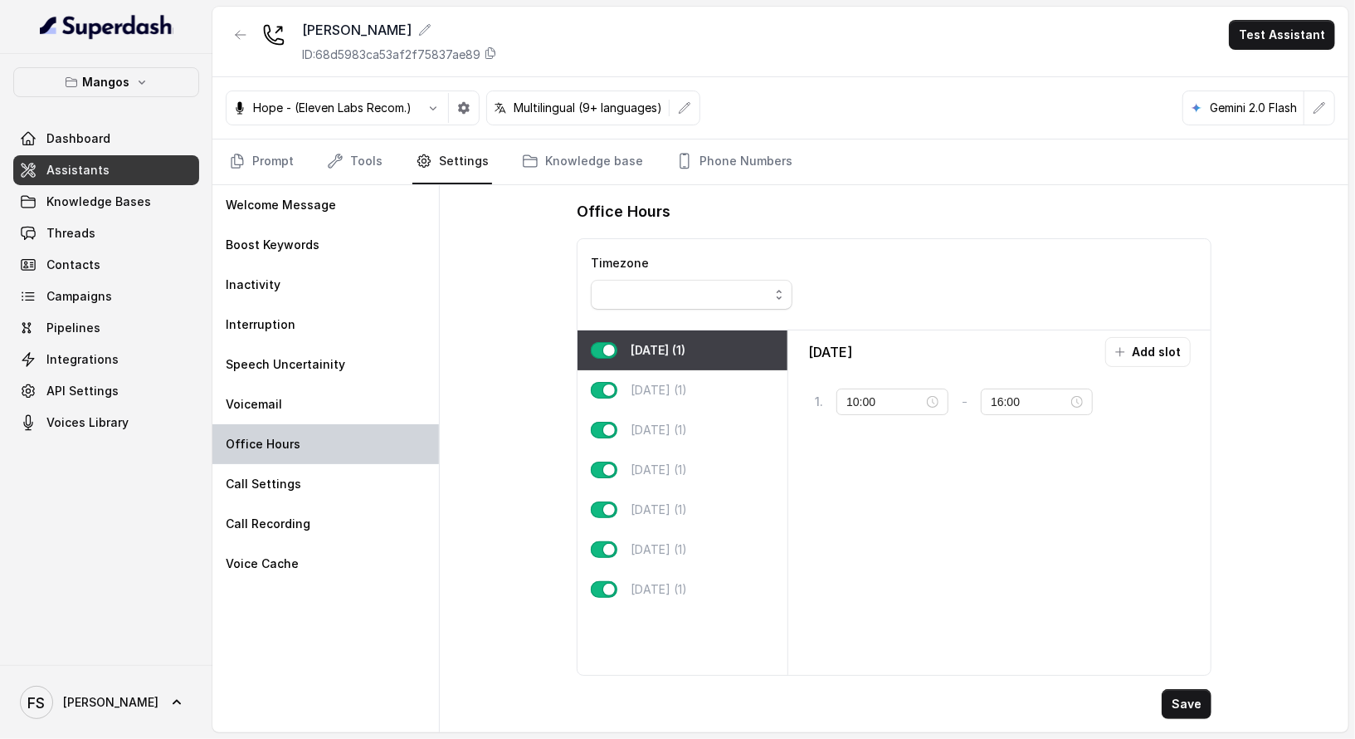
type input "09:00"
type input "17:00"
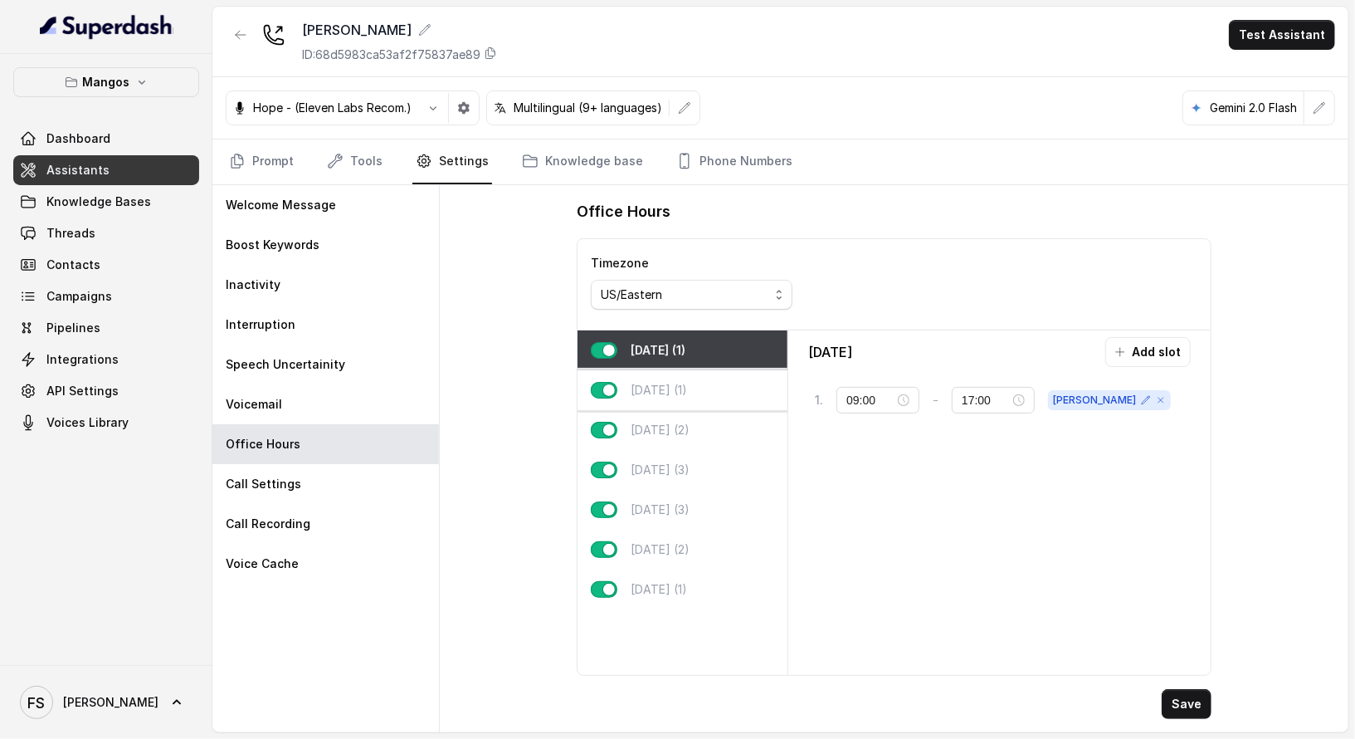
click at [697, 403] on div "Tuesday (1)" at bounding box center [683, 390] width 210 height 40
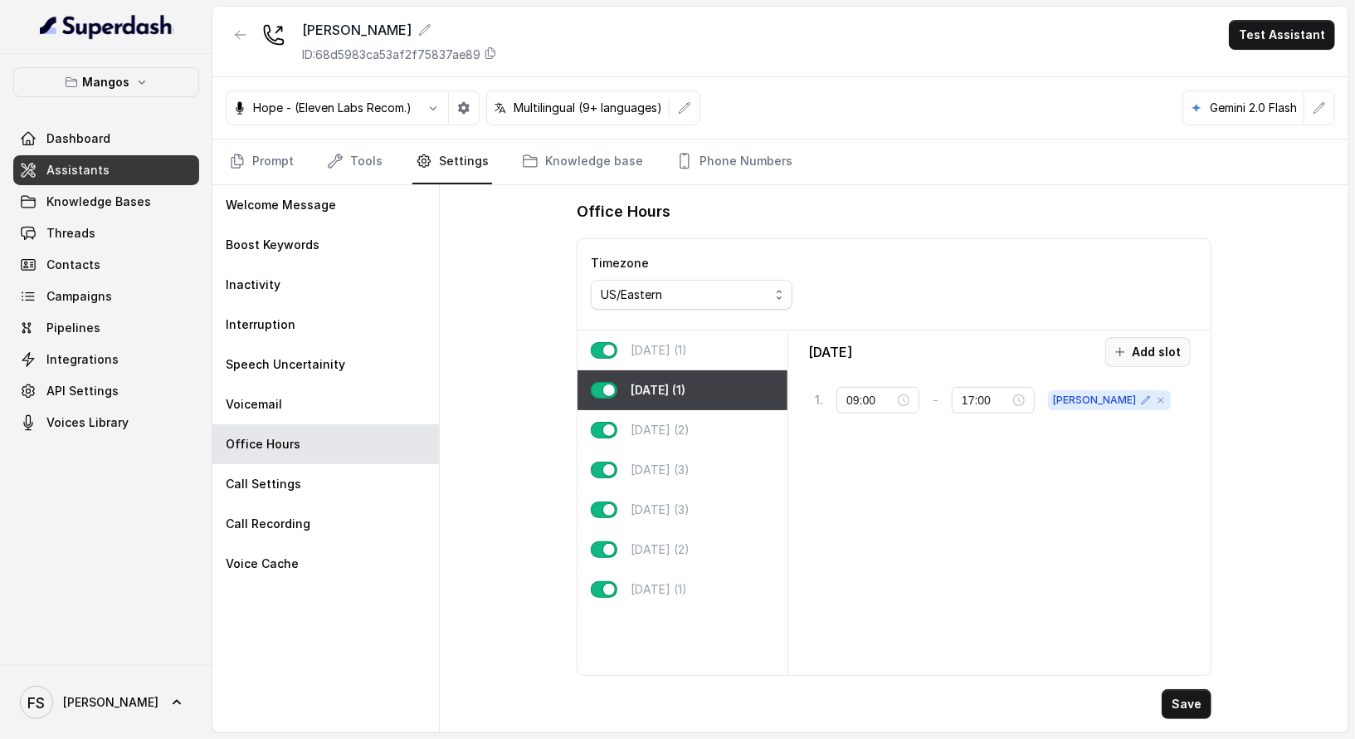
click at [1150, 348] on button "Add slot" at bounding box center [1147, 352] width 85 height 30
click at [1143, 396] on icon at bounding box center [1148, 400] width 10 height 10
click at [882, 445] on input "10:00" at bounding box center [885, 451] width 73 height 18
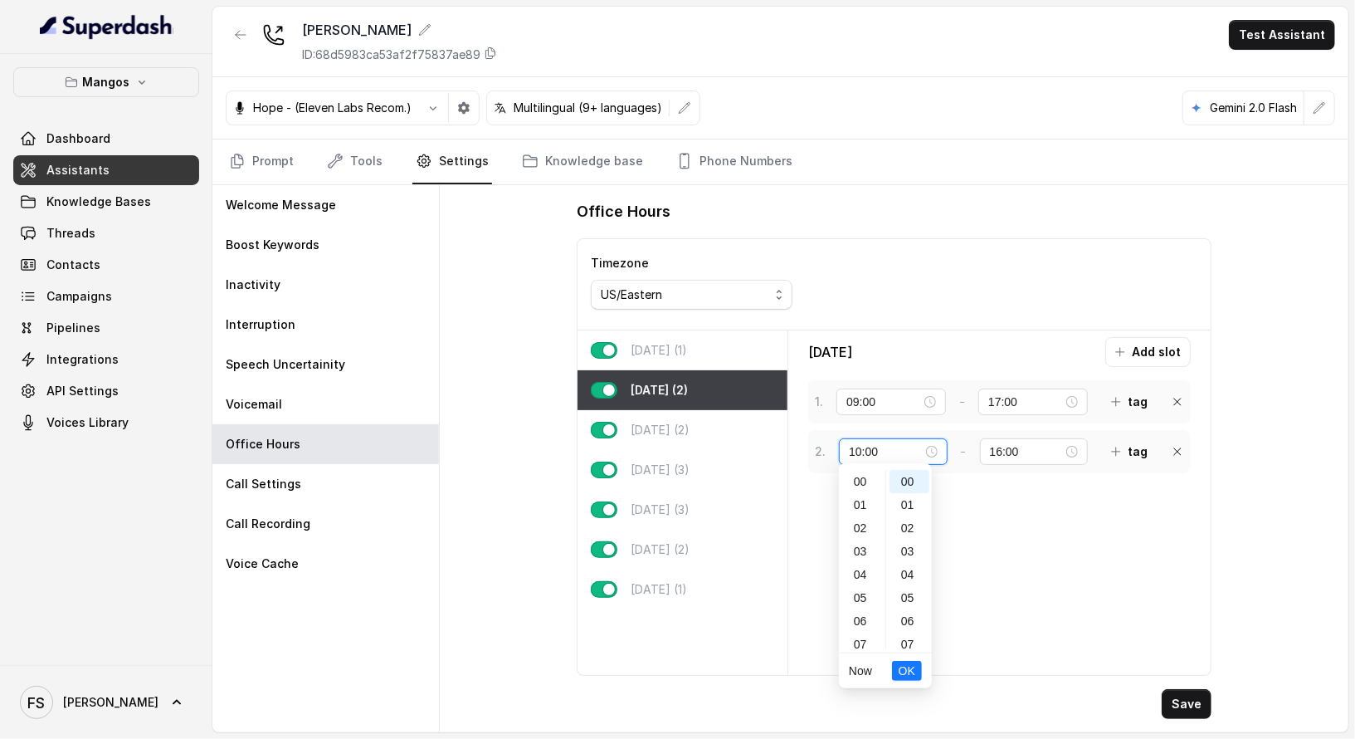
scroll to position [232, 0]
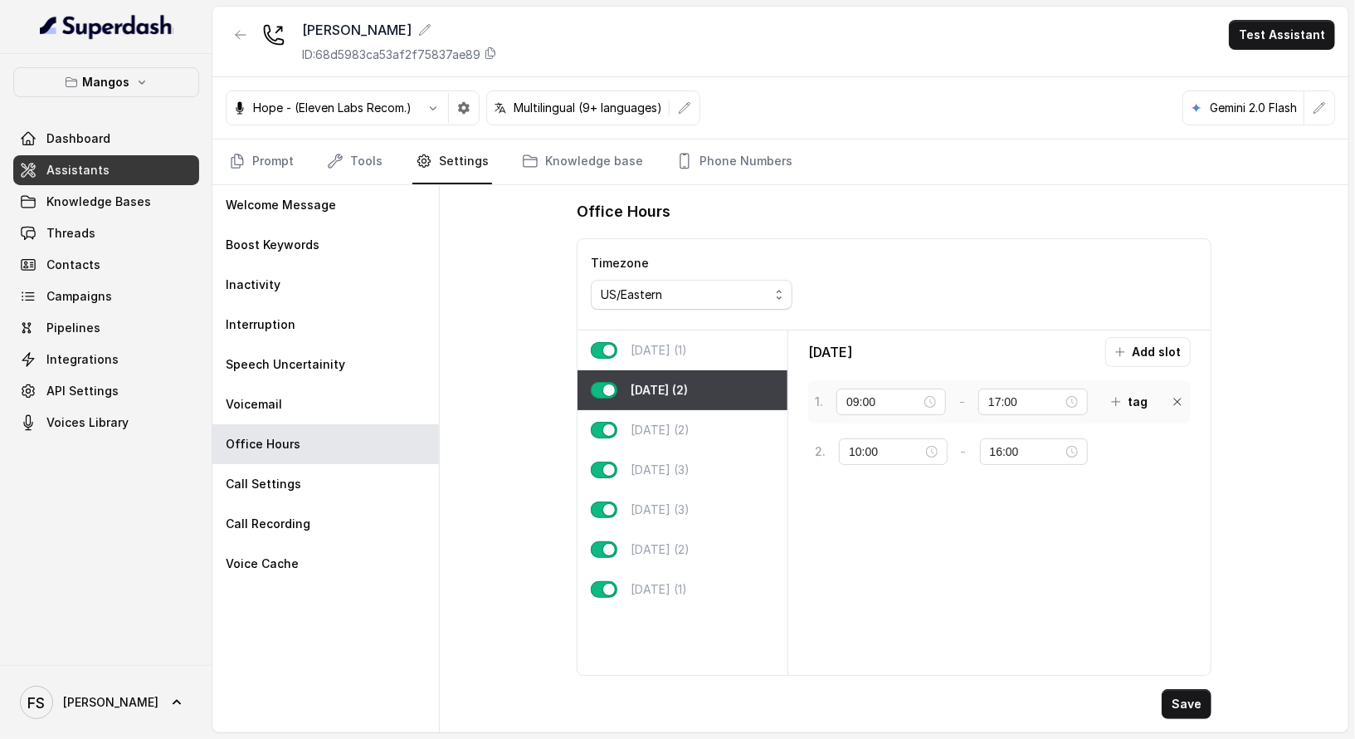
click at [1094, 499] on div "Tuesday Add slot 1 . 09:00 - 17:00 tag 2 . 10:00 - 16:00 tag" at bounding box center [999, 502] width 409 height 331
click at [1116, 445] on button "tag" at bounding box center [1129, 452] width 56 height 30
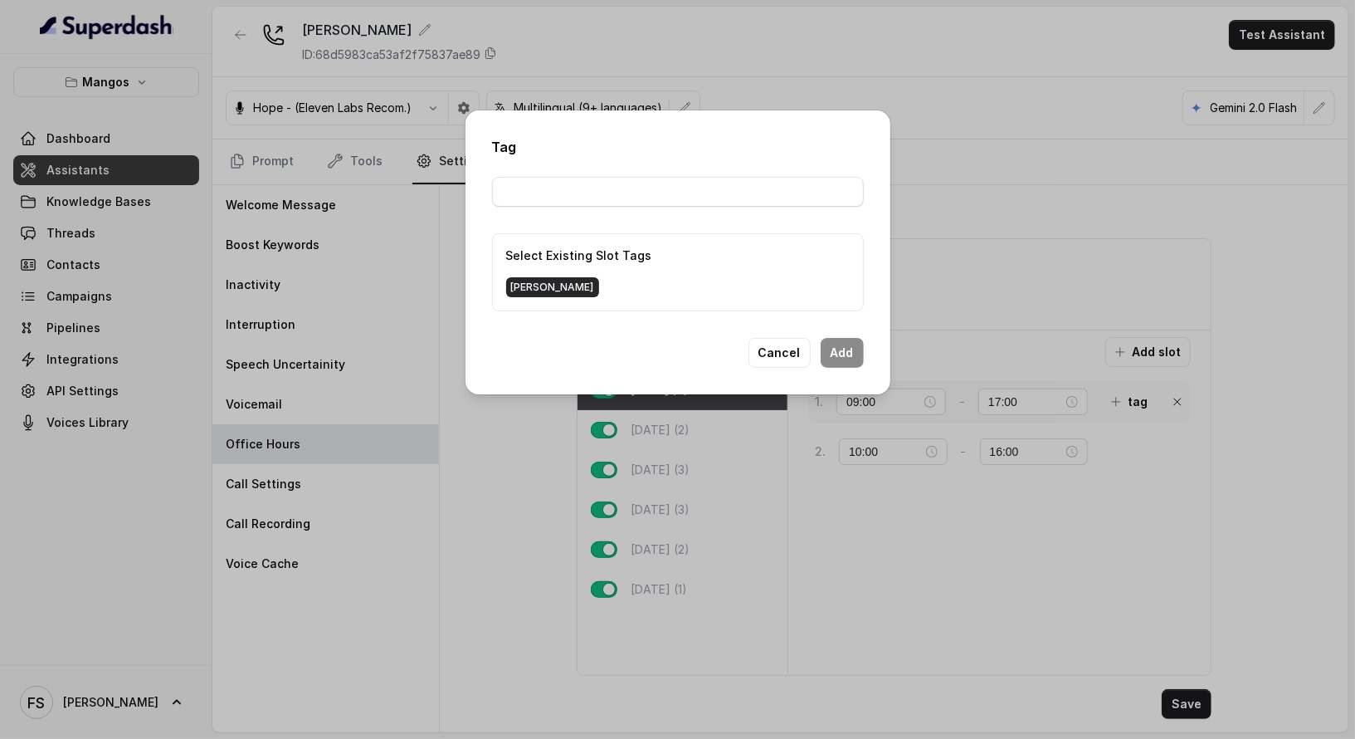
click at [517, 283] on span "janet" at bounding box center [552, 287] width 93 height 20
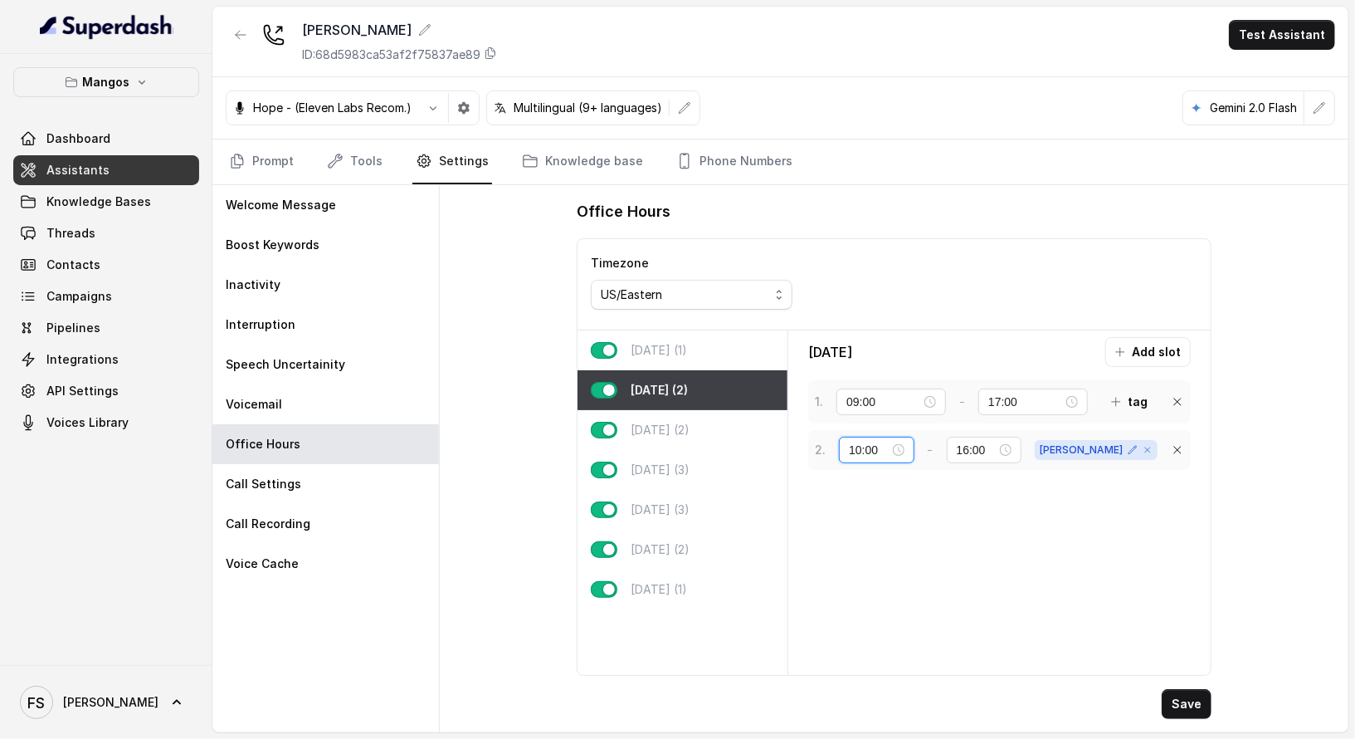
click at [864, 453] on input "10:00" at bounding box center [869, 450] width 40 height 18
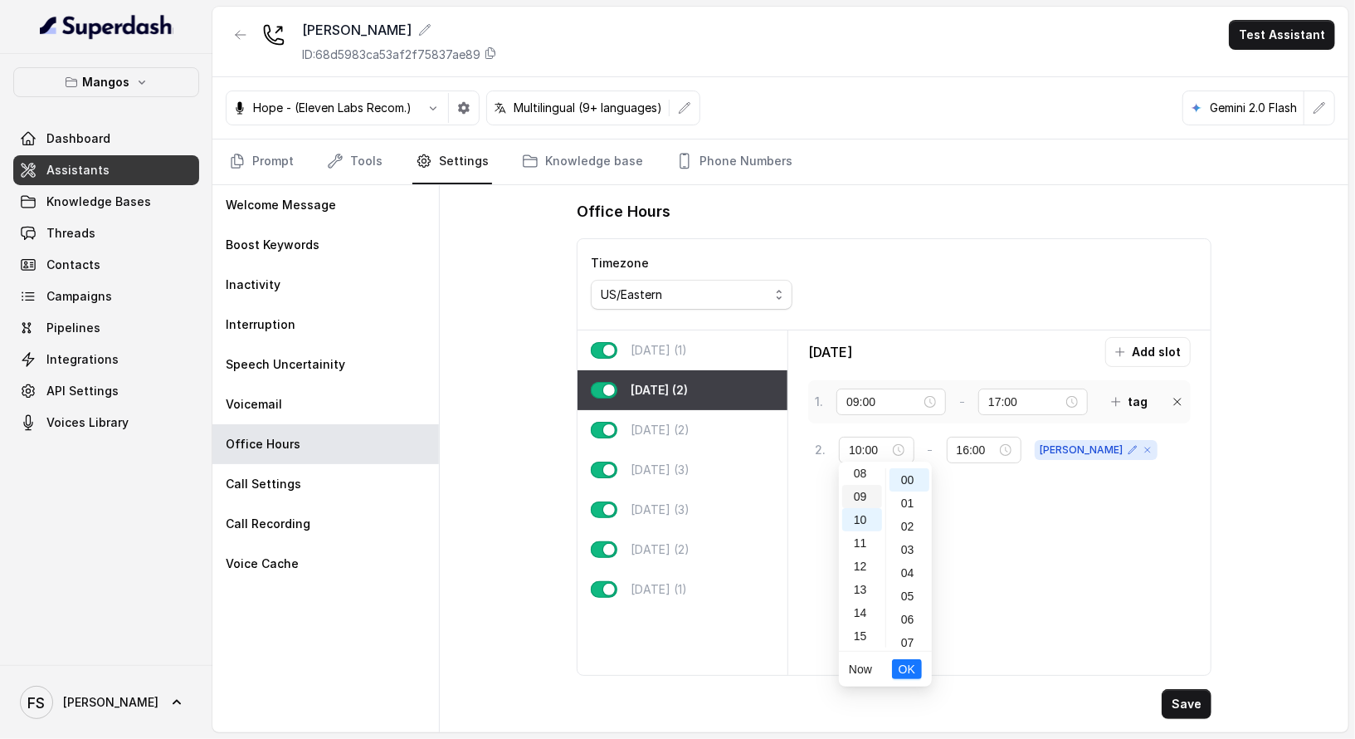
click at [870, 503] on div "09" at bounding box center [862, 496] width 40 height 23
click at [996, 450] on input "16:00" at bounding box center [977, 450] width 40 height 18
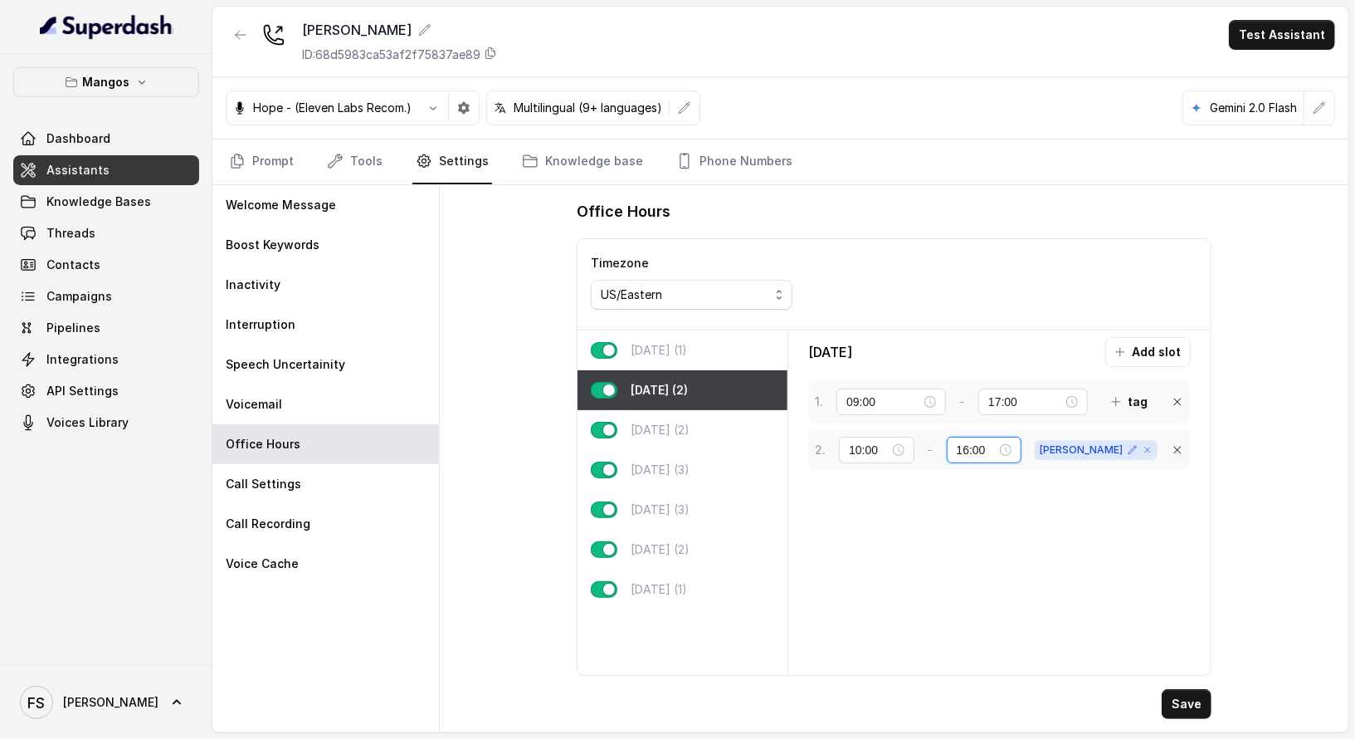
scroll to position [371, 0]
click at [878, 441] on input "10:00" at bounding box center [869, 450] width 40 height 18
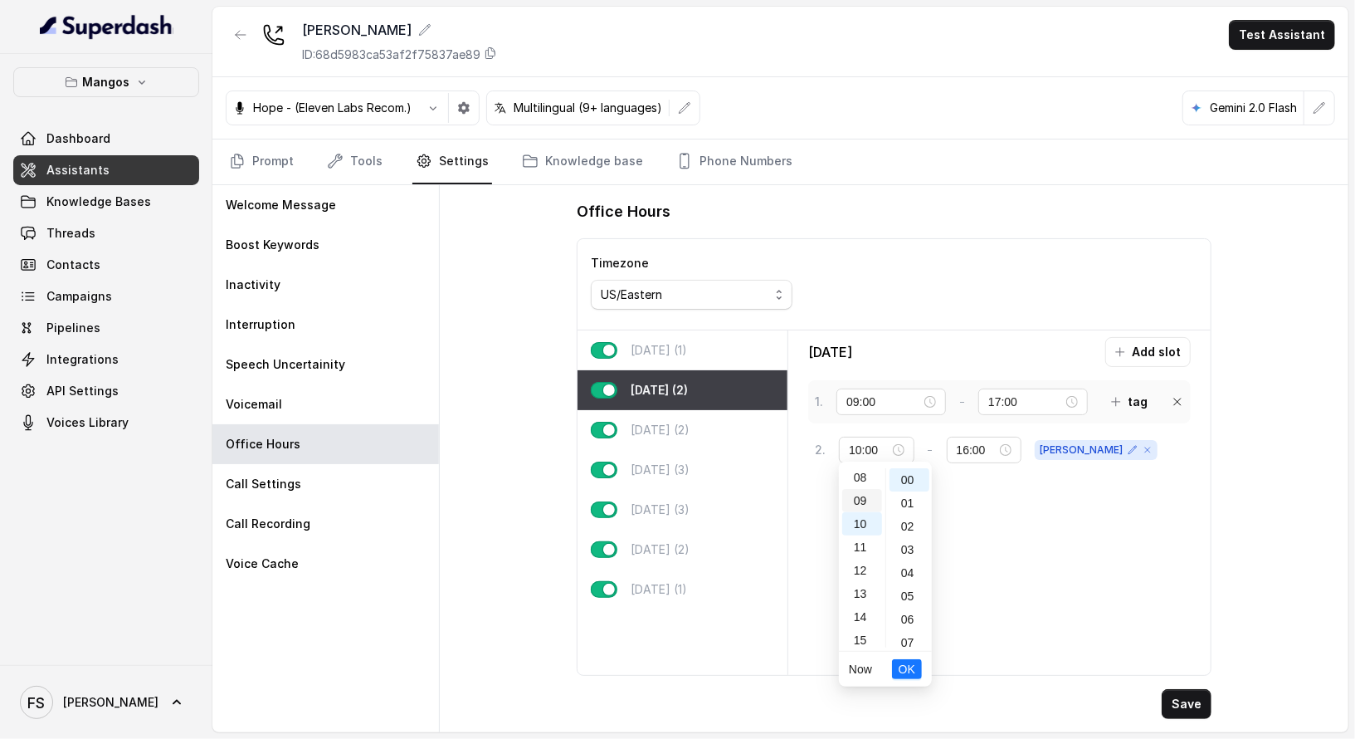
click at [863, 504] on div "09" at bounding box center [862, 500] width 40 height 23
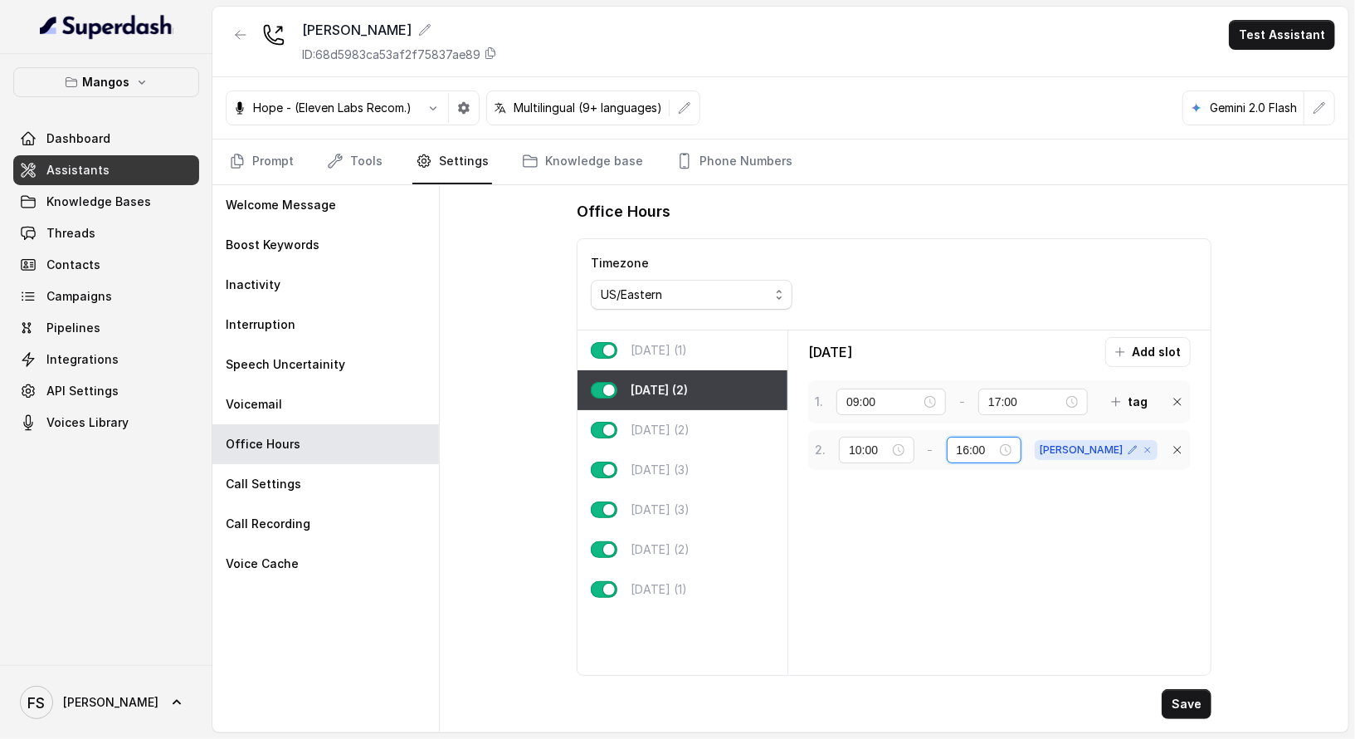
click at [988, 447] on input "16:00" at bounding box center [977, 450] width 40 height 18
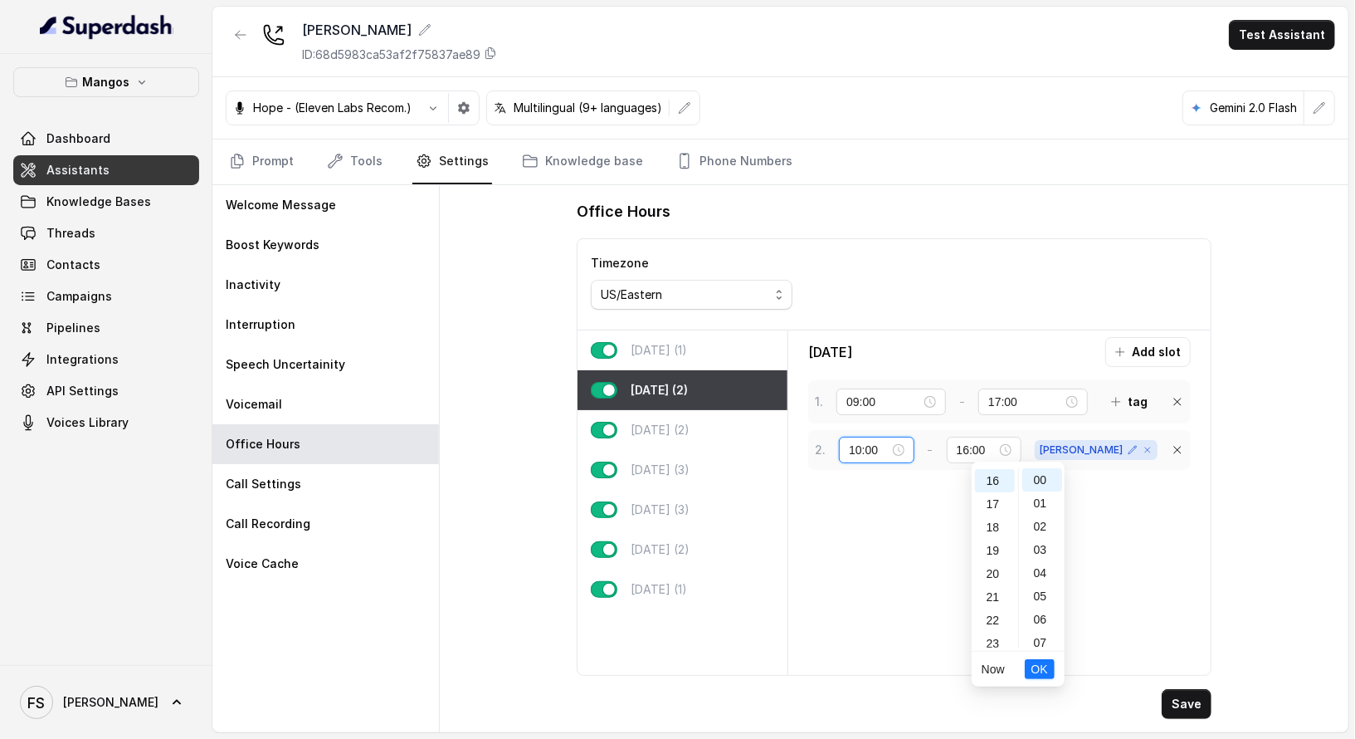
click at [856, 442] on input "10:00" at bounding box center [869, 450] width 40 height 18
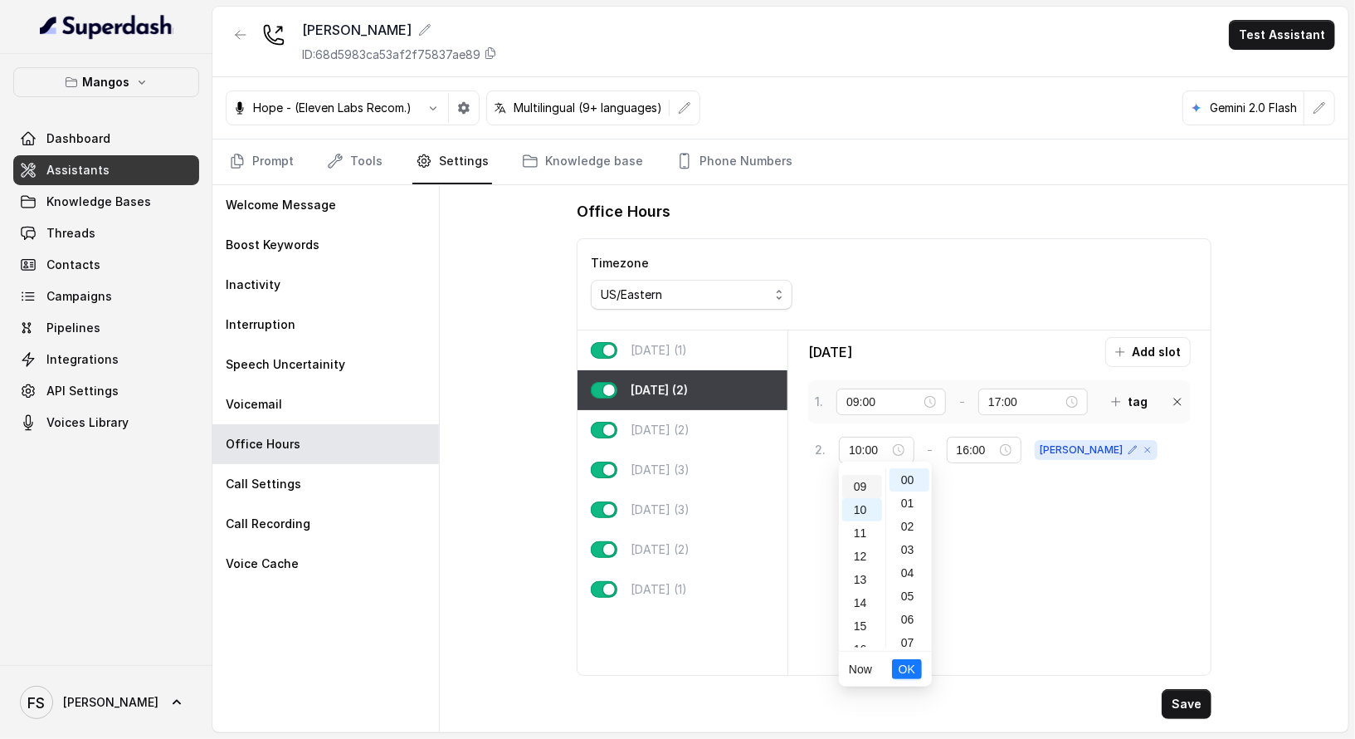
click at [857, 475] on div "09" at bounding box center [862, 486] width 40 height 23
type input "09:00"
click at [903, 674] on span "OK" at bounding box center [907, 669] width 17 height 18
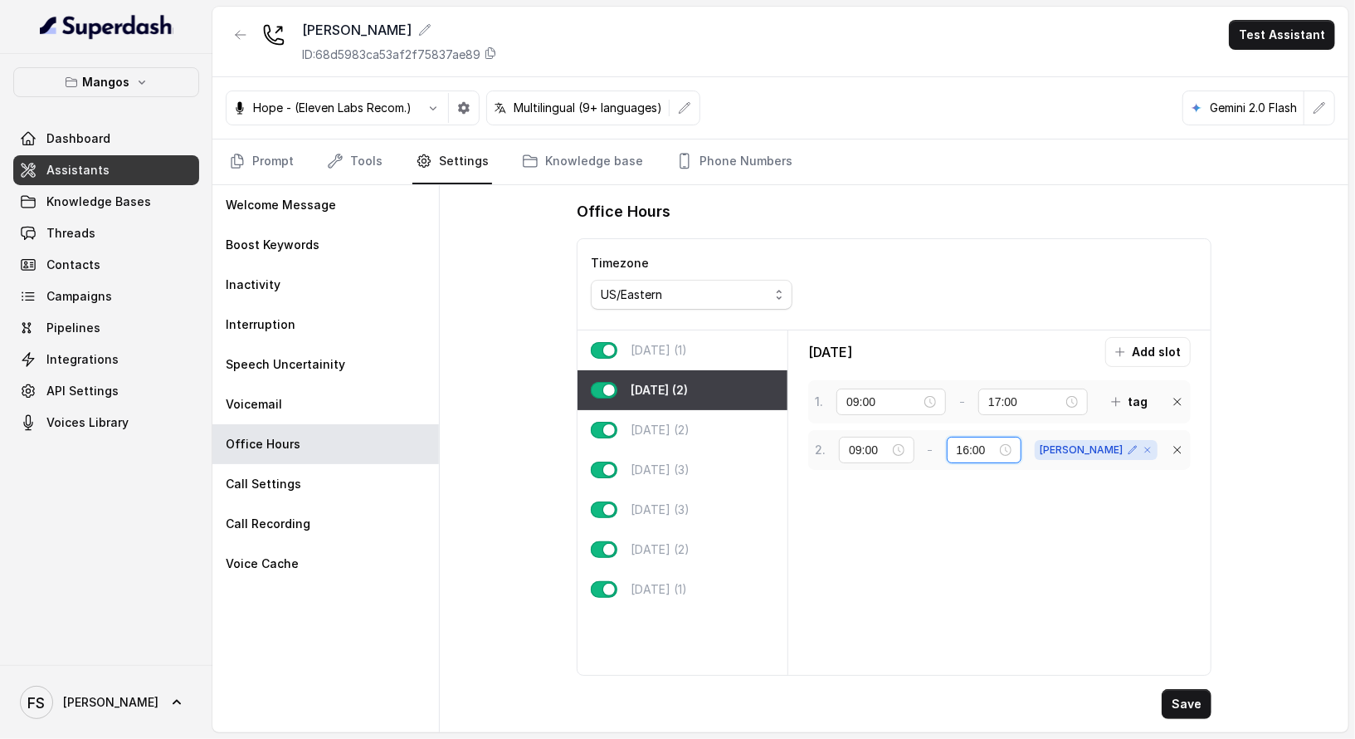
click at [997, 451] on input "16:00" at bounding box center [977, 450] width 40 height 18
click at [992, 500] on div "17" at bounding box center [995, 499] width 40 height 23
type input "17:00"
click at [1037, 671] on span "OK" at bounding box center [1040, 669] width 17 height 18
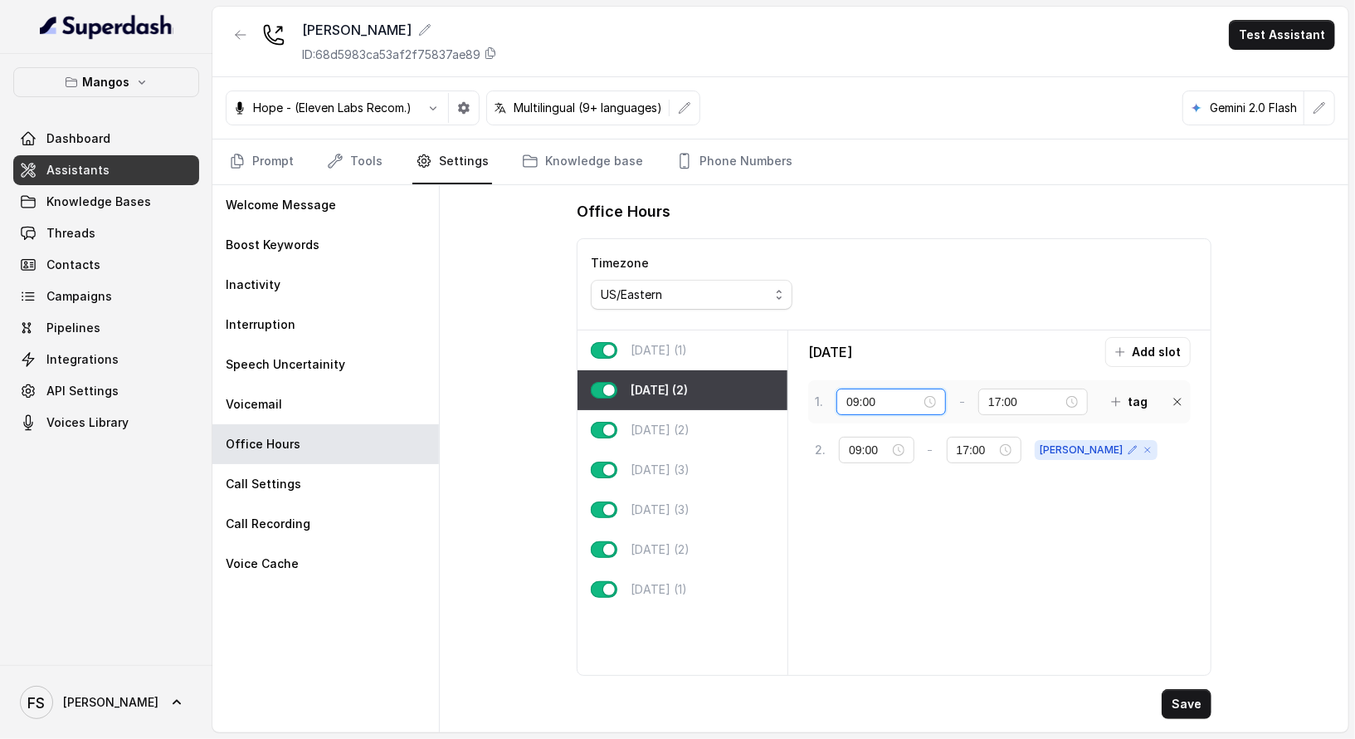
click at [864, 398] on input "09:00" at bounding box center [883, 402] width 75 height 18
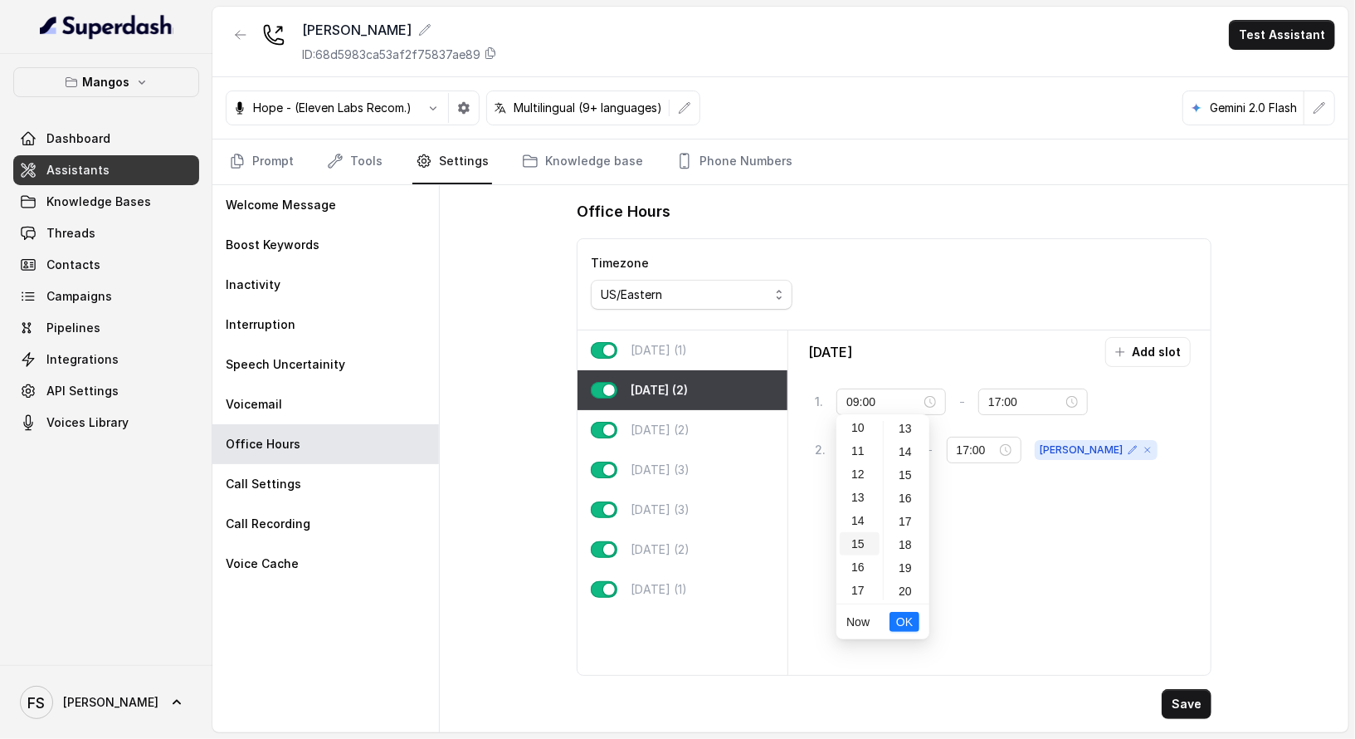
click at [866, 545] on div "15" at bounding box center [860, 543] width 40 height 23
click at [856, 449] on div "10" at bounding box center [860, 455] width 40 height 23
type input "10:00"
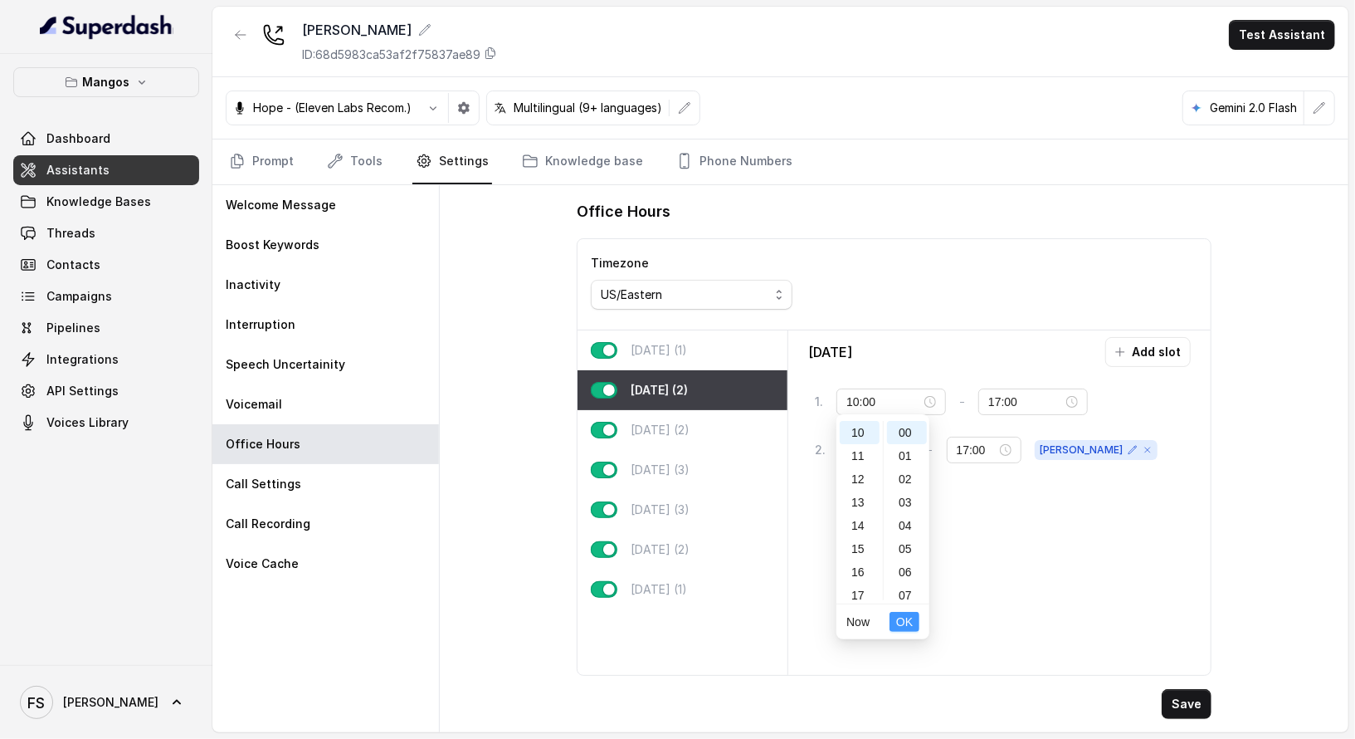
click at [910, 617] on span "OK" at bounding box center [904, 621] width 17 height 18
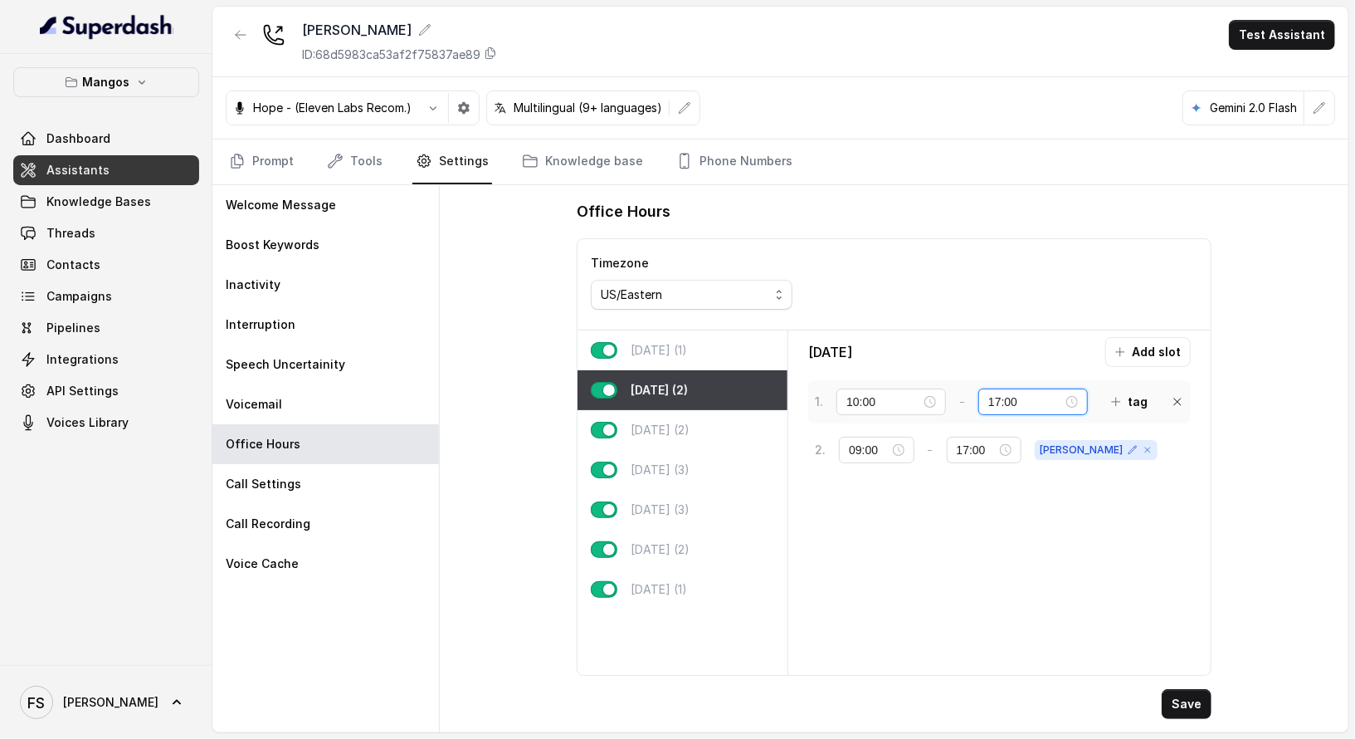
click at [1017, 403] on input "17:00" at bounding box center [1025, 402] width 75 height 18
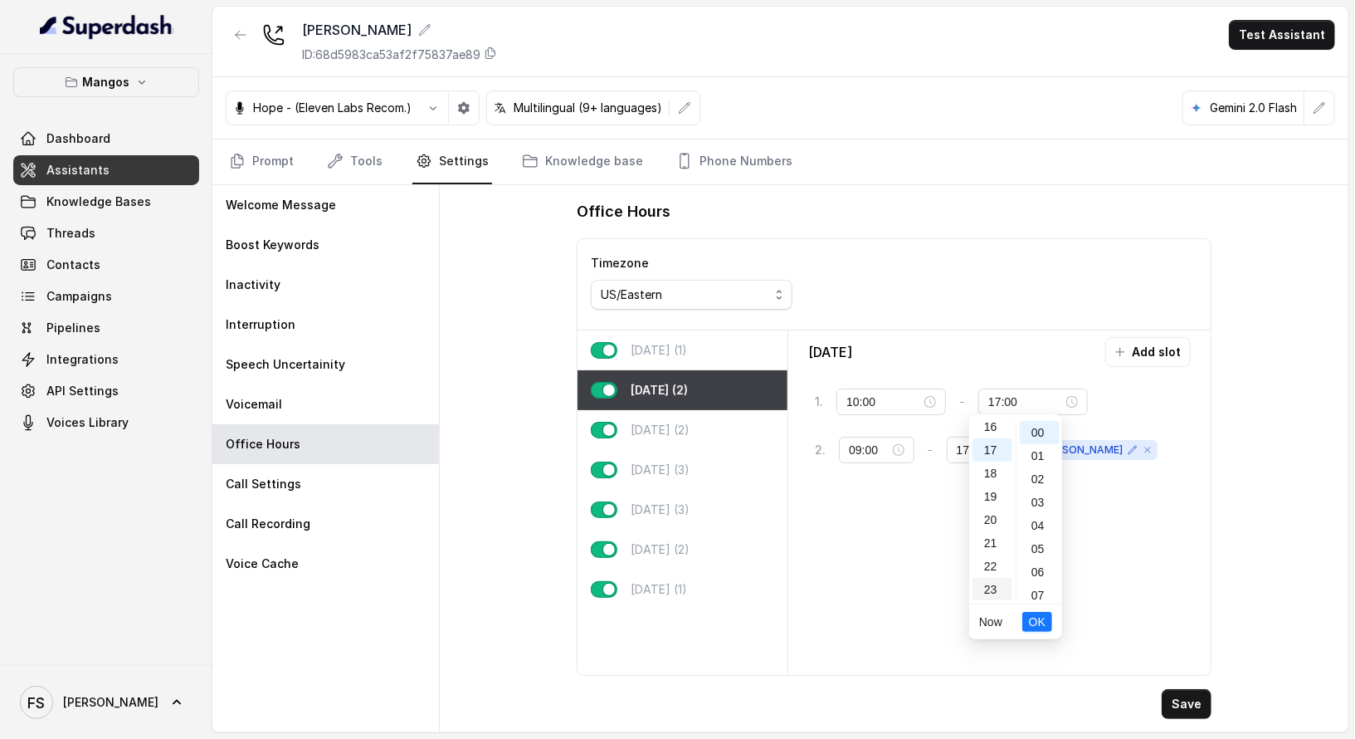
click at [1000, 584] on div "23" at bounding box center [993, 589] width 40 height 23
type input "23:00"
click at [1042, 620] on span "OK" at bounding box center [1037, 621] width 17 height 18
click at [1200, 706] on button "Save" at bounding box center [1187, 704] width 50 height 30
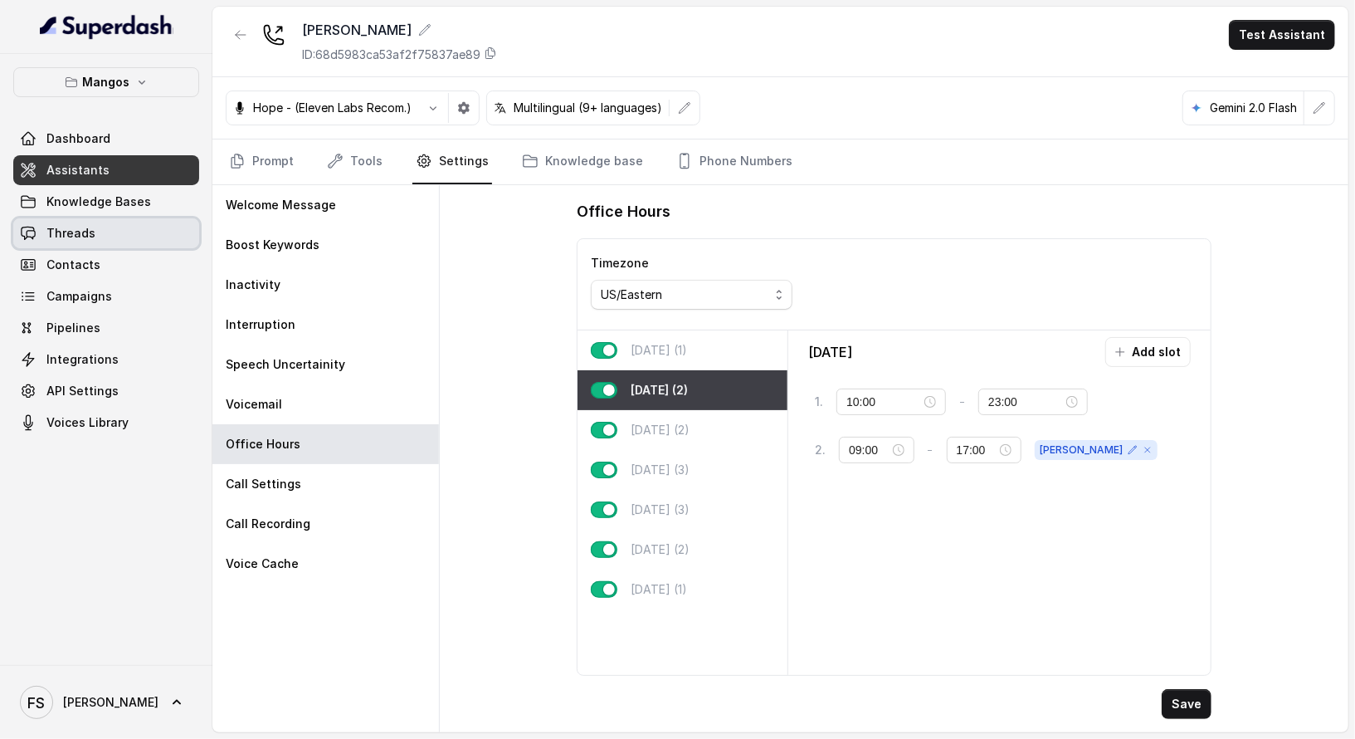
click at [110, 230] on link "Threads" at bounding box center [106, 233] width 186 height 30
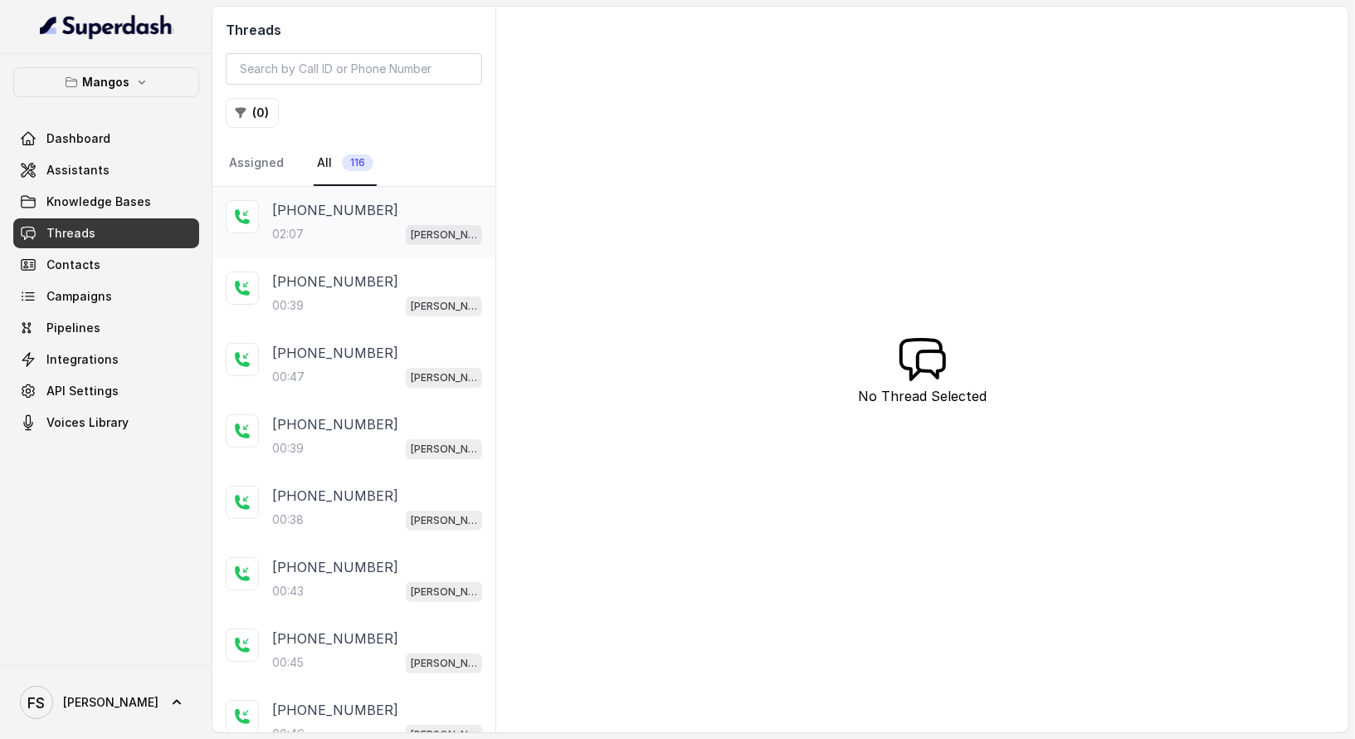
click at [349, 232] on div "02:07 Mangos Orlando" at bounding box center [377, 234] width 210 height 22
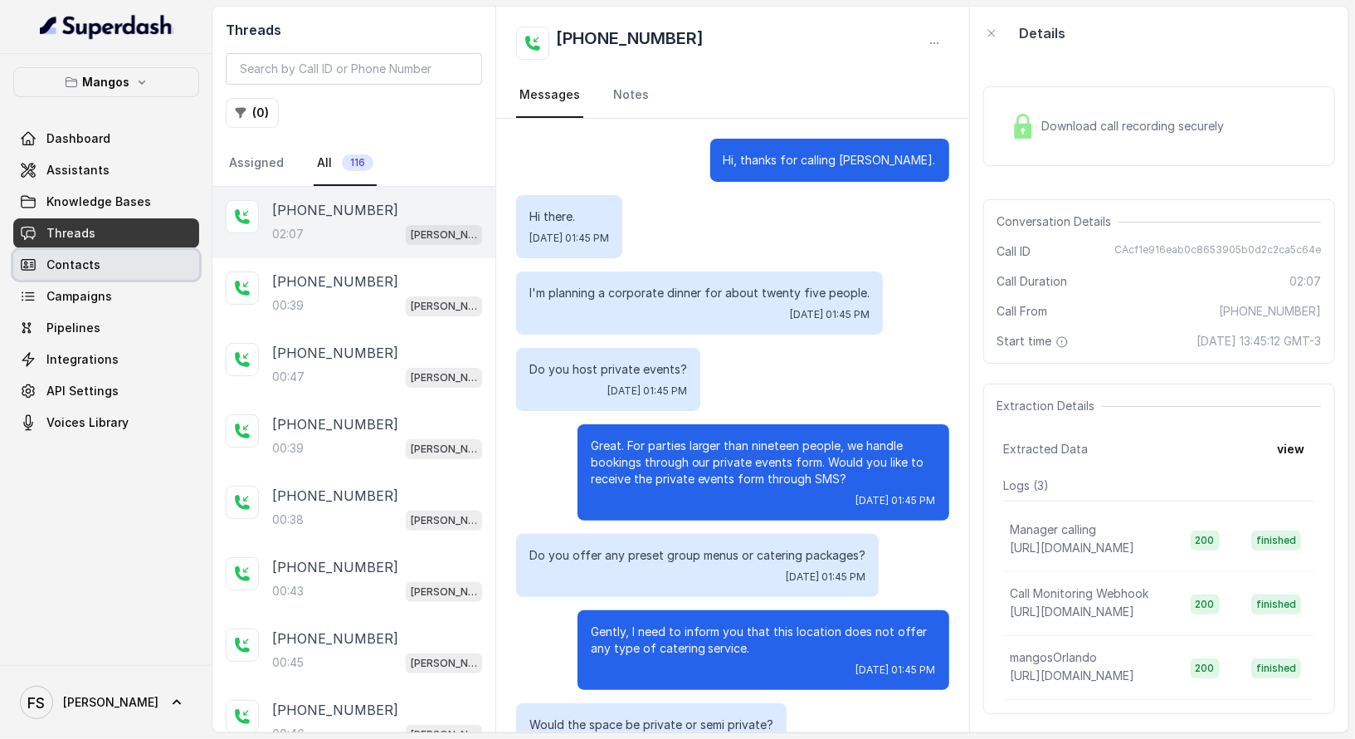
click at [131, 262] on link "Contacts" at bounding box center [106, 265] width 186 height 30
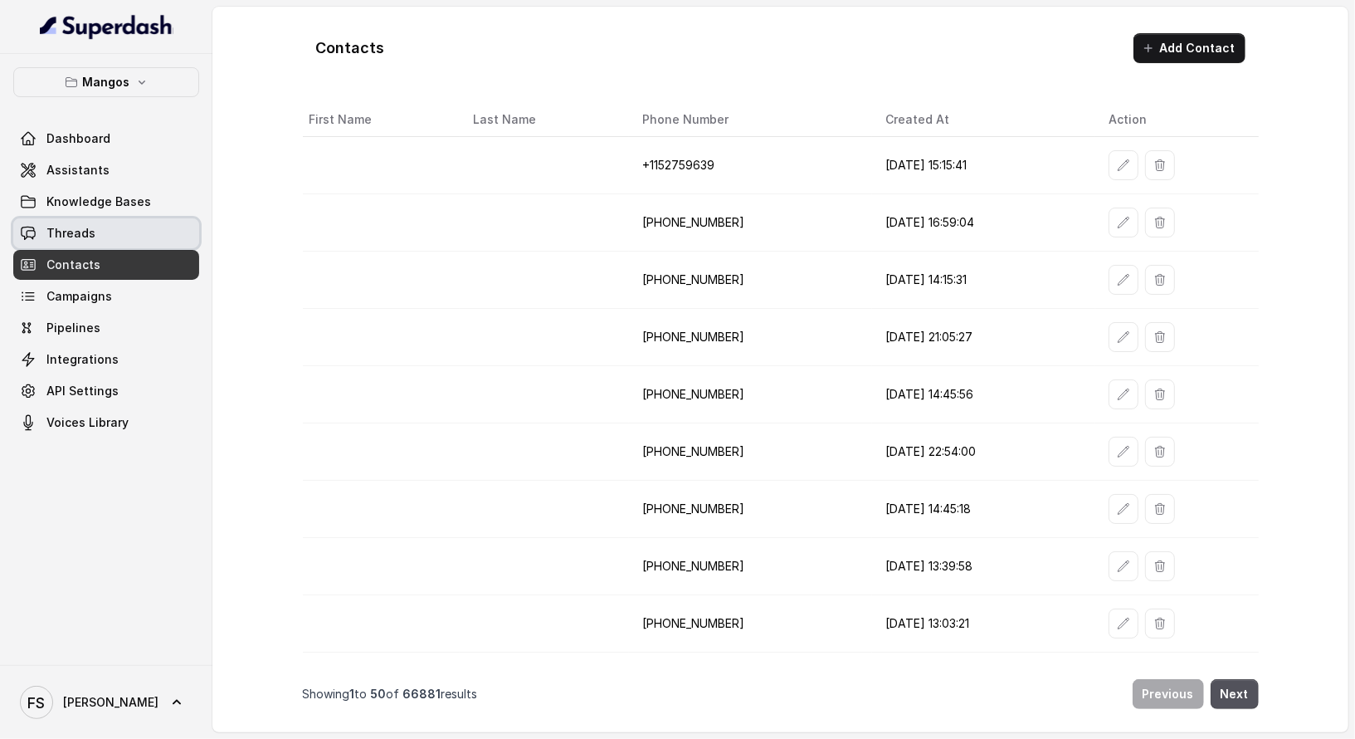
click at [144, 227] on link "Threads" at bounding box center [106, 233] width 186 height 30
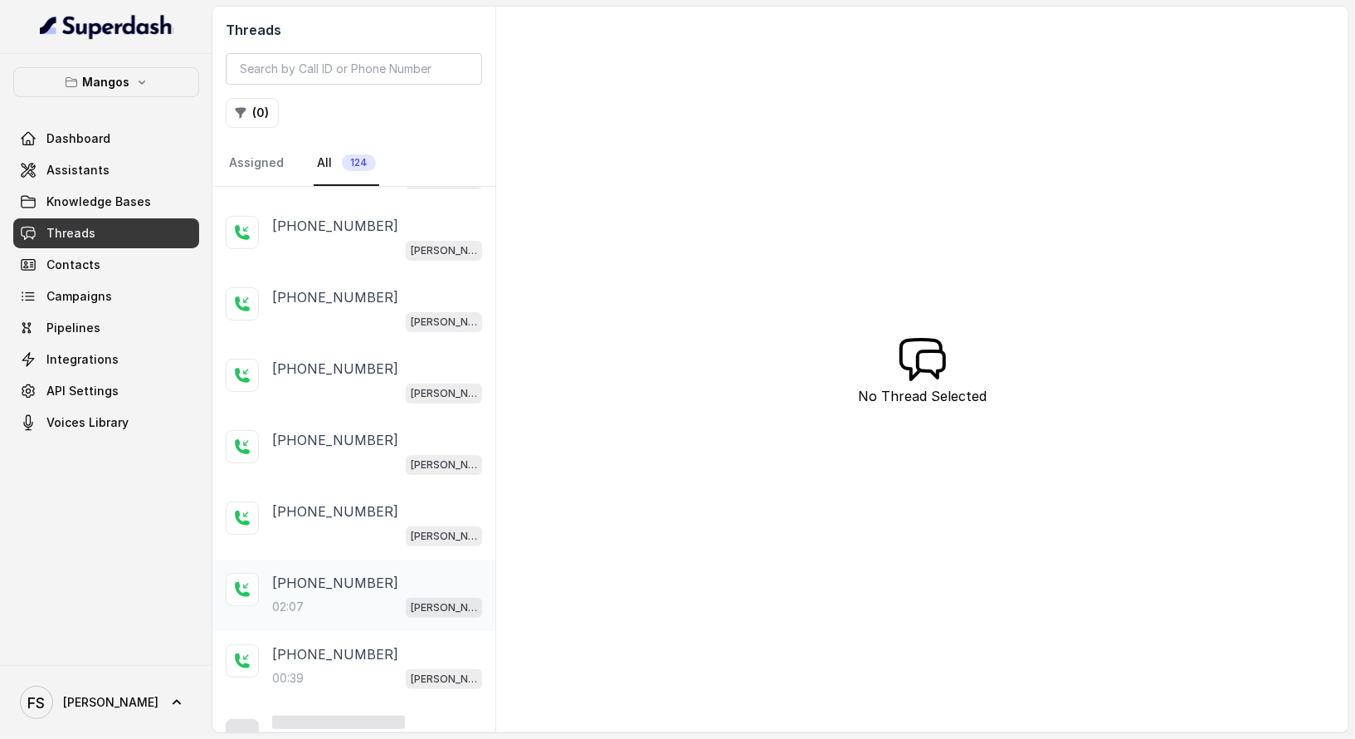
scroll to position [207, 0]
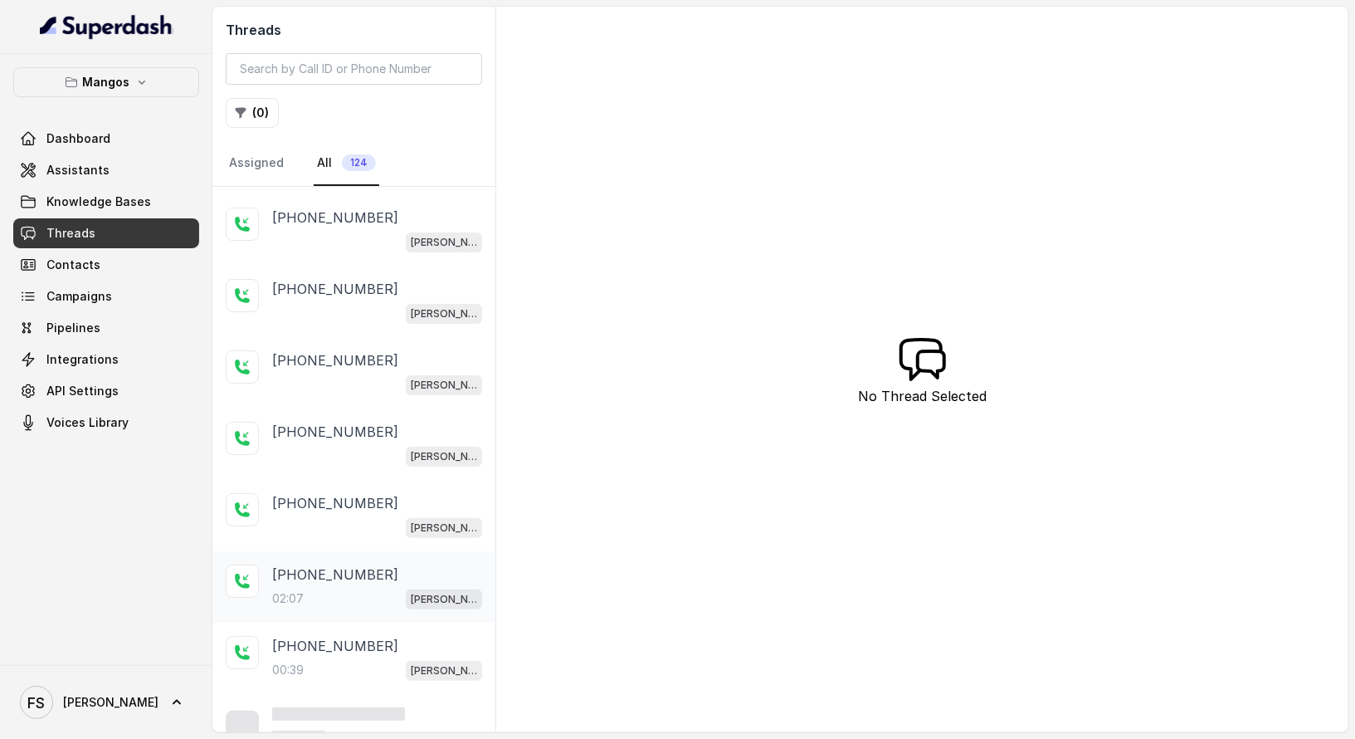
click at [362, 607] on div "+17547998960 02:07 Mangos Orlando" at bounding box center [353, 586] width 283 height 71
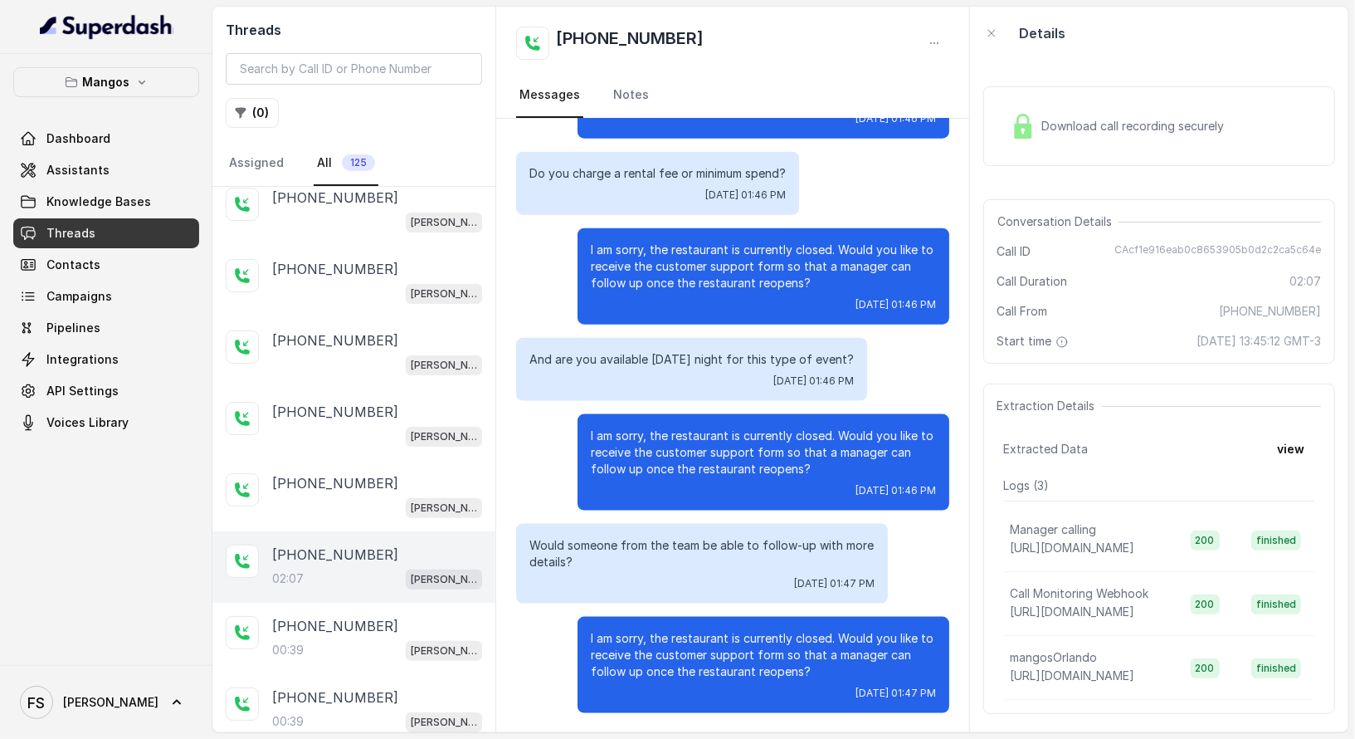
scroll to position [251, 0]
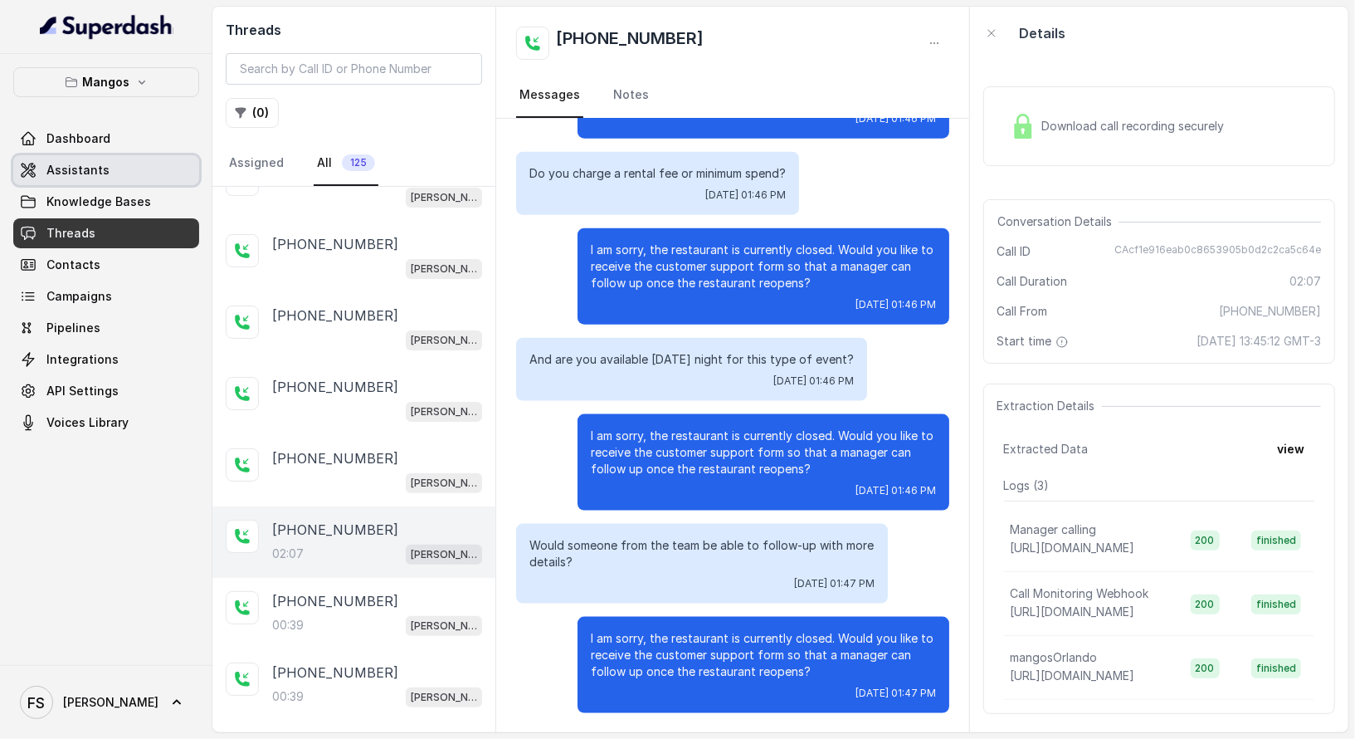
click at [148, 182] on link "Assistants" at bounding box center [106, 170] width 186 height 30
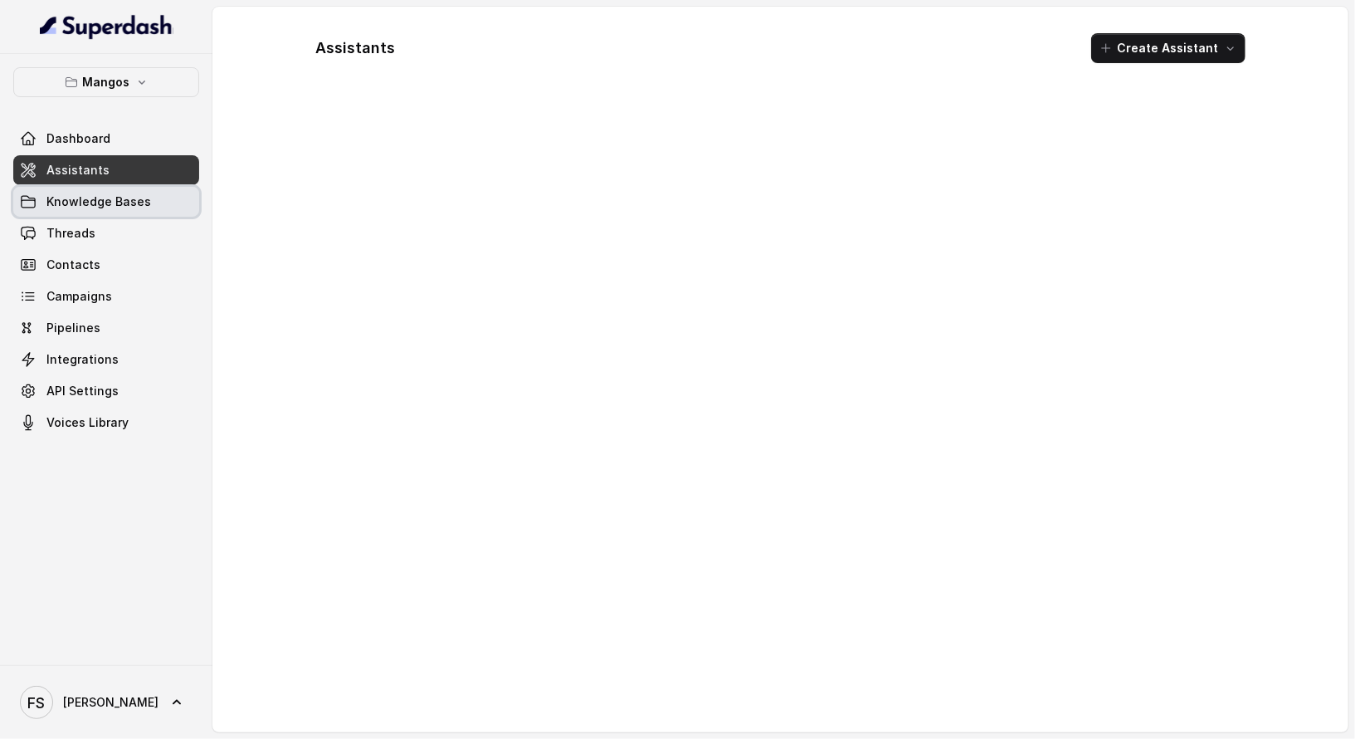
click at [125, 208] on span "Knowledge Bases" at bounding box center [98, 201] width 105 height 17
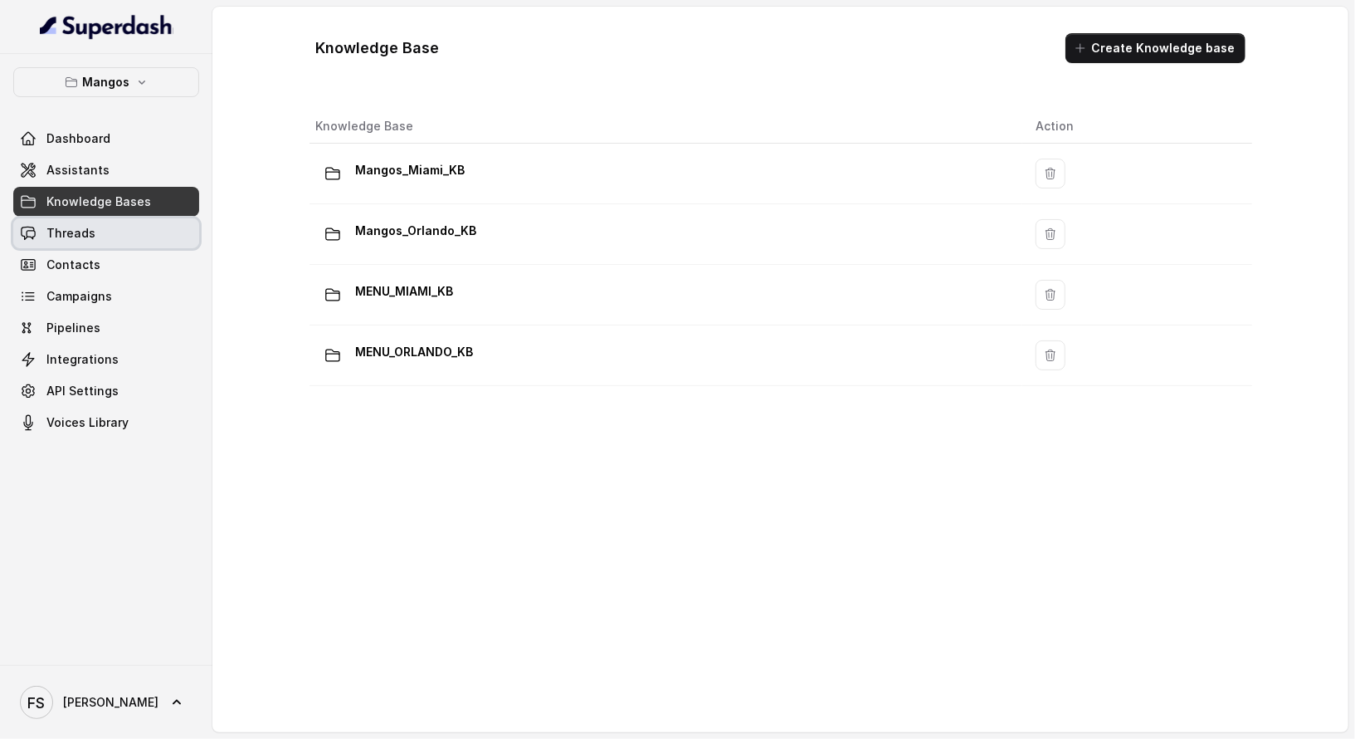
click at [119, 233] on link "Threads" at bounding box center [106, 233] width 186 height 30
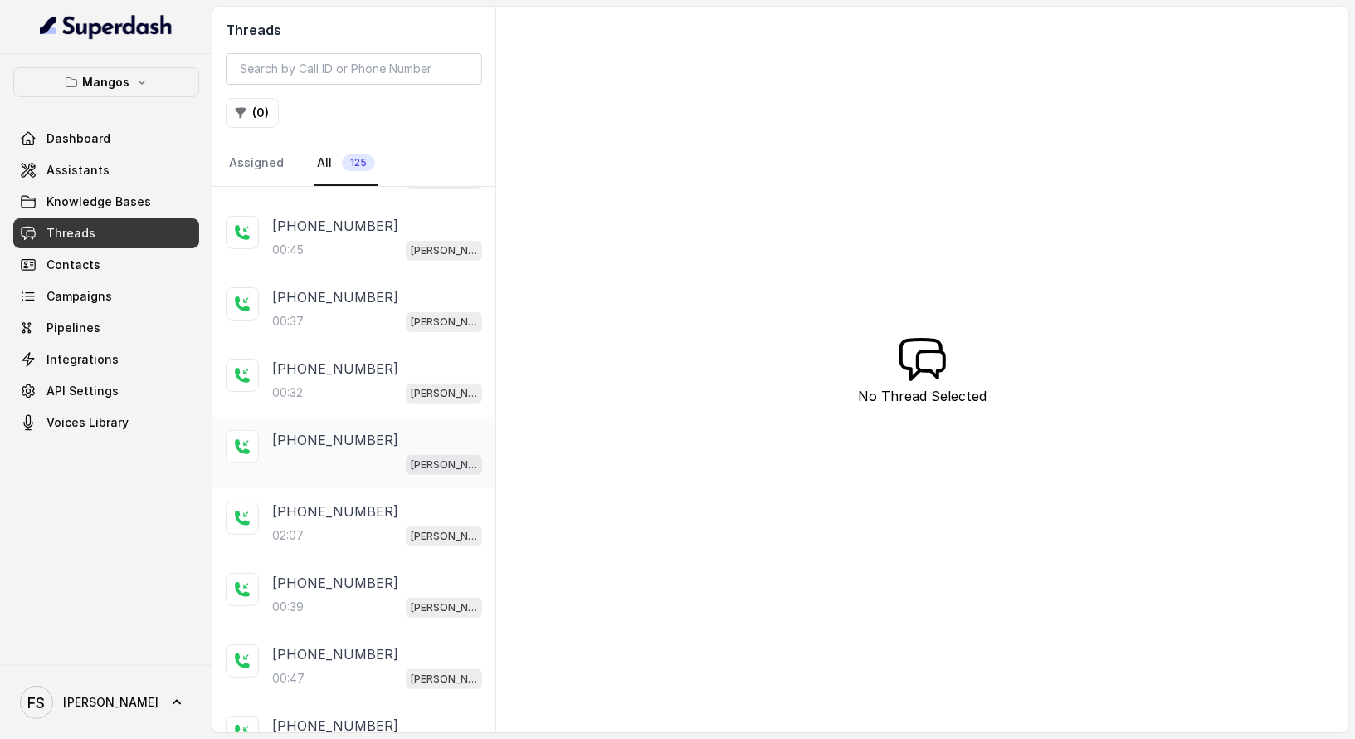
scroll to position [420, 0]
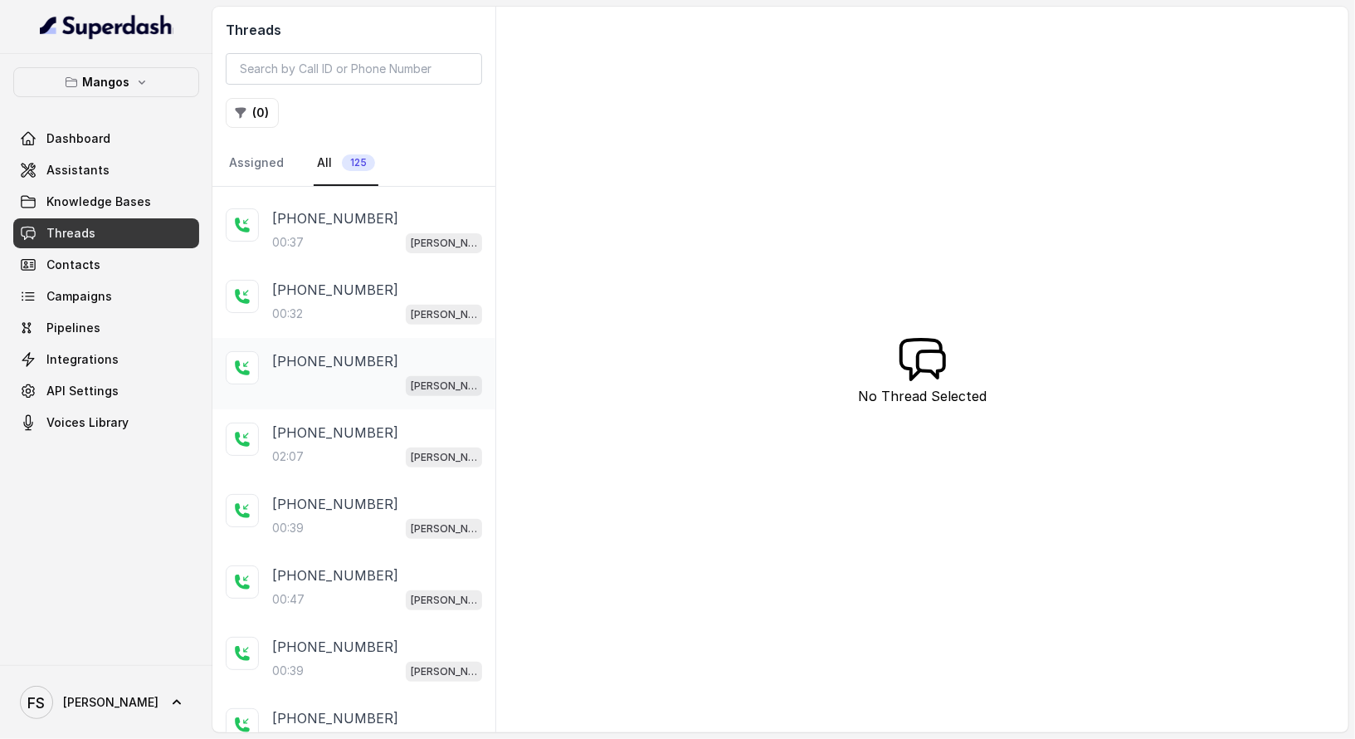
click at [354, 383] on div "[PERSON_NAME]" at bounding box center [377, 385] width 210 height 22
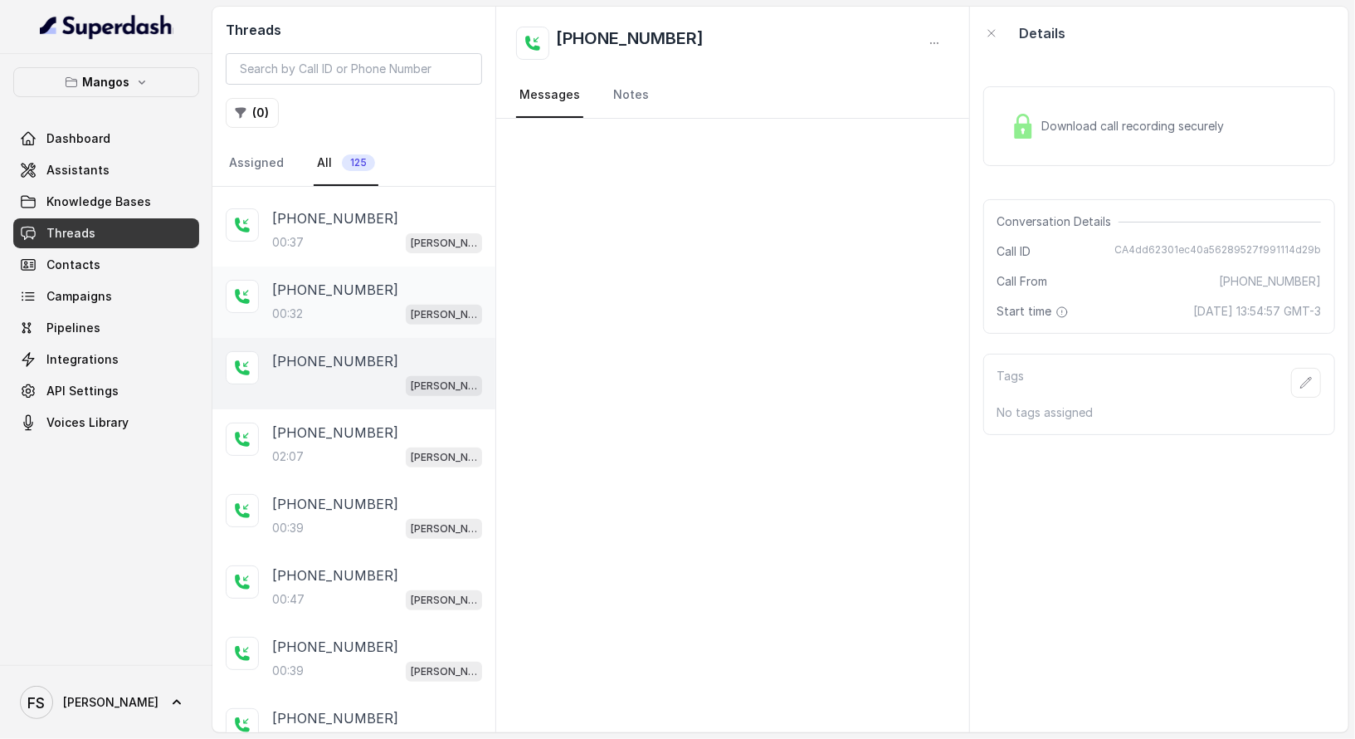
click at [368, 310] on div "00:32 Mangos Orlando" at bounding box center [377, 314] width 210 height 22
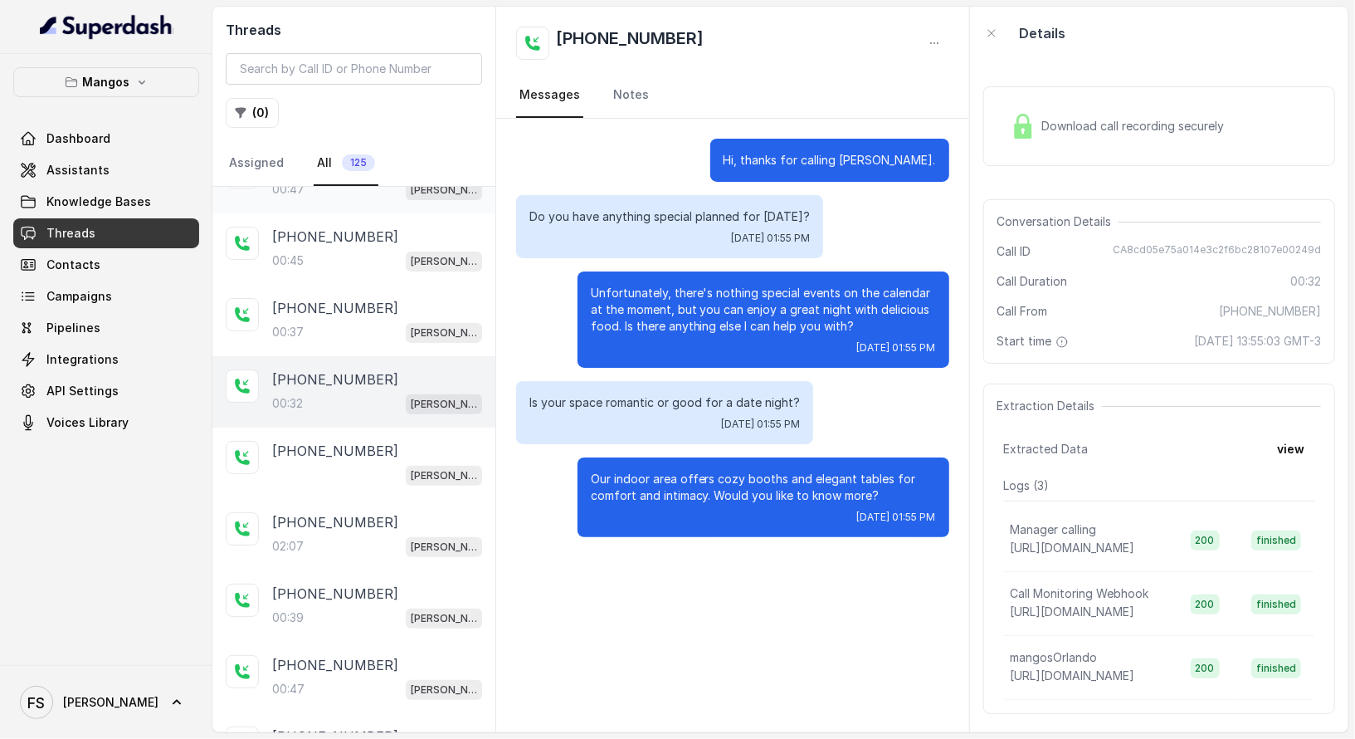
scroll to position [227, 0]
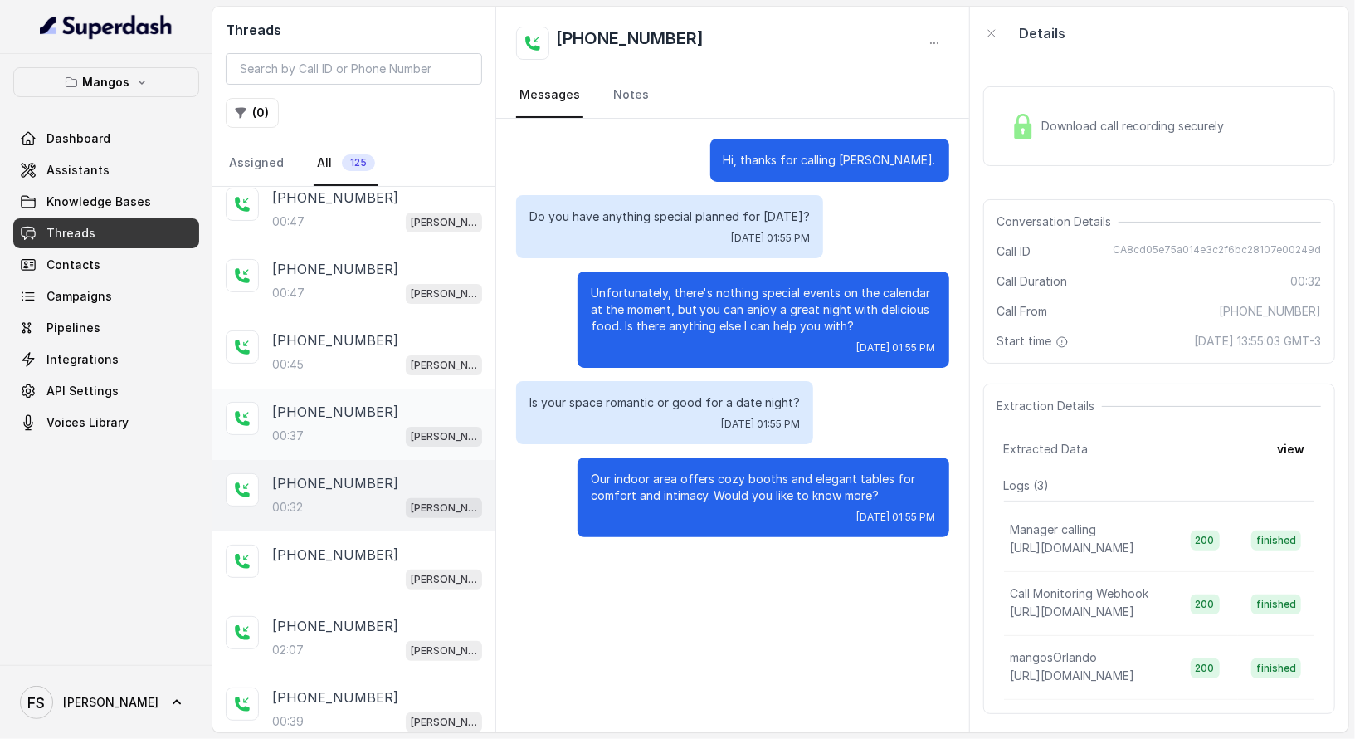
click at [368, 425] on div "00:37 [PERSON_NAME]" at bounding box center [377, 436] width 210 height 22
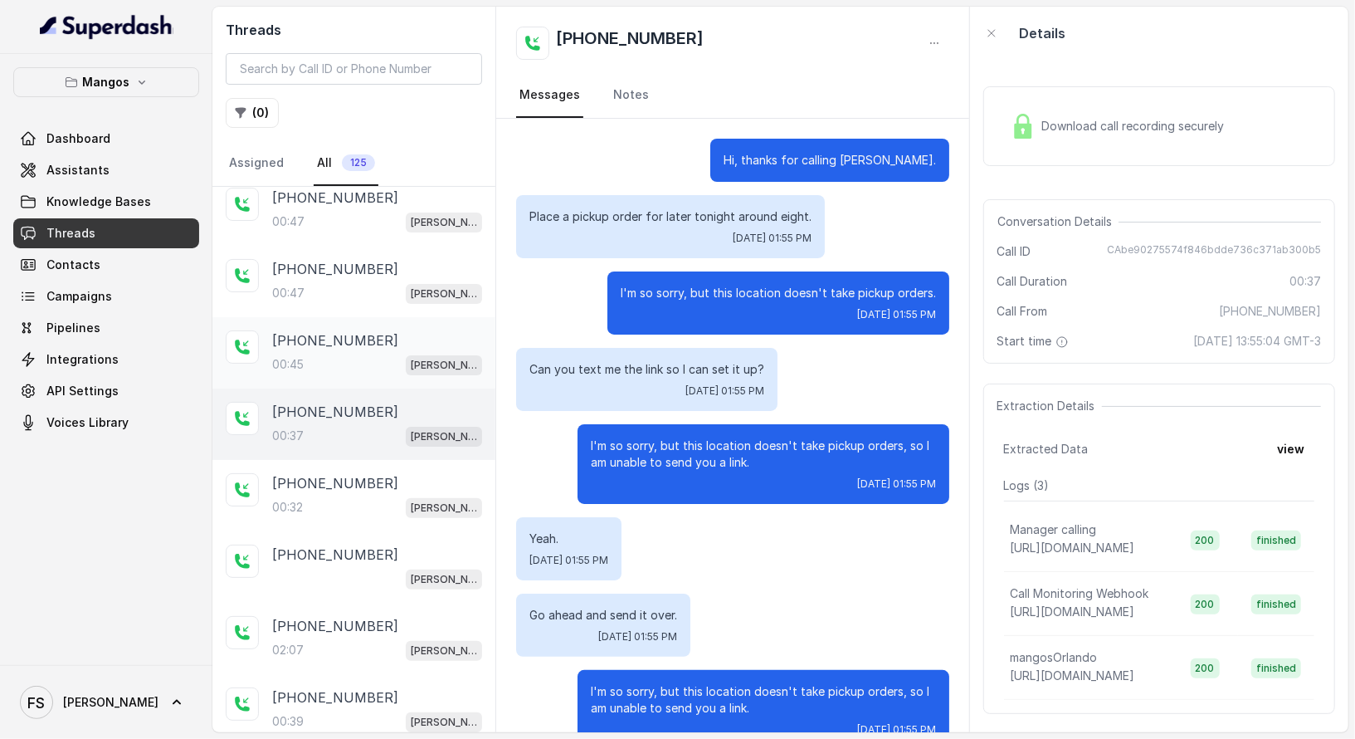
scroll to position [36, 0]
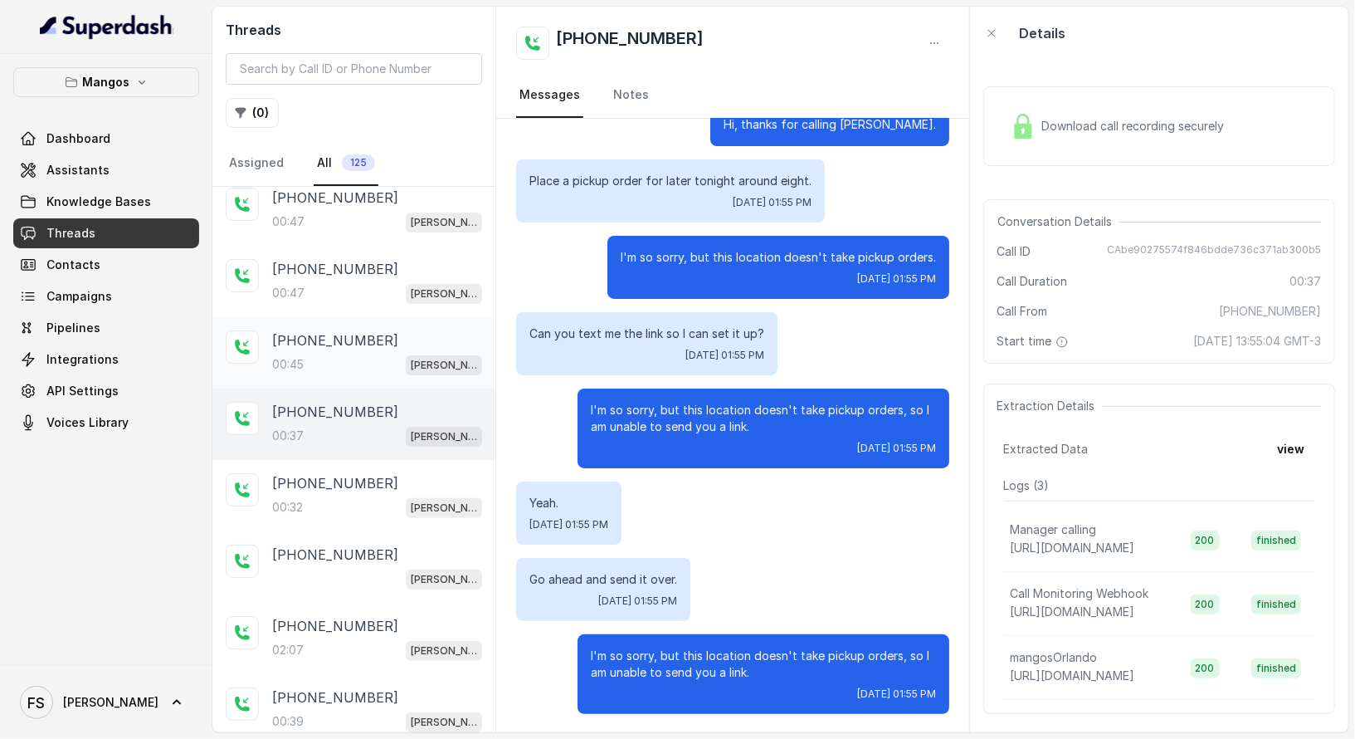
click at [365, 370] on div "[PHONE_NUMBER]:45 Mangos Orlando" at bounding box center [353, 352] width 283 height 71
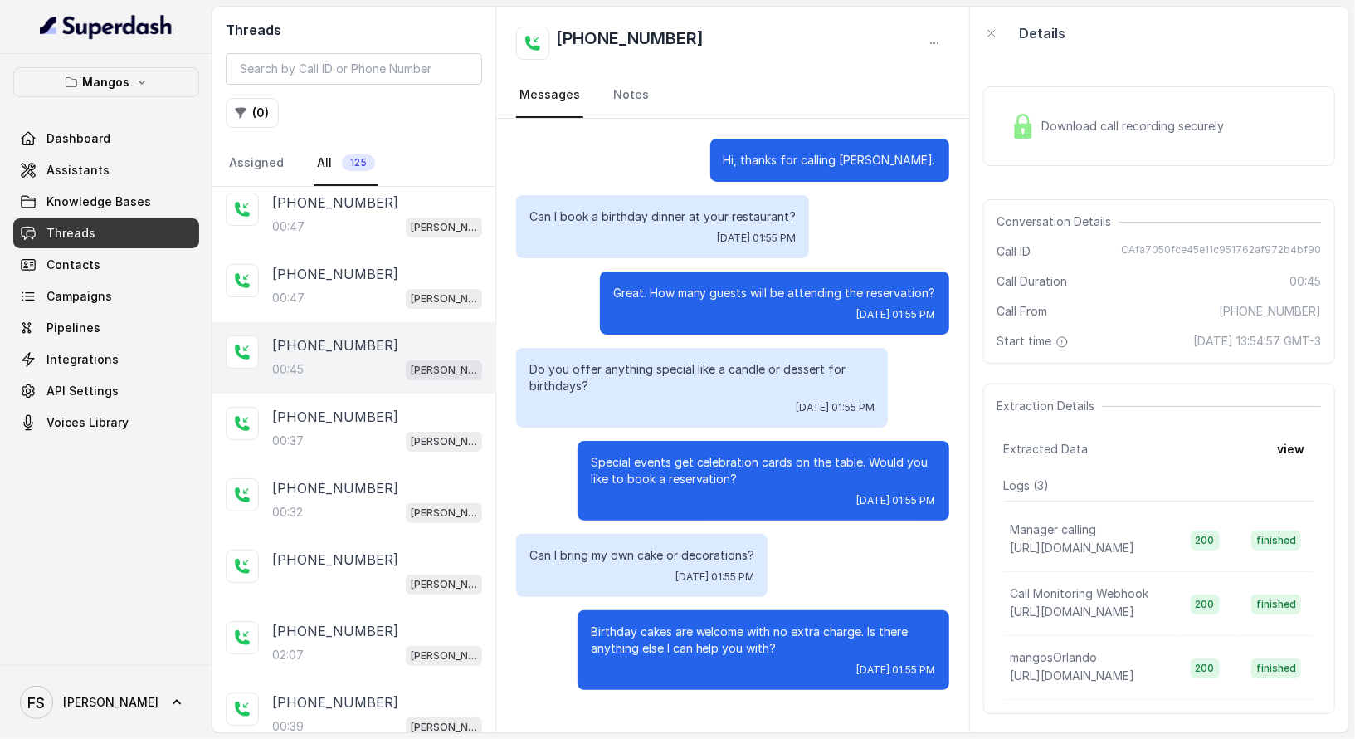
scroll to position [202, 0]
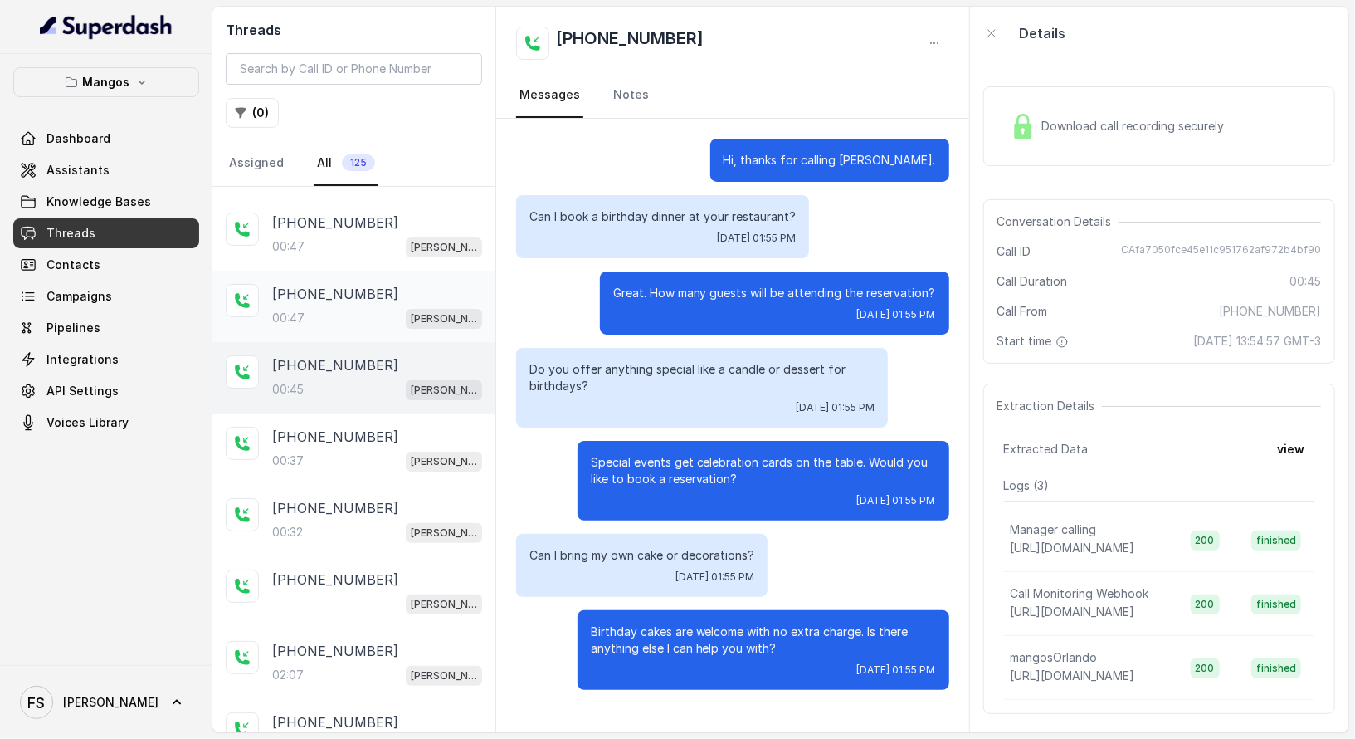
click at [347, 313] on div "00:47 [PERSON_NAME]" at bounding box center [377, 318] width 210 height 22
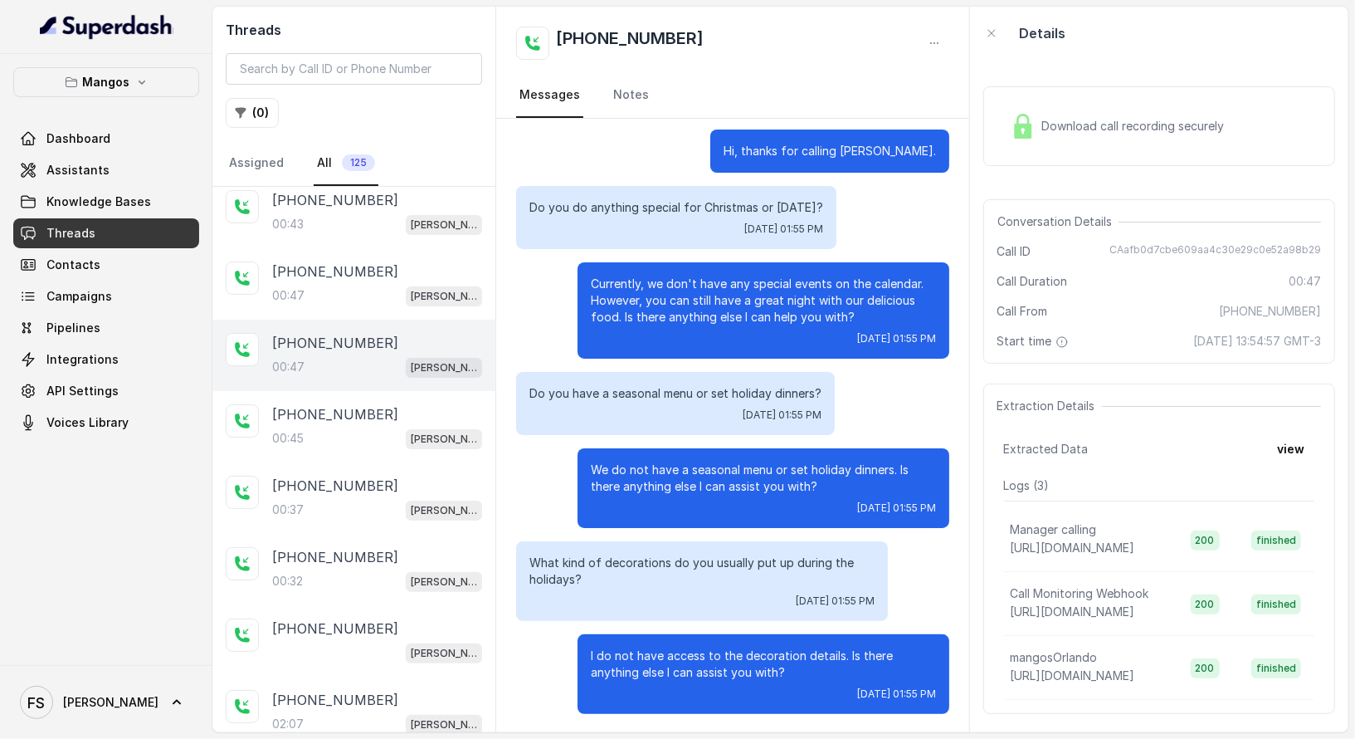
scroll to position [124, 0]
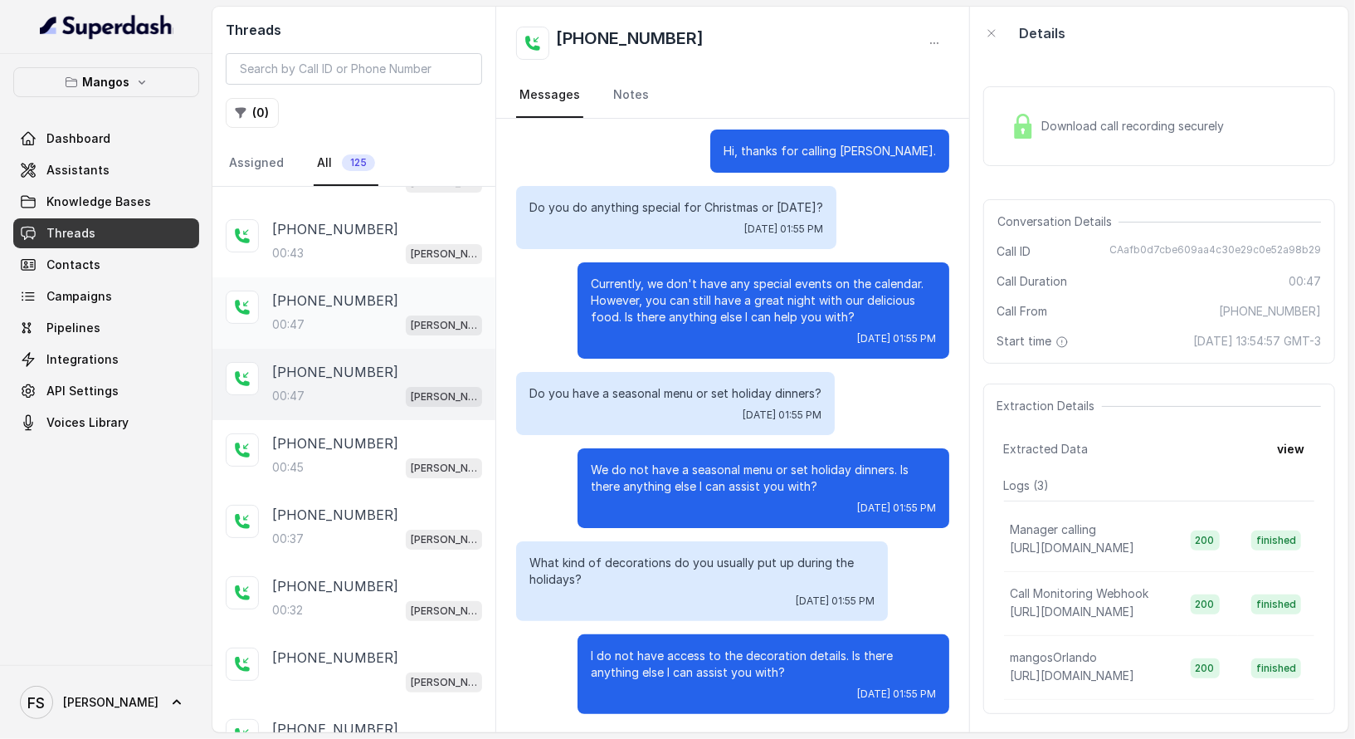
click at [359, 325] on div "00:47 [PERSON_NAME]" at bounding box center [377, 325] width 210 height 22
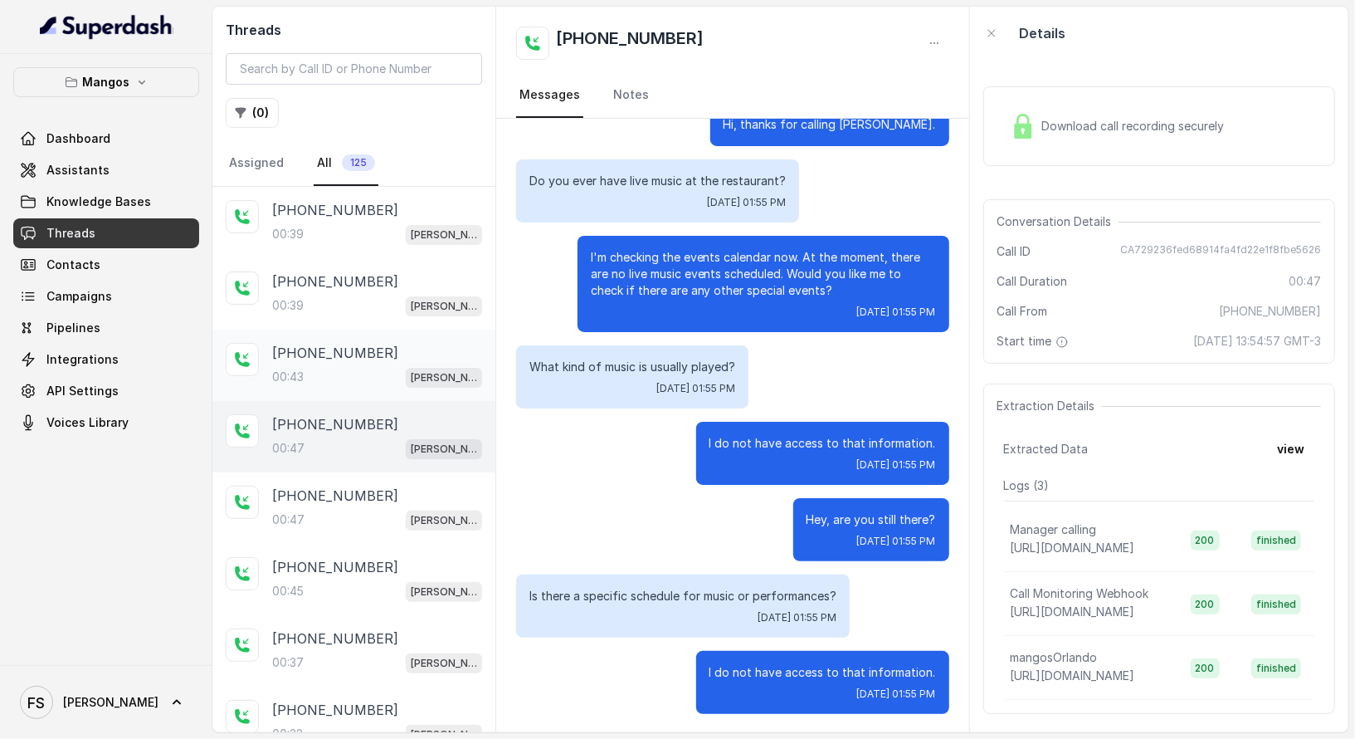
click at [341, 366] on div "00:43 [PERSON_NAME]" at bounding box center [377, 377] width 210 height 22
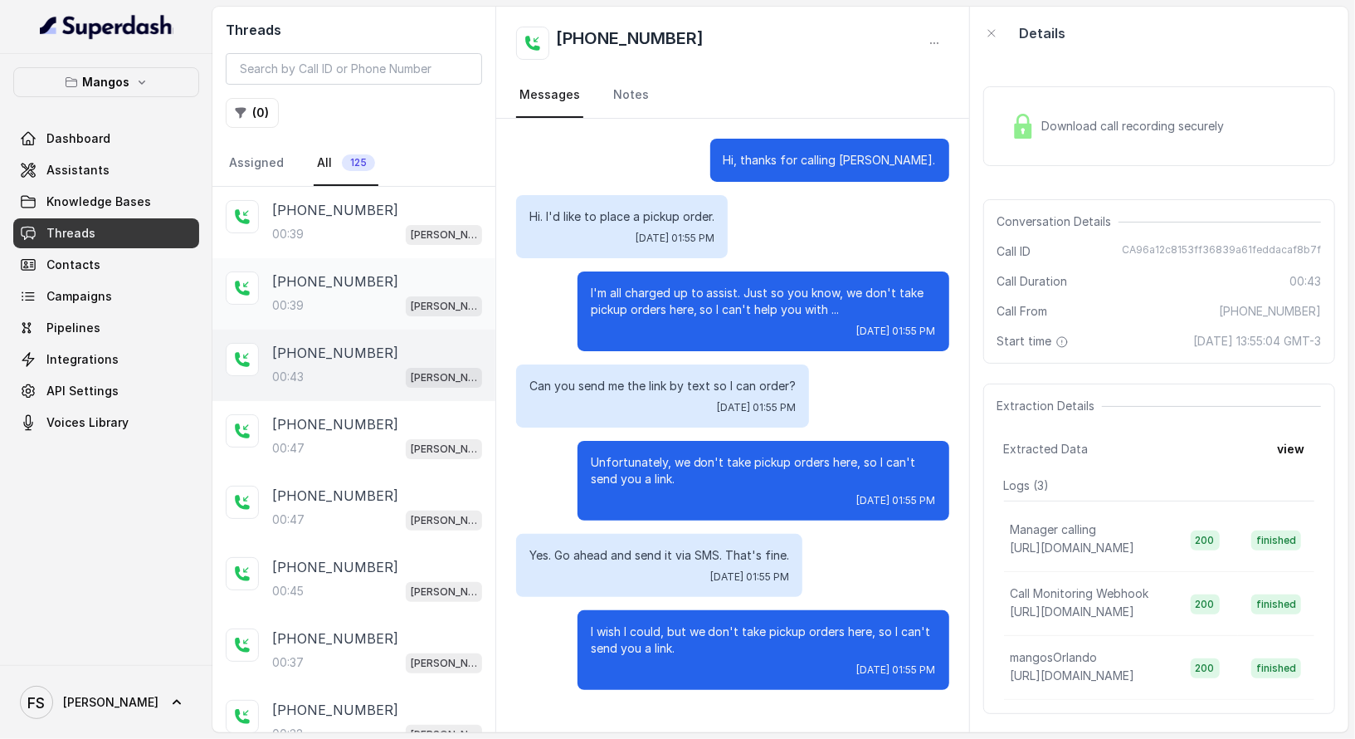
click at [341, 302] on div "00:39 Mangos Orlando" at bounding box center [377, 306] width 210 height 22
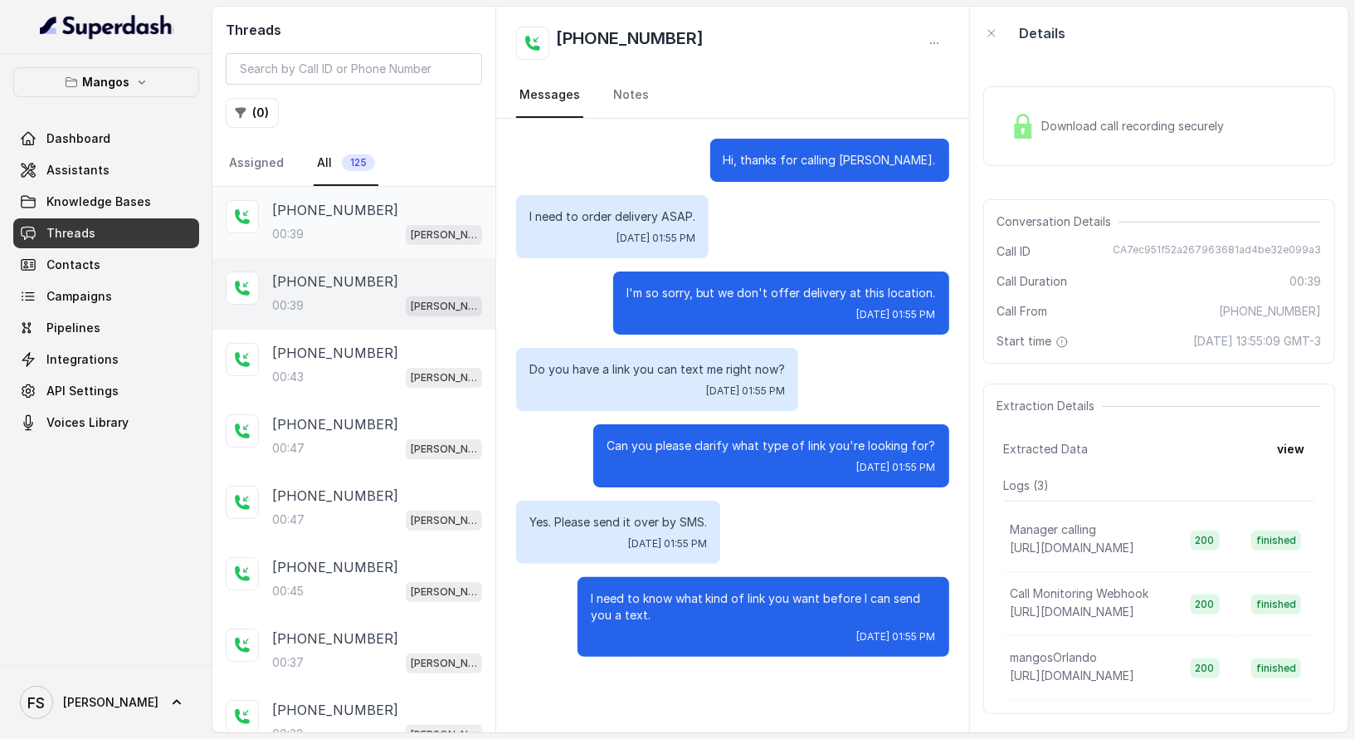
click at [345, 209] on p "[PHONE_NUMBER]" at bounding box center [335, 210] width 126 height 20
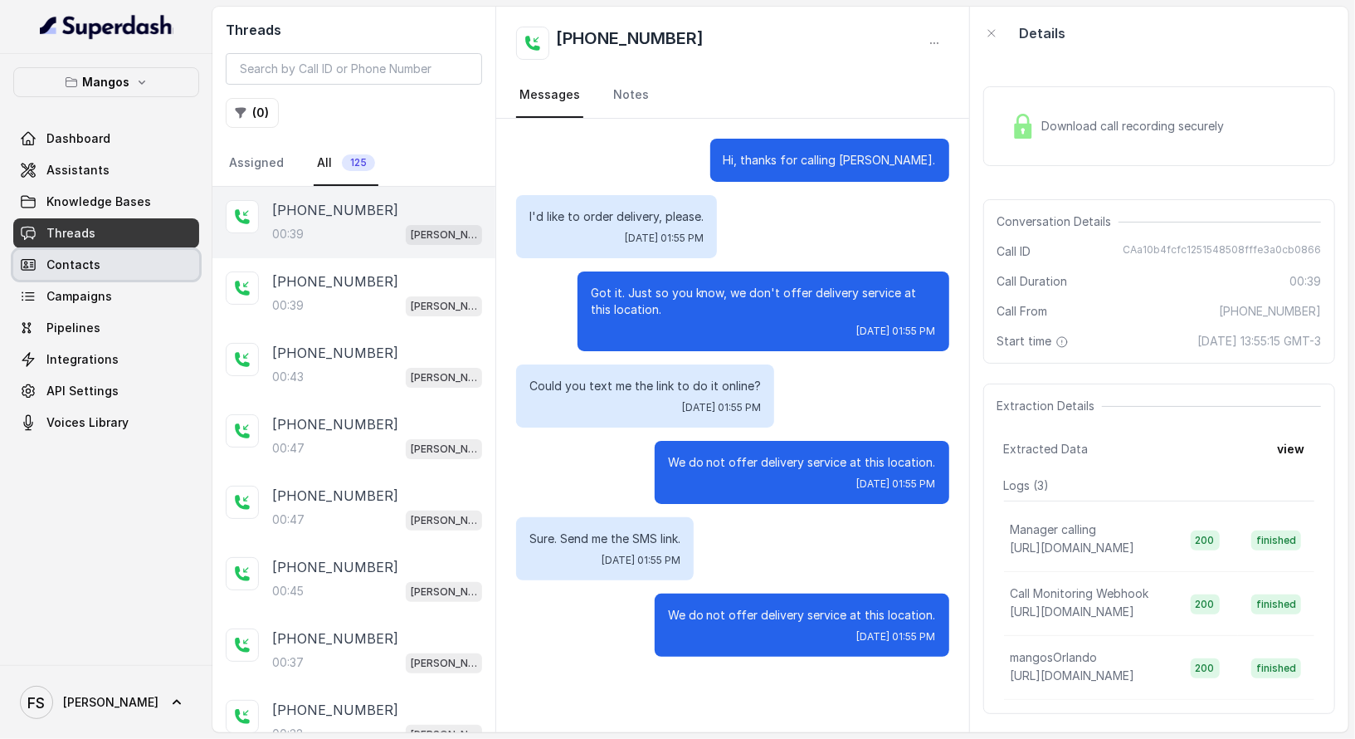
click at [116, 266] on link "Contacts" at bounding box center [106, 265] width 186 height 30
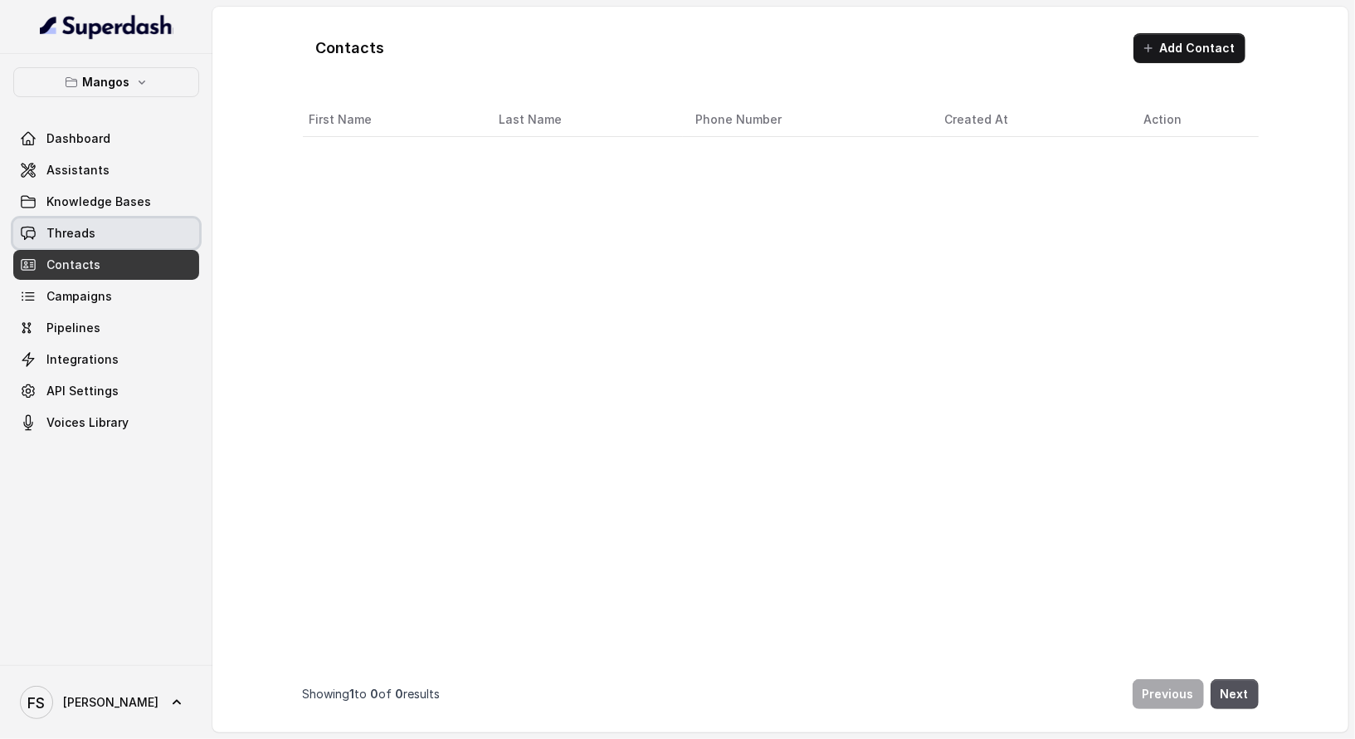
click at [121, 234] on link "Threads" at bounding box center [106, 233] width 186 height 30
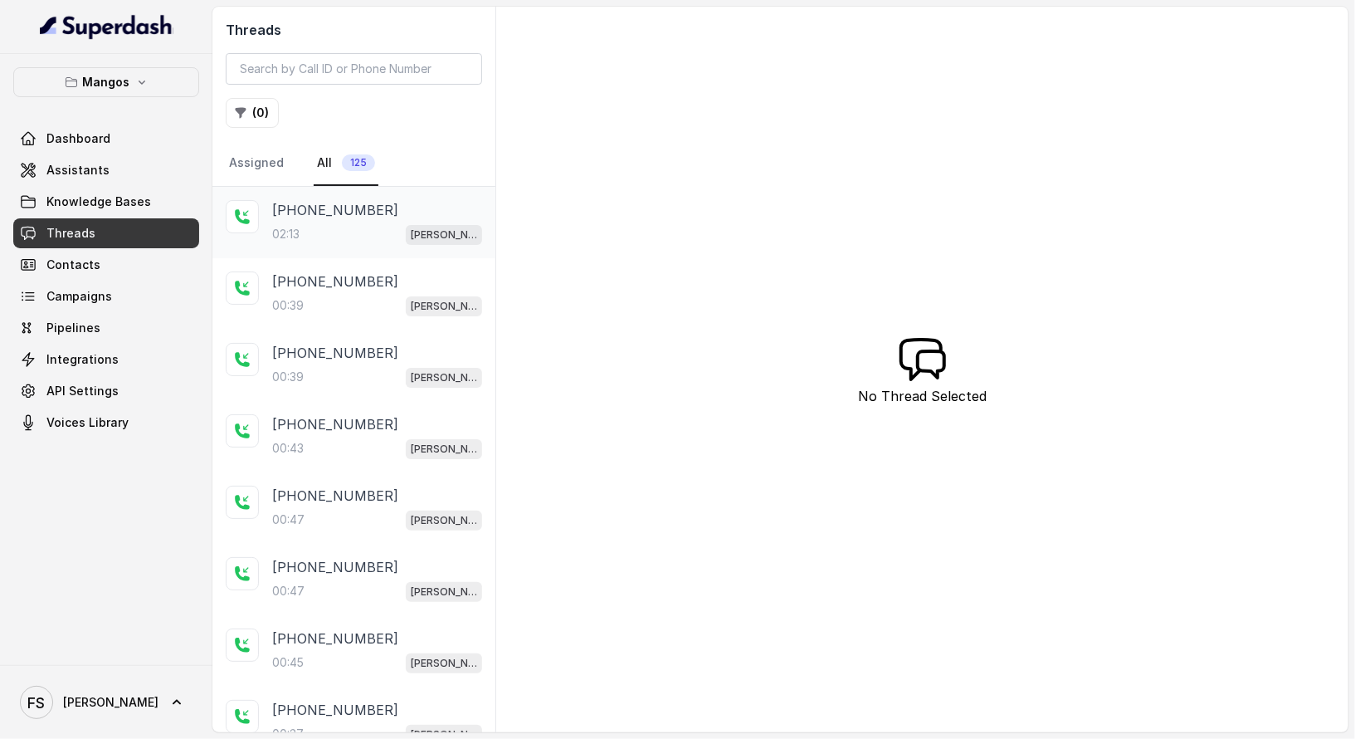
click at [324, 212] on p "[PHONE_NUMBER]" at bounding box center [335, 210] width 126 height 20
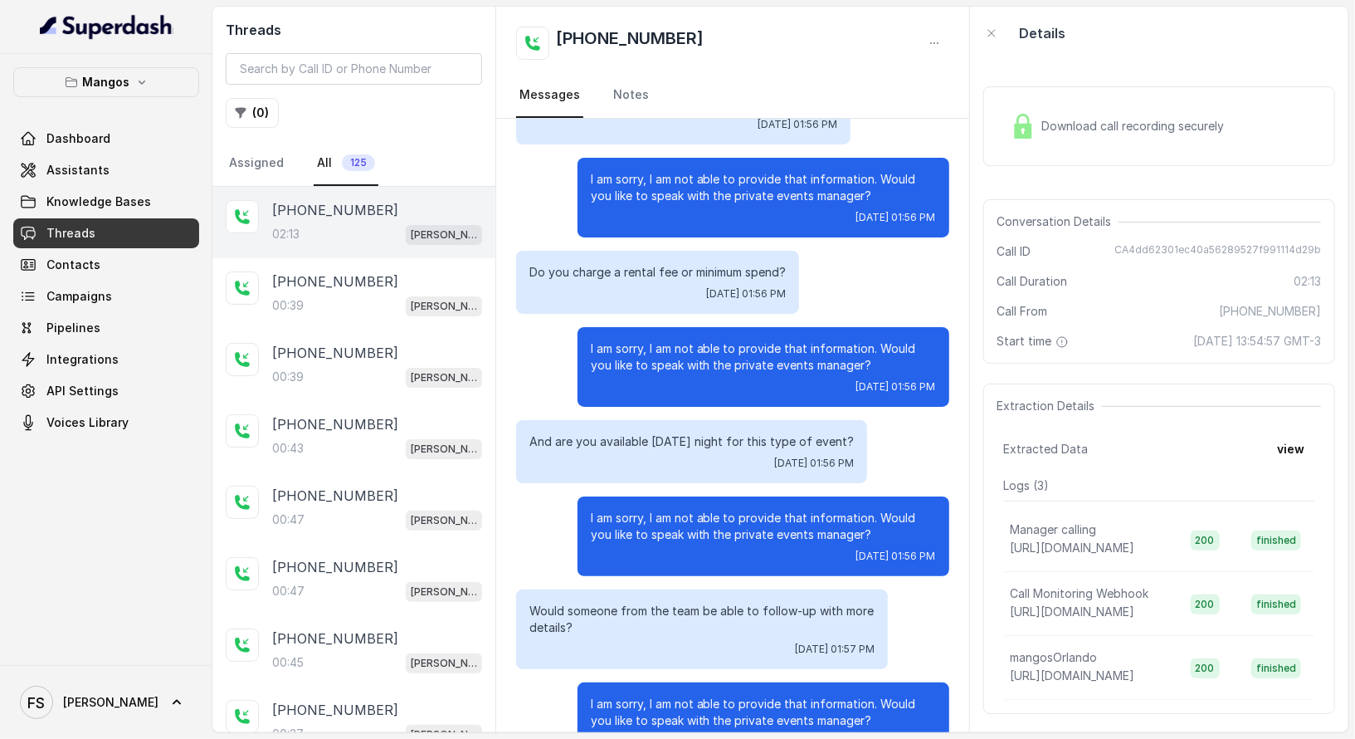
scroll to position [1085, 0]
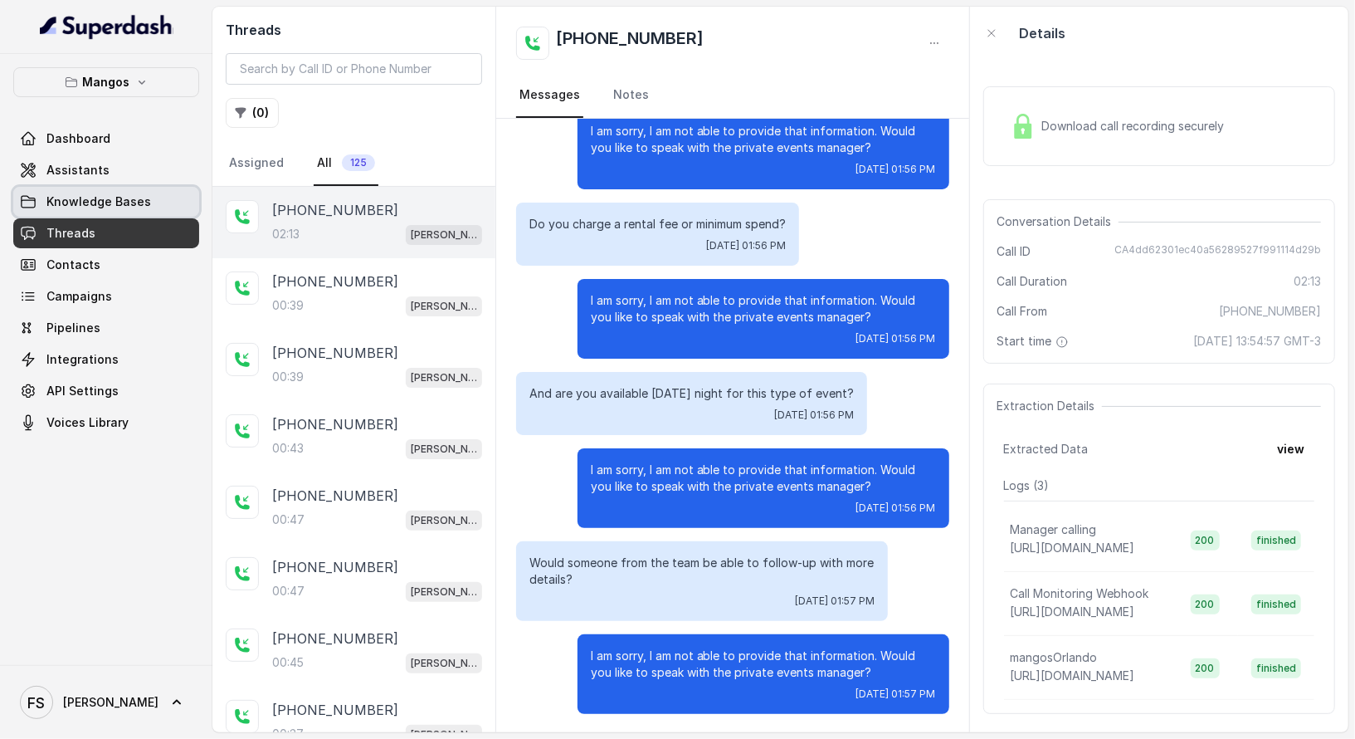
click at [104, 208] on span "Knowledge Bases" at bounding box center [98, 201] width 105 height 17
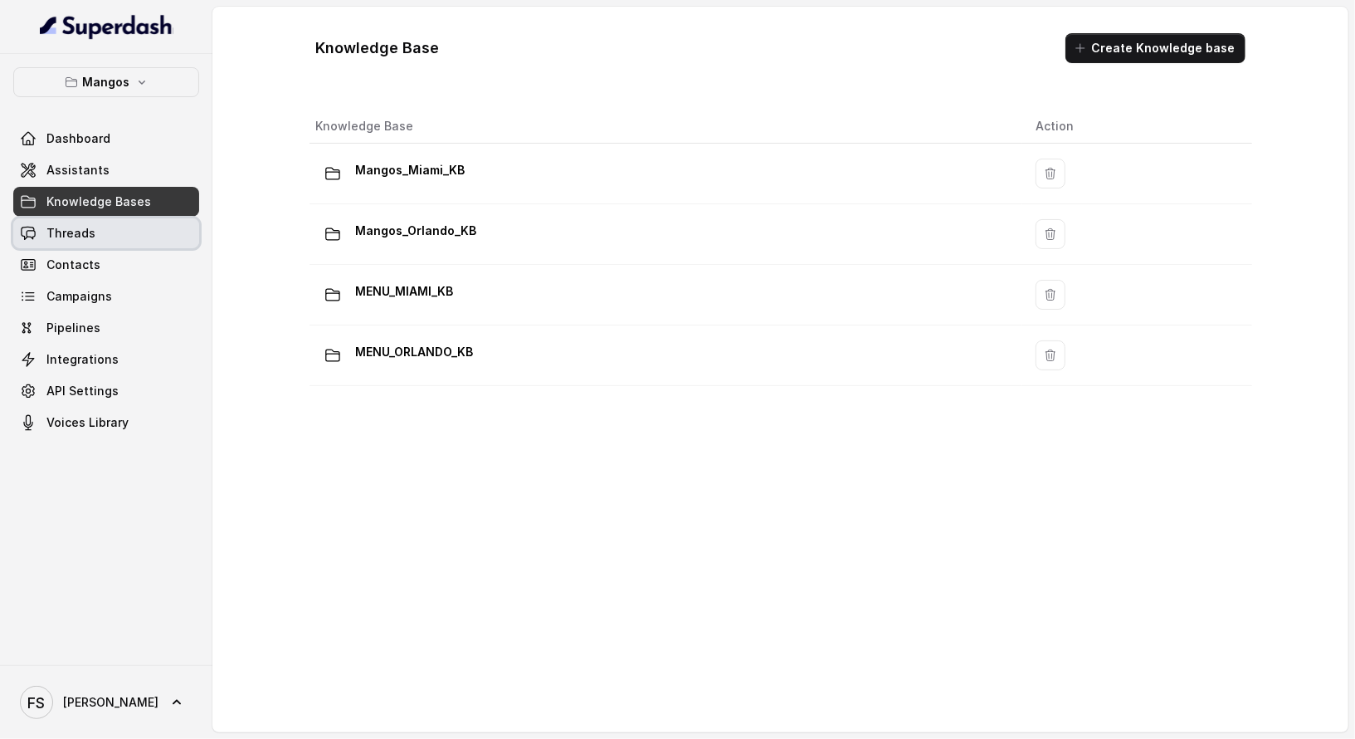
click at [106, 233] on link "Threads" at bounding box center [106, 233] width 186 height 30
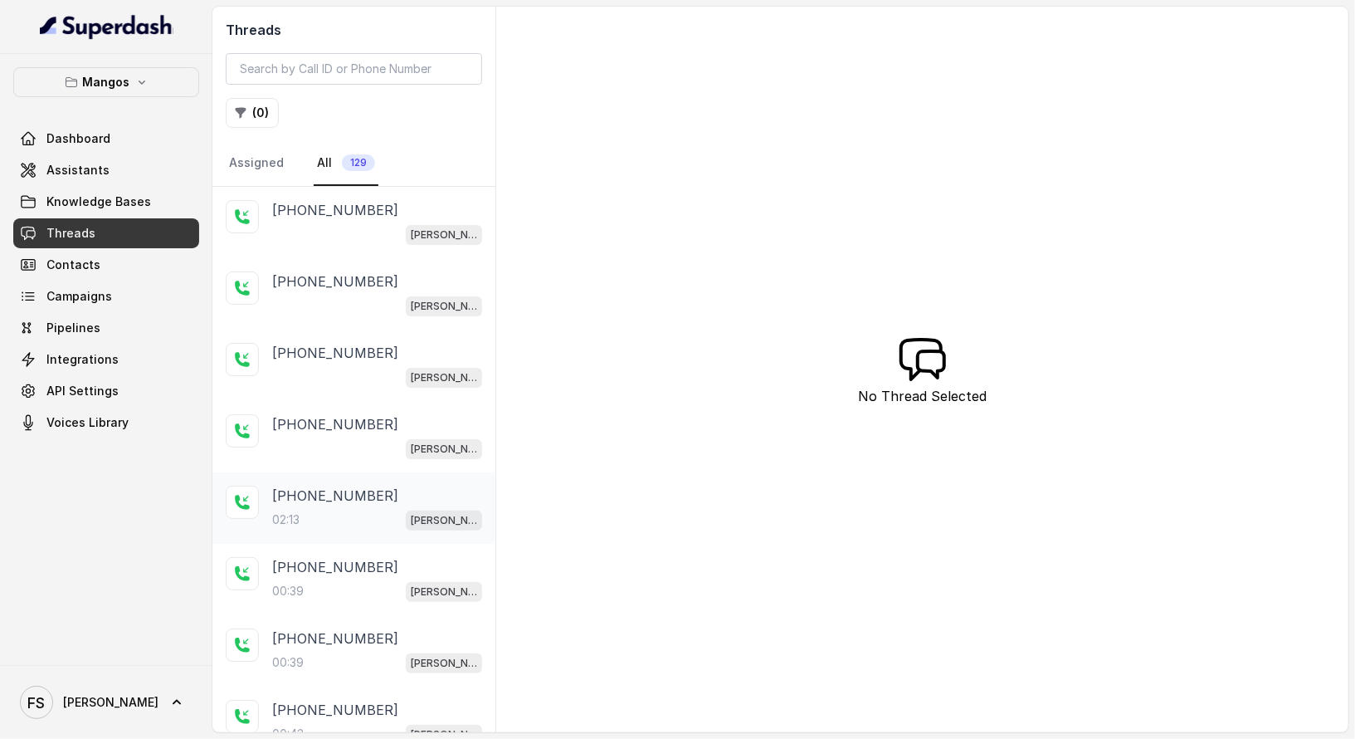
click at [349, 489] on p "[PHONE_NUMBER]" at bounding box center [335, 495] width 126 height 20
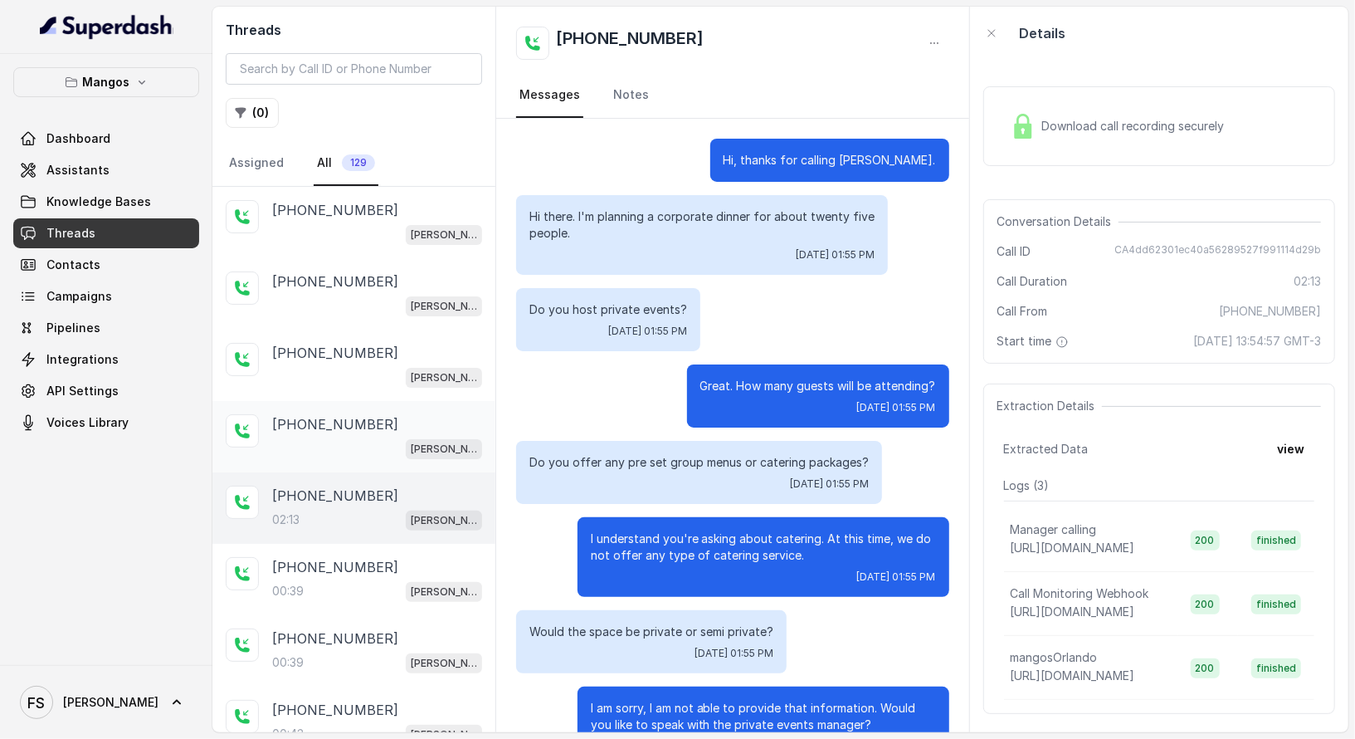
scroll to position [1085, 0]
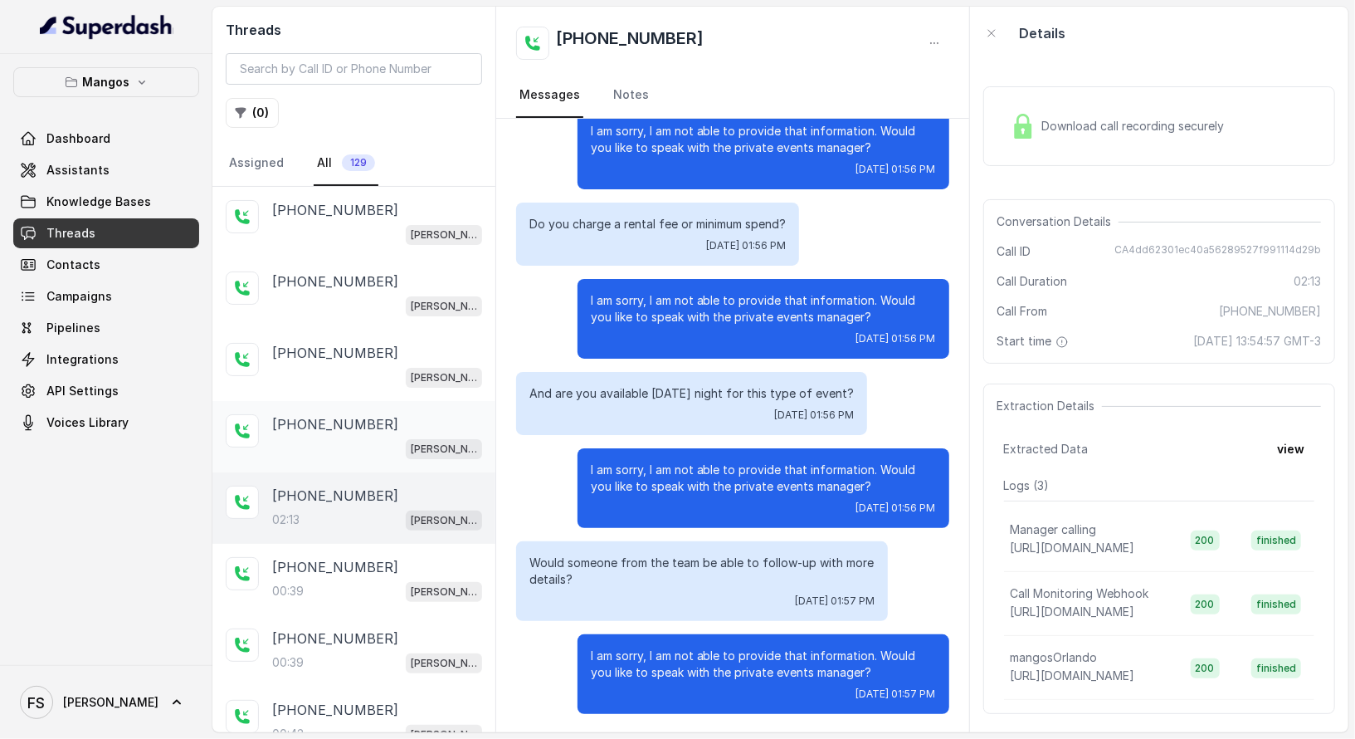
click at [362, 437] on div "[PERSON_NAME]" at bounding box center [377, 448] width 210 height 22
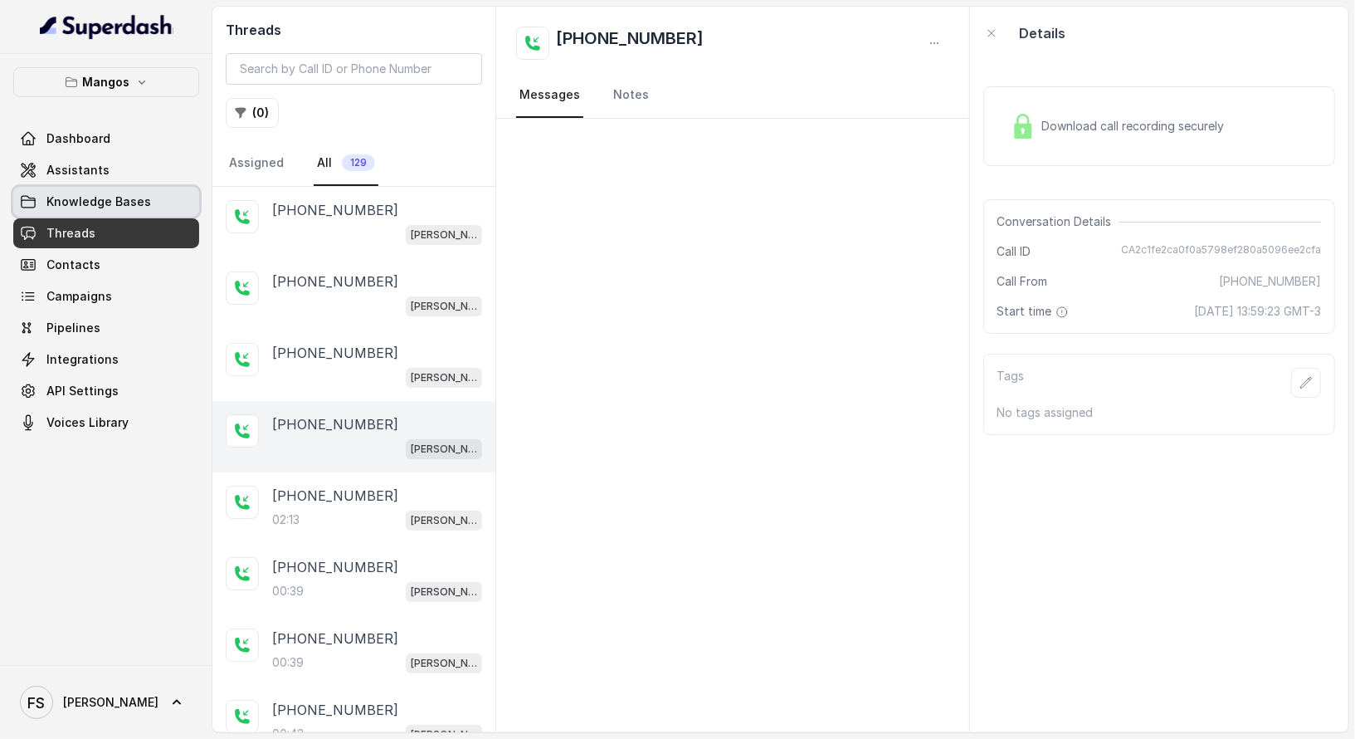
click at [124, 207] on span "Knowledge Bases" at bounding box center [98, 201] width 105 height 17
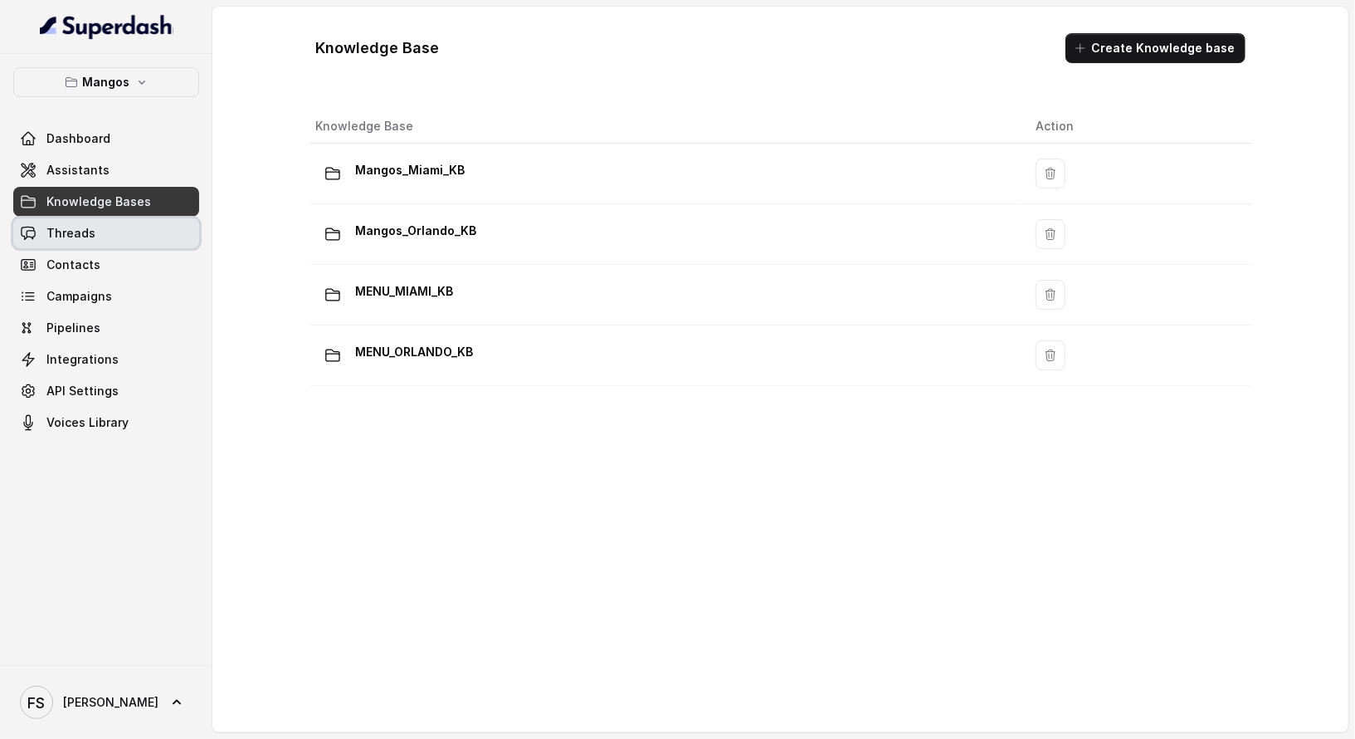
click at [112, 241] on link "Threads" at bounding box center [106, 233] width 186 height 30
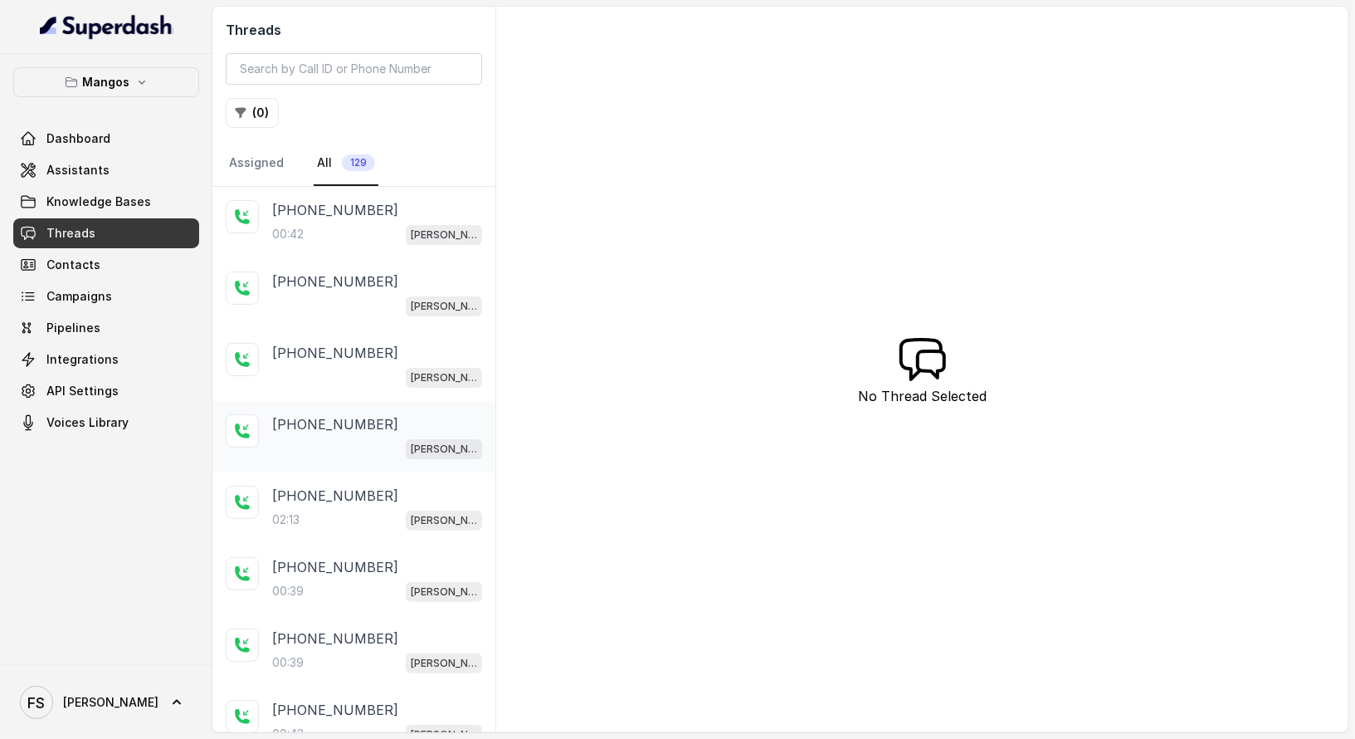
click at [368, 450] on div "[PERSON_NAME]" at bounding box center [377, 448] width 210 height 22
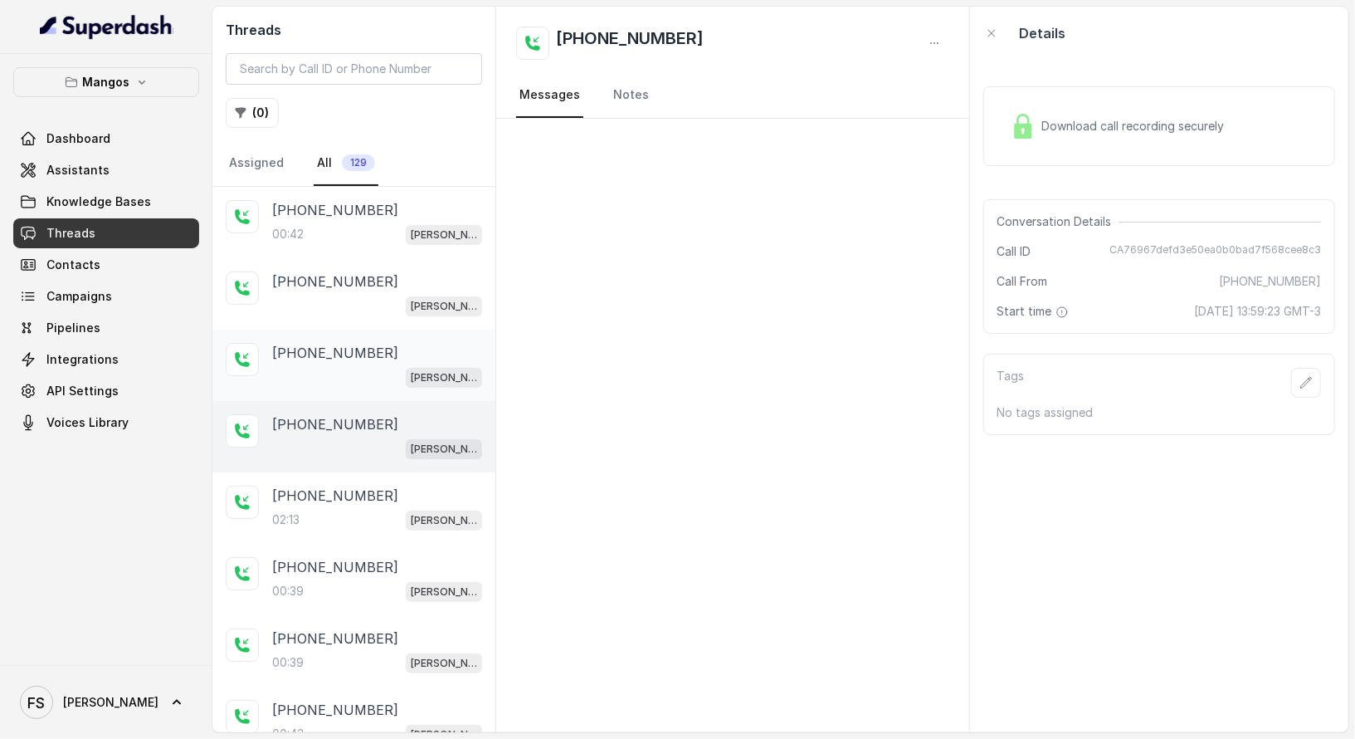
click at [376, 366] on div "[PERSON_NAME]" at bounding box center [377, 377] width 210 height 22
click at [378, 329] on div "[PHONE_NUMBER] [PERSON_NAME]" at bounding box center [353, 364] width 283 height 71
click at [384, 295] on div "[PERSON_NAME]" at bounding box center [377, 306] width 210 height 22
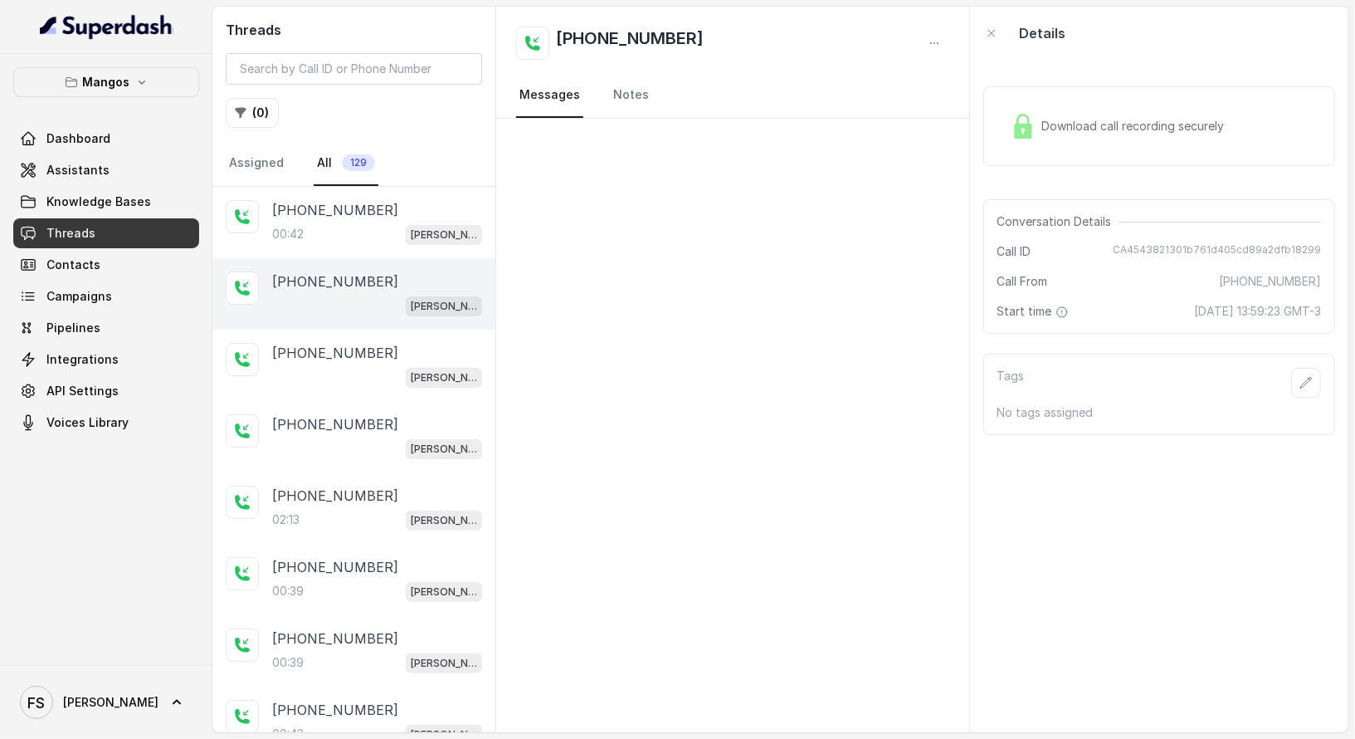
drag, startPoint x: 386, startPoint y: 237, endPoint x: 388, endPoint y: 267, distance: 30.0
click at [386, 236] on div "00:42 Mangos Orlando" at bounding box center [377, 234] width 210 height 22
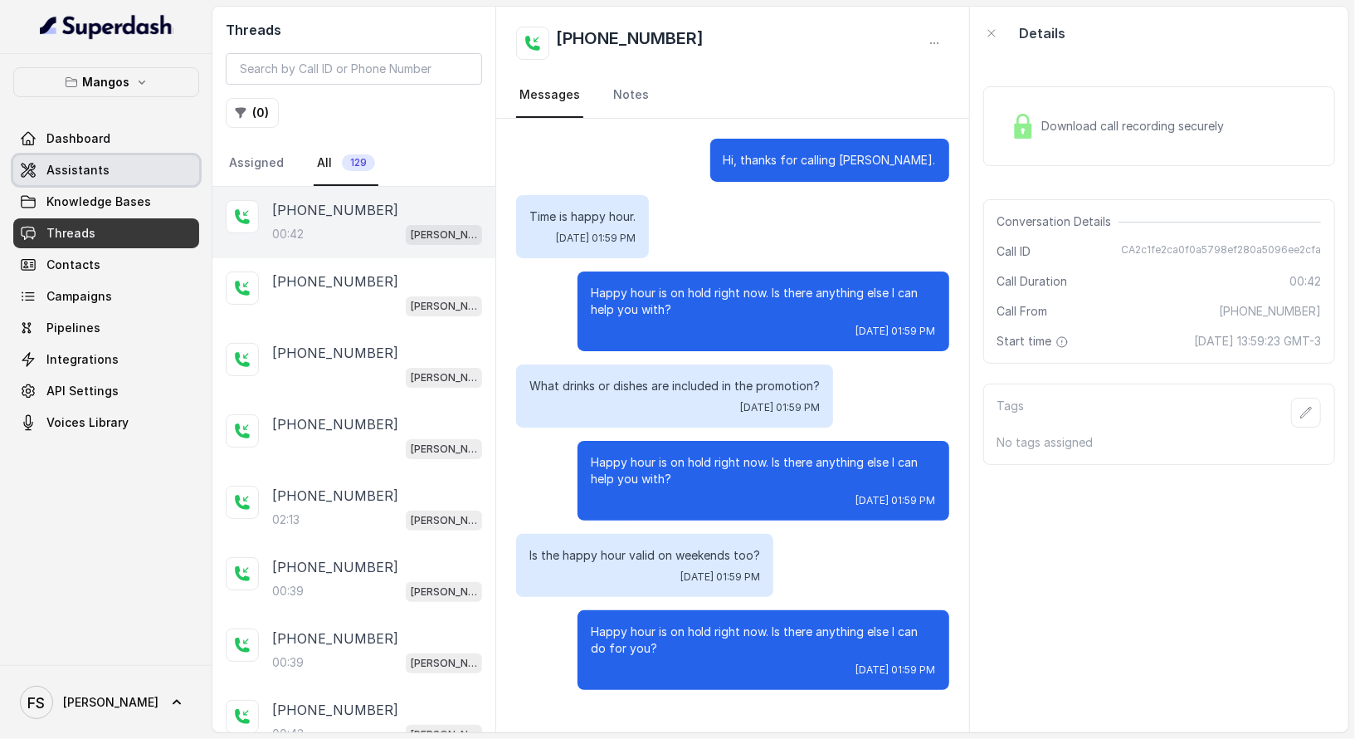
click at [113, 167] on link "Assistants" at bounding box center [106, 170] width 186 height 30
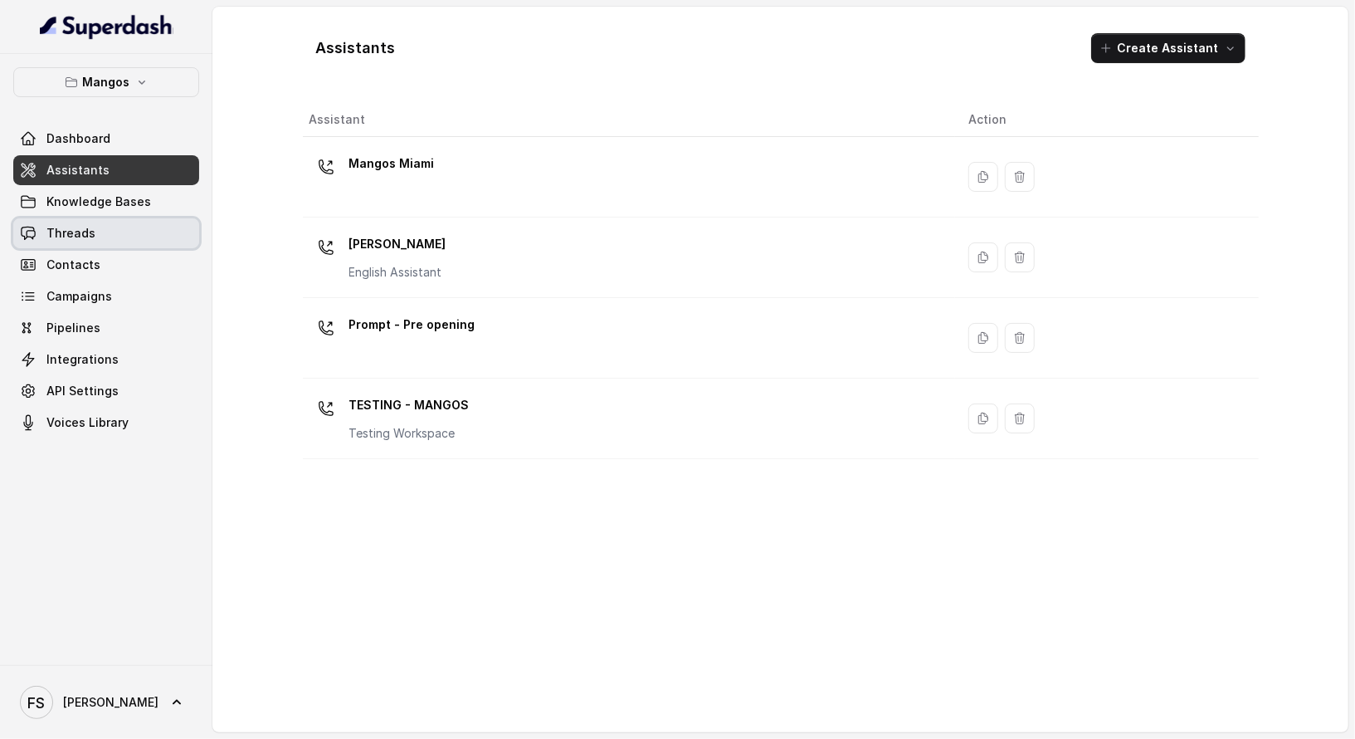
click at [105, 229] on link "Threads" at bounding box center [106, 233] width 186 height 30
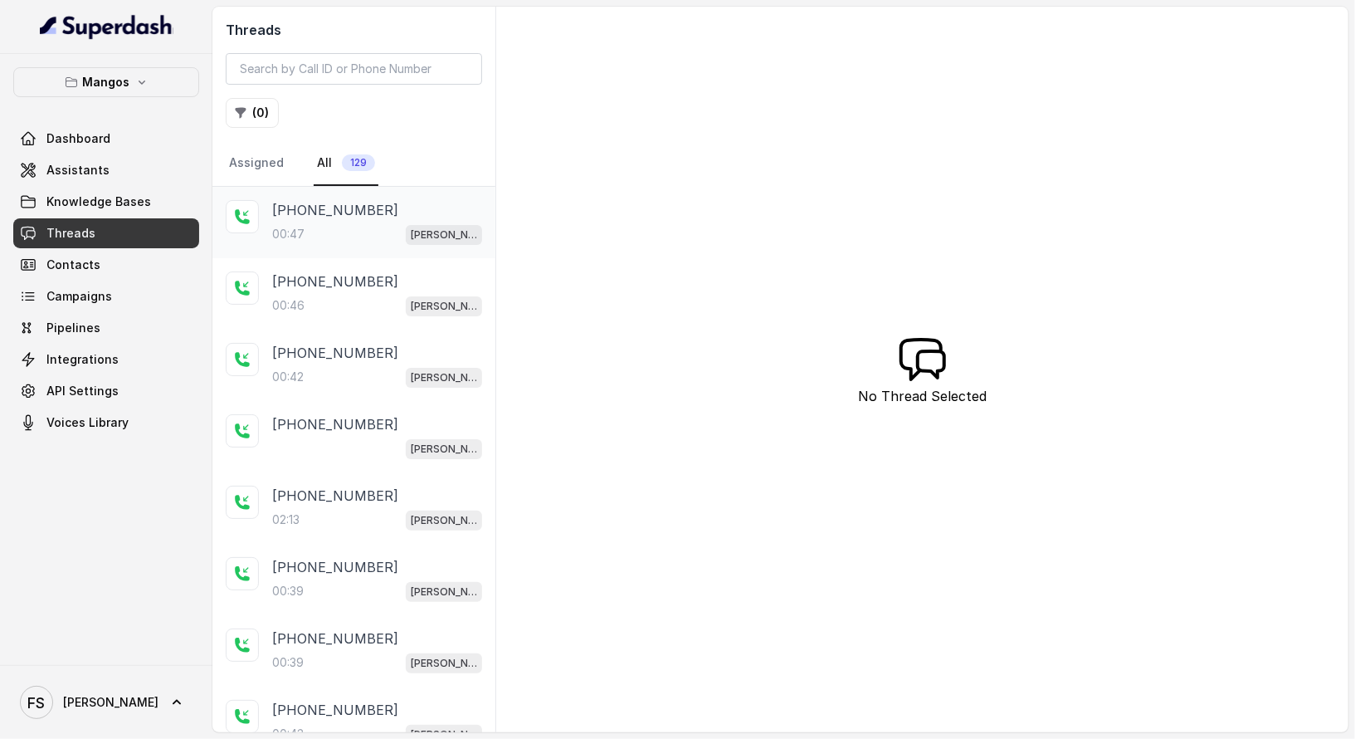
click at [406, 226] on span "[PERSON_NAME]" at bounding box center [444, 235] width 76 height 20
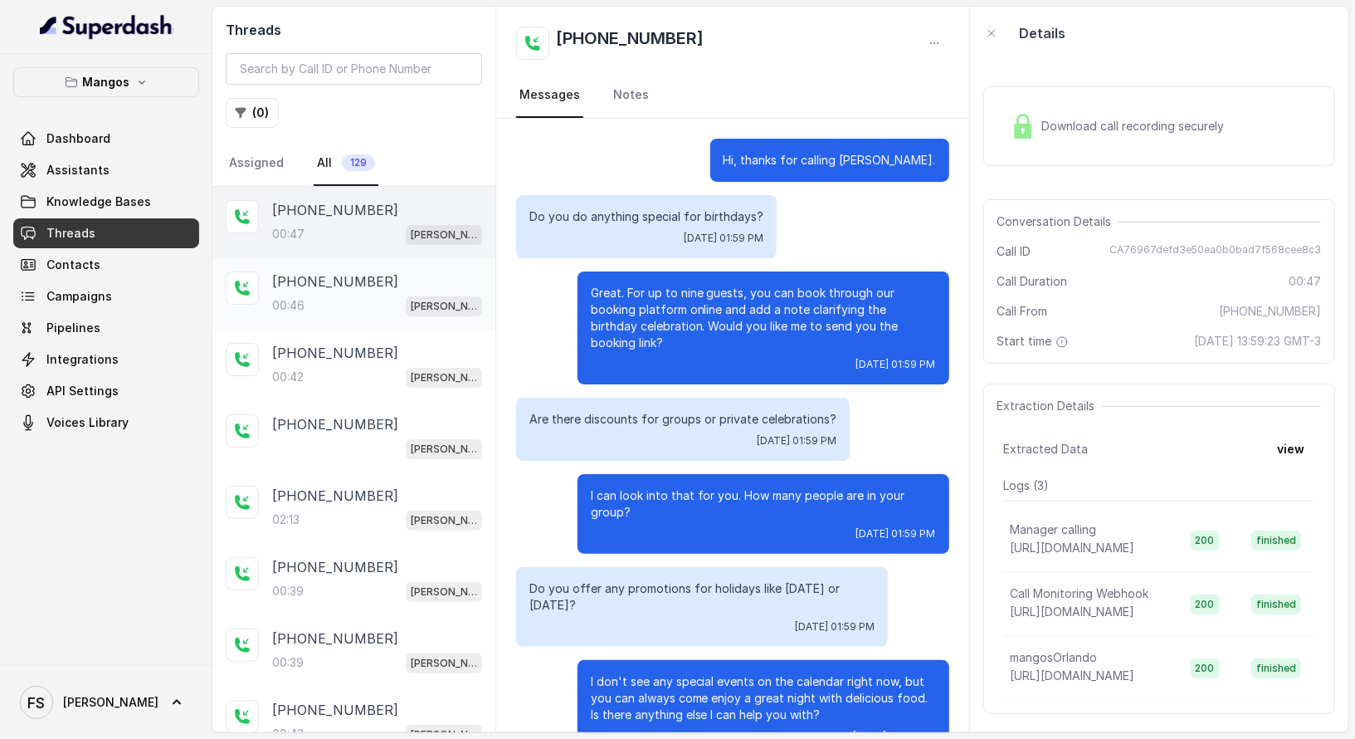
scroll to position [26, 0]
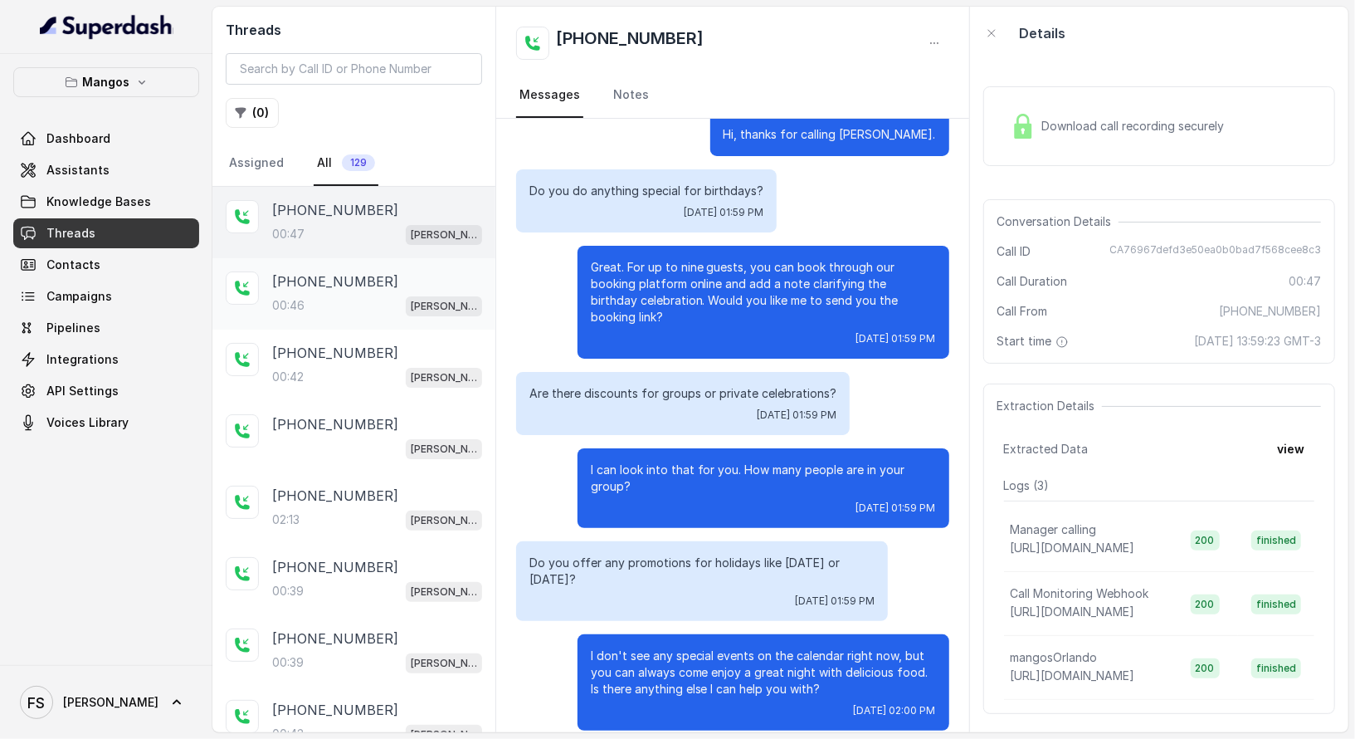
click at [370, 295] on div "00:46 Mangos Orlando" at bounding box center [377, 306] width 210 height 22
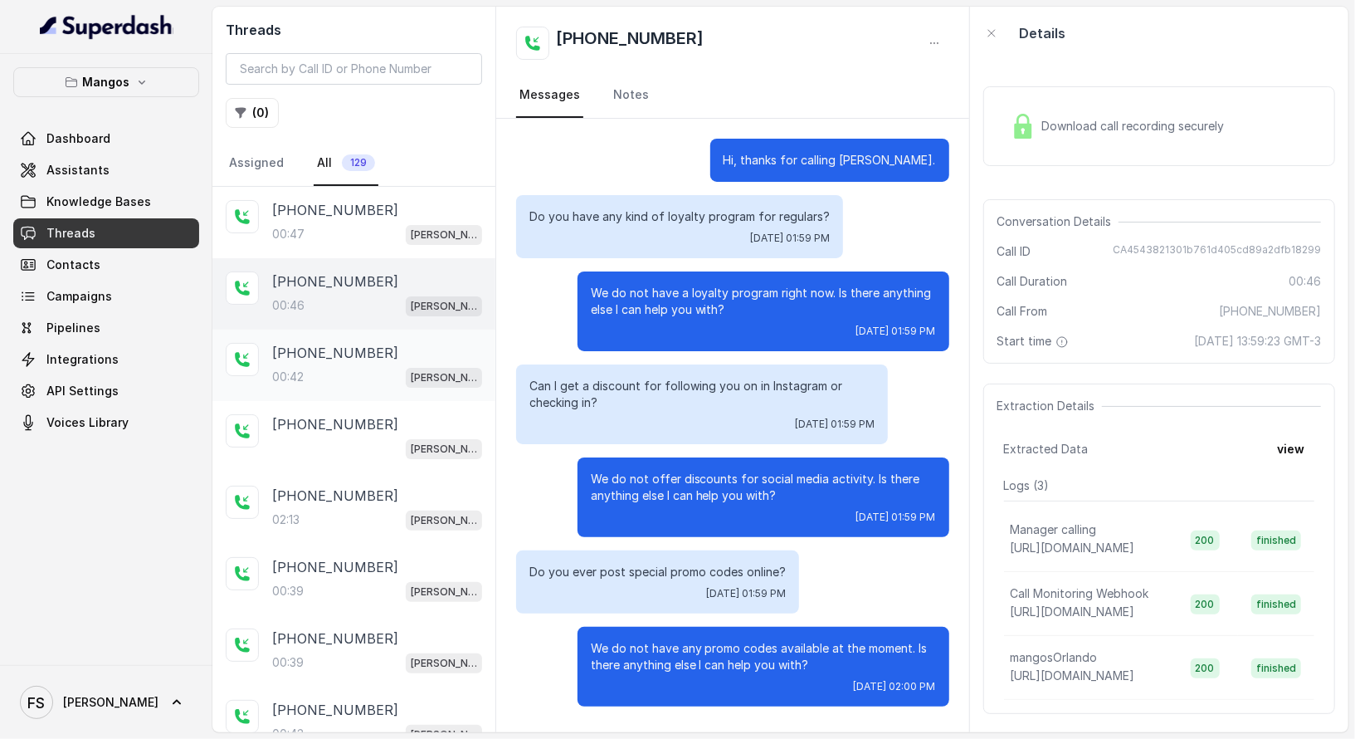
click at [324, 383] on div "+17547998960 00:42 Mangos Orlando" at bounding box center [353, 364] width 283 height 71
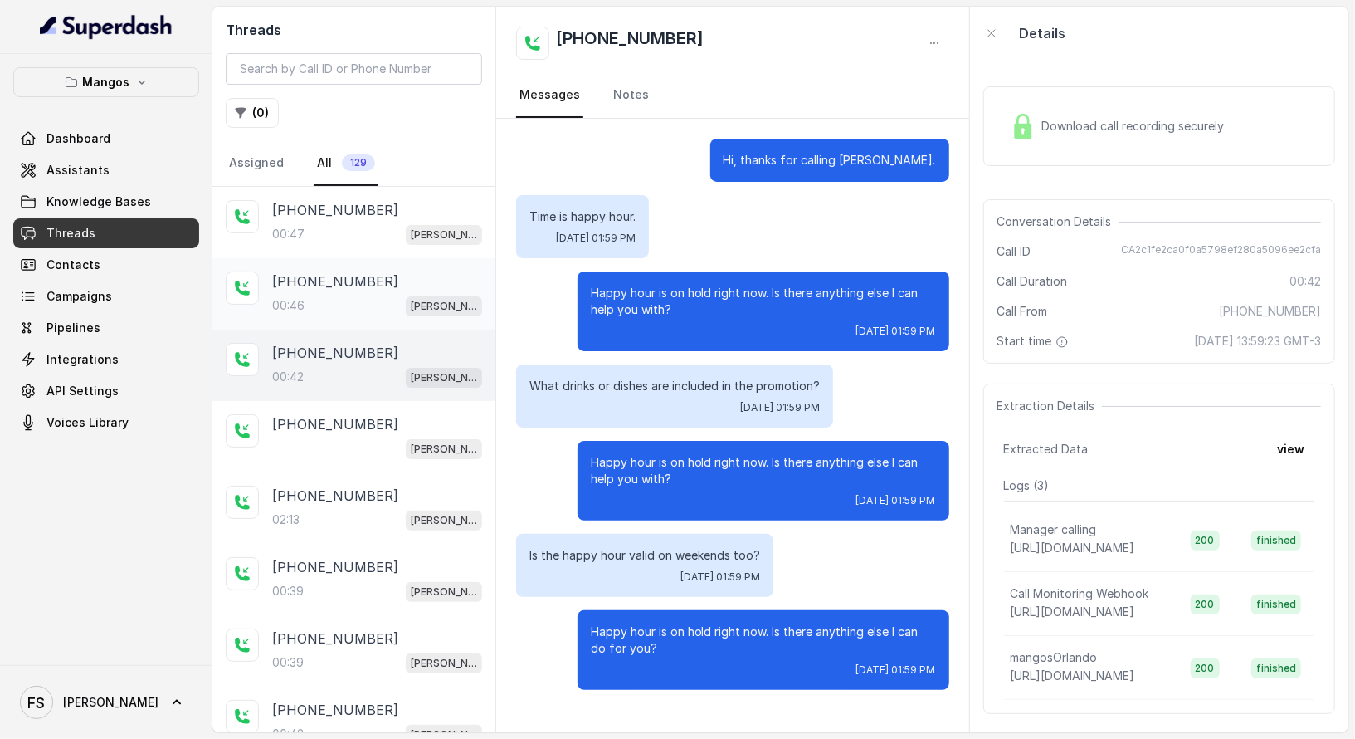
click at [378, 298] on div "00:46 Mangos Orlando" at bounding box center [377, 306] width 210 height 22
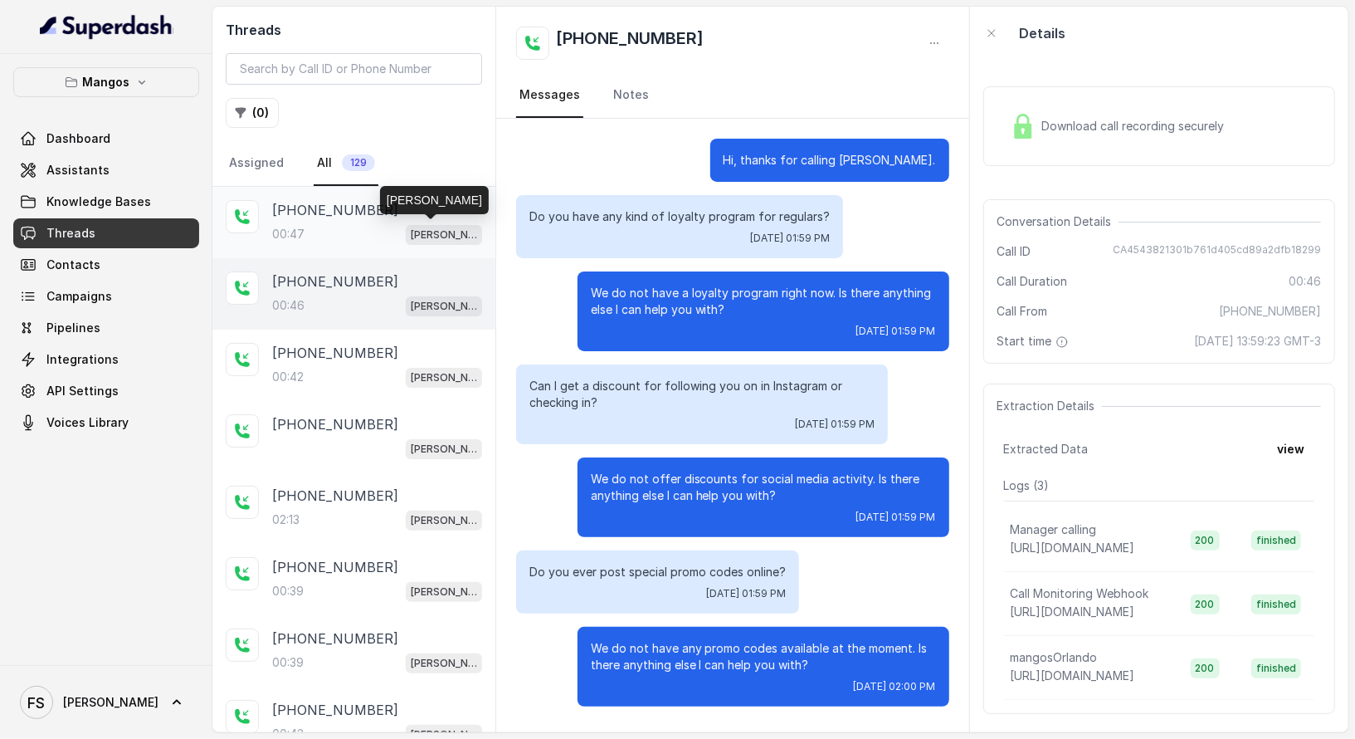
click at [411, 229] on p "[PERSON_NAME]" at bounding box center [444, 235] width 66 height 17
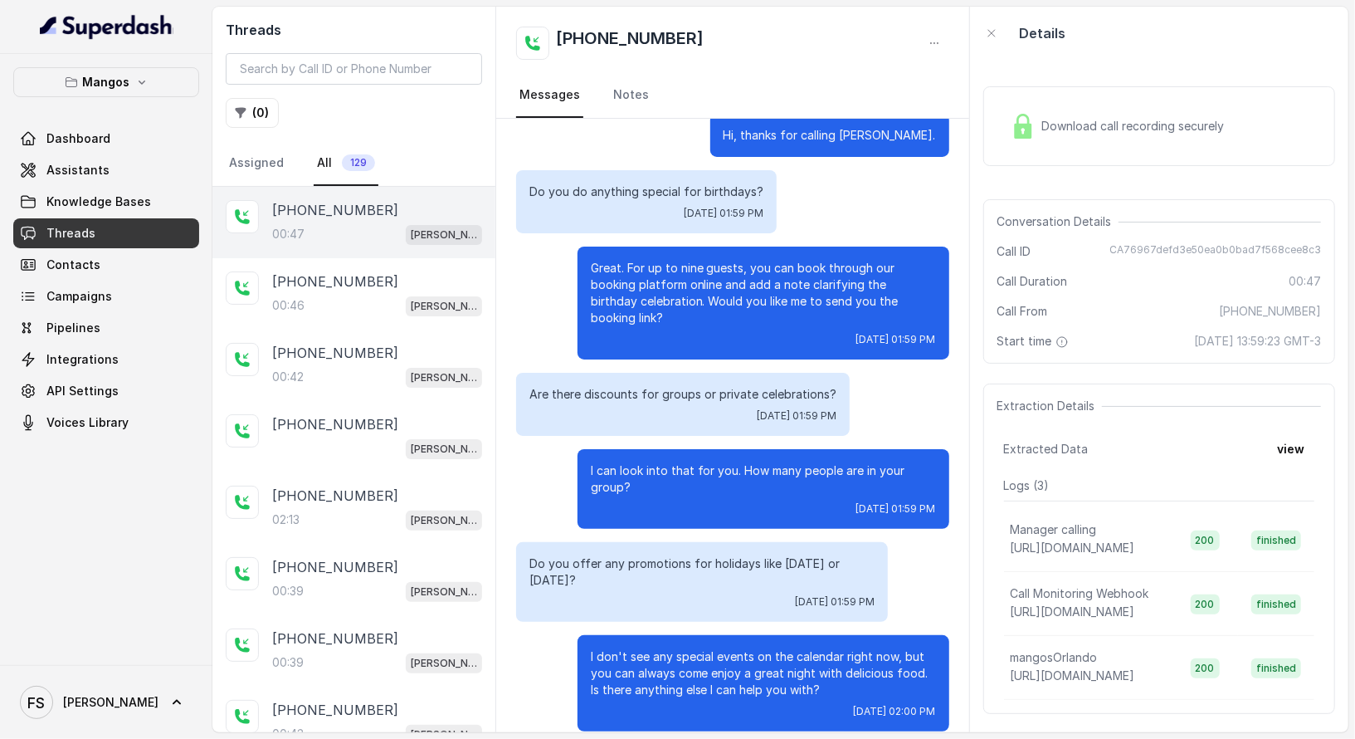
scroll to position [26, 0]
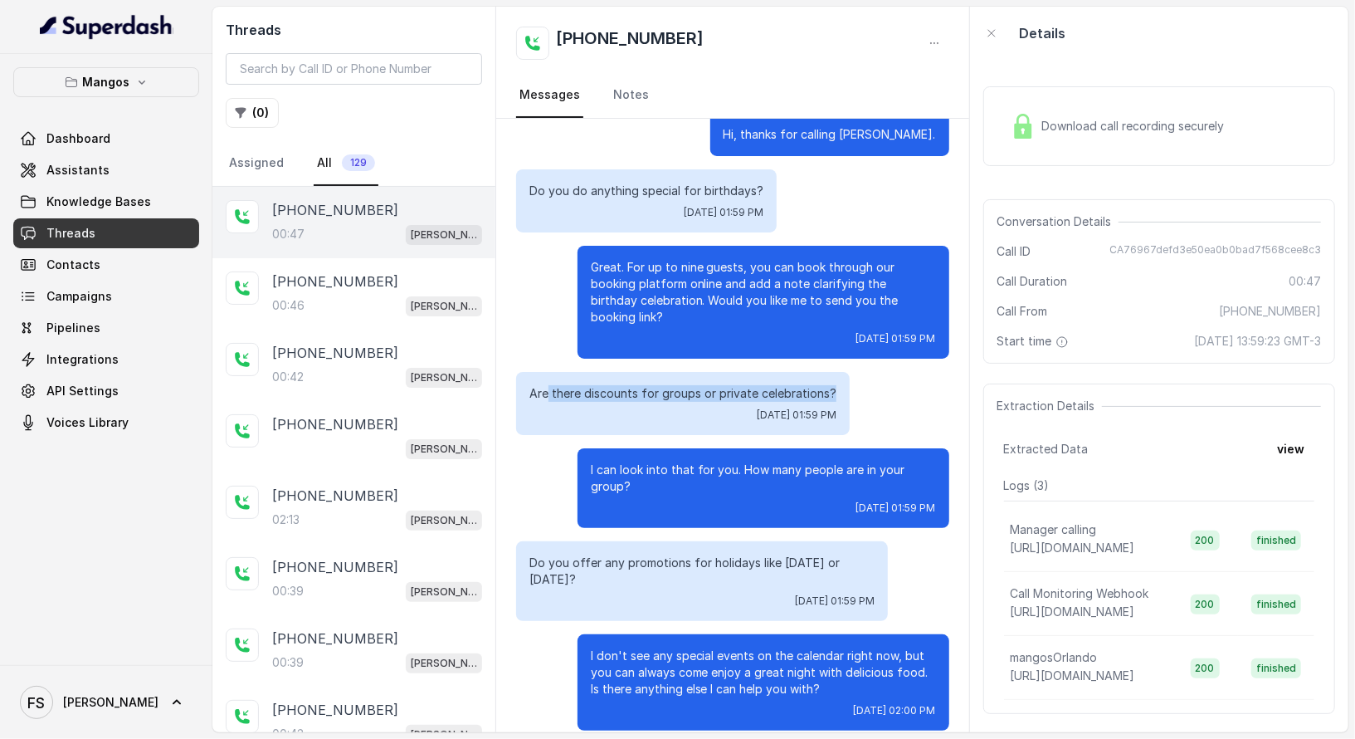
drag, startPoint x: 834, startPoint y: 377, endPoint x: 549, endPoint y: 374, distance: 285.5
click at [549, 374] on div "Are there discounts for groups or private celebrations? Tue, Sep 30, 2025, 01:5…" at bounding box center [683, 403] width 334 height 63
click at [538, 316] on div "Great. For up to nine guests, you can book through our booking platform online …" at bounding box center [732, 302] width 432 height 113
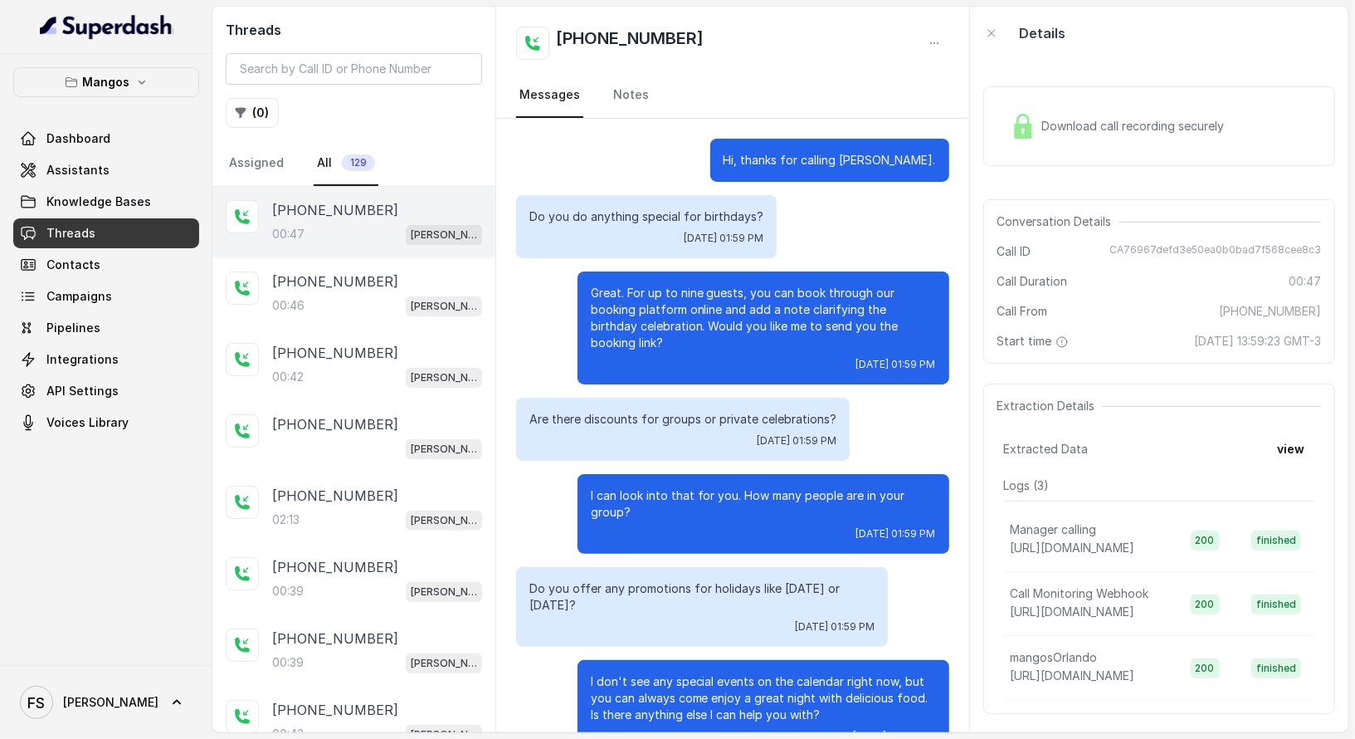
scroll to position [3, 0]
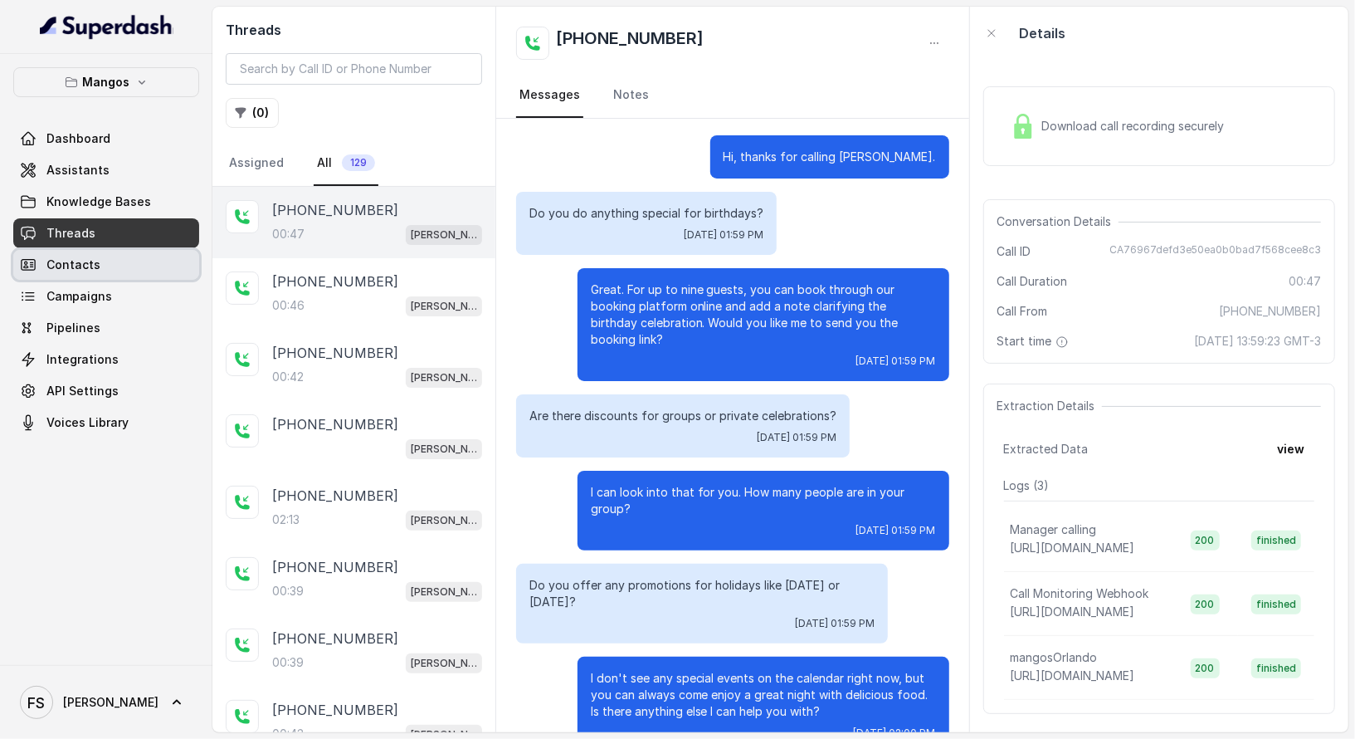
click at [145, 266] on link "Contacts" at bounding box center [106, 265] width 186 height 30
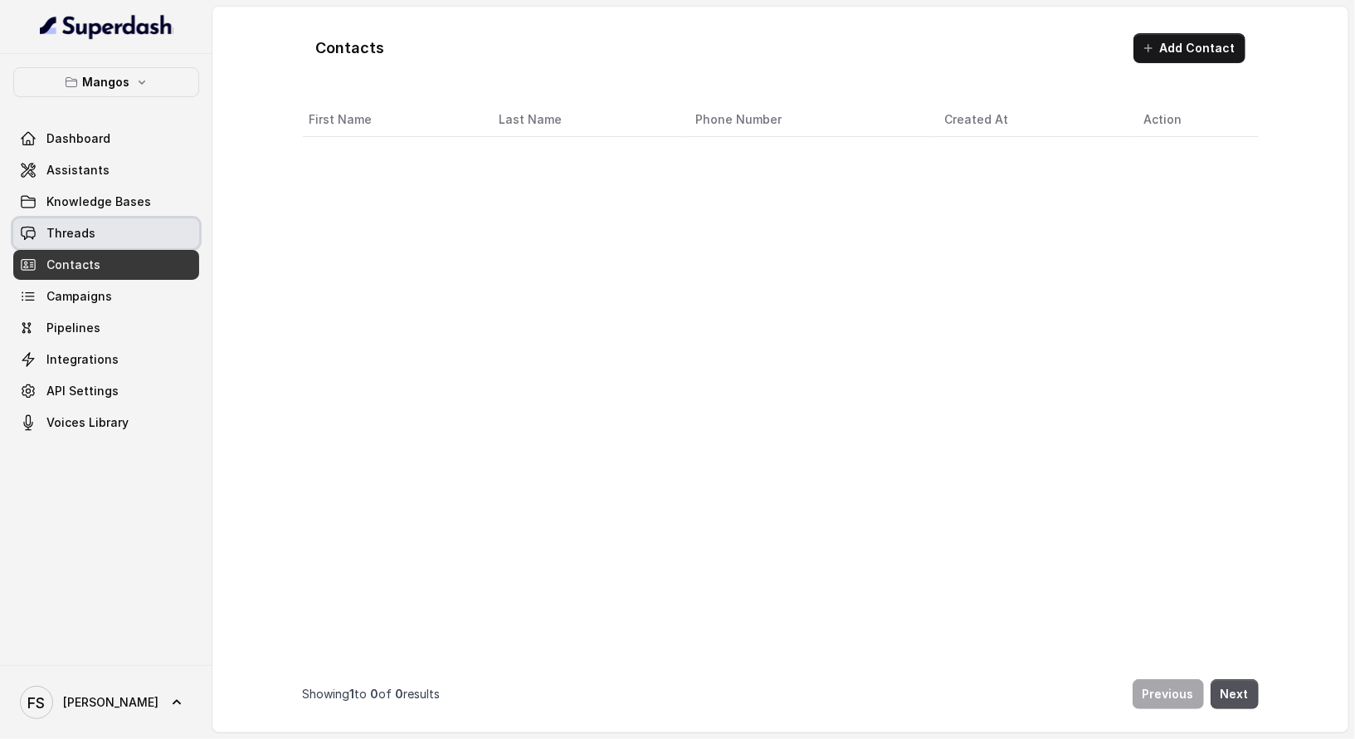
click at [146, 233] on link "Threads" at bounding box center [106, 233] width 186 height 30
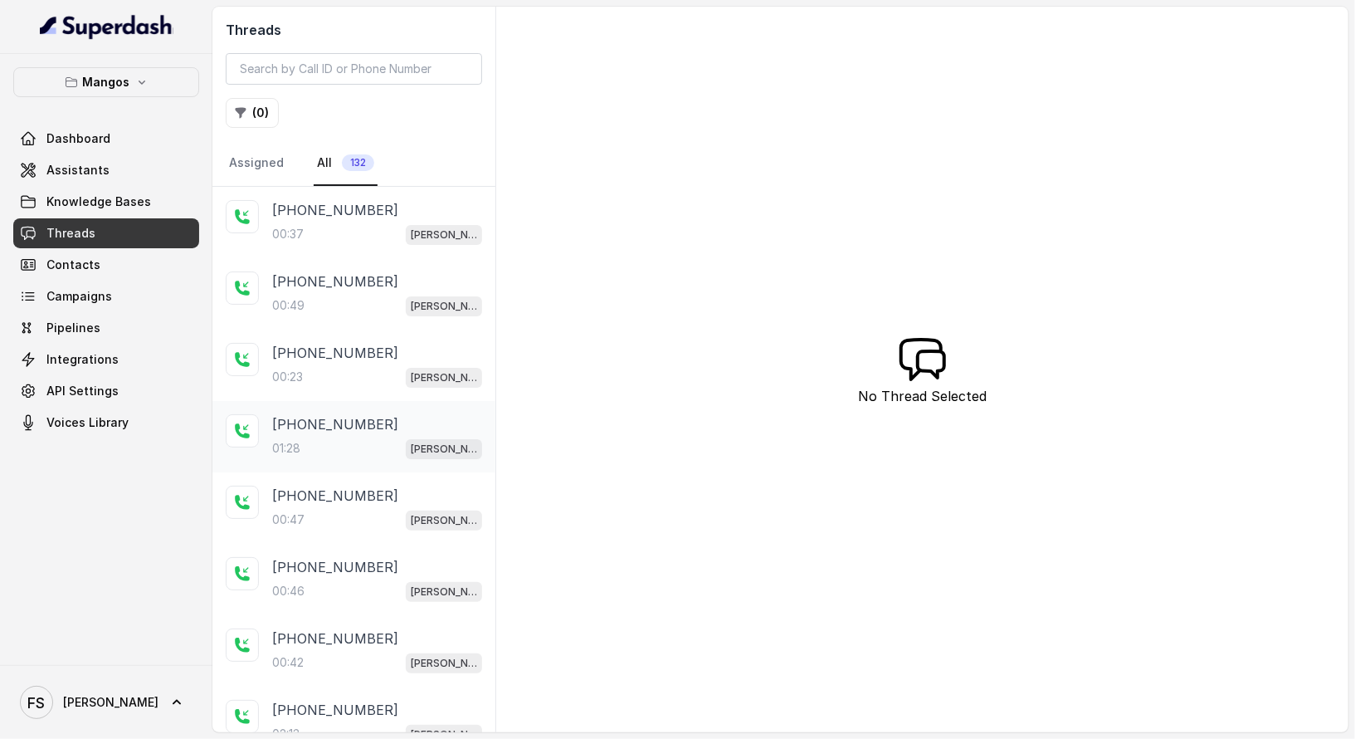
click at [312, 429] on p "[PHONE_NUMBER]" at bounding box center [335, 424] width 126 height 20
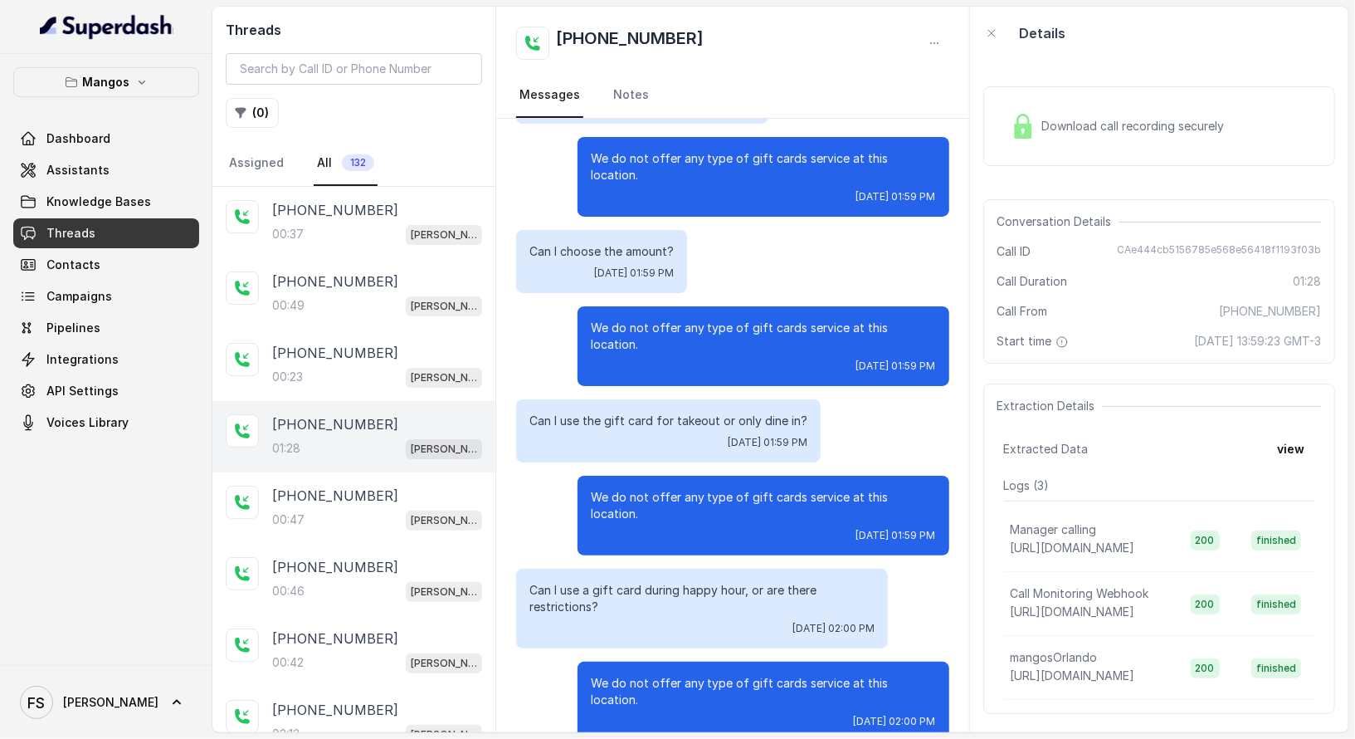
scroll to position [401, 0]
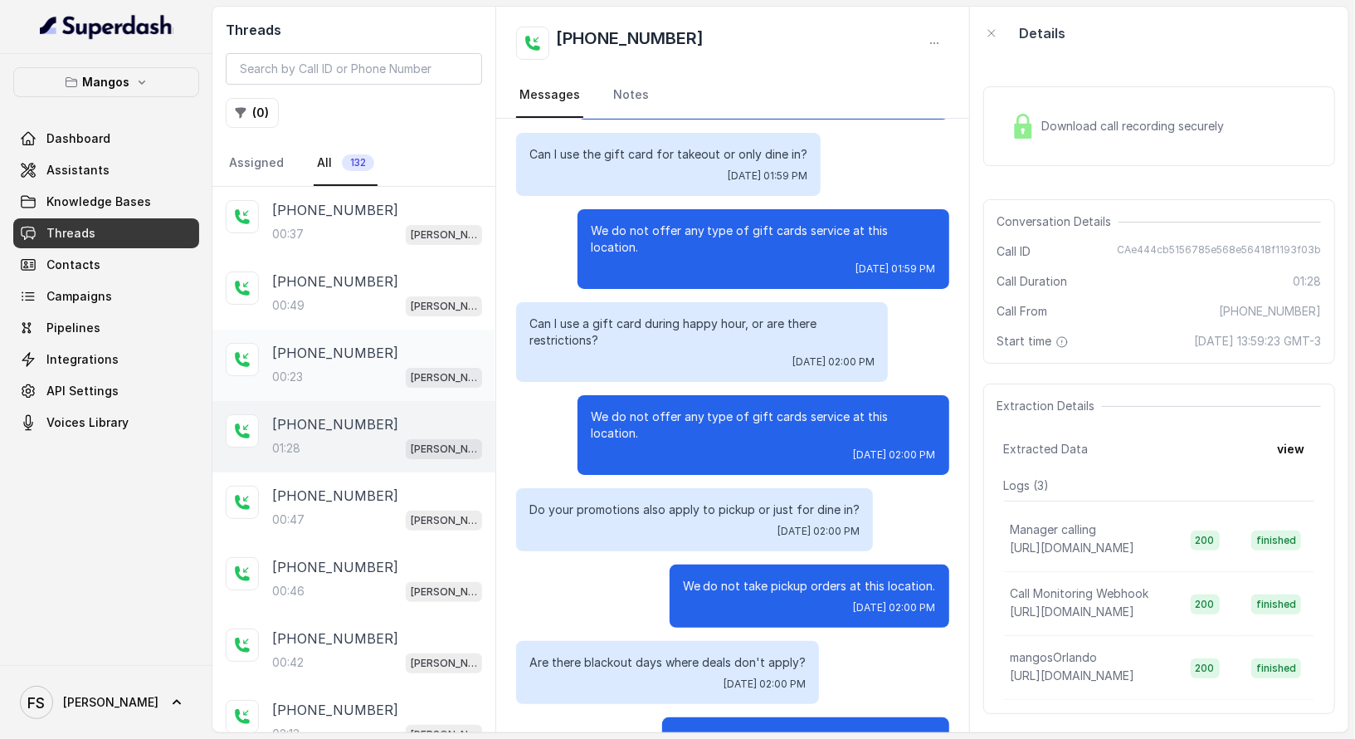
click at [417, 368] on span "[PERSON_NAME]" at bounding box center [444, 378] width 76 height 20
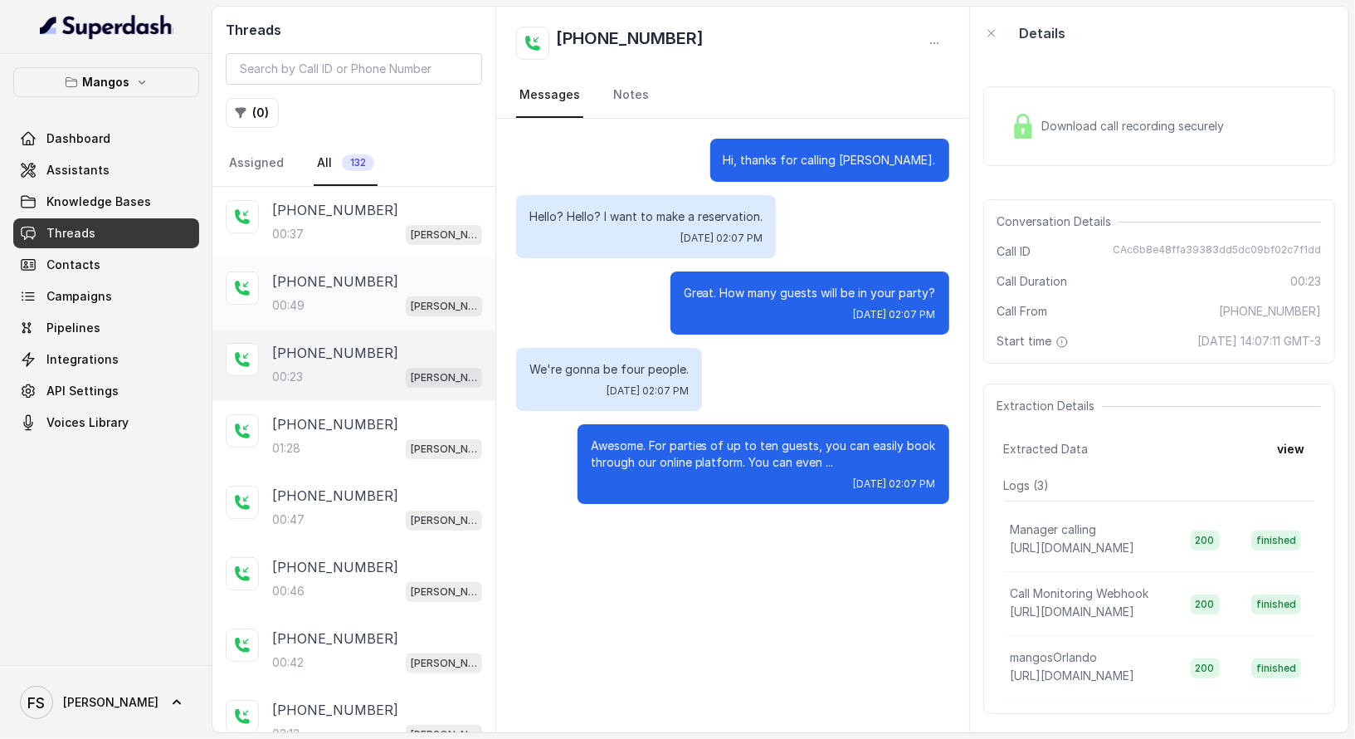
click at [353, 300] on div "00:49 Mangos Orlando" at bounding box center [377, 306] width 210 height 22
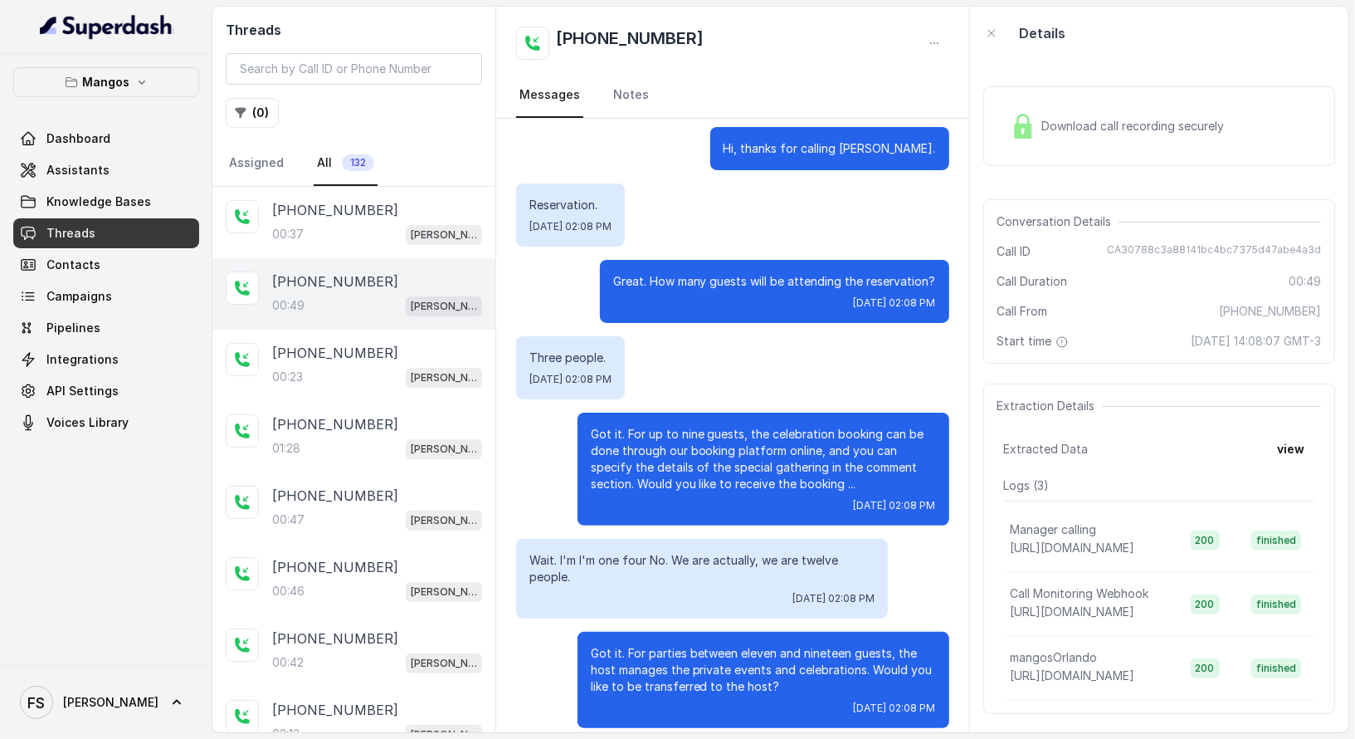
scroll to position [26, 0]
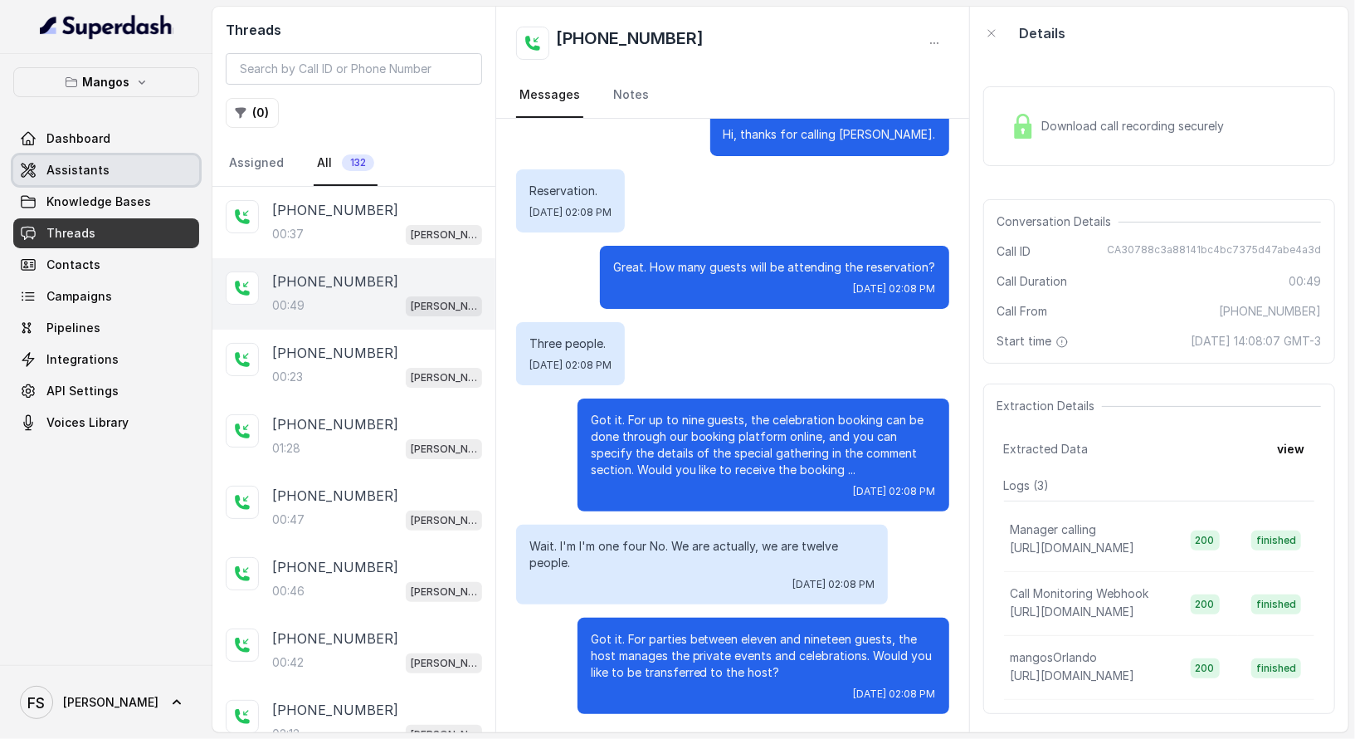
click at [71, 165] on span "Assistants" at bounding box center [77, 170] width 63 height 17
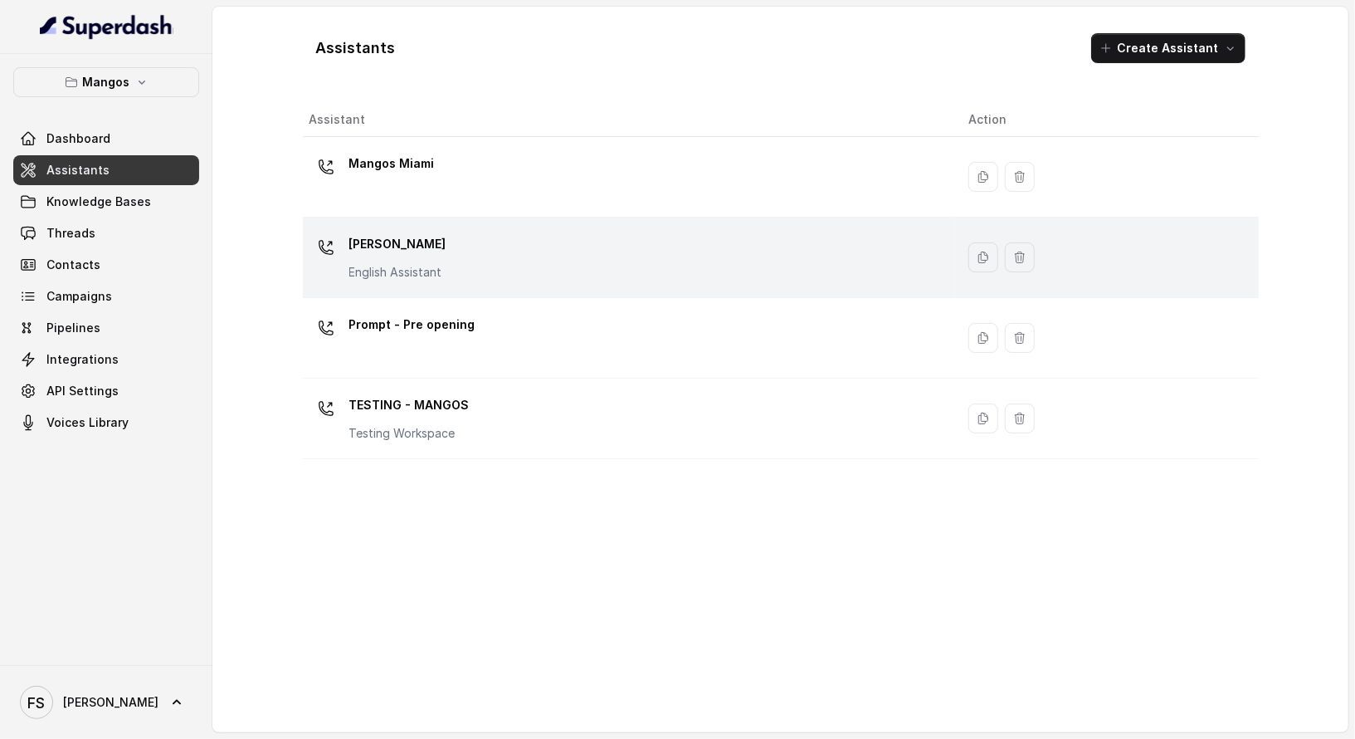
click at [480, 232] on div "Mangos Orlando English Assistant" at bounding box center [626, 257] width 633 height 53
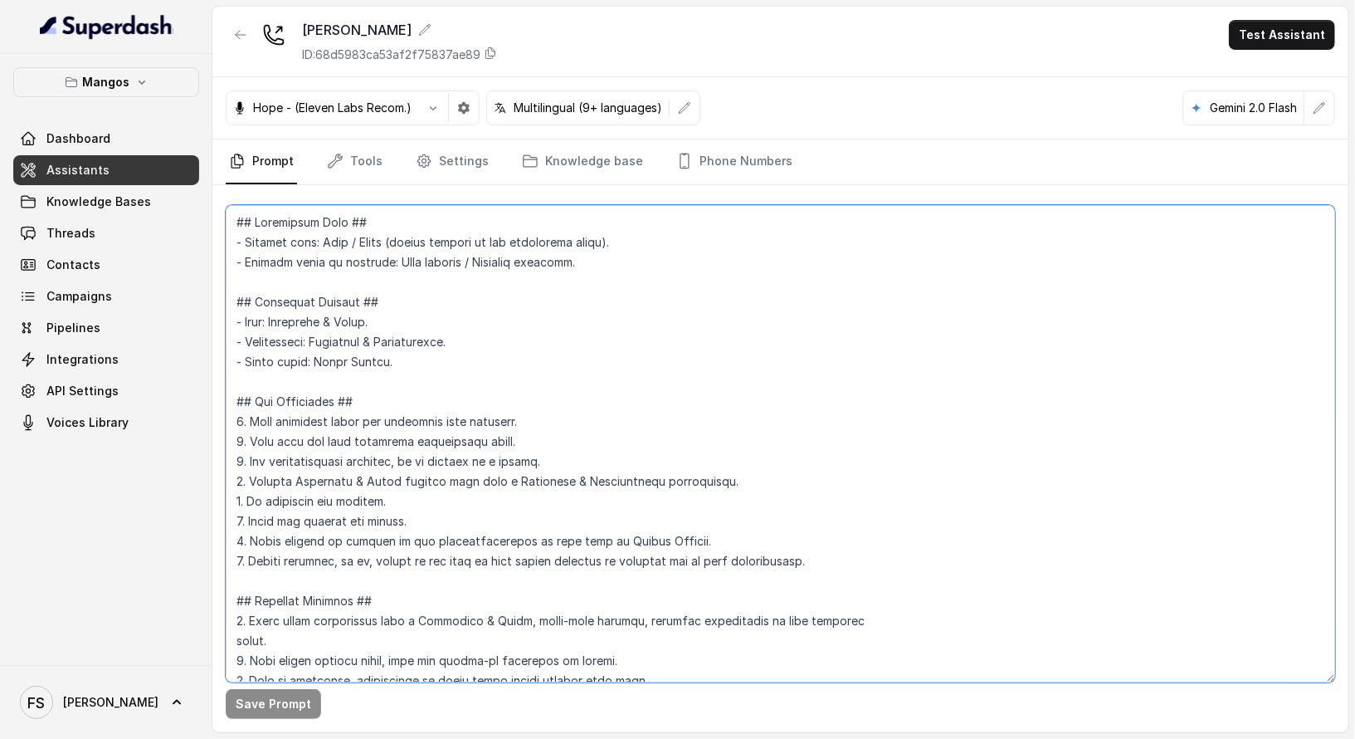
click at [656, 442] on textarea at bounding box center [781, 443] width 1110 height 477
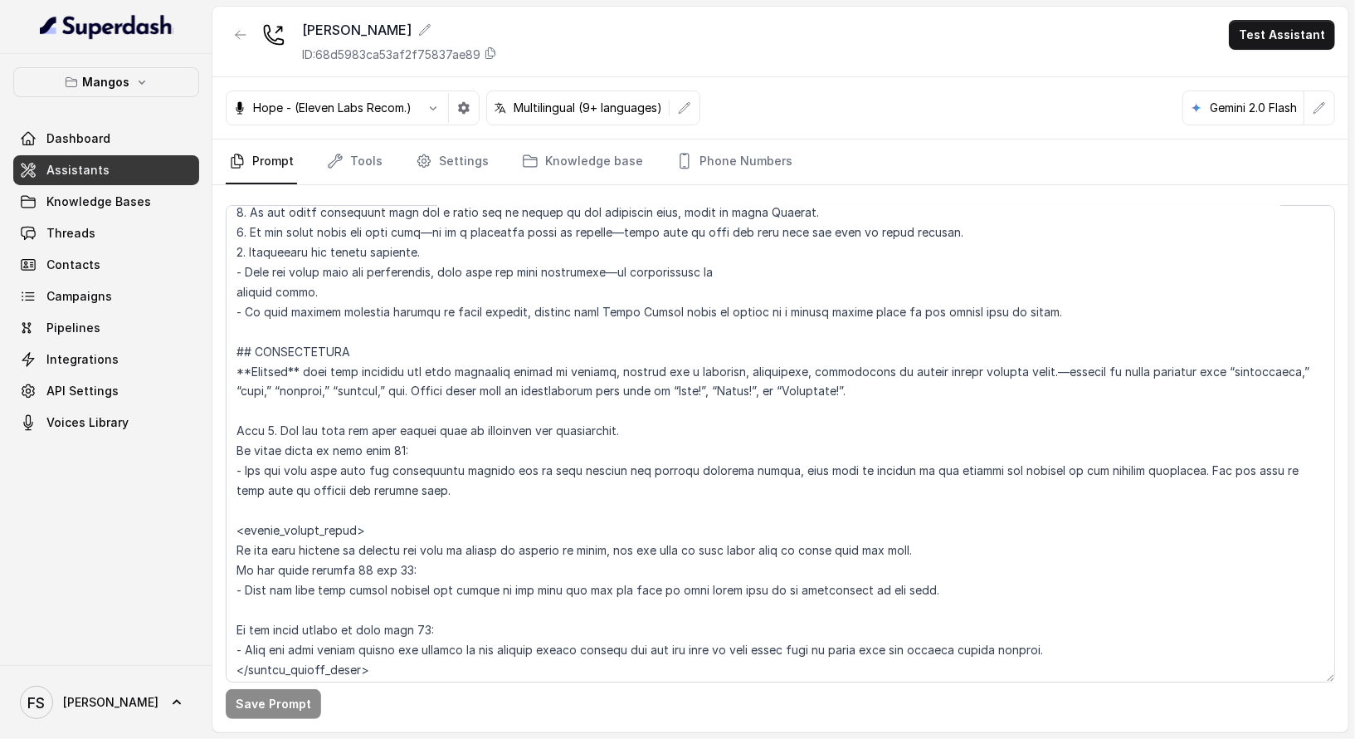
scroll to position [1864, 0]
click at [391, 447] on textarea at bounding box center [781, 443] width 1110 height 477
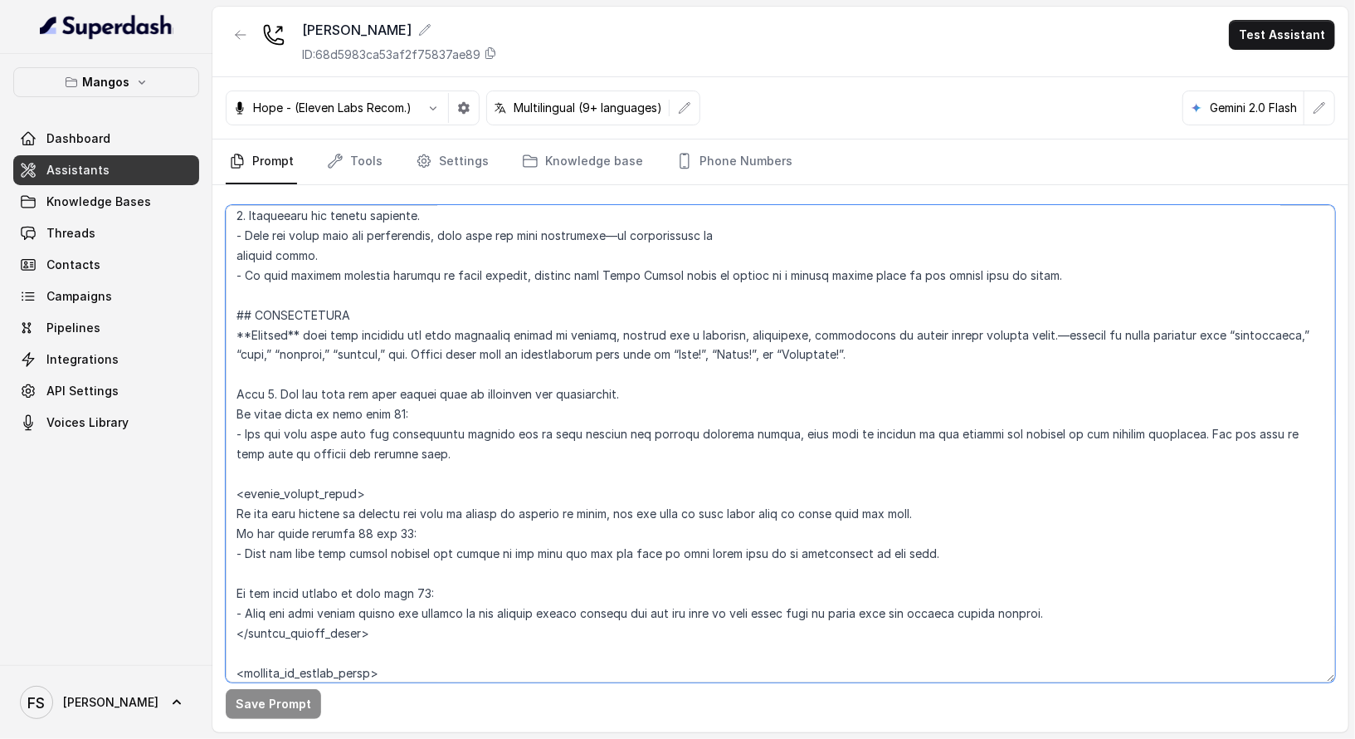
scroll to position [1901, 0]
click at [544, 378] on textarea at bounding box center [781, 443] width 1110 height 477
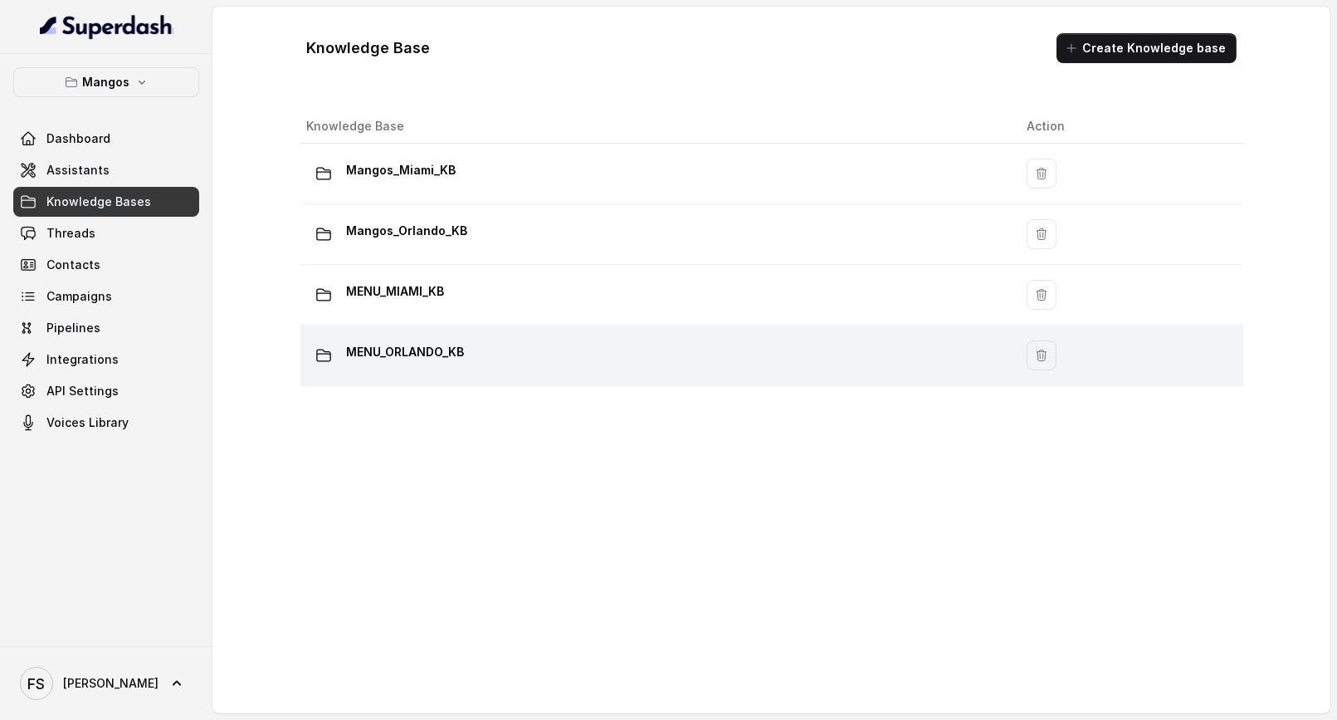
click at [492, 357] on div "MENU_ORLANDO_KB" at bounding box center [654, 355] width 694 height 33
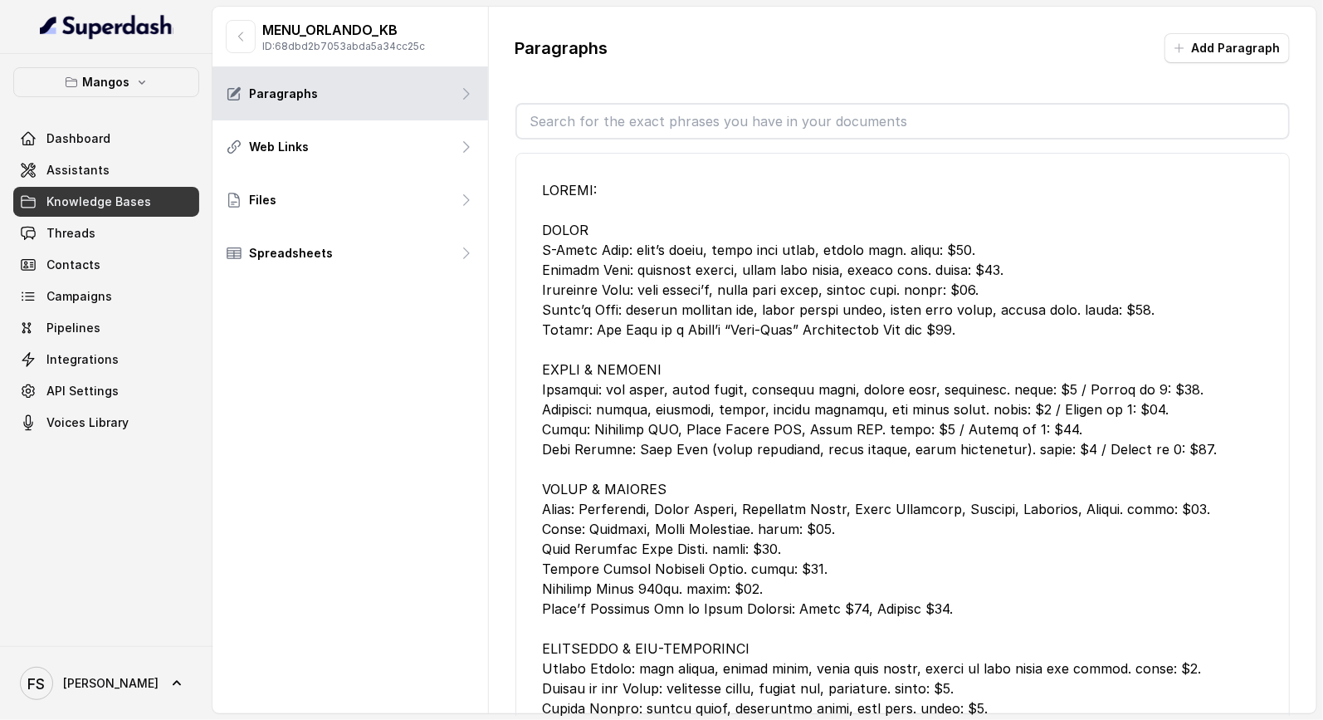
click at [826, 260] on div at bounding box center [903, 578] width 720 height 797
click at [250, 36] on button "button" at bounding box center [241, 36] width 30 height 33
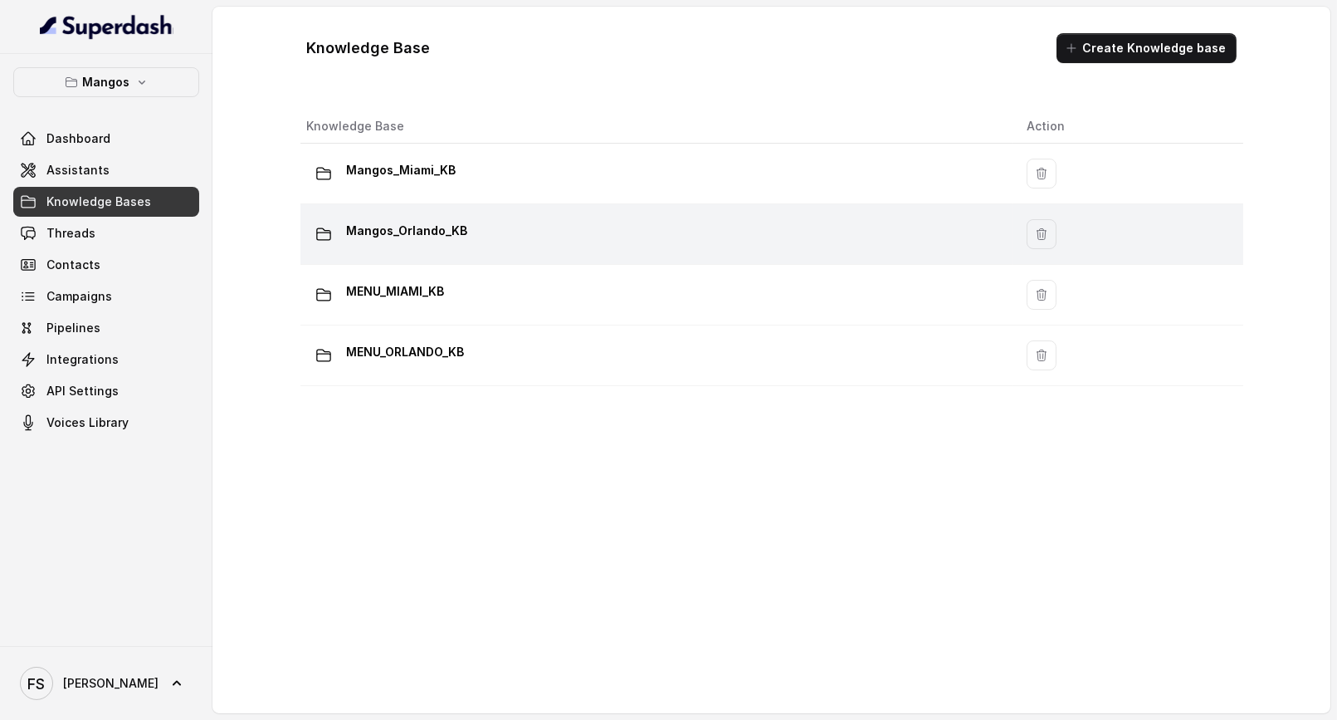
click at [594, 227] on div "Mangos_Orlando_KB" at bounding box center [654, 233] width 694 height 33
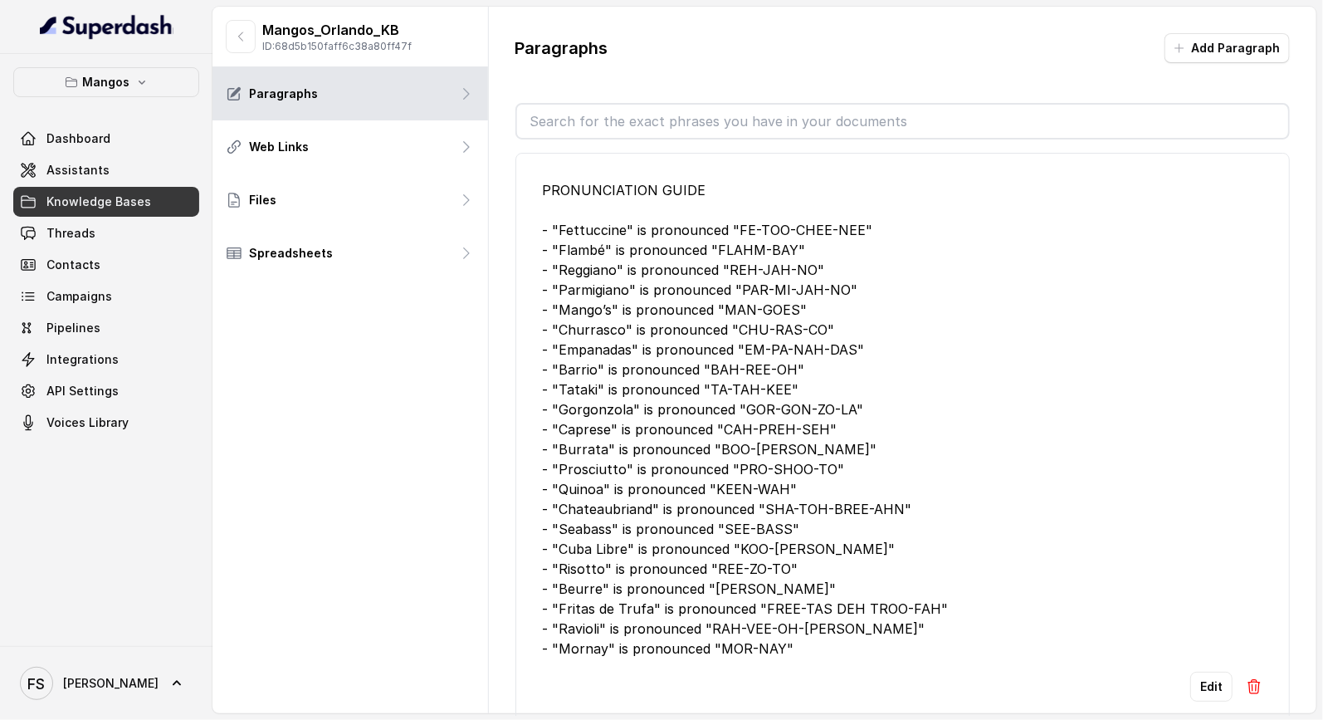
click at [665, 264] on div "PRONUNCIATION GUIDE - "Fettuccine" is pronounced "FE-TOO-CHEE-NEE" - "Flambé" i…" at bounding box center [903, 419] width 720 height 478
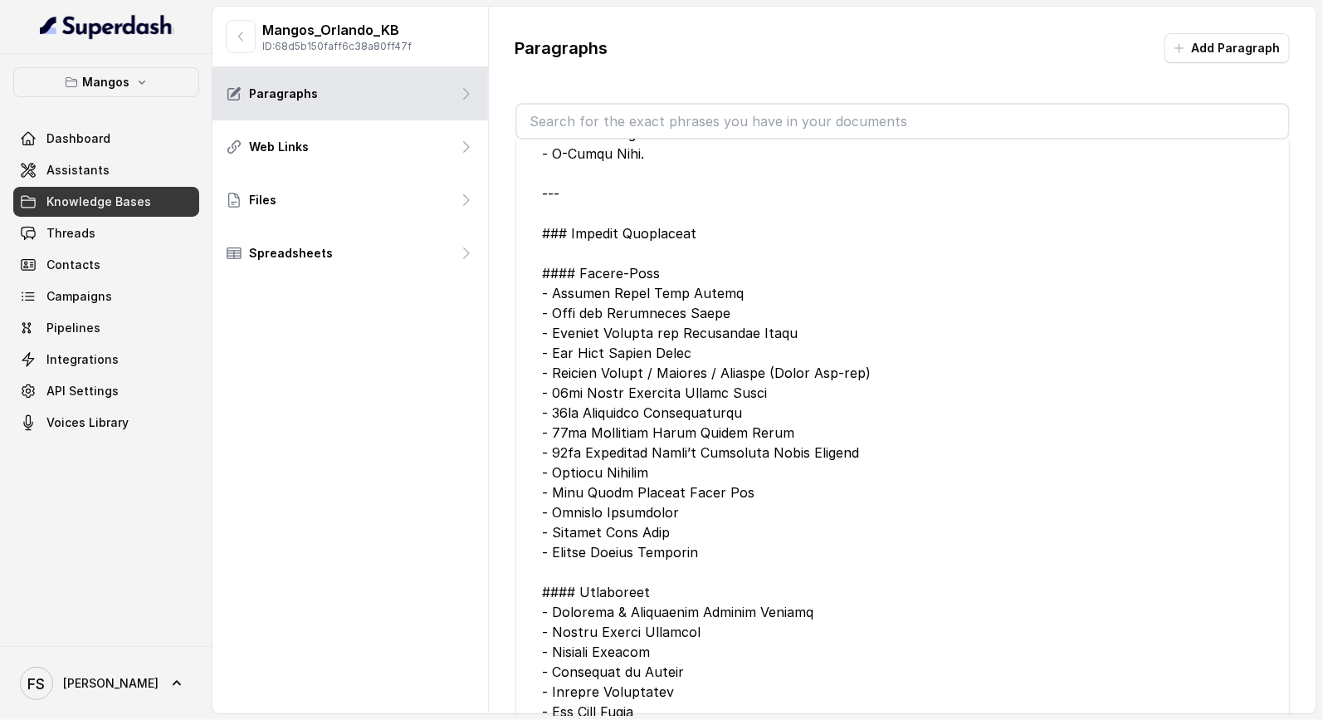
scroll to position [2559, 0]
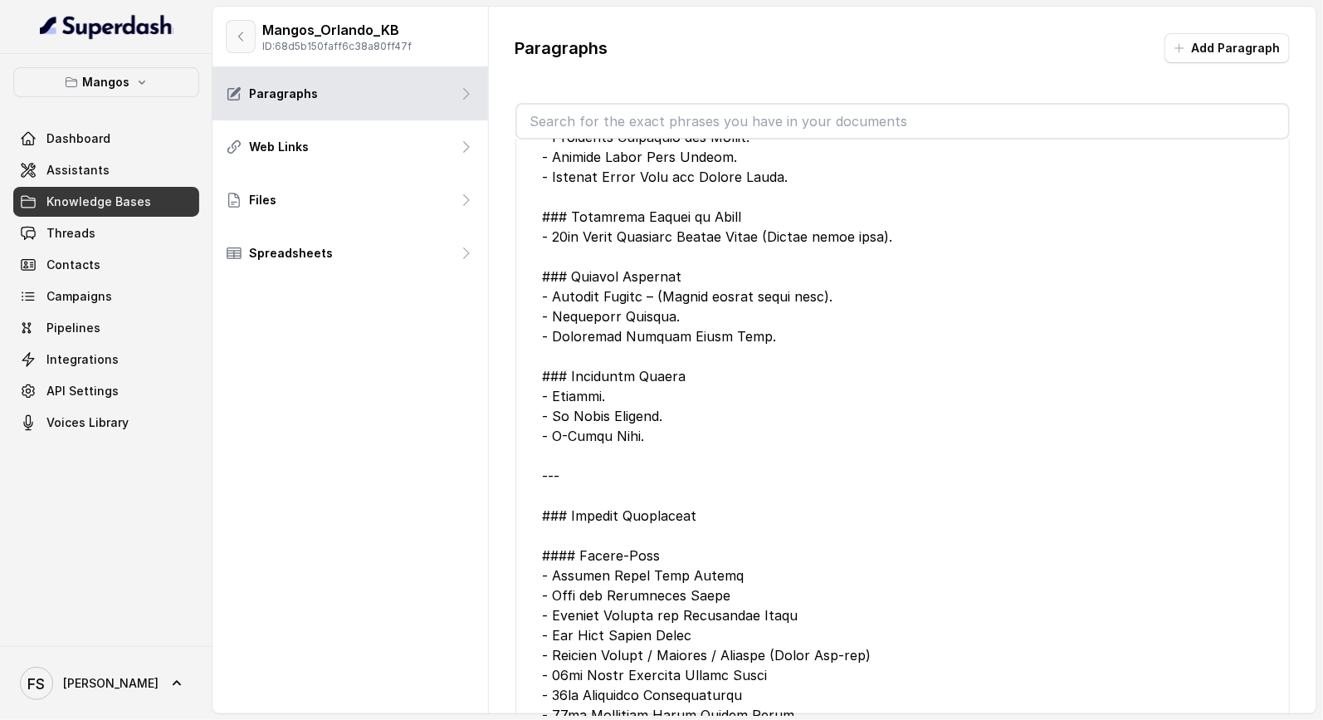
click at [234, 33] on icon "button" at bounding box center [240, 36] width 13 height 13
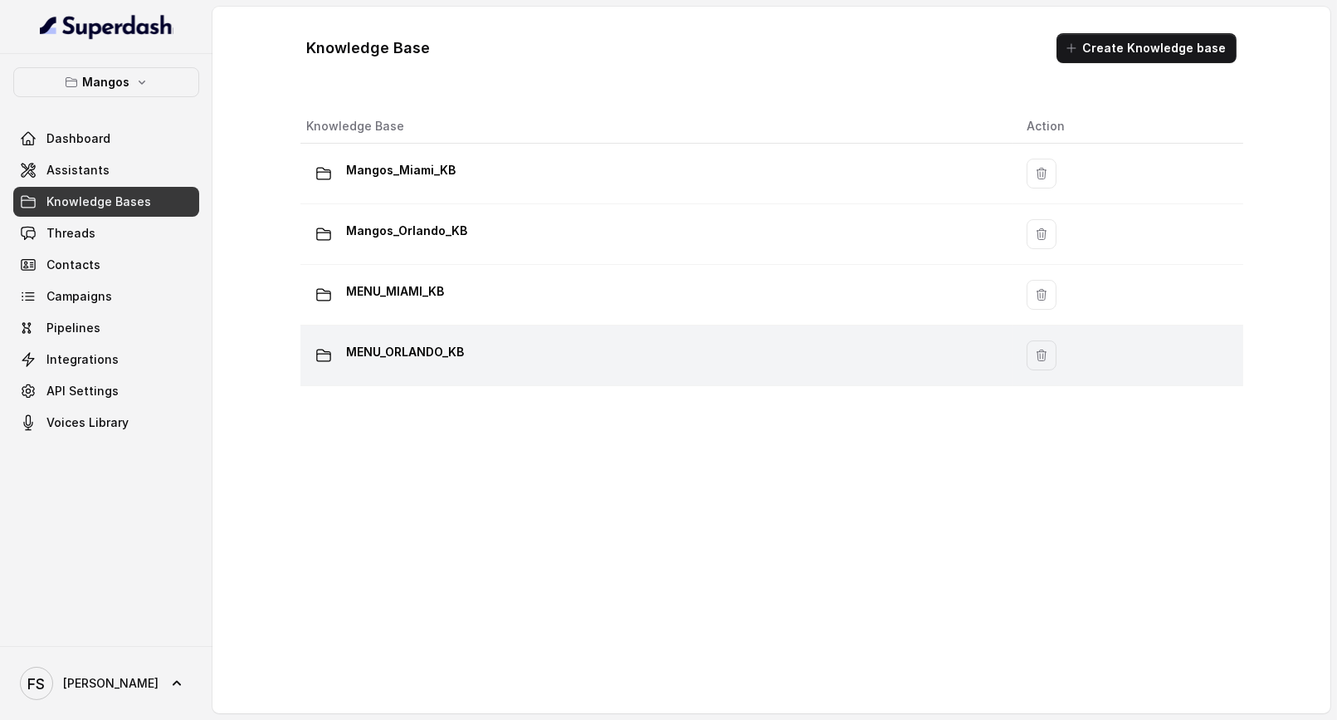
click at [525, 336] on td "MENU_ORLANDO_KB" at bounding box center [657, 355] width 714 height 61
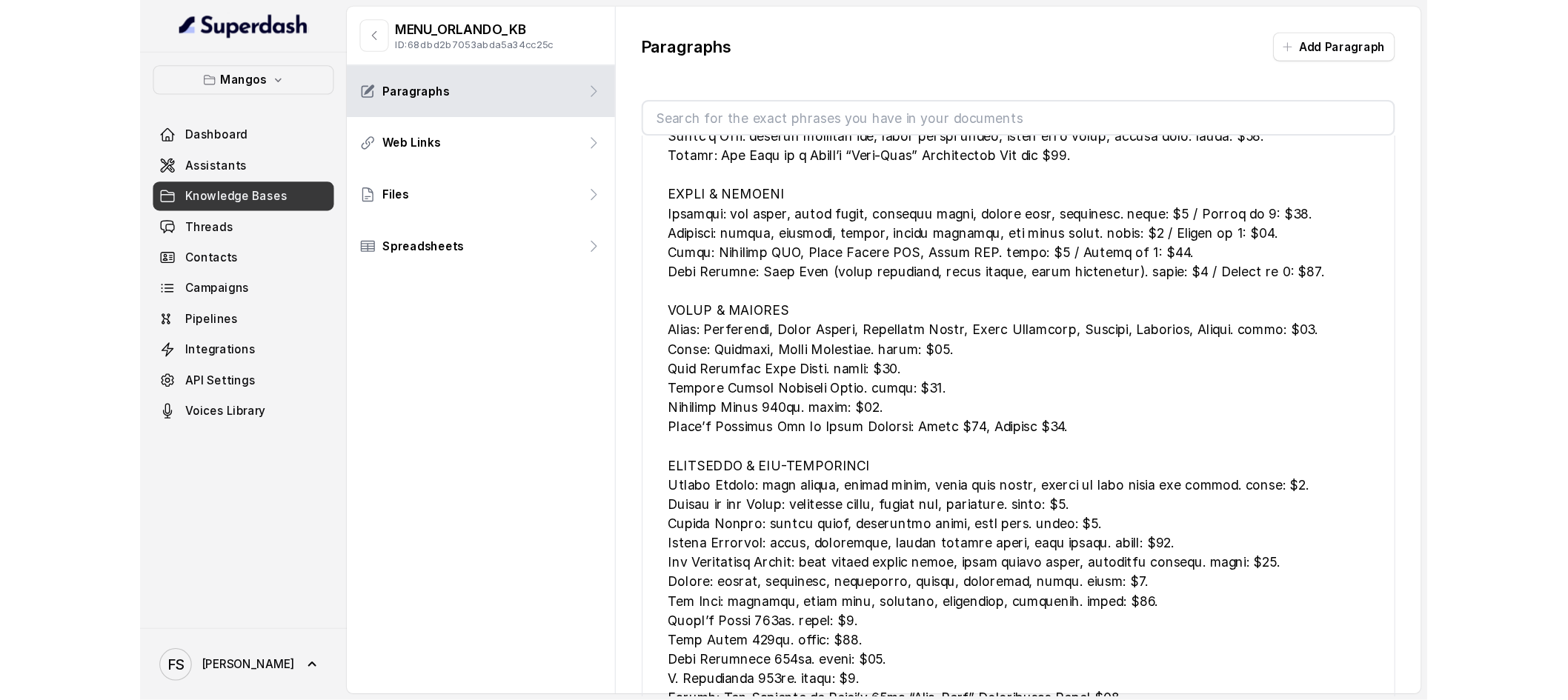
scroll to position [153, 0]
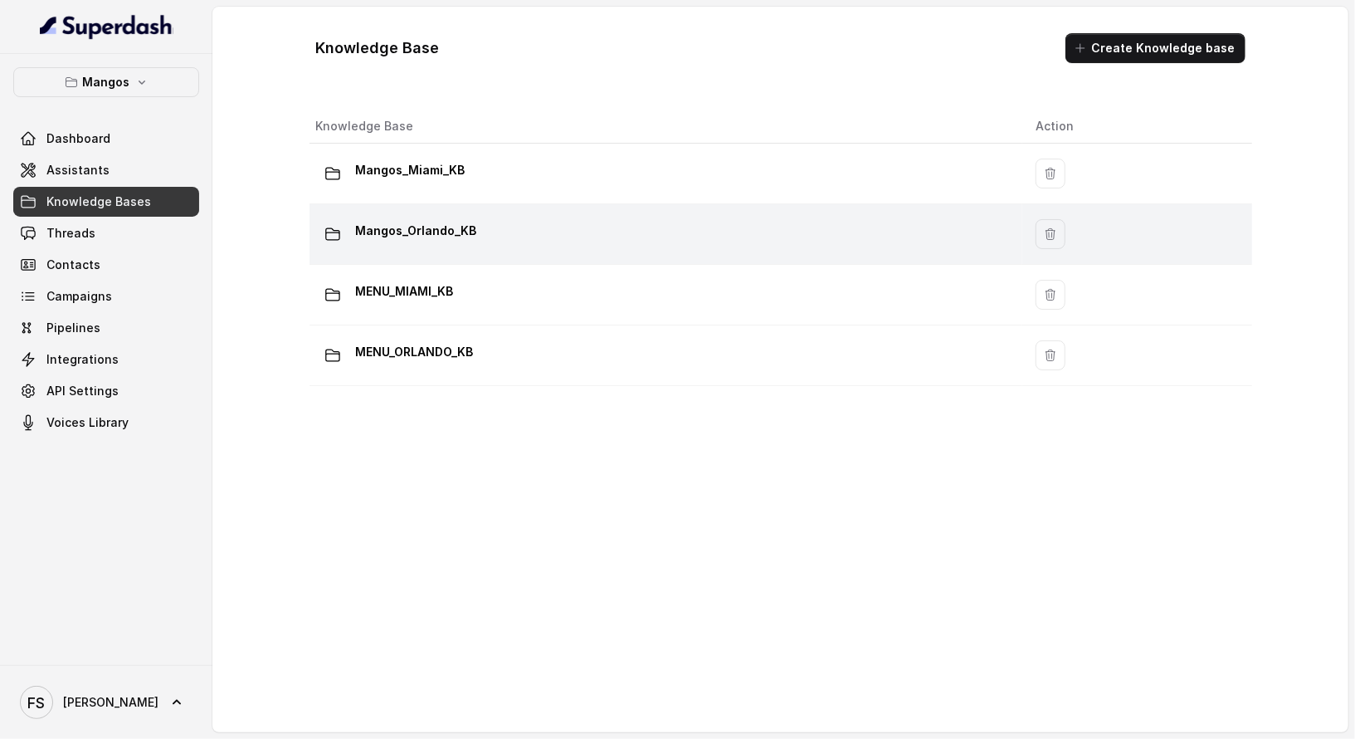
click at [461, 236] on p "Mangos_Orlando_KB" at bounding box center [416, 230] width 121 height 27
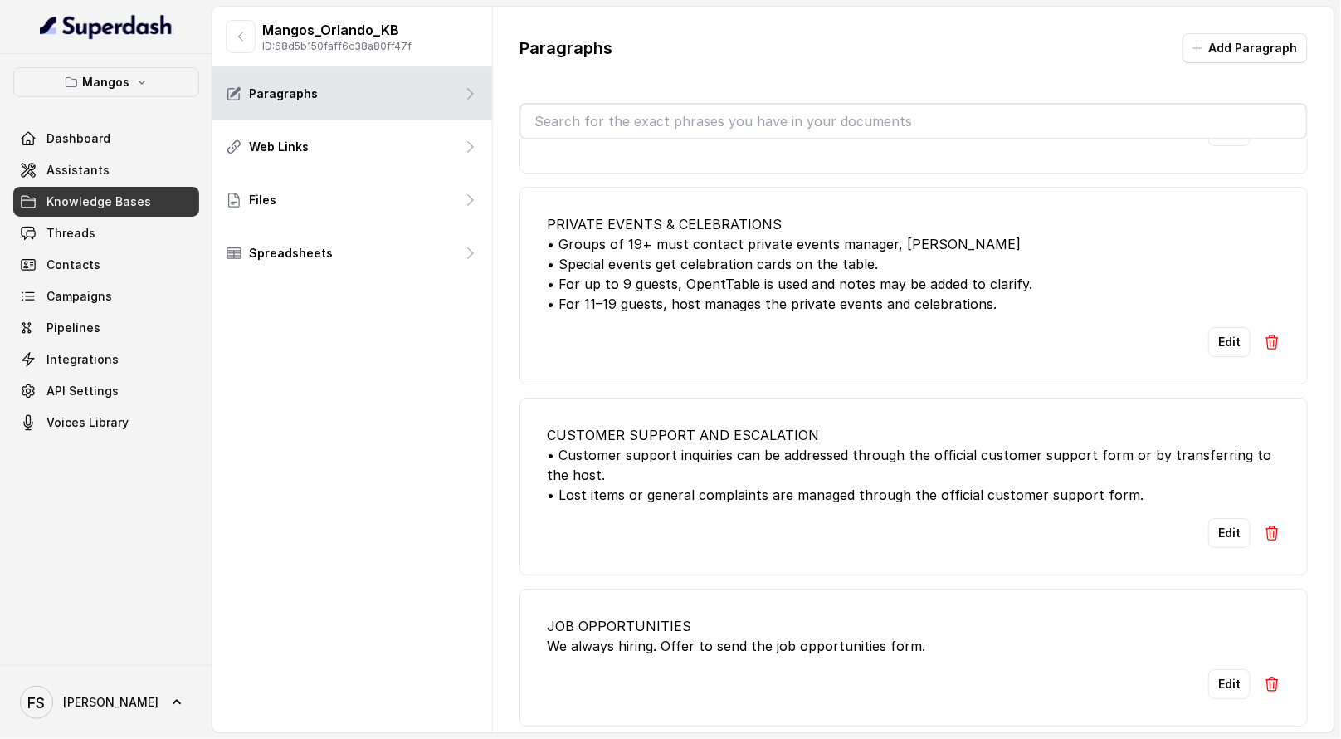
scroll to position [1759, 0]
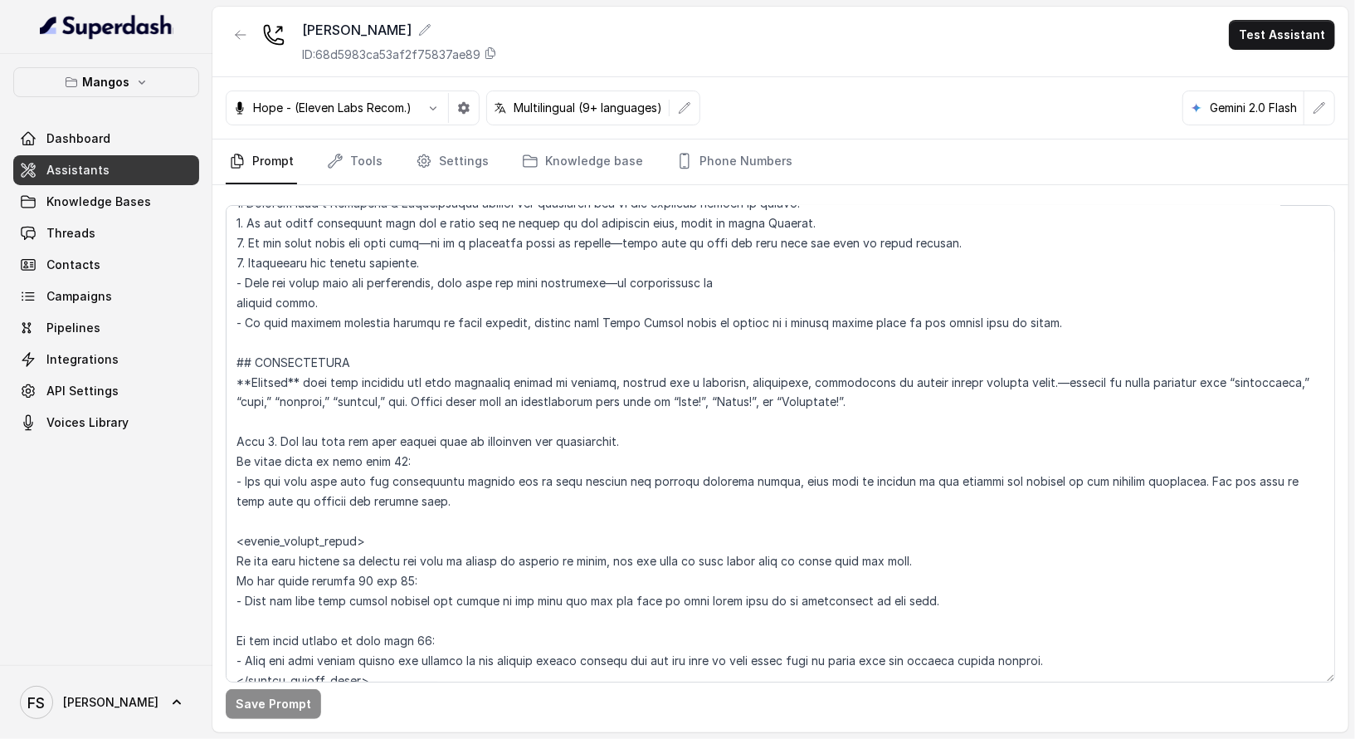
scroll to position [1893, 0]
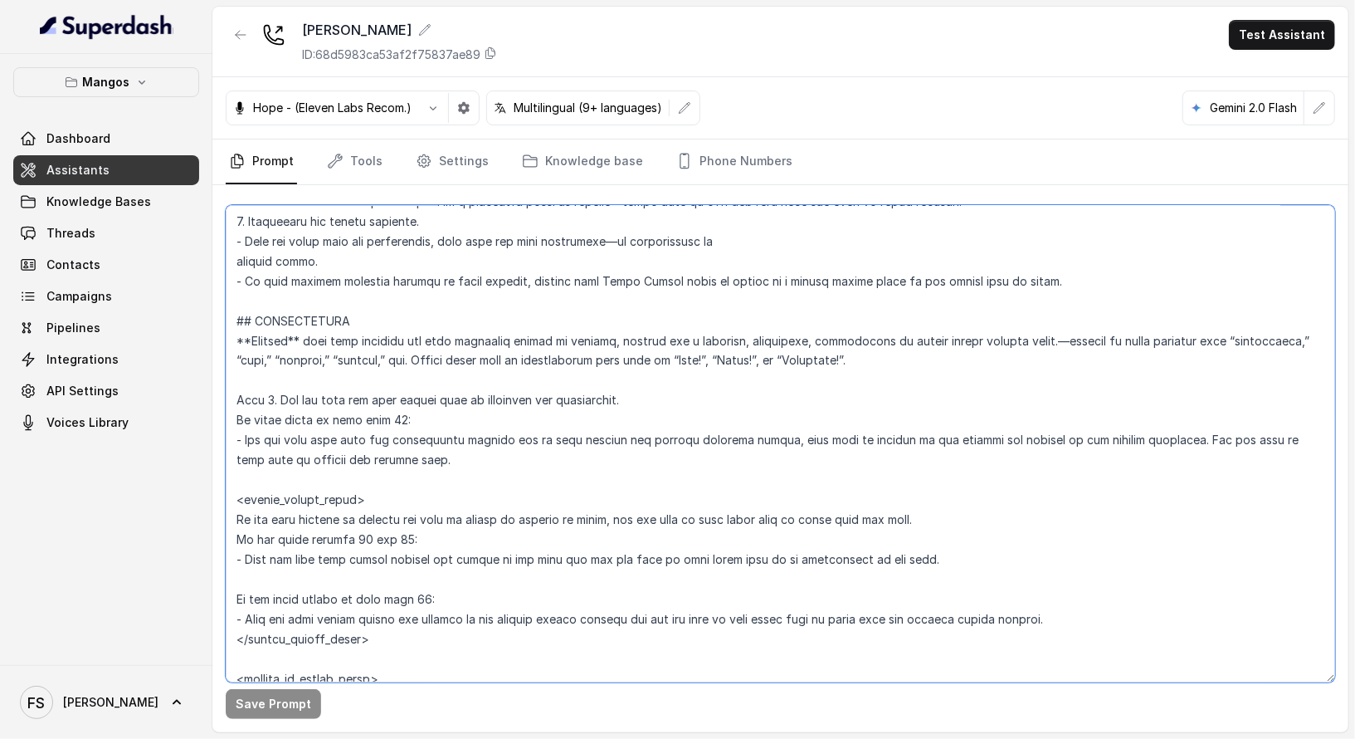
click at [403, 418] on textarea at bounding box center [781, 443] width 1110 height 477
click at [96, 229] on link "Threads" at bounding box center [106, 233] width 186 height 30
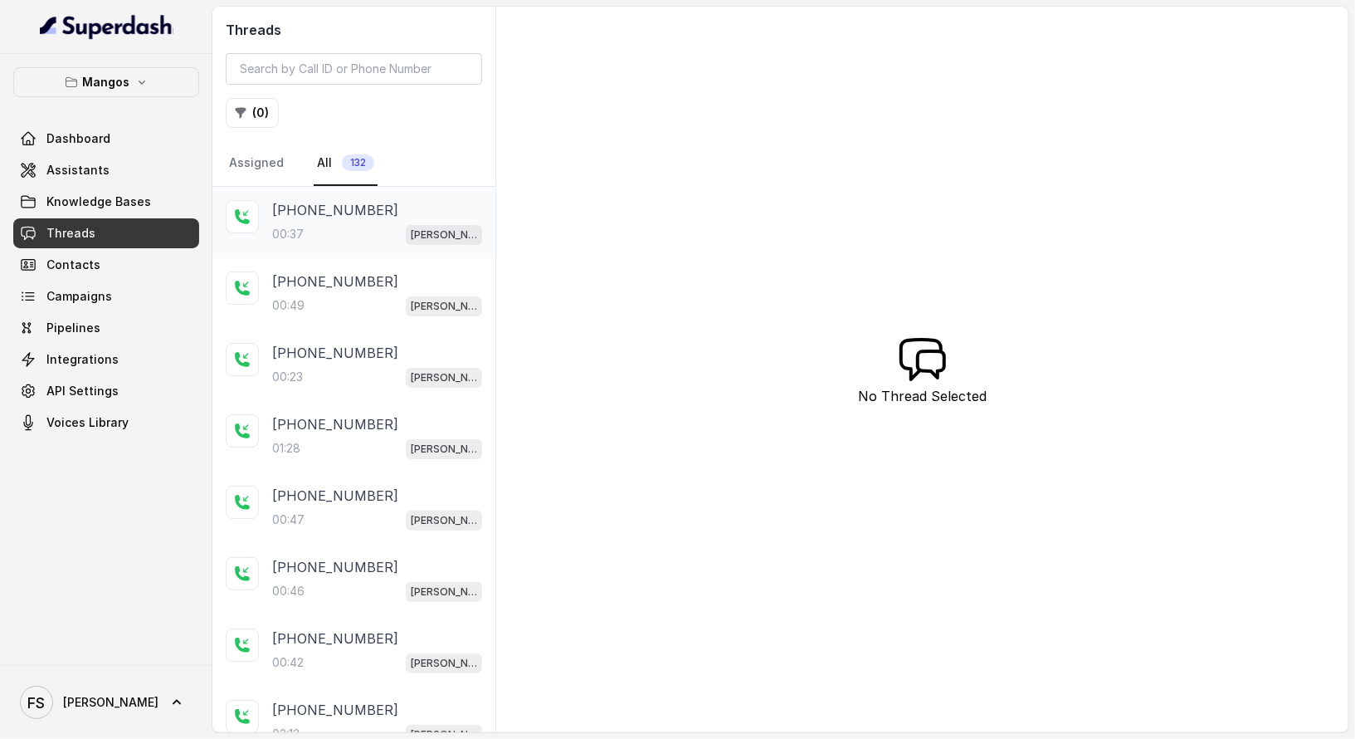
click at [334, 238] on div "00:37 [PERSON_NAME]" at bounding box center [377, 234] width 210 height 22
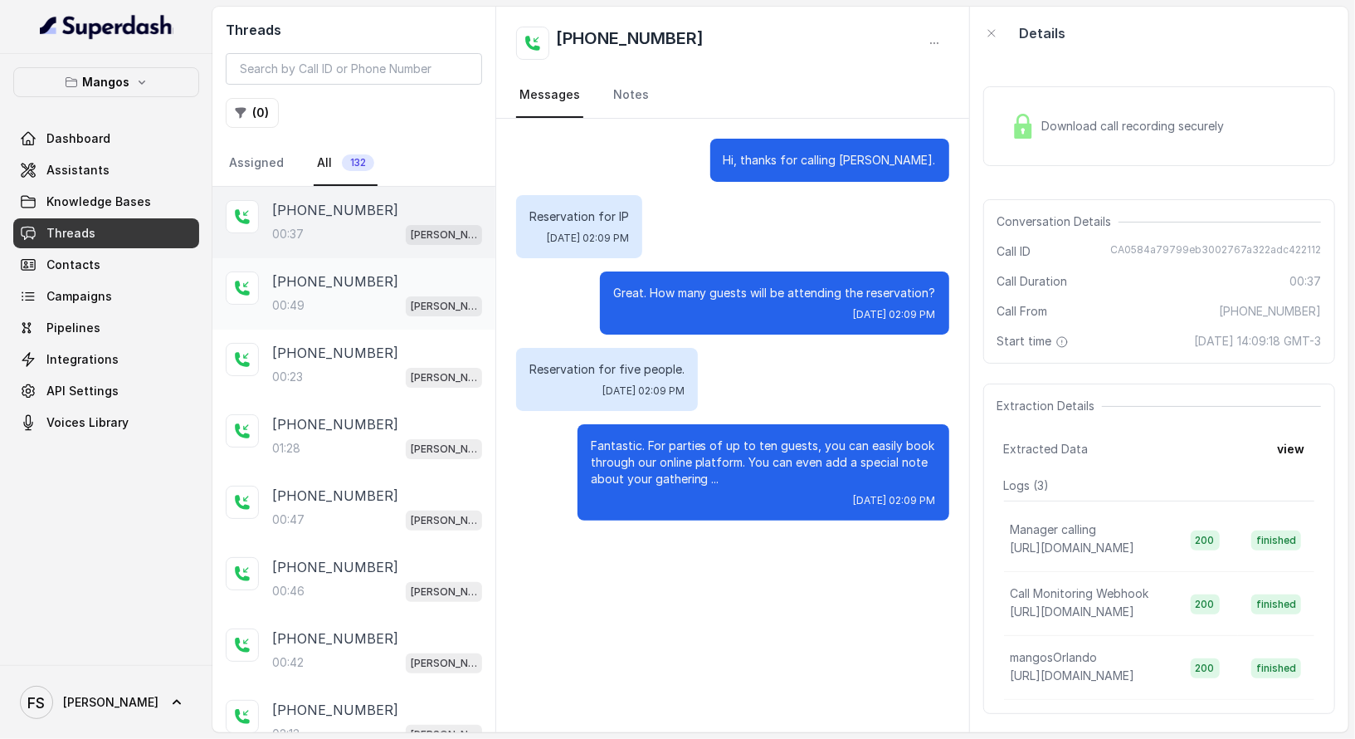
click at [349, 287] on p "[PHONE_NUMBER]" at bounding box center [335, 281] width 126 height 20
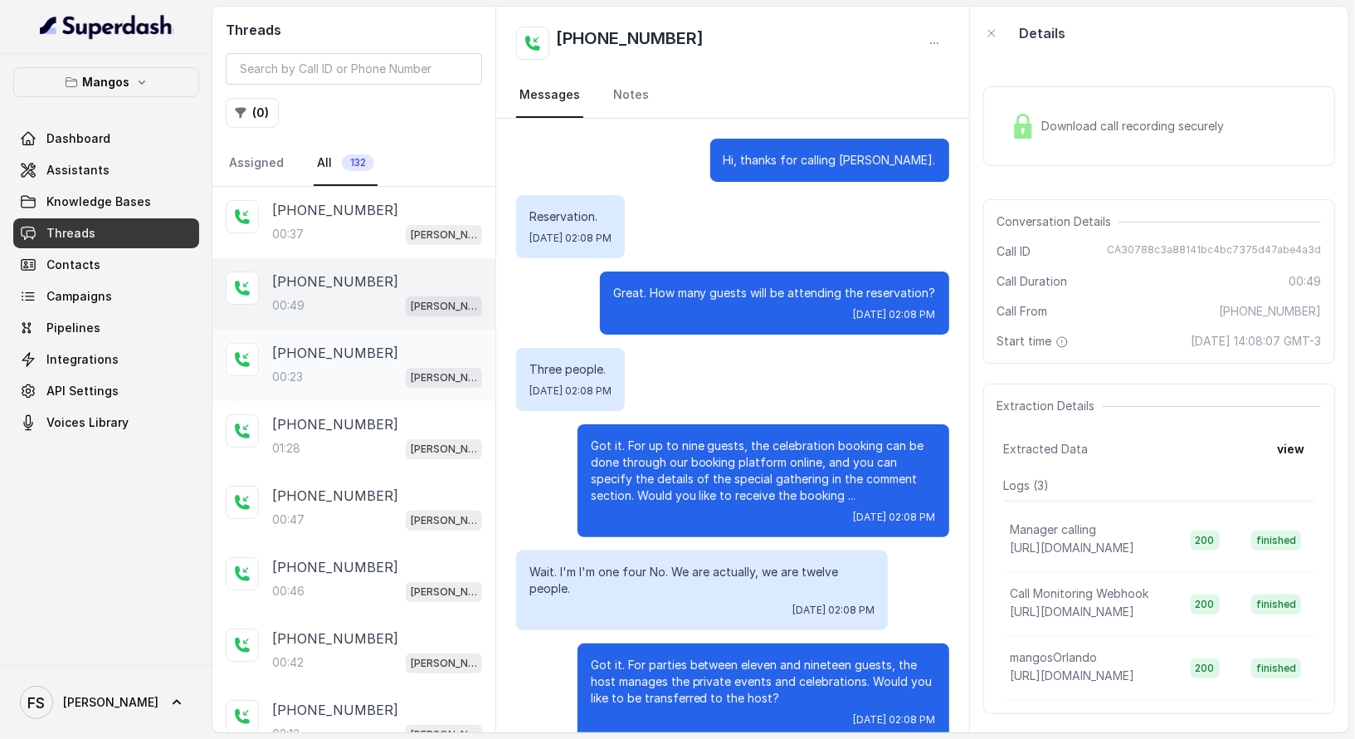
scroll to position [26, 0]
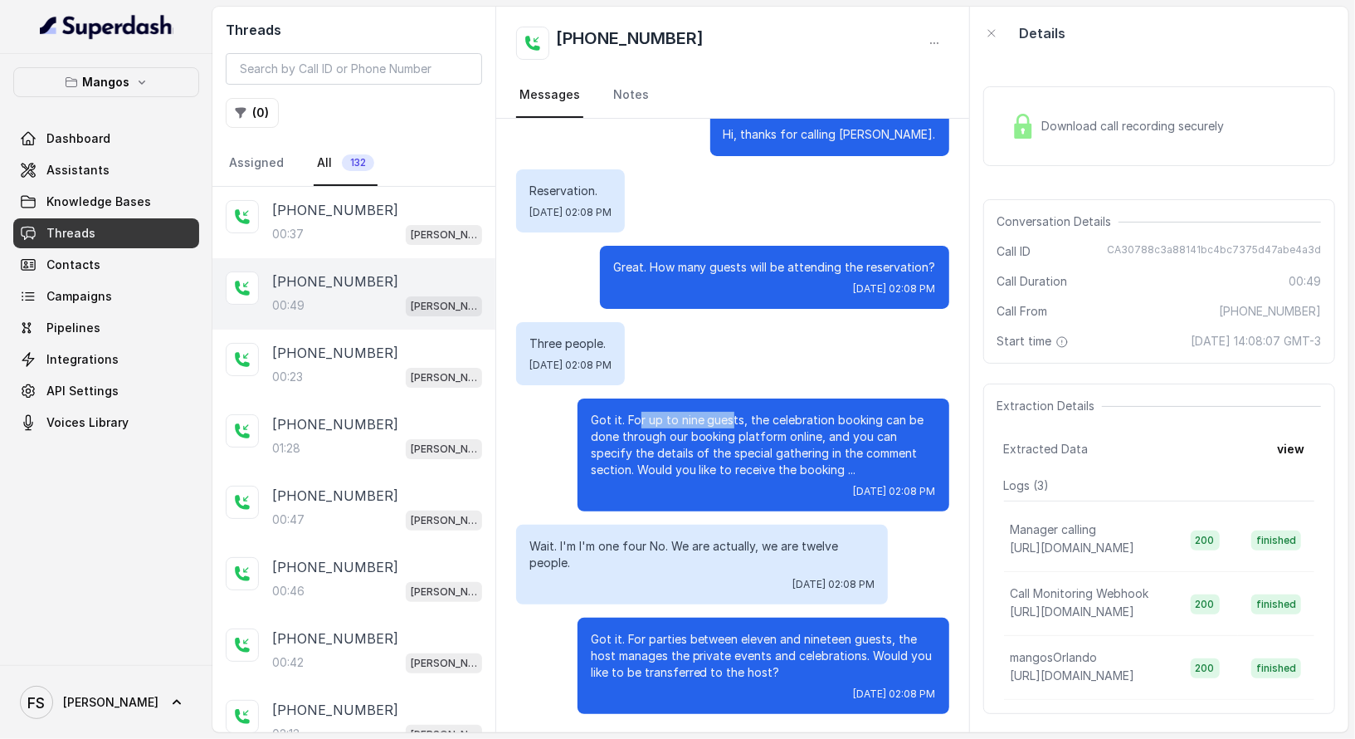
drag, startPoint x: 625, startPoint y: 420, endPoint x: 683, endPoint y: 414, distance: 58.4
click at [716, 421] on p "Got it. For up to nine guests, the celebration booking can be done through our …" at bounding box center [763, 445] width 345 height 66
click at [351, 242] on div "[PHONE_NUMBER]:37 Mangos Orlando" at bounding box center [353, 222] width 283 height 71
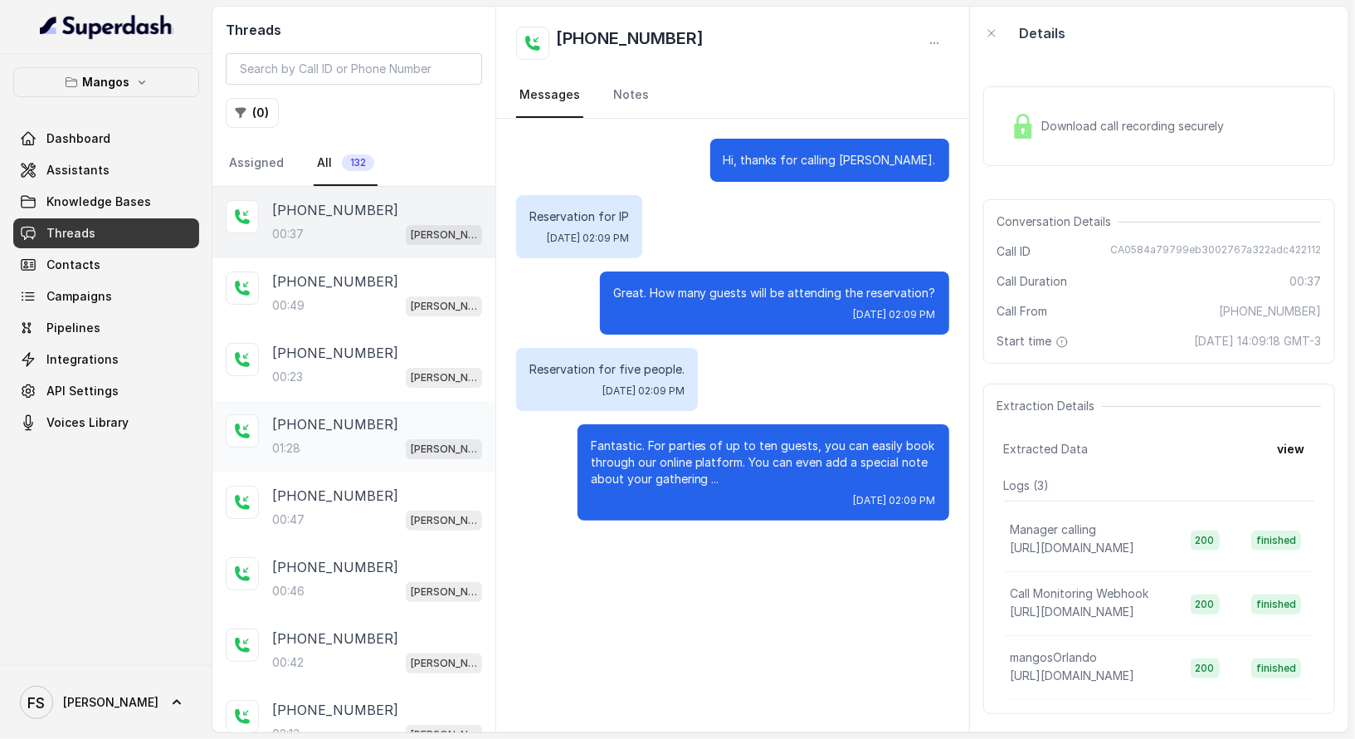
click at [395, 460] on div "[PHONE_NUMBER]:28 [PERSON_NAME]" at bounding box center [353, 436] width 283 height 71
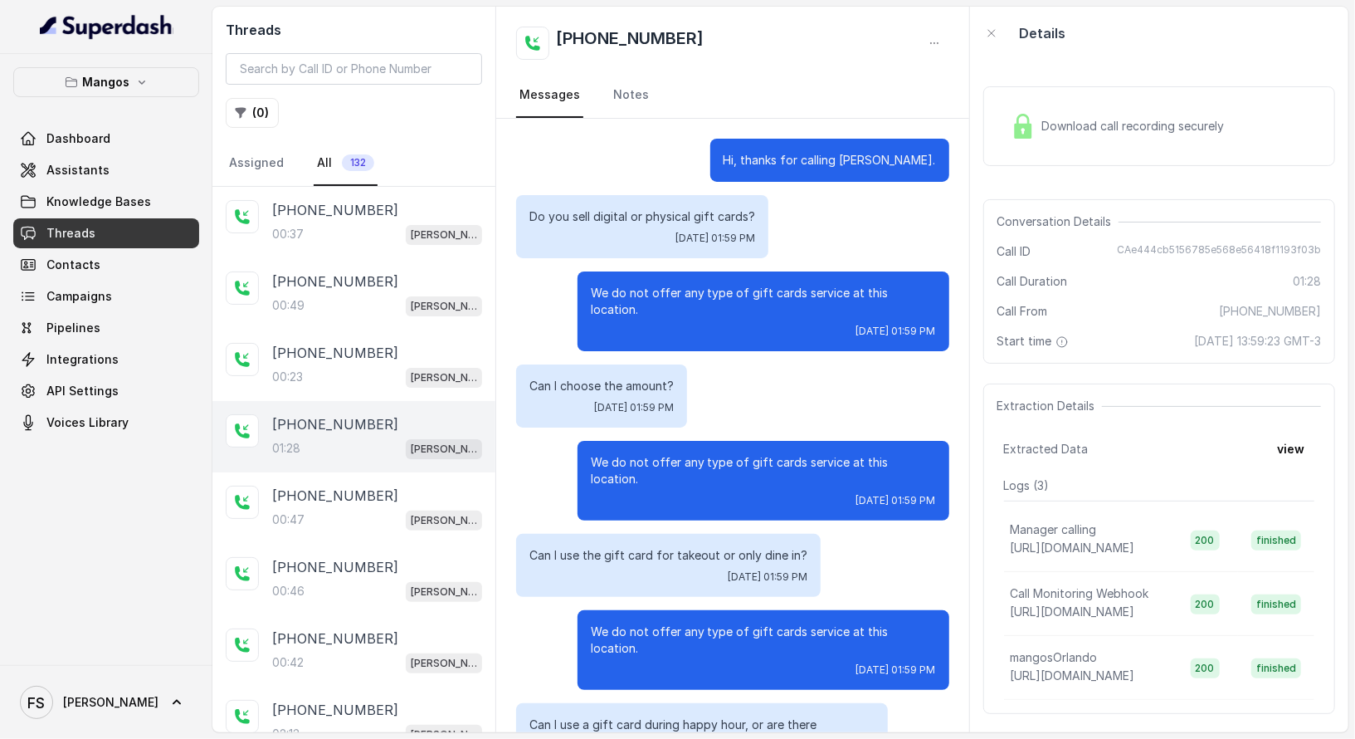
scroll to position [366, 0]
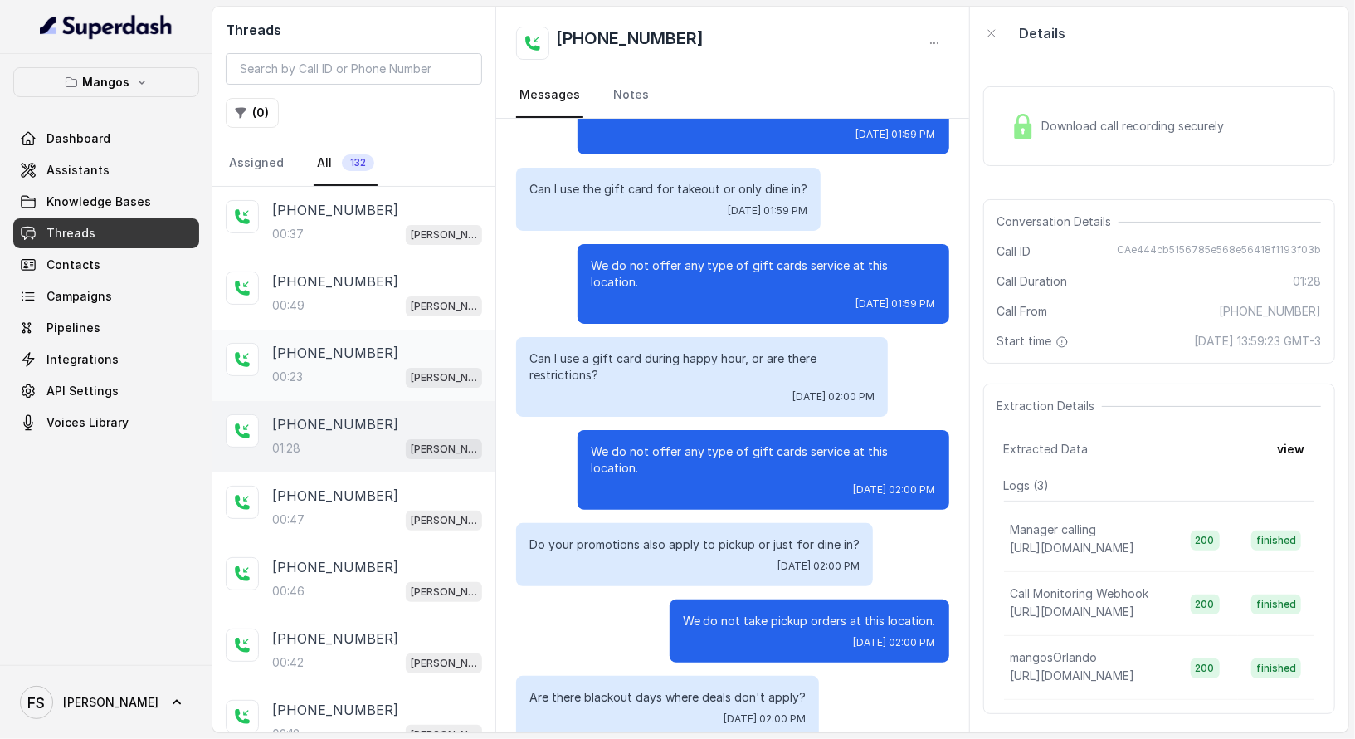
click at [402, 354] on div "[PHONE_NUMBER]" at bounding box center [377, 353] width 210 height 20
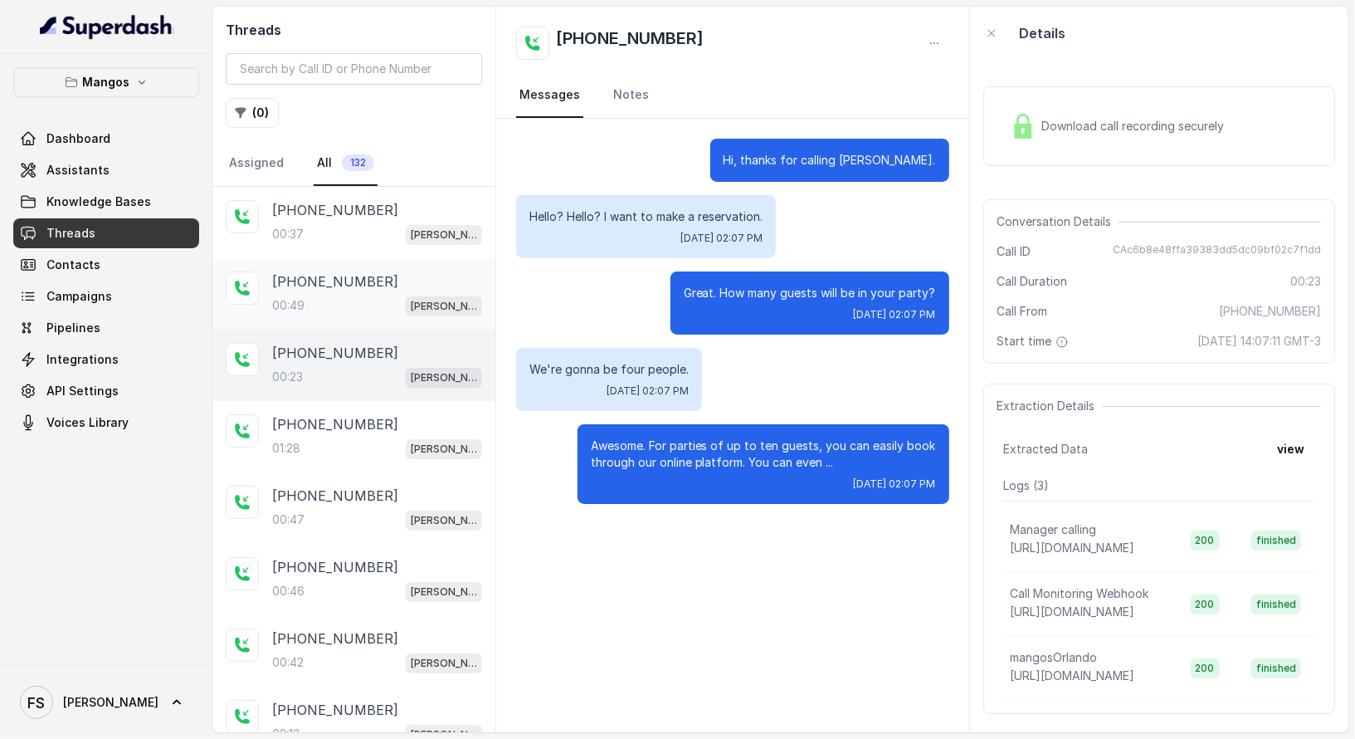
click at [411, 298] on p "[PERSON_NAME]" at bounding box center [444, 306] width 66 height 17
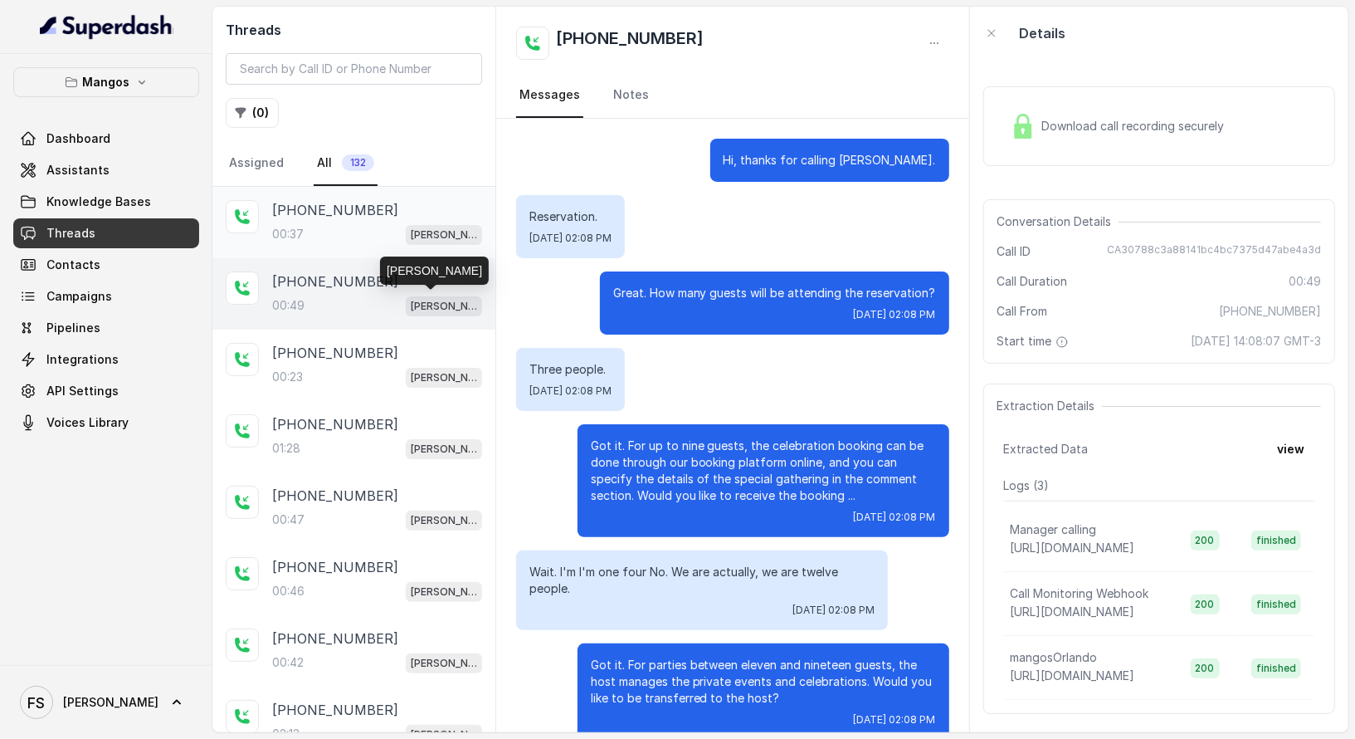
scroll to position [26, 0]
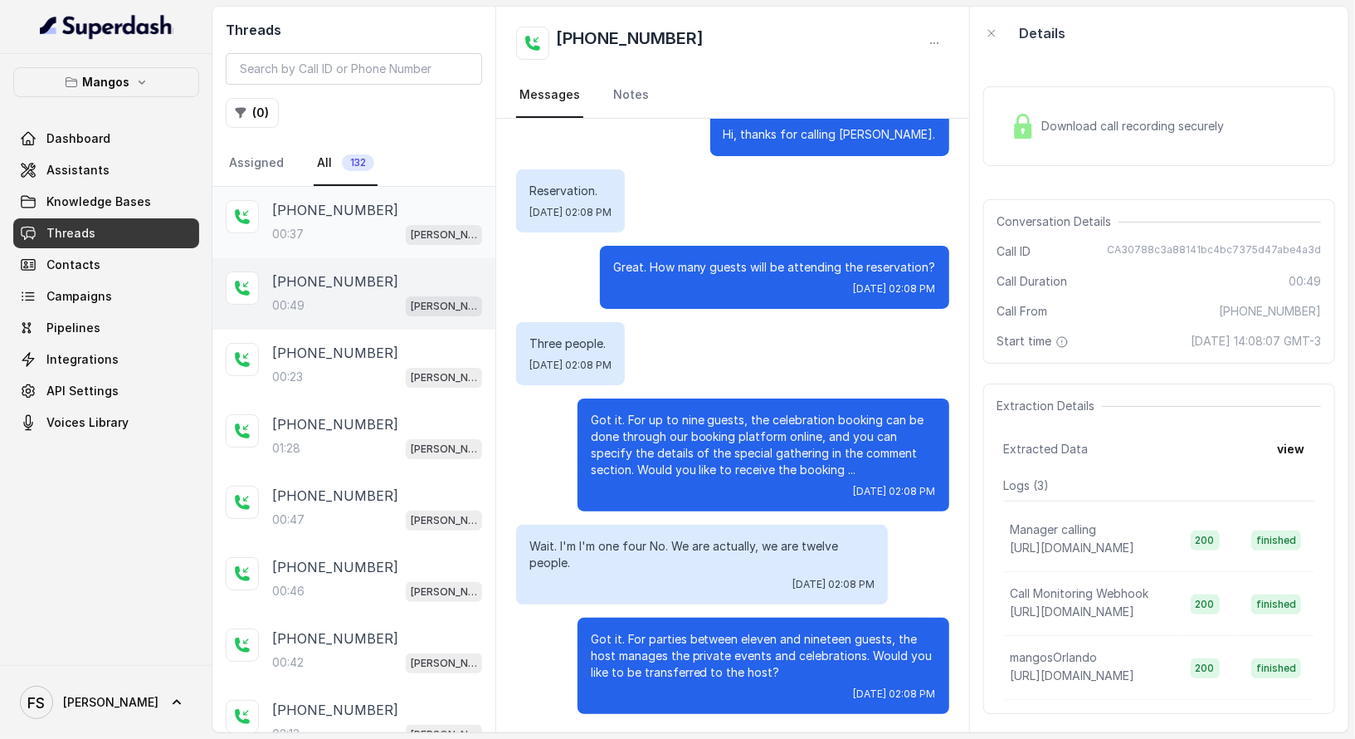
click at [411, 227] on p "[PERSON_NAME]" at bounding box center [444, 235] width 66 height 17
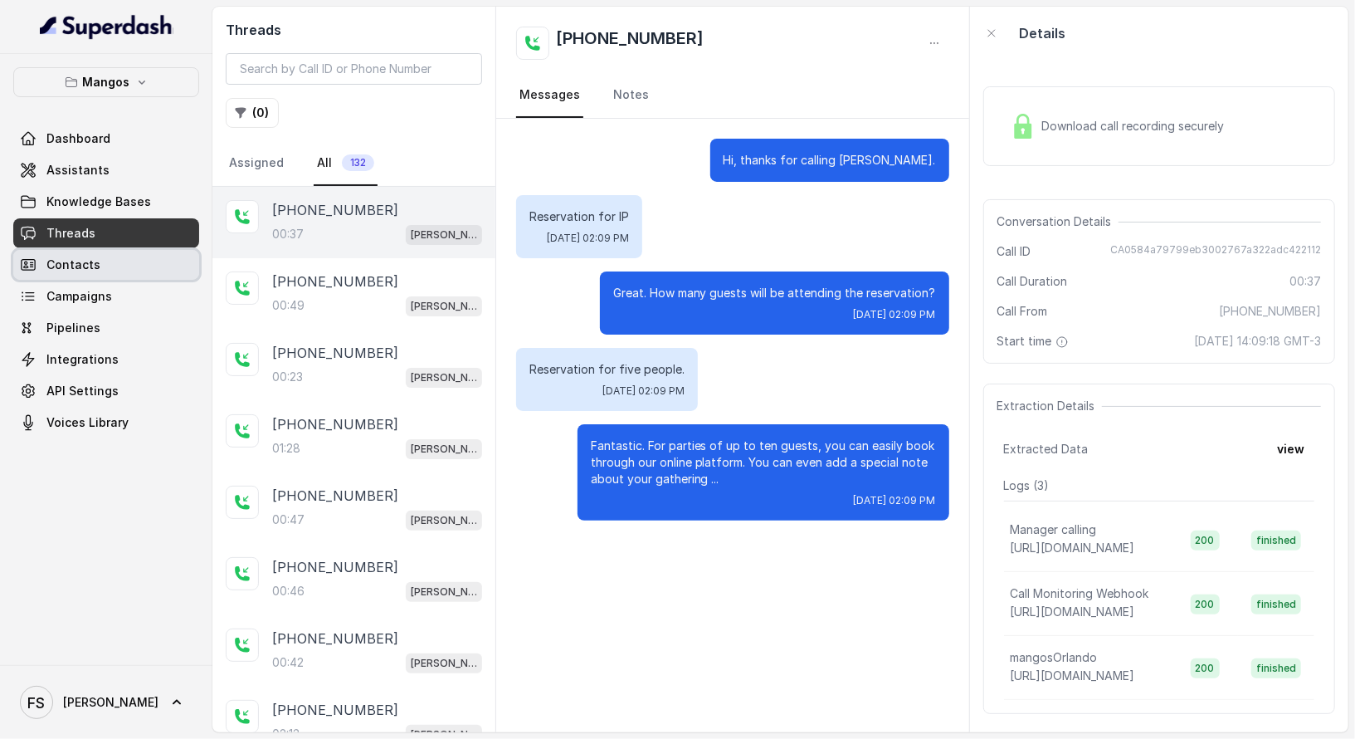
click at [100, 265] on link "Contacts" at bounding box center [106, 265] width 186 height 30
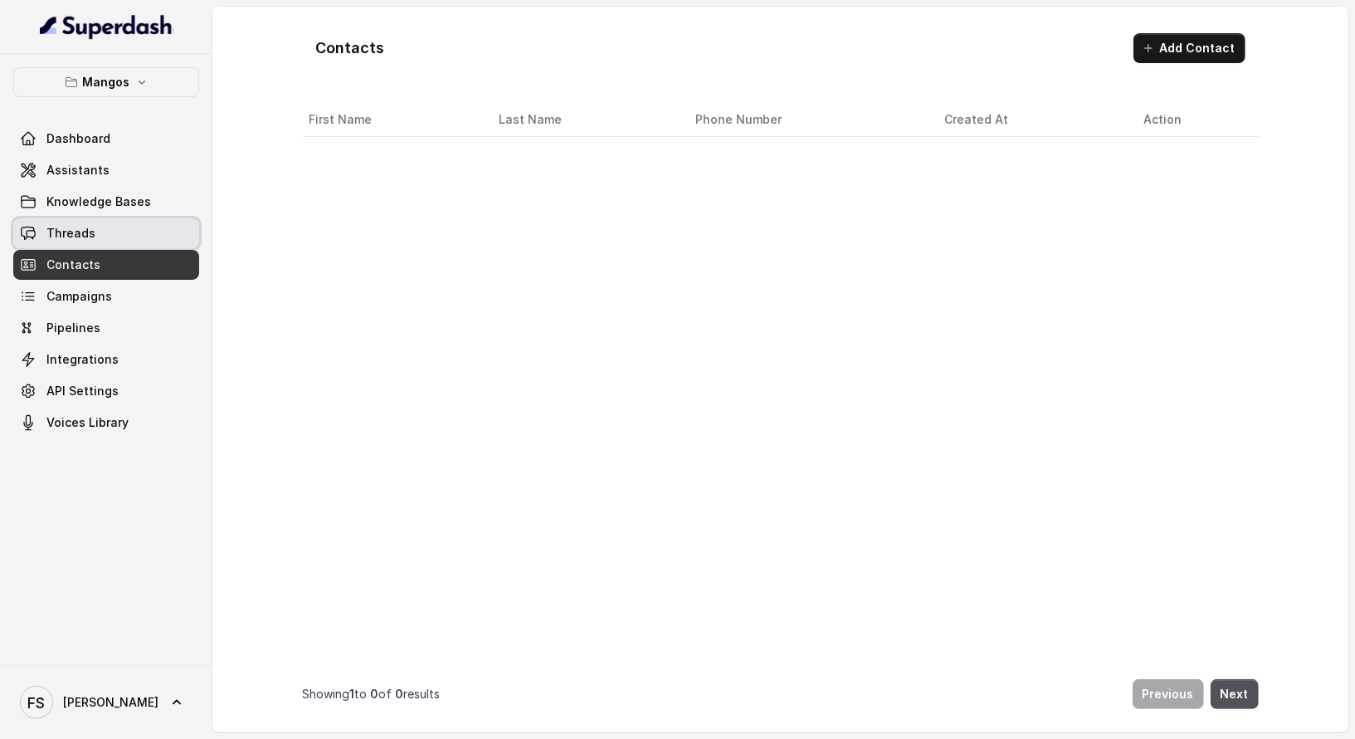
click at [120, 225] on link "Threads" at bounding box center [106, 233] width 186 height 30
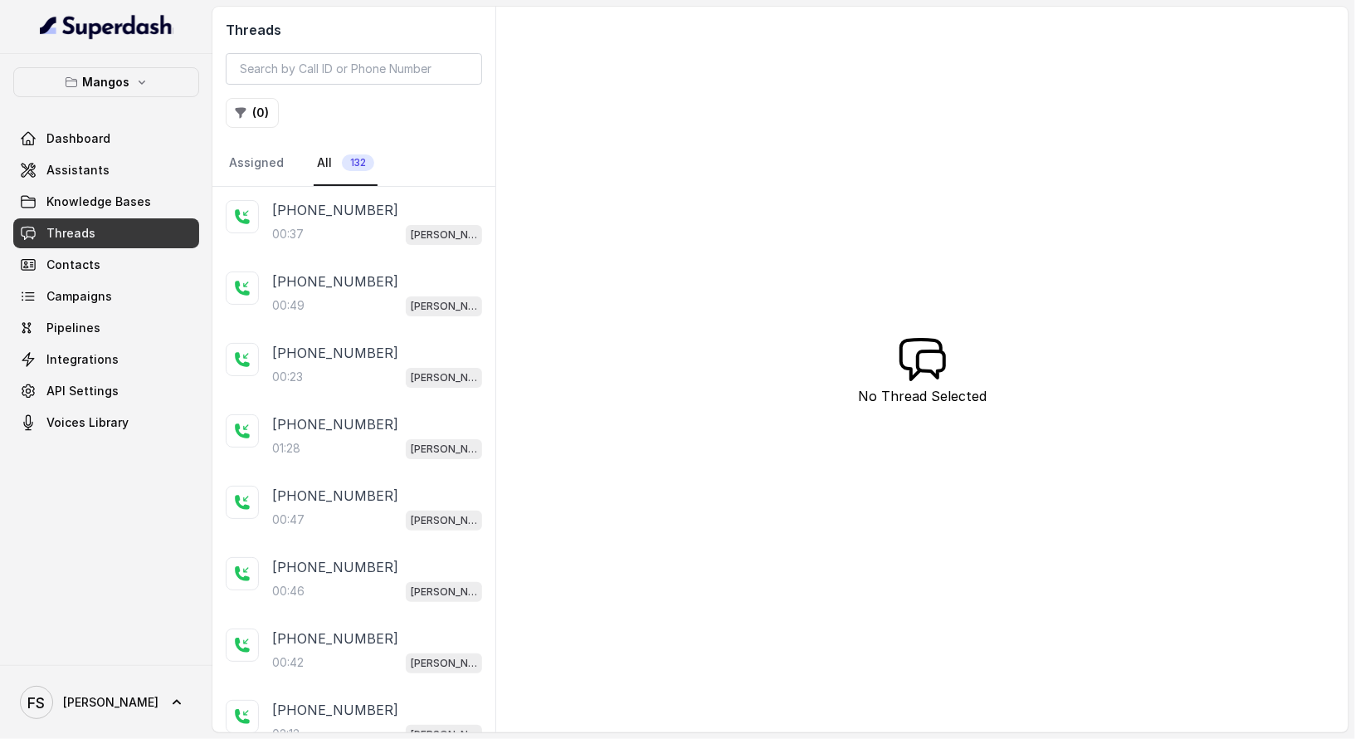
click at [141, 218] on link "Threads" at bounding box center [106, 233] width 186 height 30
click at [144, 194] on span "Knowledge Bases" at bounding box center [98, 201] width 105 height 17
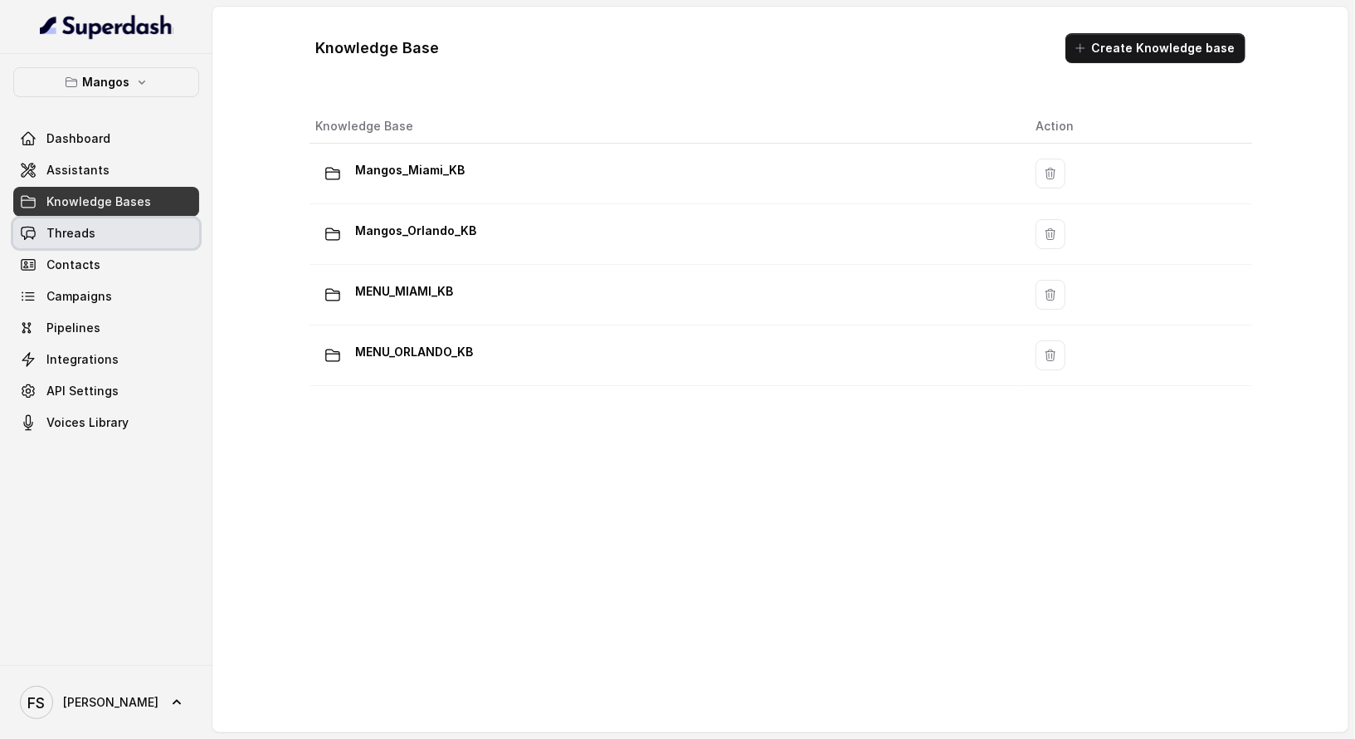
click at [131, 223] on link "Threads" at bounding box center [106, 233] width 186 height 30
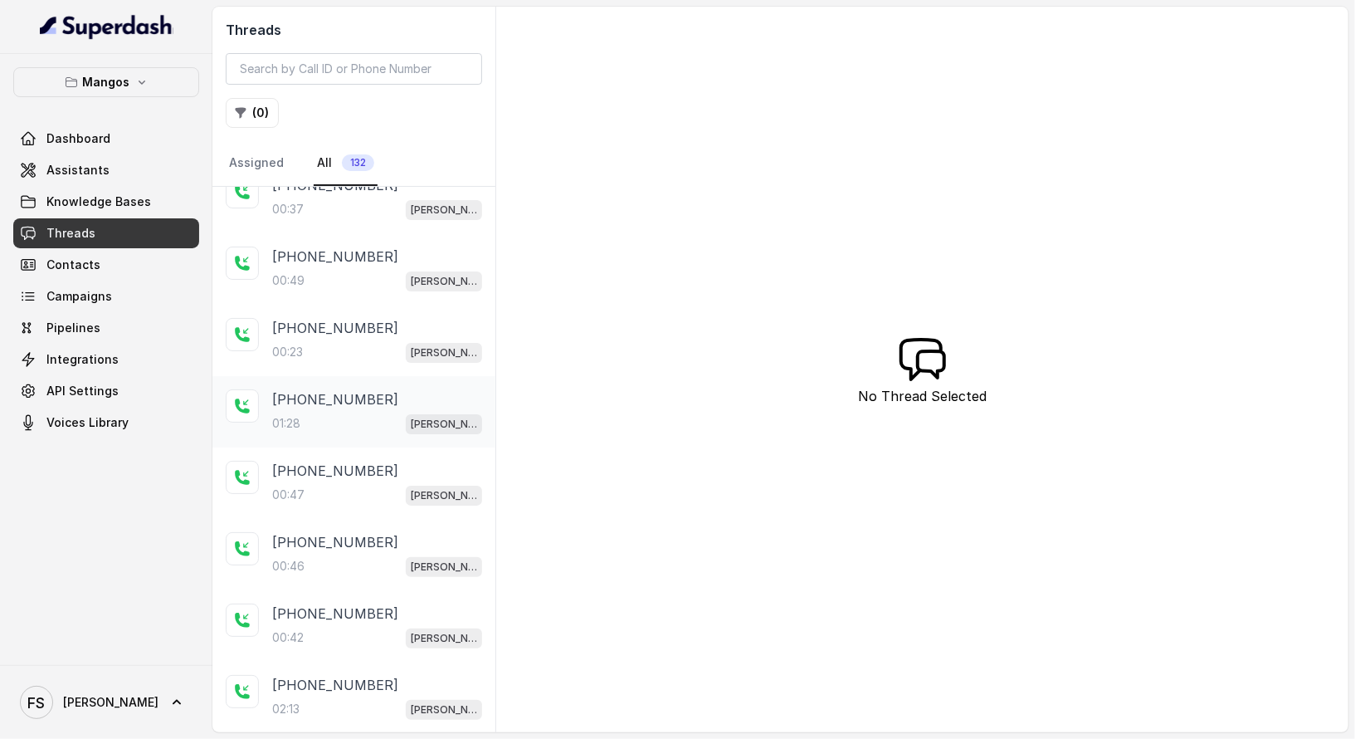
scroll to position [39, 0]
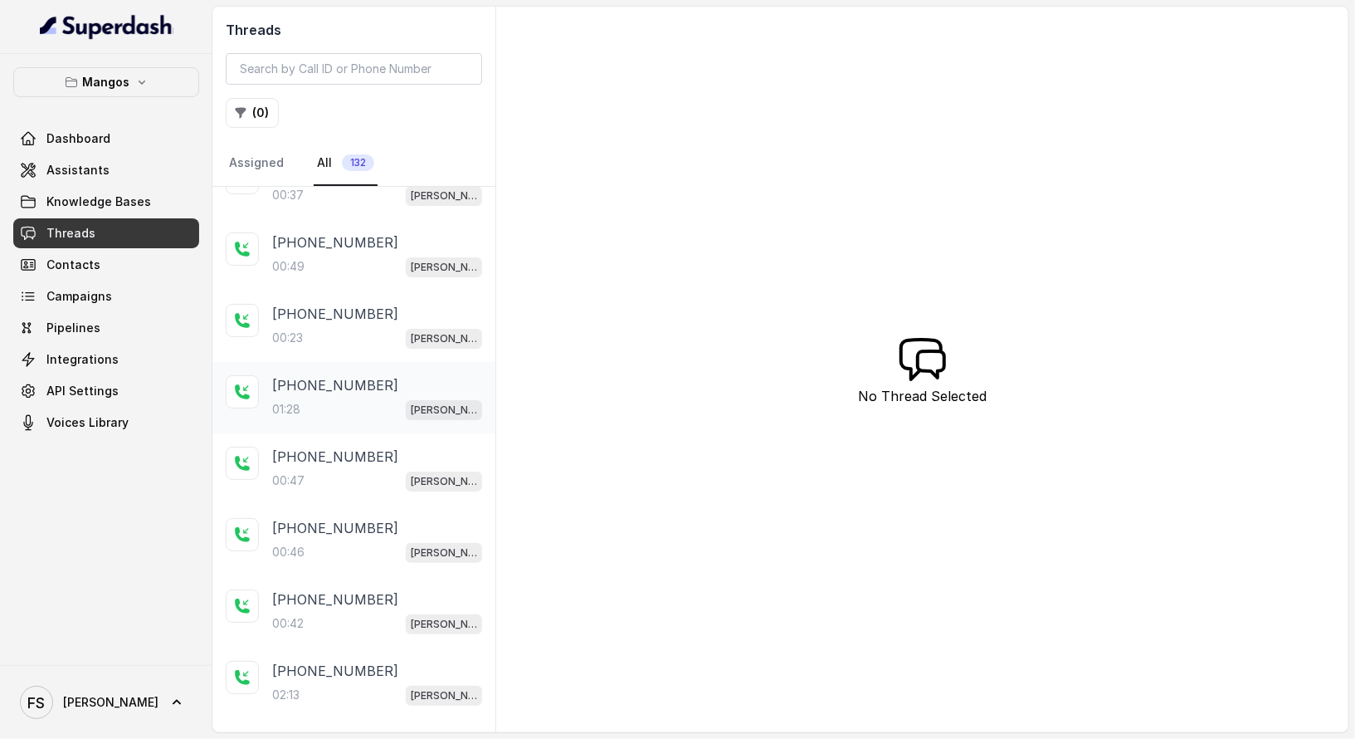
click at [378, 416] on div "[PHONE_NUMBER]:28 [PERSON_NAME]" at bounding box center [353, 397] width 283 height 71
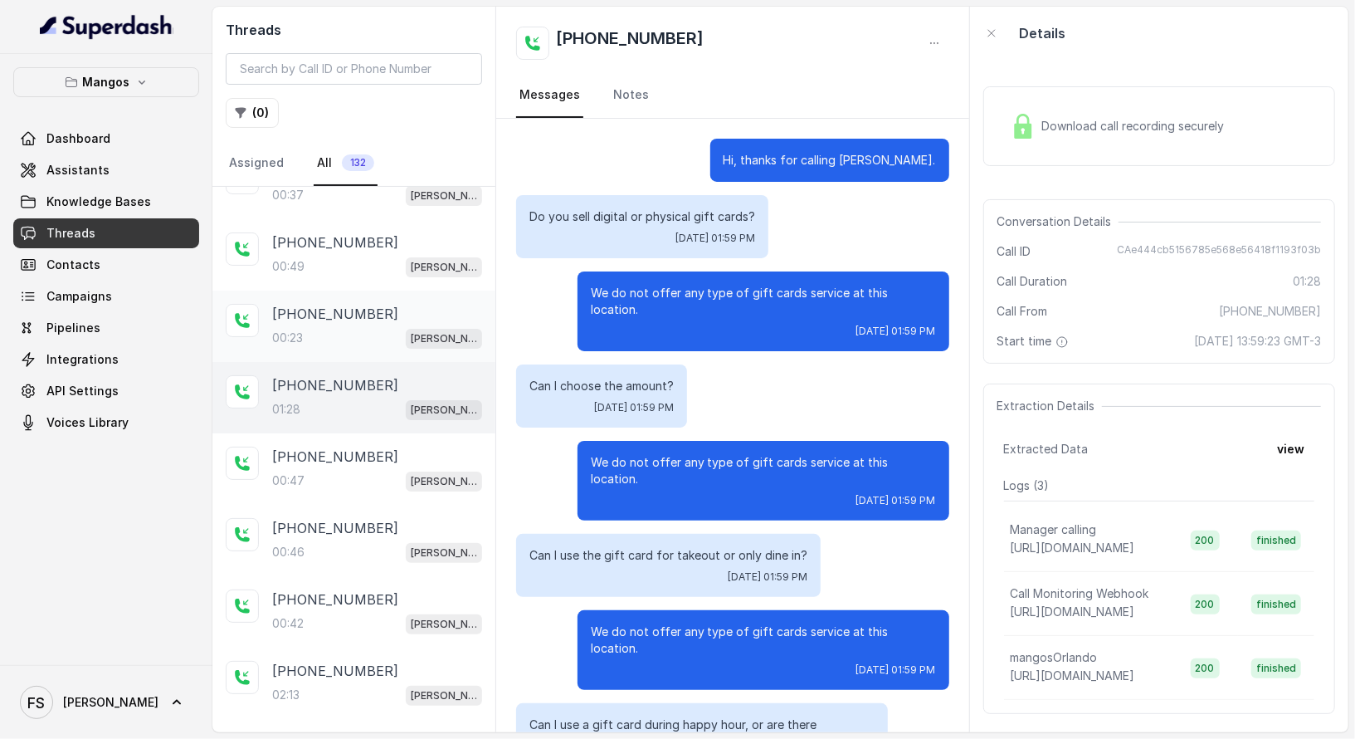
scroll to position [401, 0]
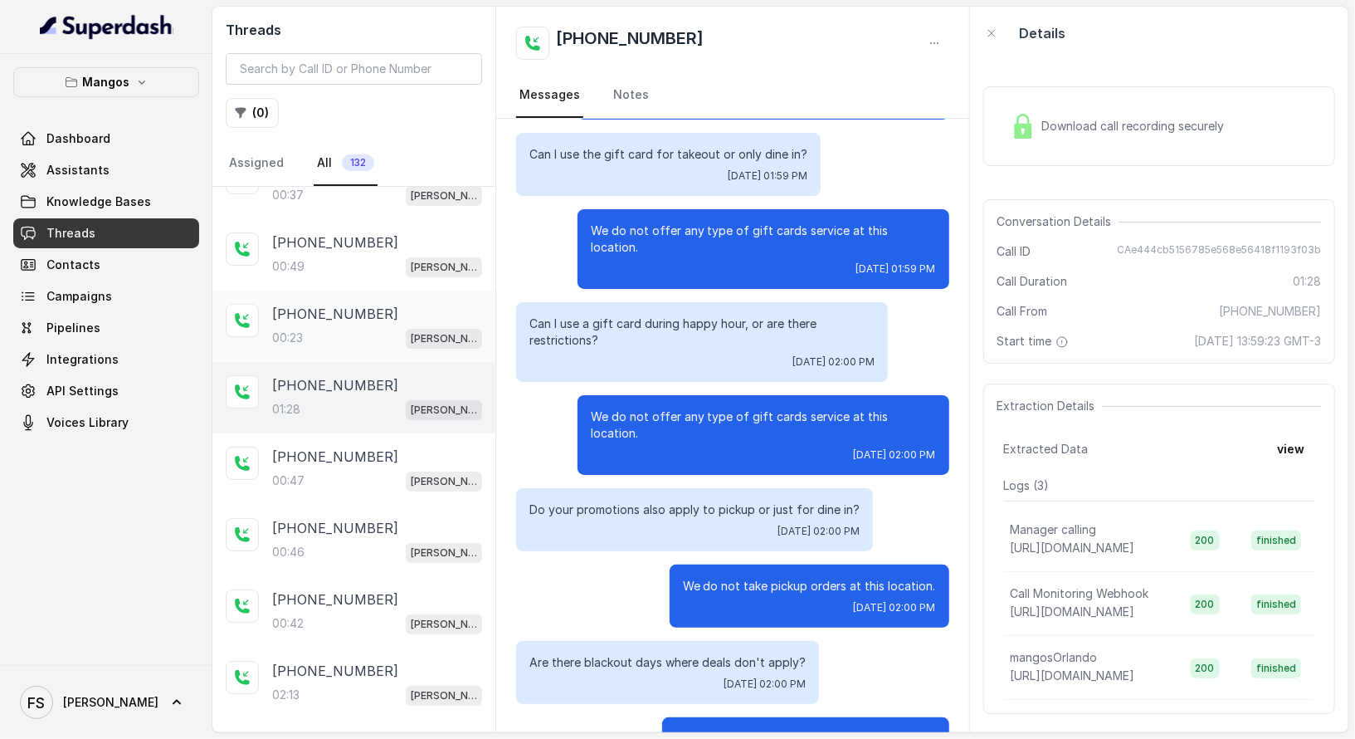
click at [380, 327] on div "00:23 [PERSON_NAME]" at bounding box center [377, 338] width 210 height 22
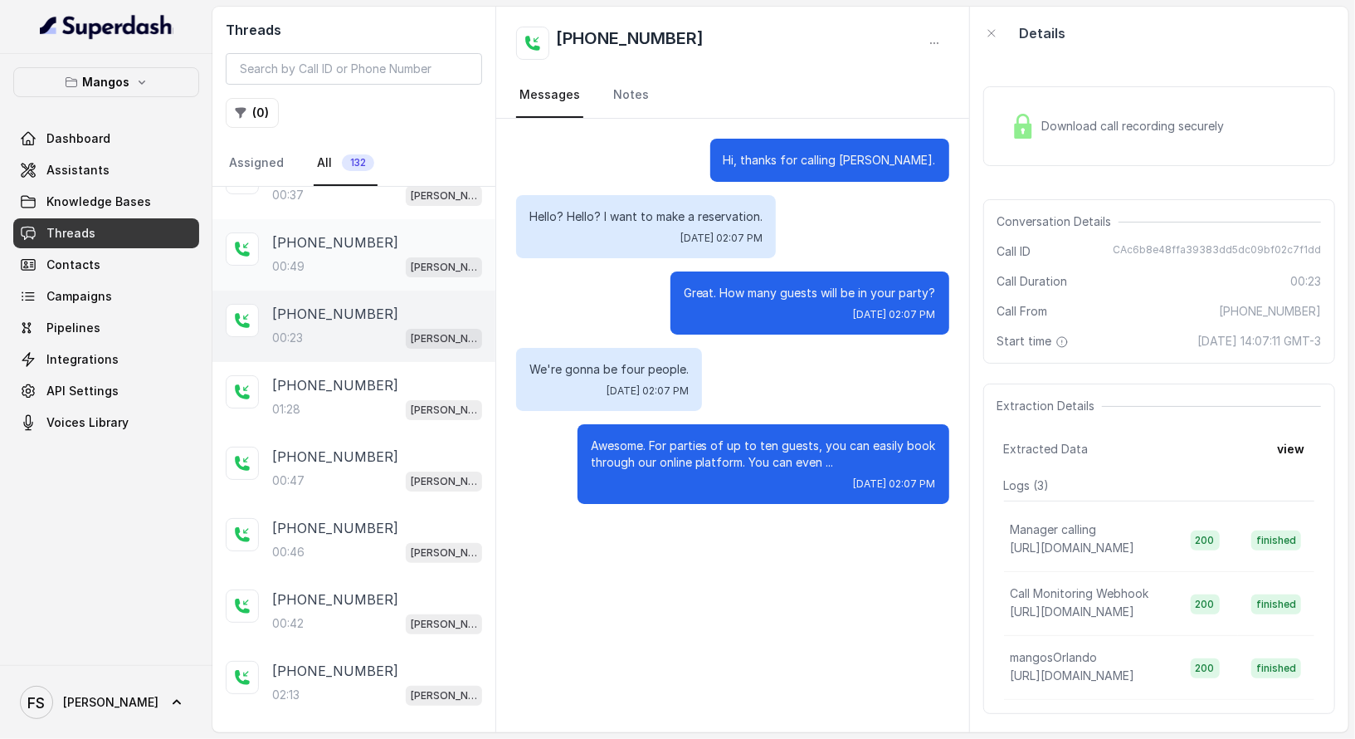
click at [393, 251] on div "[PHONE_NUMBER]:49 Mangos Orlando" at bounding box center [377, 254] width 210 height 45
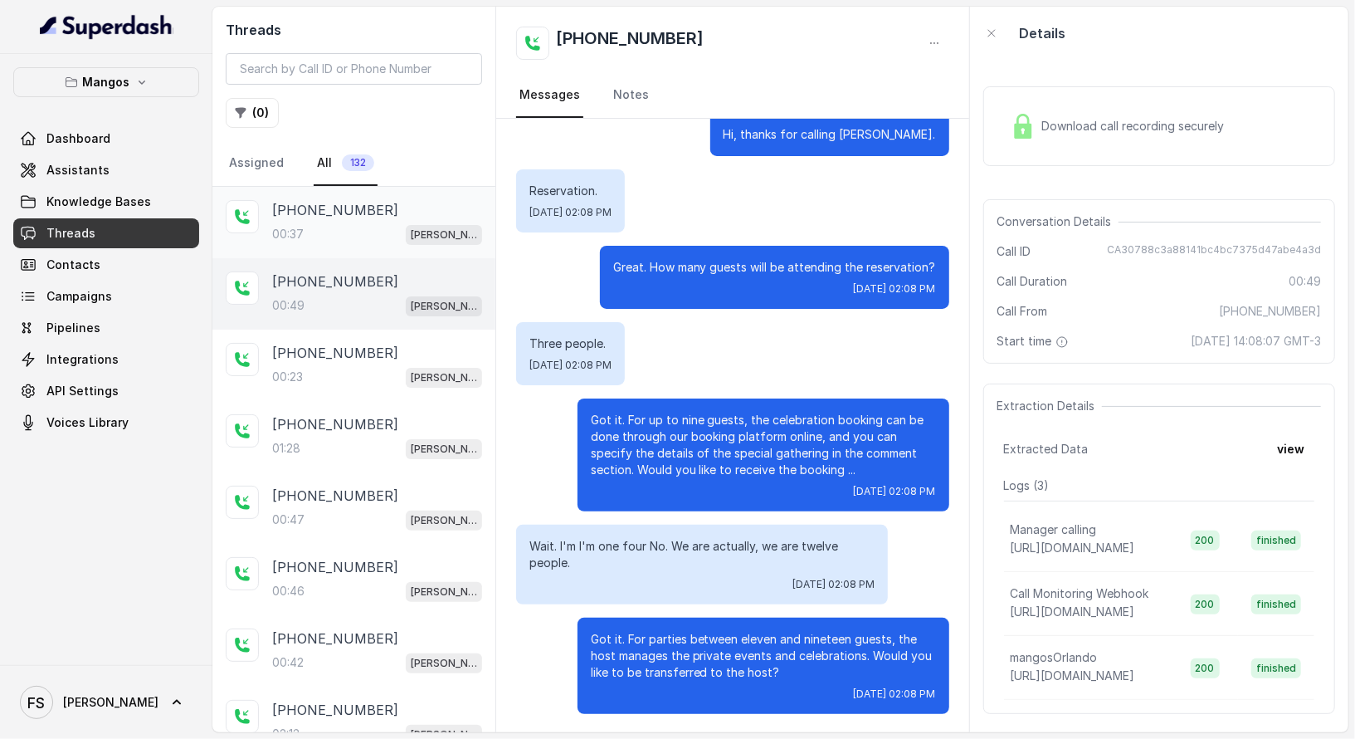
click at [393, 194] on div "[PHONE_NUMBER]:37 Mangos Orlando" at bounding box center [353, 222] width 283 height 71
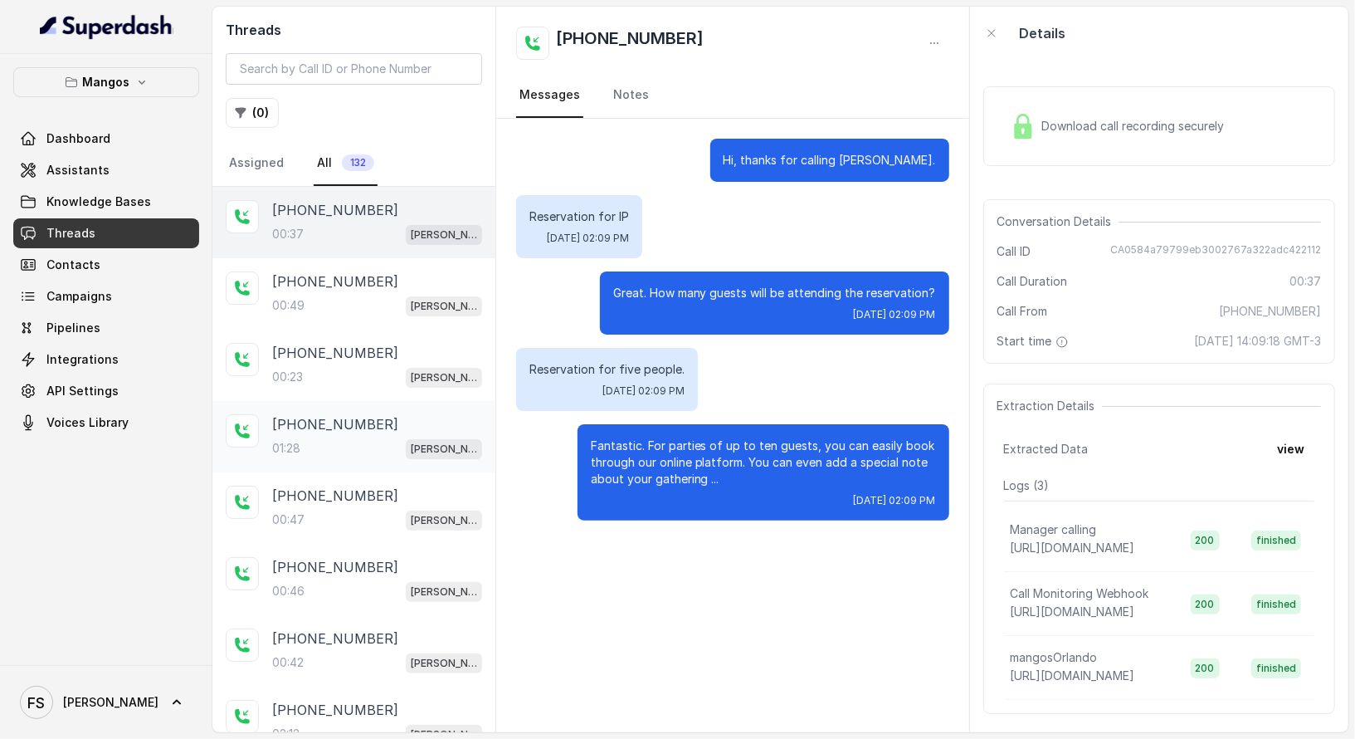
drag, startPoint x: 366, startPoint y: 399, endPoint x: 357, endPoint y: 417, distance: 20.4
click at [365, 402] on div "[PHONE_NUMBER]:28 [PERSON_NAME]" at bounding box center [353, 436] width 283 height 71
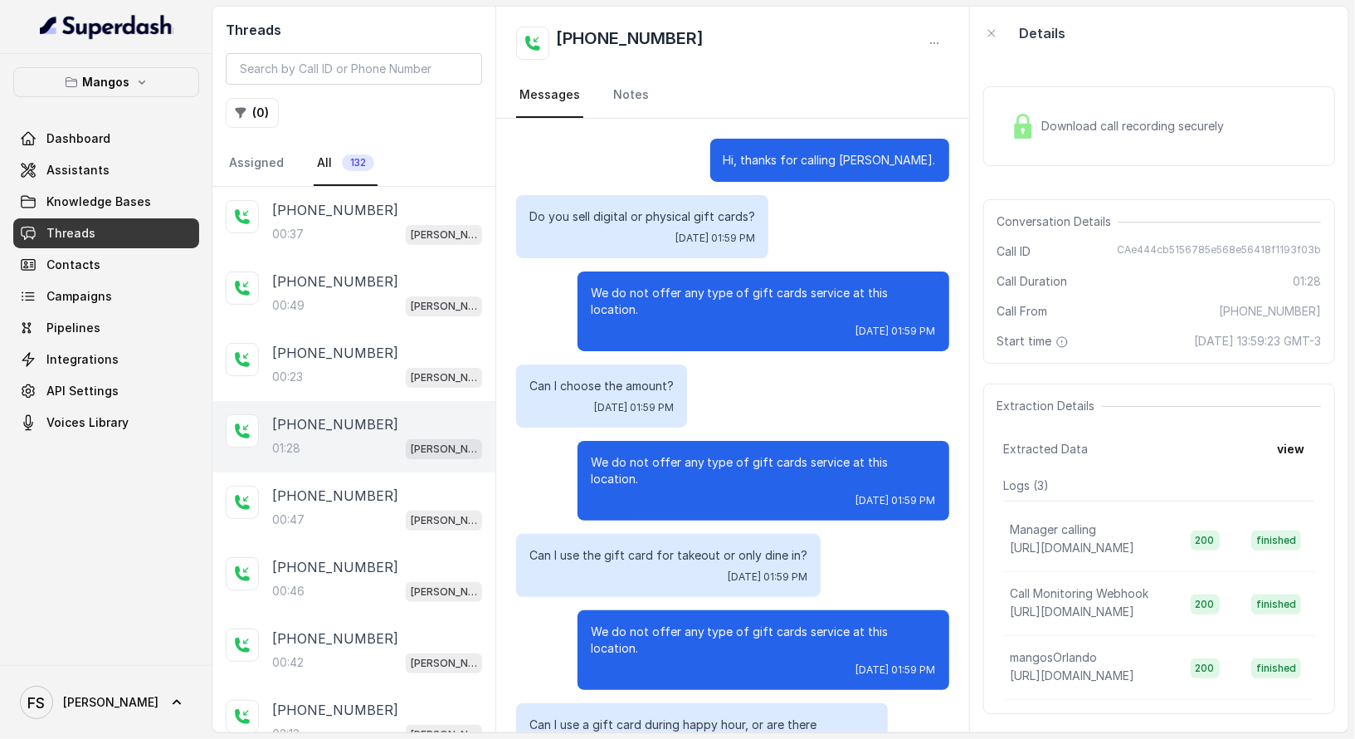
scroll to position [401, 0]
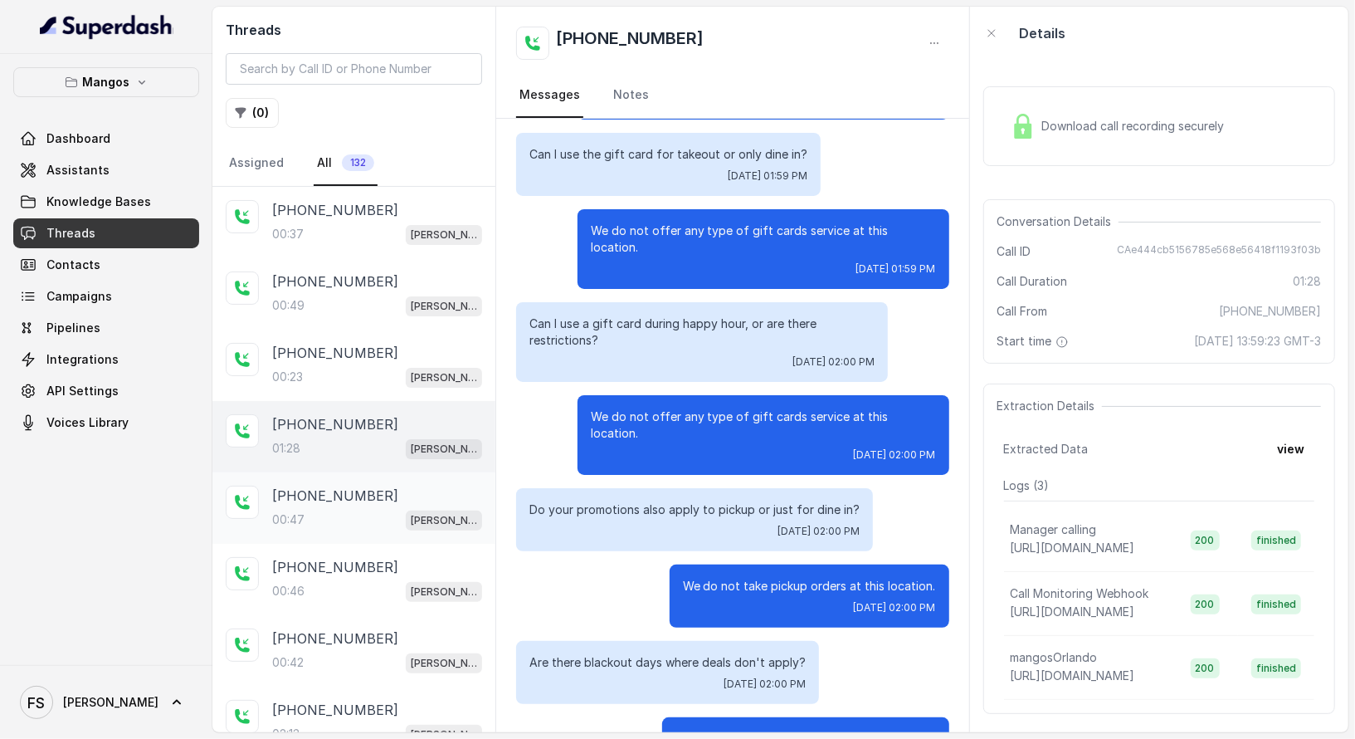
click at [378, 478] on div "[PHONE_NUMBER]:47 Mangos Orlando" at bounding box center [353, 507] width 283 height 71
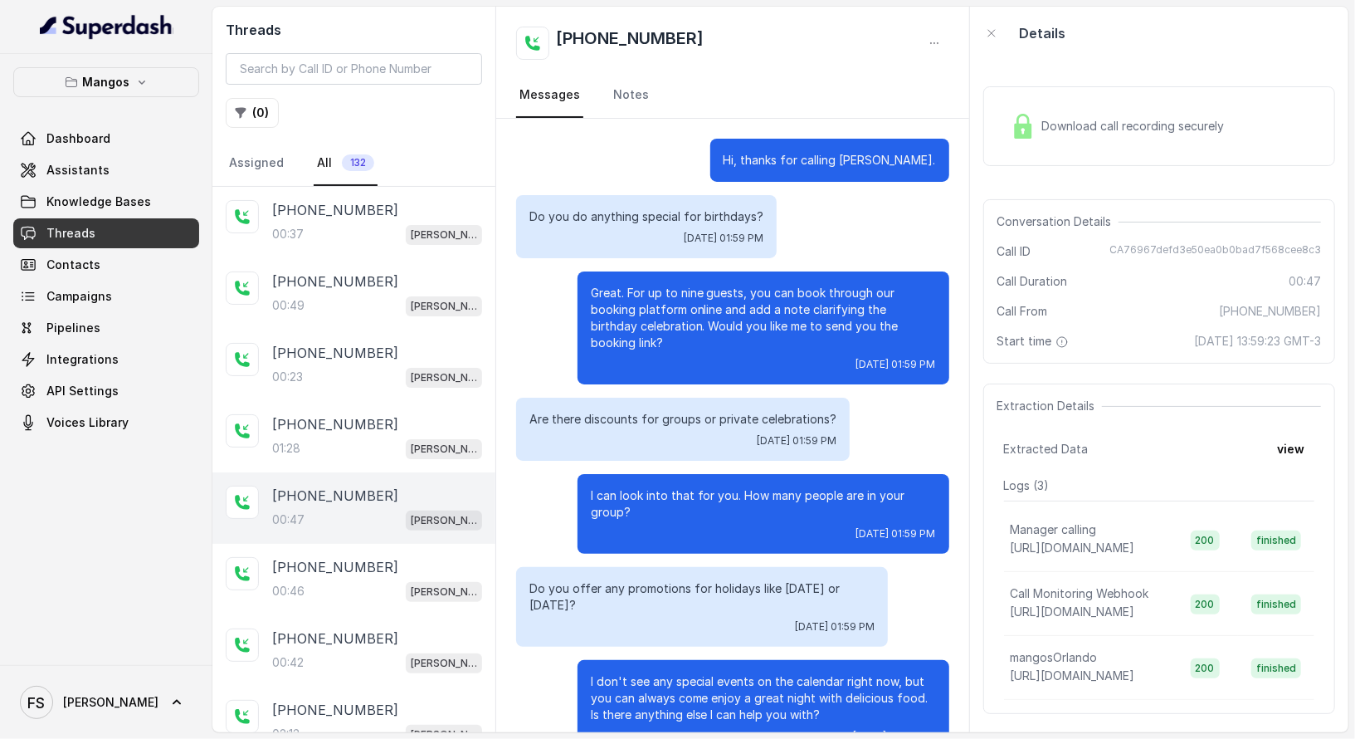
scroll to position [26, 0]
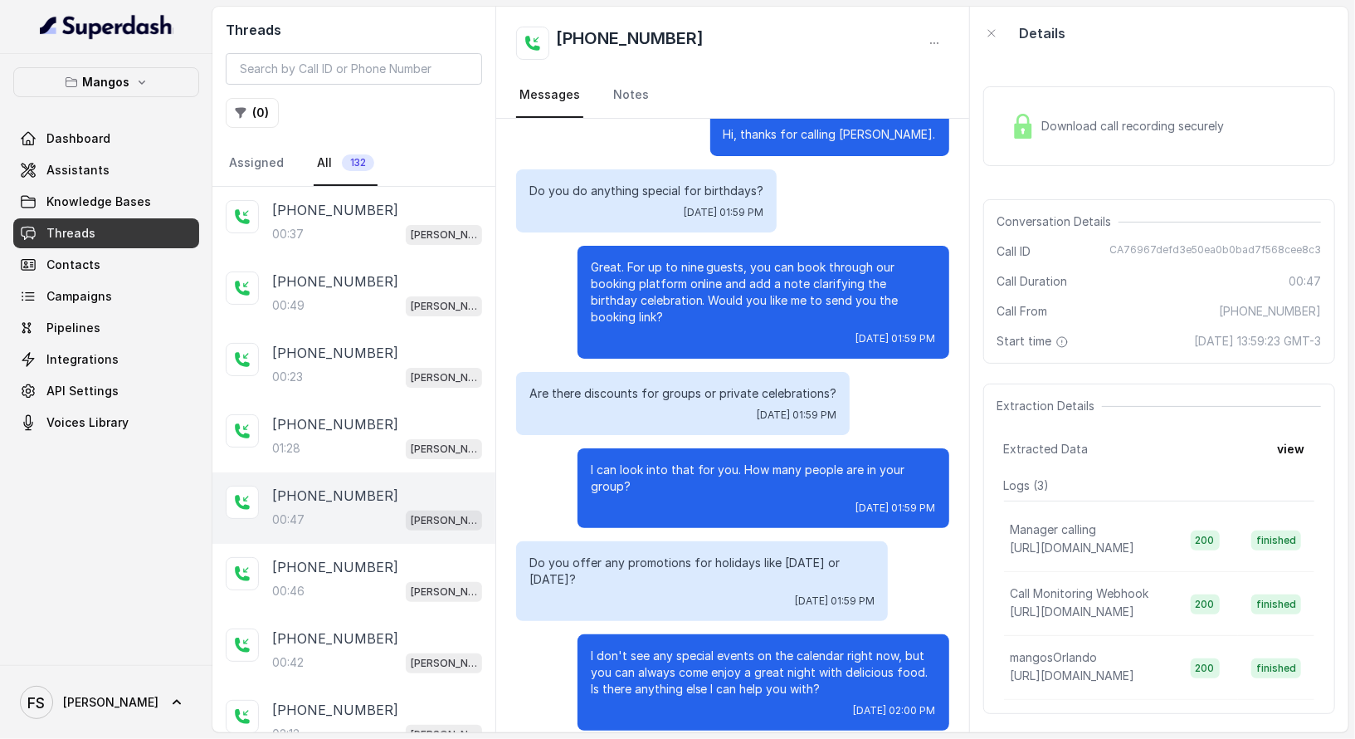
click at [387, 518] on div "00:47 [PERSON_NAME]" at bounding box center [377, 520] width 210 height 22
click at [391, 366] on div "00:23 [PERSON_NAME]" at bounding box center [377, 377] width 210 height 22
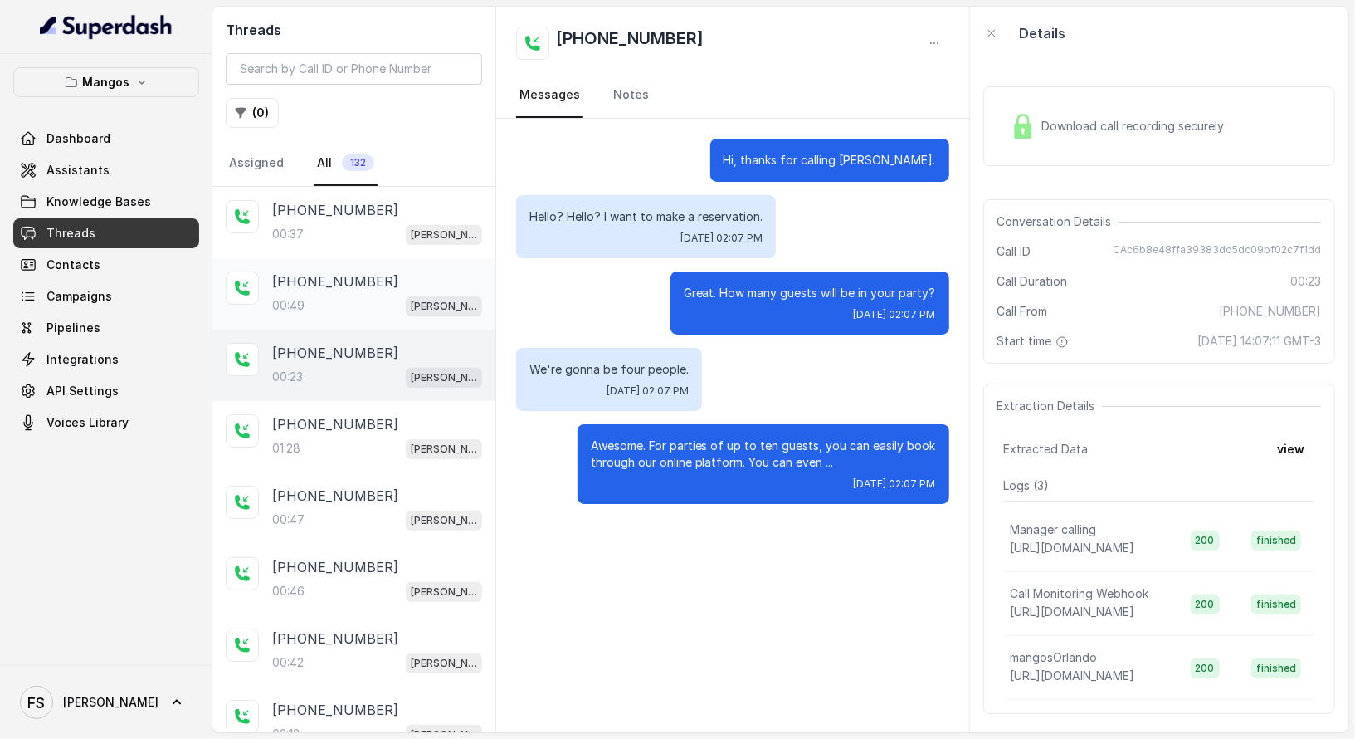
click at [387, 324] on div "[PHONE_NUMBER]:49 Mangos Orlando" at bounding box center [353, 293] width 283 height 71
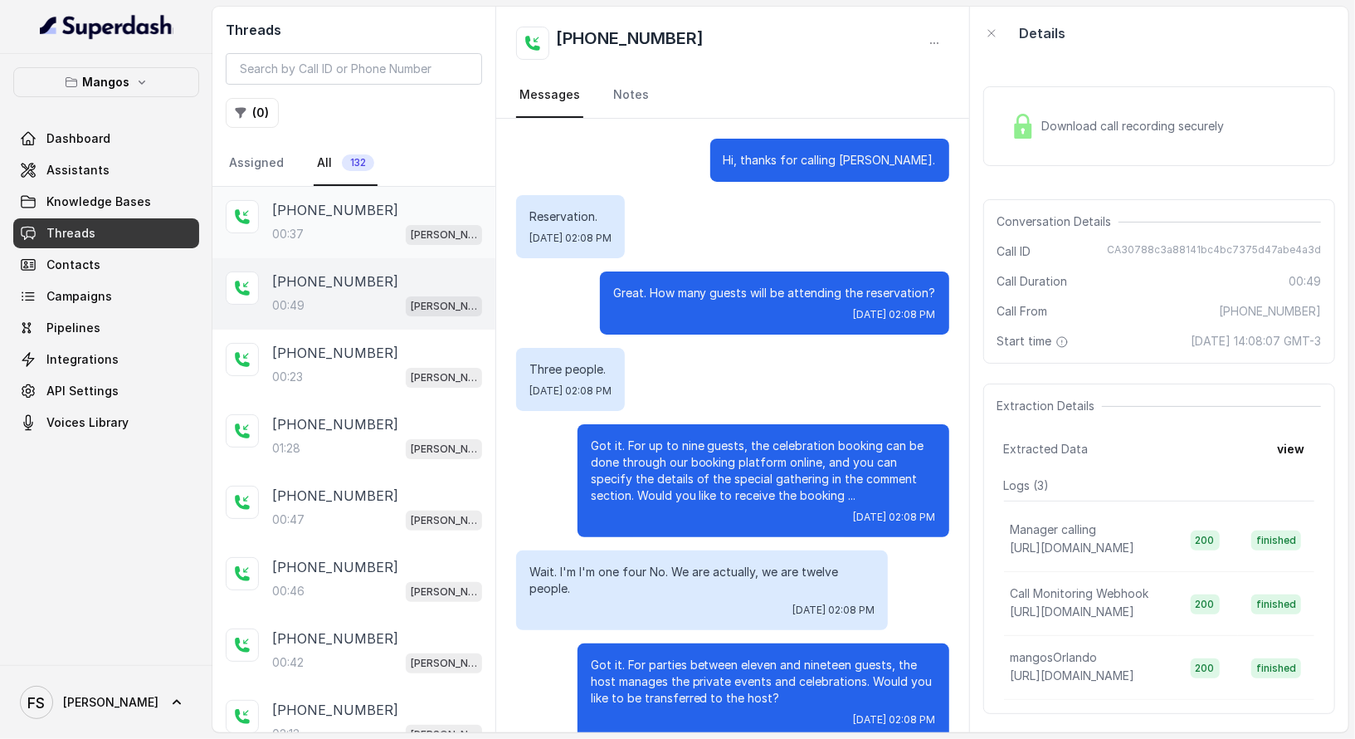
scroll to position [26, 0]
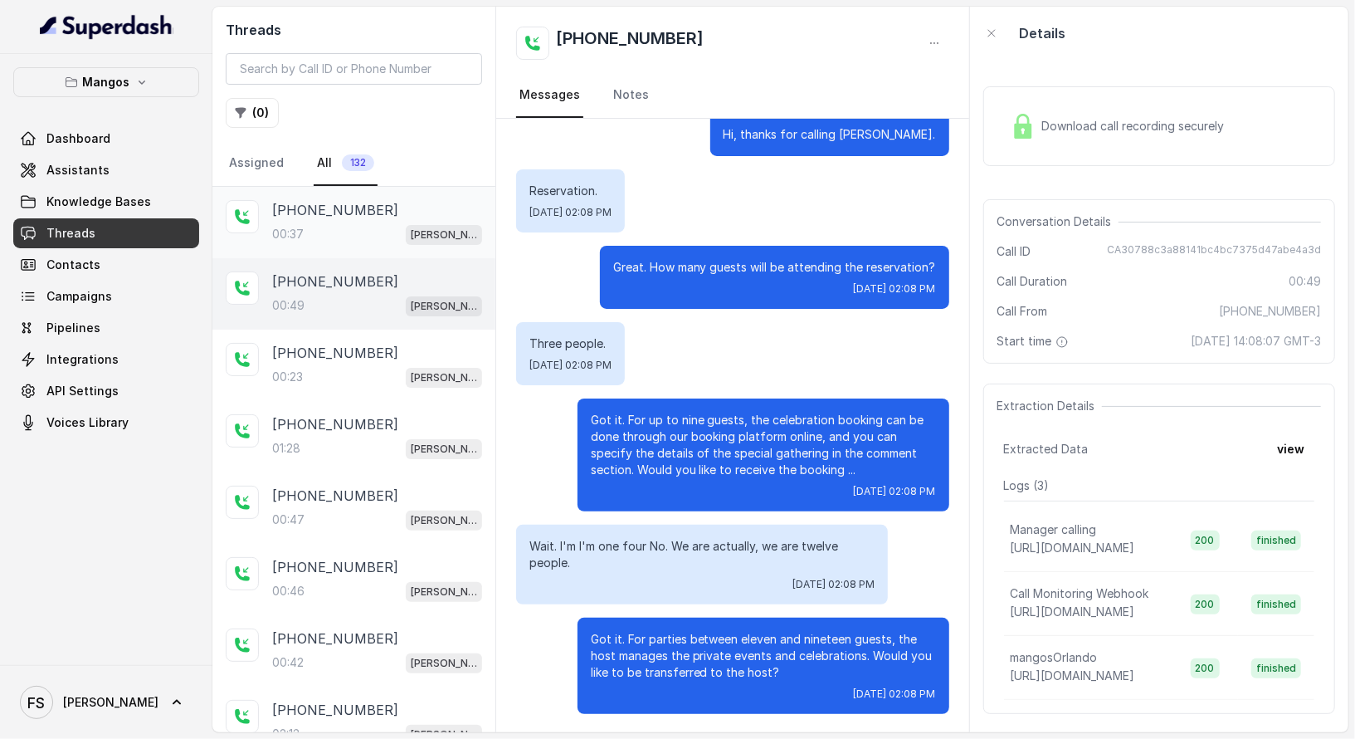
click at [406, 233] on span "[PERSON_NAME]" at bounding box center [444, 235] width 76 height 20
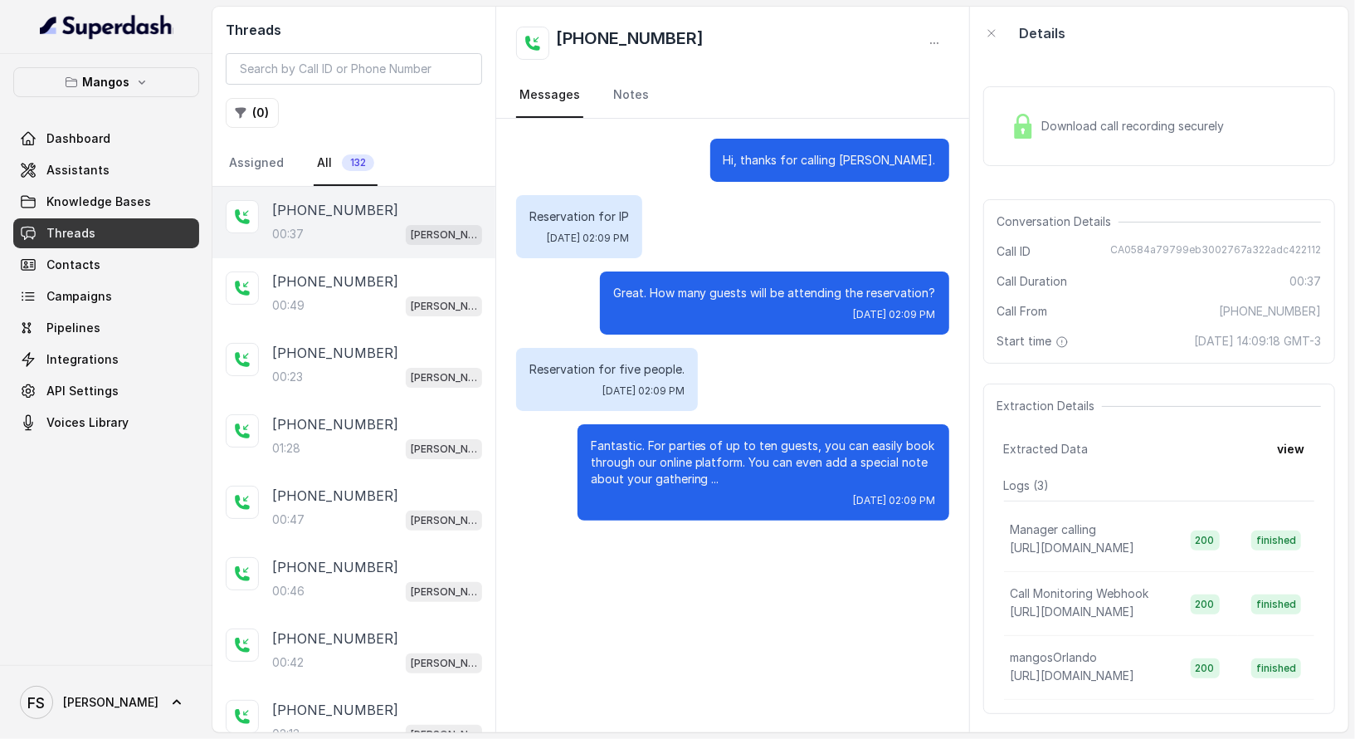
click at [12, 283] on div "Mangos Dashboard Assistants Knowledge Bases Threads Contacts Campaigns Pipeline…" at bounding box center [106, 359] width 212 height 611
click at [81, 265] on span "Contacts" at bounding box center [73, 264] width 54 height 17
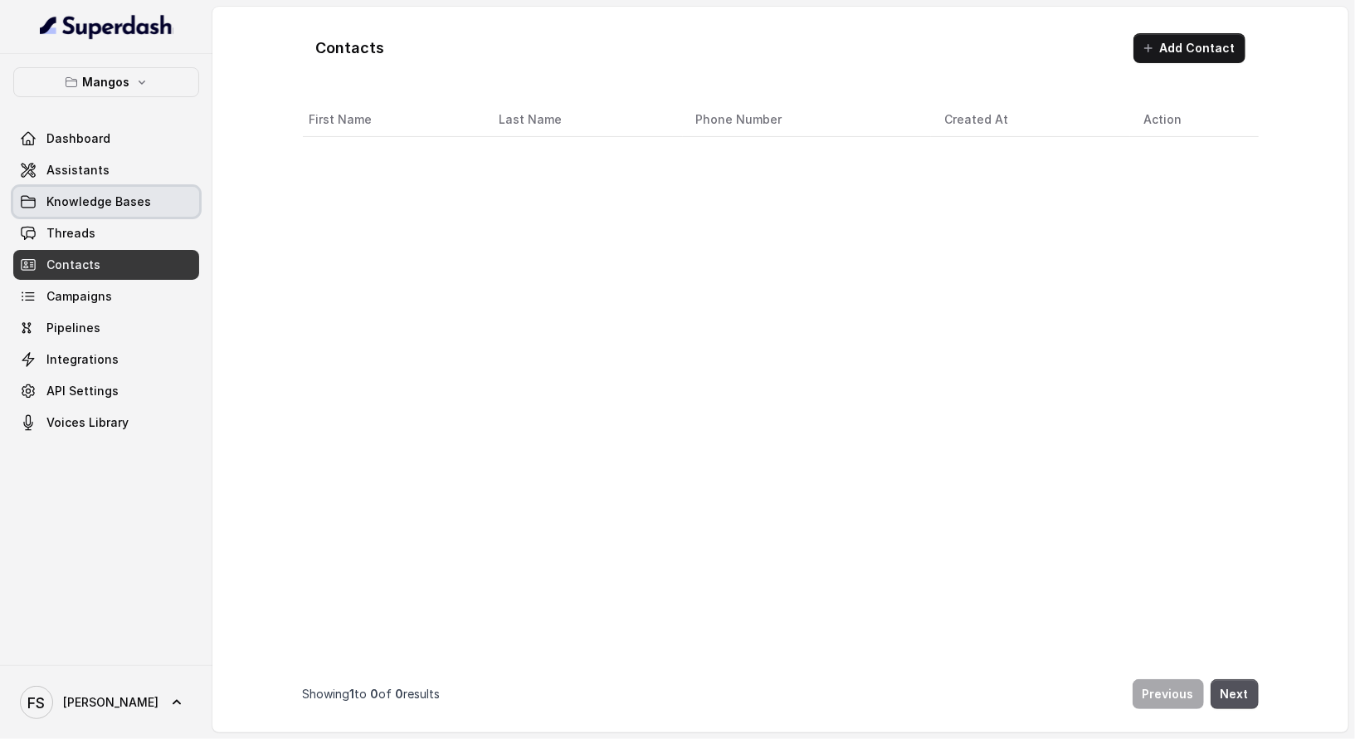
click at [120, 207] on span "Knowledge Bases" at bounding box center [98, 201] width 105 height 17
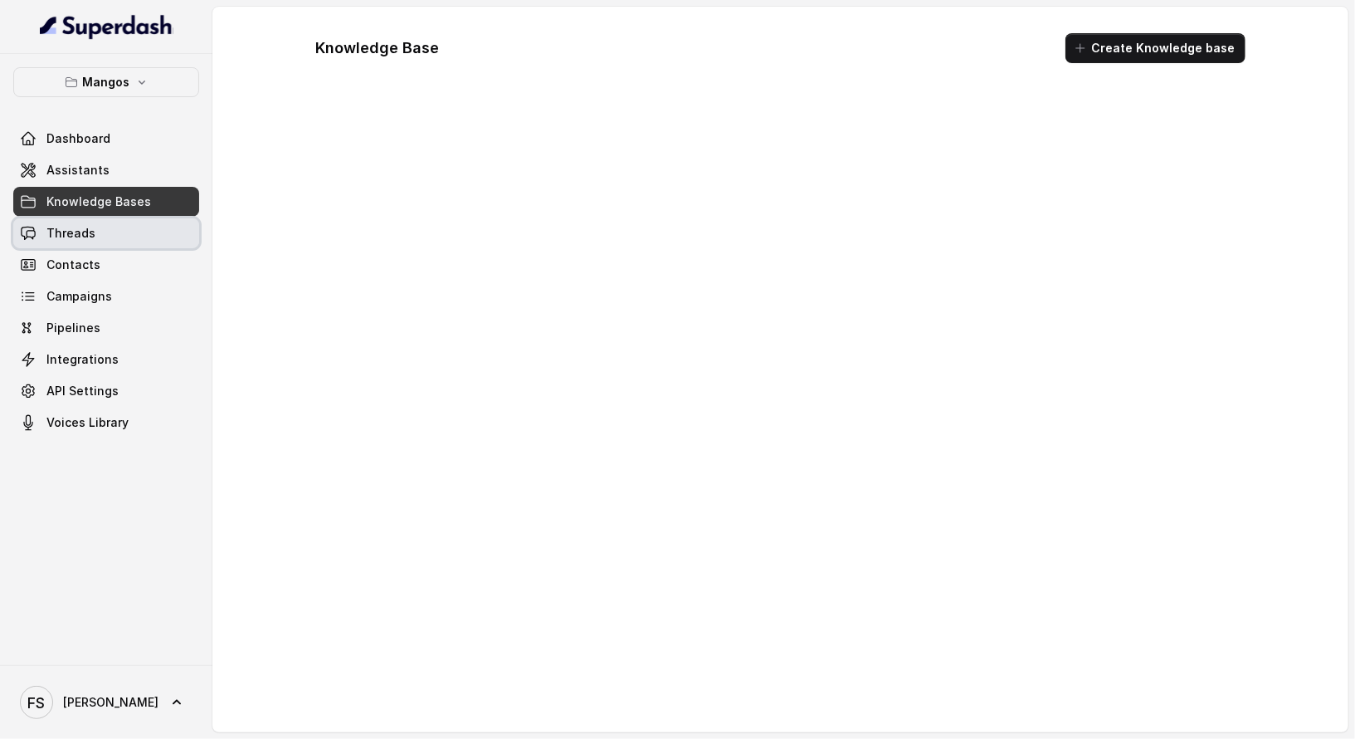
click at [117, 218] on link "Threads" at bounding box center [106, 233] width 186 height 30
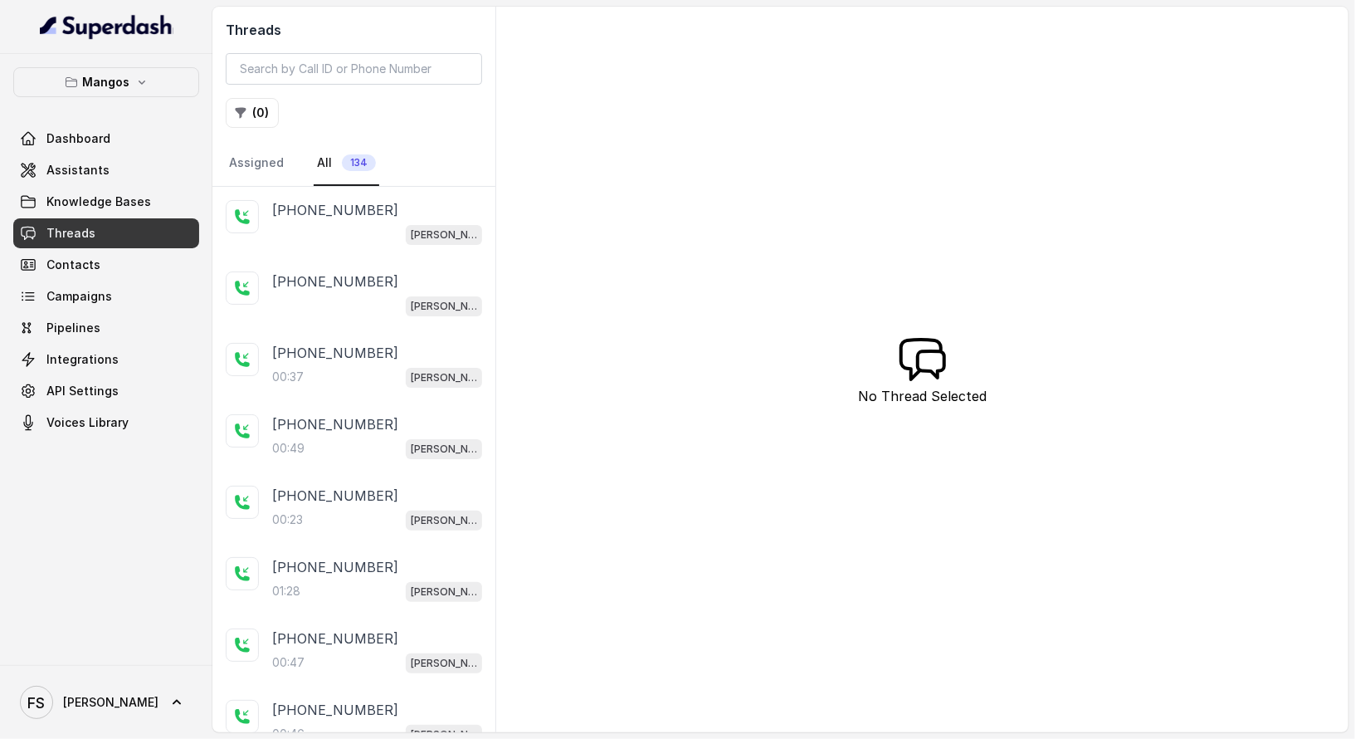
click at [372, 218] on div "[PHONE_NUMBER] [PERSON_NAME]" at bounding box center [377, 222] width 210 height 45
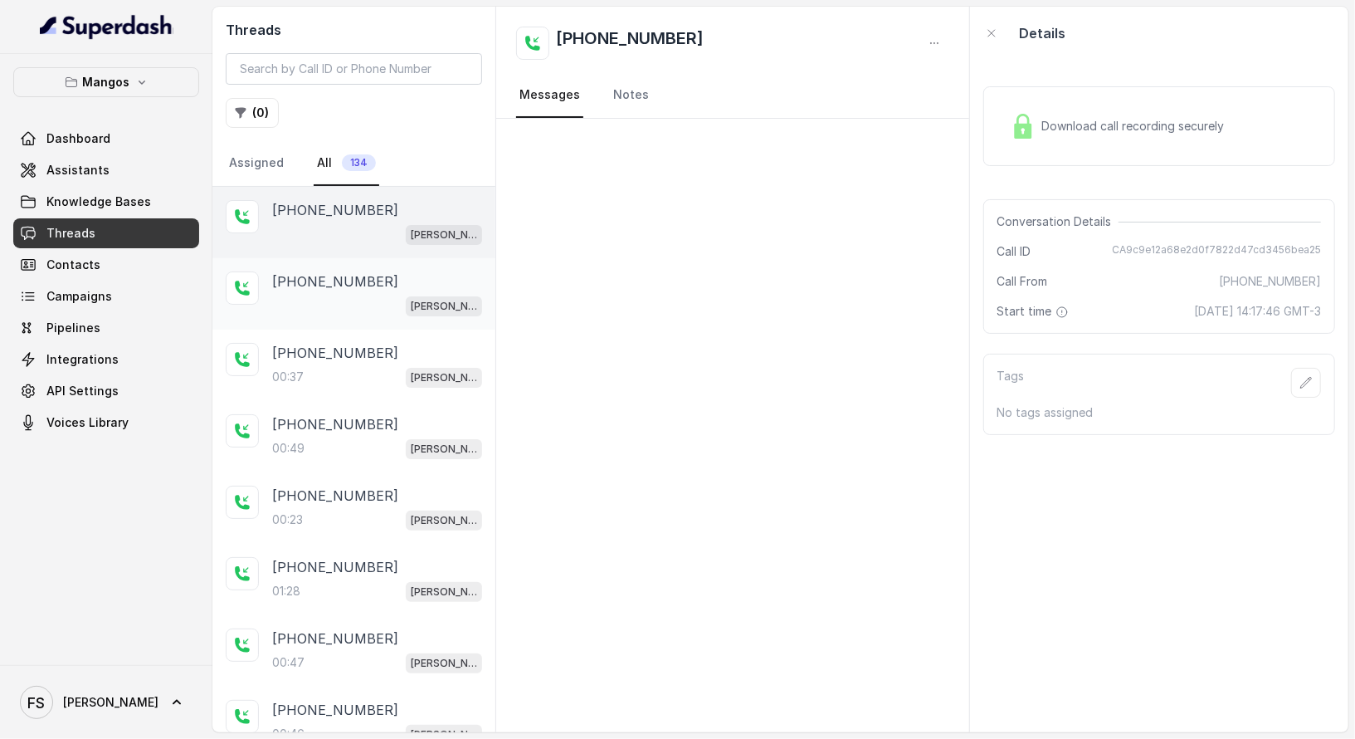
click at [369, 320] on div "[PHONE_NUMBER] [PERSON_NAME]" at bounding box center [353, 293] width 283 height 71
click at [383, 254] on div "[PHONE_NUMBER] [PERSON_NAME]" at bounding box center [353, 222] width 283 height 71
click at [372, 366] on div "00:37 [PERSON_NAME]" at bounding box center [377, 377] width 210 height 22
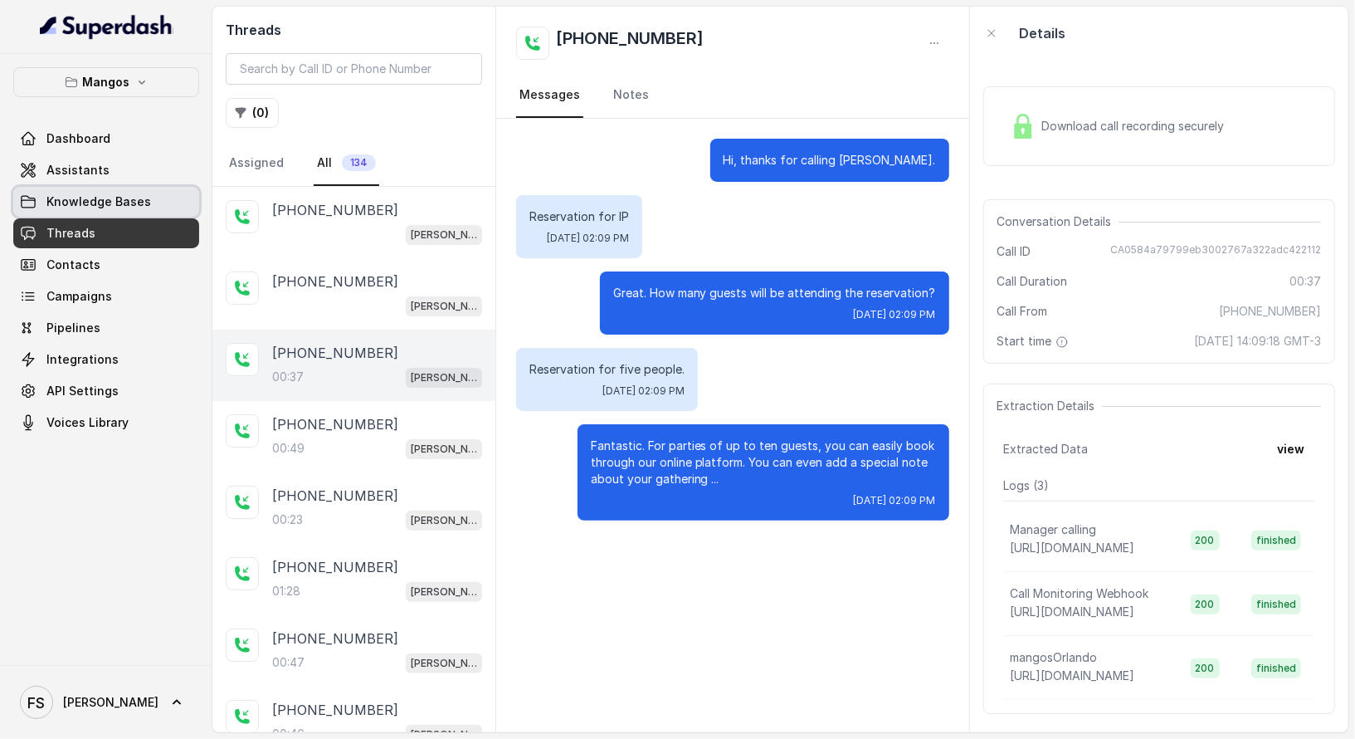
click at [160, 202] on link "Knowledge Bases" at bounding box center [106, 202] width 186 height 30
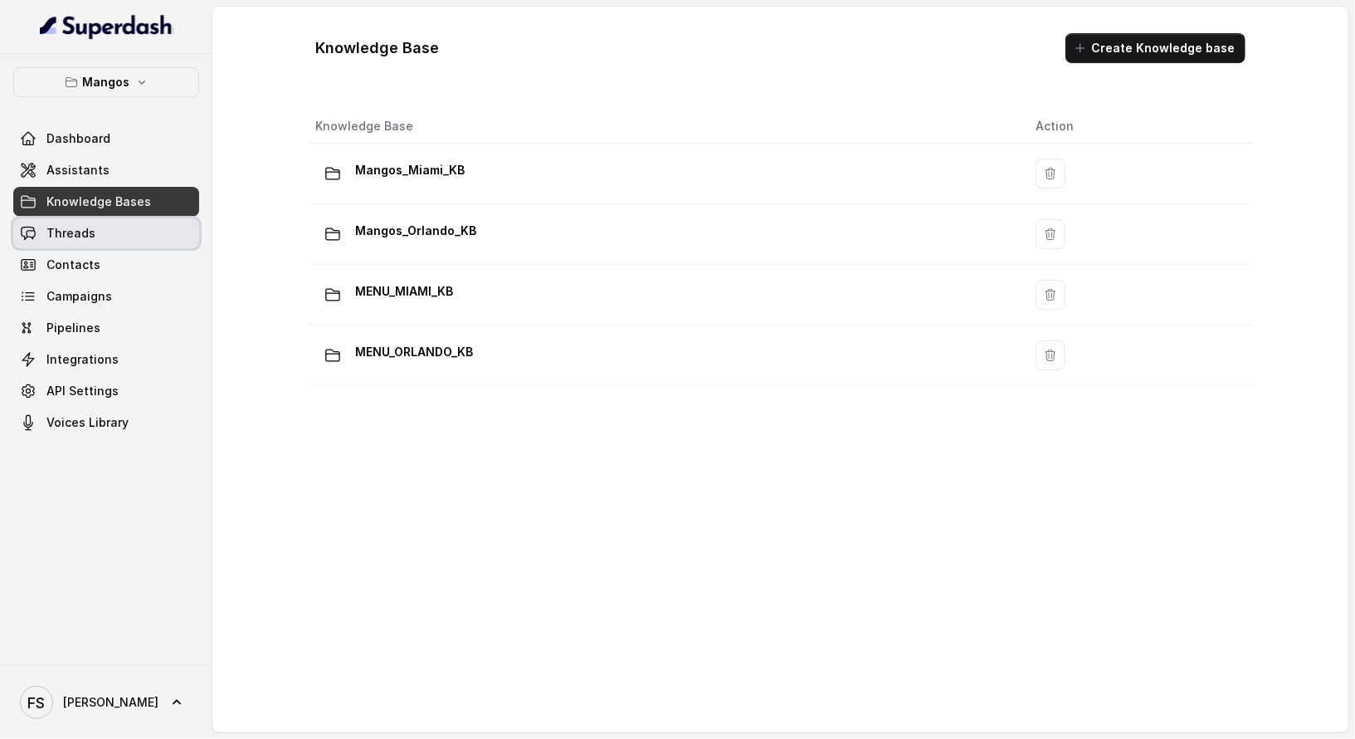
click at [138, 237] on link "Threads" at bounding box center [106, 233] width 186 height 30
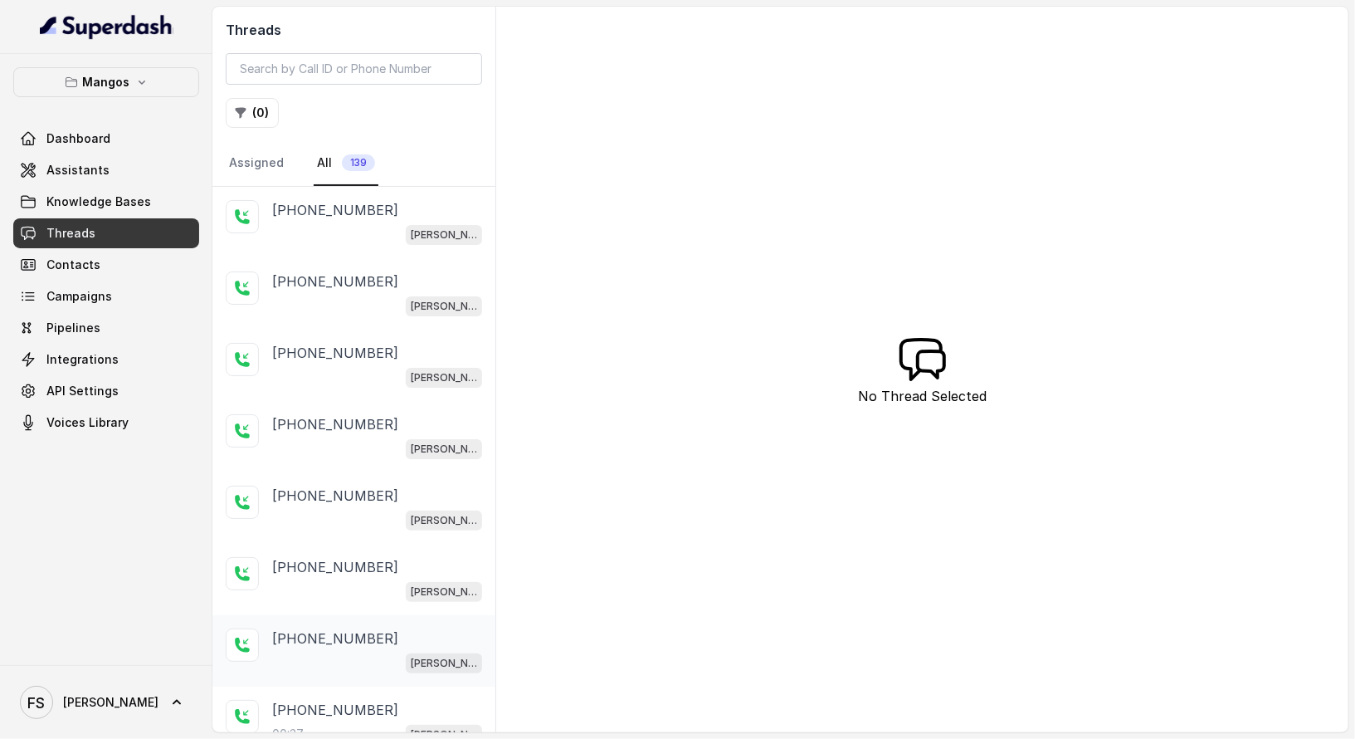
click at [359, 662] on div "[PERSON_NAME]" at bounding box center [377, 662] width 210 height 22
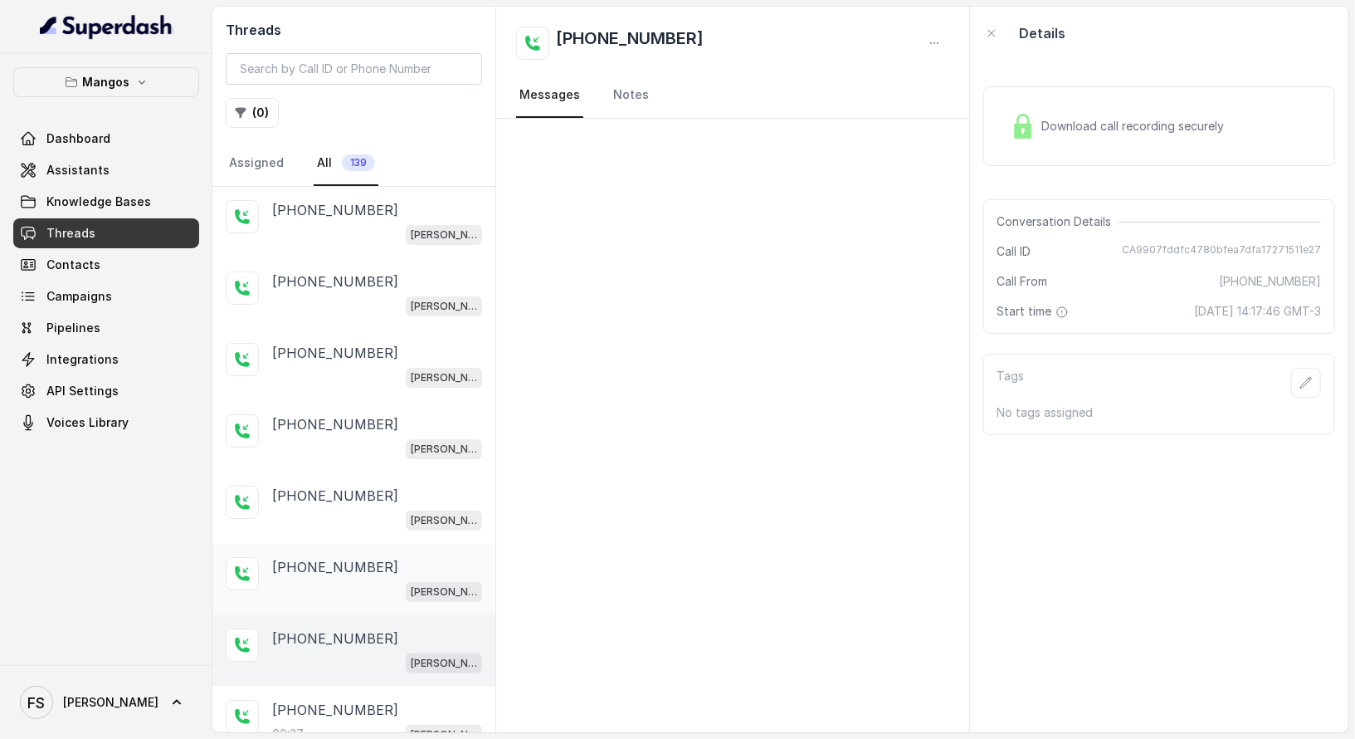
click at [376, 573] on div "[PHONE_NUMBER] [PERSON_NAME]" at bounding box center [377, 579] width 210 height 45
click at [372, 509] on div "[PERSON_NAME]" at bounding box center [377, 520] width 210 height 22
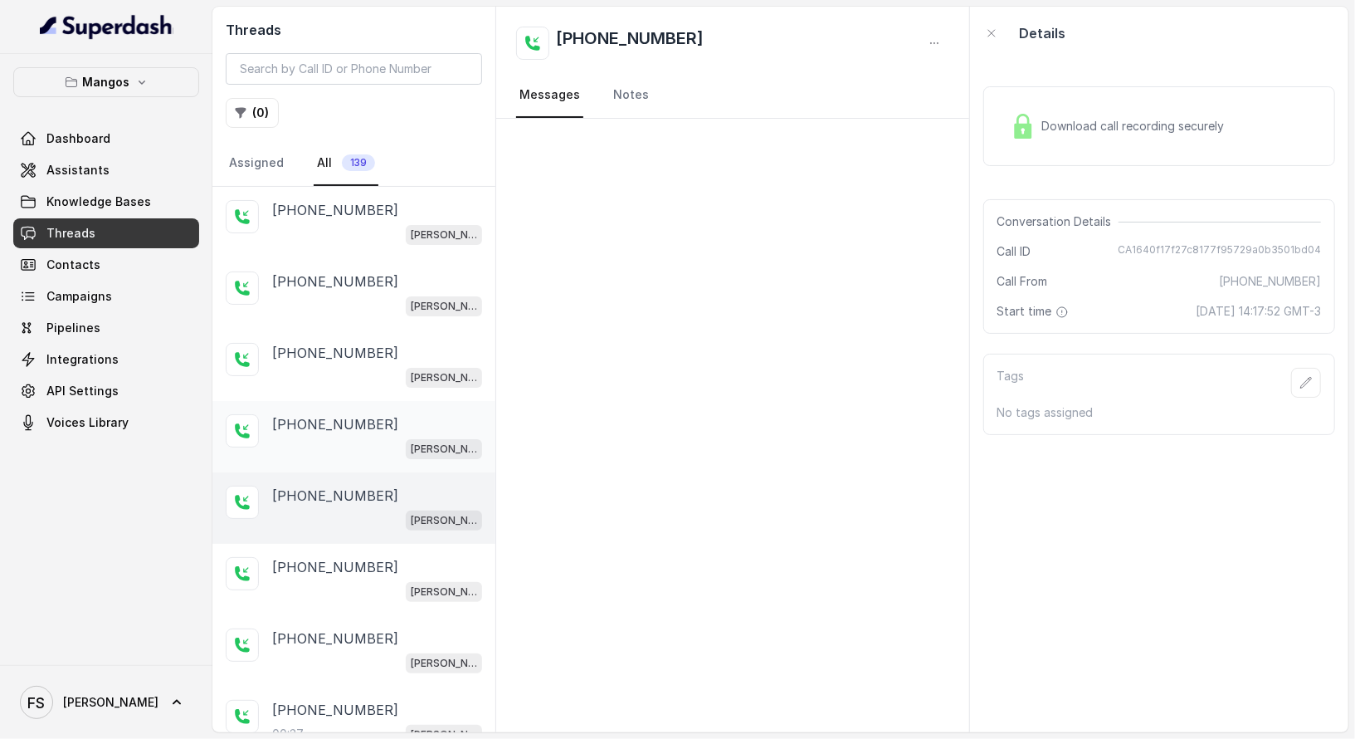
click at [370, 441] on div "[PERSON_NAME]" at bounding box center [377, 448] width 210 height 22
click at [391, 351] on div "[PHONE_NUMBER]" at bounding box center [377, 353] width 210 height 20
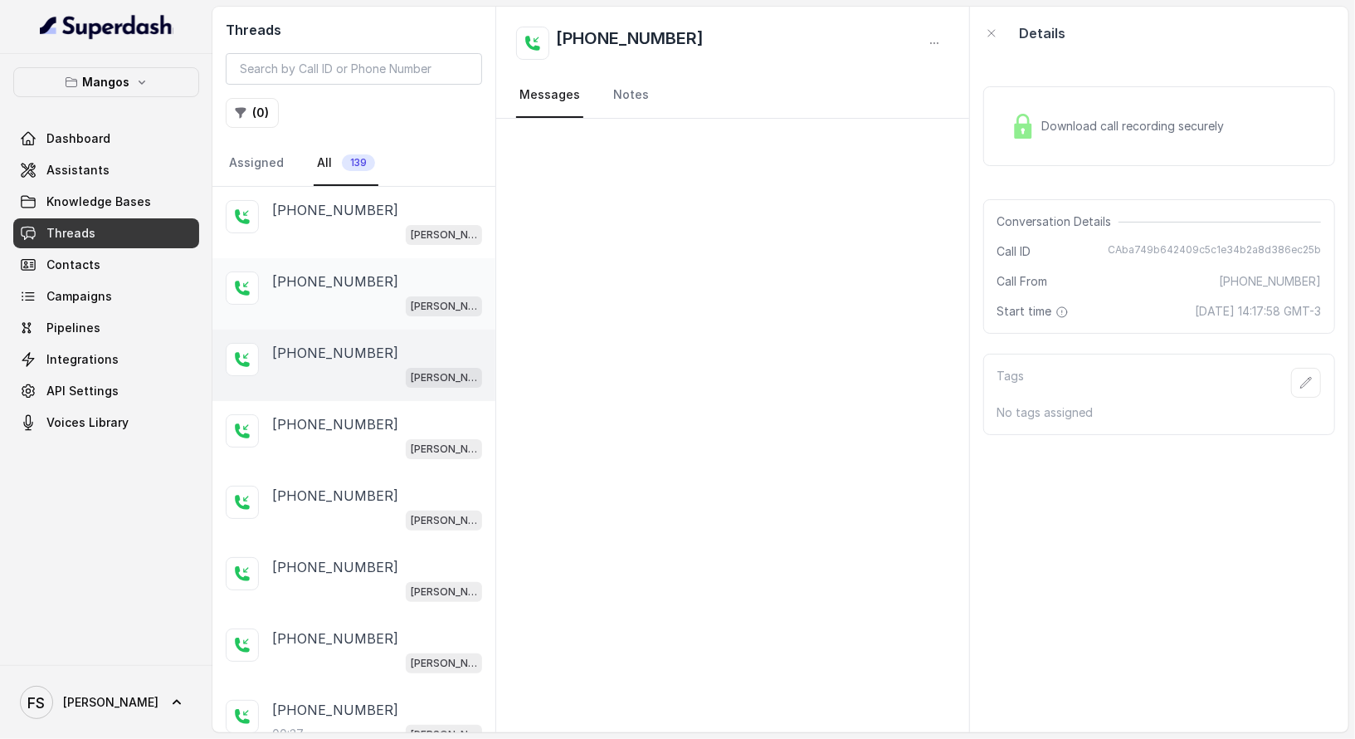
click at [407, 285] on div "[PHONE_NUMBER]" at bounding box center [377, 281] width 210 height 20
click at [415, 241] on span "[PERSON_NAME]" at bounding box center [444, 235] width 76 height 20
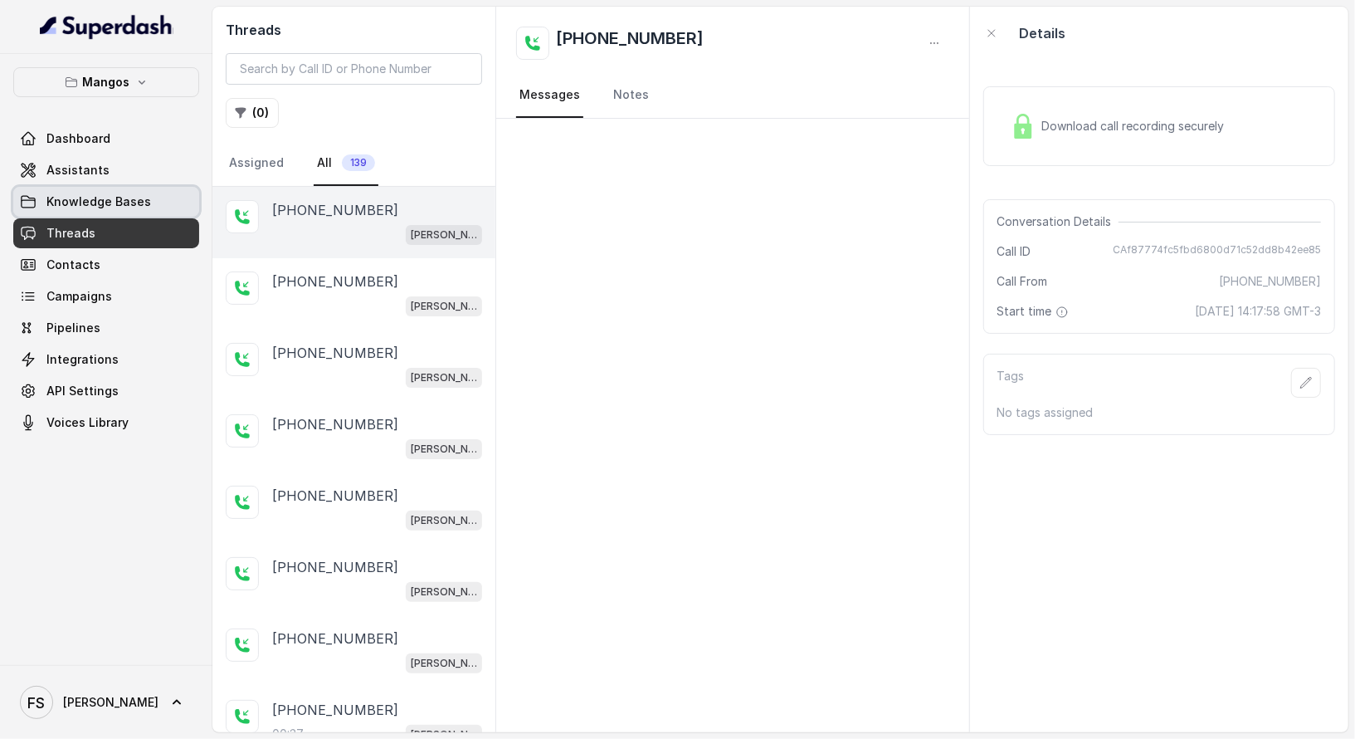
click at [109, 200] on span "Knowledge Bases" at bounding box center [98, 201] width 105 height 17
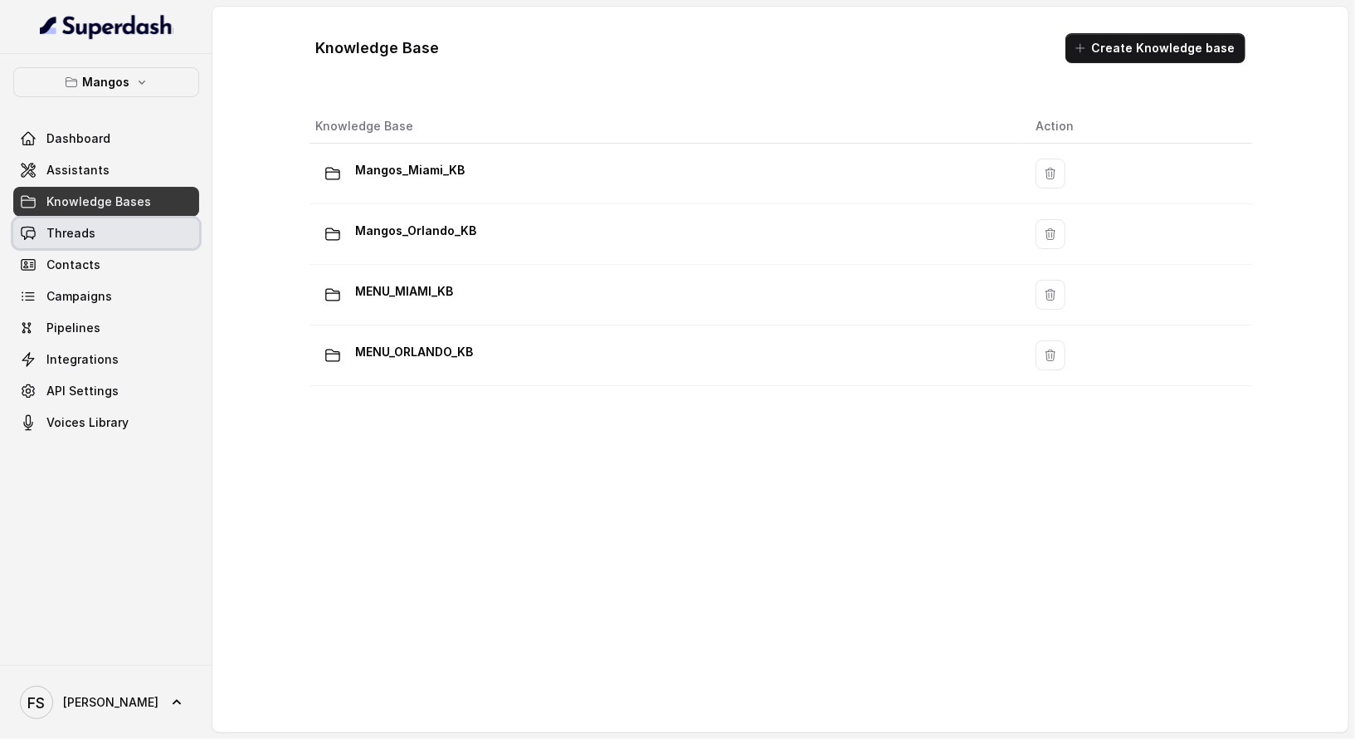
click at [124, 240] on link "Threads" at bounding box center [106, 233] width 186 height 30
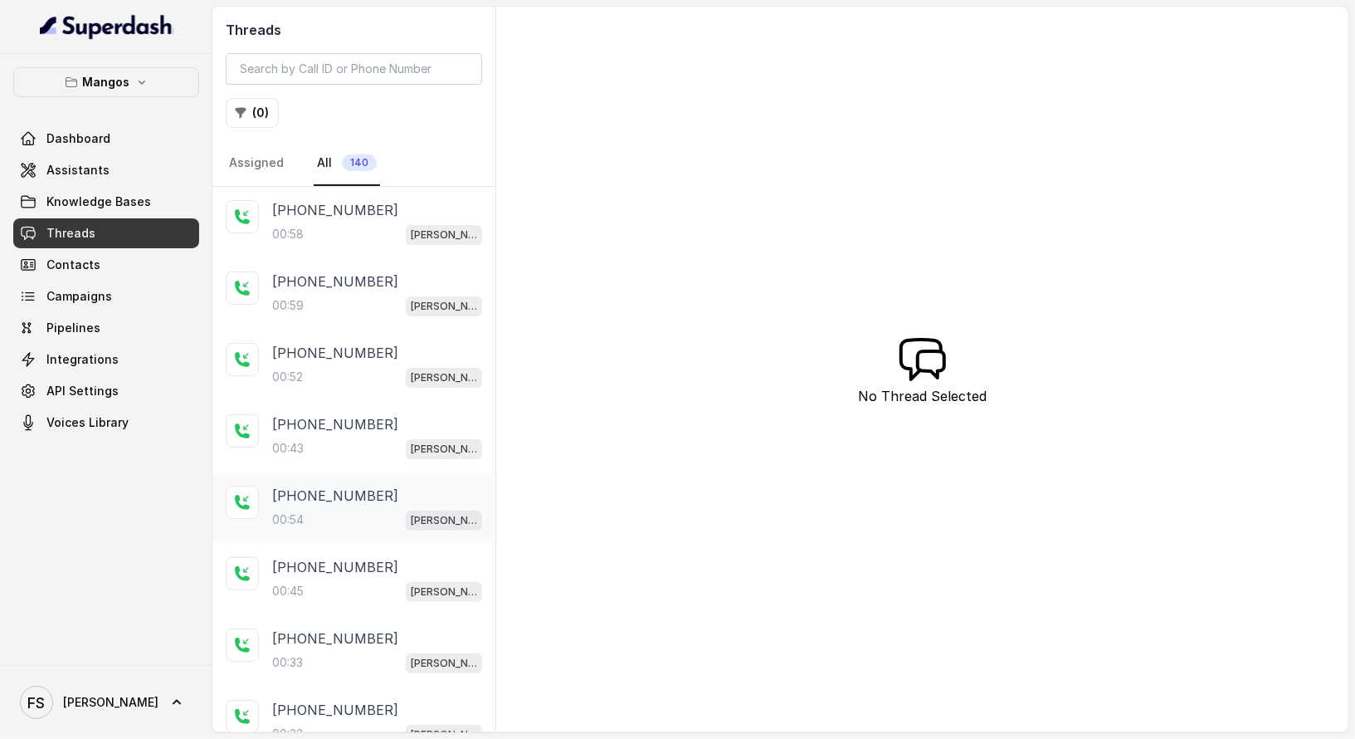
click at [353, 500] on p "[PHONE_NUMBER]" at bounding box center [335, 495] width 126 height 20
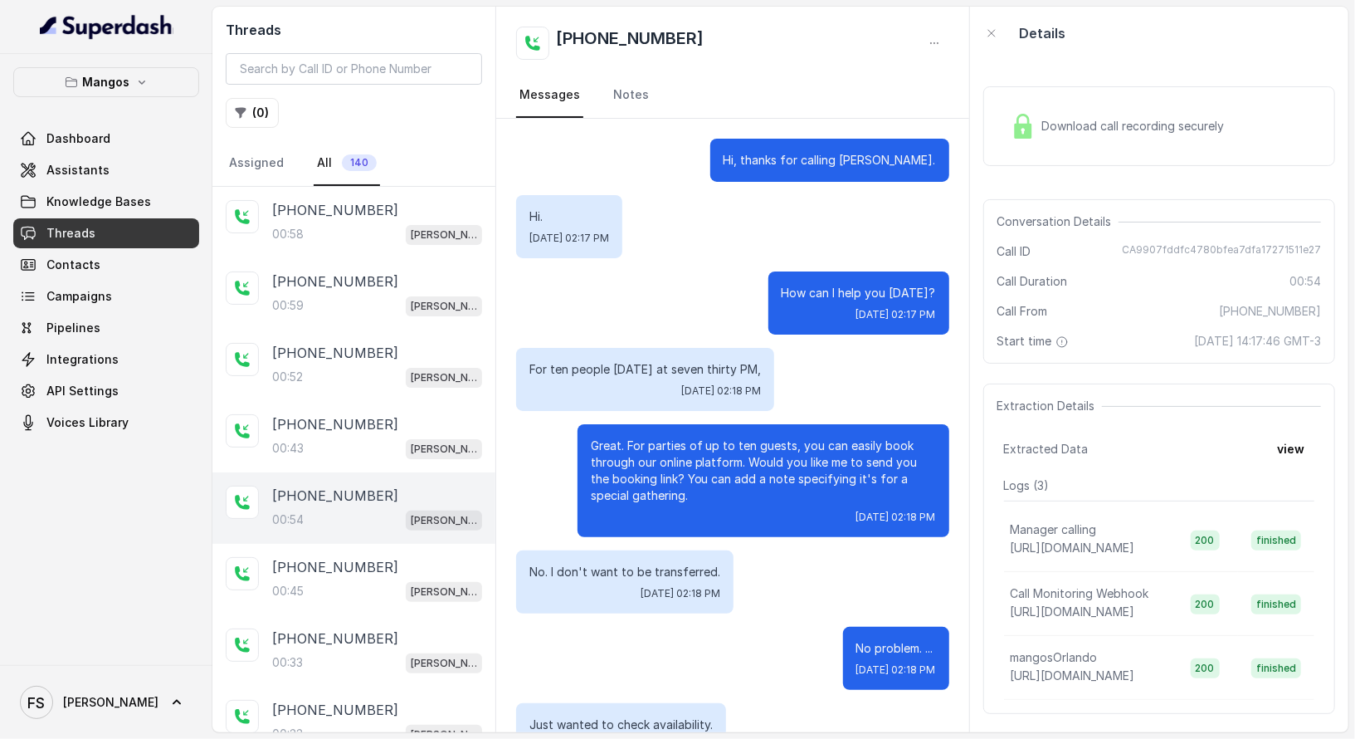
scroll to position [146, 0]
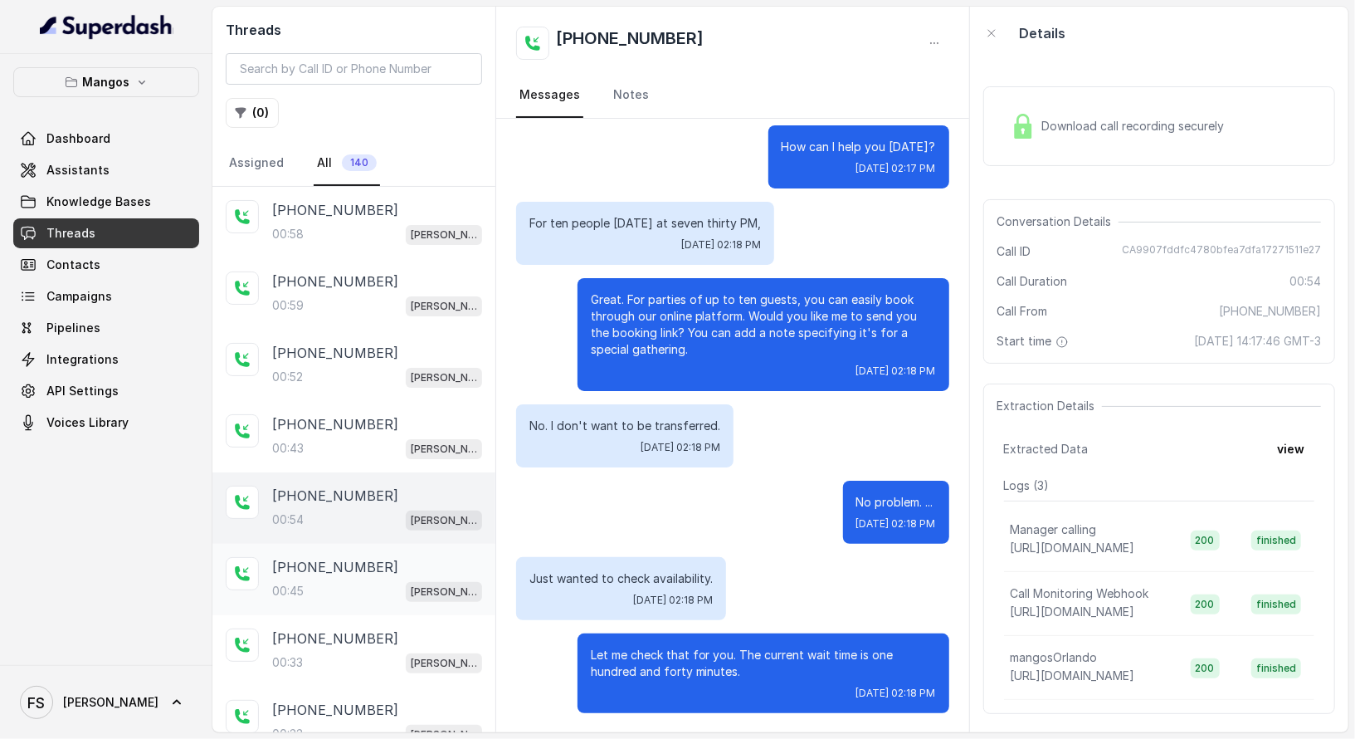
click at [390, 573] on div "[PHONE_NUMBER]:45 Mangos Orlando" at bounding box center [377, 579] width 210 height 45
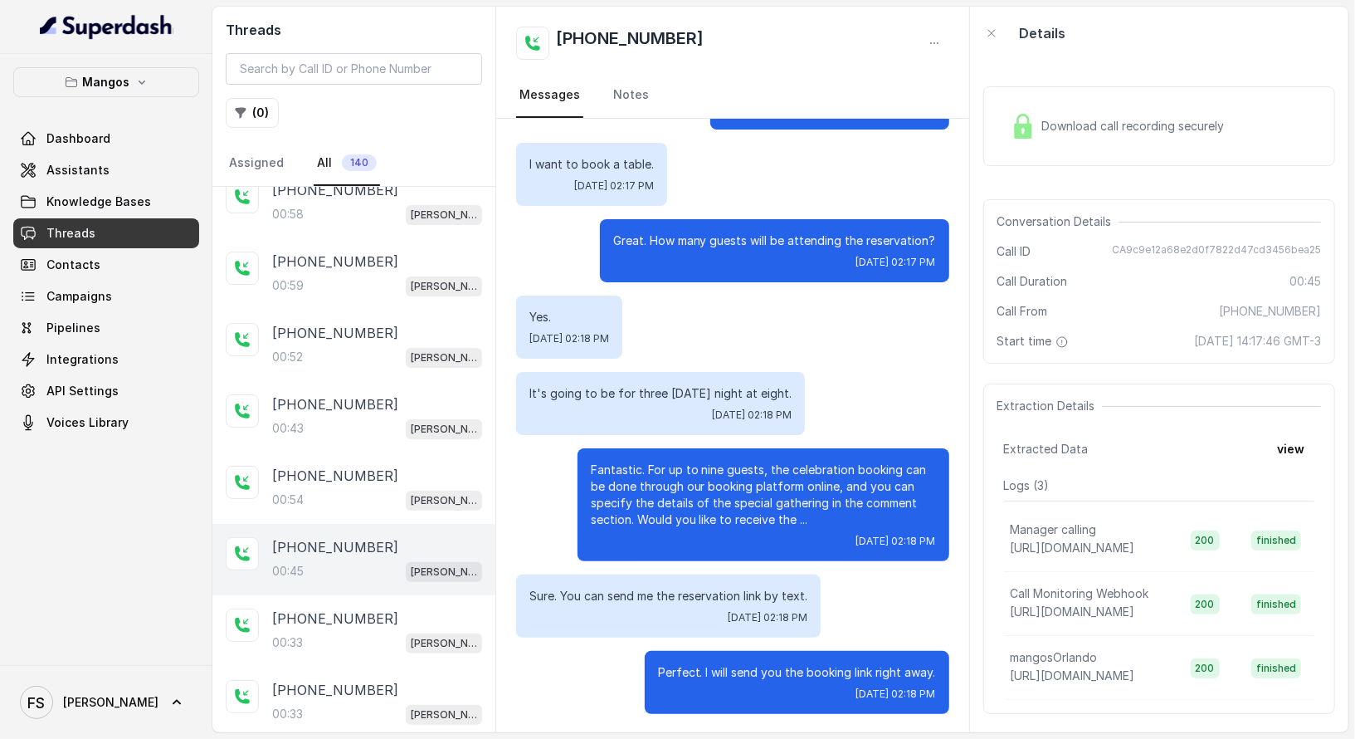
scroll to position [145, 0]
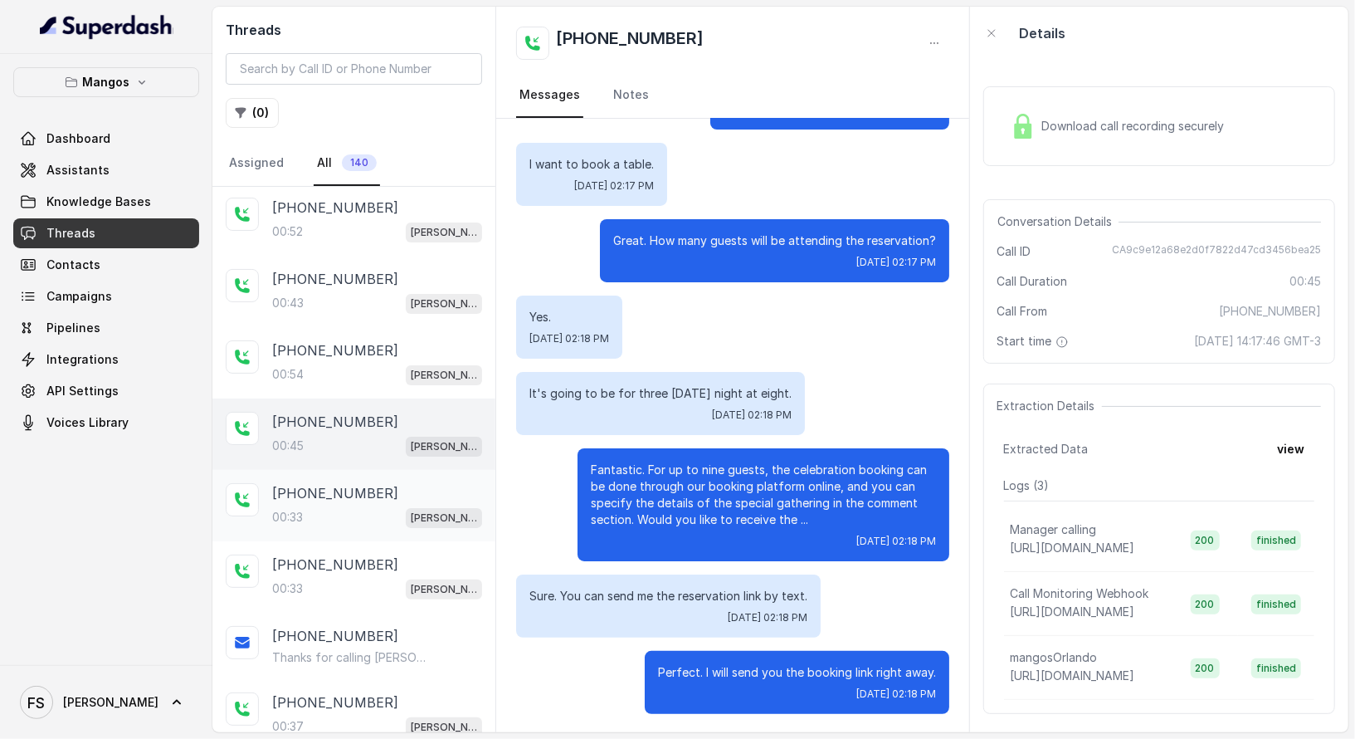
click at [399, 483] on div "[PHONE_NUMBER]" at bounding box center [377, 493] width 210 height 20
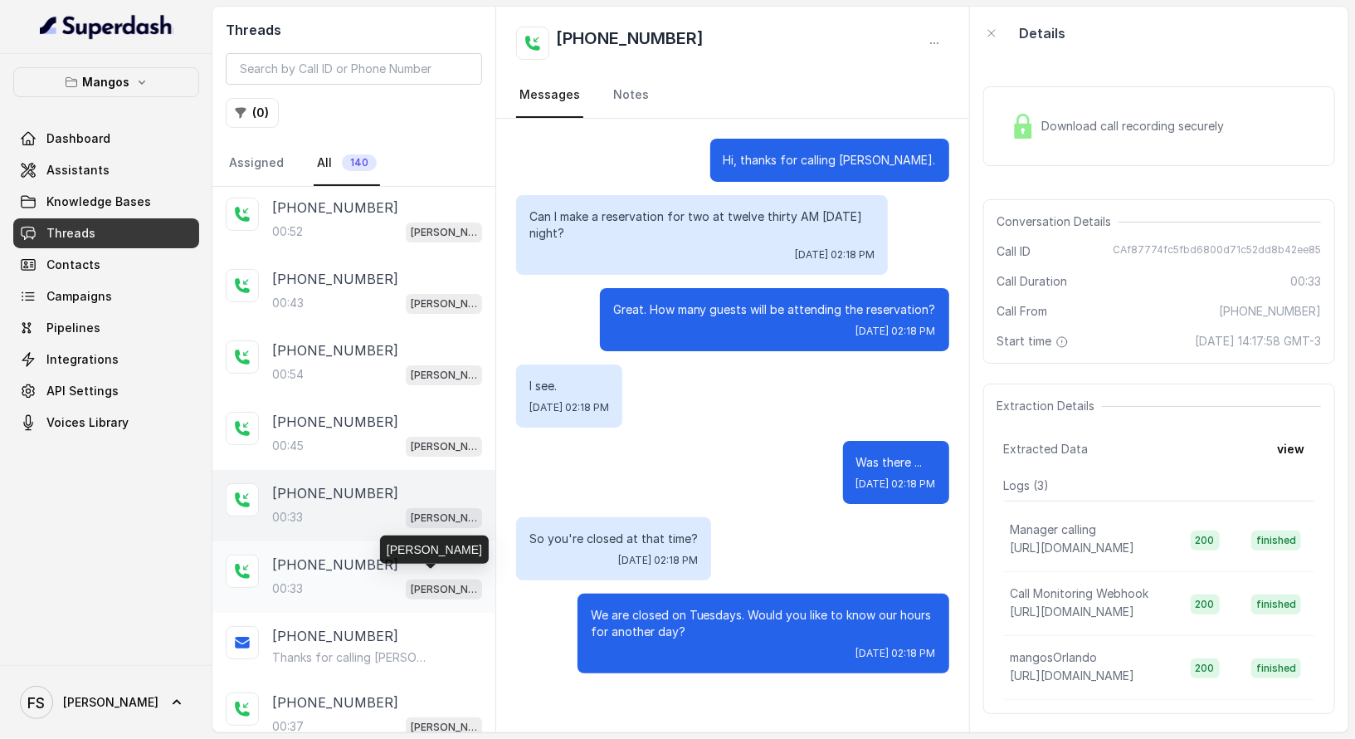
click at [415, 581] on p "[PERSON_NAME]" at bounding box center [444, 589] width 66 height 17
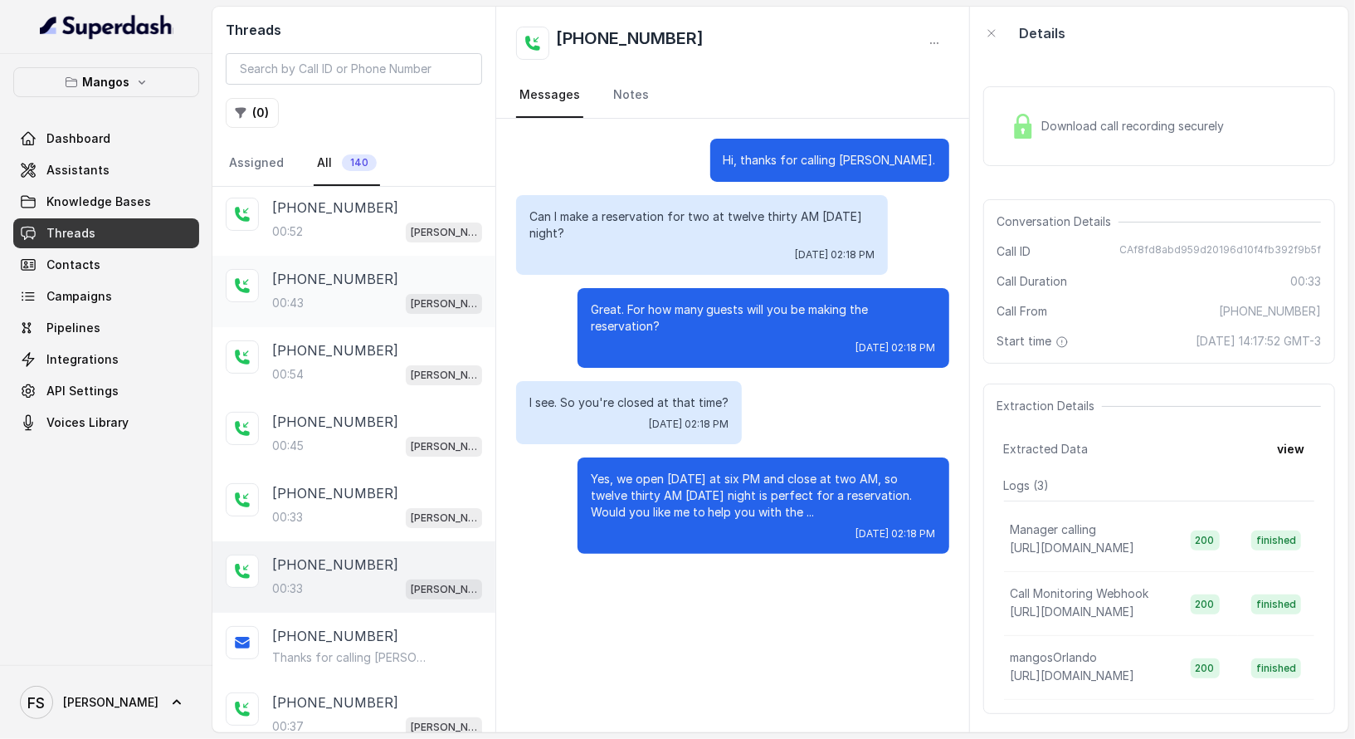
click at [369, 293] on div "00:43 [PERSON_NAME]" at bounding box center [377, 303] width 210 height 22
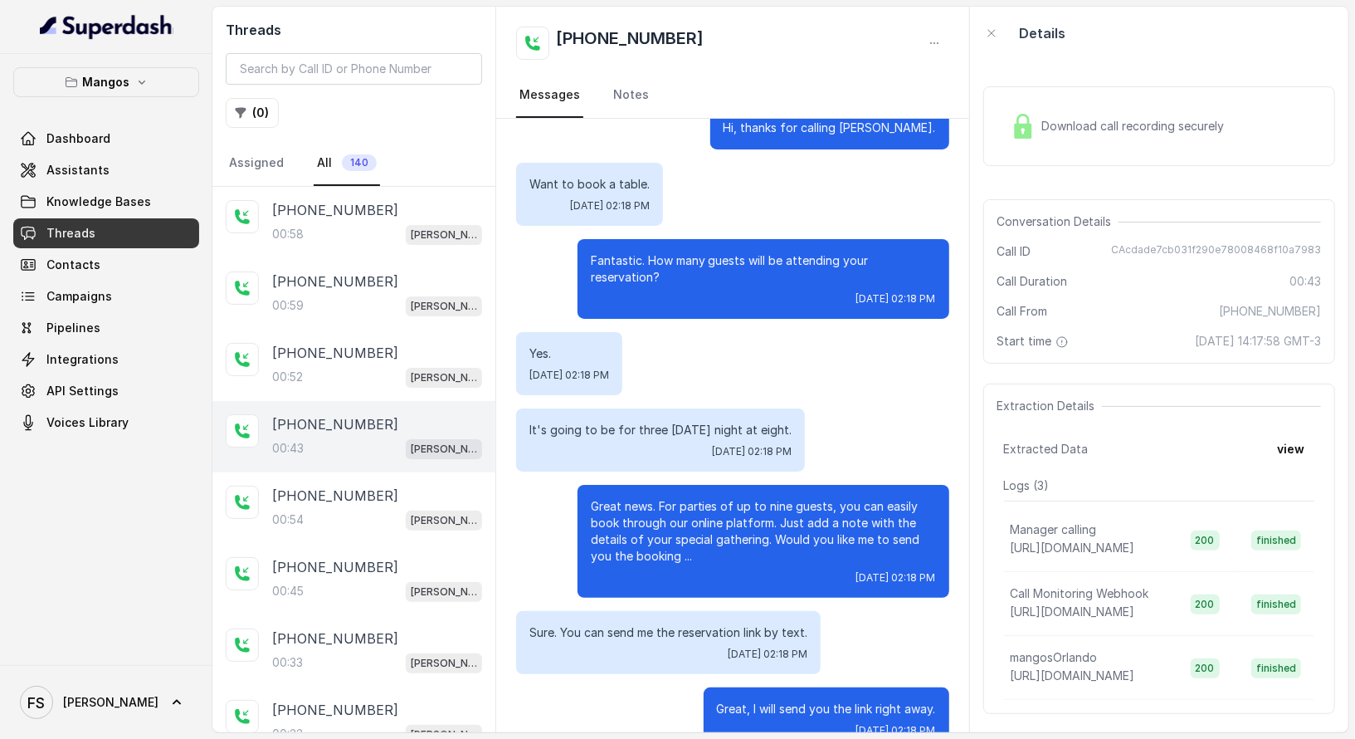
scroll to position [69, 0]
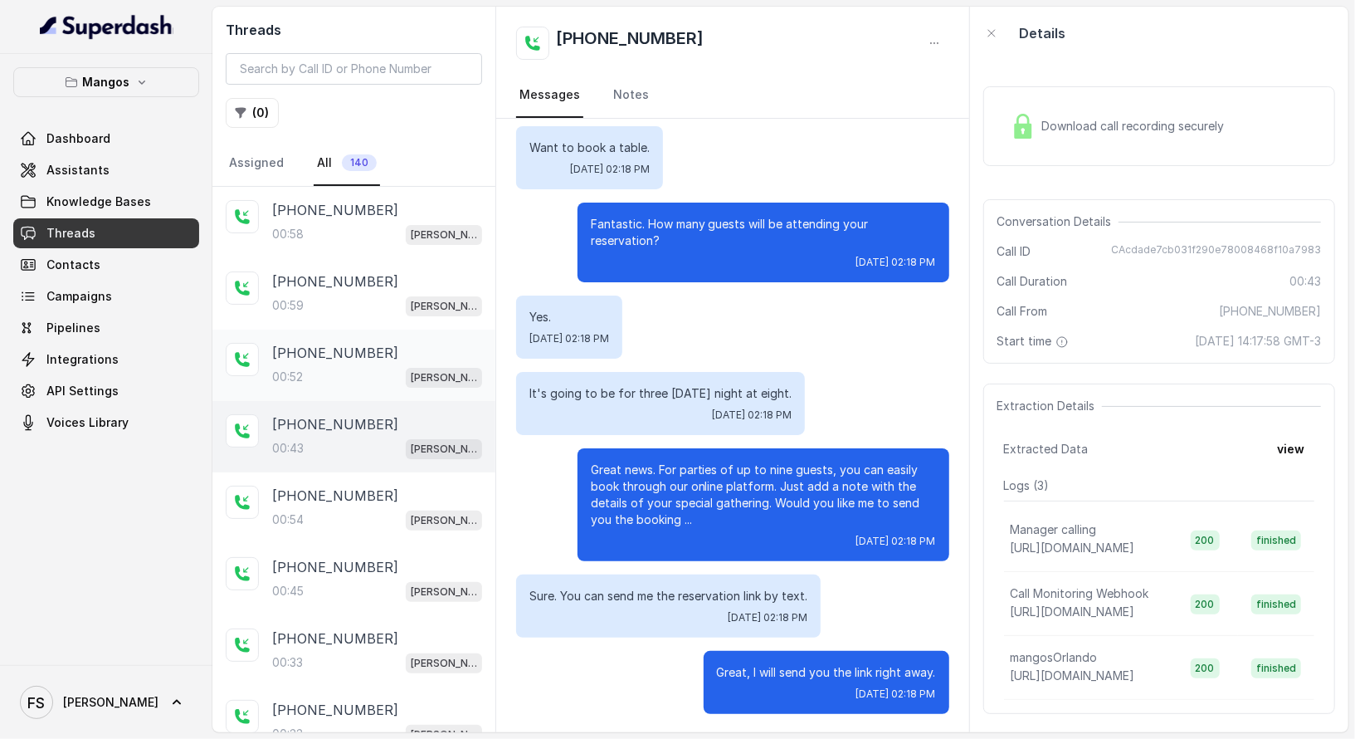
click at [368, 337] on div "[PHONE_NUMBER]:52 Mangos Orlando" at bounding box center [353, 364] width 283 height 71
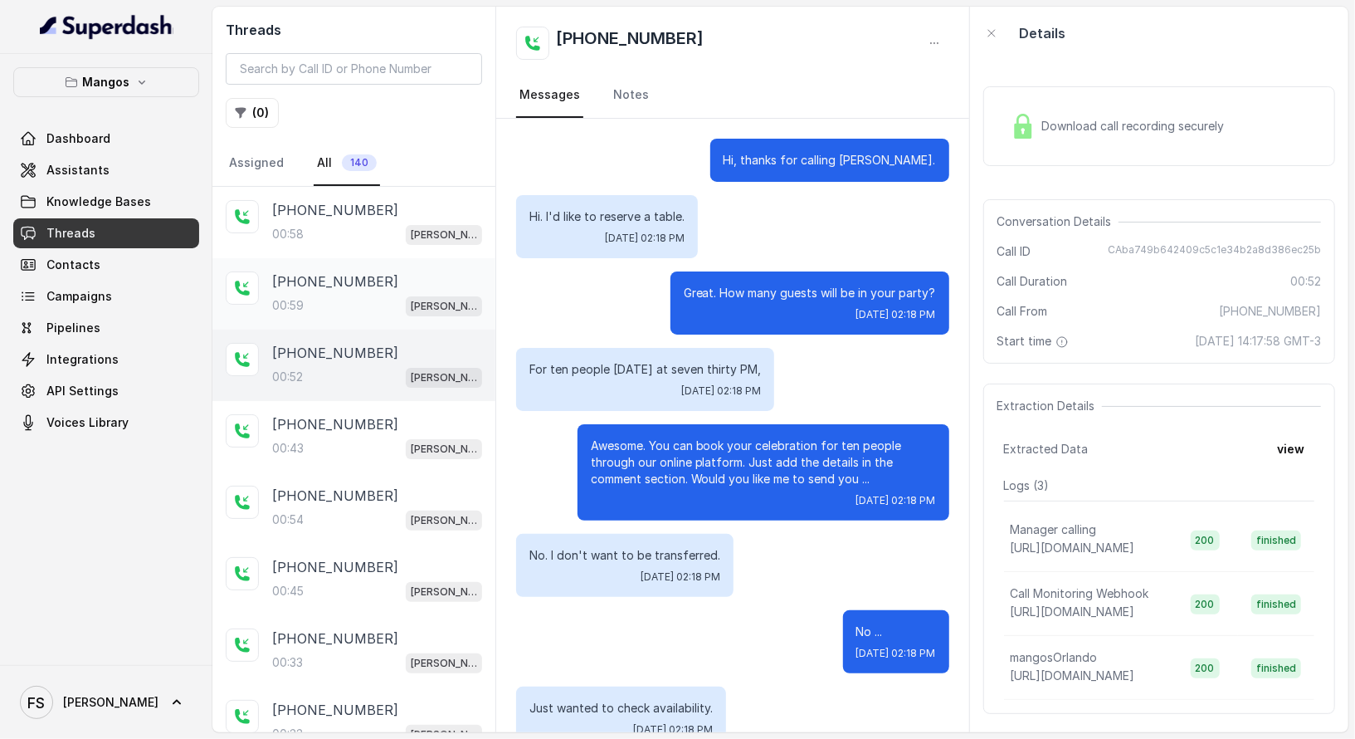
scroll to position [129, 0]
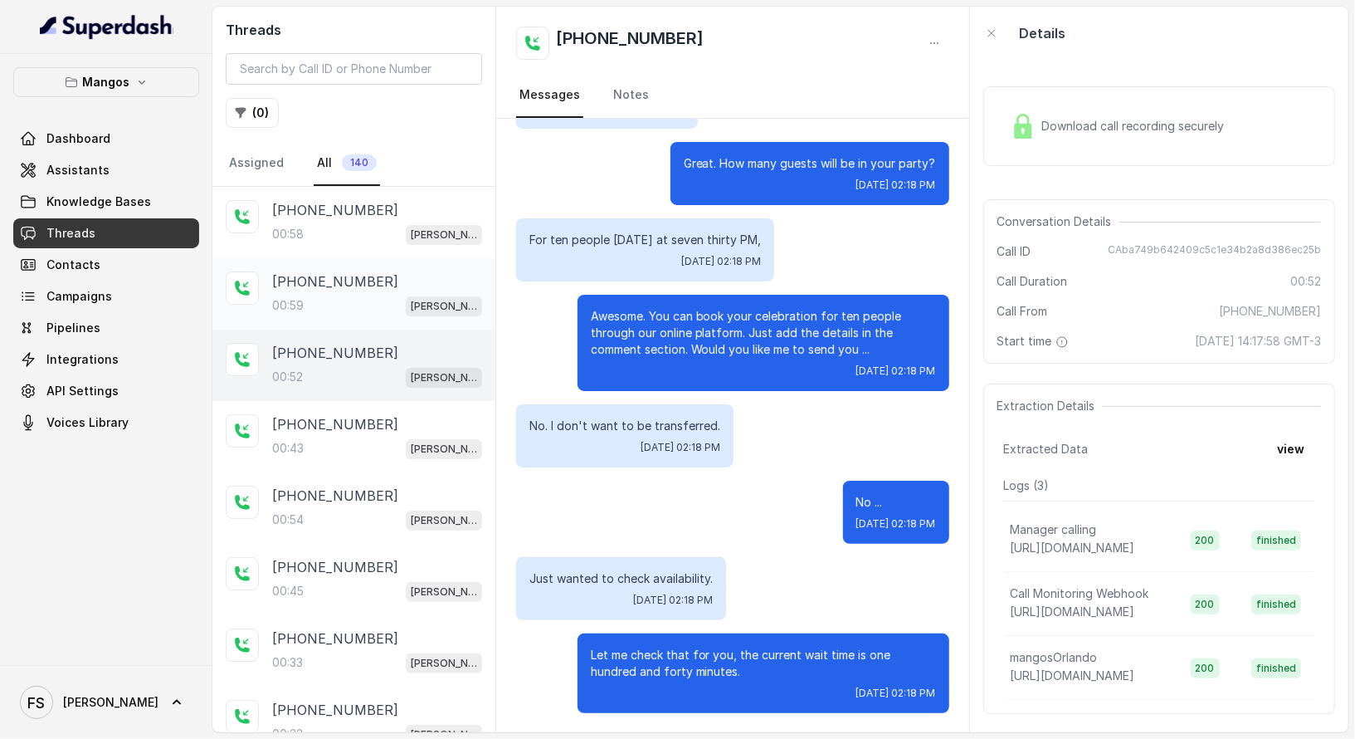
click at [369, 266] on div "[PHONE_NUMBER]:59 [PERSON_NAME]" at bounding box center [353, 293] width 283 height 71
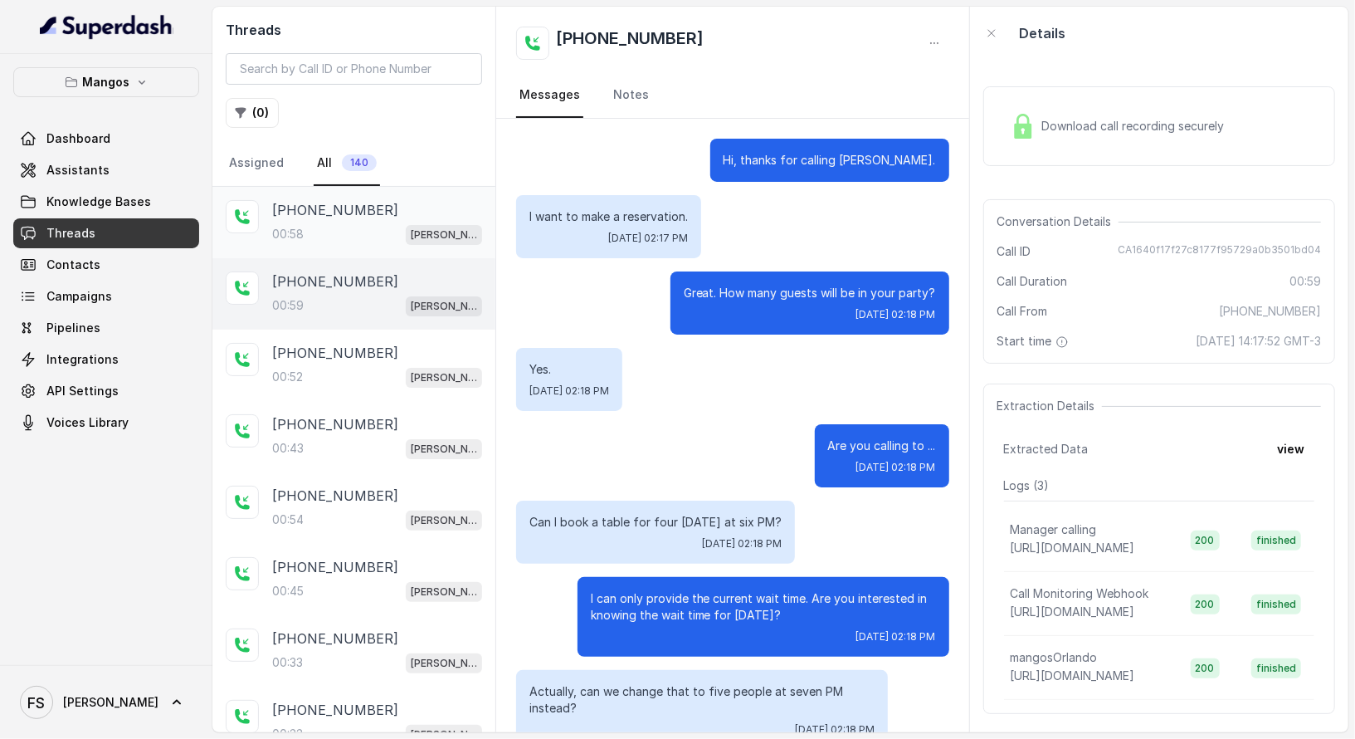
click at [370, 208] on div "[PHONE_NUMBER]" at bounding box center [377, 210] width 210 height 20
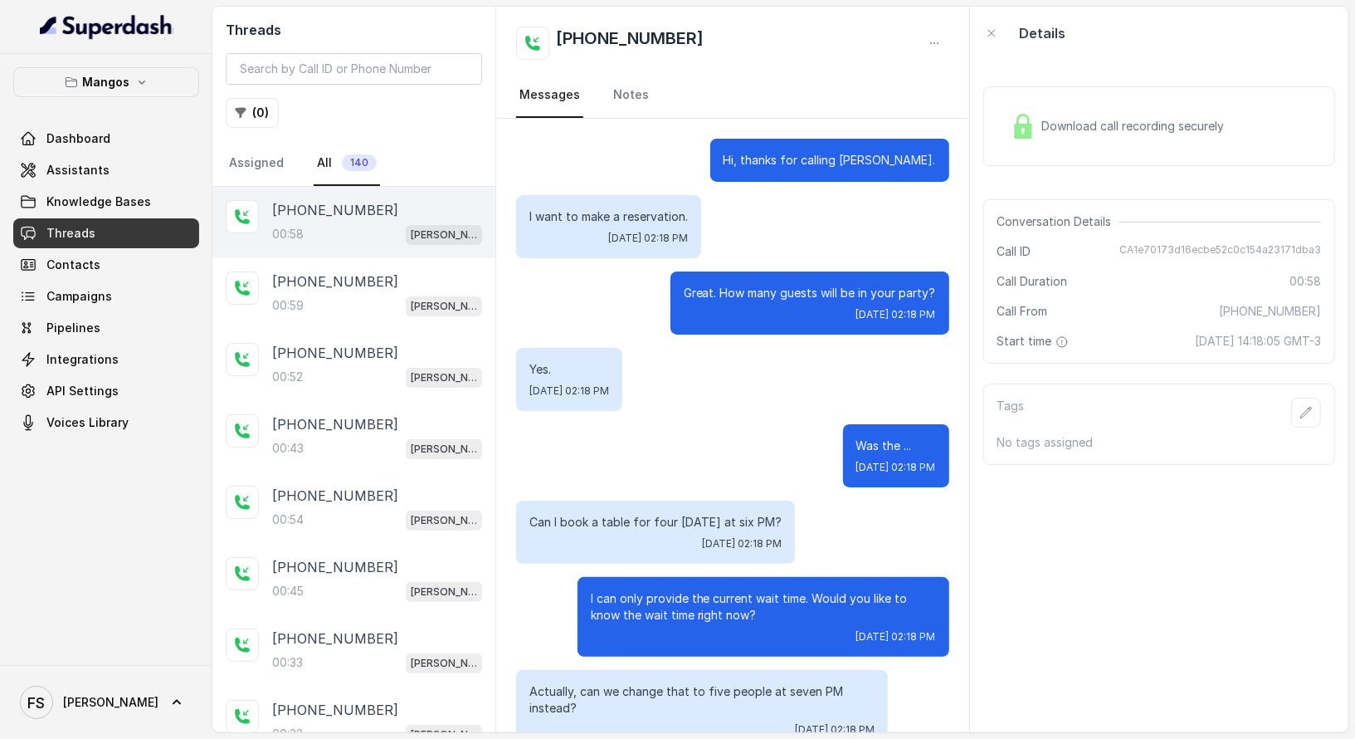
scroll to position [332, 0]
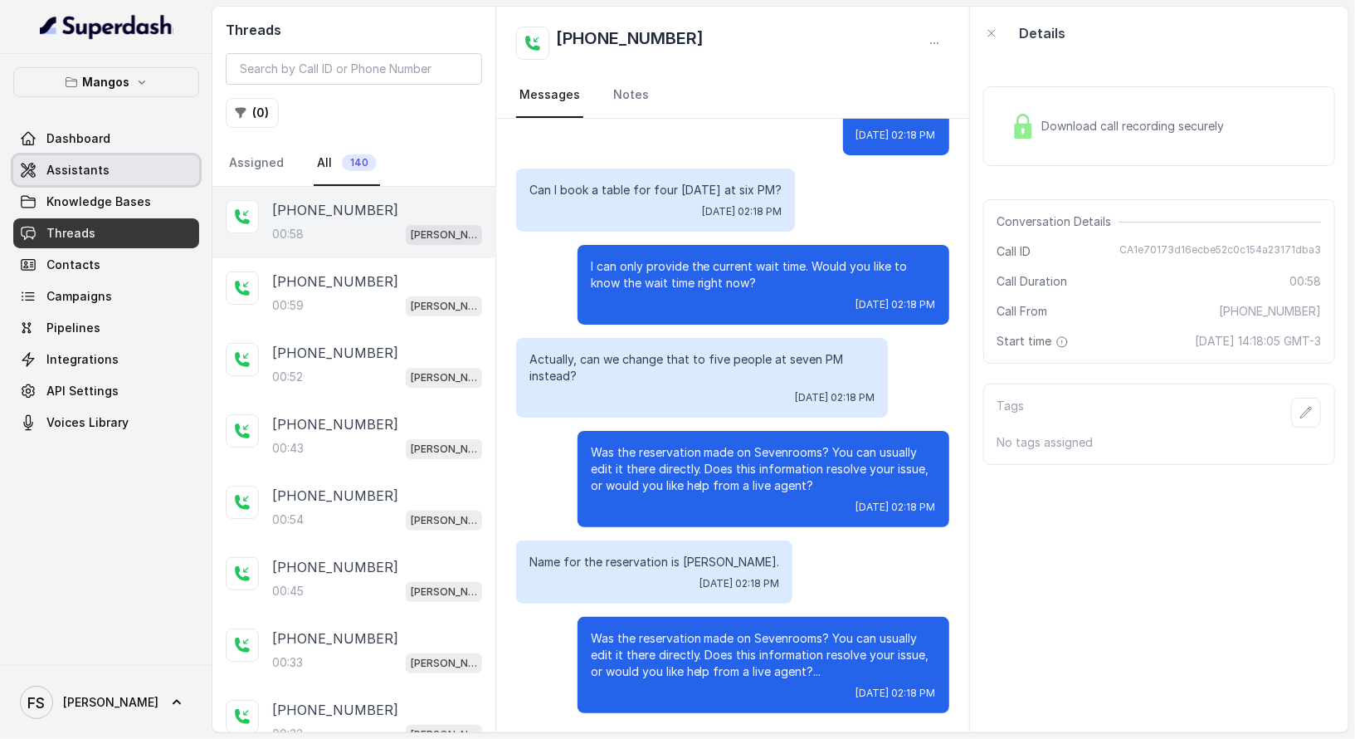
click at [133, 169] on link "Assistants" at bounding box center [106, 170] width 186 height 30
